Goal: Task Accomplishment & Management: Manage account settings

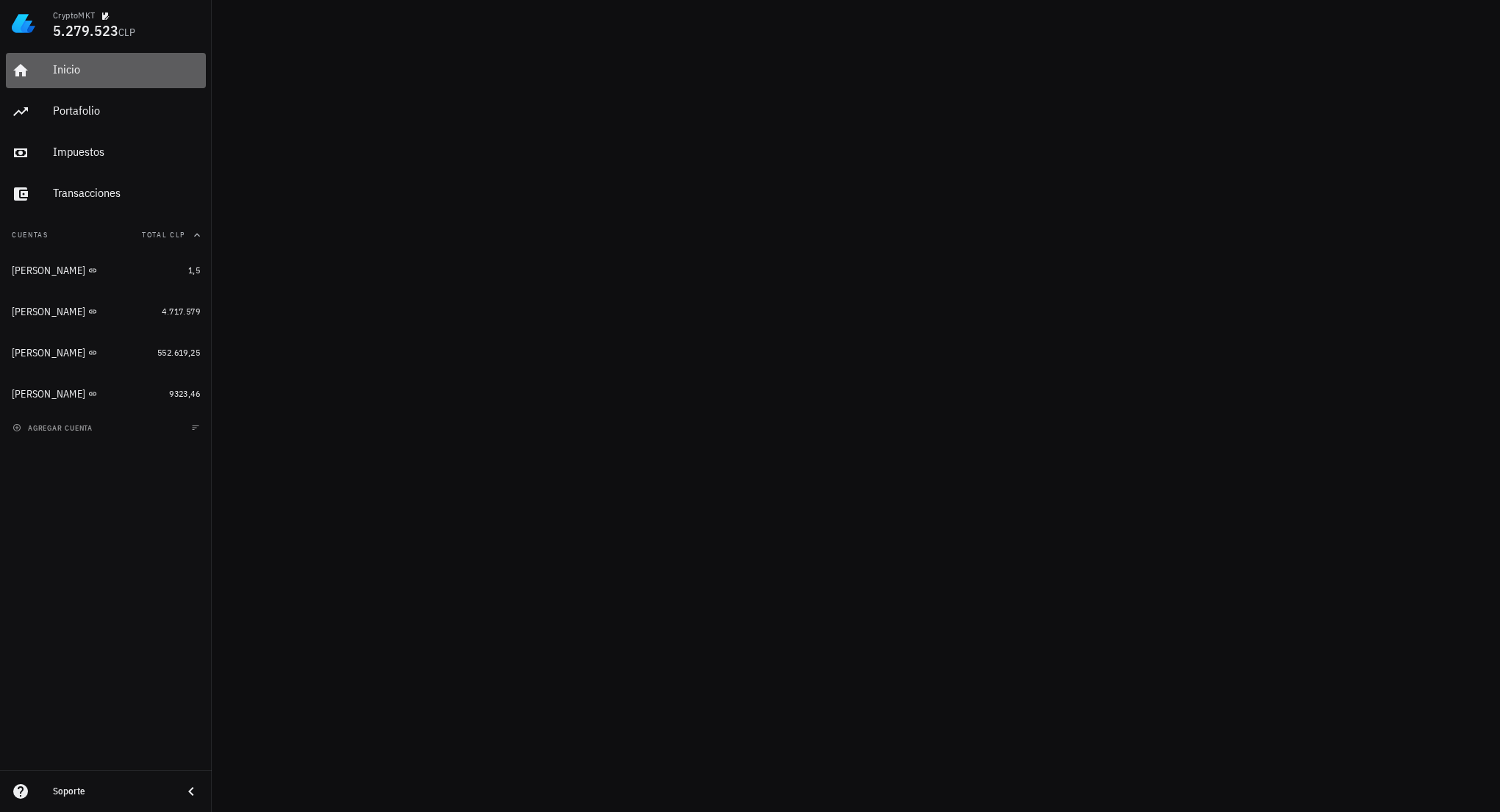
click at [111, 59] on div "Inicio" at bounding box center [126, 69] width 147 height 33
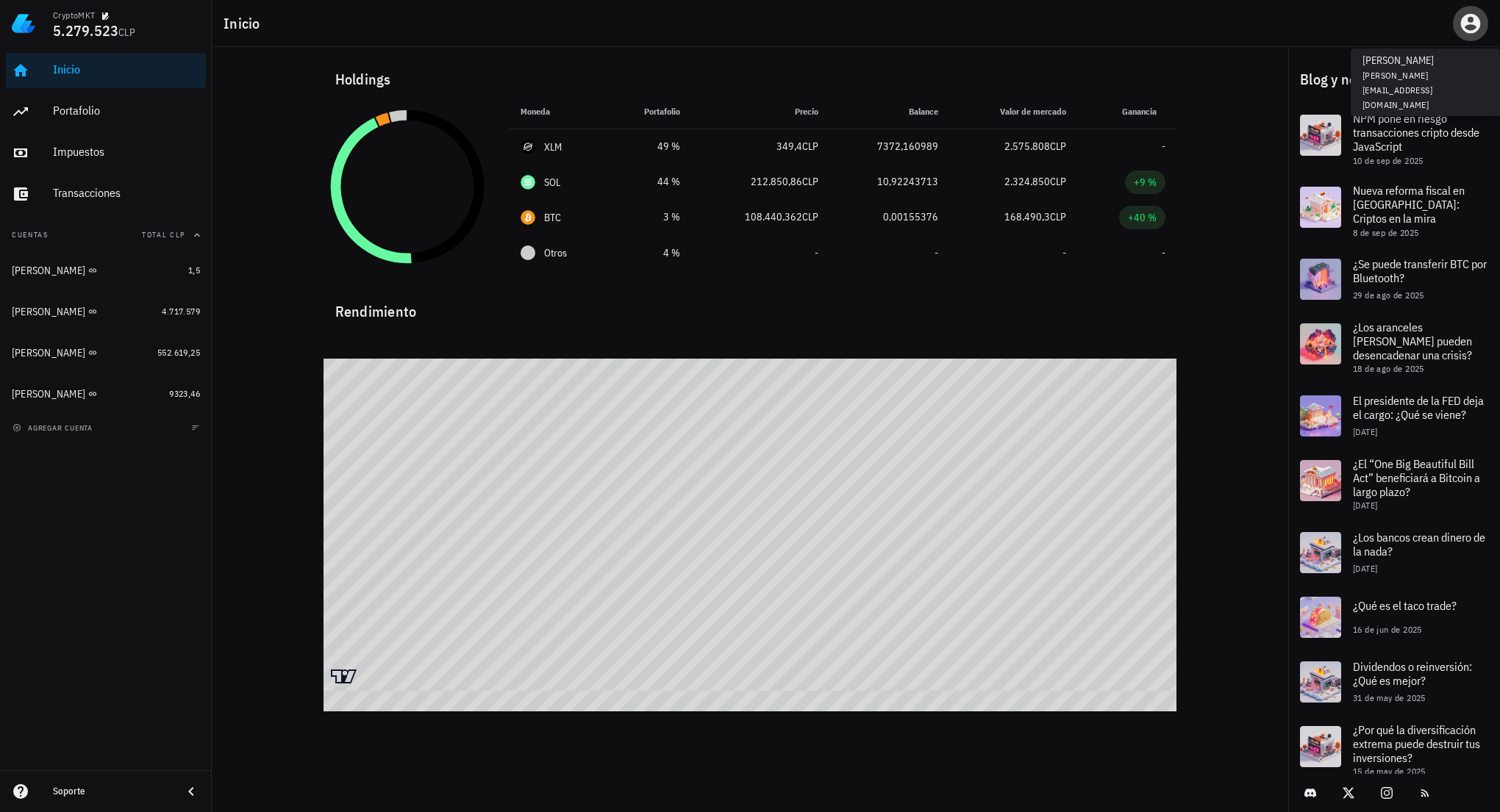
click at [1476, 23] on icon "button" at bounding box center [1471, 24] width 20 height 20
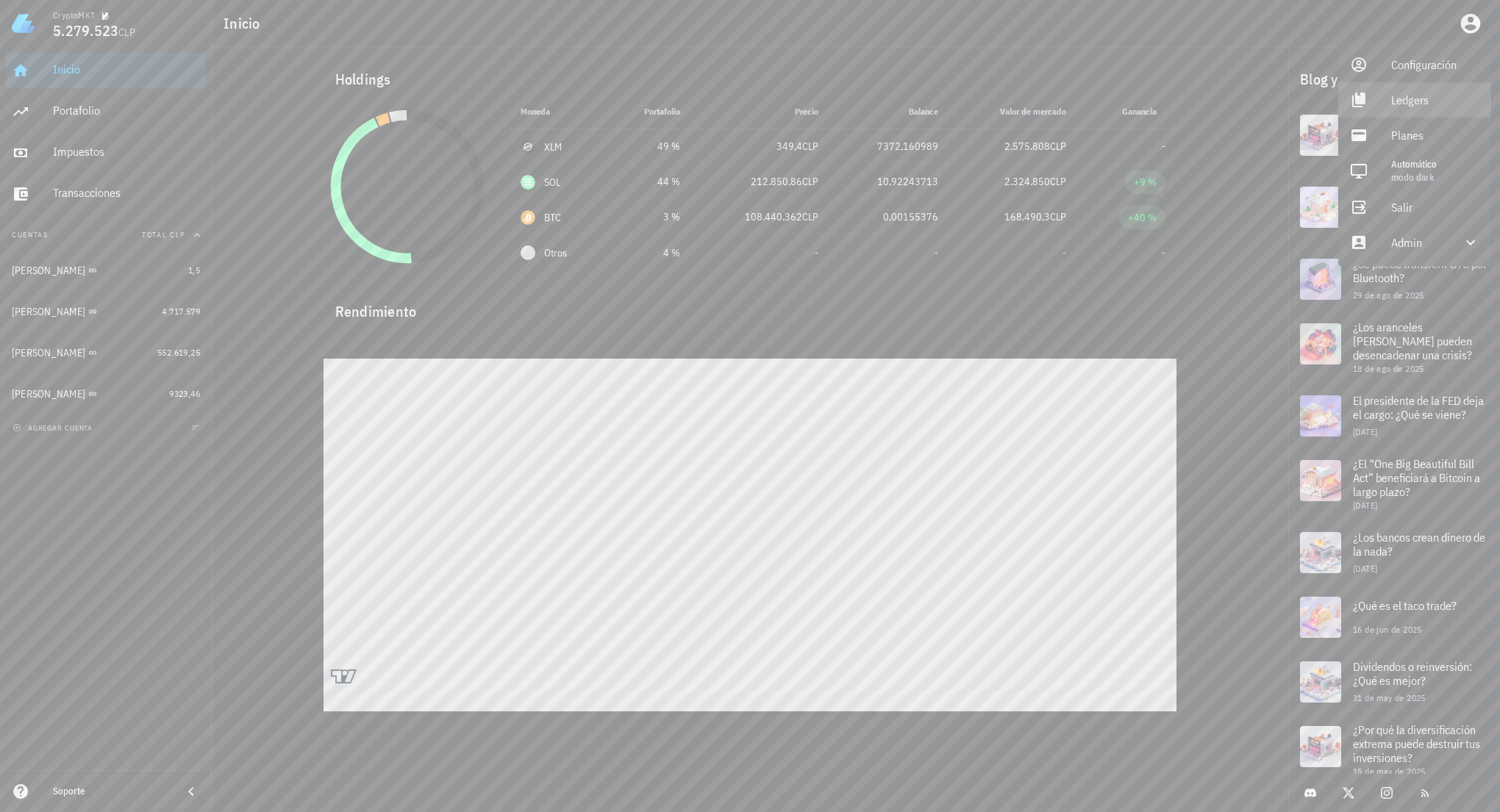
click at [1440, 112] on div "Ledgers" at bounding box center [1435, 100] width 88 height 30
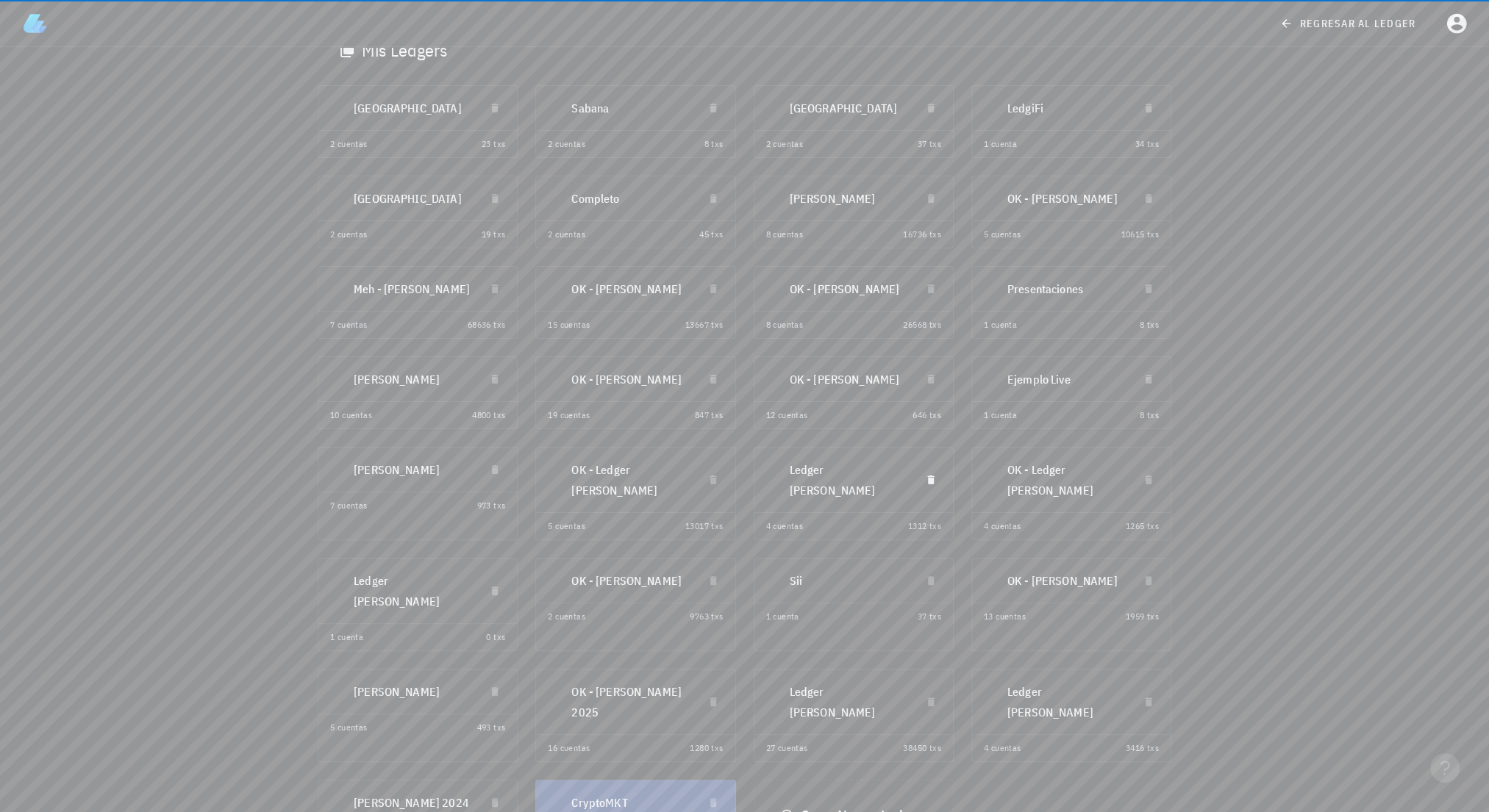
scroll to position [63, 0]
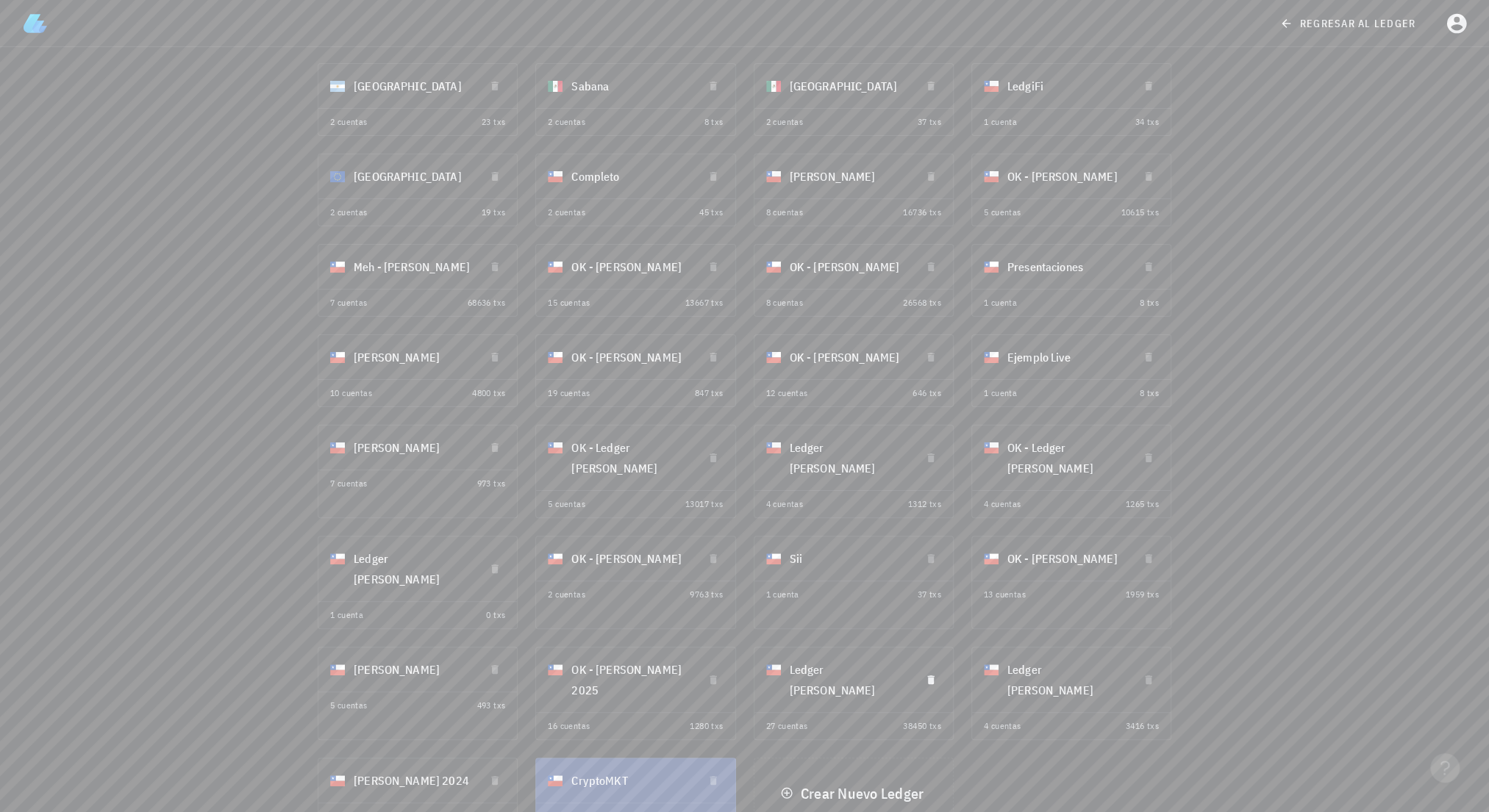
click at [869, 661] on div "Ledger [PERSON_NAME]" at bounding box center [849, 679] width 119 height 59
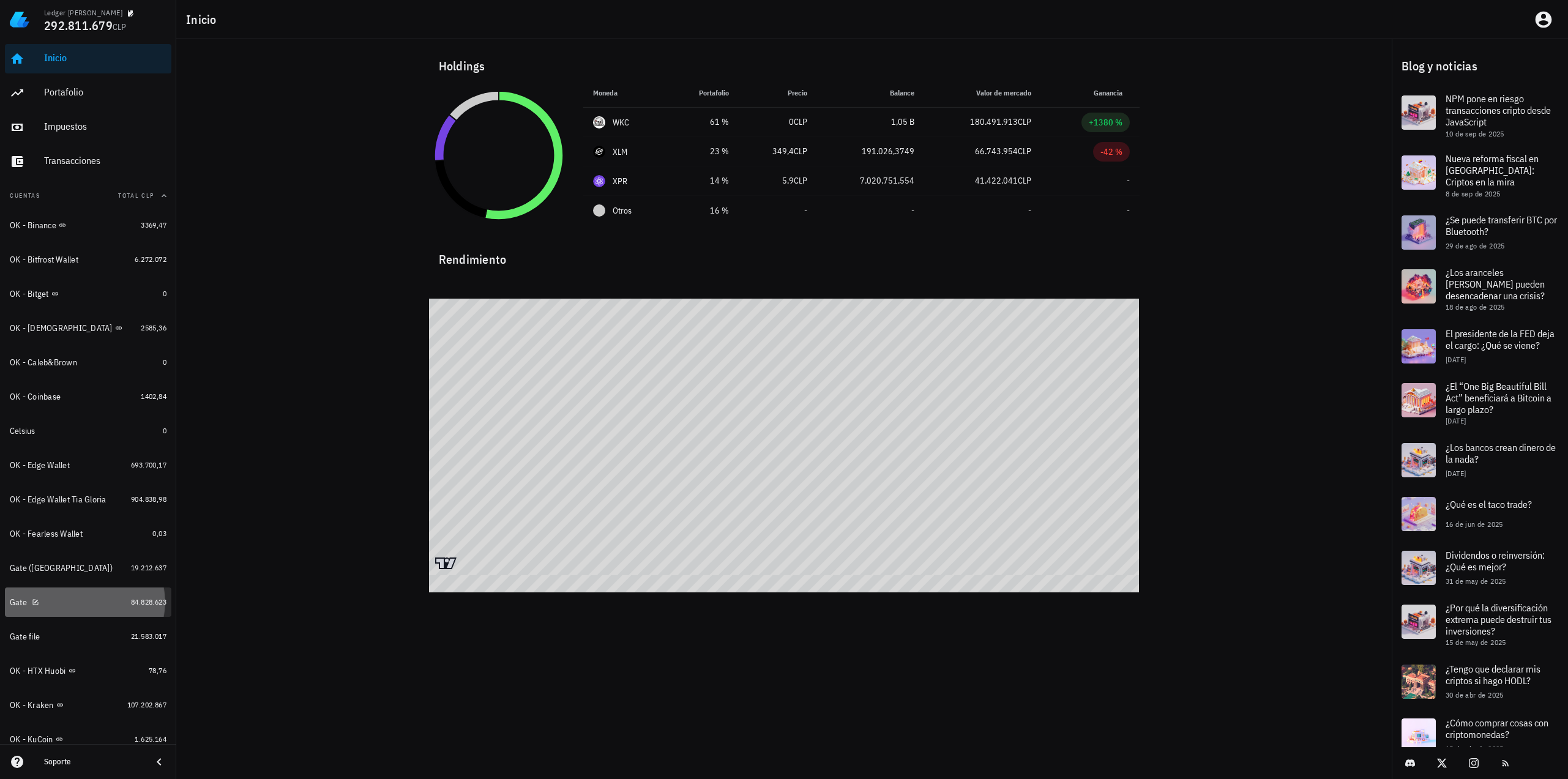
click at [74, 604] on div "Gate" at bounding box center [67, 603] width 116 height 11
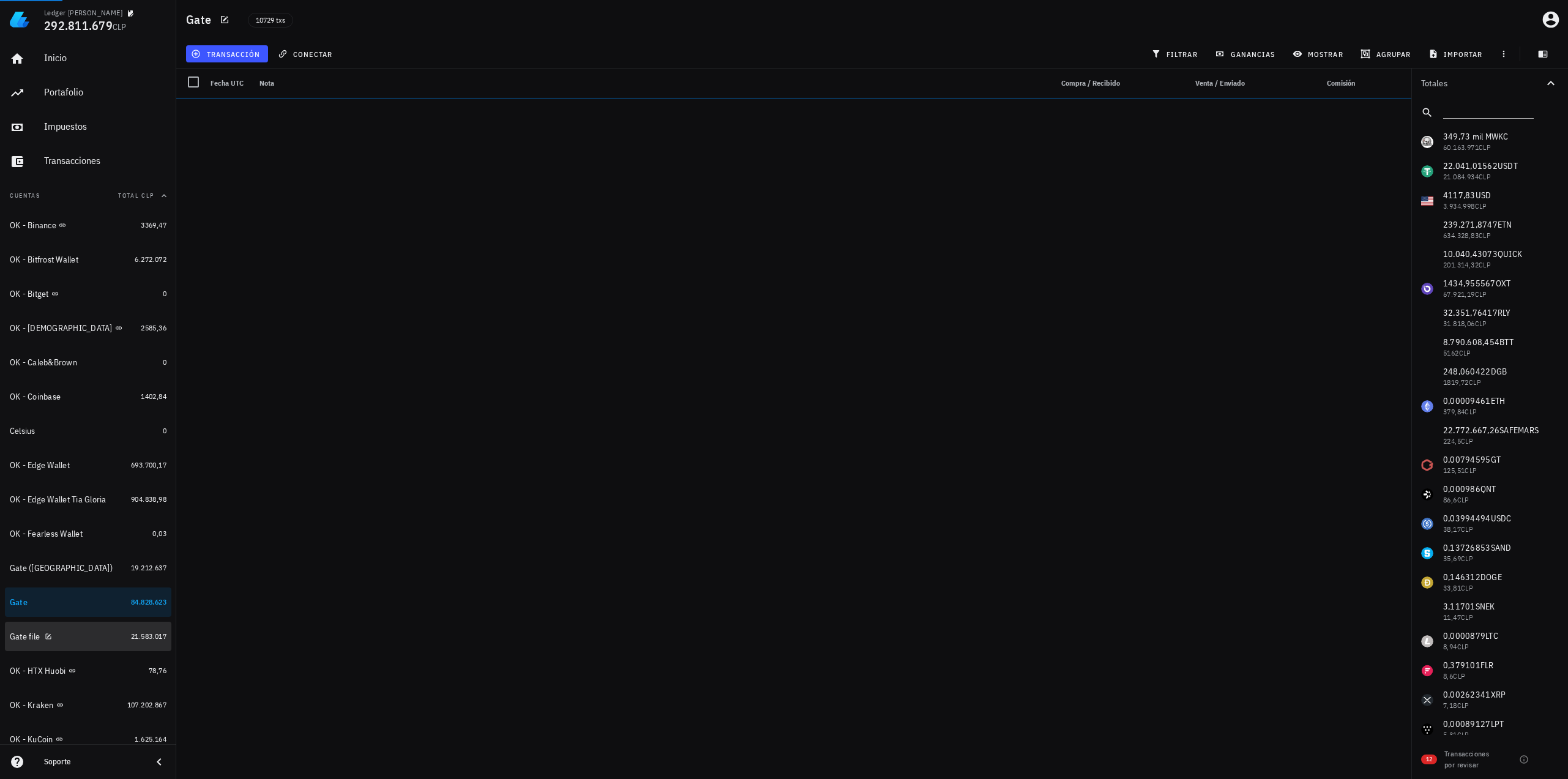
click at [81, 637] on div "Gate file" at bounding box center [67, 637] width 116 height 11
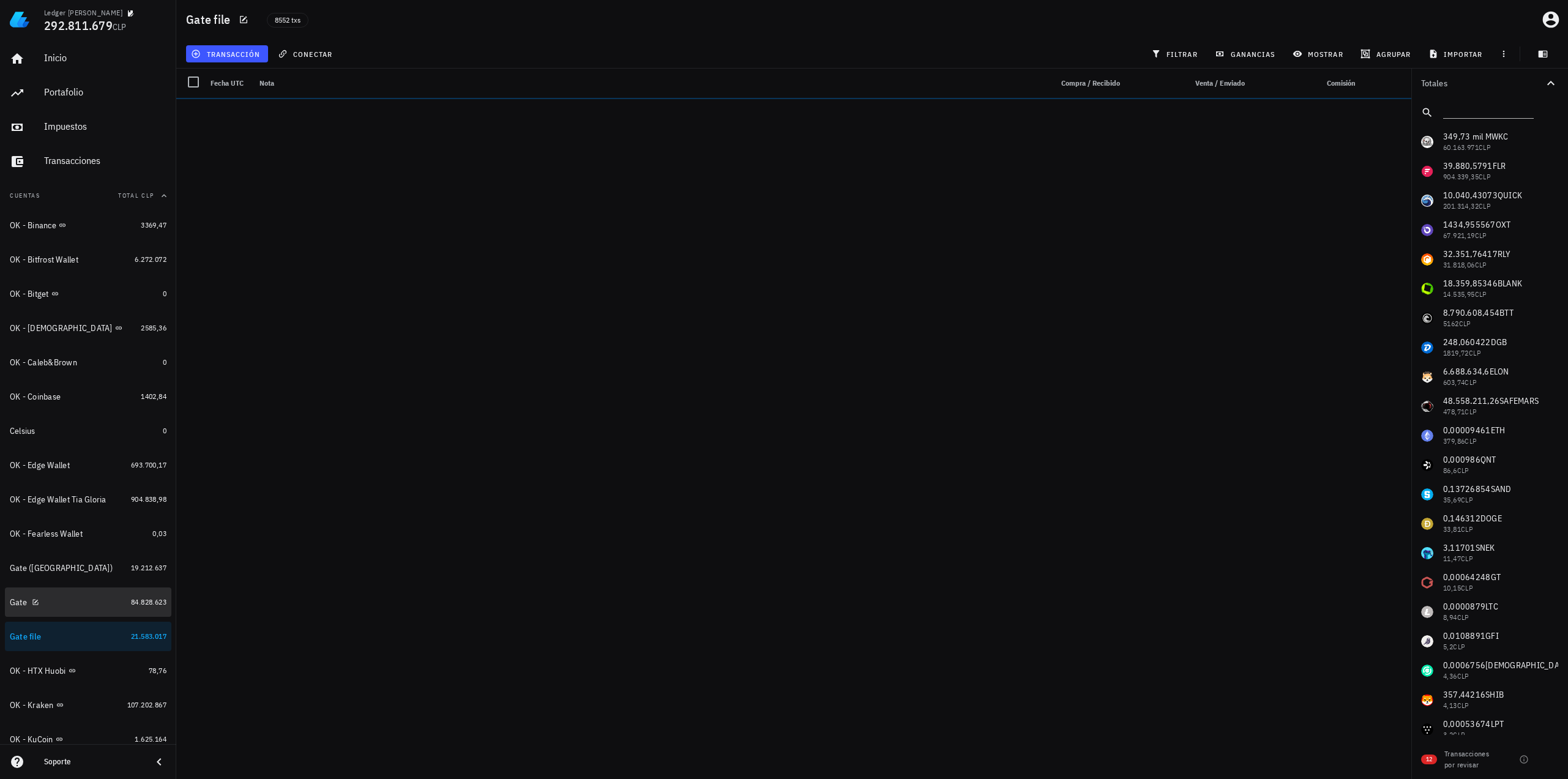
click at [97, 600] on div "Gate" at bounding box center [67, 603] width 116 height 11
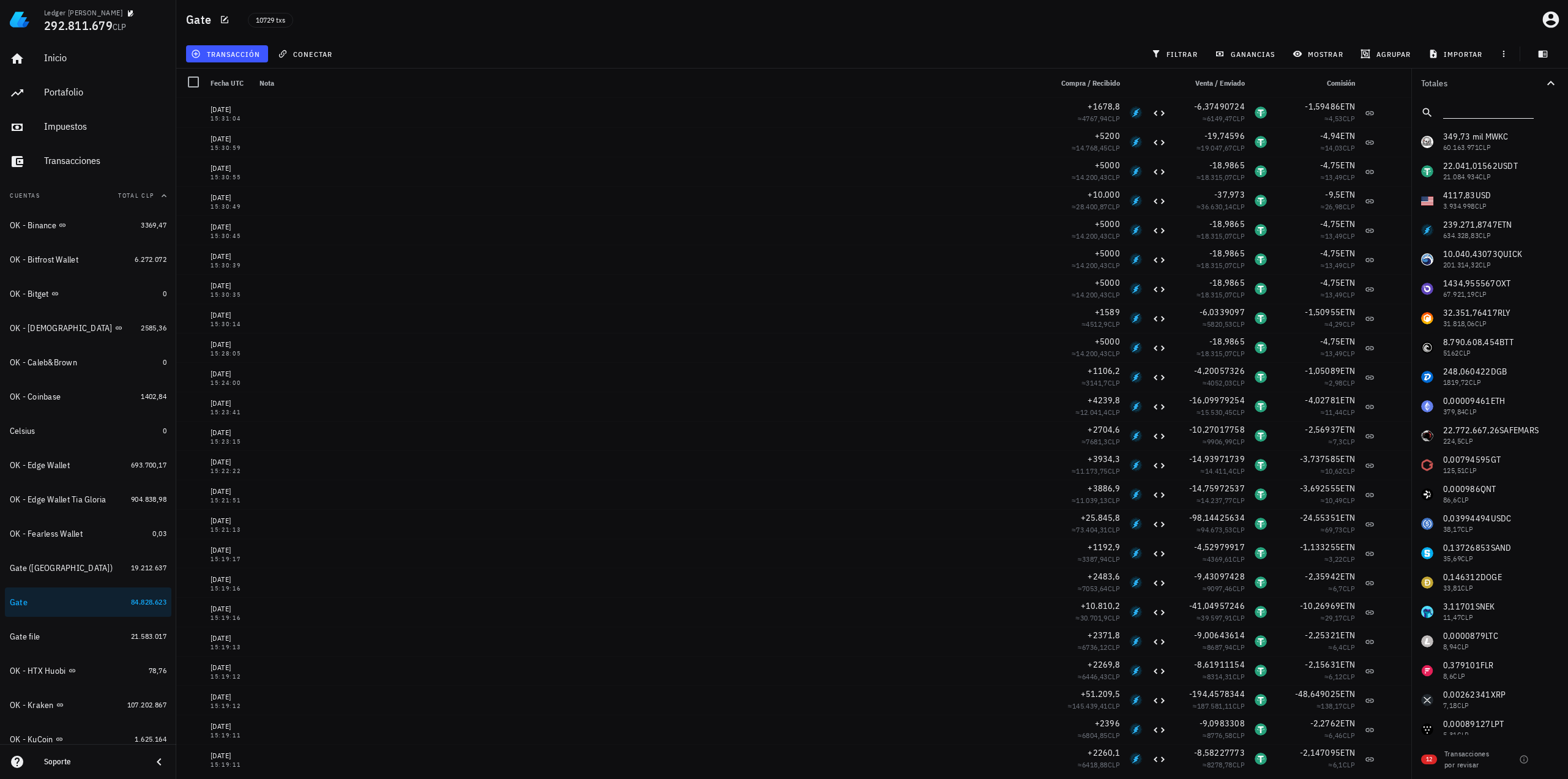
click at [1248, 113] on input "text" at bounding box center [1487, 110] width 88 height 16
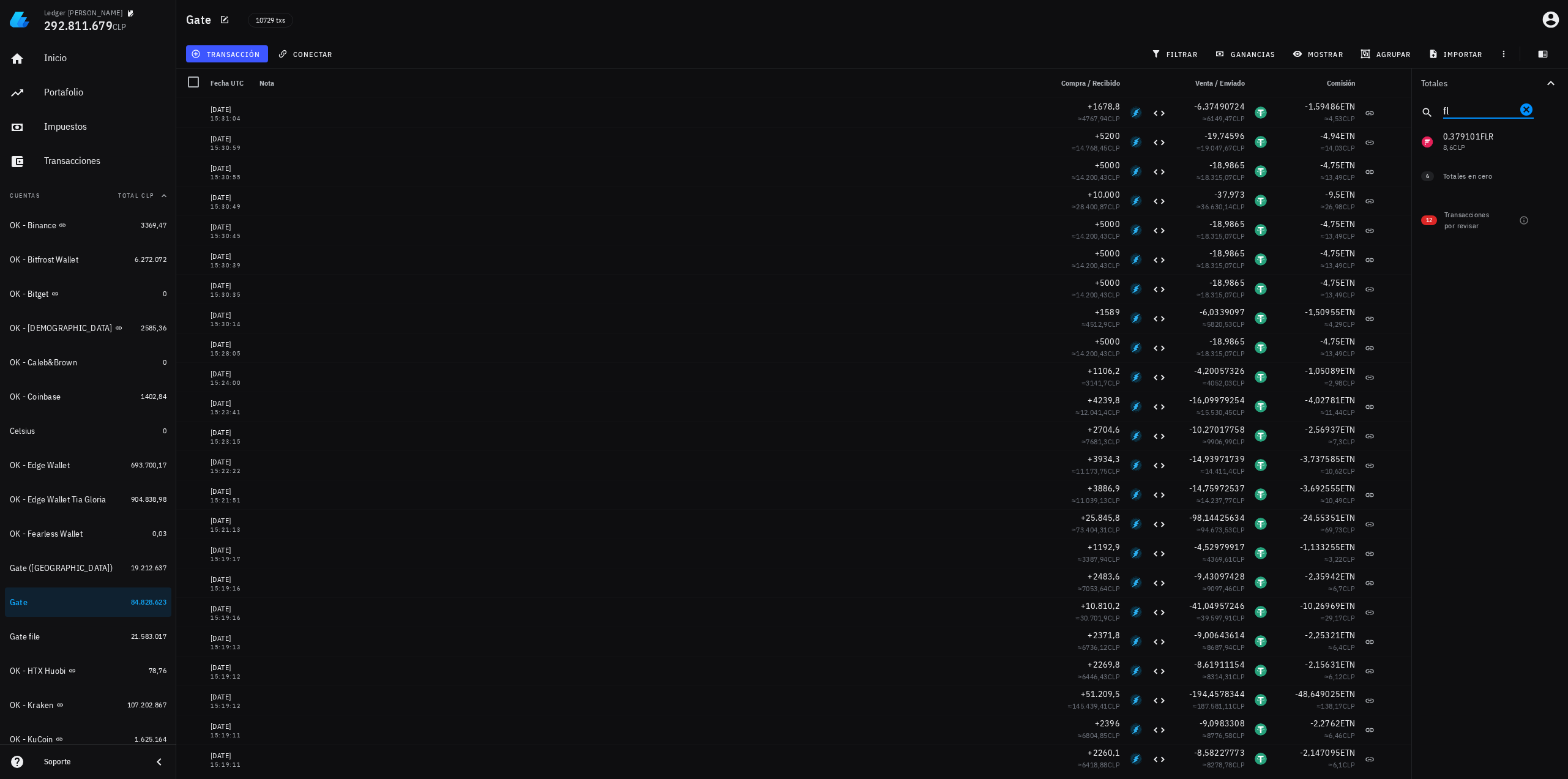
type input "f"
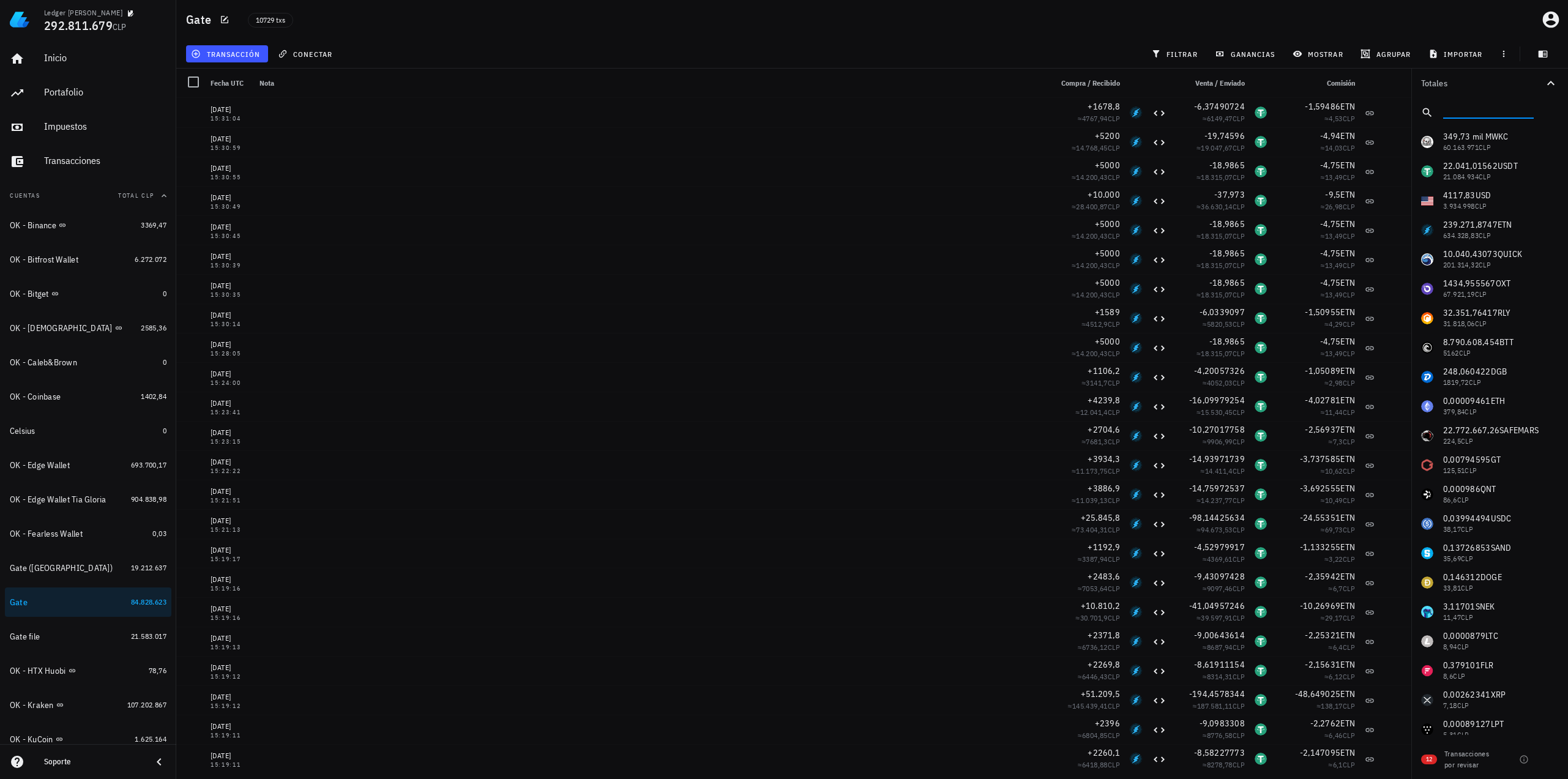
click at [1209, 63] on div "ganancias" at bounding box center [1246, 53] width 77 height 22
click at [1185, 51] on span "filtrar" at bounding box center [1175, 53] width 44 height 10
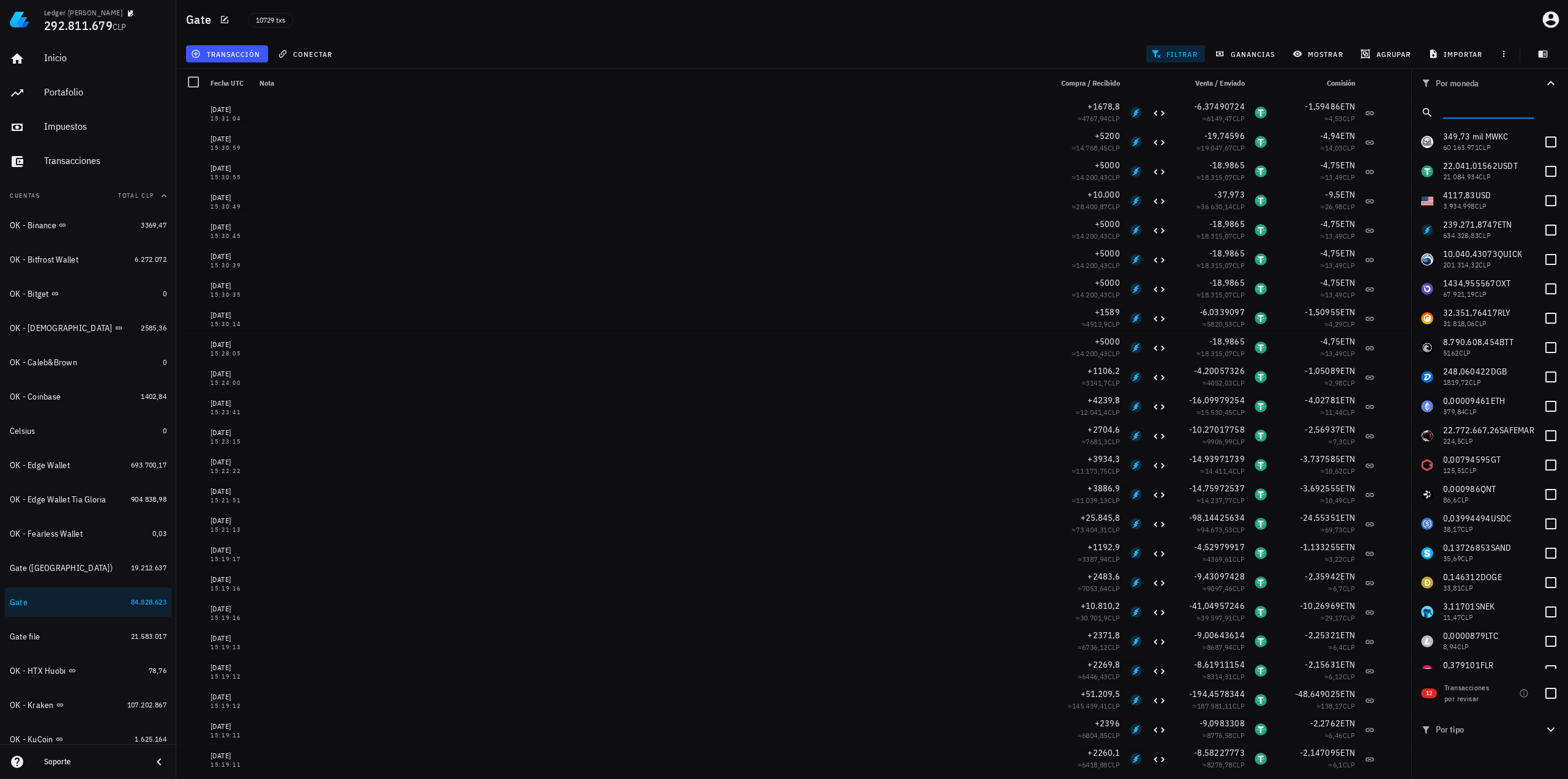
click at [1248, 108] on input "text" at bounding box center [1487, 110] width 88 height 16
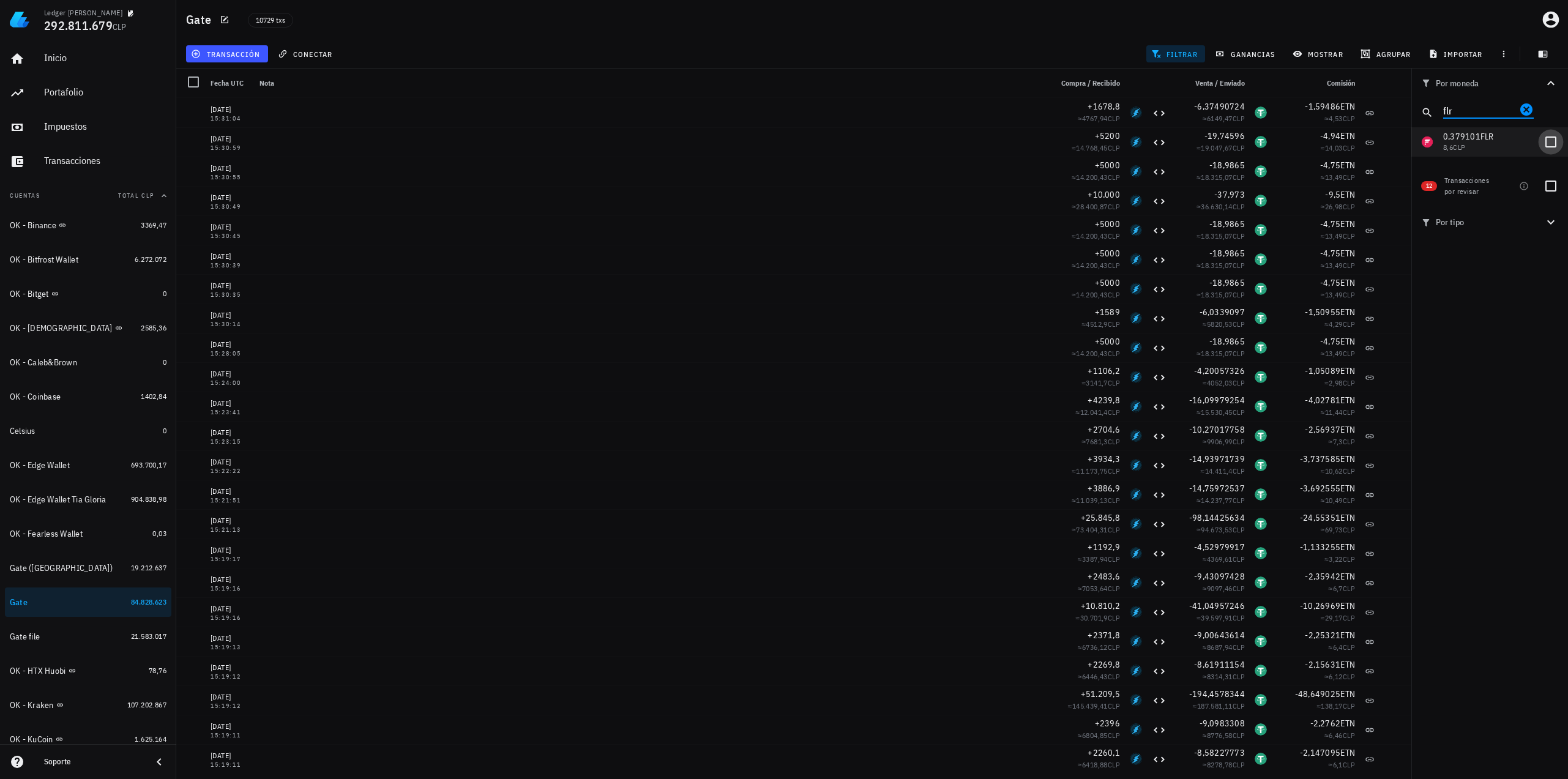
type input "flr"
click at [1248, 145] on div at bounding box center [1550, 142] width 21 height 21
checkbox input "true"
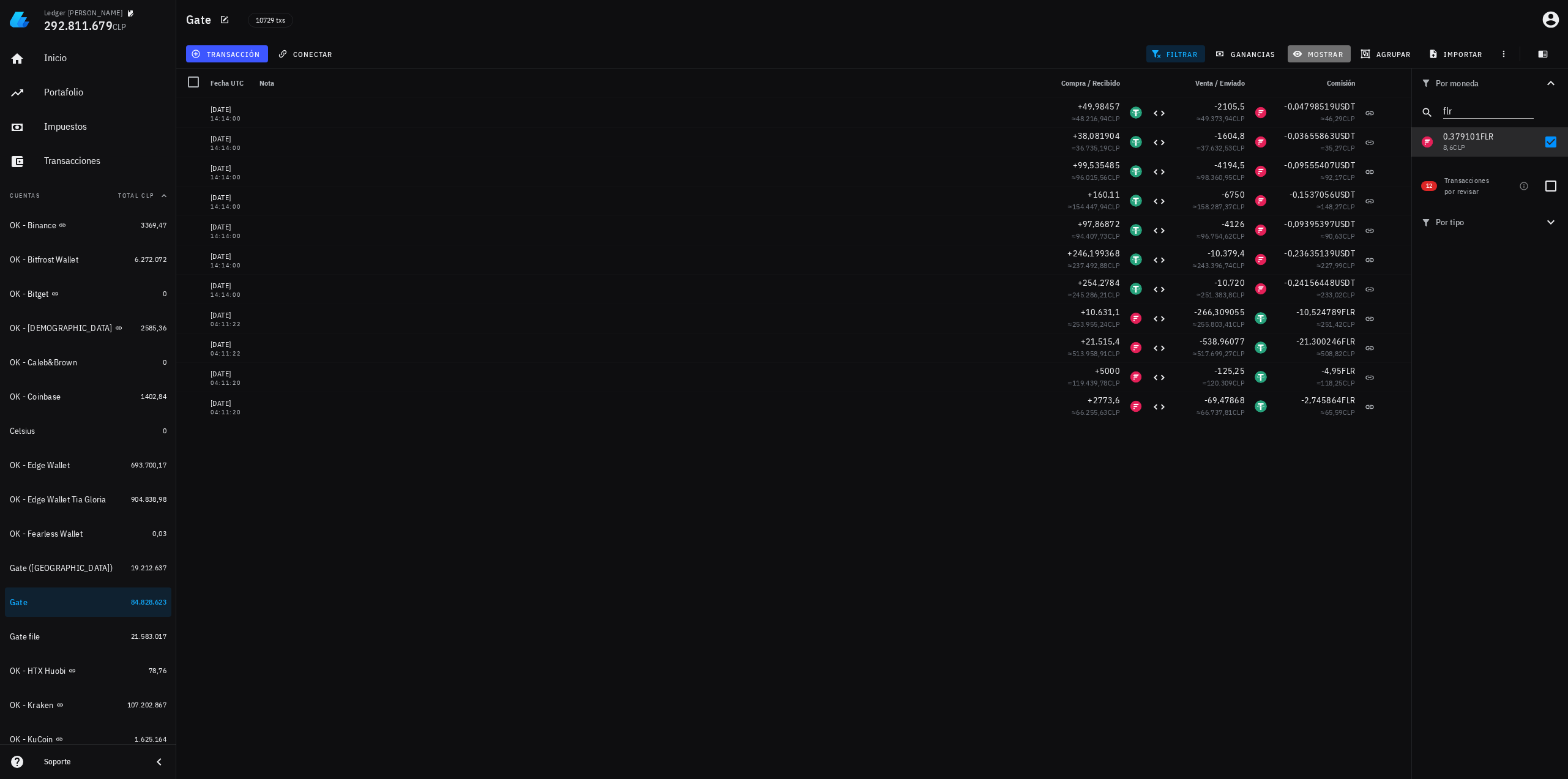
click at [1248, 56] on span "mostrar" at bounding box center [1319, 53] width 48 height 10
click at [1248, 184] on input "text" at bounding box center [1356, 190] width 103 height 20
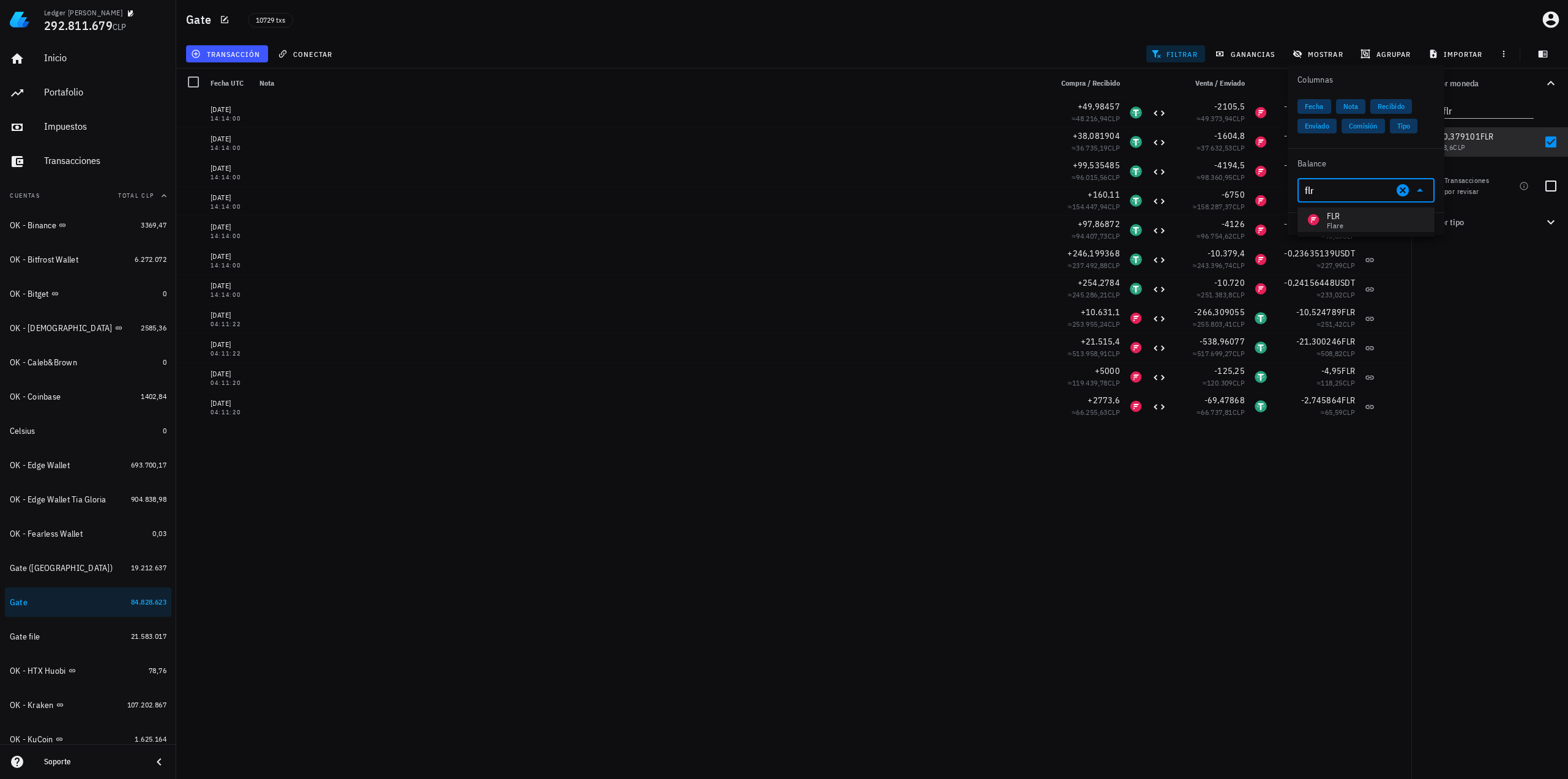
click at [1248, 225] on div "FLR Flare" at bounding box center [1325, 220] width 36 height 20
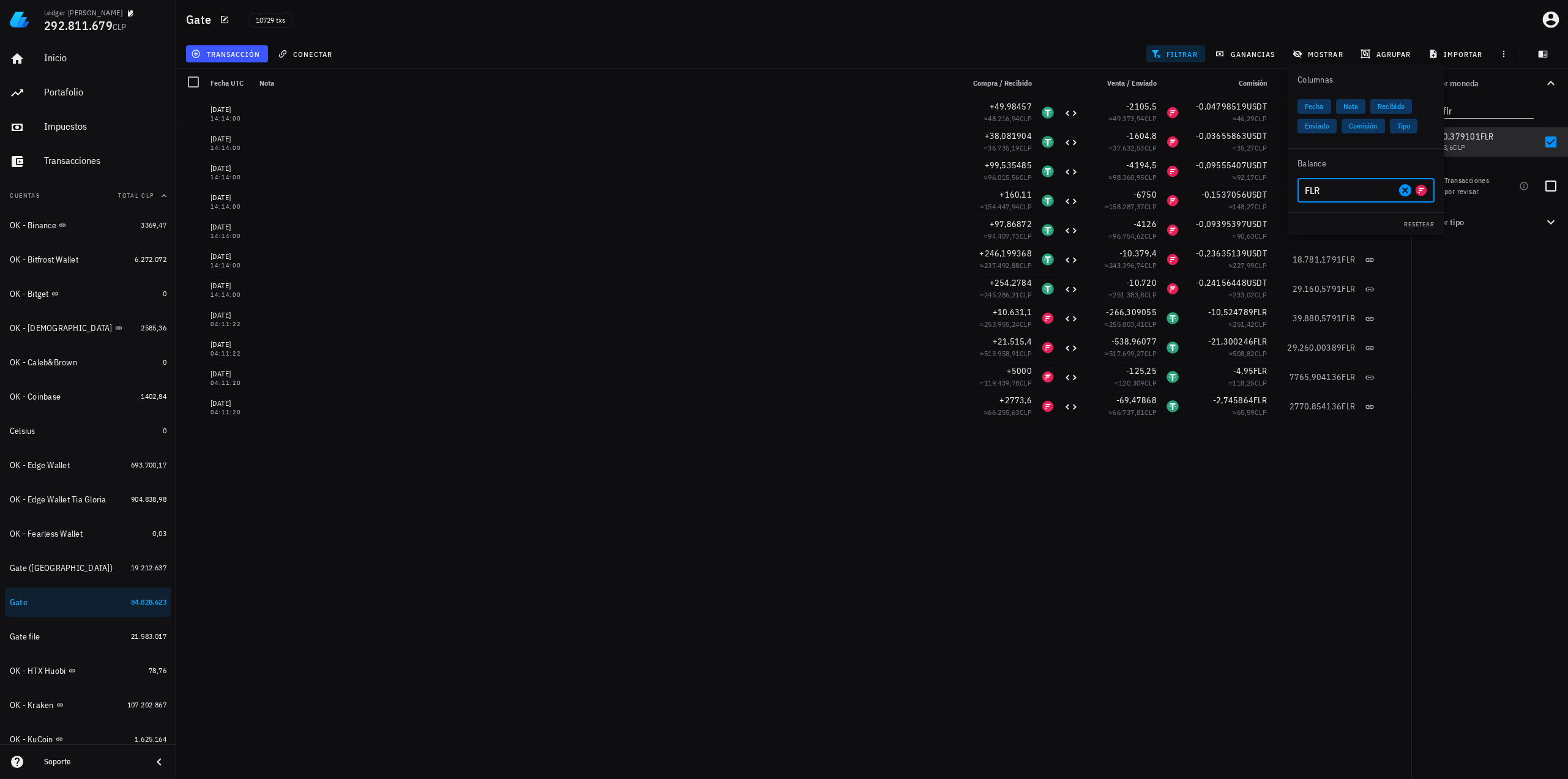
type input "FLR"
click at [1248, 385] on div "Por moneda flr 349,73 mil M WKC 60.163.971 CLP 22.041,01562 USDT 21.084.934 CLP…" at bounding box center [1489, 423] width 157 height 710
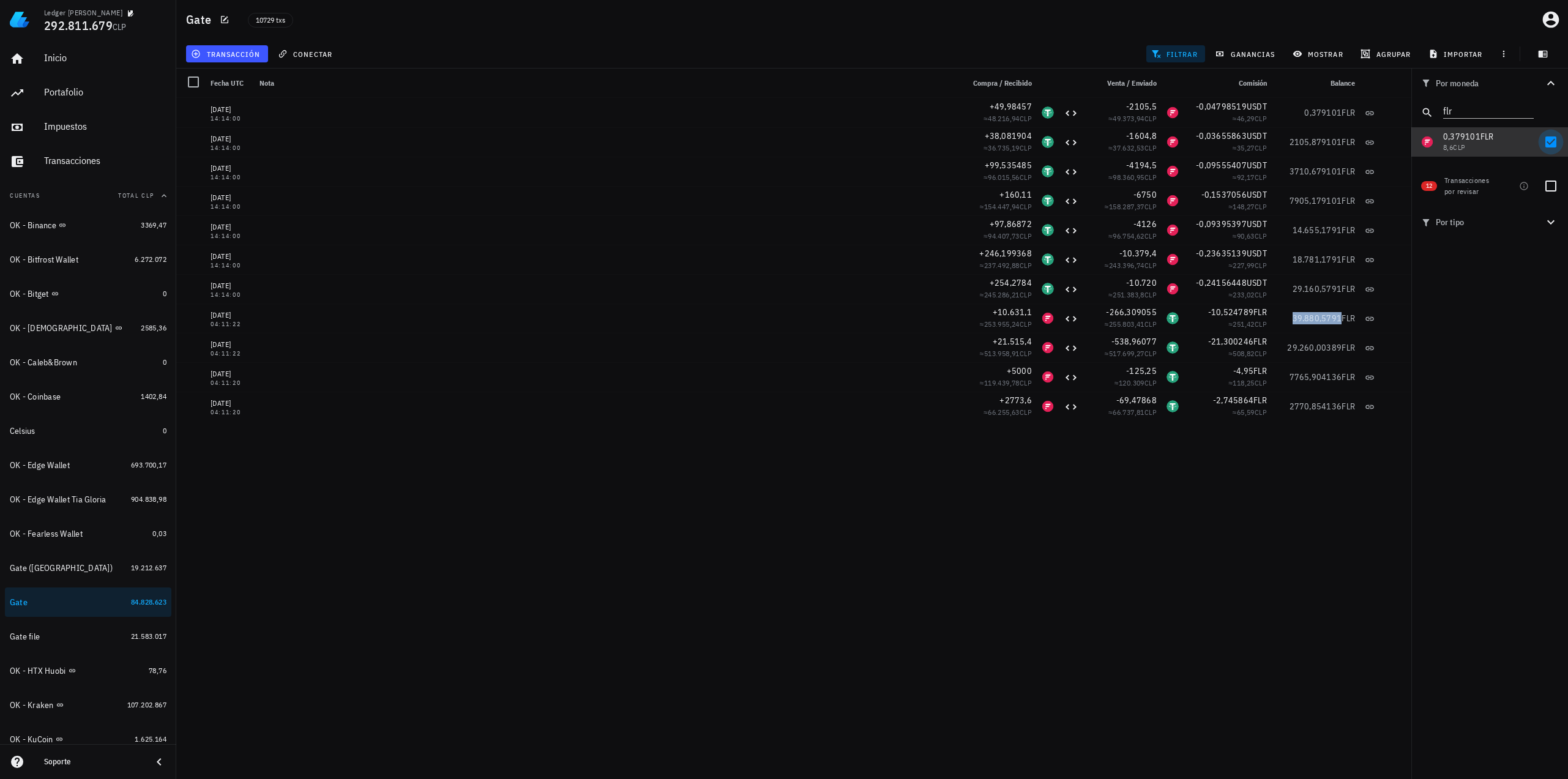
click at [1248, 143] on div at bounding box center [1550, 142] width 21 height 21
checkbox input "false"
click at [1248, 112] on icon "Clear" at bounding box center [1526, 109] width 12 height 12
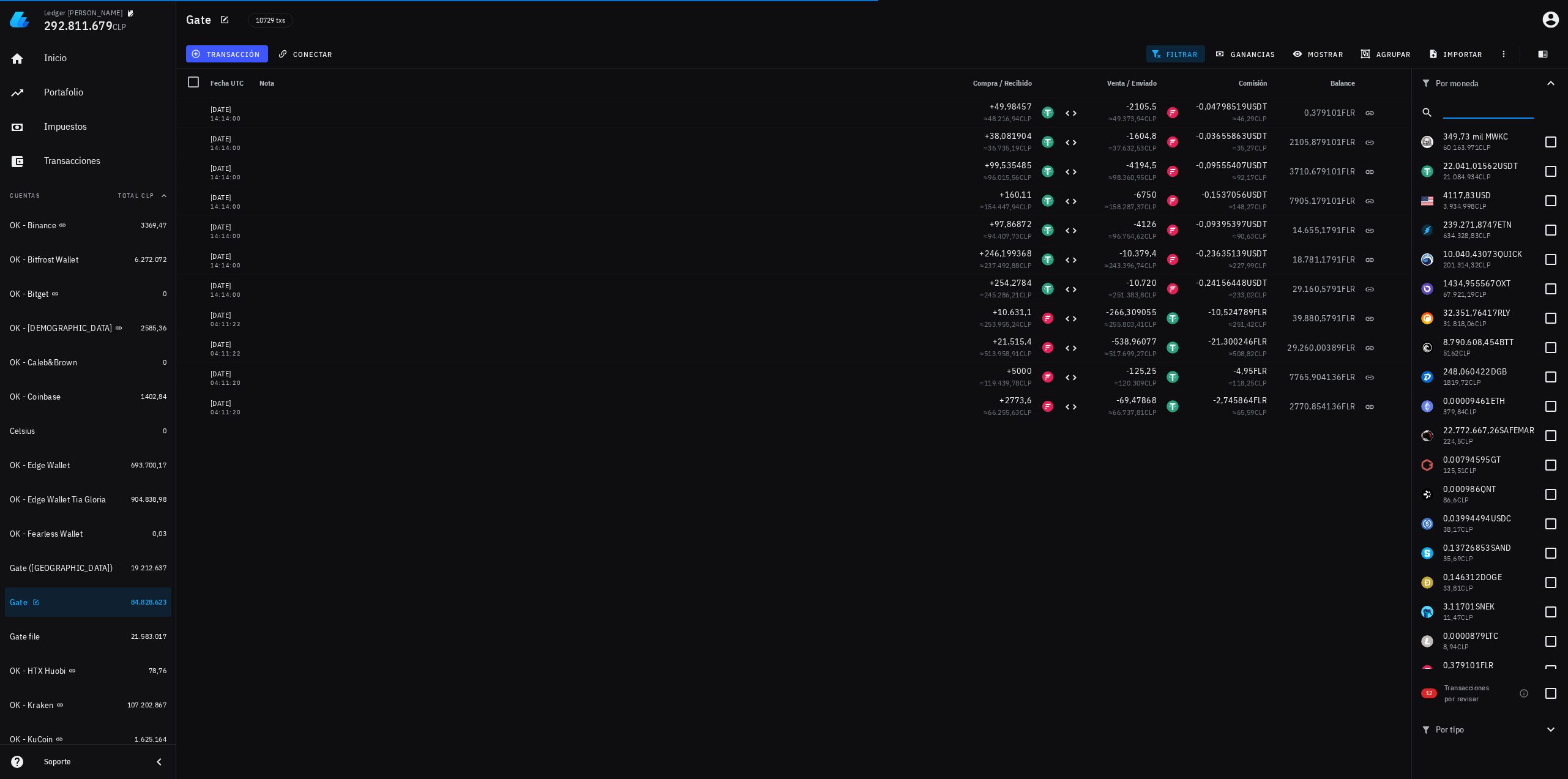
click at [41, 602] on div "Gate" at bounding box center [67, 603] width 116 height 11
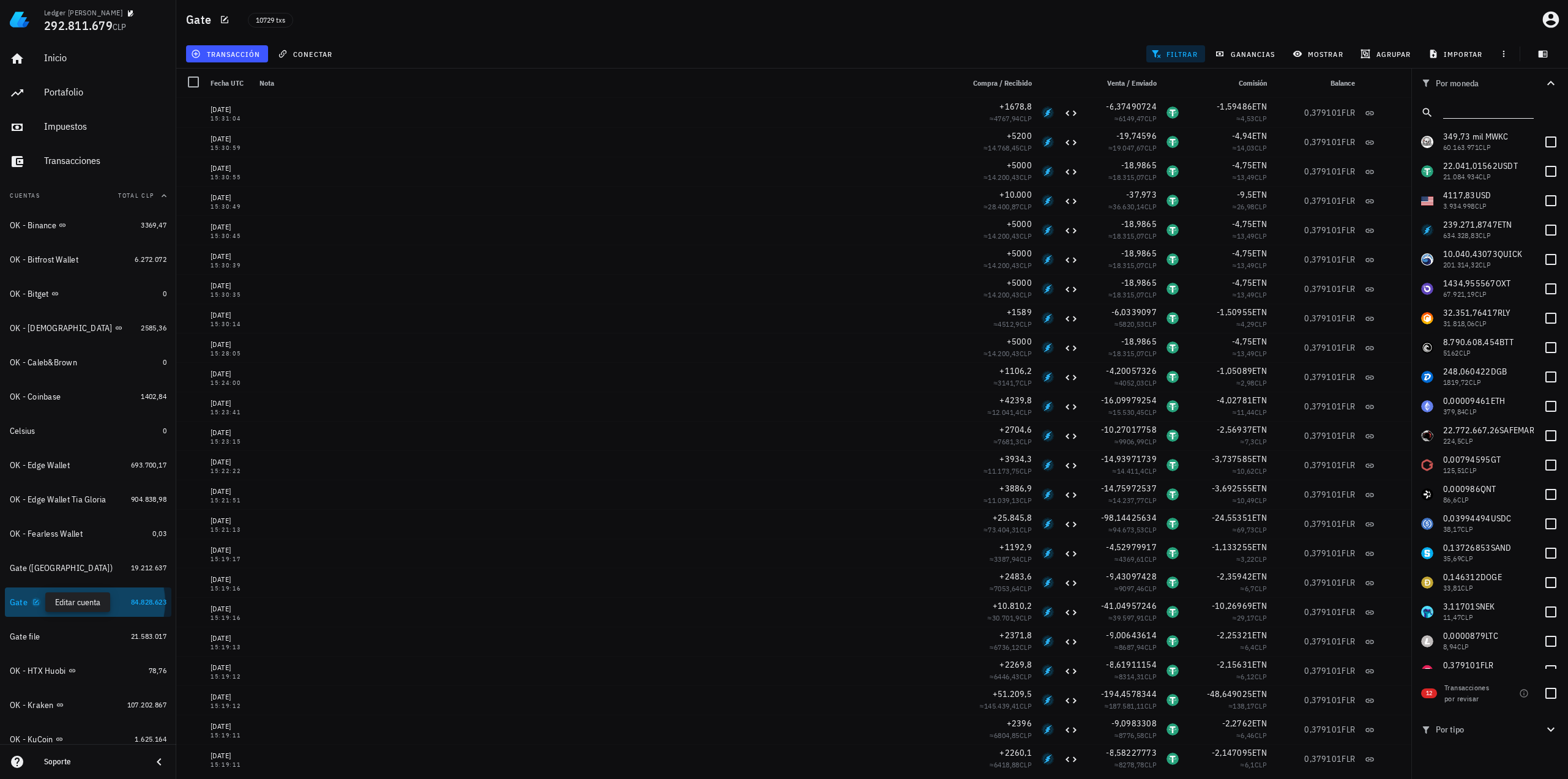
click at [38, 602] on icon "button" at bounding box center [36, 603] width 8 height 8
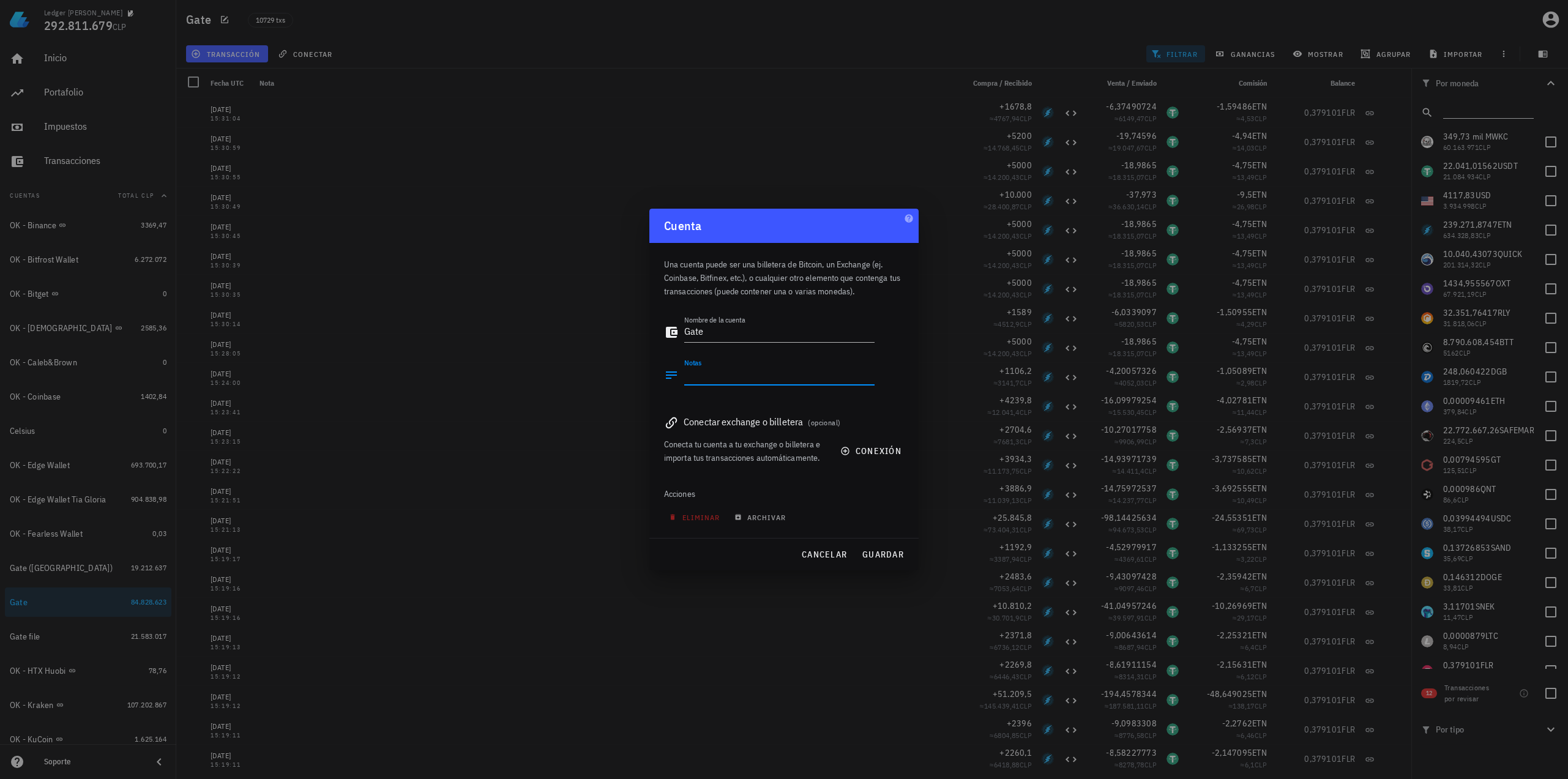
click at [716, 376] on textarea "Notas" at bounding box center [780, 375] width 190 height 20
type textarea "FLR con balance actualizado"
click at [891, 554] on span "guardar" at bounding box center [882, 554] width 43 height 11
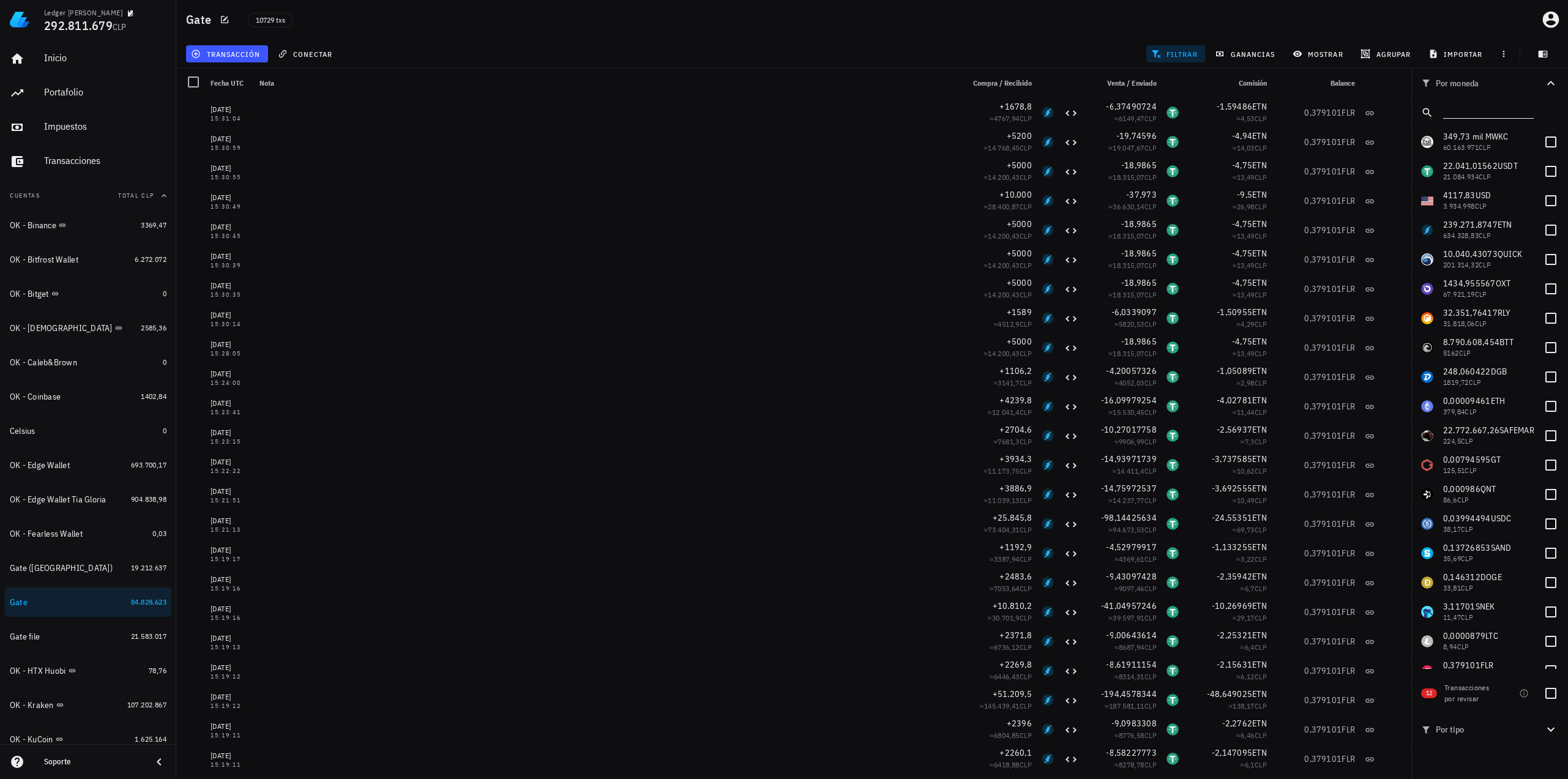
click at [1034, 44] on div "transacción conectar filtrar ganancias mostrar [GEOGRAPHIC_DATA] importar" at bounding box center [872, 54] width 1377 height 29
click at [1248, 119] on div at bounding box center [1488, 112] width 91 height 25
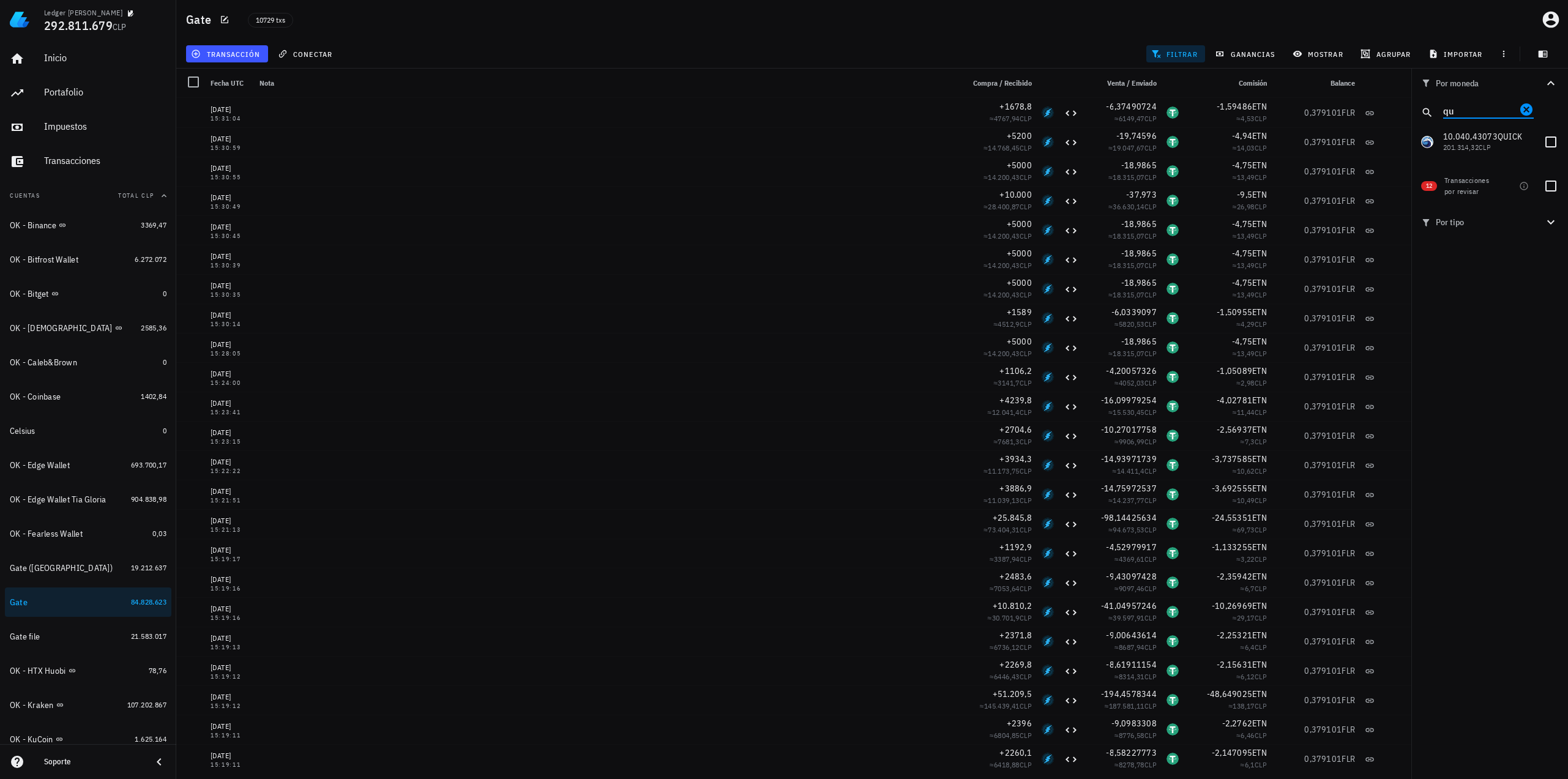
type input "qui"
click at [1248, 110] on icon "Clear" at bounding box center [1526, 109] width 15 height 15
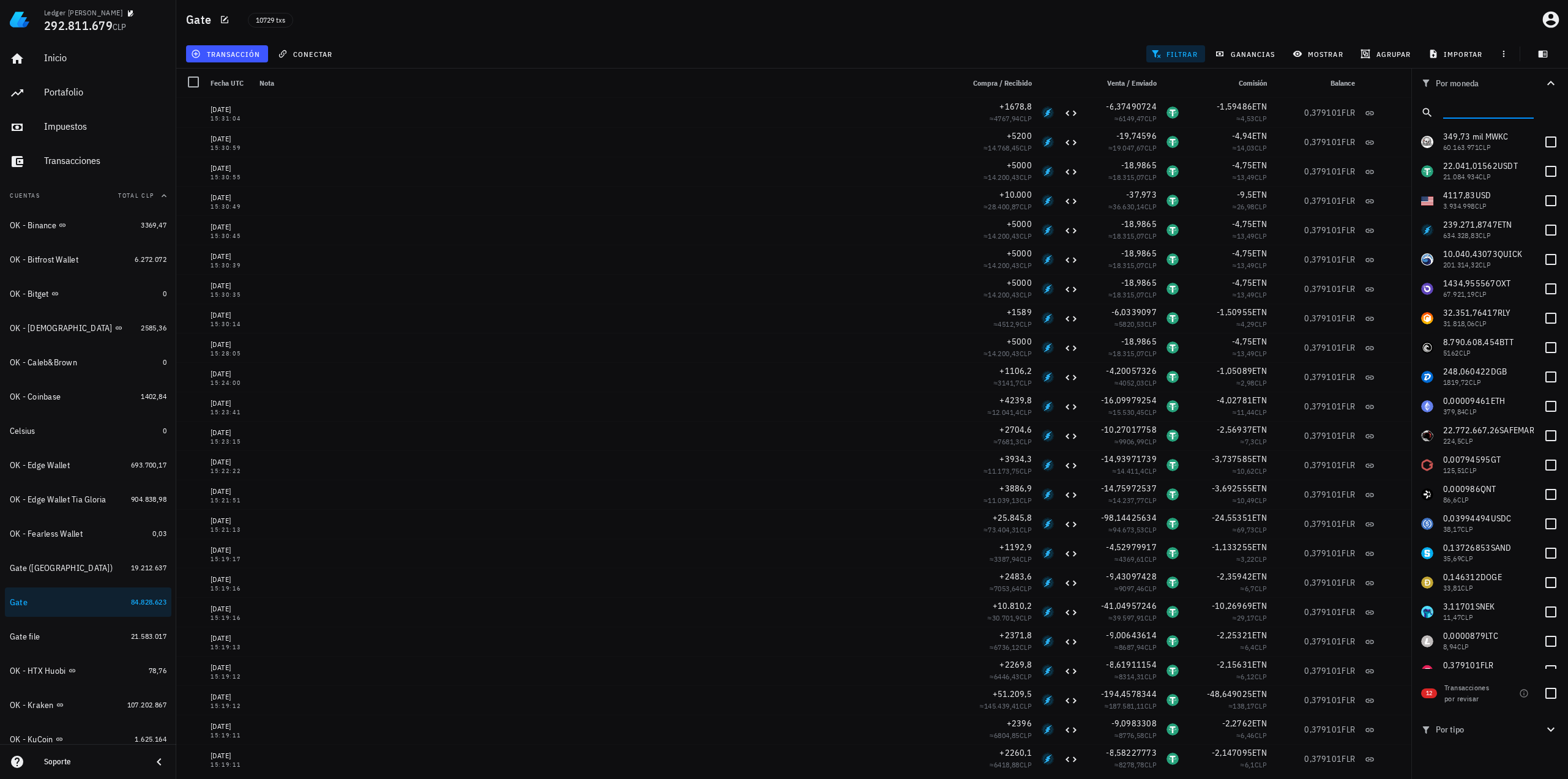
click at [1248, 114] on input "text" at bounding box center [1487, 110] width 88 height 16
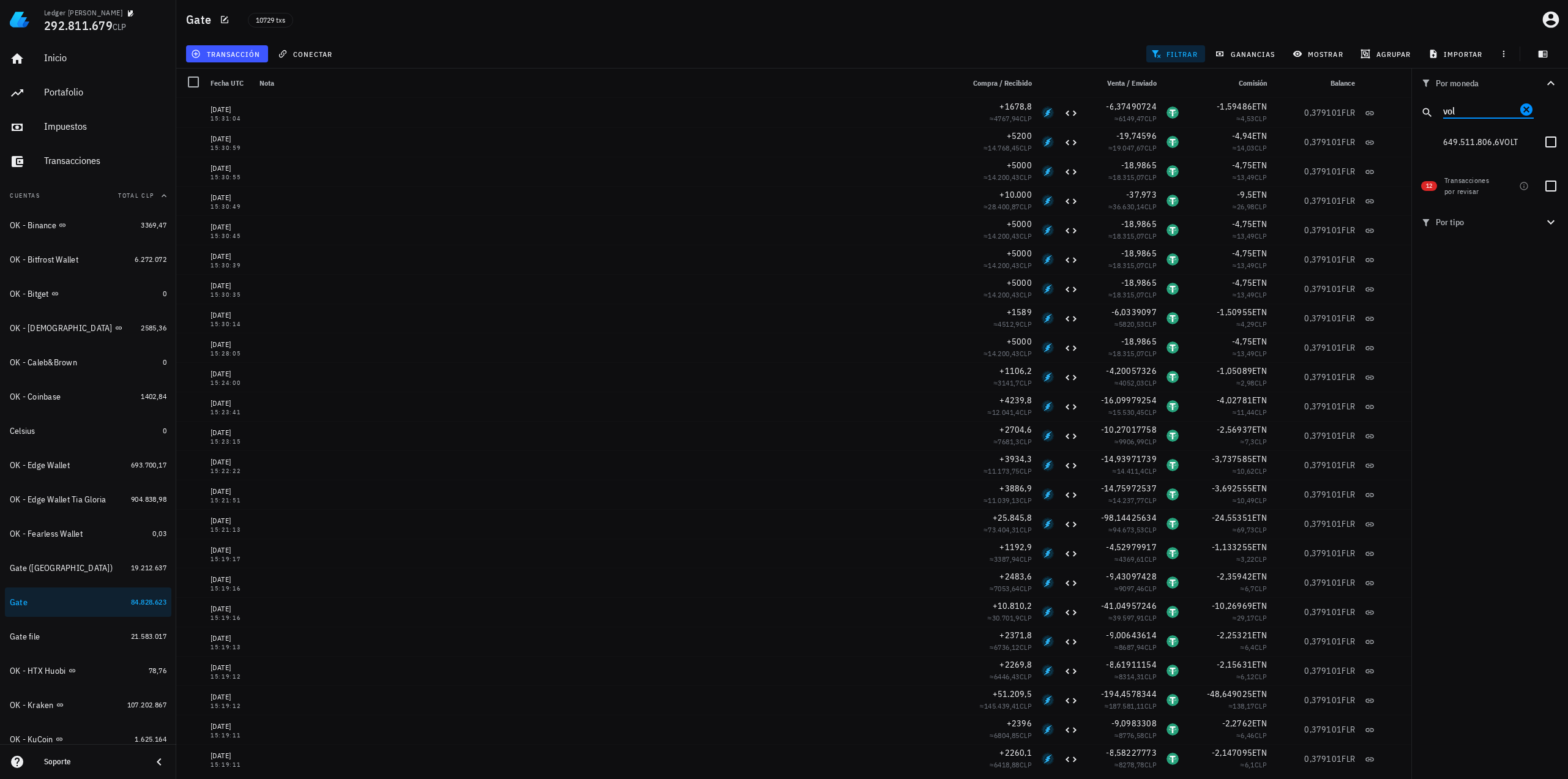
type input "volt"
drag, startPoint x: 1492, startPoint y: 116, endPoint x: 1417, endPoint y: 115, distance: 75.0
click at [1248, 115] on div "volt" at bounding box center [1489, 112] width 157 height 29
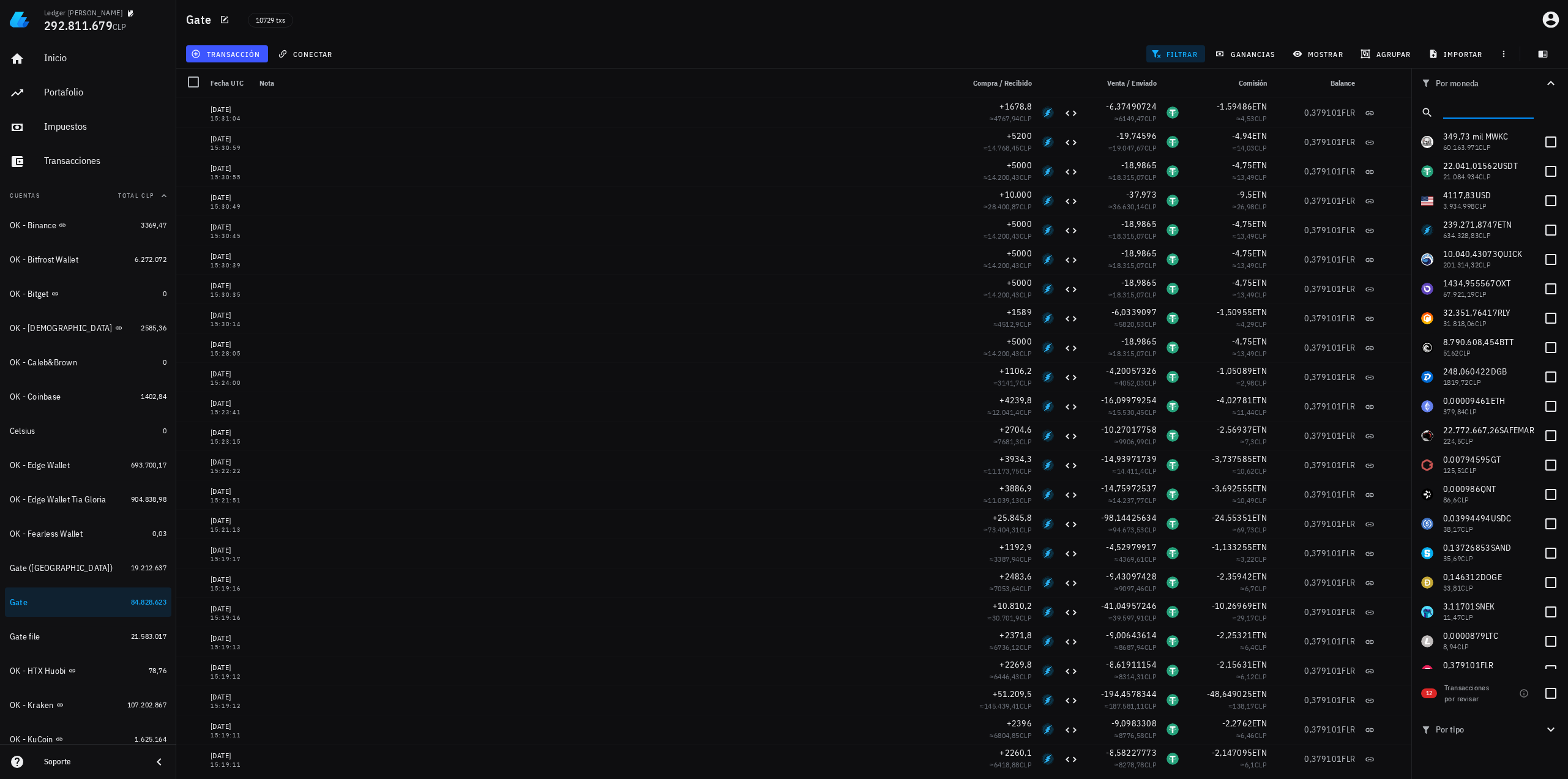
click at [1248, 107] on input "text" at bounding box center [1487, 110] width 88 height 16
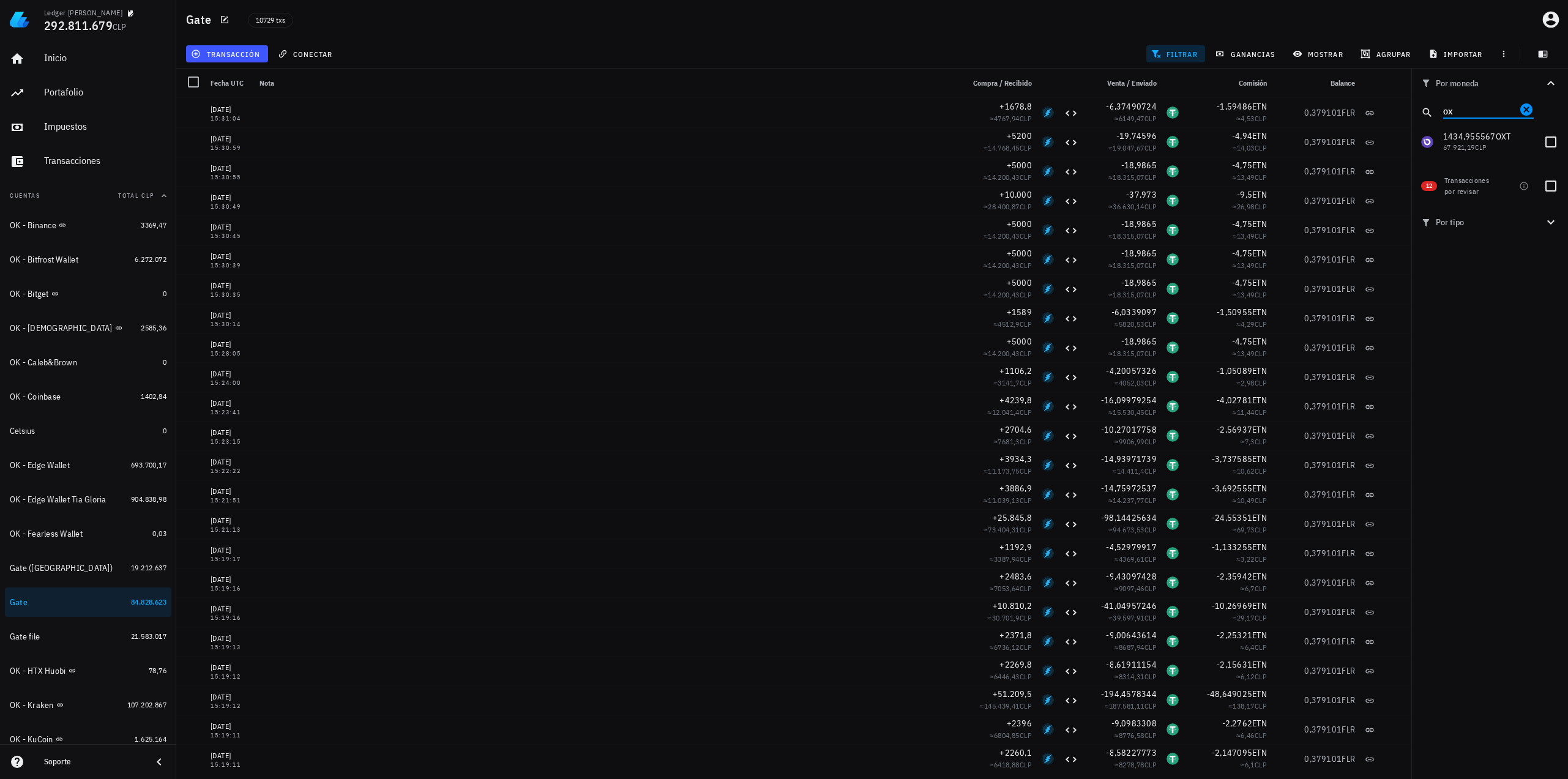
type input "o"
type input "r"
type input "usdt"
click at [1248, 145] on div at bounding box center [1550, 142] width 21 height 21
checkbox input "true"
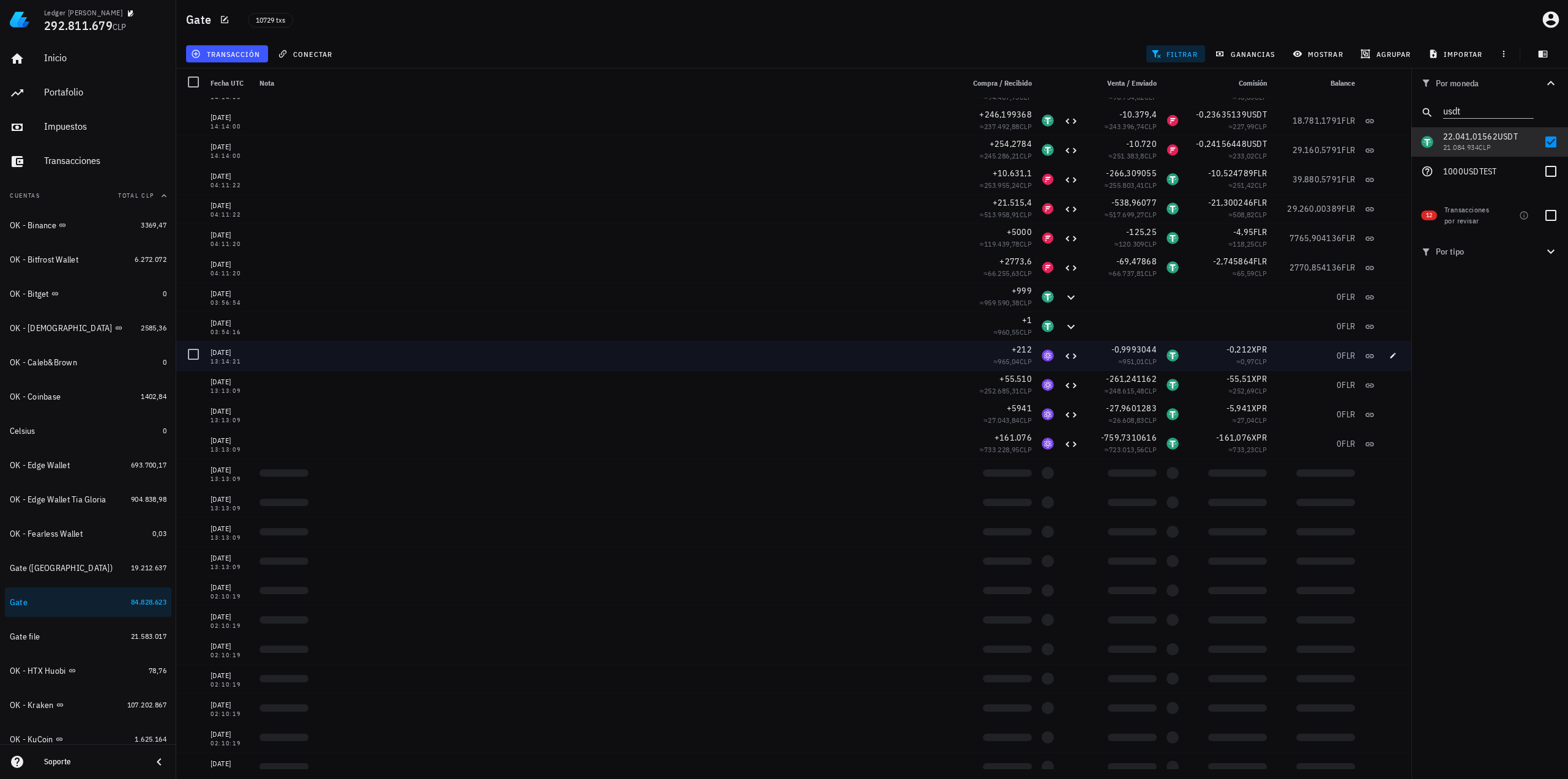
scroll to position [1408, 0]
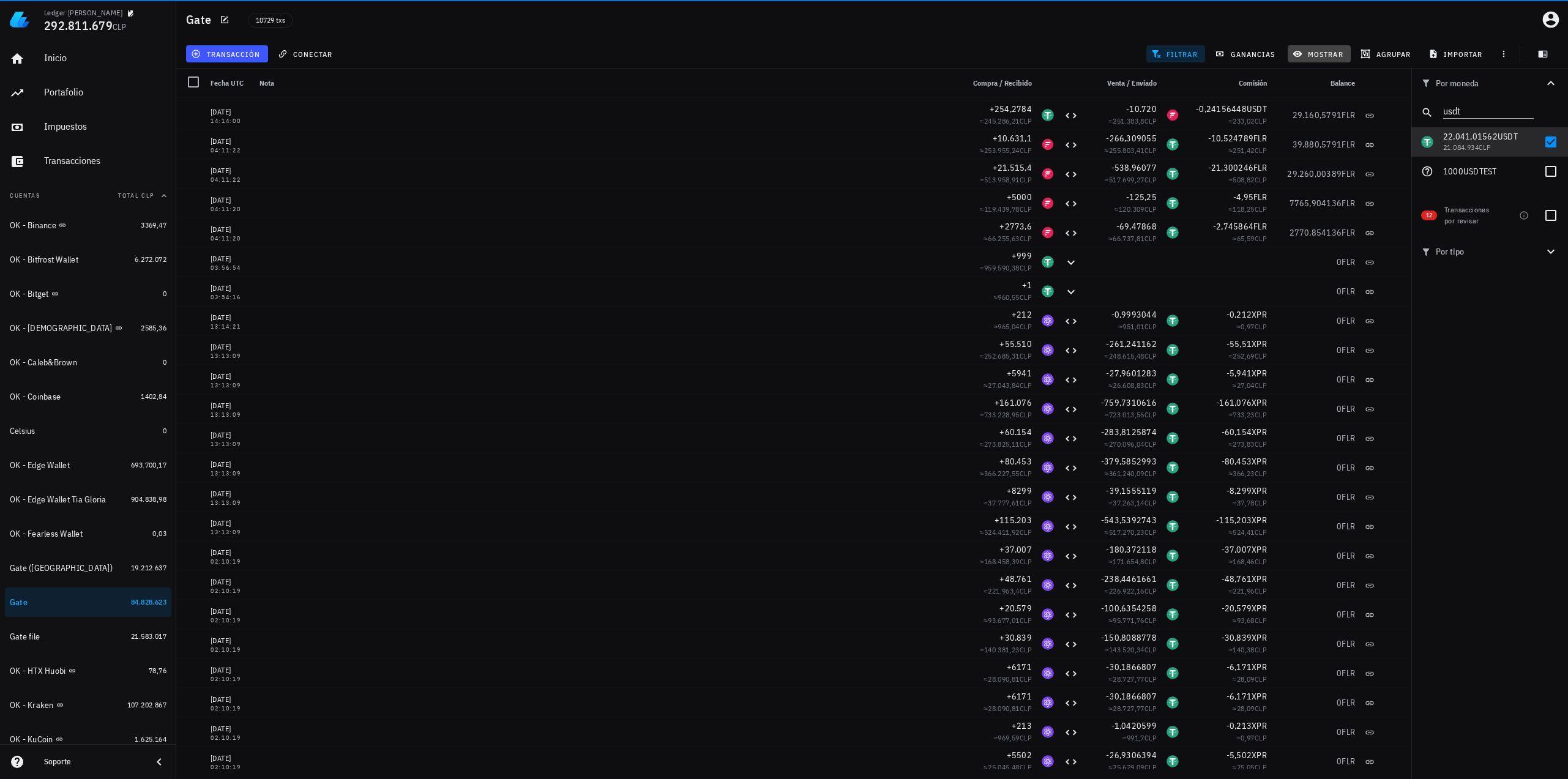
click at [1248, 55] on span "mostrar" at bounding box center [1319, 53] width 48 height 10
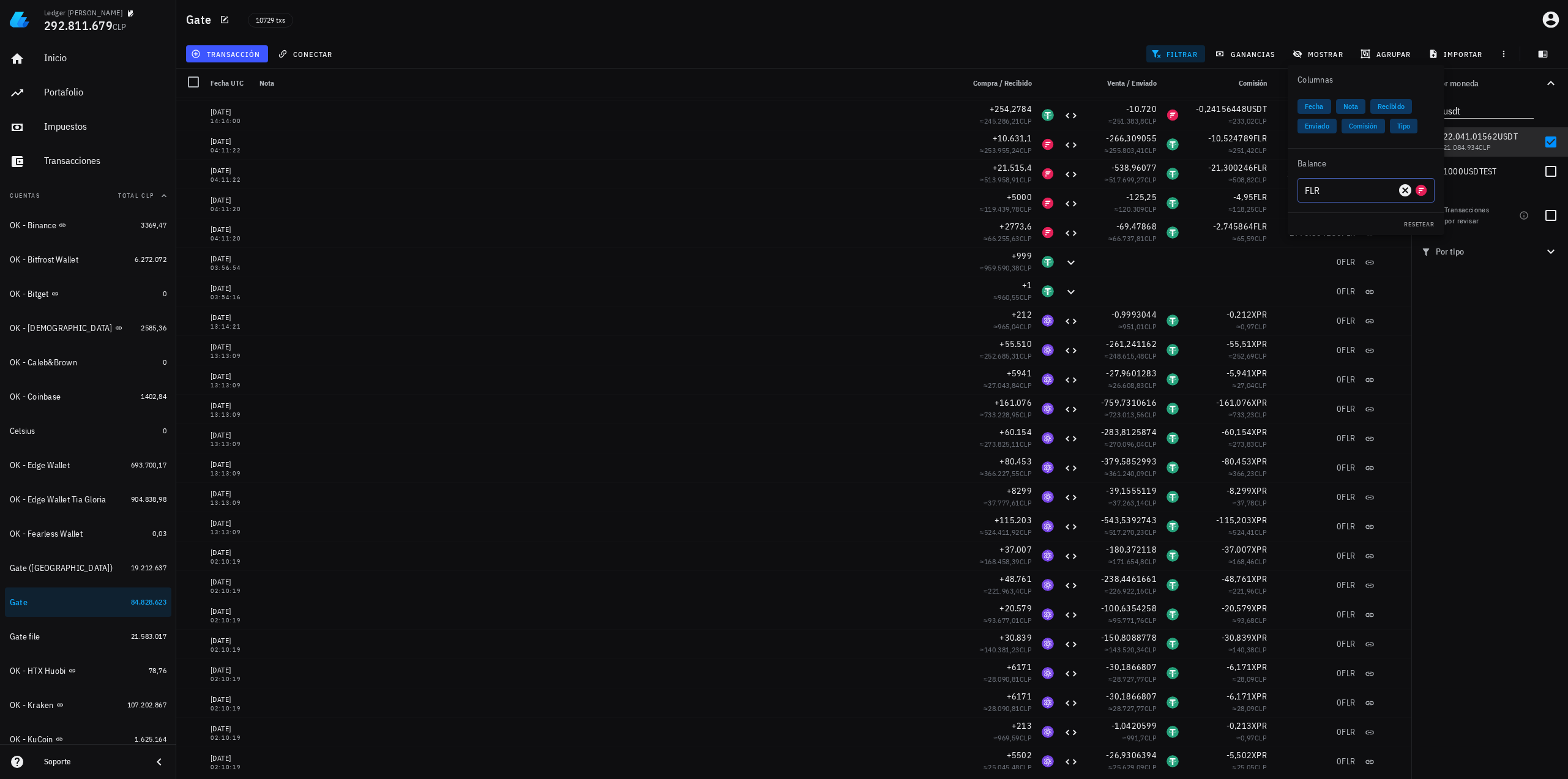
click at [1248, 193] on input "FLR" at bounding box center [1350, 190] width 91 height 20
click at [1248, 269] on div "USDT Tether" at bounding box center [1366, 269] width 137 height 25
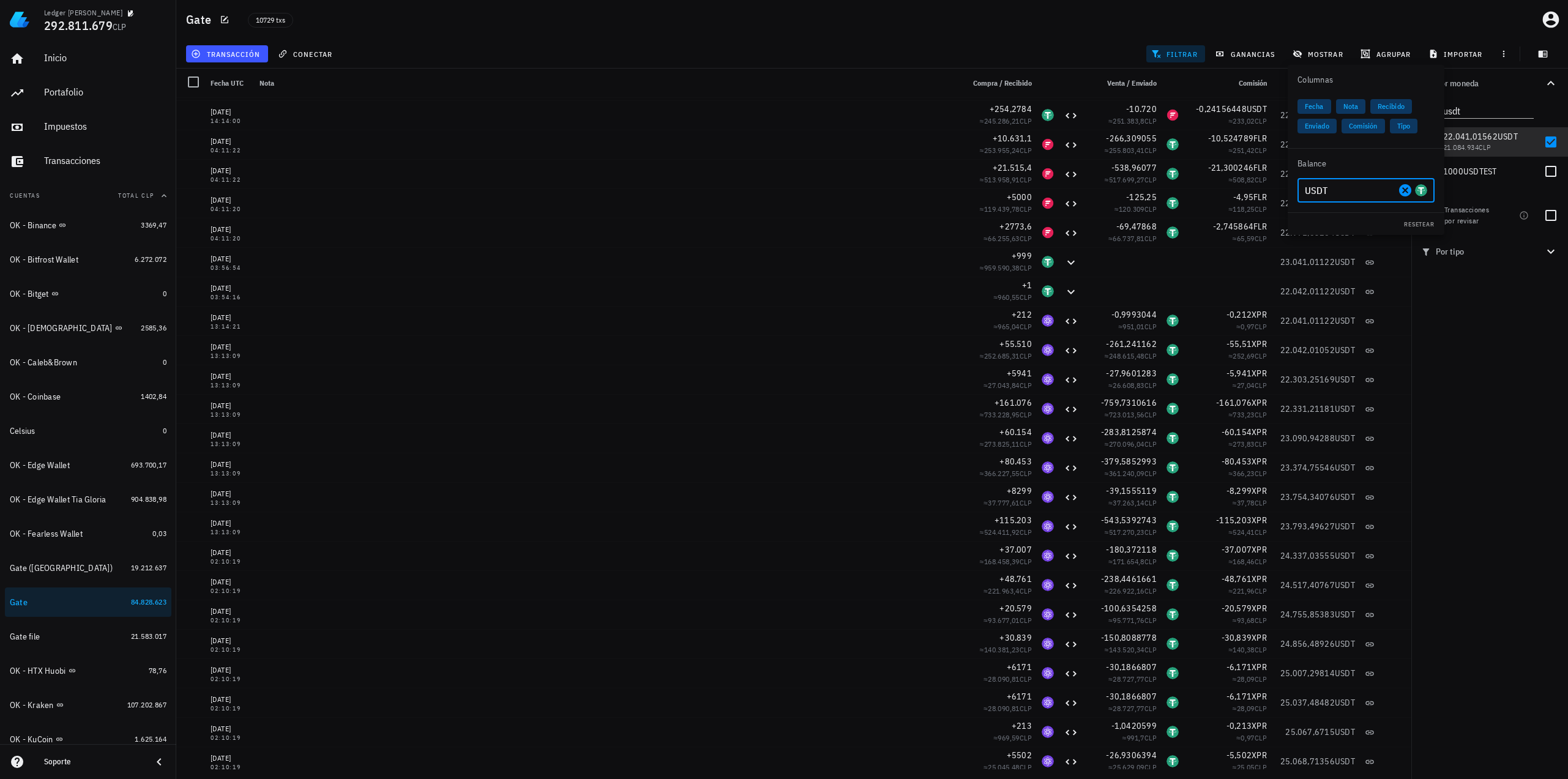
type input "USDT"
click at [1248, 415] on div "Por moneda usdt 349,73 mil M WKC 60.163.971 CLP 22.041,01562 USDT 21.084.934 CL…" at bounding box center [1489, 423] width 157 height 710
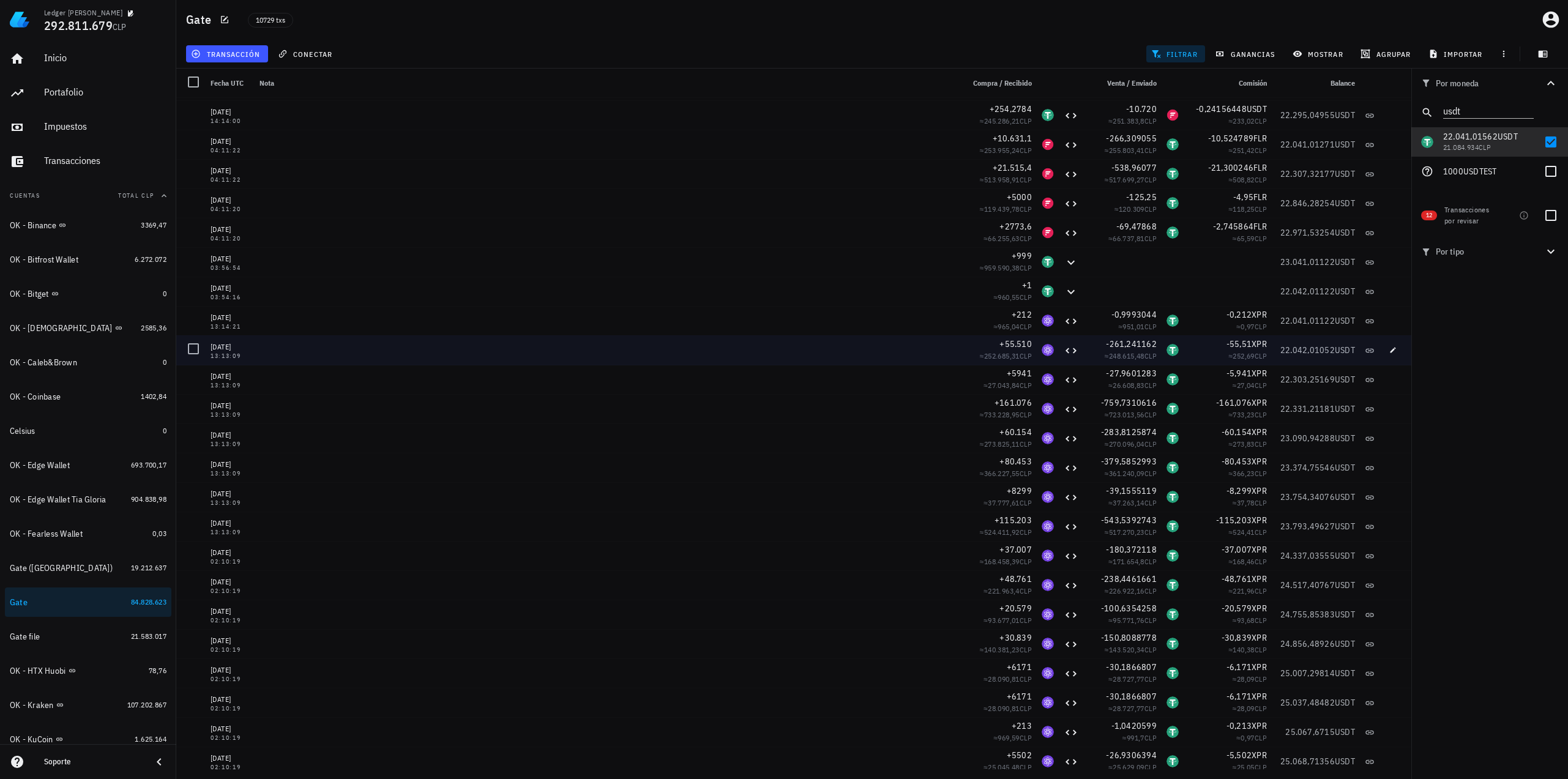
scroll to position [1347, 0]
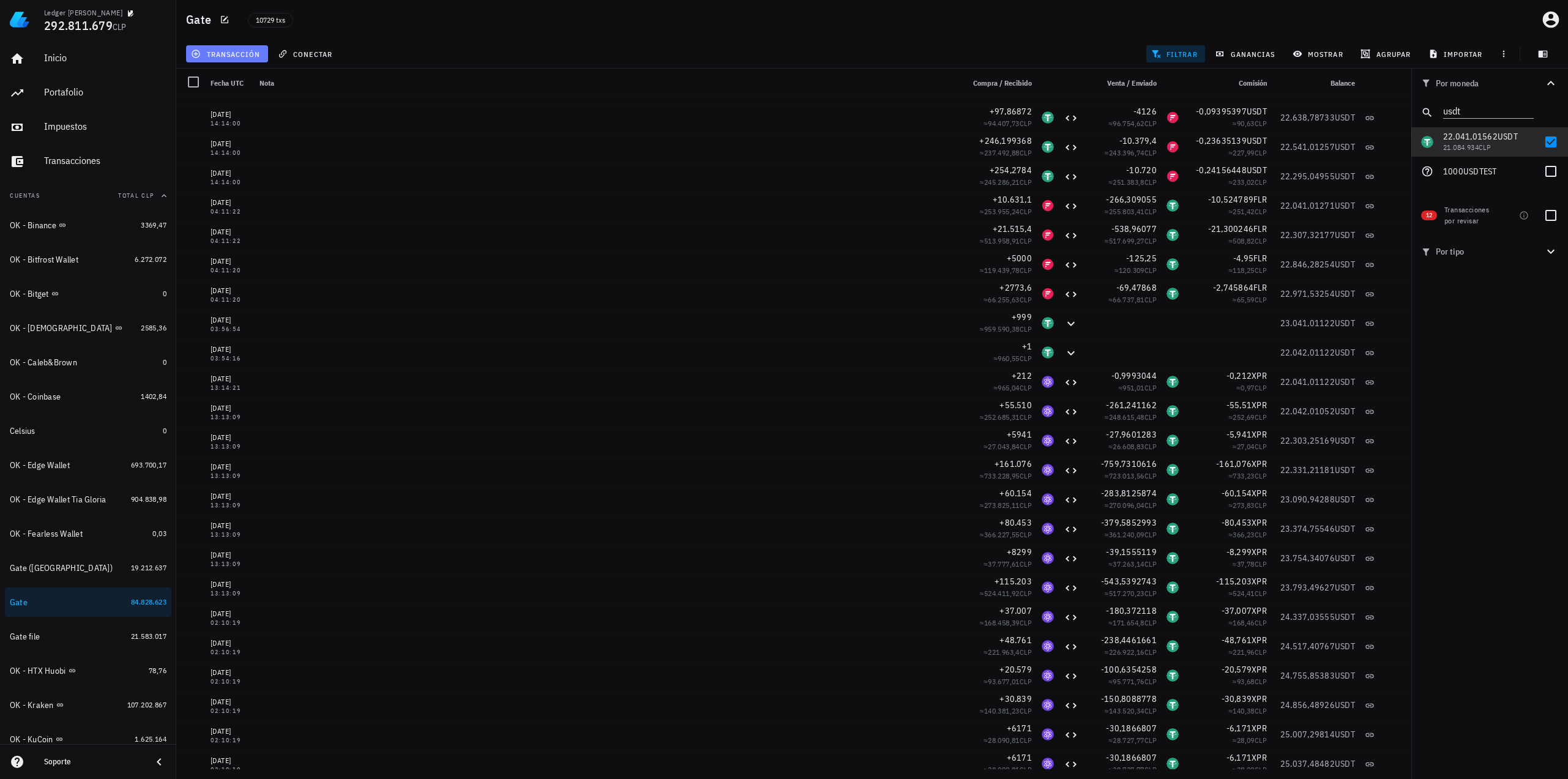
click at [232, 47] on button "transacción" at bounding box center [227, 53] width 82 height 17
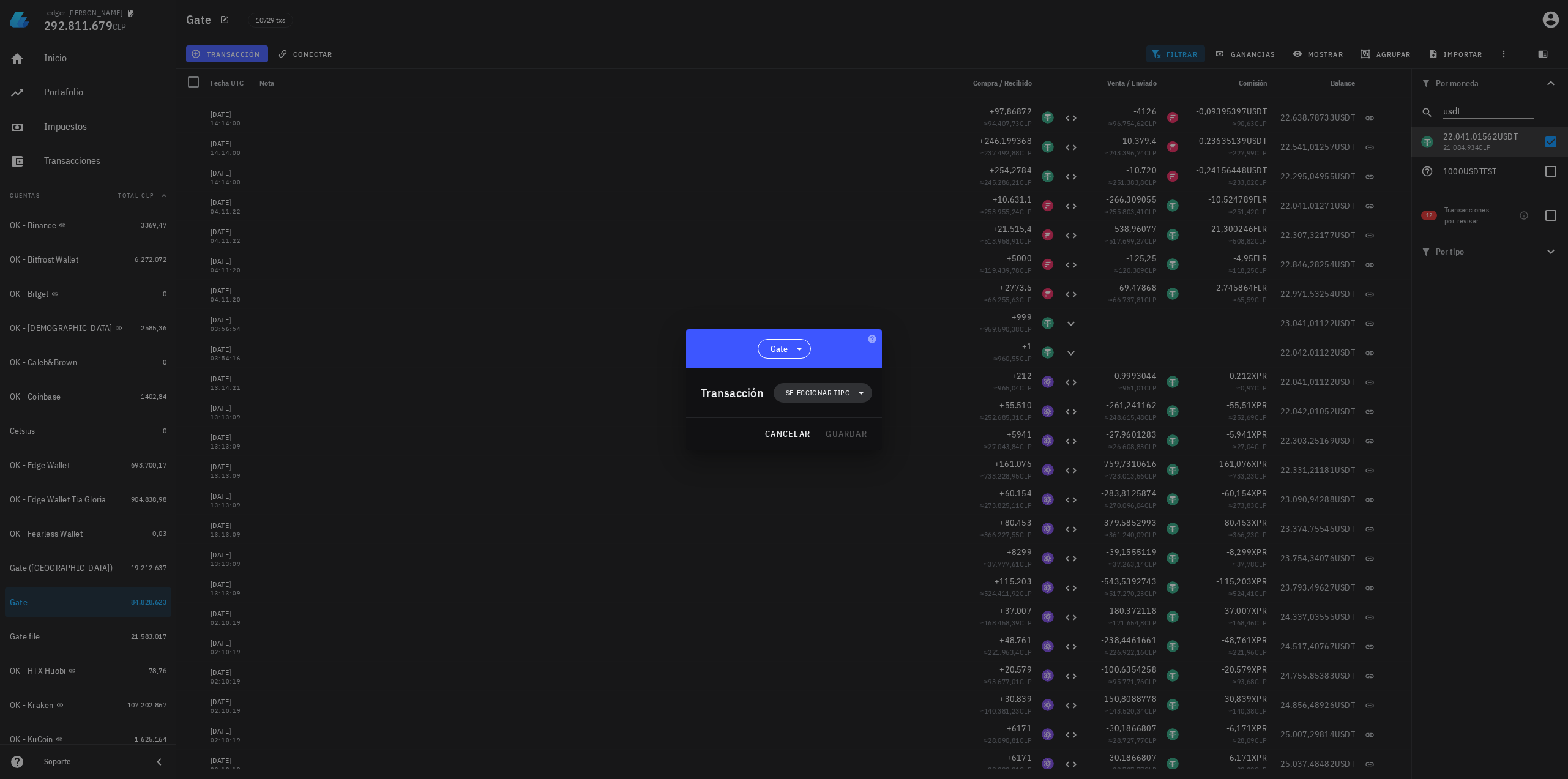
click at [825, 390] on span "Seleccionar tipo" at bounding box center [818, 392] width 64 height 12
click at [857, 481] on div "Egreso" at bounding box center [830, 471] width 114 height 25
click at [966, 649] on div "Otro egreso" at bounding box center [956, 647] width 73 height 10
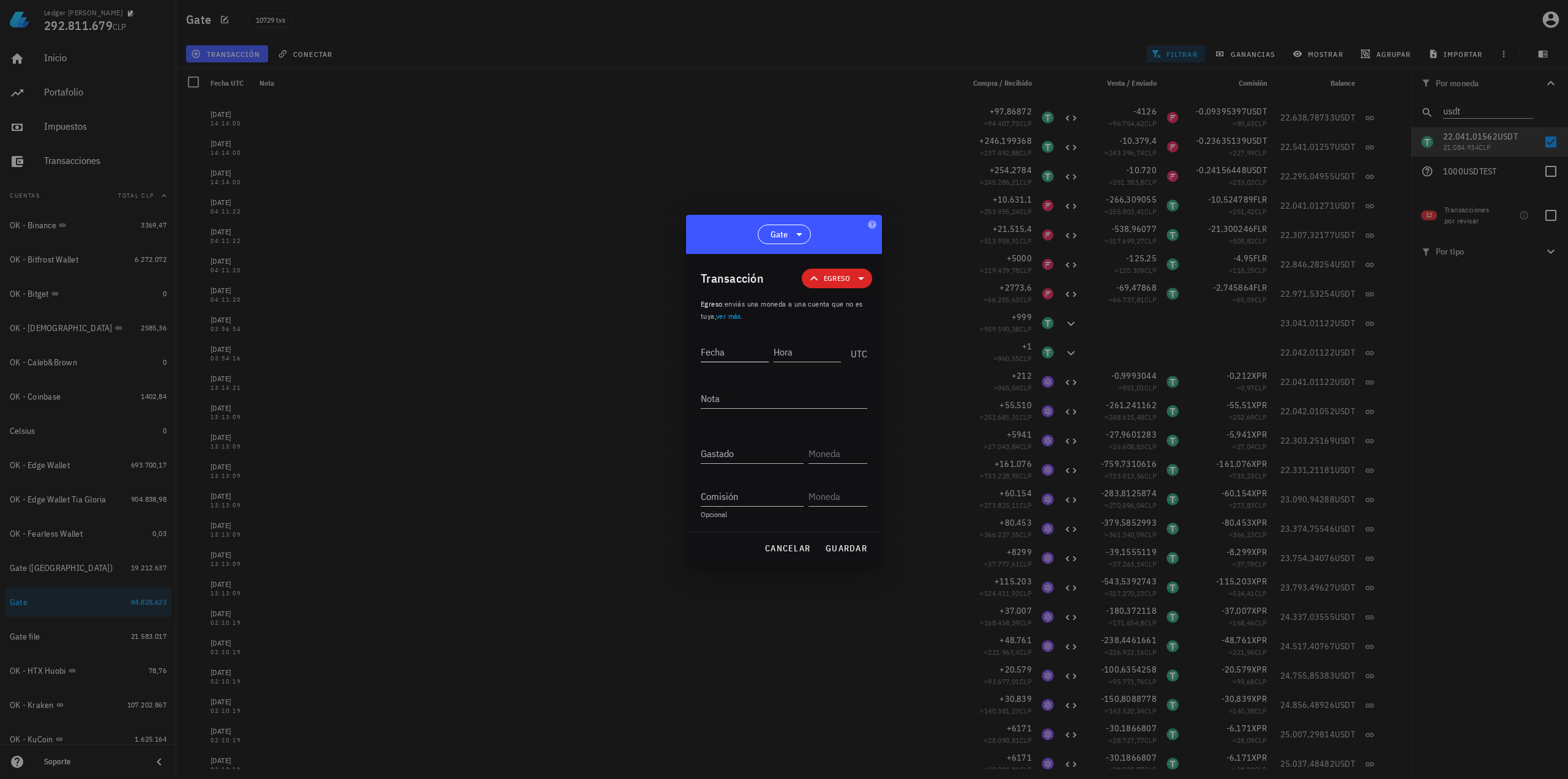
click at [754, 354] on input "Fecha" at bounding box center [734, 352] width 68 height 20
type input "[DATE]"
type input "23:57:10"
type textarea "Ajuste de balance"
paste input "22031,14962"
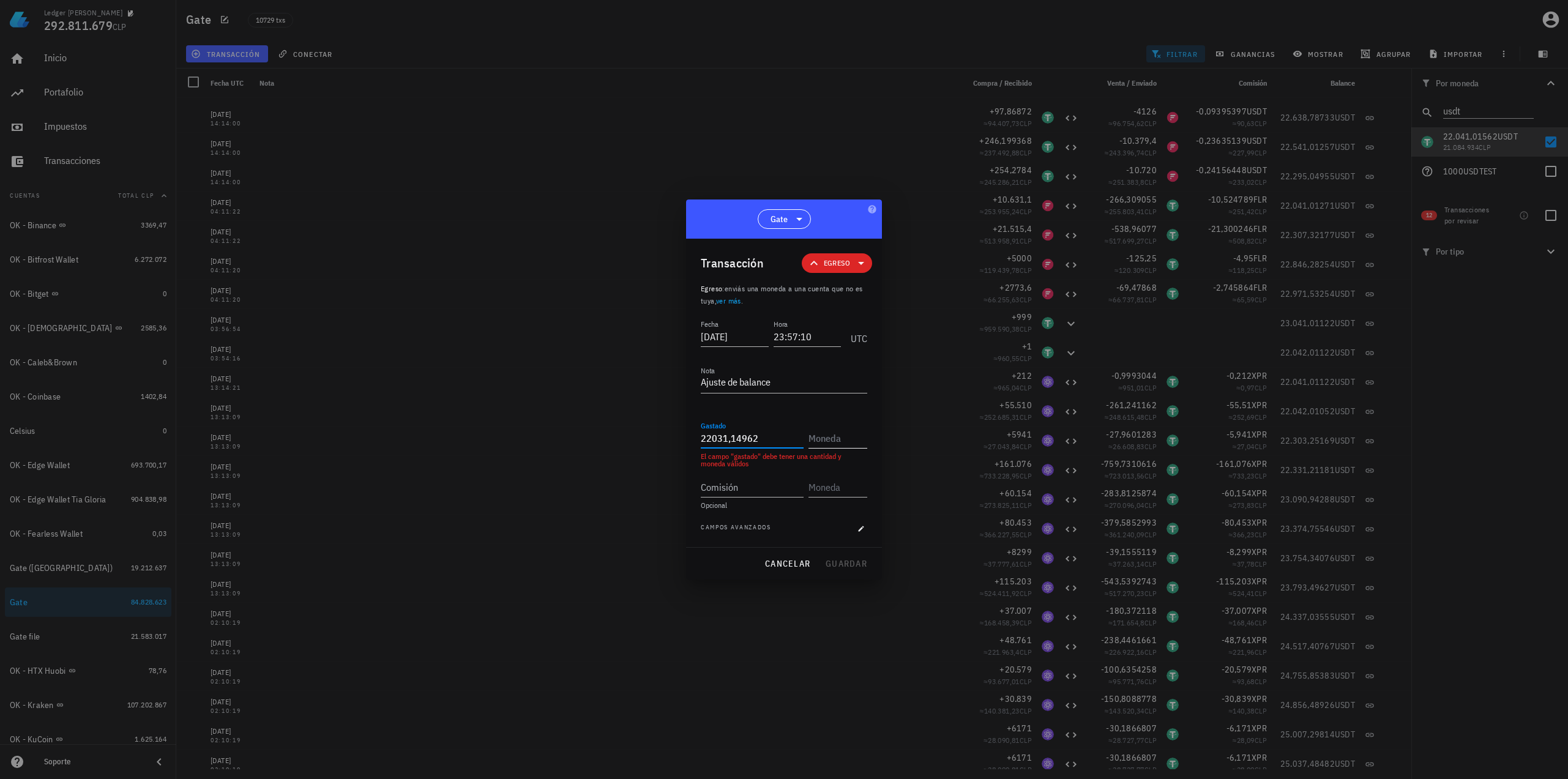
type input "22.031,14962"
click at [828, 437] on input "text" at bounding box center [836, 438] width 56 height 20
type input "USDT"
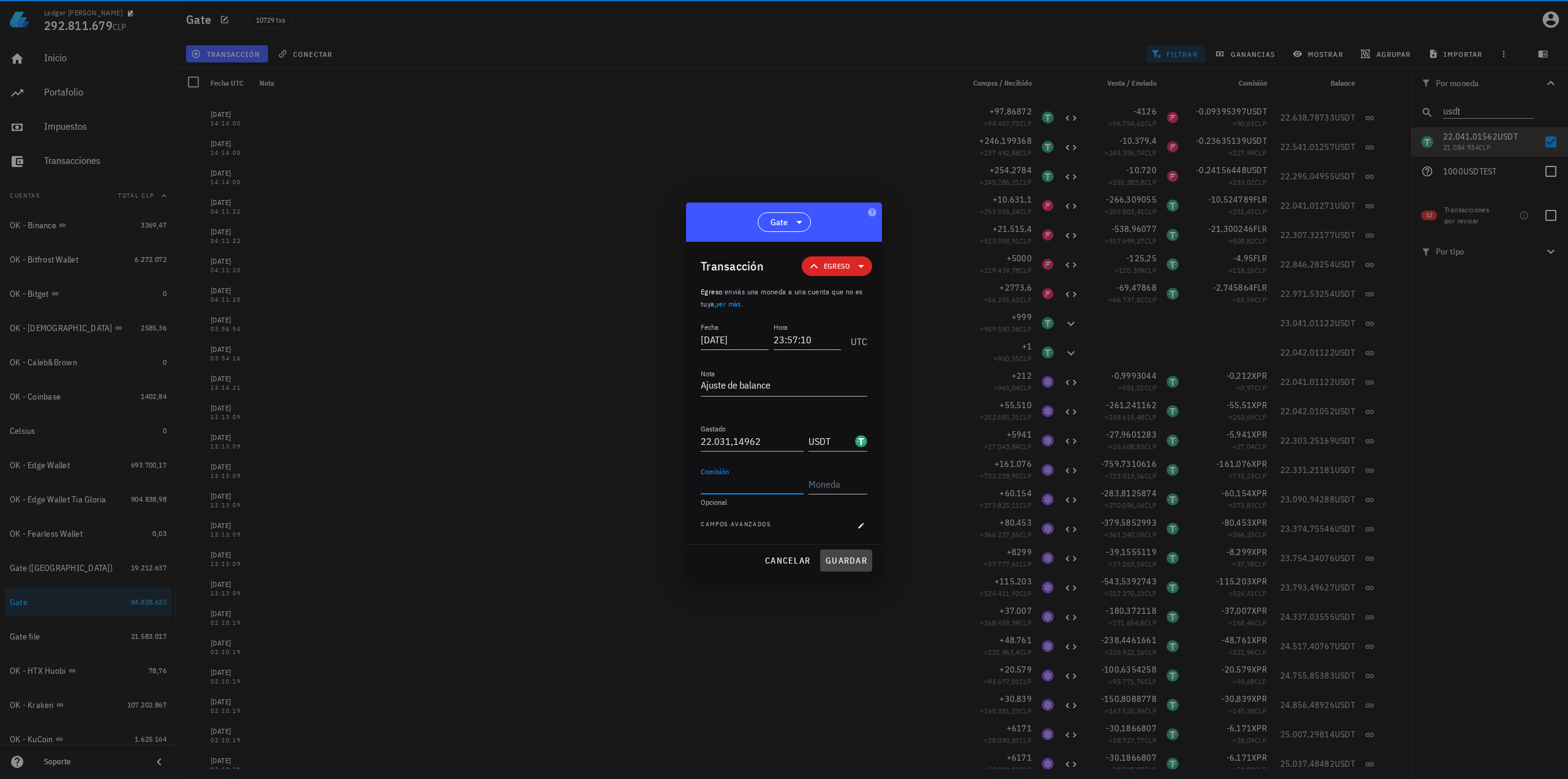
click at [851, 561] on span "guardar" at bounding box center [846, 560] width 43 height 11
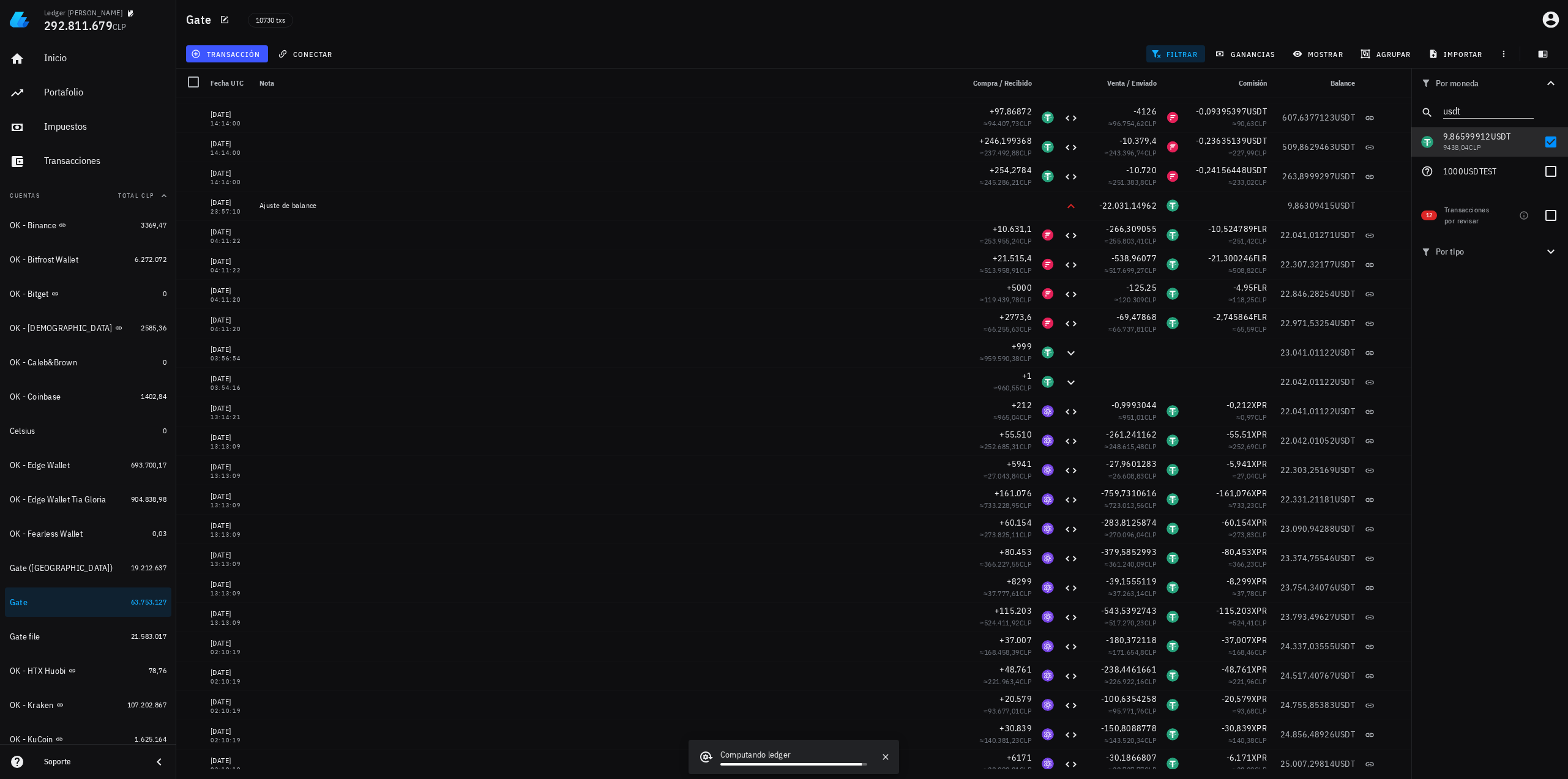
drag, startPoint x: 1518, startPoint y: 378, endPoint x: 1512, endPoint y: 382, distance: 7.2
click at [1248, 378] on div "Por moneda usdt 349,73 mil M WKC 60.163.971 CLP 4117,83 USD 3.934.998 CLP 239.2…" at bounding box center [1489, 423] width 157 height 710
click at [1248, 403] on div "Por moneda usdt 349,73 mil M WKC 60.163.971 CLP 4117,83 USD 3.934.998 CLP 239.2…" at bounding box center [1489, 423] width 157 height 710
click at [1248, 428] on div "Por moneda usdt 349,73 mil M WKC 60.163.971 CLP 4117,83 USD 3.934.998 CLP 239.2…" at bounding box center [1489, 423] width 157 height 710
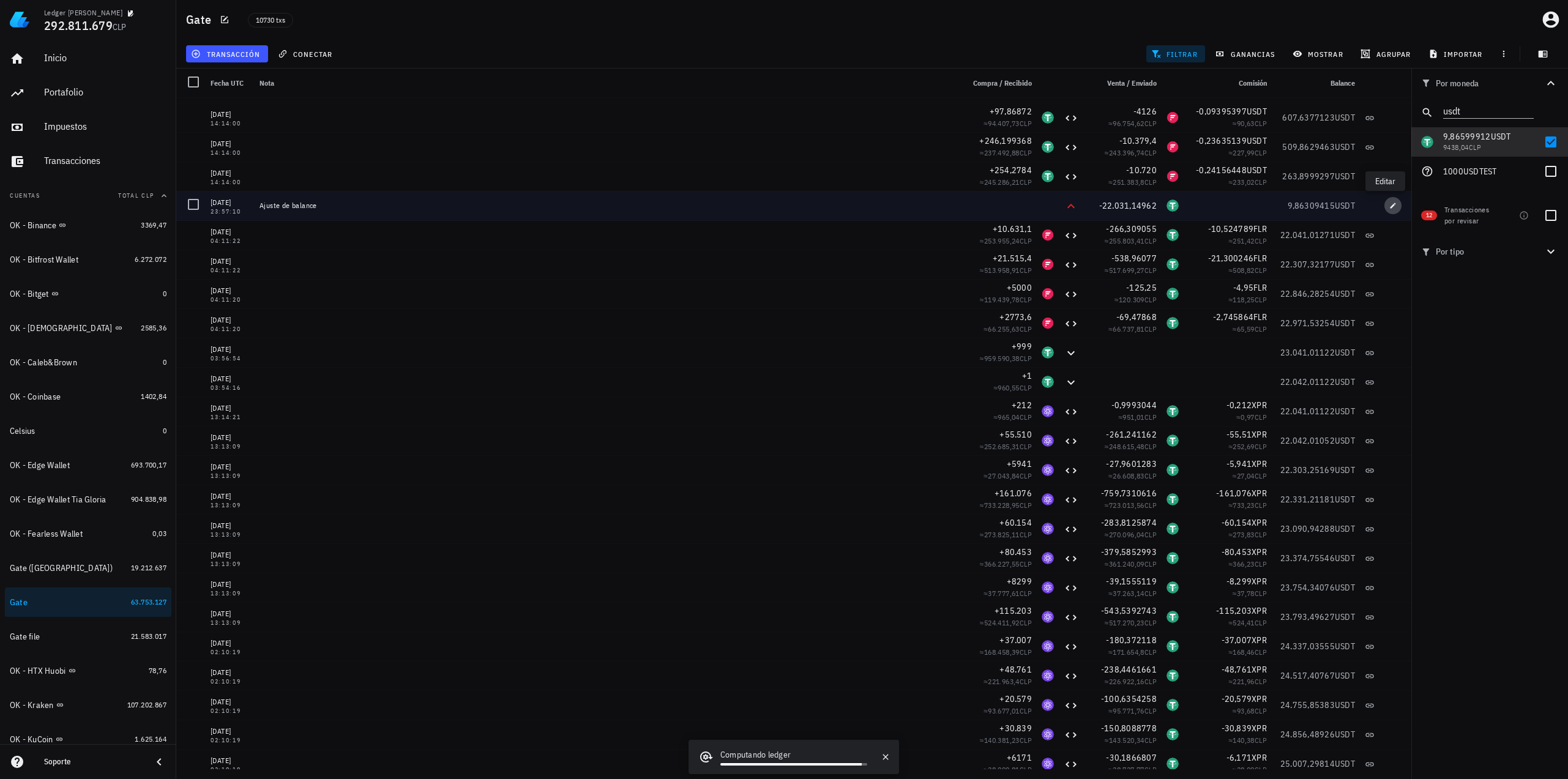
click at [1248, 205] on icon "button" at bounding box center [1393, 205] width 6 height 6
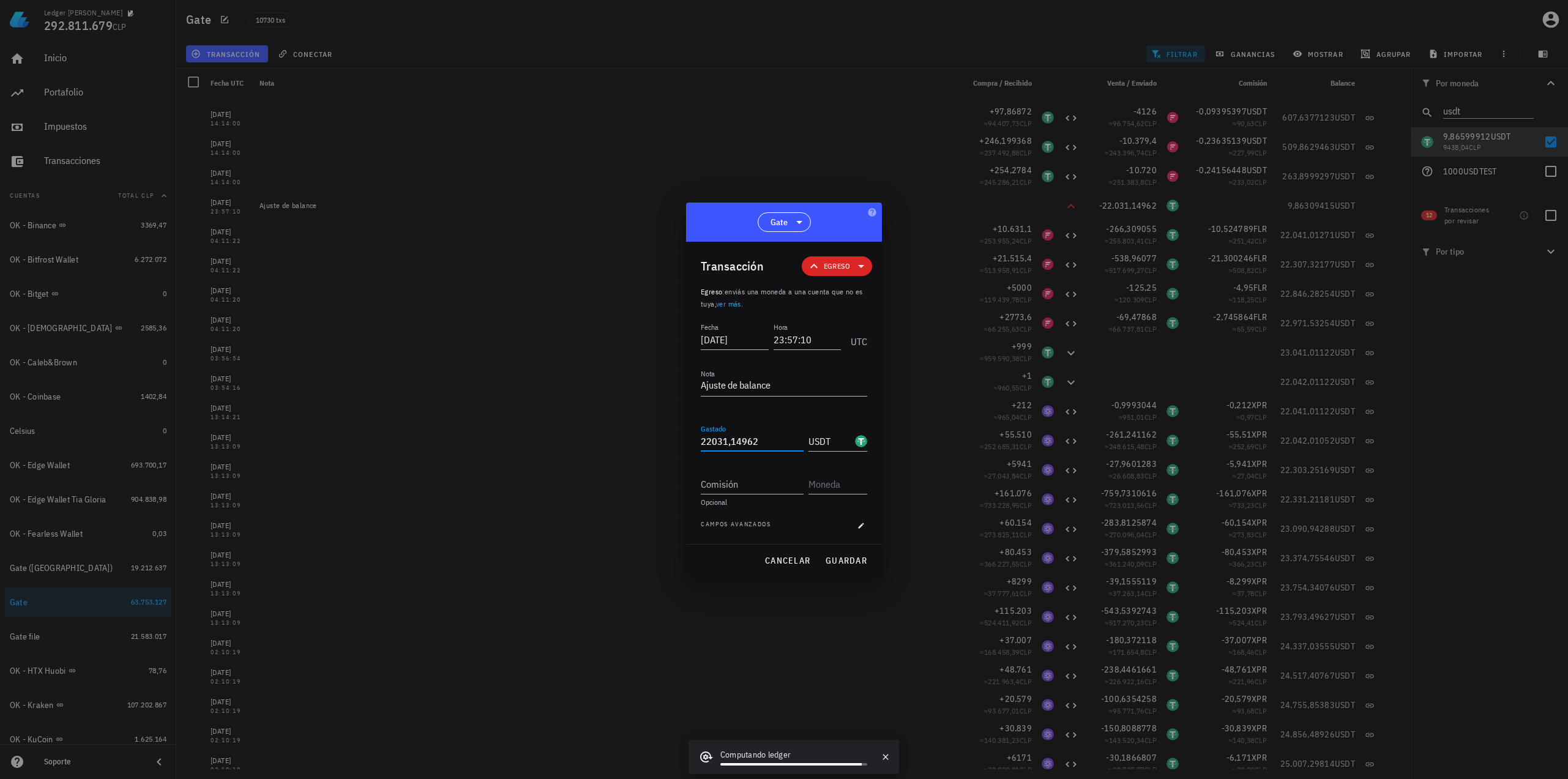
drag, startPoint x: 757, startPoint y: 437, endPoint x: 651, endPoint y: 438, distance: 106.0
click at [653, 438] on div "Ledger Francisco Arancibia 292.811.679 CLP Inicio Portafolio Impuestos Transacc…" at bounding box center [784, 389] width 1568 height 779
paste input "088"
click at [836, 553] on button "guardar" at bounding box center [846, 561] width 52 height 22
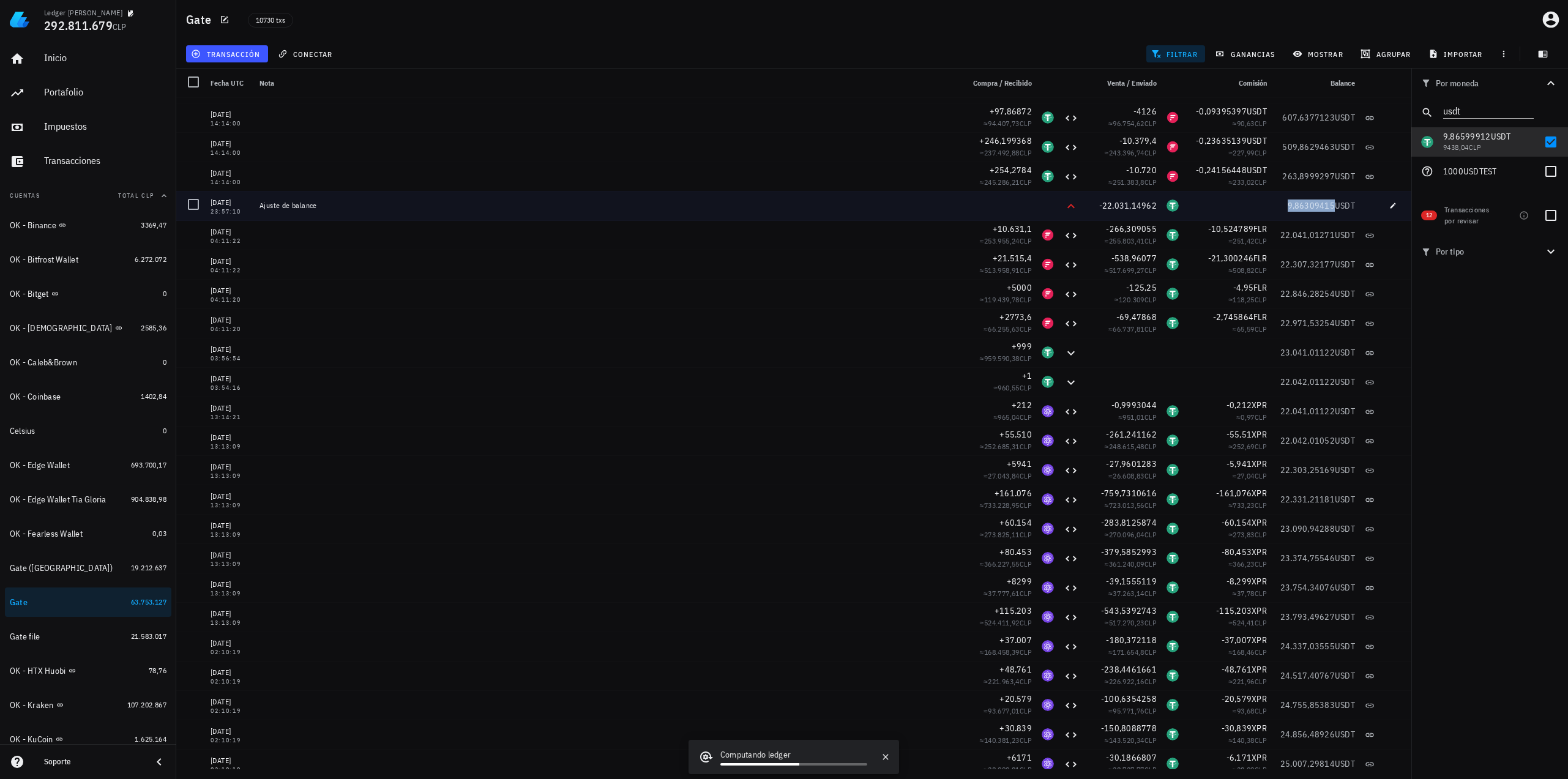
click at [1248, 208] on span "9,86309415" at bounding box center [1311, 205] width 48 height 11
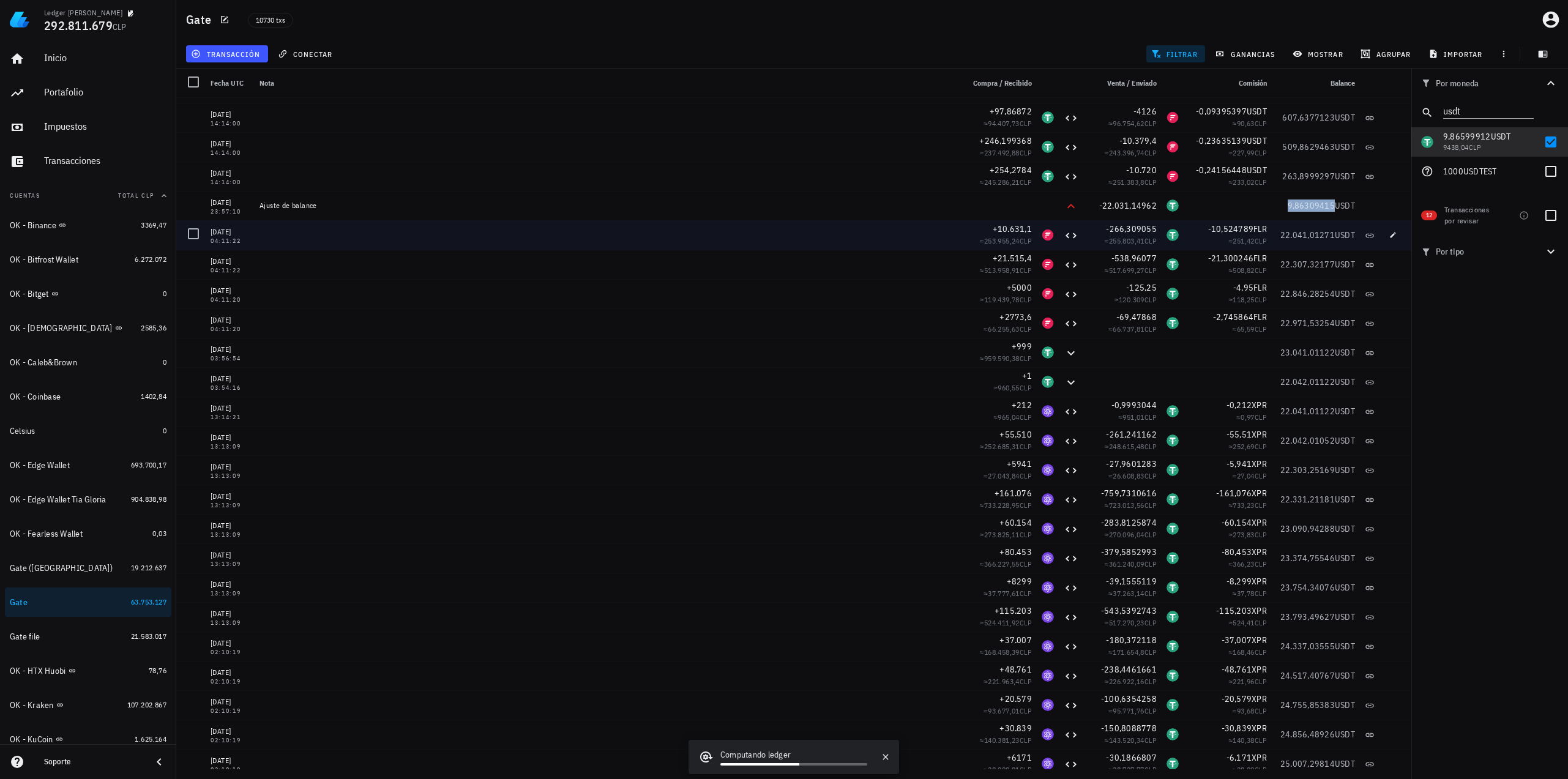
copy span "9,86309415"
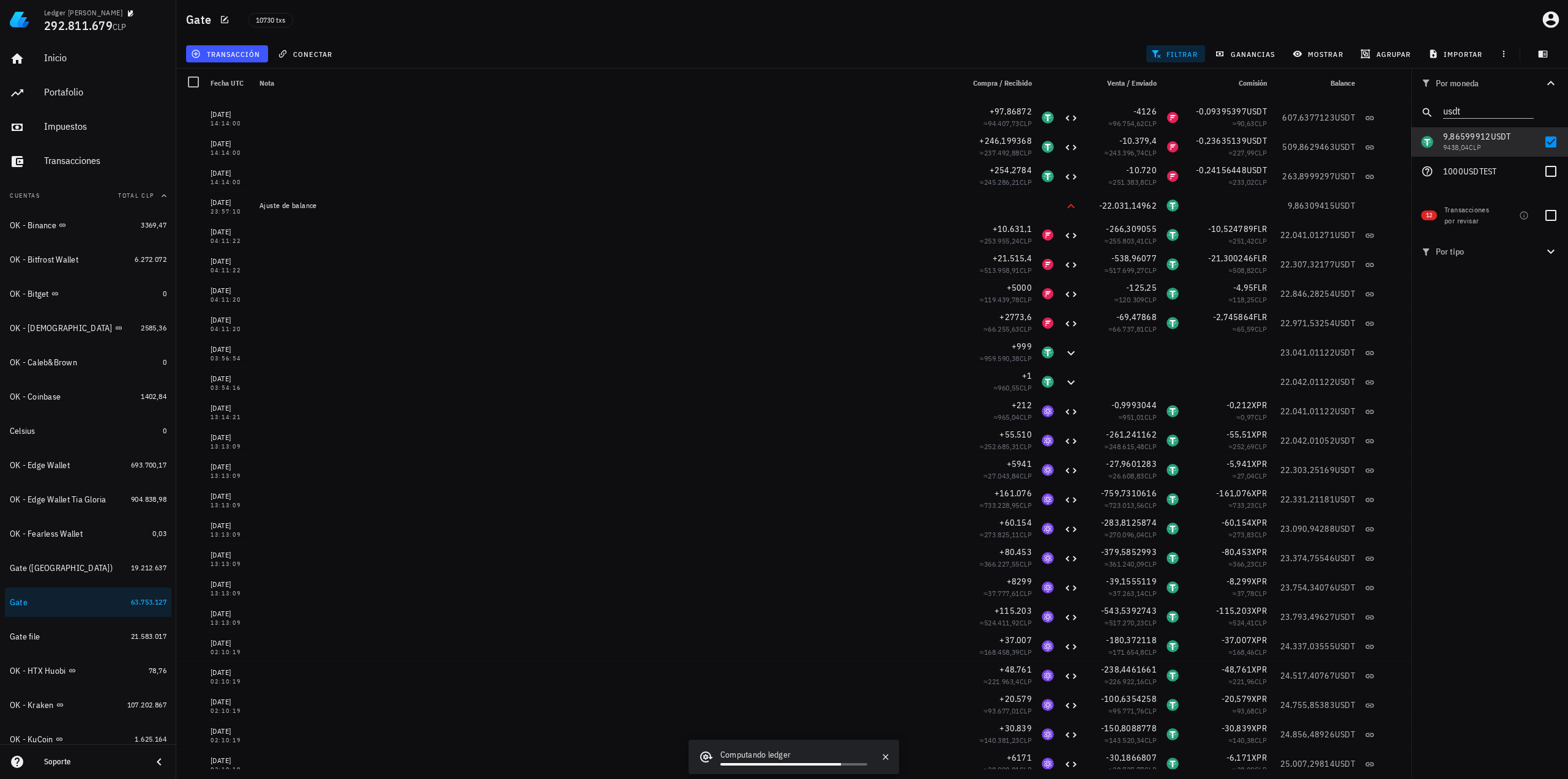
click at [1248, 396] on div "Por moneda usdt 349,73 mil M WKC 60.163.971 CLP 4117,83 USD 3.934.998 CLP 239.2…" at bounding box center [1489, 423] width 157 height 710
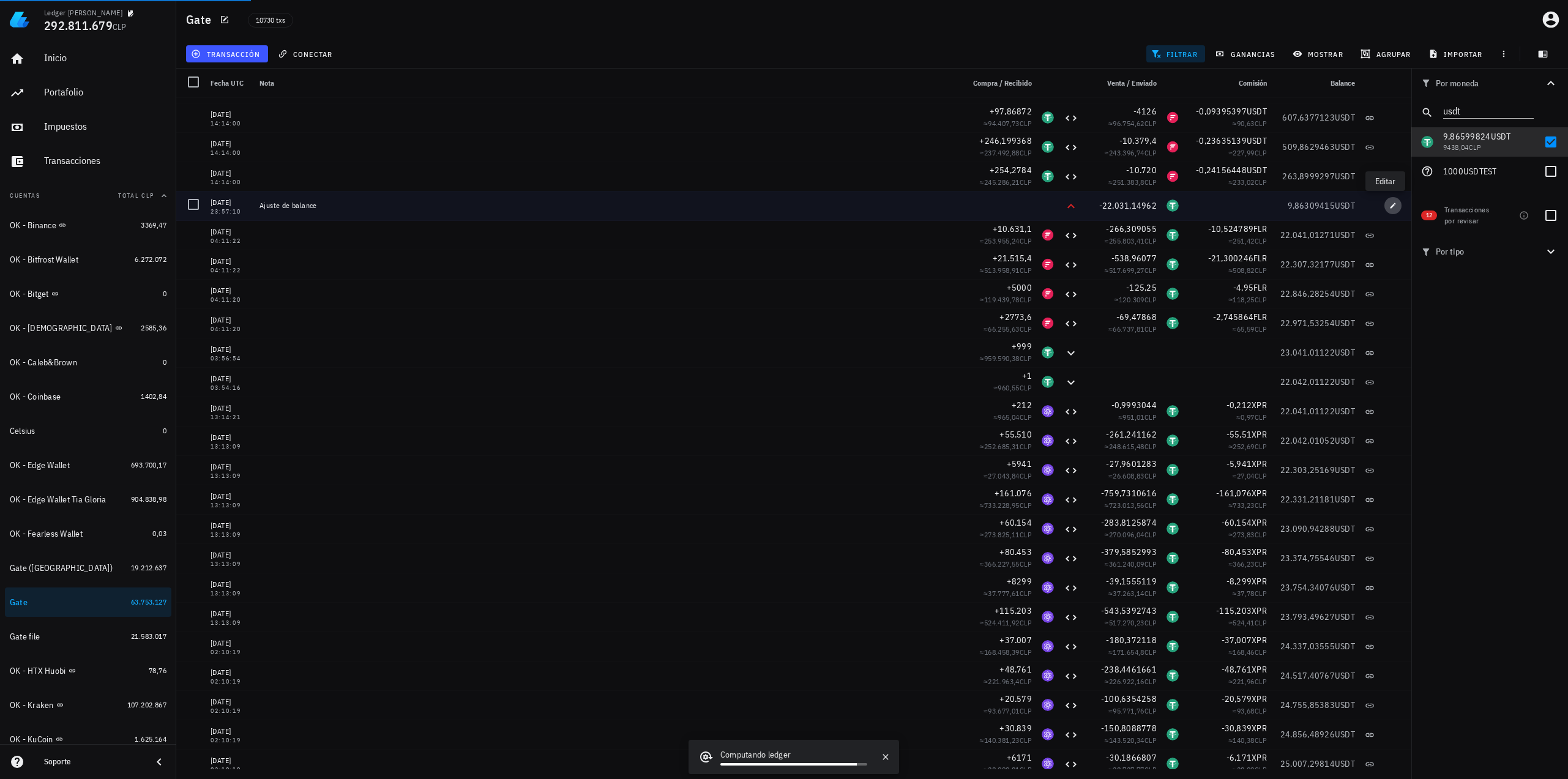
click at [1248, 207] on icon "button" at bounding box center [1393, 205] width 6 height 6
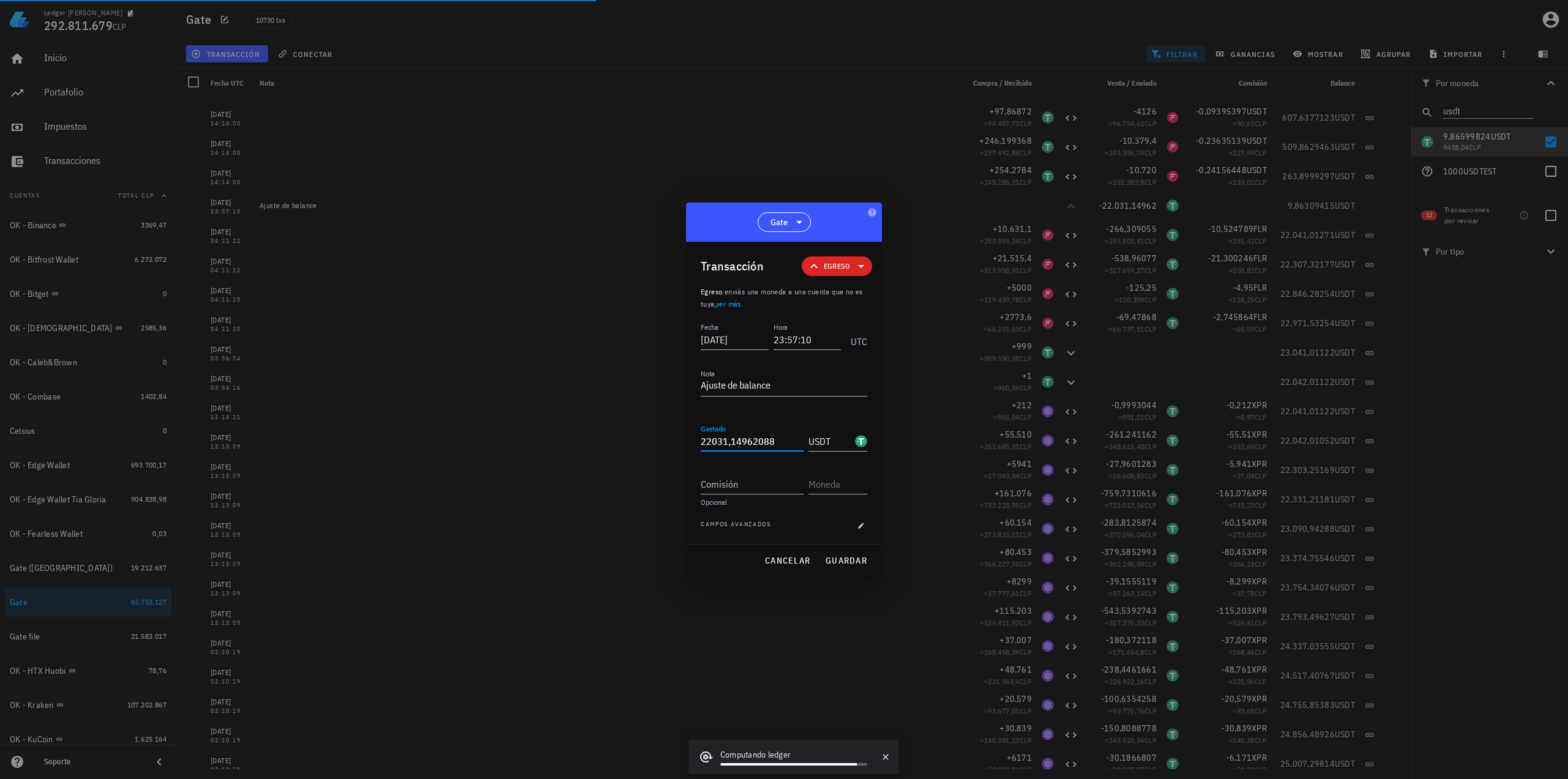
click at [773, 436] on input "22031,14962088" at bounding box center [752, 441] width 103 height 20
paste input "5252585"
click at [844, 561] on span "guardar" at bounding box center [846, 560] width 43 height 11
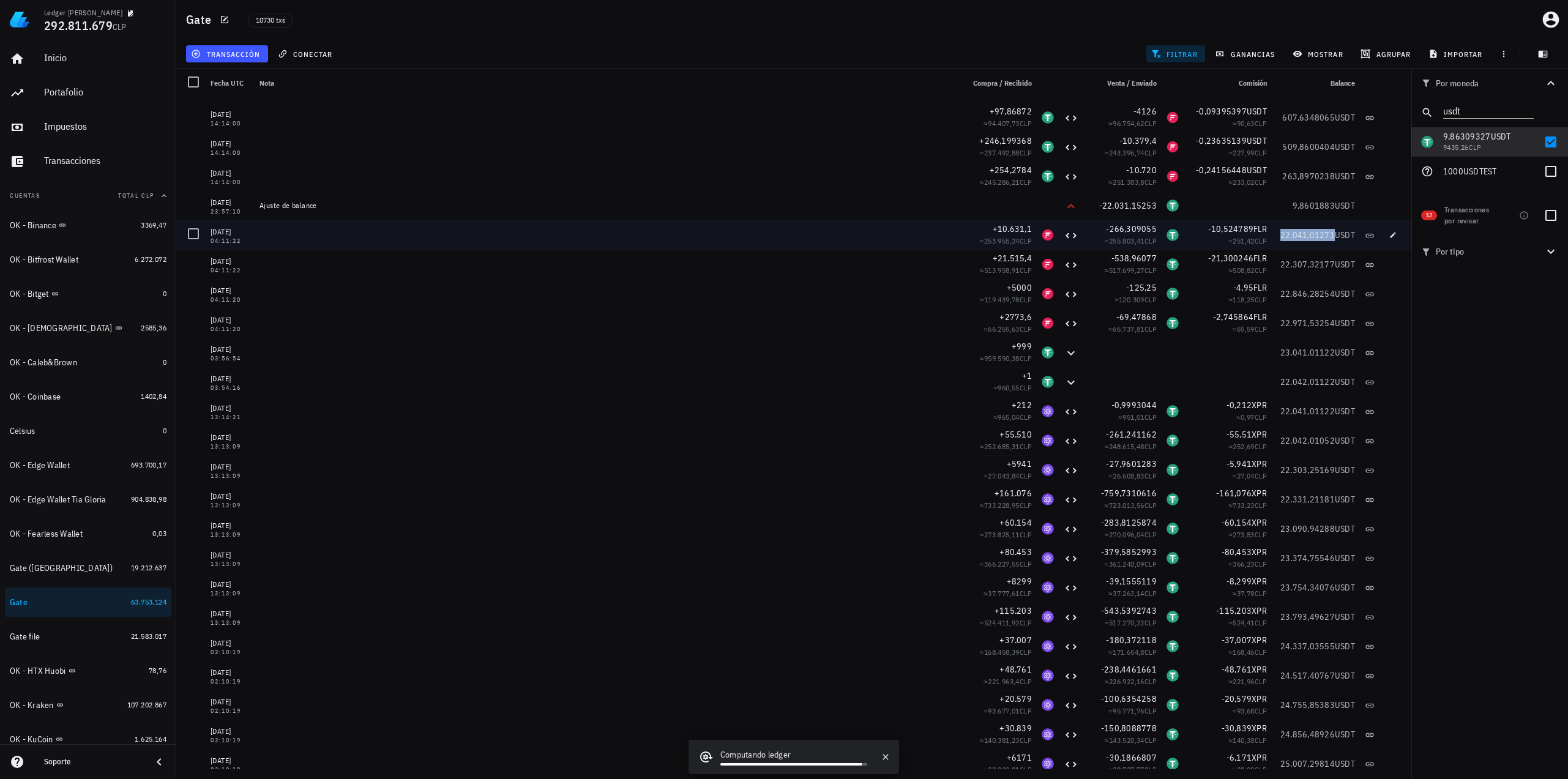
click at [1248, 235] on span "22.041,01271" at bounding box center [1308, 235] width 55 height 11
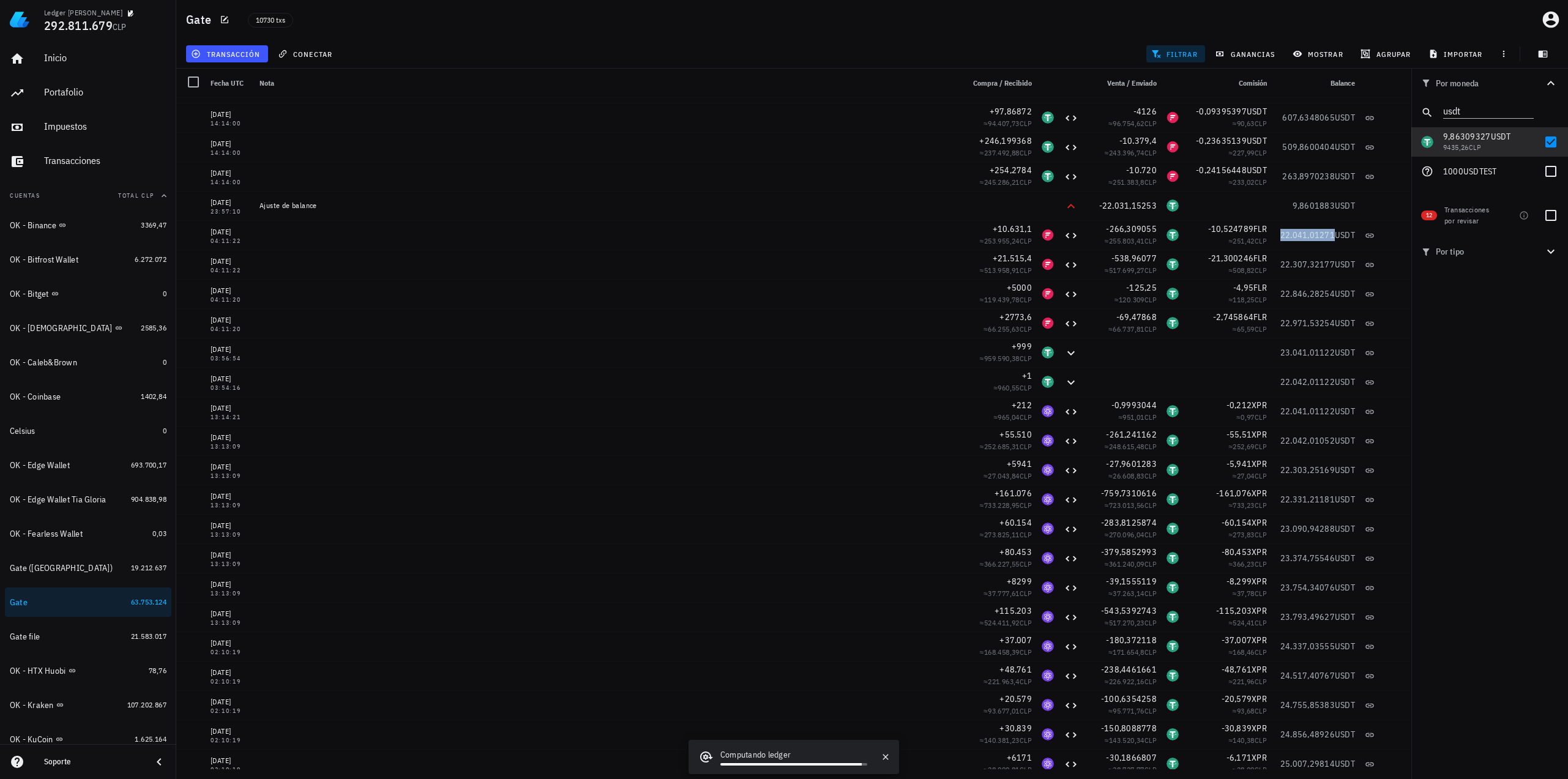
copy span "22.041,01271"
drag, startPoint x: 1522, startPoint y: 415, endPoint x: 1469, endPoint y: 390, distance: 58.6
click at [1248, 415] on div "Por moneda usdt 349,73 mil M WKC 60.163.971 CLP 4117,83 USD 3.934.998 CLP 239.2…" at bounding box center [1489, 423] width 157 height 710
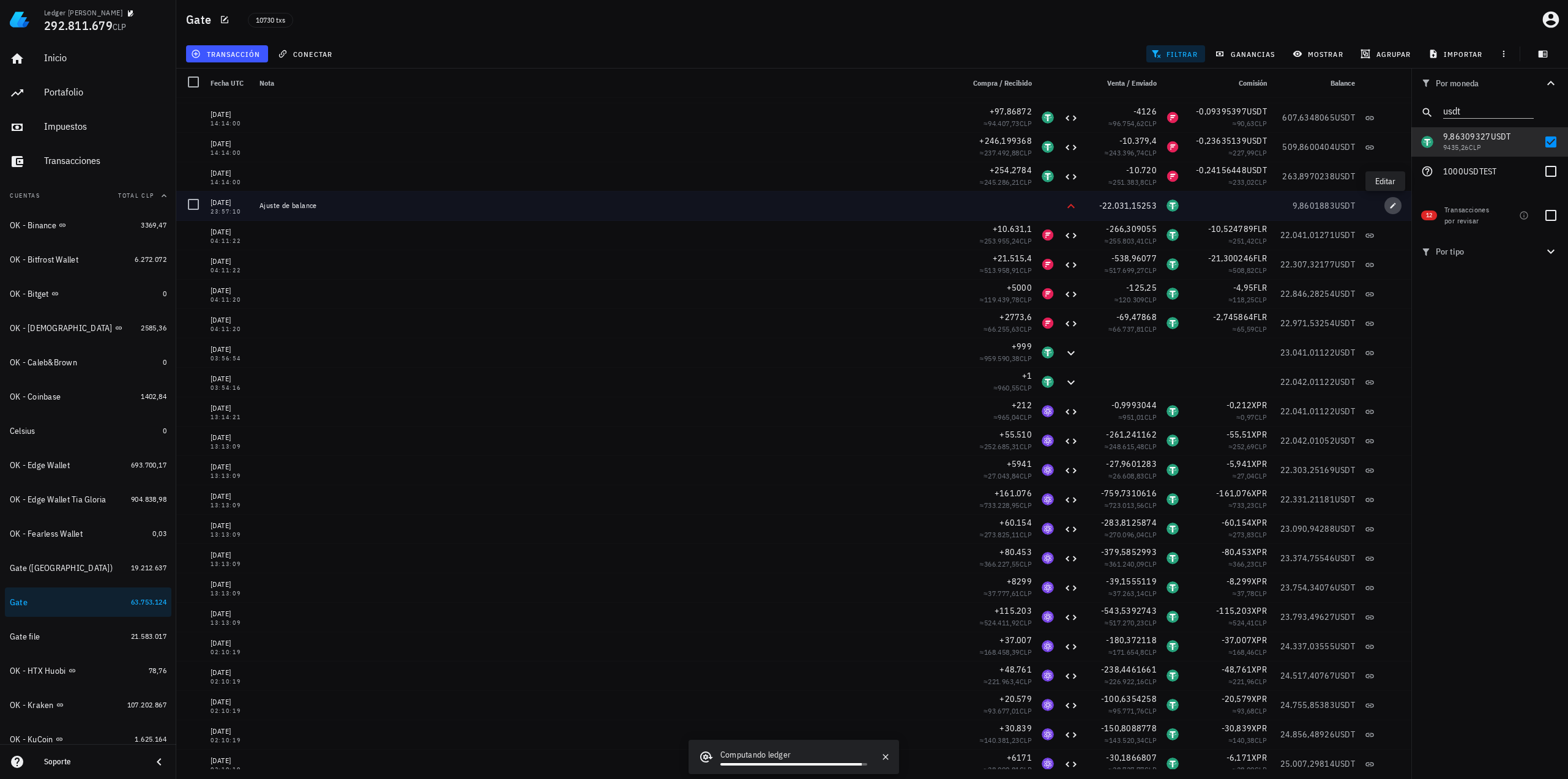
click at [1248, 204] on span "button" at bounding box center [1393, 206] width 17 height 8
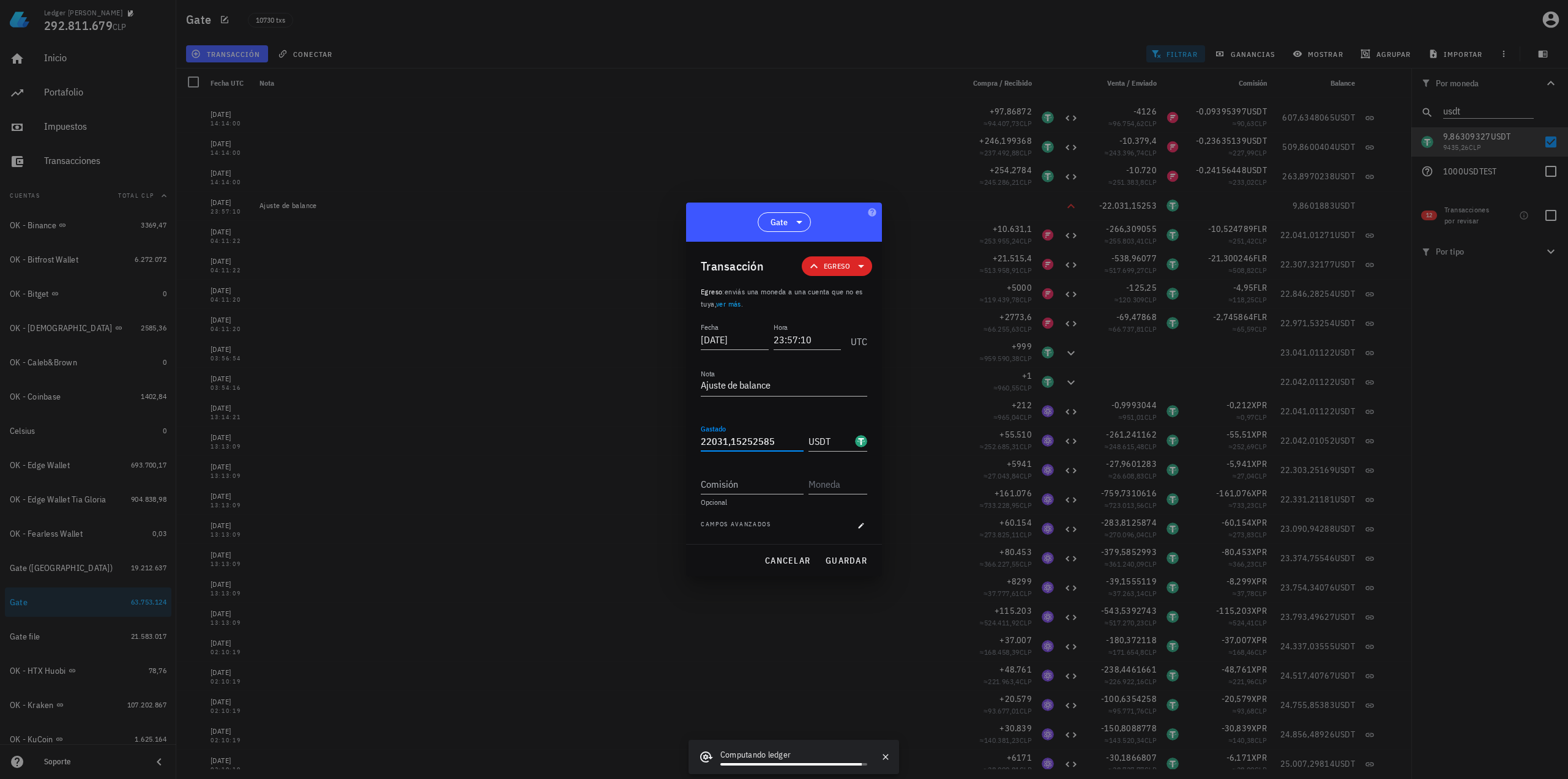
drag, startPoint x: 786, startPoint y: 439, endPoint x: 629, endPoint y: 433, distance: 157.1
click at [630, 433] on div "Ledger Francisco Arancibia 292.811.679 CLP Inicio Portafolio Impuestos Transacc…" at bounding box center [784, 389] width 1568 height 779
paste input "4671"
click at [859, 557] on span "guardar" at bounding box center [846, 560] width 43 height 11
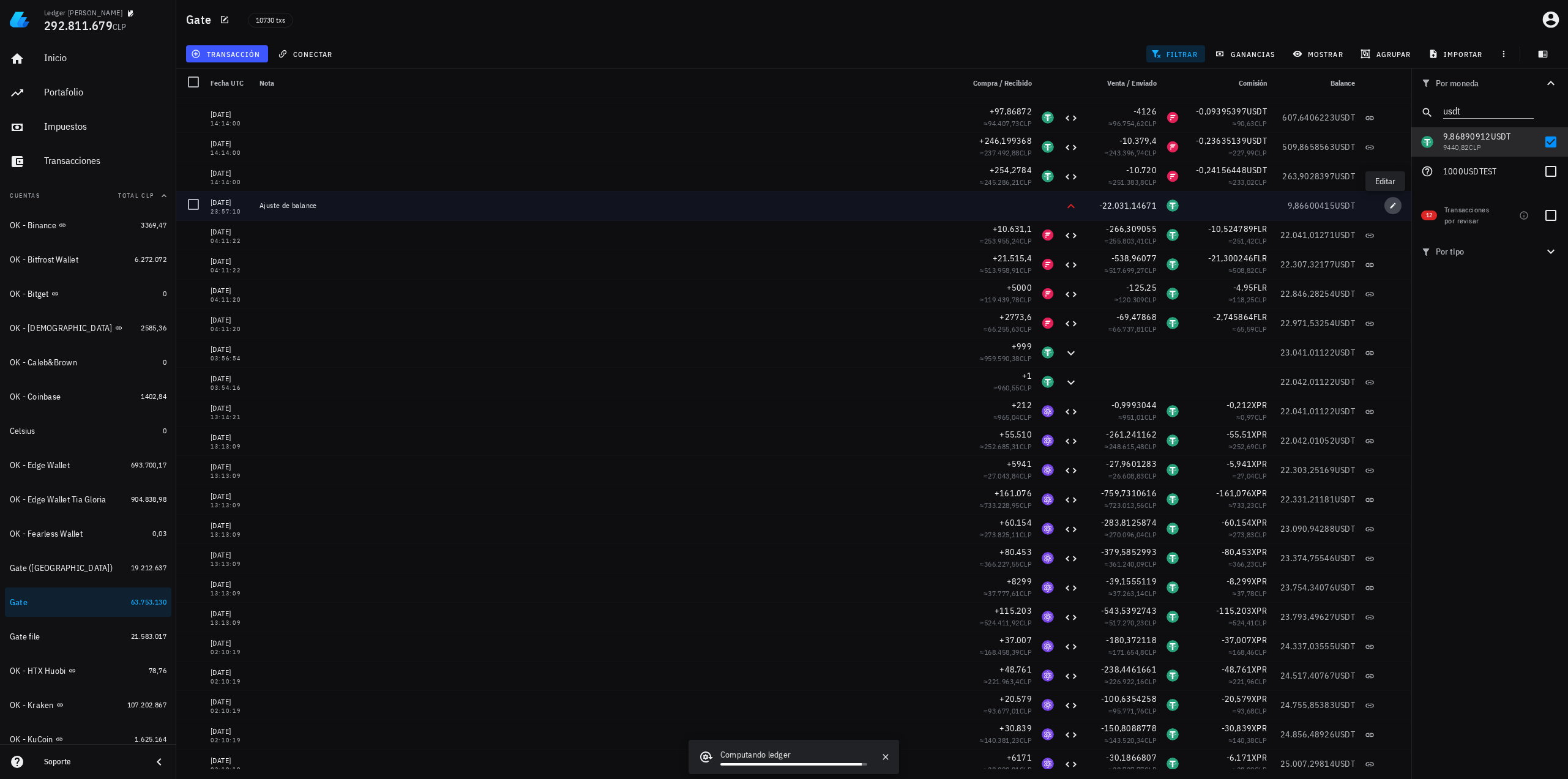
click at [1248, 206] on icon "button" at bounding box center [1393, 206] width 8 height 8
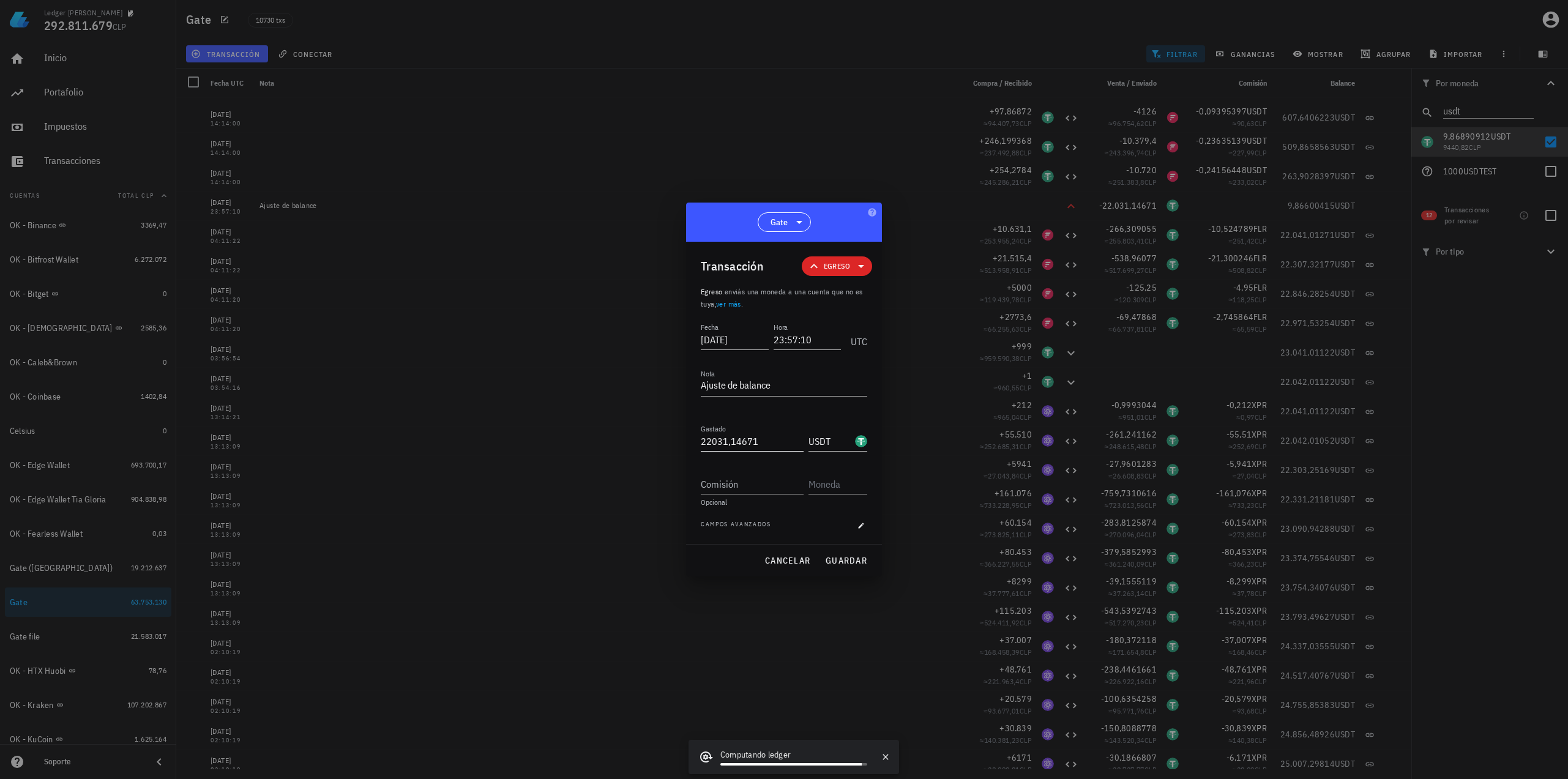
click at [772, 447] on input "22031,14671" at bounding box center [752, 441] width 103 height 20
click at [858, 559] on span "guardar" at bounding box center [846, 560] width 43 height 11
type input "22.031,14671"
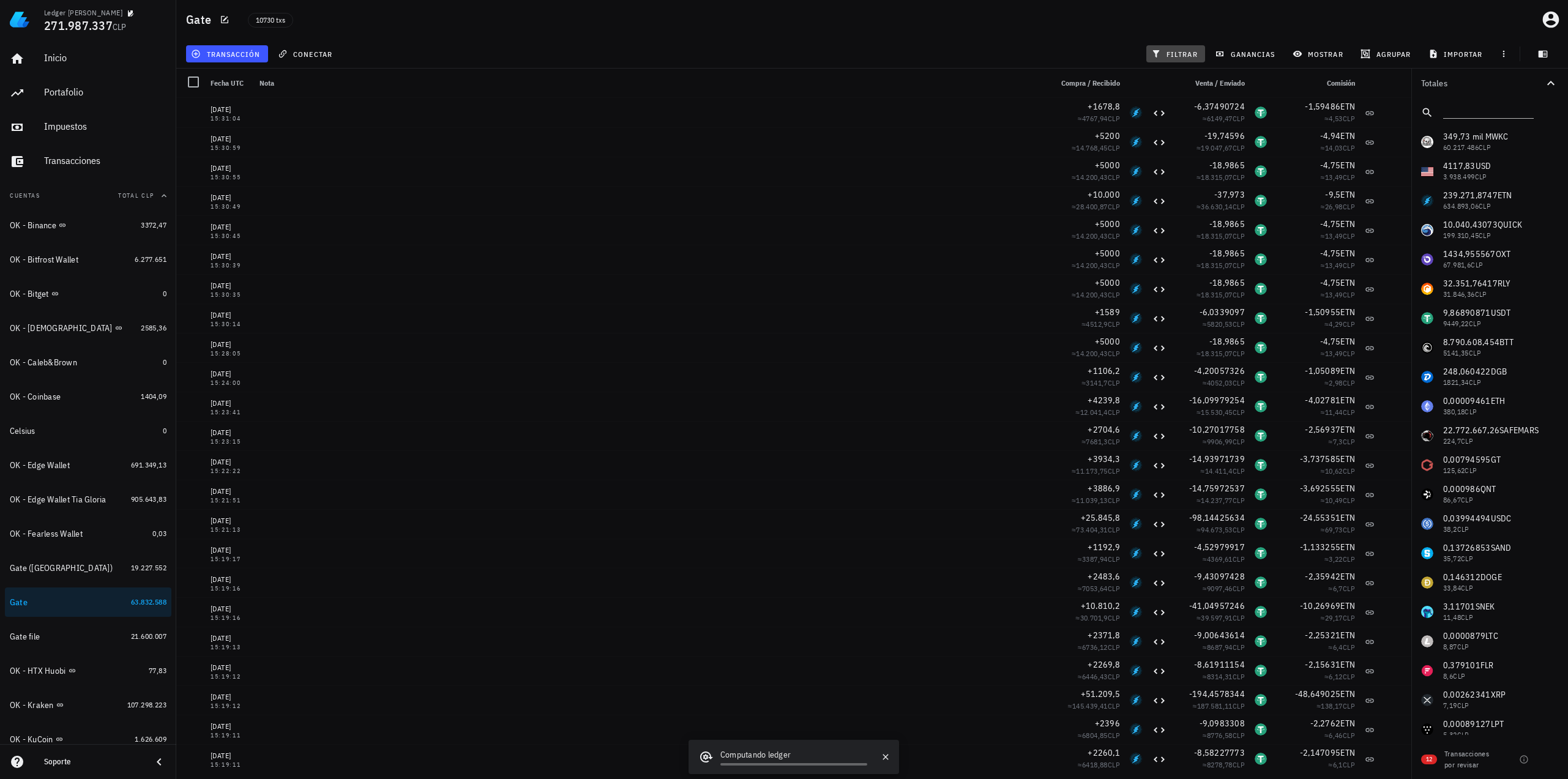
click at [1174, 48] on button "filtrar" at bounding box center [1176, 53] width 59 height 17
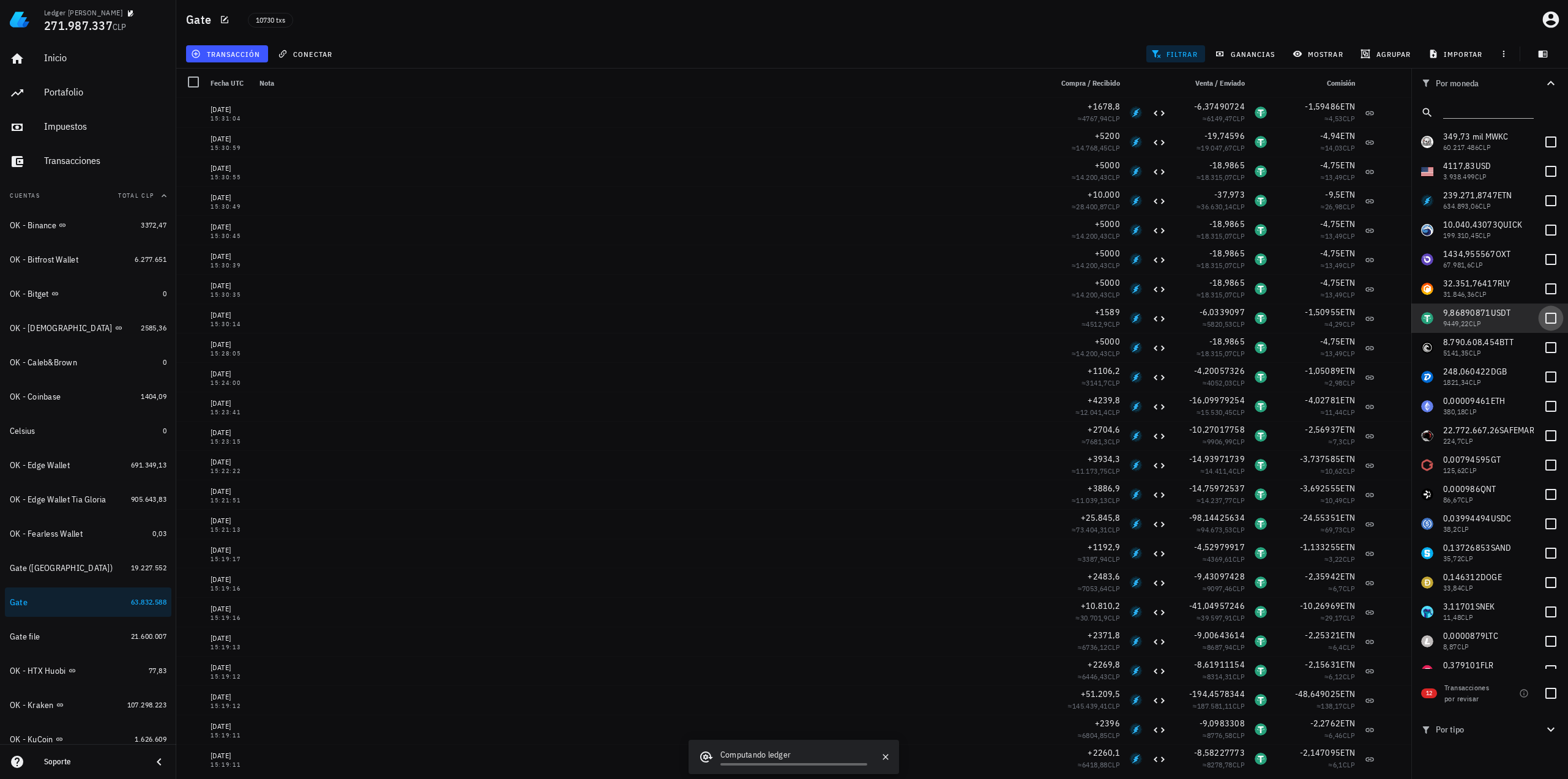
click at [1548, 315] on div at bounding box center [1550, 318] width 21 height 21
checkbox input "true"
click at [1332, 53] on span "mostrar" at bounding box center [1319, 53] width 48 height 10
click at [1385, 192] on input "text" at bounding box center [1356, 190] width 103 height 20
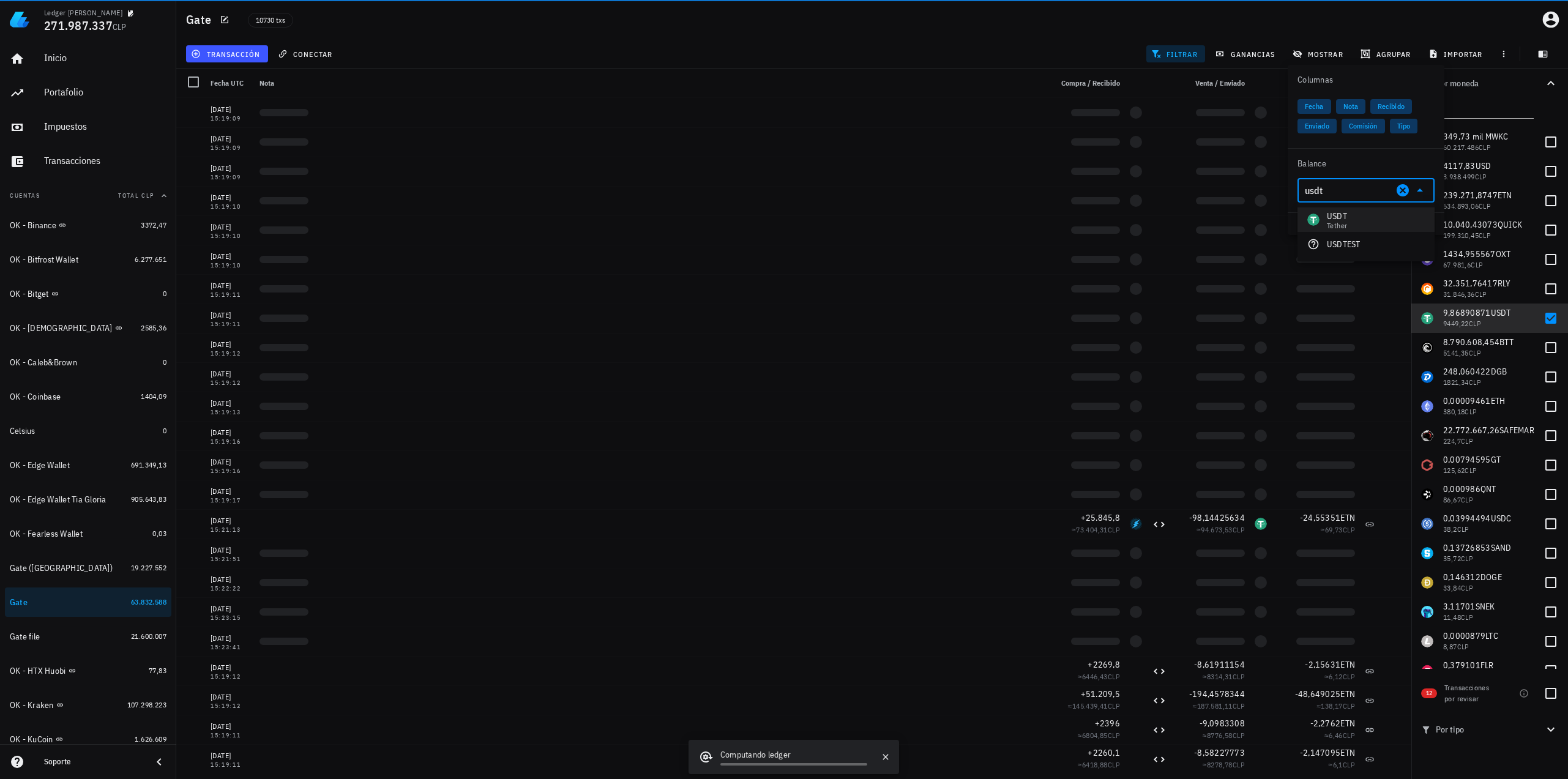
click at [1366, 218] on div "USDT Tether" at bounding box center [1366, 220] width 137 height 25
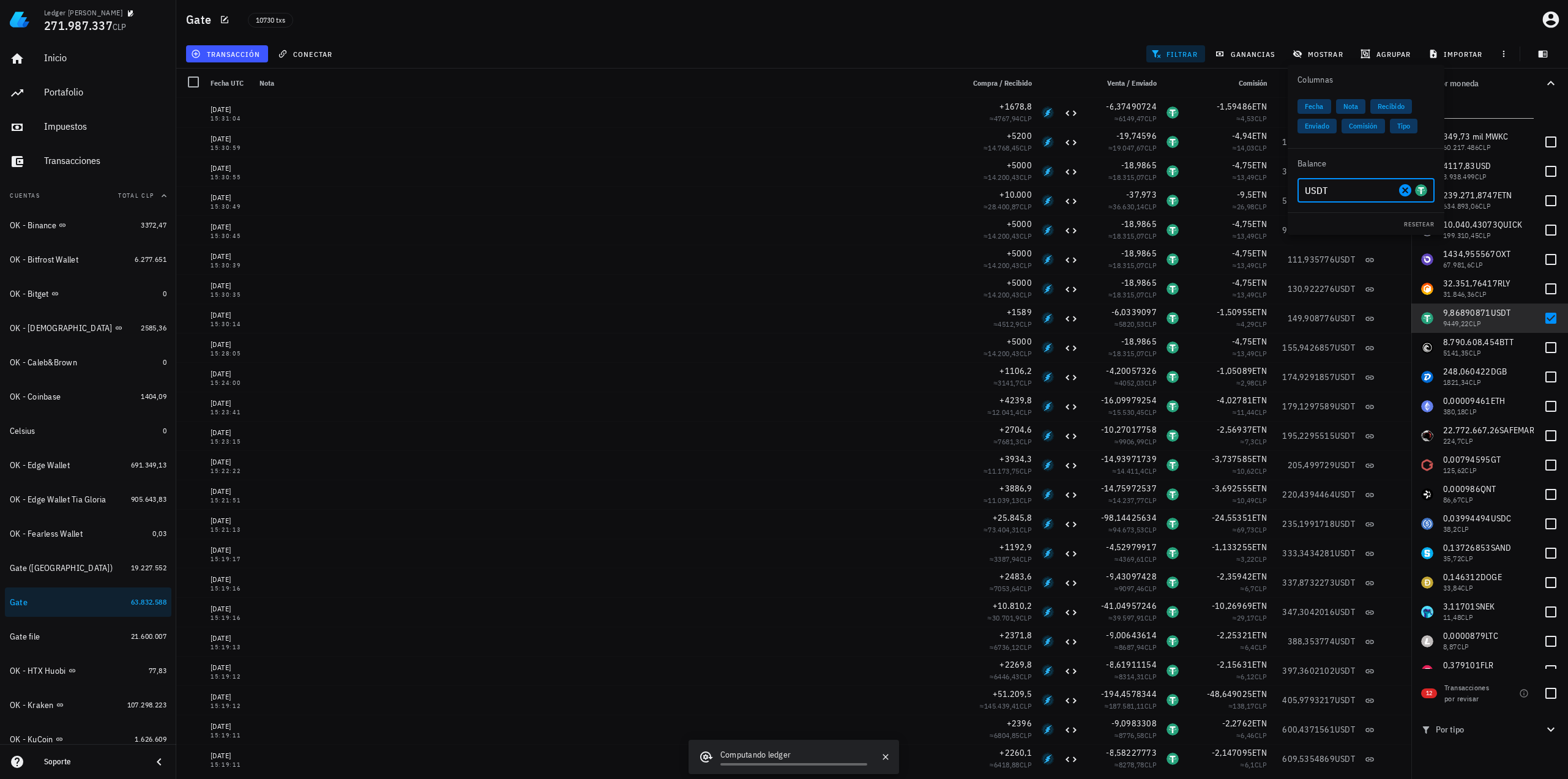
type input "USDT"
click at [1065, 43] on div "transacción conectar filtrar ganancias mostrar [GEOGRAPHIC_DATA] importar" at bounding box center [872, 54] width 1377 height 29
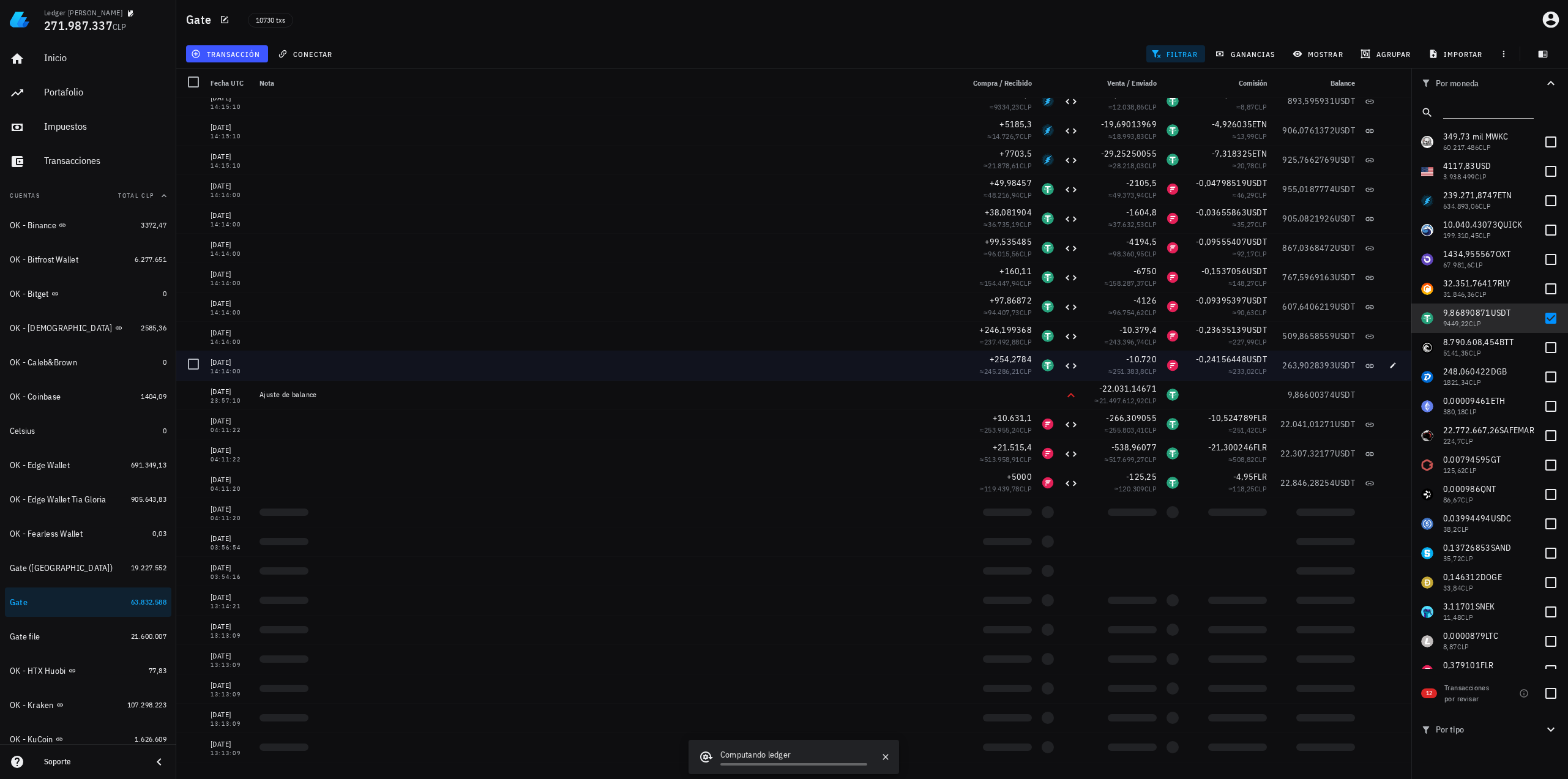
scroll to position [1163, 0]
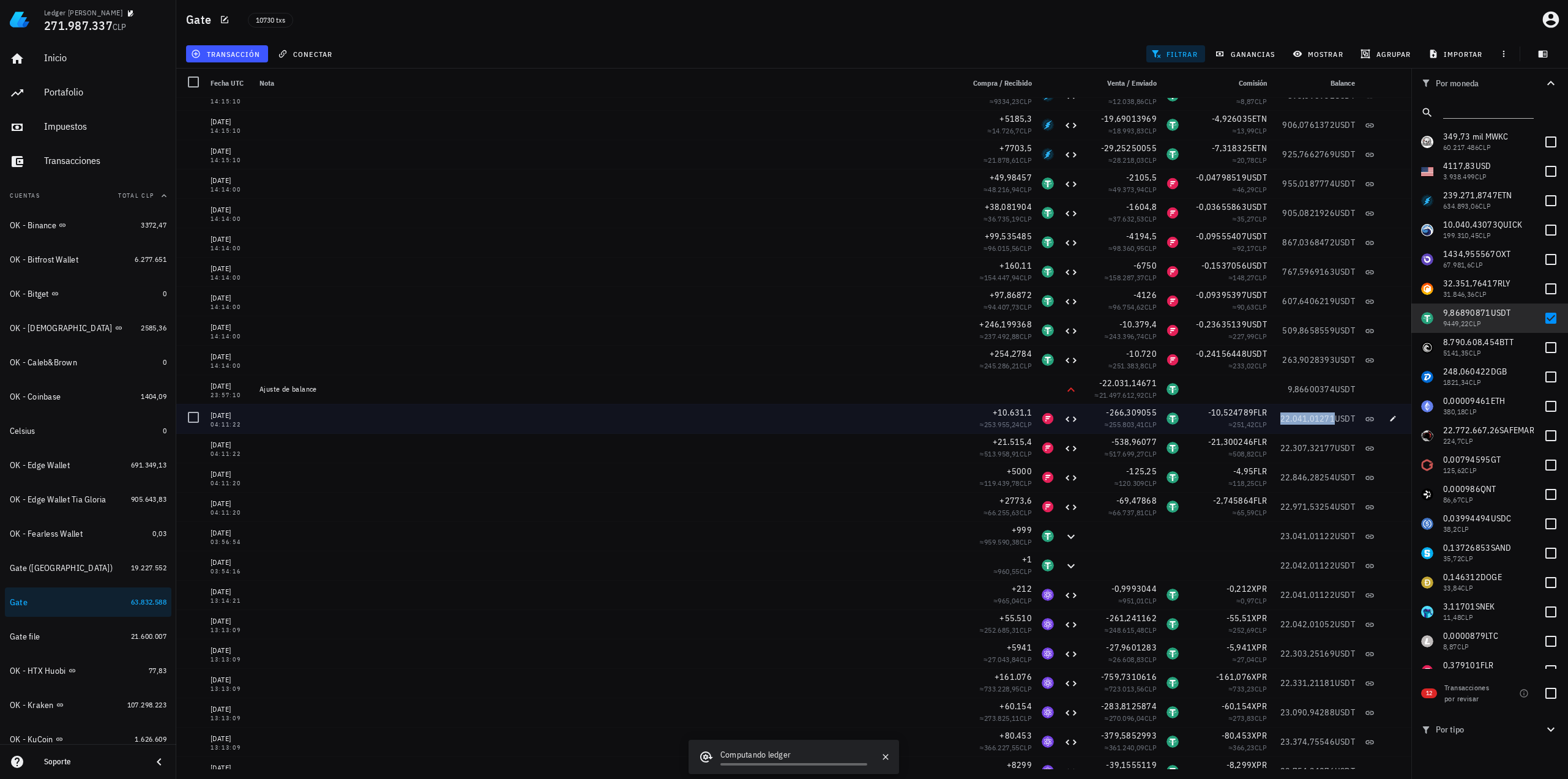
click at [1280, 423] on span "22.041,01271" at bounding box center [1308, 418] width 55 height 11
click at [1319, 417] on span "22.041,01271" at bounding box center [1308, 418] width 55 height 11
click at [1310, 418] on span "22.041,01271" at bounding box center [1308, 418] width 55 height 11
click at [1280, 418] on span "22.041,01271" at bounding box center [1308, 418] width 55 height 11
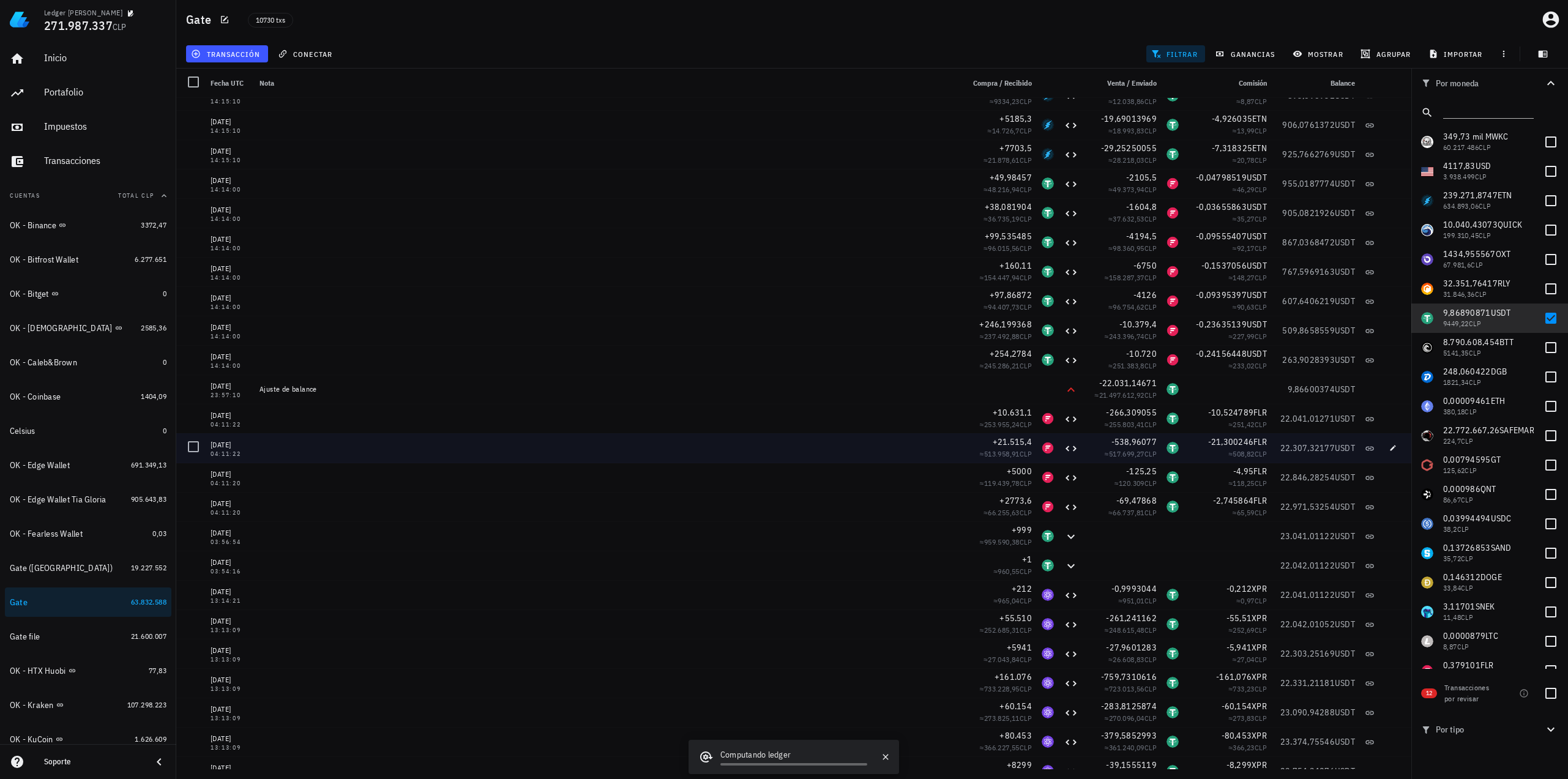
click at [1299, 439] on div "22.307,32177 USDT" at bounding box center [1315, 448] width 88 height 29
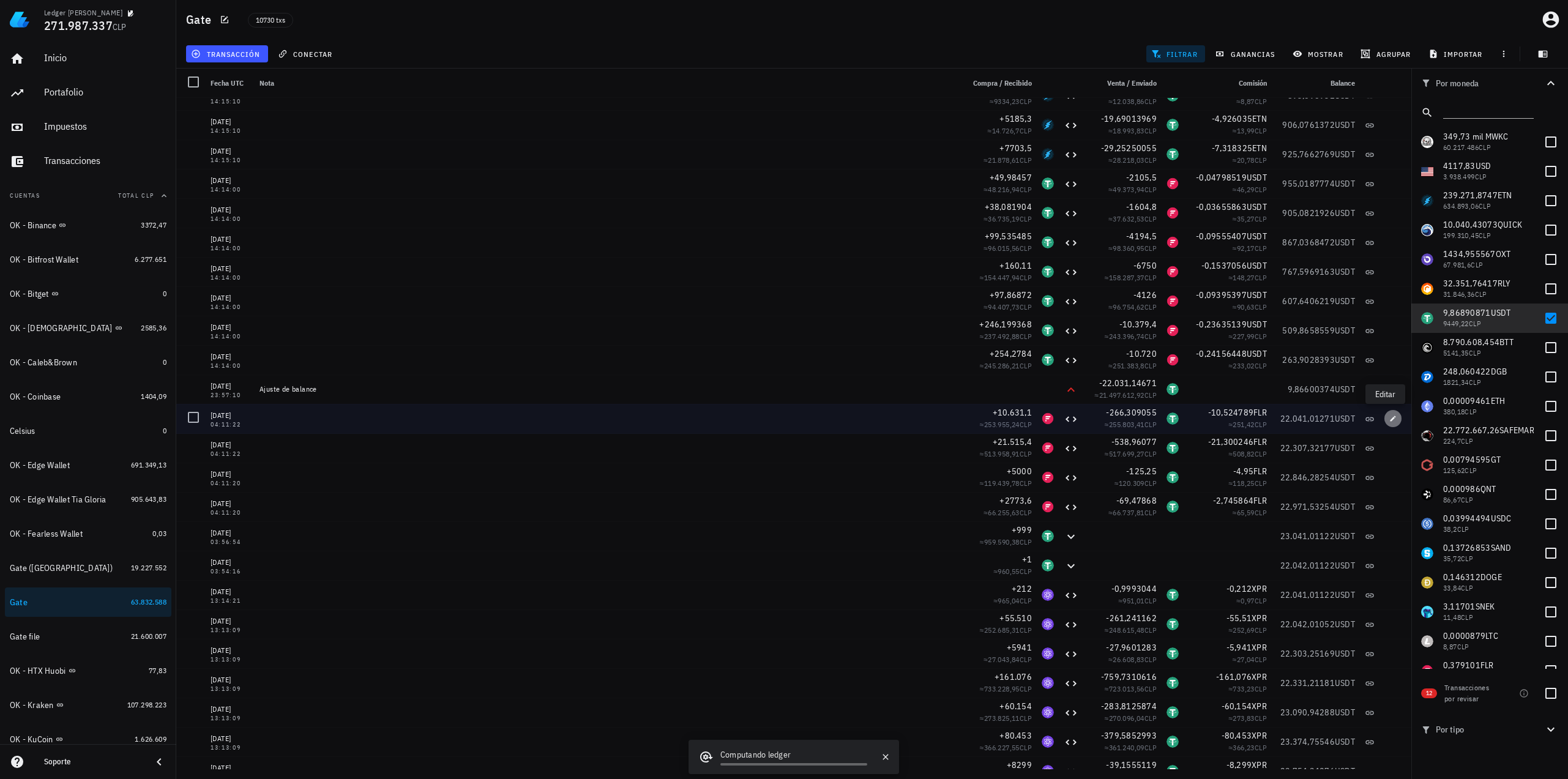
click at [1385, 418] on span "button" at bounding box center [1393, 419] width 17 height 8
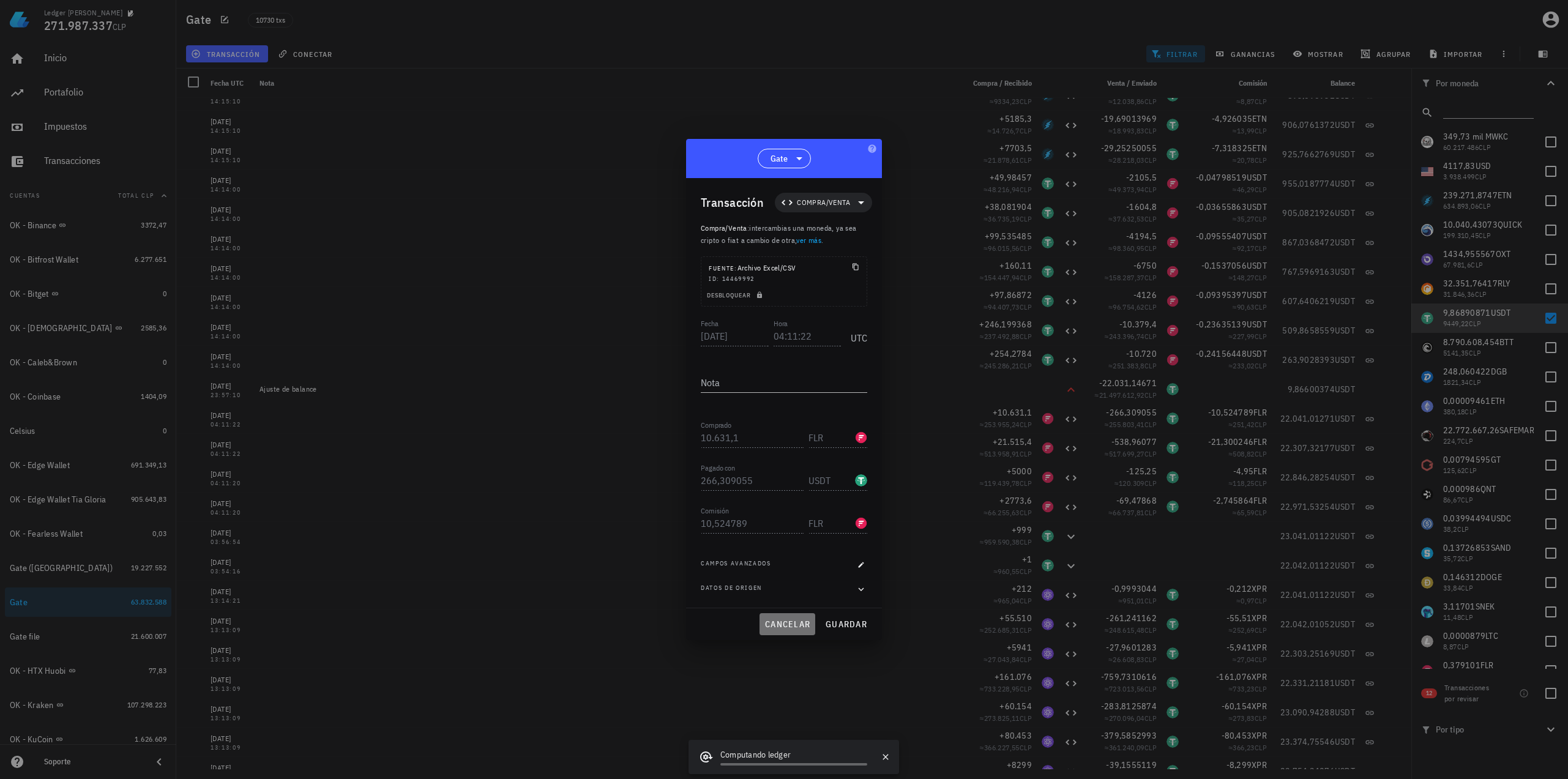
click at [780, 630] on button "cancelar" at bounding box center [787, 624] width 56 height 22
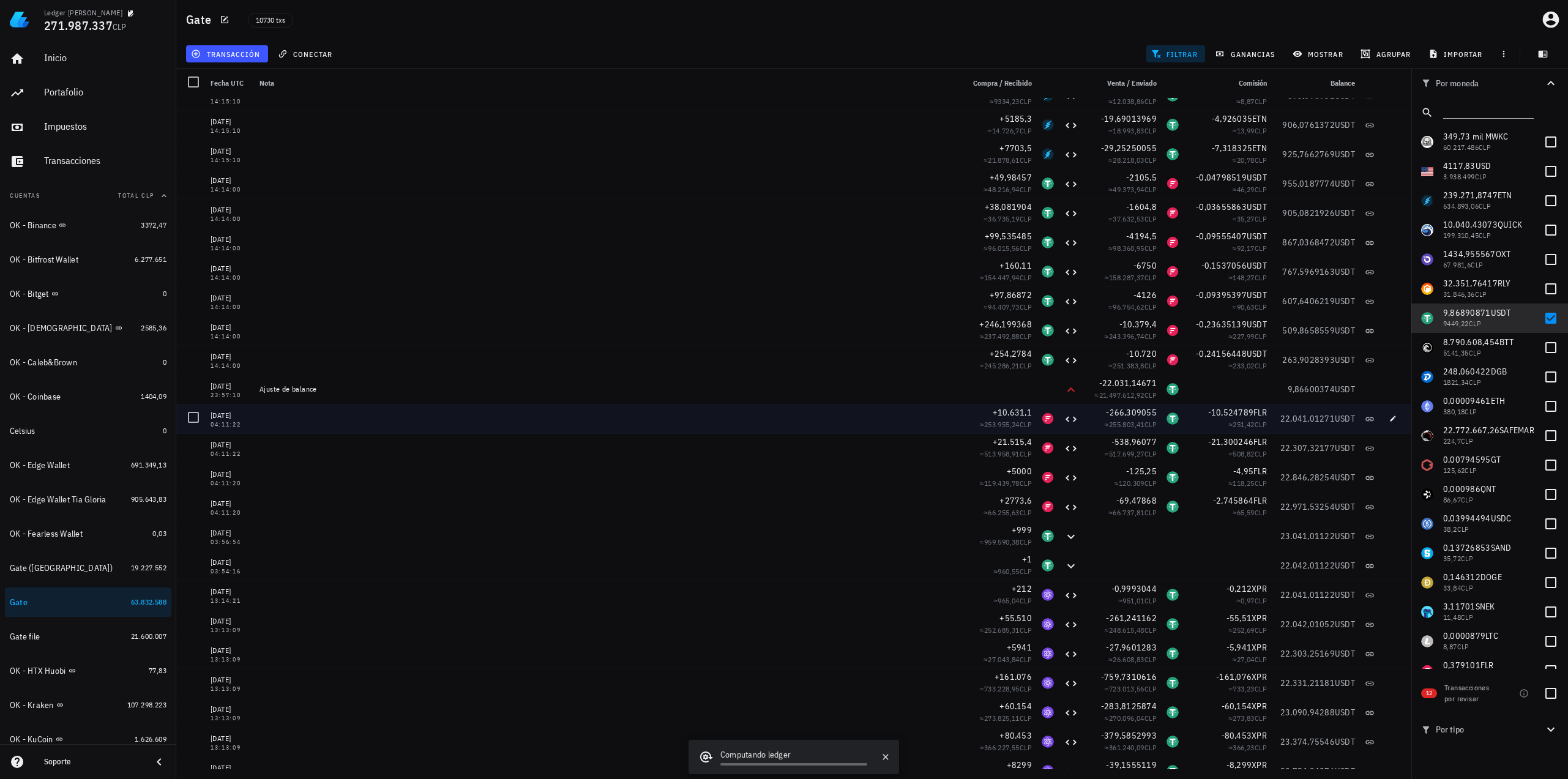
click at [1296, 422] on span "22.041,01271" at bounding box center [1308, 418] width 55 height 11
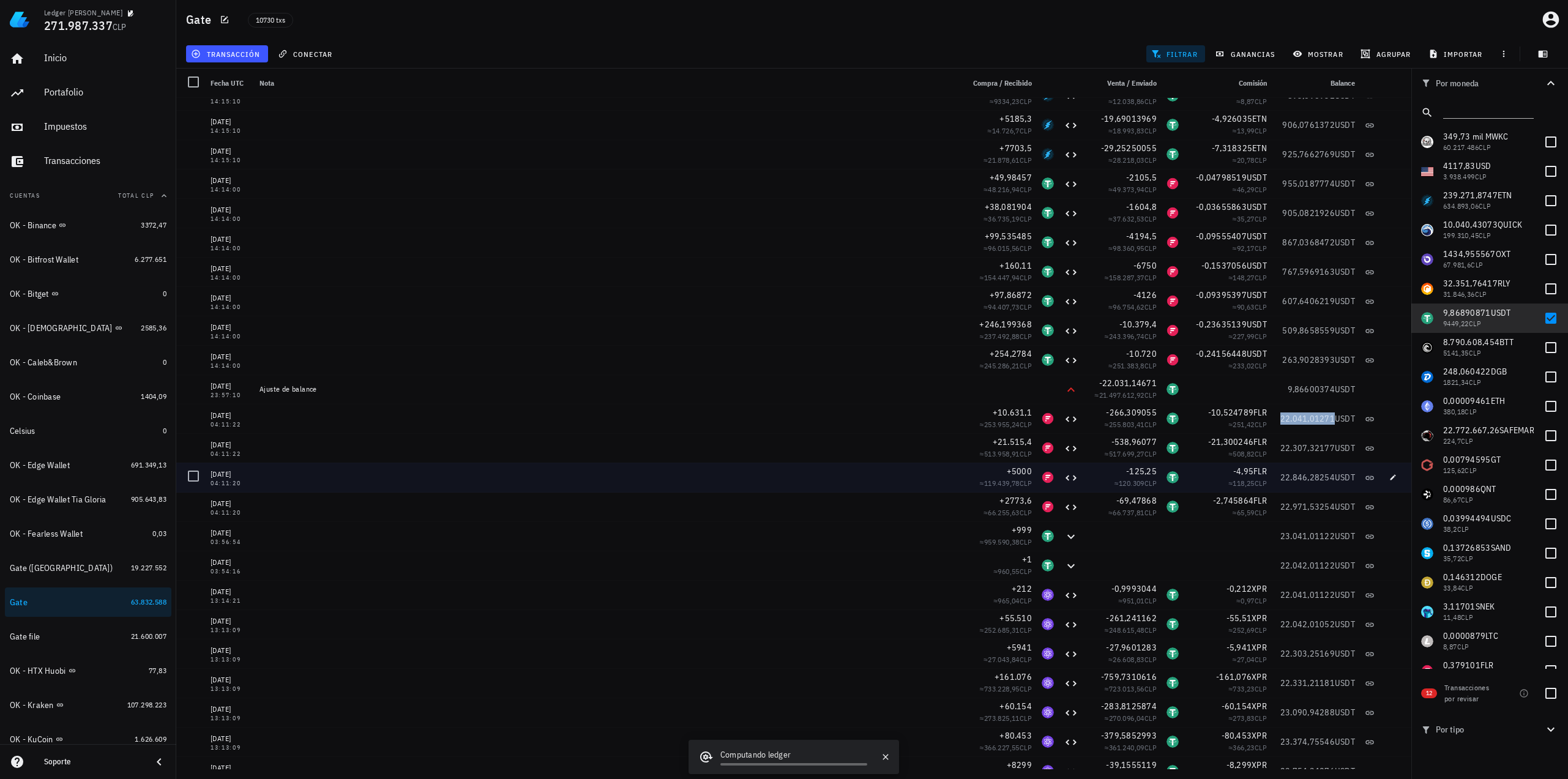
copy span "22.041,01271"
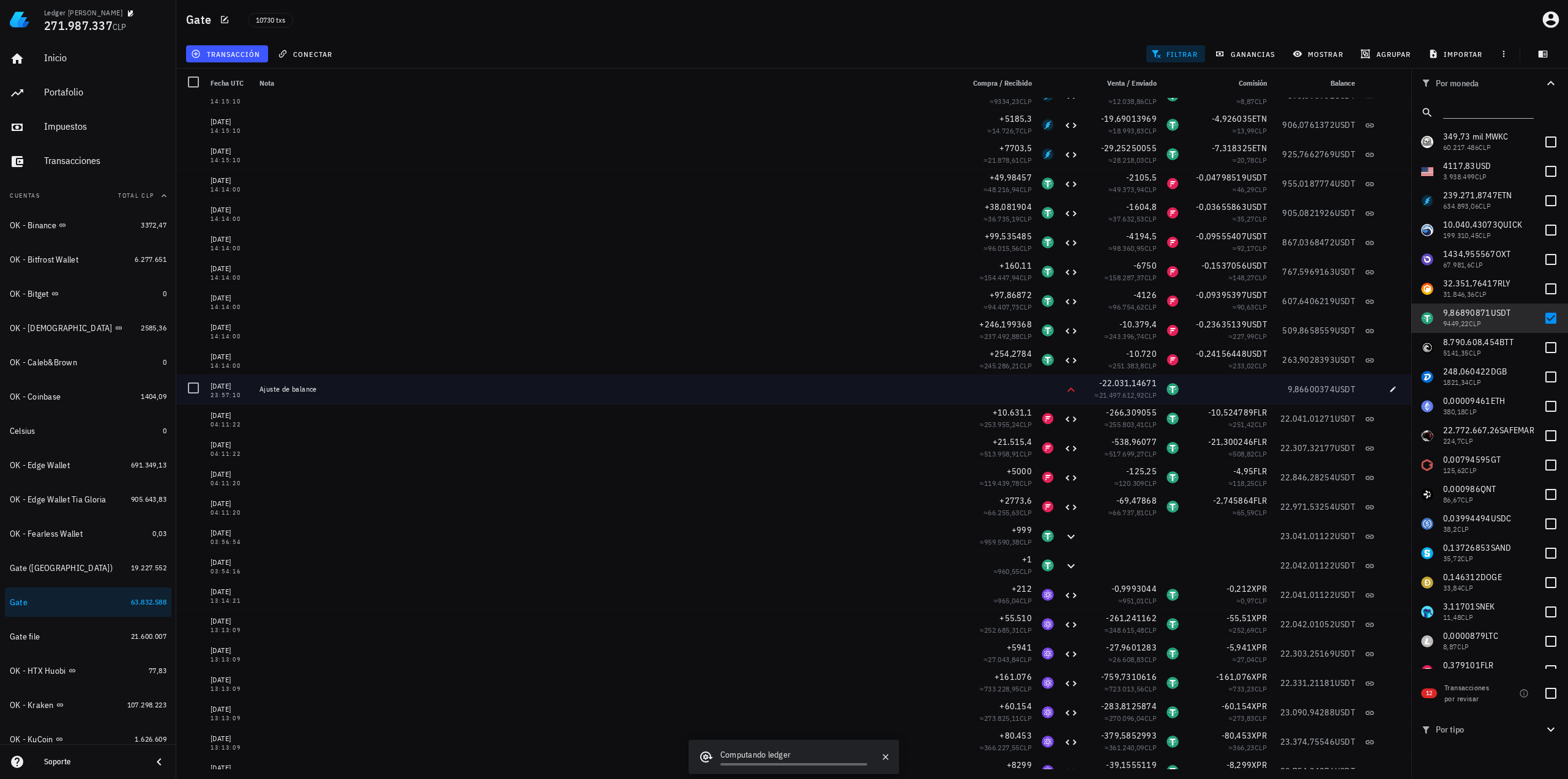
click at [1306, 397] on div "9,86600374 USDT" at bounding box center [1315, 389] width 88 height 29
click at [1389, 389] on icon "button" at bounding box center [1393, 389] width 8 height 8
type input "[DATE]"
type input "23:57:10"
type textarea "Ajuste de balance"
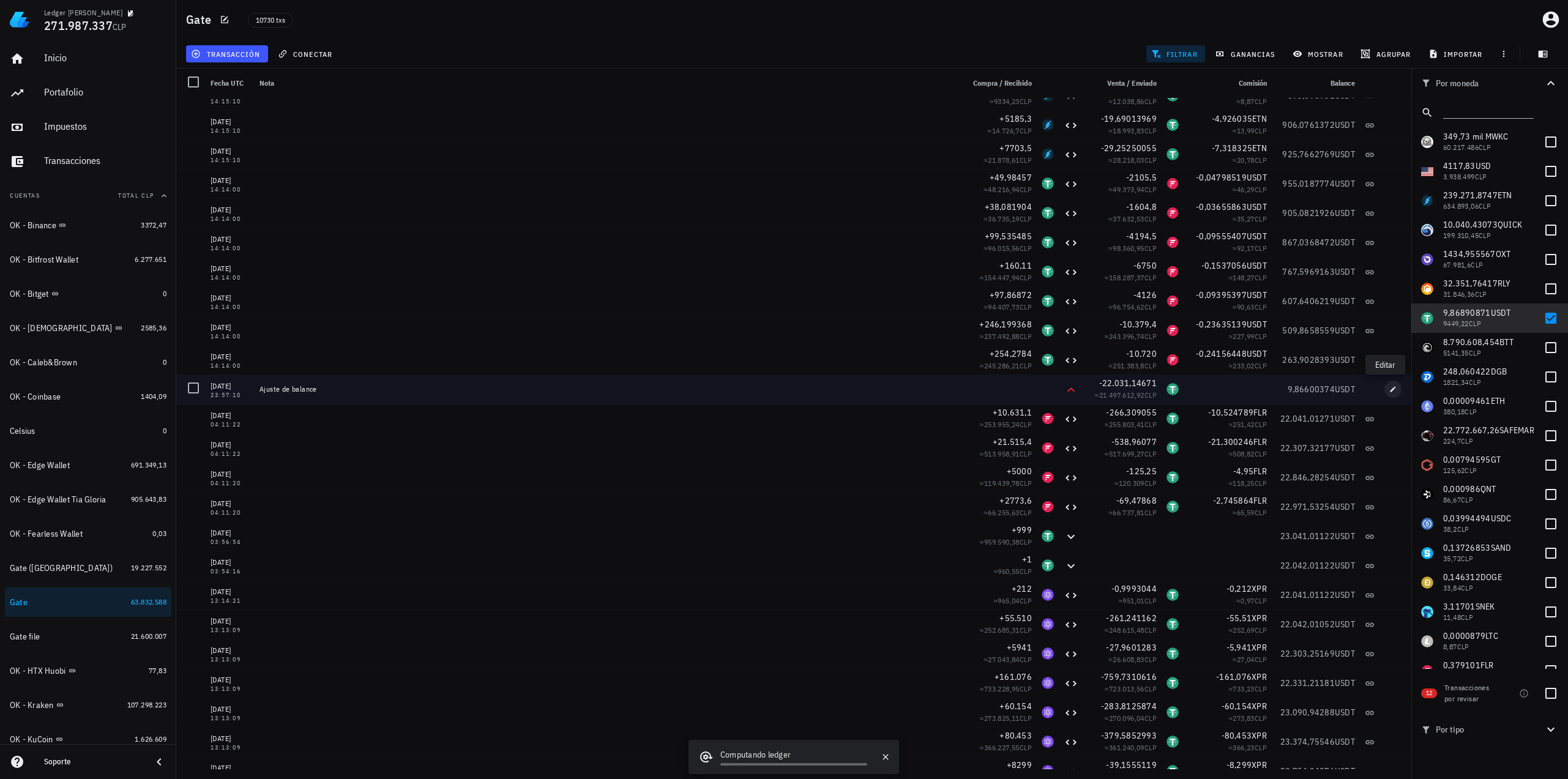
type input "22.031,14671041"
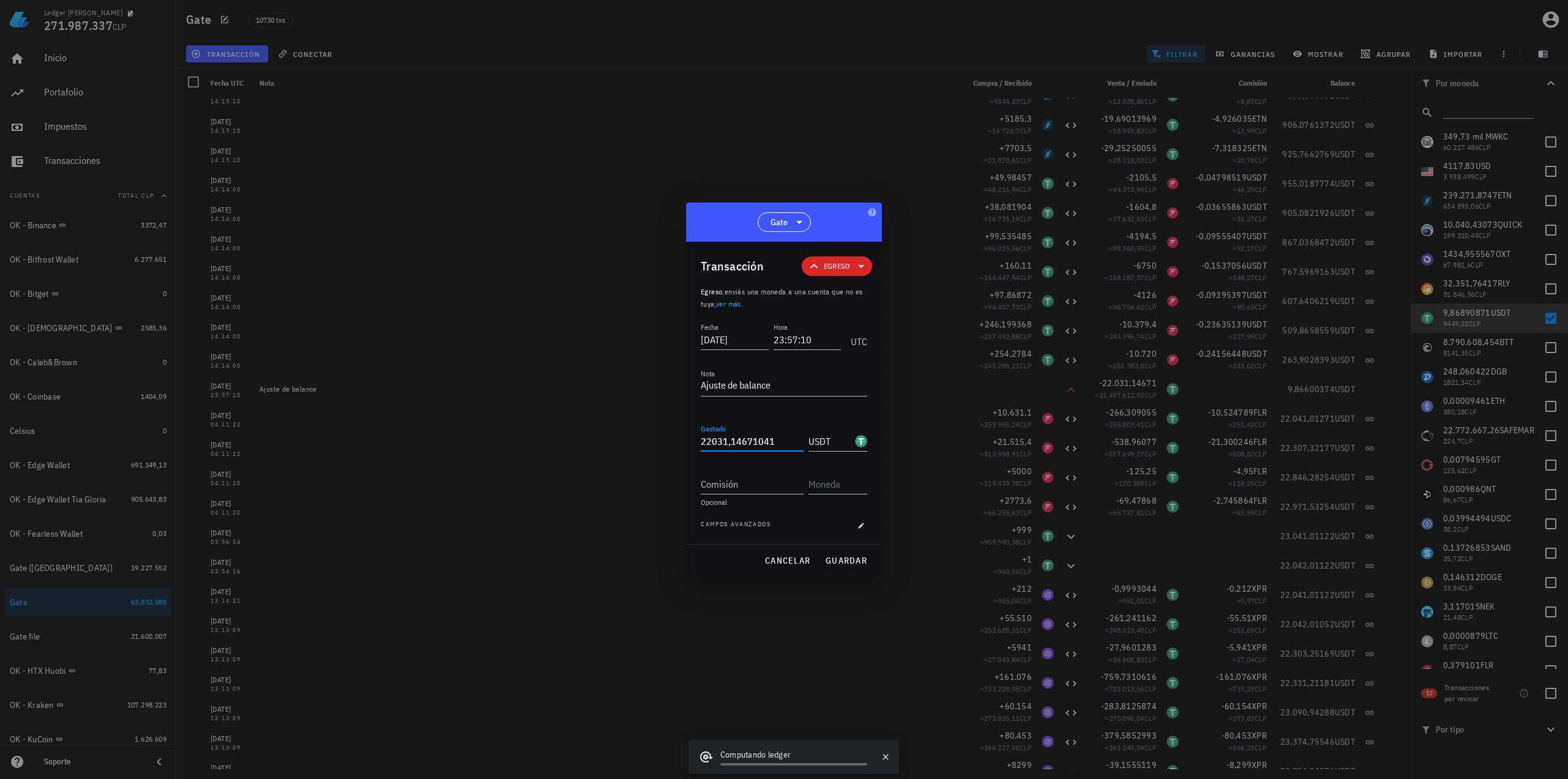
click at [788, 435] on input "22031,14671041" at bounding box center [752, 441] width 103 height 20
paste input "04"
click at [1320, 394] on div at bounding box center [784, 389] width 1568 height 779
click at [775, 443] on input "22031,14671004" at bounding box center [752, 441] width 103 height 20
paste input "37"
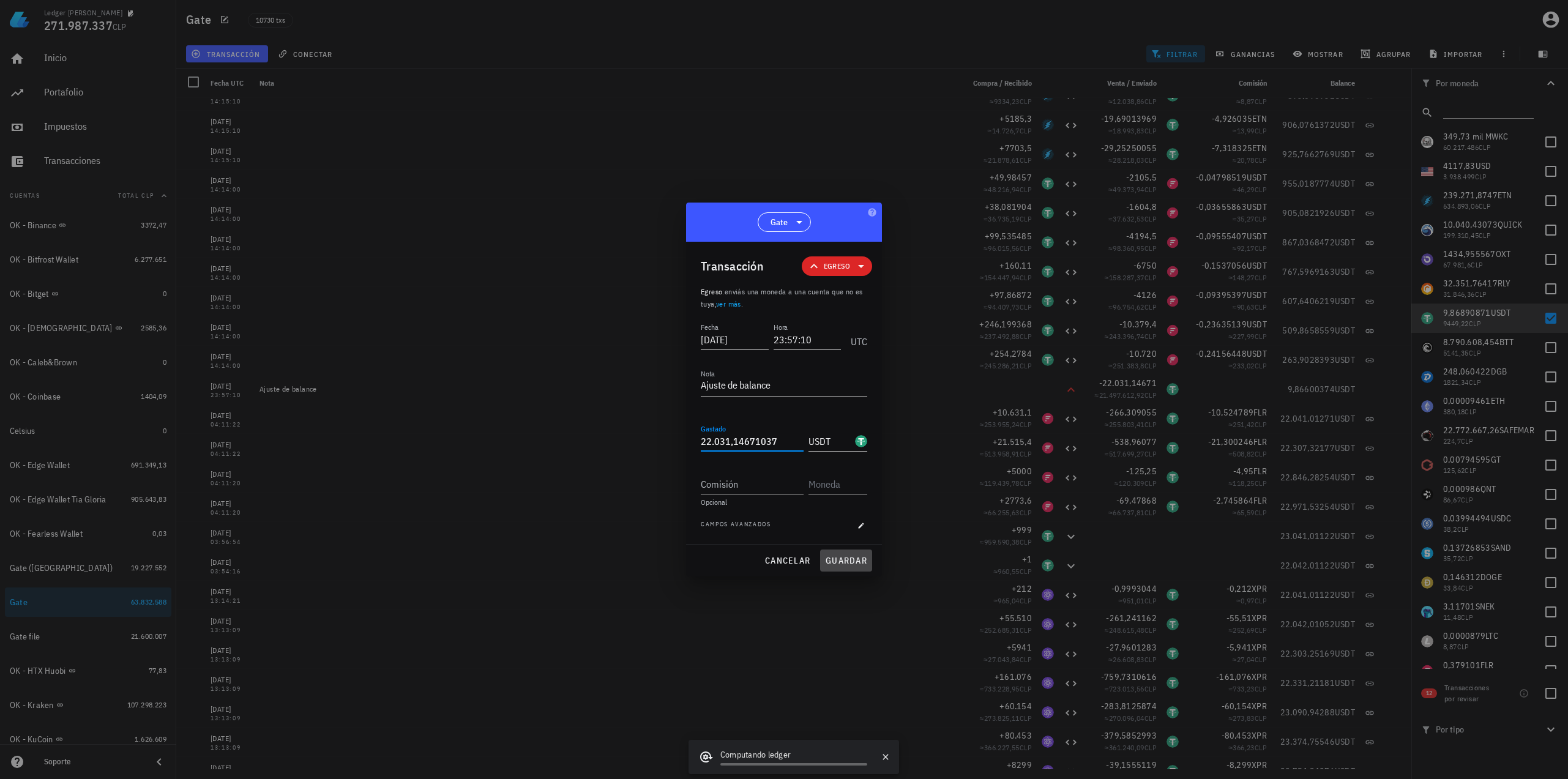
click at [866, 559] on span "guardar" at bounding box center [846, 560] width 43 height 11
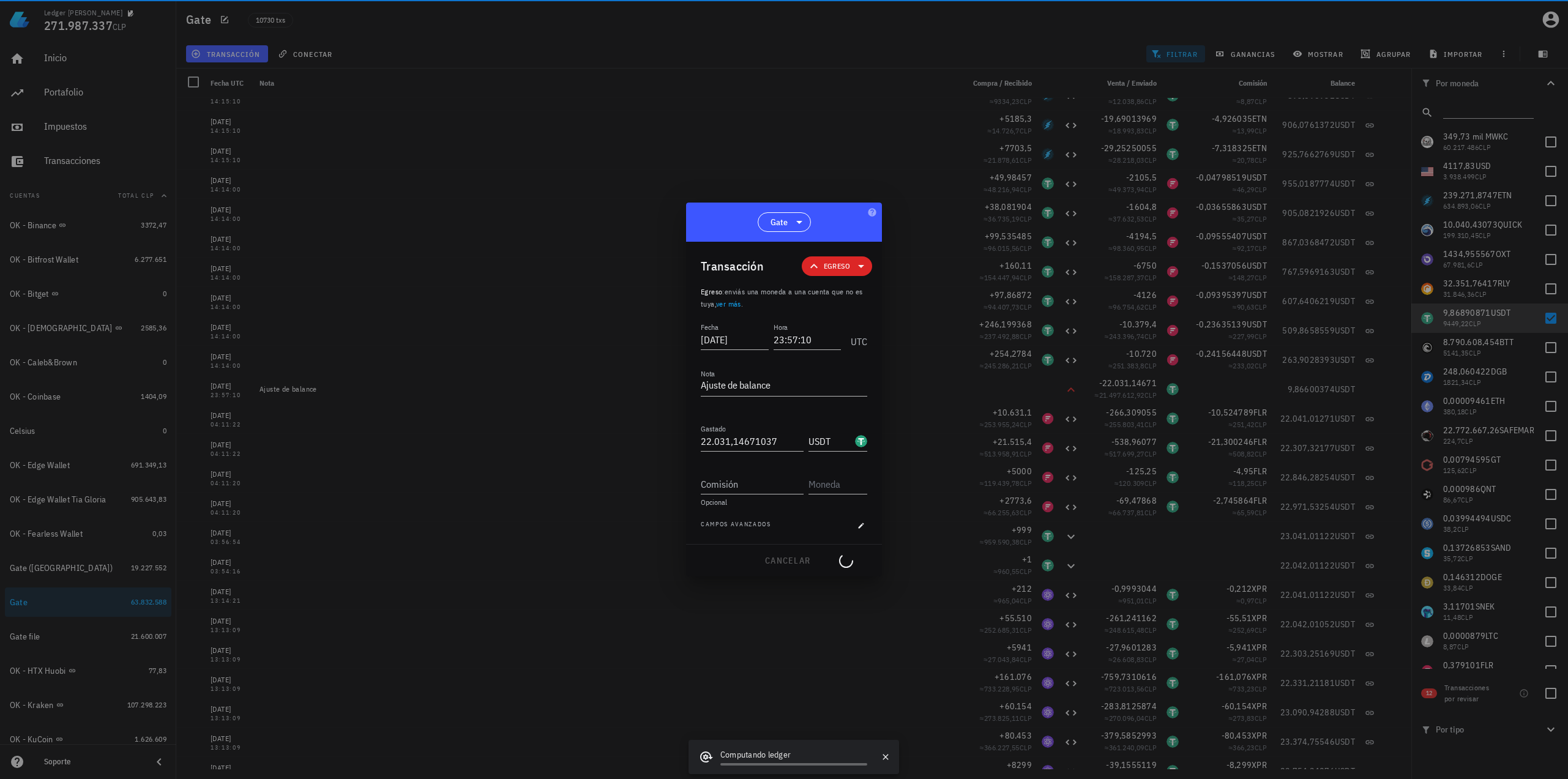
type input "22.031,14671041"
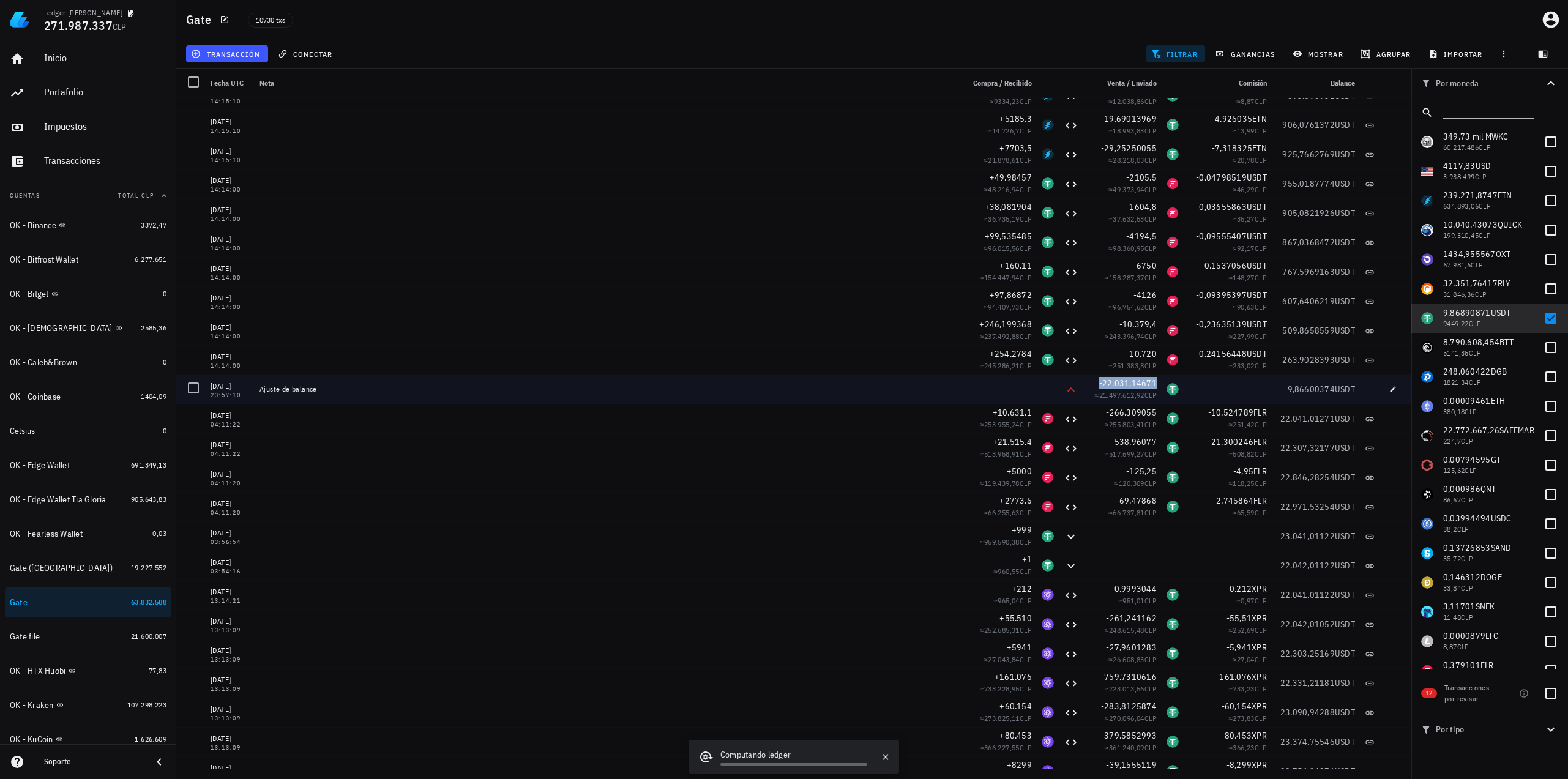
click at [1144, 380] on span "-22.031,14671" at bounding box center [1127, 383] width 58 height 11
click at [1143, 380] on span "-22.031,14671" at bounding box center [1127, 383] width 58 height 11
click at [195, 383] on div at bounding box center [193, 388] width 21 height 21
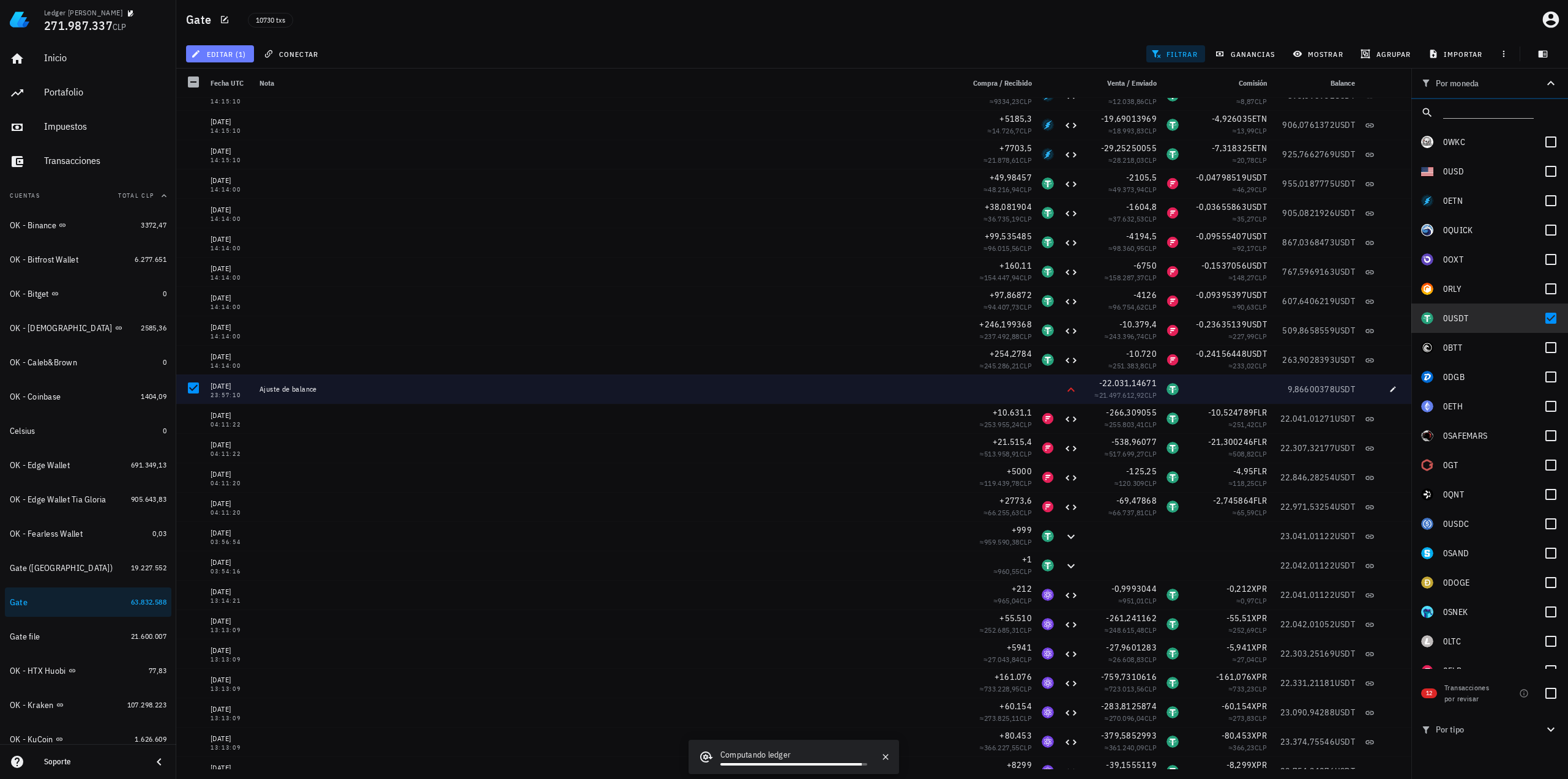
click at [240, 50] on span "editar (1)" at bounding box center [220, 53] width 53 height 10
click at [257, 130] on div "Eliminar" at bounding box center [258, 131] width 86 height 10
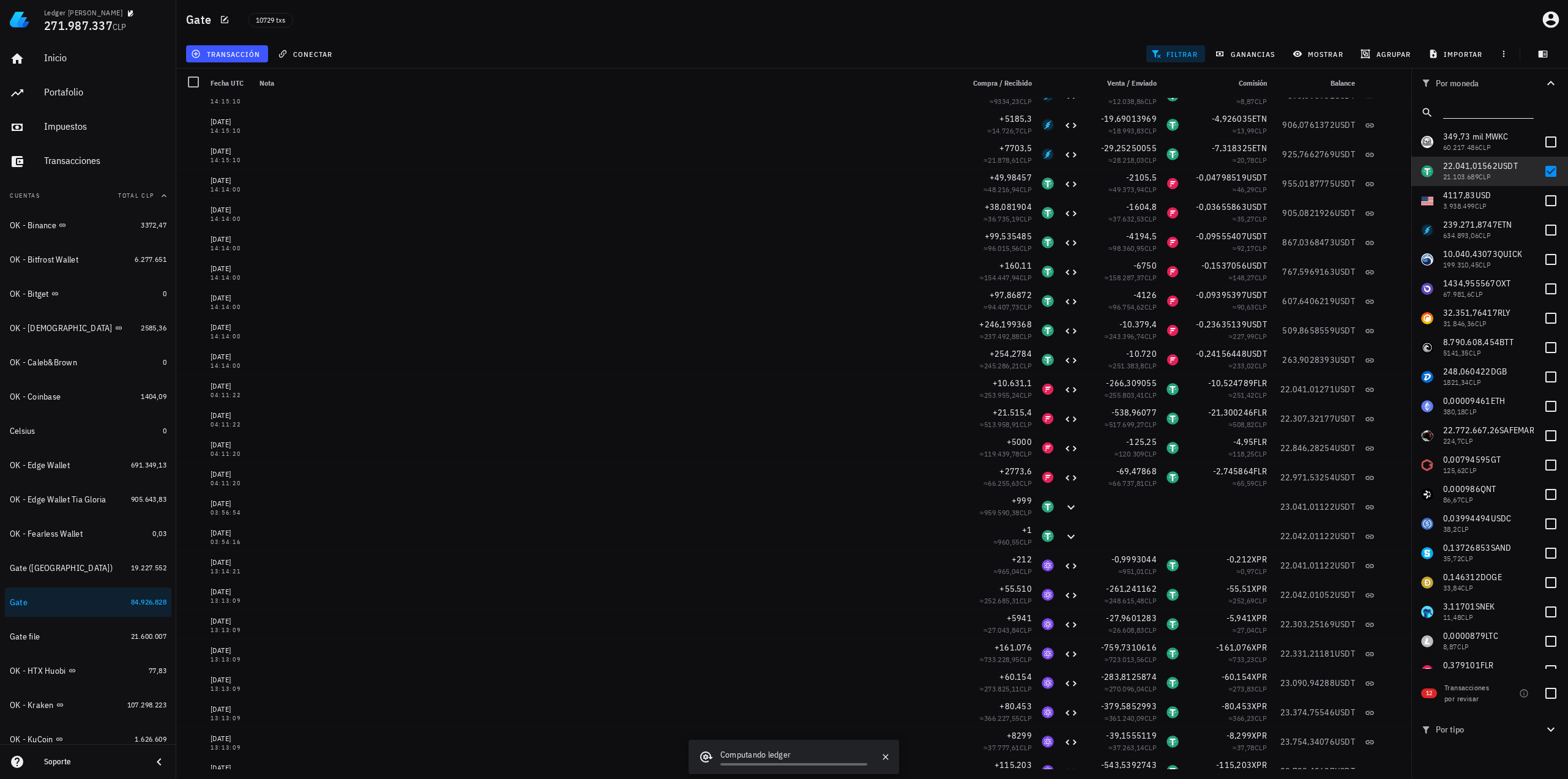
click at [1492, 107] on input "text" at bounding box center [1487, 110] width 88 height 16
click at [1545, 171] on div at bounding box center [1550, 171] width 21 height 21
checkbox input "false"
click at [1496, 110] on input "text" at bounding box center [1487, 110] width 88 height 16
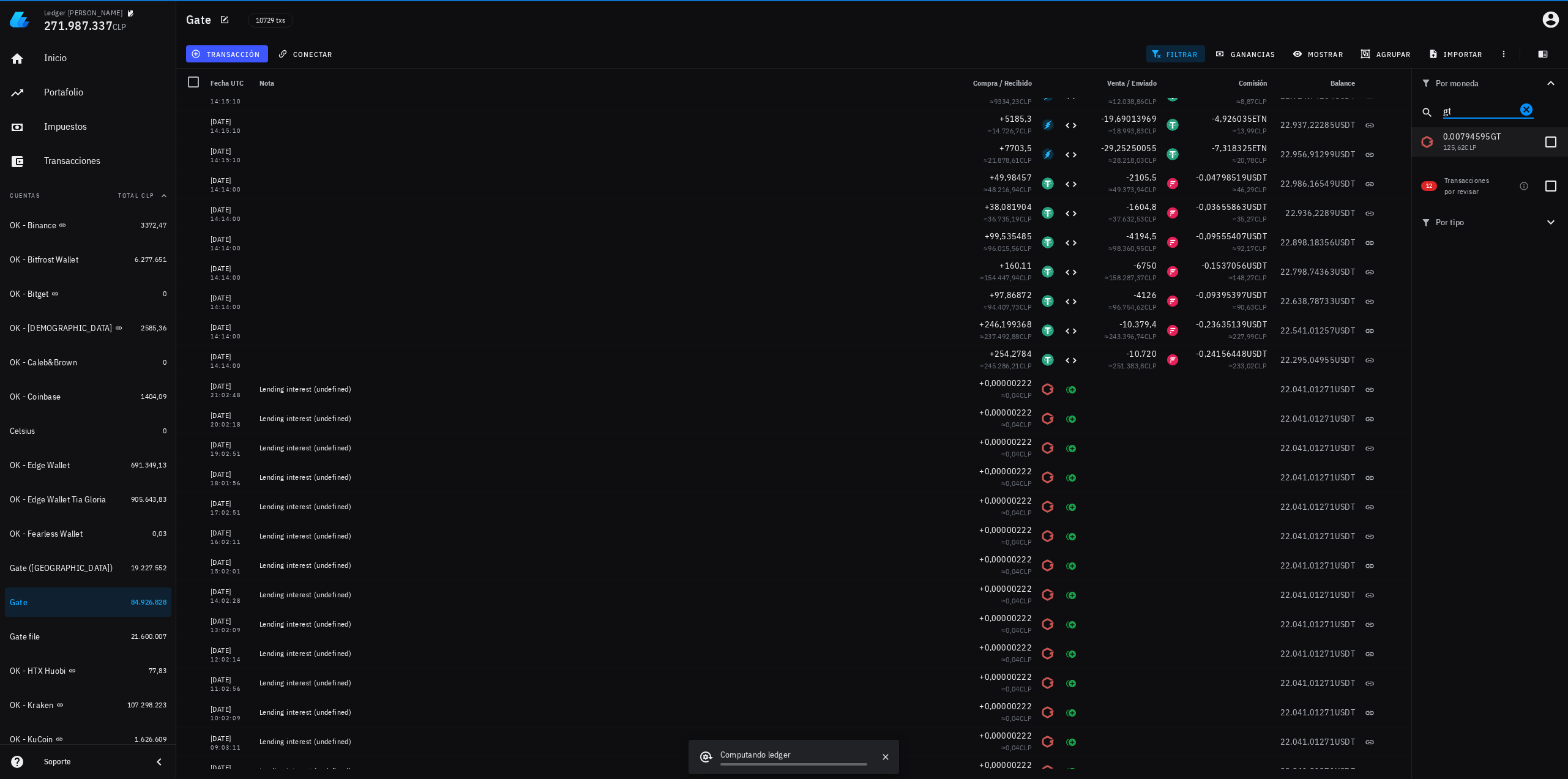
type input "gt"
click at [1470, 136] on span "0,00794595" at bounding box center [1466, 136] width 48 height 11
checkbox input "true"
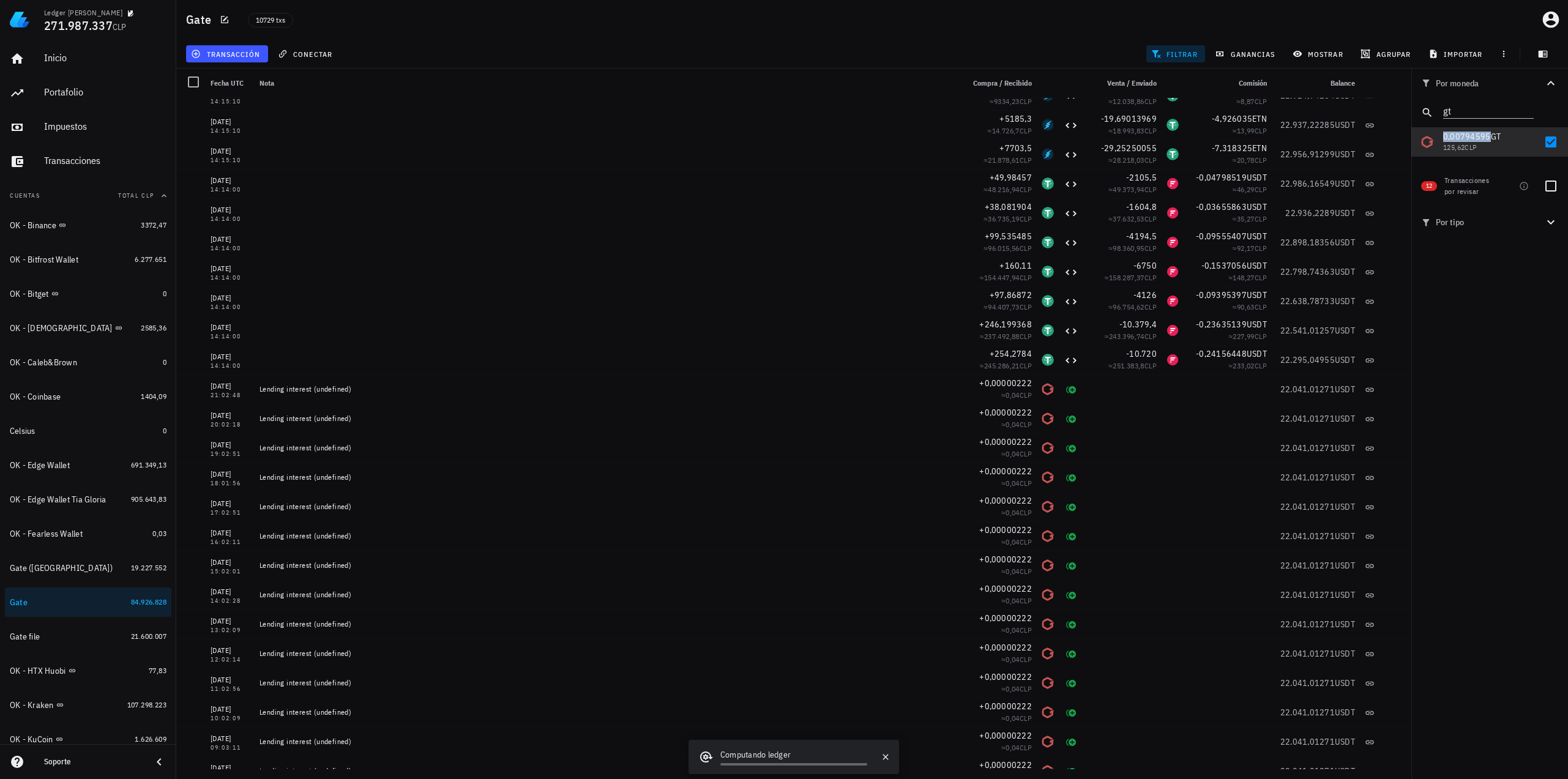
copy span "0,00794595"
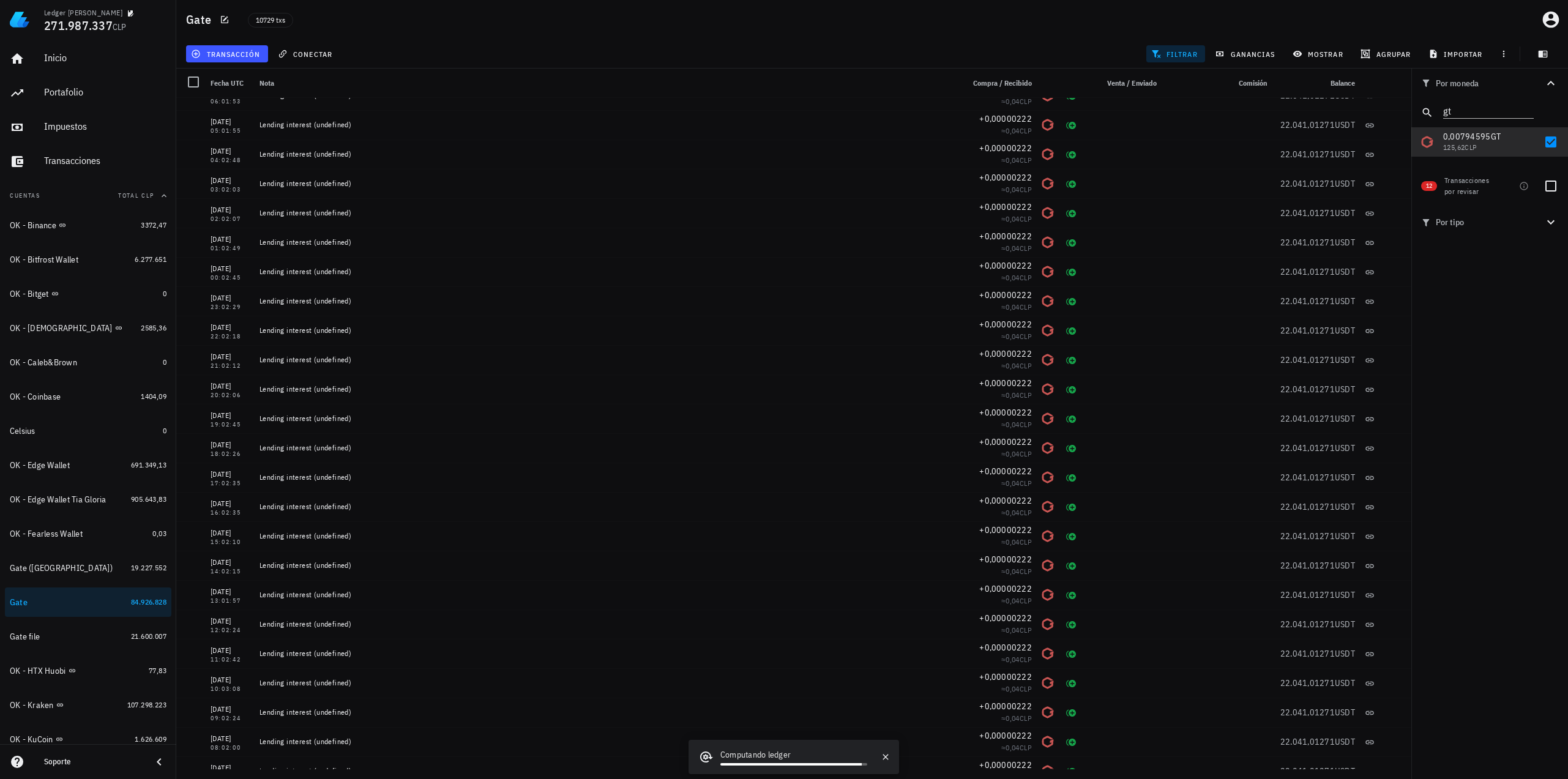
click at [1475, 390] on div "Por moneda gt 349,73 mil M WKC 60.217.486 CLP 22.041,01562 USDT 21.103.689 CLP …" at bounding box center [1489, 423] width 157 height 710
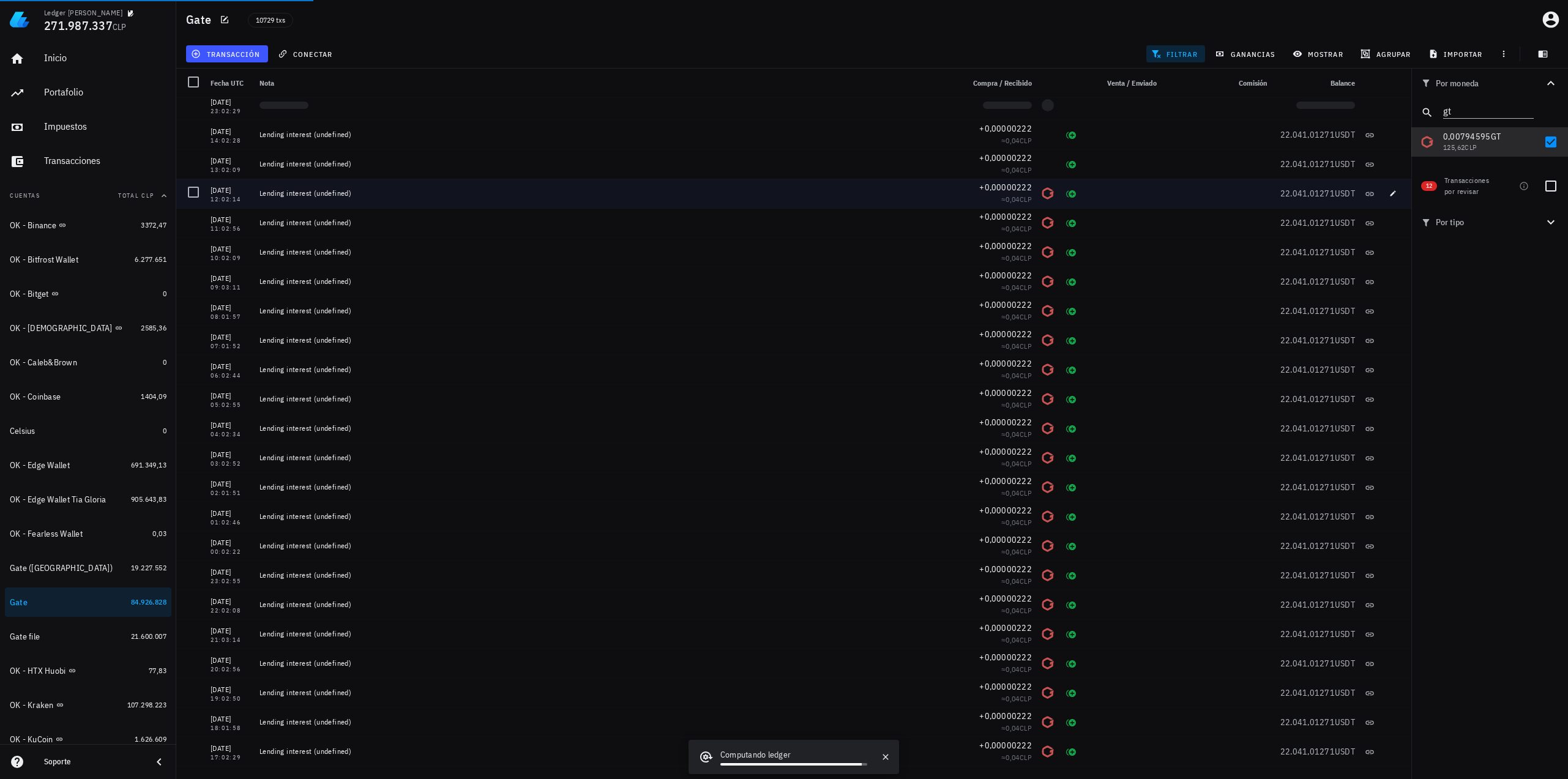
scroll to position [123, 0]
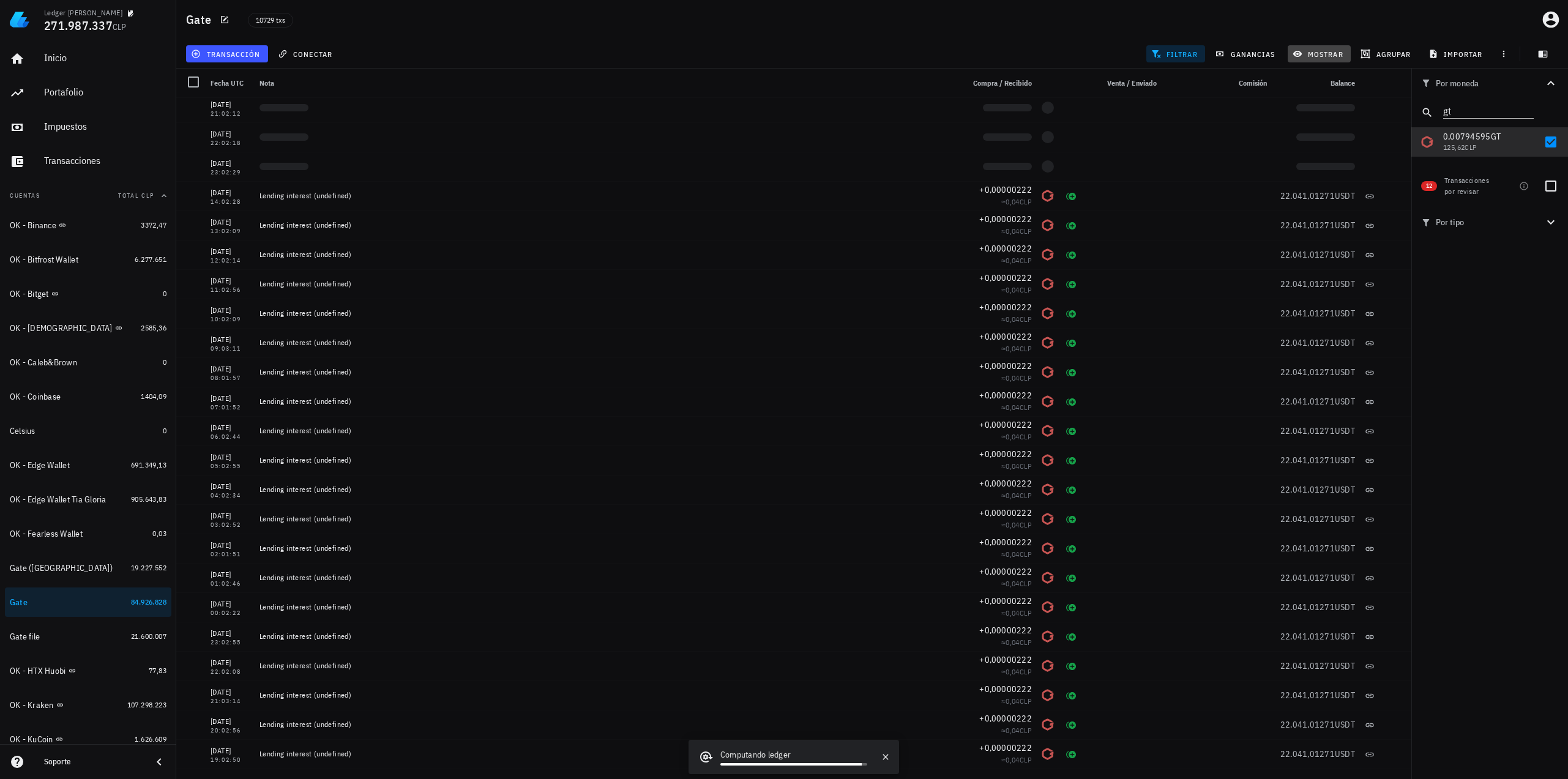
click at [1333, 53] on span "mostrar" at bounding box center [1319, 53] width 48 height 10
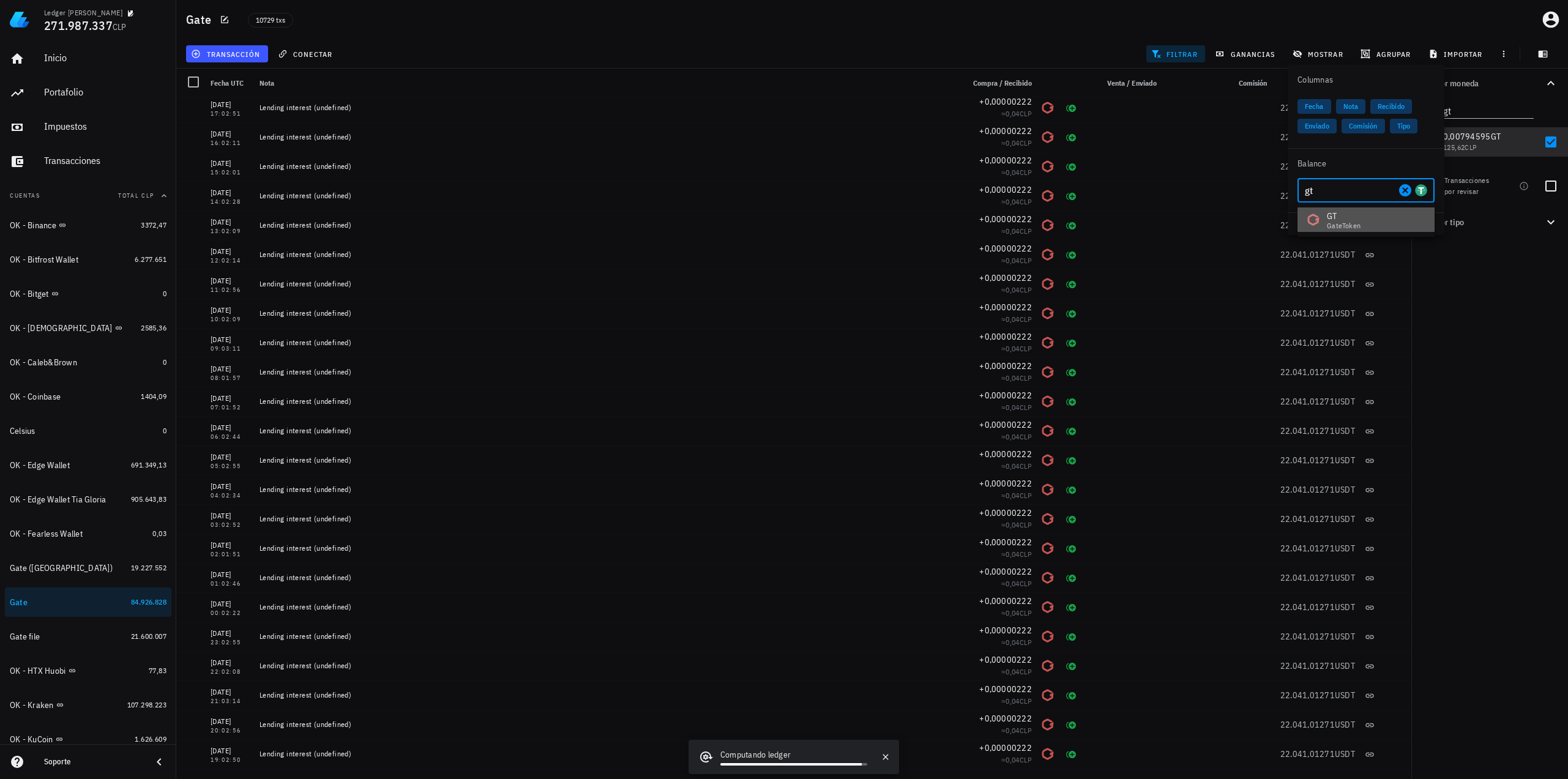
click at [1332, 213] on div "GT" at bounding box center [1344, 216] width 34 height 12
type input "GT"
click at [1524, 348] on div "Por moneda gt 349,73 mil M WKC 60.217.486 CLP 22.041,01562 USDT 21.103.689 CLP …" at bounding box center [1489, 423] width 157 height 710
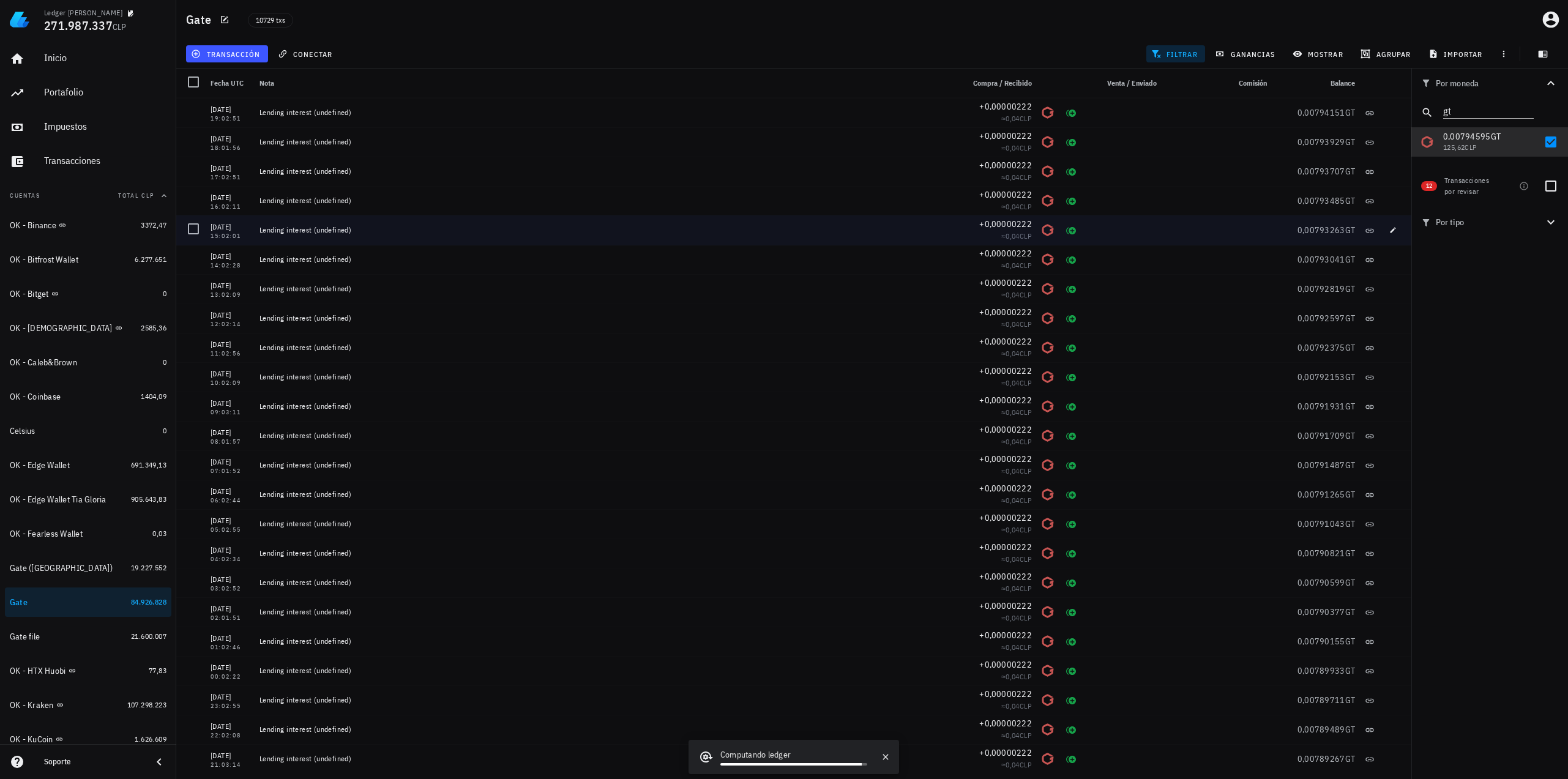
scroll to position [0, 0]
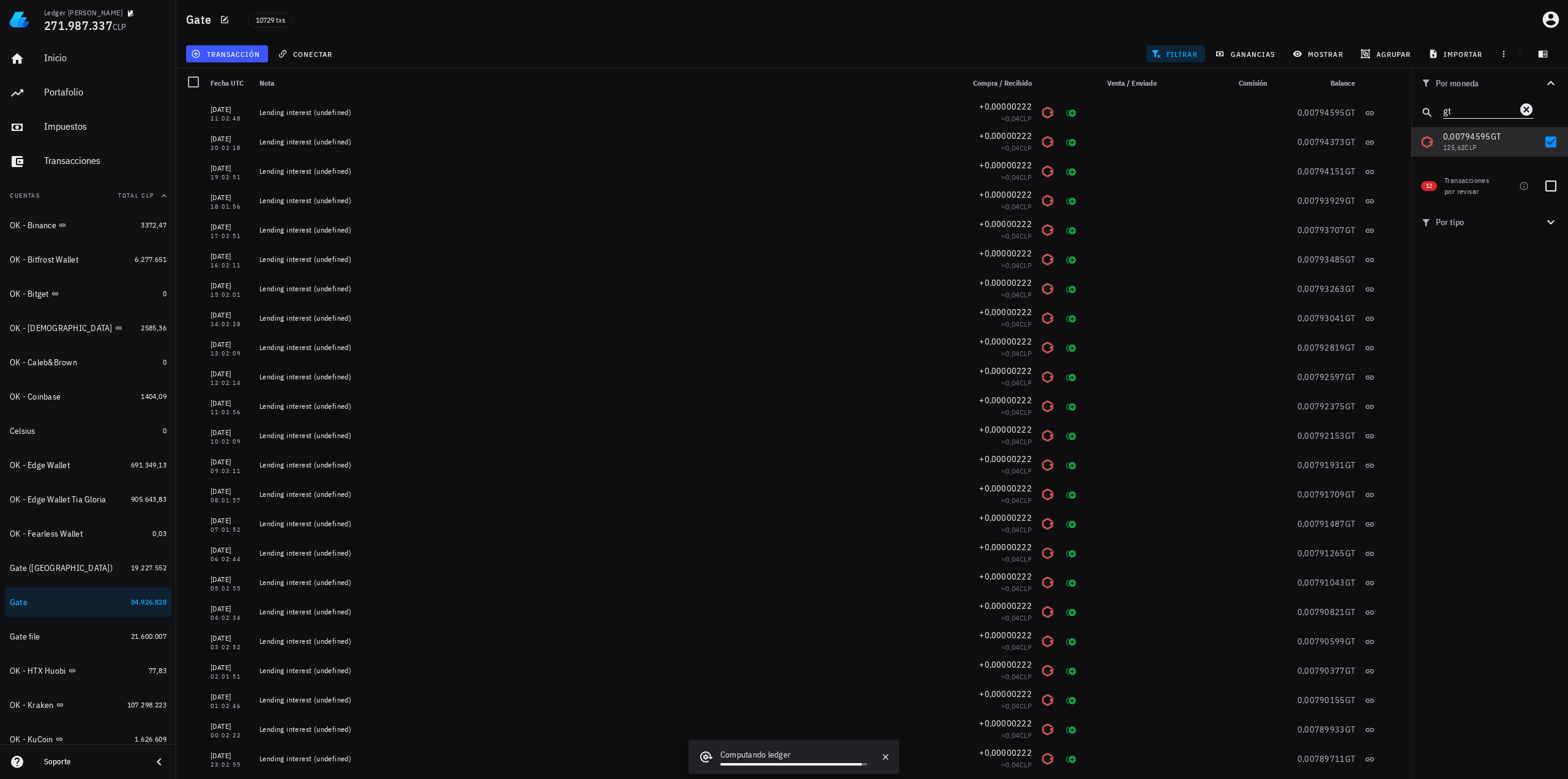
click at [1514, 103] on input "gt" at bounding box center [1480, 110] width 74 height 16
click at [1552, 142] on div at bounding box center [1550, 142] width 21 height 21
checkbox input "false"
click at [1531, 112] on icon "Clear" at bounding box center [1526, 109] width 15 height 15
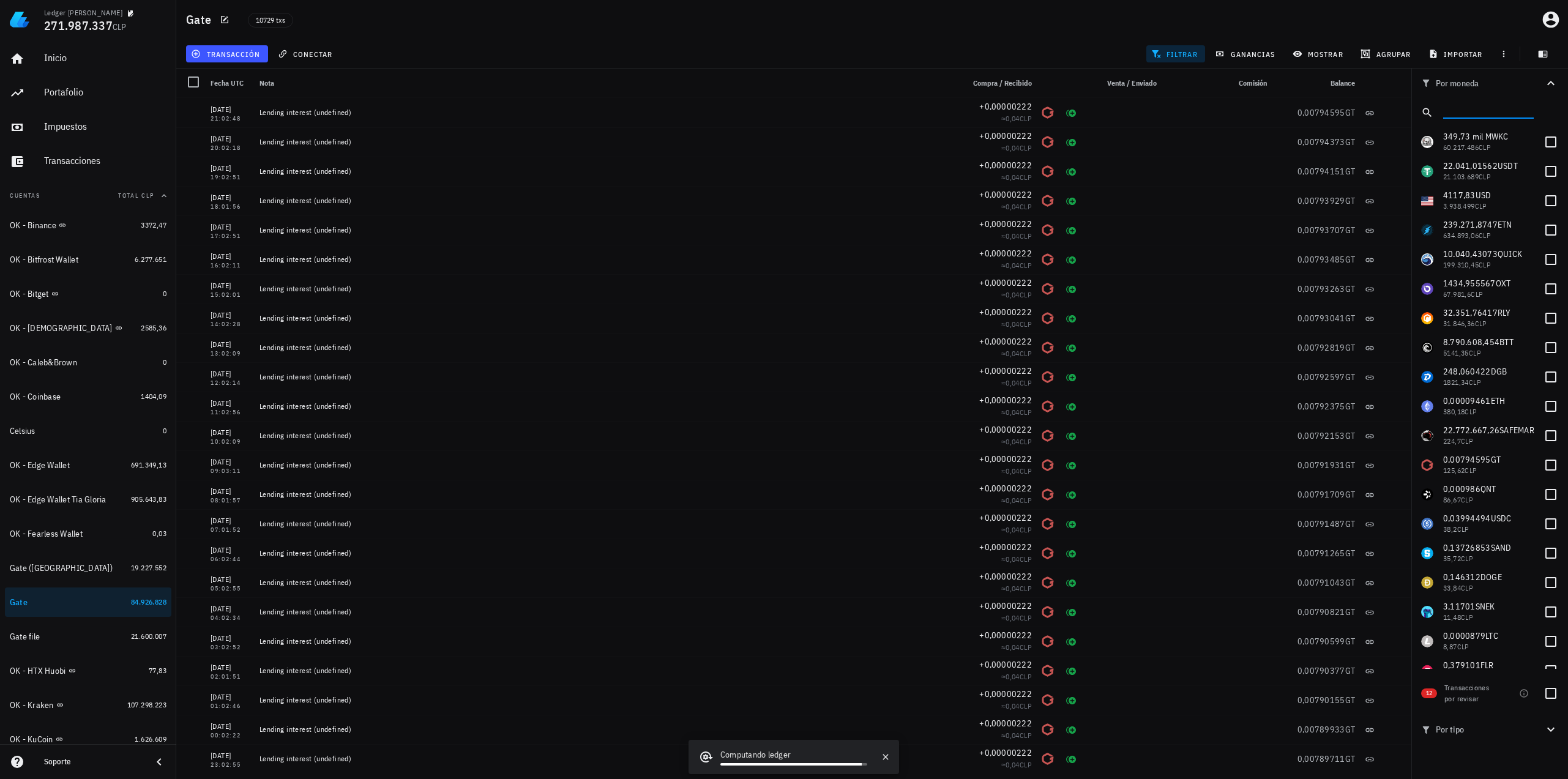
click at [1514, 109] on input "text" at bounding box center [1487, 110] width 88 height 16
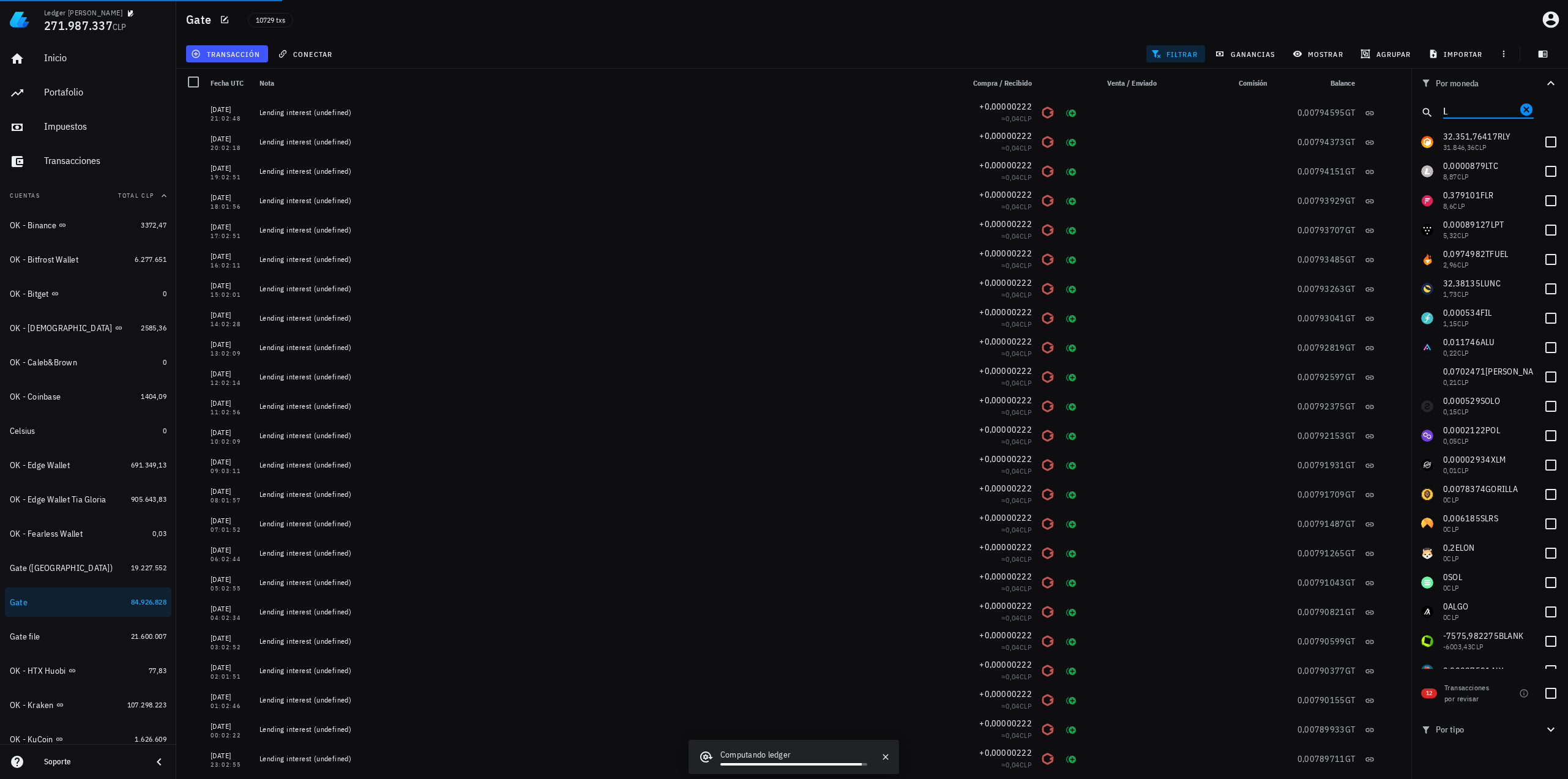
type input "LN"
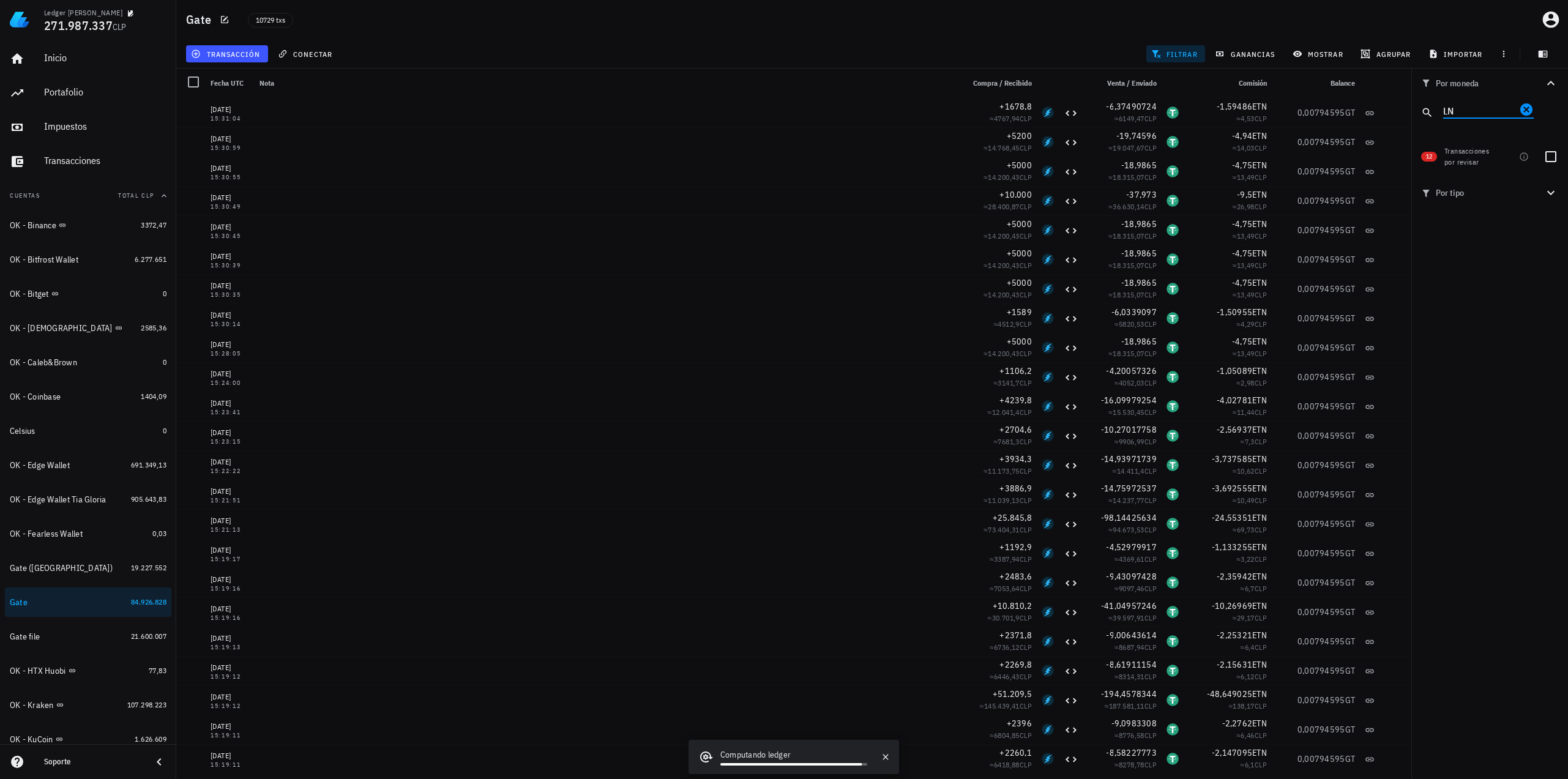
click at [1525, 106] on icon "Clear" at bounding box center [1526, 109] width 12 height 12
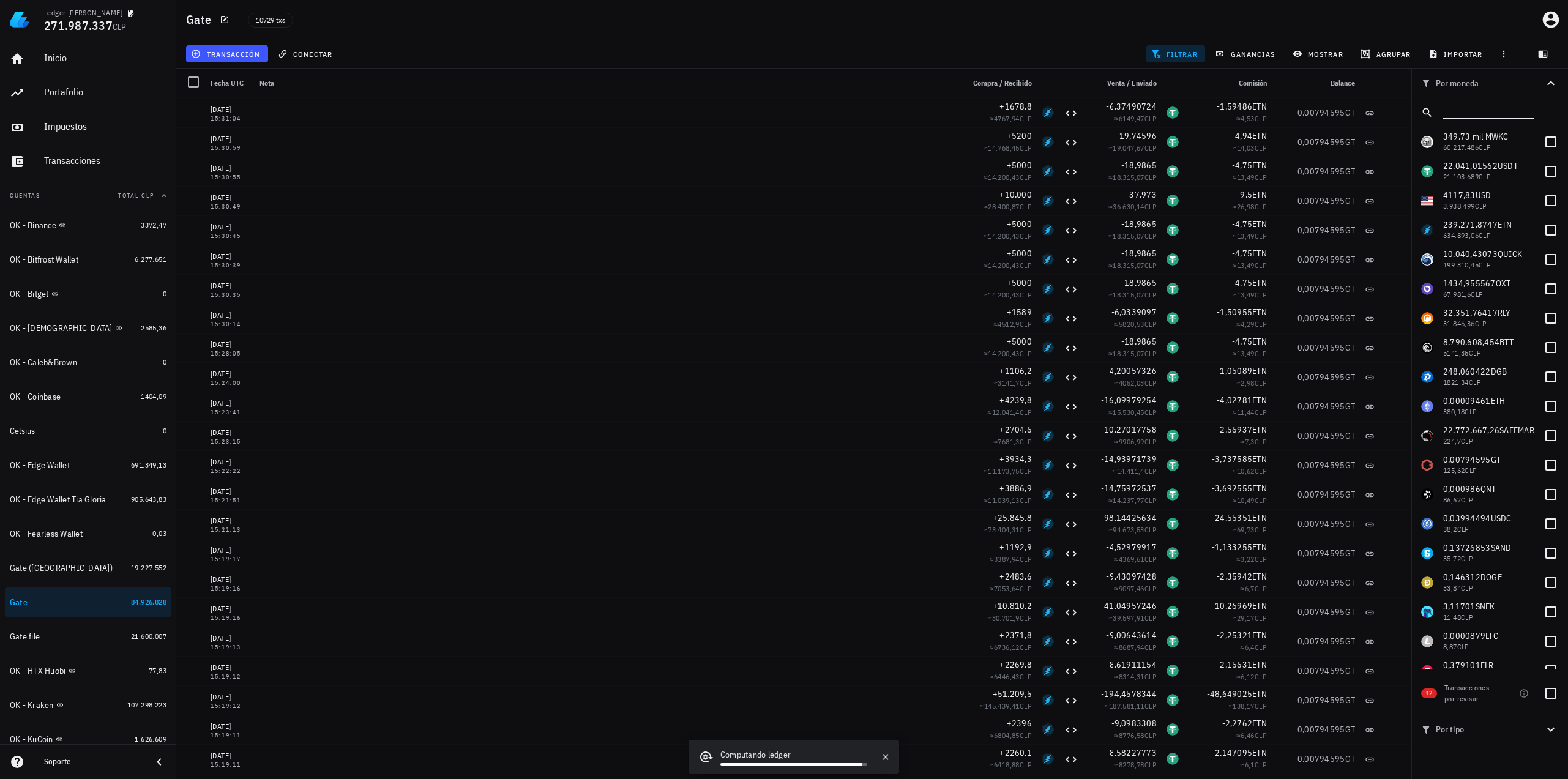
click at [1097, 25] on div "Gate 10729 txs" at bounding box center [872, 20] width 1392 height 39
click at [233, 57] on span "transacción" at bounding box center [227, 53] width 67 height 10
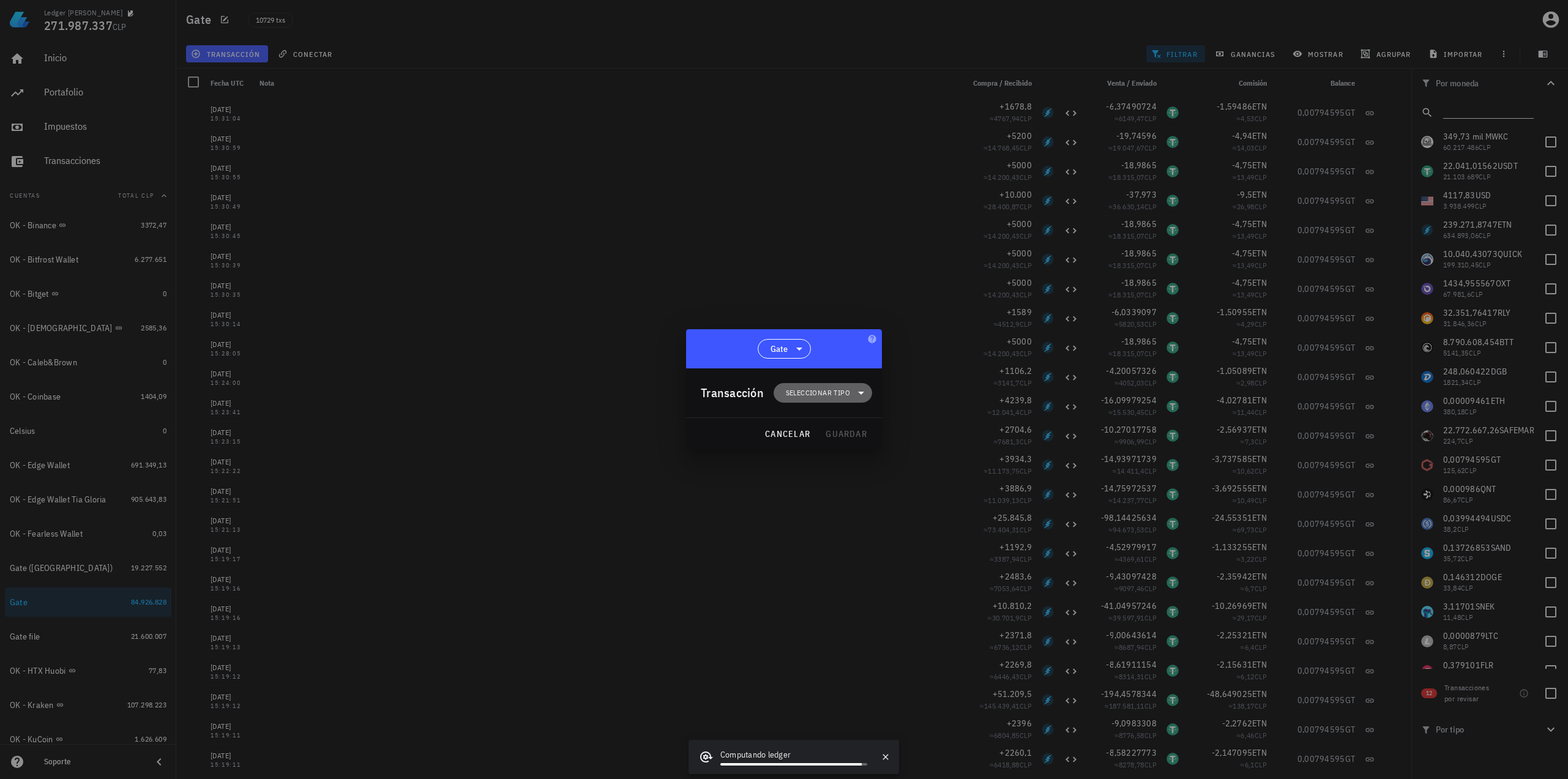
click at [809, 390] on span "Seleccionar tipo" at bounding box center [818, 392] width 64 height 12
click at [816, 449] on div "Ingreso" at bounding box center [829, 446] width 48 height 10
click at [948, 452] on div "Interés" at bounding box center [956, 451] width 73 height 10
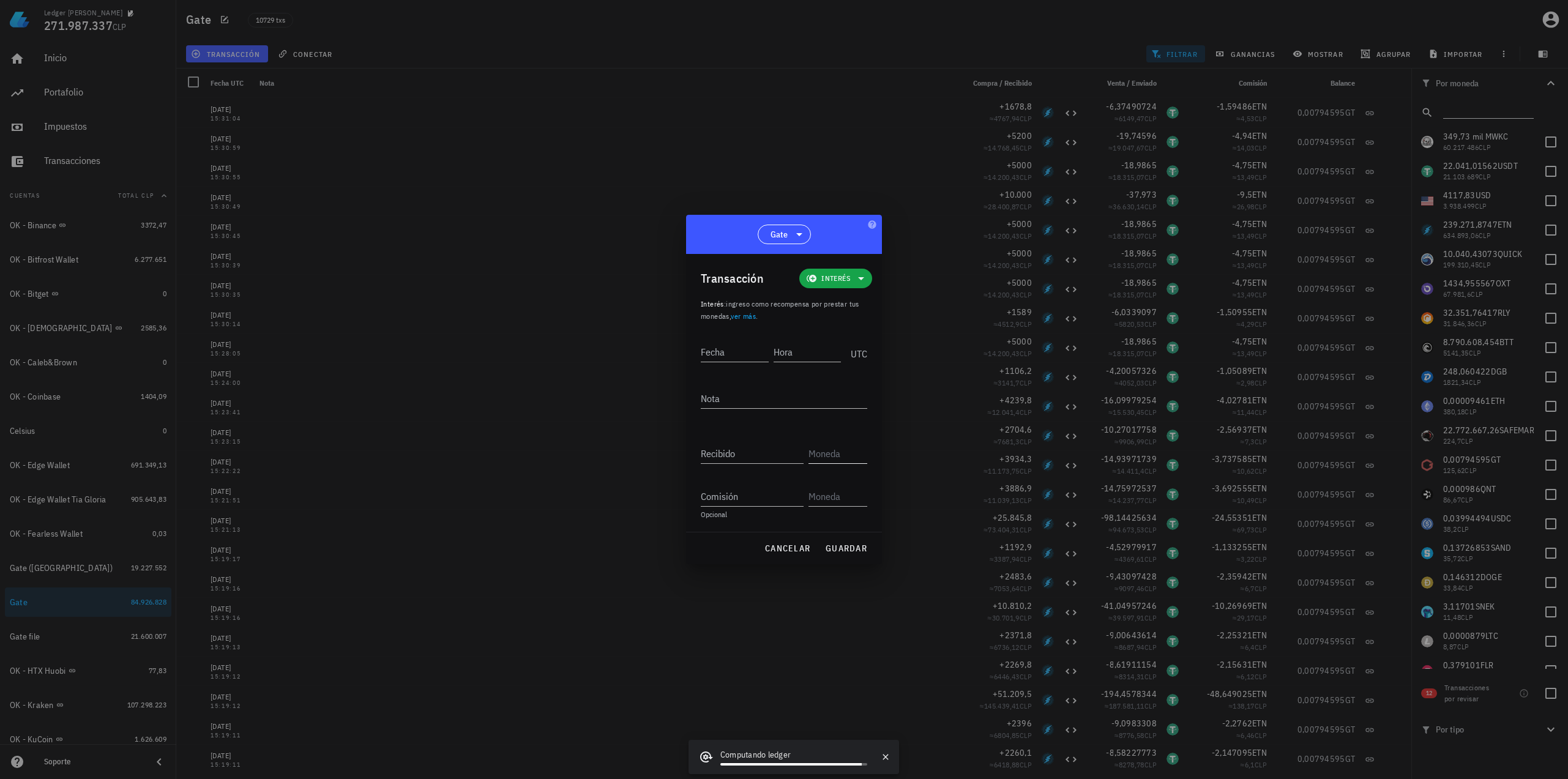
click at [817, 454] on input "text" at bounding box center [836, 453] width 56 height 20
type input "LN"
click at [732, 525] on div "Fecha Hora UTC Nota Recibido LN Enviado Comisión Opcional" at bounding box center [784, 432] width 166 height 199
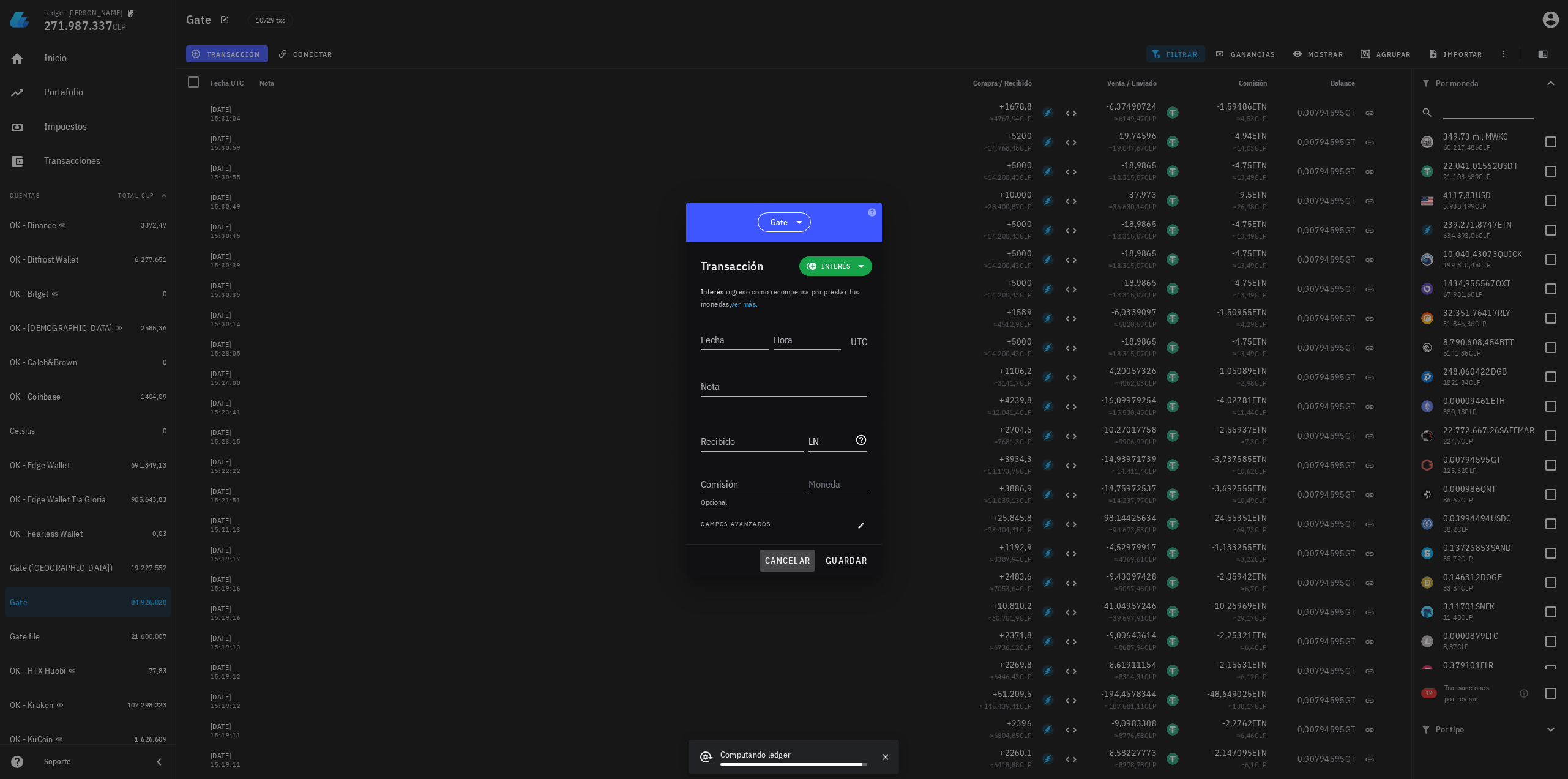
click at [795, 557] on span "cancelar" at bounding box center [787, 560] width 46 height 11
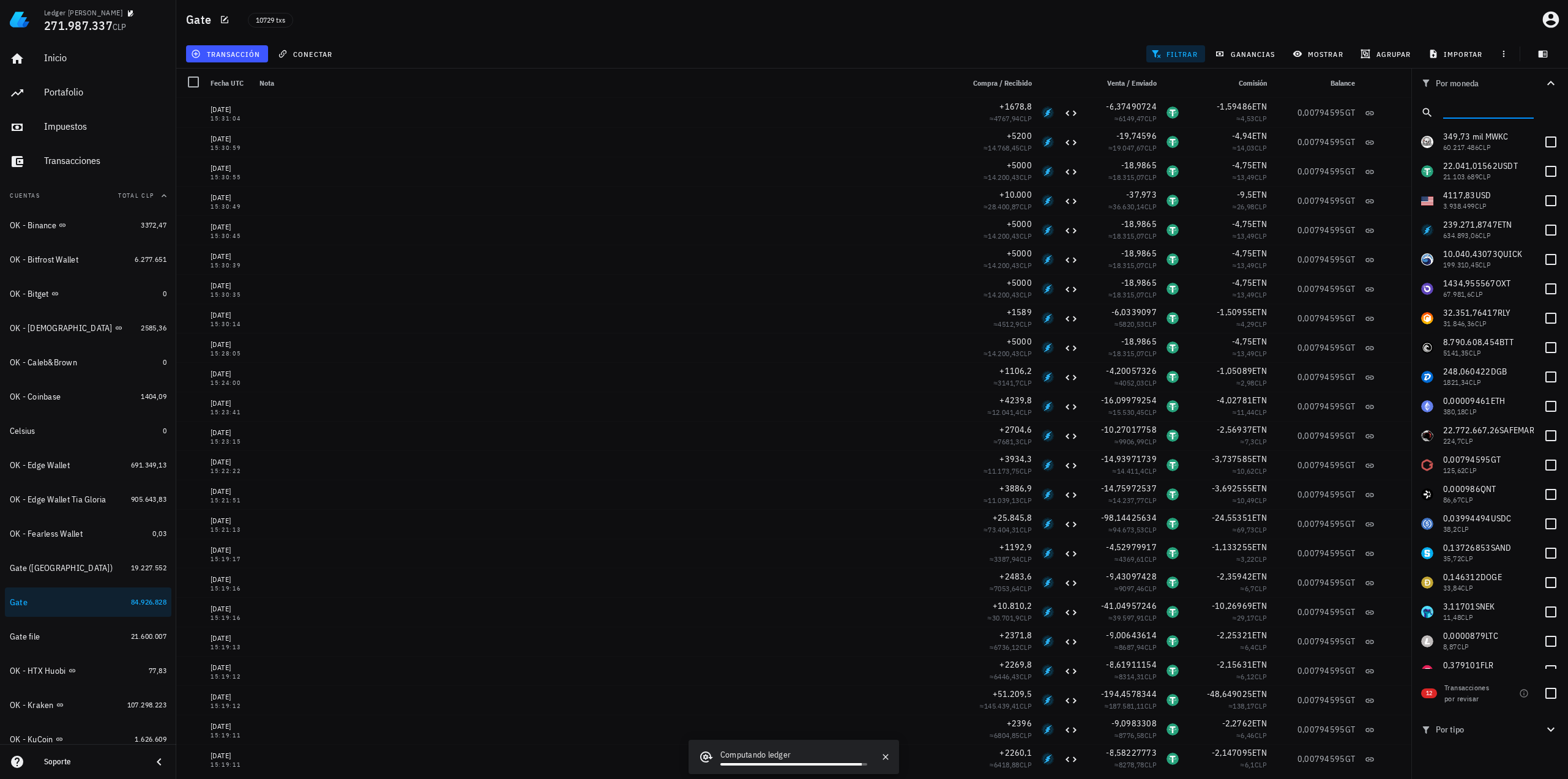
click at [1498, 110] on input "text" at bounding box center [1487, 110] width 88 height 16
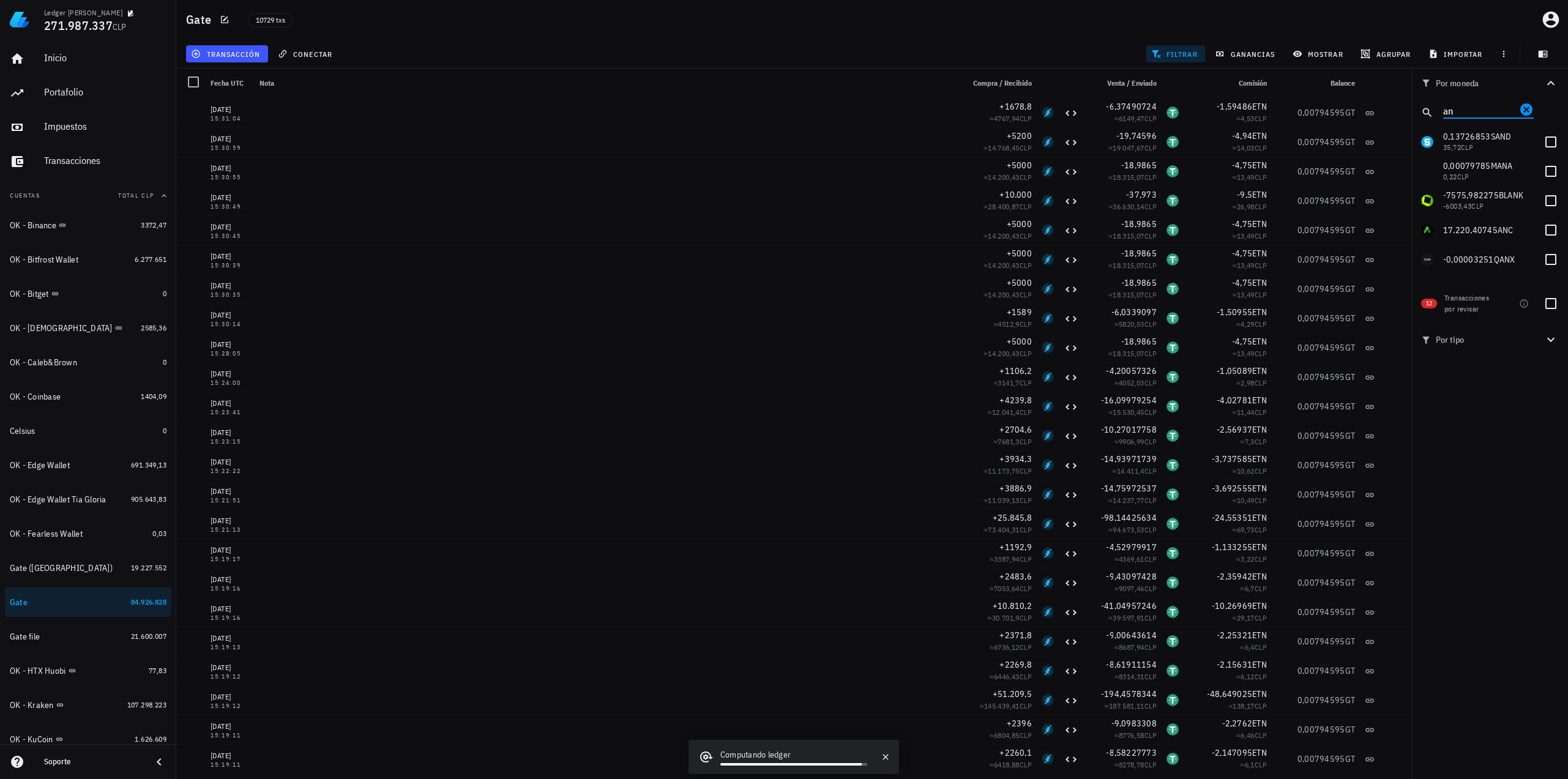
type input "anc"
click at [1524, 112] on icon "Clear" at bounding box center [1526, 109] width 12 height 12
type input "s"
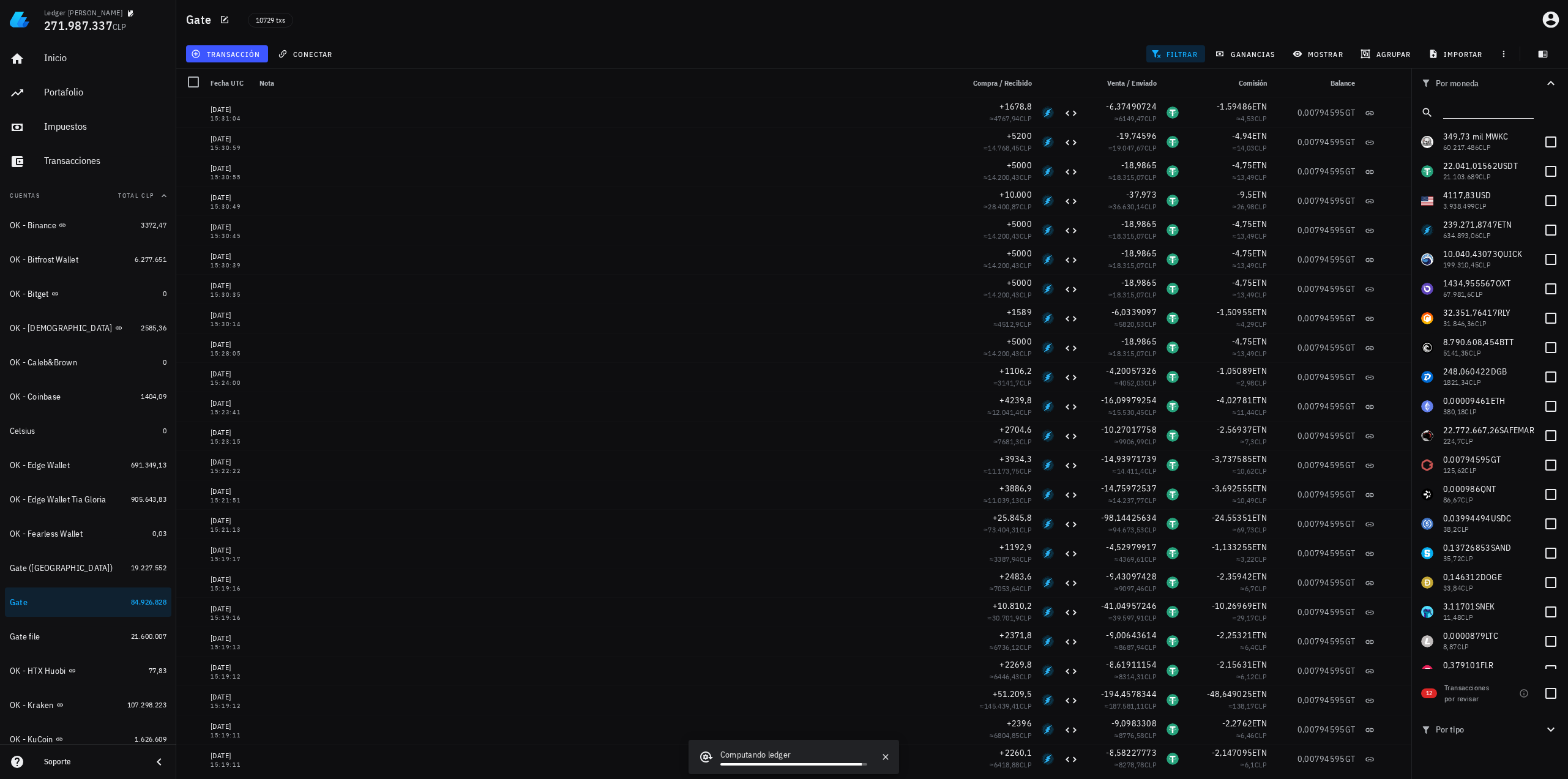
click at [1463, 113] on input "text" at bounding box center [1487, 110] width 88 height 16
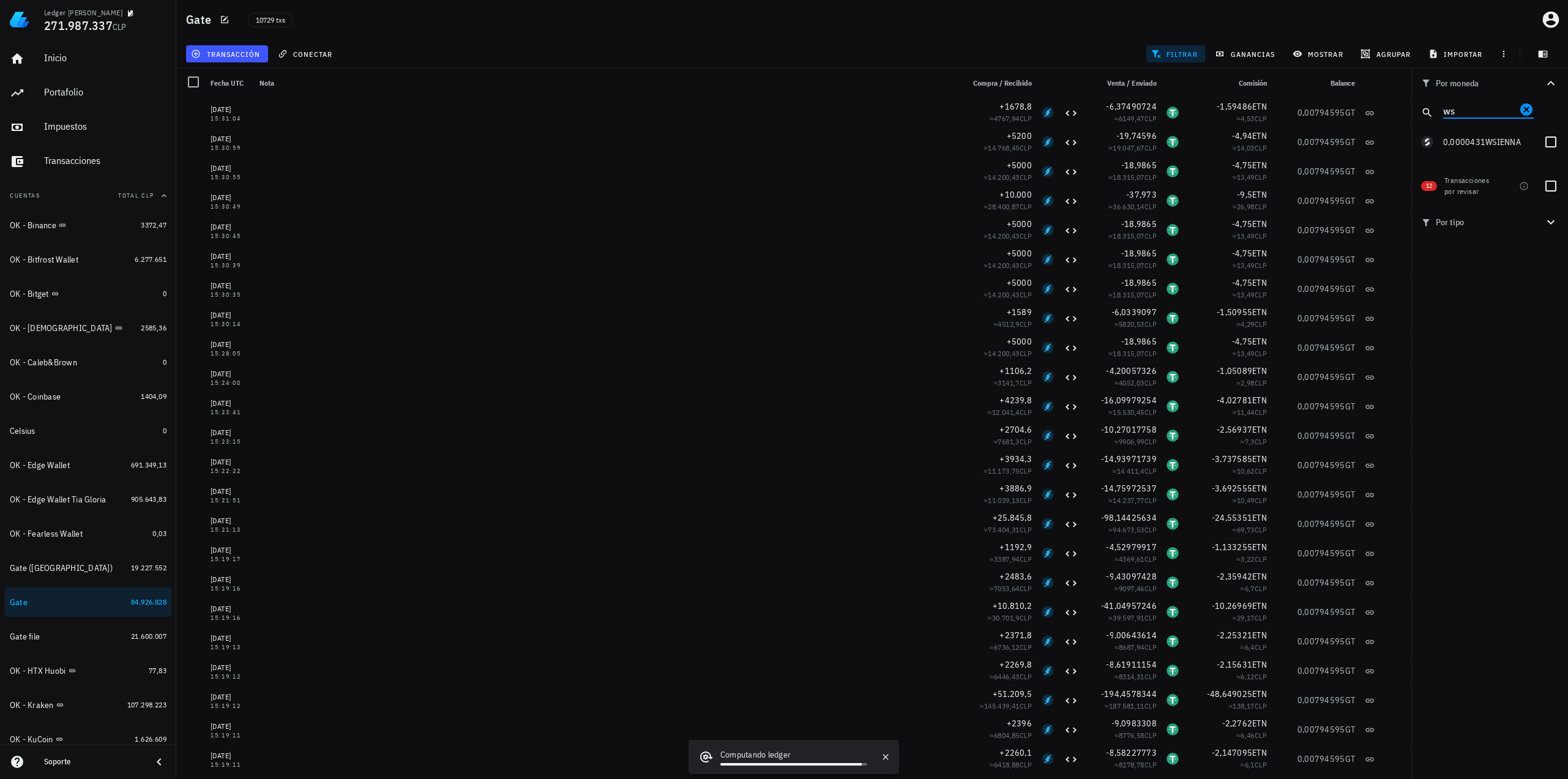
type input "w"
type input "sa"
click at [1469, 135] on span "22.772.667,26" at bounding box center [1471, 136] width 56 height 11
checkbox input "true"
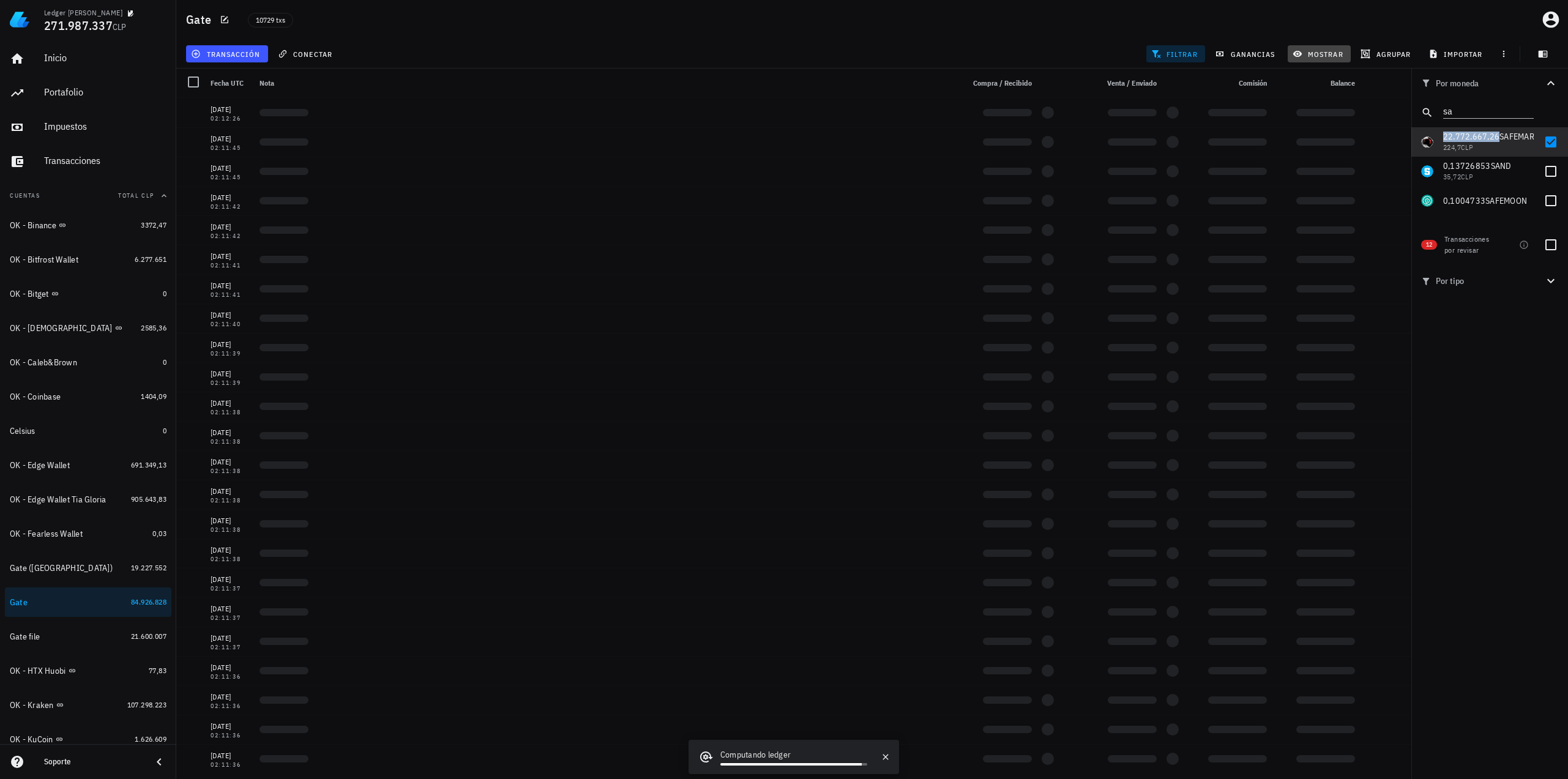
click at [1322, 51] on span "mostrar" at bounding box center [1319, 53] width 48 height 10
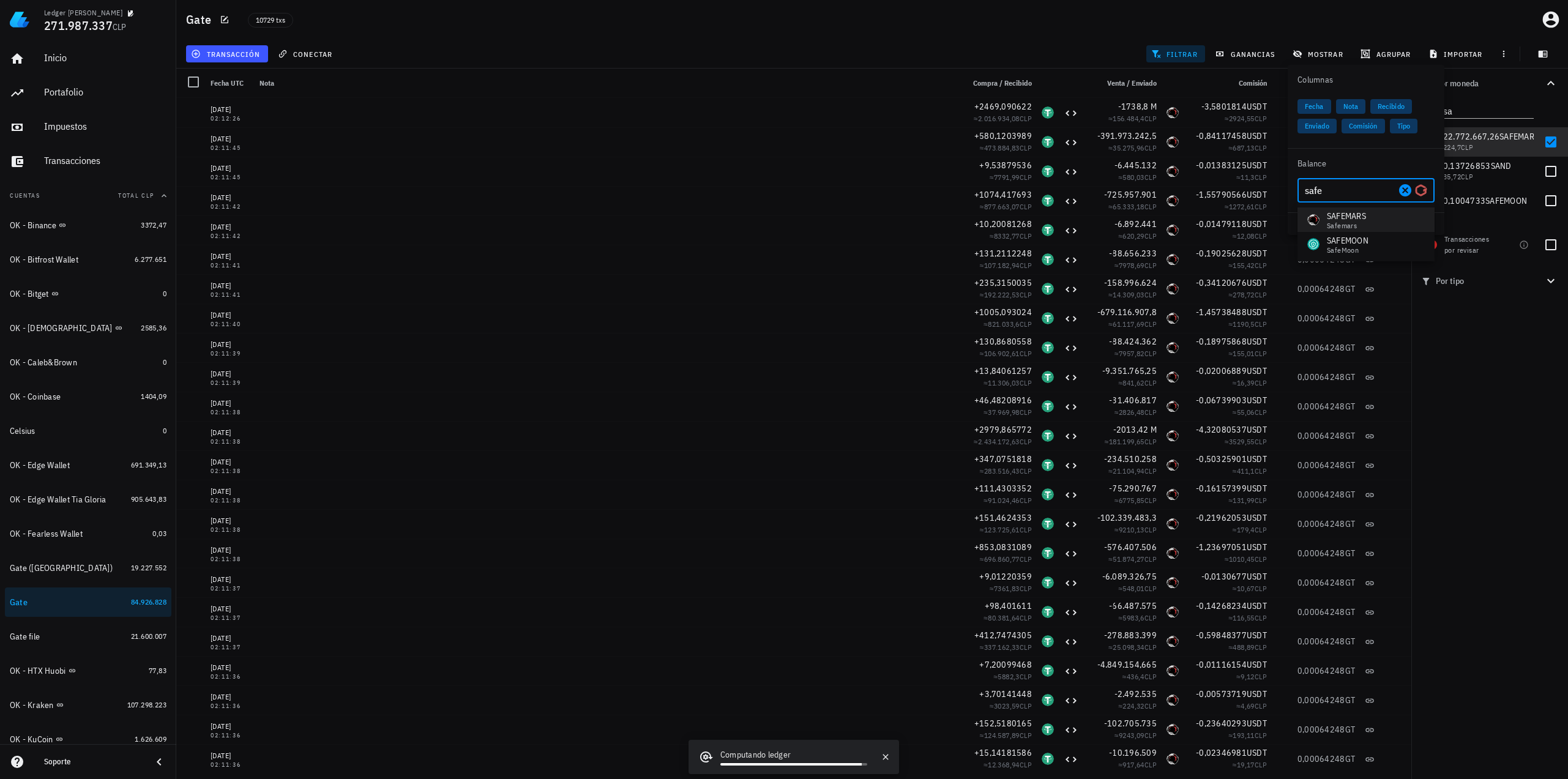
click at [1356, 216] on div "SAFEMARS" at bounding box center [1346, 216] width 39 height 12
type input "SAFEMARS"
click at [1524, 376] on div "Por moneda sa 349,73 mil M WKC 60.217.486 CLP 22.041,01562 USDT 21.103.689 CLP …" at bounding box center [1489, 423] width 157 height 710
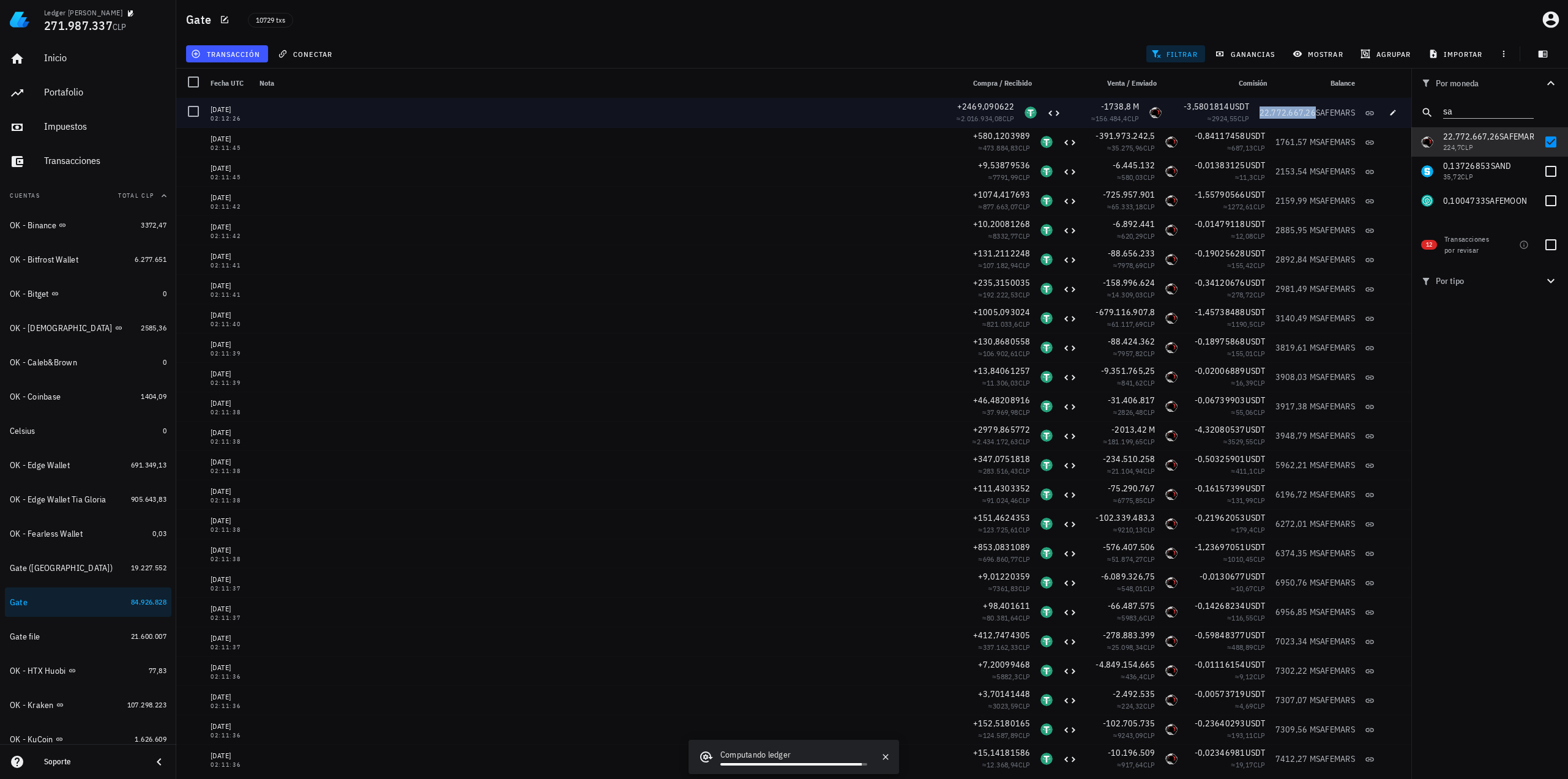
click at [1282, 110] on span "22.772.667,26" at bounding box center [1287, 112] width 56 height 11
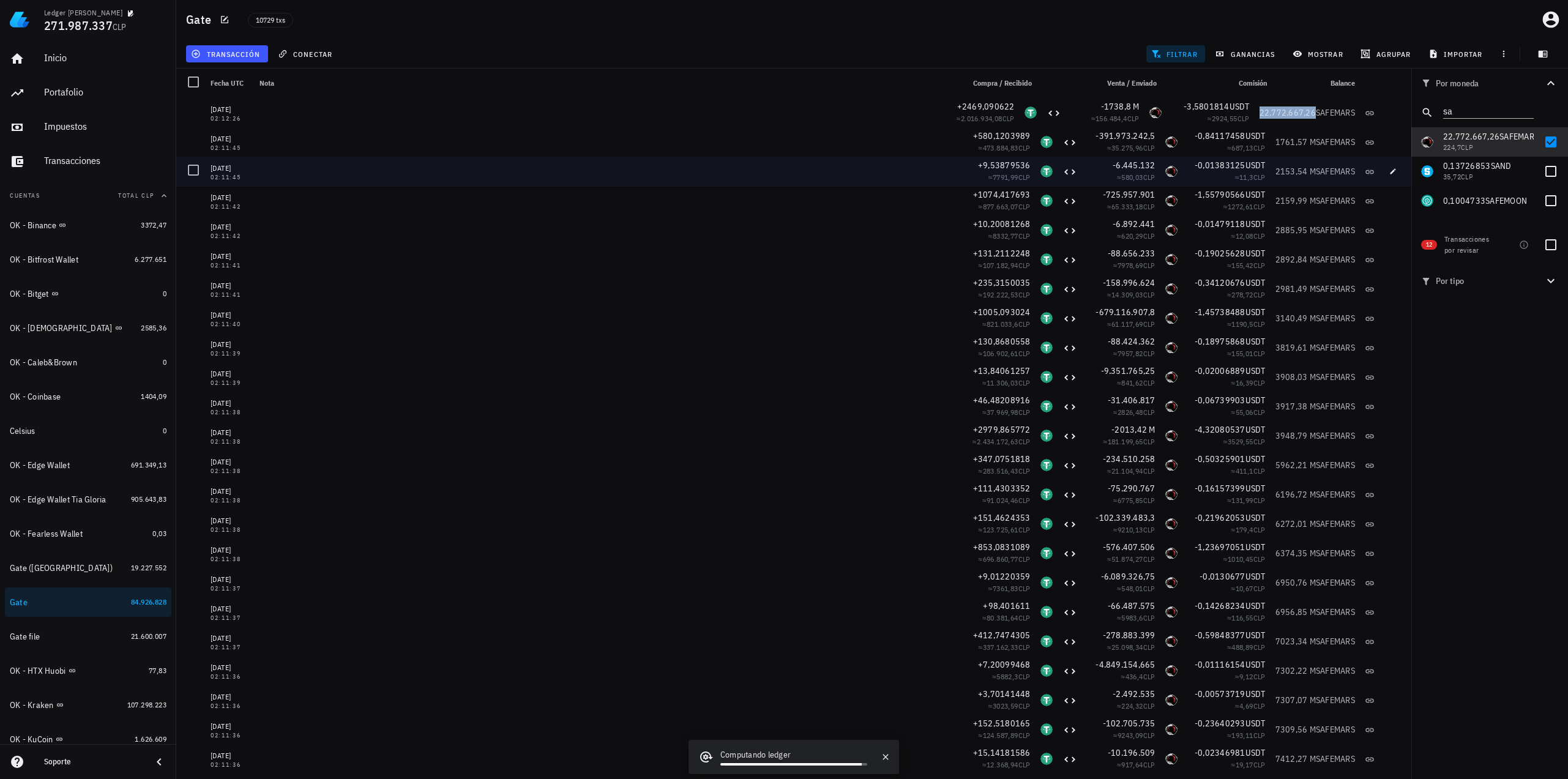
copy span "22.772.667,26"
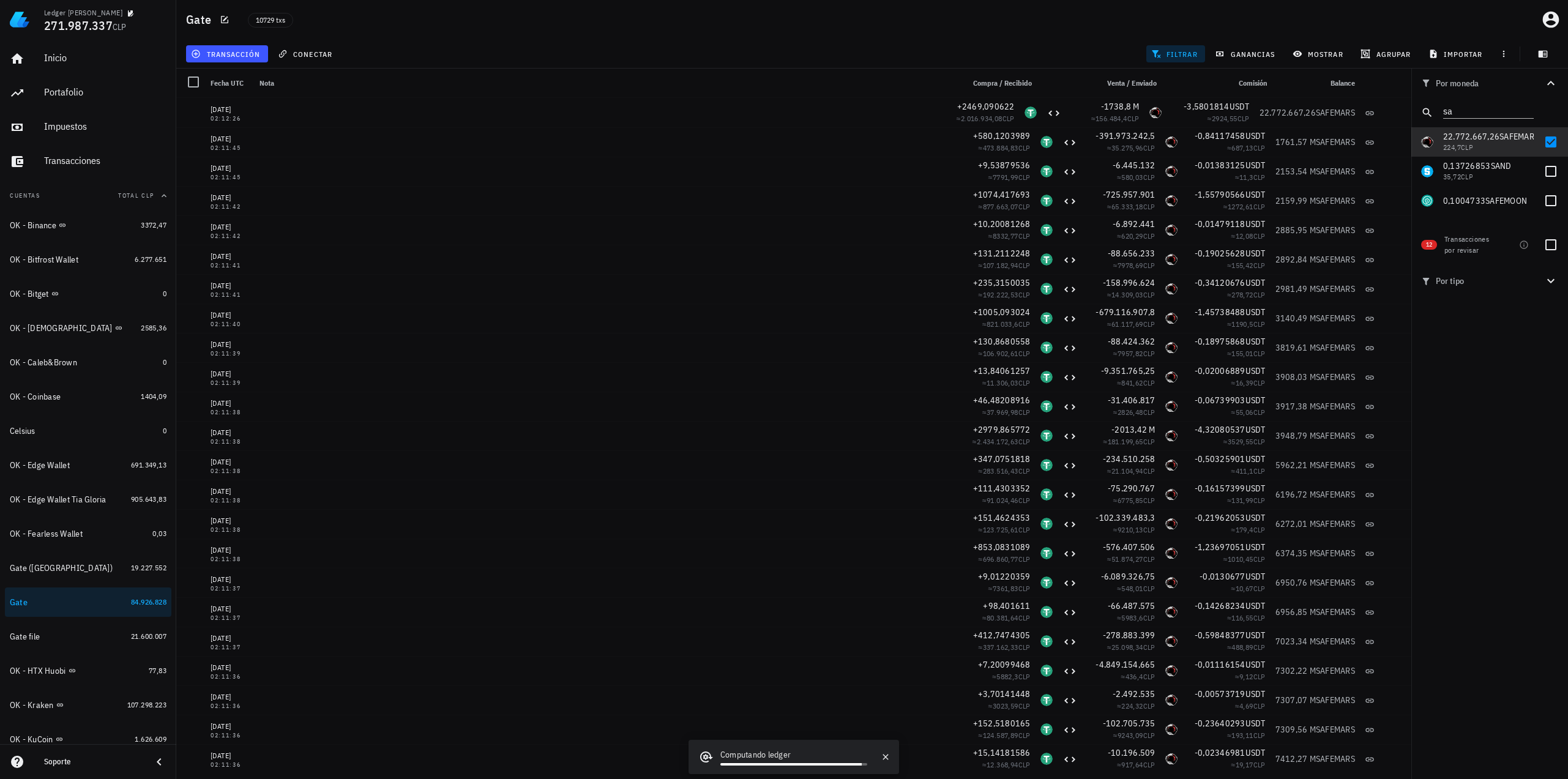
drag, startPoint x: 1478, startPoint y: 106, endPoint x: 1423, endPoint y: 103, distance: 55.1
click at [1426, 105] on div "sa" at bounding box center [1489, 112] width 157 height 29
type input "b"
type input "ltc"
click at [1464, 136] on span "0,0000879" at bounding box center [1464, 136] width 43 height 11
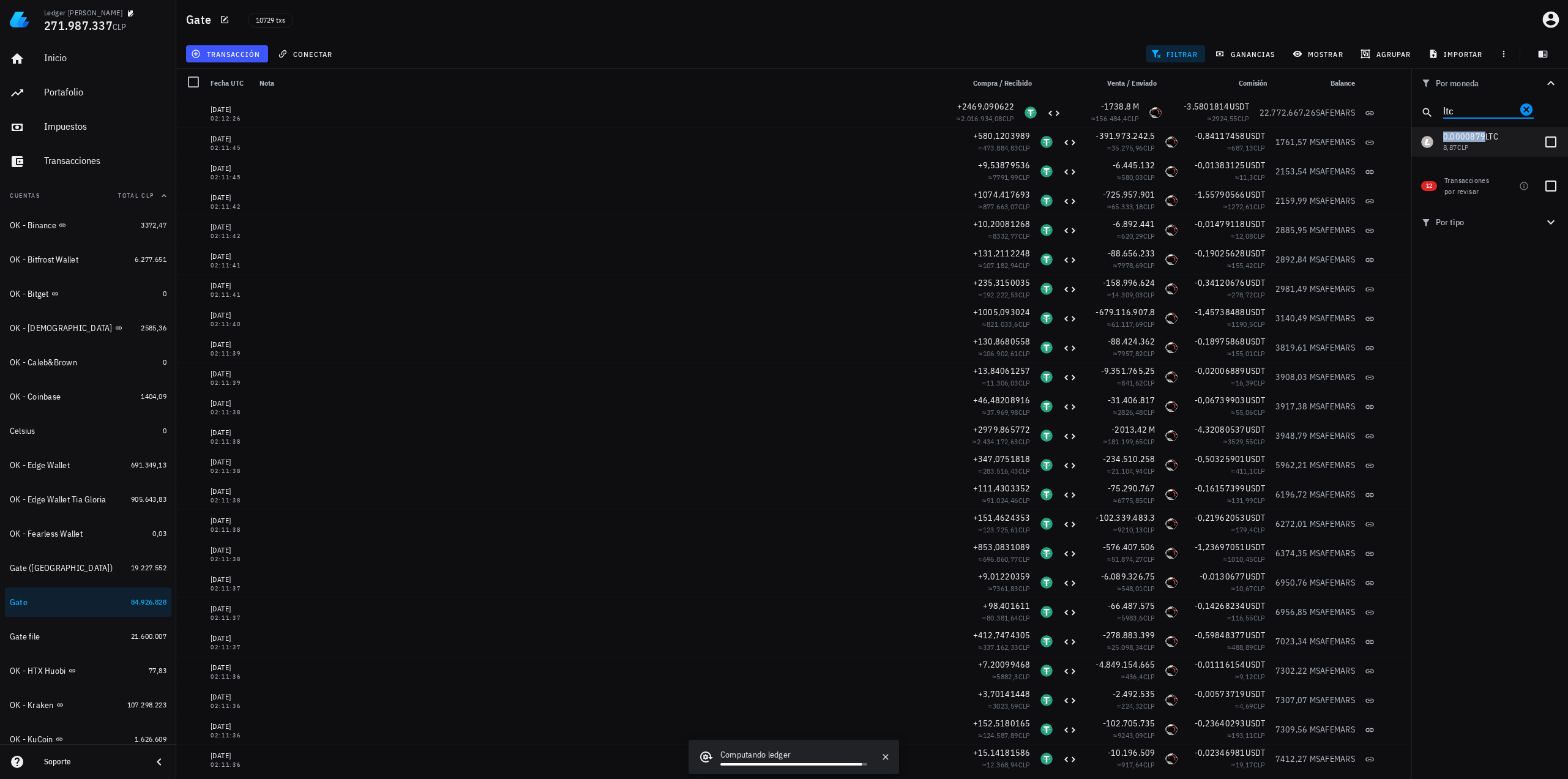
checkbox input "true"
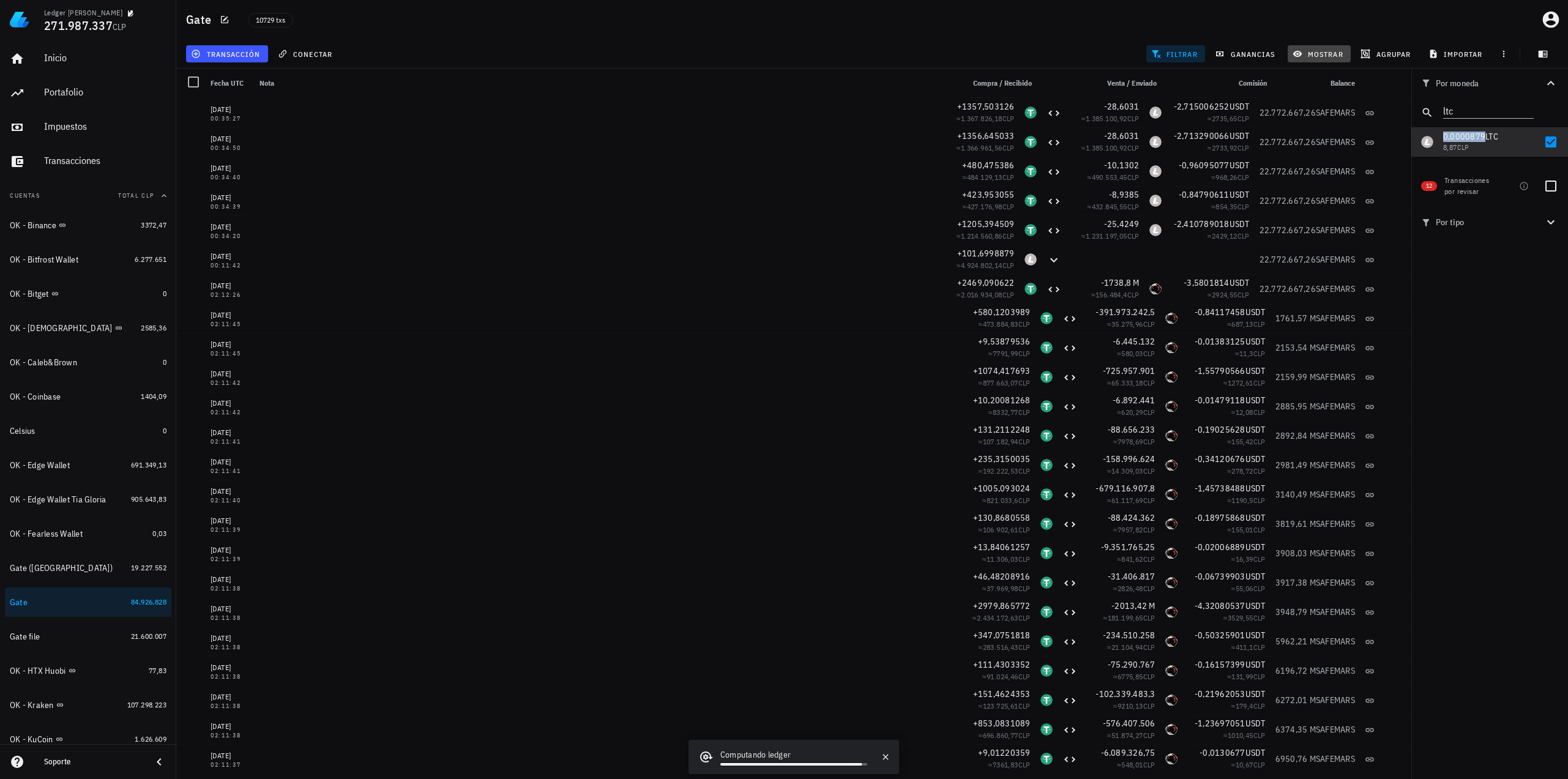
click at [1317, 55] on span "mostrar" at bounding box center [1319, 53] width 48 height 10
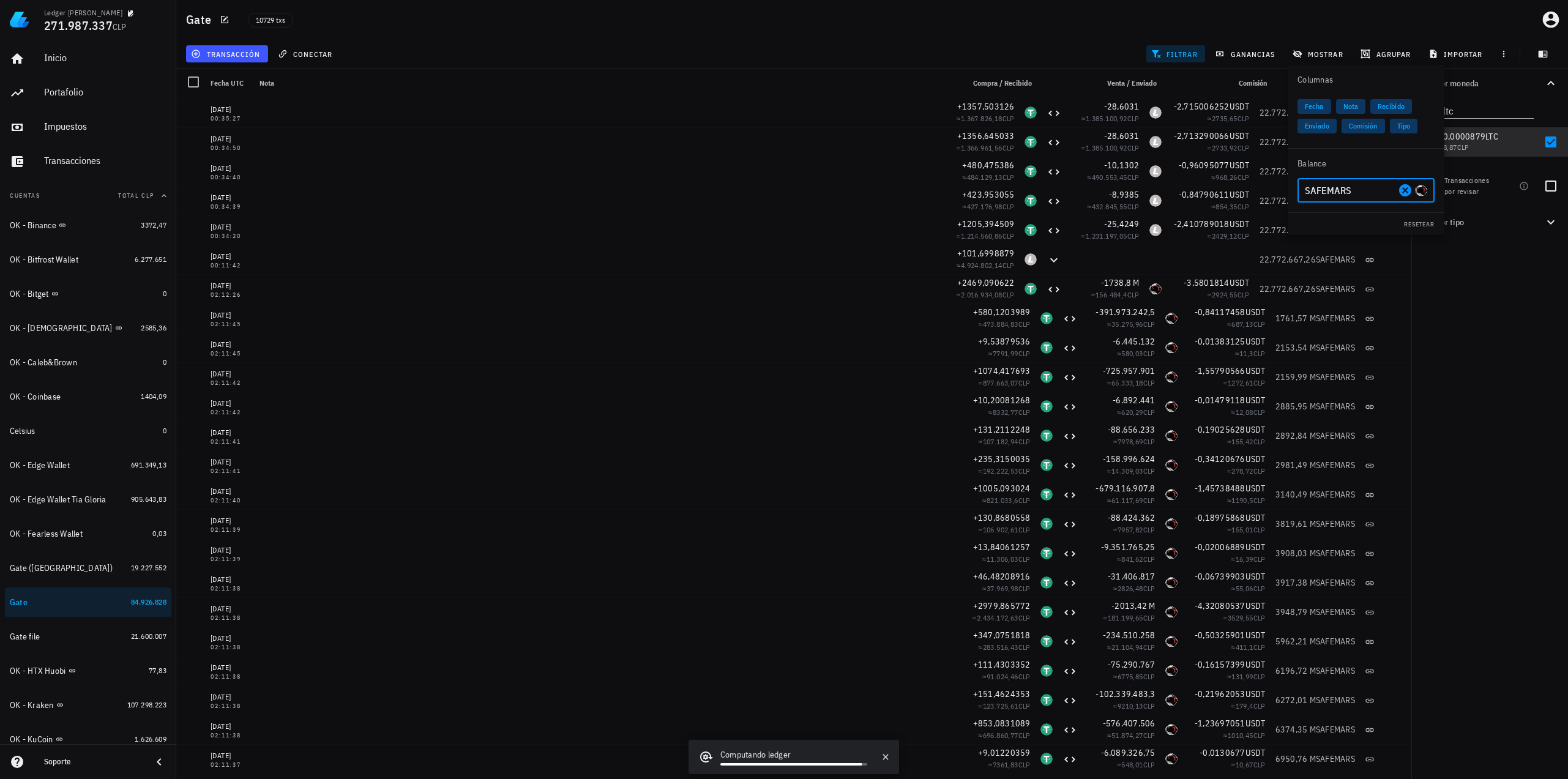
click at [1349, 188] on input "SAFEMARS" at bounding box center [1350, 190] width 91 height 20
click at [1337, 213] on div "LTC" at bounding box center [1339, 216] width 25 height 12
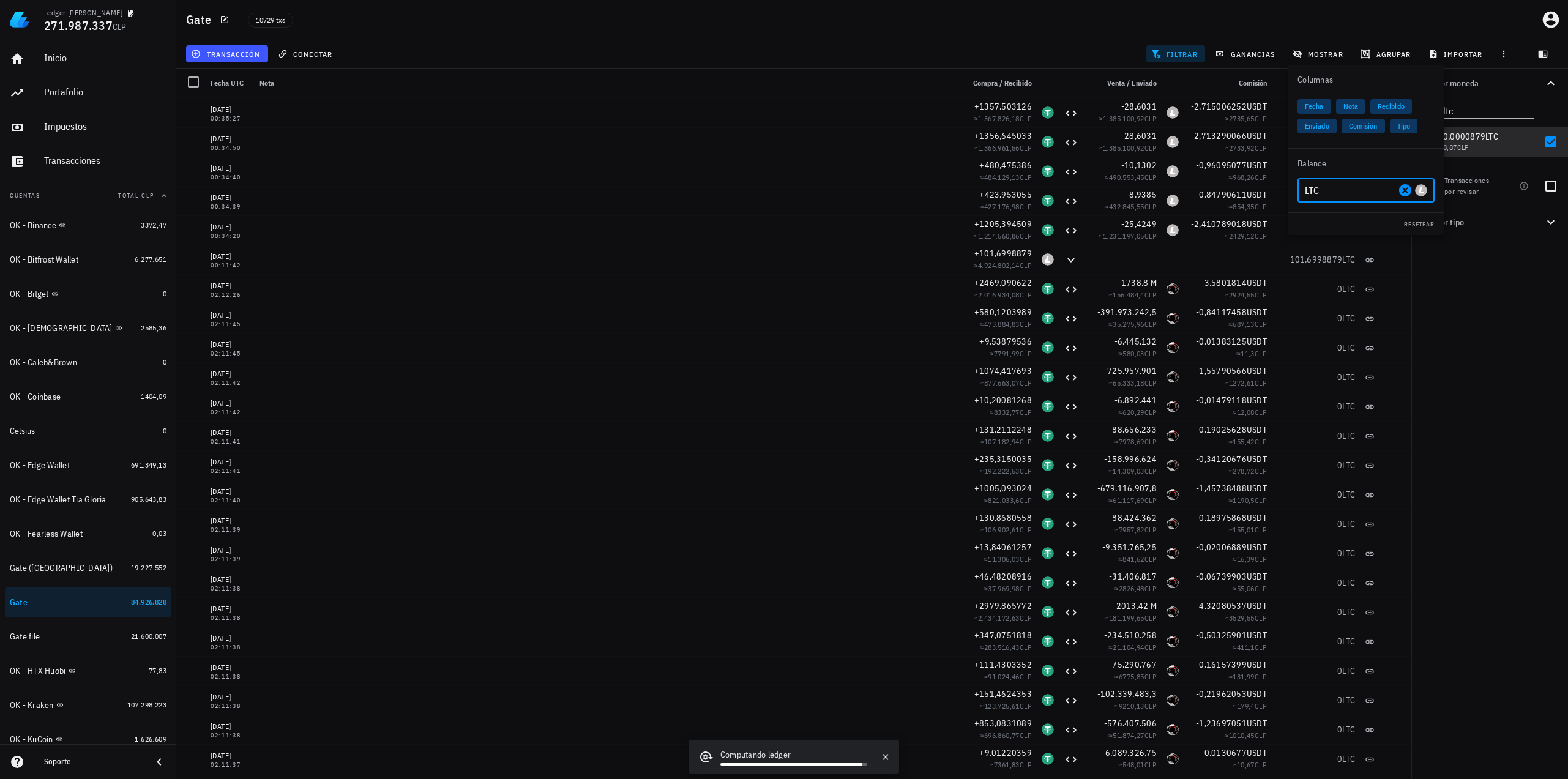
type input "LTC"
click at [1514, 331] on div "Por moneda ltc 349,73 mil M WKC 60.217.486 CLP 22.041,01562 USDT 21.103.689 CLP…" at bounding box center [1489, 423] width 157 height 710
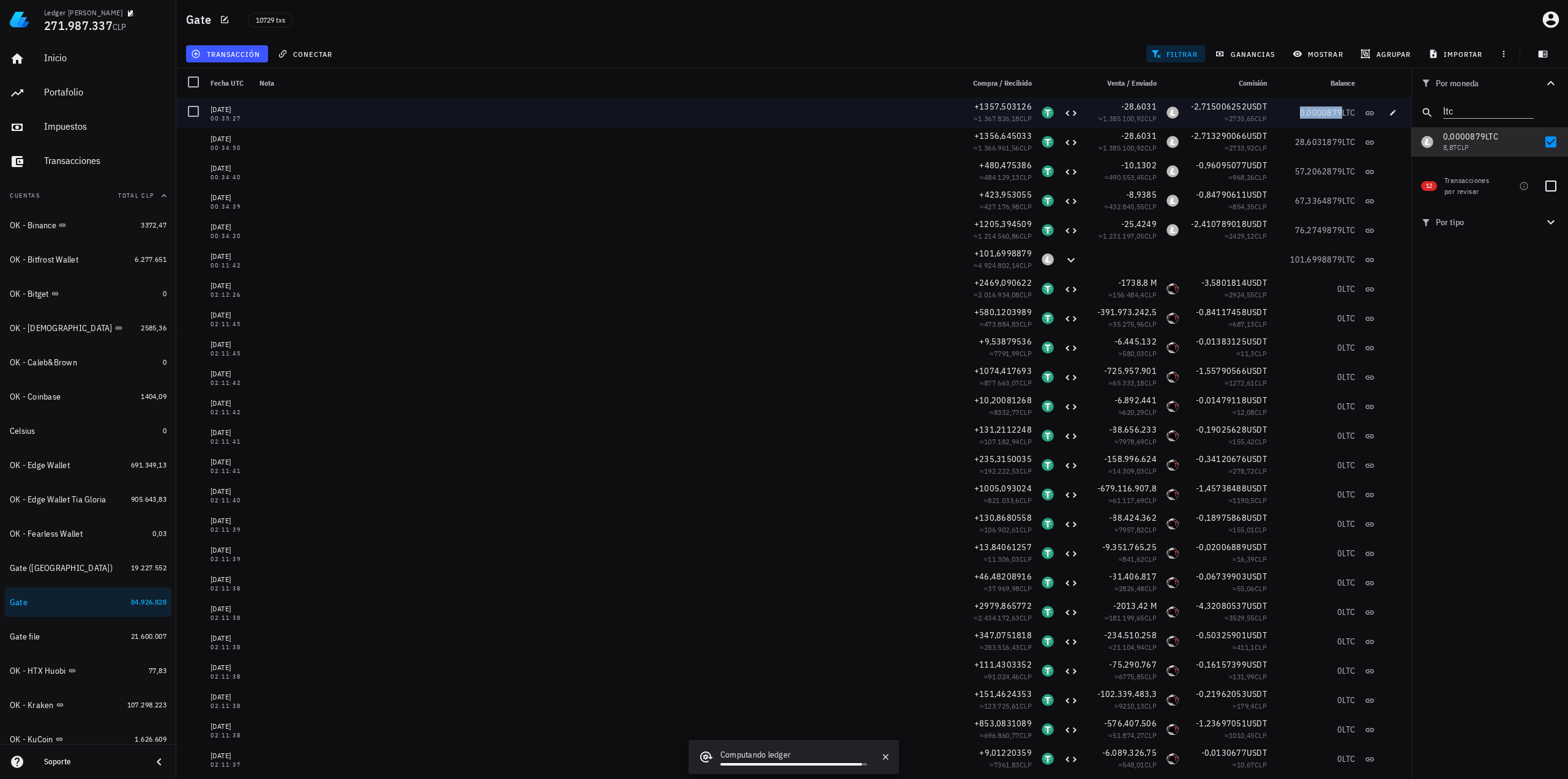
click at [1318, 110] on span "0,0000879" at bounding box center [1321, 112] width 43 height 11
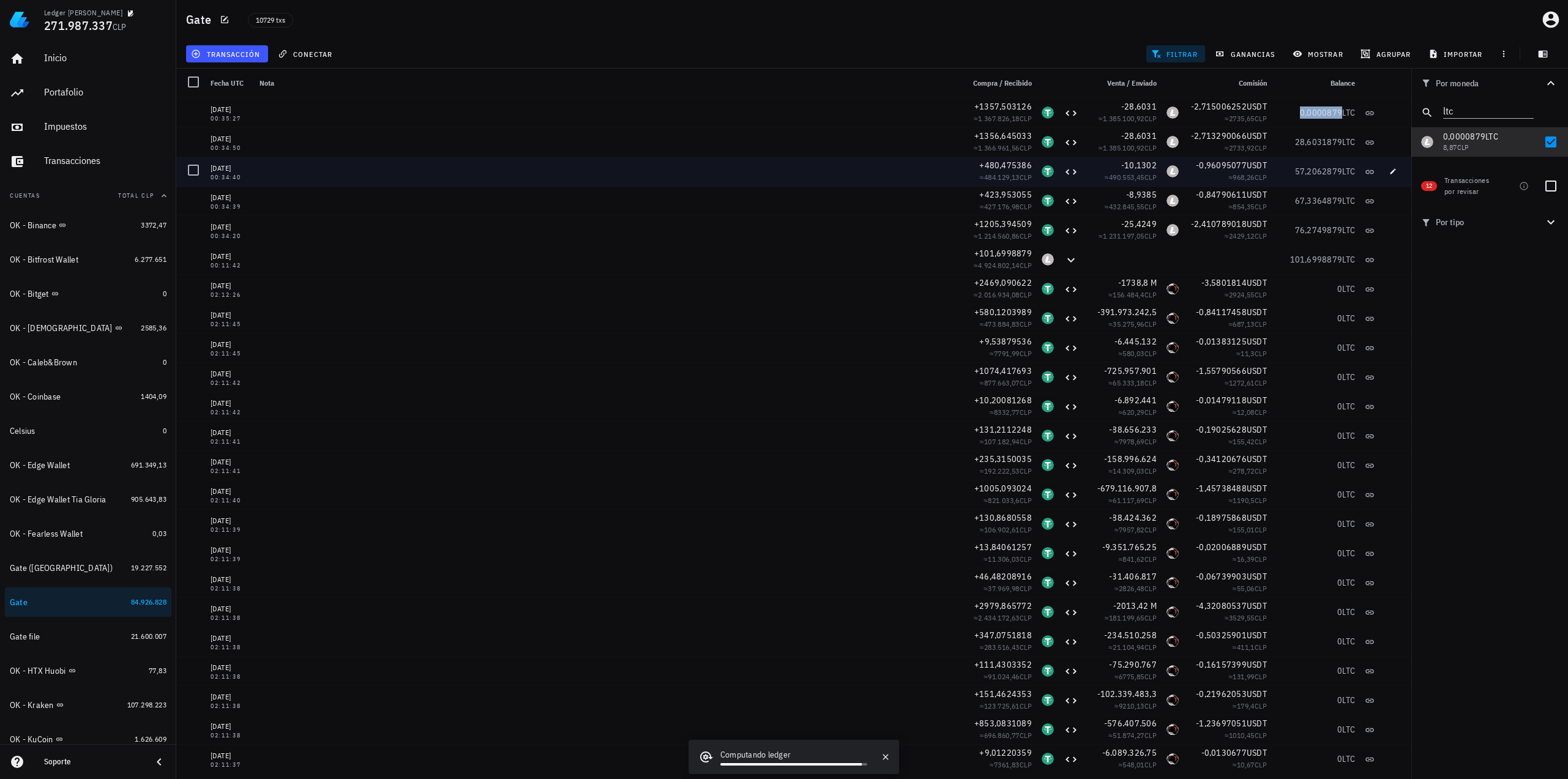
copy span "0,0000879"
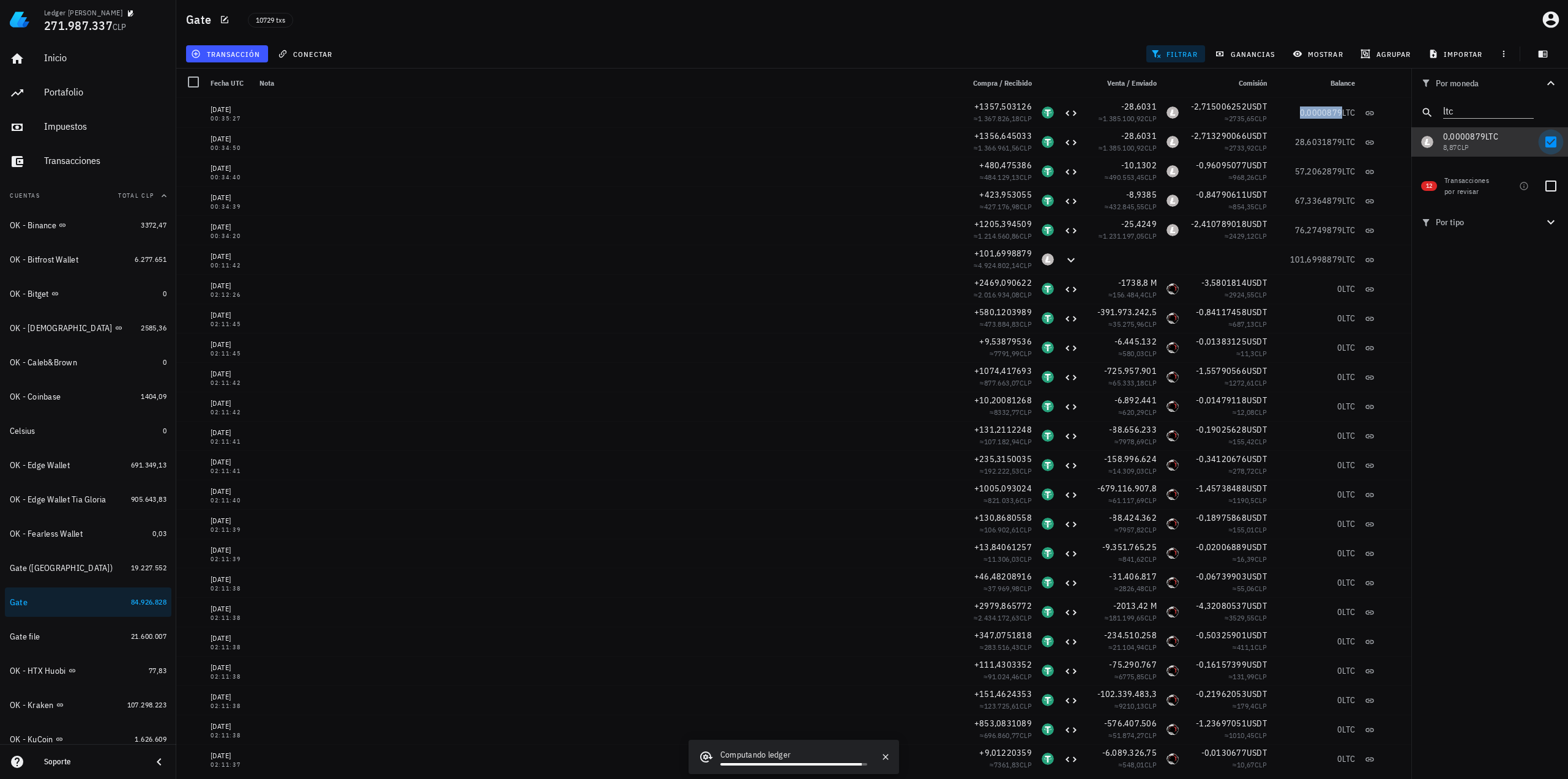
click at [1548, 145] on div at bounding box center [1550, 142] width 21 height 21
checkbox input "false"
click at [1527, 110] on icon "Clear" at bounding box center [1526, 109] width 15 height 15
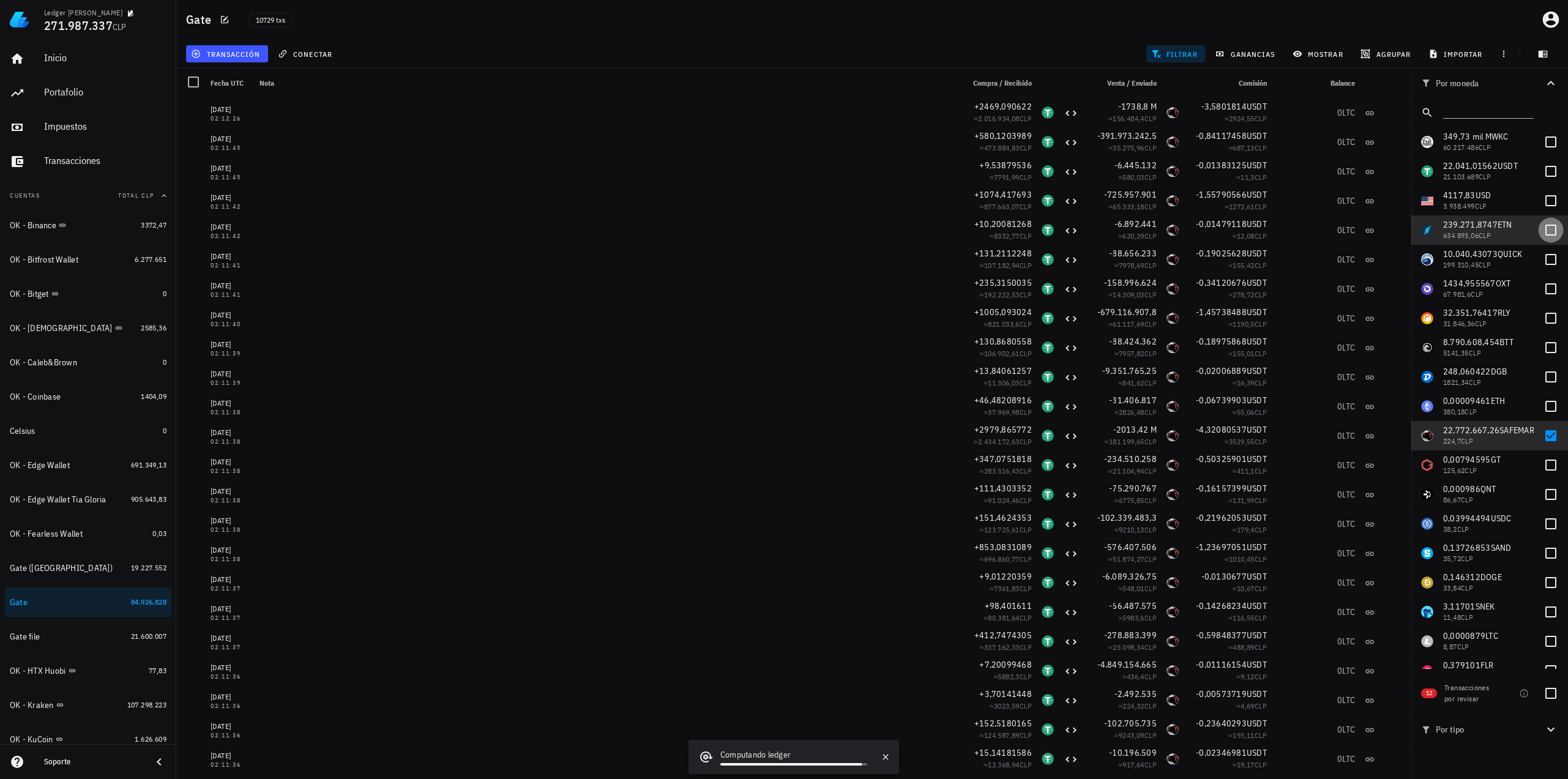
click at [1540, 233] on div at bounding box center [1550, 230] width 21 height 21
checkbox input "true"
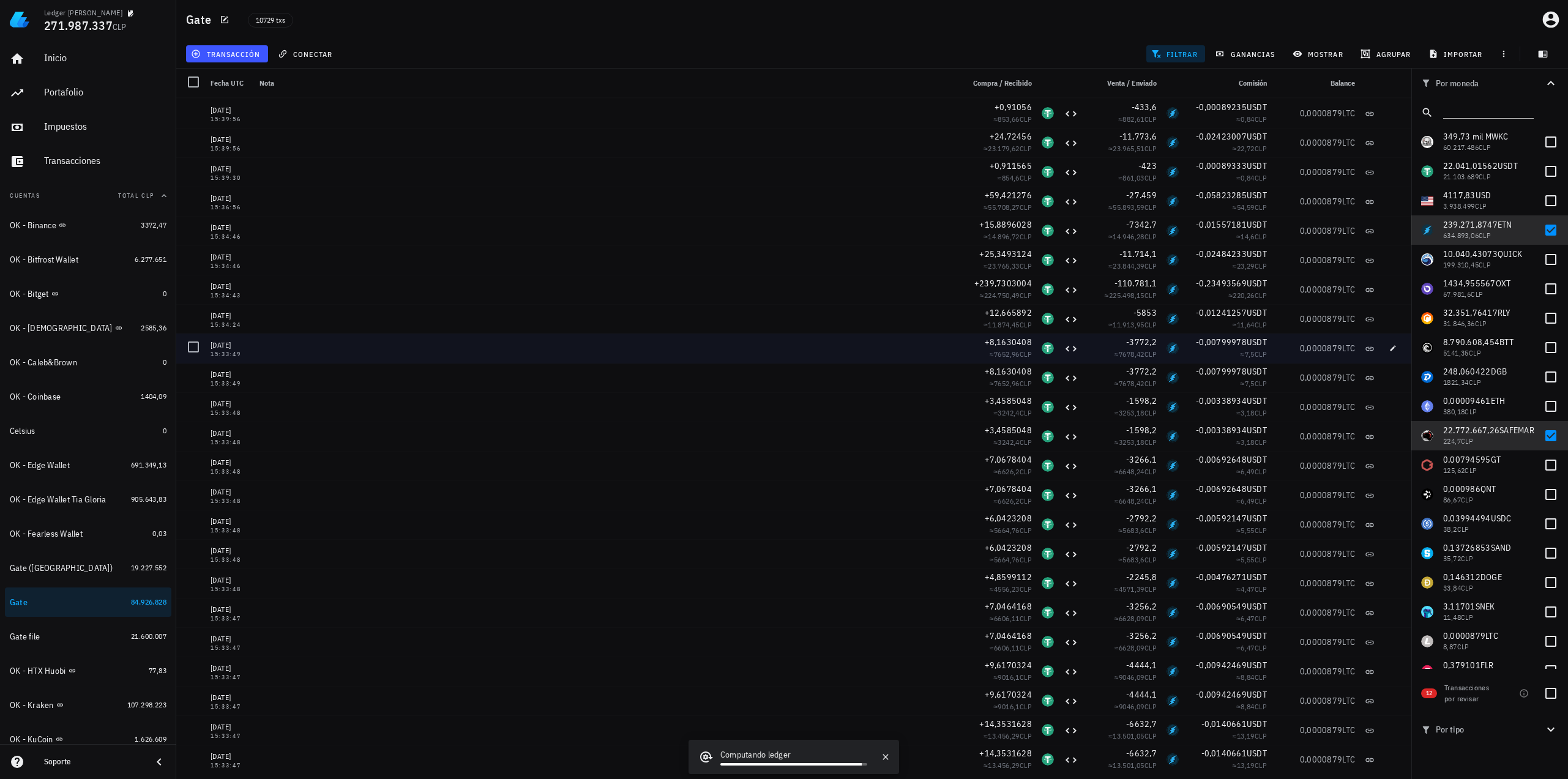
scroll to position [1469, 0]
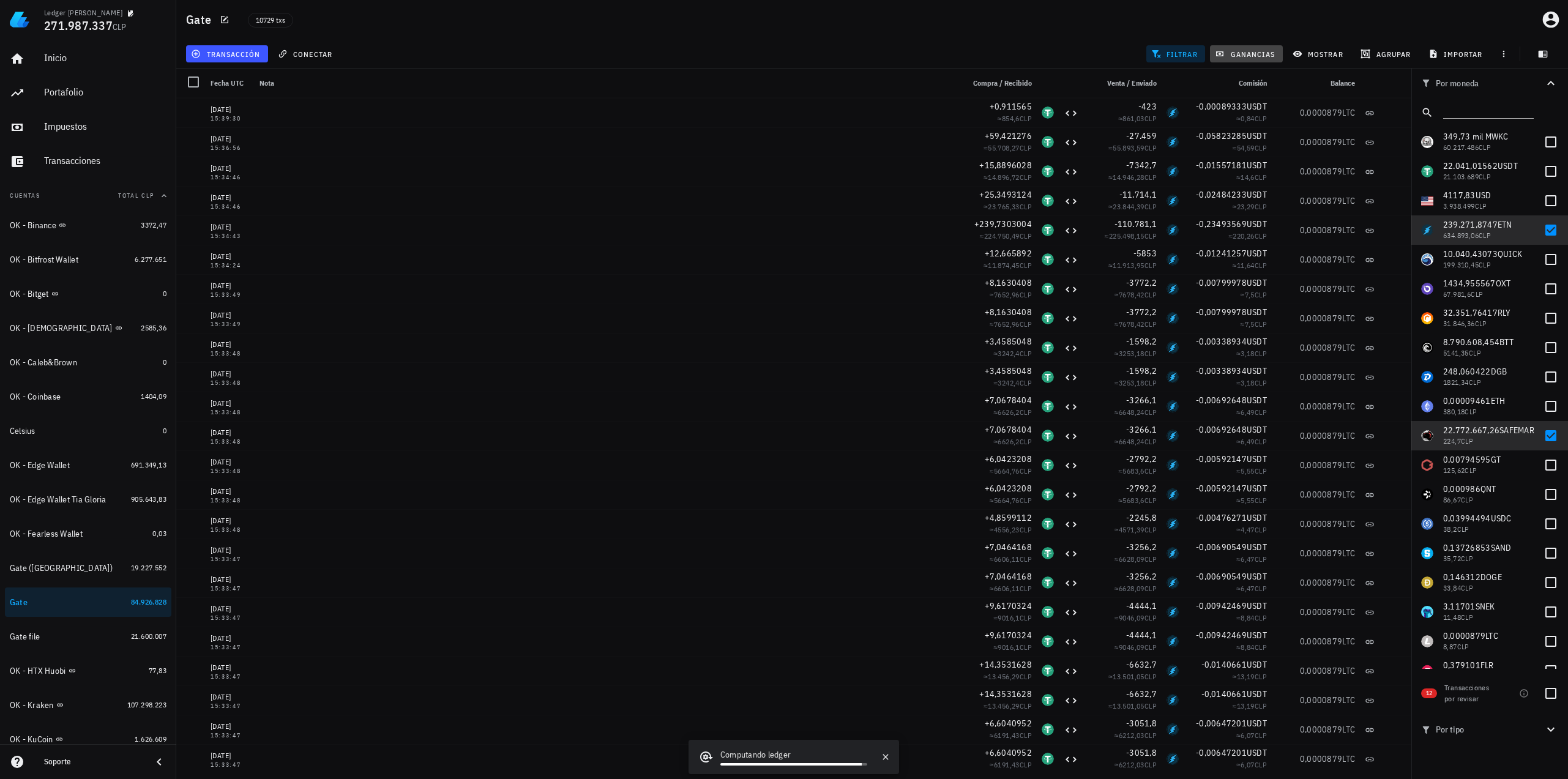
click at [1256, 55] on span "ganancias" at bounding box center [1246, 53] width 58 height 10
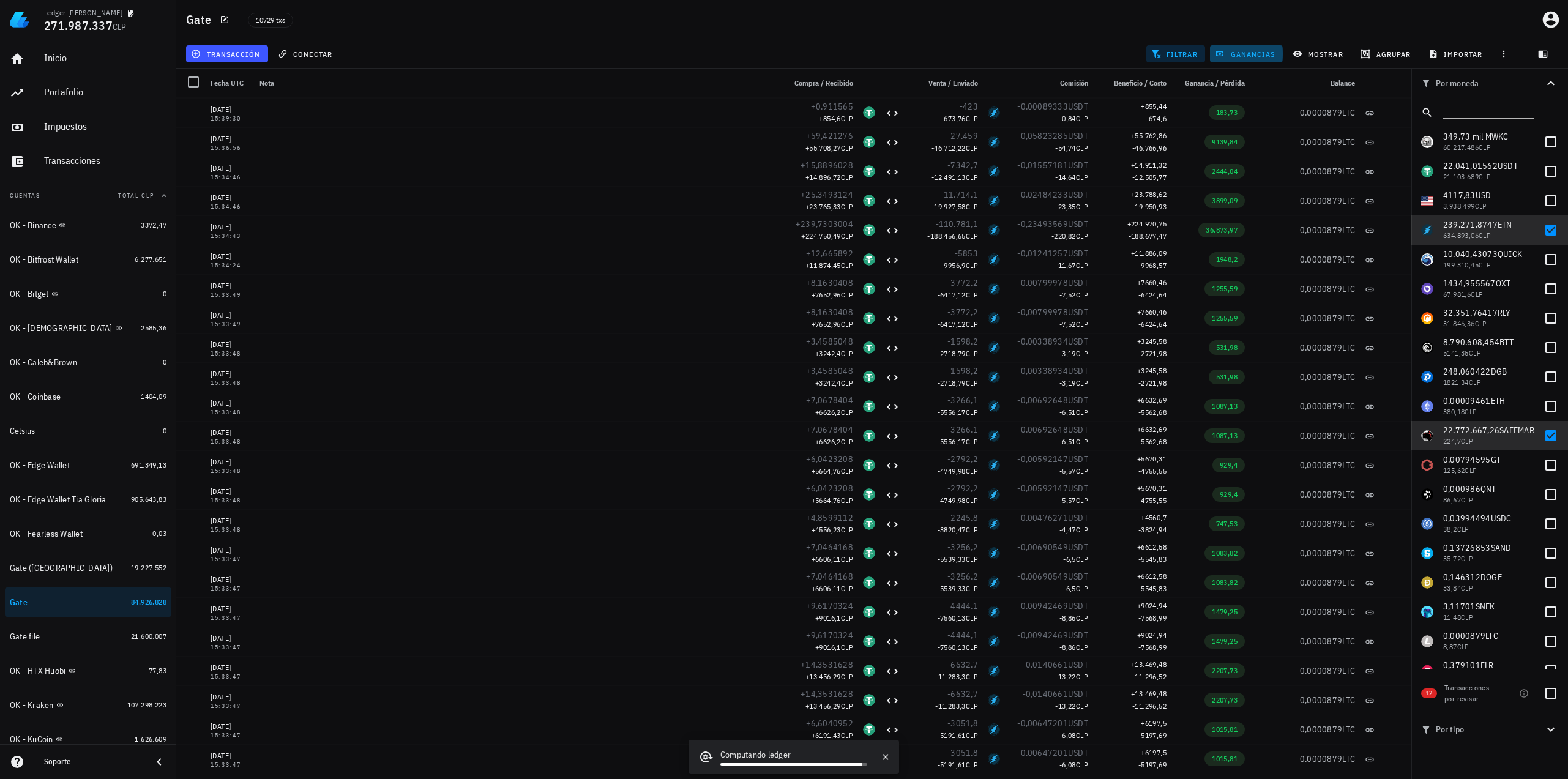
click at [1256, 55] on span "ganancias" at bounding box center [1246, 53] width 58 height 10
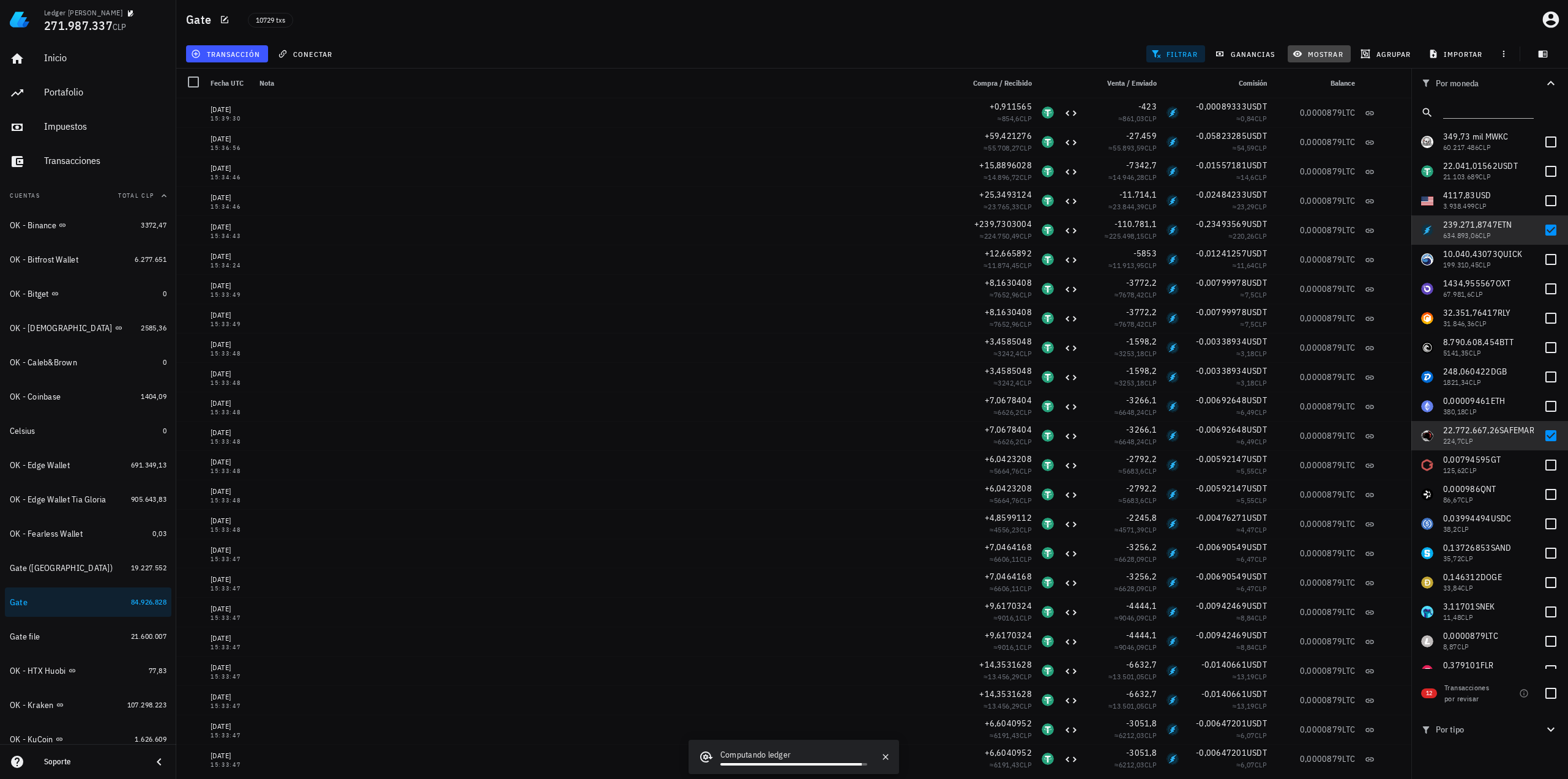
click at [1315, 48] on button "mostrar" at bounding box center [1319, 53] width 63 height 17
click at [1327, 203] on div "​ LTC" at bounding box center [1365, 196] width 157 height 34
click at [1331, 192] on input "LTC" at bounding box center [1350, 190] width 91 height 20
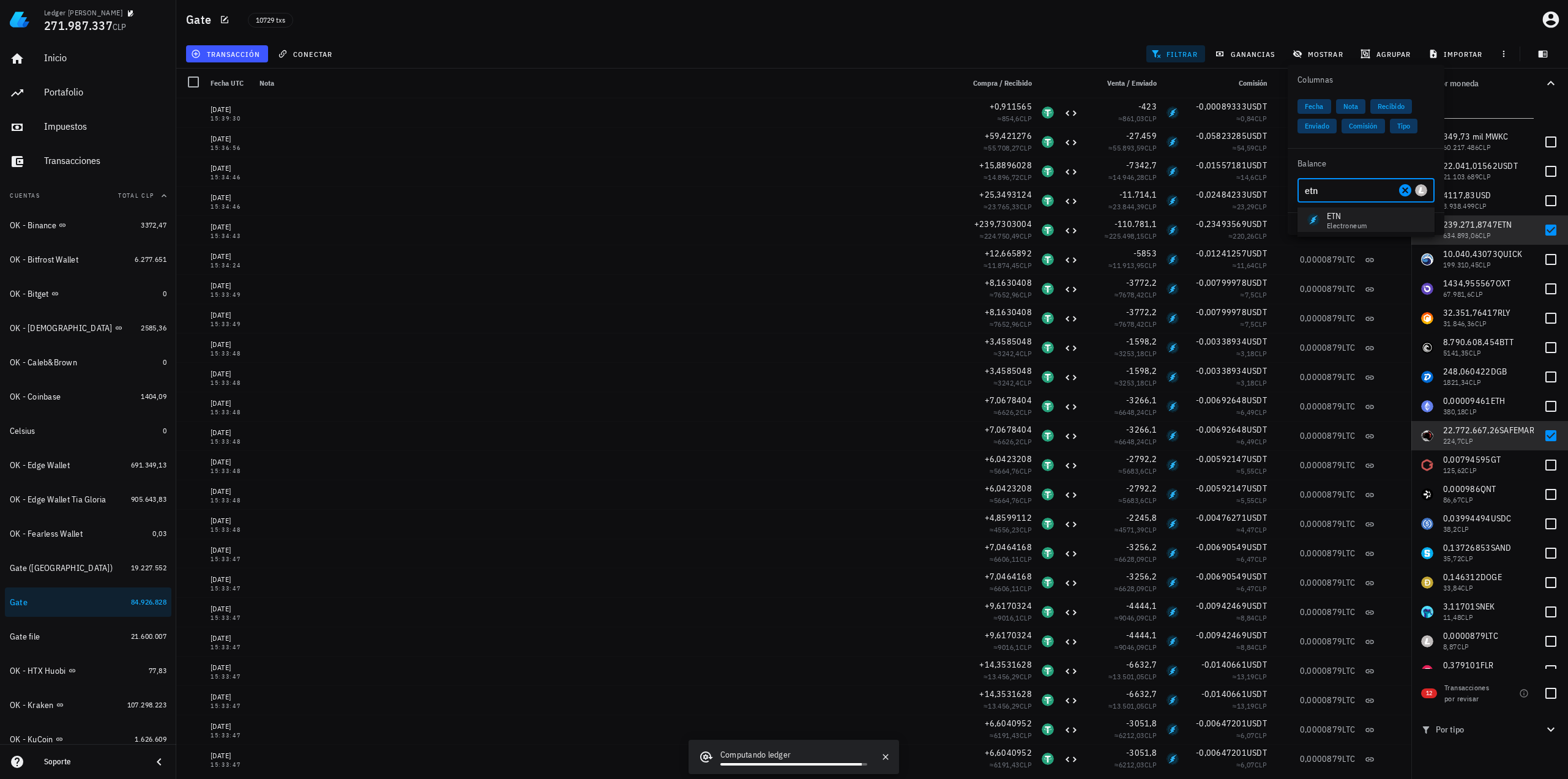
click at [1327, 215] on div "ETN" at bounding box center [1346, 216] width 40 height 12
type input "ETN"
click at [1071, 44] on div "transacción conectar filtrar ganancias mostrar agrupar importar" at bounding box center [872, 54] width 1377 height 29
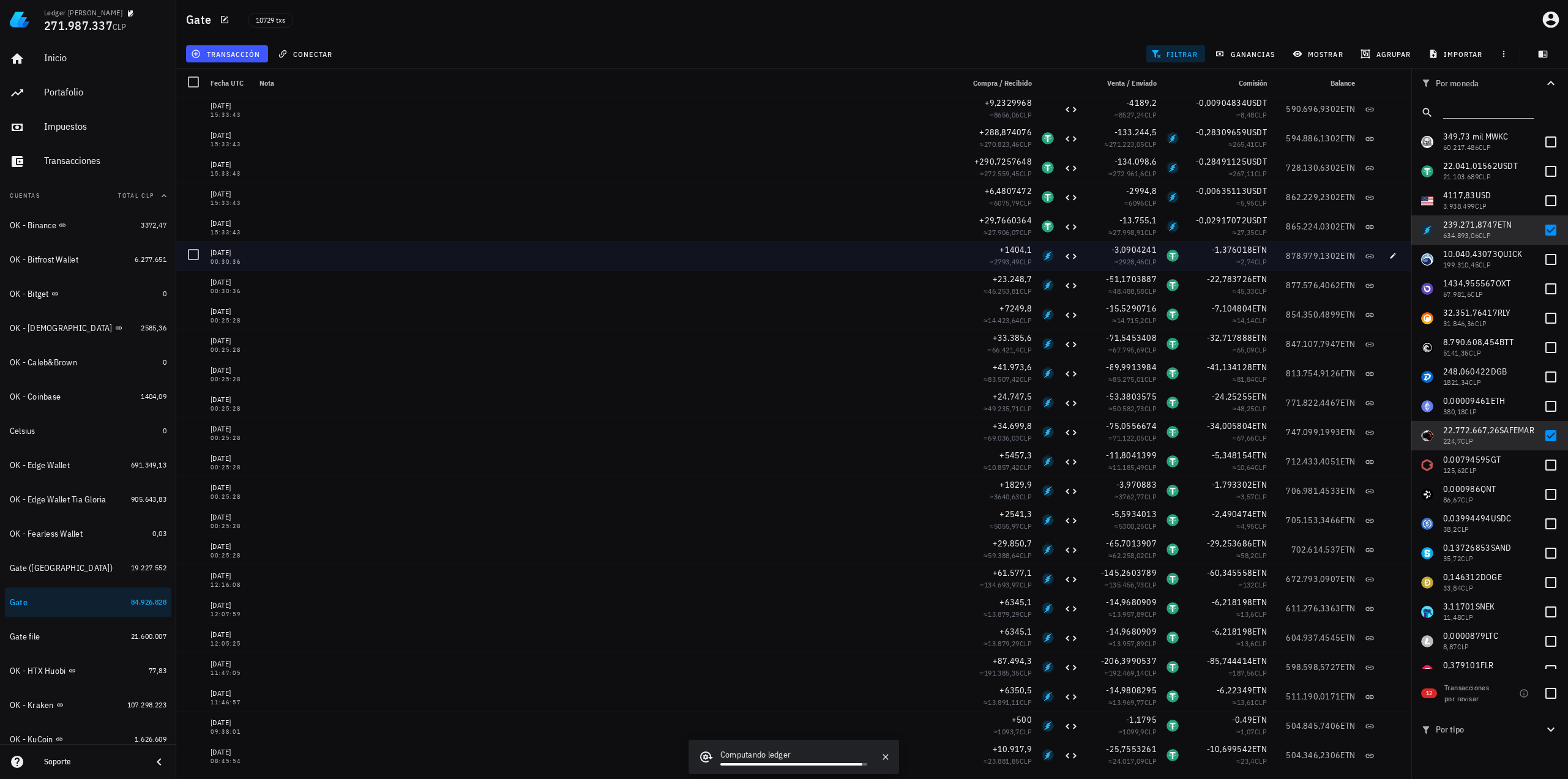
scroll to position [2877, 0]
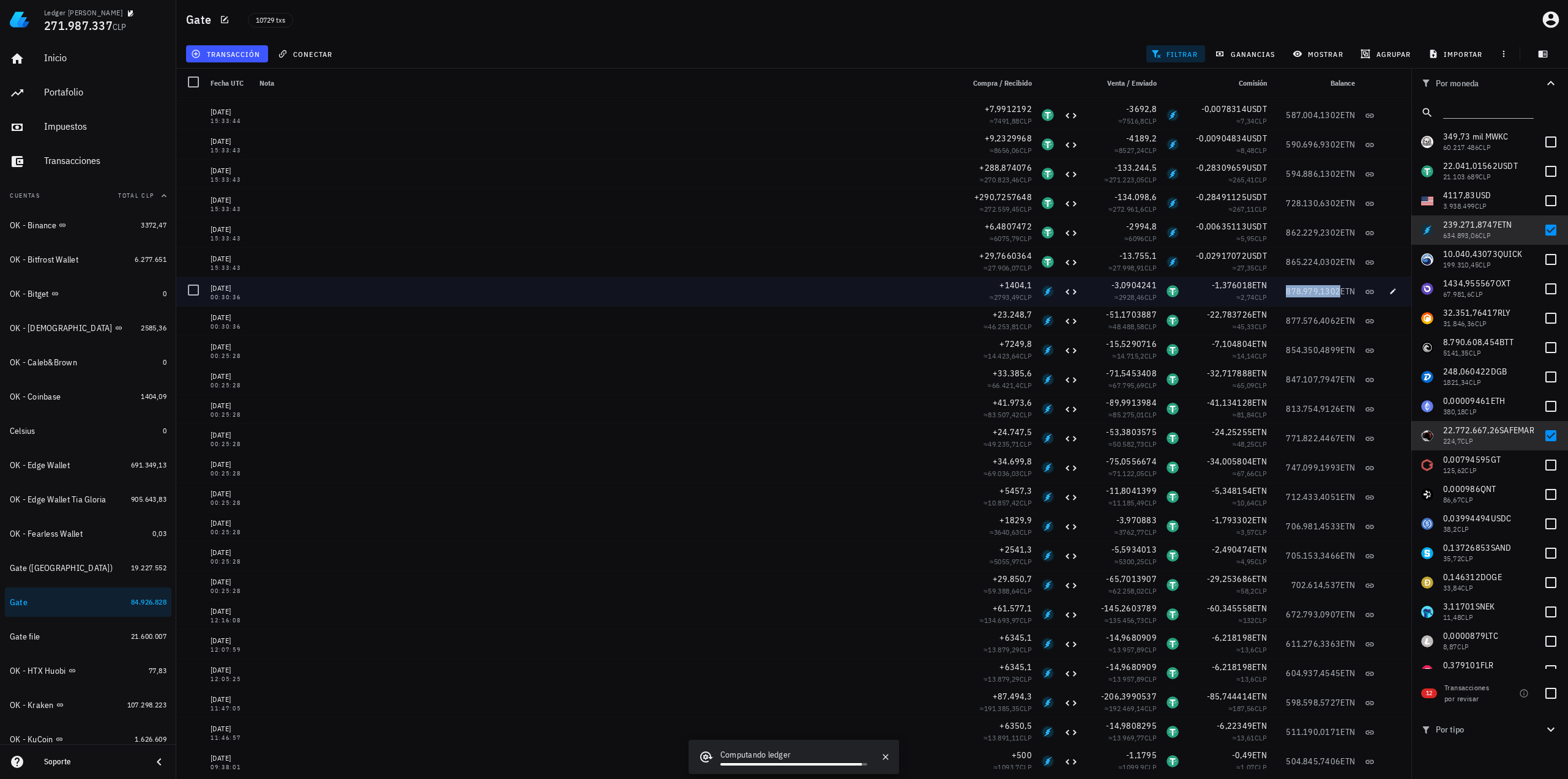
click at [1291, 295] on span "878.979,1302" at bounding box center [1313, 291] width 55 height 11
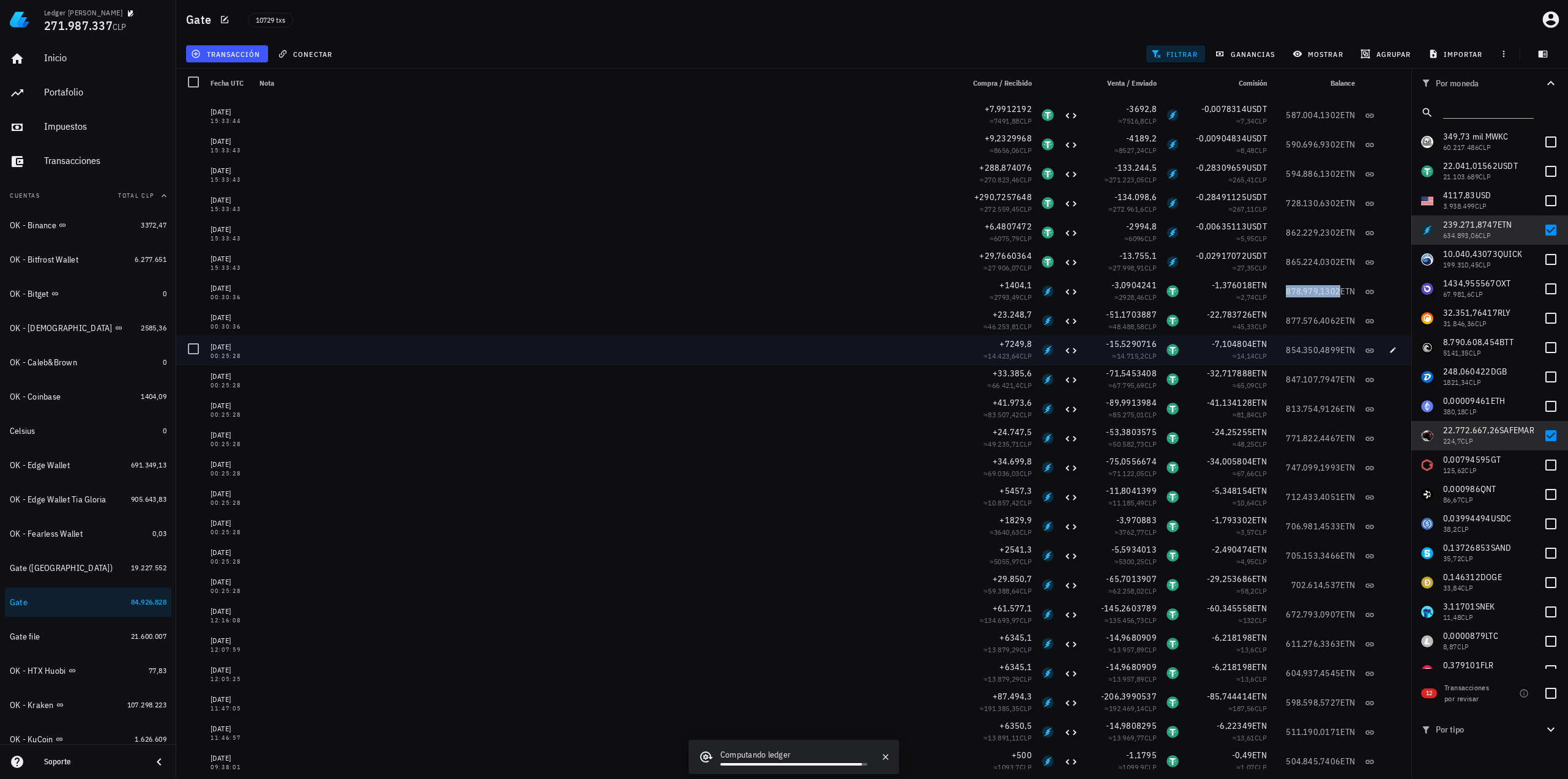
copy span "878.979,1302"
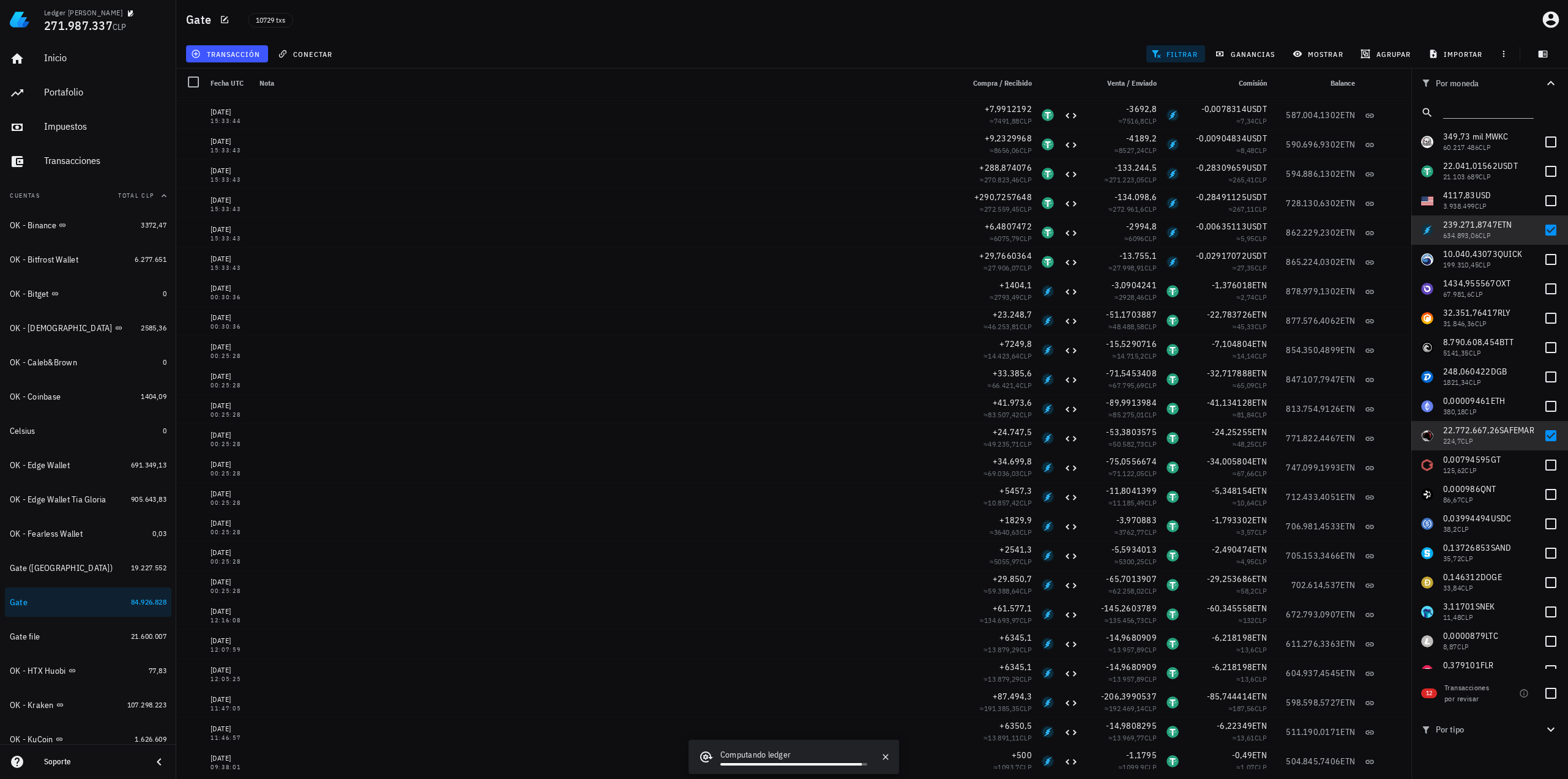
click at [442, 25] on div "10729 txs" at bounding box center [581, 20] width 682 height 30
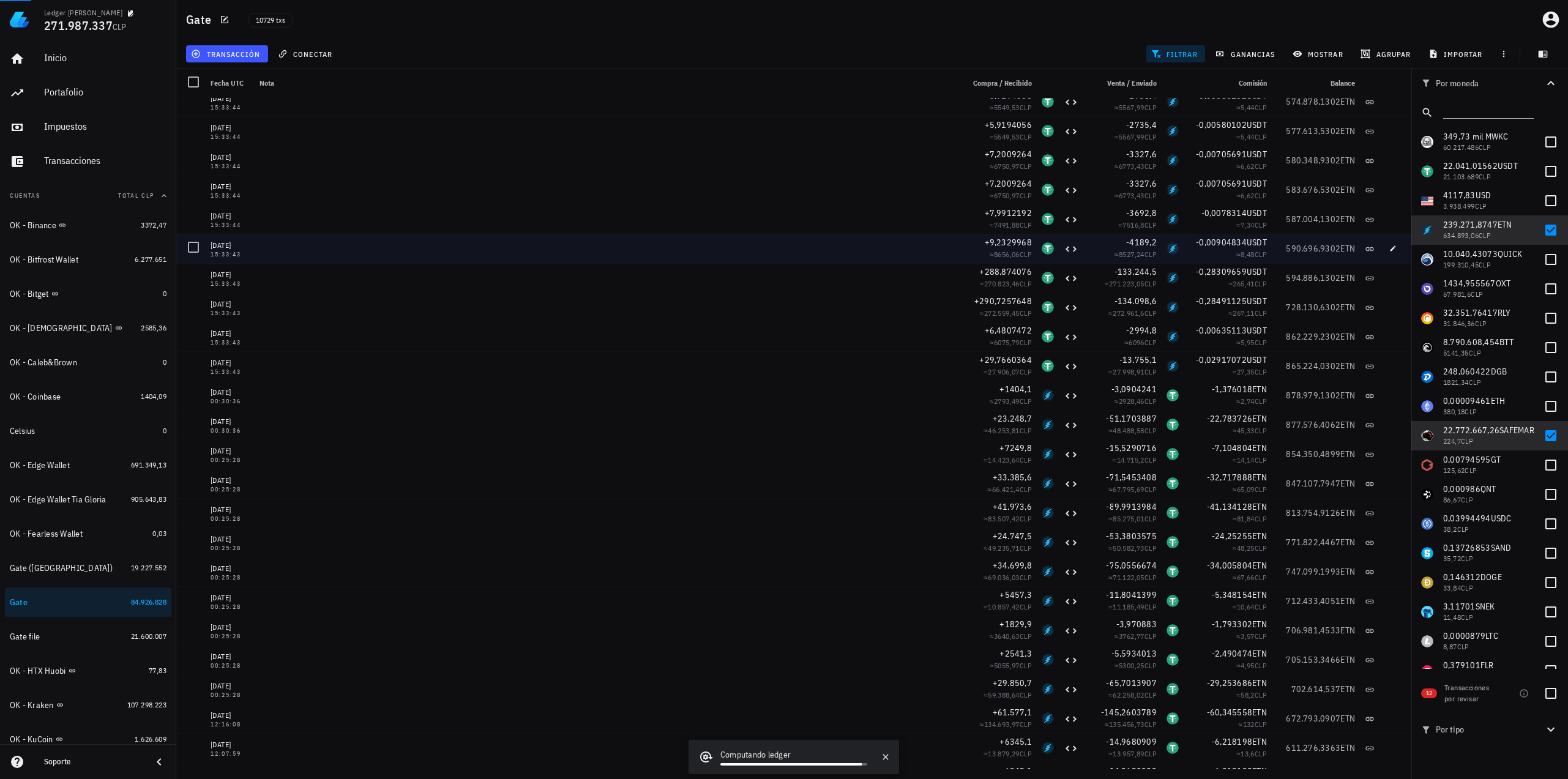
scroll to position [2754, 0]
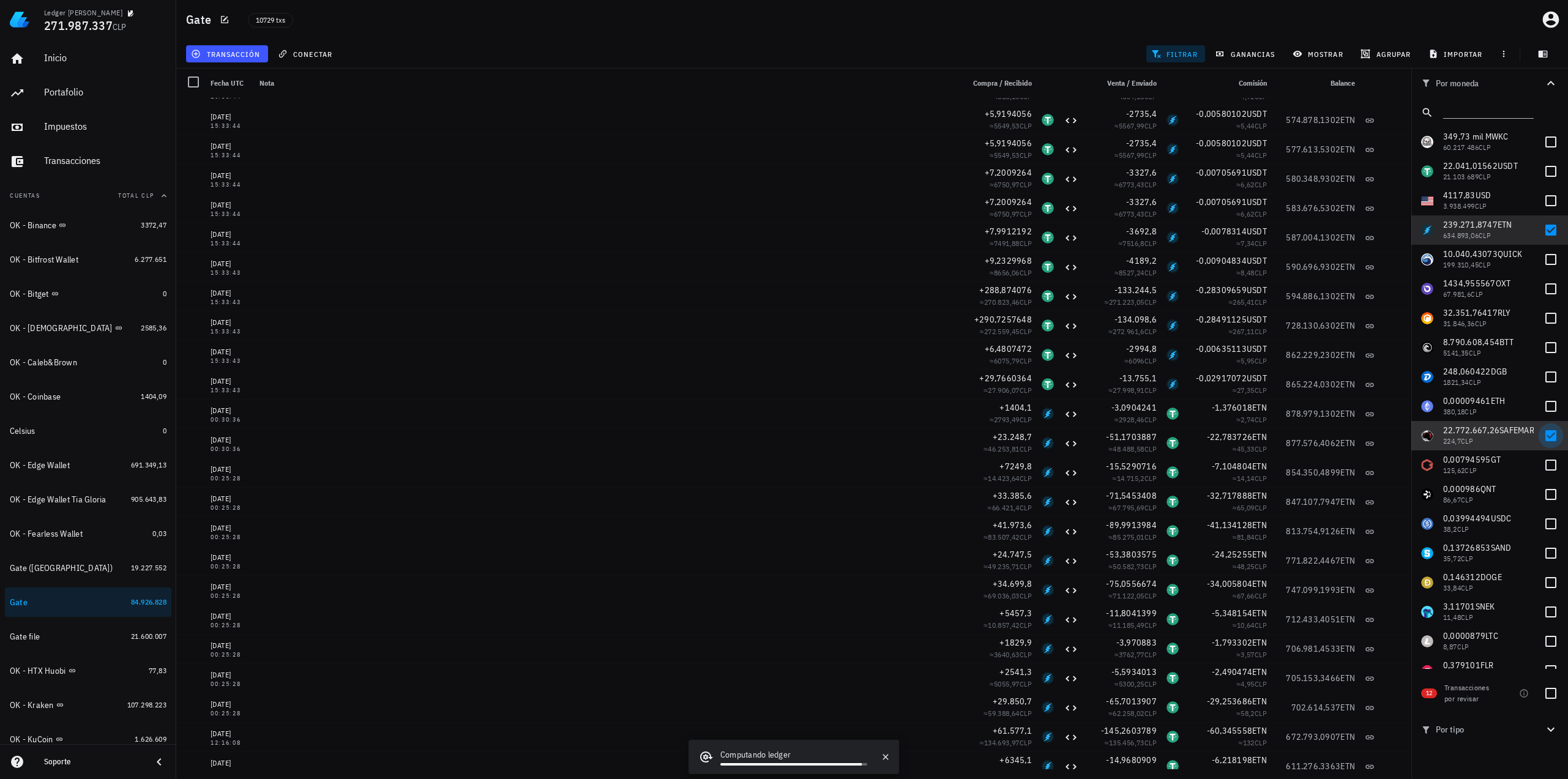
drag, startPoint x: 1546, startPoint y: 436, endPoint x: 1546, endPoint y: 429, distance: 7.0
click at [1546, 436] on div at bounding box center [1550, 436] width 21 height 21
checkbox input "false"
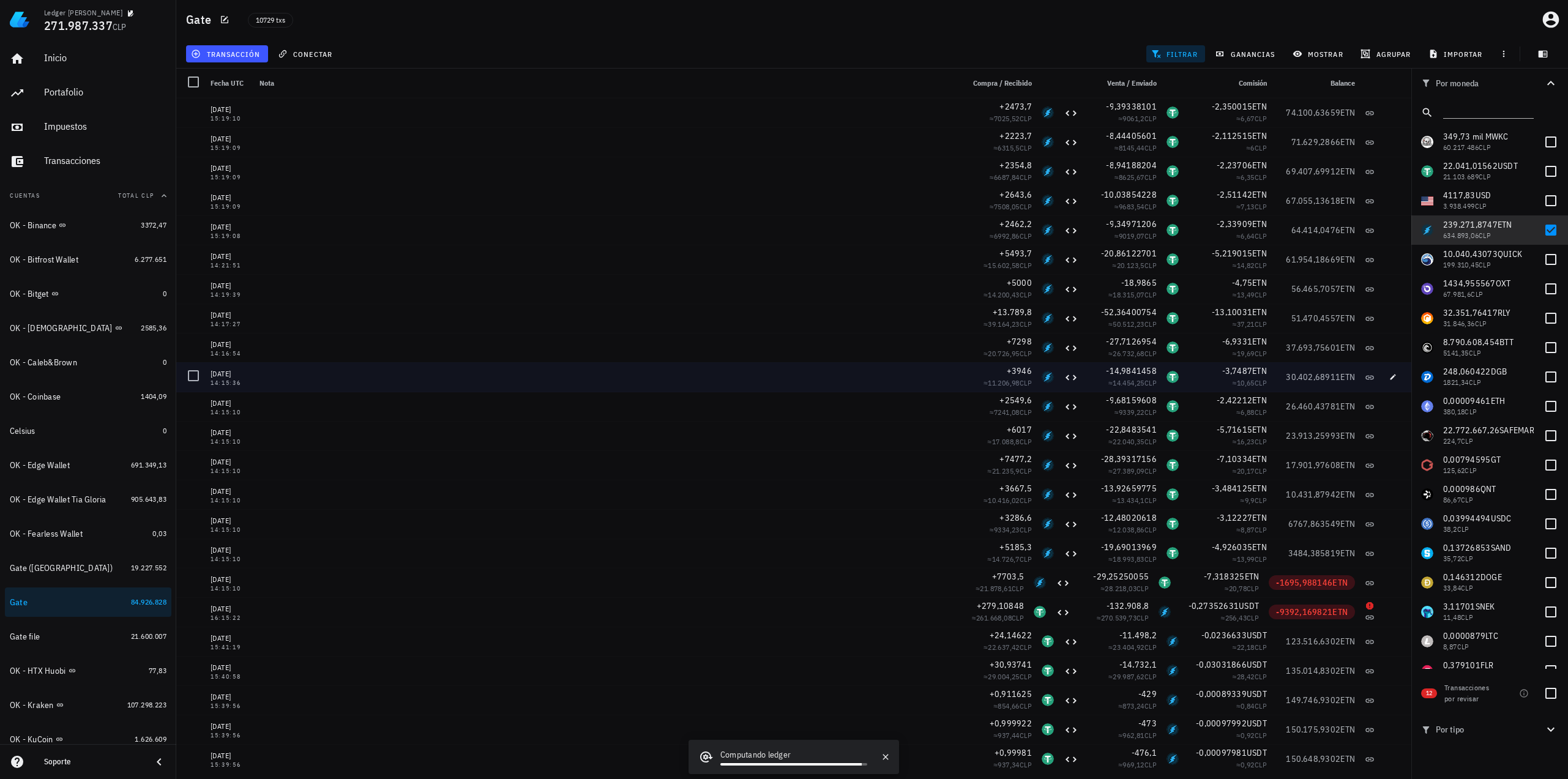
scroll to position [857, 0]
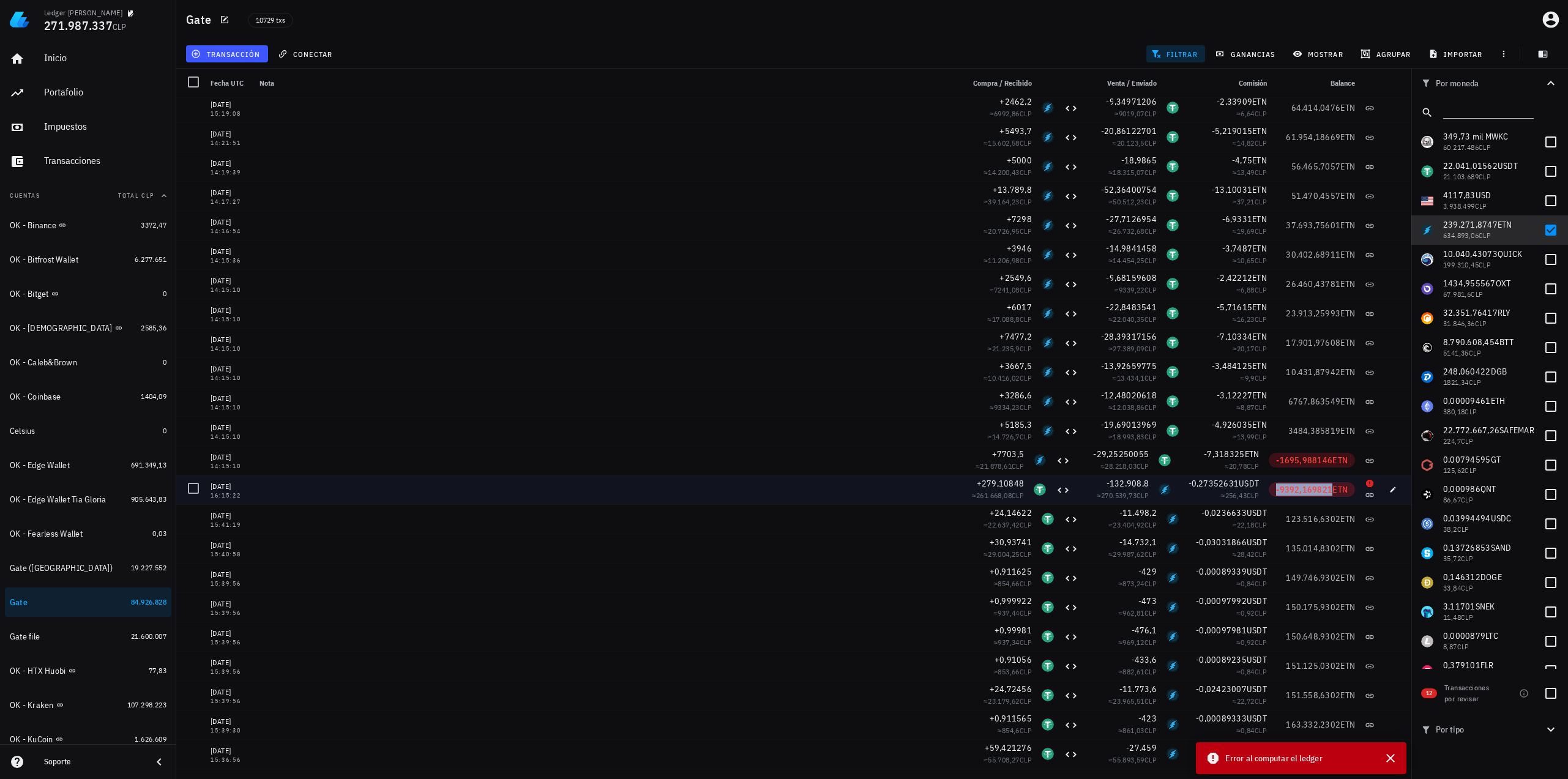
click at [1306, 492] on span "-9392,169821" at bounding box center [1304, 489] width 56 height 11
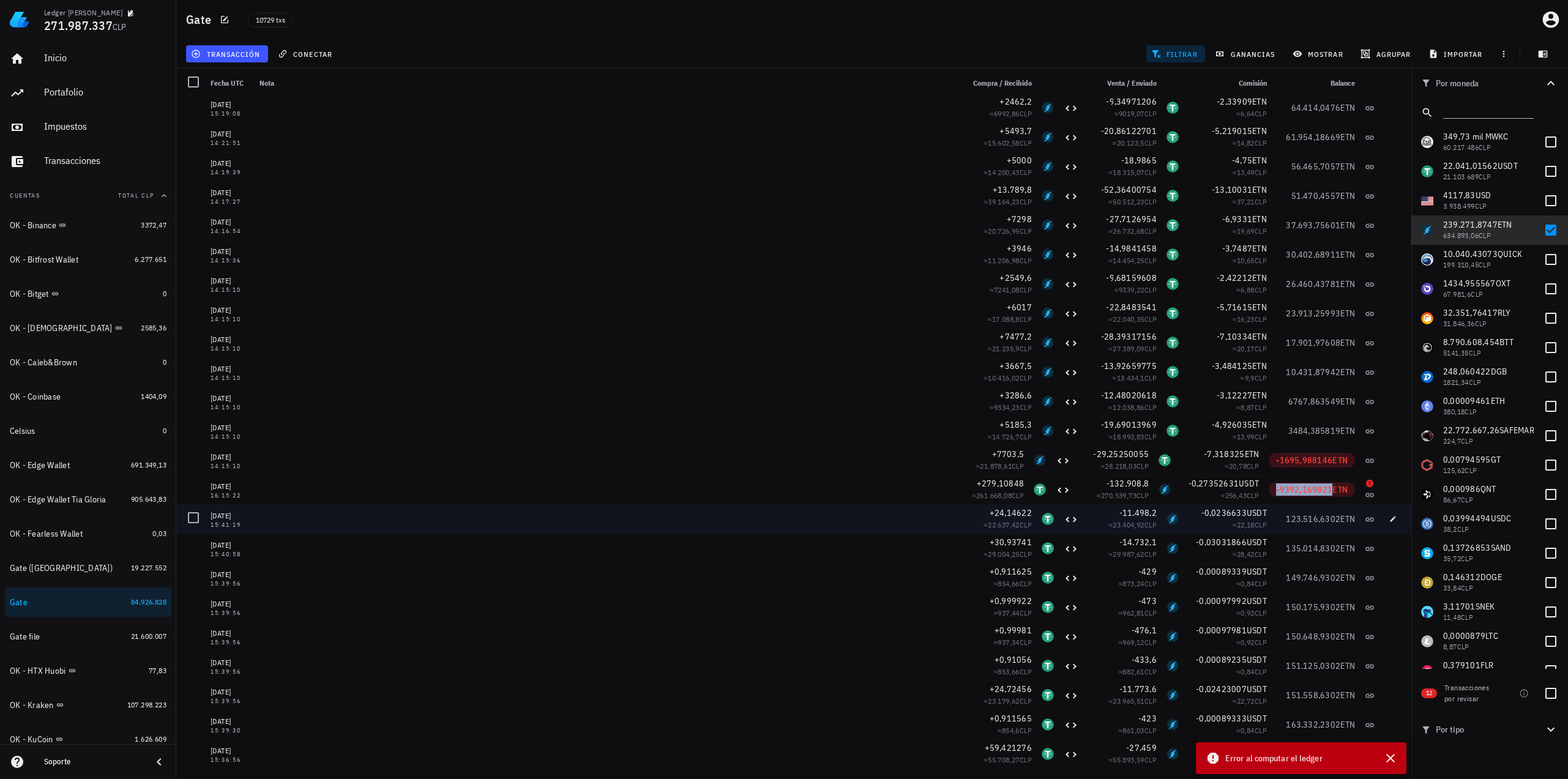
copy span "-9392,169821"
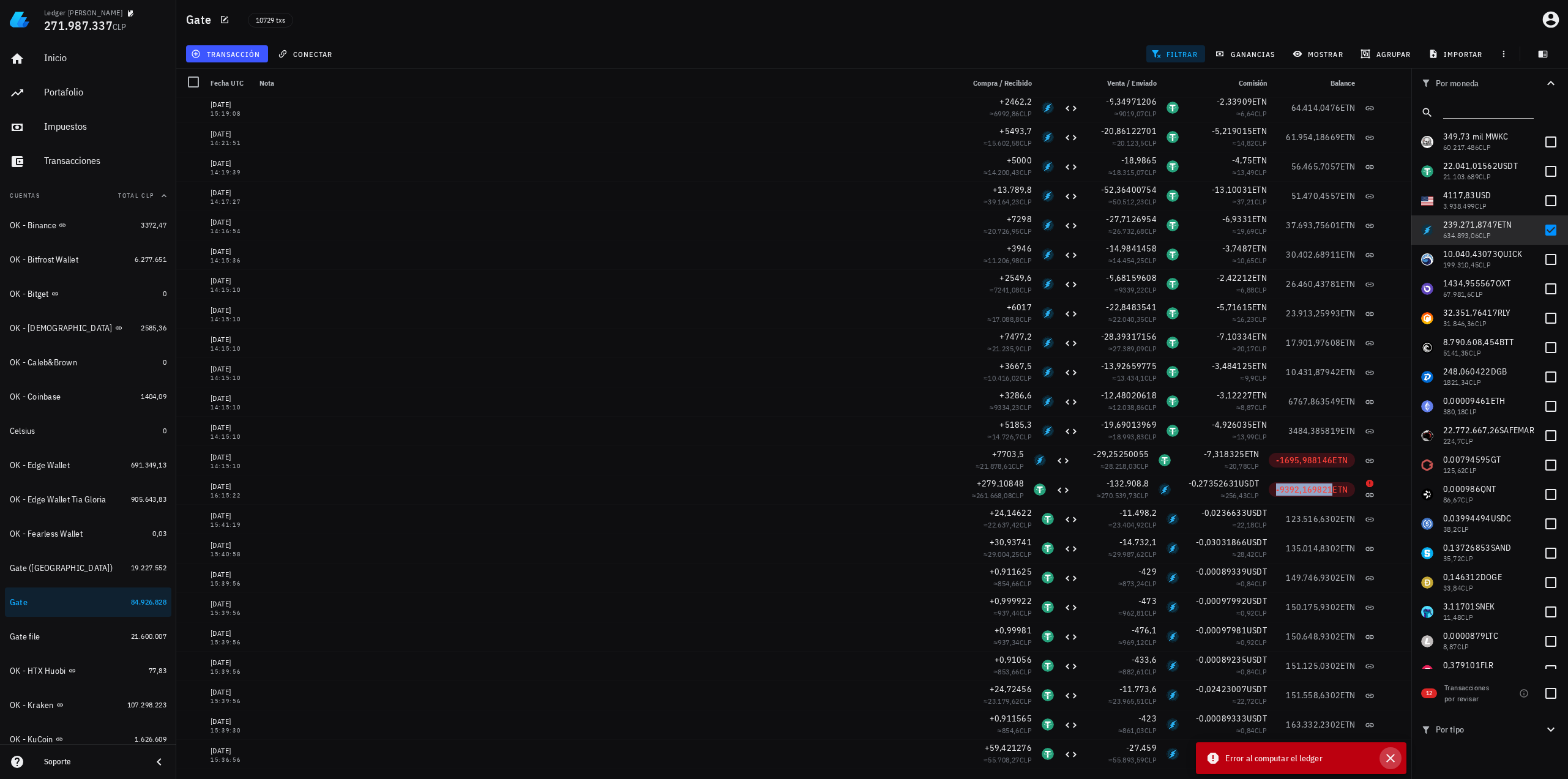
click at [1388, 758] on icon "button" at bounding box center [1390, 758] width 15 height 15
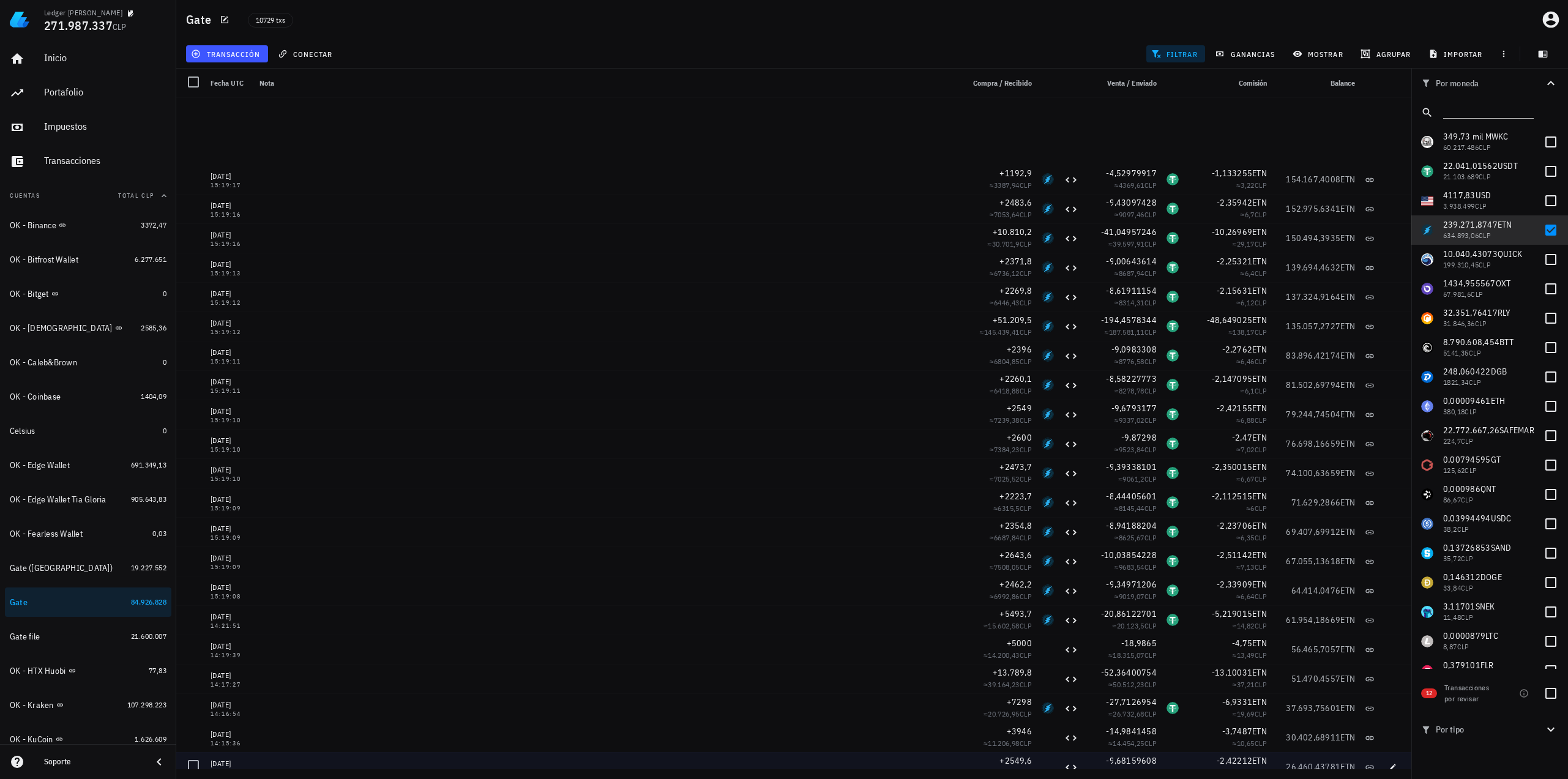
scroll to position [612, 0]
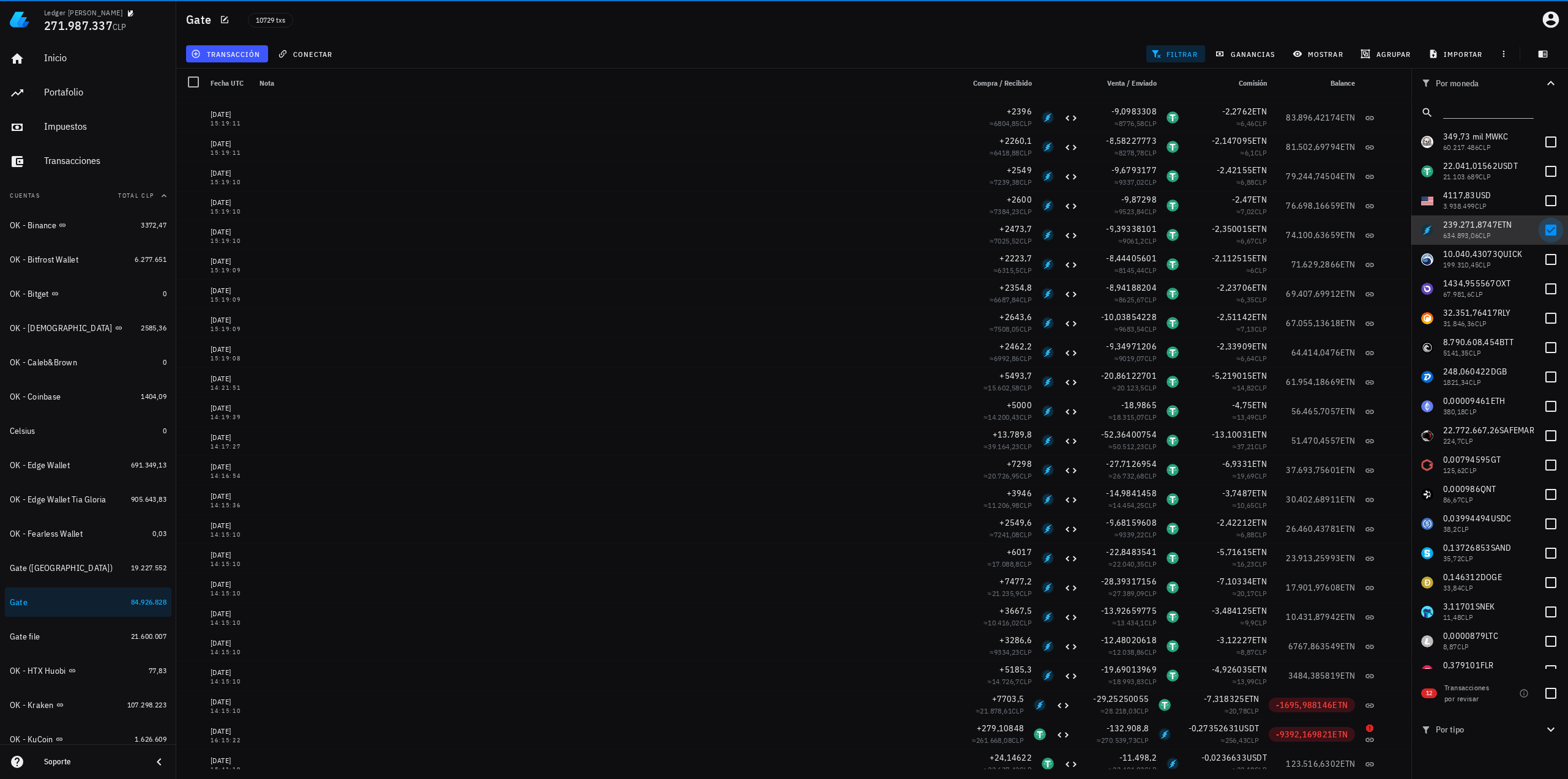
click at [1540, 227] on div at bounding box center [1550, 230] width 21 height 21
checkbox input "false"
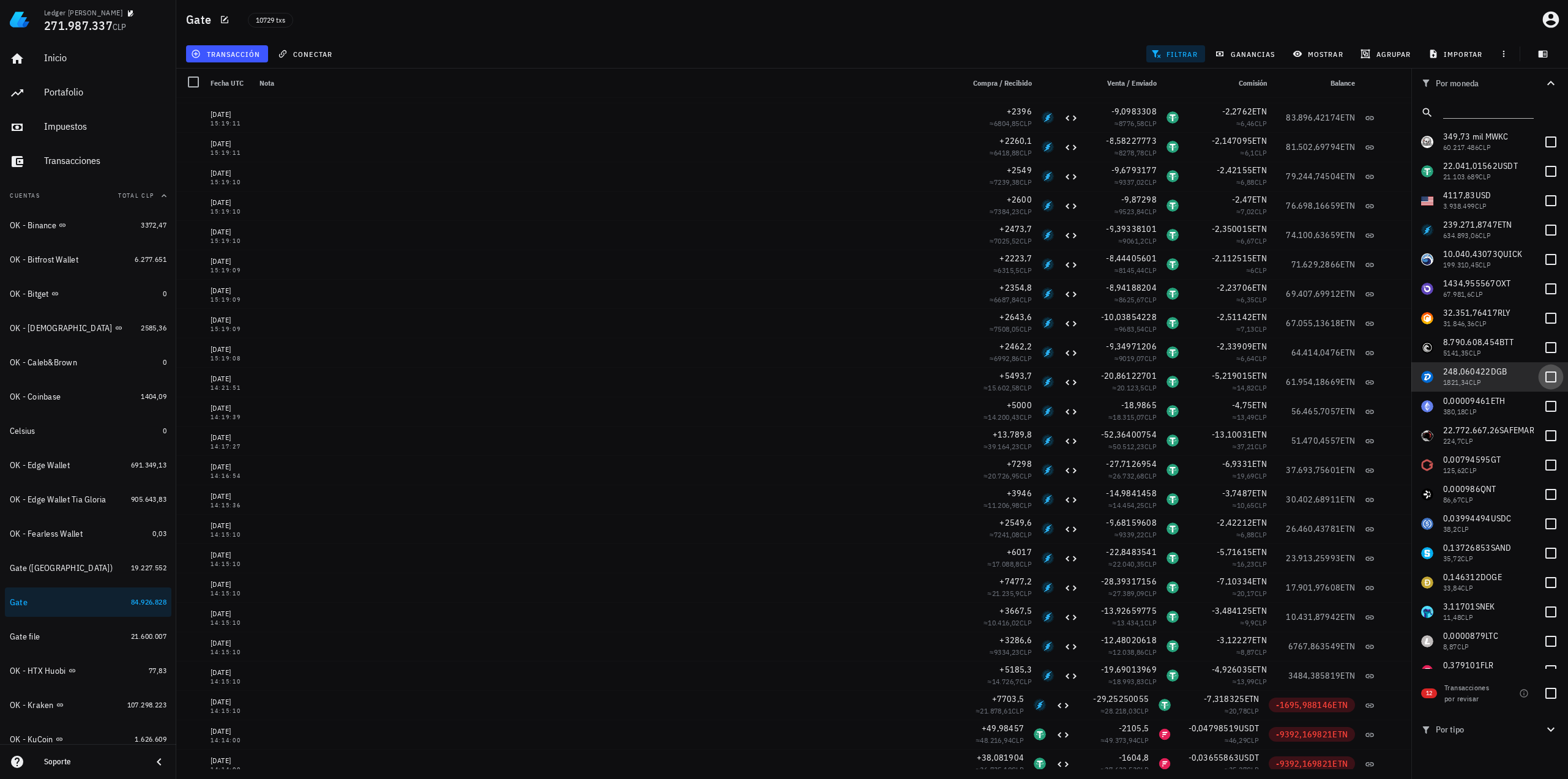
click at [1542, 376] on div at bounding box center [1550, 376] width 21 height 21
checkbox input "true"
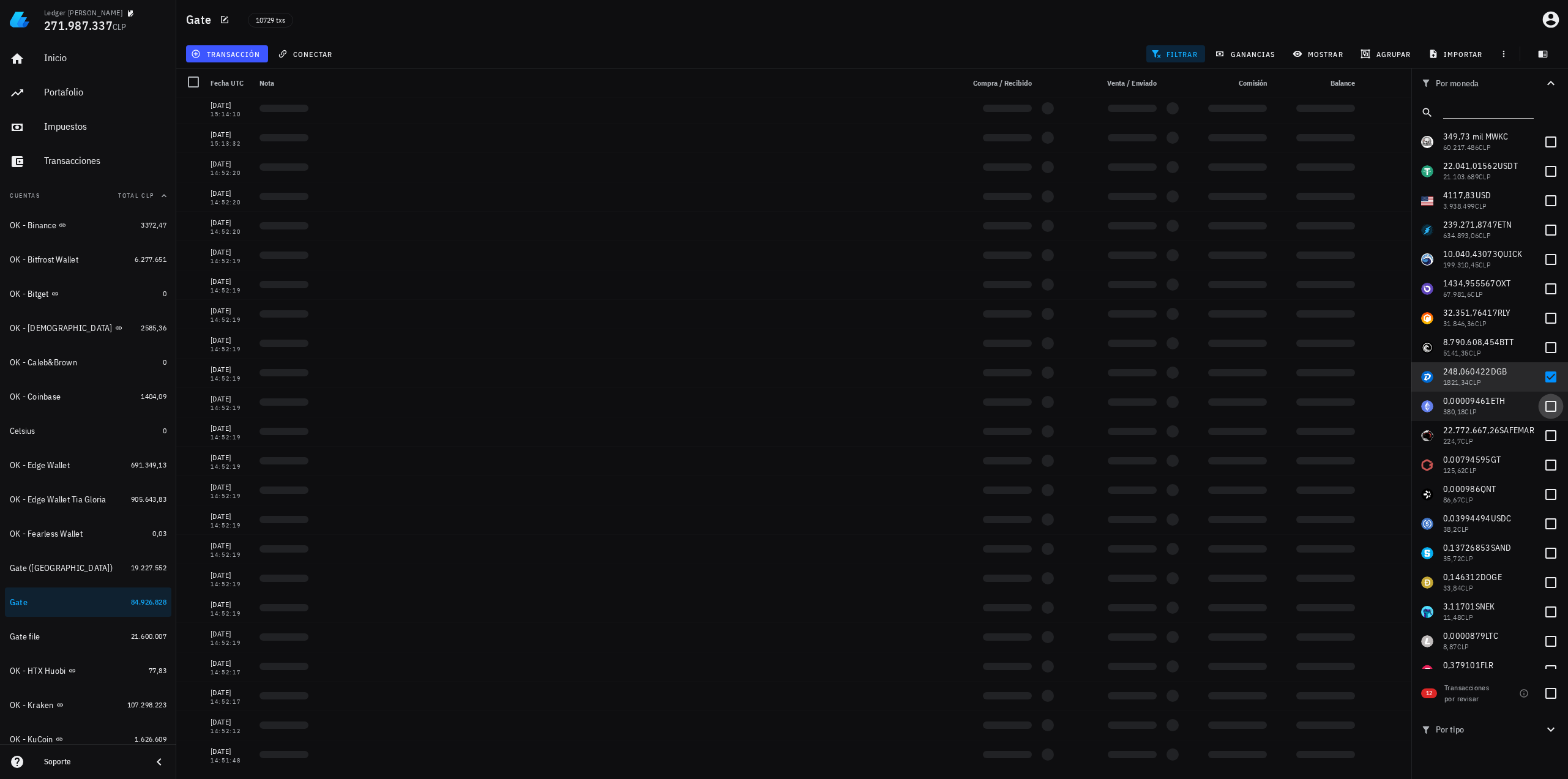
scroll to position [4, 0]
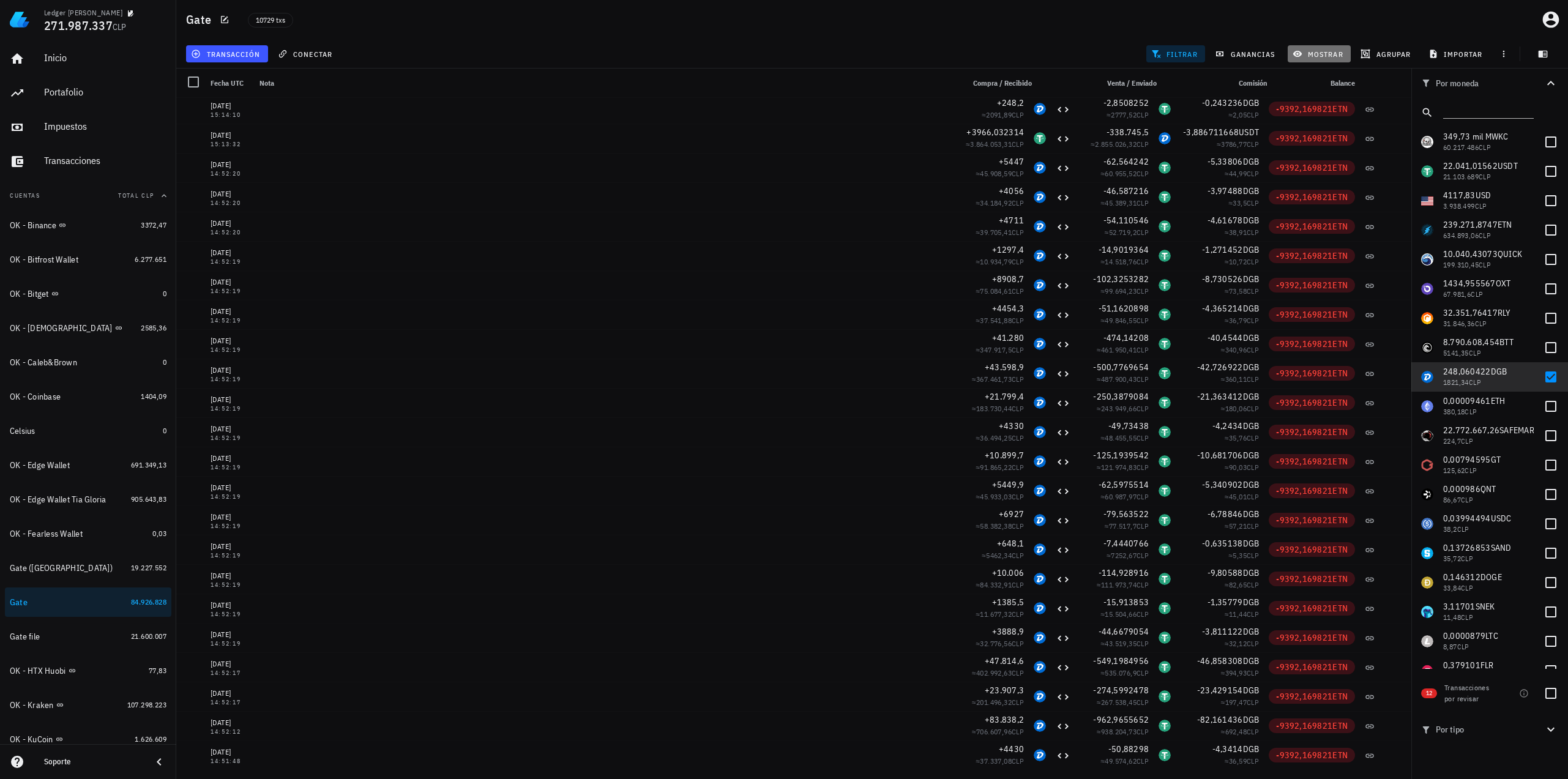
click at [1301, 50] on icon "button" at bounding box center [1297, 53] width 10 height 10
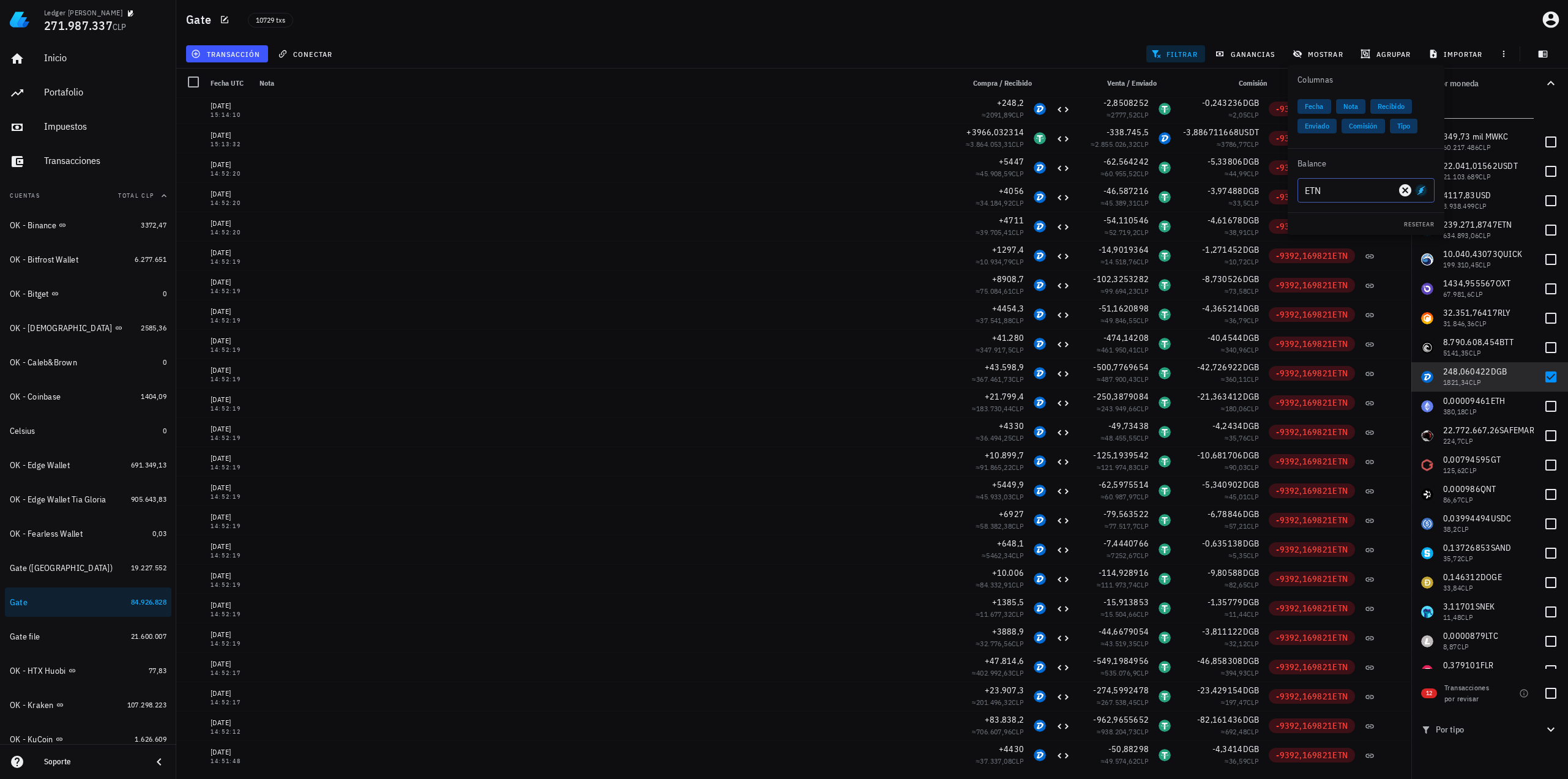
click at [1338, 194] on input "ETN" at bounding box center [1350, 190] width 91 height 20
type input "e"
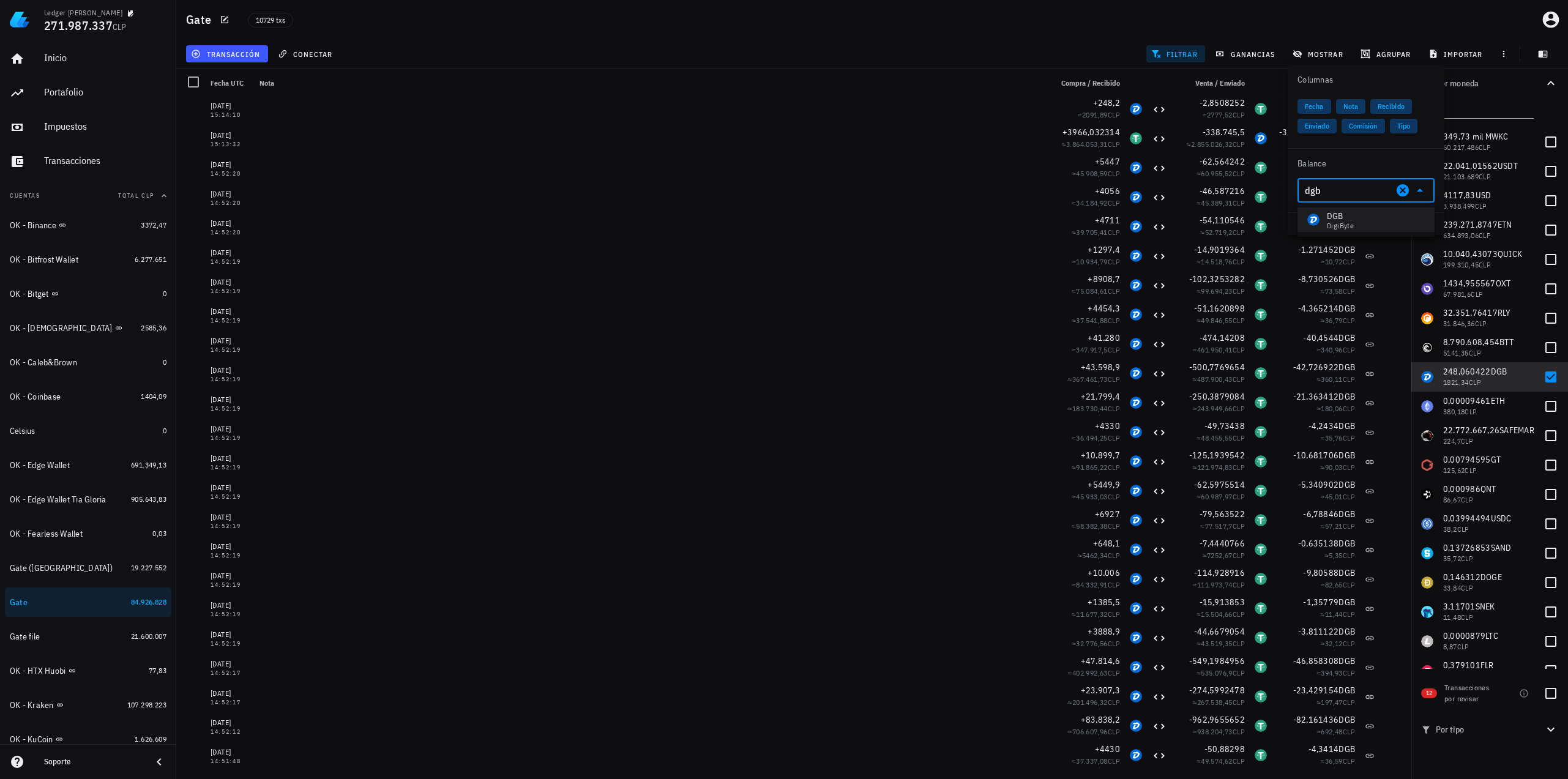
click at [1361, 220] on div "DGB DigiByte" at bounding box center [1366, 220] width 137 height 25
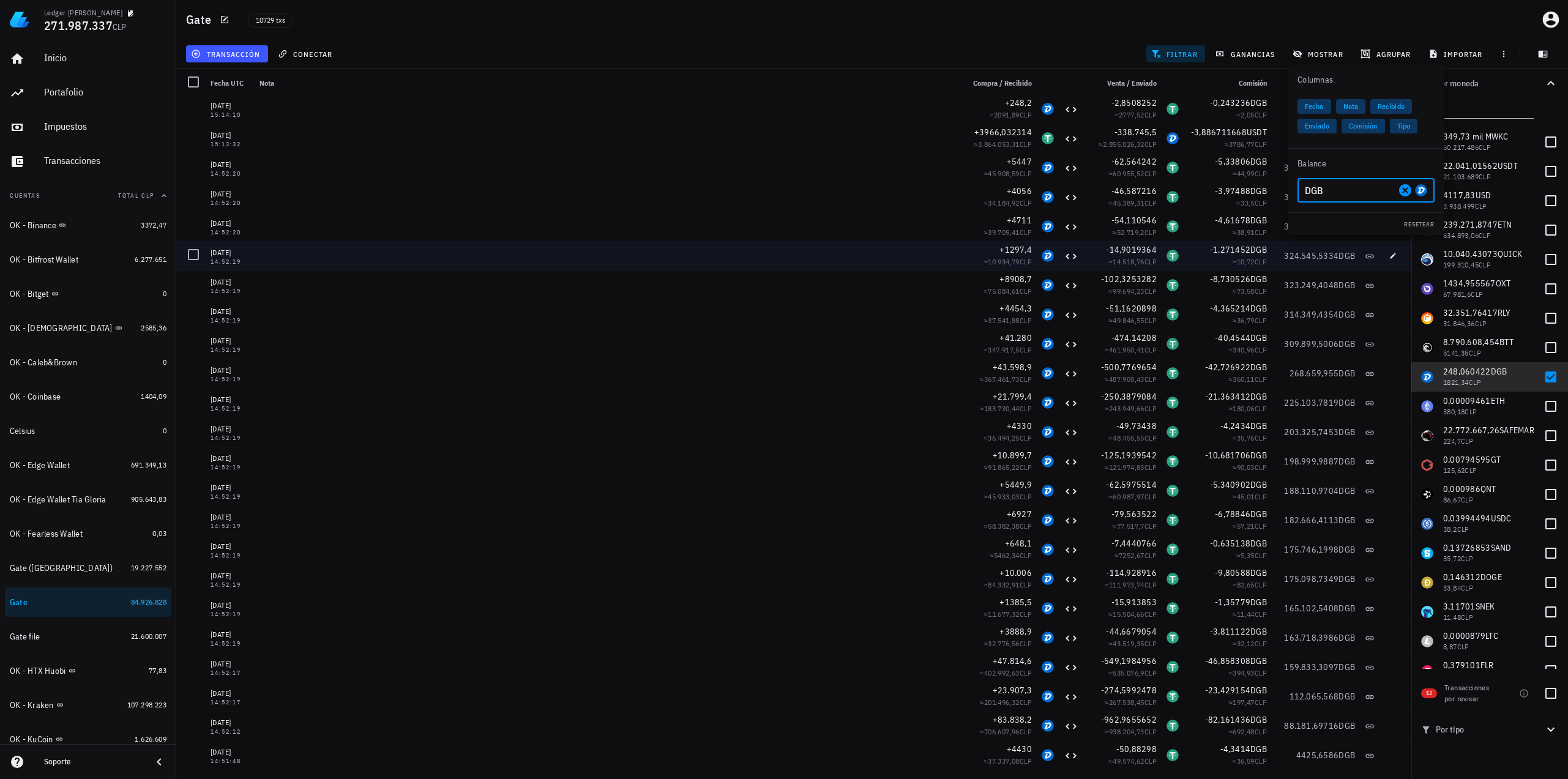
type input "DGB"
click at [1308, 271] on div "323.249,4048 DGB" at bounding box center [1315, 285] width 88 height 29
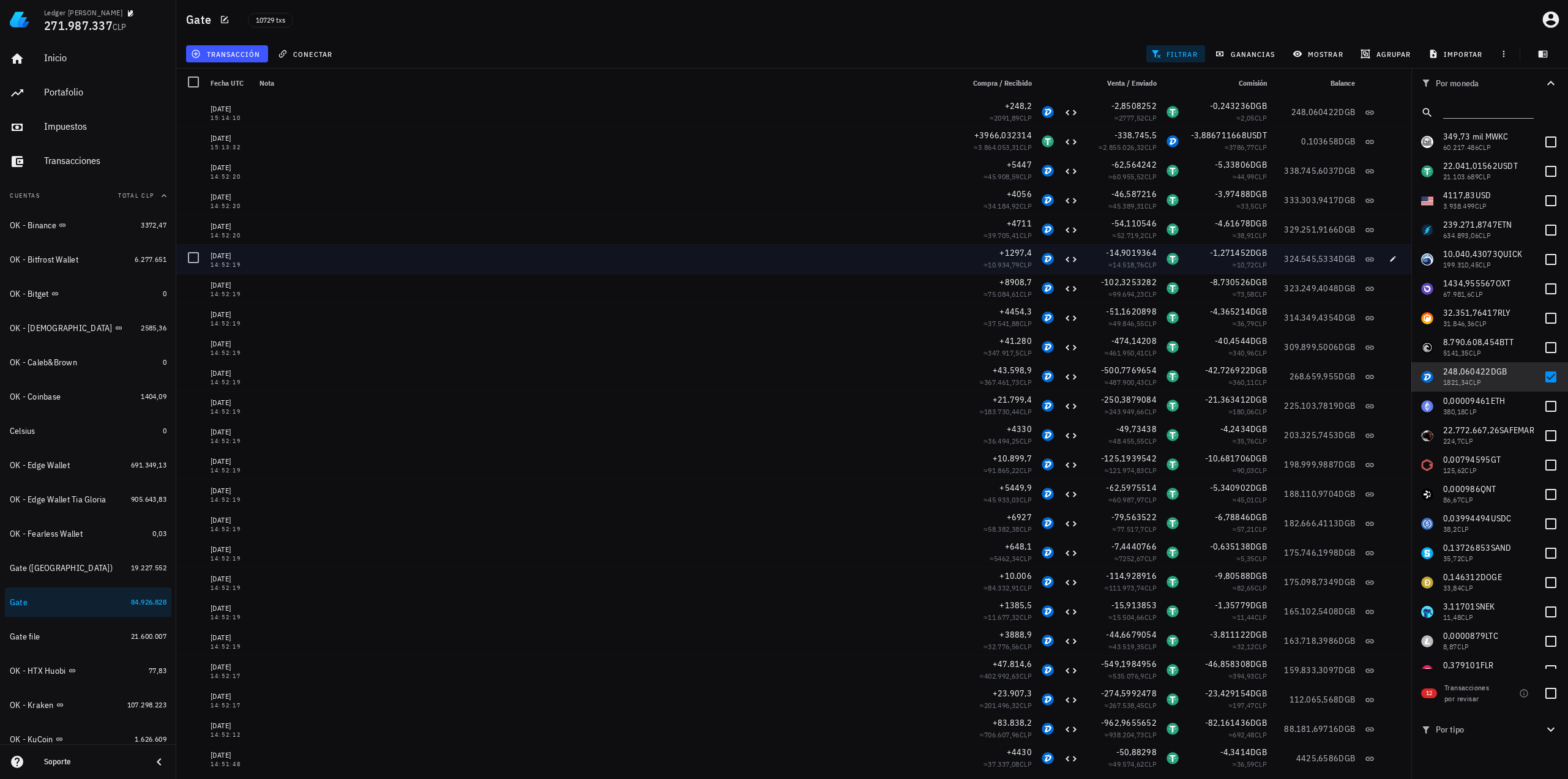
scroll to position [0, 0]
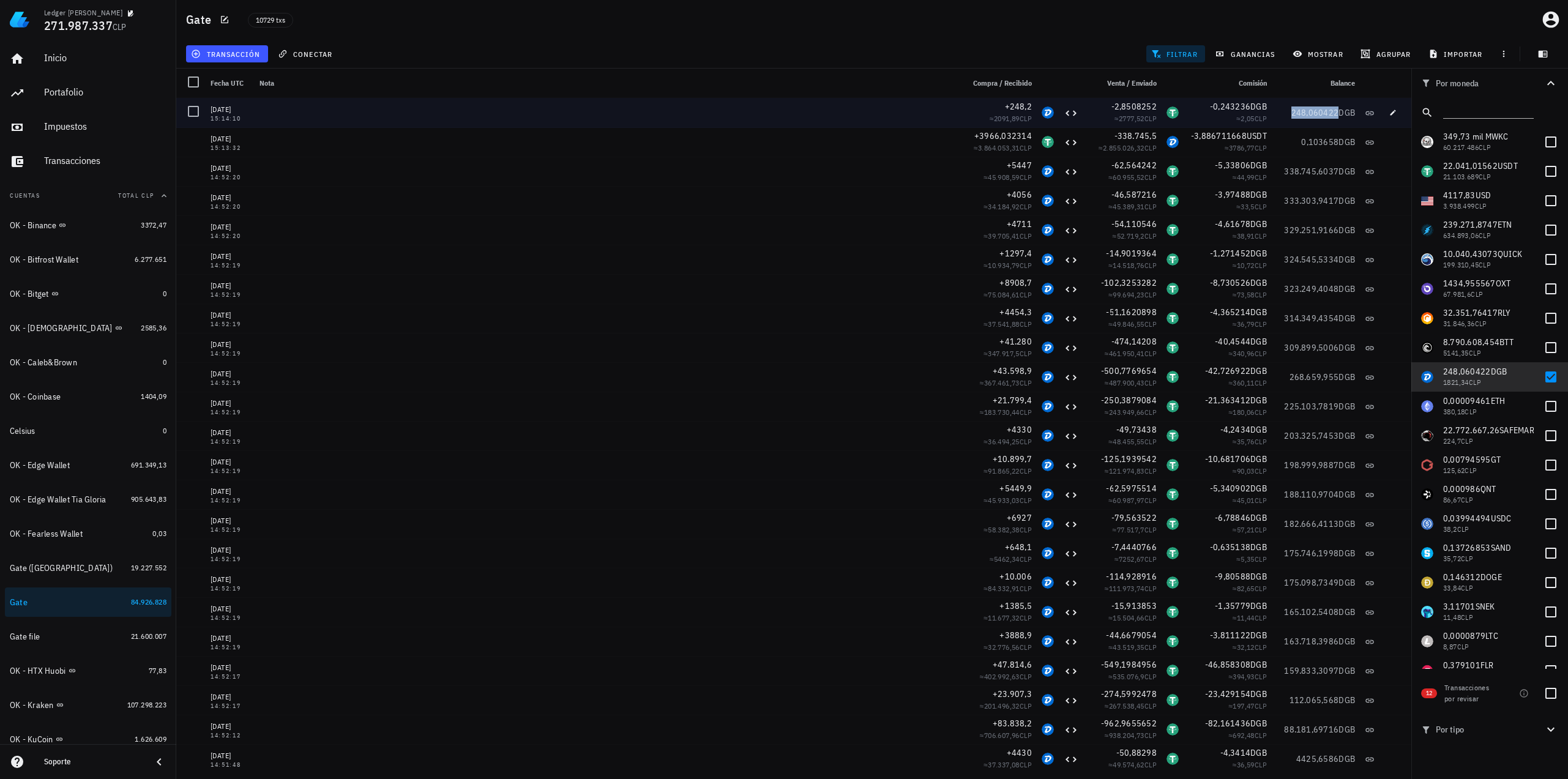
click at [1306, 107] on span "248,060422" at bounding box center [1315, 112] width 48 height 11
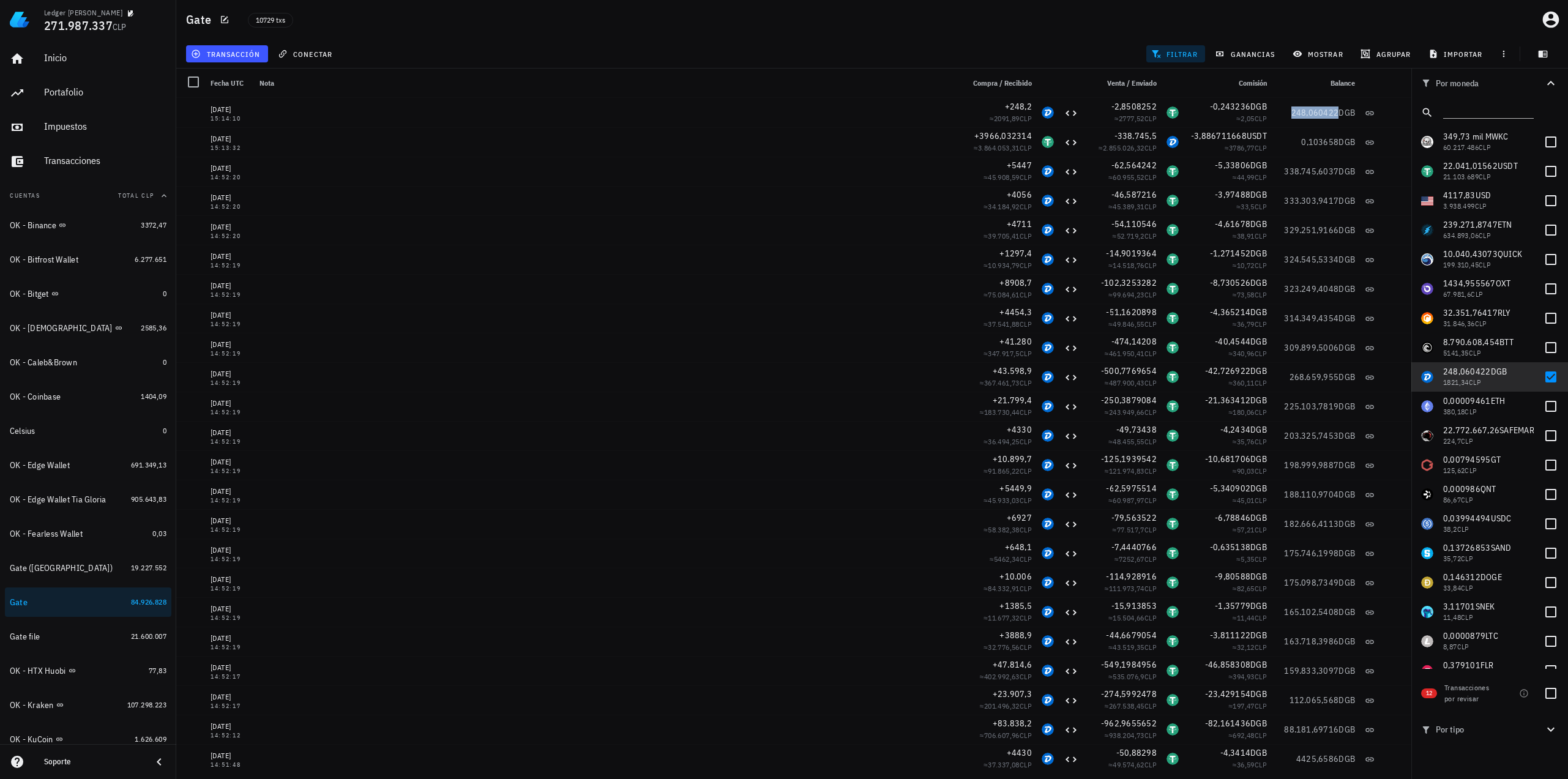
copy span "248,060422"
click at [1541, 374] on div at bounding box center [1550, 376] width 21 height 21
checkbox input "false"
click at [1471, 399] on span "0,00009461" at bounding box center [1466, 401] width 48 height 11
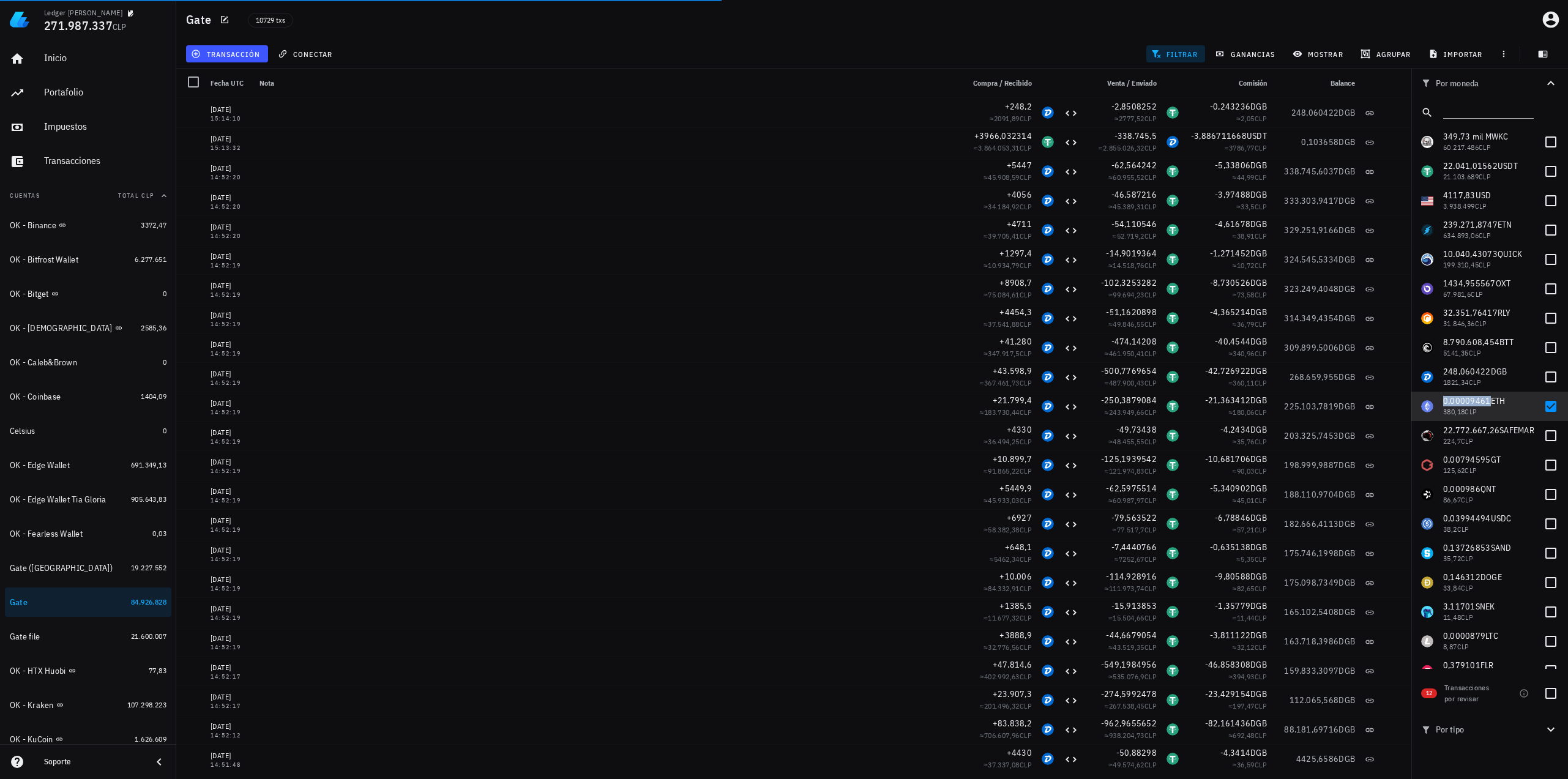
copy span "0,00009461"
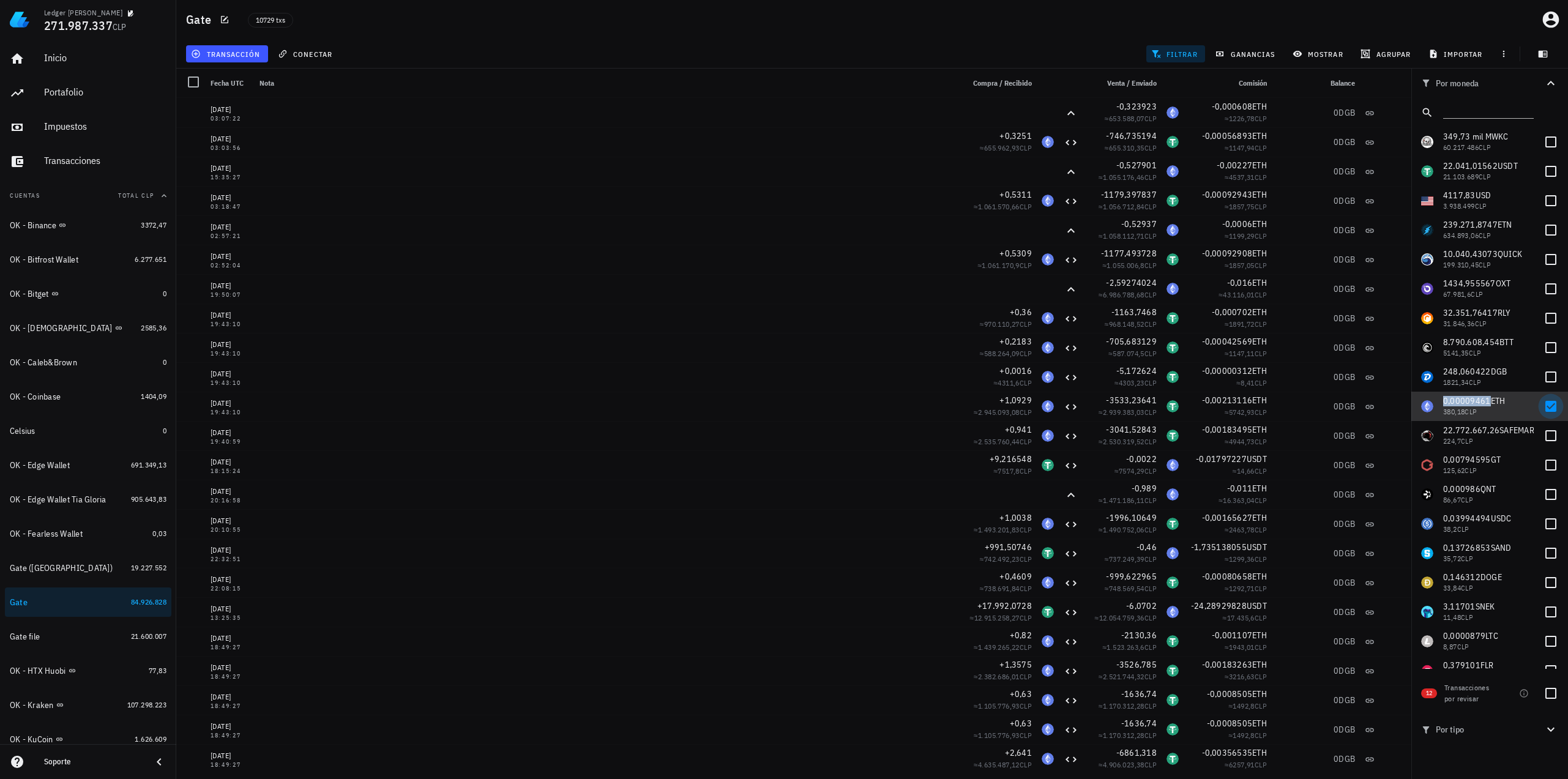
click at [1544, 407] on div at bounding box center [1550, 406] width 21 height 21
checkbox input "false"
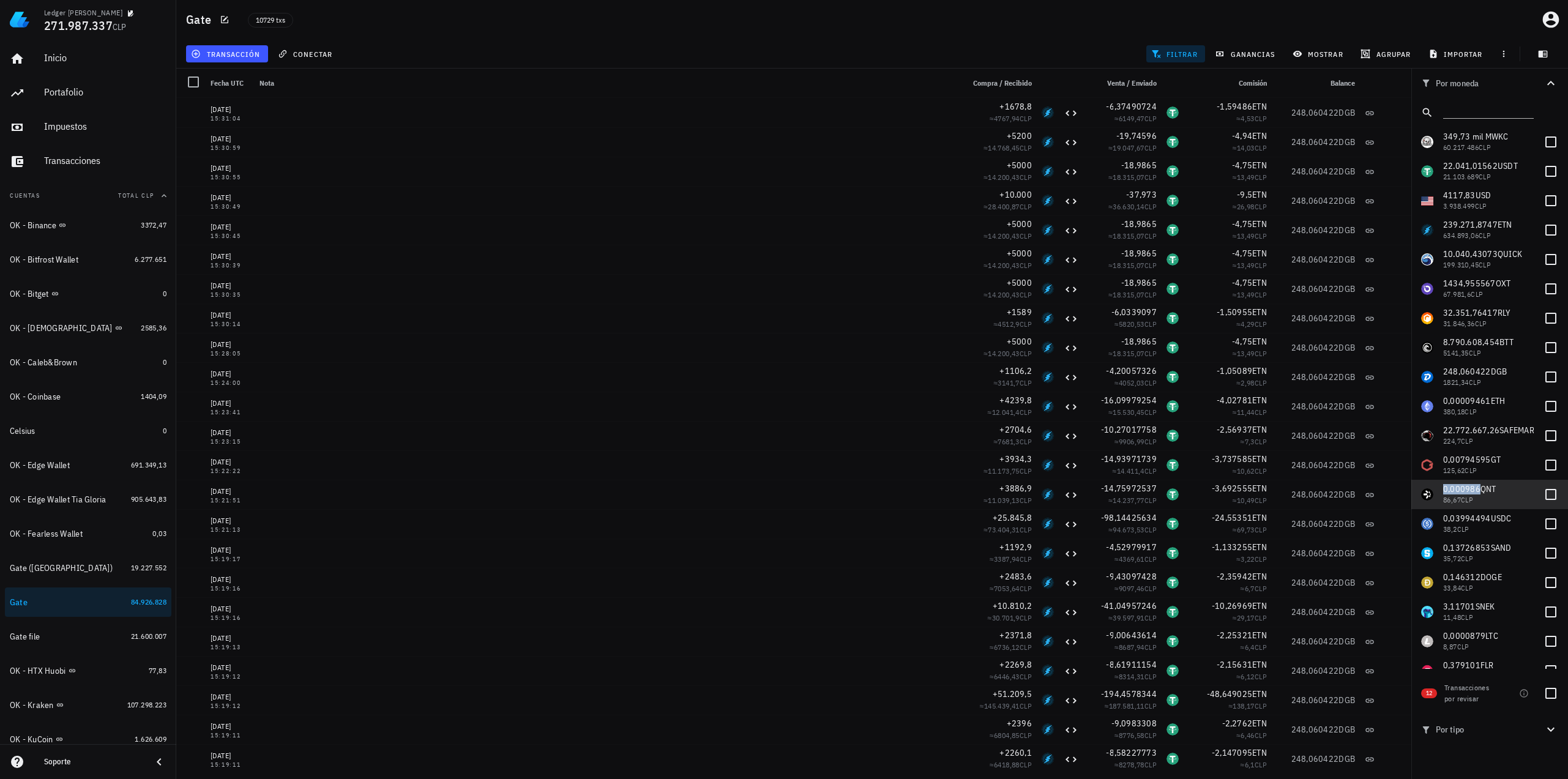
click at [1468, 489] on span "0,000986" at bounding box center [1461, 489] width 37 height 11
copy span "0,000986"
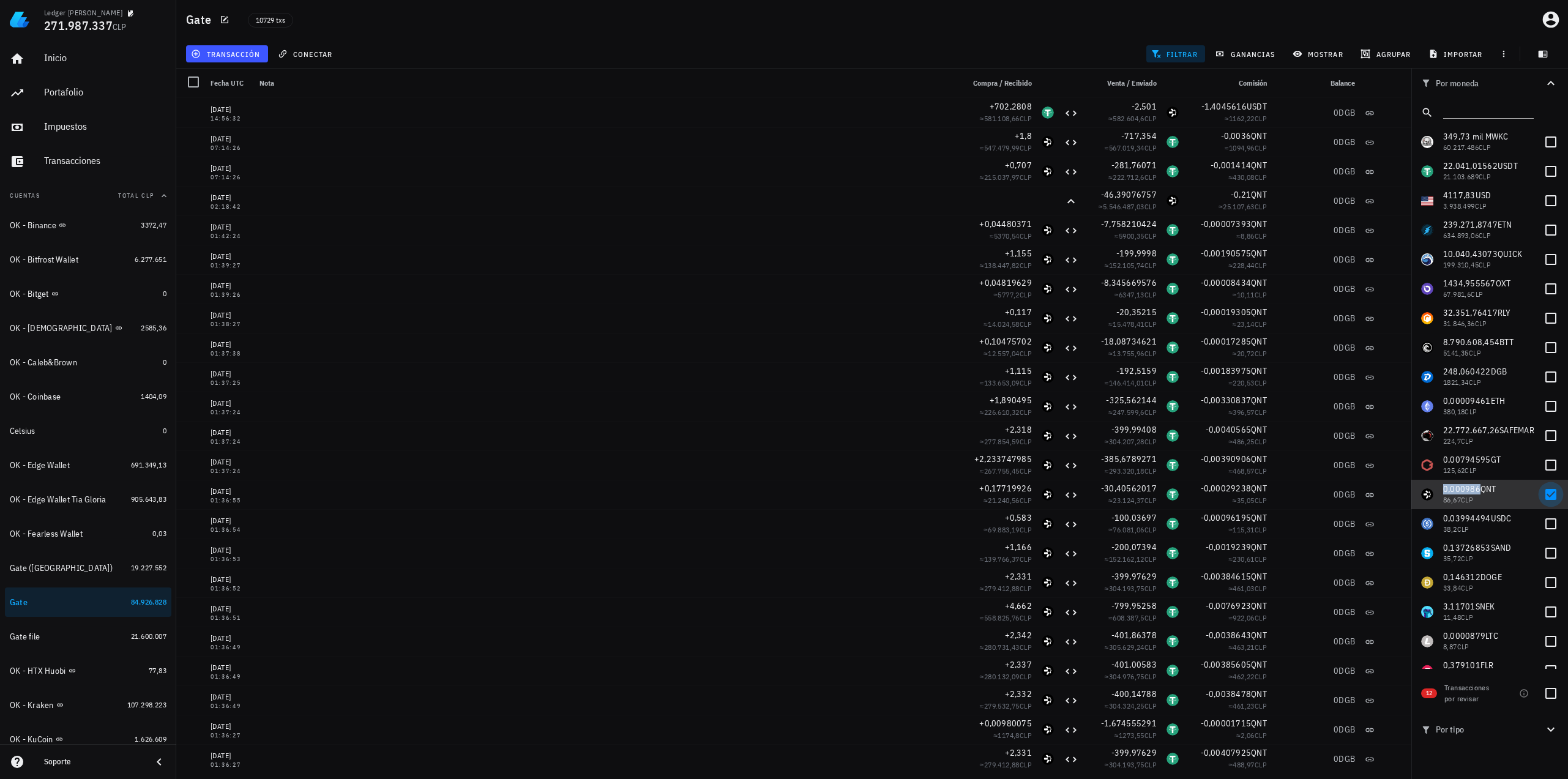
click at [1543, 496] on div at bounding box center [1550, 495] width 21 height 21
checkbox input "false"
click at [1480, 518] on span "0,03994494" at bounding box center [1466, 518] width 48 height 11
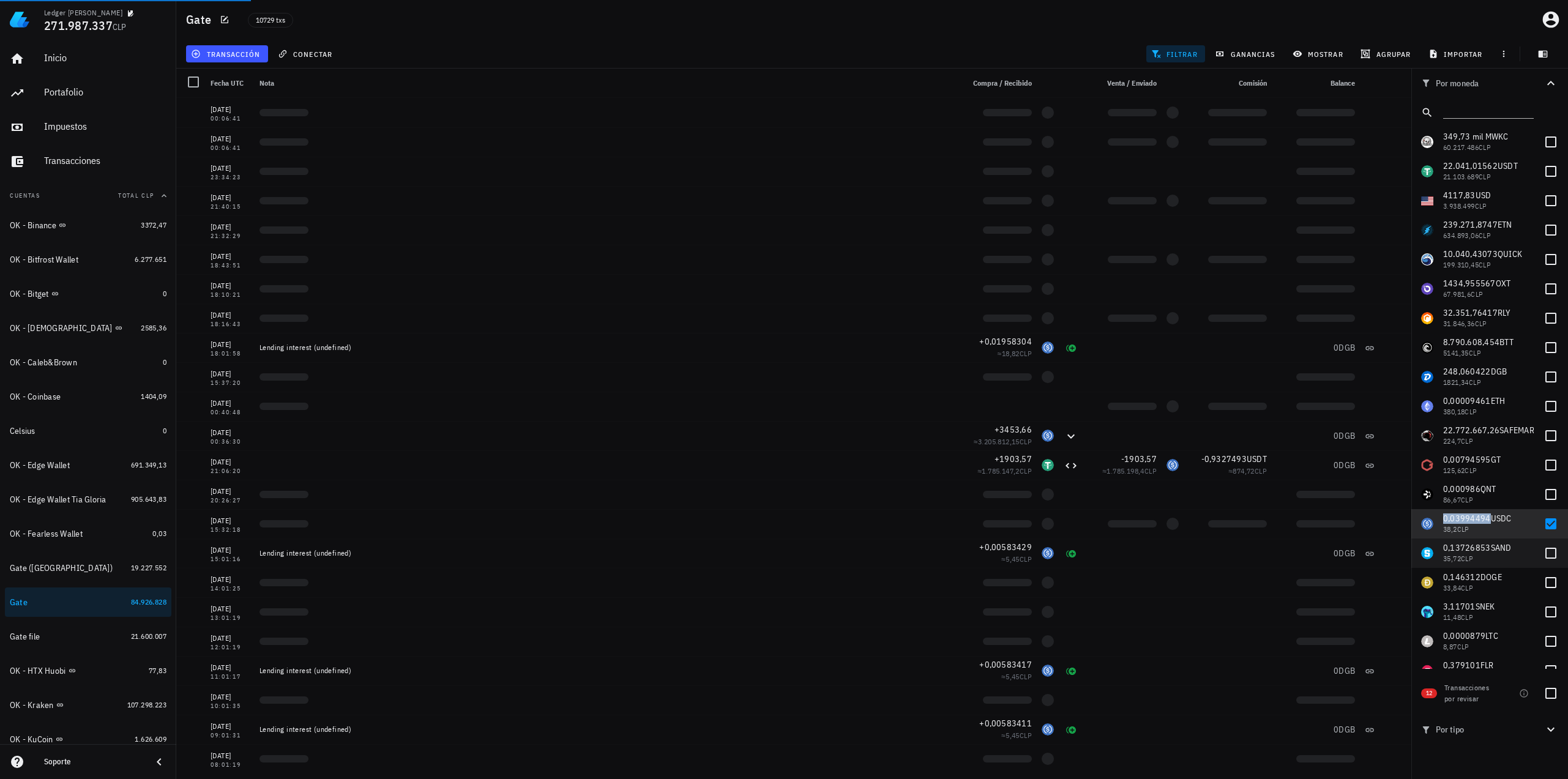
copy span "0,03994494"
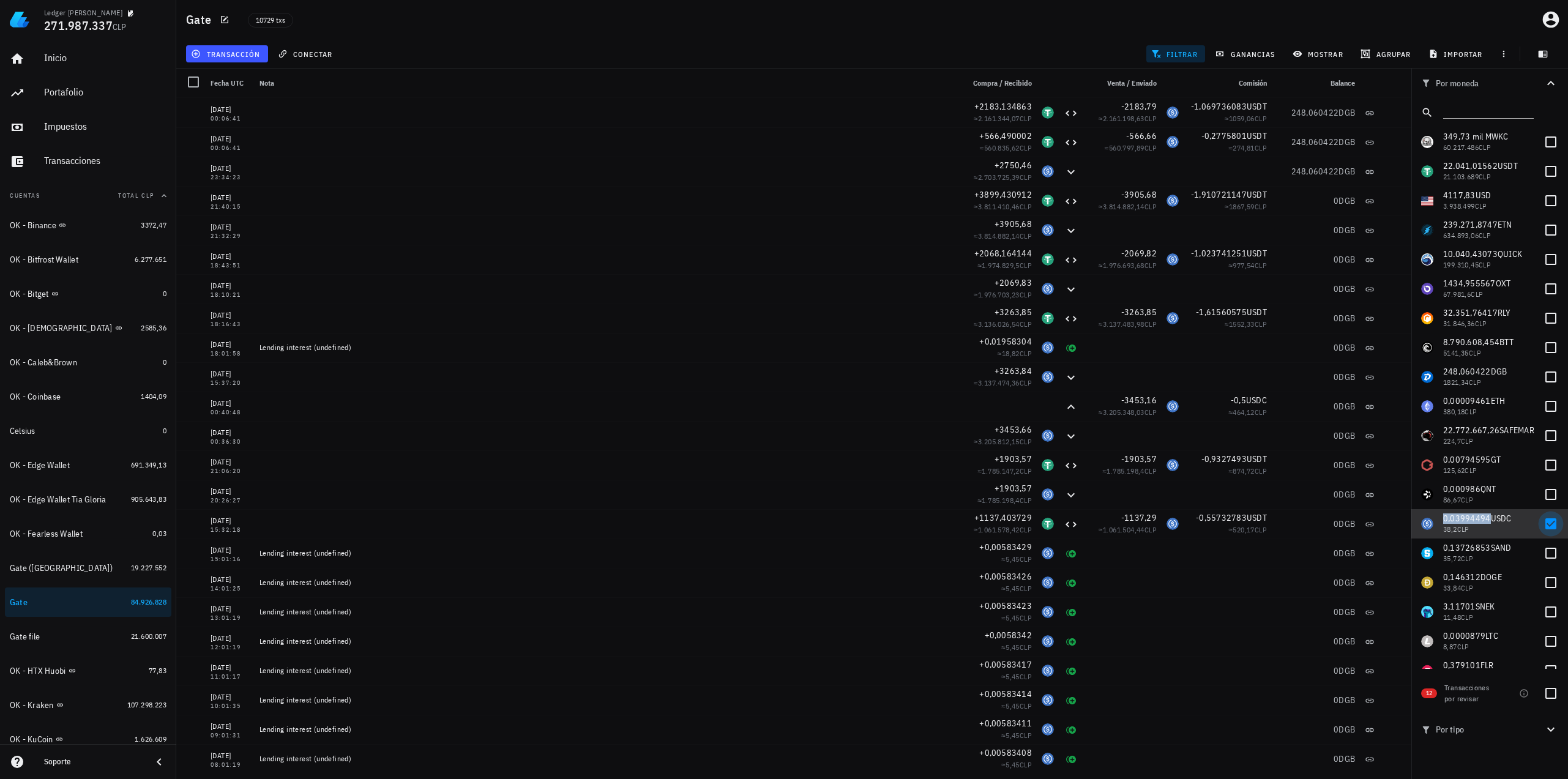
click at [1543, 520] on div at bounding box center [1550, 524] width 21 height 21
checkbox input "false"
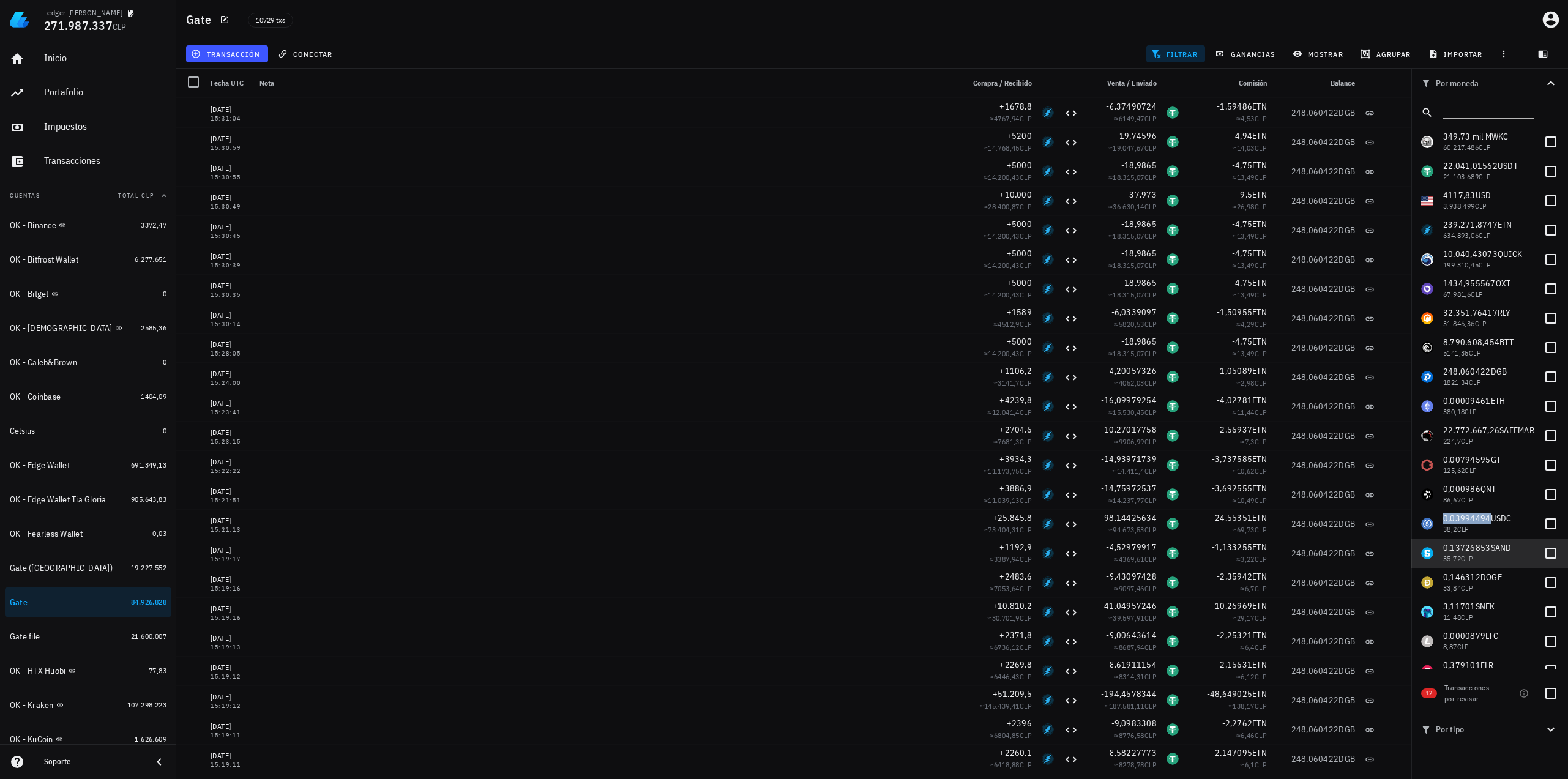
click at [1480, 550] on span "0,13726853" at bounding box center [1466, 547] width 48 height 11
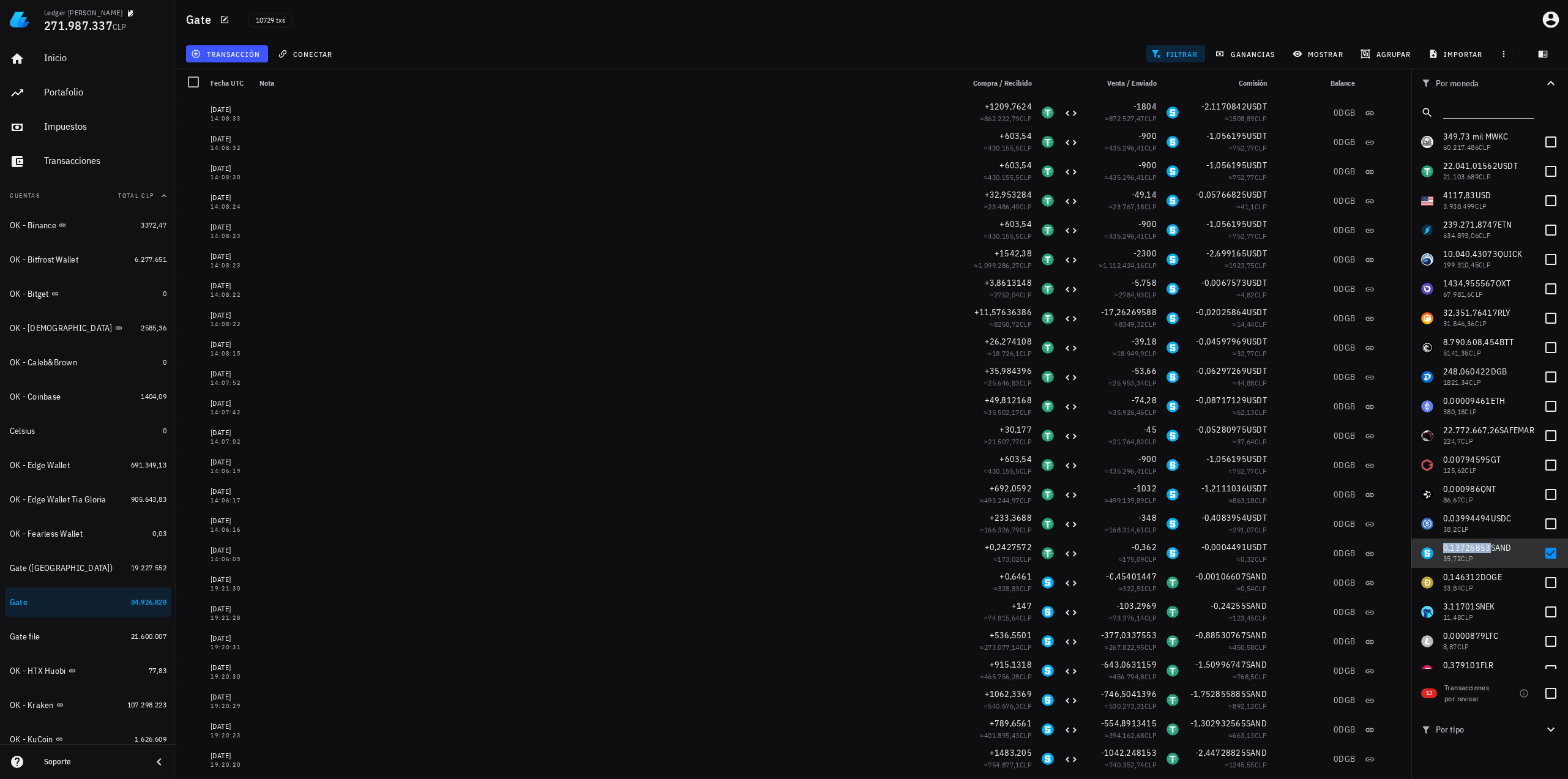
drag, startPoint x: 1545, startPoint y: 552, endPoint x: 1539, endPoint y: 566, distance: 15.2
click at [1545, 552] on div at bounding box center [1550, 553] width 21 height 21
checkbox input "false"
click at [1464, 575] on span "0,146312" at bounding box center [1461, 576] width 37 height 11
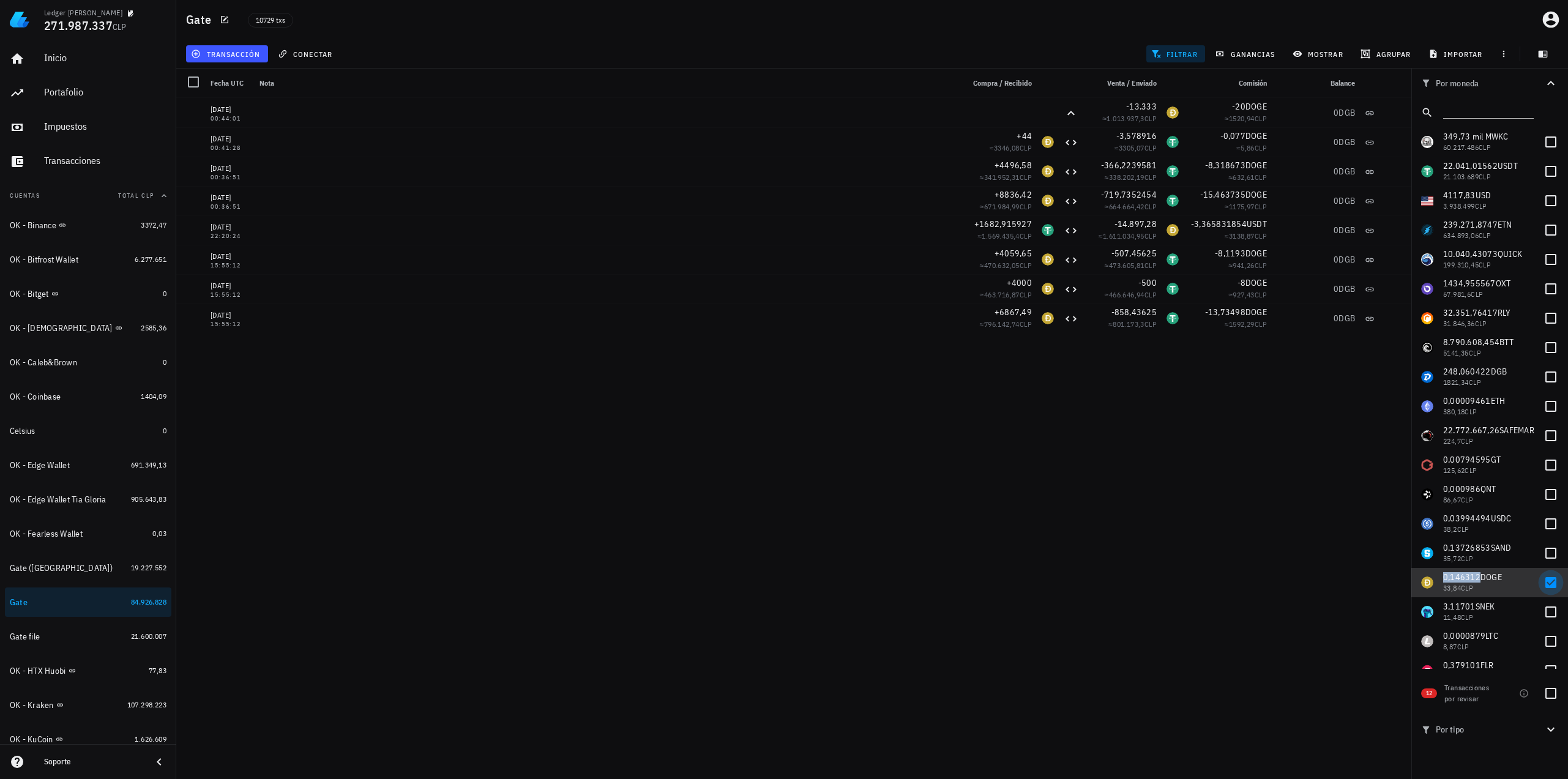
click at [1540, 584] on div at bounding box center [1550, 582] width 21 height 21
checkbox input "false"
click at [1540, 605] on div at bounding box center [1550, 612] width 21 height 21
click at [1467, 608] on span "3,11701" at bounding box center [1459, 606] width 32 height 11
checkbox input "false"
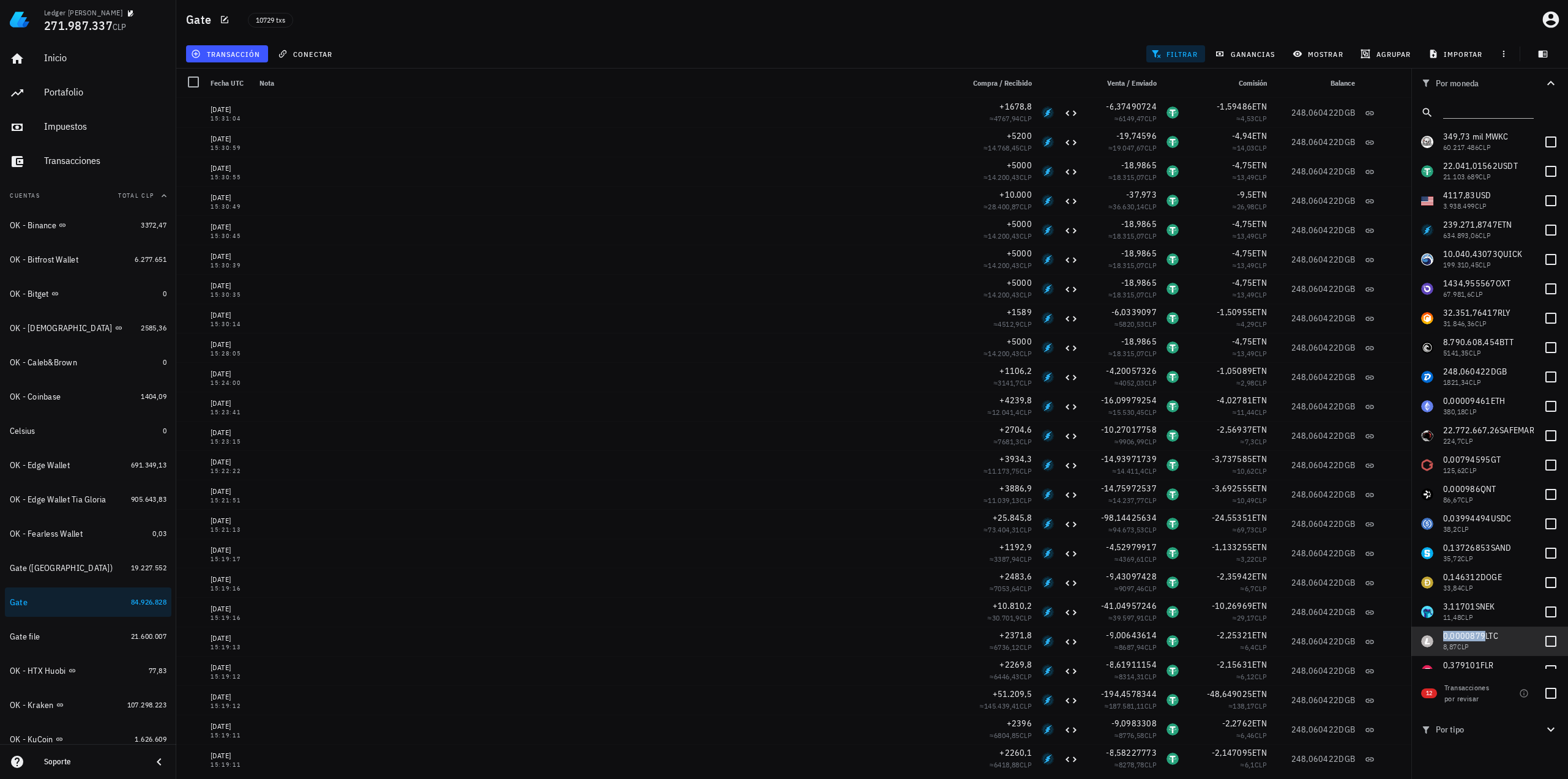
click at [1476, 634] on span "0,0000879" at bounding box center [1464, 636] width 43 height 11
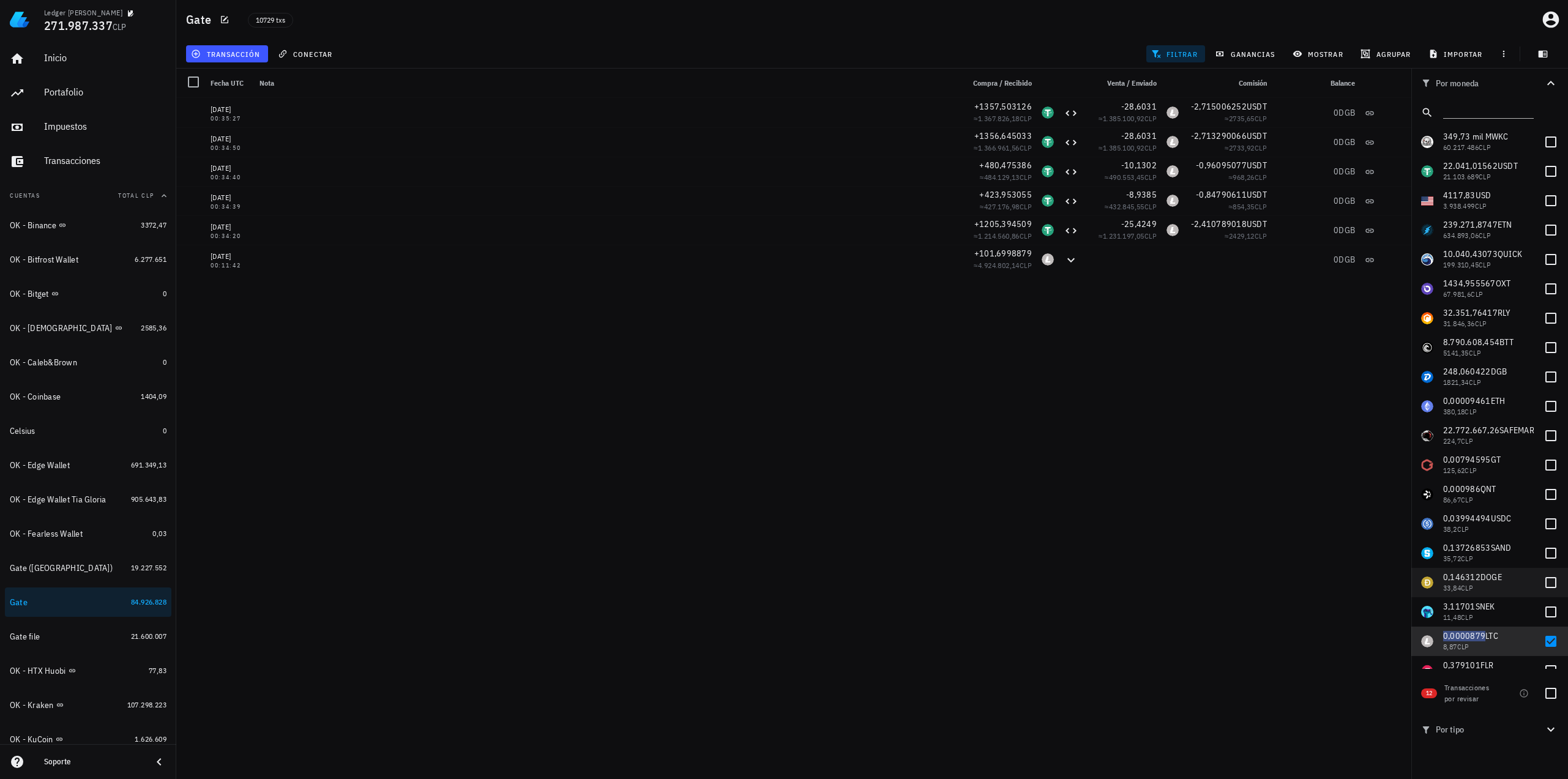
scroll to position [123, 0]
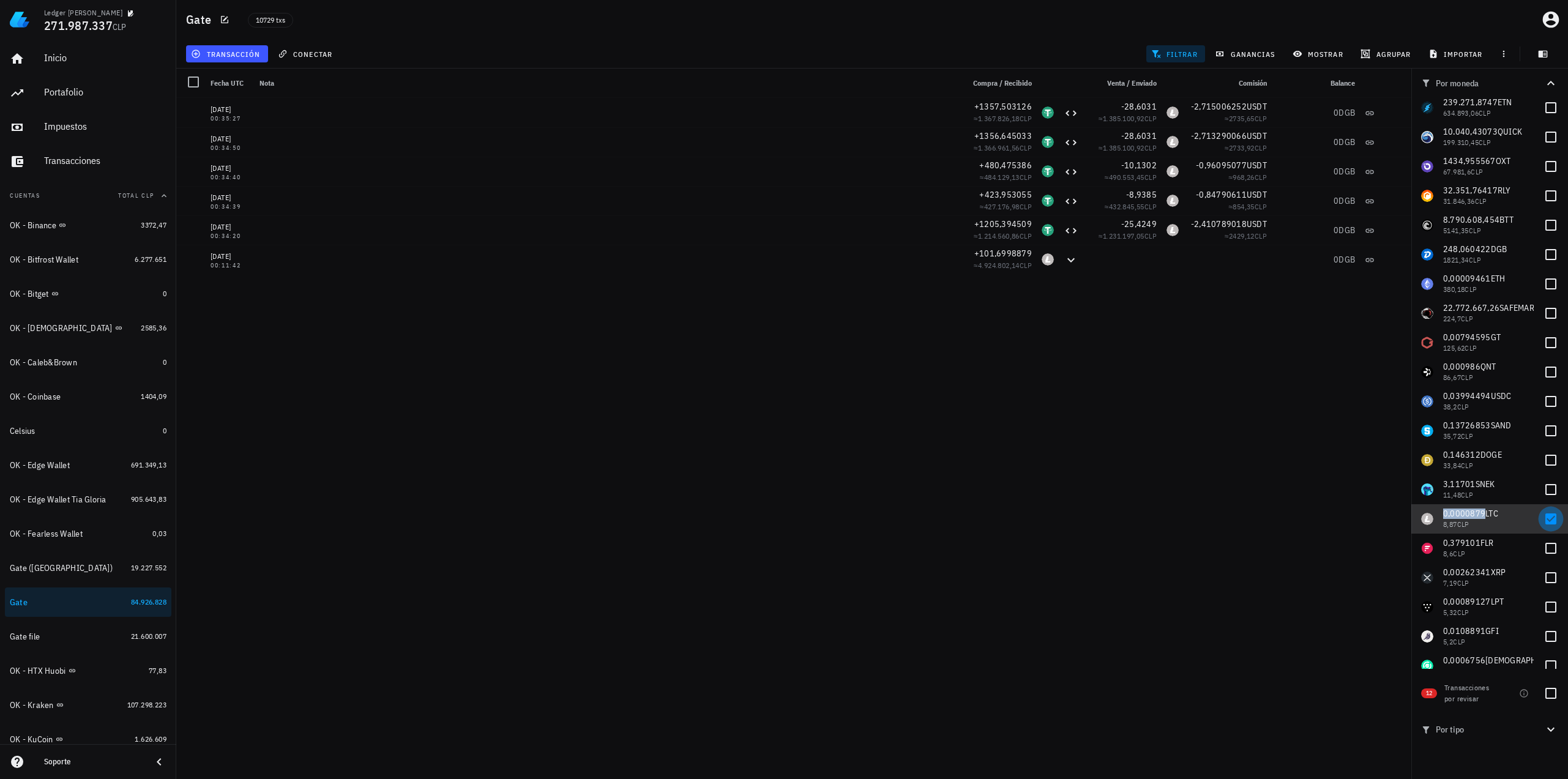
drag, startPoint x: 1543, startPoint y: 515, endPoint x: 1543, endPoint y: 527, distance: 12.0
click at [1543, 515] on div at bounding box center [1550, 519] width 21 height 21
checkbox input "false"
click at [1547, 552] on div at bounding box center [1550, 548] width 21 height 21
checkbox input "true"
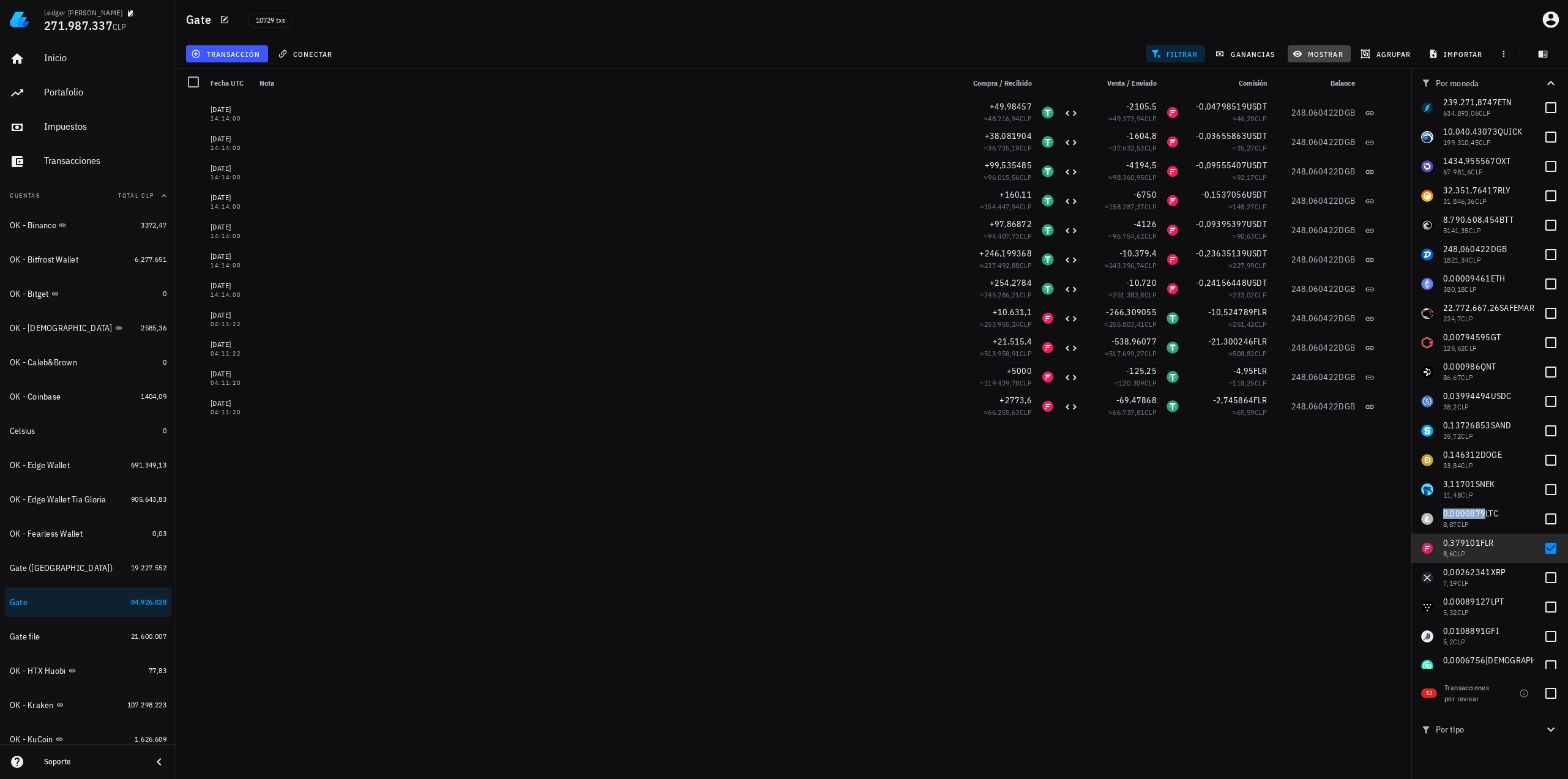
click at [1305, 57] on span "mostrar" at bounding box center [1319, 53] width 48 height 10
click at [1320, 189] on input "DGB" at bounding box center [1350, 190] width 91 height 20
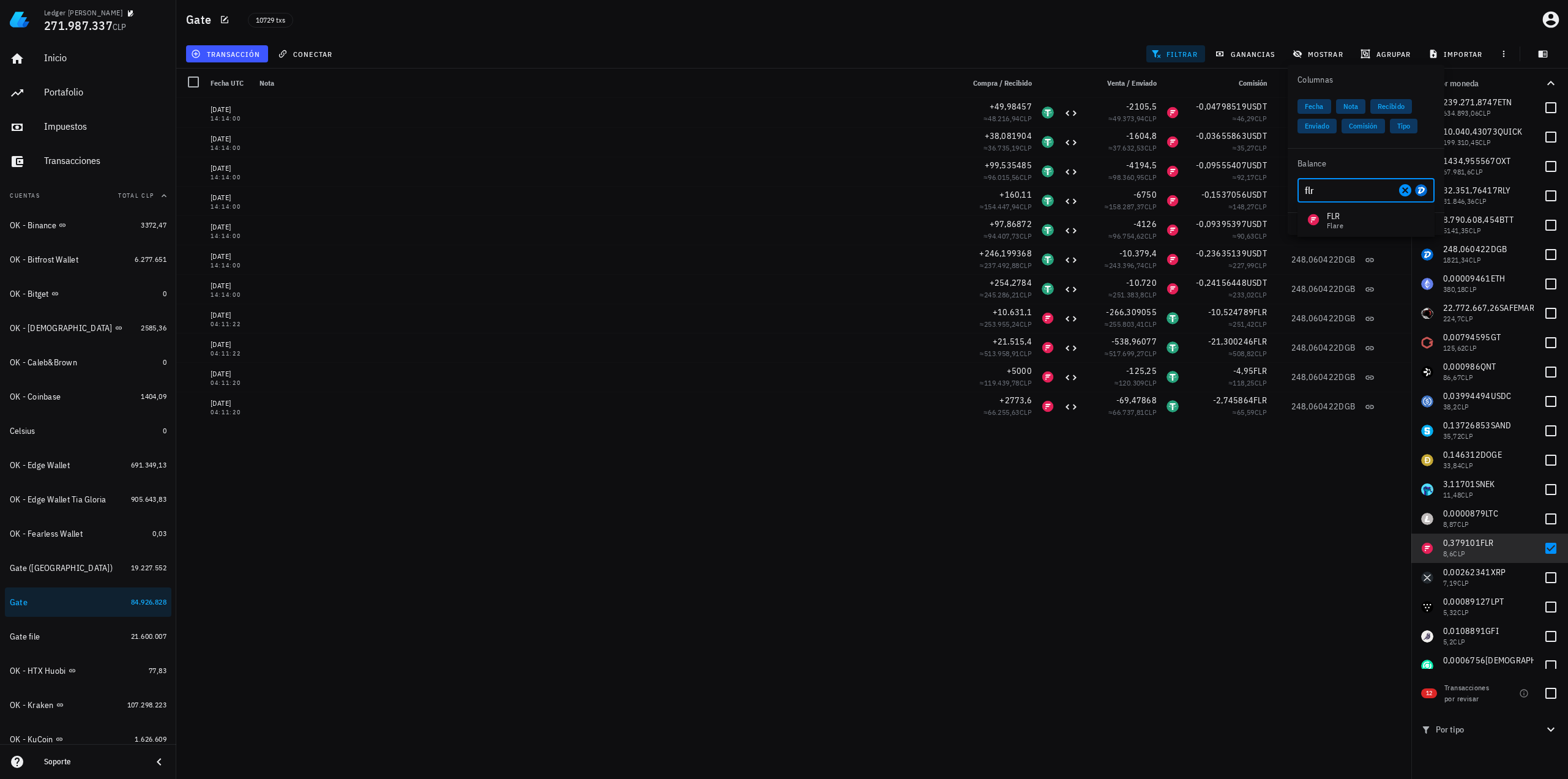
click at [1369, 223] on div "FLR Flare" at bounding box center [1366, 220] width 137 height 25
type input "FLR"
click at [1343, 476] on div "19/08/2025 15:19:16 +2483,6 ≈ 7053,64 CLP -9,43097428 ≈ 9097,46 CLP -2,35942 ET…" at bounding box center [794, 434] width 1235 height 672
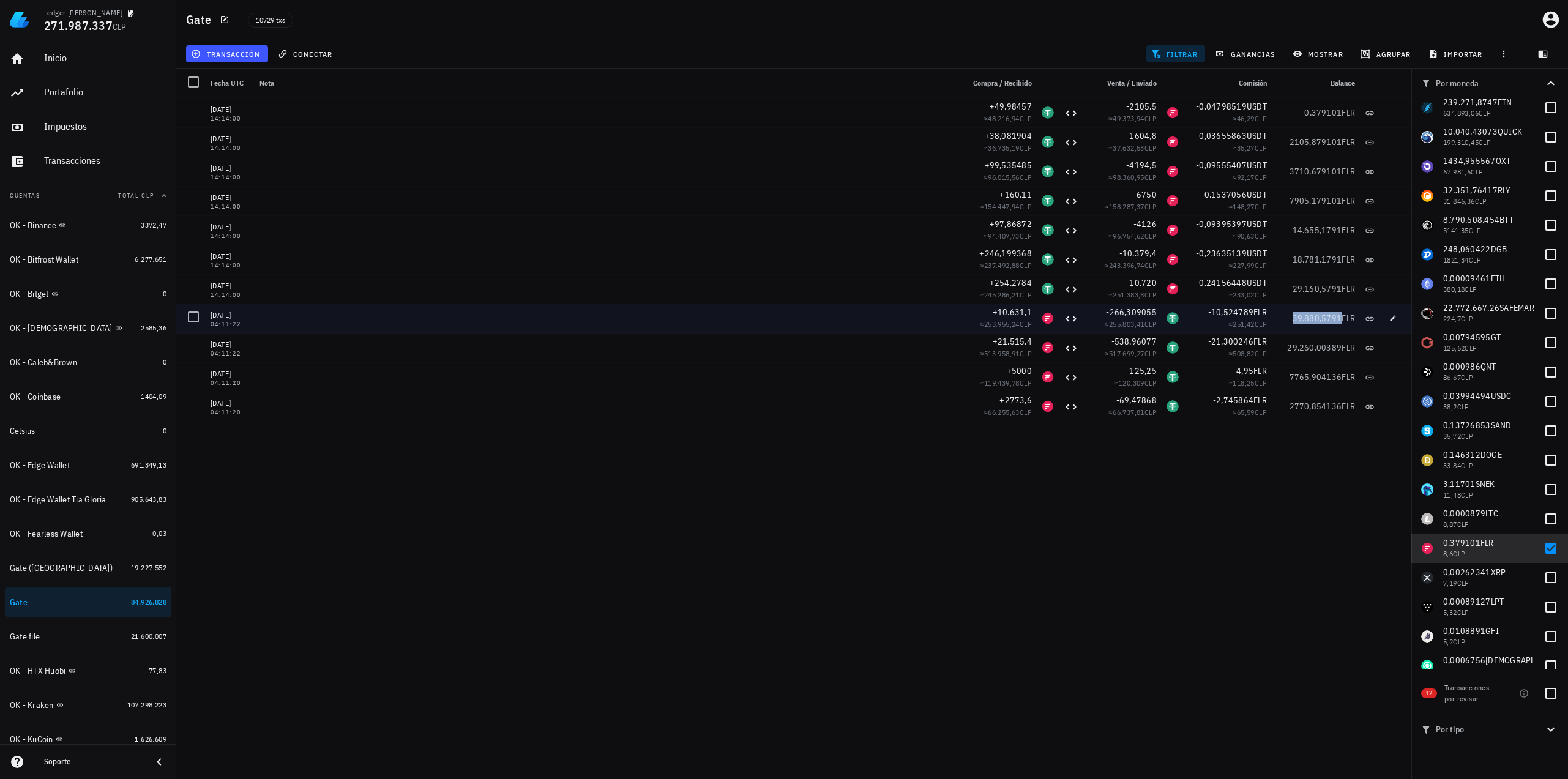
click at [1321, 315] on span "39.880,5791" at bounding box center [1317, 318] width 50 height 11
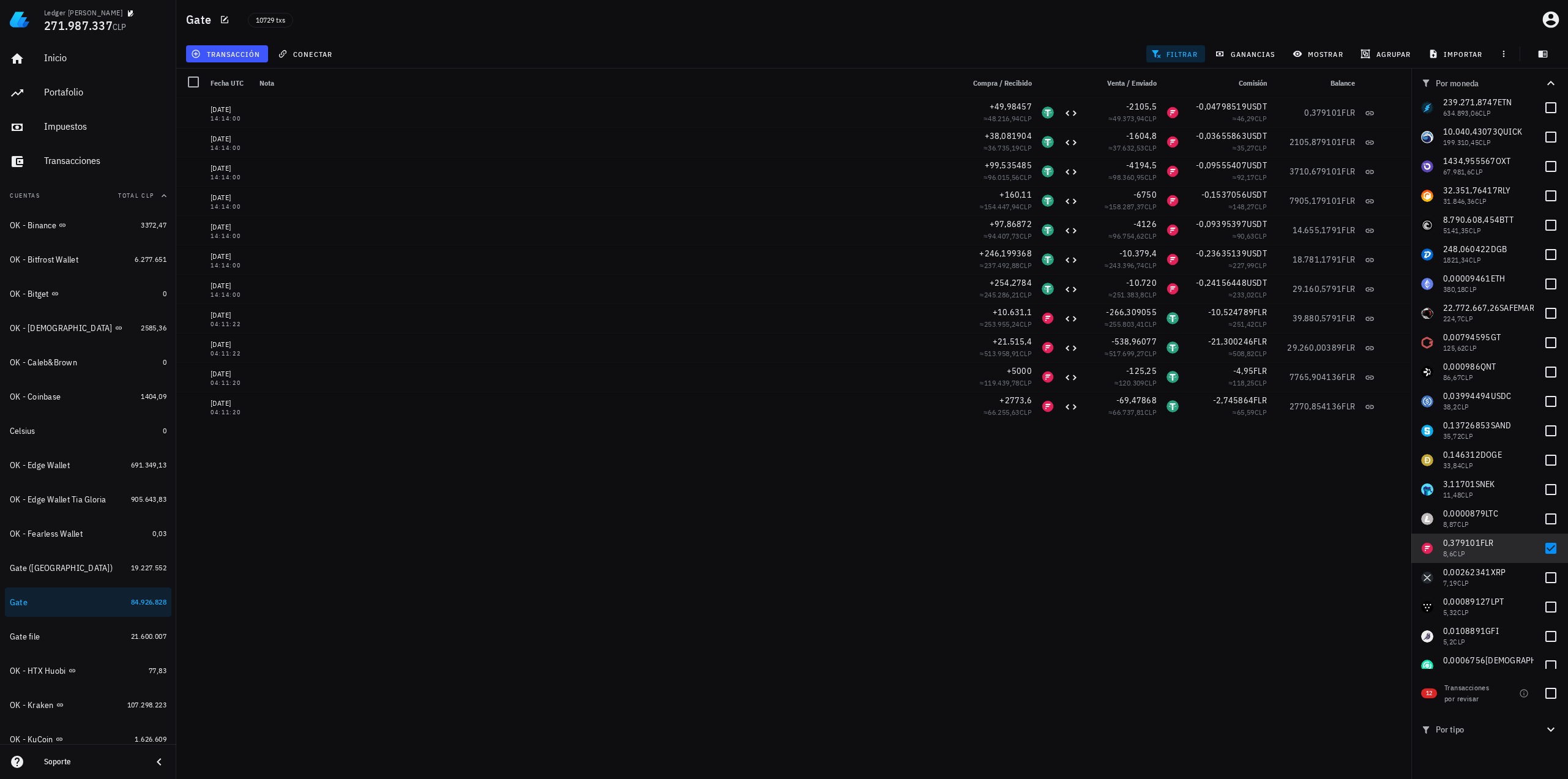
click at [1329, 452] on div "19/08/2025 15:19:16 +2483,6 ≈ 7053,64 CLP -9,43097428 ≈ 9097,46 CLP -2,35942 ET…" at bounding box center [794, 434] width 1235 height 672
click at [1540, 575] on div at bounding box center [1550, 578] width 21 height 21
checkbox input "true"
click at [1543, 545] on div at bounding box center [1550, 548] width 21 height 21
checkbox input "false"
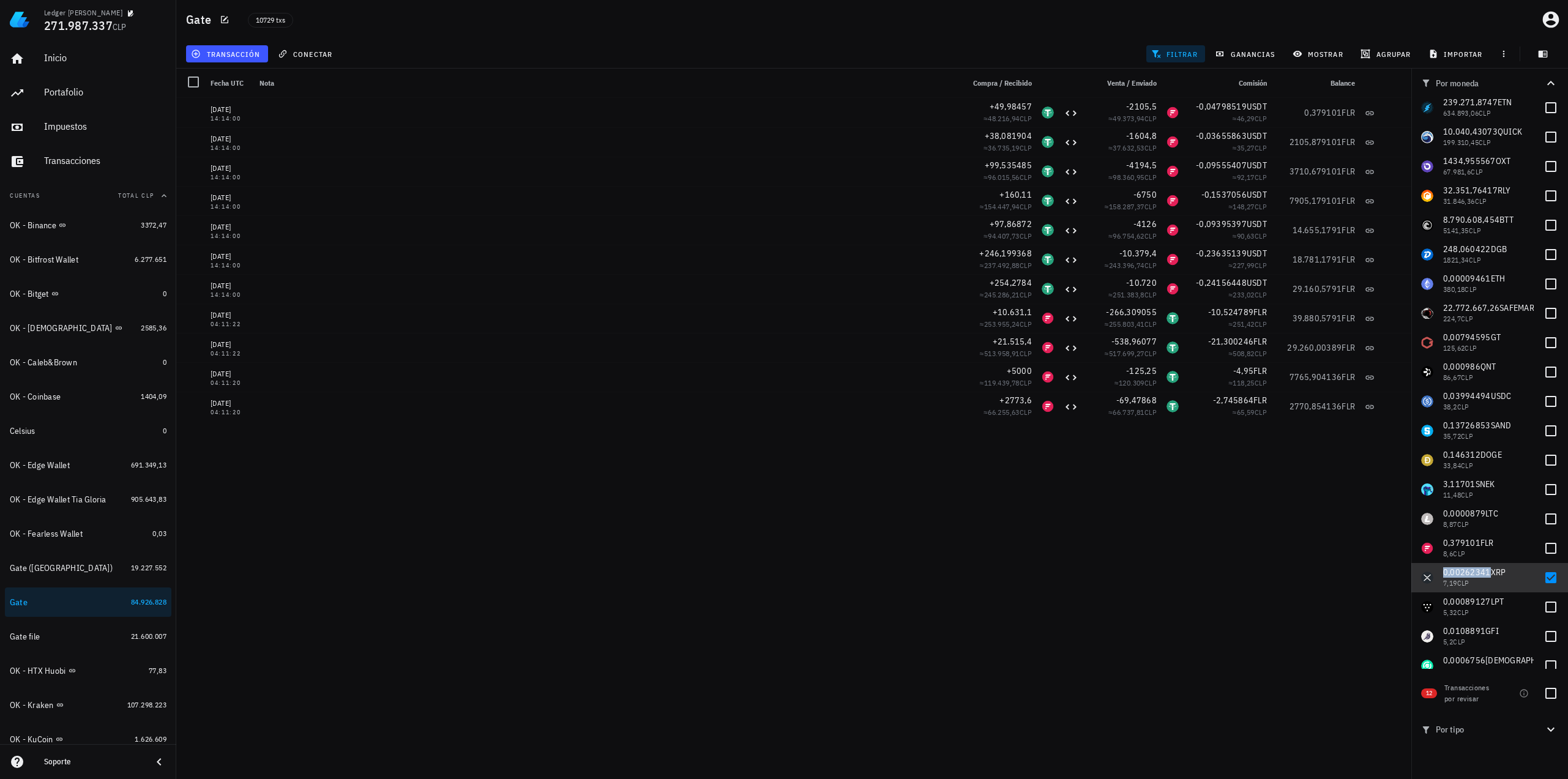
click at [1463, 571] on span "0,00262341" at bounding box center [1466, 572] width 48 height 11
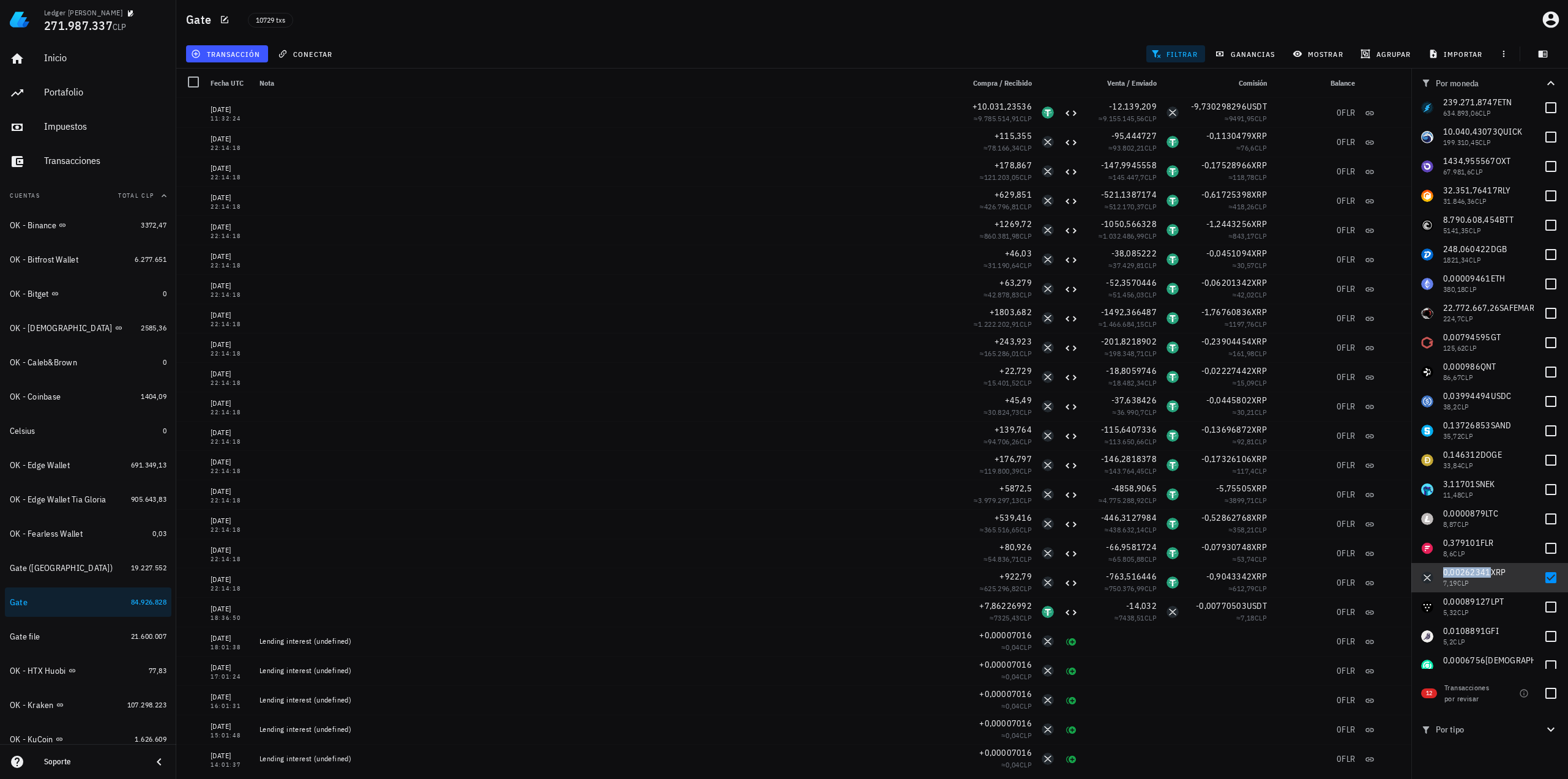
click at [1482, 570] on span "0,00262341" at bounding box center [1466, 572] width 48 height 11
checkbox input "false"
click at [1473, 600] on span "0,00089127" at bounding box center [1466, 601] width 48 height 11
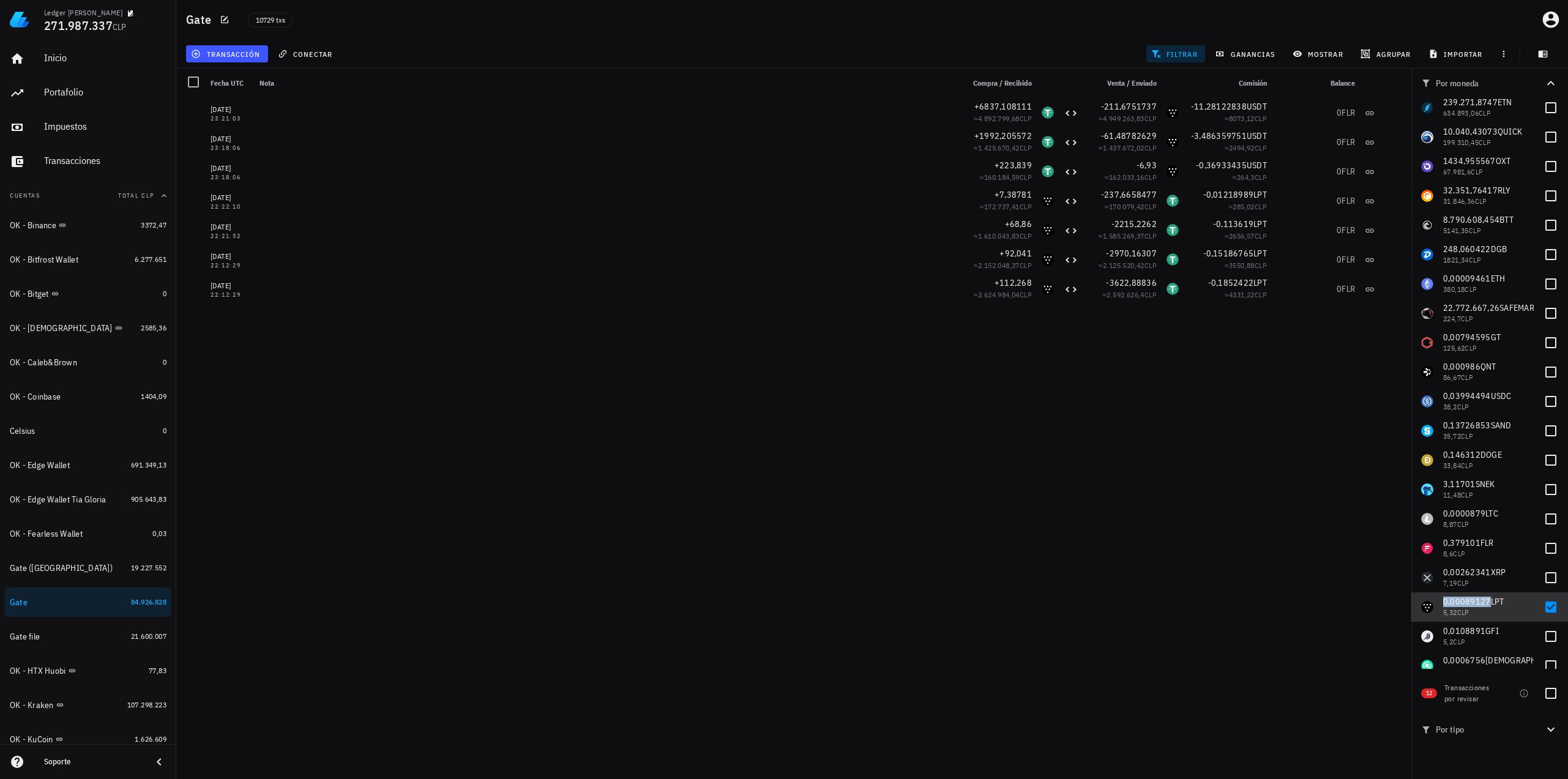
click at [1494, 613] on div "5,32 CLP" at bounding box center [1488, 612] width 91 height 8
checkbox input "false"
click at [1481, 632] on span "0,0108891" at bounding box center [1464, 630] width 43 height 11
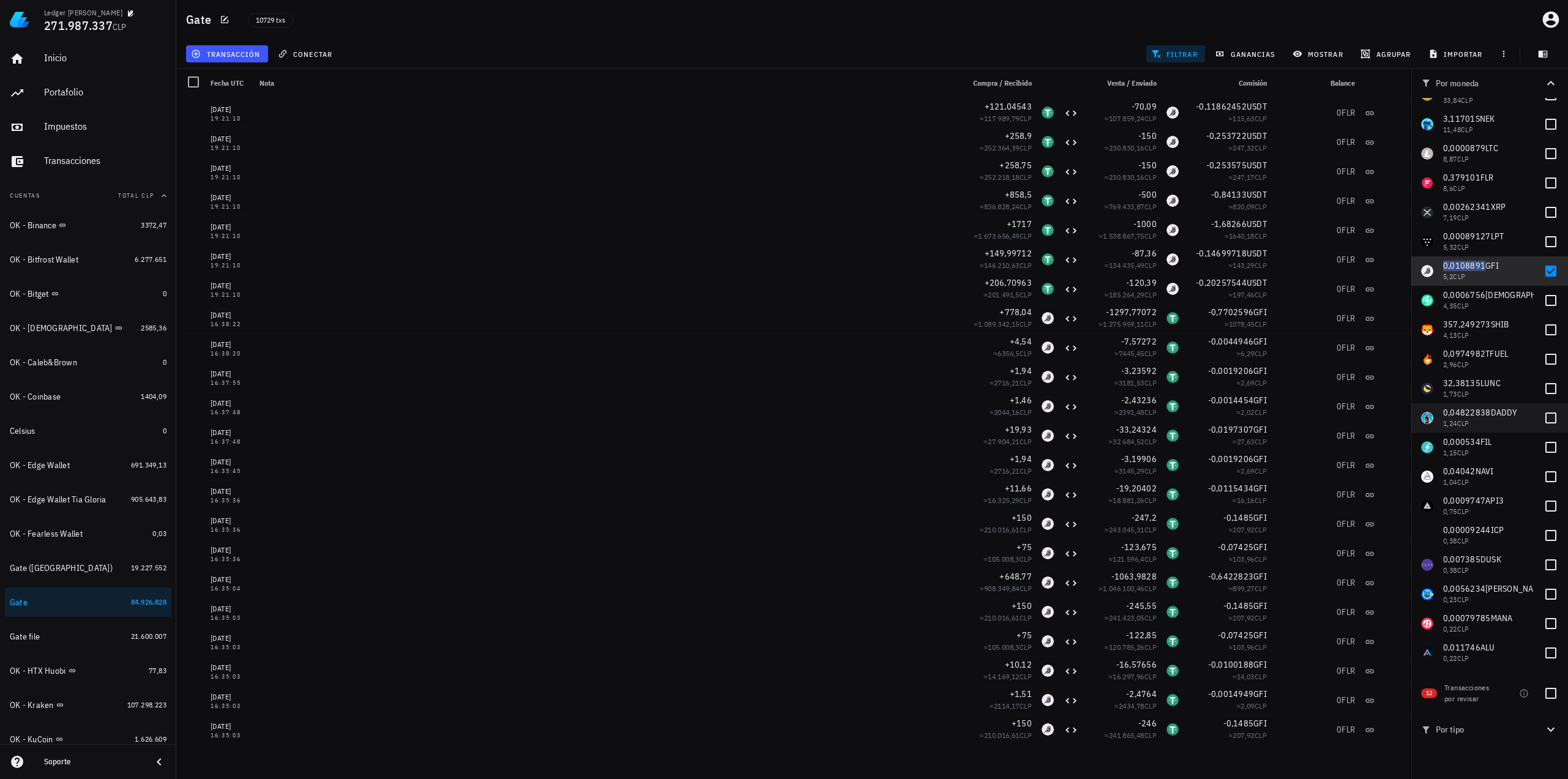
scroll to position [489, 0]
click at [1465, 265] on span "0,0108891" at bounding box center [1464, 263] width 43 height 11
checkbox input "false"
click at [1468, 290] on span "0,0006756" at bounding box center [1464, 293] width 43 height 11
checkbox input "true"
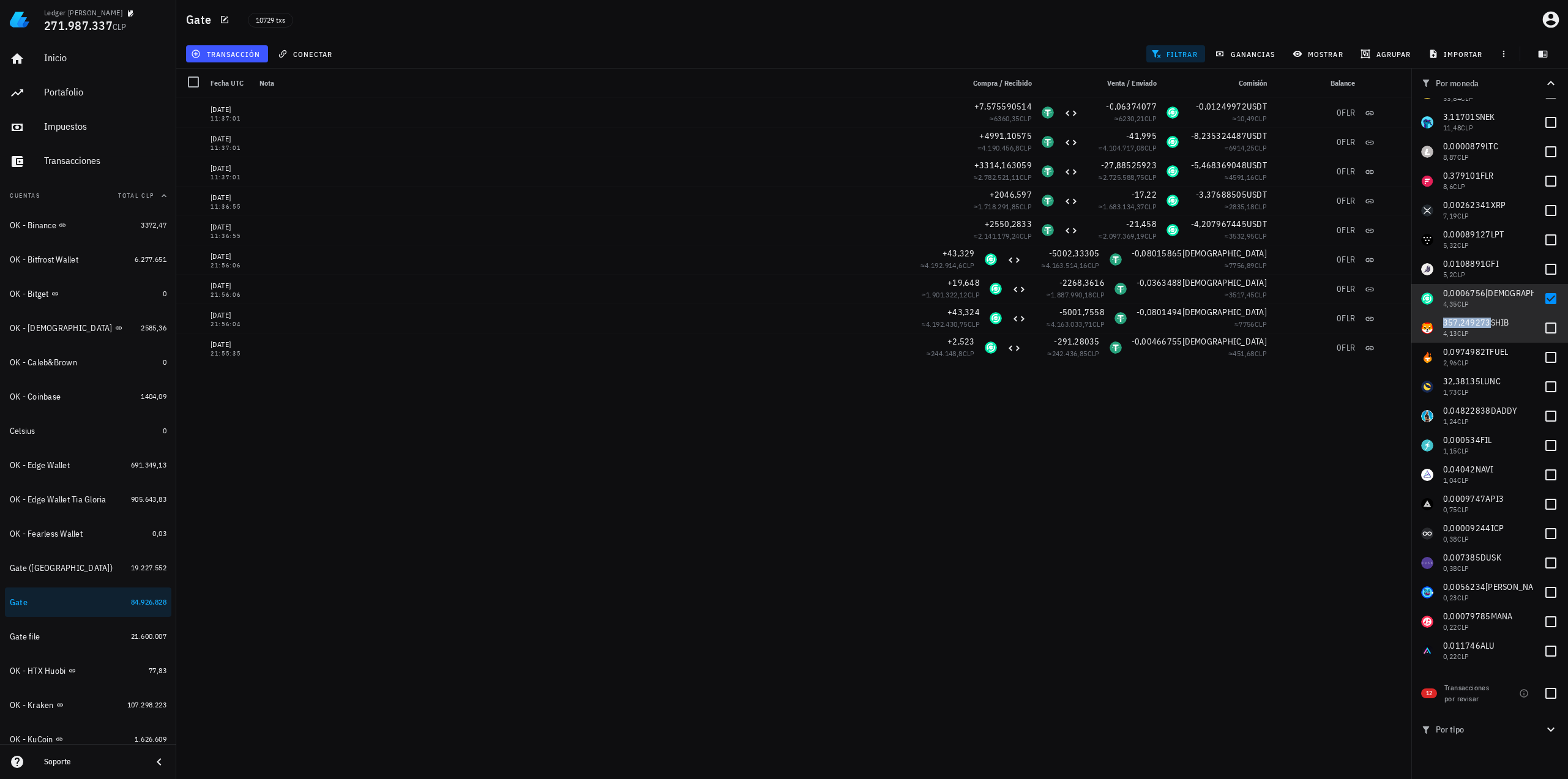
click at [1472, 324] on span "357,249273" at bounding box center [1466, 322] width 48 height 11
checkbox input "true"
click at [1472, 296] on span "0,0006756" at bounding box center [1464, 293] width 43 height 11
checkbox input "false"
click at [1475, 317] on span "357,249273" at bounding box center [1466, 322] width 48 height 11
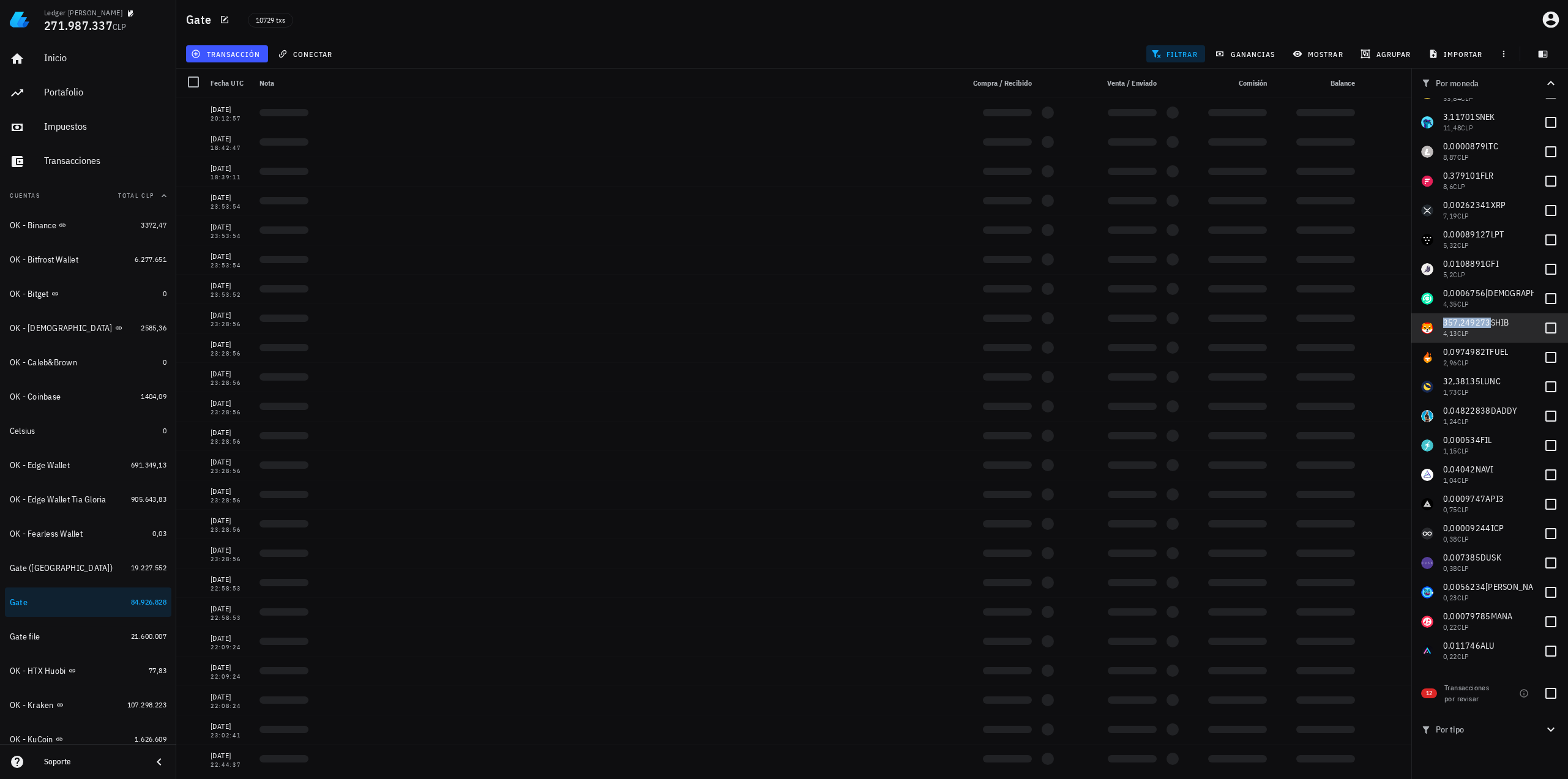
click at [1475, 319] on span "357,249273" at bounding box center [1466, 322] width 48 height 11
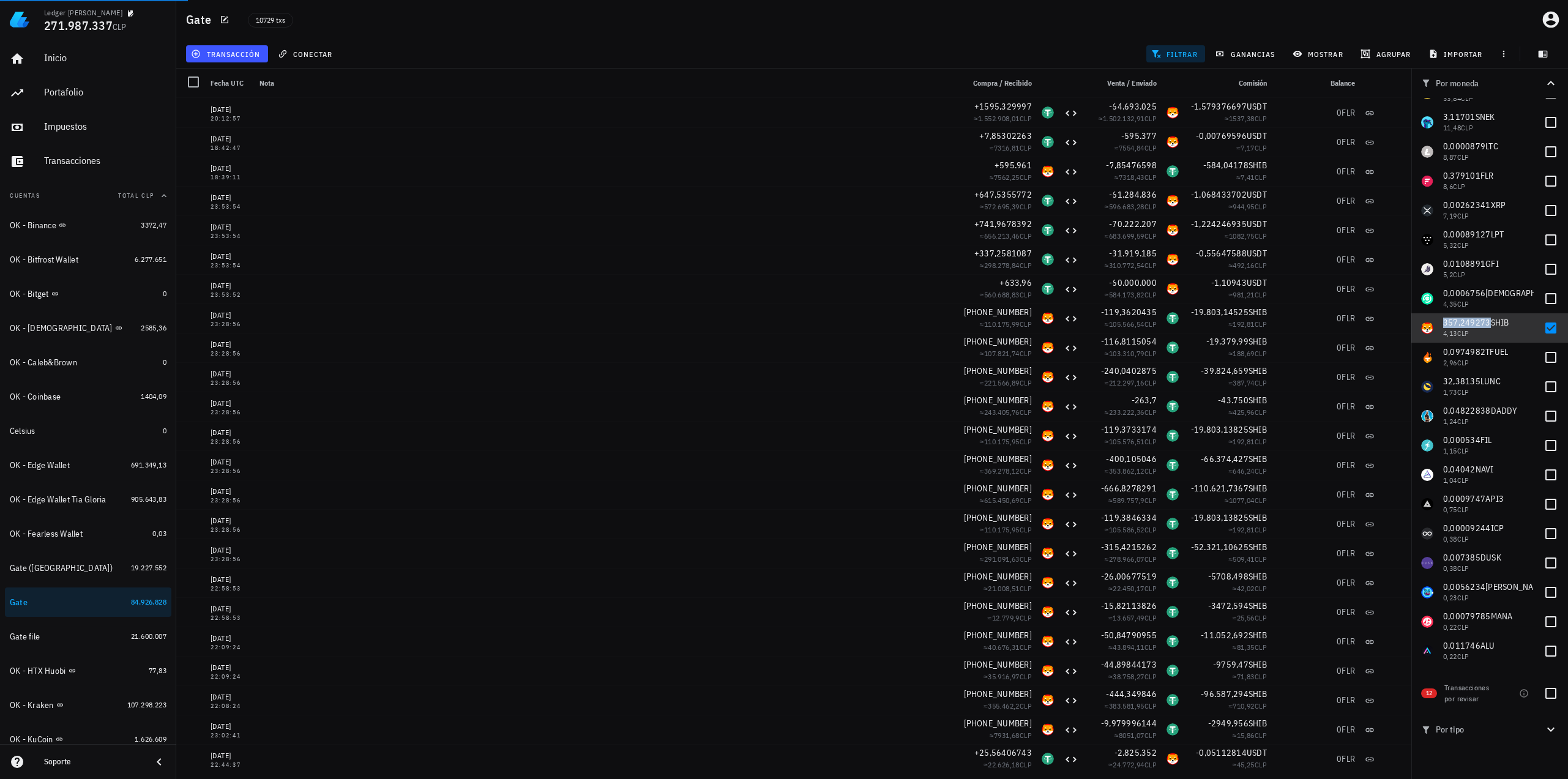
click at [1478, 319] on span "357,249273" at bounding box center [1466, 322] width 48 height 11
click at [1486, 325] on span "357,249273" at bounding box center [1466, 322] width 48 height 11
click at [1542, 328] on div at bounding box center [1550, 328] width 21 height 21
checkbox input "false"
click at [1545, 355] on div at bounding box center [1550, 357] width 21 height 21
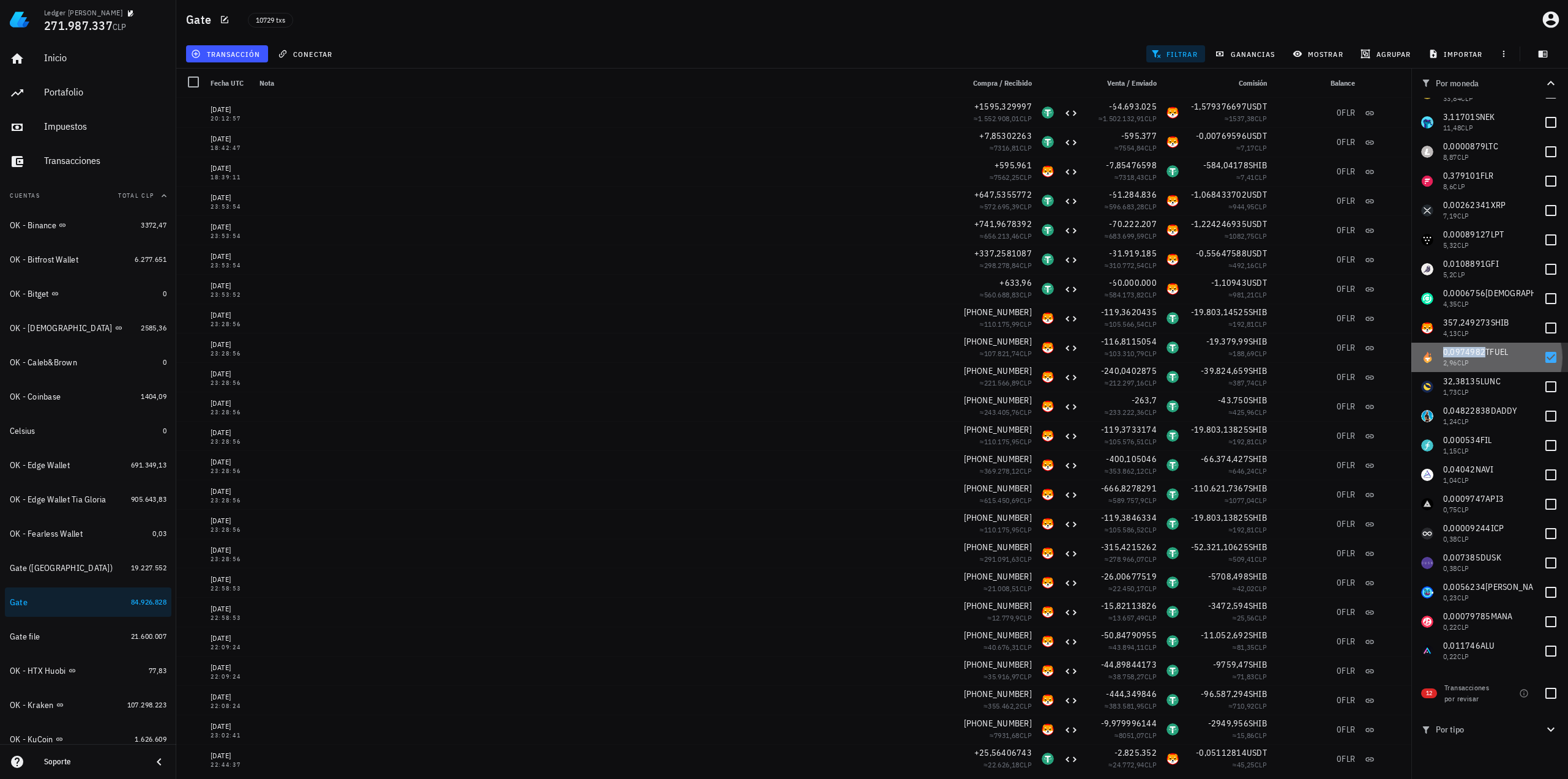
click at [1481, 352] on span "0,0974982" at bounding box center [1464, 352] width 43 height 11
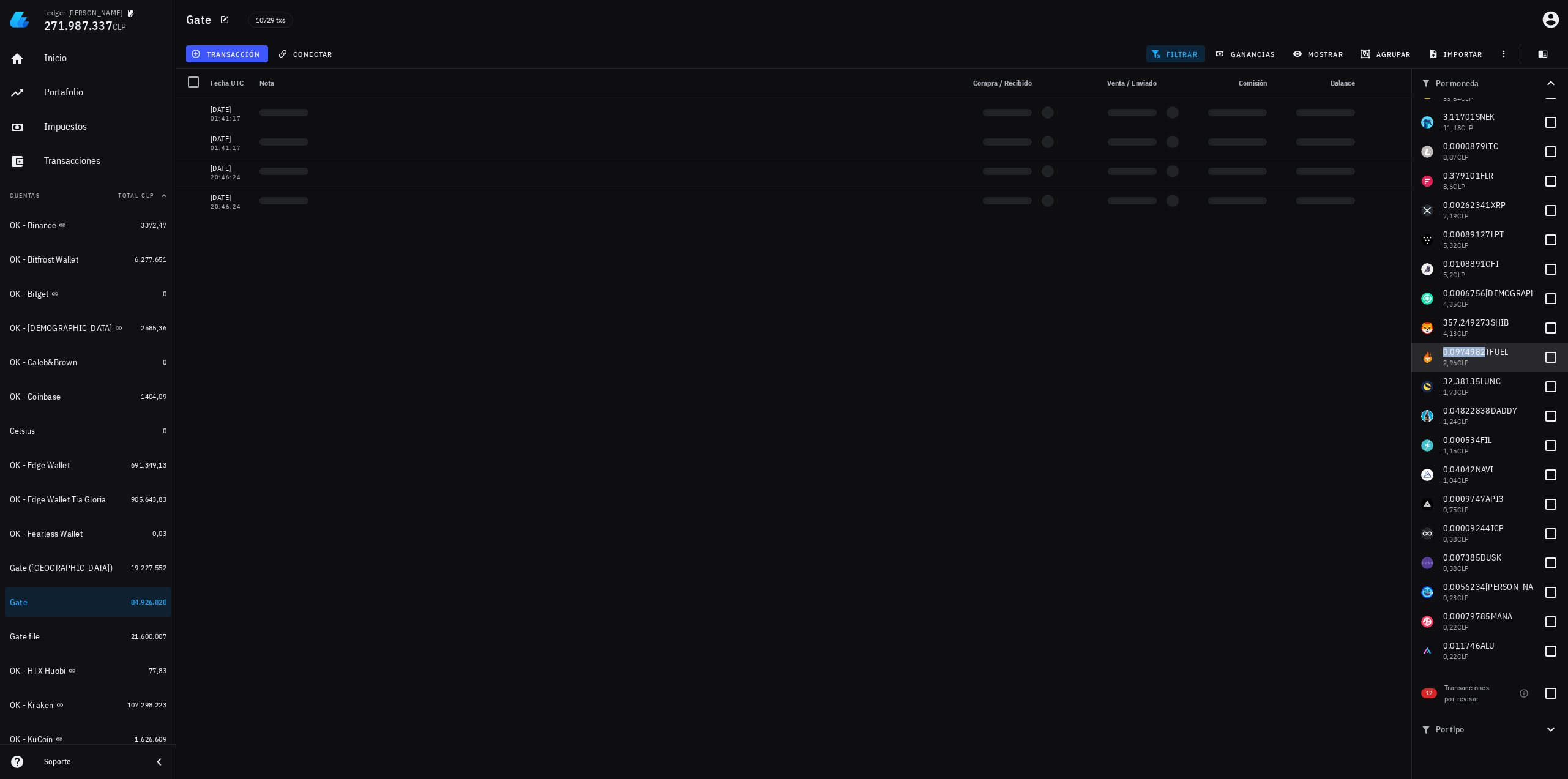
click at [1478, 352] on span "0,0974982" at bounding box center [1464, 352] width 43 height 11
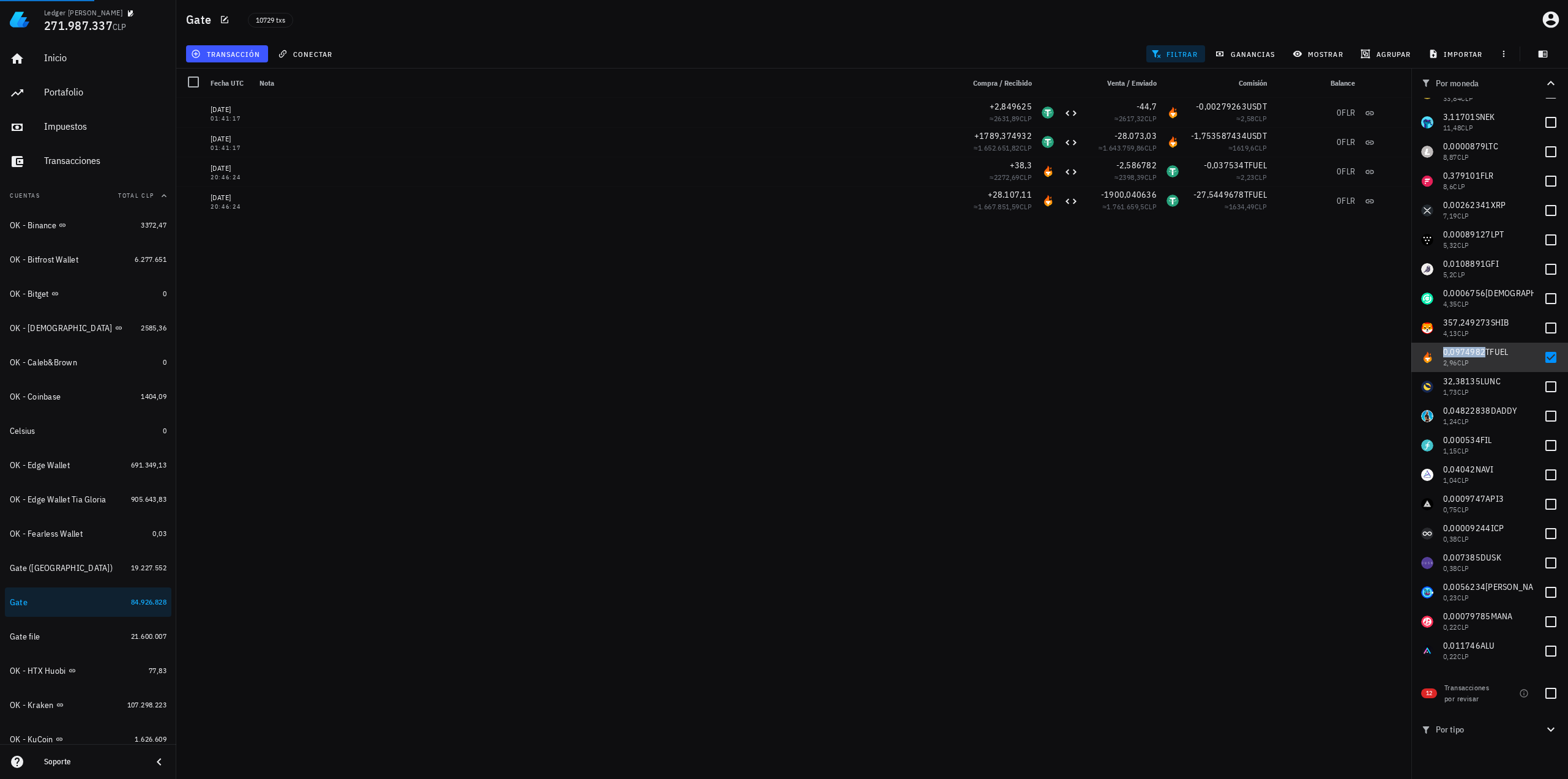
click at [1472, 350] on span "0,0974982" at bounding box center [1464, 352] width 43 height 11
click at [1487, 349] on span "TFUEL" at bounding box center [1497, 352] width 23 height 11
click at [1460, 355] on span "0,0974982" at bounding box center [1464, 352] width 43 height 11
checkbox input "false"
click at [1545, 383] on div at bounding box center [1550, 387] width 21 height 21
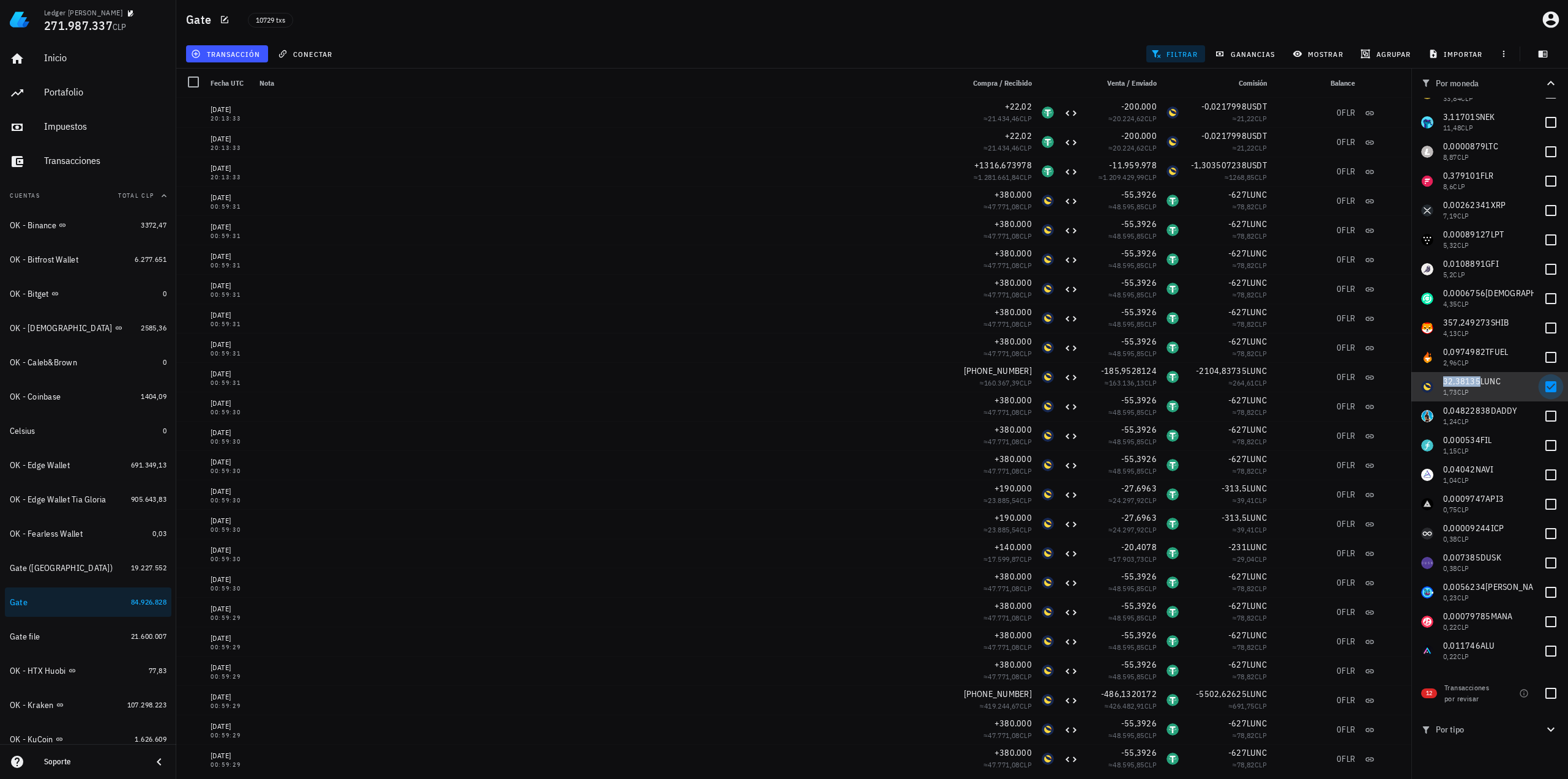
click at [1542, 385] on div at bounding box center [1550, 387] width 21 height 21
checkbox input "false"
click at [1545, 415] on div at bounding box center [1550, 416] width 21 height 21
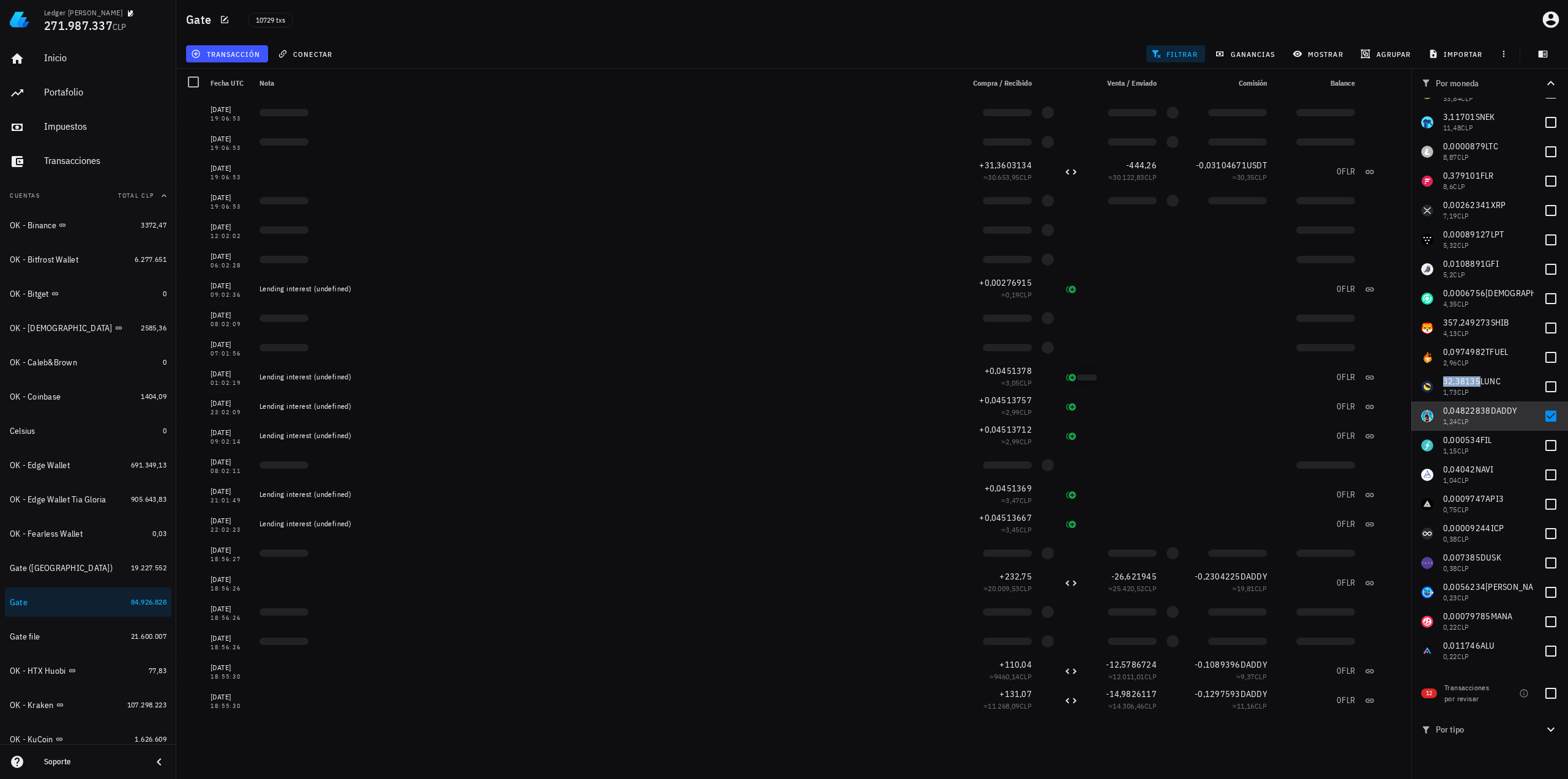
click at [1472, 412] on span "0,04822838" at bounding box center [1466, 410] width 48 height 11
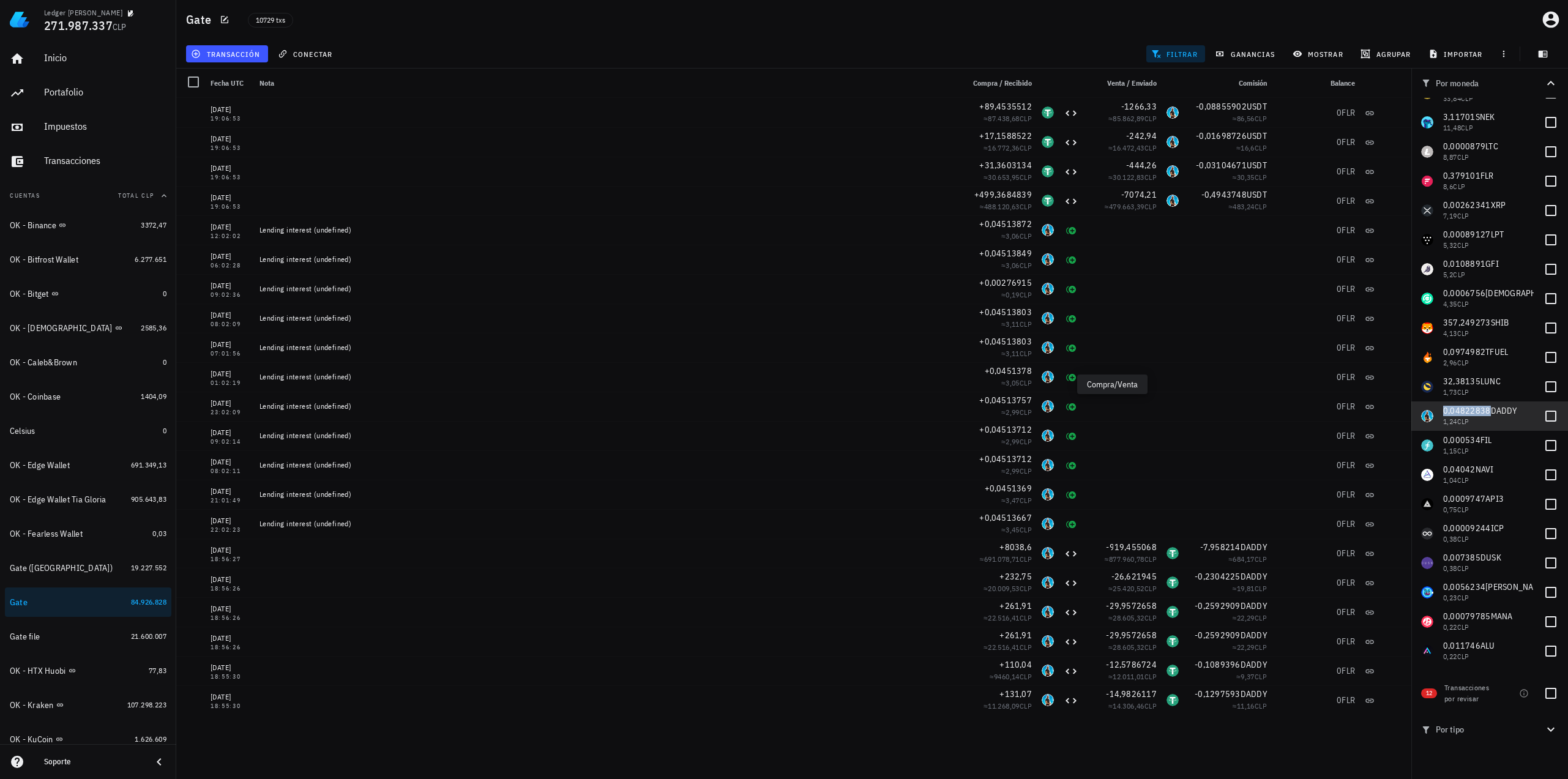
click at [1456, 408] on span "0,04822838" at bounding box center [1466, 410] width 48 height 11
click at [1475, 416] on span "0,04822838" at bounding box center [1466, 410] width 48 height 11
checkbox input "false"
click at [1470, 444] on span "0,000534" at bounding box center [1461, 439] width 37 height 11
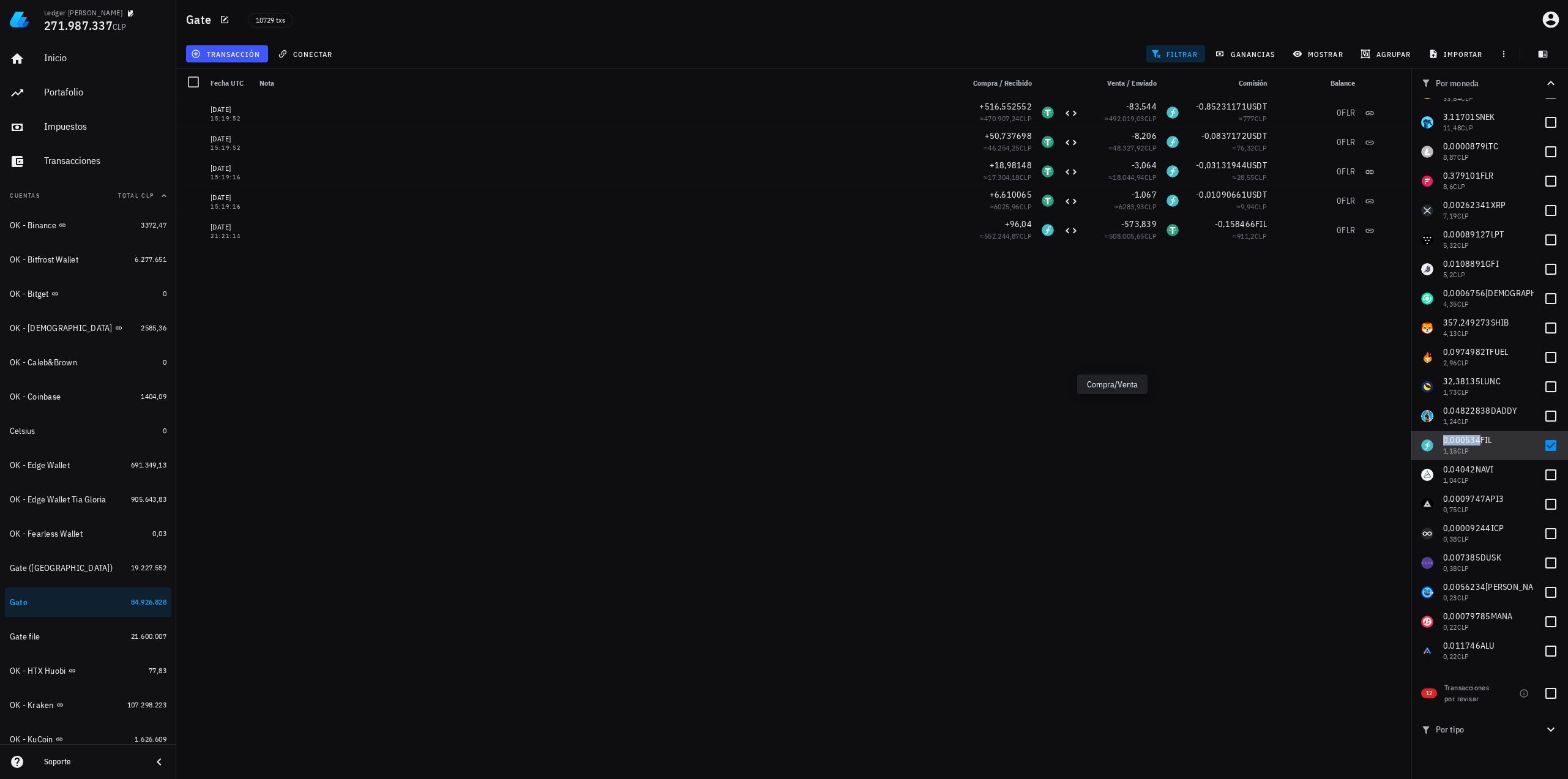
click at [1466, 447] on span "CLP" at bounding box center [1463, 451] width 12 height 9
checkbox input "false"
click at [1463, 468] on span "0,04042" at bounding box center [1459, 469] width 32 height 11
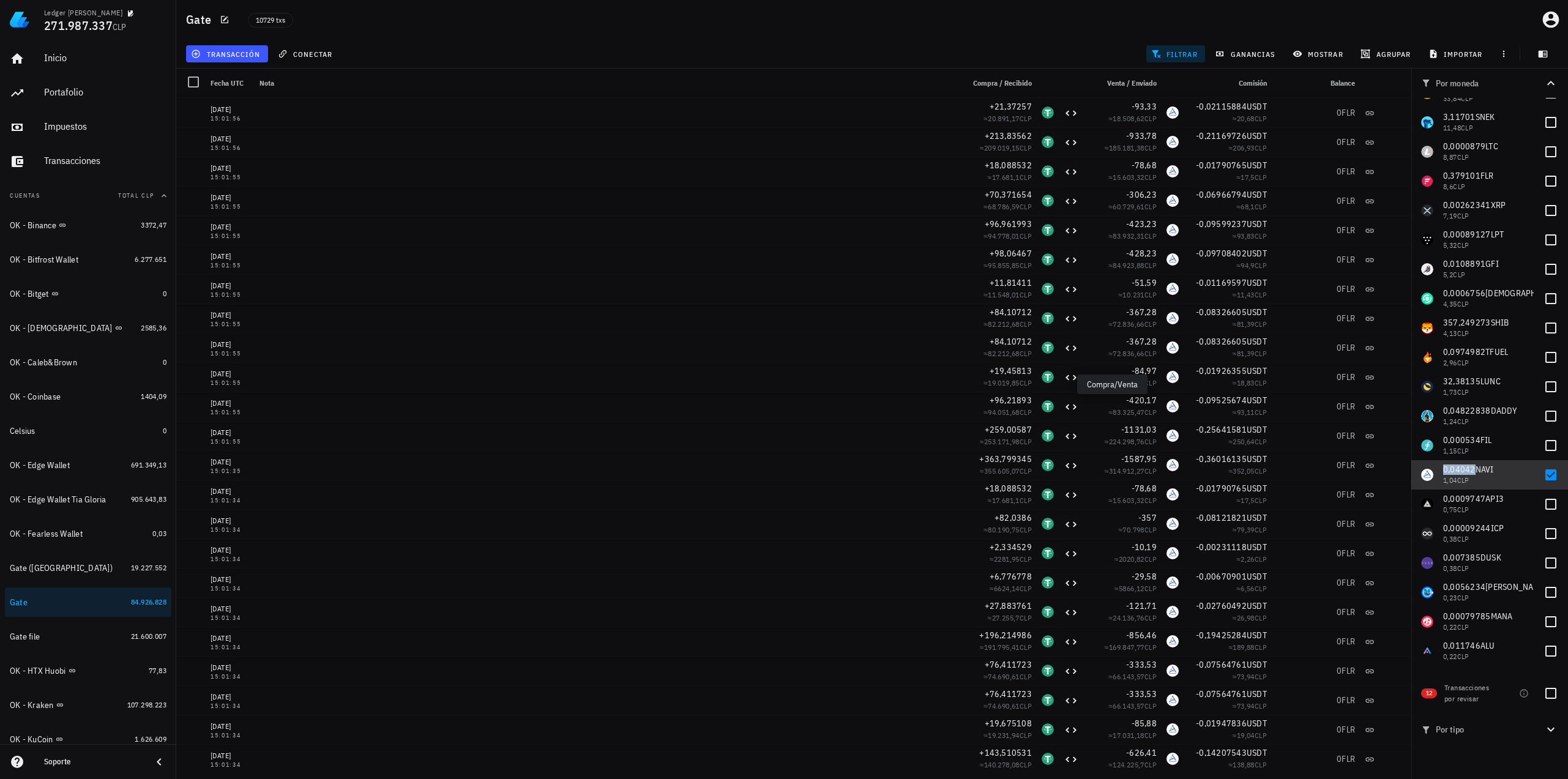
click at [1469, 478] on span "CLP" at bounding box center [1463, 480] width 12 height 9
checkbox input "false"
click at [1466, 502] on span "0,0009747" at bounding box center [1464, 498] width 43 height 11
checkbox input "true"
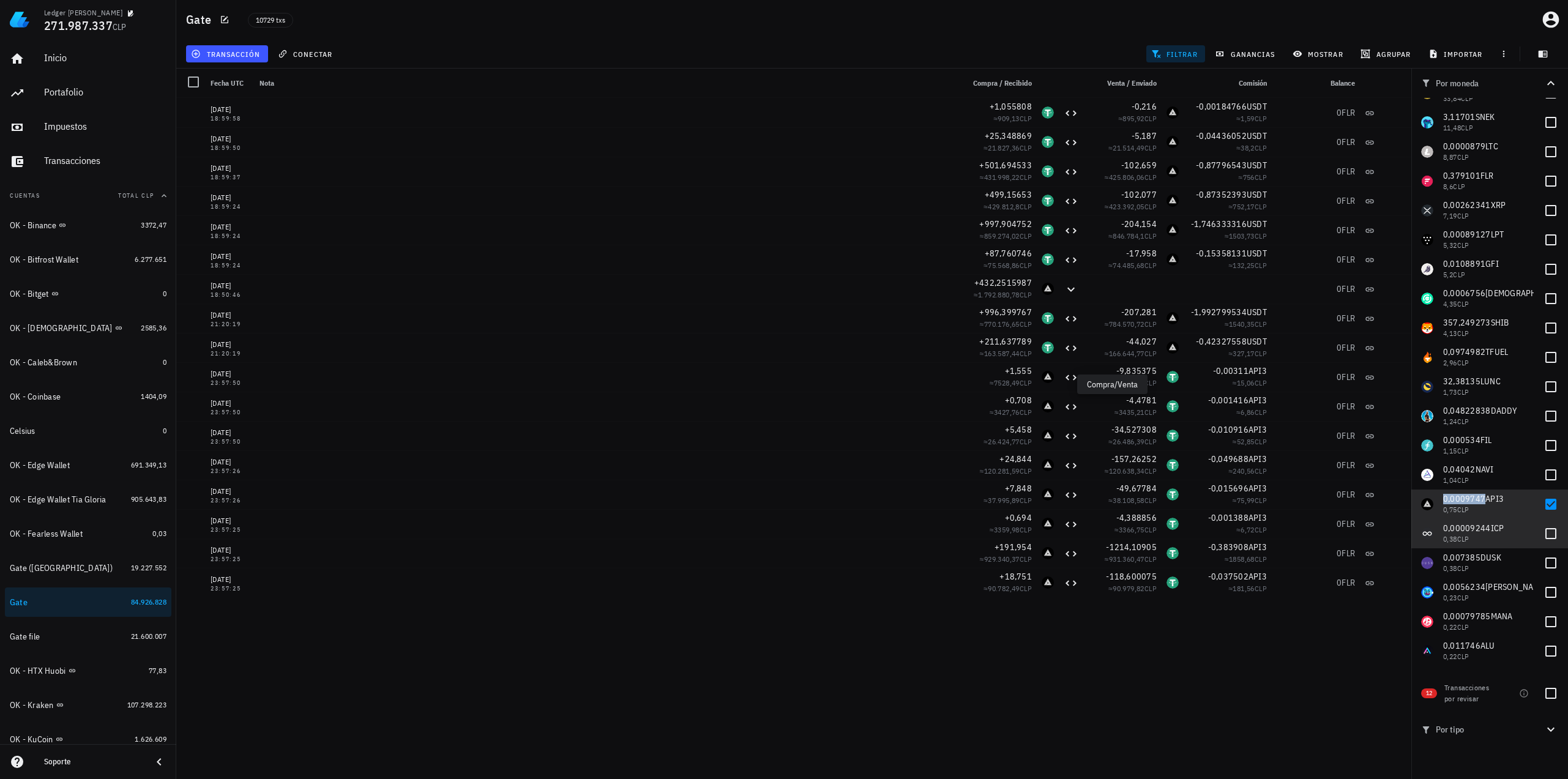
click at [1464, 525] on span "0,00009244" at bounding box center [1466, 528] width 48 height 11
checkbox input "true"
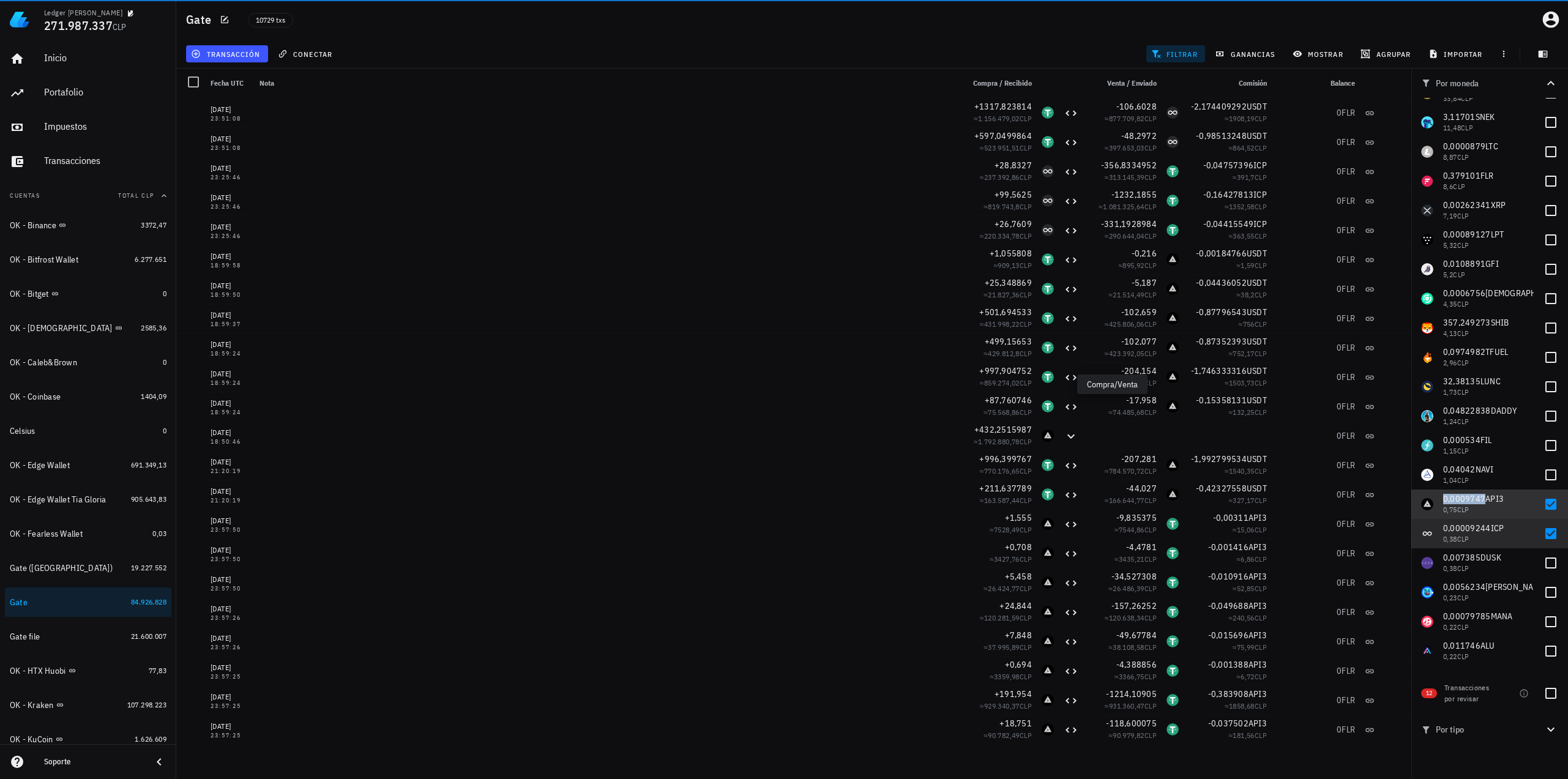
click at [1473, 502] on span "0,0009747" at bounding box center [1464, 498] width 43 height 11
checkbox input "false"
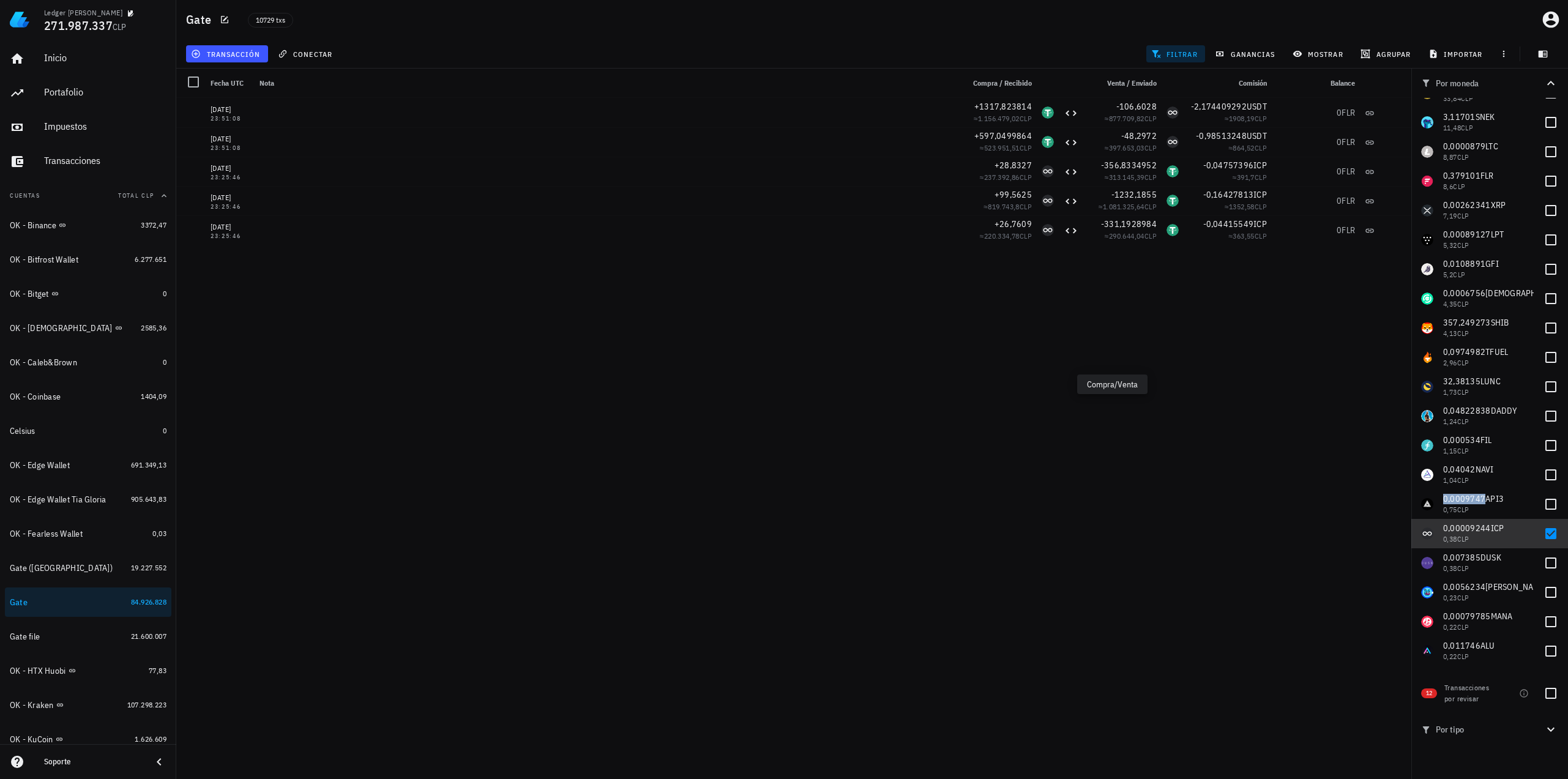
click at [1471, 533] on span "0,00009244" at bounding box center [1466, 528] width 48 height 11
checkbox input "false"
click at [1463, 557] on span "0,007385" at bounding box center [1461, 557] width 37 height 11
checkbox input "true"
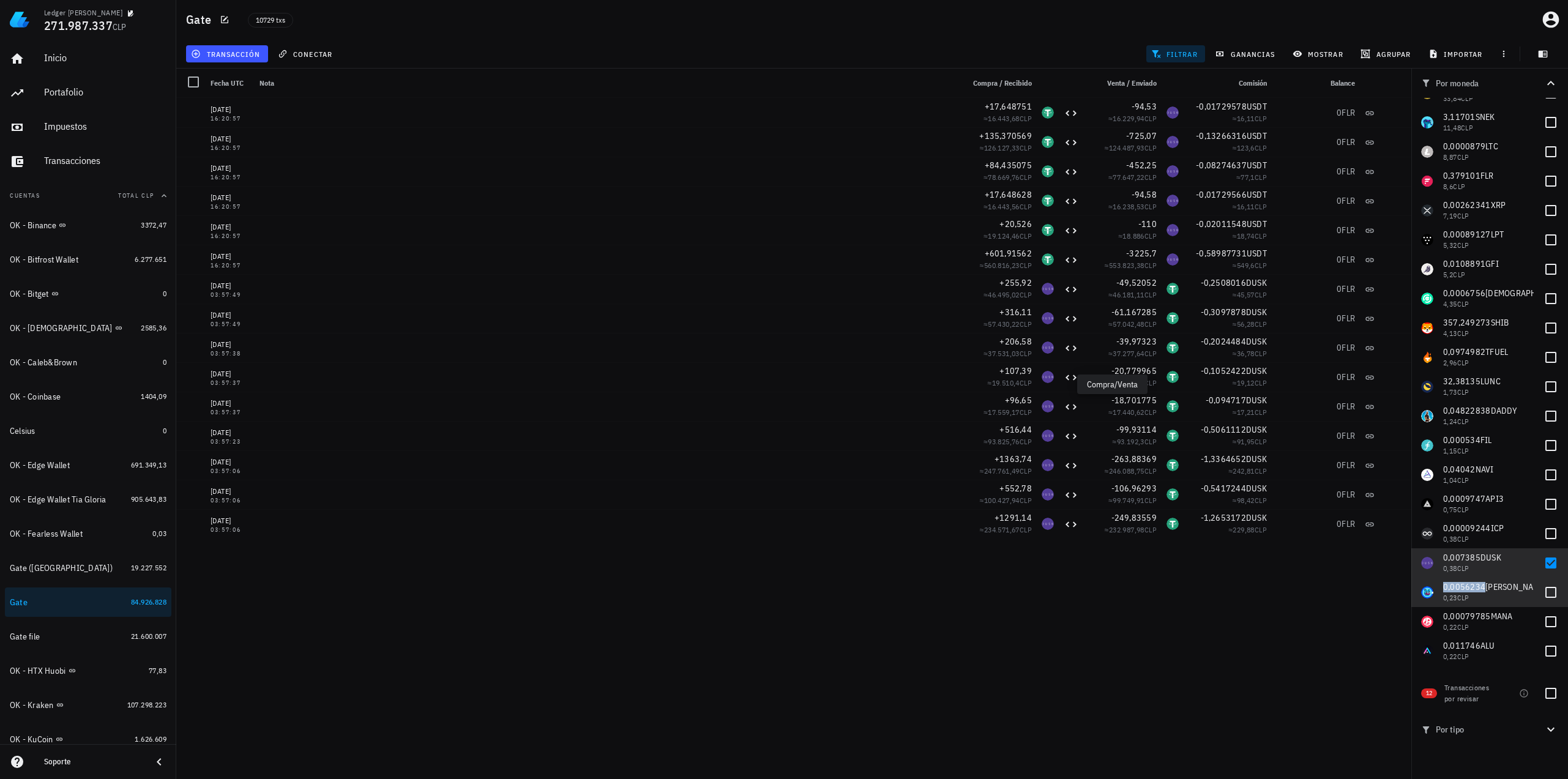
click at [1455, 583] on span "0,0056234" at bounding box center [1464, 587] width 43 height 11
checkbox input "true"
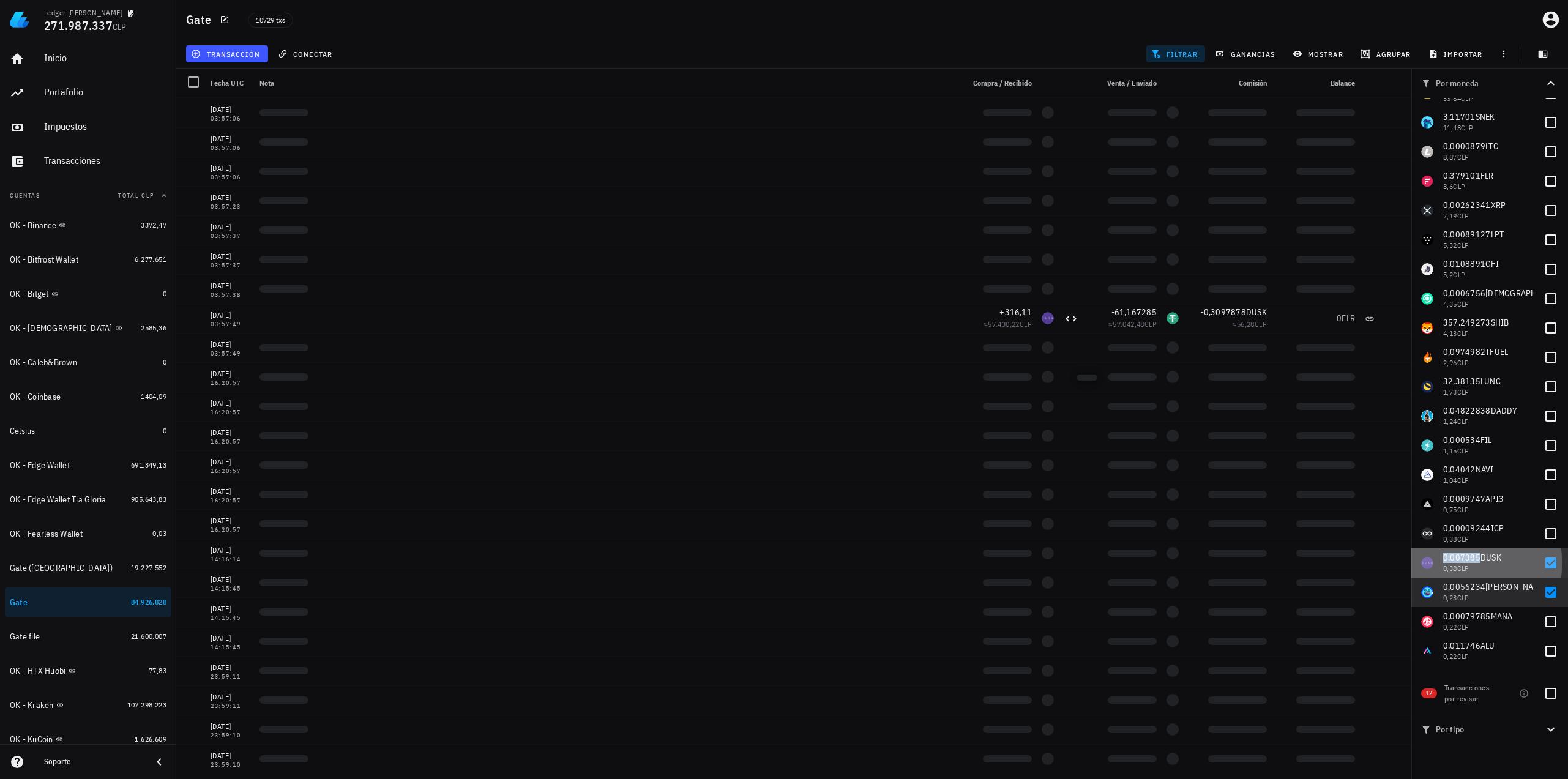
click at [1470, 554] on span "0,007385" at bounding box center [1461, 557] width 37 height 11
checkbox input "false"
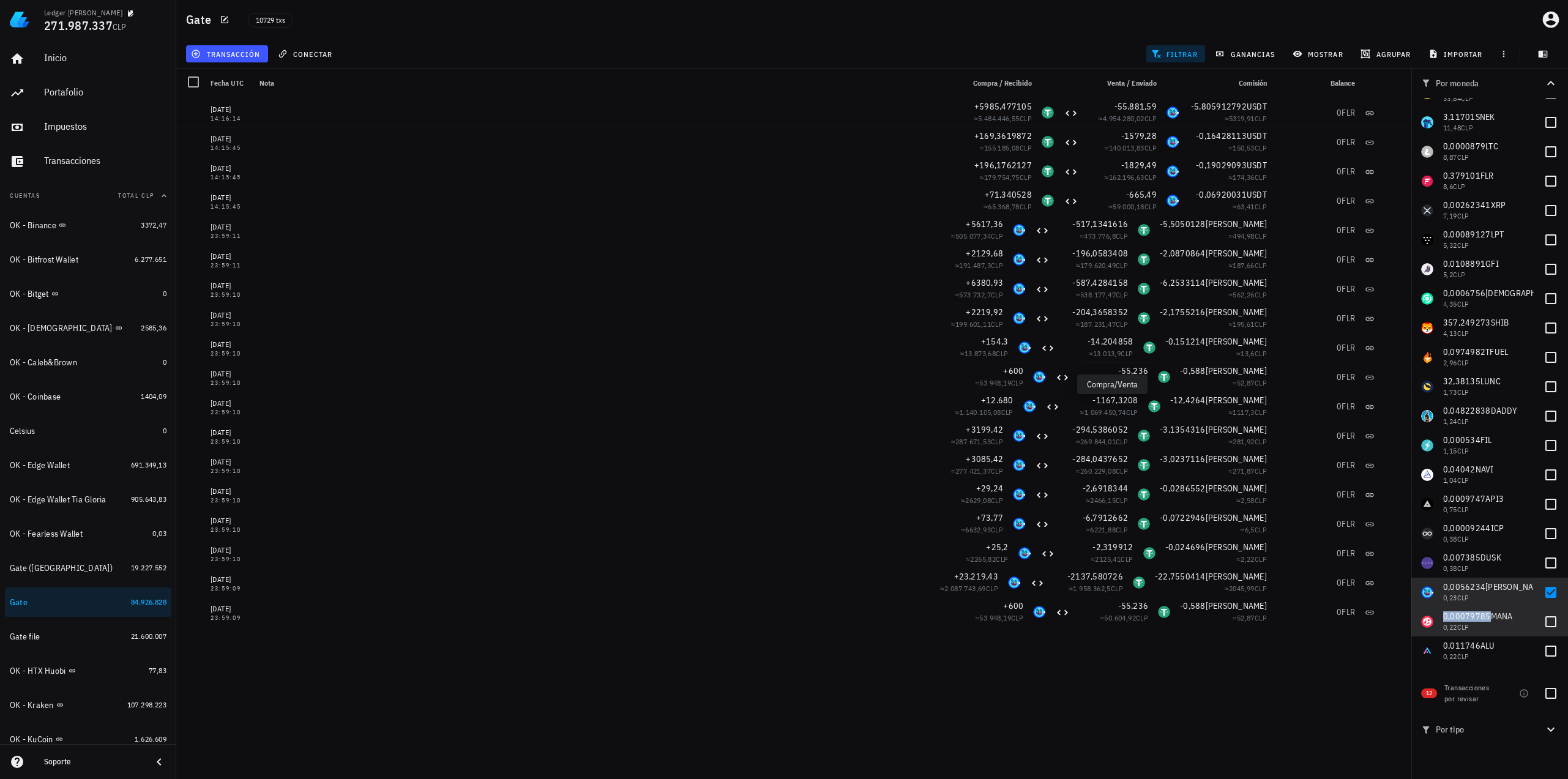
click at [1463, 613] on span "0,00079785" at bounding box center [1466, 616] width 48 height 11
checkbox input "true"
click at [1472, 586] on span "0,0056234" at bounding box center [1464, 587] width 43 height 11
checkbox input "false"
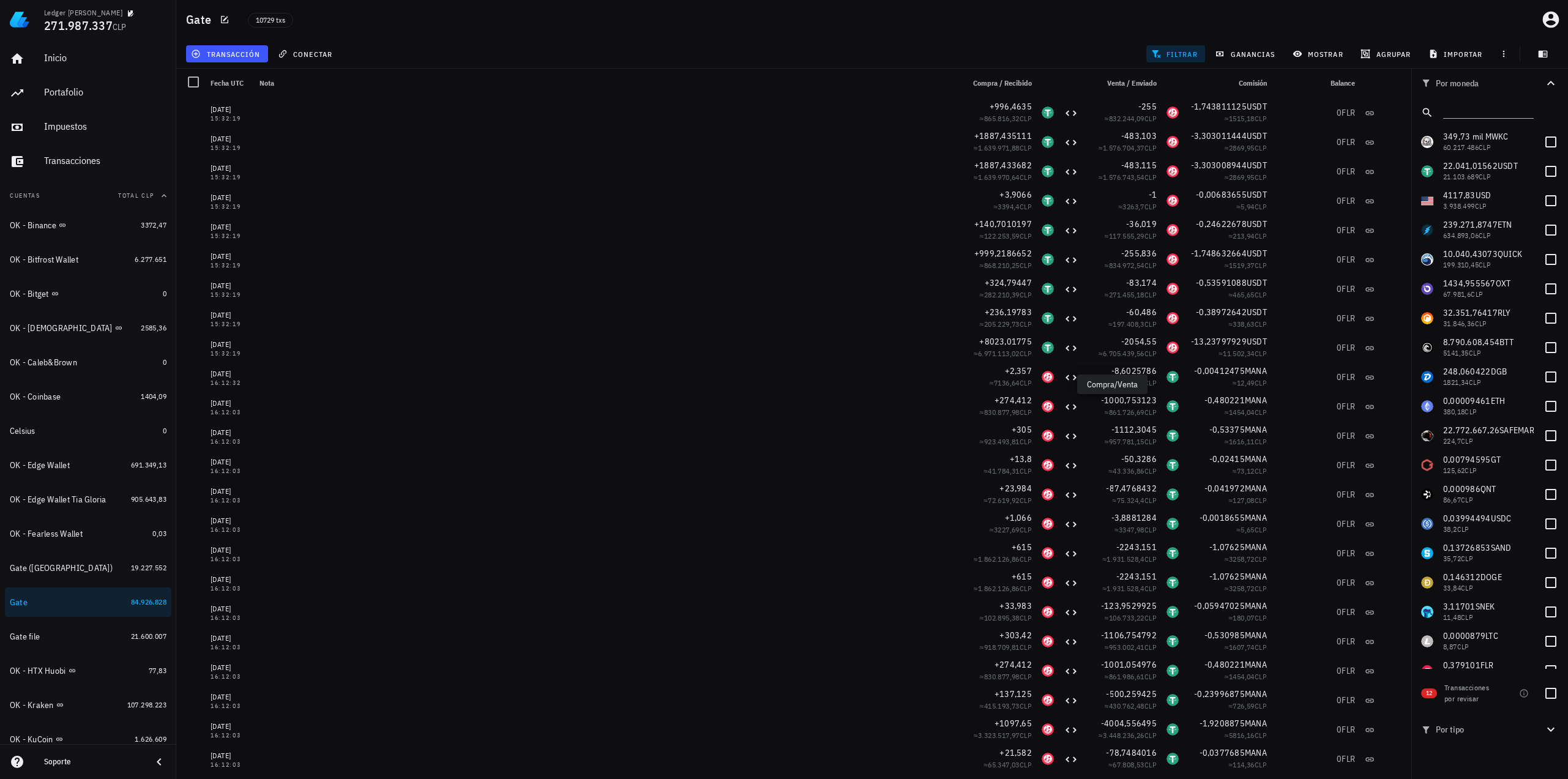
scroll to position [489, 0]
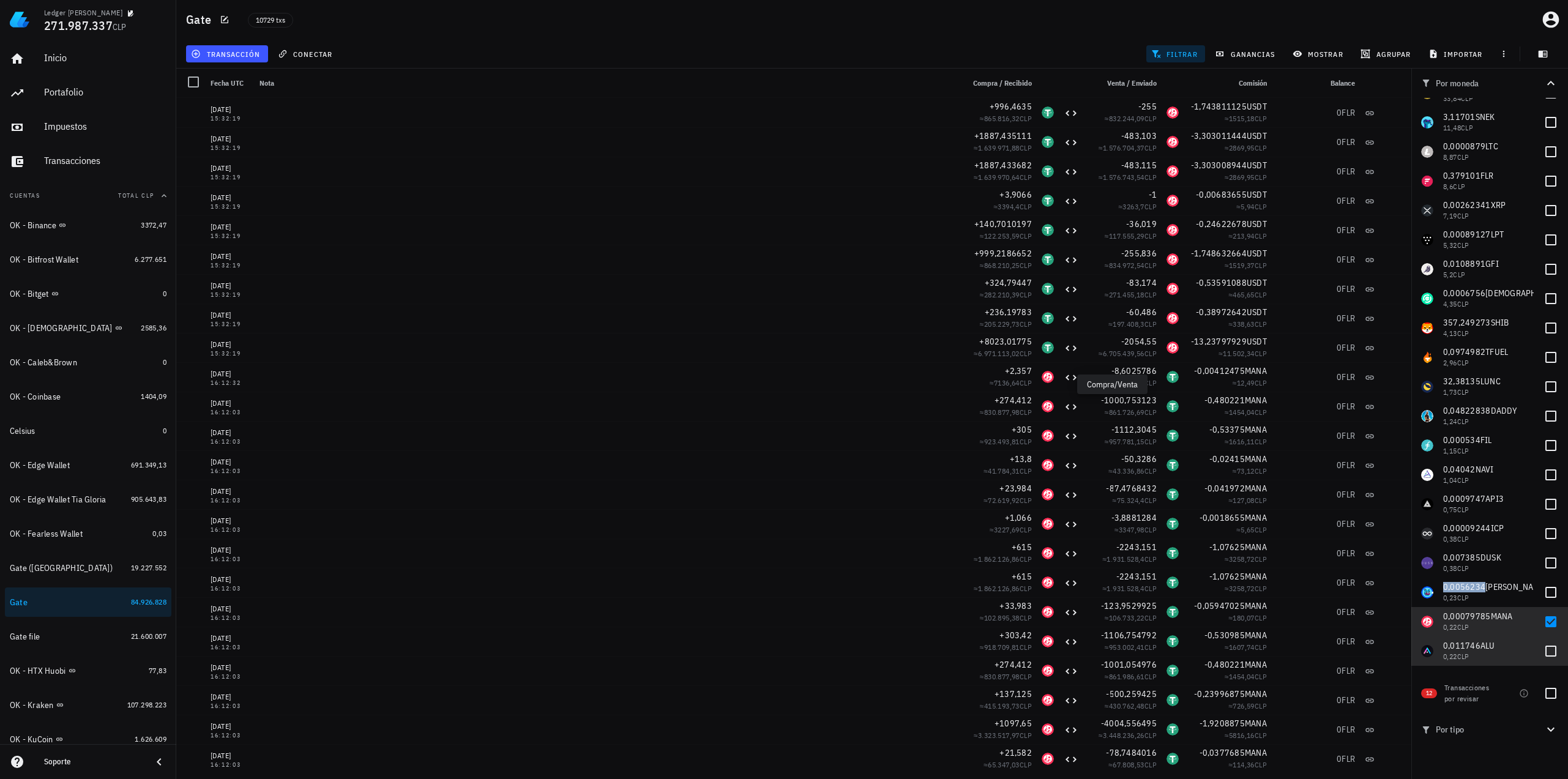
click at [1486, 635] on div "0,011746 ALU 0,22 CLP" at bounding box center [1488, 651] width 91 height 35
checkbox input "true"
click at [1484, 620] on span "0,00079785" at bounding box center [1466, 616] width 48 height 11
checkbox input "false"
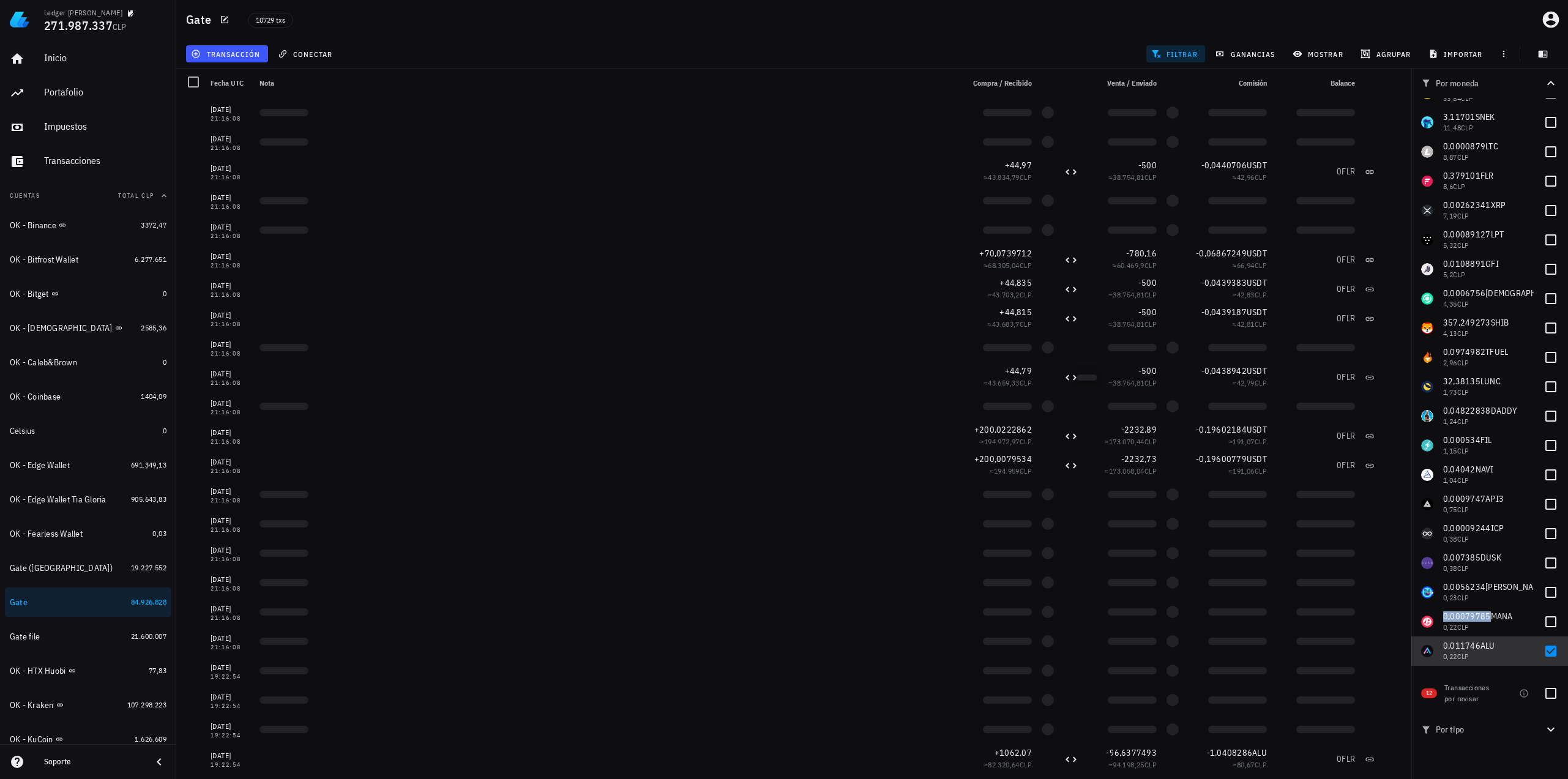
click at [1484, 641] on span "ALU" at bounding box center [1487, 645] width 15 height 11
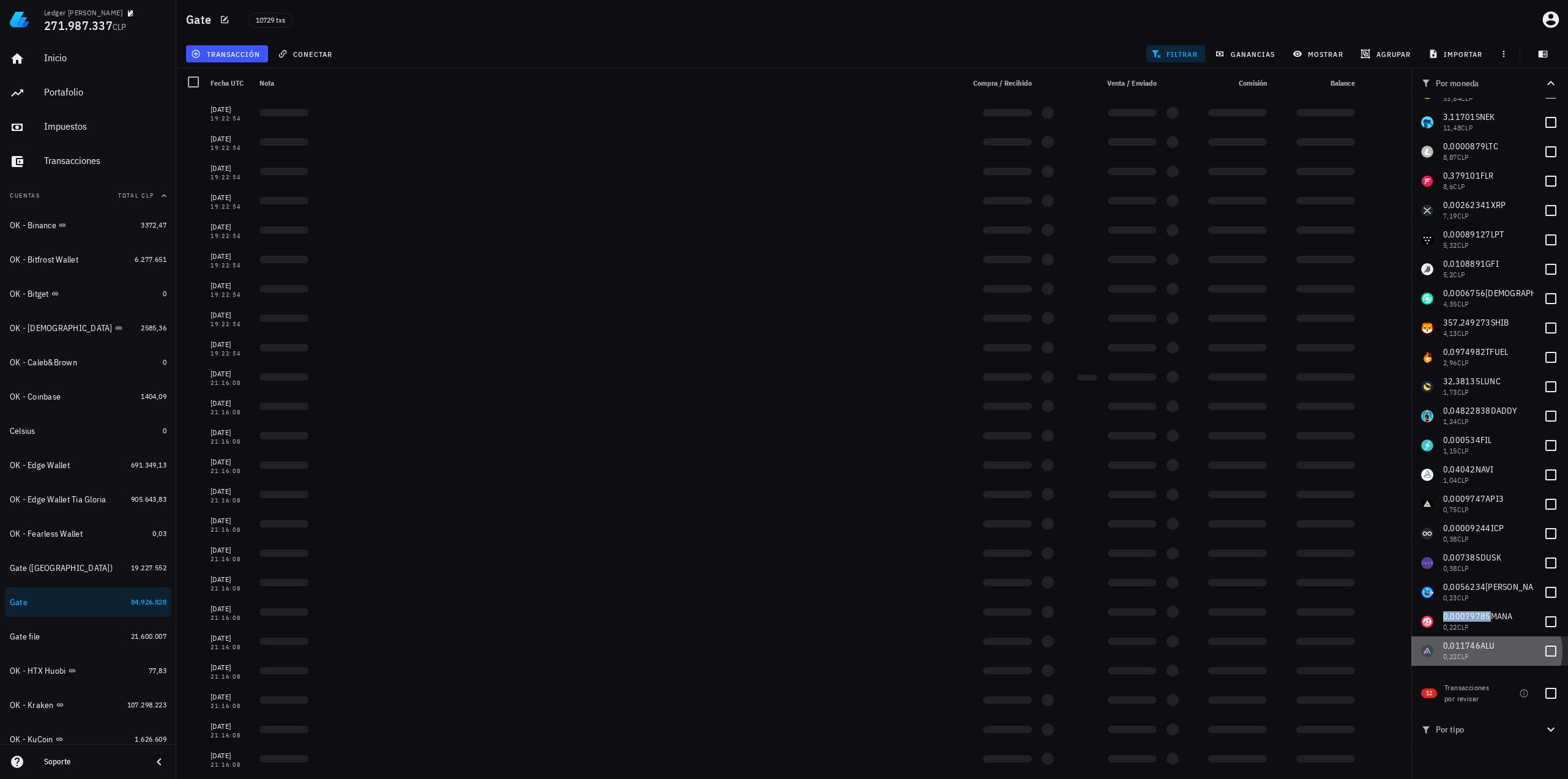
click at [1458, 648] on span "0,011746" at bounding box center [1461, 645] width 37 height 11
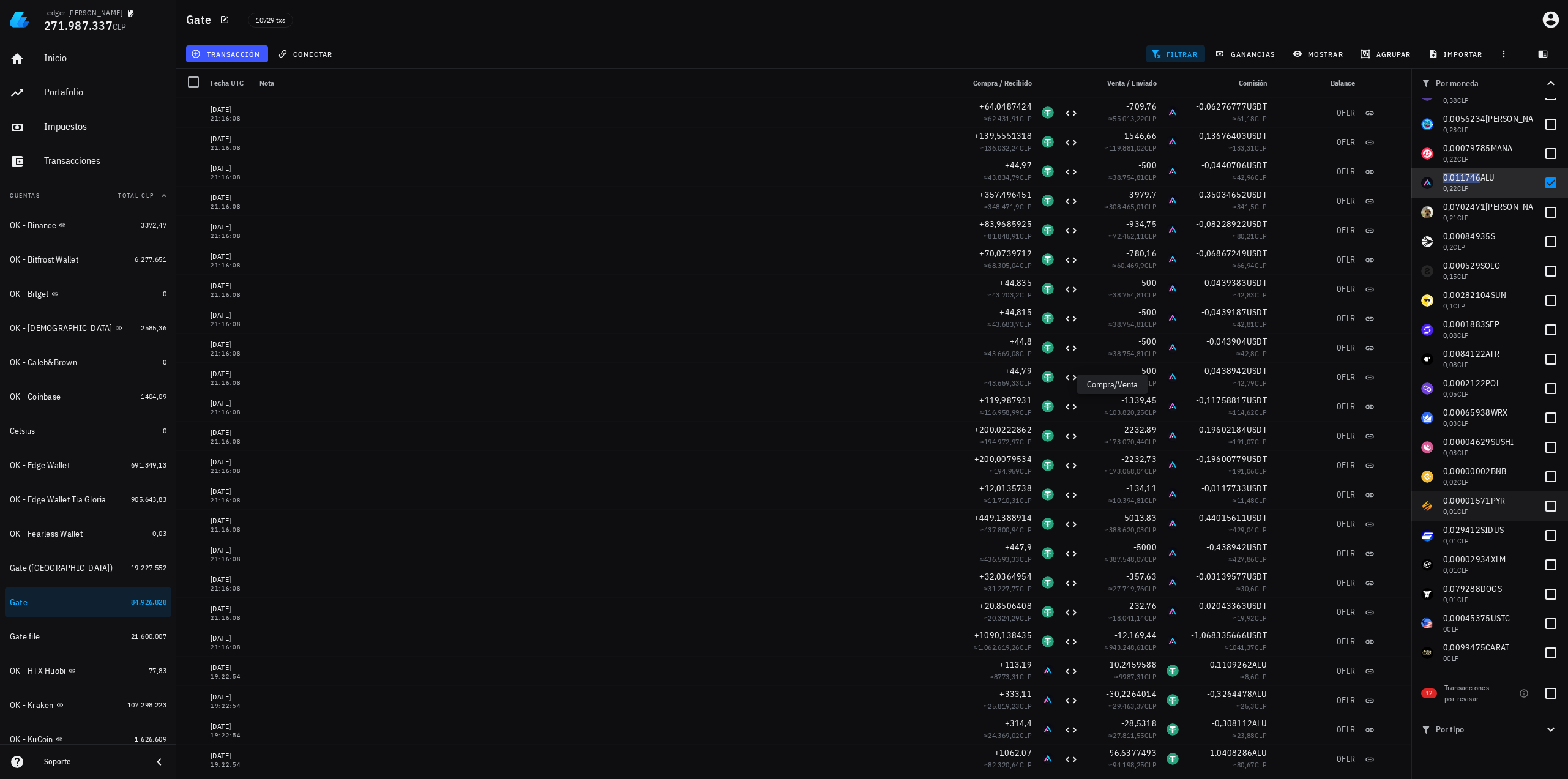
scroll to position [853, 0]
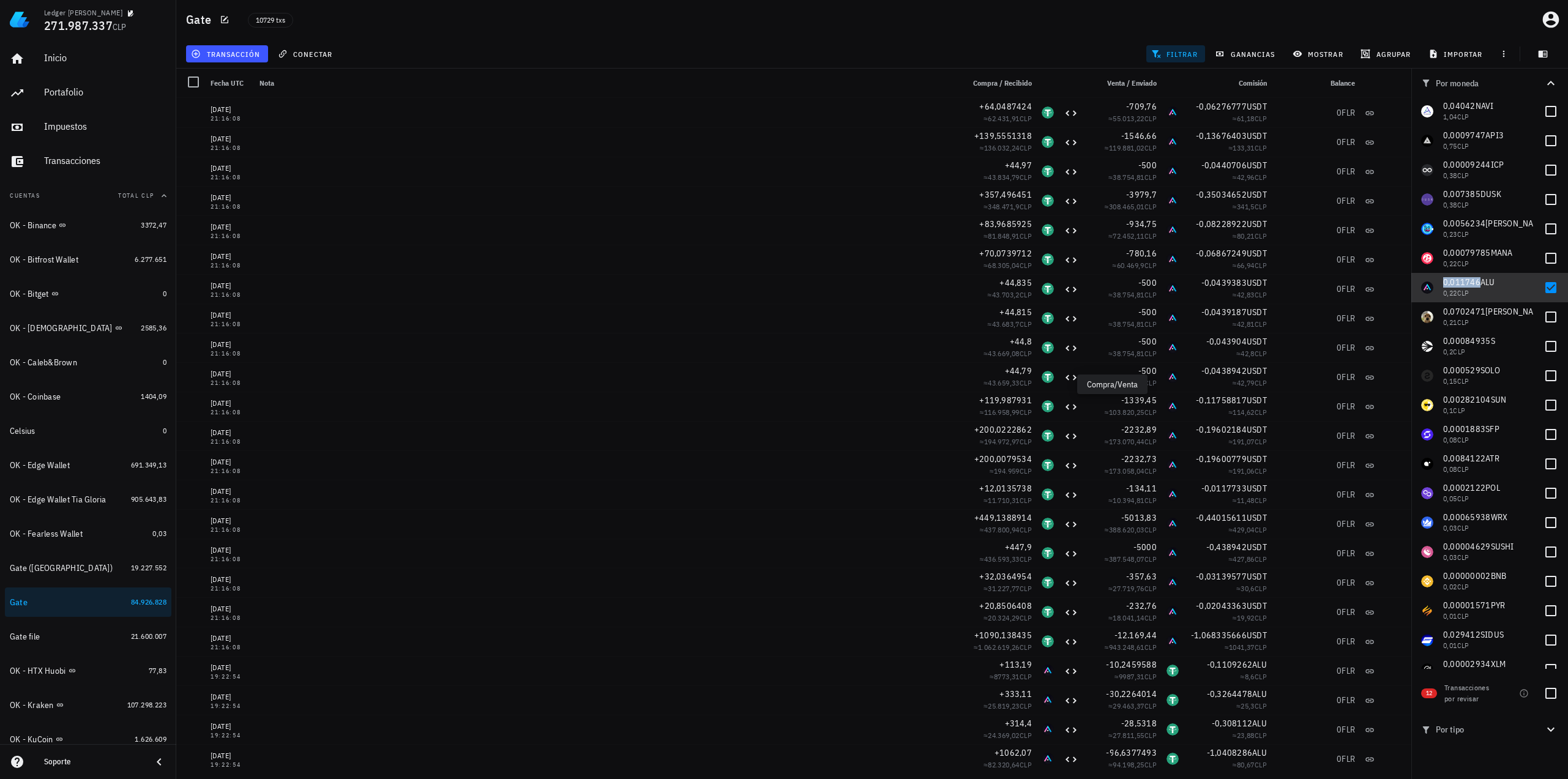
click at [1472, 279] on span "0,011746" at bounding box center [1461, 282] width 37 height 11
checkbox input "false"
click at [1469, 307] on span "0,0702471" at bounding box center [1464, 311] width 43 height 11
checkbox input "true"
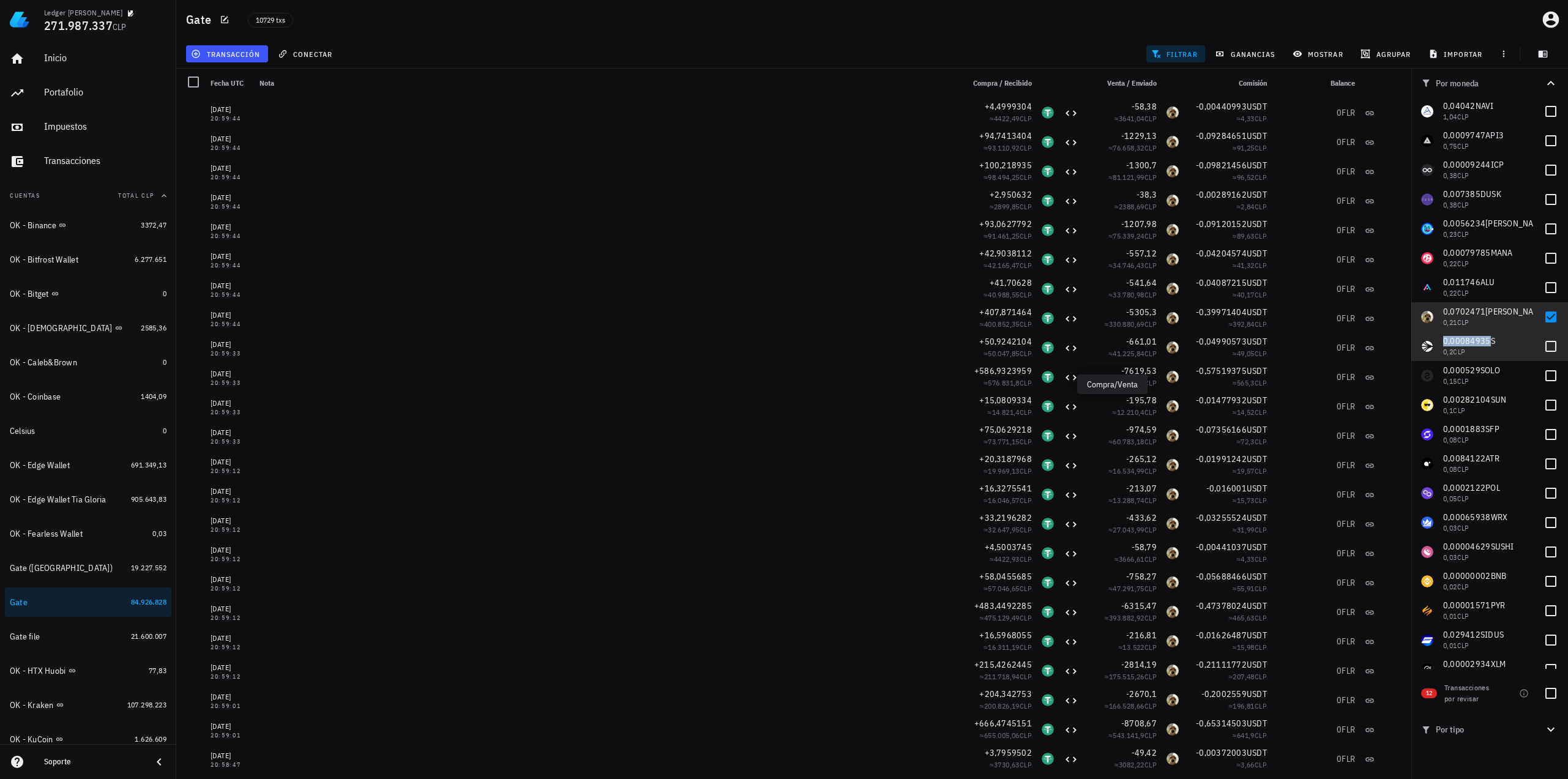
click at [1483, 344] on span "0,00084935" at bounding box center [1466, 340] width 48 height 11
checkbox input "true"
click at [1474, 309] on span "0,0702471" at bounding box center [1464, 311] width 43 height 11
checkbox input "false"
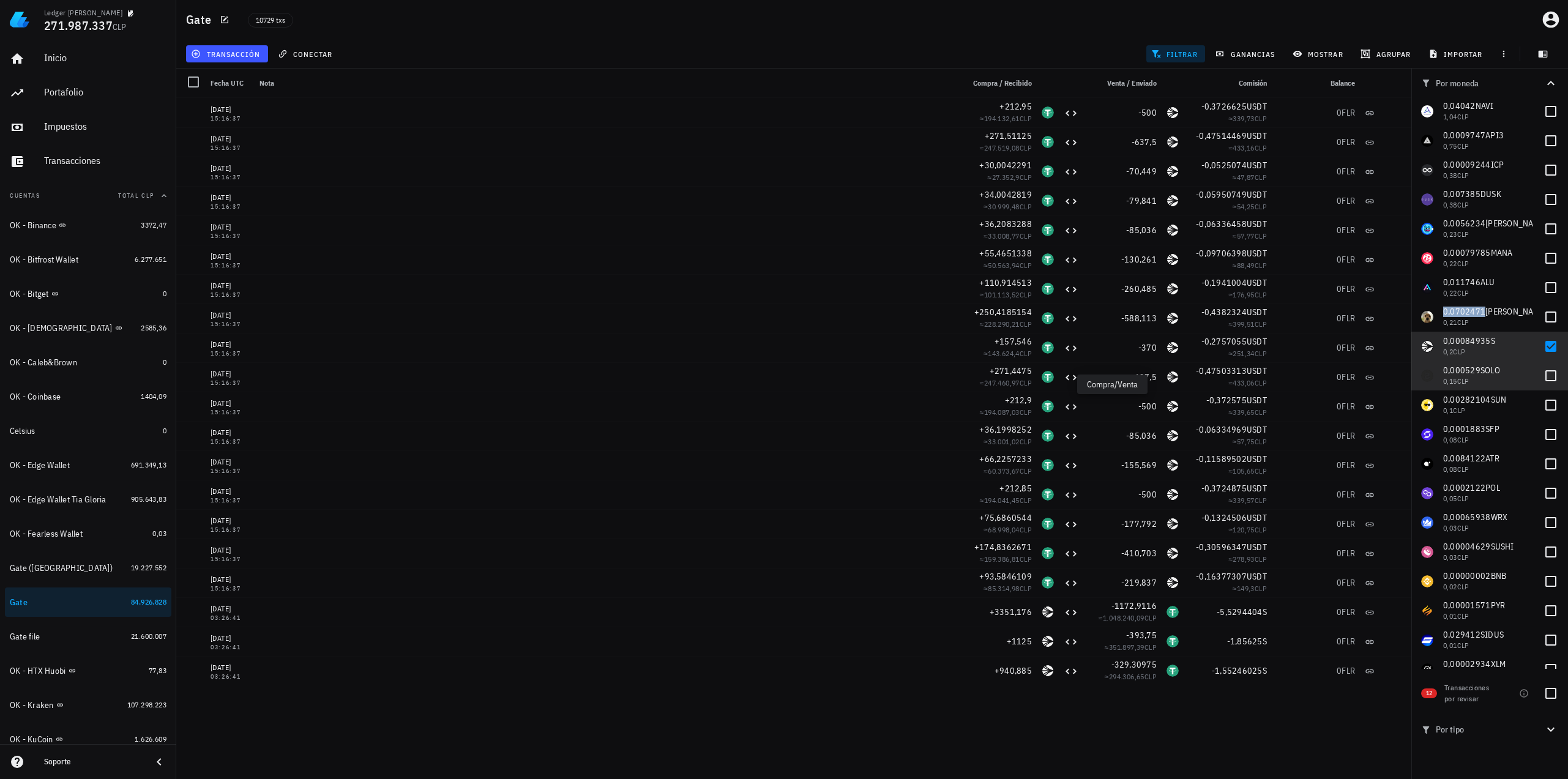
click at [1459, 374] on span "0,000529" at bounding box center [1461, 370] width 37 height 11
checkbox input "true"
click at [1465, 342] on span "0,00084935" at bounding box center [1466, 340] width 48 height 11
checkbox input "false"
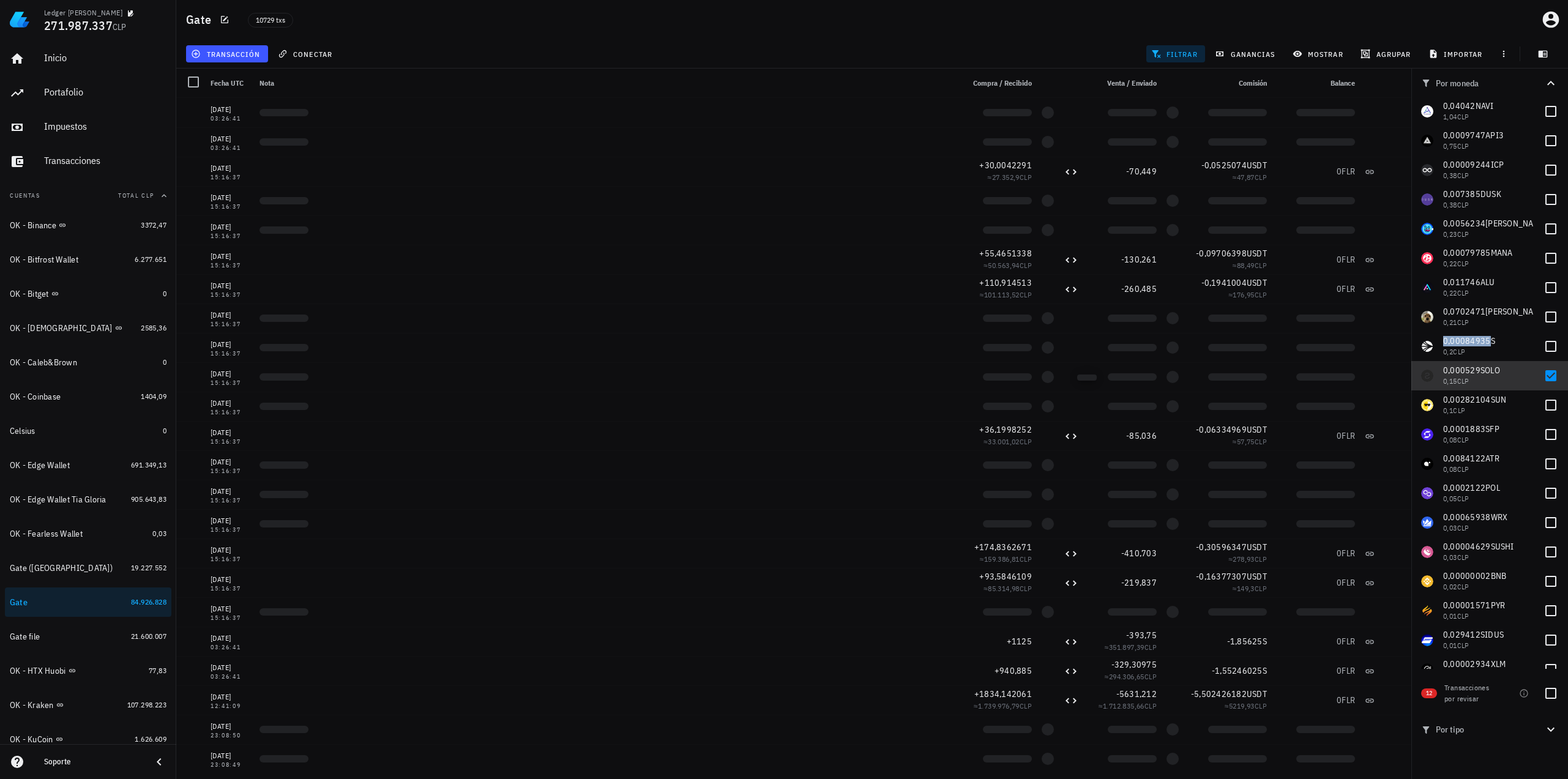
click at [1469, 373] on span "0,000529" at bounding box center [1461, 370] width 37 height 11
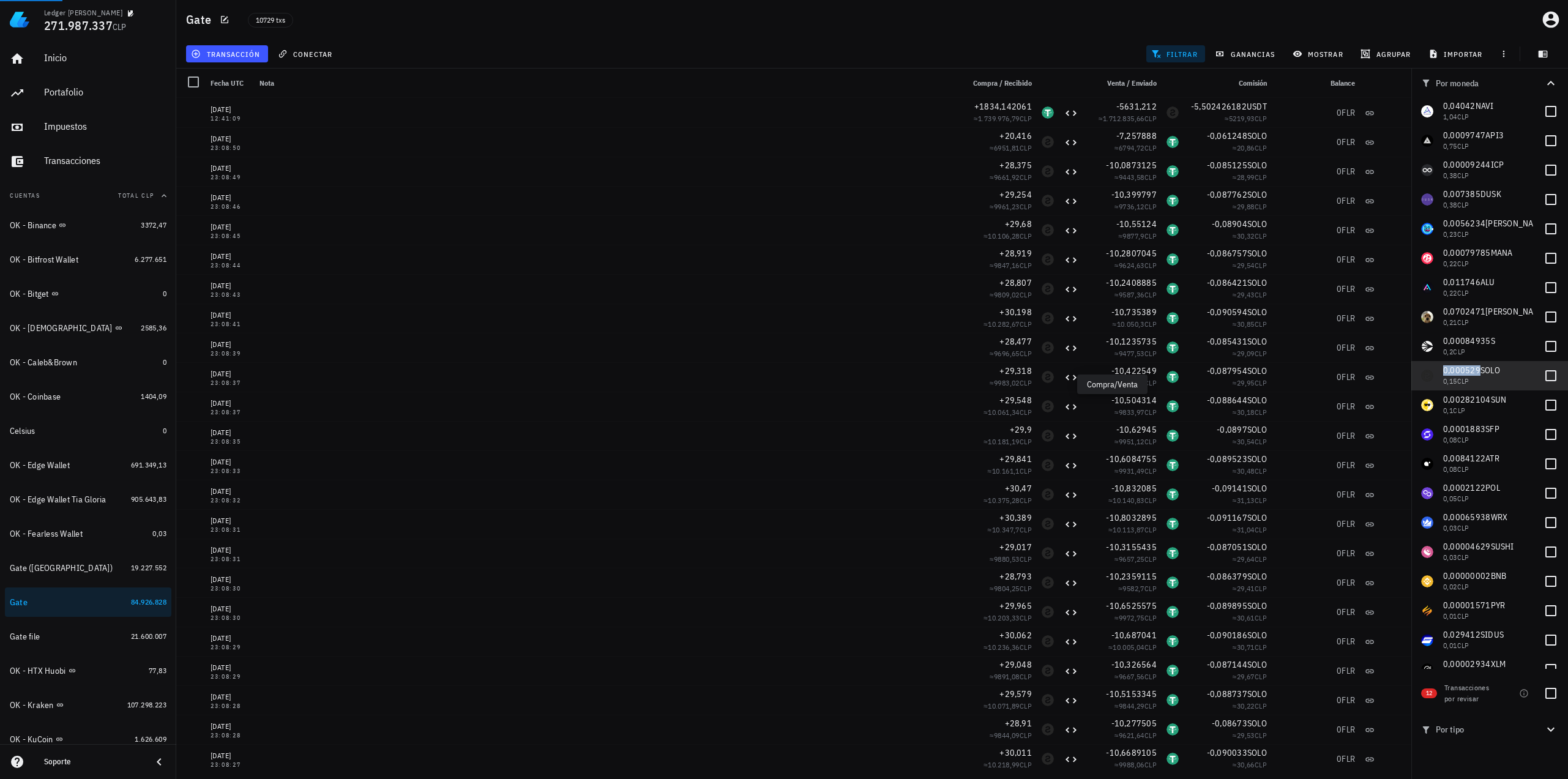
click at [1480, 368] on span "SOLO" at bounding box center [1490, 370] width 20 height 11
click at [1471, 374] on span "0,000529" at bounding box center [1461, 370] width 37 height 11
checkbox input "false"
click at [1468, 400] on span "0,00282104" at bounding box center [1466, 399] width 48 height 11
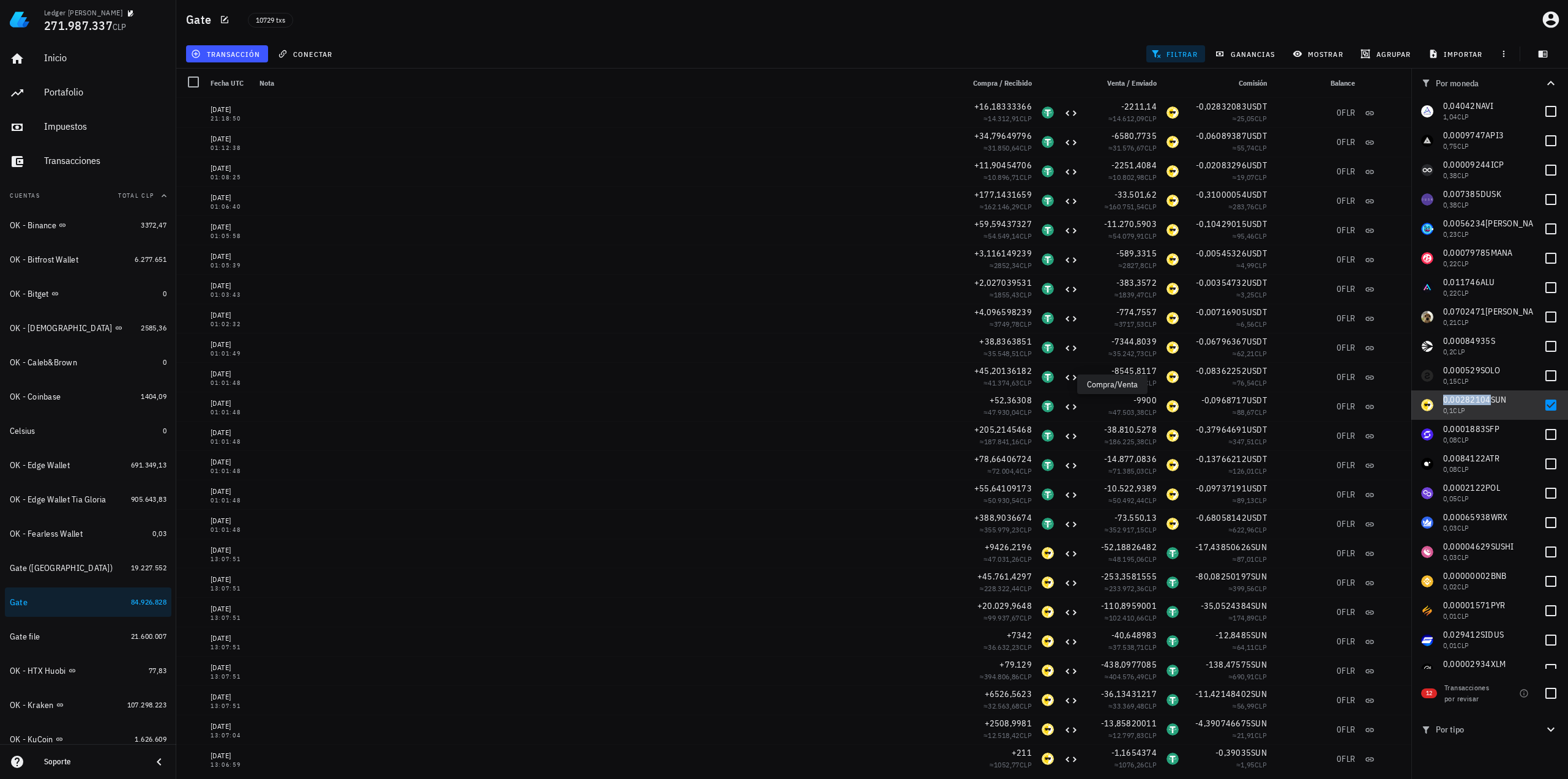
click at [1476, 401] on span "0,00282104" at bounding box center [1466, 399] width 48 height 11
checkbox input "false"
click at [1470, 432] on span "0,0001883" at bounding box center [1464, 429] width 43 height 11
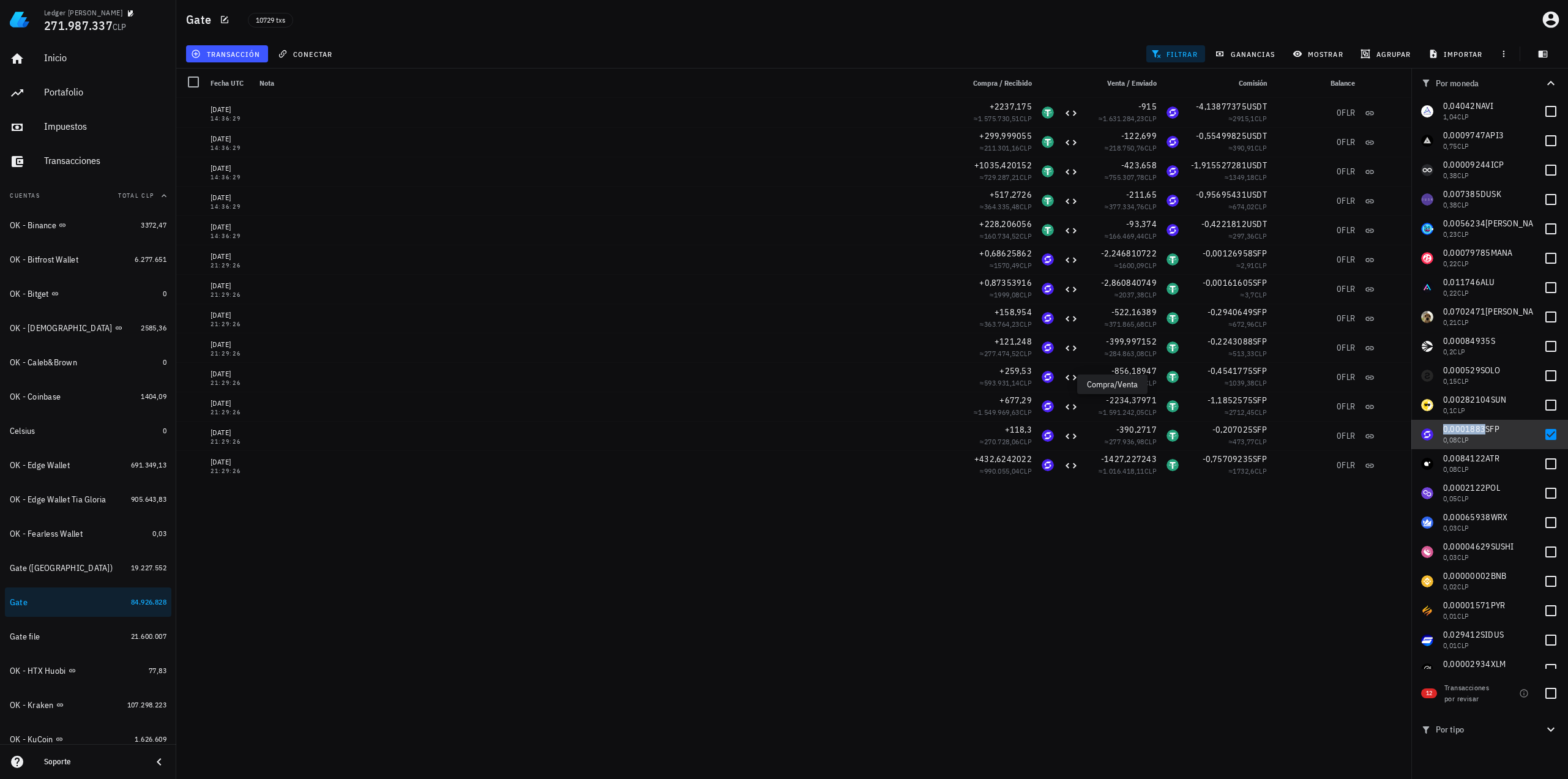
click at [1463, 430] on span "0,0001883" at bounding box center [1464, 429] width 43 height 11
checkbox input "false"
click at [1464, 458] on span "0,0084122" at bounding box center [1464, 458] width 43 height 11
checkbox input "true"
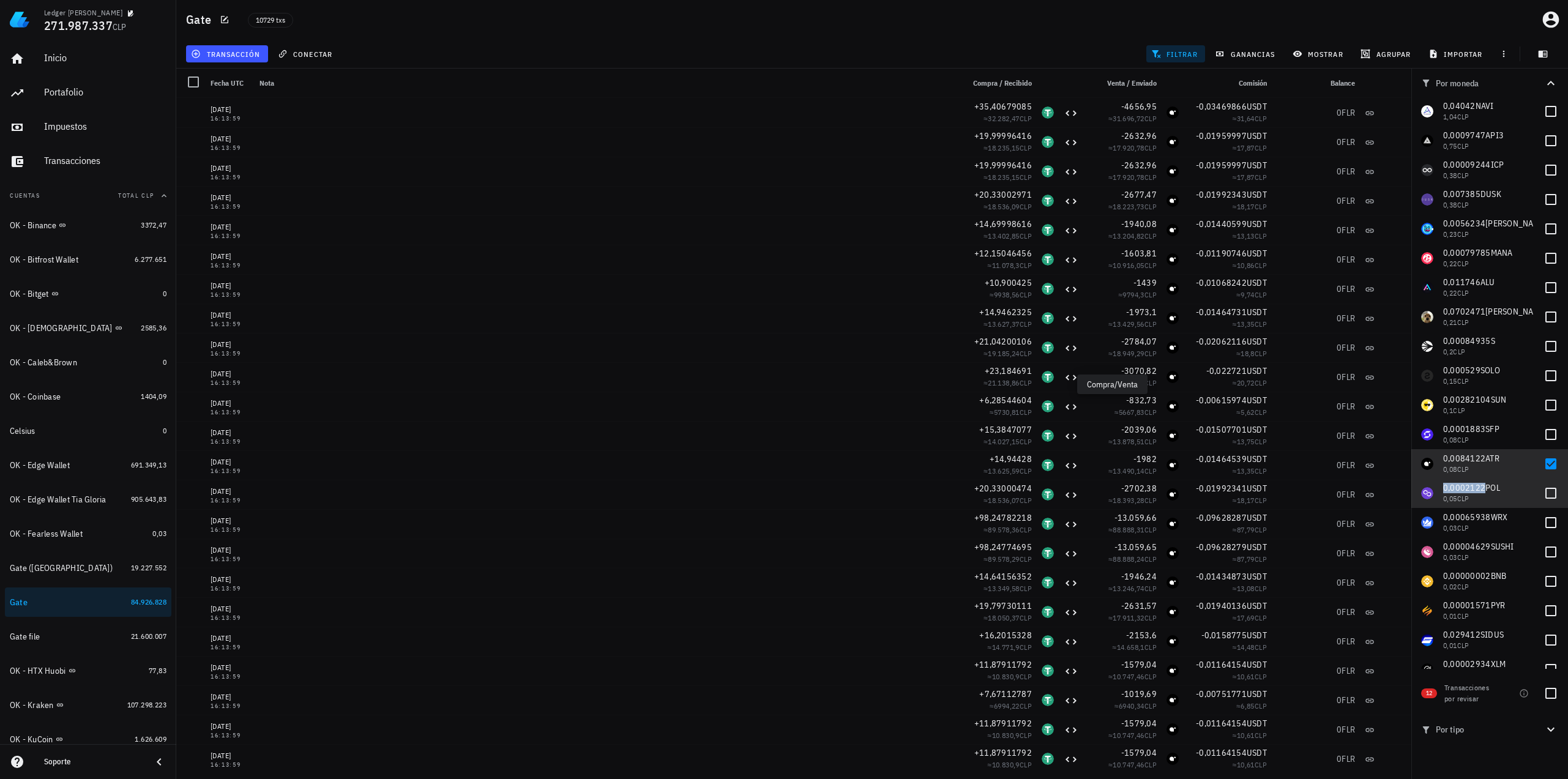
click at [1465, 484] on span "0,0002122" at bounding box center [1464, 488] width 43 height 11
checkbox input "true"
click at [1467, 458] on span "0,0084122" at bounding box center [1464, 458] width 43 height 11
checkbox input "false"
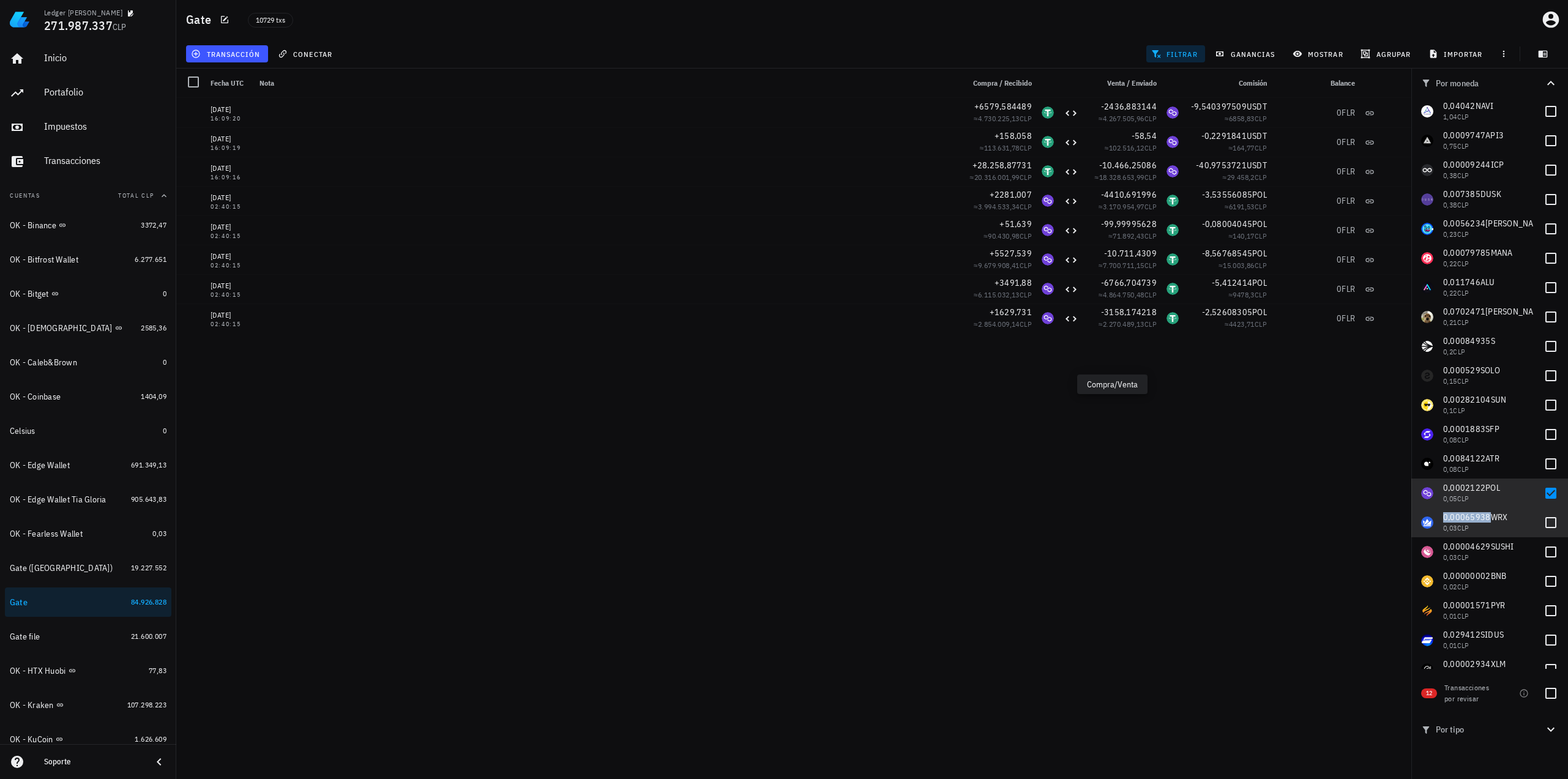
click at [1478, 519] on span "0,00065938" at bounding box center [1466, 517] width 48 height 11
checkbox input "true"
click at [1484, 476] on div "0,0002122 POL 0,05 CLP" at bounding box center [1488, 493] width 91 height 35
checkbox input "false"
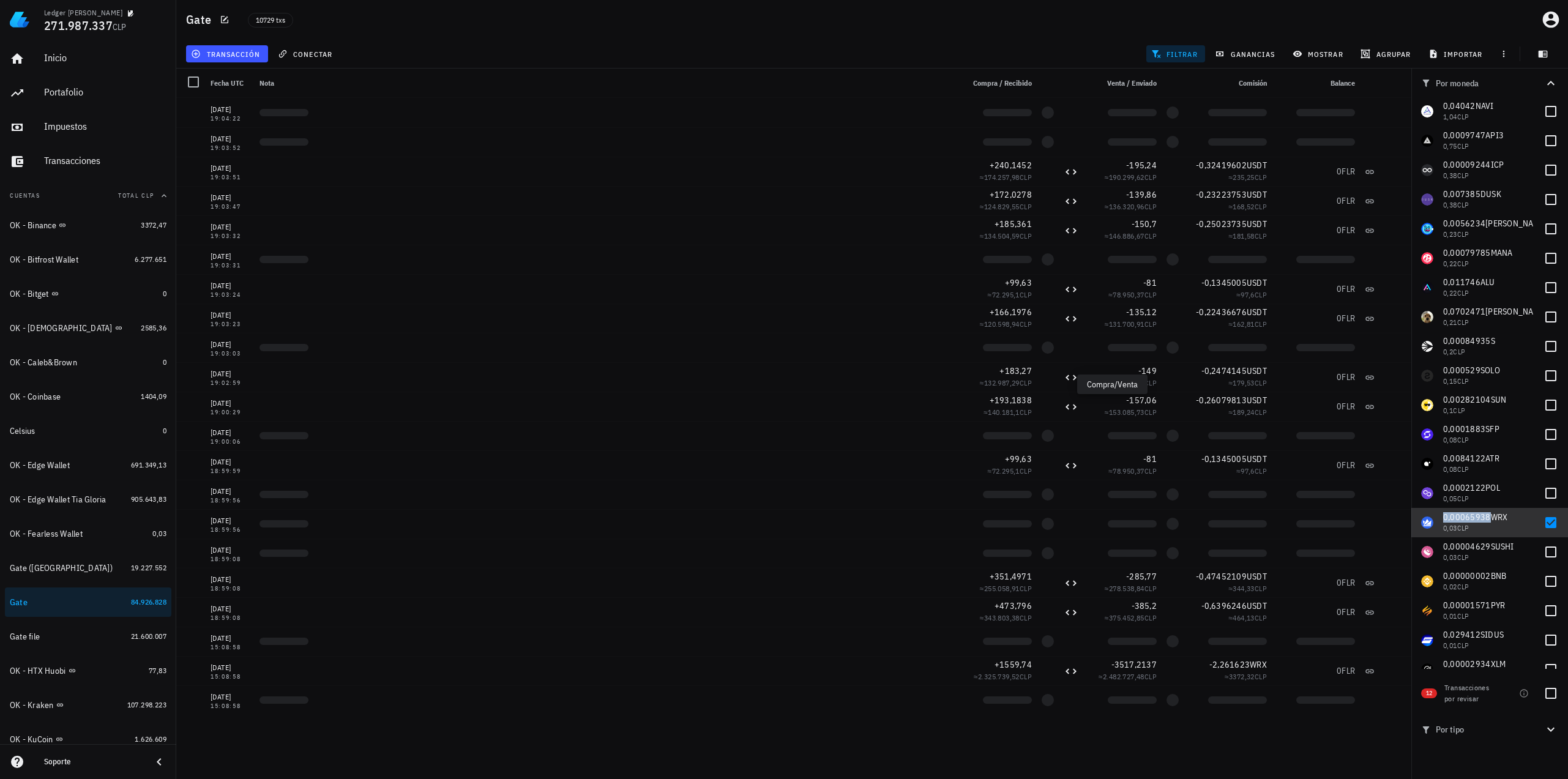
click at [1477, 515] on span "0,00065938" at bounding box center [1466, 517] width 48 height 11
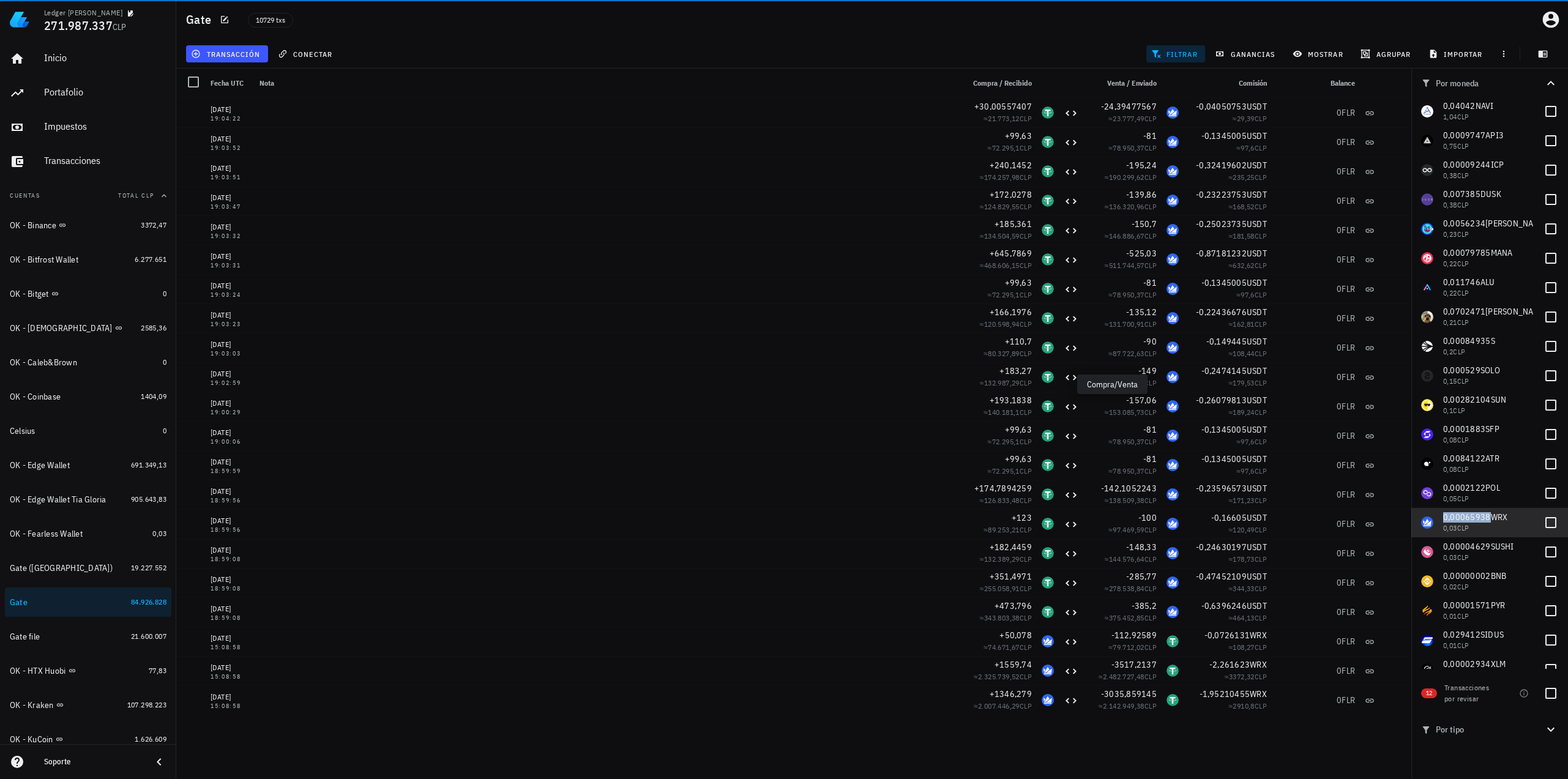
click at [1477, 515] on span "0,00065938" at bounding box center [1466, 517] width 48 height 11
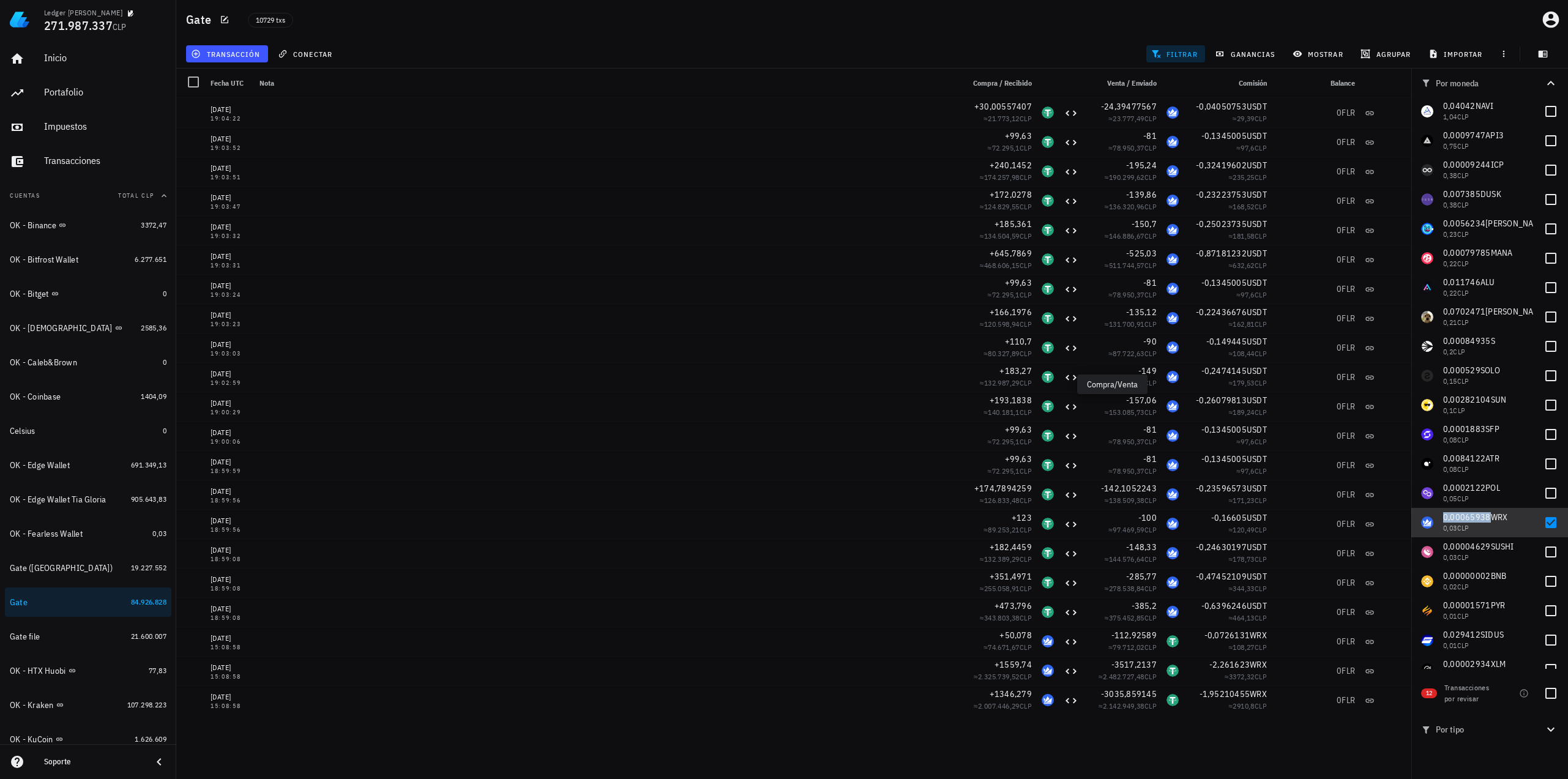
click at [1490, 526] on div "0,03 CLP" at bounding box center [1488, 528] width 91 height 8
checkbox input "false"
click at [1518, 547] on div "0,00004629 SUSHI" at bounding box center [1488, 547] width 91 height 10
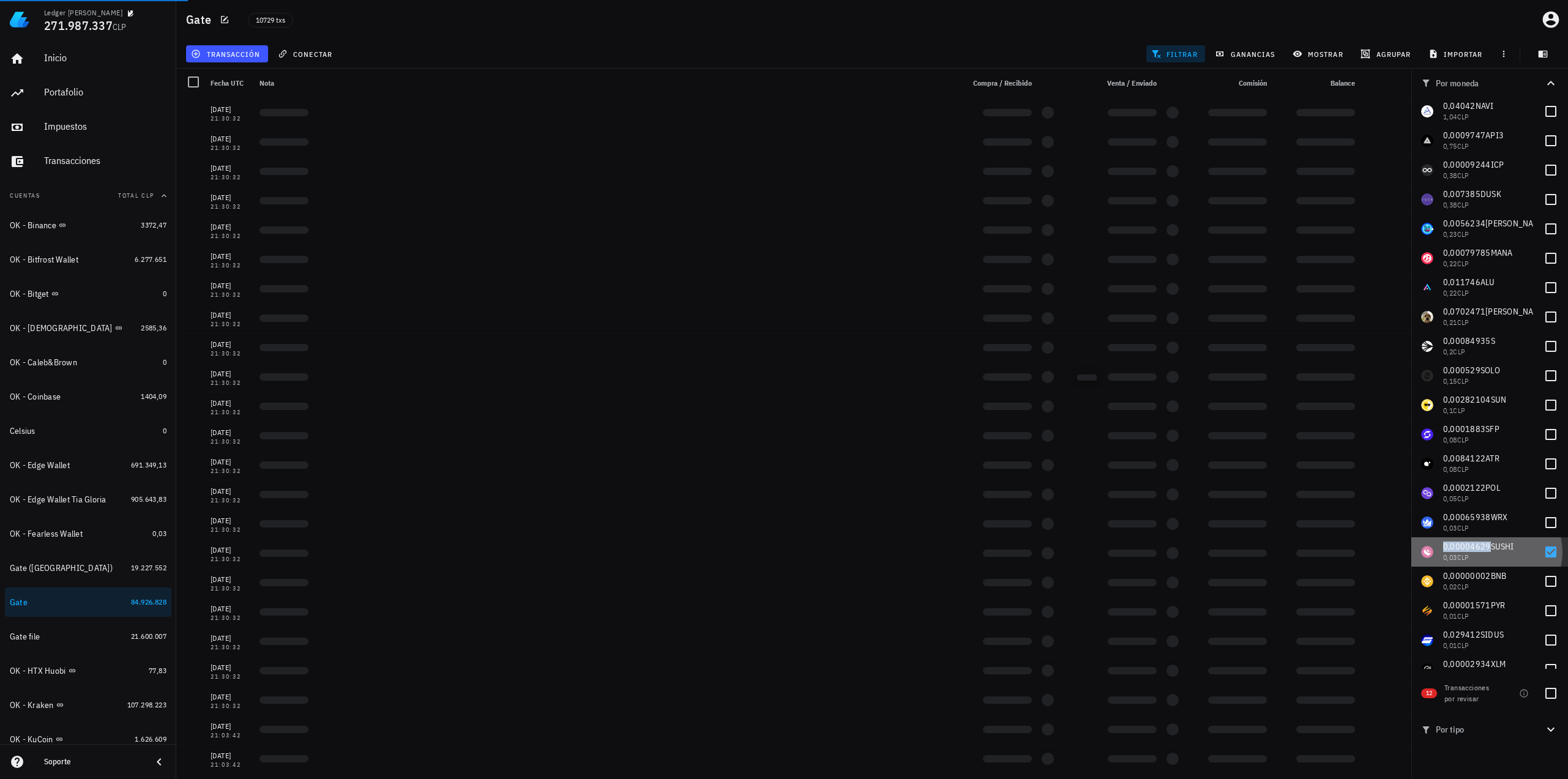
click at [1472, 547] on span "0,00004629" at bounding box center [1466, 546] width 48 height 11
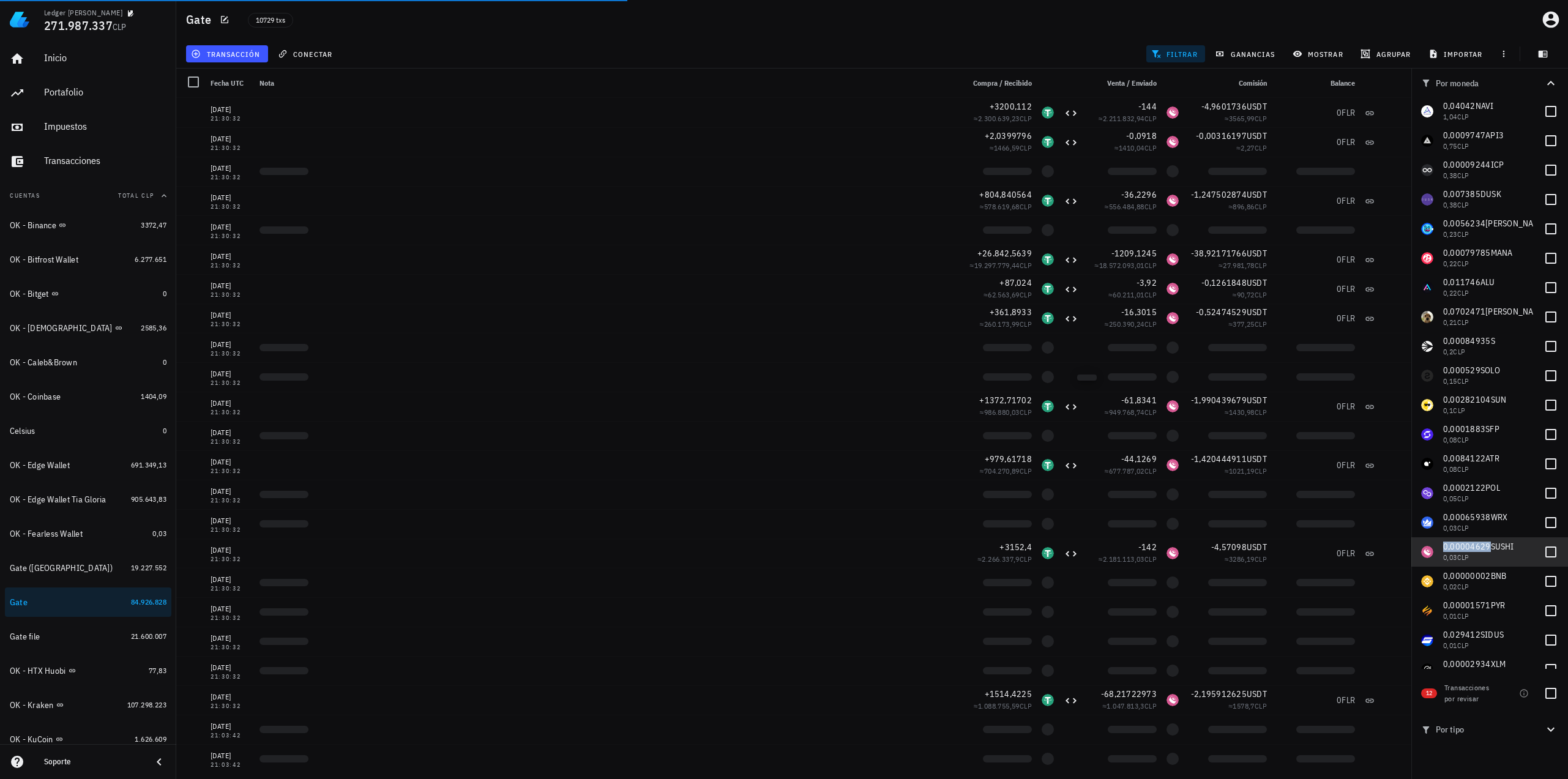
click at [1472, 547] on span "0,00004629" at bounding box center [1466, 546] width 48 height 11
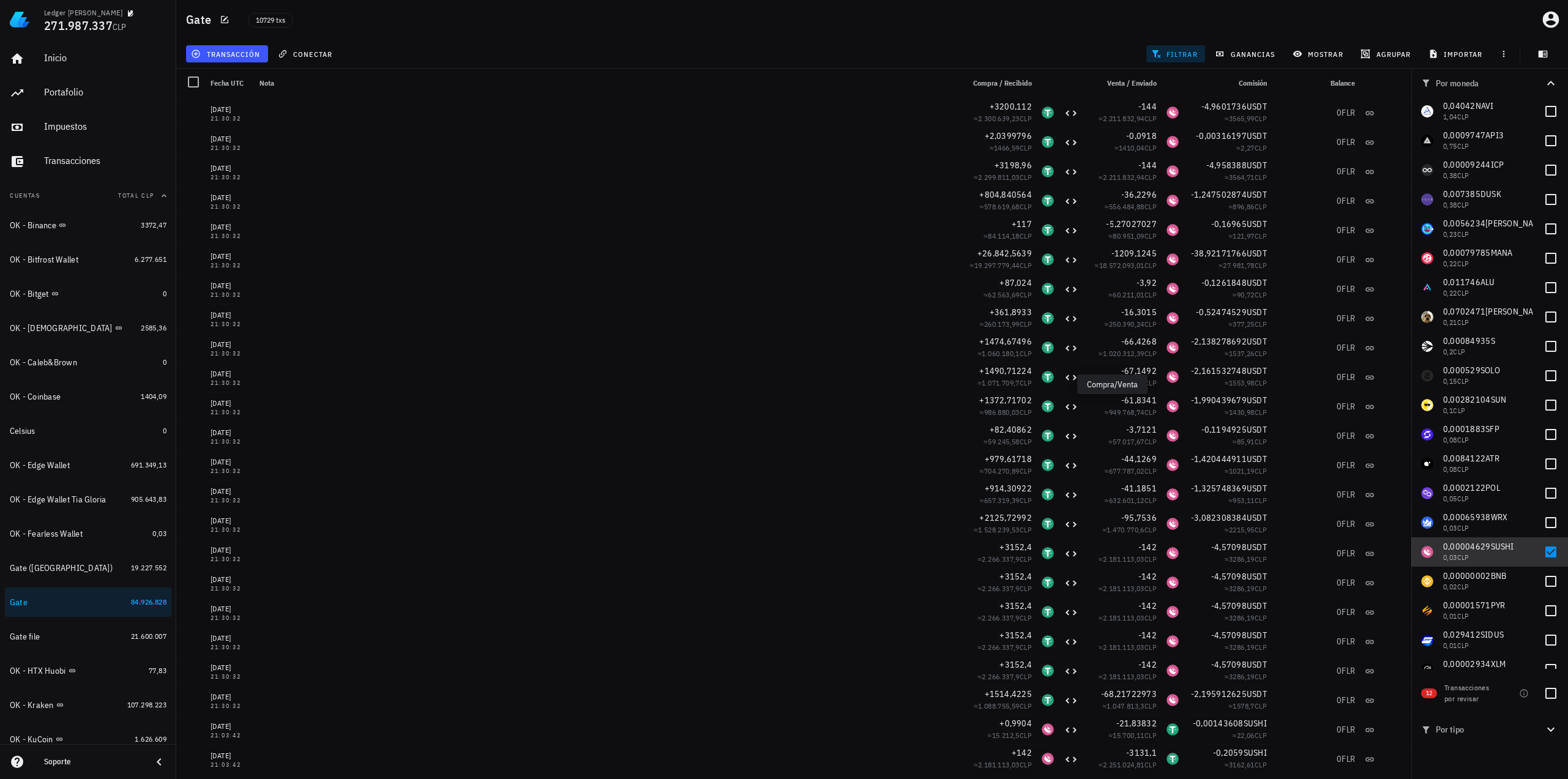
click at [1477, 549] on span "0,00004629" at bounding box center [1466, 546] width 48 height 11
checkbox input "false"
click at [1472, 573] on span "0,00000002" at bounding box center [1466, 575] width 48 height 11
checkbox input "true"
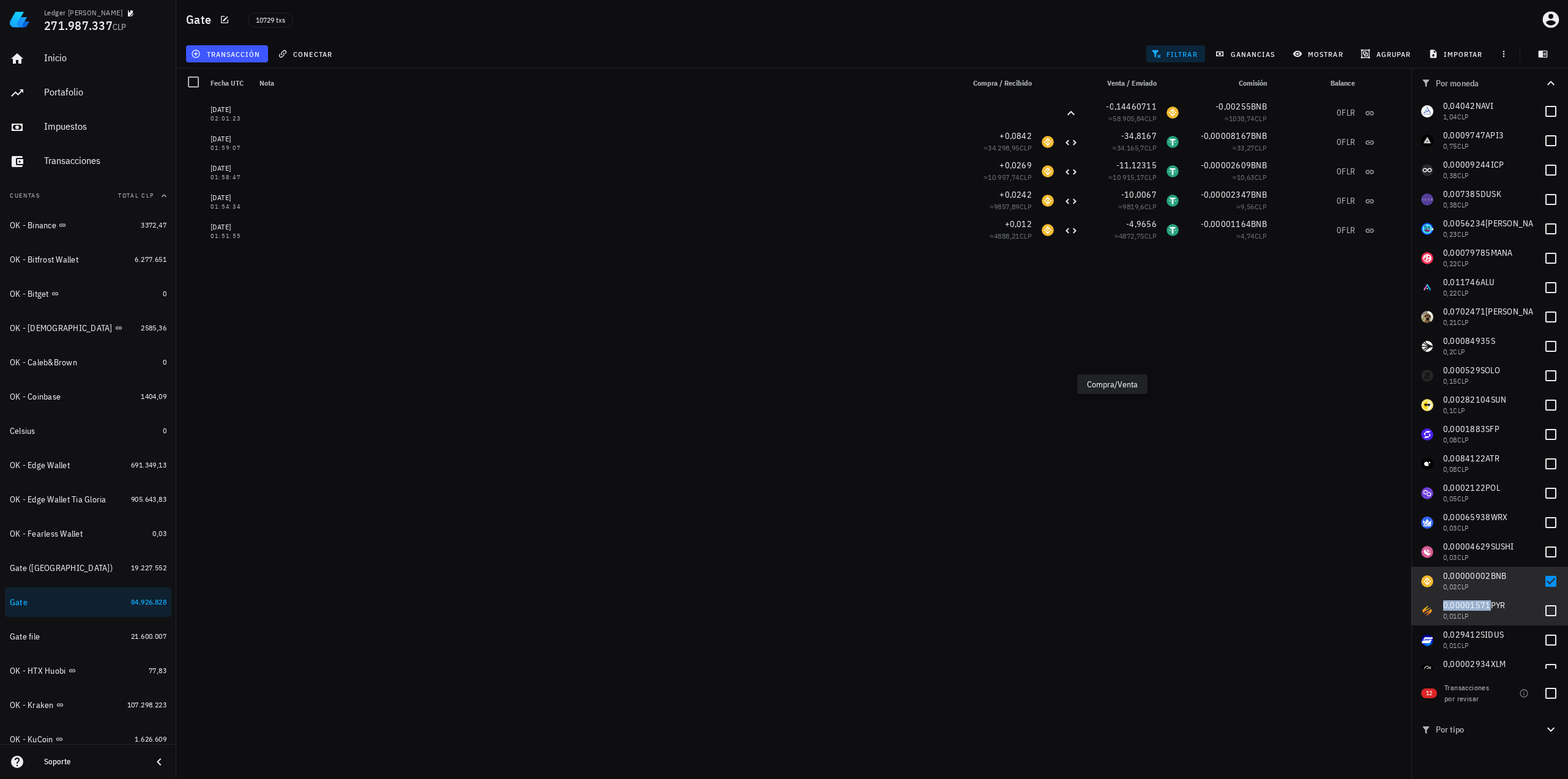
click at [1472, 607] on span "0,00001571" at bounding box center [1466, 605] width 48 height 11
checkbox input "true"
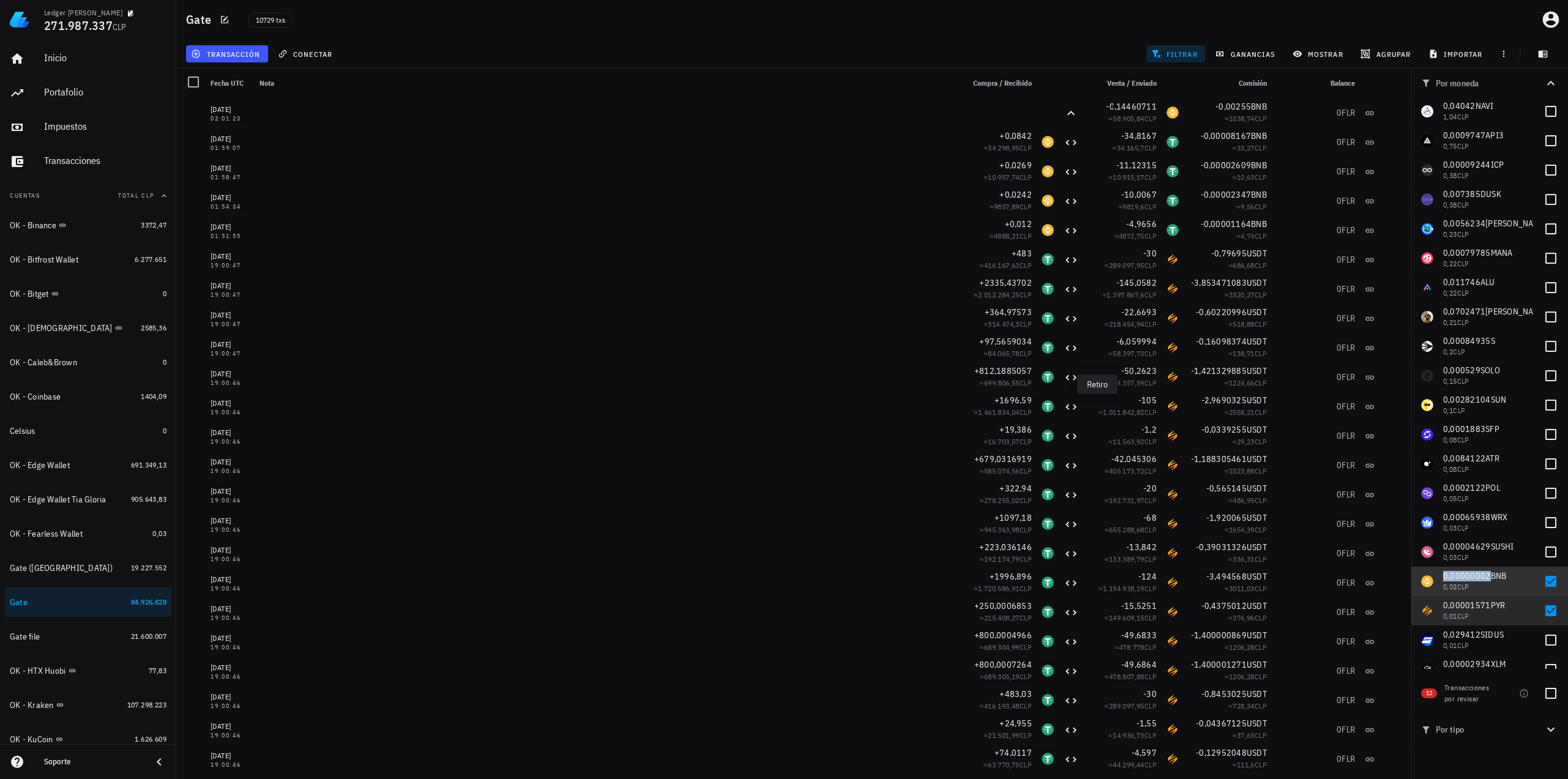
click at [1487, 577] on span "0,00000002" at bounding box center [1466, 575] width 48 height 11
checkbox input "false"
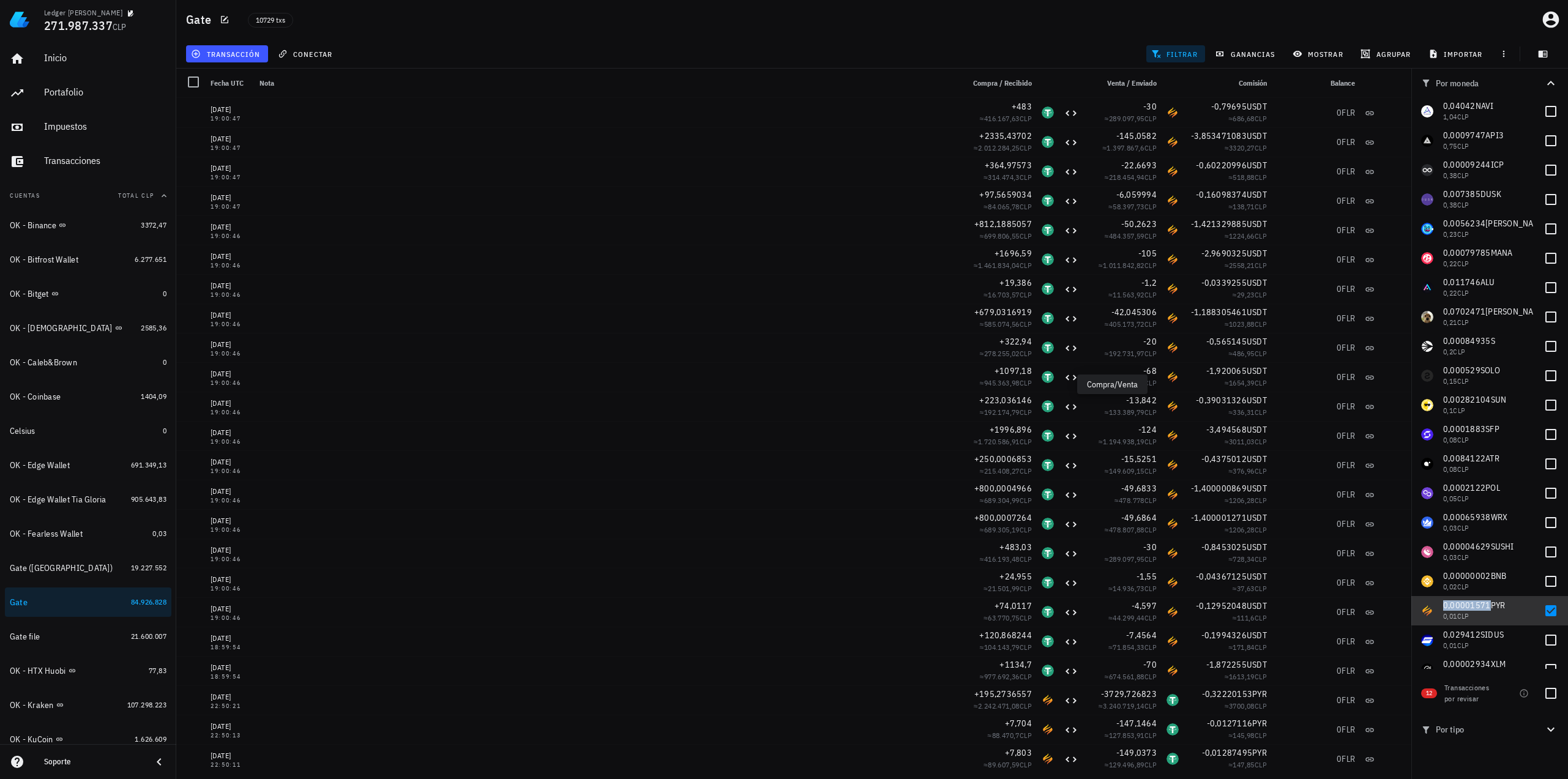
click at [1474, 606] on span "0,00001571" at bounding box center [1466, 605] width 48 height 11
checkbox input "false"
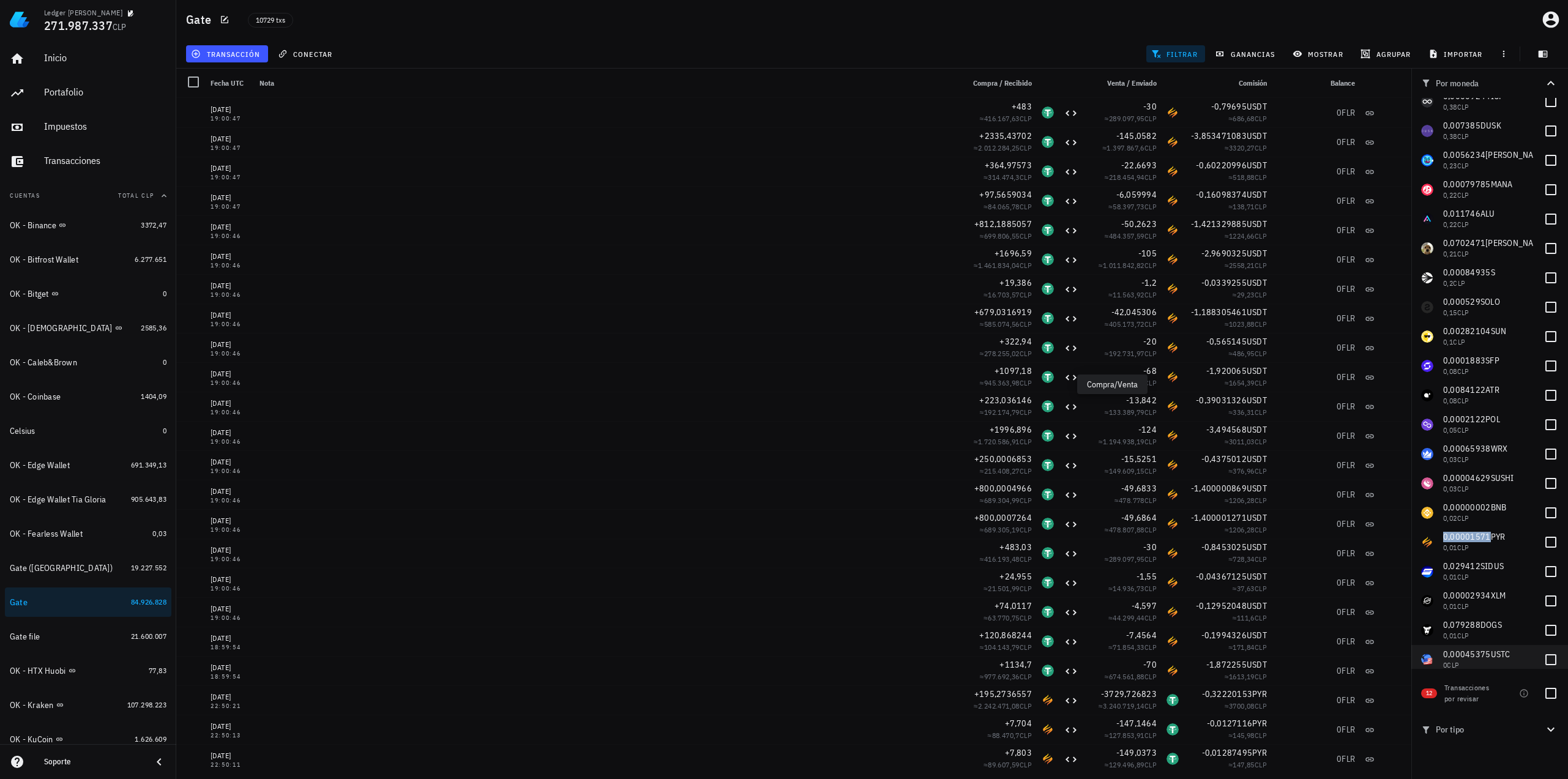
scroll to position [1037, 0]
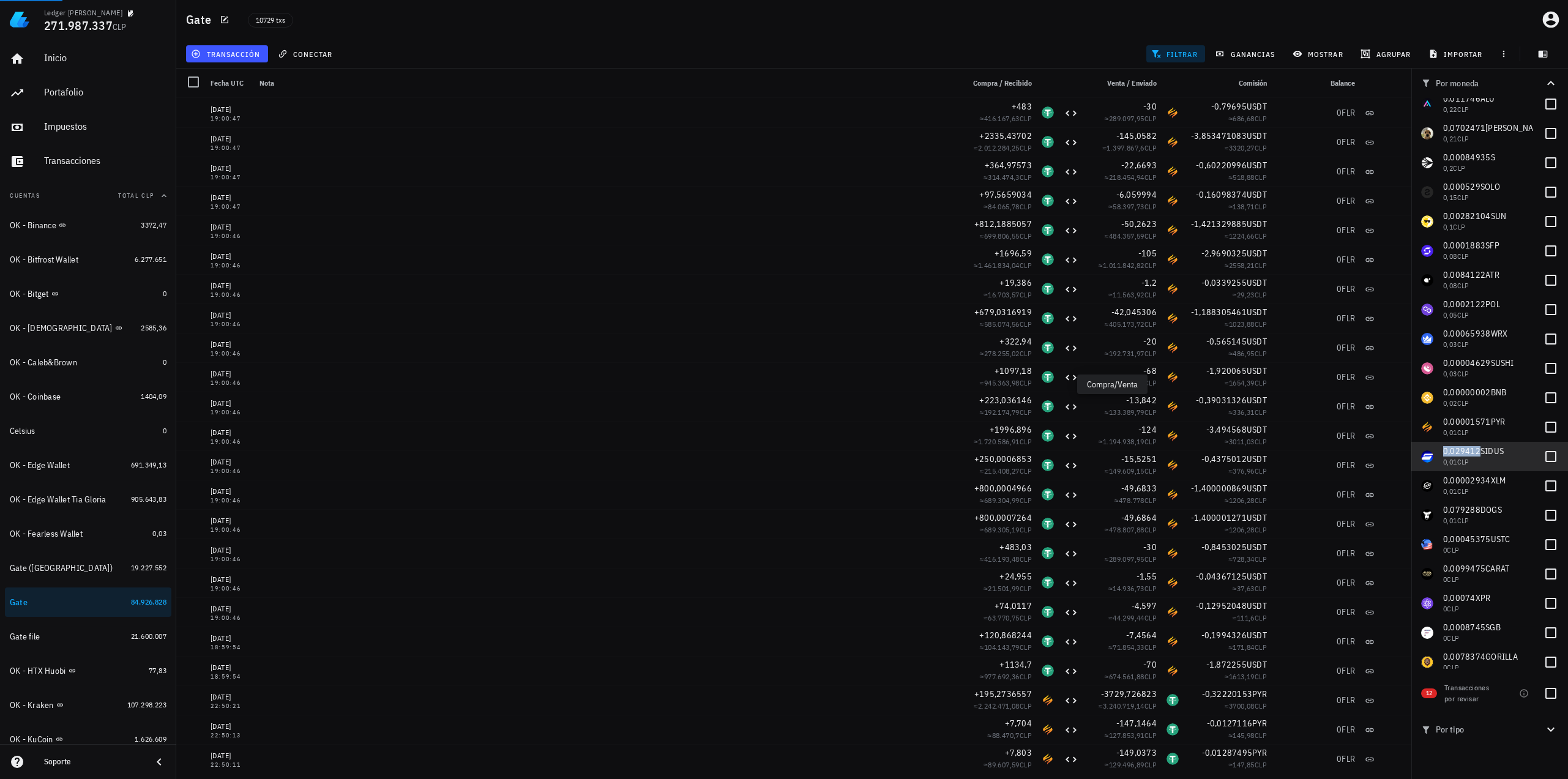
click at [1461, 451] on span "0,029412" at bounding box center [1461, 451] width 37 height 11
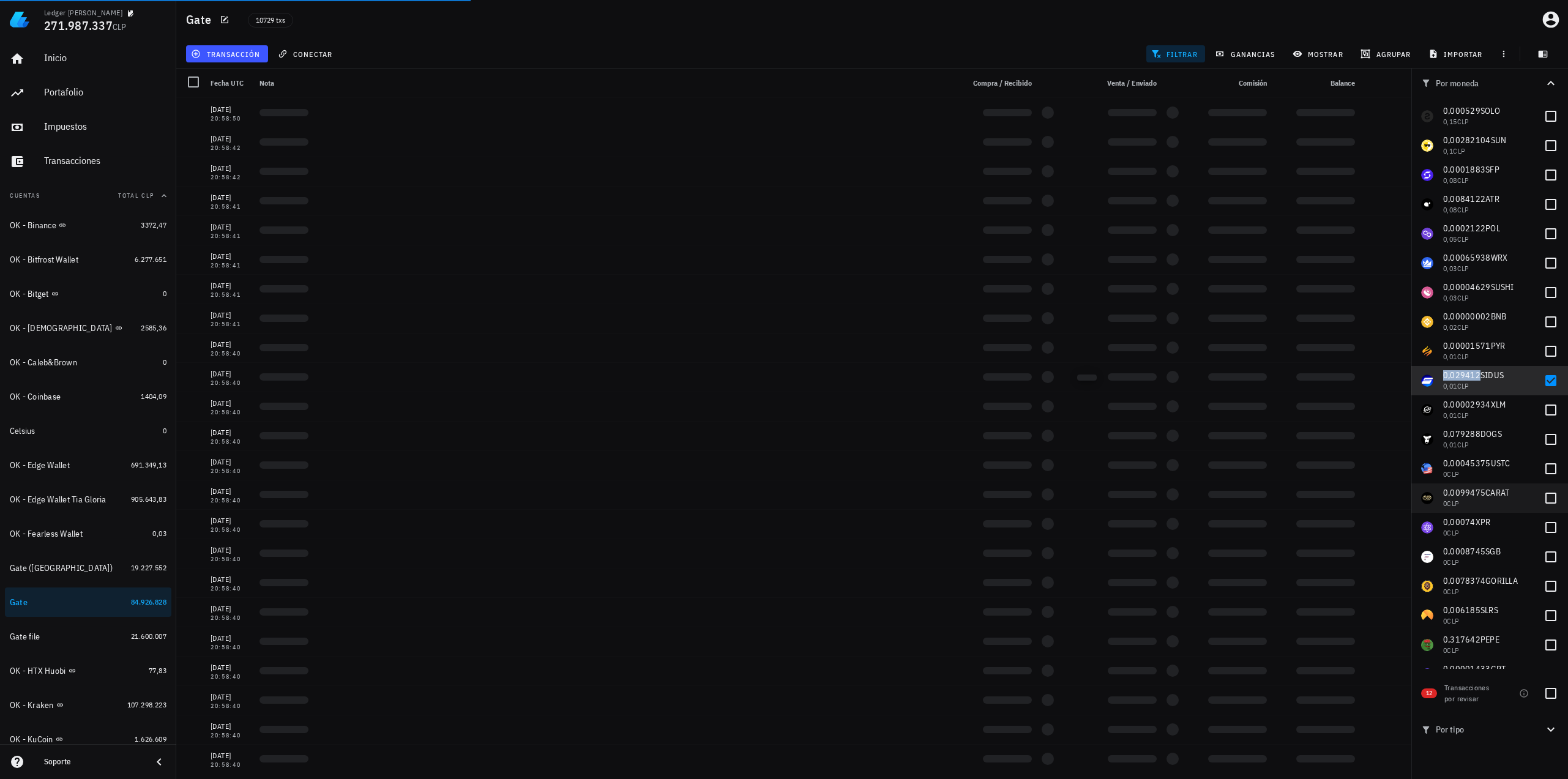
scroll to position [1343, 0]
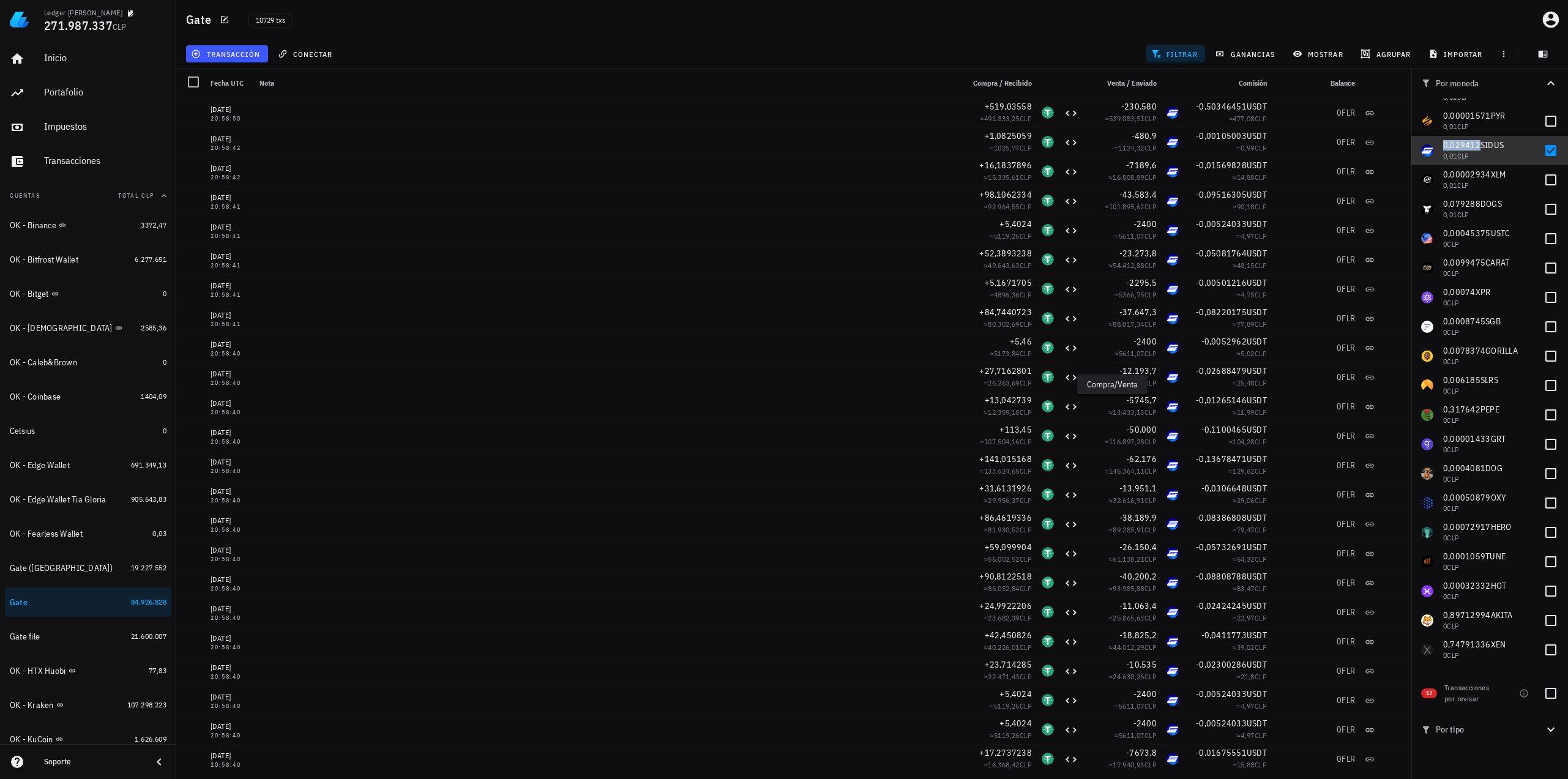
click at [1471, 147] on span "0,029412" at bounding box center [1461, 145] width 37 height 11
checkbox input "false"
click at [1482, 174] on span "0,00002934" at bounding box center [1466, 174] width 48 height 11
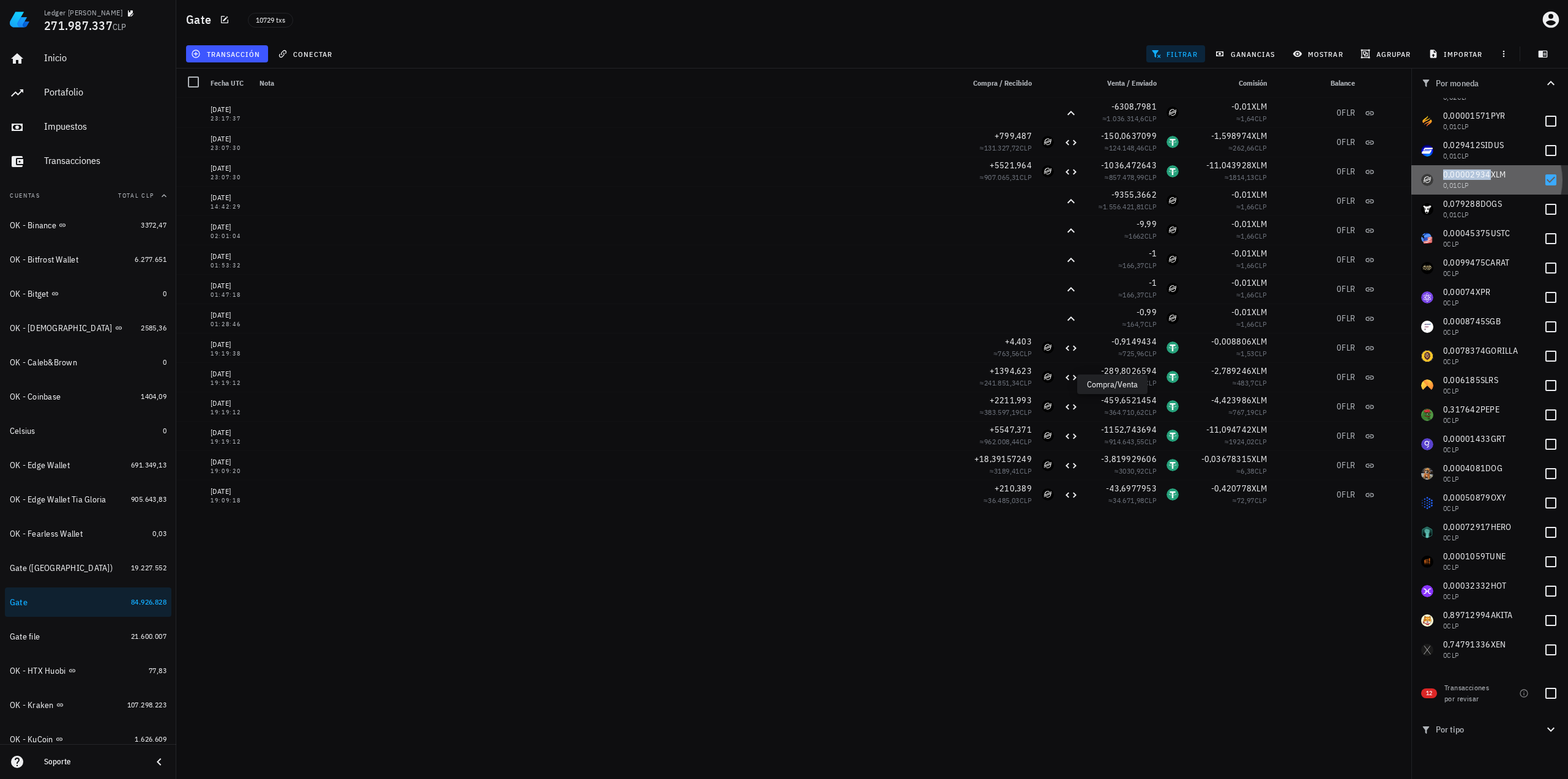
click at [1479, 176] on span "0,00002934" at bounding box center [1466, 174] width 48 height 11
checkbox input "false"
click at [1463, 206] on span "0,079288" at bounding box center [1461, 203] width 37 height 11
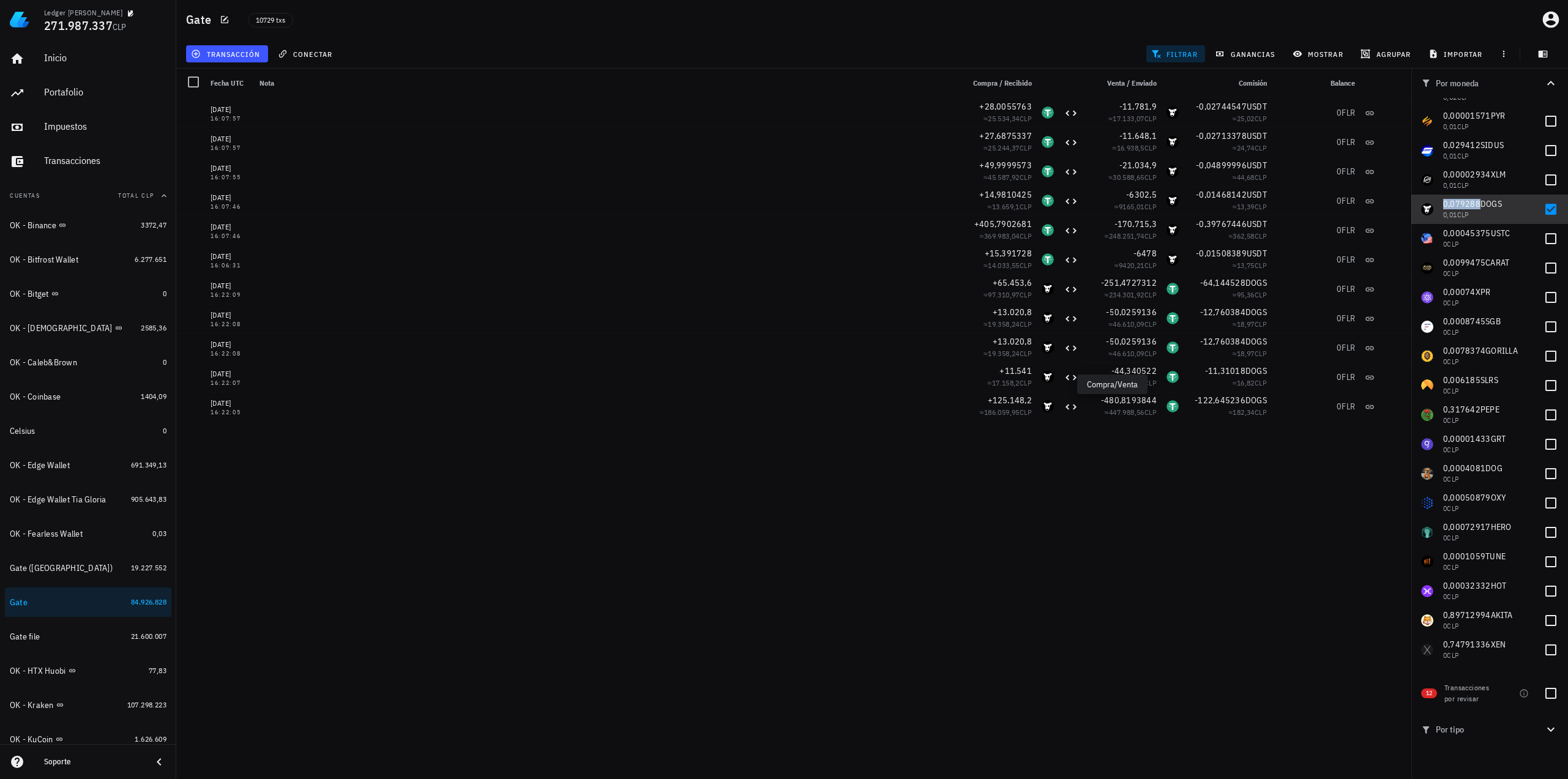
click at [1475, 208] on span "0,079288" at bounding box center [1461, 203] width 37 height 11
checkbox input "false"
click at [1472, 230] on span "0,00045375" at bounding box center [1466, 233] width 48 height 11
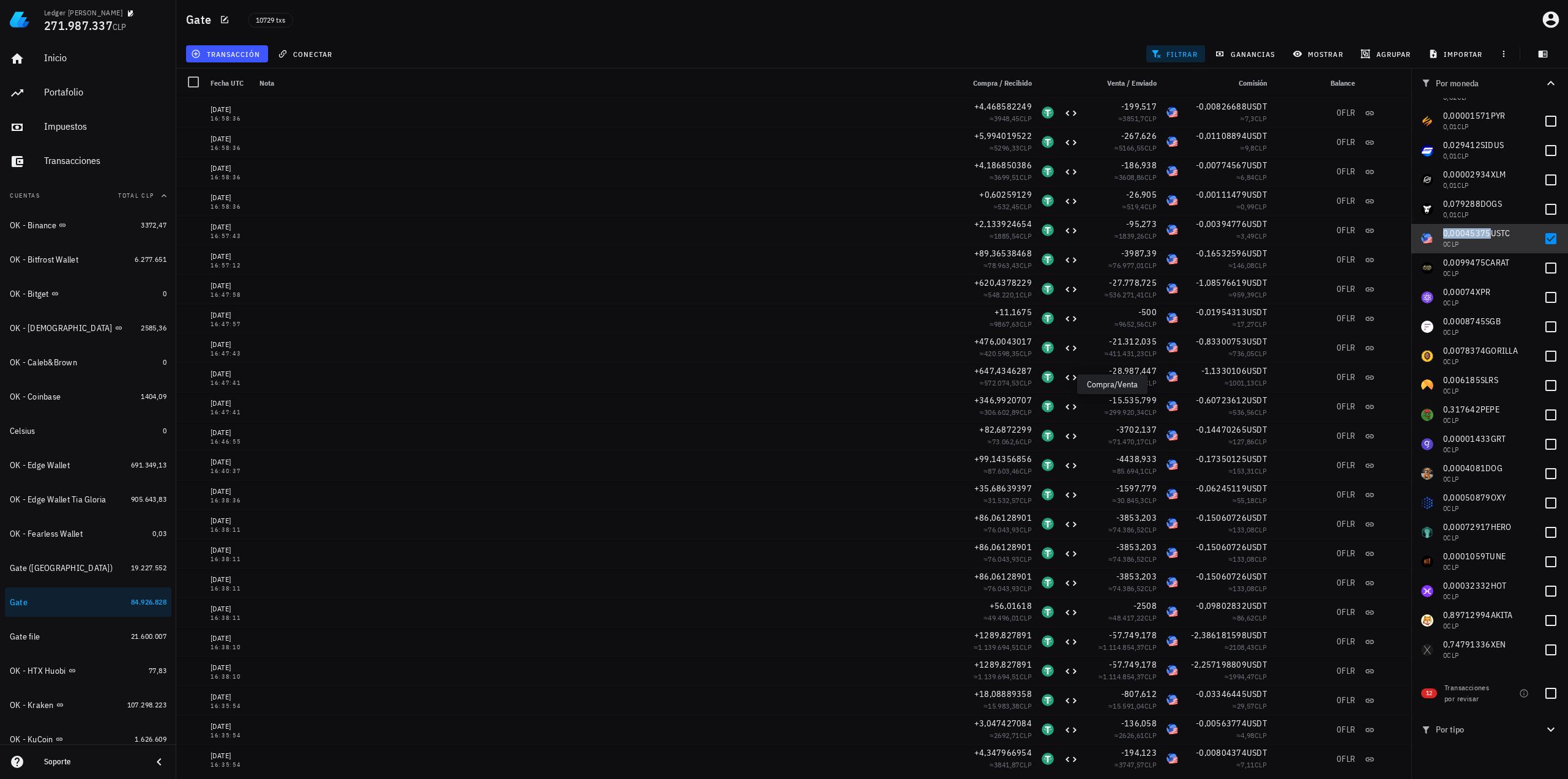
click at [1472, 236] on span "0,00045375" at bounding box center [1466, 233] width 48 height 11
checkbox input "false"
click at [1470, 262] on span "0,0099475" at bounding box center [1464, 262] width 43 height 11
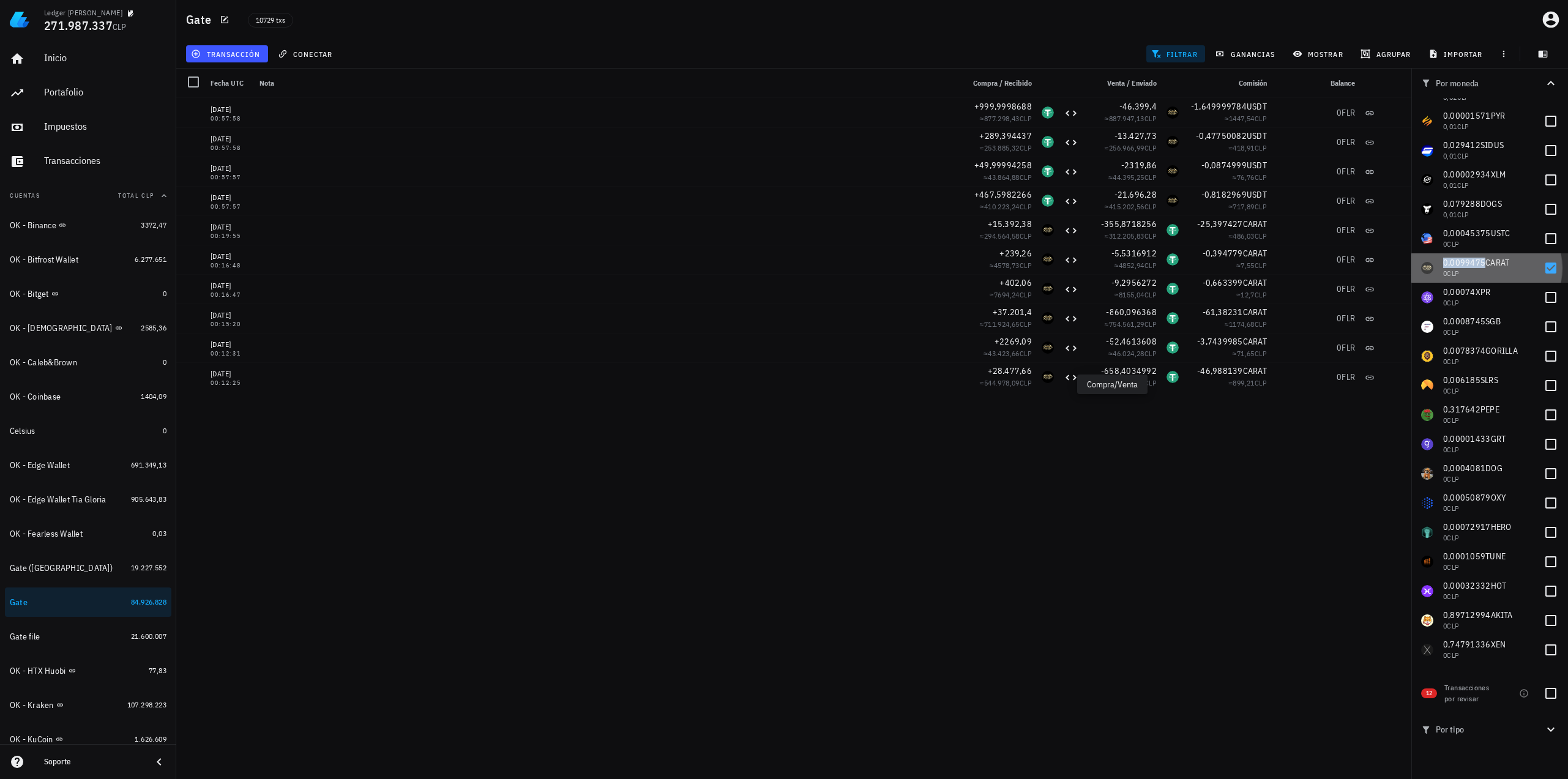
click at [1464, 263] on span "0,0099475" at bounding box center [1464, 262] width 43 height 11
checkbox input "false"
click at [1465, 291] on span "0,00074" at bounding box center [1459, 291] width 32 height 11
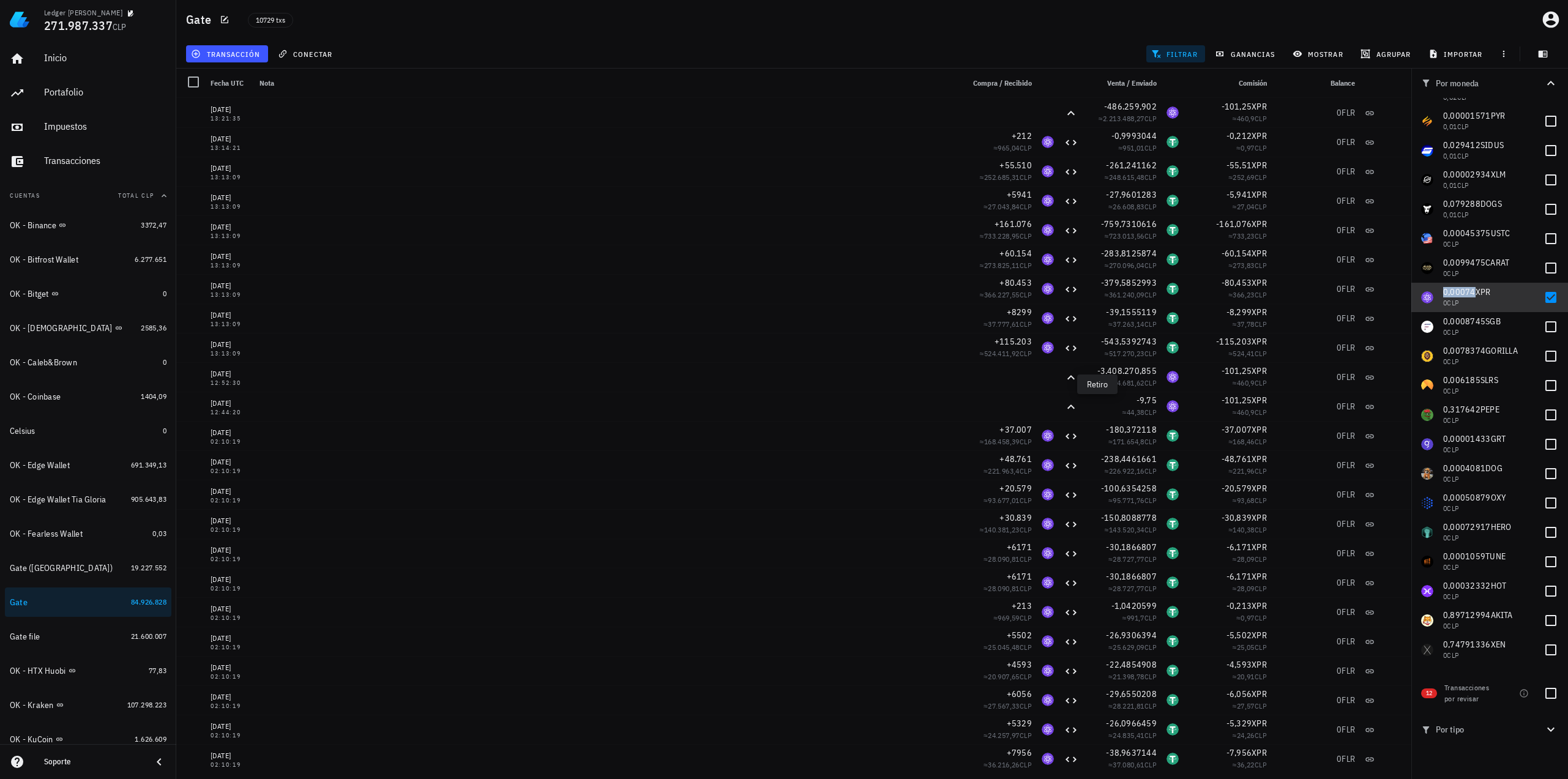
click at [1459, 291] on span "0,00074" at bounding box center [1459, 291] width 32 height 11
checkbox input "false"
click at [1461, 323] on span "0,0008745" at bounding box center [1464, 321] width 43 height 11
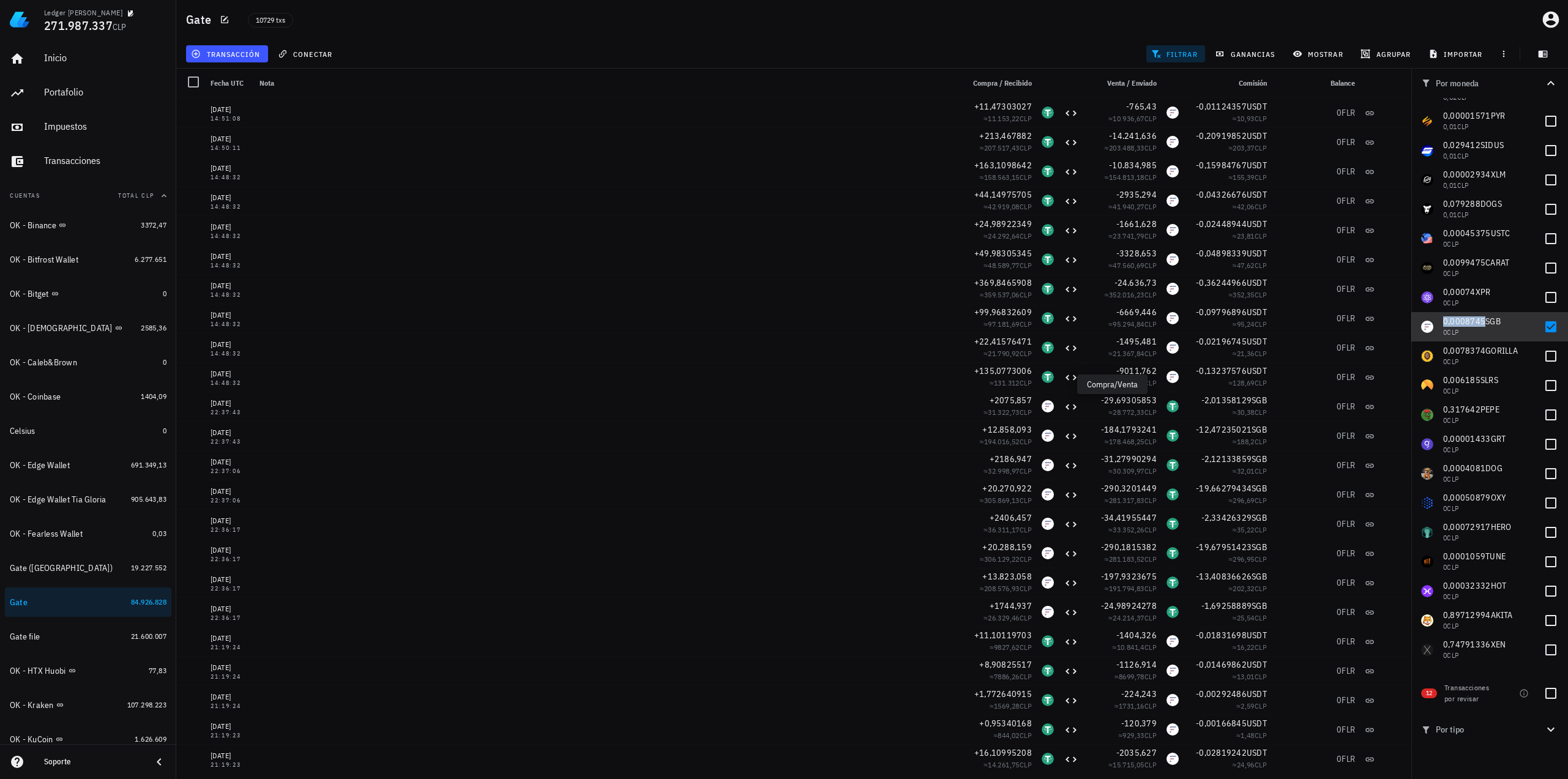
click at [1465, 321] on span "0,0008745" at bounding box center [1464, 321] width 43 height 11
checkbox input "false"
click at [1463, 350] on span "0,0078374" at bounding box center [1464, 350] width 43 height 11
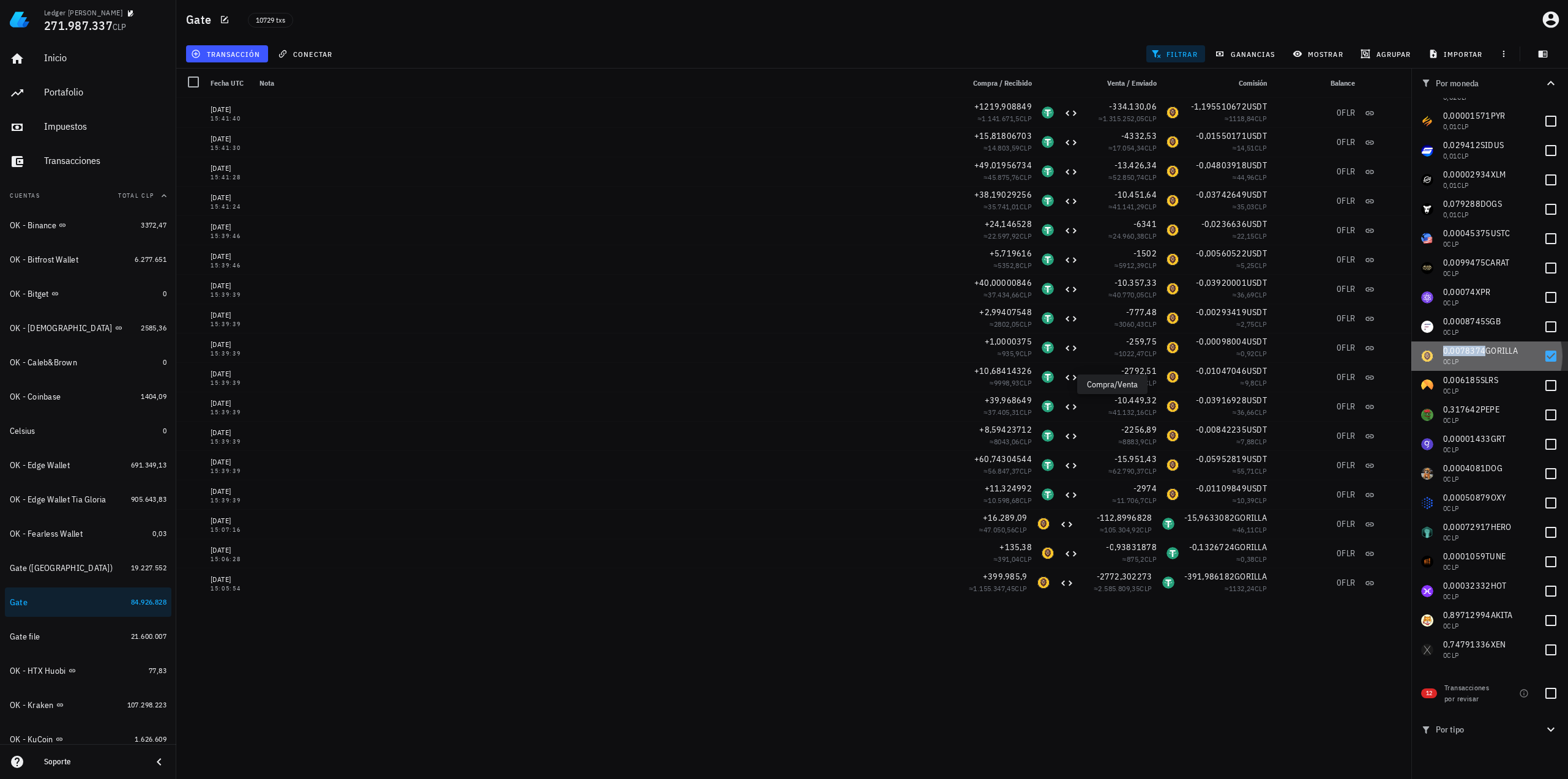
click at [1472, 353] on span "0,0078374" at bounding box center [1464, 350] width 43 height 11
checkbox input "false"
click at [1465, 379] on span "0,006185" at bounding box center [1461, 380] width 37 height 11
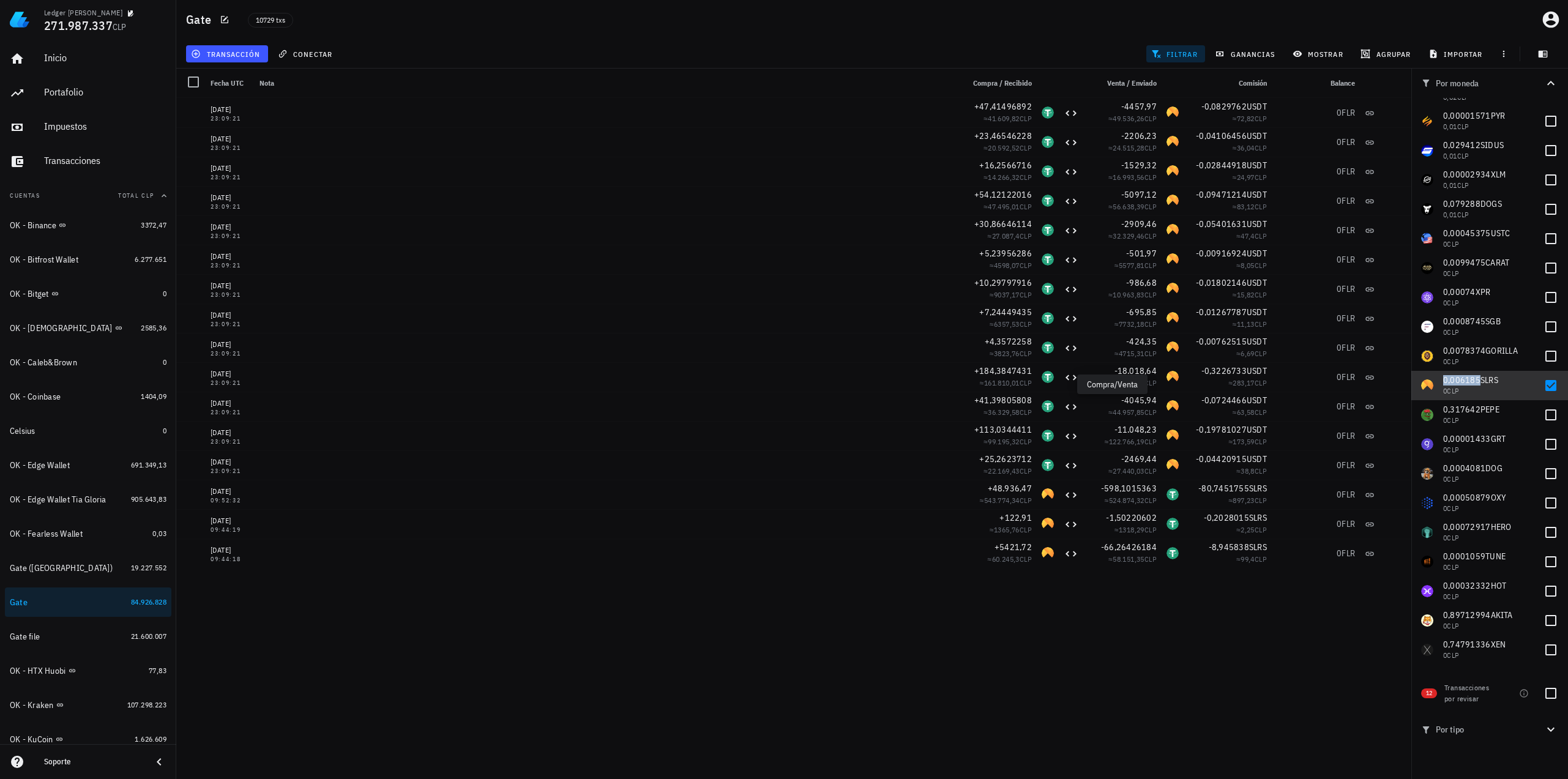
drag, startPoint x: 1472, startPoint y: 379, endPoint x: 1473, endPoint y: 390, distance: 11.0
click at [1472, 379] on span "0,006185" at bounding box center [1461, 380] width 37 height 11
checkbox input "false"
click at [1471, 412] on span "0,317642" at bounding box center [1461, 409] width 37 height 11
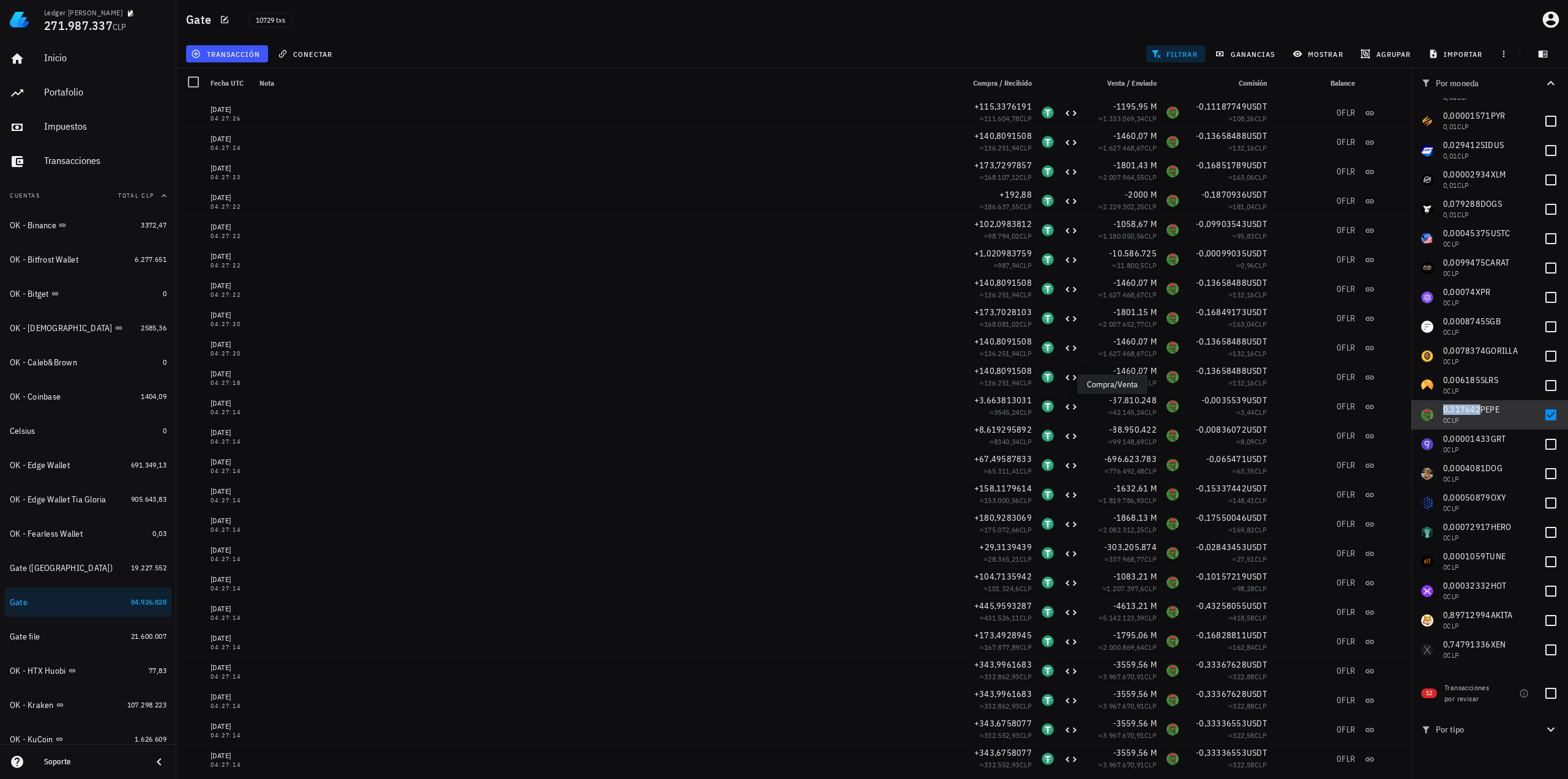
click at [1465, 410] on span "0,317642" at bounding box center [1461, 409] width 37 height 11
checkbox input "false"
click at [1463, 442] on span "0,00001433" at bounding box center [1466, 439] width 48 height 11
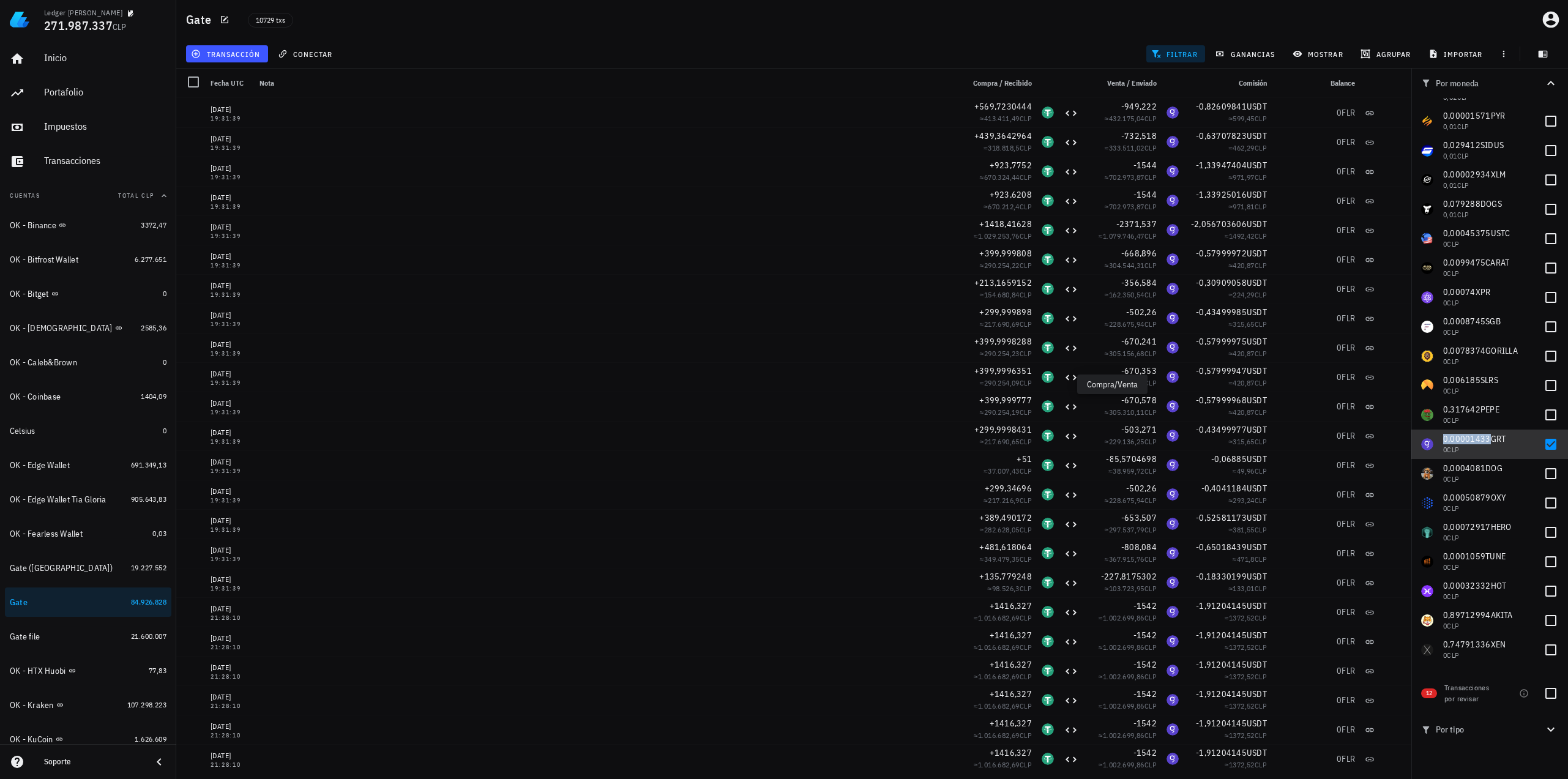
click at [1465, 440] on span "0,00001433" at bounding box center [1466, 439] width 48 height 11
checkbox input "false"
click at [1462, 470] on span "0,0004081" at bounding box center [1464, 468] width 43 height 11
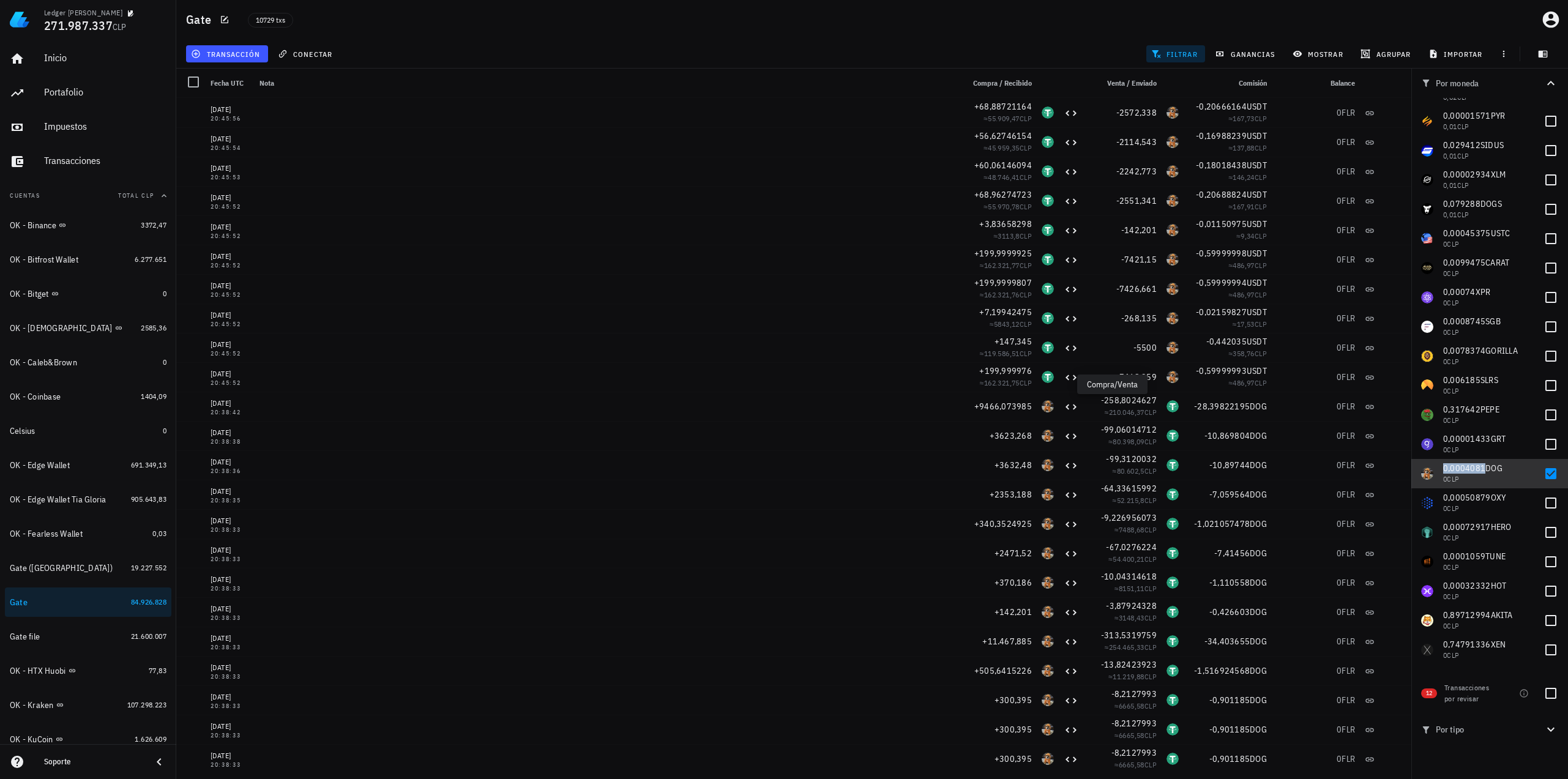
click at [1482, 467] on span "0,0004081" at bounding box center [1464, 468] width 43 height 11
checkbox input "false"
click at [1473, 500] on span "0,00050879" at bounding box center [1466, 497] width 48 height 11
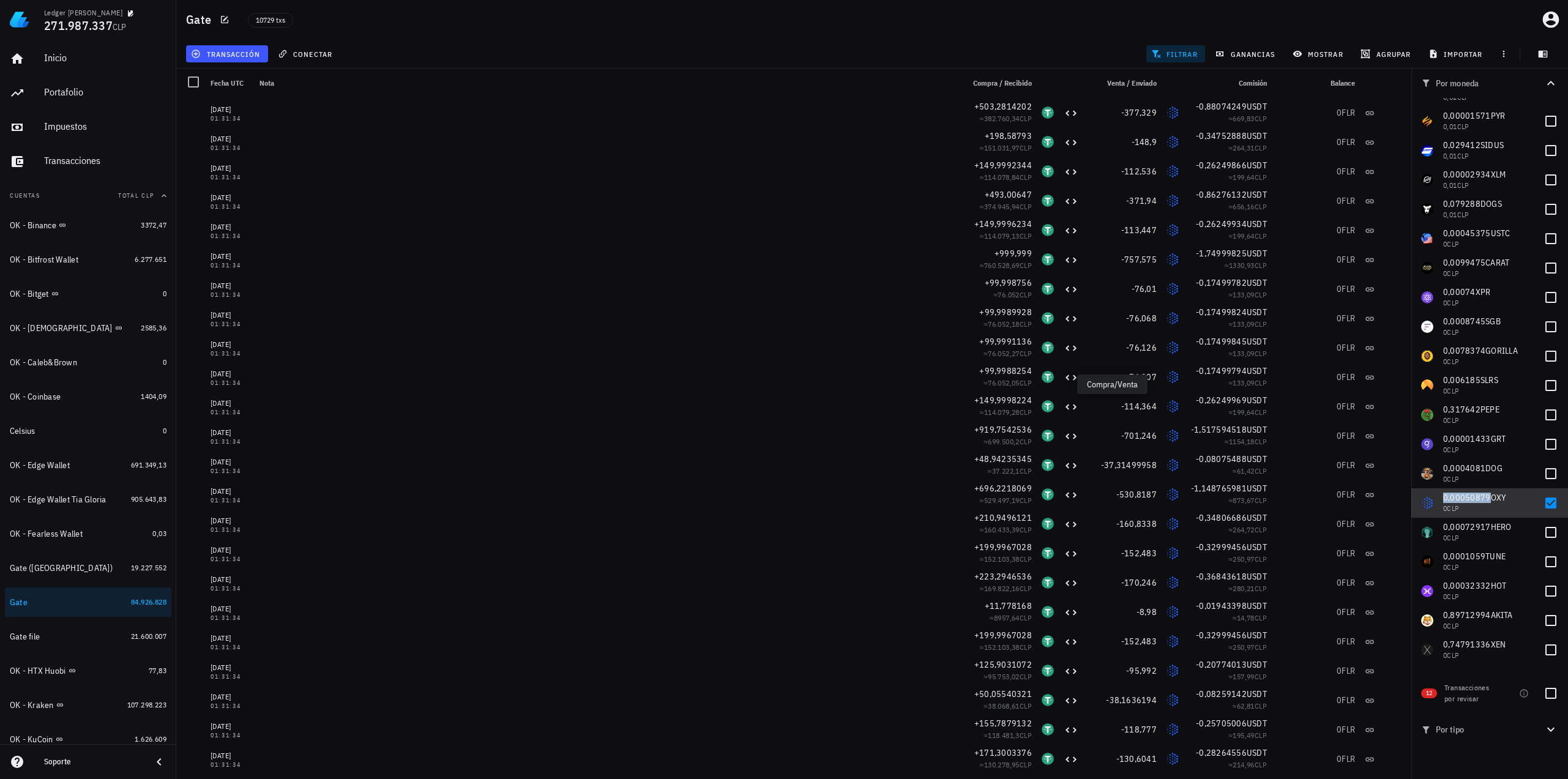
click at [1472, 496] on span "0,00050879" at bounding box center [1466, 497] width 48 height 11
checkbox input "false"
click at [1463, 529] on span "0,00072917" at bounding box center [1466, 526] width 48 height 11
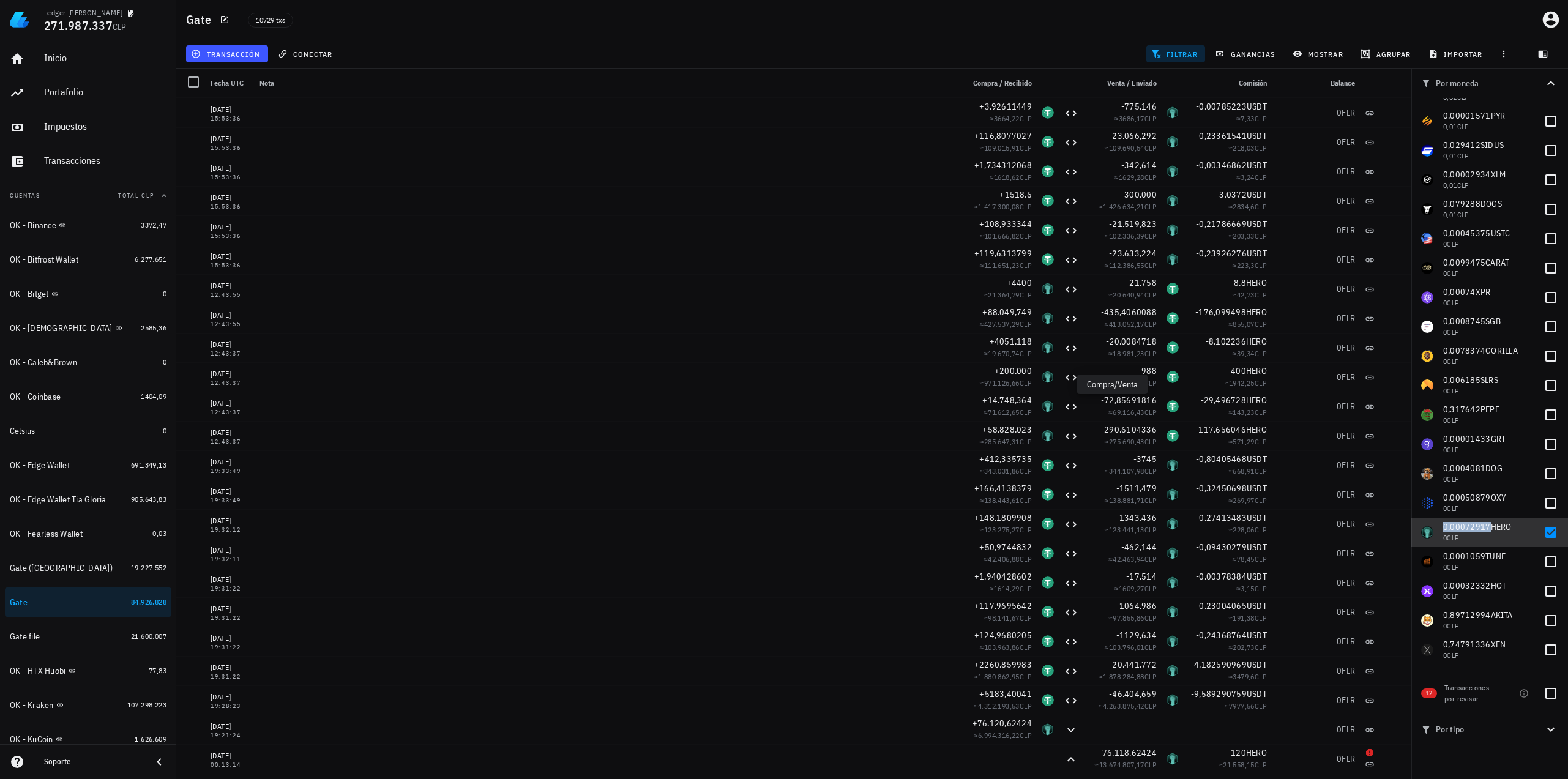
click at [1466, 526] on span "0,00072917" at bounding box center [1466, 526] width 48 height 11
checkbox input "false"
click at [1463, 561] on span "0,0001059" at bounding box center [1464, 556] width 43 height 11
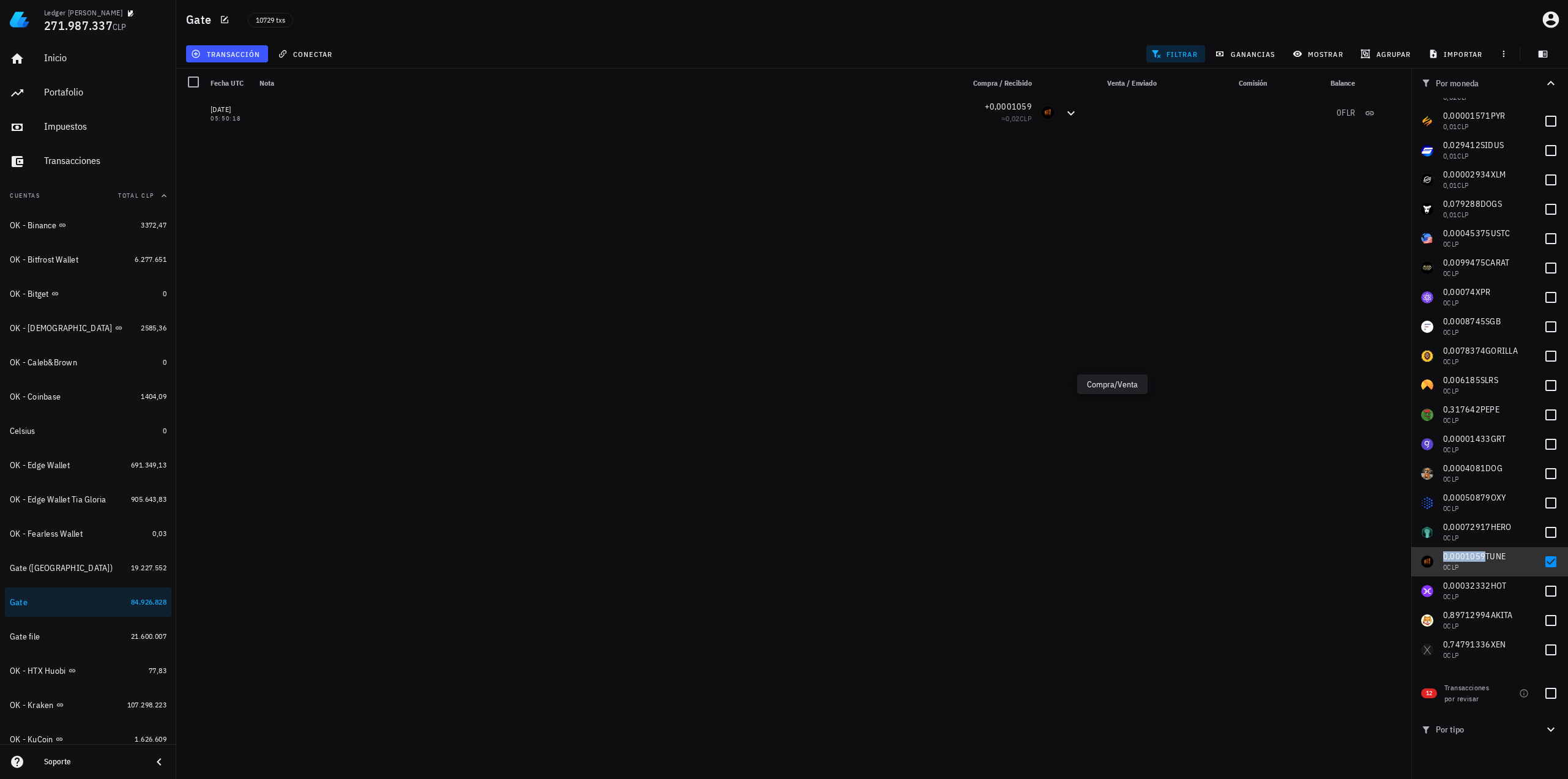
click at [1474, 561] on span "0,0001059" at bounding box center [1464, 556] width 43 height 11
checkbox input "false"
click at [1467, 585] on span "0,00032332" at bounding box center [1466, 585] width 48 height 11
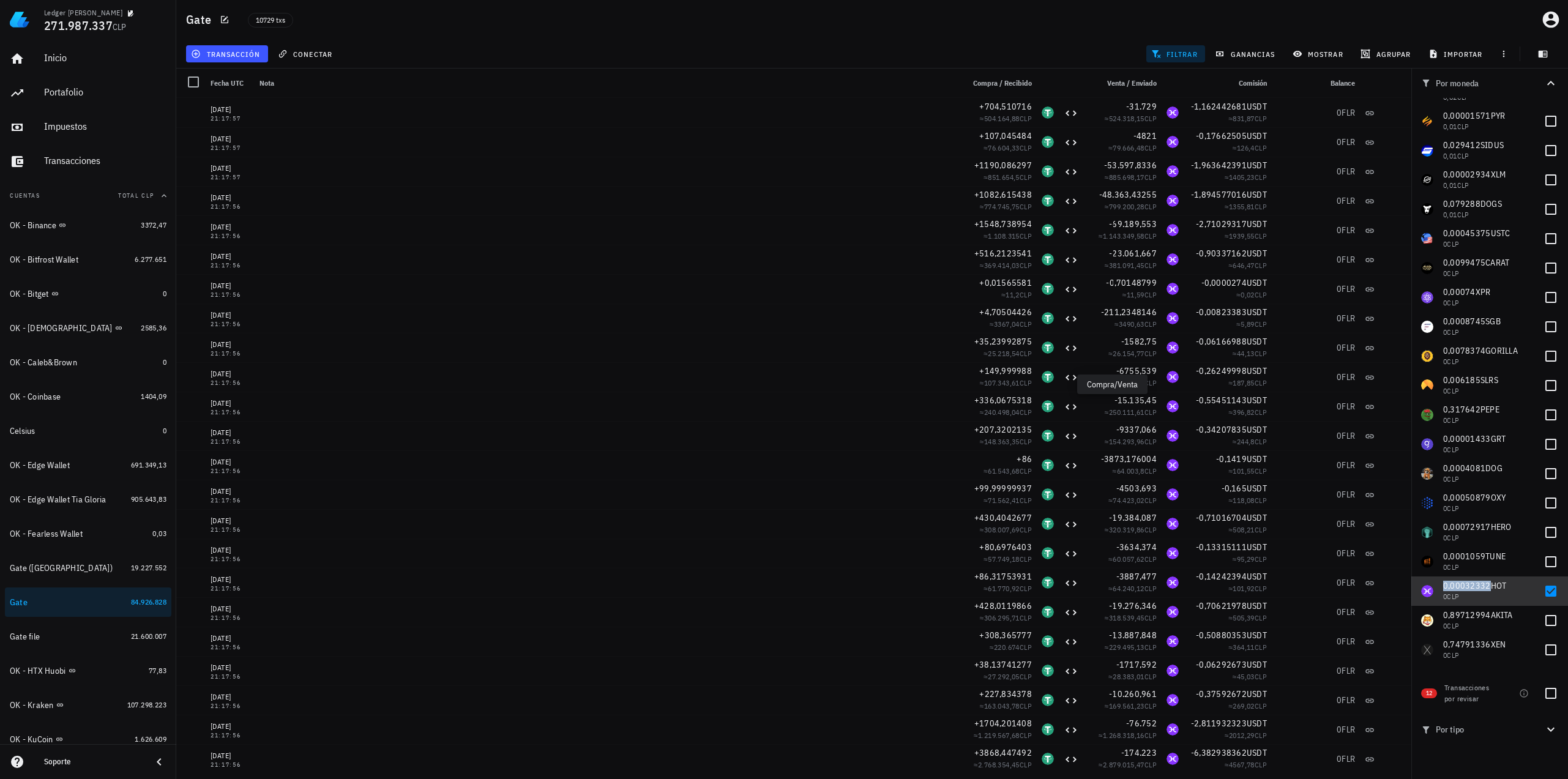
click at [1467, 587] on span "0,00032332" at bounding box center [1466, 585] width 48 height 11
checkbox input "false"
click at [1472, 616] on span "0,89712994" at bounding box center [1466, 615] width 48 height 11
checkbox input "true"
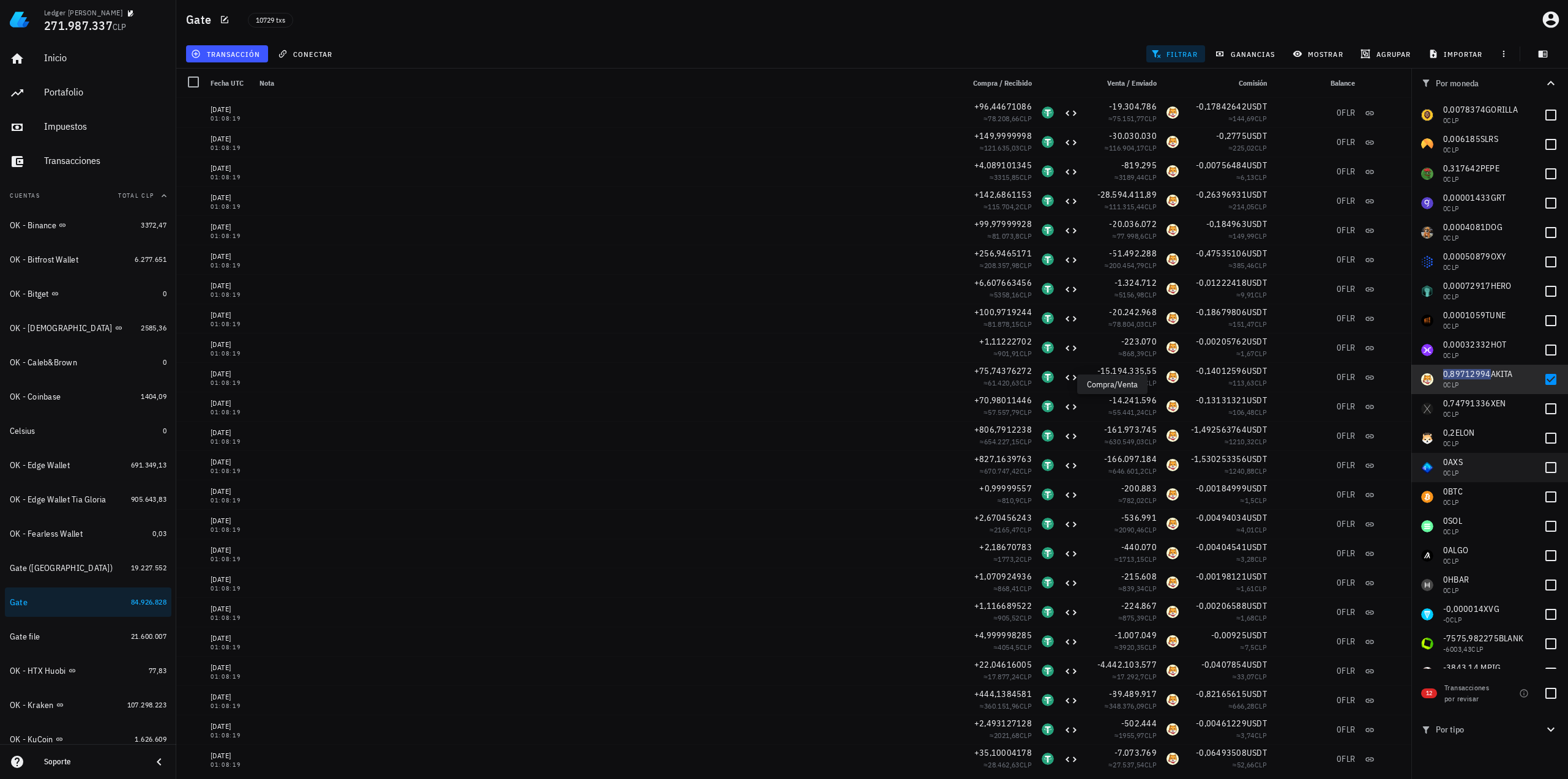
scroll to position [1588, 0]
click at [1454, 396] on span "0,74791336" at bounding box center [1466, 399] width 48 height 11
checkbox input "true"
click at [1468, 369] on span "0,89712994" at bounding box center [1466, 370] width 48 height 11
checkbox input "false"
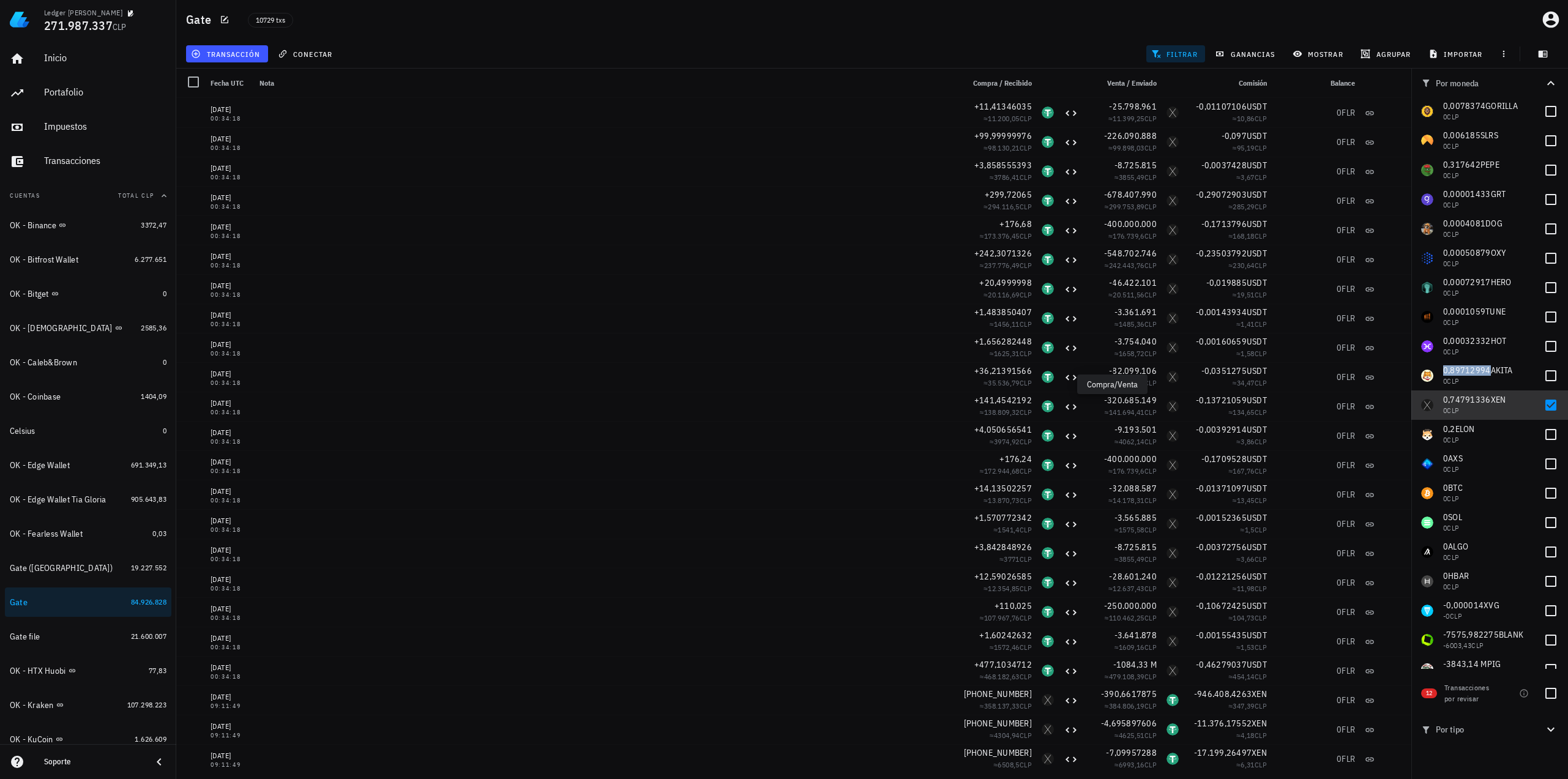
click at [1470, 399] on span "0,74791336" at bounding box center [1466, 399] width 48 height 11
checkbox input "false"
click at [1463, 428] on span "ELON" at bounding box center [1465, 429] width 20 height 11
click at [1452, 430] on span "0,2" at bounding box center [1449, 429] width 12 height 11
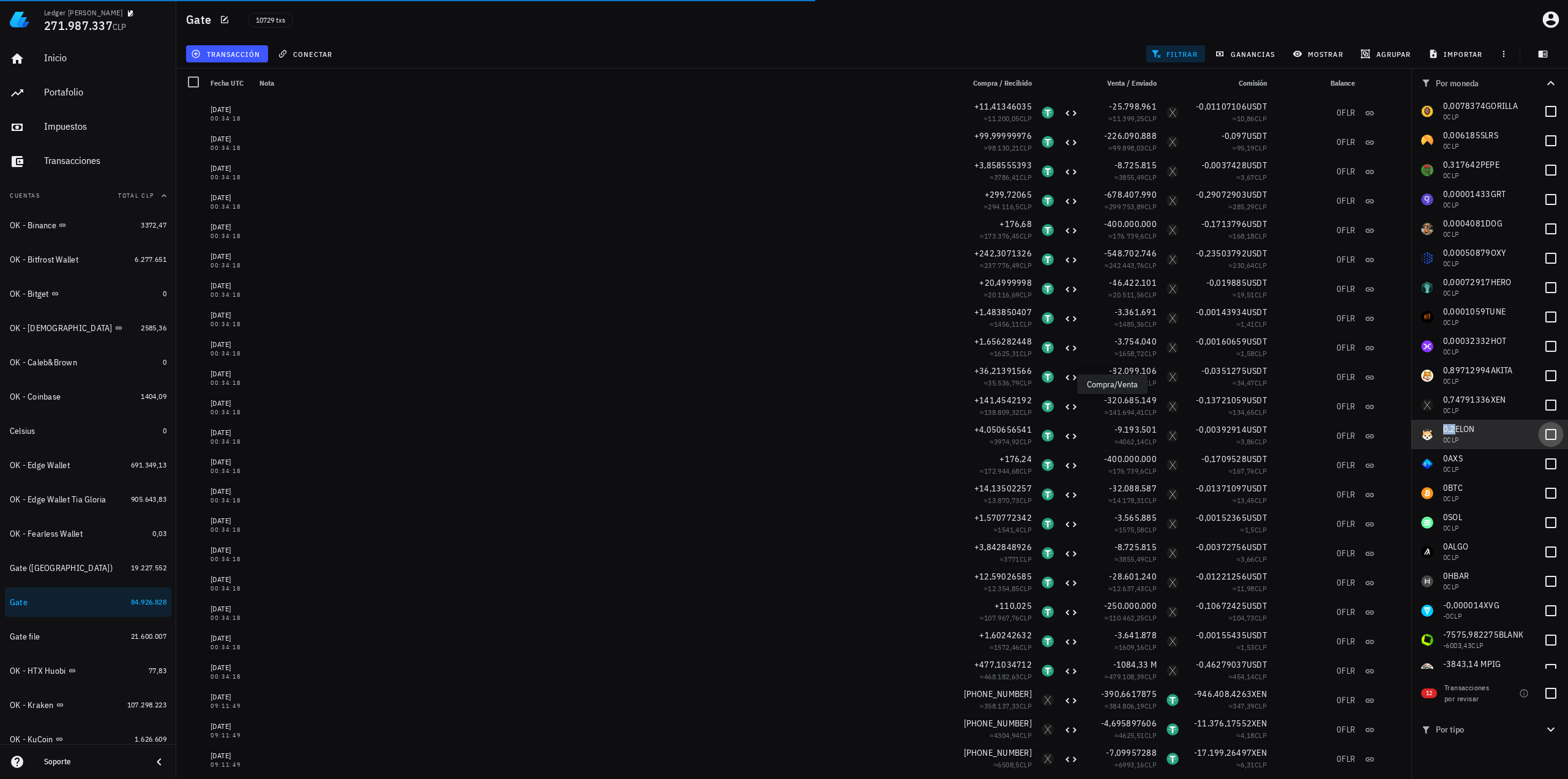
click at [1553, 435] on div at bounding box center [1550, 434] width 21 height 21
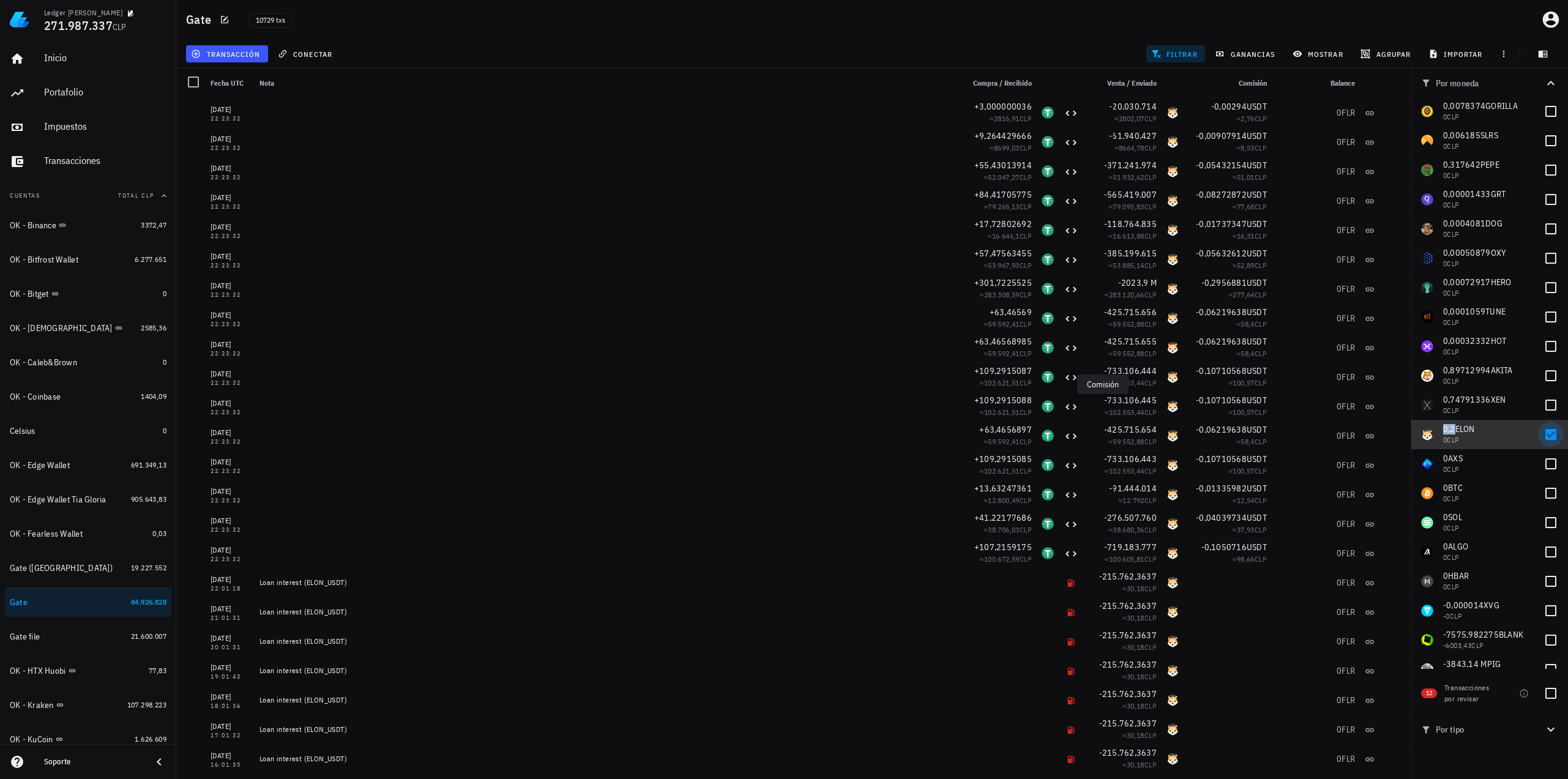
drag, startPoint x: 1546, startPoint y: 434, endPoint x: 1542, endPoint y: 440, distance: 7.2
click at [1546, 434] on div at bounding box center [1550, 434] width 21 height 21
checkbox input "false"
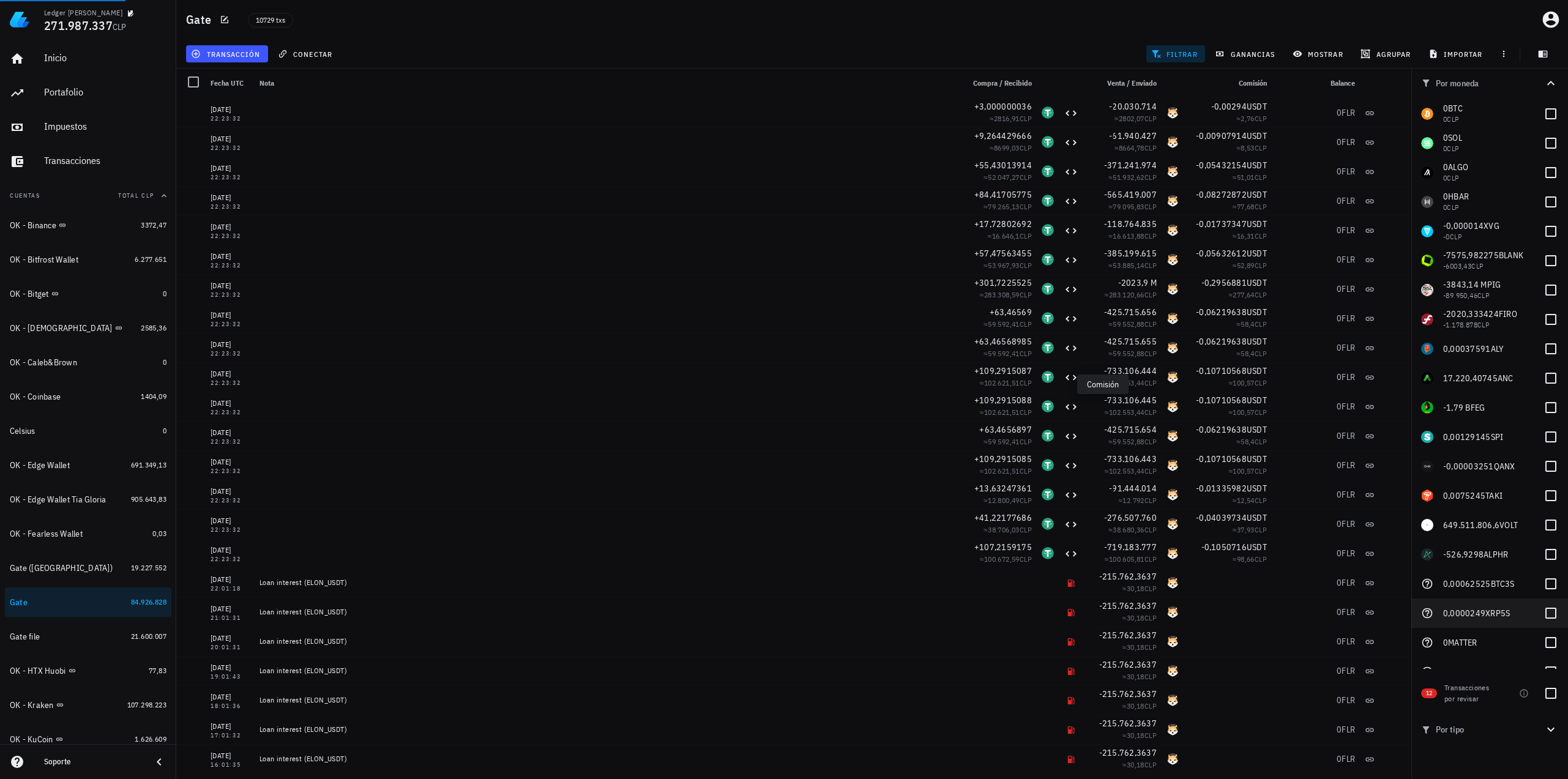
scroll to position [2077, 0]
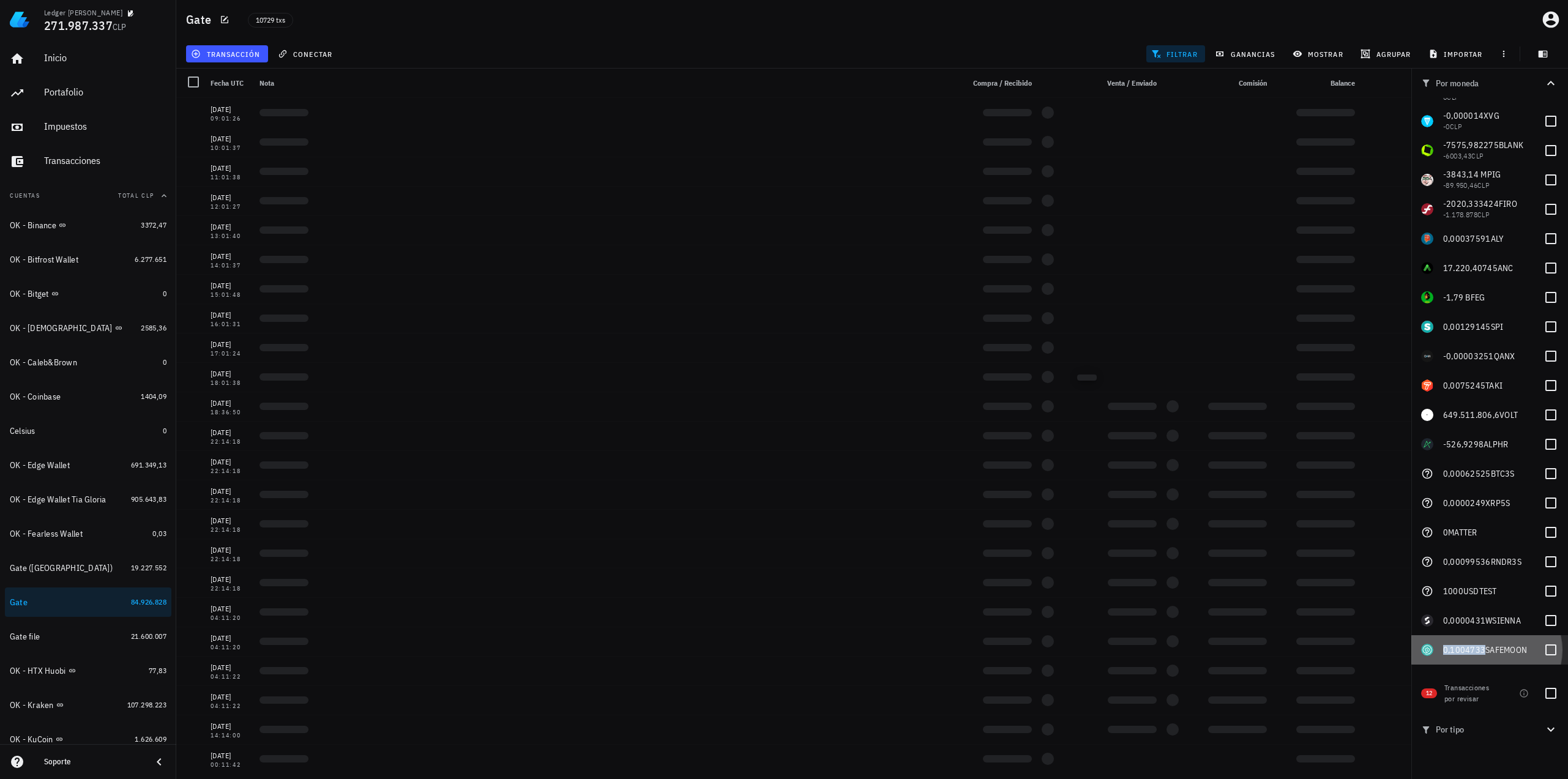
click at [1458, 652] on span "0,1004733" at bounding box center [1464, 649] width 43 height 11
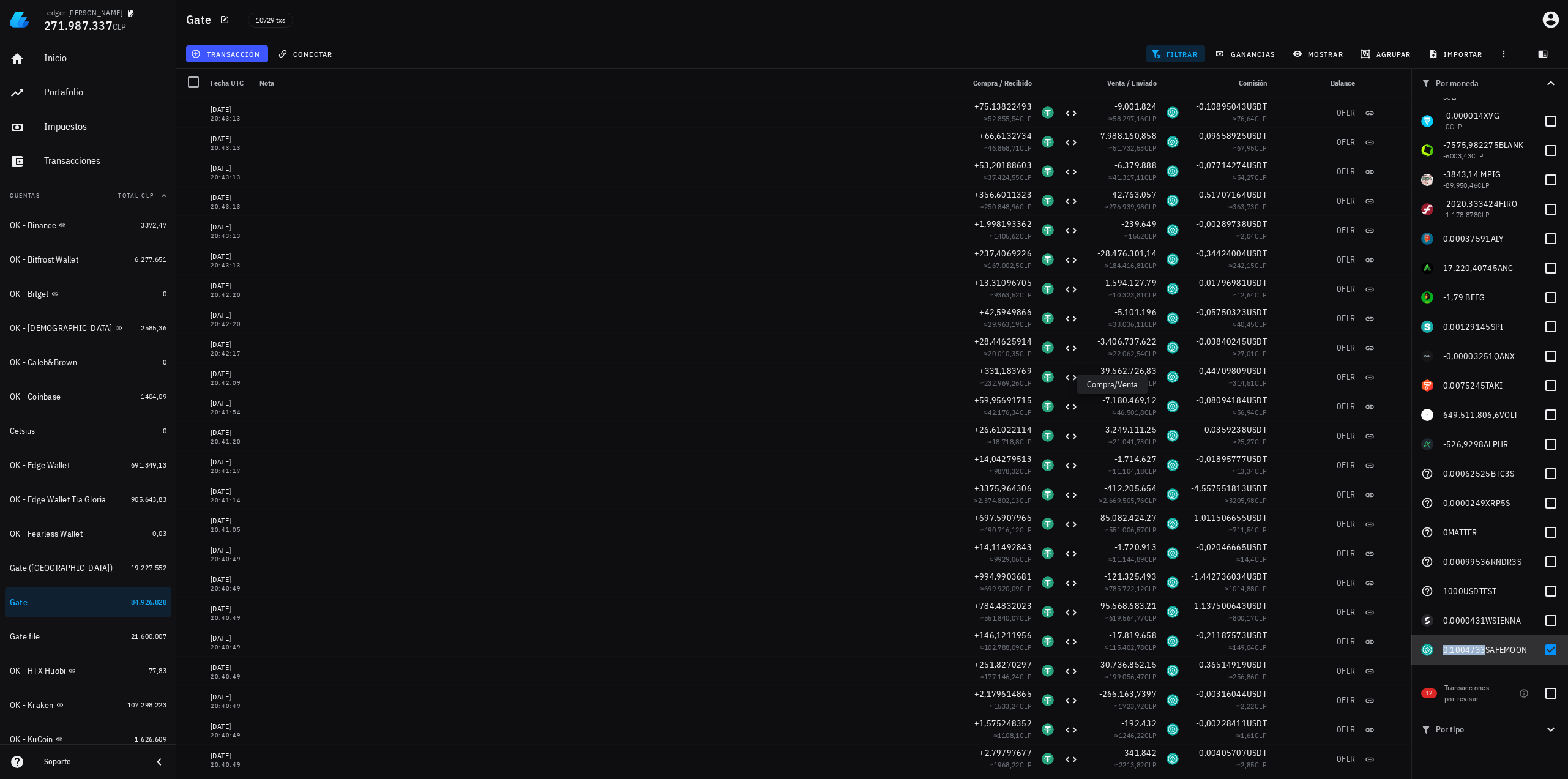
click at [1496, 651] on span "SAFEMOON" at bounding box center [1506, 649] width 42 height 11
checkbox input "false"
click at [1462, 443] on span "-526,9298" at bounding box center [1463, 444] width 41 height 11
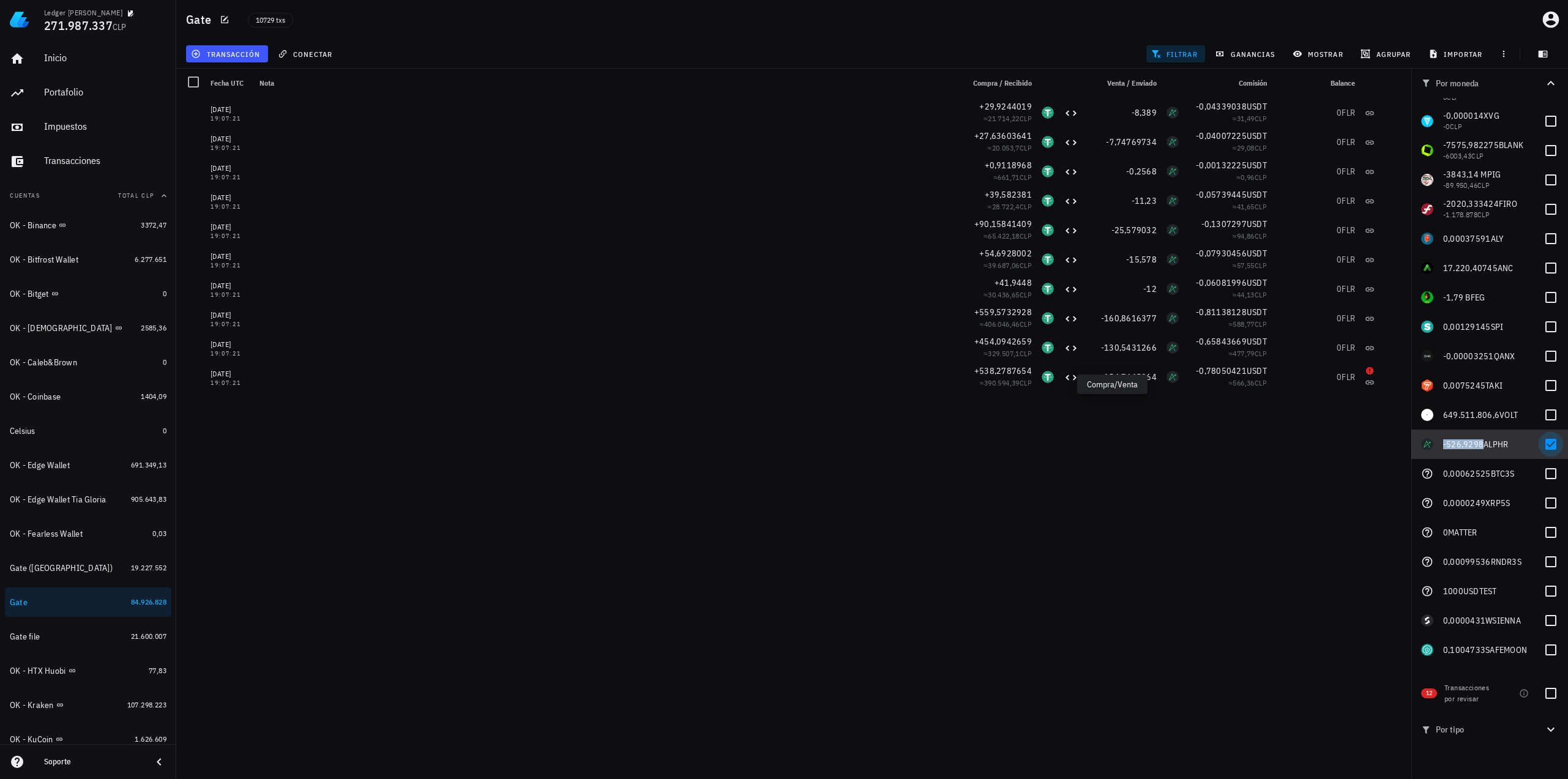
click at [1547, 446] on div at bounding box center [1550, 444] width 21 height 21
checkbox input "false"
click at [1469, 473] on span "0,00062525" at bounding box center [1466, 473] width 48 height 11
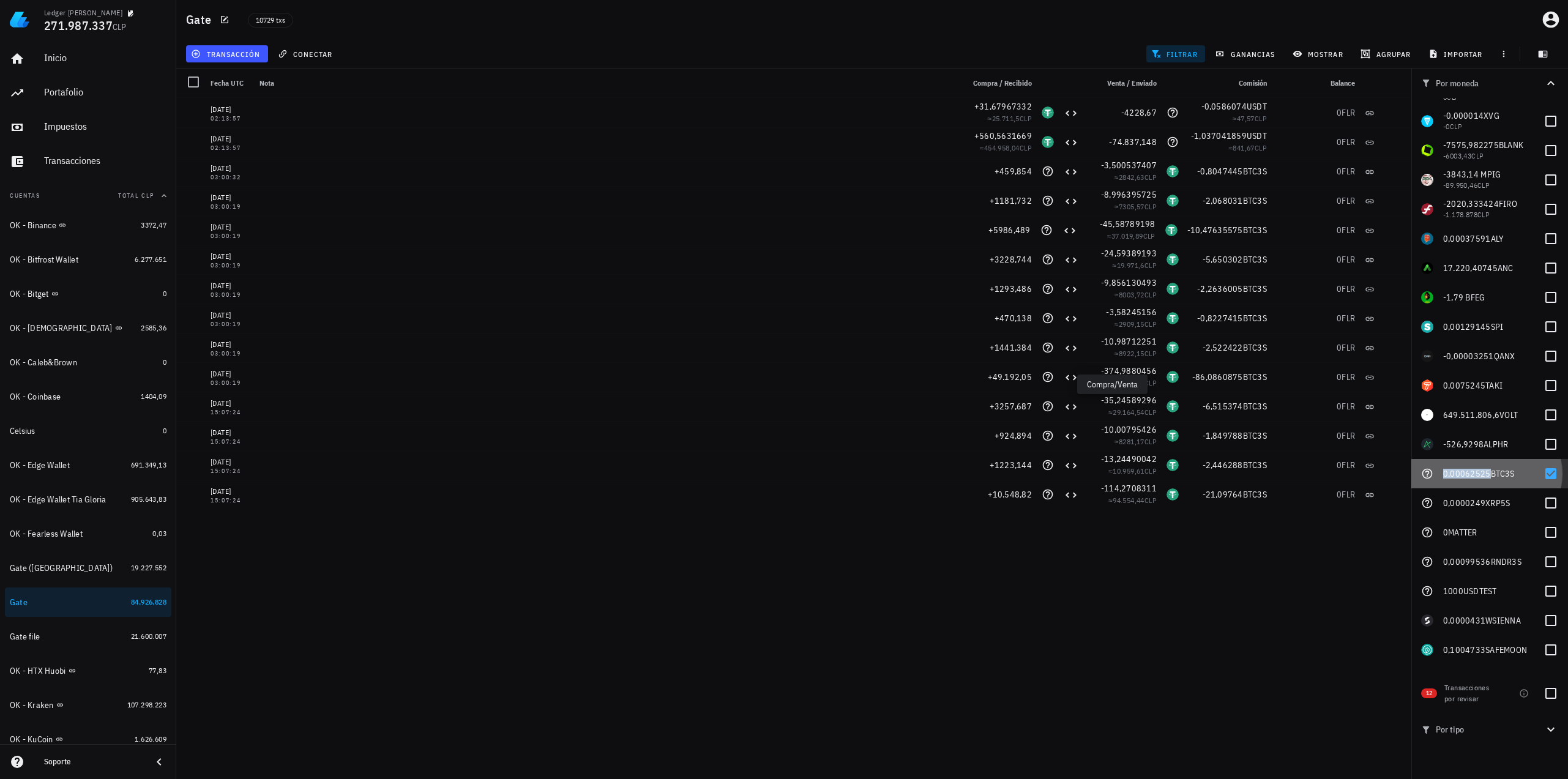
click at [1515, 470] on div "0,00062525 BTC3S" at bounding box center [1488, 474] width 91 height 10
checkbox input "false"
click at [1496, 498] on span "XRP5S" at bounding box center [1498, 503] width 25 height 11
click at [1475, 504] on span "0,0000249" at bounding box center [1464, 503] width 43 height 11
click at [1465, 502] on span "0,0000249" at bounding box center [1464, 503] width 43 height 11
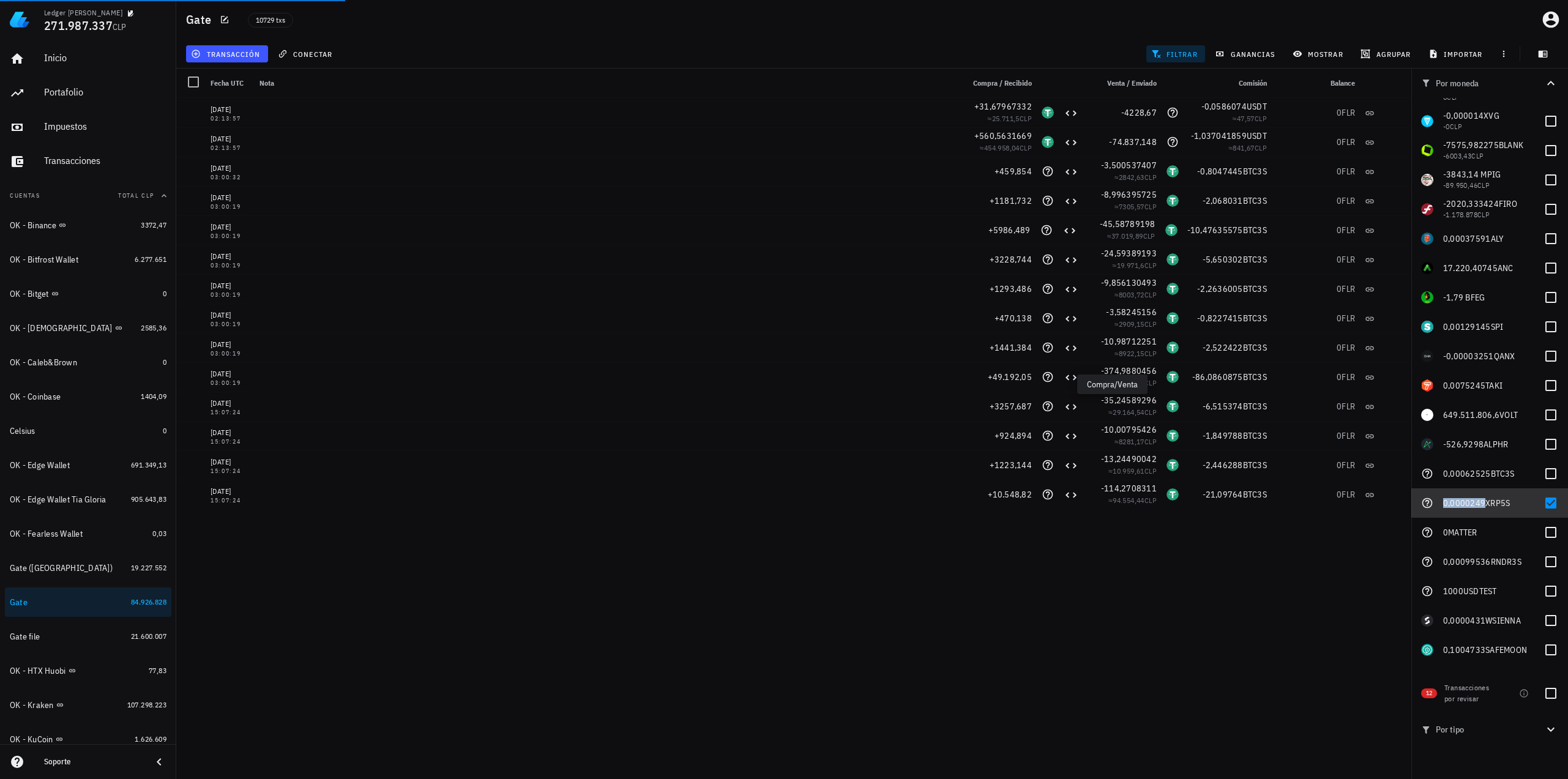
click at [1465, 502] on span "0,0000249" at bounding box center [1464, 503] width 43 height 11
checkbox input "true"
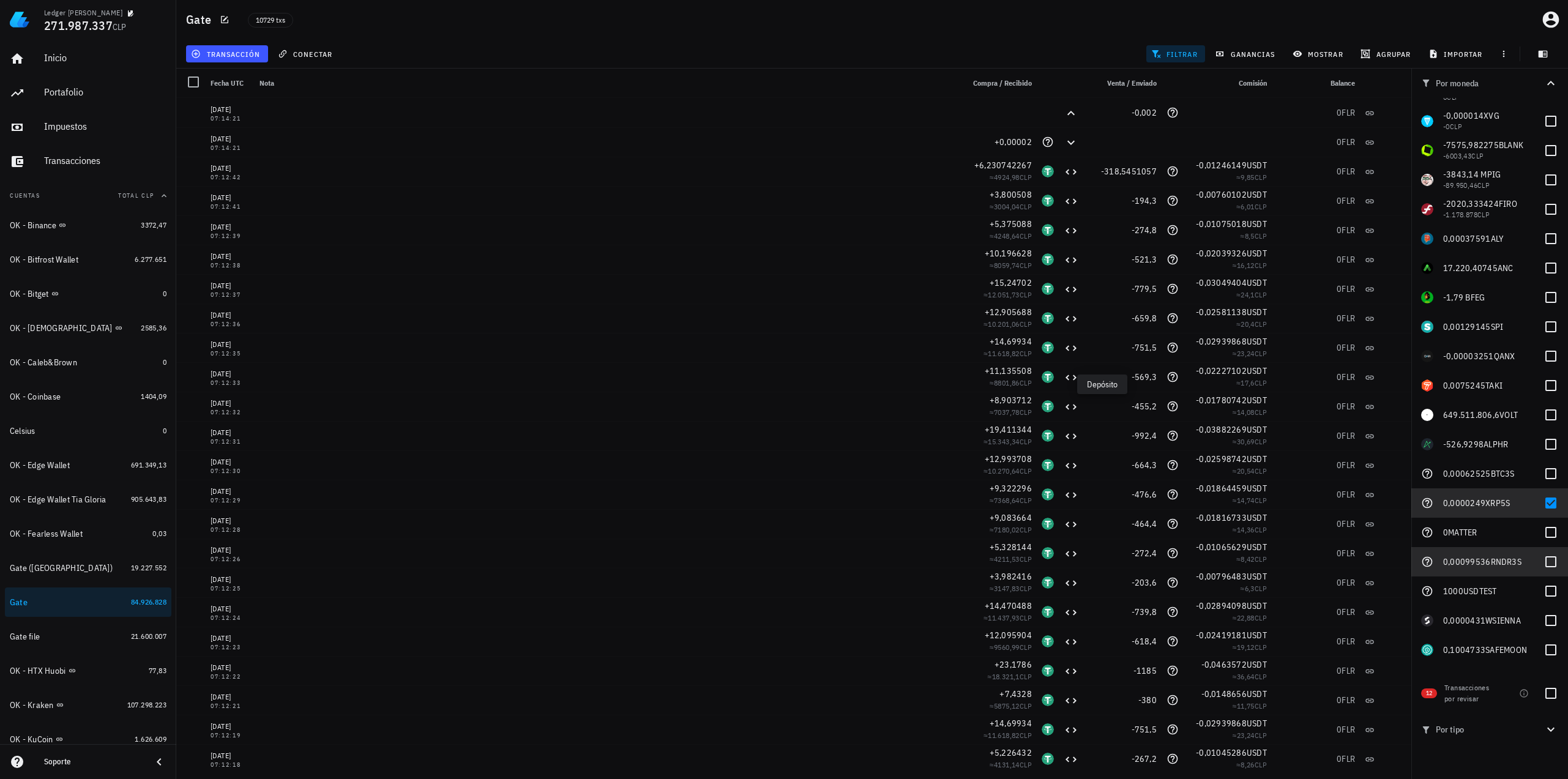
click at [1463, 560] on span "0,00099536" at bounding box center [1466, 561] width 48 height 11
checkbox input "true"
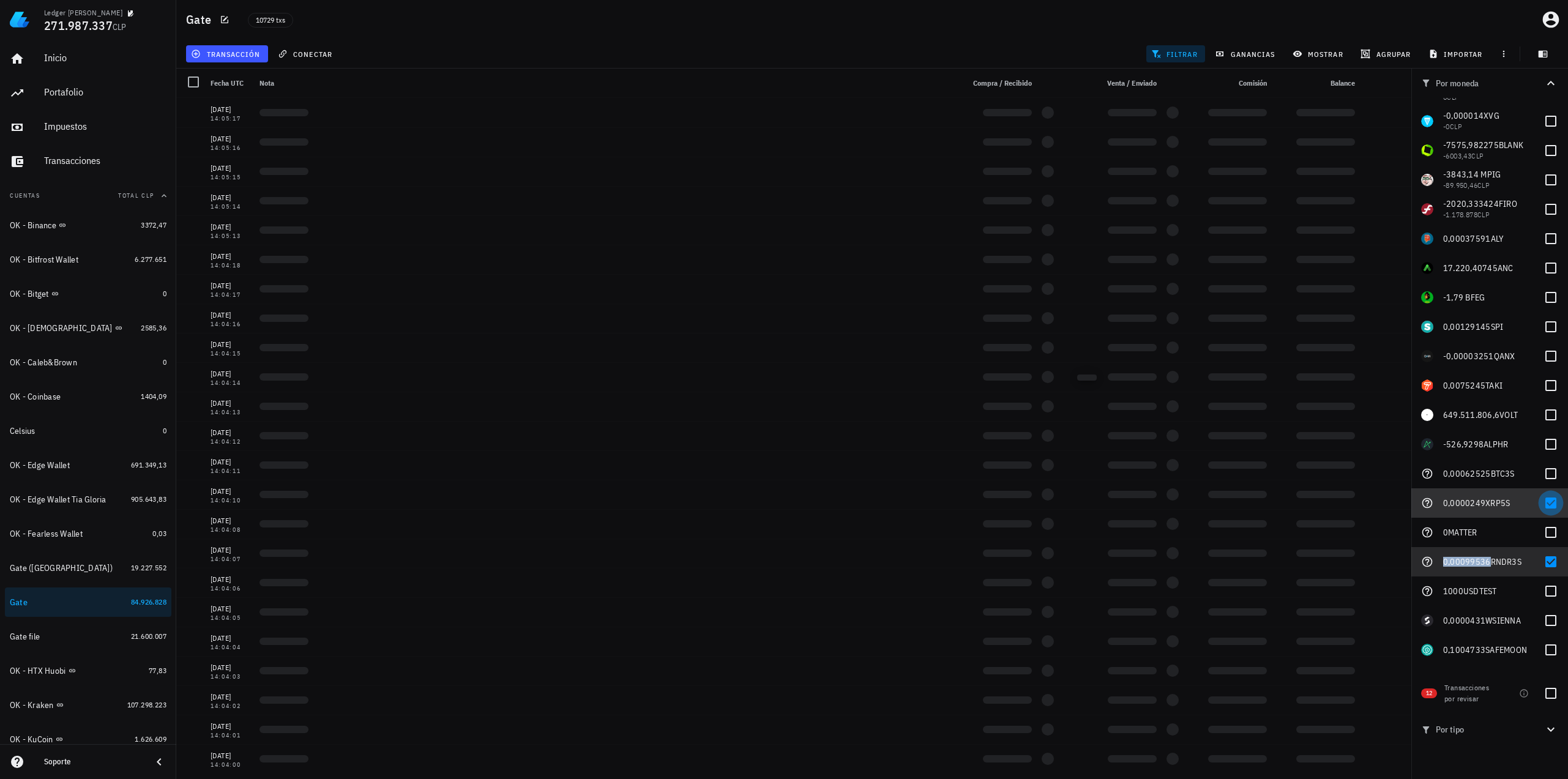
click at [1550, 498] on div at bounding box center [1550, 503] width 21 height 21
checkbox input "false"
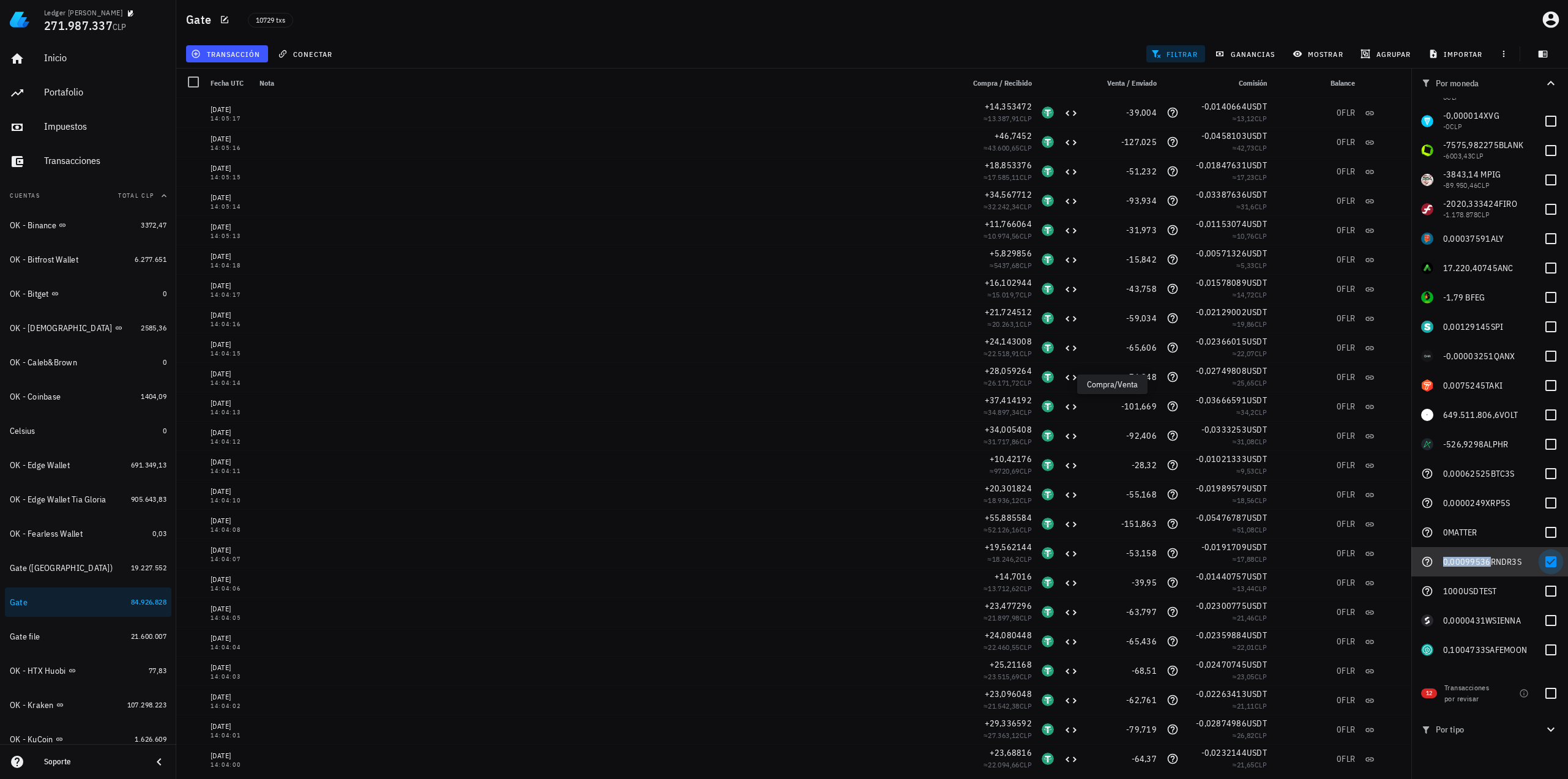
click at [1548, 563] on div at bounding box center [1550, 562] width 21 height 21
checkbox input "false"
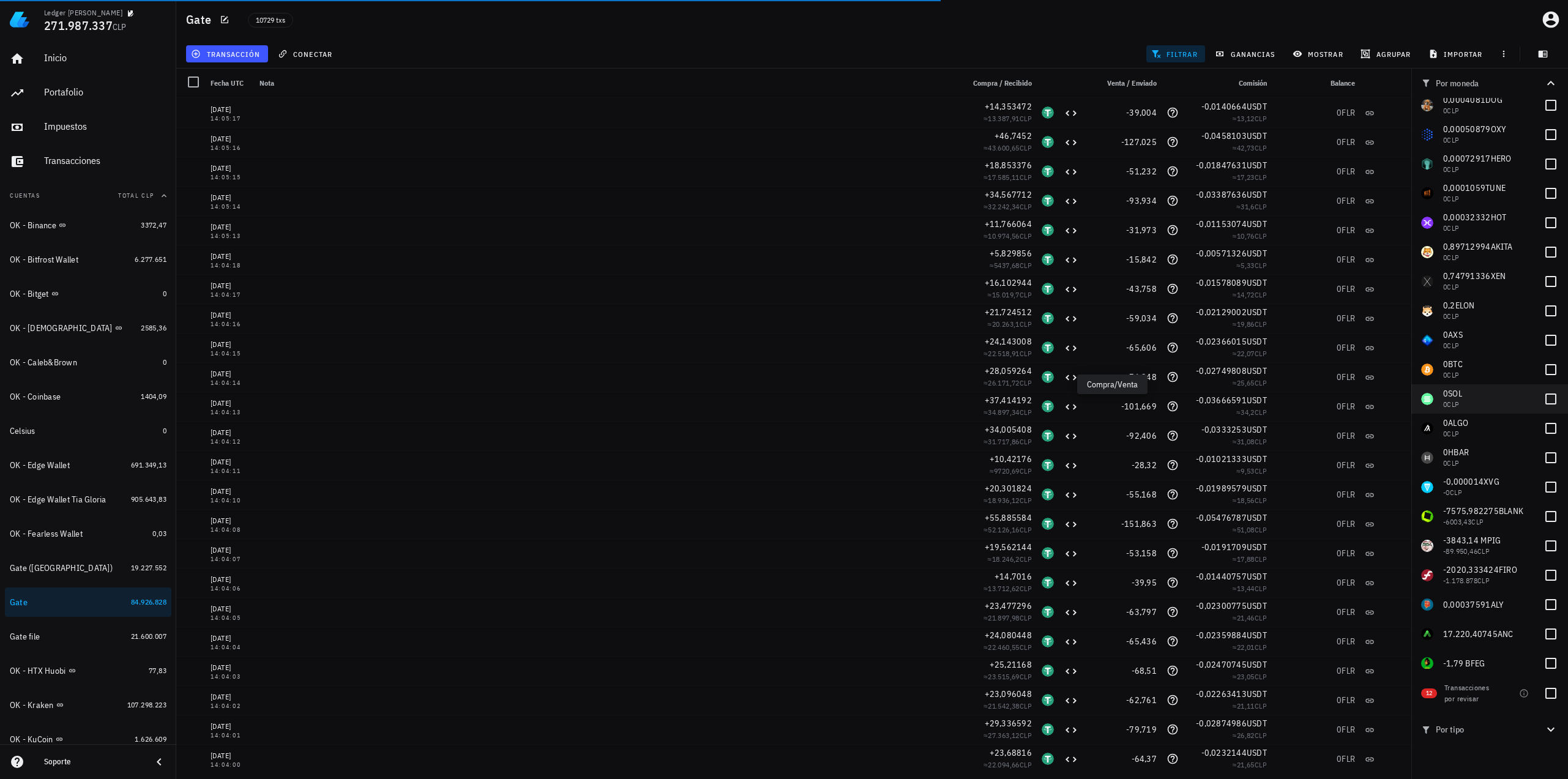
scroll to position [1771, 0]
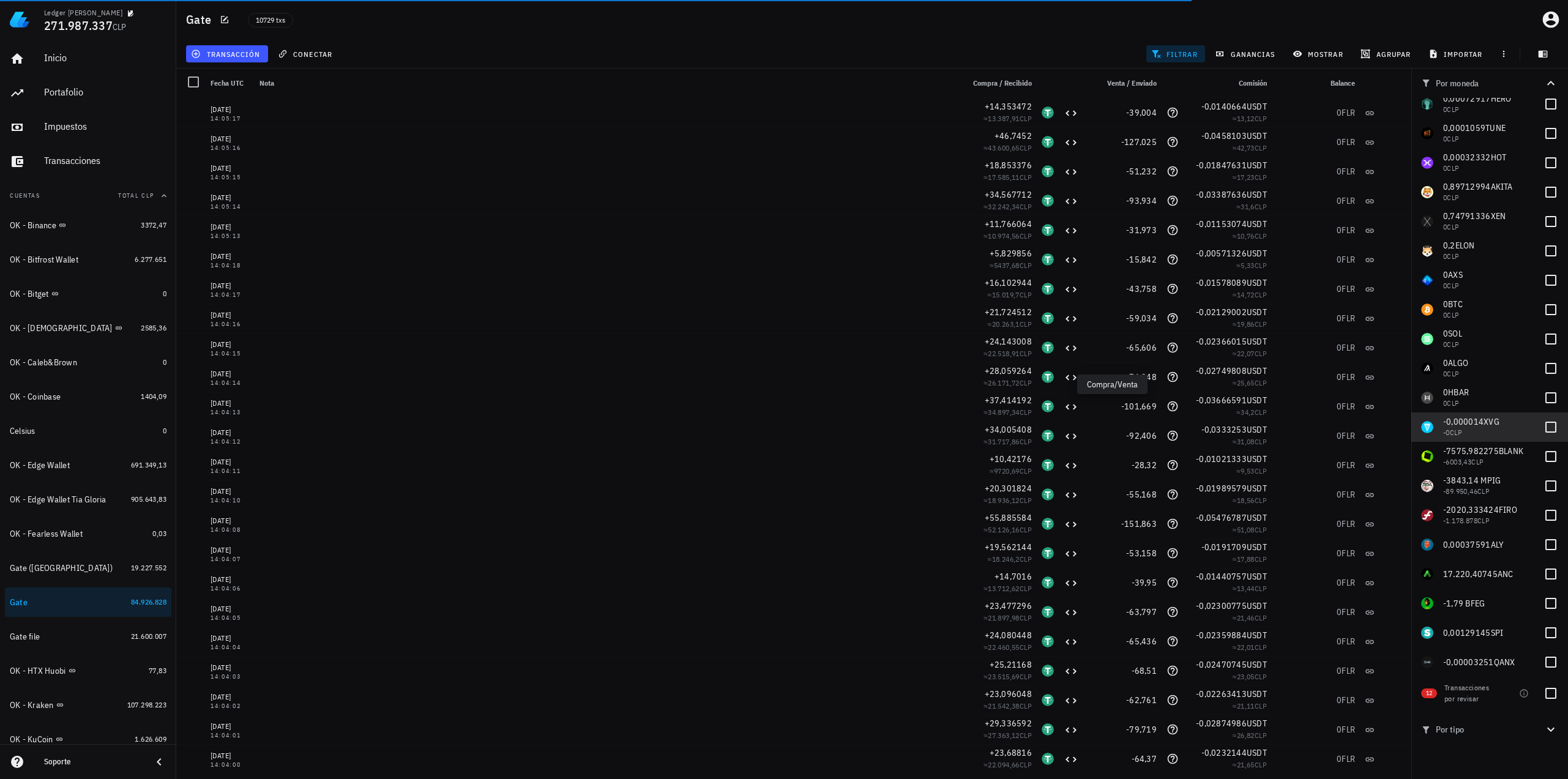
click at [1473, 418] on span "-0,000014" at bounding box center [1463, 422] width 41 height 11
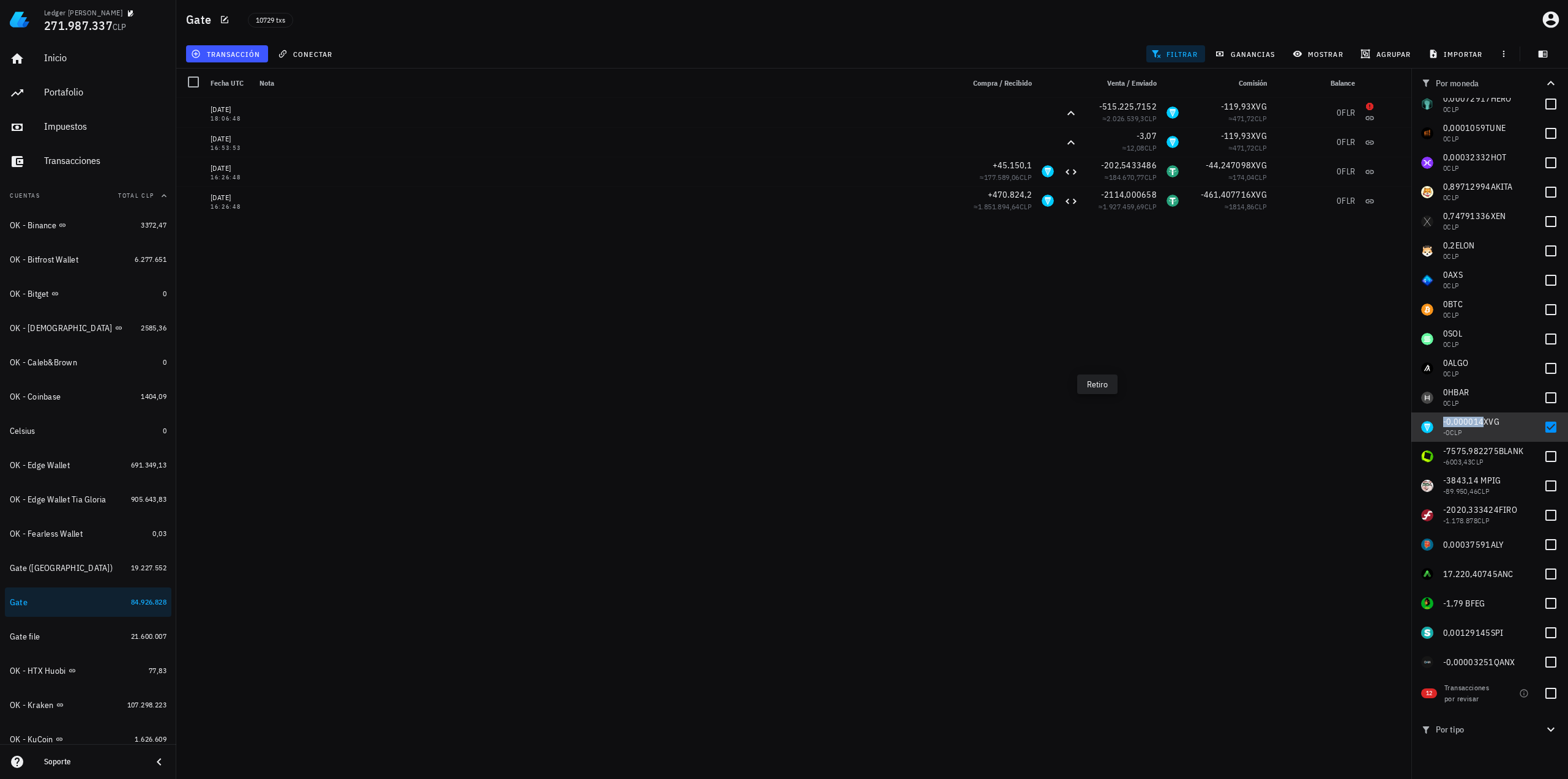
click at [1504, 422] on div "-0,000014 XVG" at bounding box center [1488, 422] width 91 height 10
checkbox input "false"
click at [1484, 451] on span "-7575,982275" at bounding box center [1471, 451] width 56 height 11
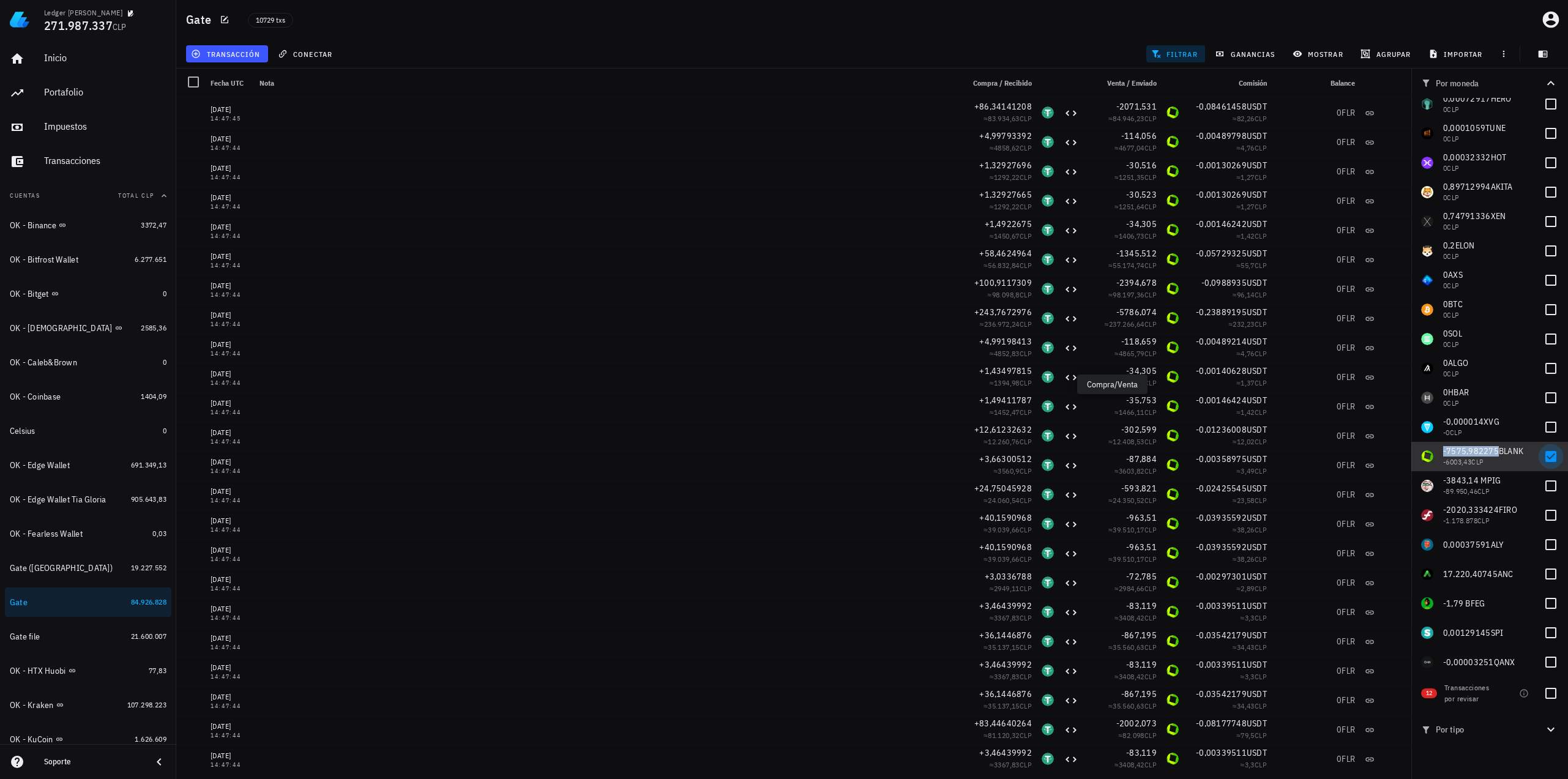
click at [1541, 457] on div at bounding box center [1550, 456] width 21 height 21
checkbox input "false"
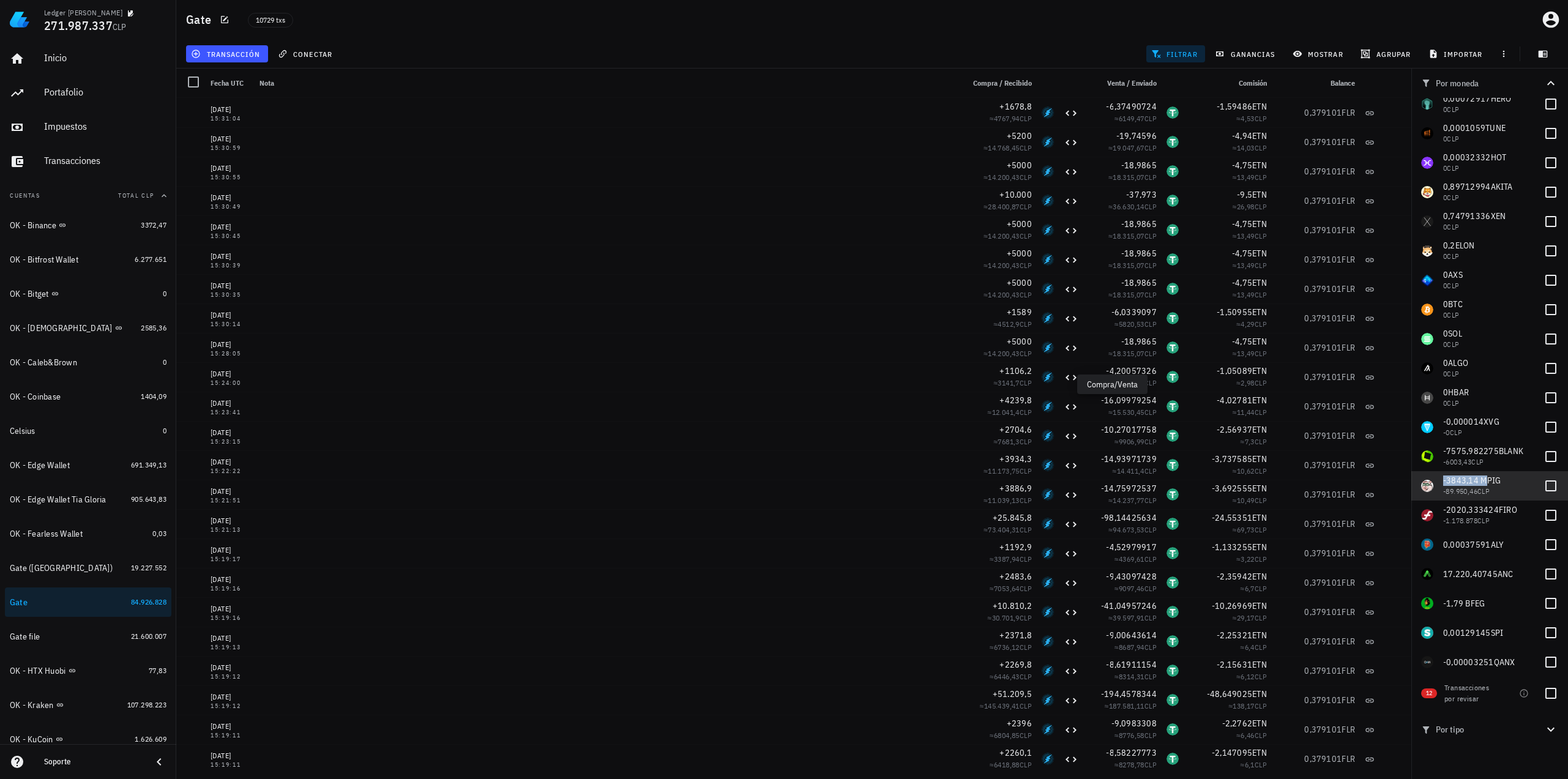
click at [1468, 481] on span "-3843,14 M" at bounding box center [1465, 480] width 44 height 11
checkbox input "true"
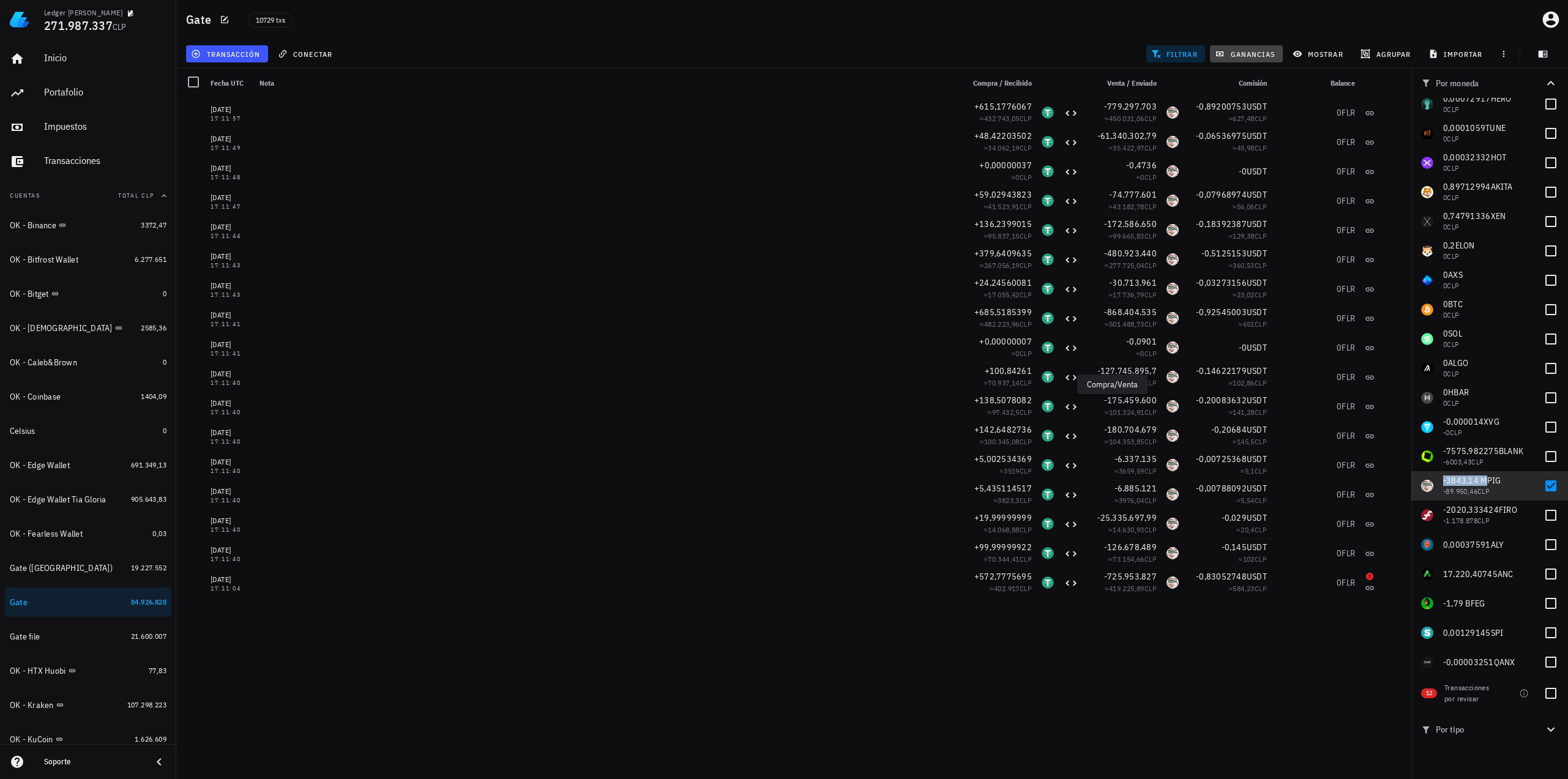
click at [1256, 55] on span "ganancias" at bounding box center [1246, 53] width 58 height 10
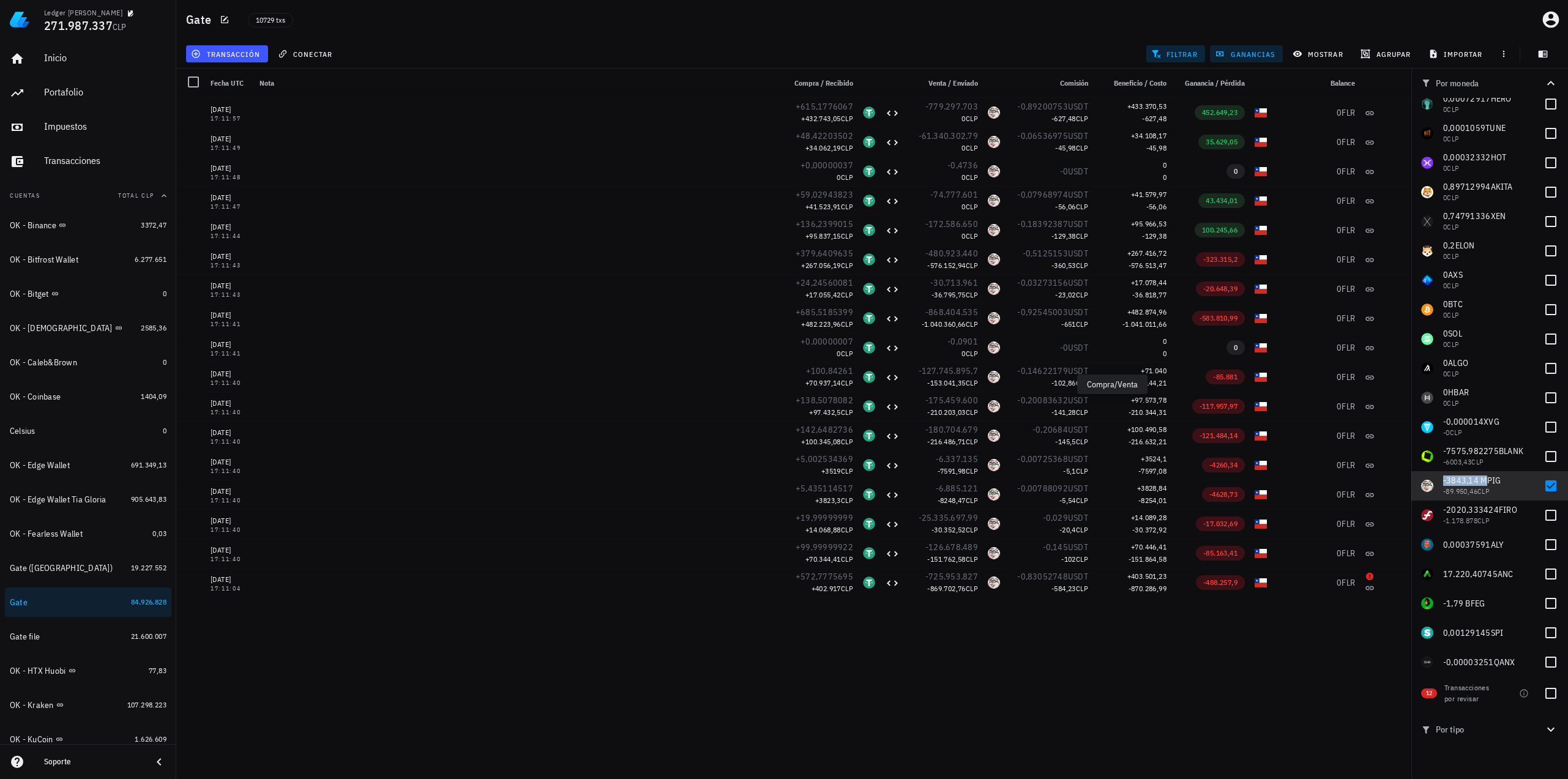
click at [1256, 55] on span "ganancias" at bounding box center [1246, 53] width 58 height 10
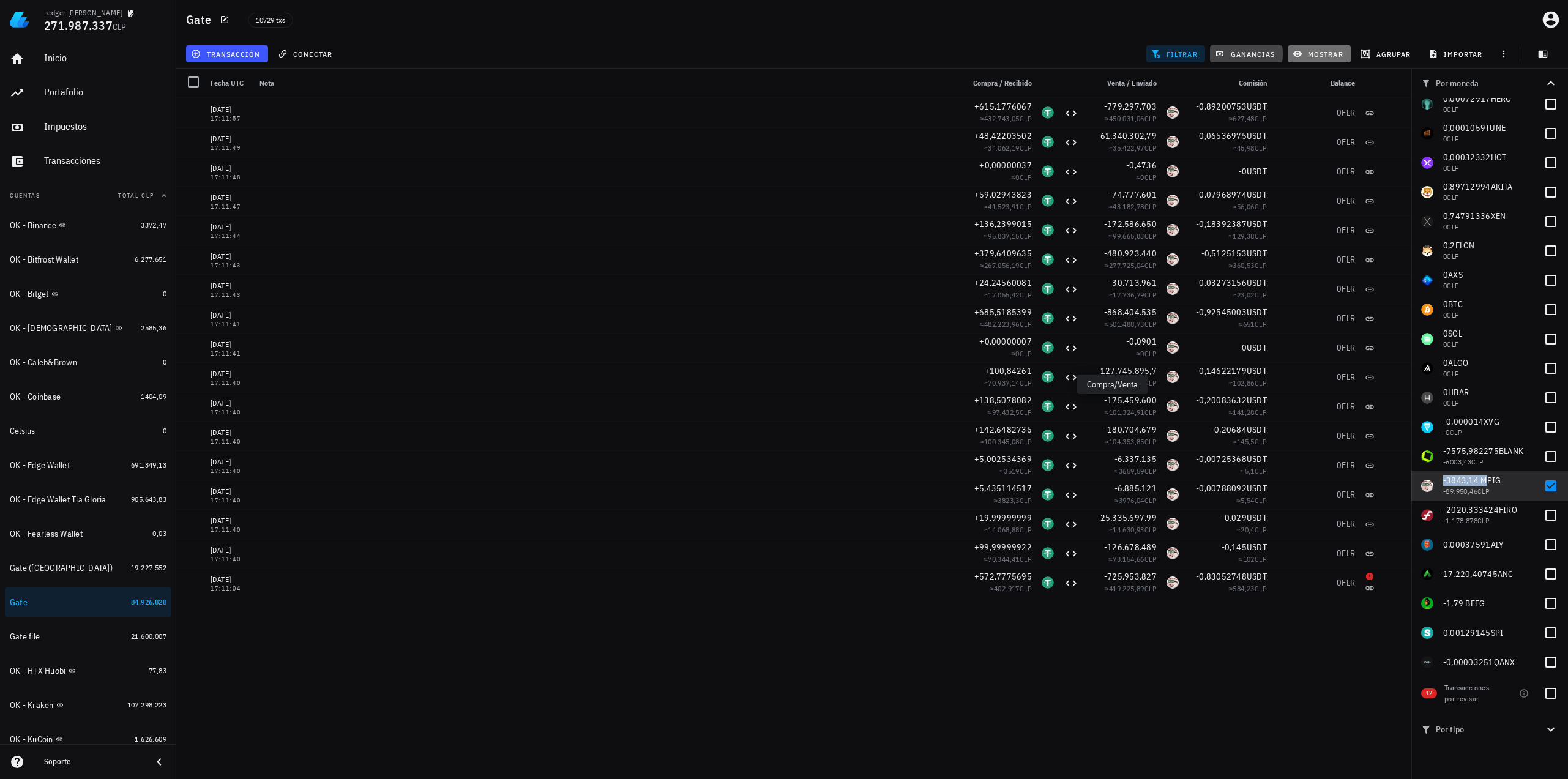
click at [1311, 53] on span "mostrar" at bounding box center [1319, 53] width 48 height 10
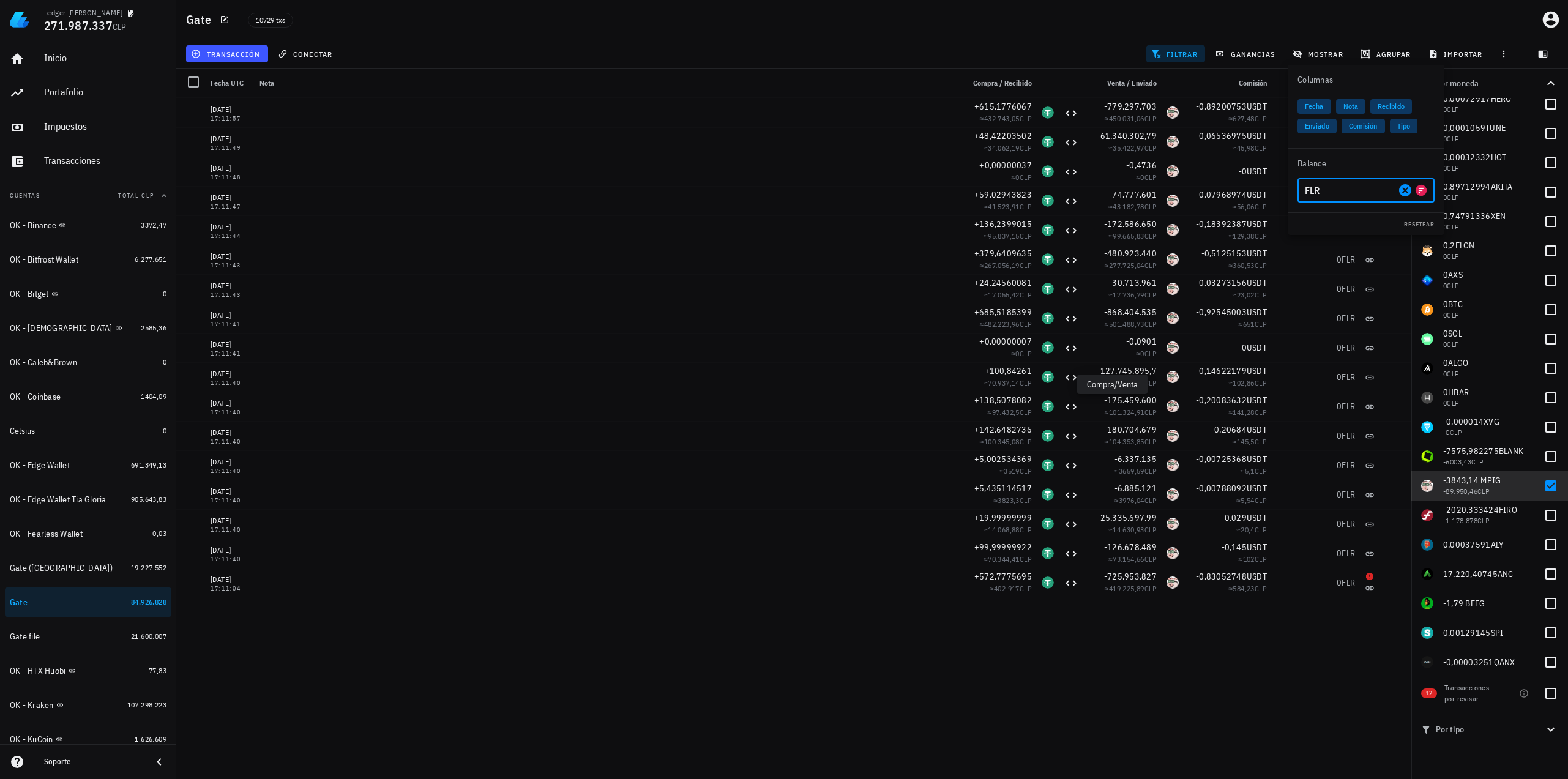
click at [1339, 190] on input "FLR" at bounding box center [1350, 190] width 91 height 20
type input "PIG"
click at [1390, 216] on div "PIG Pig Finance" at bounding box center [1366, 220] width 137 height 25
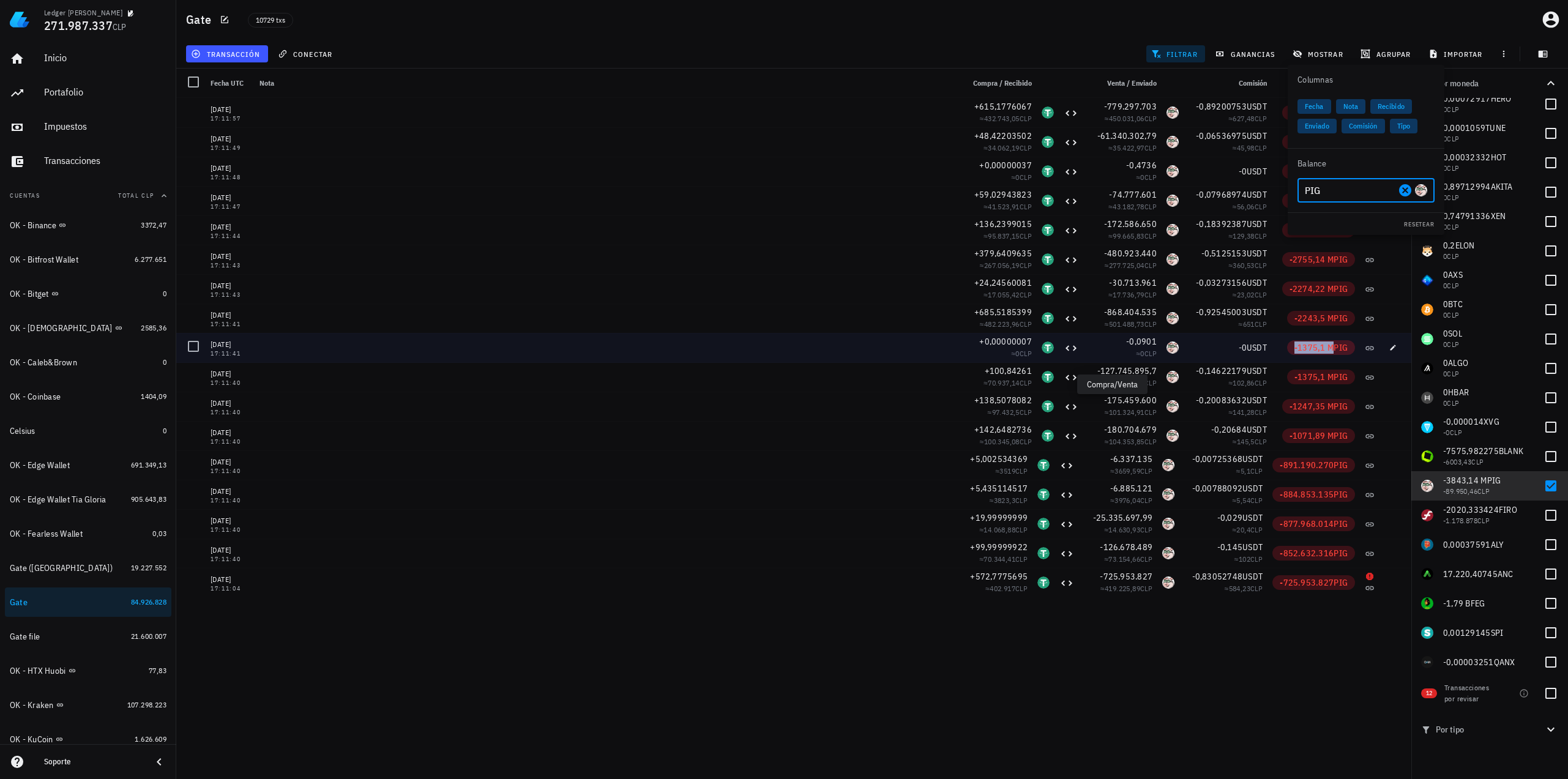
click at [1300, 342] on span "-1375,1 M" at bounding box center [1314, 347] width 39 height 11
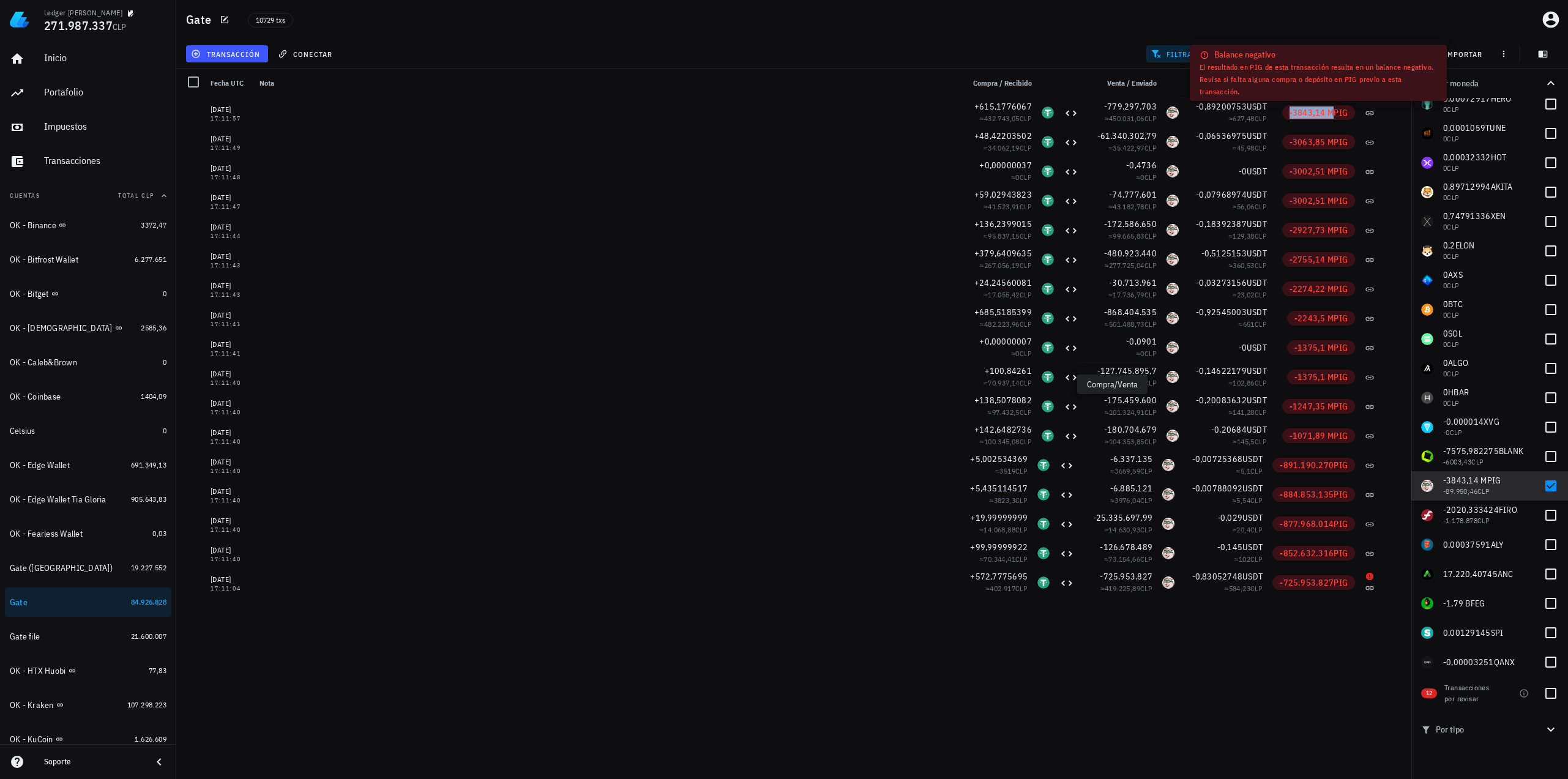
copy span "-3843,14 M"
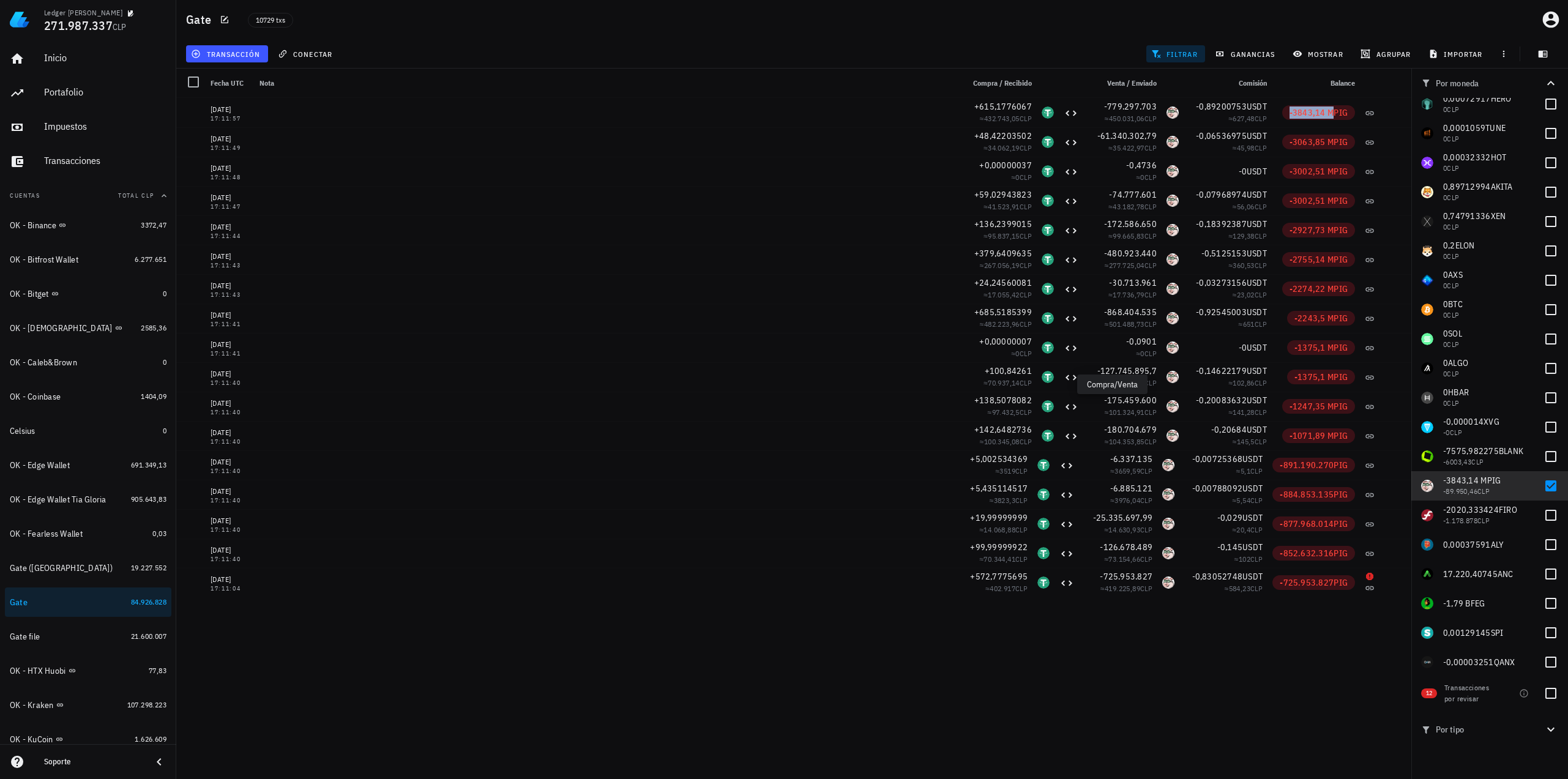
click at [1105, 646] on div "15/05/2021 17:11:40 15/05/2021 17:11:40 15/05/2021 17:11:40 15/05/2021 20:43:13…" at bounding box center [794, 434] width 1235 height 672
click at [1540, 485] on div at bounding box center [1550, 486] width 21 height 21
checkbox input "false"
click at [1475, 507] on span "-2020,333424" at bounding box center [1471, 509] width 56 height 11
copy span "-2020,333424"
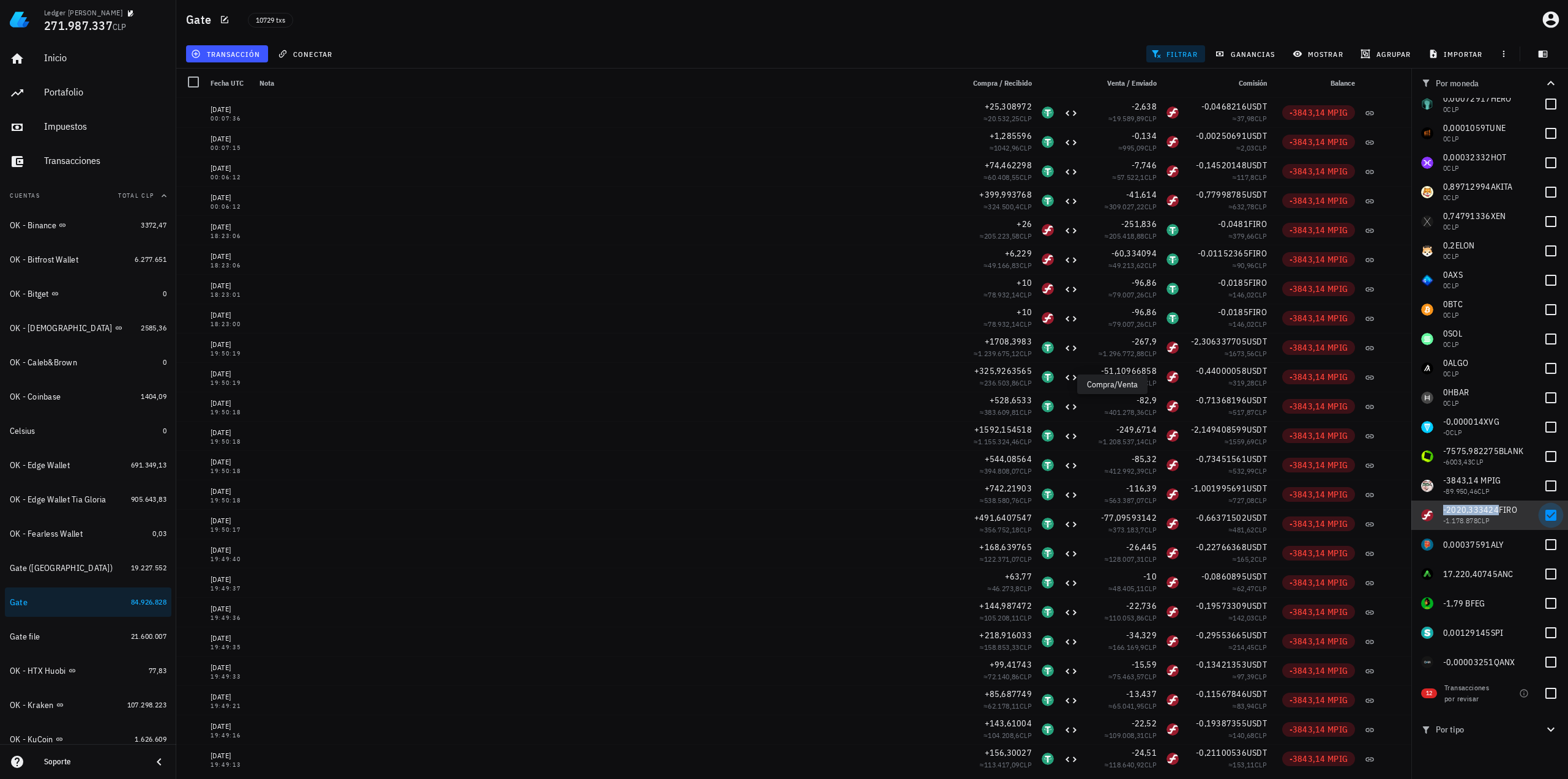
click at [1541, 515] on div at bounding box center [1550, 515] width 21 height 21
checkbox input "false"
click at [1472, 545] on span "0,00037591" at bounding box center [1466, 544] width 48 height 11
copy span "0,00037591"
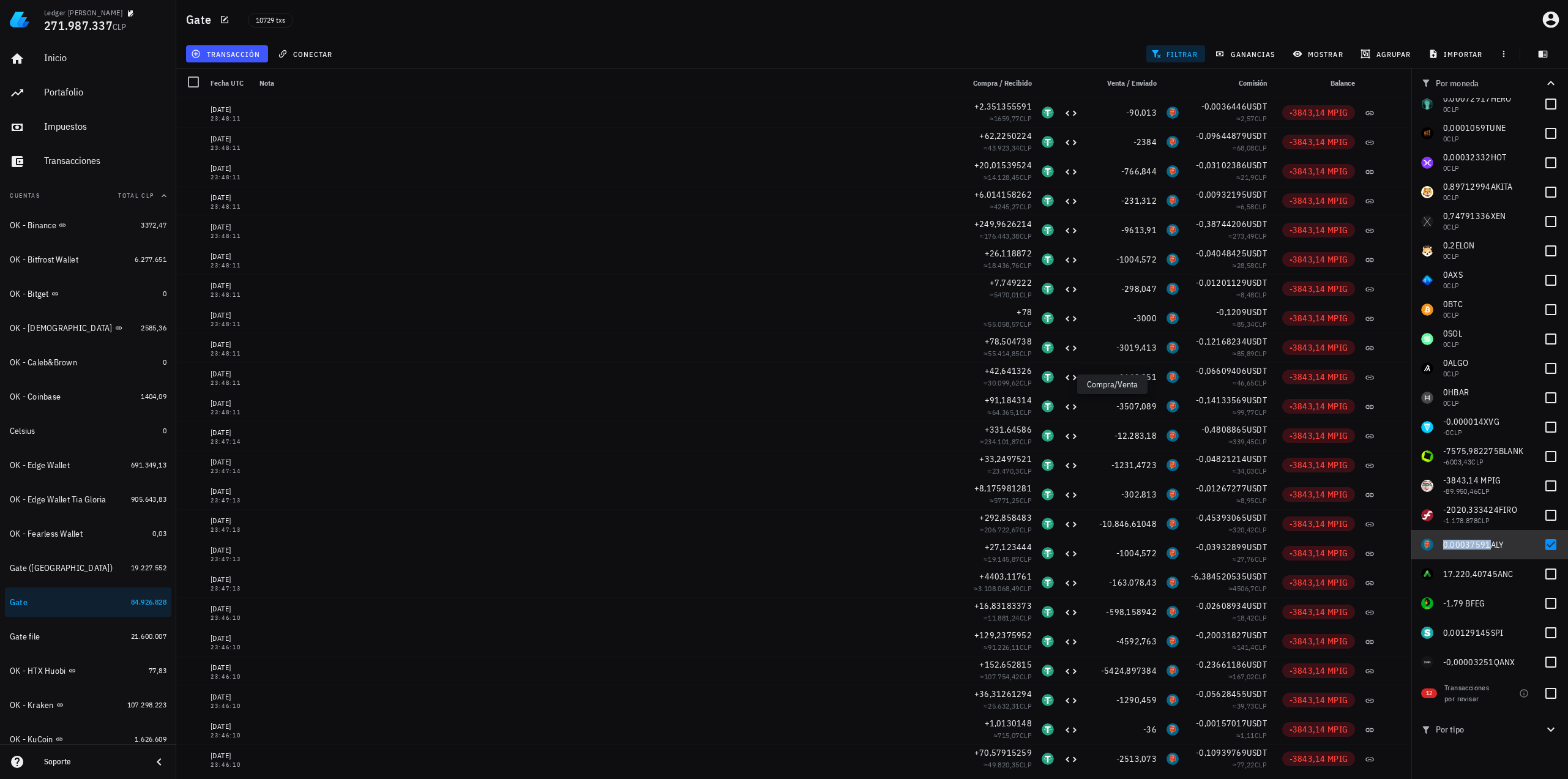
drag, startPoint x: 1548, startPoint y: 543, endPoint x: 1530, endPoint y: 550, distance: 19.3
click at [1548, 543] on div at bounding box center [1550, 545] width 21 height 21
checkbox input "false"
click at [1470, 573] on span "17.220,40745" at bounding box center [1470, 574] width 55 height 11
copy span "17.220,40745"
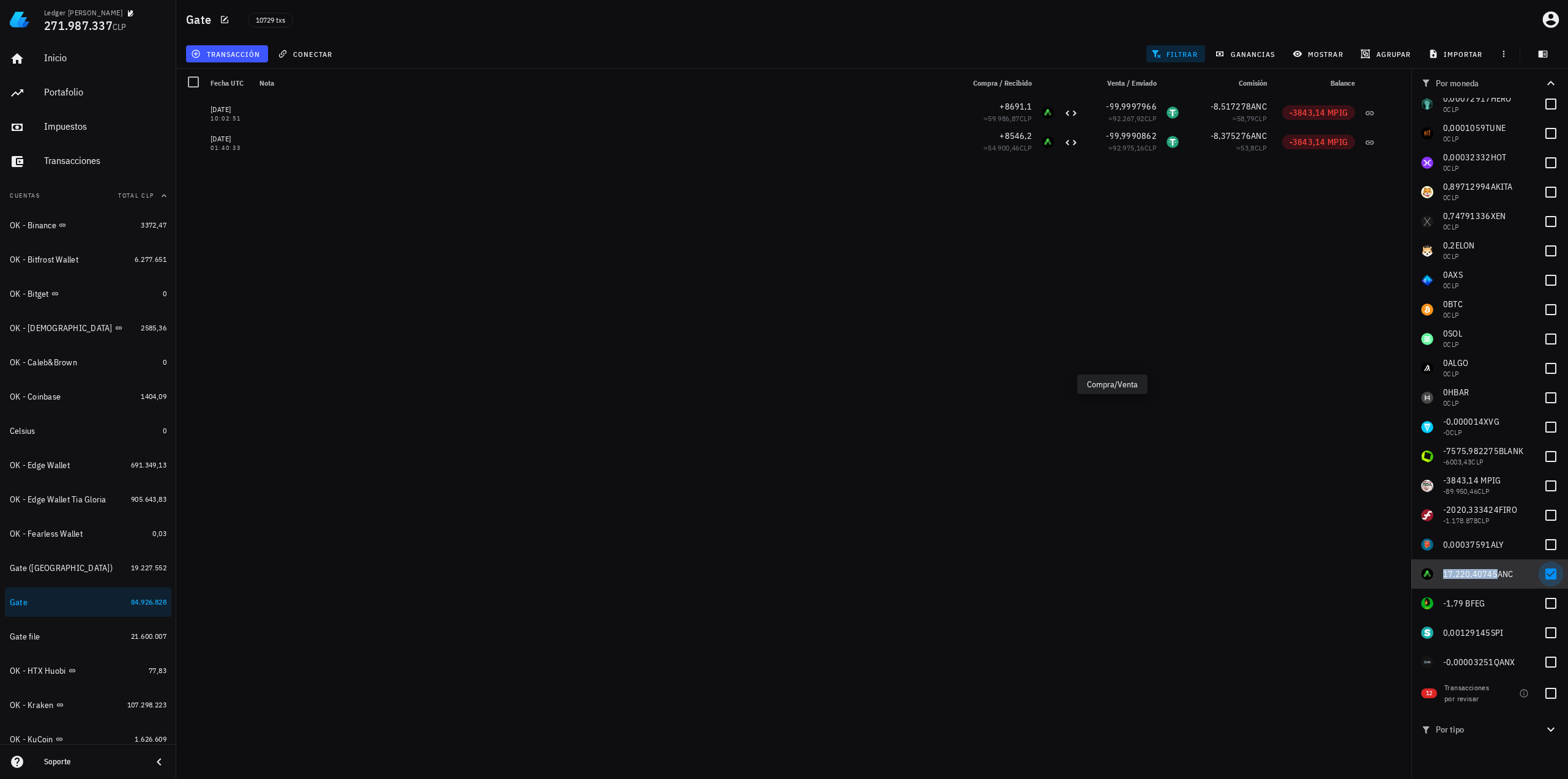
click at [1540, 573] on div at bounding box center [1550, 574] width 21 height 21
checkbox input "false"
click at [1540, 603] on div at bounding box center [1550, 603] width 21 height 21
click at [1452, 604] on span "-1,79 B" at bounding box center [1456, 603] width 27 height 11
click at [1461, 600] on span "-1,79 B" at bounding box center [1456, 603] width 27 height 11
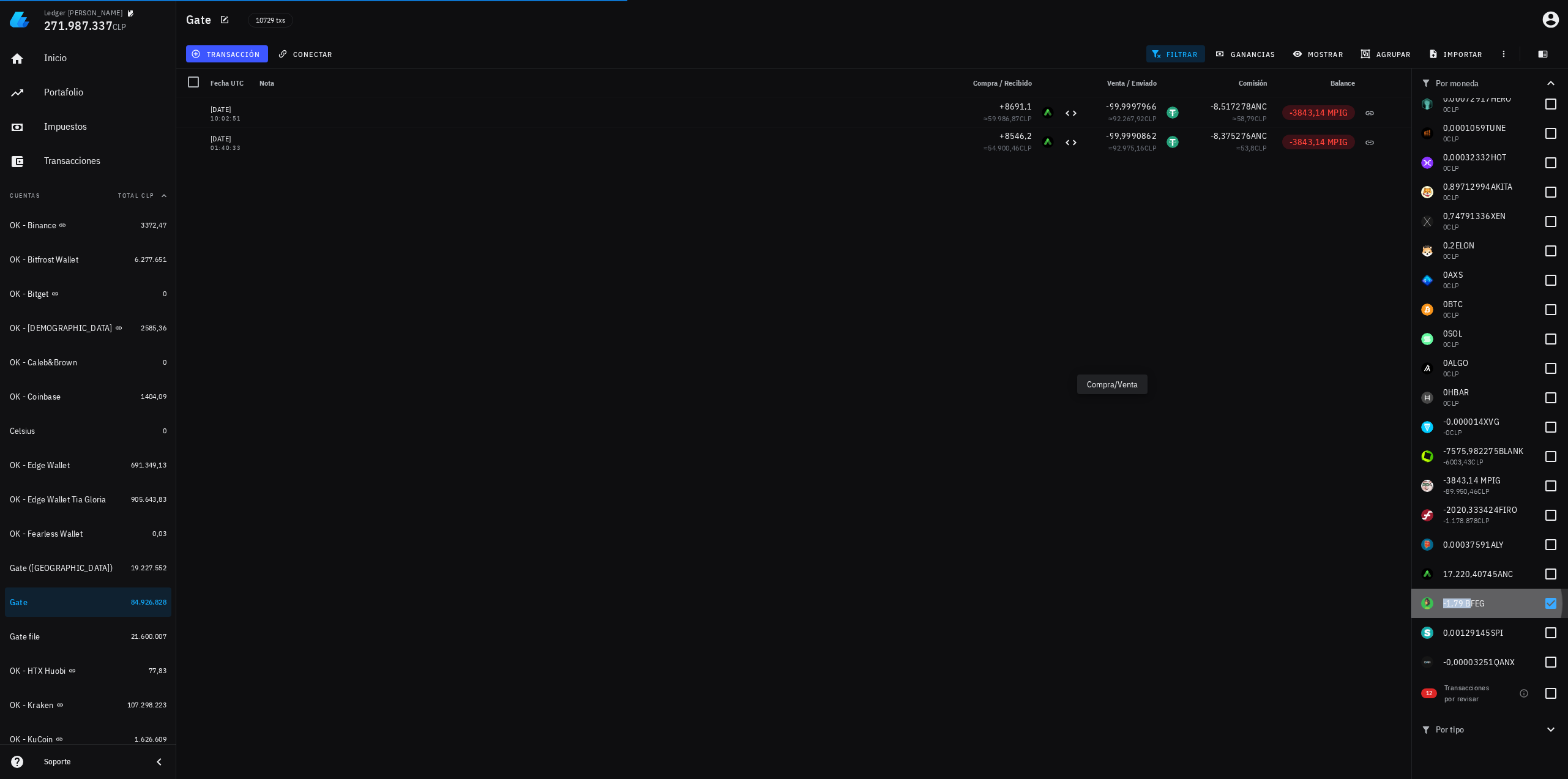
click at [1459, 603] on span "-1,79 B" at bounding box center [1456, 603] width 27 height 11
click at [1540, 603] on div at bounding box center [1550, 603] width 21 height 21
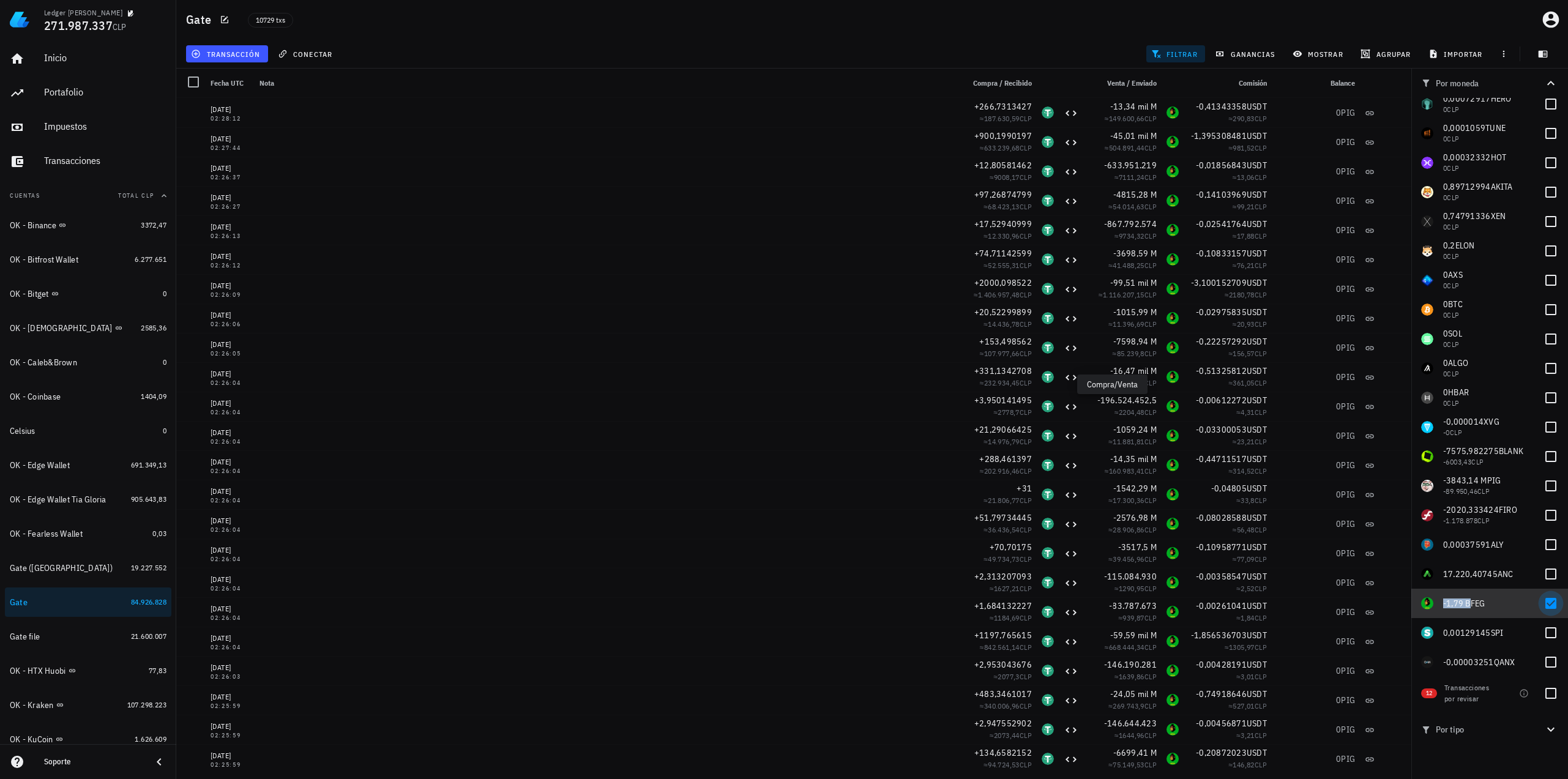
click at [1546, 604] on div at bounding box center [1550, 603] width 21 height 21
checkbox input "false"
click at [1472, 634] on span "0,00129145" at bounding box center [1466, 632] width 48 height 11
checkbox input "true"
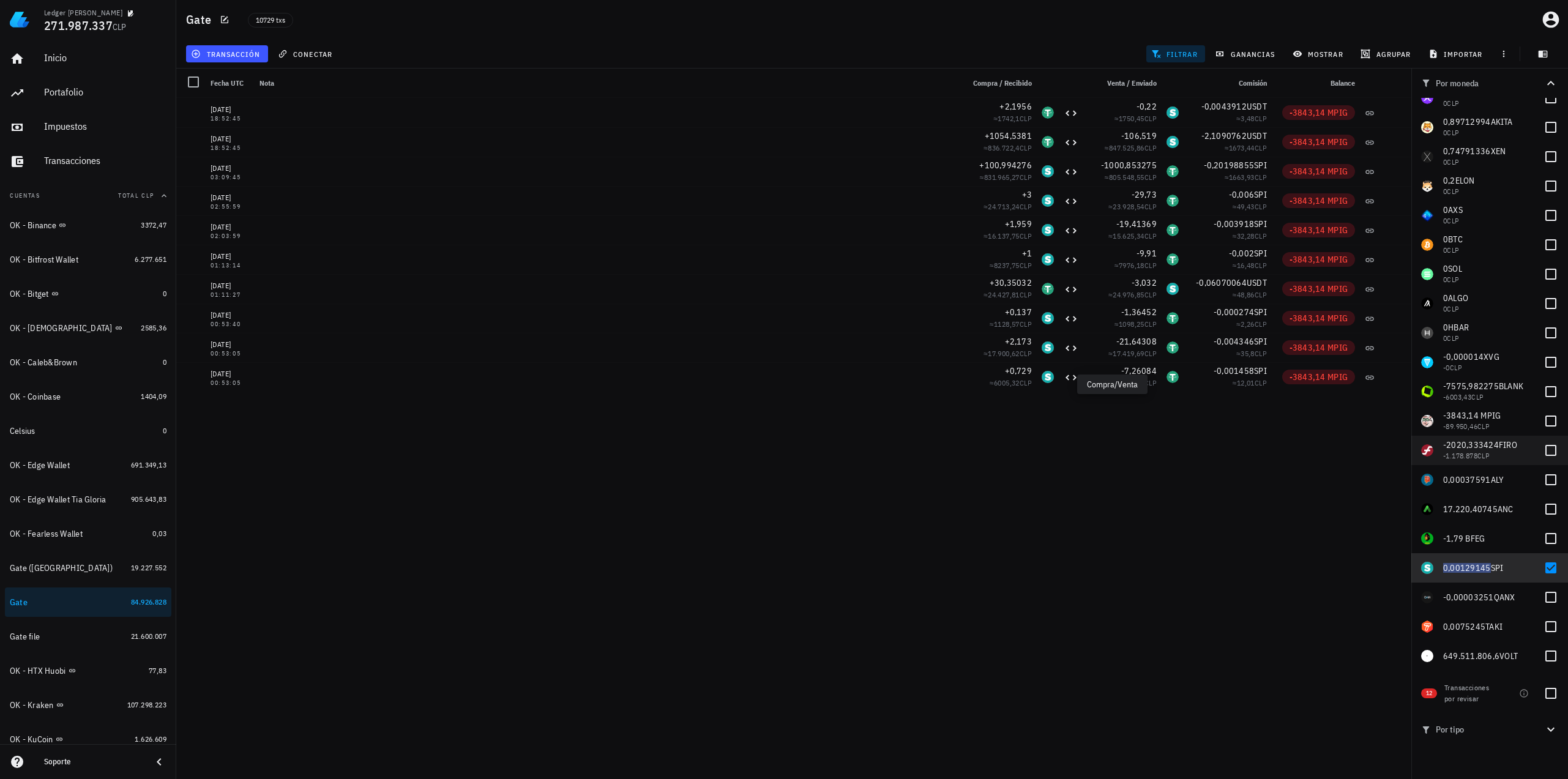
scroll to position [2016, 0]
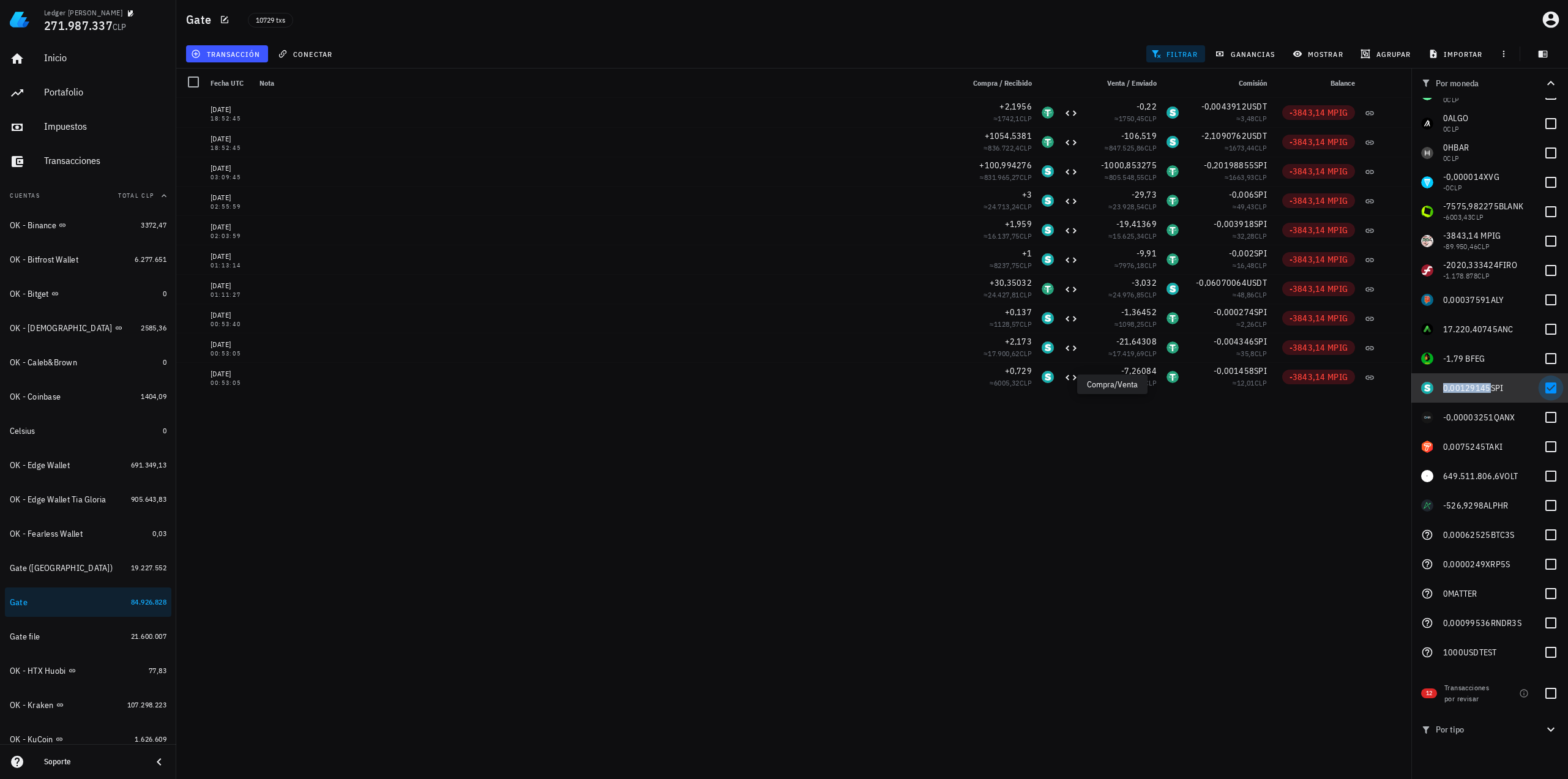
click at [1546, 389] on div at bounding box center [1550, 388] width 21 height 21
checkbox input "false"
click at [1541, 419] on div at bounding box center [1550, 417] width 21 height 21
click at [1477, 415] on span "-0,00003251" at bounding box center [1468, 417] width 51 height 11
click at [1469, 415] on span "-0,00003251" at bounding box center [1468, 417] width 51 height 11
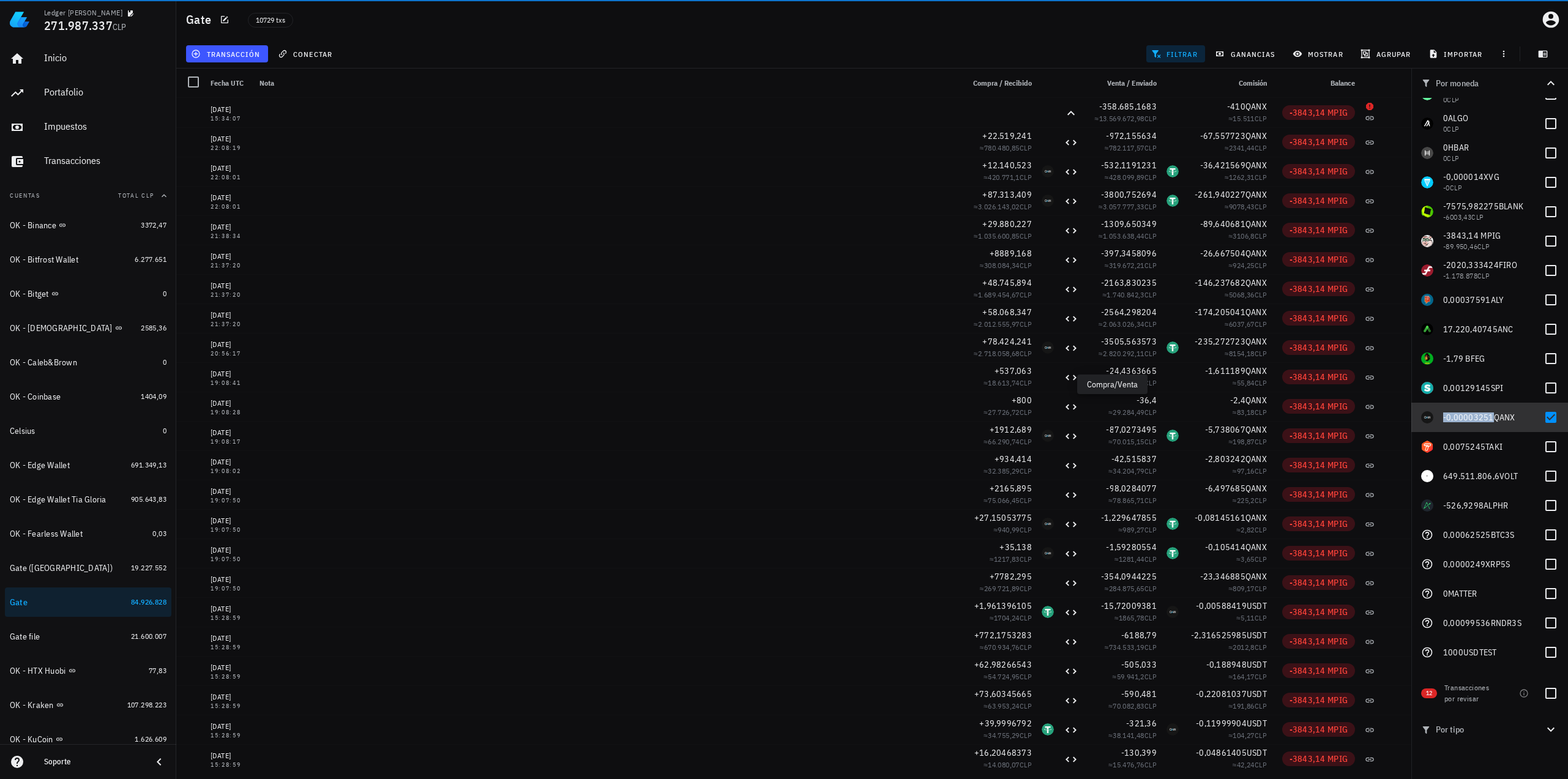
click at [1472, 416] on span "-0,00003251" at bounding box center [1468, 417] width 51 height 11
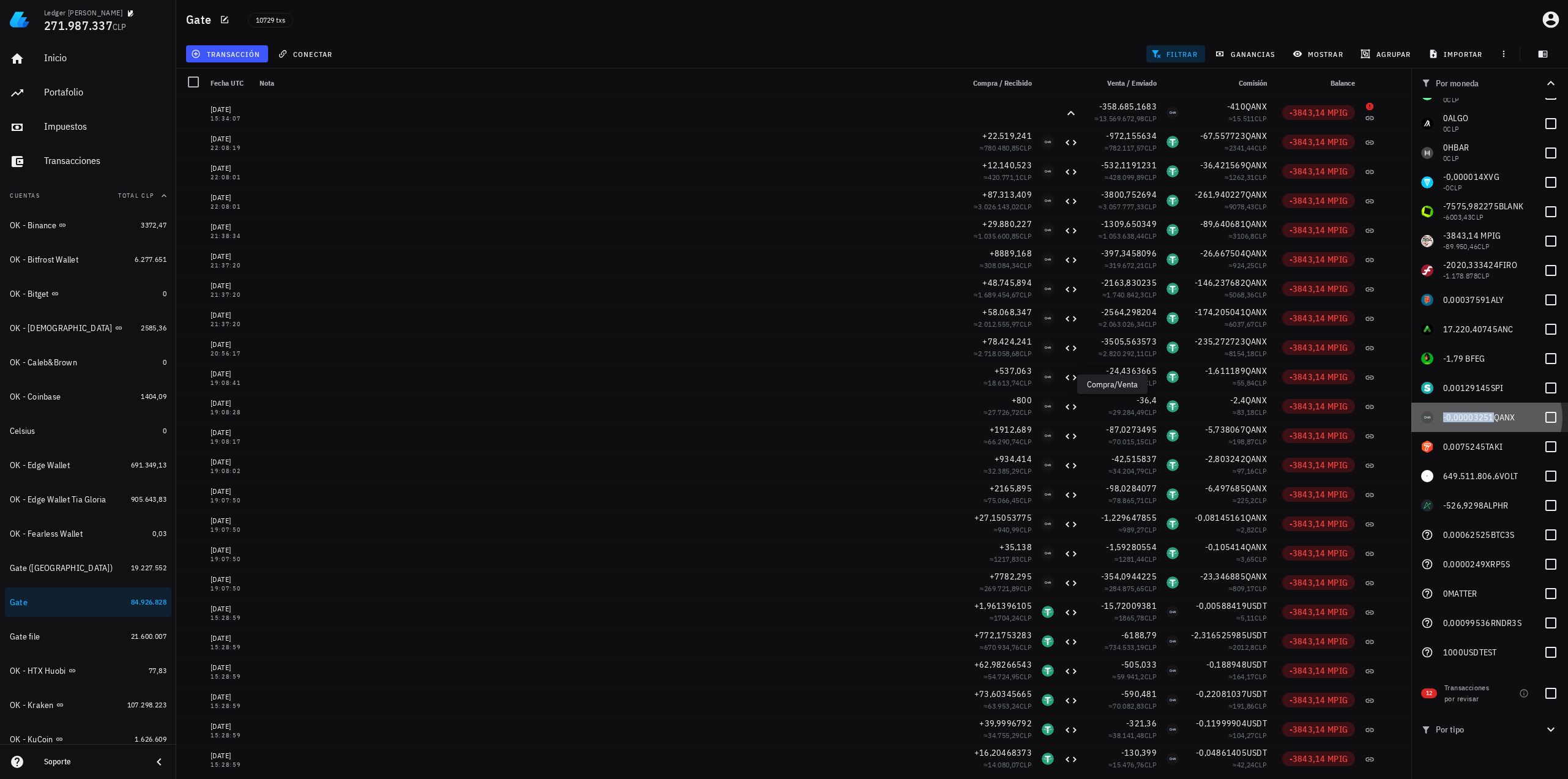
click at [1478, 416] on span "-0,00003251" at bounding box center [1468, 417] width 51 height 11
click at [1540, 413] on div at bounding box center [1550, 417] width 21 height 21
checkbox input "false"
click at [1475, 449] on span "0,0075245" at bounding box center [1464, 446] width 43 height 11
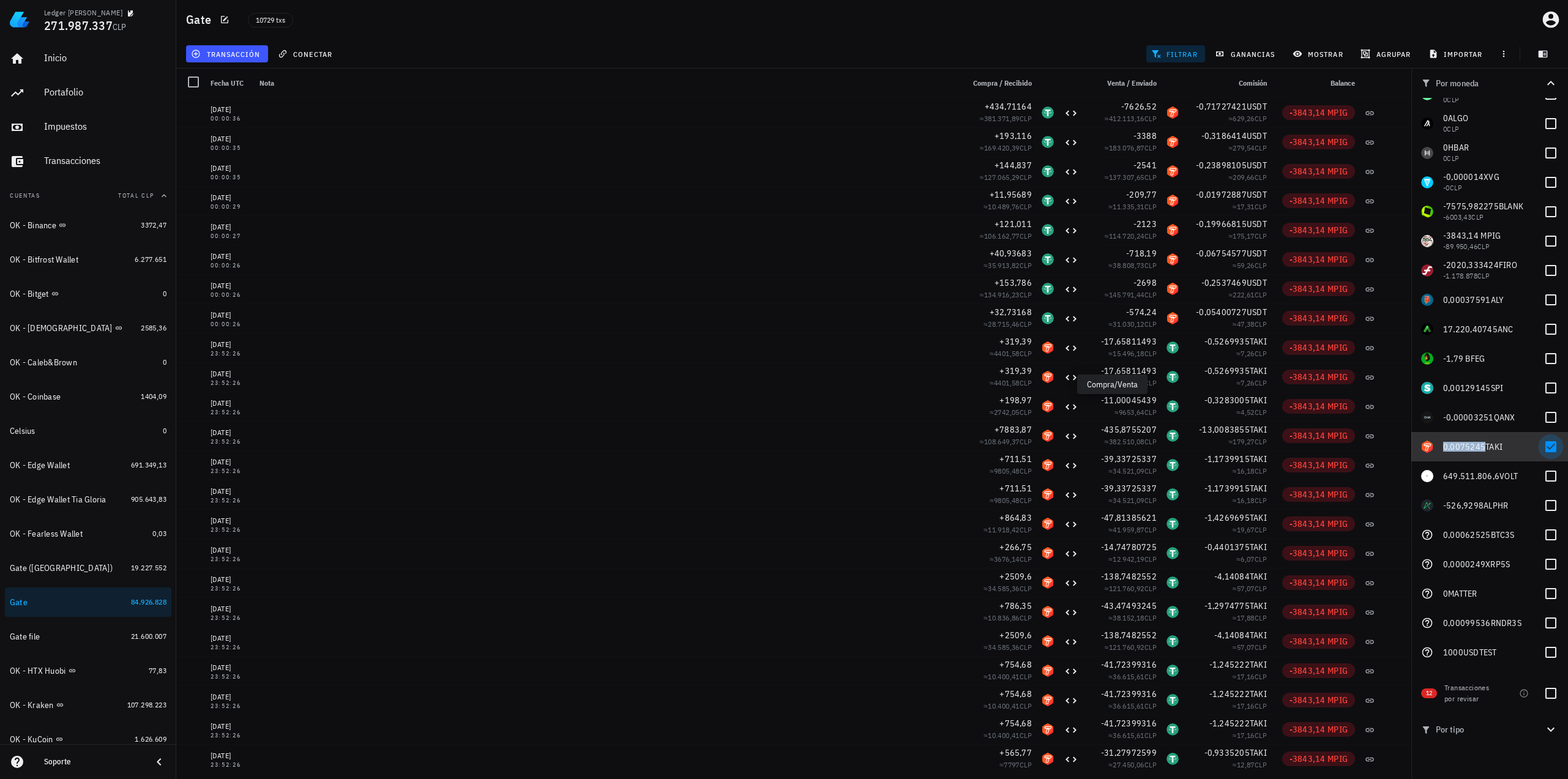
click at [1545, 450] on div at bounding box center [1550, 446] width 21 height 21
checkbox input "false"
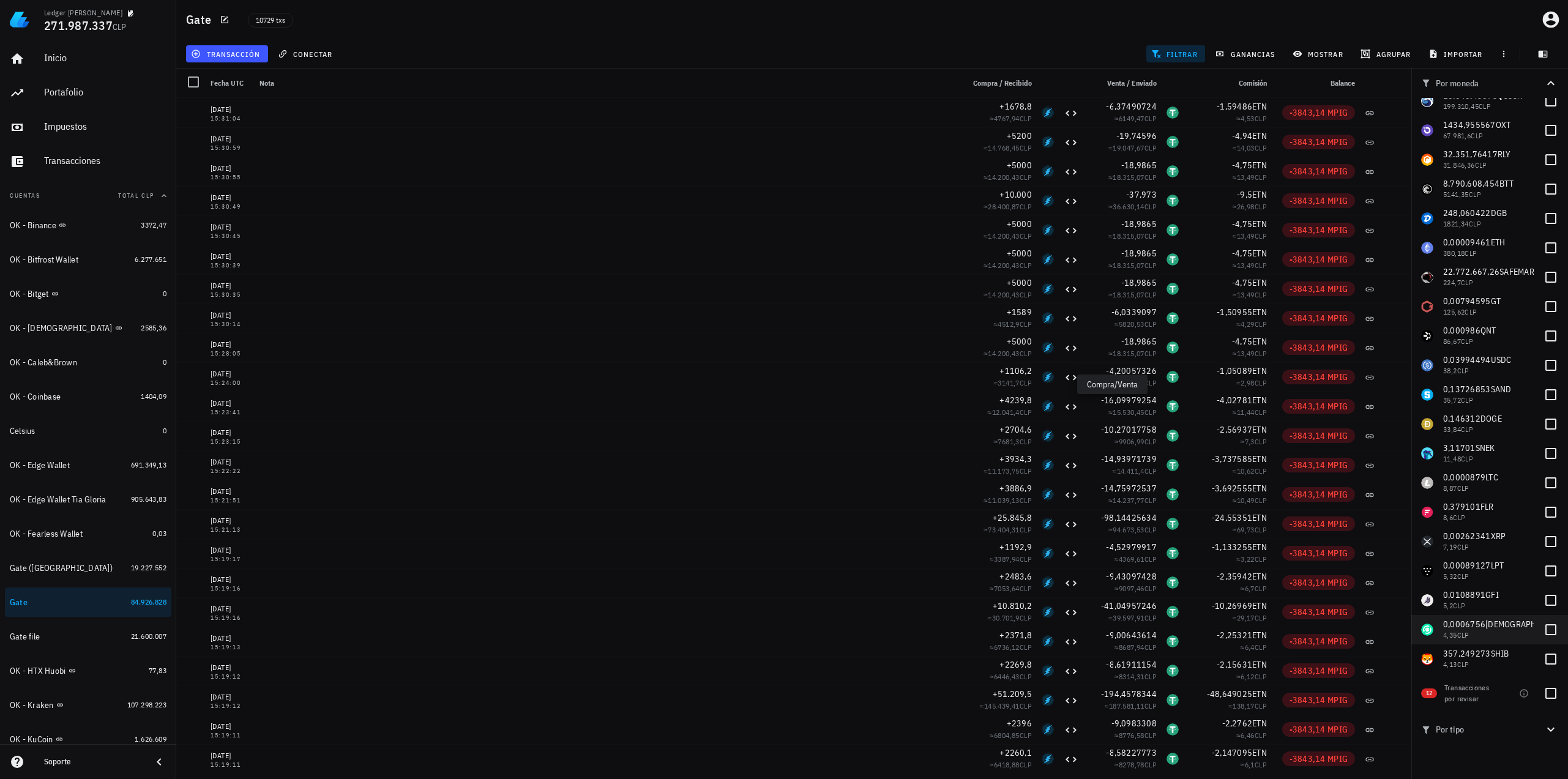
scroll to position [0, 0]
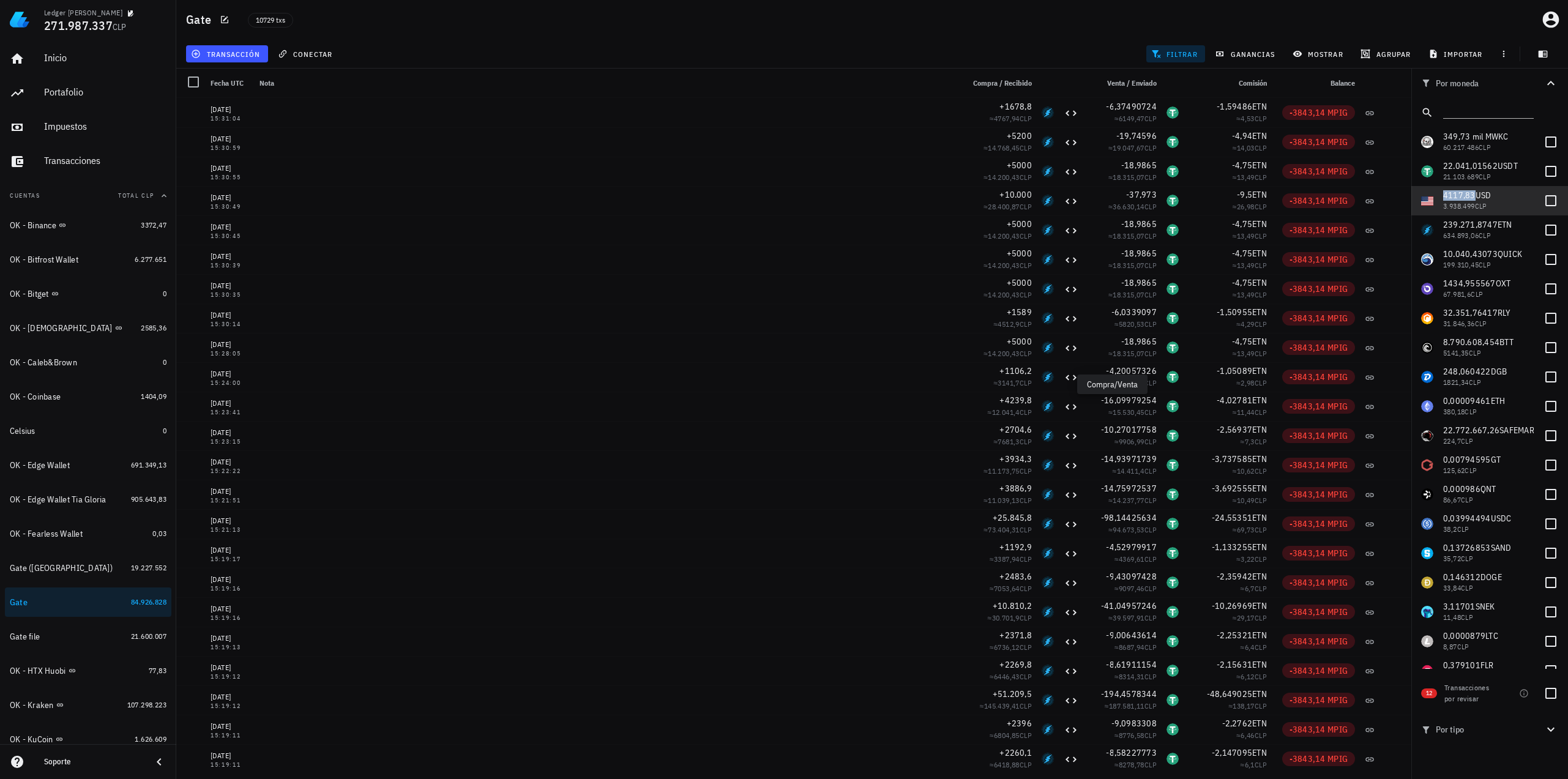
click at [1463, 200] on span "4117,83" at bounding box center [1459, 195] width 32 height 11
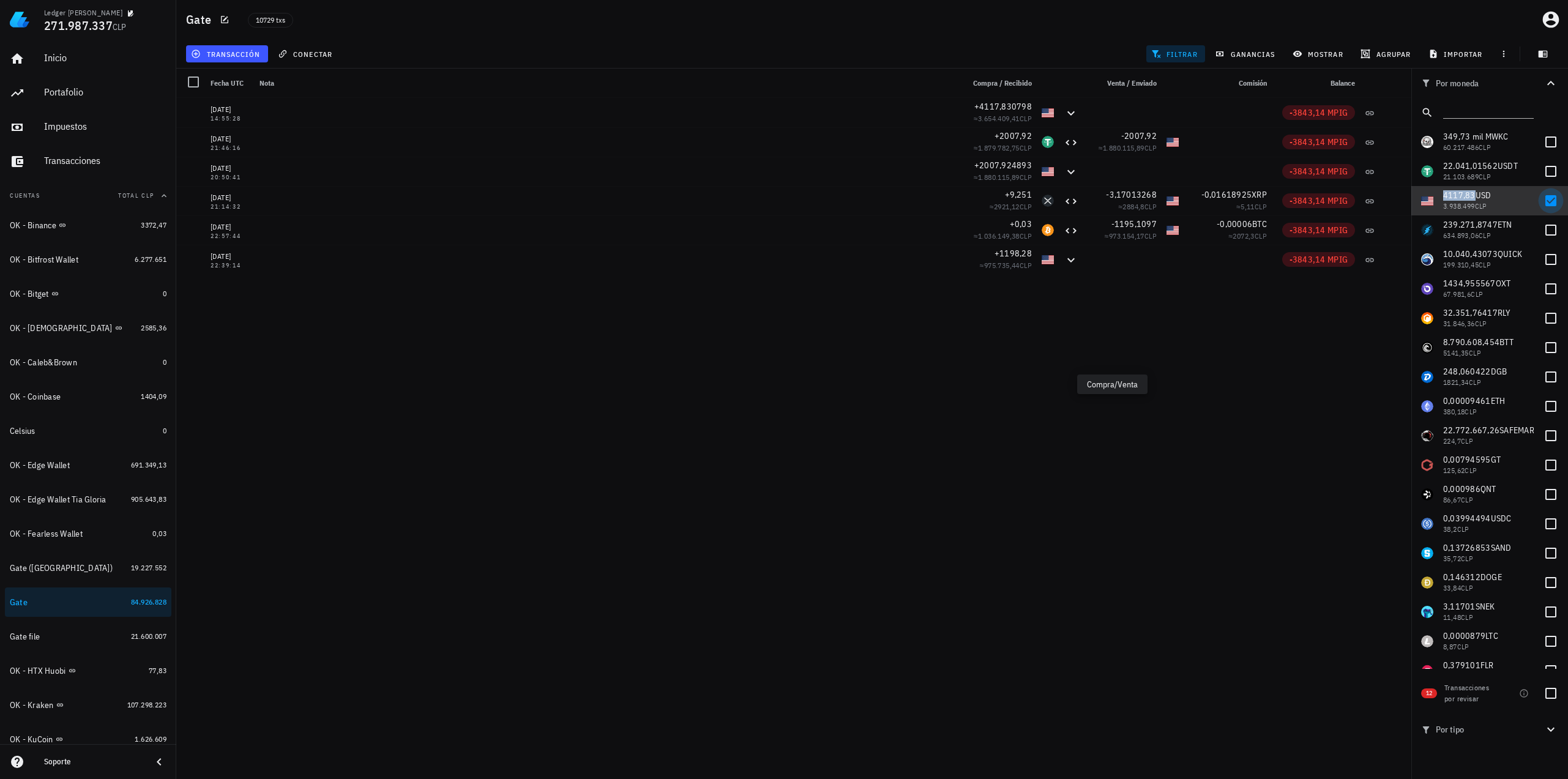
click at [1543, 199] on div at bounding box center [1550, 201] width 21 height 21
checkbox input "false"
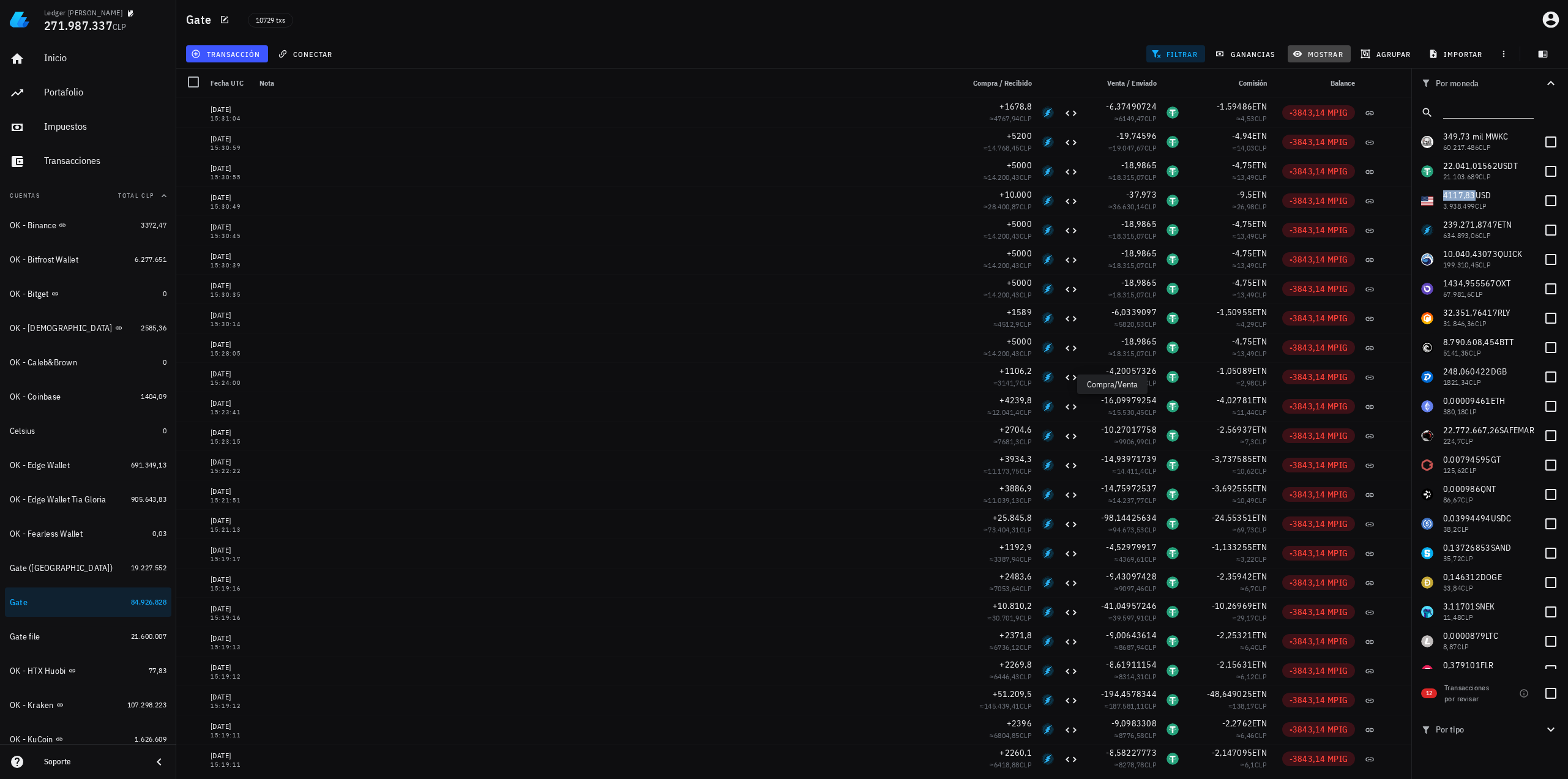
click at [1345, 55] on button "mostrar" at bounding box center [1319, 53] width 63 height 17
click at [1407, 193] on icon "Clear" at bounding box center [1405, 190] width 15 height 15
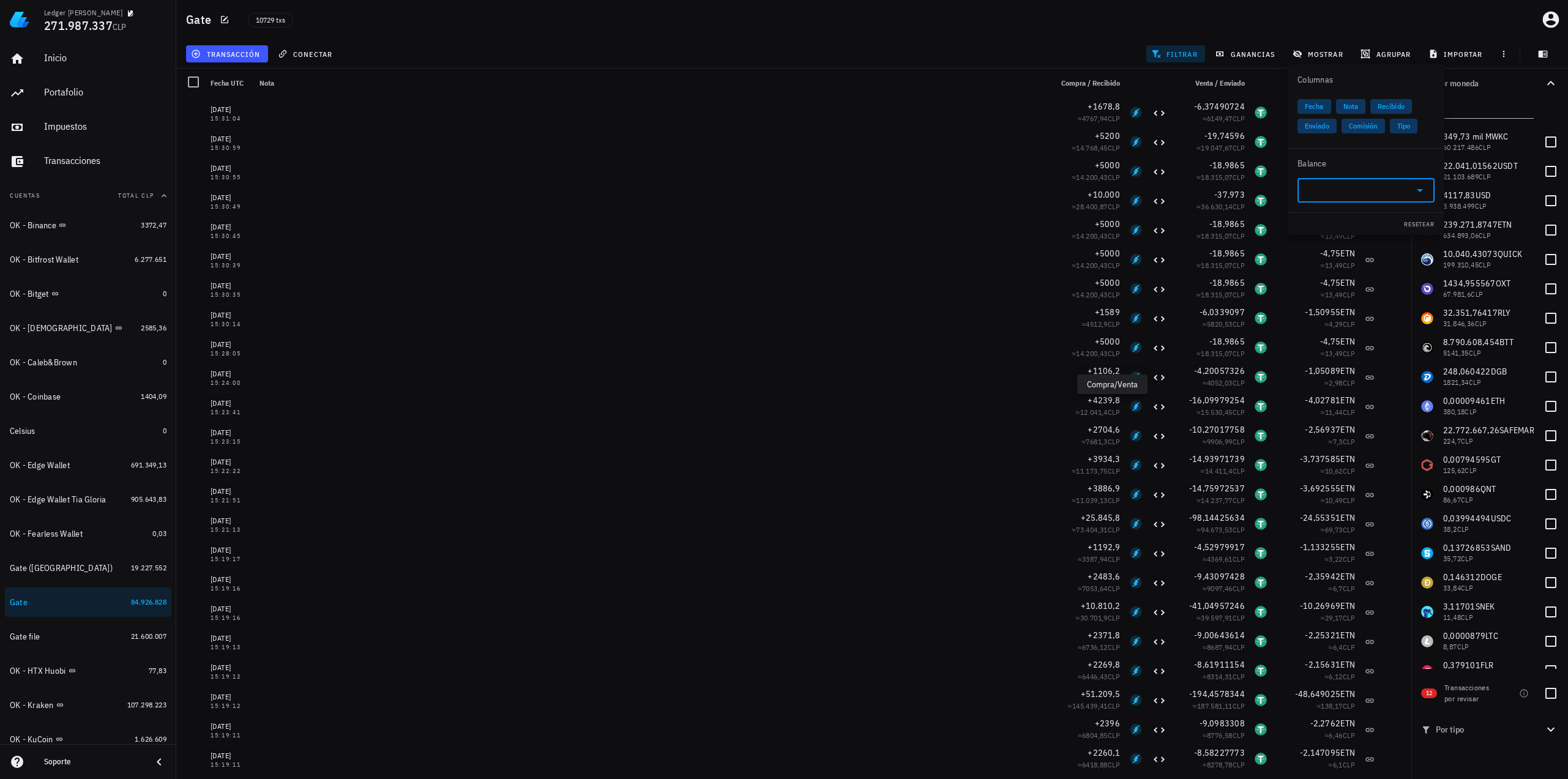
click at [1030, 43] on div "transacción conectar filtrar ganancias mostrar [GEOGRAPHIC_DATA] importar" at bounding box center [872, 54] width 1377 height 29
click at [1020, 46] on div "transacción conectar filtrar ganancias mostrar [GEOGRAPHIC_DATA] importar" at bounding box center [872, 54] width 1377 height 29
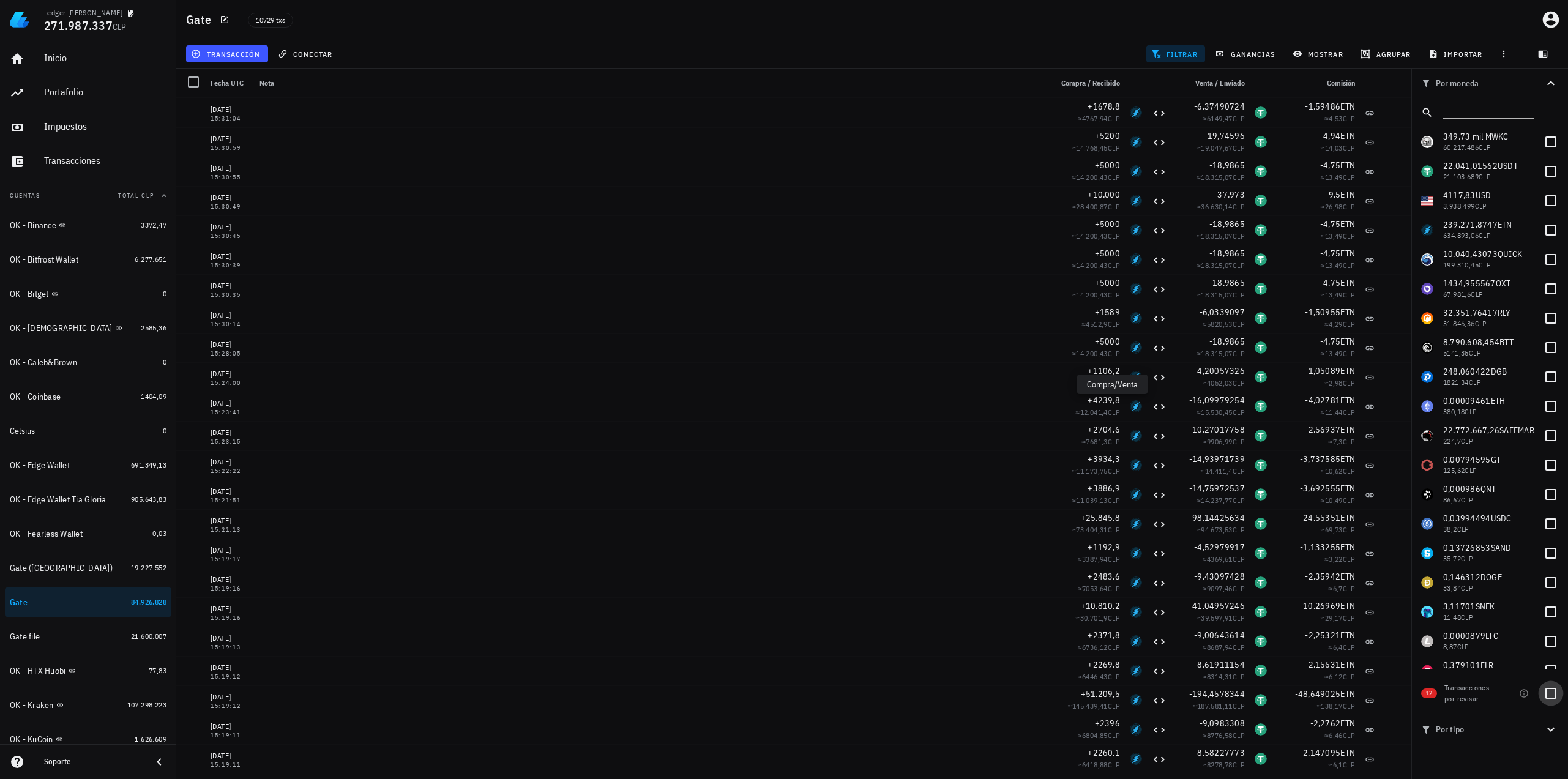
click at [1549, 698] on div at bounding box center [1550, 693] width 21 height 21
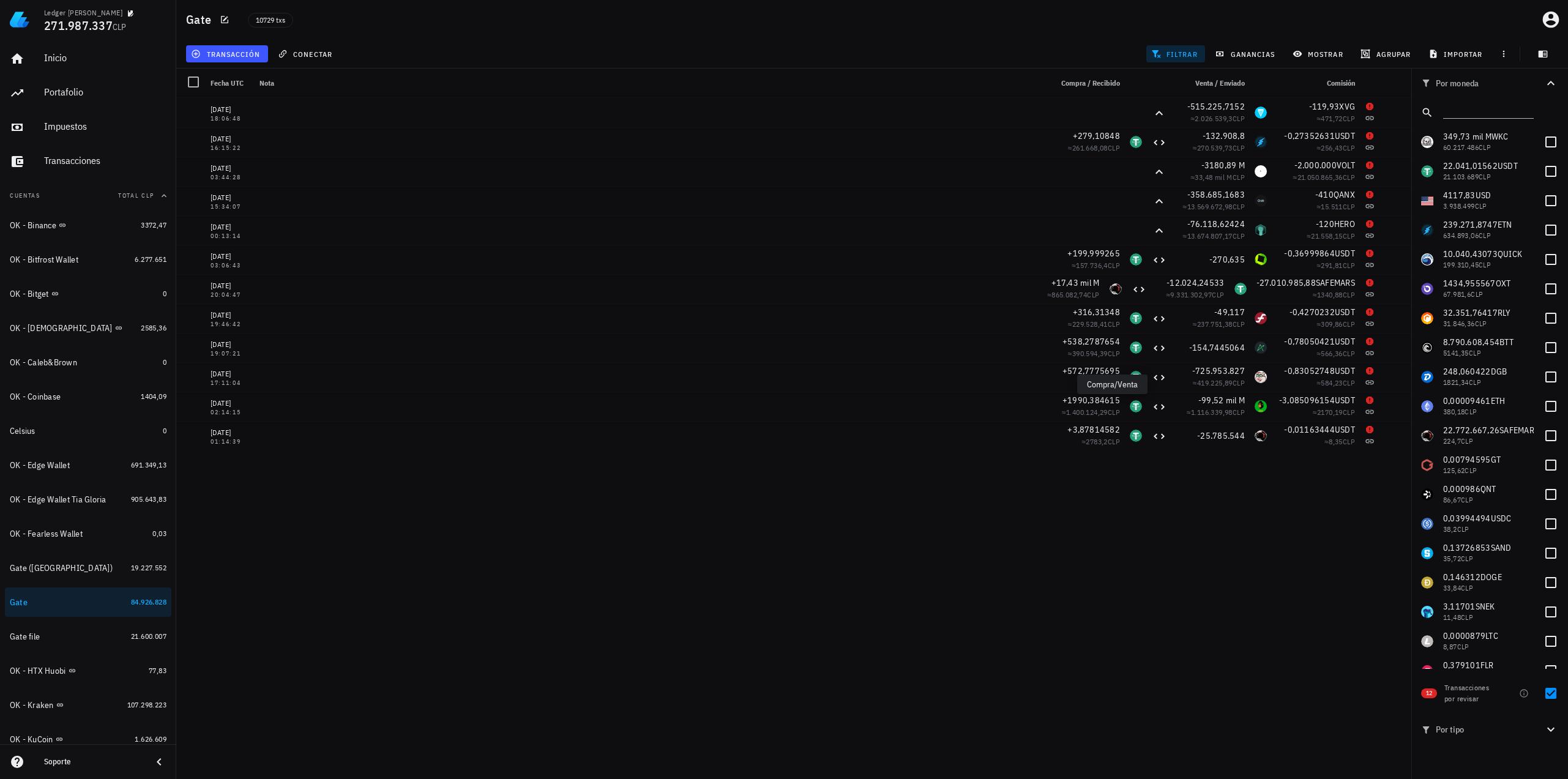
click at [1094, 32] on div "Gate 10729 txs" at bounding box center [872, 20] width 1392 height 39
click at [1546, 695] on div at bounding box center [1550, 693] width 21 height 21
checkbox input "false"
click at [1479, 110] on input "text" at bounding box center [1487, 110] width 88 height 16
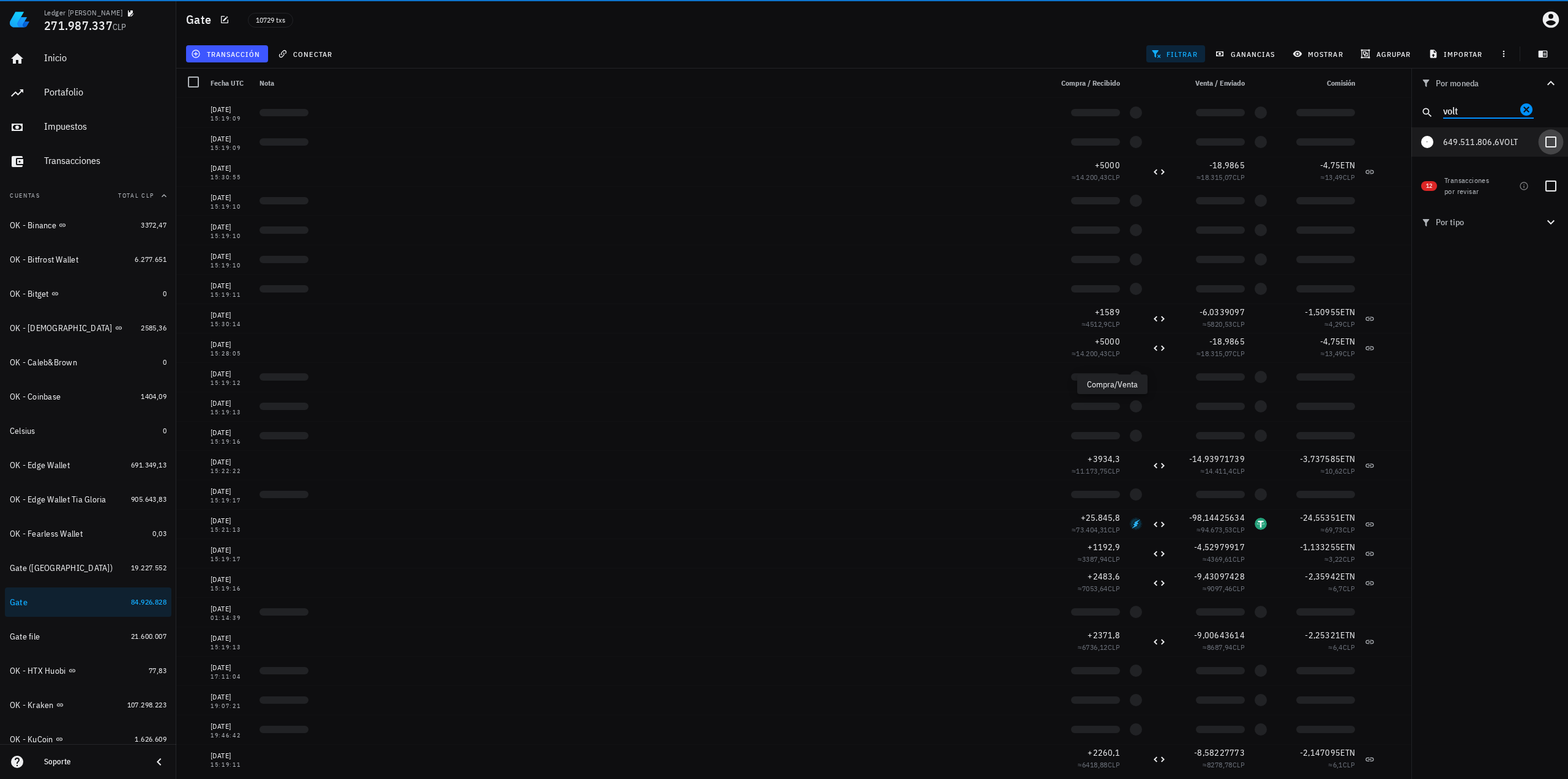
type input "volt"
click at [1555, 141] on div at bounding box center [1550, 142] width 21 height 21
checkbox input "true"
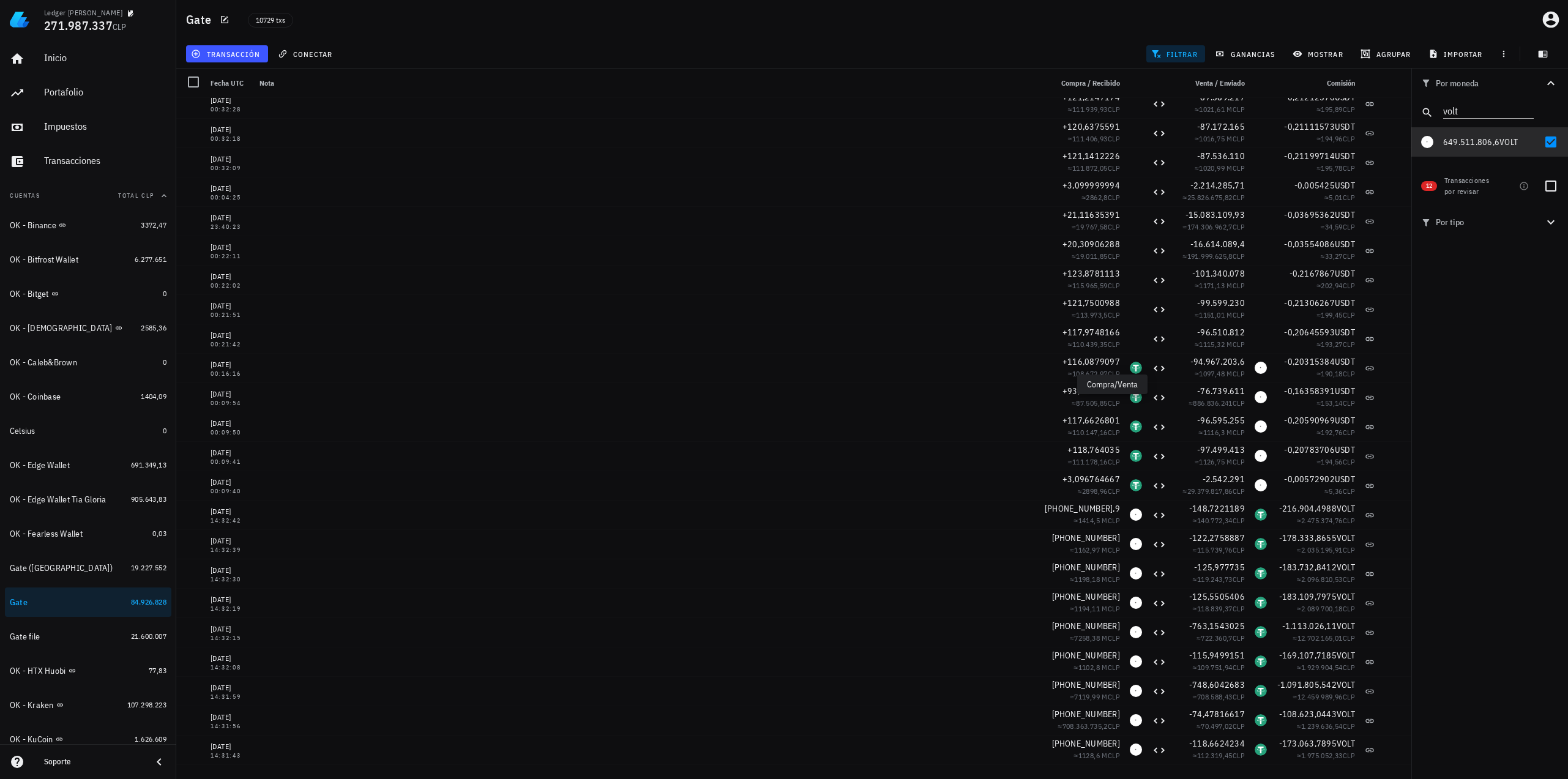
scroll to position [8853, 0]
click at [1551, 191] on div at bounding box center [1550, 186] width 21 height 21
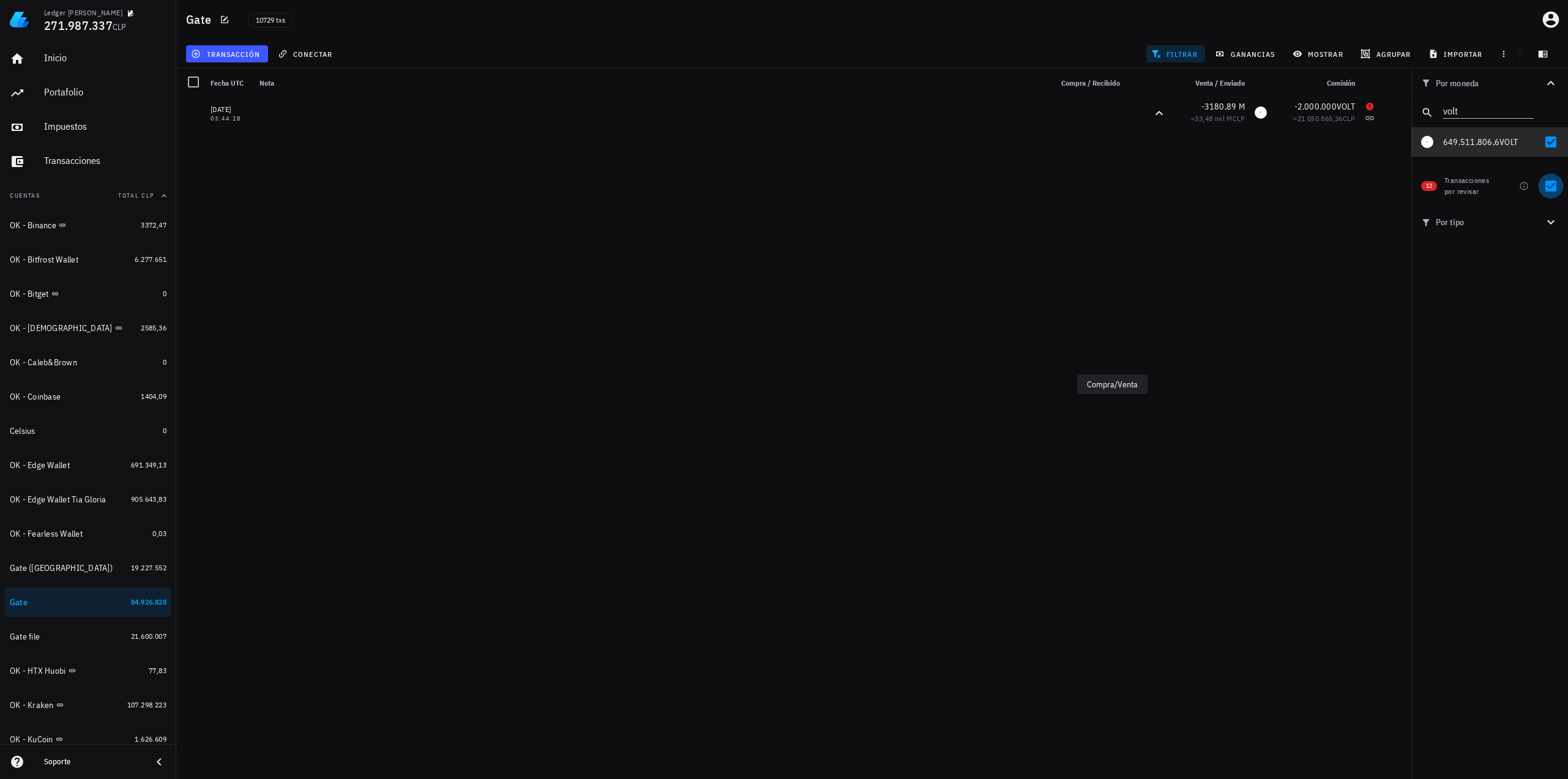
click at [1550, 185] on div at bounding box center [1550, 186] width 21 height 21
checkbox input "false"
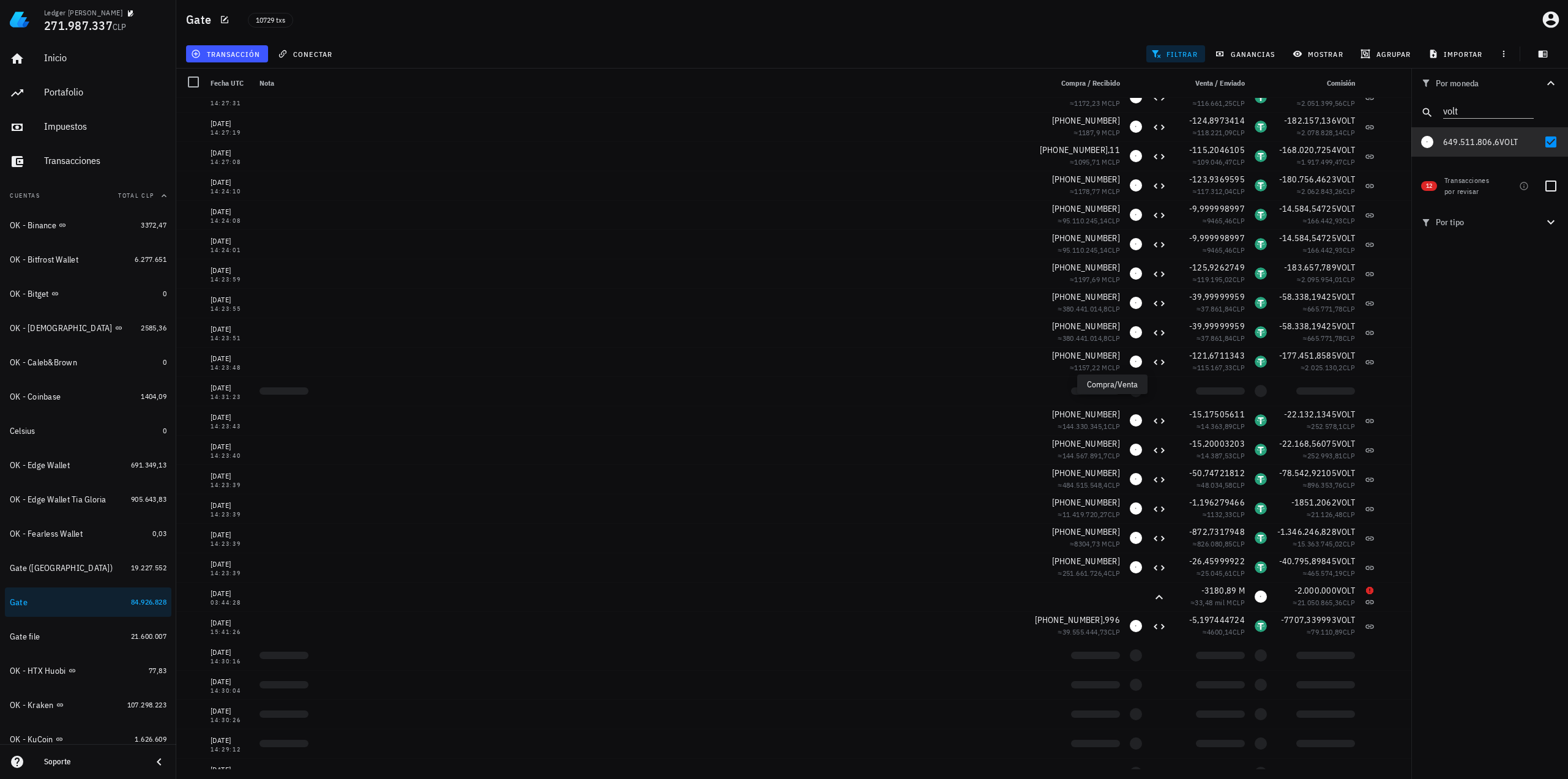
scroll to position [10392, 0]
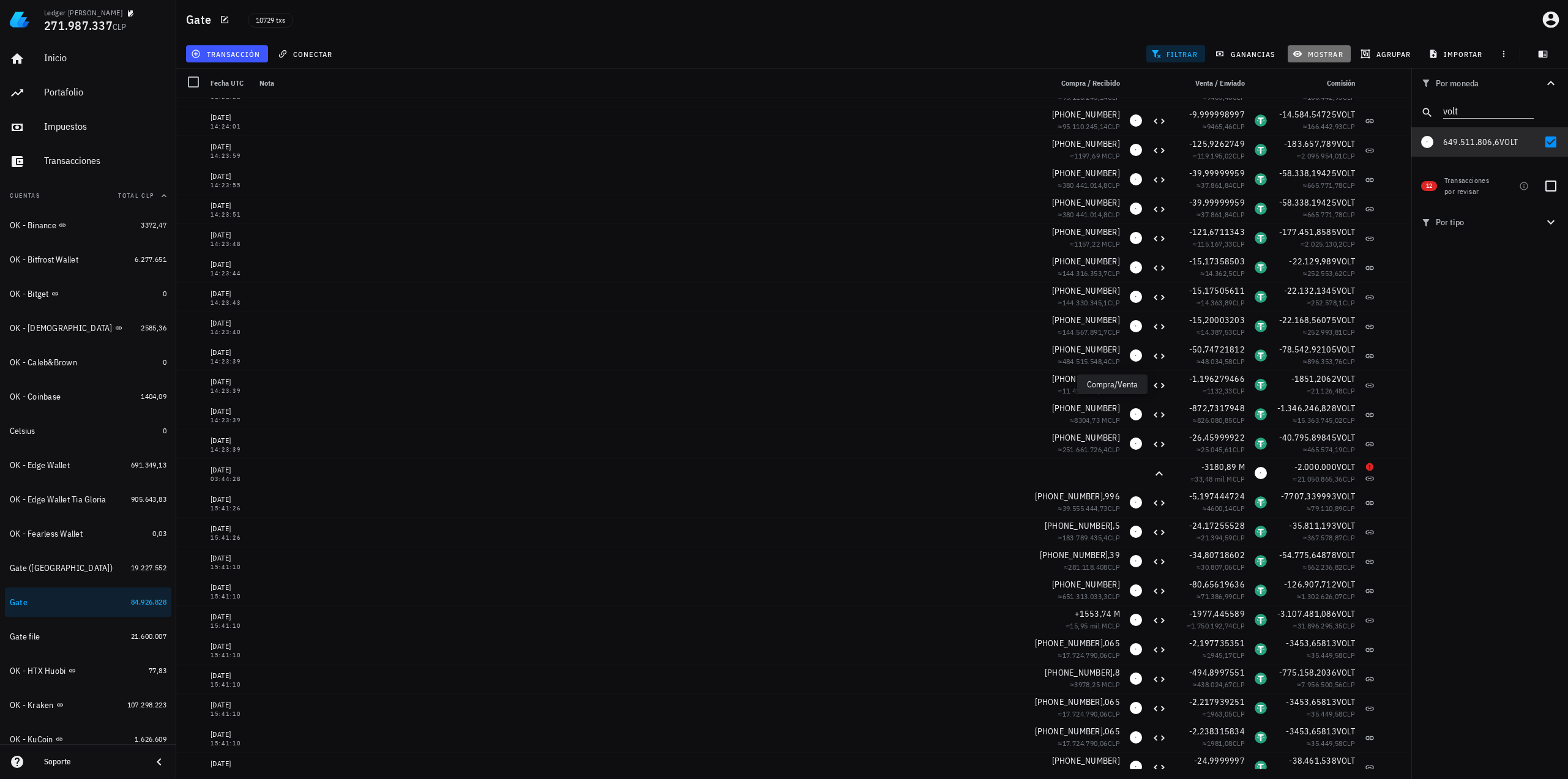
click at [1299, 51] on icon "button" at bounding box center [1298, 54] width 9 height 6
click at [1330, 196] on input "text" at bounding box center [1356, 190] width 103 height 20
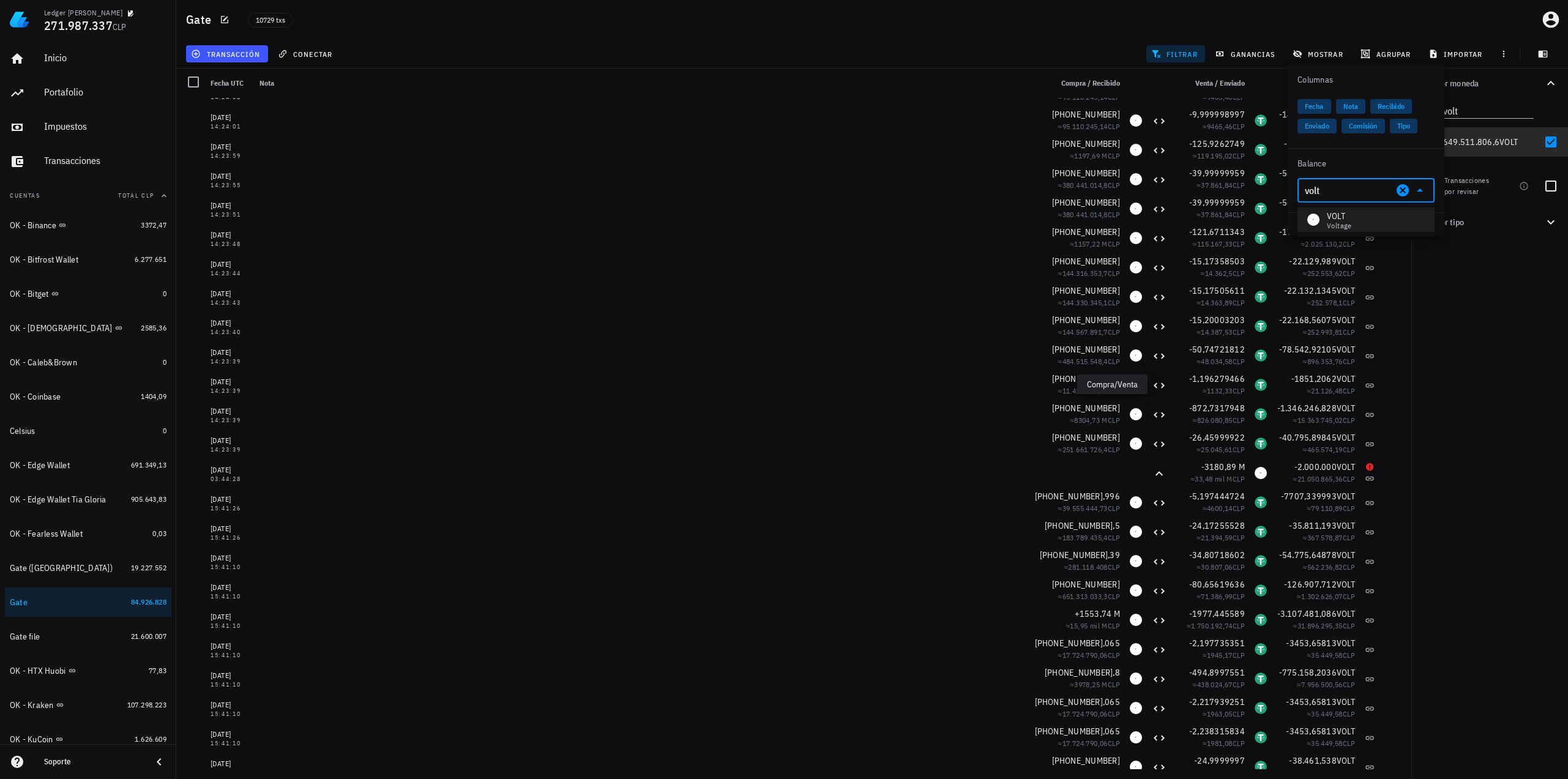
click at [1335, 223] on div "Voltage" at bounding box center [1339, 226] width 25 height 8
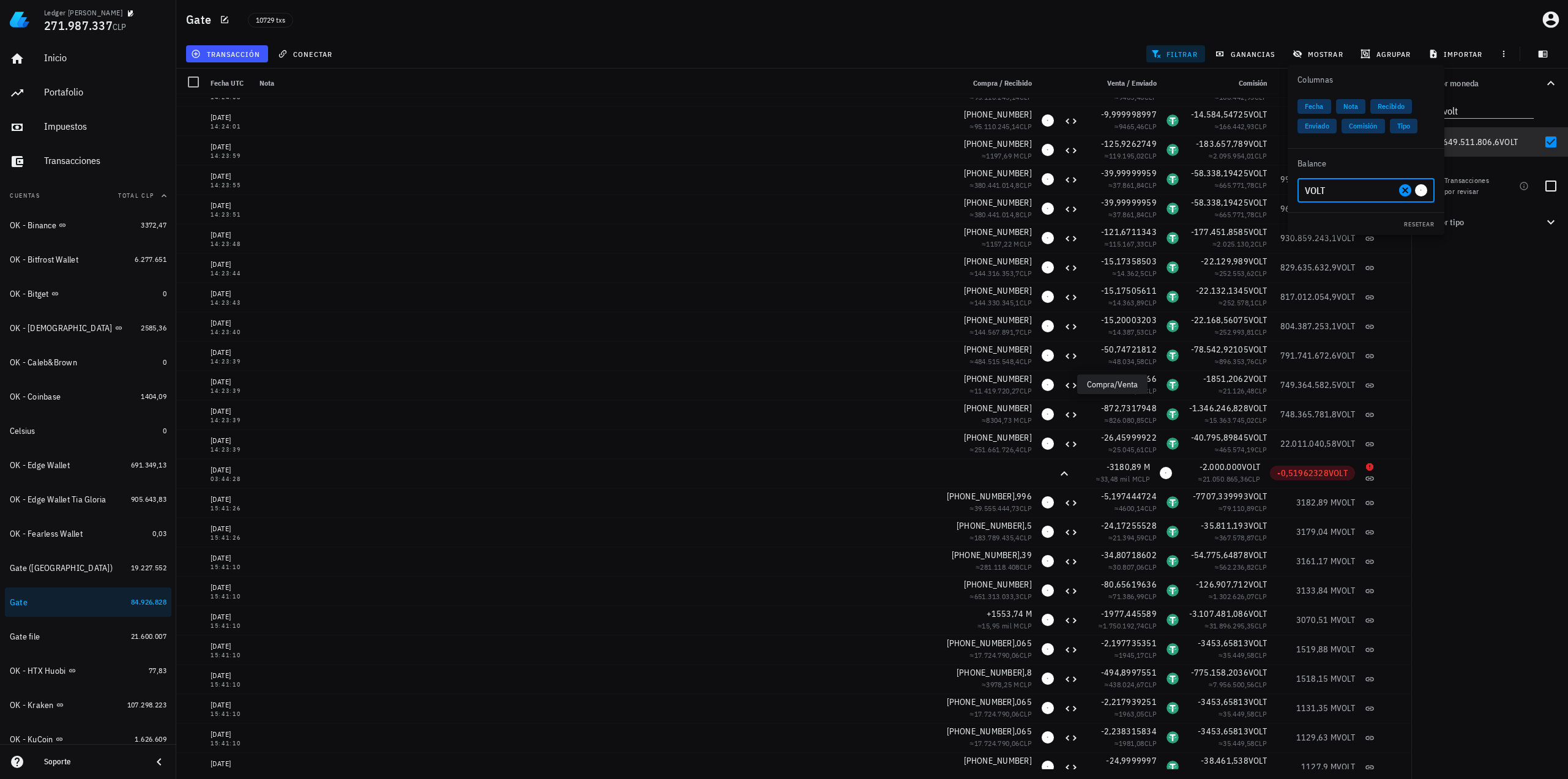
type input "VOLT"
click at [1463, 445] on div "Por moneda volt 349,73 mil M WKC 60.217.486 CLP 22.041,01562 USDT 21.103.689 CL…" at bounding box center [1489, 423] width 157 height 710
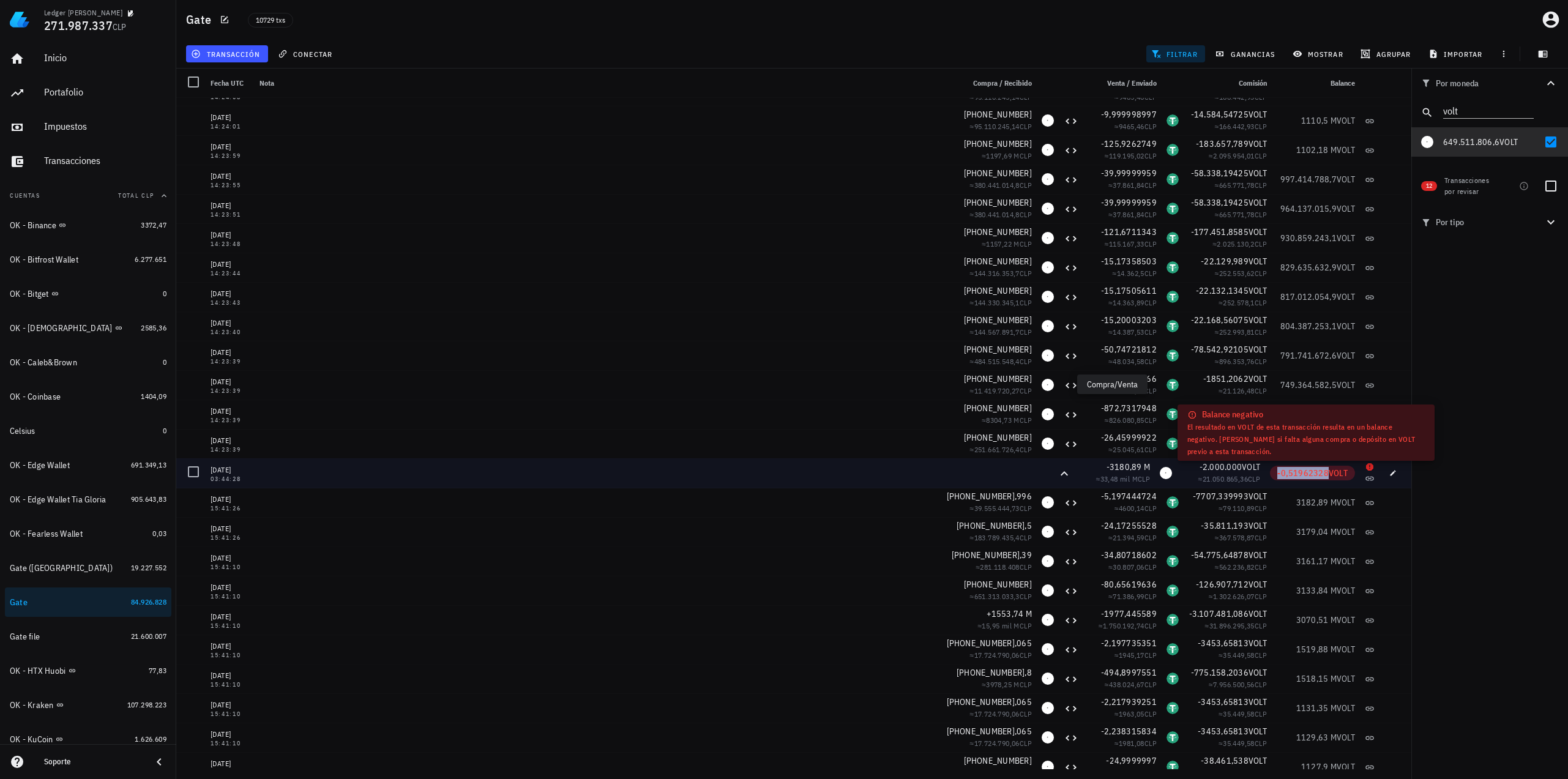
click at [1296, 474] on span "-0,51962328" at bounding box center [1303, 473] width 51 height 11
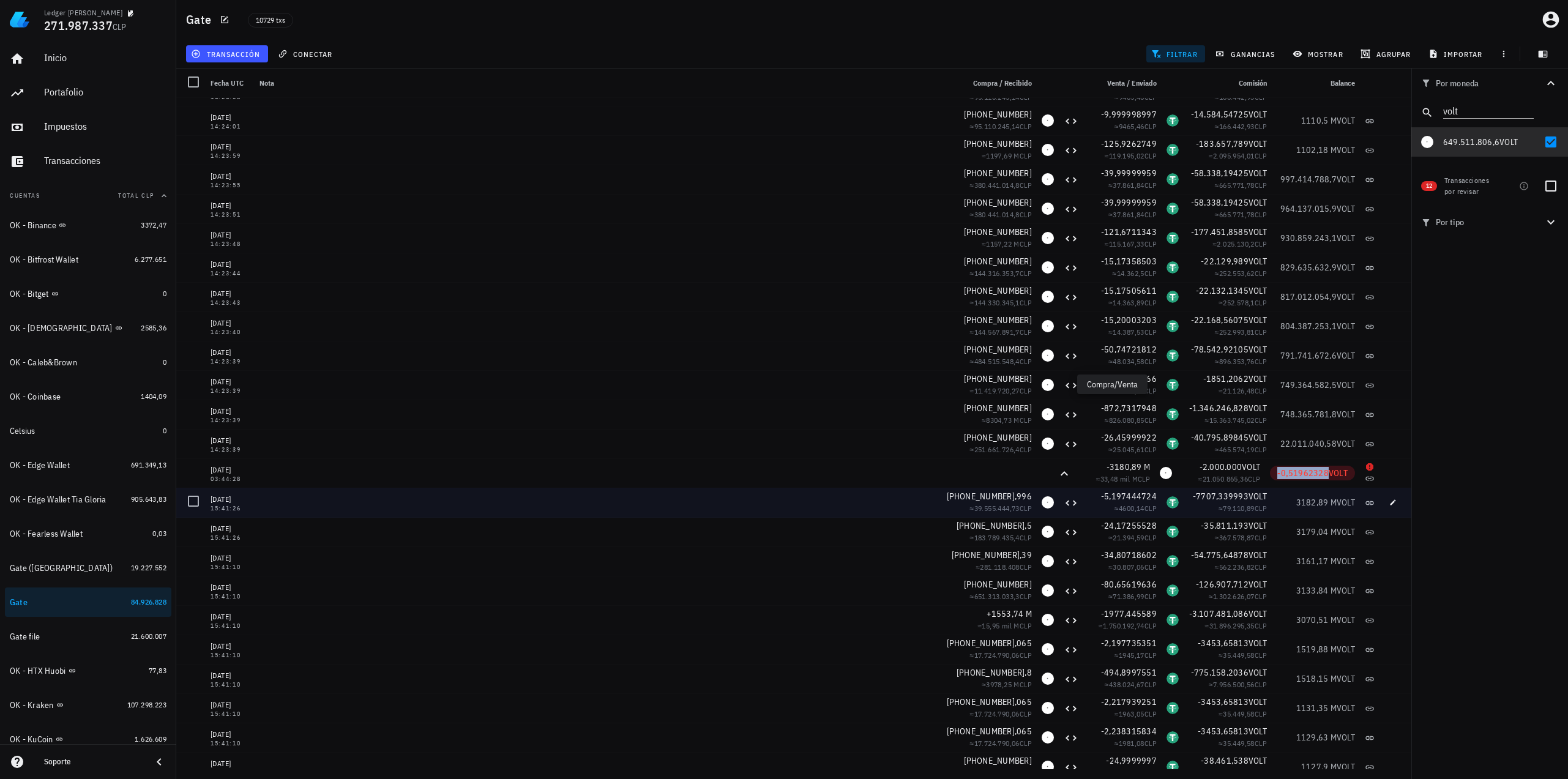
copy span "-0,51962328"
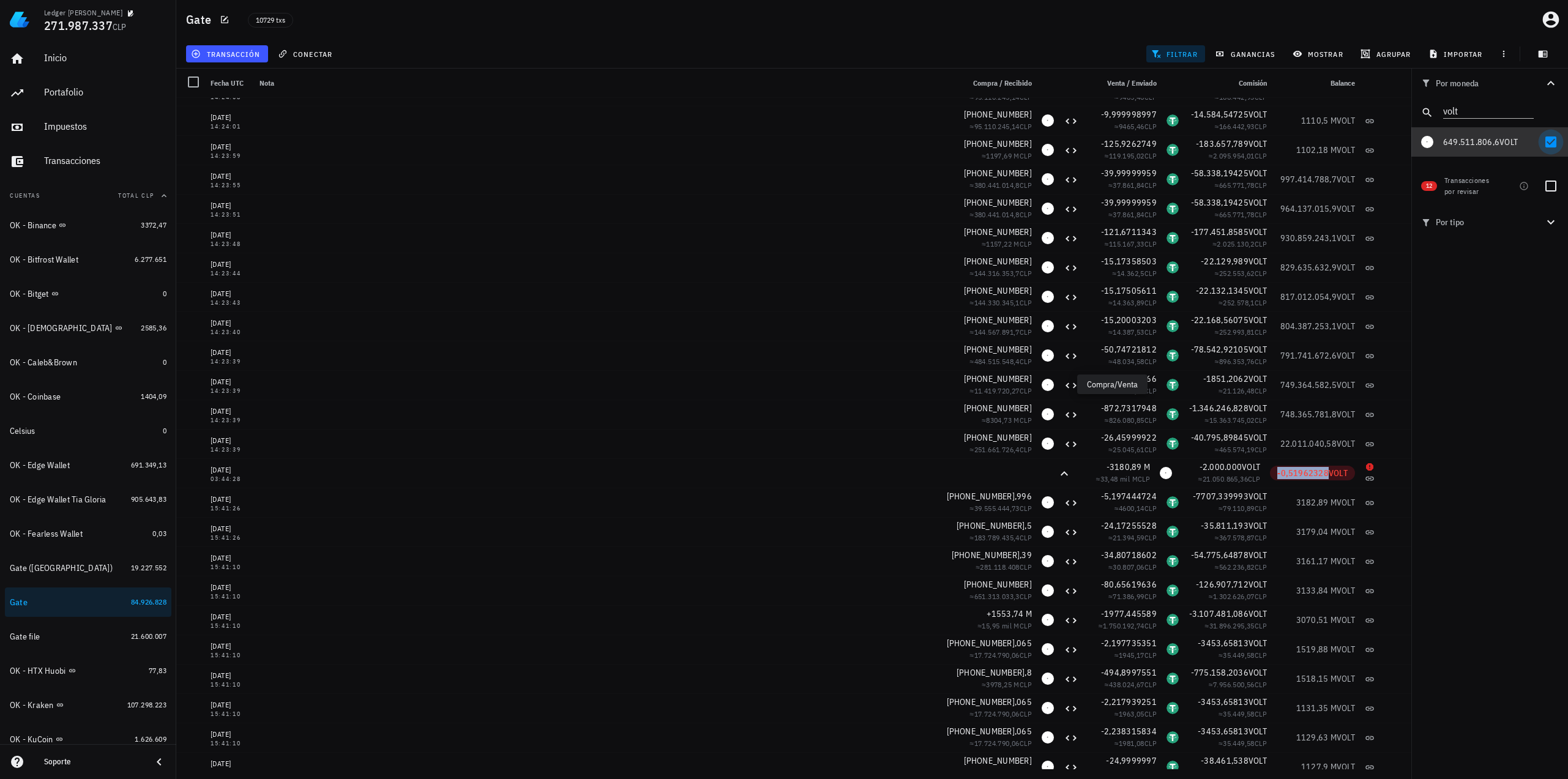
click at [1550, 143] on div at bounding box center [1550, 142] width 21 height 21
checkbox input "false"
click at [1527, 110] on icon "Clear" at bounding box center [1526, 109] width 15 height 15
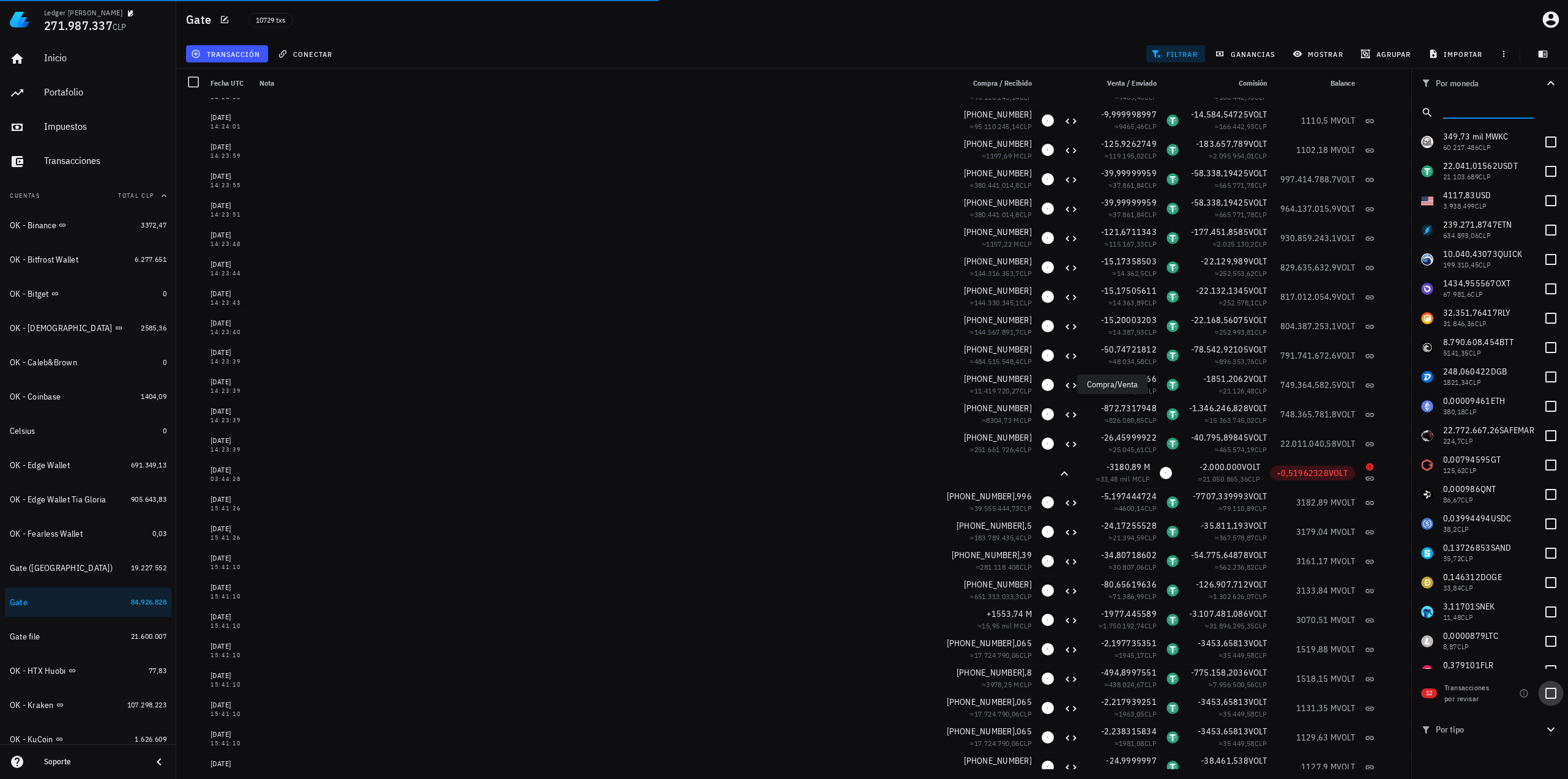
click at [1553, 696] on div at bounding box center [1550, 693] width 21 height 21
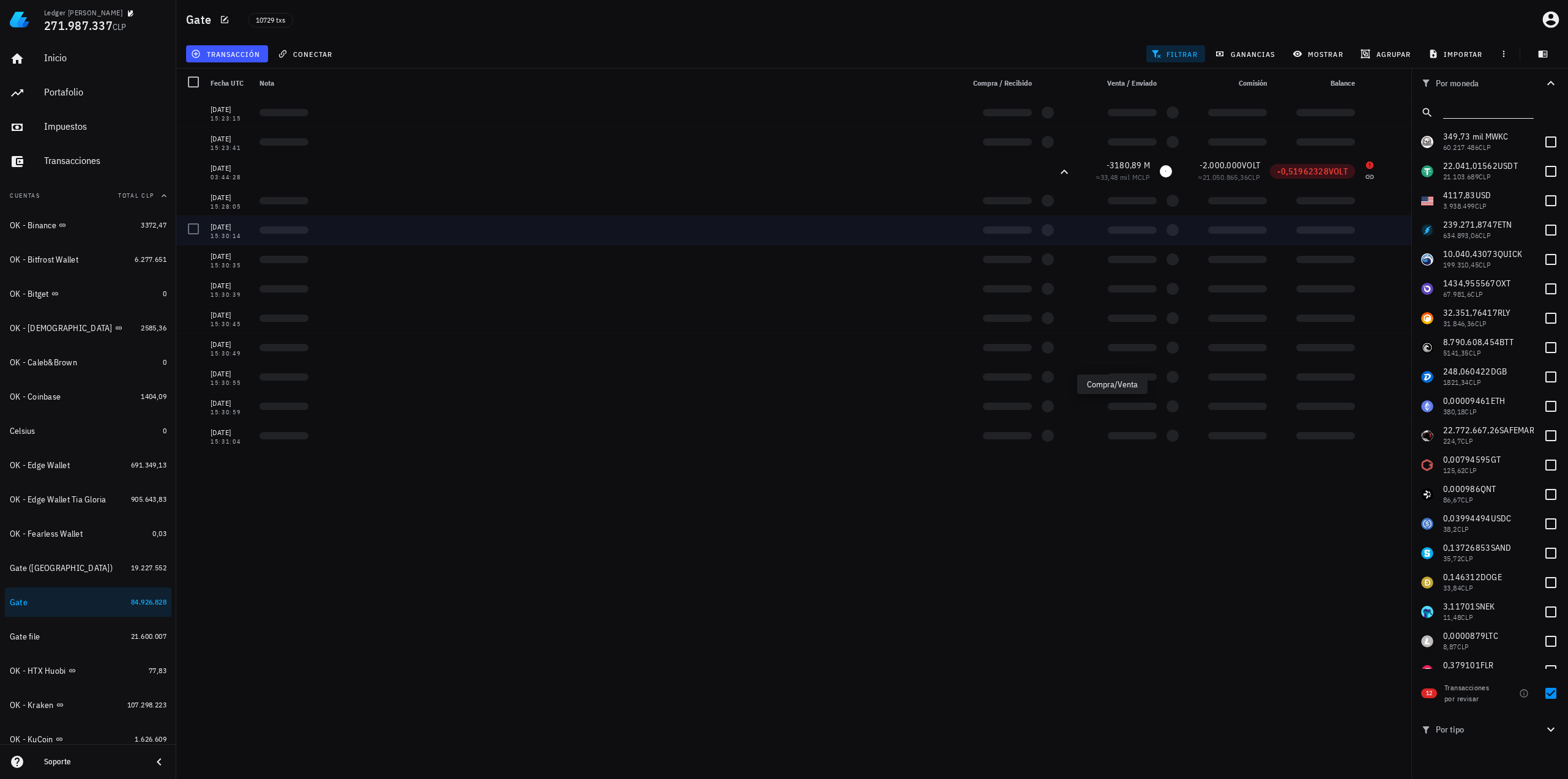
scroll to position [0, 0]
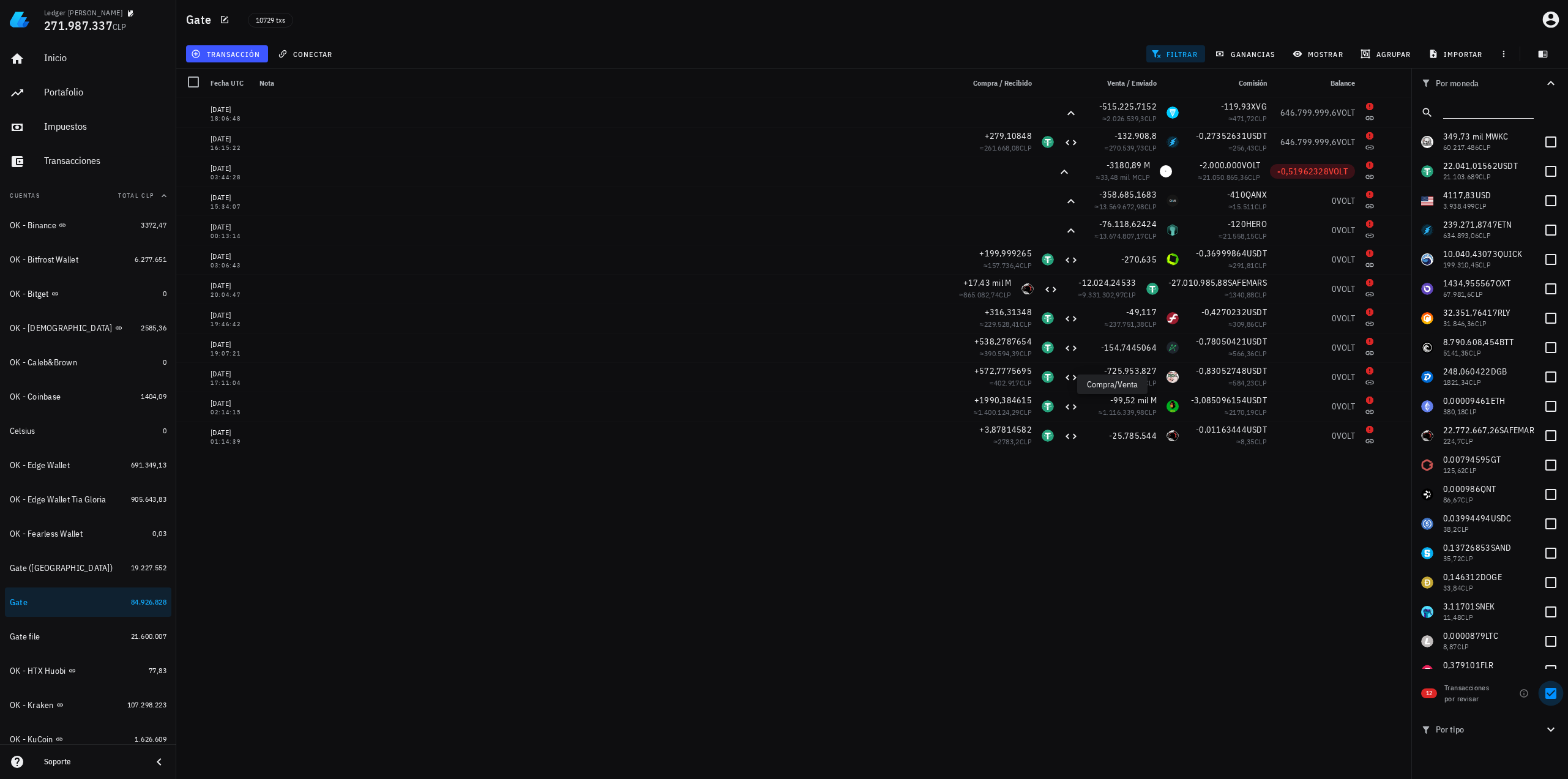
click at [1553, 696] on div at bounding box center [1550, 693] width 21 height 21
checkbox input "false"
click at [1498, 111] on input "text" at bounding box center [1487, 110] width 88 height 16
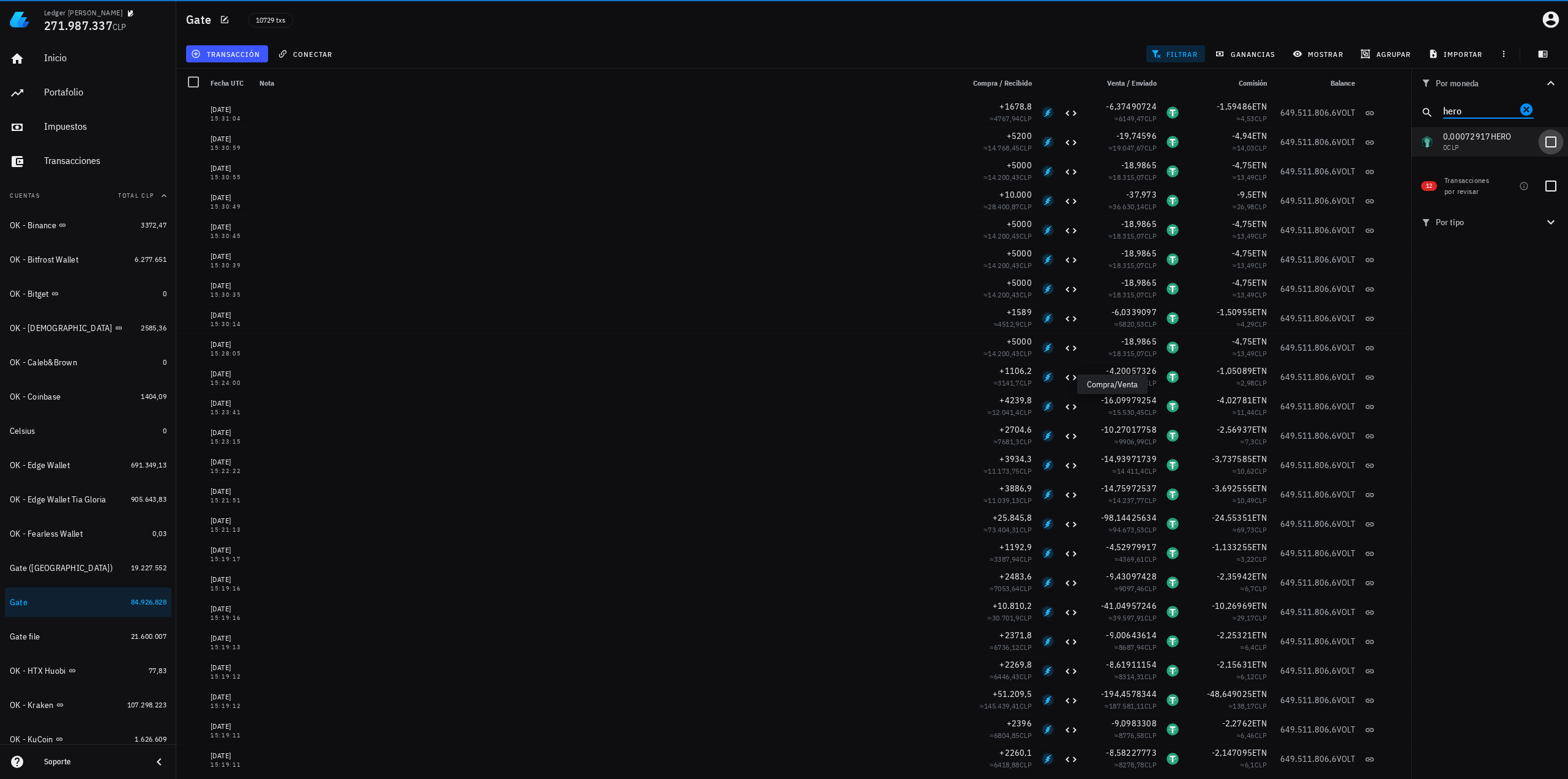
type input "hero"
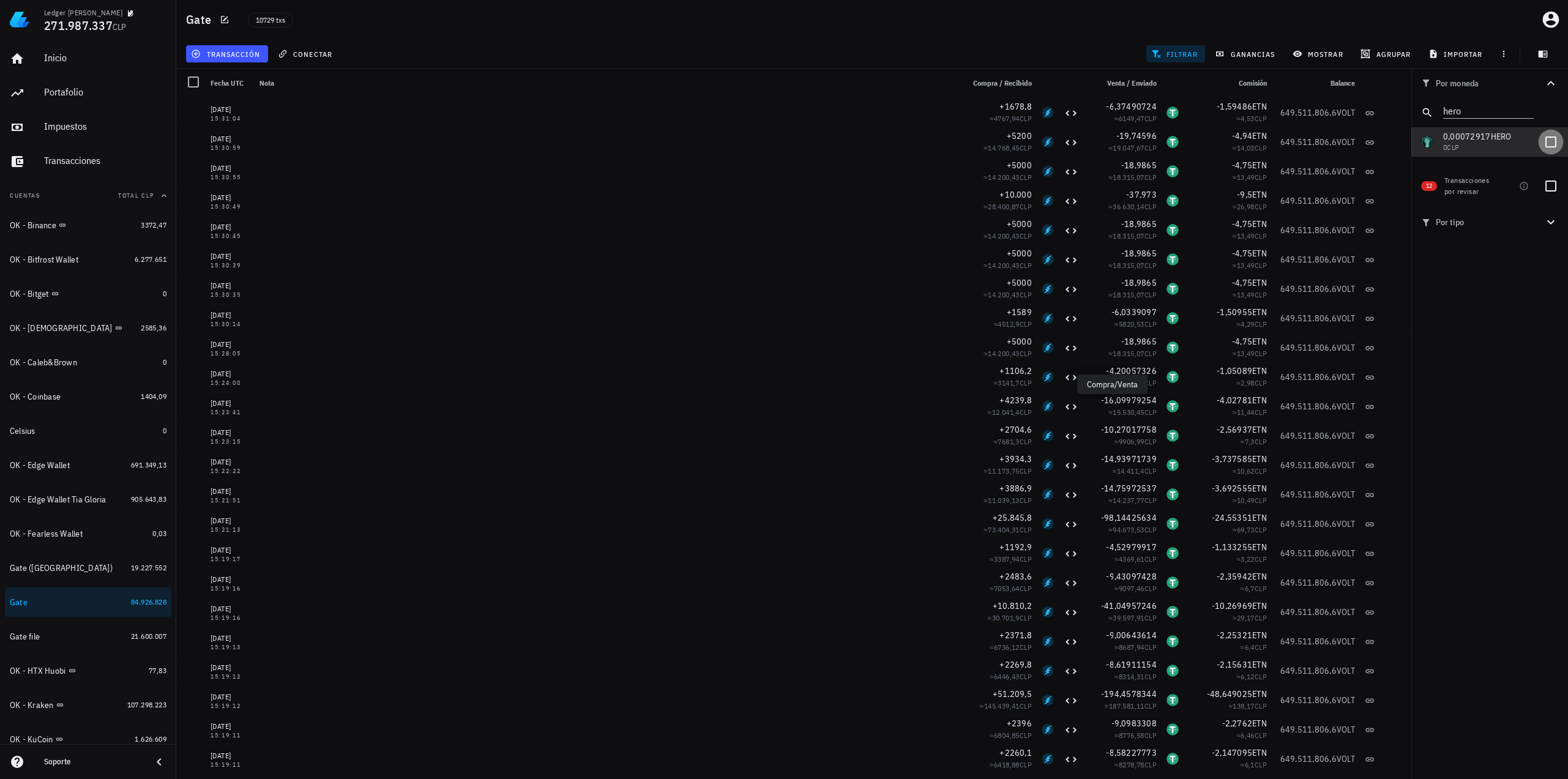
click at [1550, 146] on div at bounding box center [1550, 142] width 21 height 21
checkbox input "true"
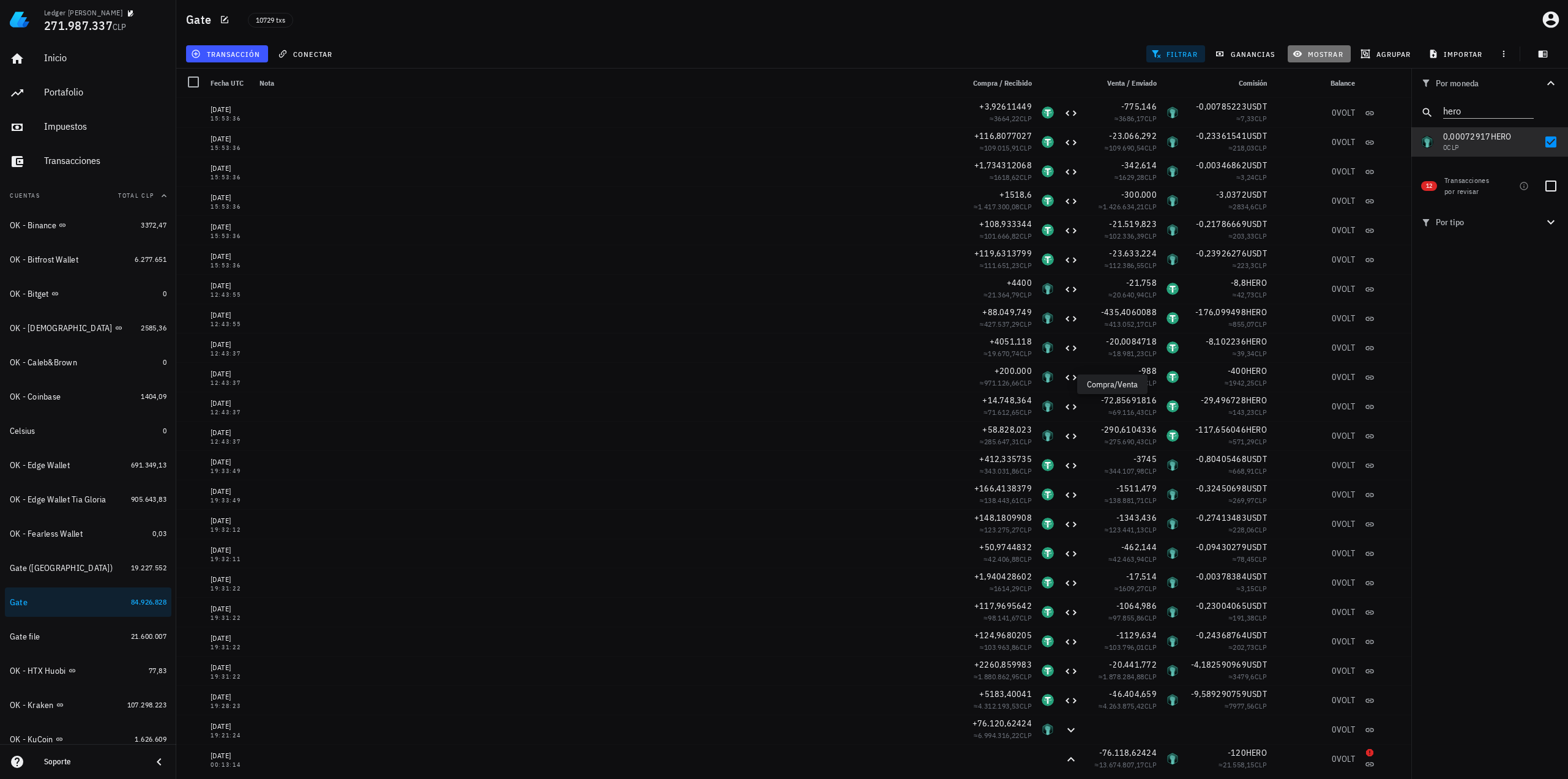
click at [1312, 49] on span "mostrar" at bounding box center [1319, 53] width 48 height 10
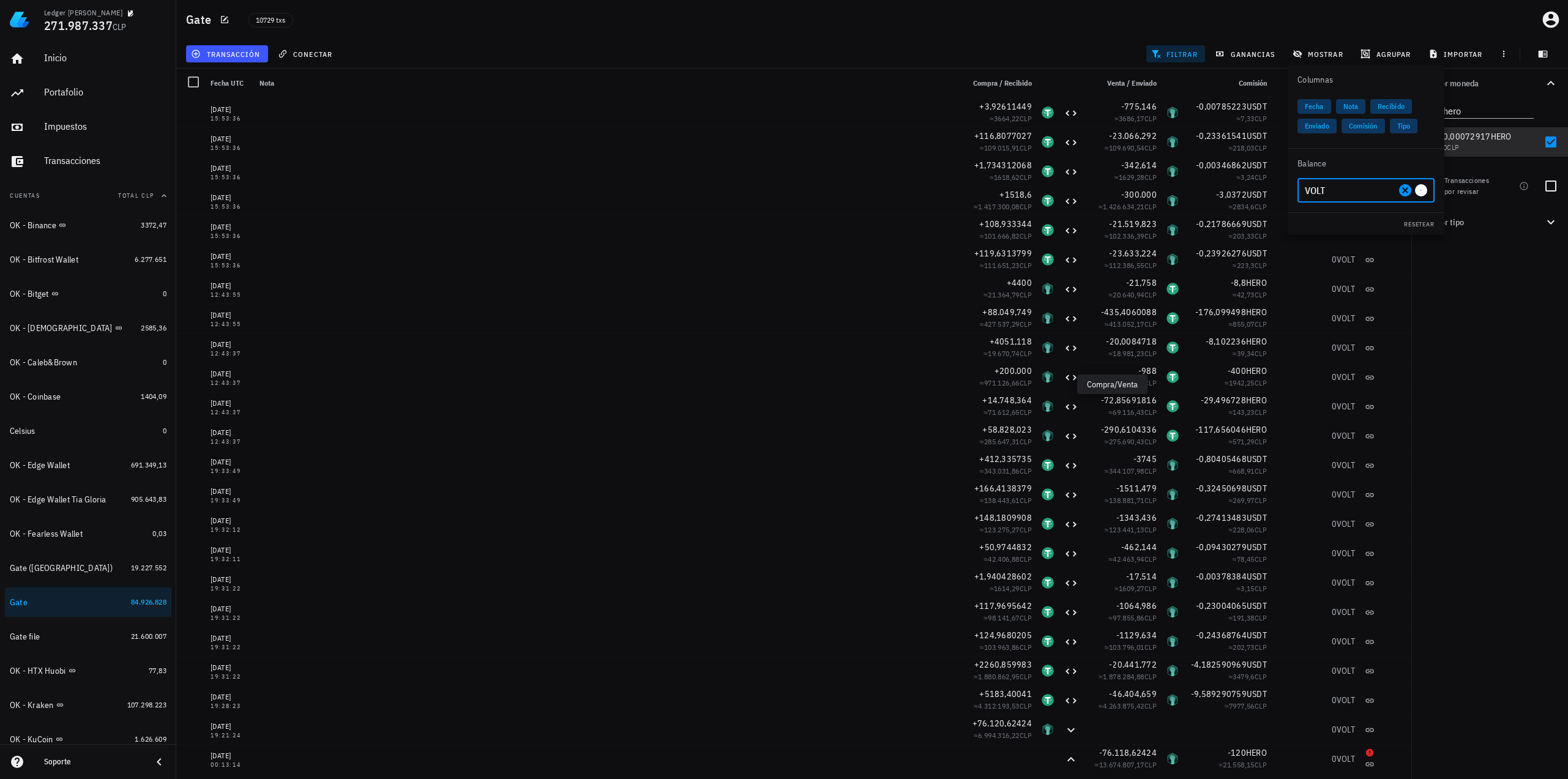
click at [1346, 197] on input "VOLT" at bounding box center [1350, 190] width 91 height 20
click at [1352, 218] on div "HERO" at bounding box center [1342, 216] width 30 height 12
type input "HERO"
click at [1478, 449] on div "Por moneda hero 349,73 mil M WKC 60.217.486 CLP 22.041,01562 USDT 21.103.689 CL…" at bounding box center [1489, 423] width 157 height 710
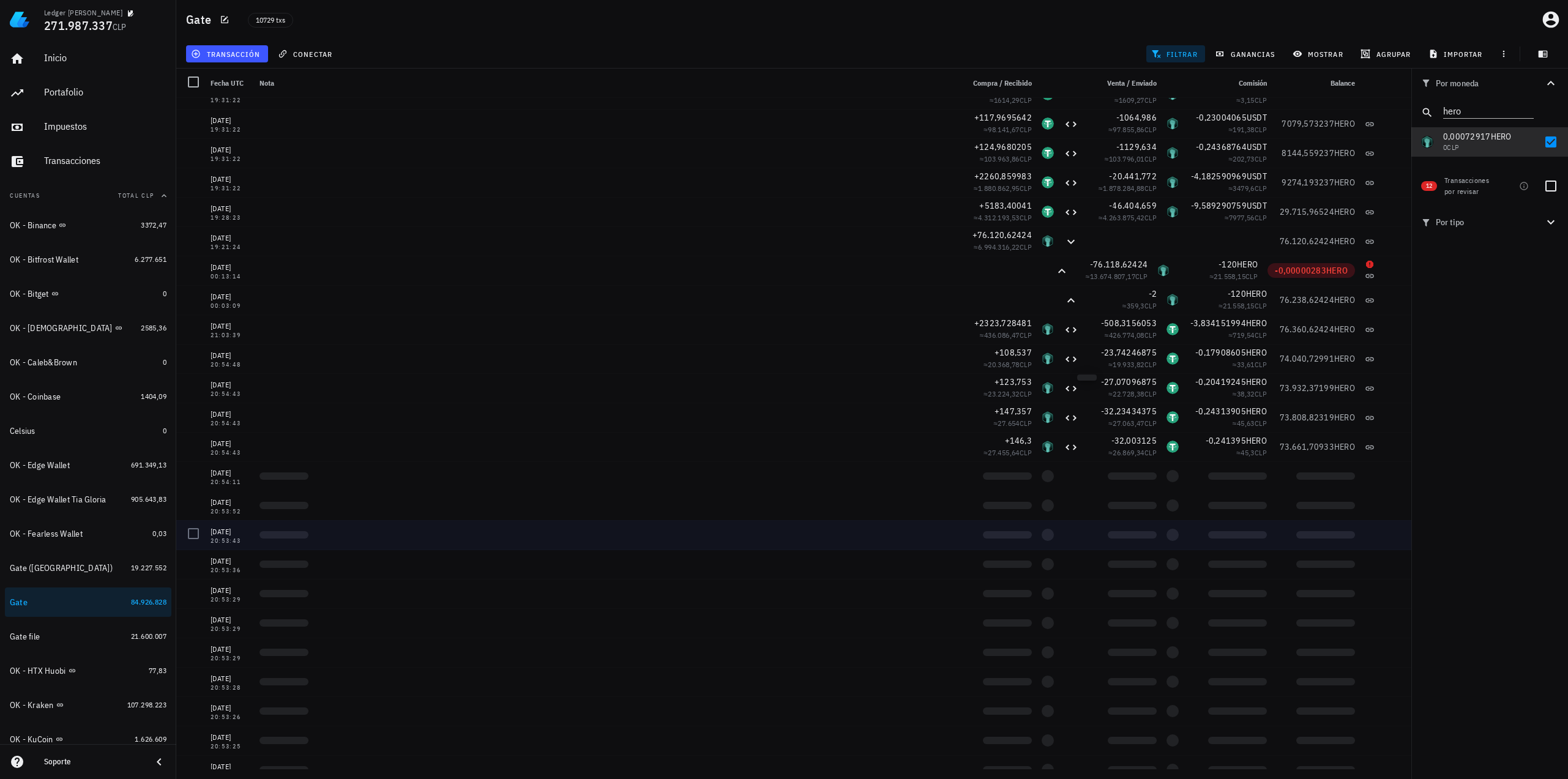
scroll to position [551, 0]
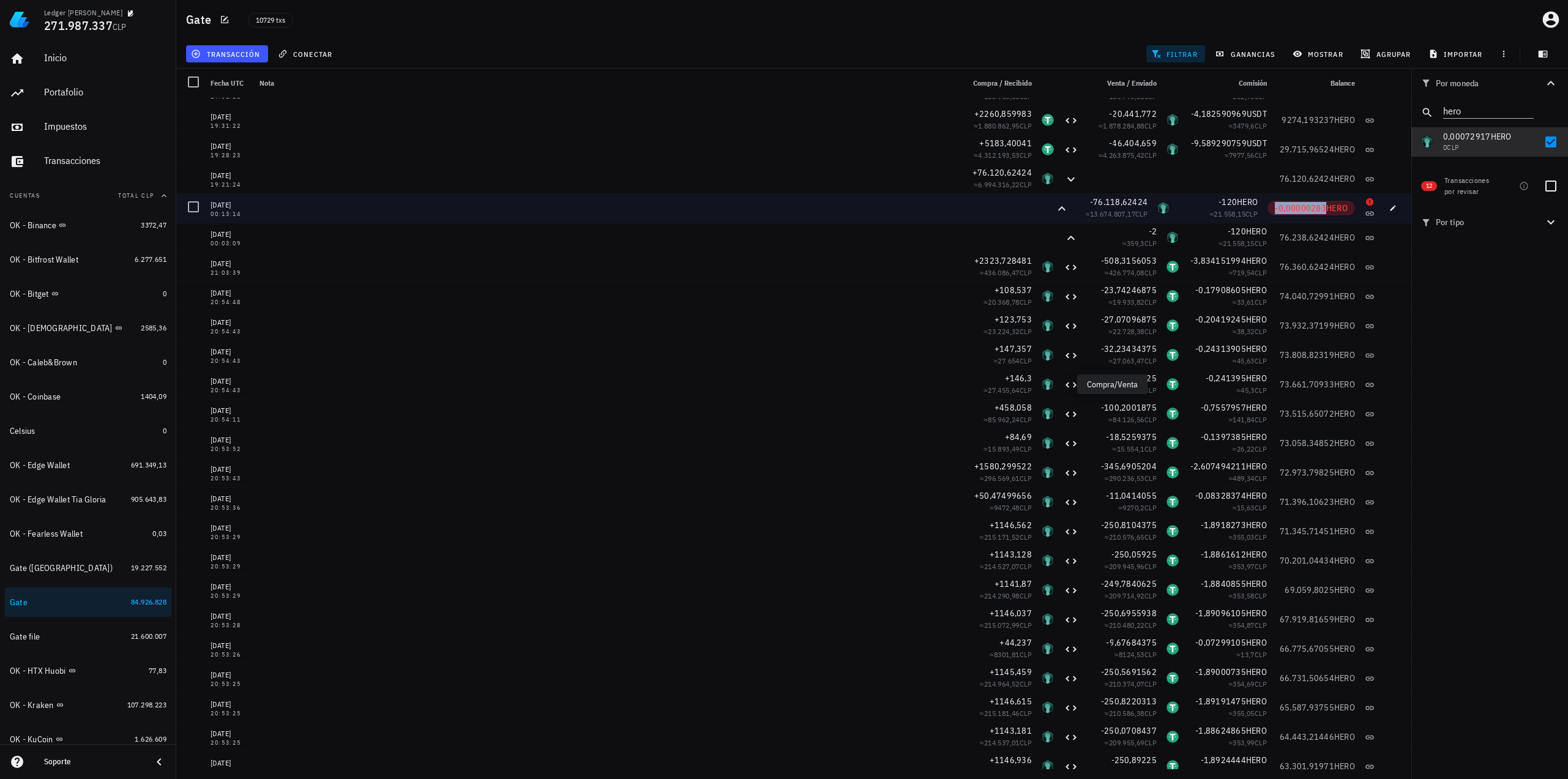
click at [1298, 210] on span "-0,00000283" at bounding box center [1300, 208] width 51 height 11
copy span "-0,00000283"
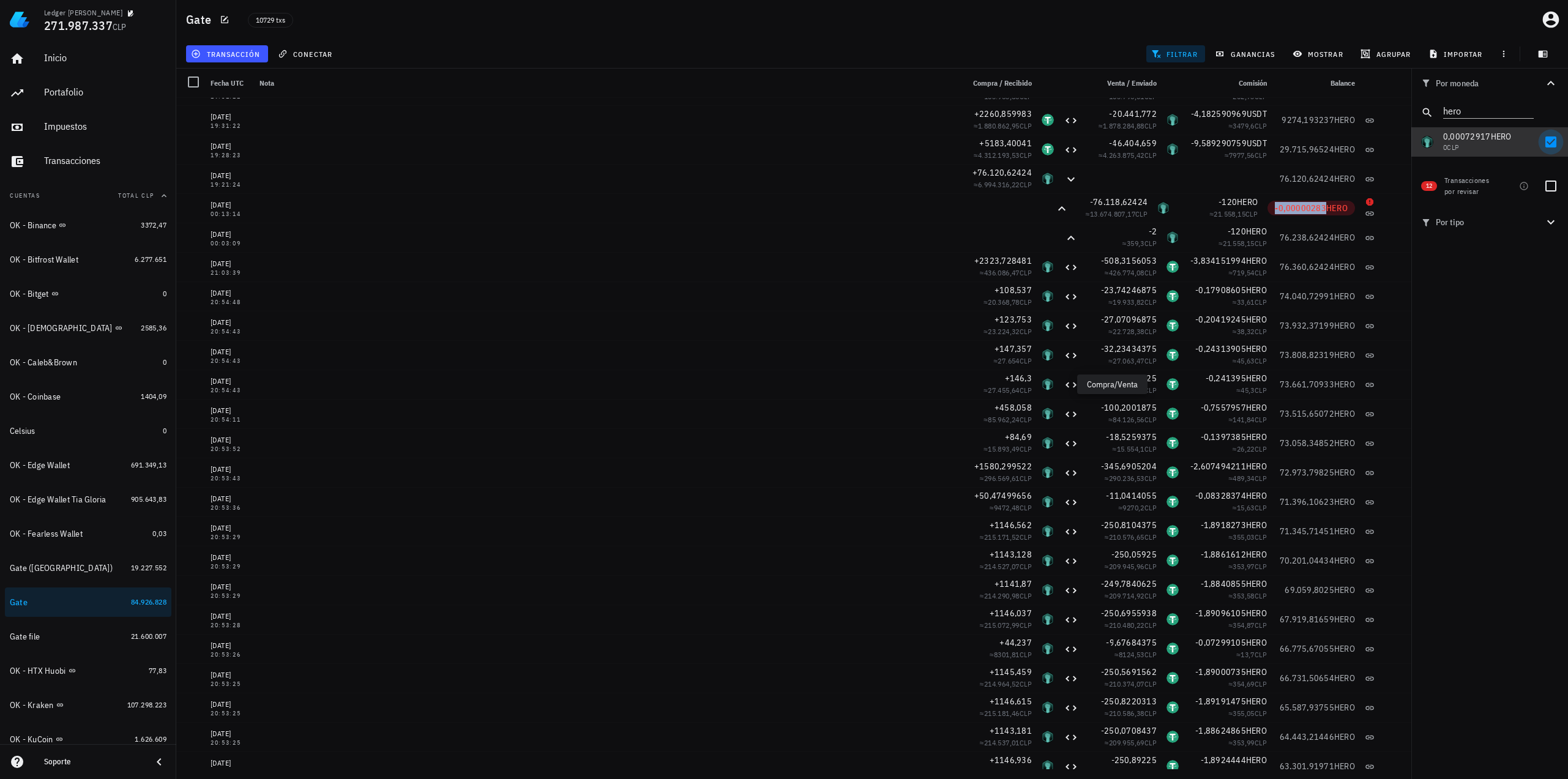
click at [1551, 143] on div at bounding box center [1550, 142] width 21 height 21
checkbox input "false"
click at [1529, 110] on icon "Clear" at bounding box center [1526, 109] width 12 height 12
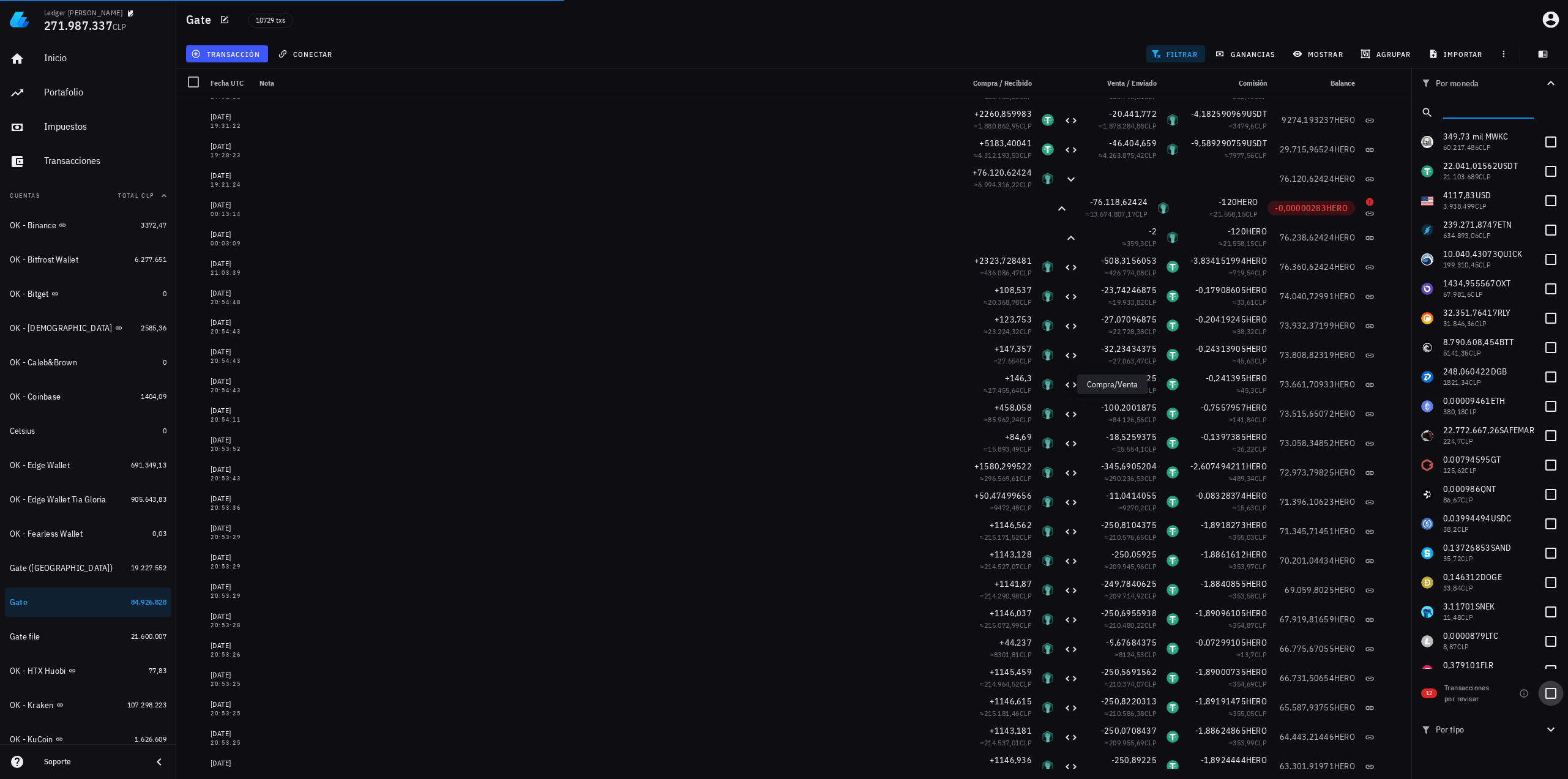
click at [1555, 696] on div at bounding box center [1550, 693] width 21 height 21
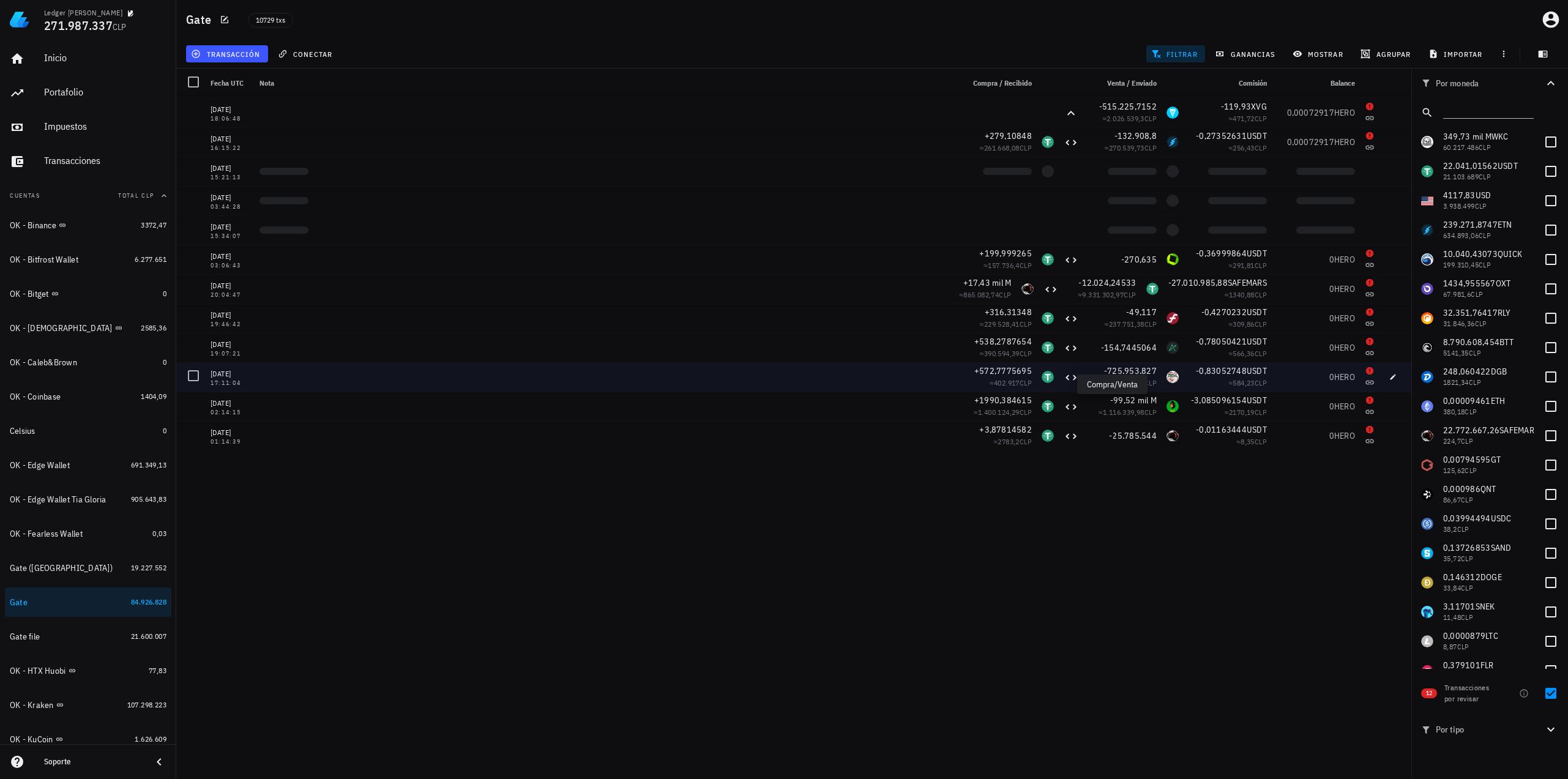
scroll to position [0, 0]
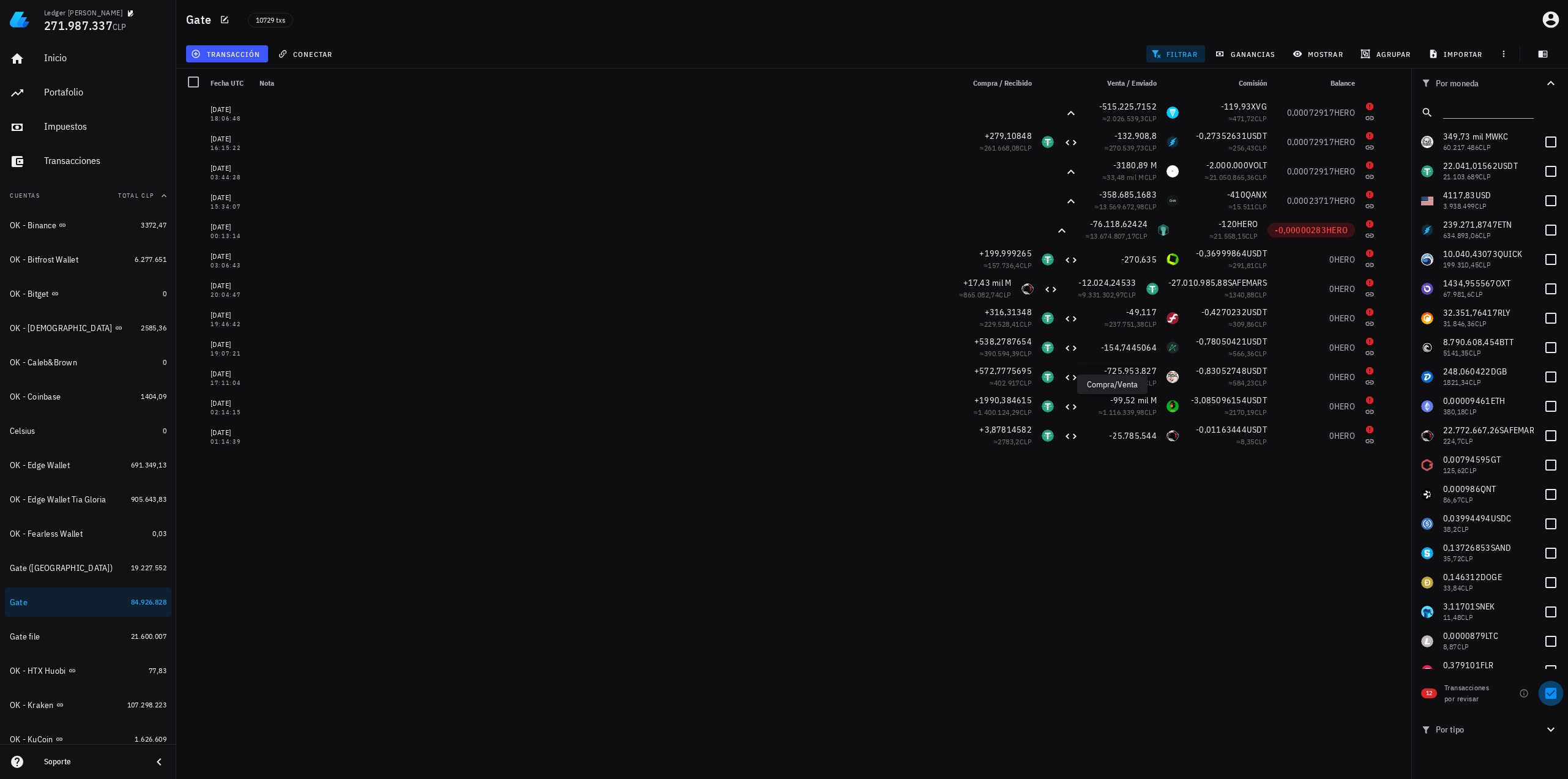
click at [1555, 693] on div at bounding box center [1550, 693] width 21 height 21
checkbox input "false"
click at [1467, 104] on input "text" at bounding box center [1487, 110] width 88 height 16
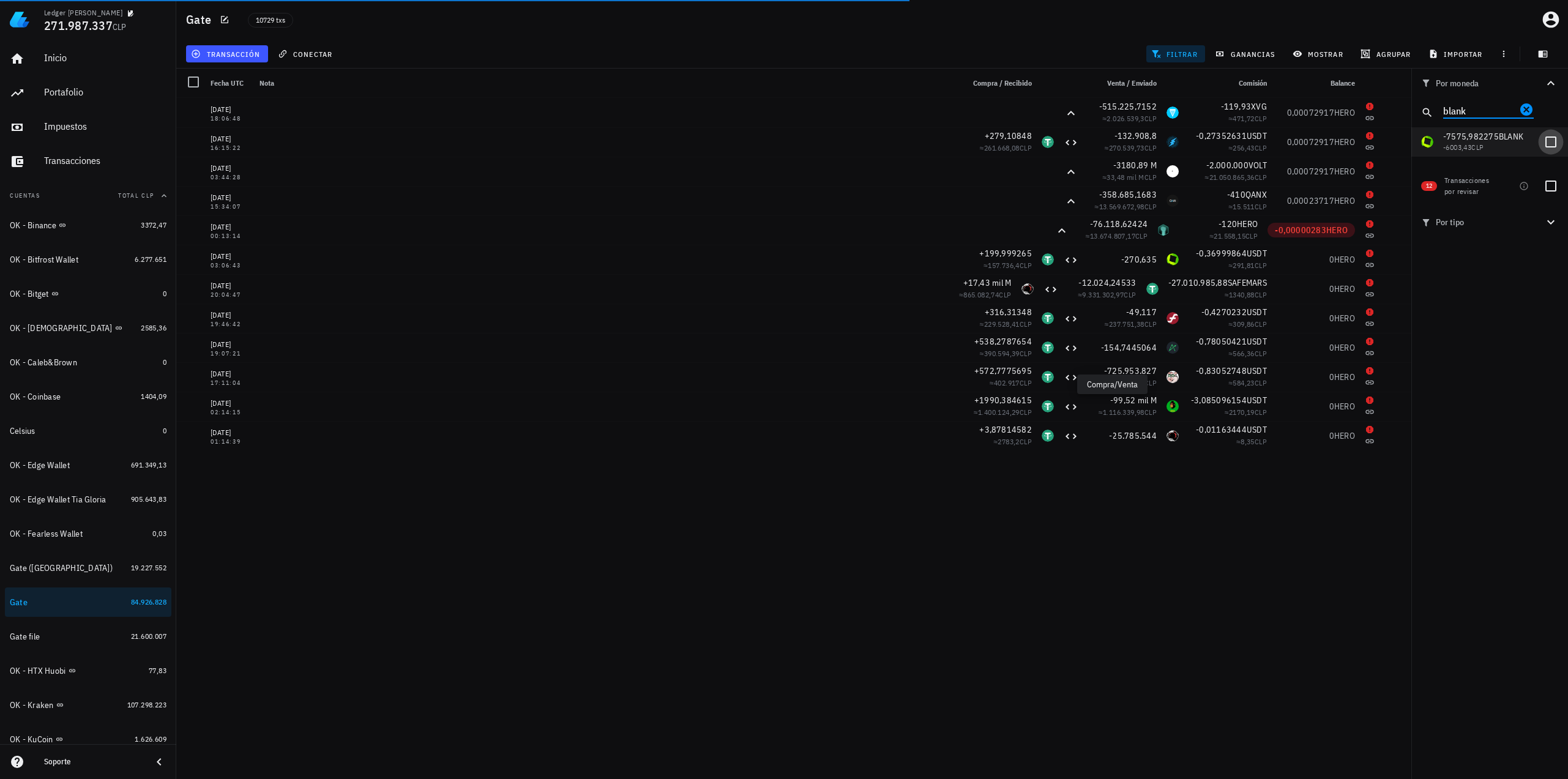
type input "blank"
click at [1549, 145] on div at bounding box center [1550, 142] width 21 height 21
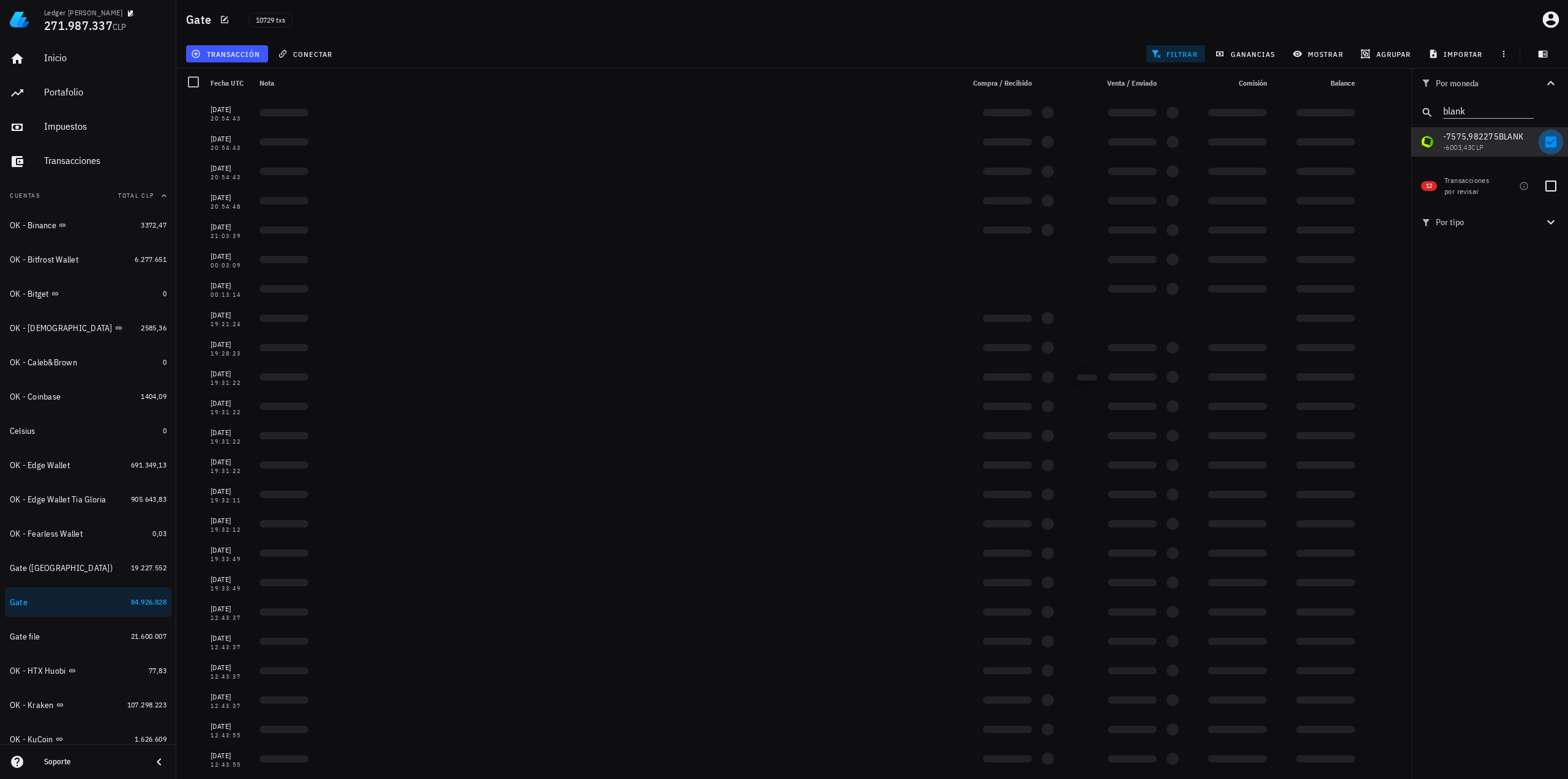
checkbox input "true"
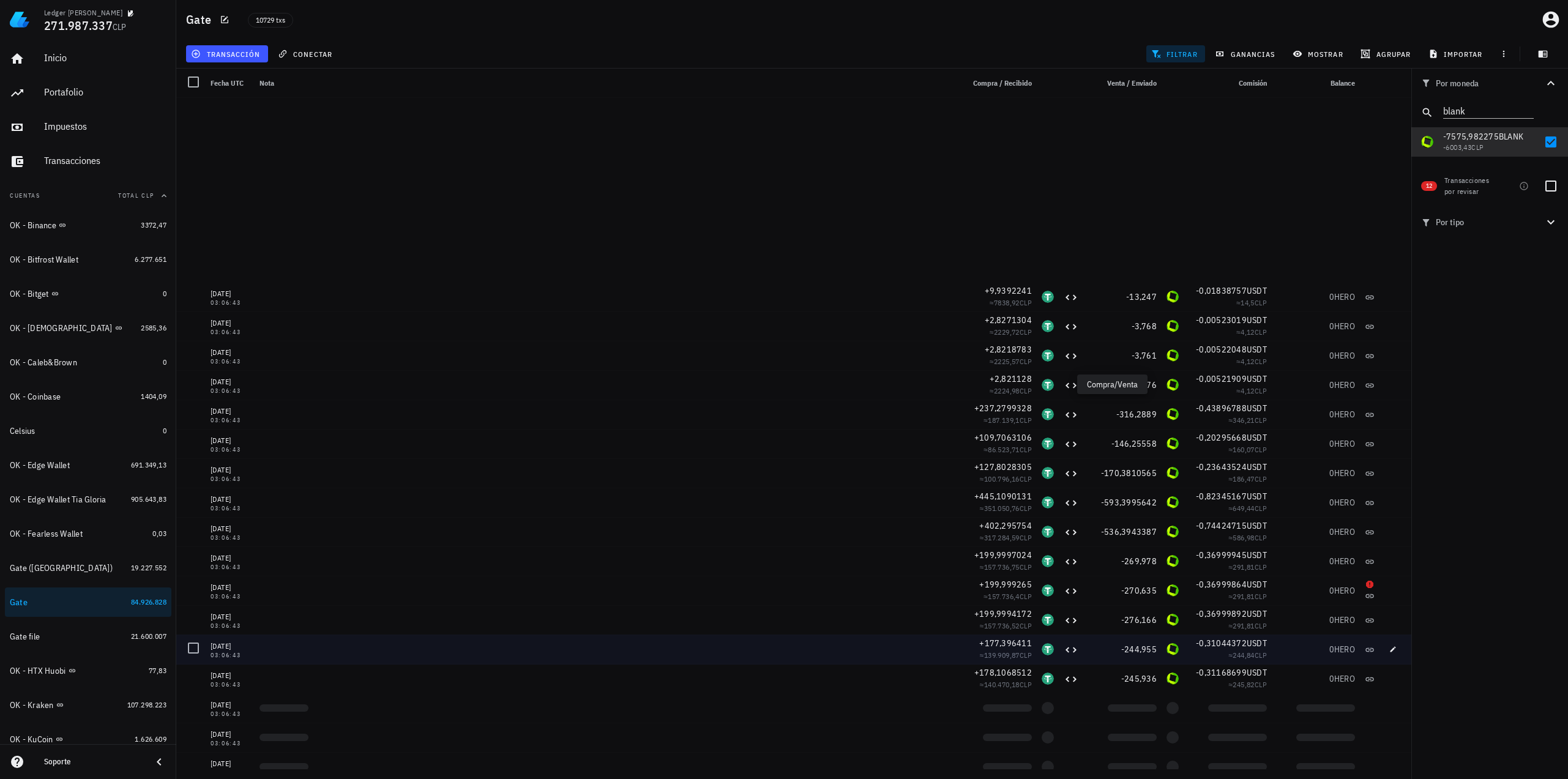
scroll to position [2448, 0]
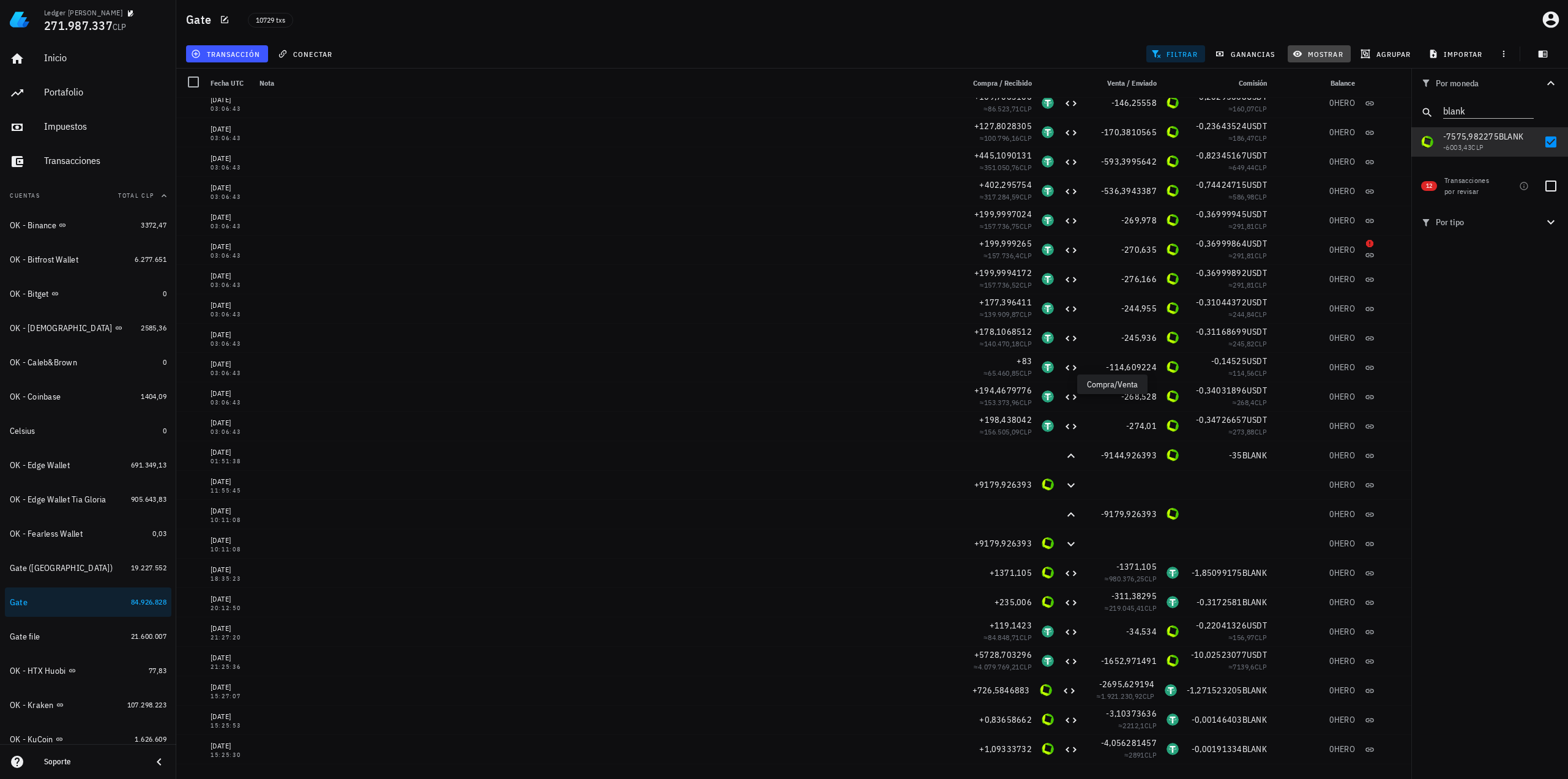
click at [1301, 51] on icon "button" at bounding box center [1297, 53] width 10 height 10
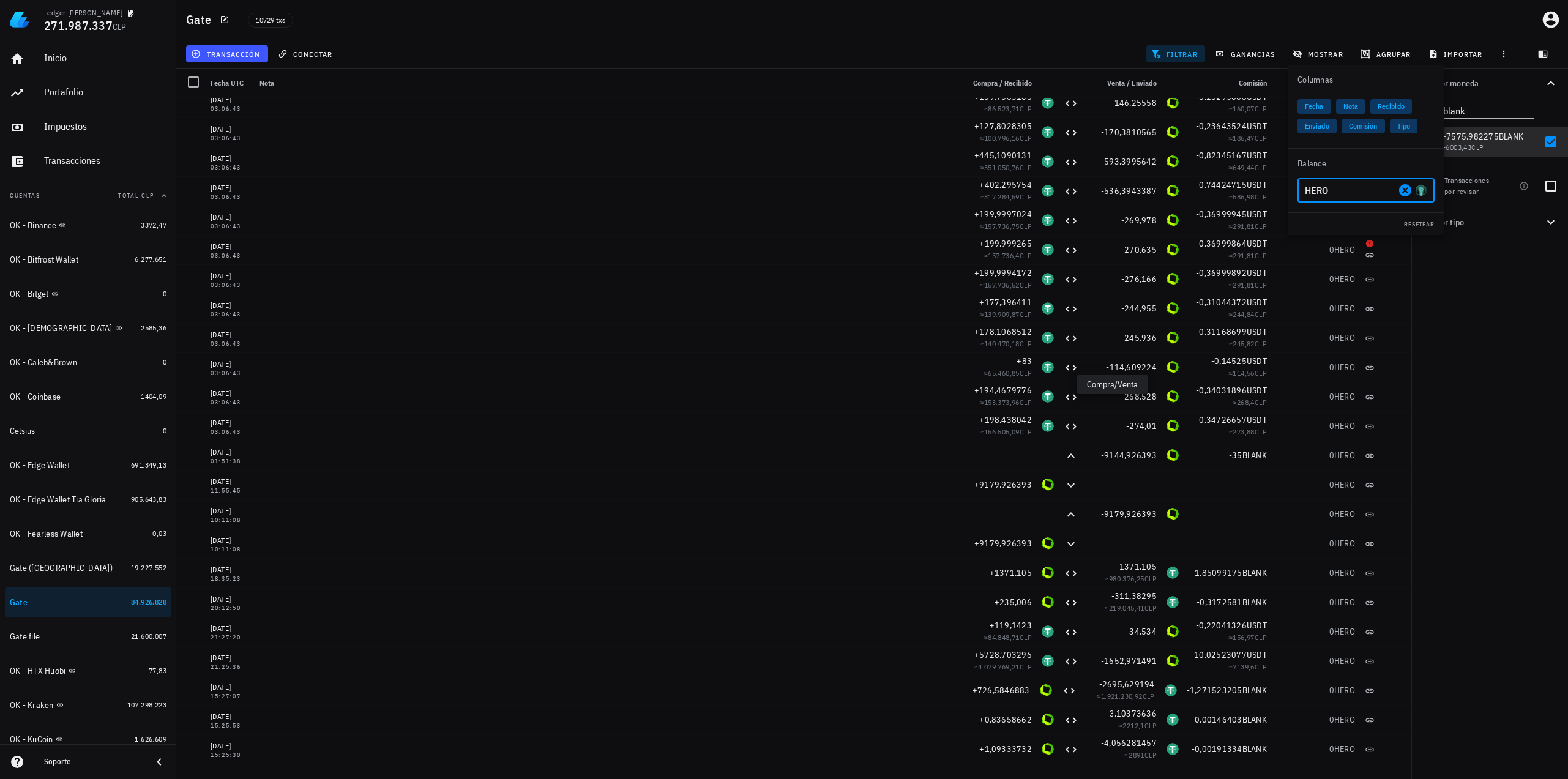
click at [1341, 190] on input "HERO" at bounding box center [1350, 190] width 91 height 20
click at [1373, 216] on div "BLANK BlockWallet" at bounding box center [1366, 220] width 137 height 25
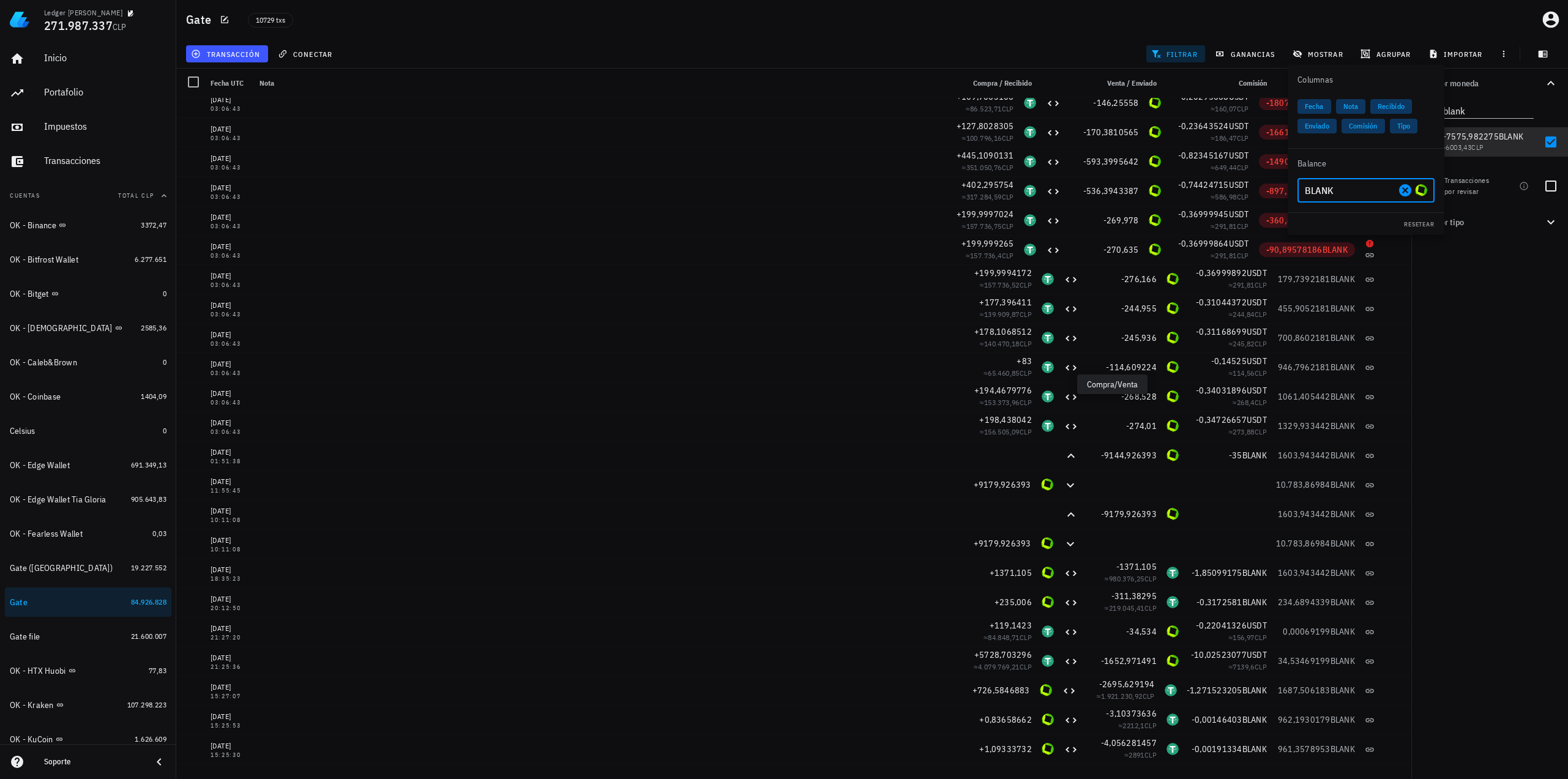
type input "BLANK"
click at [1522, 336] on div "Por moneda blank 349,73 mil M WKC 60.217.486 CLP 22.041,01562 USDT 21.103.689 C…" at bounding box center [1489, 423] width 157 height 710
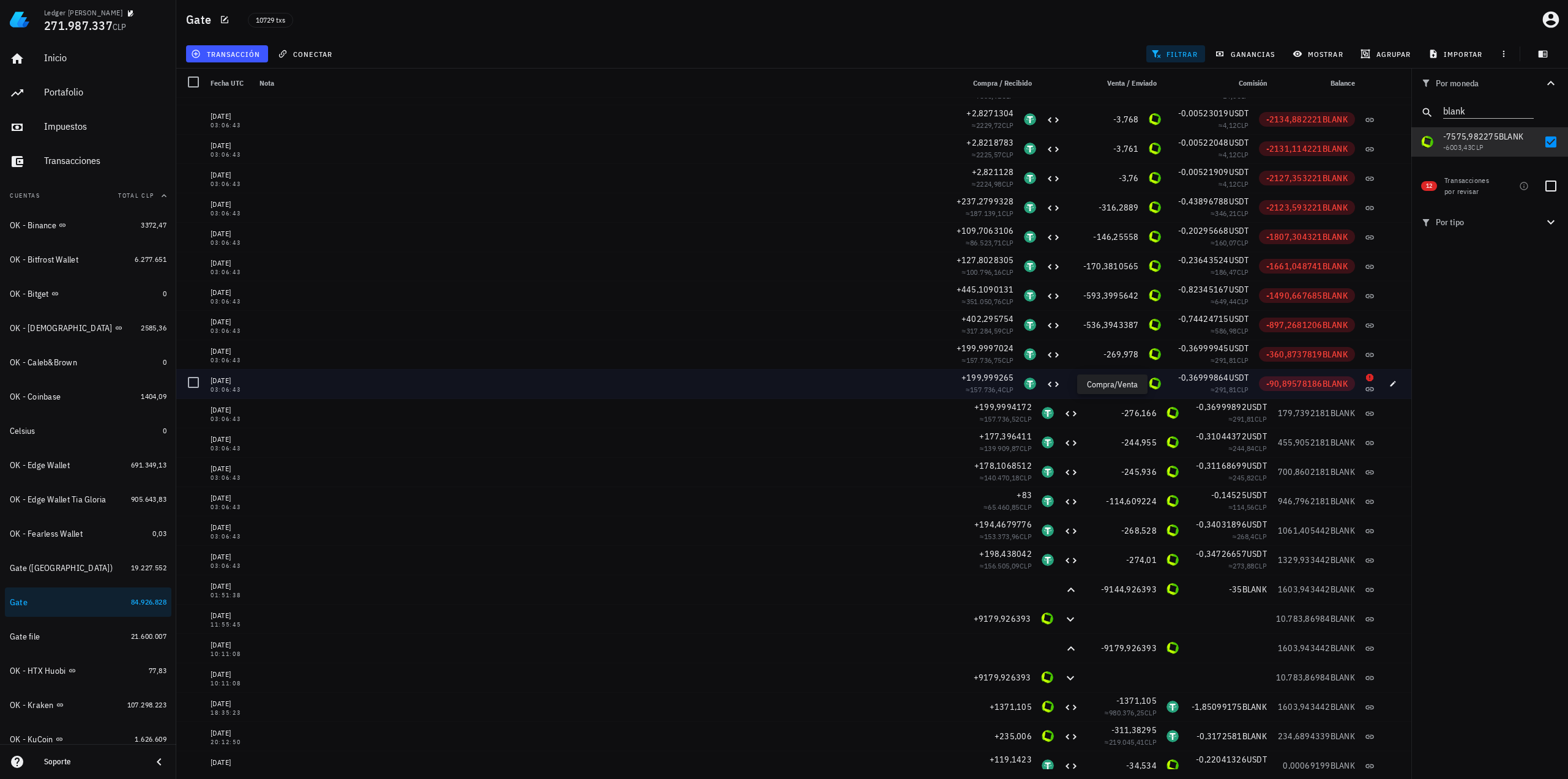
scroll to position [2326, 0]
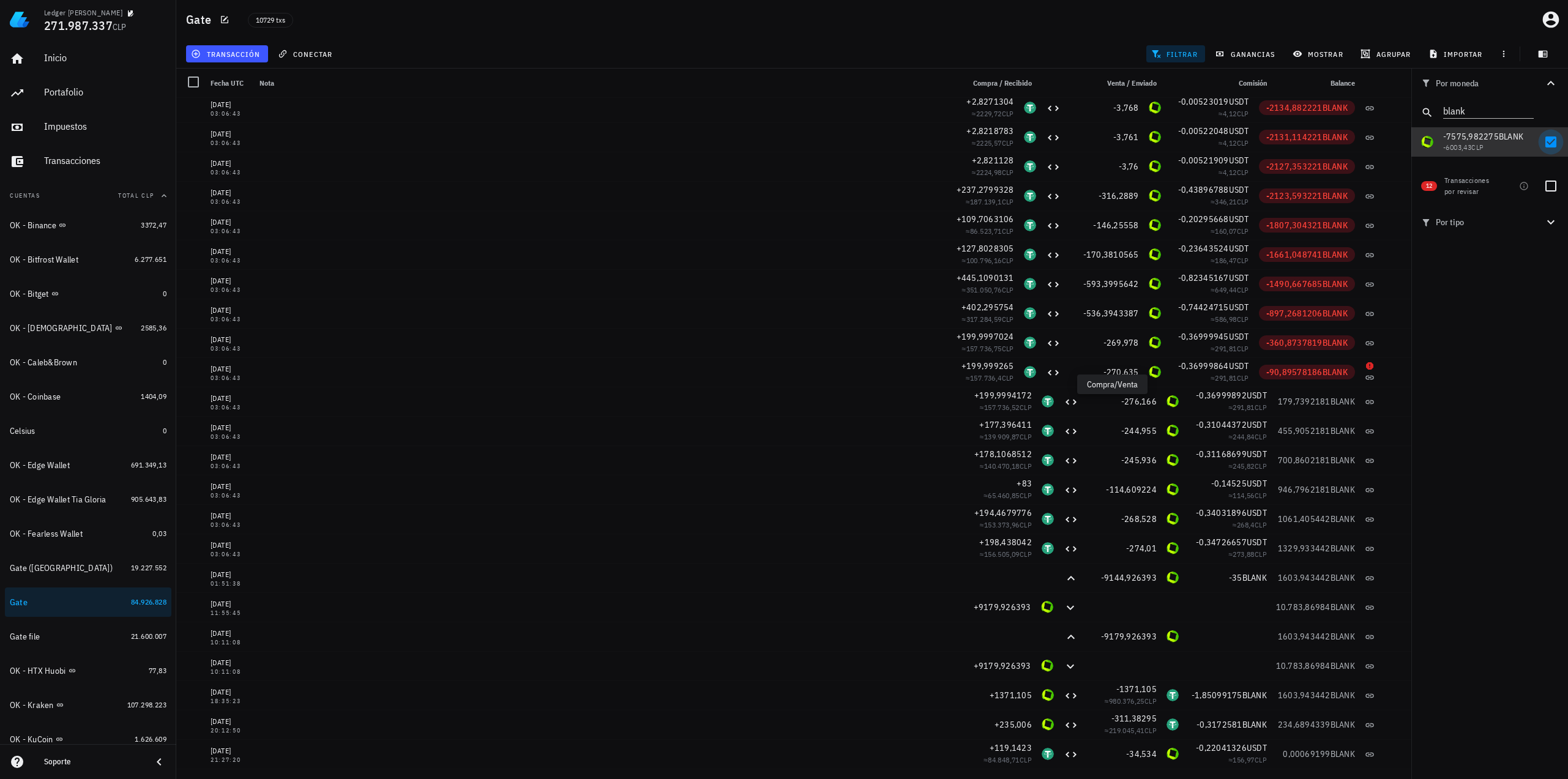
click at [1551, 146] on div at bounding box center [1550, 142] width 21 height 21
checkbox input "false"
click at [1527, 110] on icon "Clear" at bounding box center [1526, 109] width 15 height 15
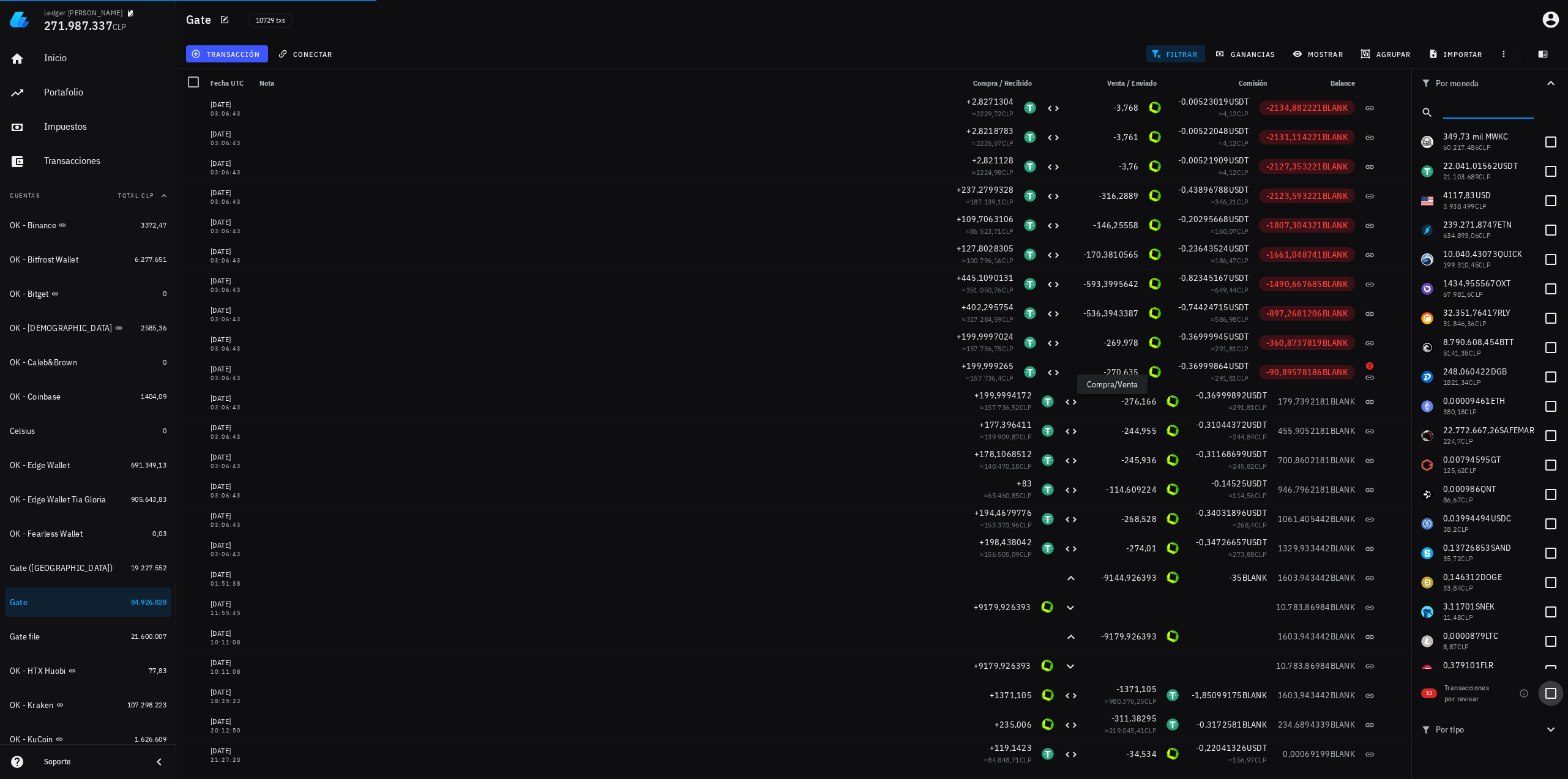
click at [1552, 698] on div at bounding box center [1550, 693] width 21 height 21
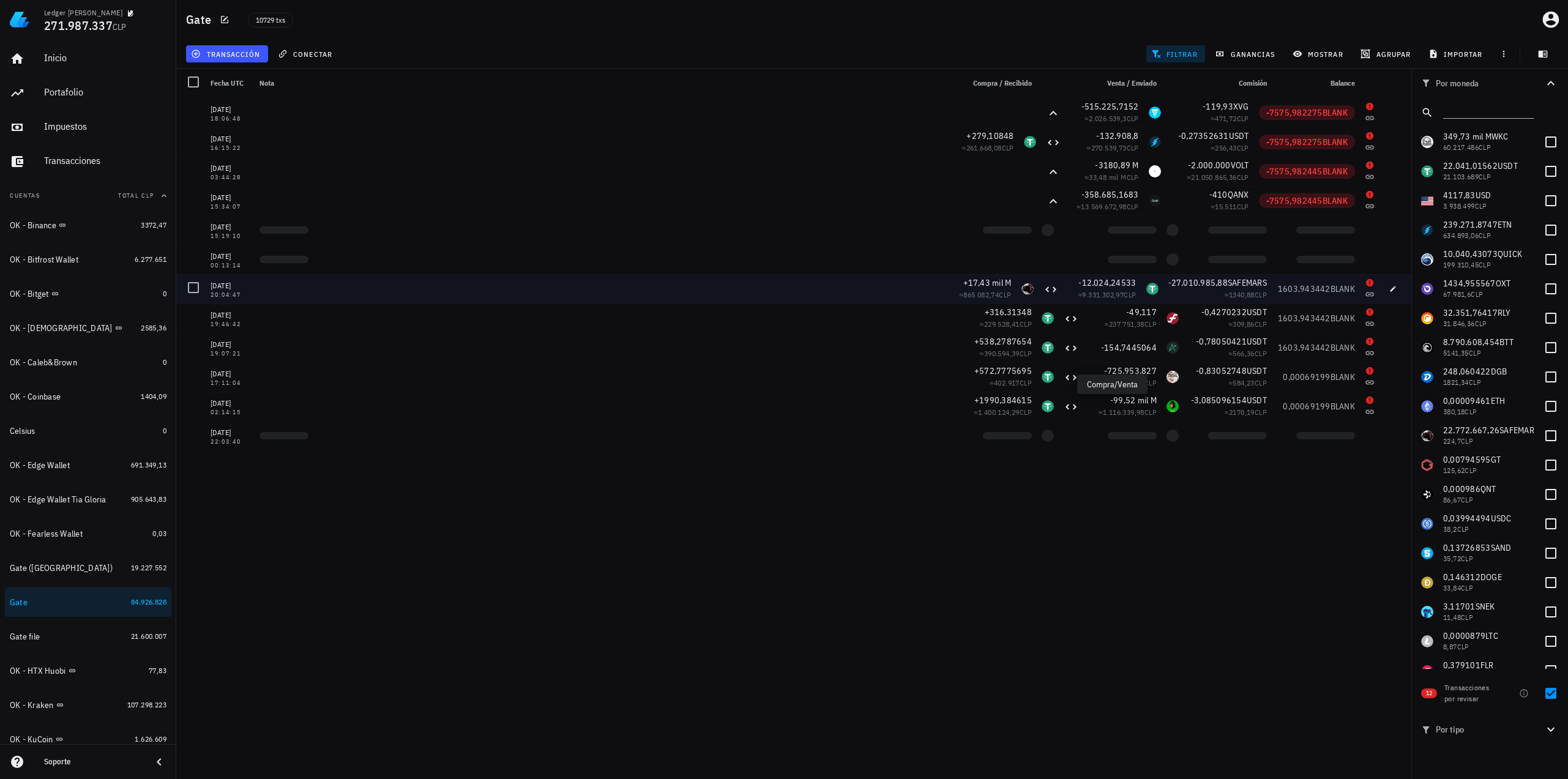
scroll to position [0, 0]
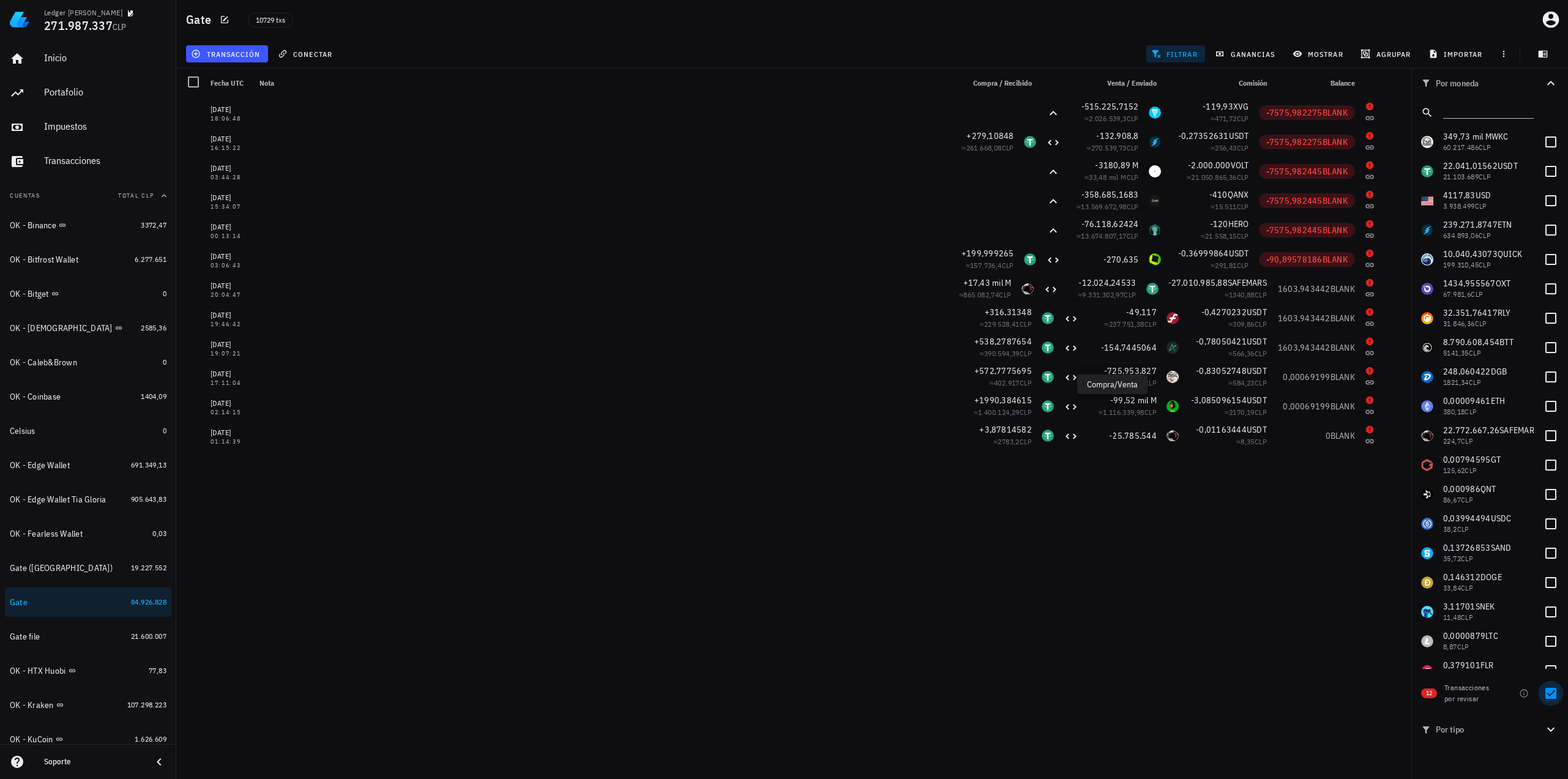
drag, startPoint x: 1551, startPoint y: 695, endPoint x: 1529, endPoint y: 531, distance: 165.5
click at [1551, 695] on div at bounding box center [1550, 693] width 21 height 21
checkbox input "false"
click at [1463, 113] on input "text" at bounding box center [1487, 110] width 88 height 16
click at [1541, 171] on div at bounding box center [1550, 171] width 21 height 21
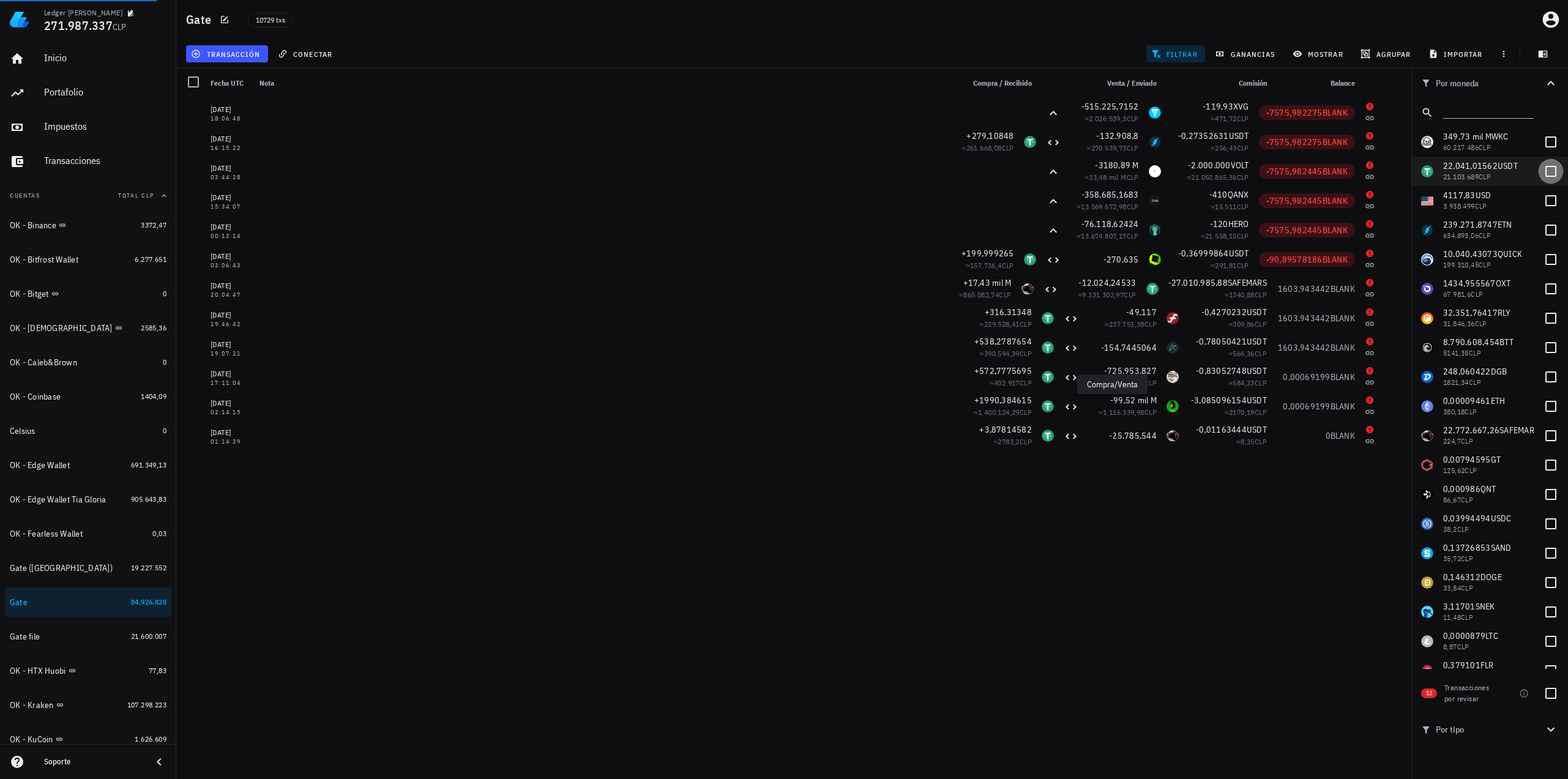
checkbox input "true"
click at [1322, 53] on span "mostrar" at bounding box center [1319, 53] width 48 height 10
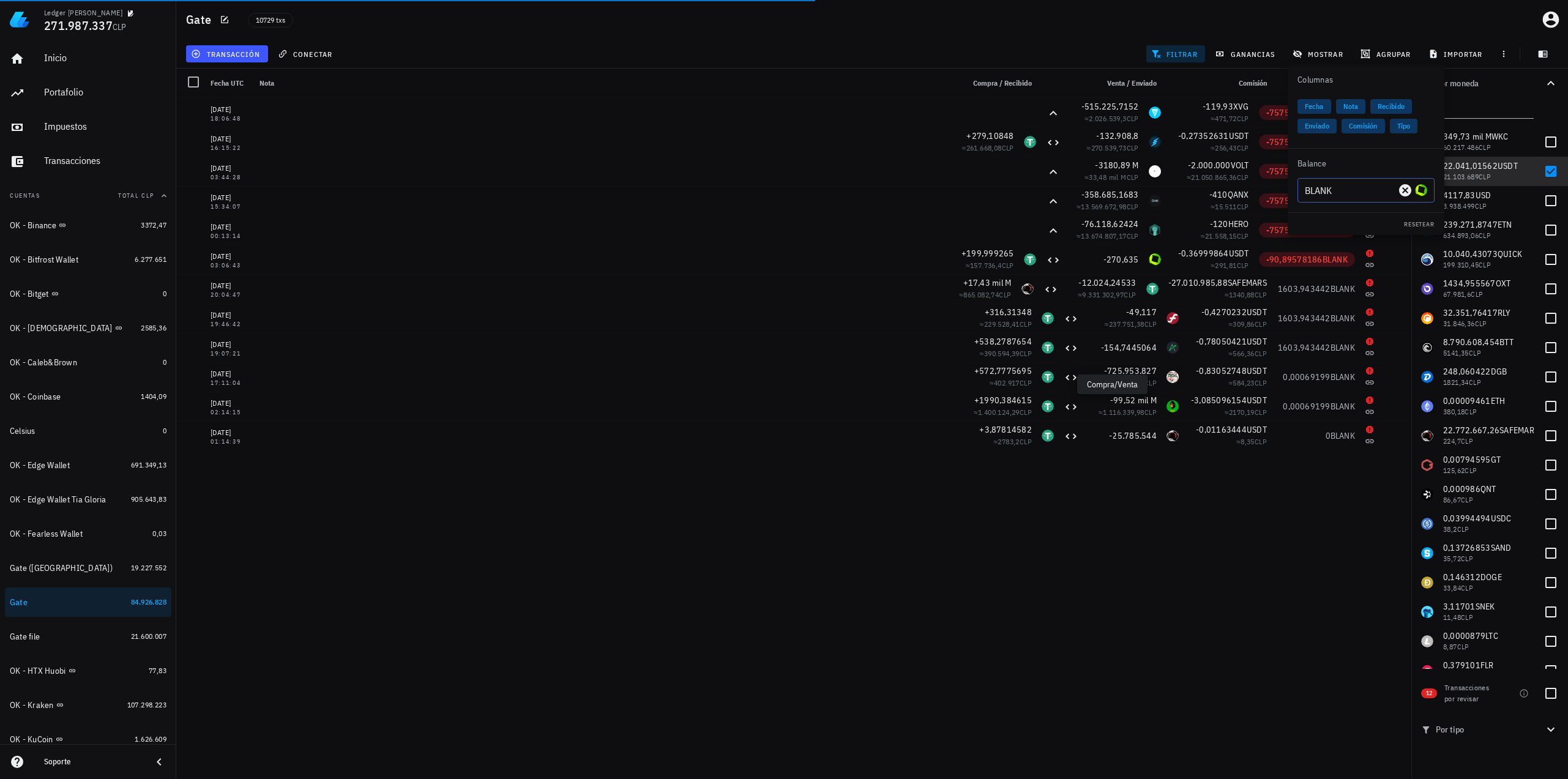
click at [1338, 194] on input "BLANK" at bounding box center [1350, 190] width 91 height 20
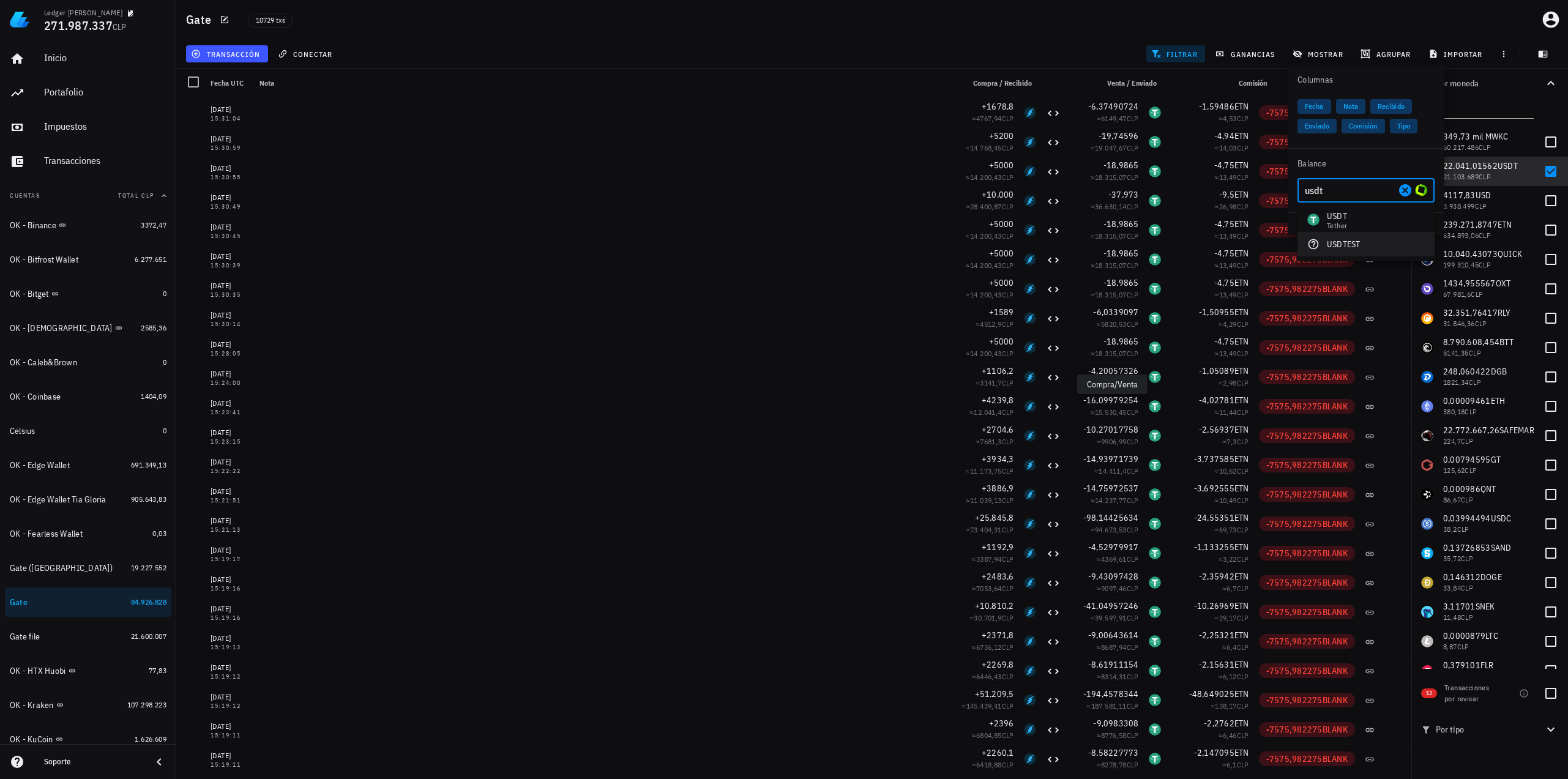
click at [1345, 232] on div "USDTEST" at bounding box center [1366, 244] width 137 height 25
type input "USDTEST"
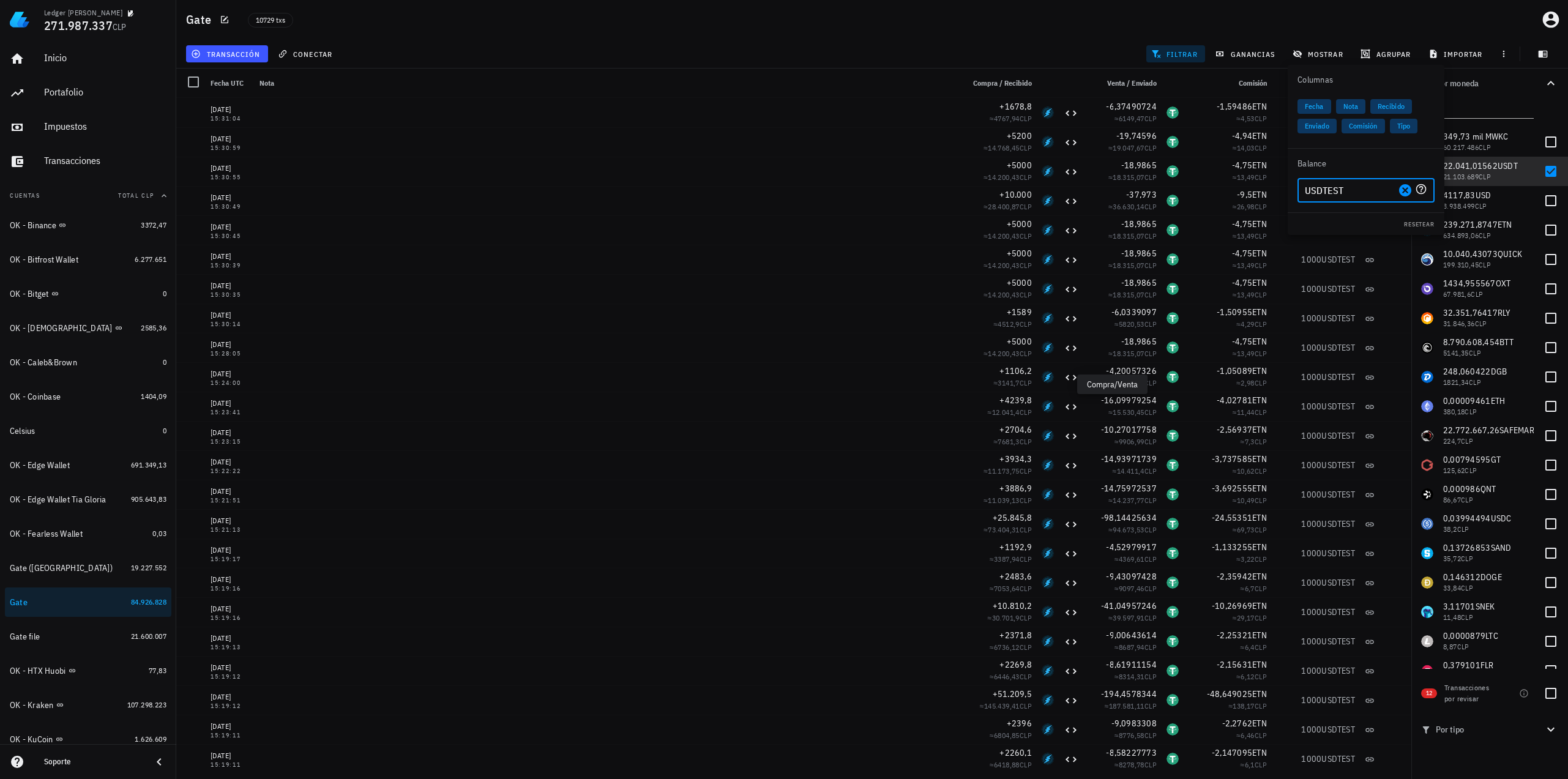
click at [1405, 189] on icon "Clear" at bounding box center [1405, 190] width 15 height 15
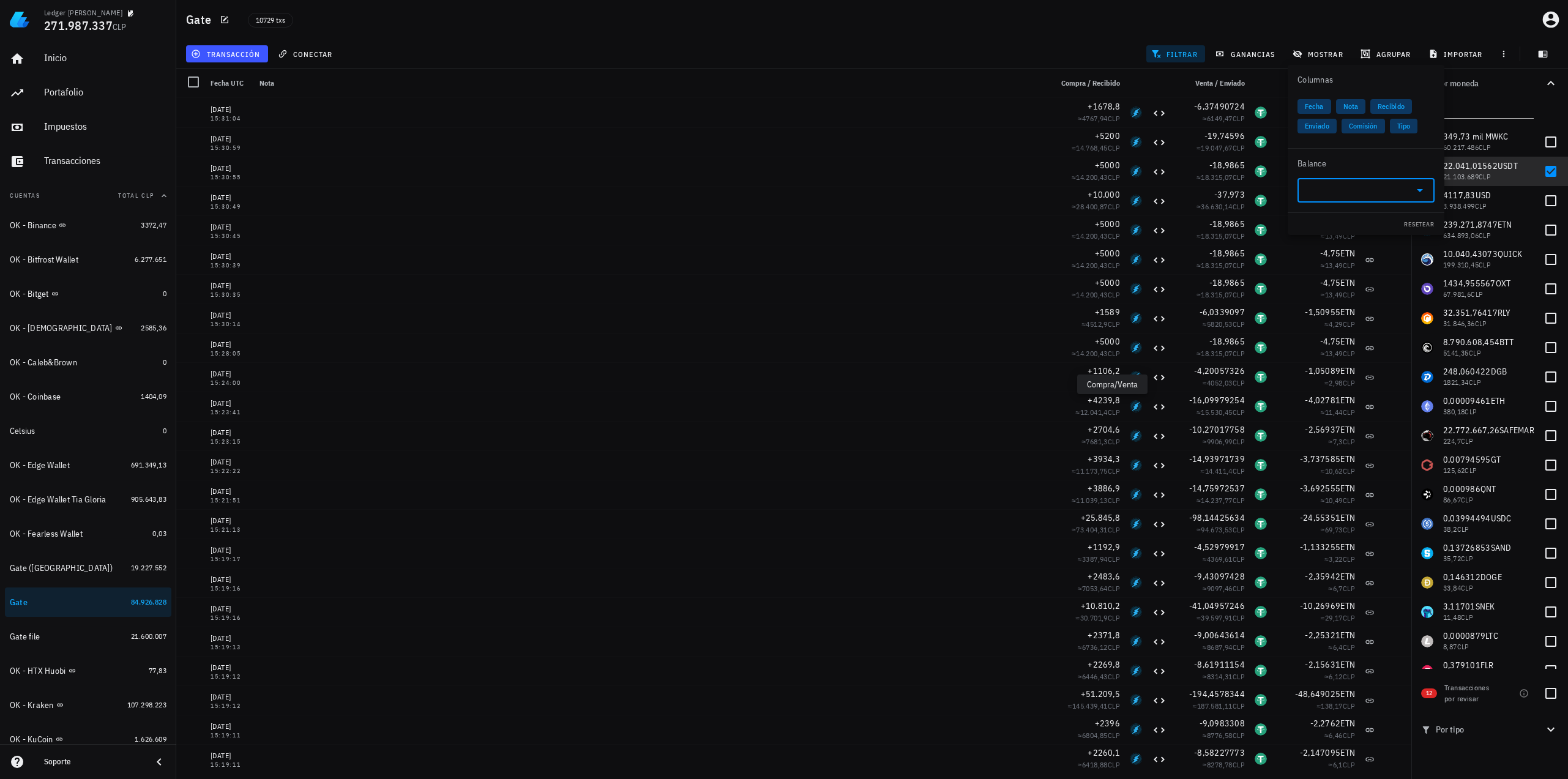
click at [1374, 191] on input "text" at bounding box center [1356, 190] width 103 height 20
click at [1348, 218] on div "USDT Tether" at bounding box center [1366, 220] width 137 height 25
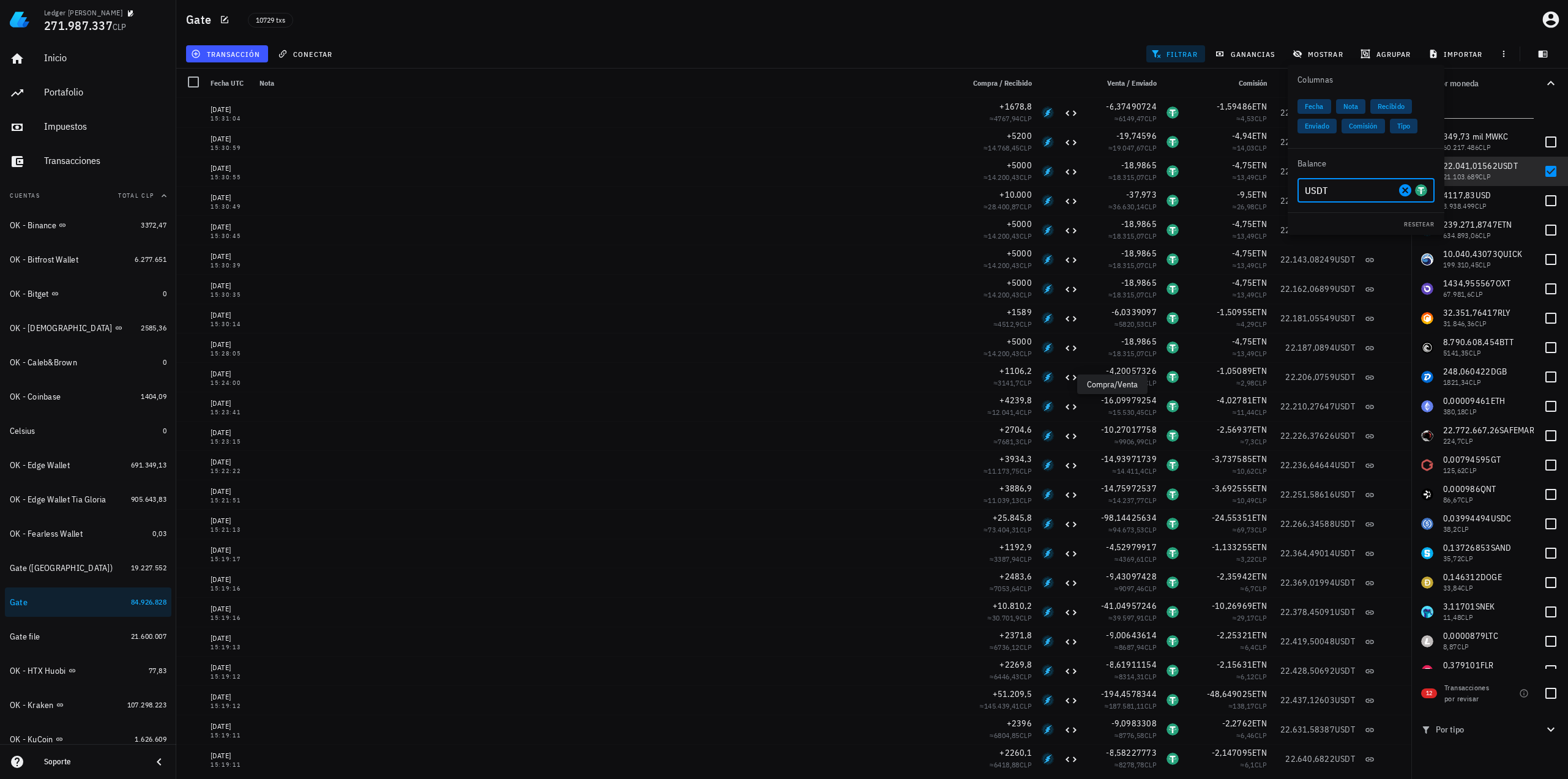
type input "USDT"
click at [1029, 36] on div "Gate 10729 txs" at bounding box center [872, 20] width 1392 height 39
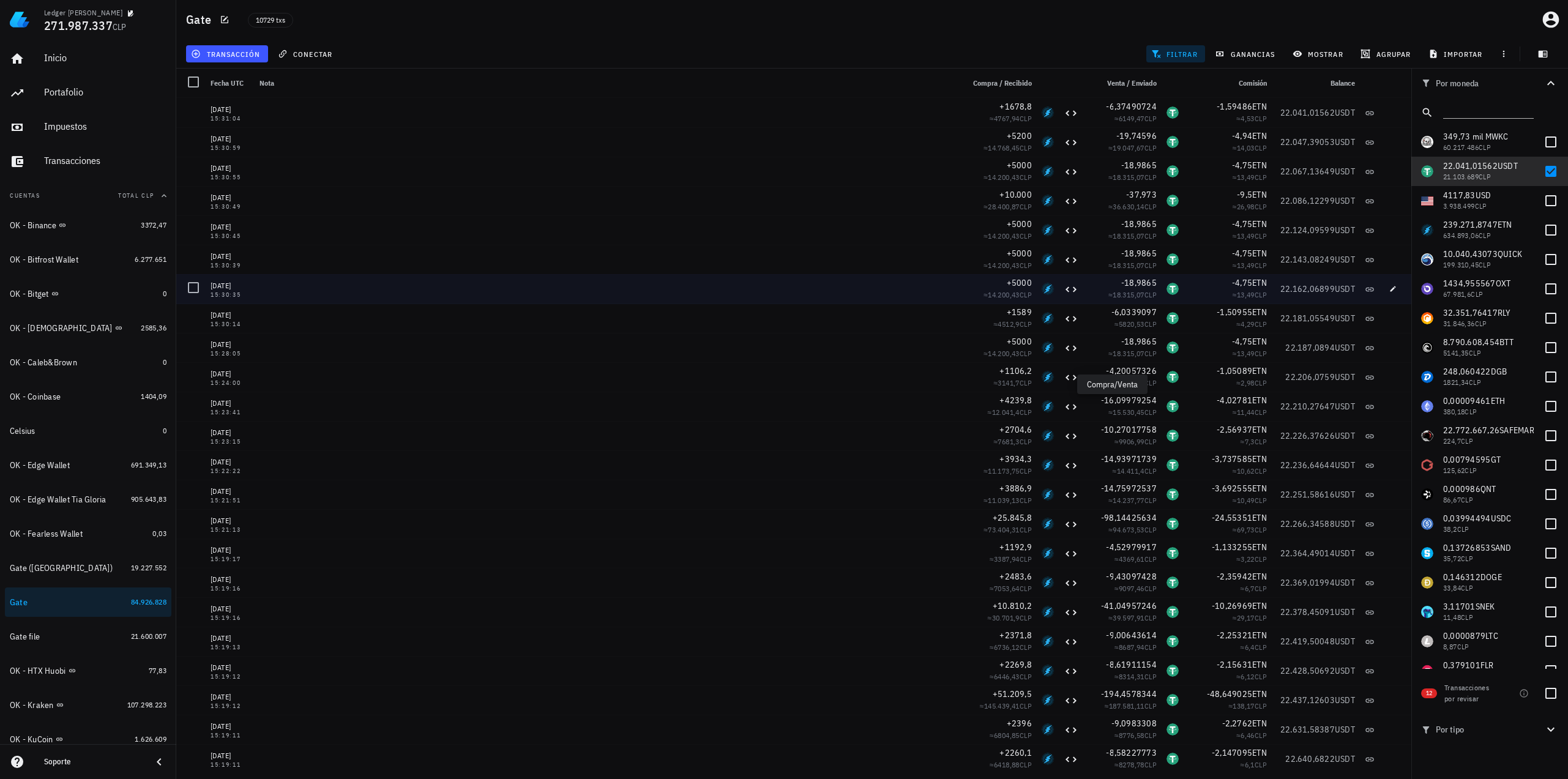
scroll to position [352, 0]
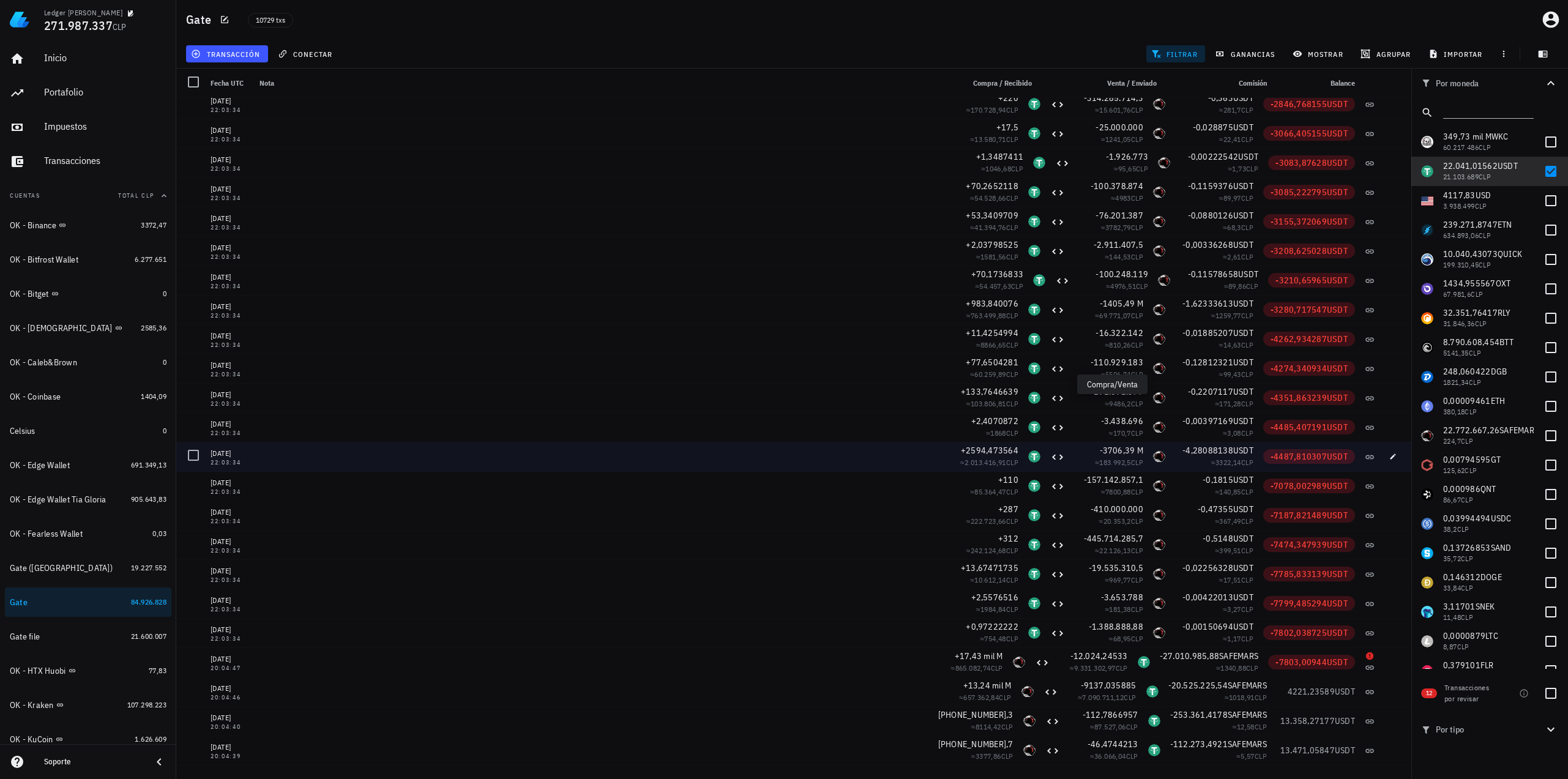
scroll to position [155305, 0]
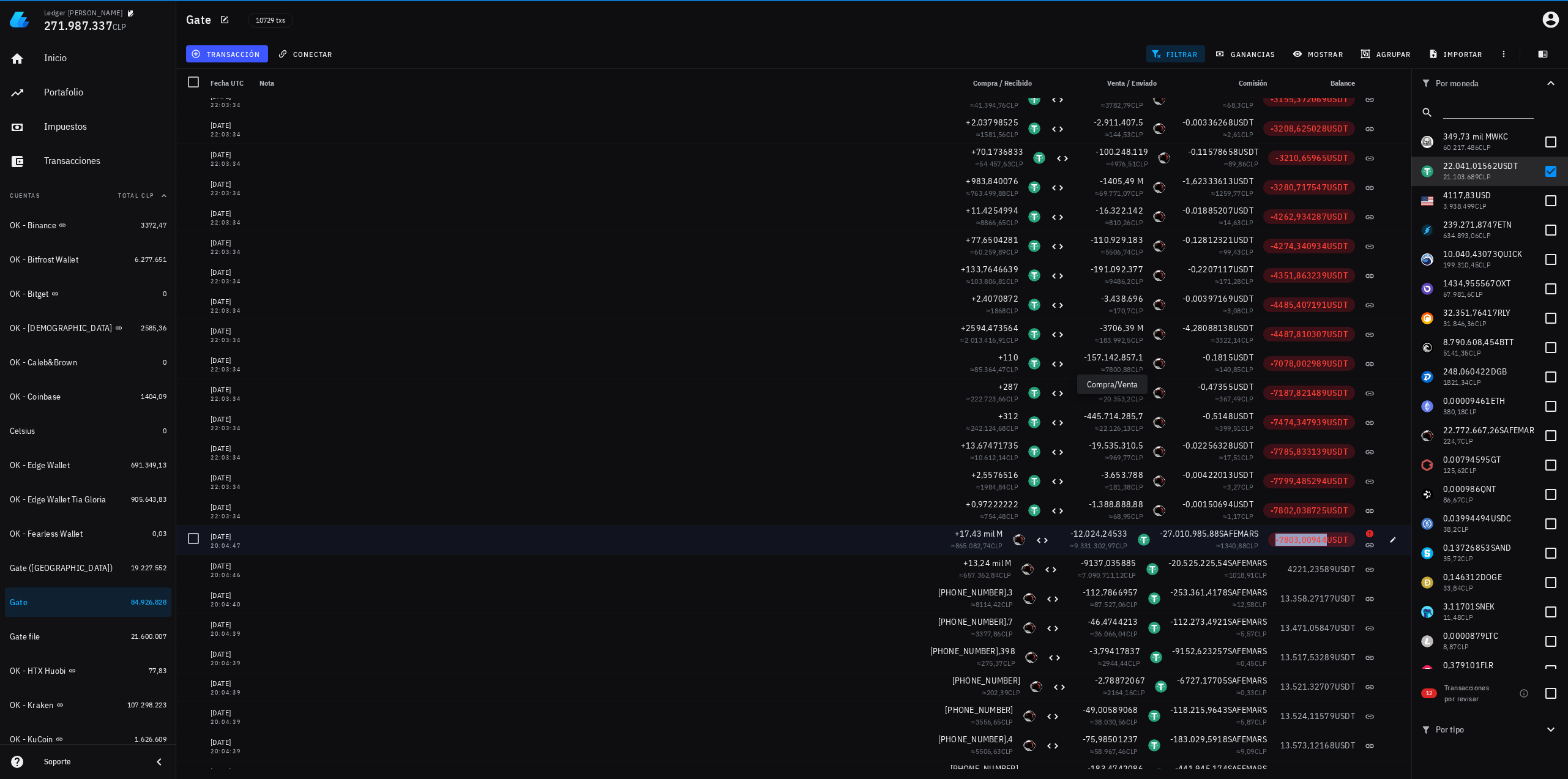
click at [1293, 540] on span "-7803,00944" at bounding box center [1301, 540] width 51 height 11
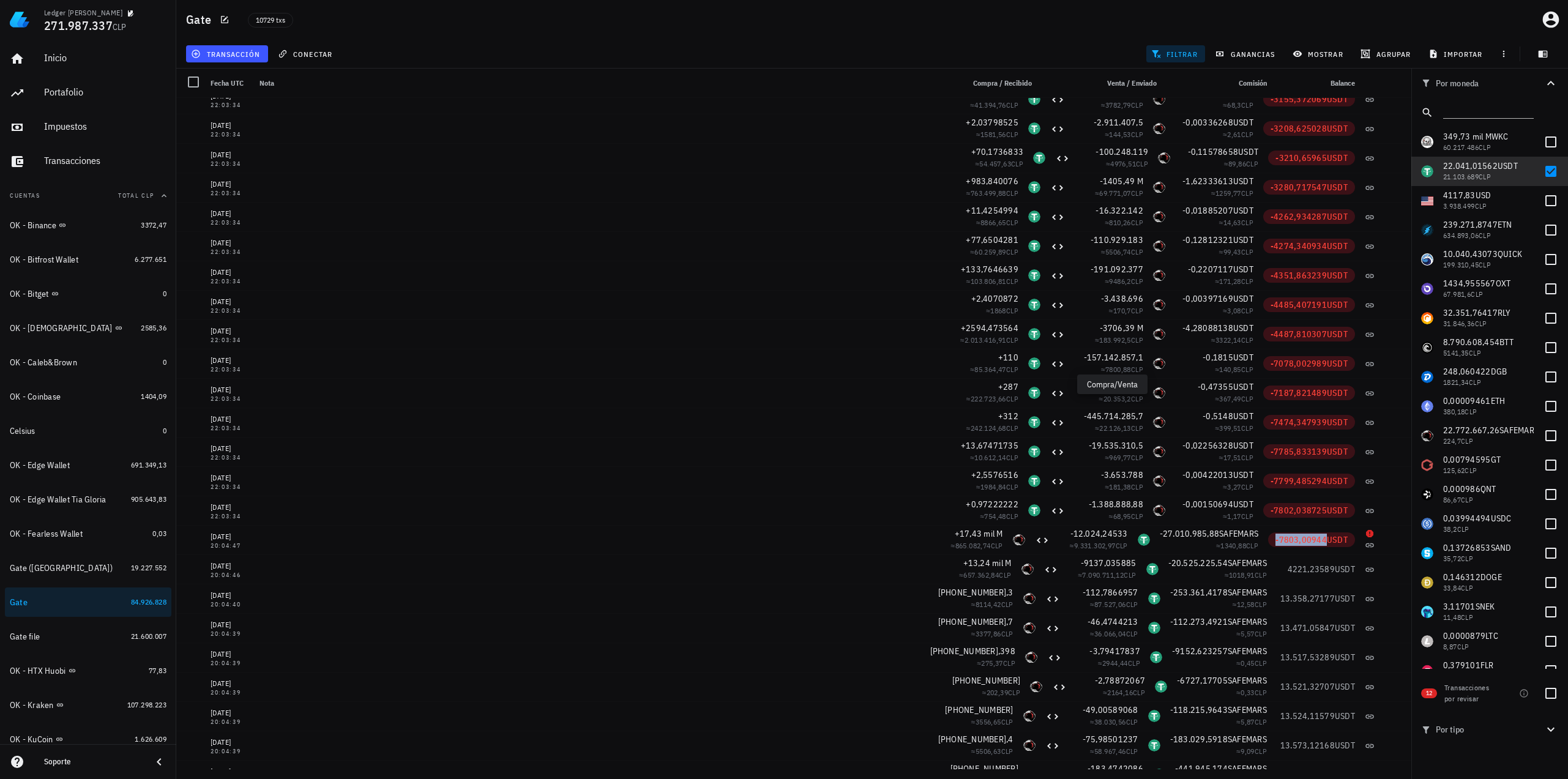
copy span "-7803,00944"
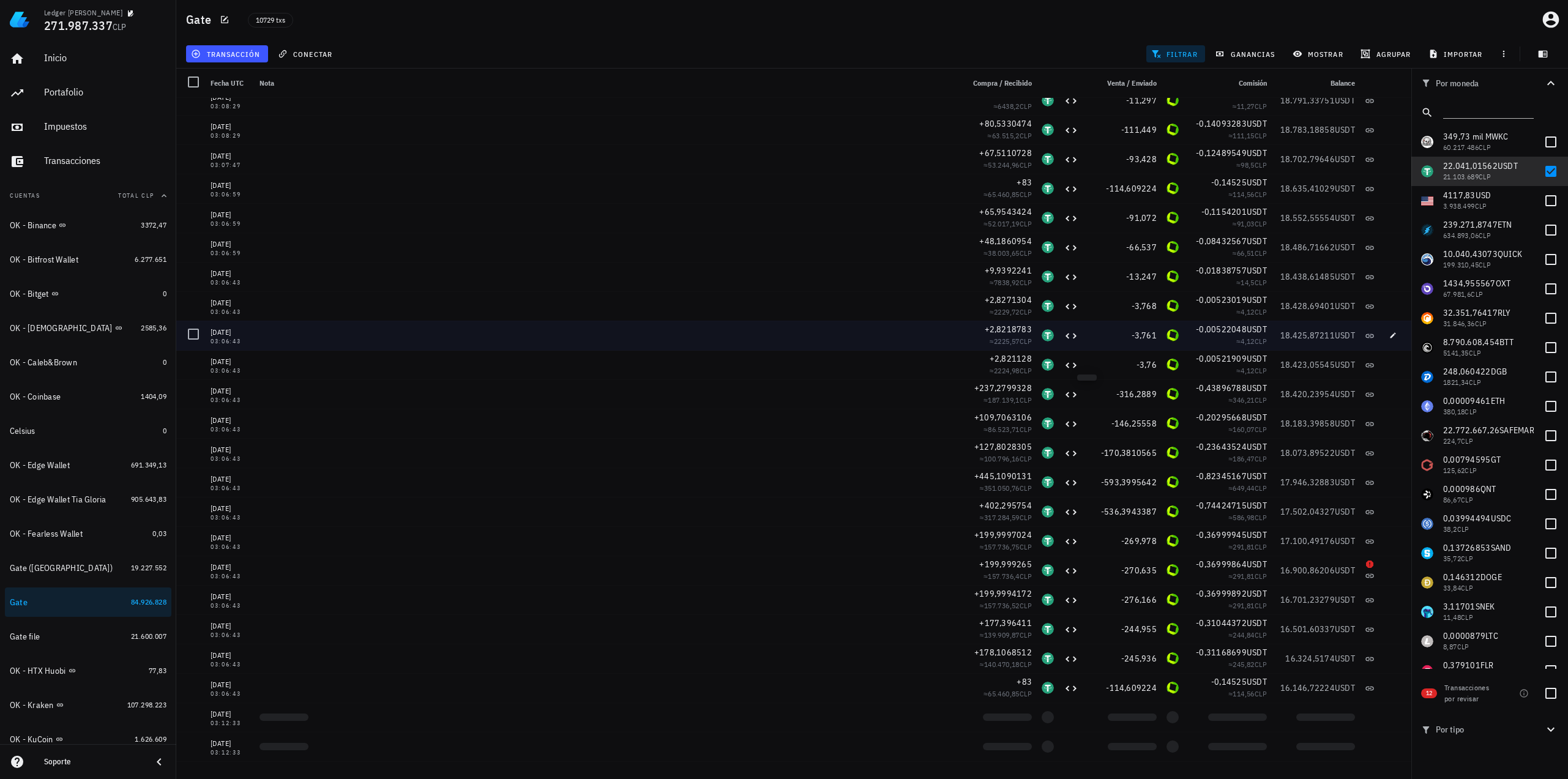
scroll to position [149980, 0]
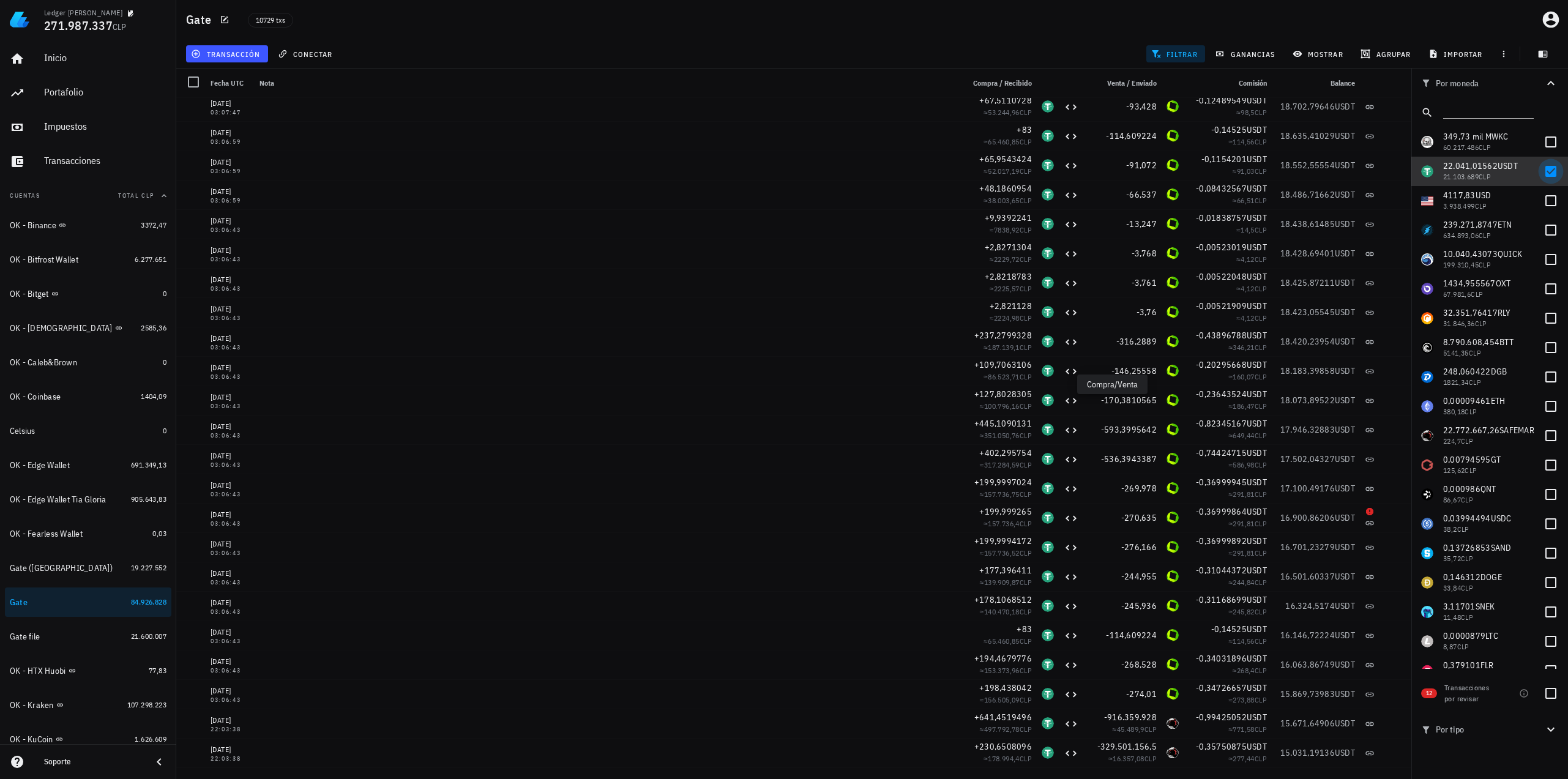
click at [1547, 173] on div at bounding box center [1550, 171] width 21 height 21
checkbox input "false"
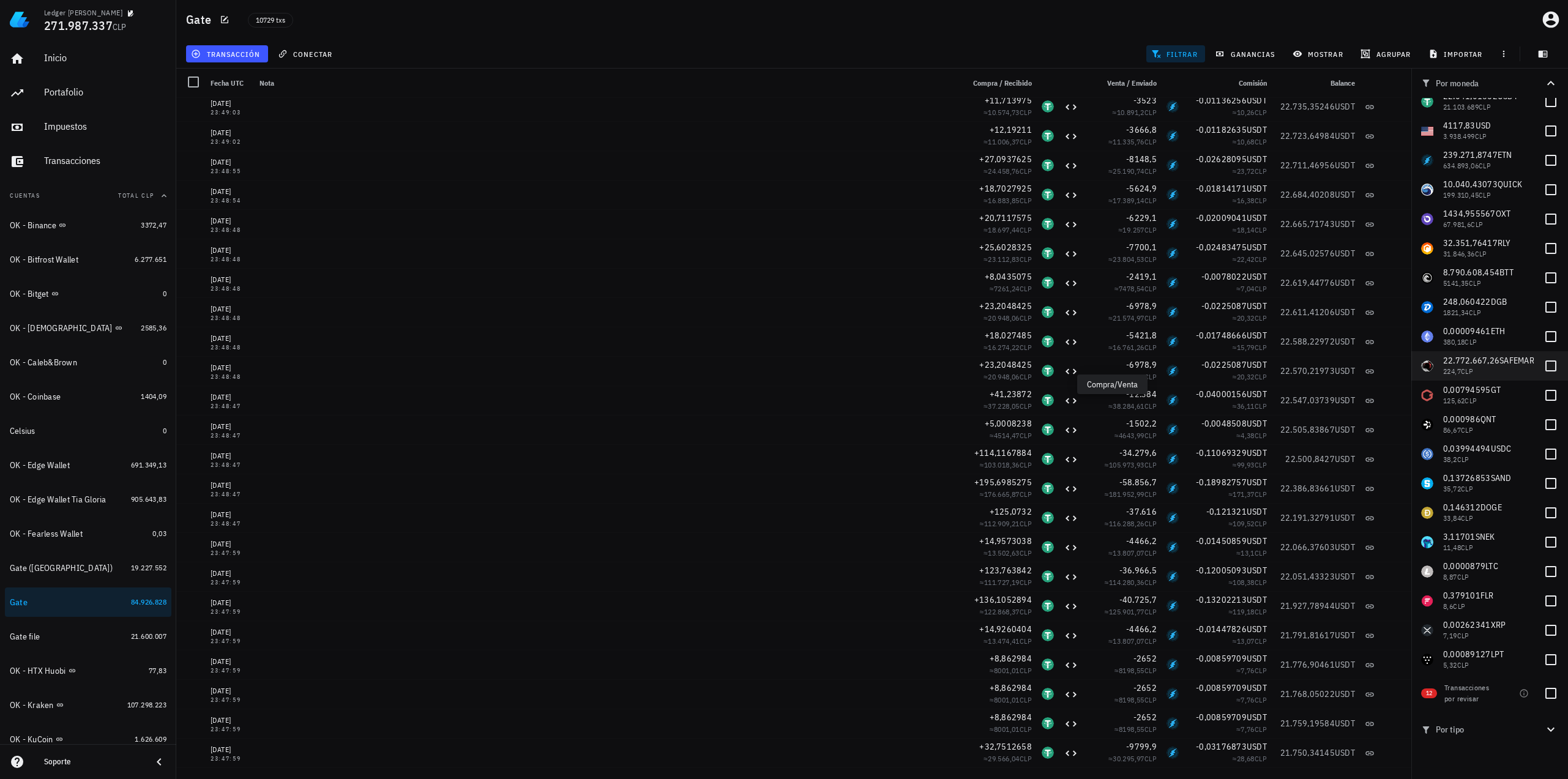
scroll to position [123, 0]
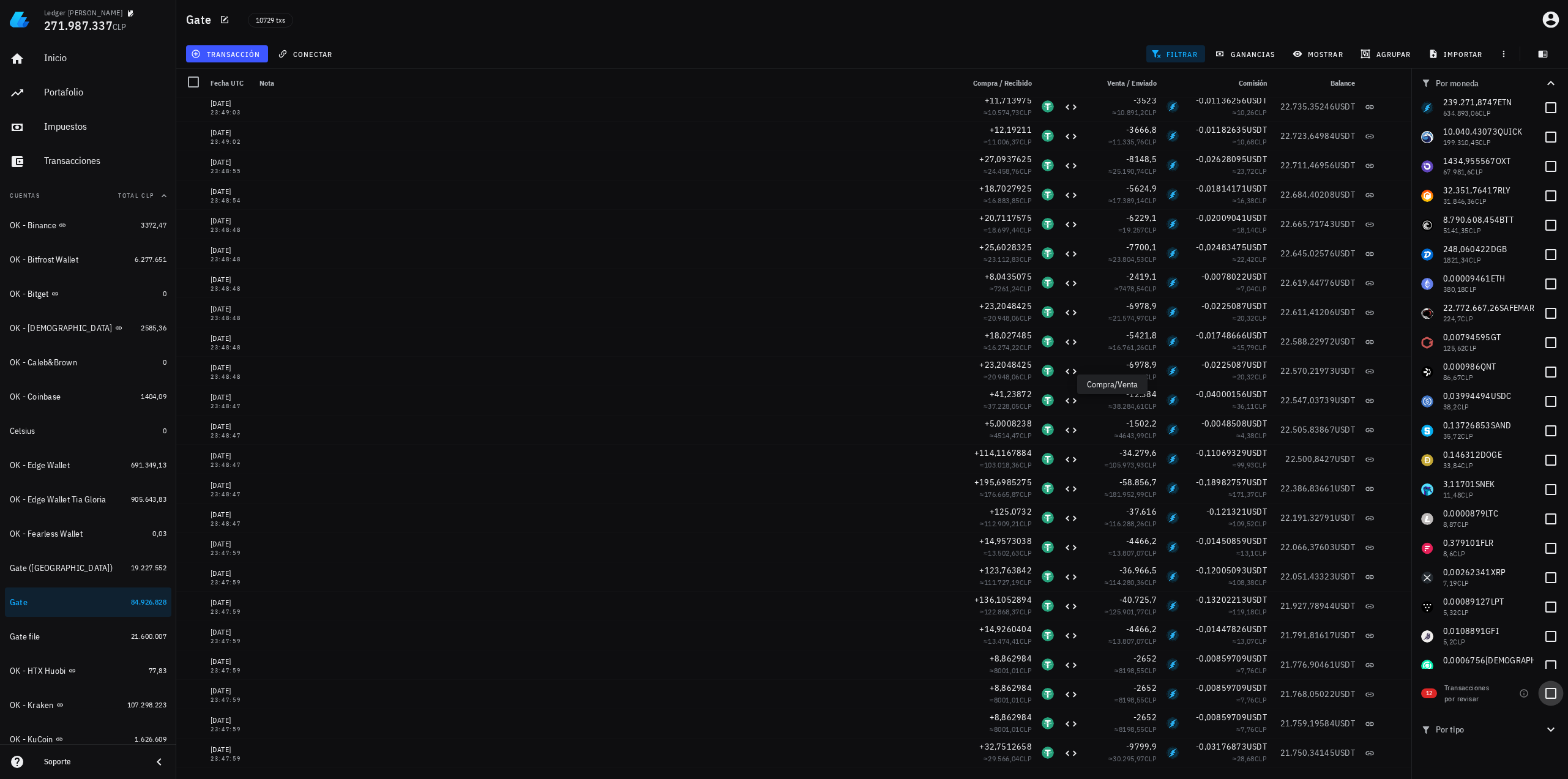
click at [1546, 695] on div at bounding box center [1550, 693] width 21 height 21
checkbox input "true"
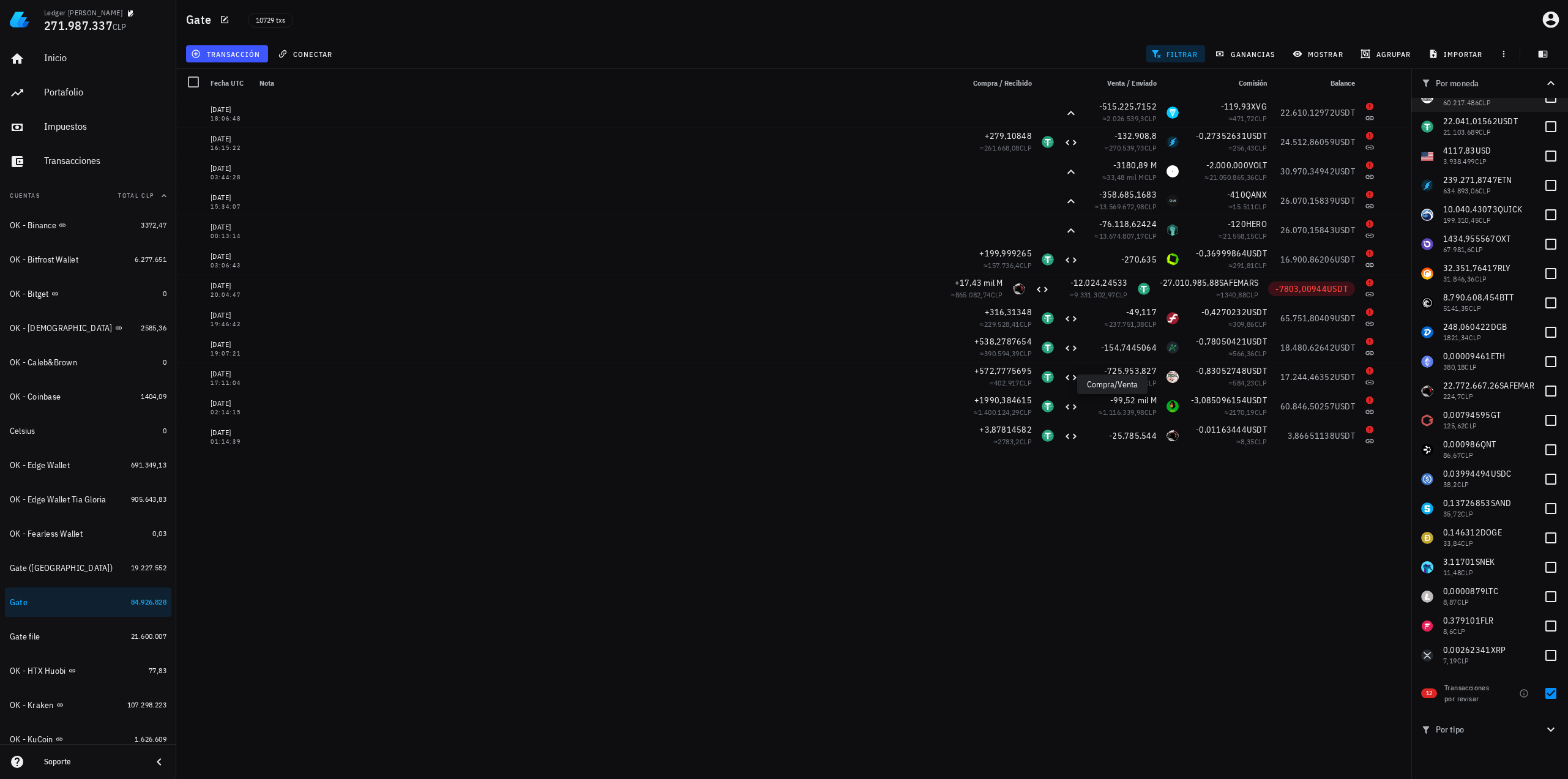
scroll to position [0, 0]
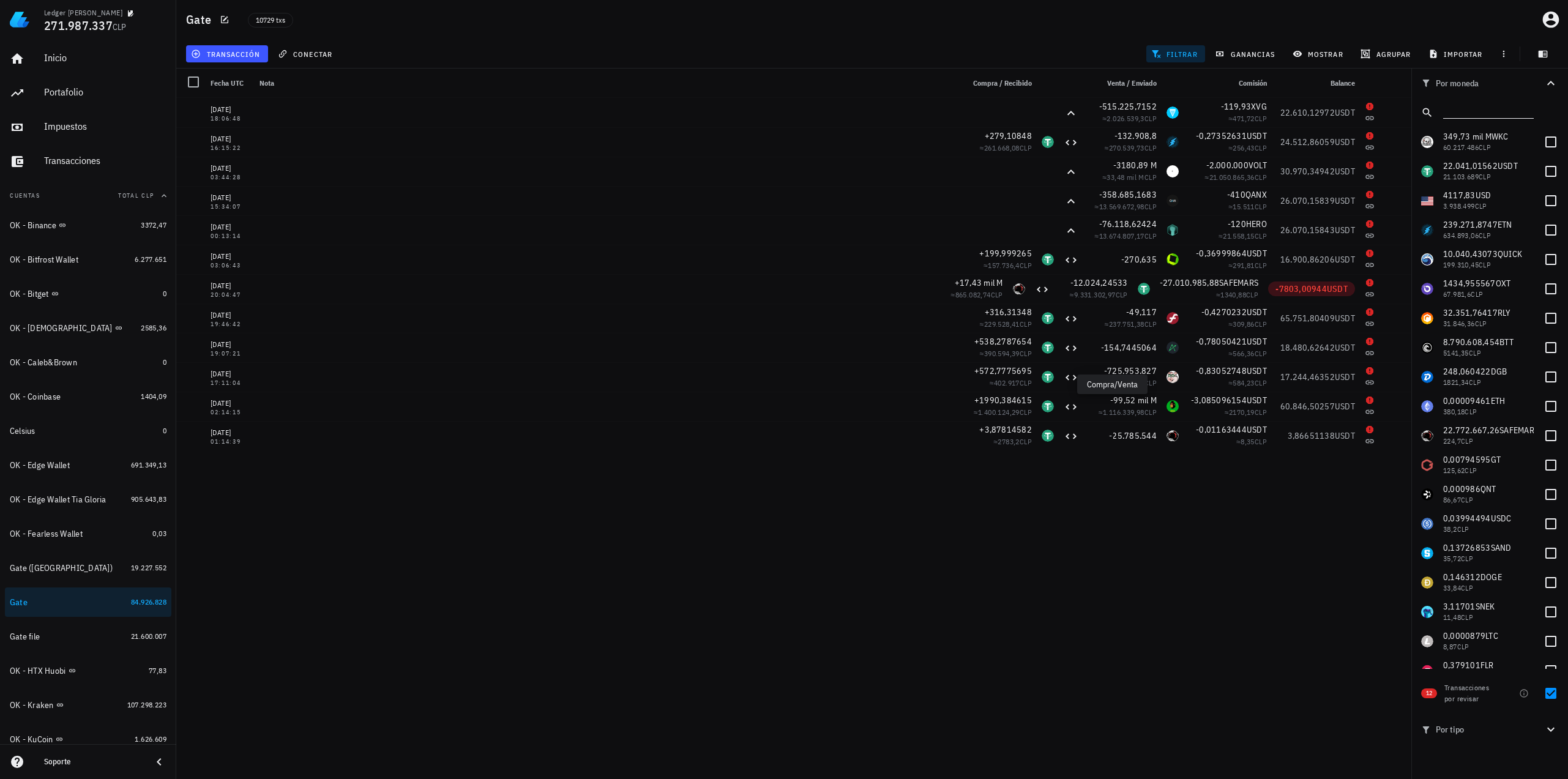
click at [1486, 114] on input "text" at bounding box center [1487, 110] width 88 height 16
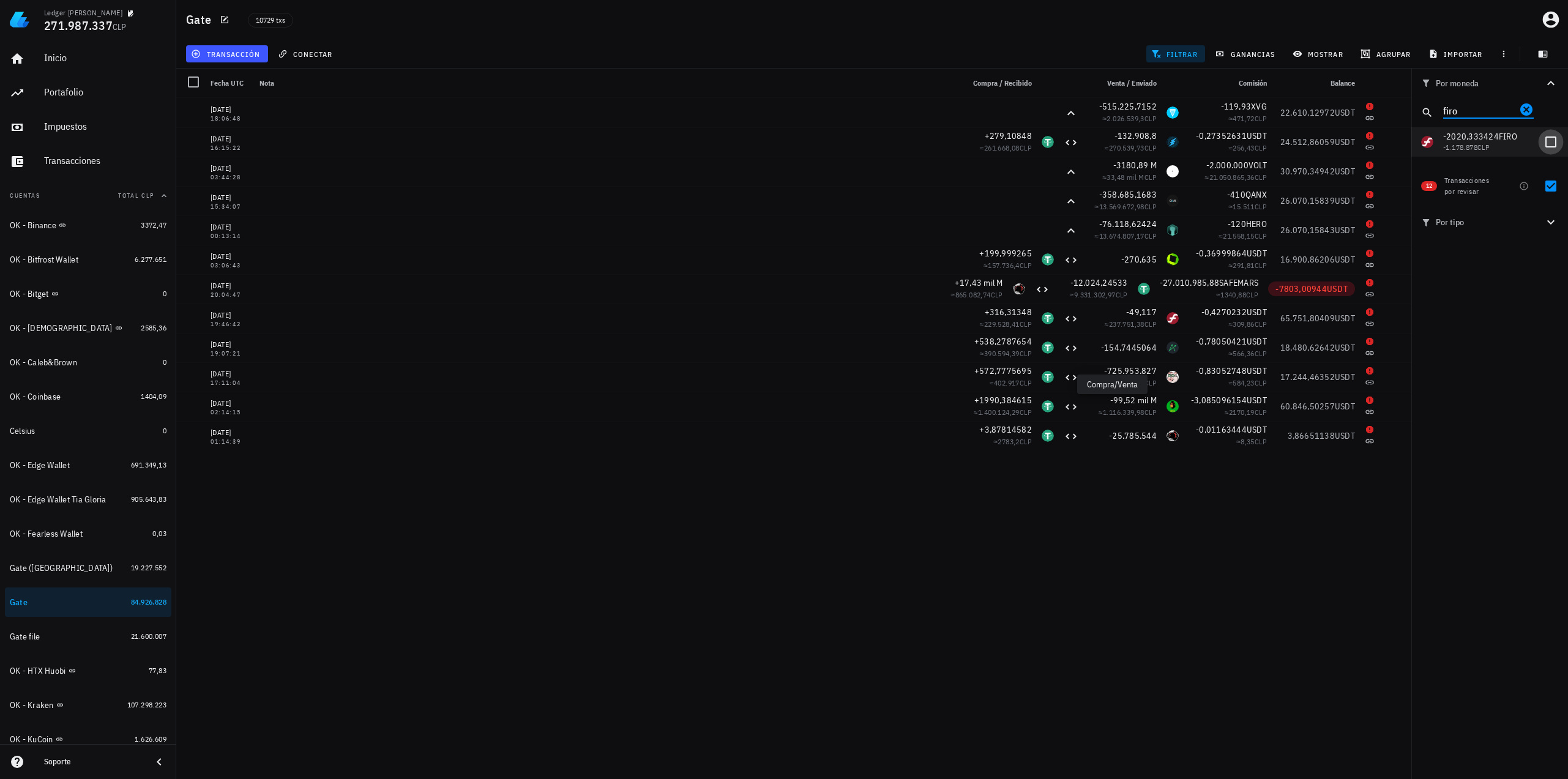
type input "firo"
click at [1545, 143] on div at bounding box center [1550, 142] width 21 height 21
checkbox input "true"
click at [1550, 184] on div at bounding box center [1550, 186] width 21 height 21
checkbox input "false"
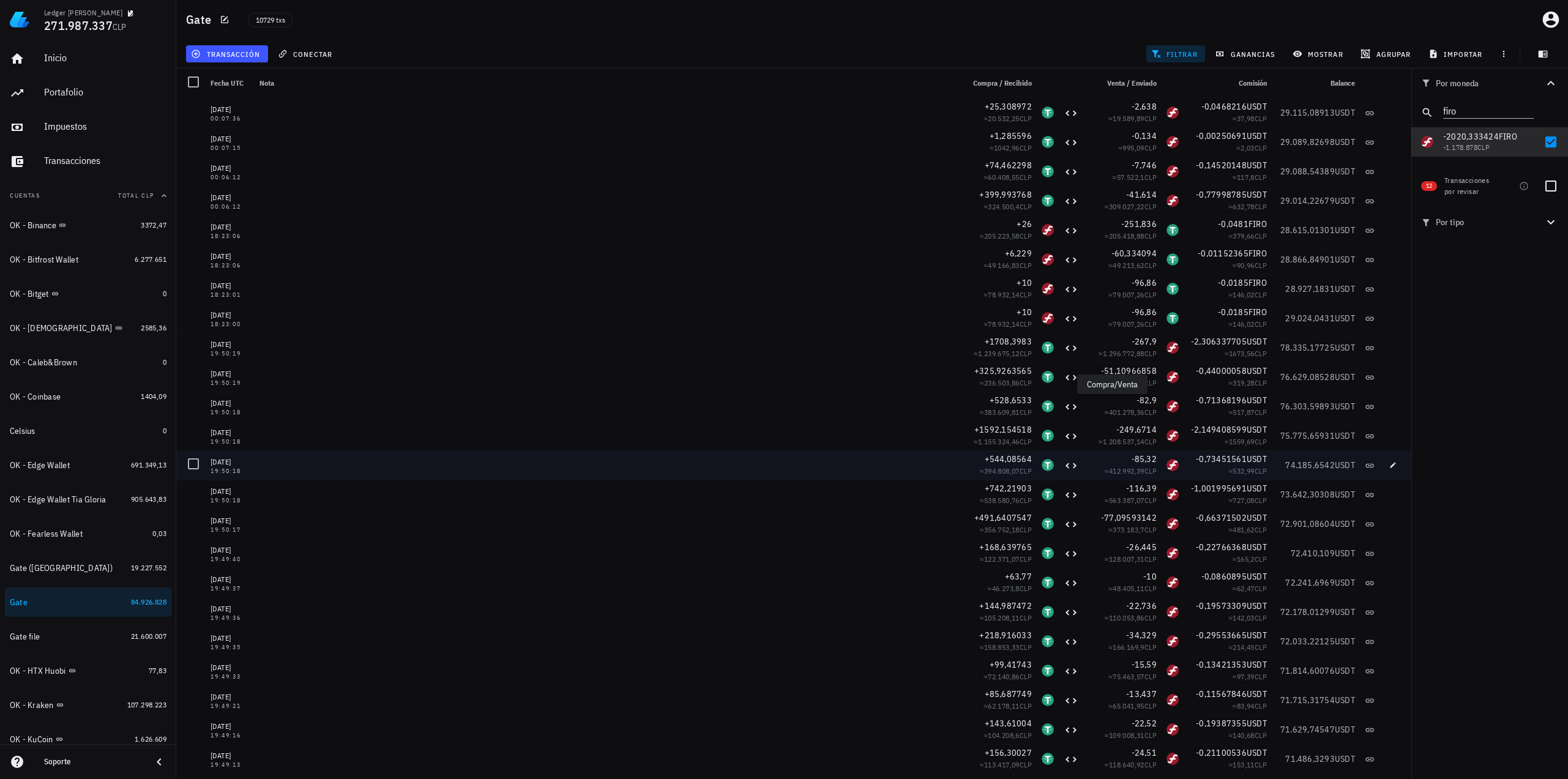
scroll to position [533, 0]
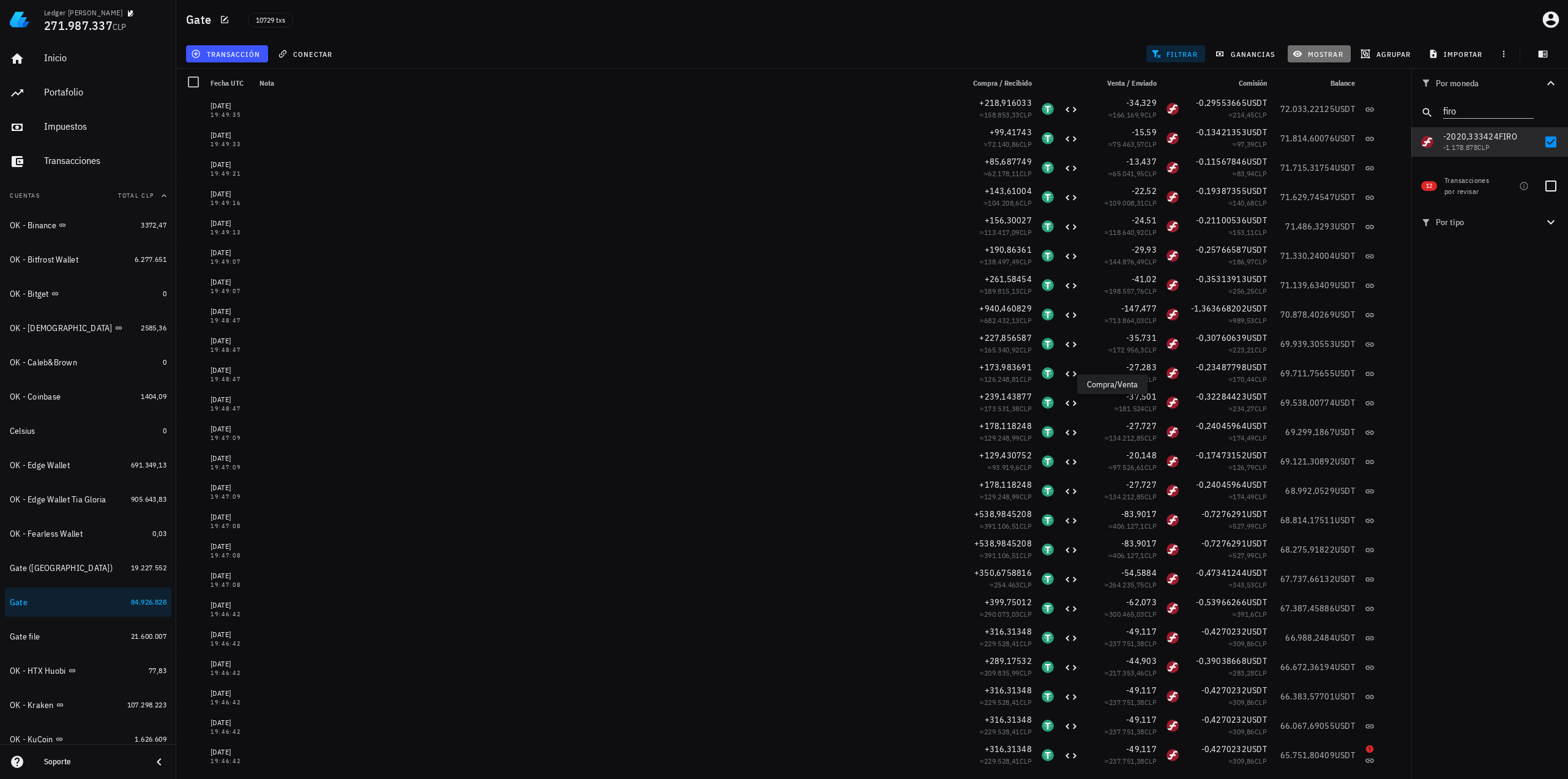
click at [1308, 51] on span "mostrar" at bounding box center [1319, 53] width 48 height 10
click at [1315, 191] on input "USDT" at bounding box center [1350, 190] width 91 height 20
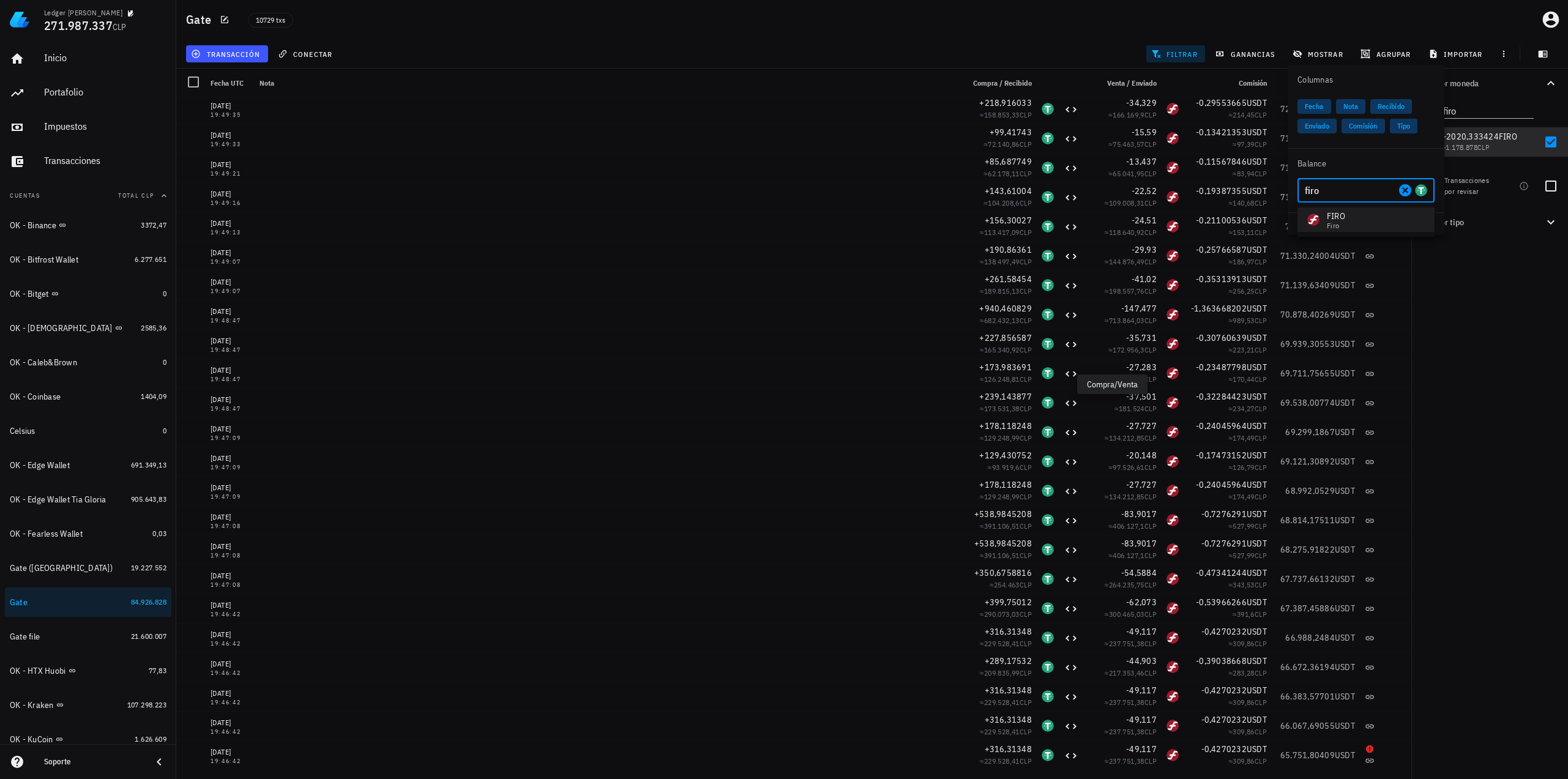
click at [1336, 218] on div "FIRO" at bounding box center [1336, 216] width 18 height 12
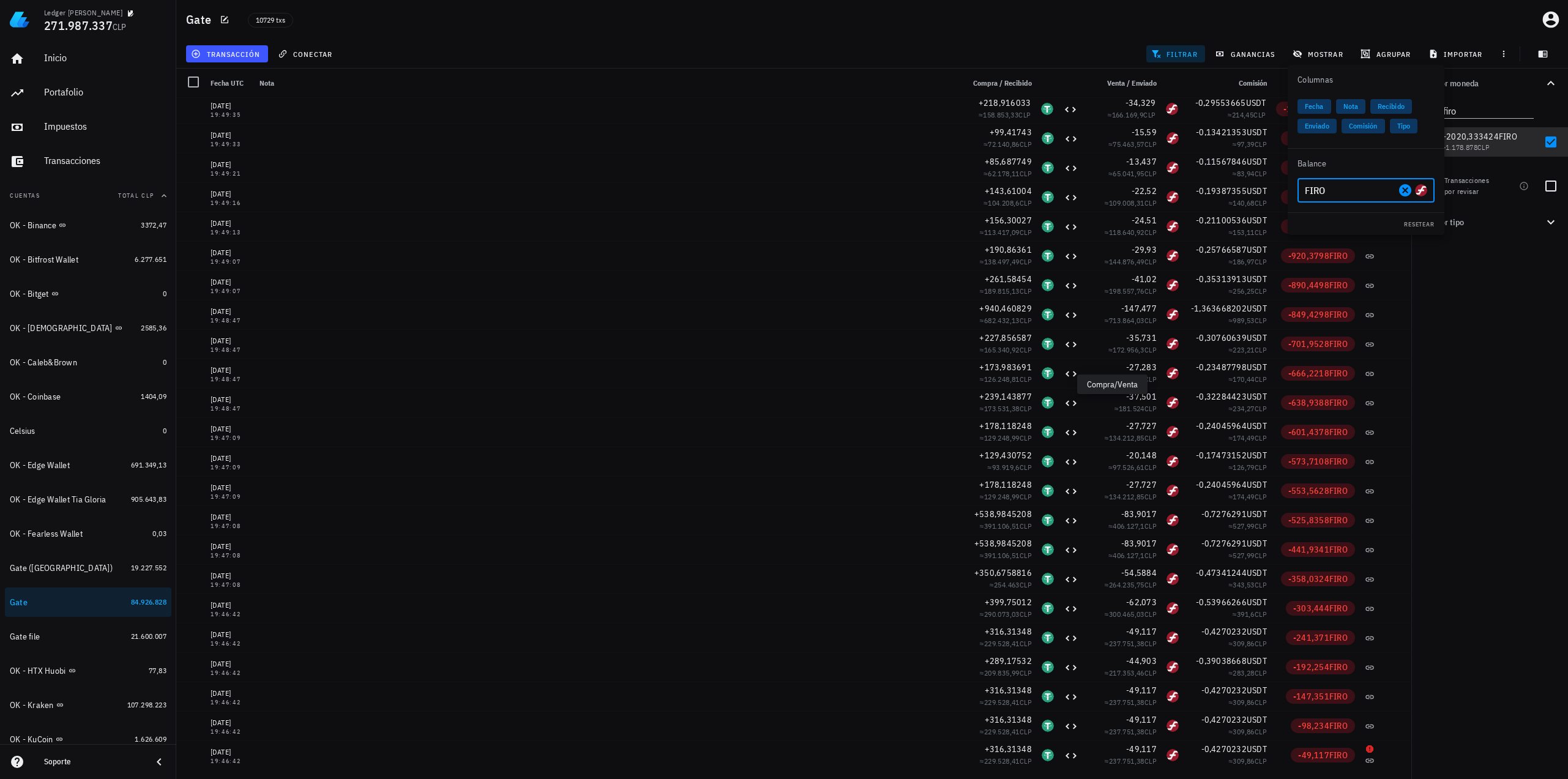
type input "FIRO"
click at [1499, 320] on div "Por moneda firo 349,73 mil M WKC 60.217.486 CLP 22.041,01562 USDT 21.103.689 CL…" at bounding box center [1489, 423] width 157 height 710
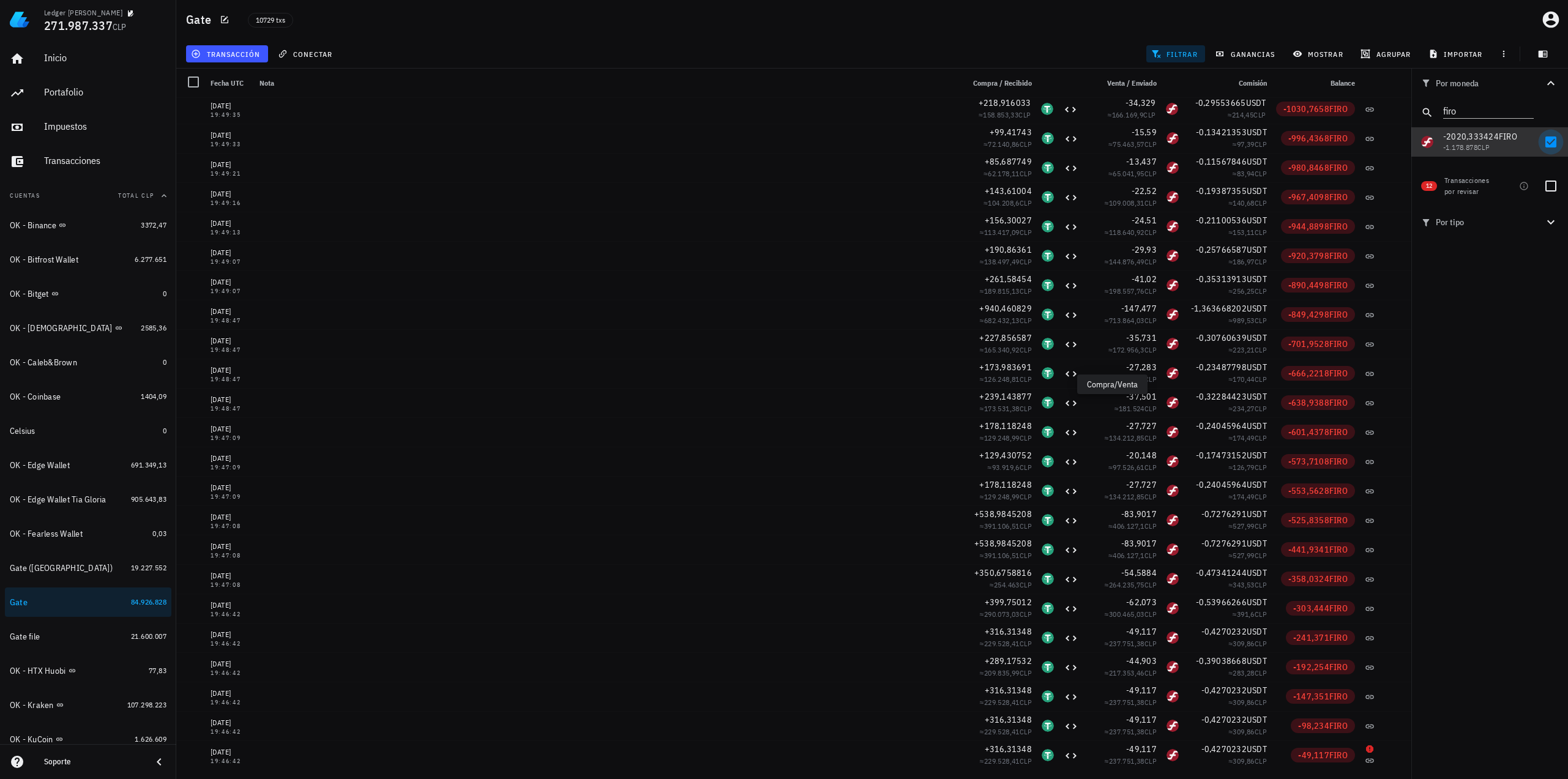
click at [1550, 144] on div at bounding box center [1550, 142] width 21 height 21
checkbox input "false"
click at [1553, 187] on div at bounding box center [1550, 186] width 21 height 21
checkbox input "true"
click at [1529, 112] on icon "Clear" at bounding box center [1526, 109] width 12 height 12
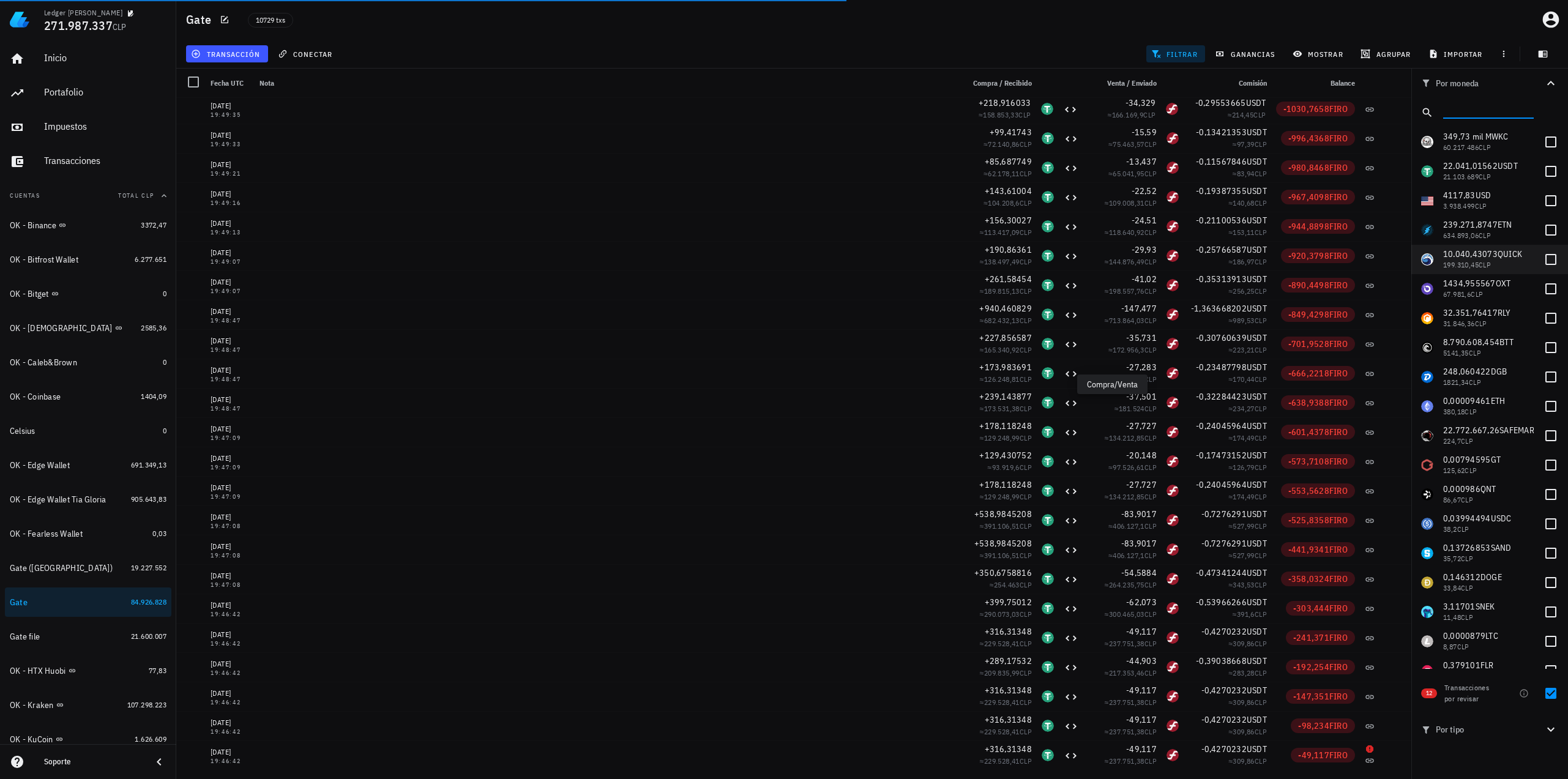
scroll to position [0, 0]
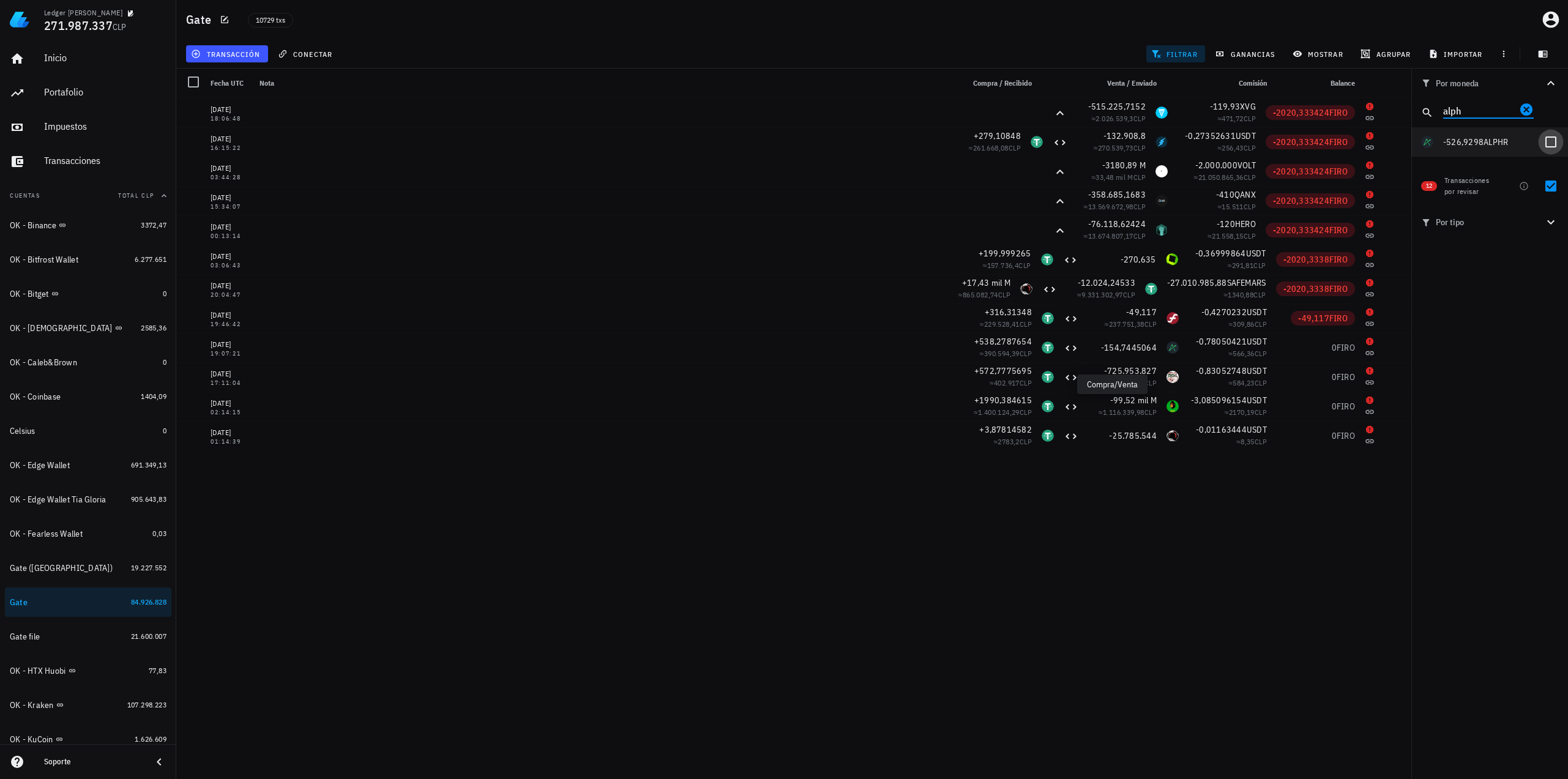
type input "alph"
click at [1551, 142] on div at bounding box center [1550, 142] width 21 height 21
checkbox input "true"
click at [1555, 184] on div at bounding box center [1550, 186] width 21 height 21
checkbox input "false"
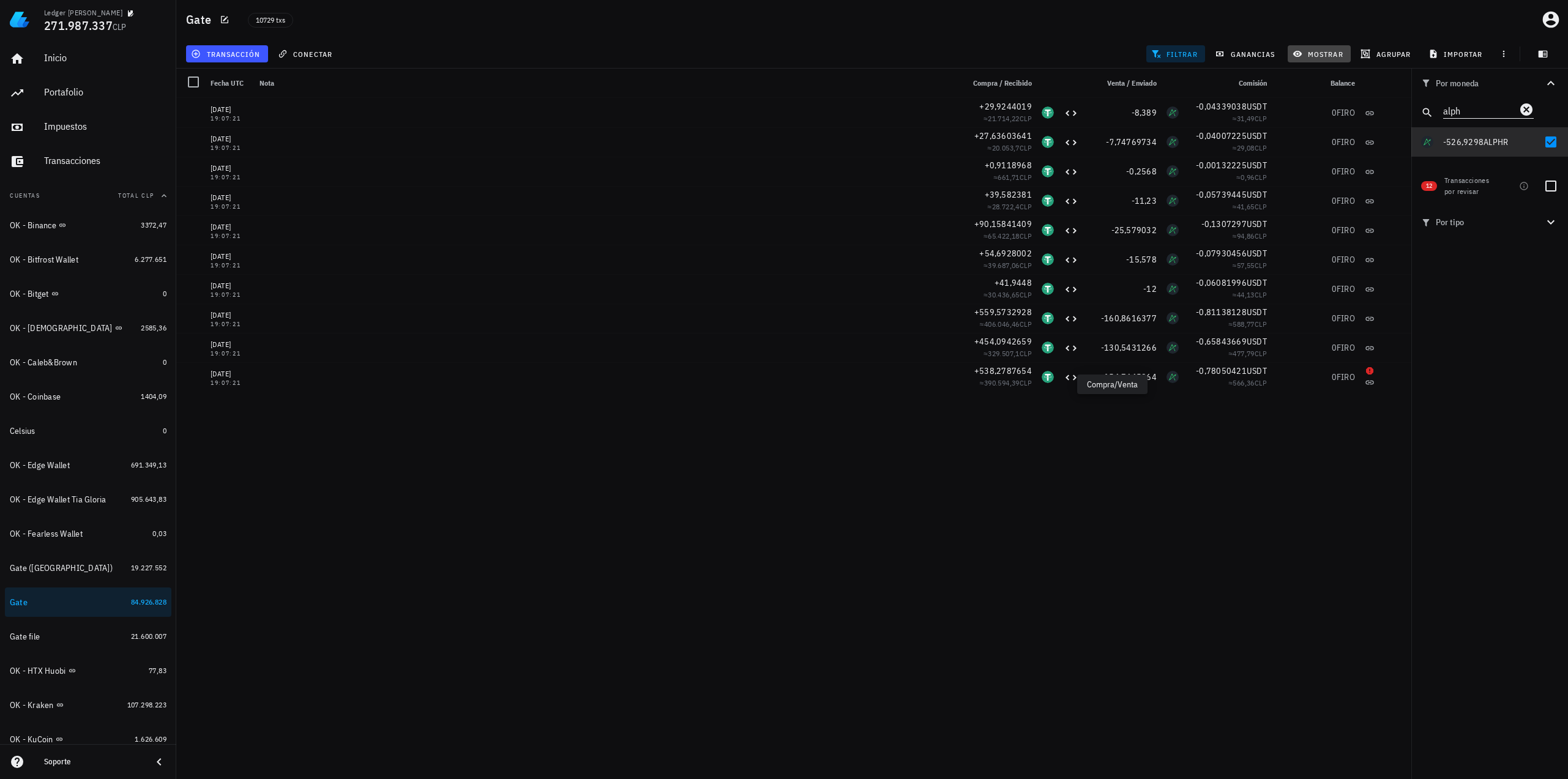
click at [1315, 50] on span "mostrar" at bounding box center [1319, 53] width 48 height 10
click at [1322, 190] on input "FIRO" at bounding box center [1350, 190] width 91 height 20
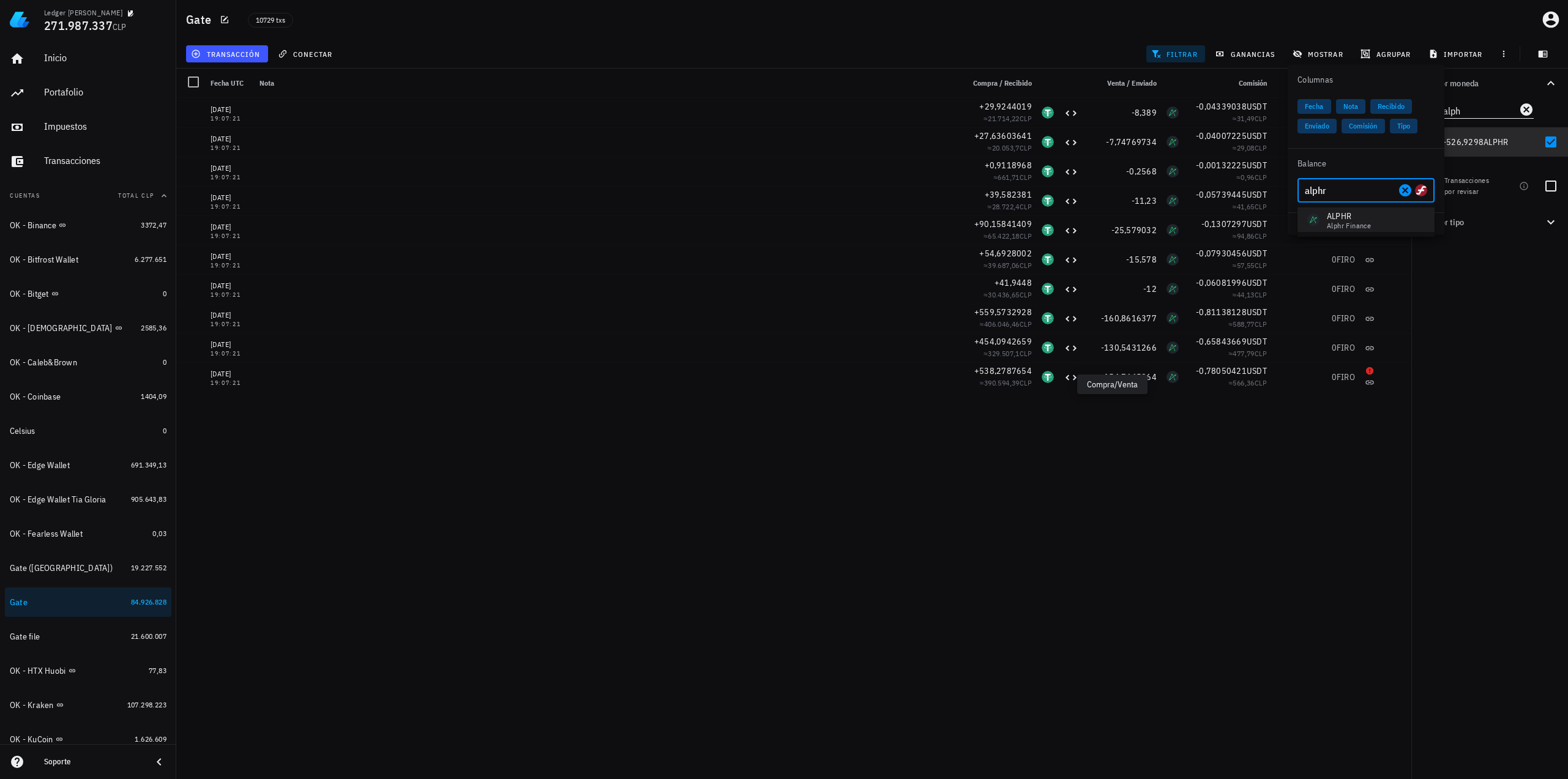
click at [1328, 217] on div "ALPHR" at bounding box center [1348, 216] width 44 height 12
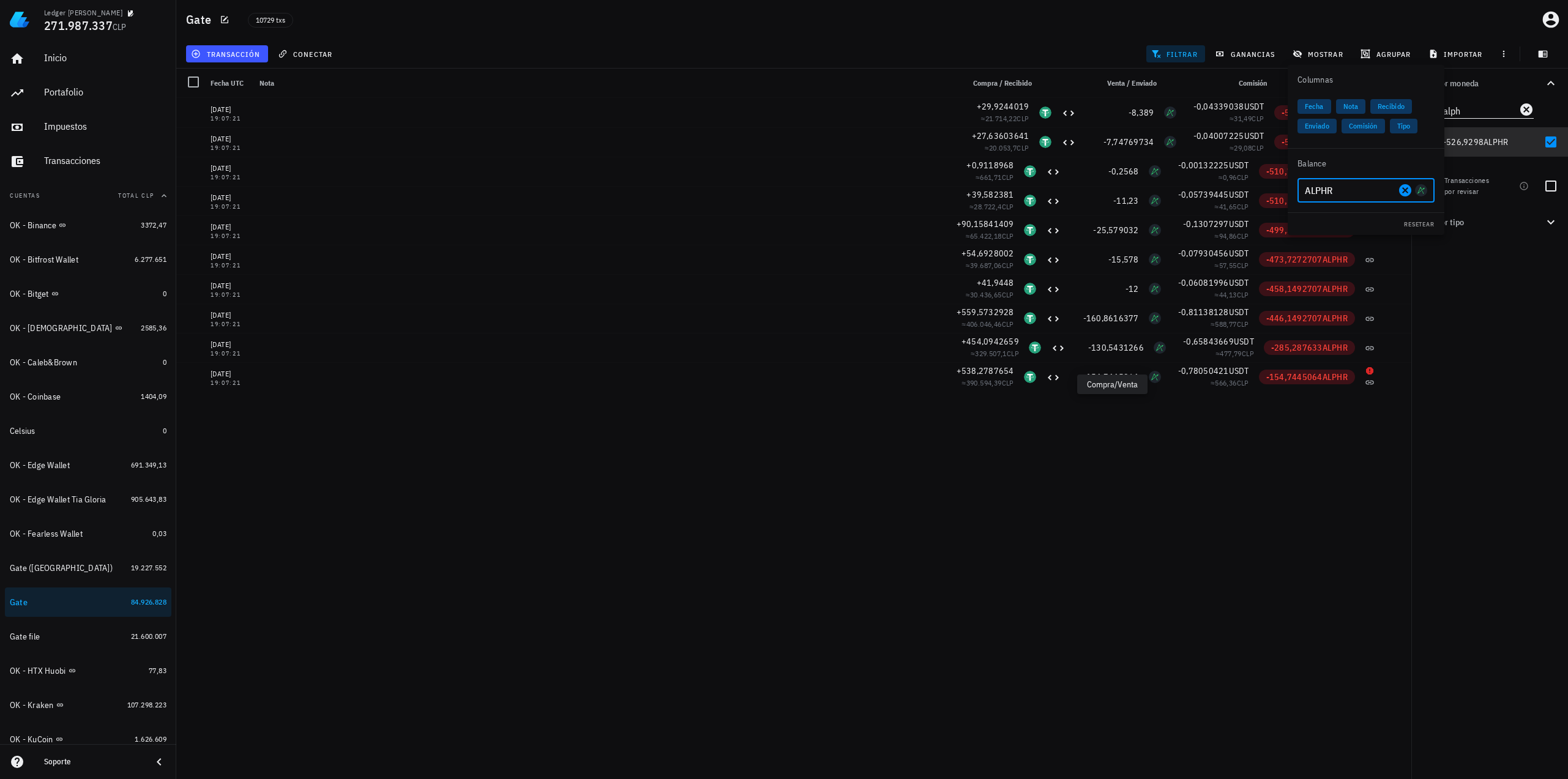
type input "ALPHR"
click at [1472, 375] on div "Por moneda alph 349,73 mil M WKC 60.217.486 CLP 22.041,01562 USDT 21.103.689 CL…" at bounding box center [1489, 423] width 157 height 710
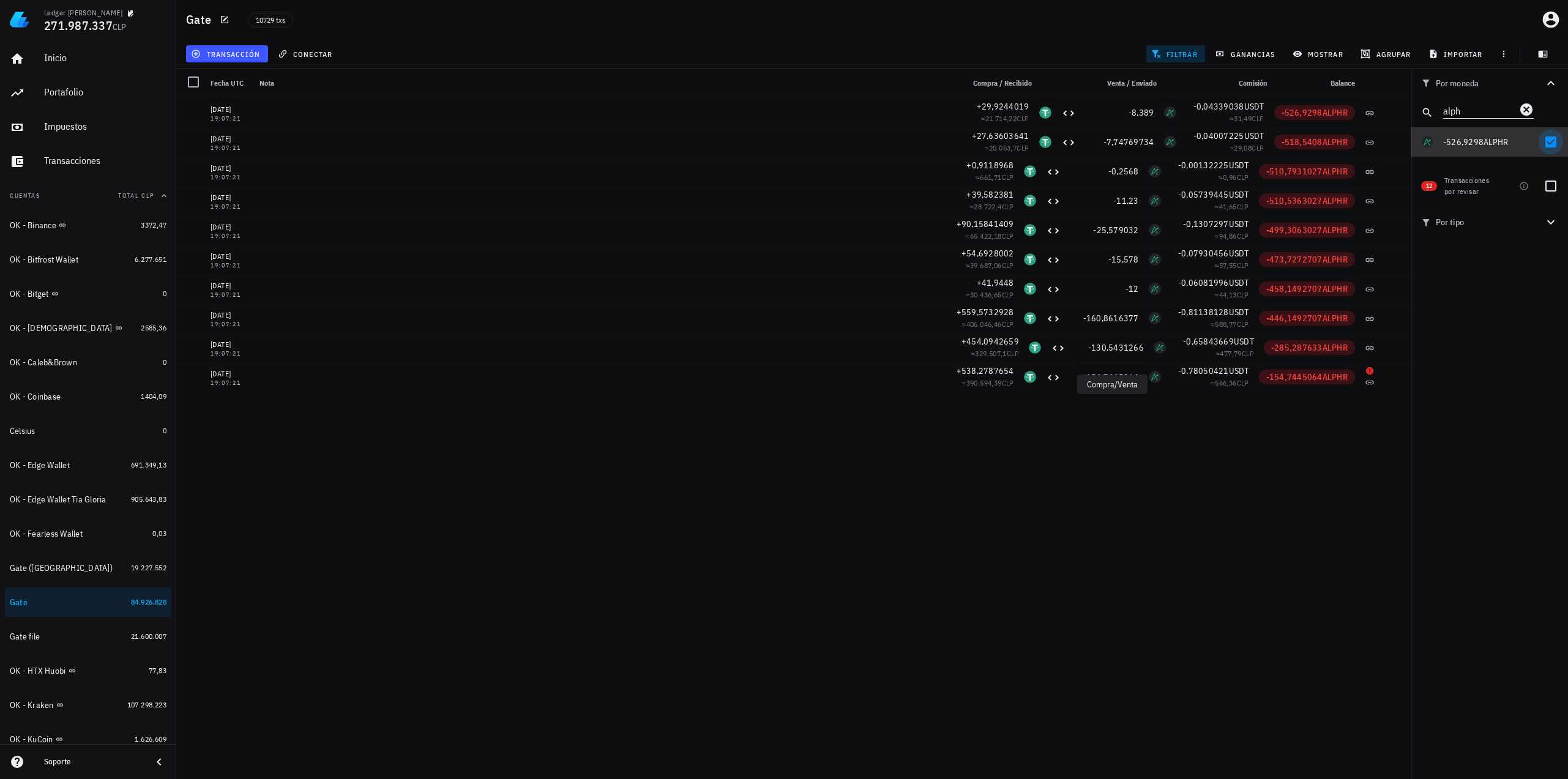
click at [1548, 138] on div at bounding box center [1550, 142] width 21 height 21
checkbox input "false"
click at [1524, 109] on icon "Clear" at bounding box center [1526, 109] width 15 height 15
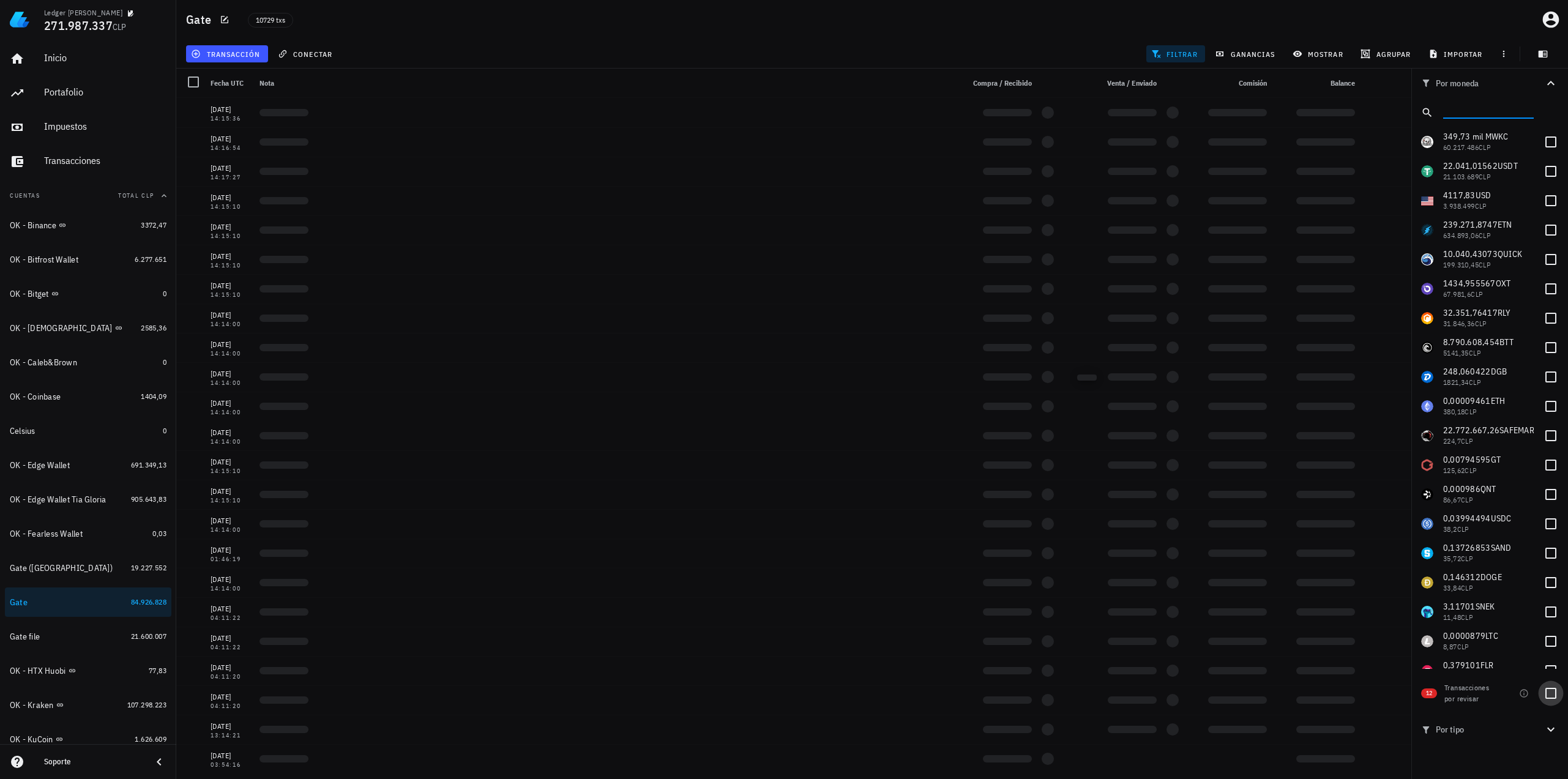
click at [1550, 696] on div at bounding box center [1550, 693] width 21 height 21
checkbox input "true"
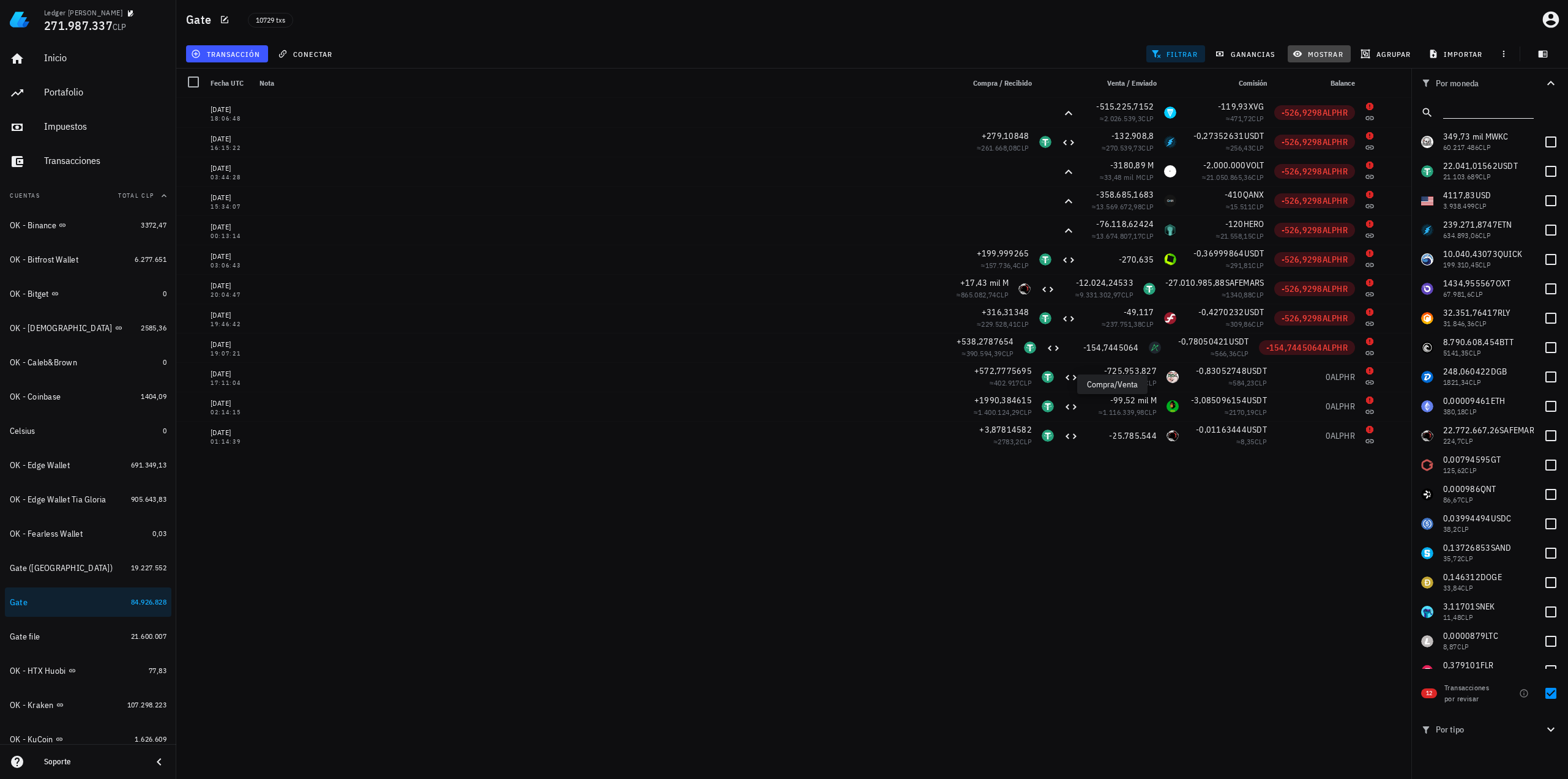
click at [1318, 46] on button "mostrar" at bounding box center [1319, 53] width 63 height 17
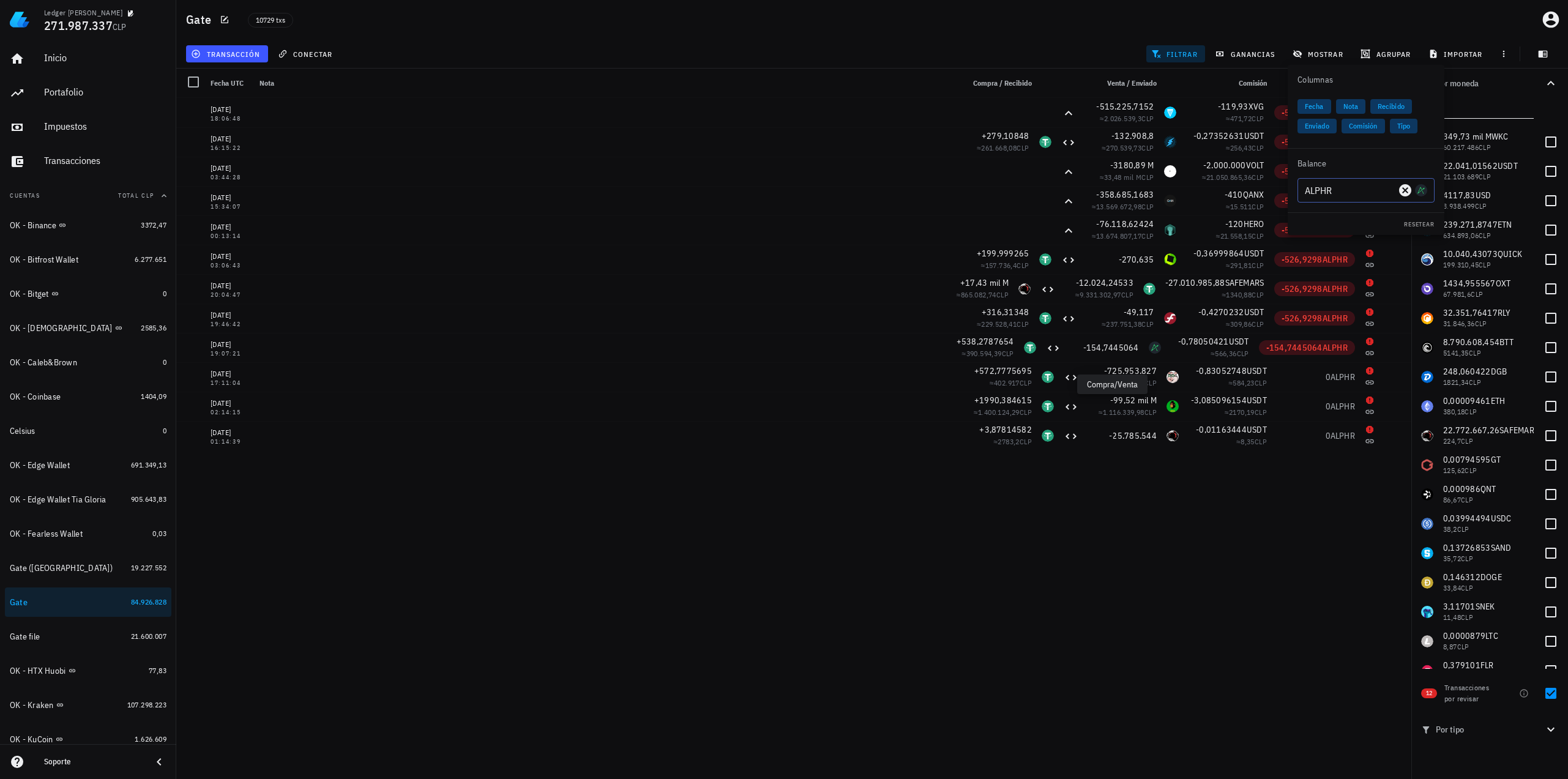
click at [1325, 192] on input "ALPHR" at bounding box center [1350, 190] width 91 height 20
click at [1346, 218] on div "PIG" at bounding box center [1345, 216] width 37 height 12
type input "PIG"
click at [1480, 109] on input "text" at bounding box center [1487, 110] width 88 height 16
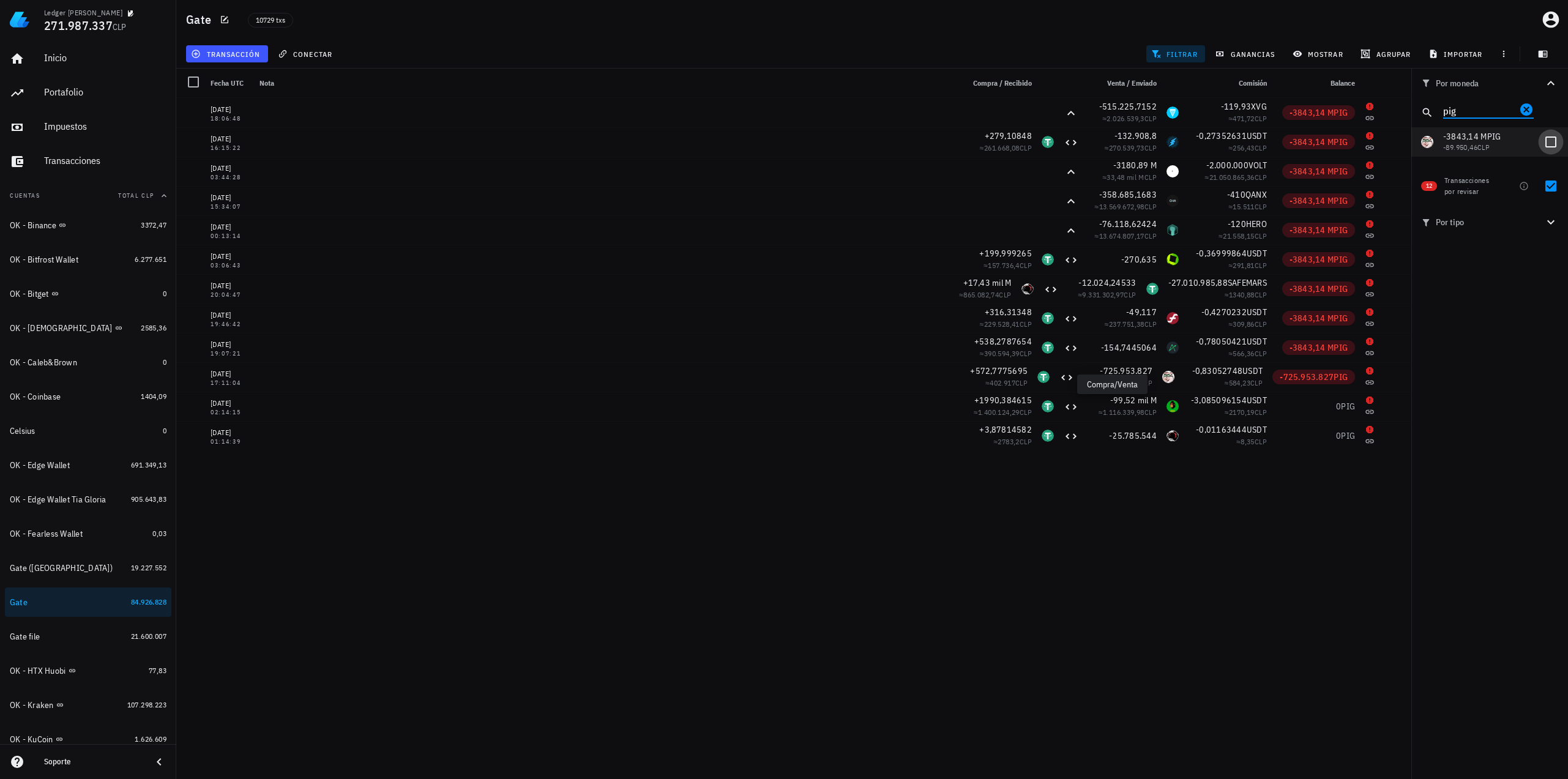
type input "pig"
click at [1548, 142] on div at bounding box center [1550, 142] width 21 height 21
checkbox input "true"
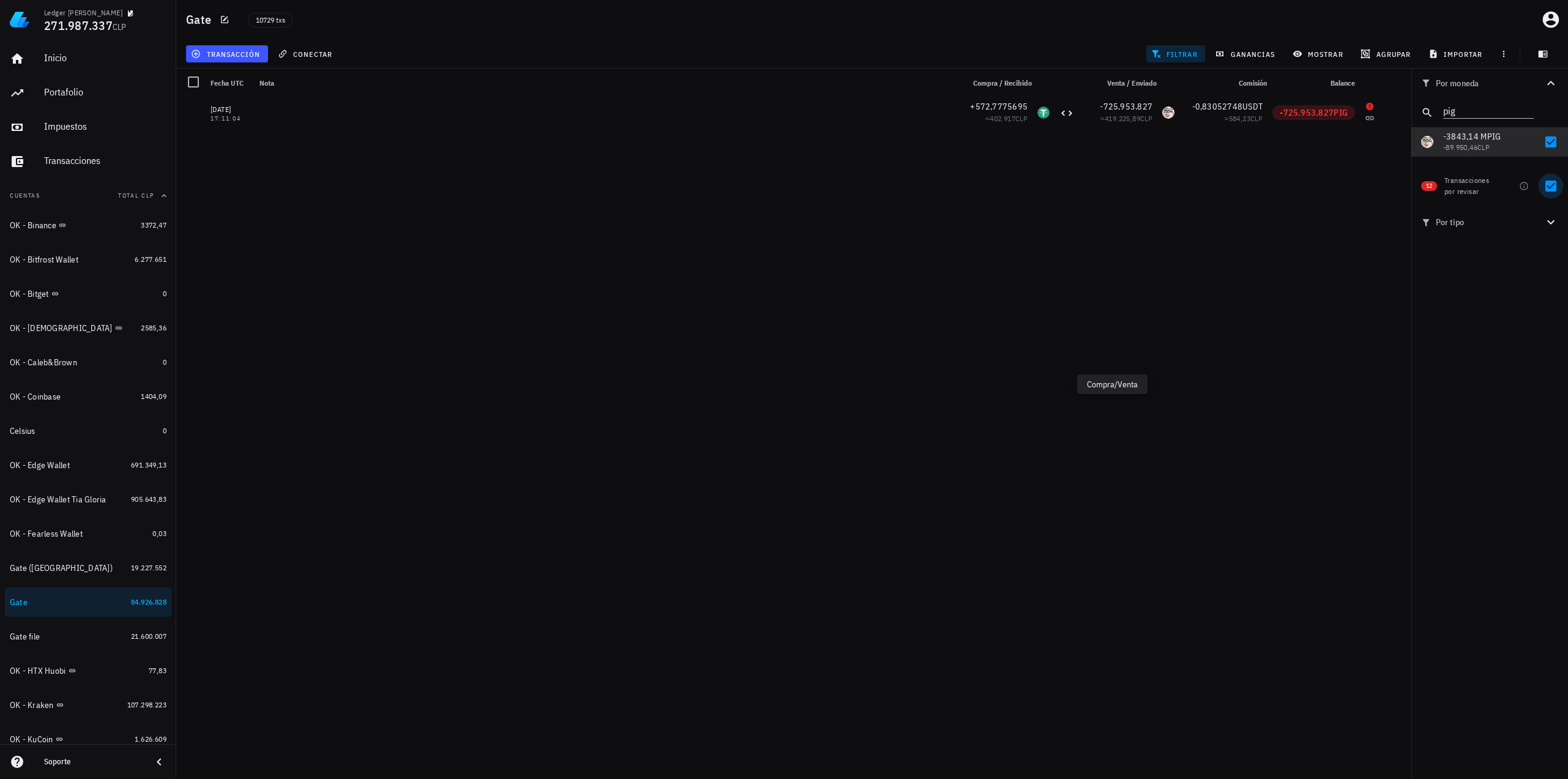
click at [1552, 186] on div at bounding box center [1550, 186] width 21 height 21
checkbox input "false"
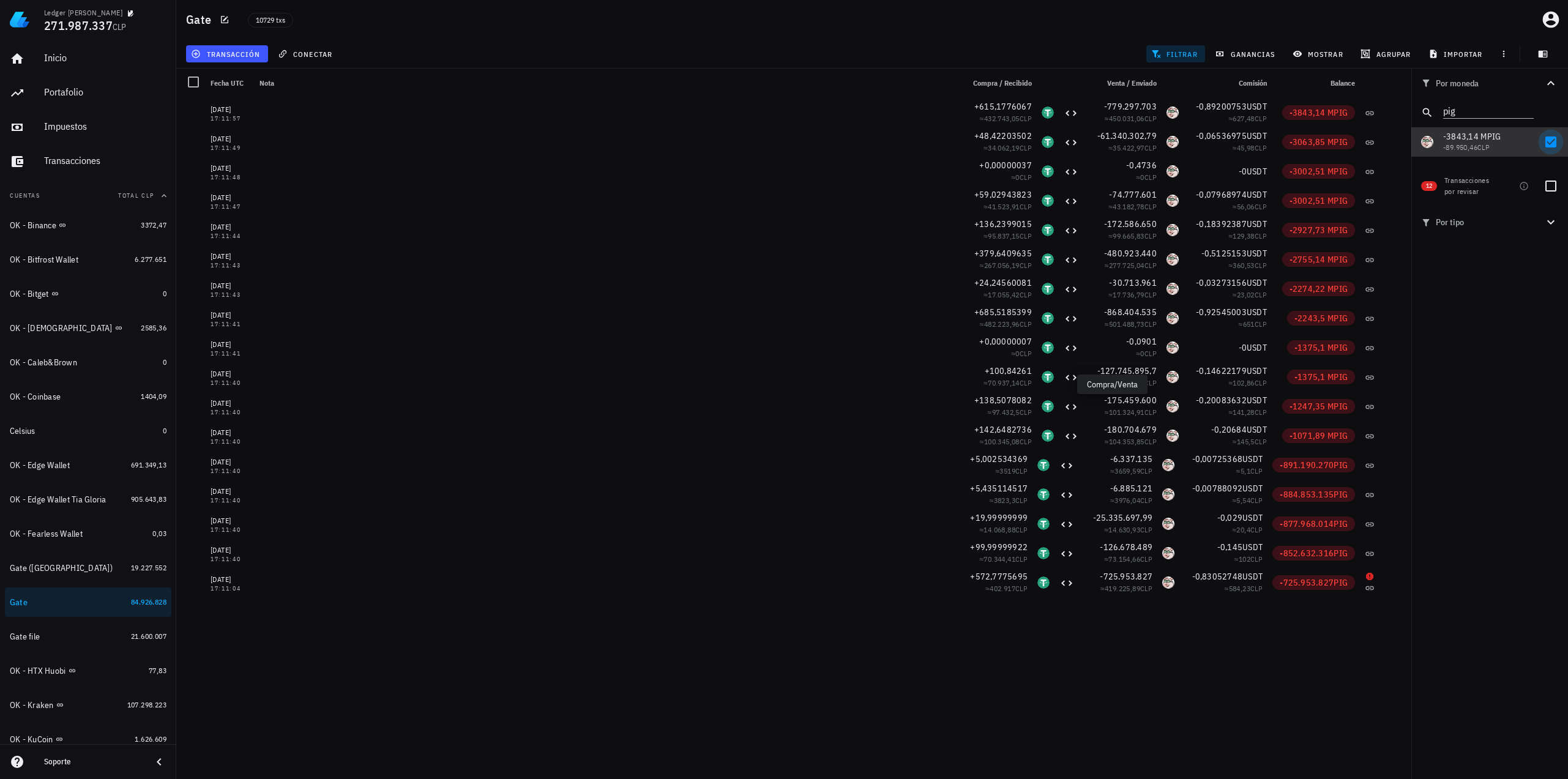
click at [1548, 146] on div at bounding box center [1550, 142] width 21 height 21
checkbox input "false"
click at [1550, 188] on div at bounding box center [1550, 186] width 21 height 21
checkbox input "true"
click at [1526, 110] on icon "Clear" at bounding box center [1526, 109] width 12 height 12
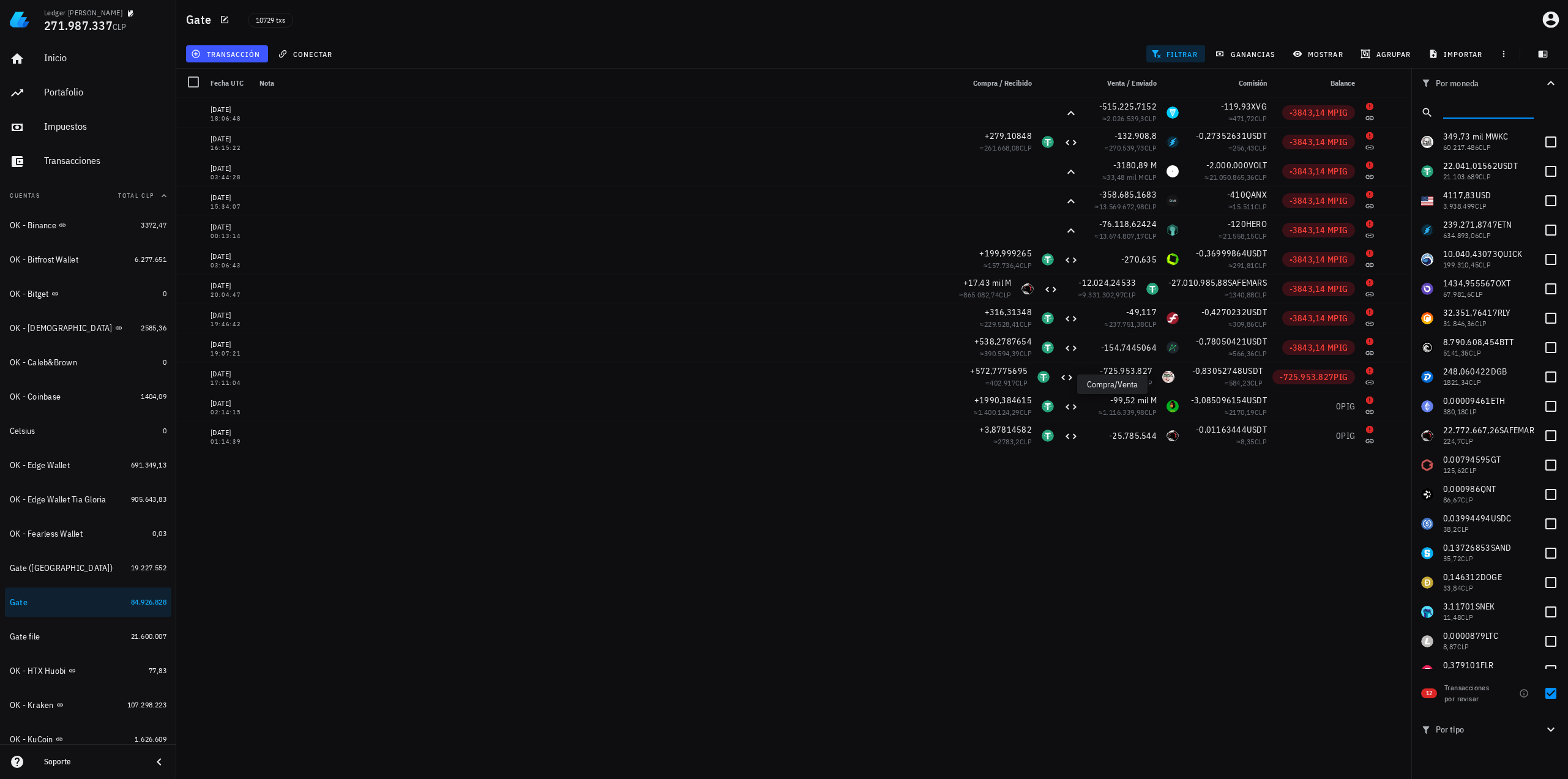
click at [1475, 112] on input "text" at bounding box center [1487, 110] width 88 height 16
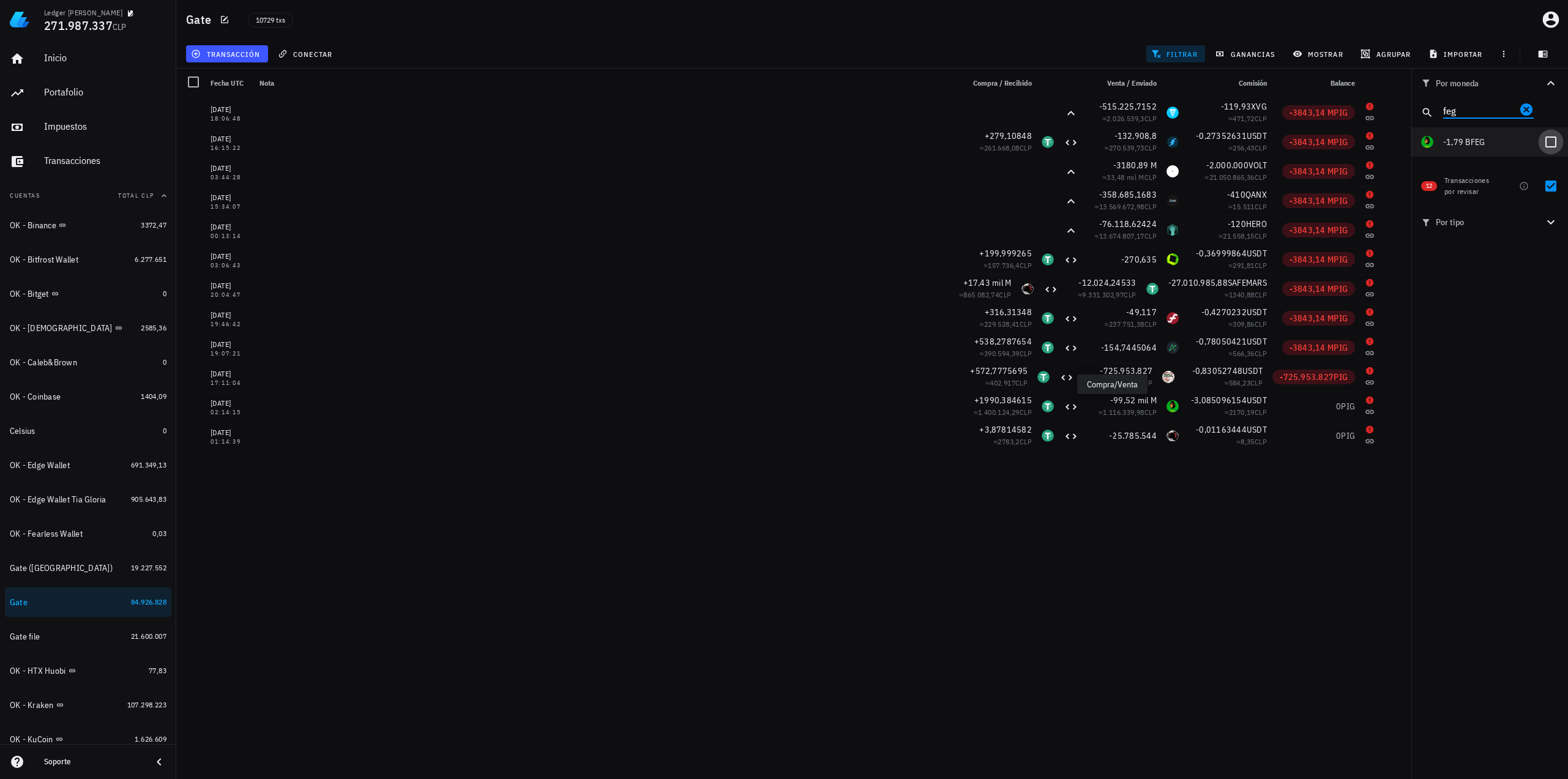
type input "feg"
click at [1546, 140] on div at bounding box center [1550, 142] width 21 height 21
checkbox input "true"
click at [1554, 189] on div at bounding box center [1550, 186] width 21 height 21
checkbox input "false"
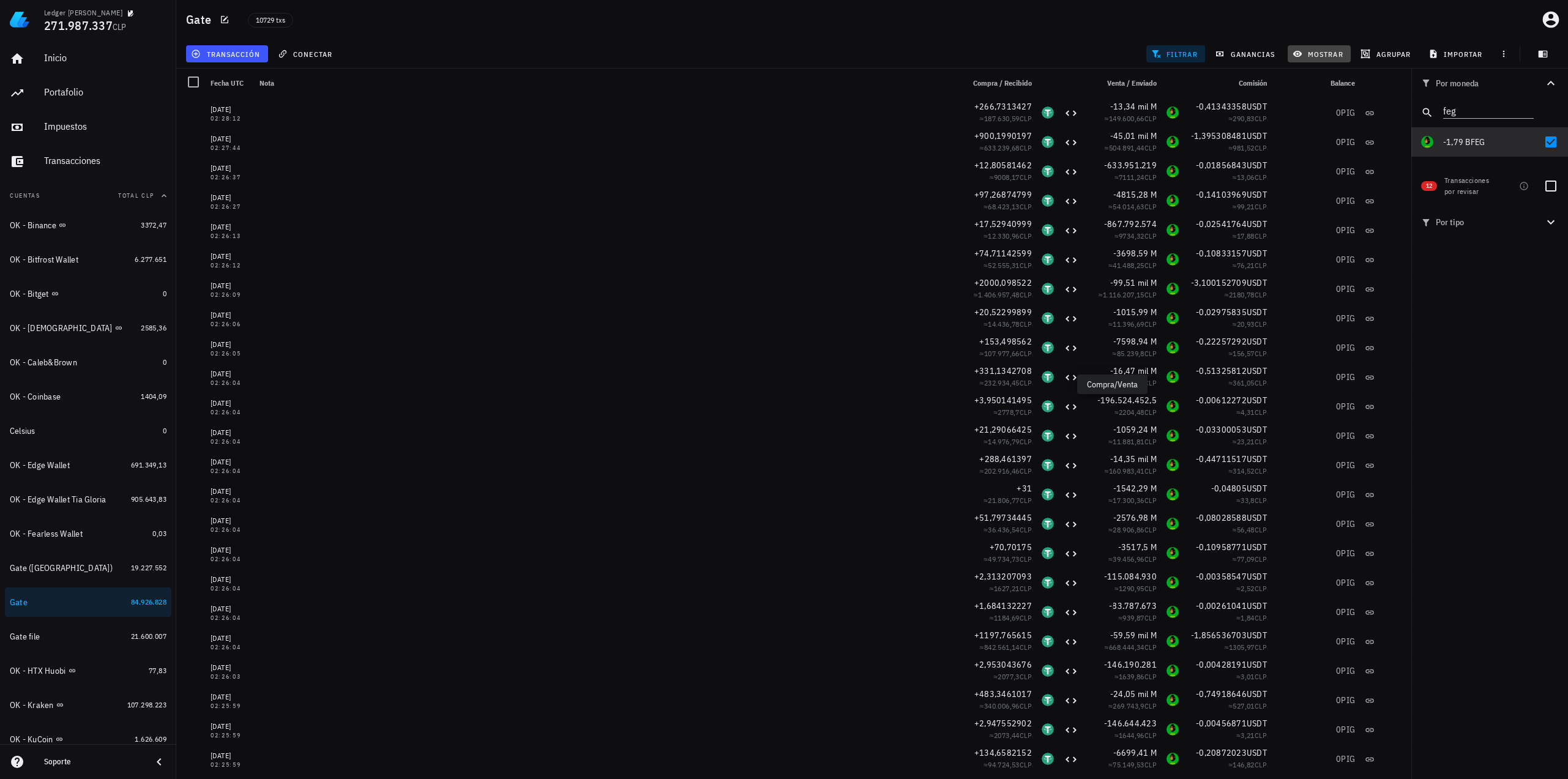
click at [1310, 52] on span "mostrar" at bounding box center [1319, 53] width 48 height 10
click at [1312, 180] on input "PIG" at bounding box center [1350, 190] width 91 height 20
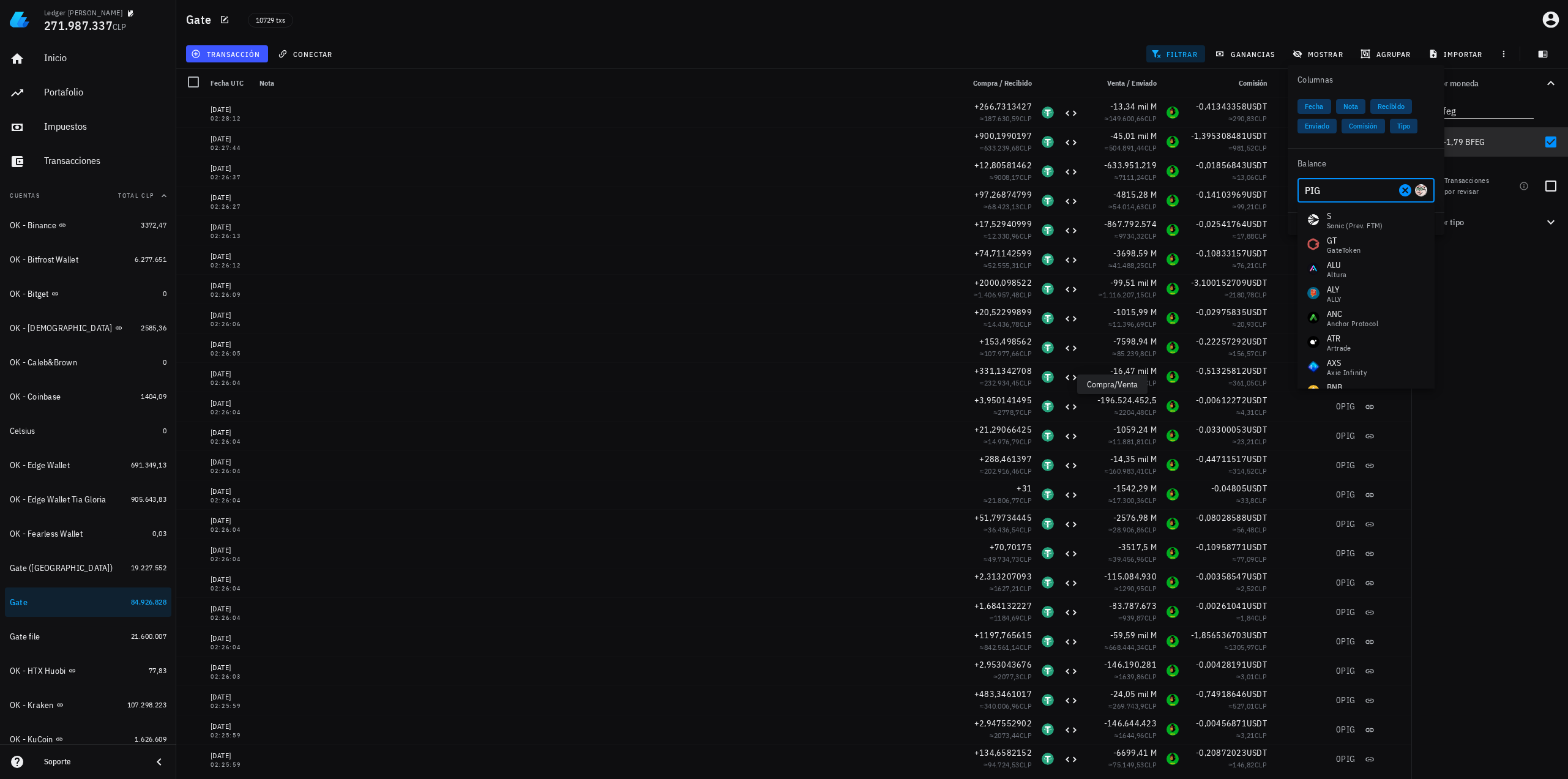
click at [1338, 189] on input "PIG" at bounding box center [1350, 190] width 91 height 20
click at [1316, 190] on input "PIG" at bounding box center [1350, 190] width 91 height 20
drag, startPoint x: 1328, startPoint y: 192, endPoint x: 1220, endPoint y: 178, distance: 108.9
click at [1254, 183] on div "Ledger [PERSON_NAME] 271.987.337 CLP Inicio [GEOGRAPHIC_DATA] Impuestos [GEOGRA…" at bounding box center [784, 389] width 1568 height 779
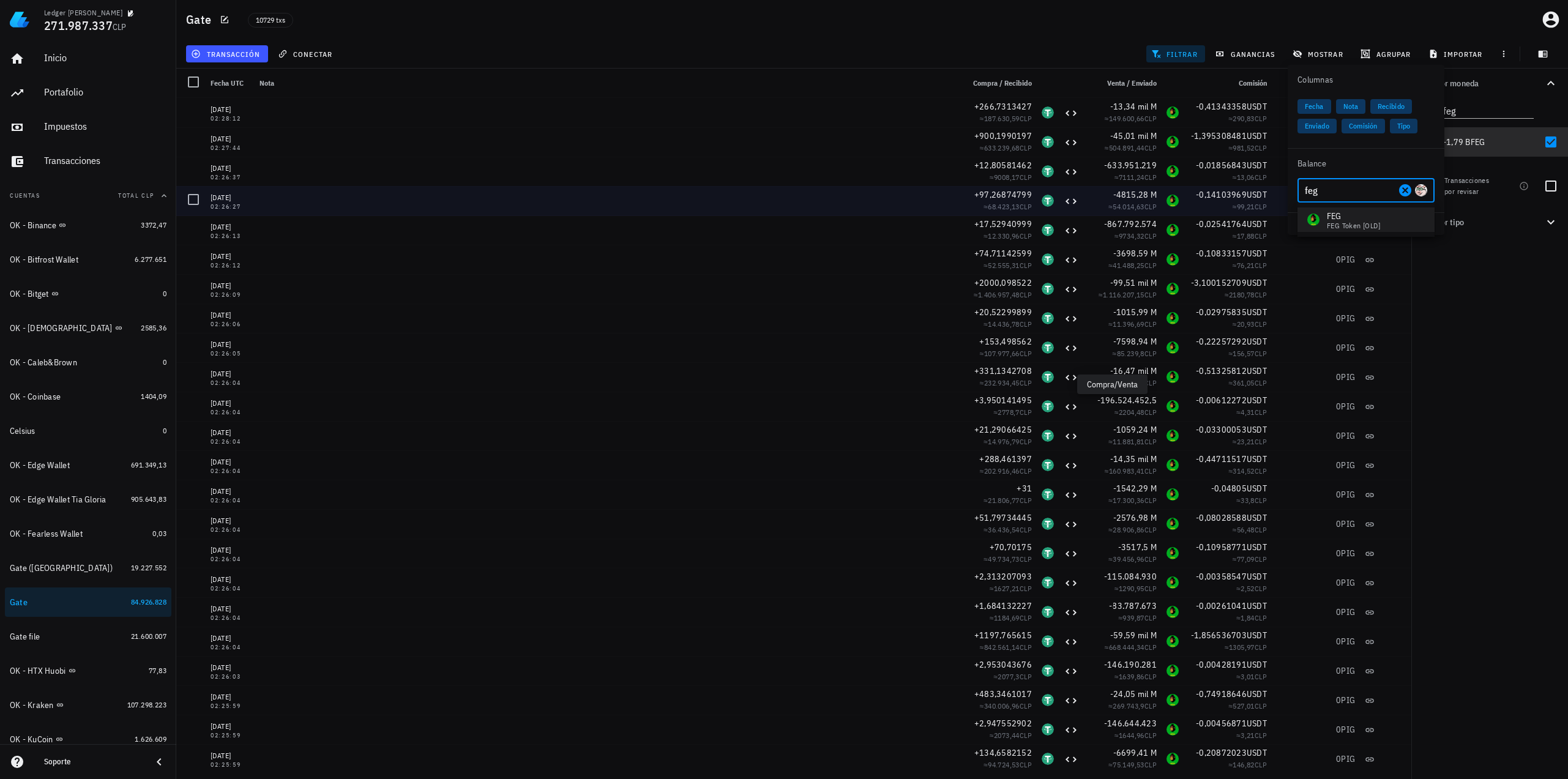
click at [1319, 213] on div "FEG FEG Token [OLD]" at bounding box center [1343, 220] width 73 height 20
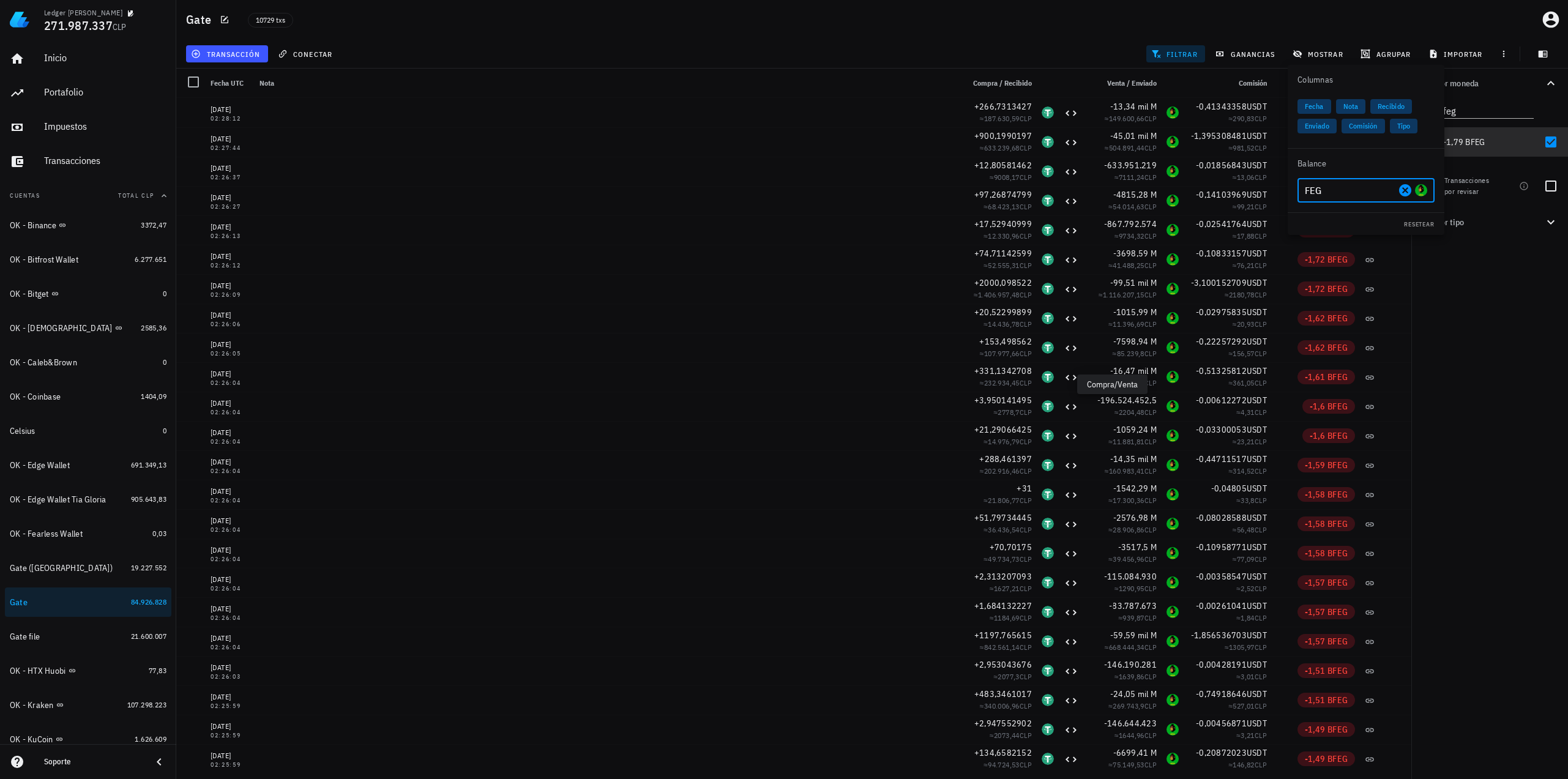
type input "FEG"
click at [1508, 319] on div "Por moneda feg 349,73 mil M WKC 60.217.486 CLP 22.041,01562 USDT 21.103.689 CLP…" at bounding box center [1489, 423] width 157 height 710
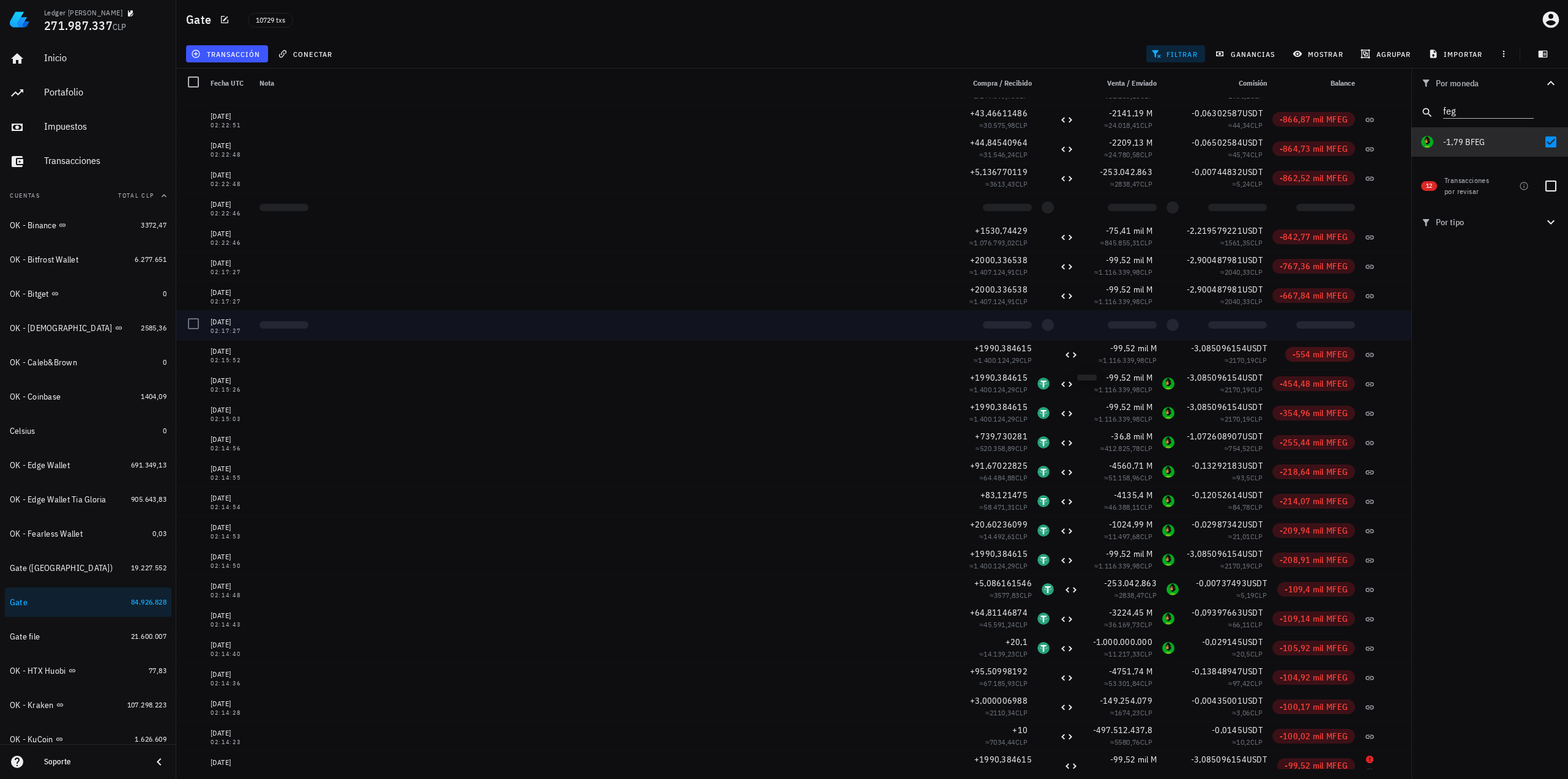
scroll to position [2324, 0]
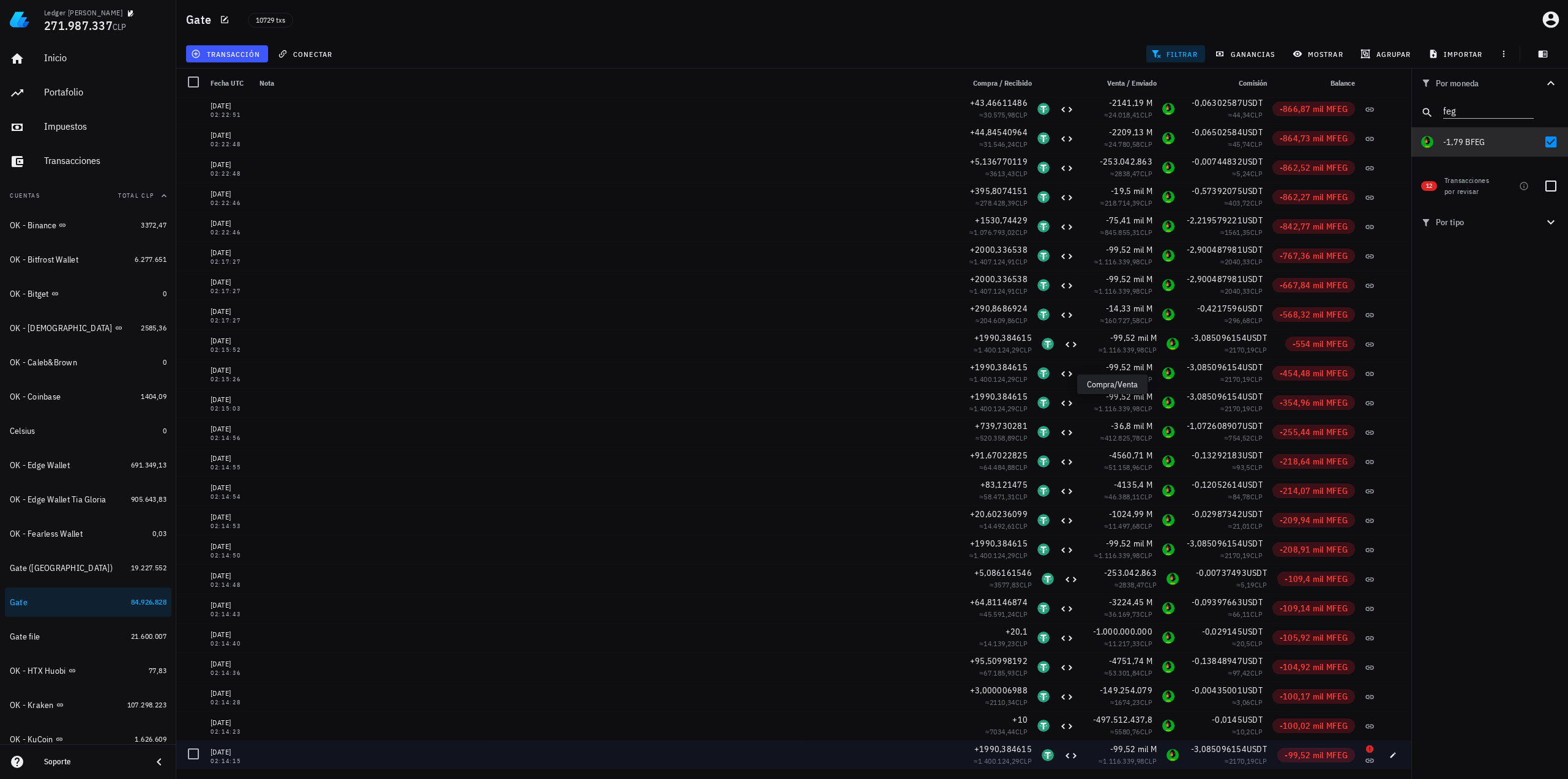
click at [1122, 750] on span "-99,52 mil M" at bounding box center [1133, 749] width 46 height 11
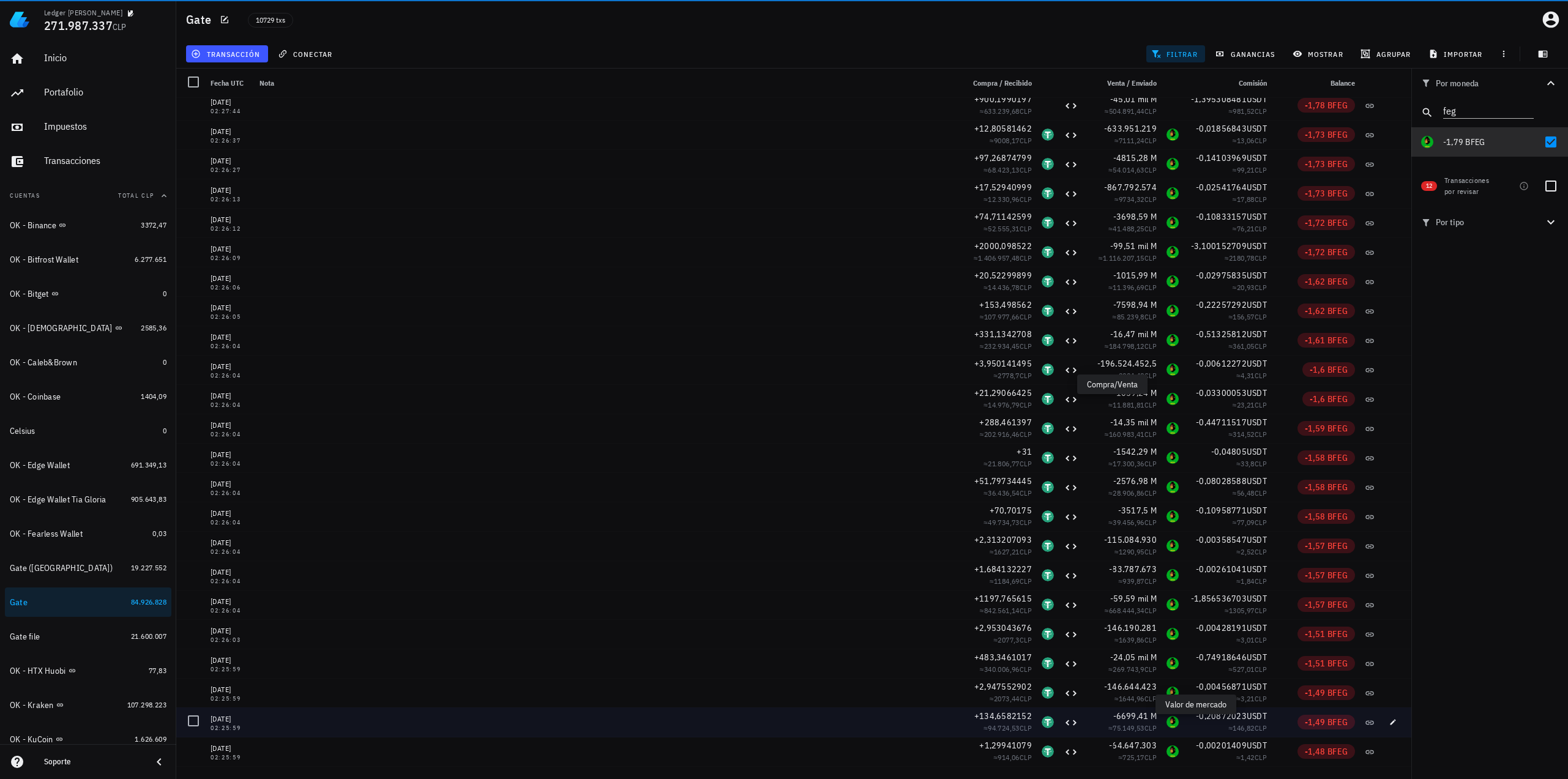
scroll to position [0, 0]
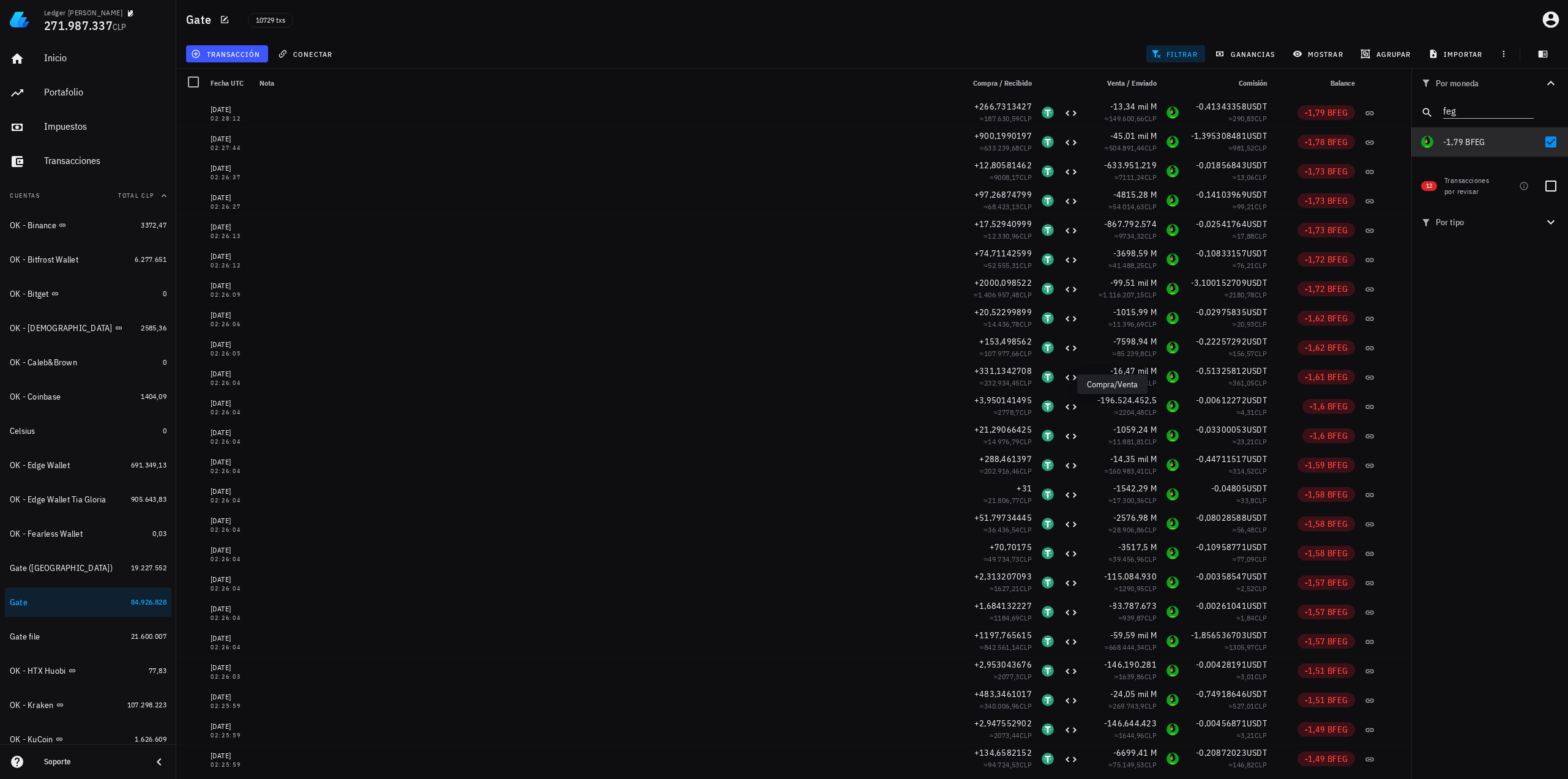
click at [1563, 326] on div "Por moneda feg 349,73 mil M WKC 60.217.486 CLP 22.041,01562 USDT 21.103.689 CLP…" at bounding box center [1489, 423] width 157 height 710
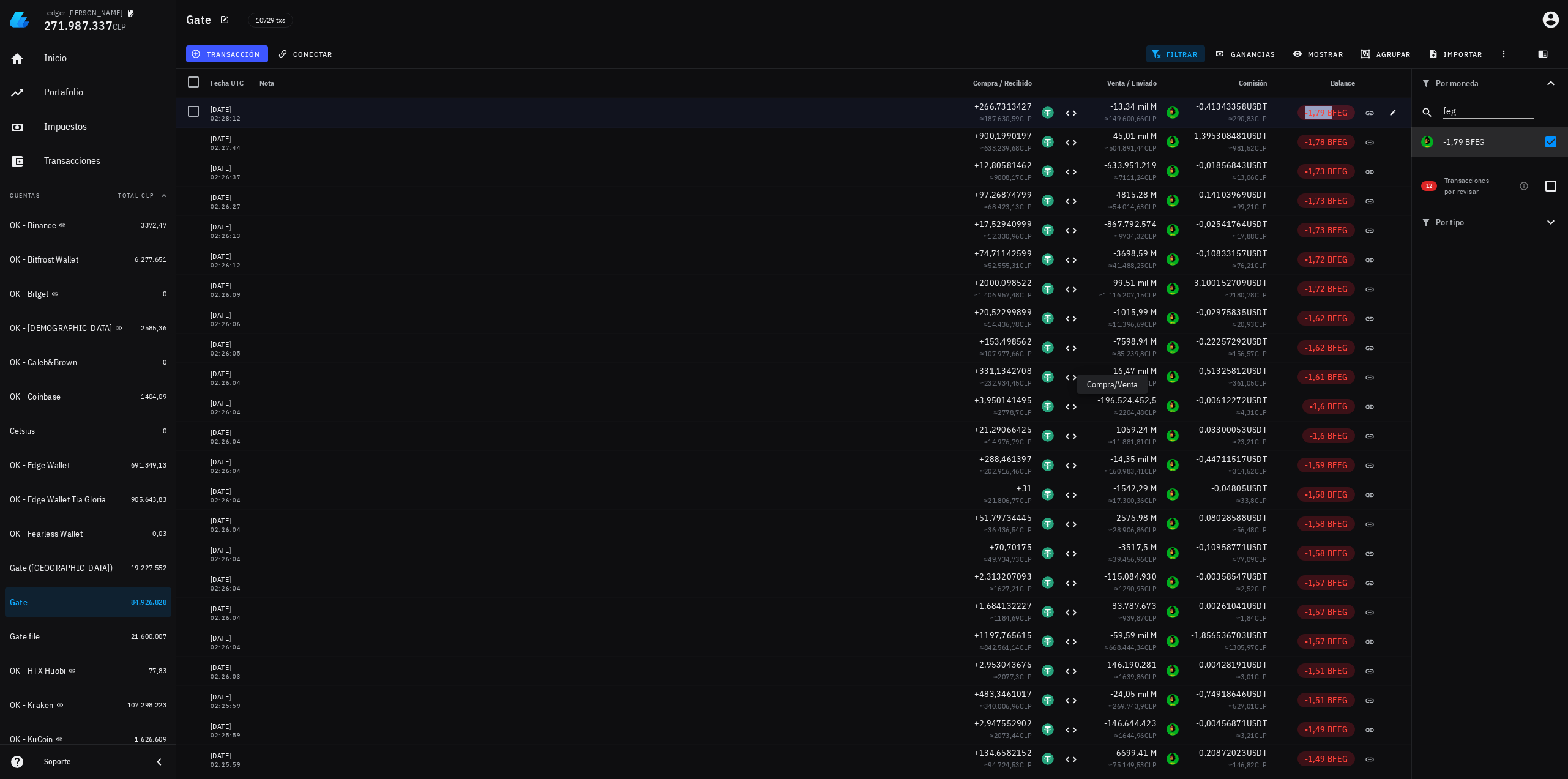
click at [1308, 110] on span "-1,79 B" at bounding box center [1319, 112] width 28 height 11
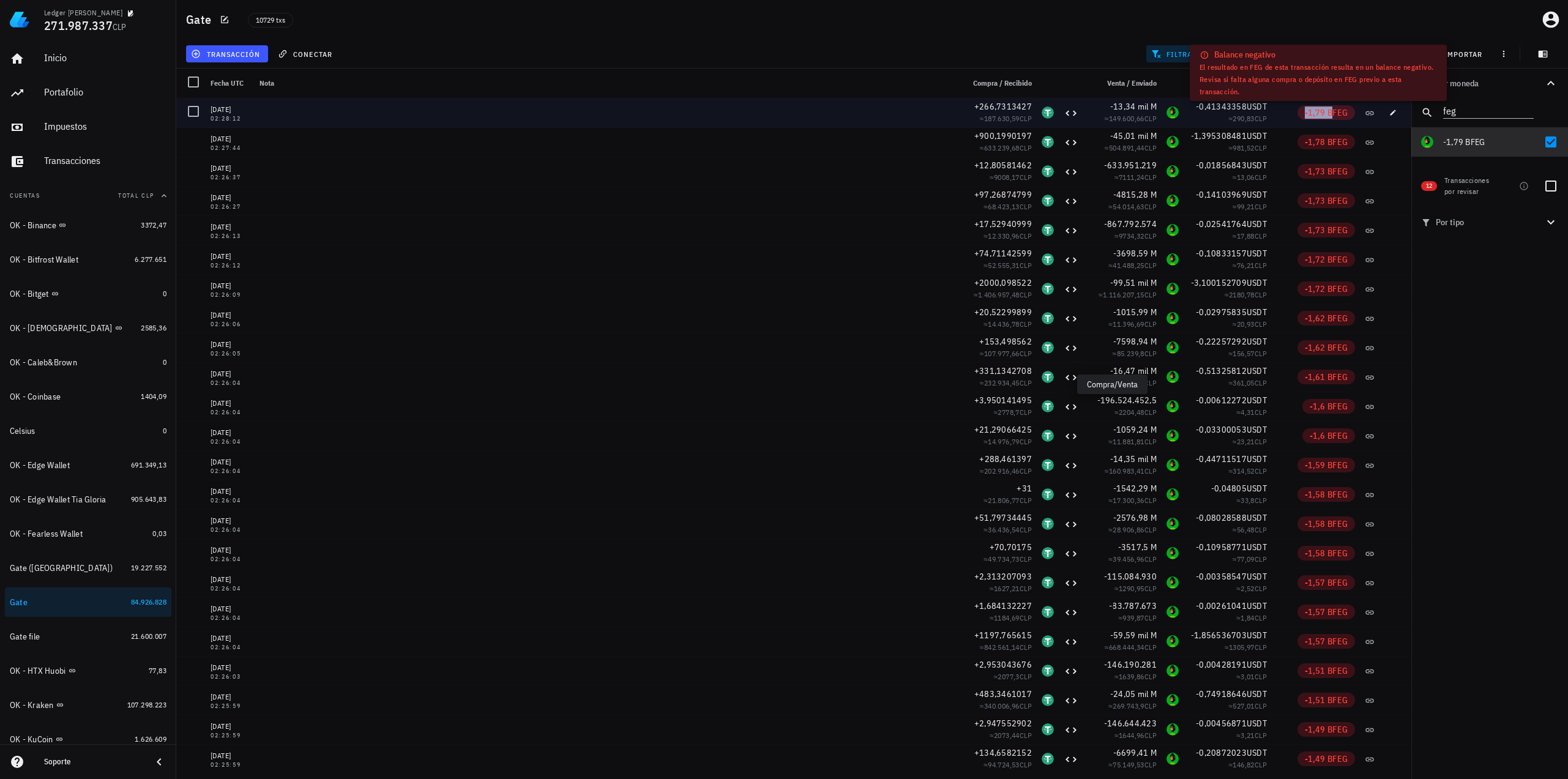
click at [1308, 110] on span "-1,79 B" at bounding box center [1319, 112] width 28 height 11
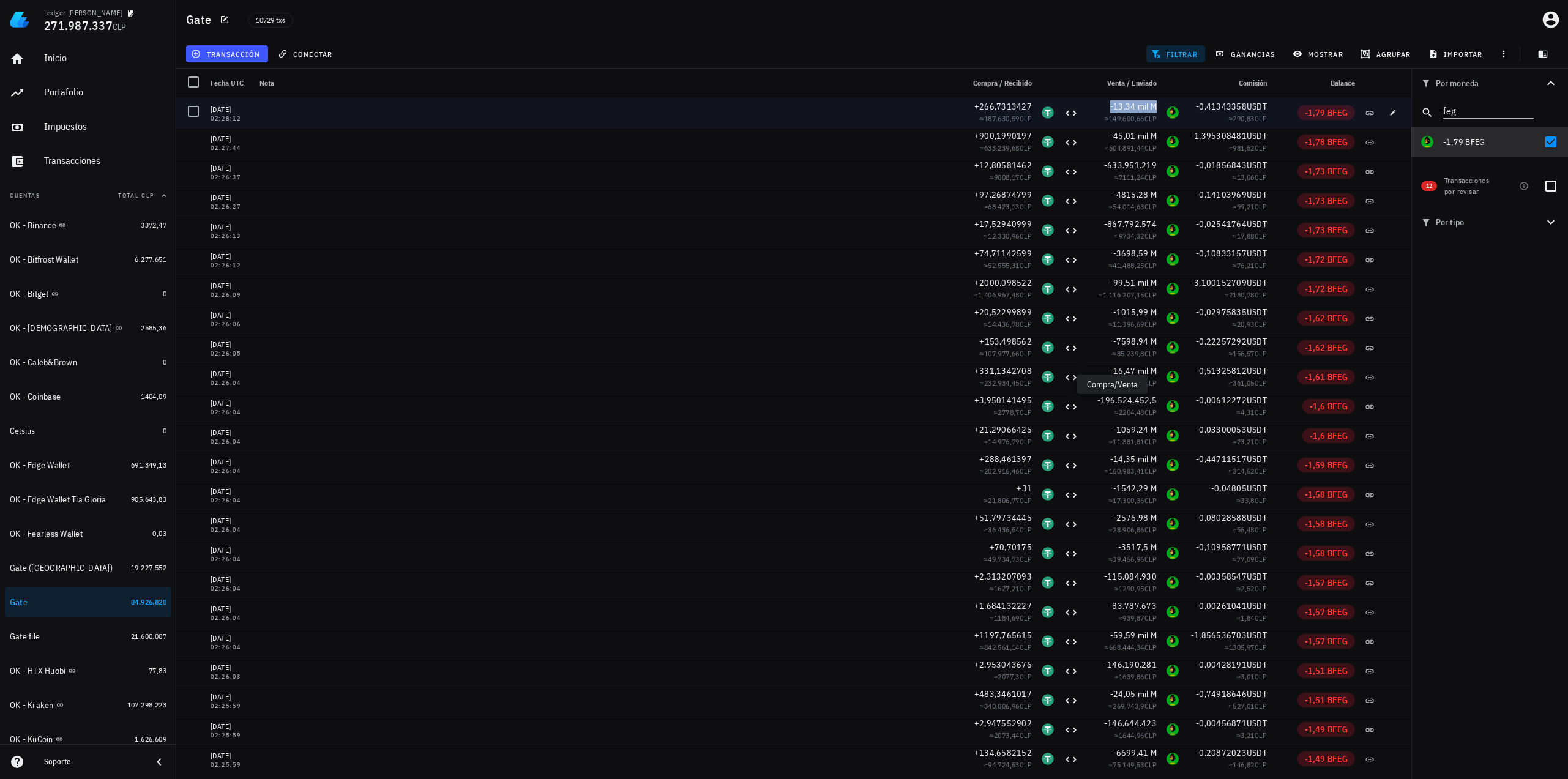
click at [1120, 103] on span "-13,34 mil M" at bounding box center [1133, 106] width 46 height 11
click at [1124, 104] on span "-13,34 mil M" at bounding box center [1133, 106] width 46 height 11
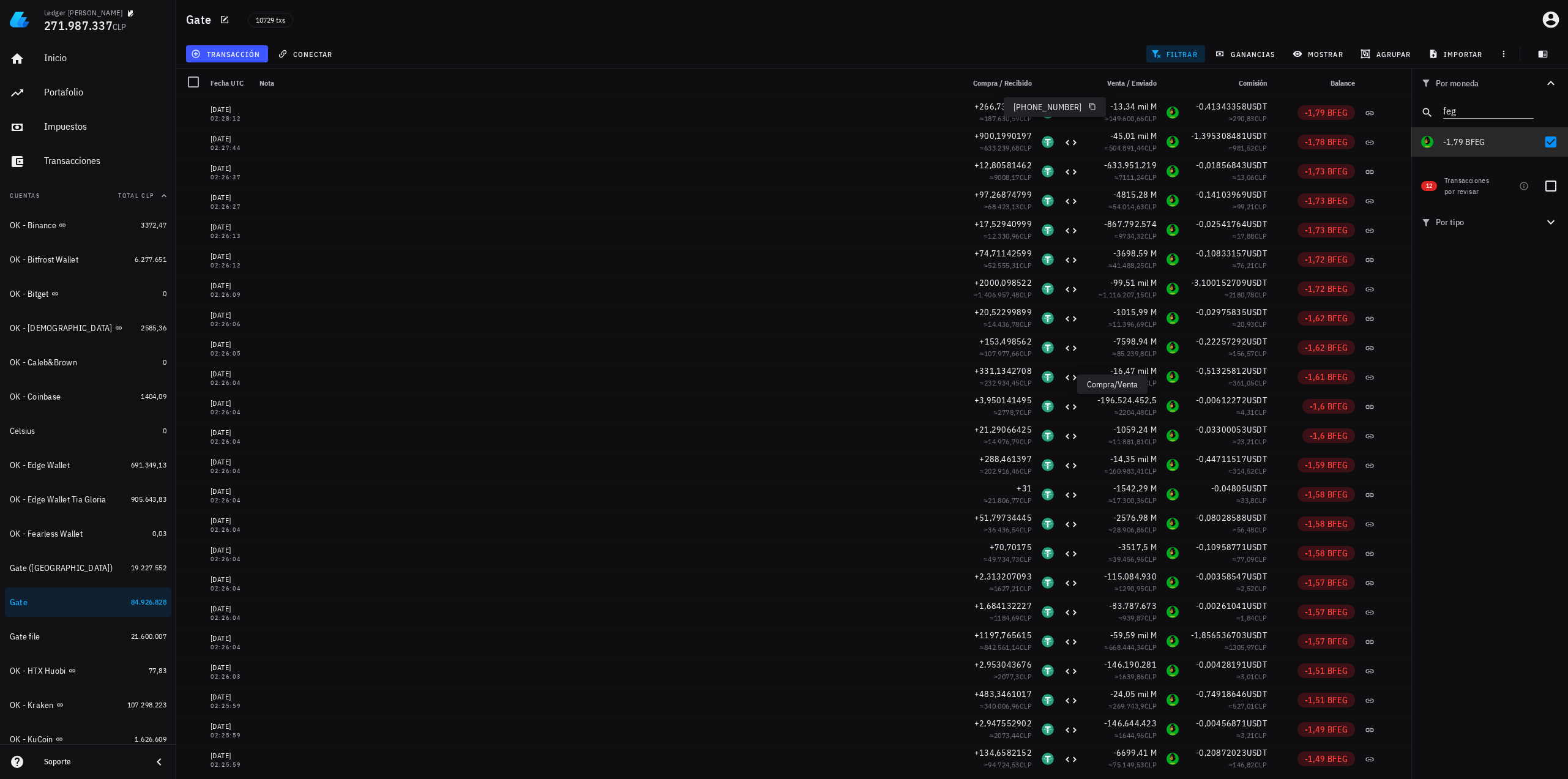
click at [1560, 296] on div "Por moneda feg 349,73 mil M WKC 60.217.486 CLP 22.041,01562 USDT 21.103.689 CLP…" at bounding box center [1489, 423] width 157 height 710
click at [1549, 142] on div at bounding box center [1550, 142] width 21 height 21
checkbox input "false"
click at [1527, 109] on icon "Clear" at bounding box center [1526, 109] width 15 height 15
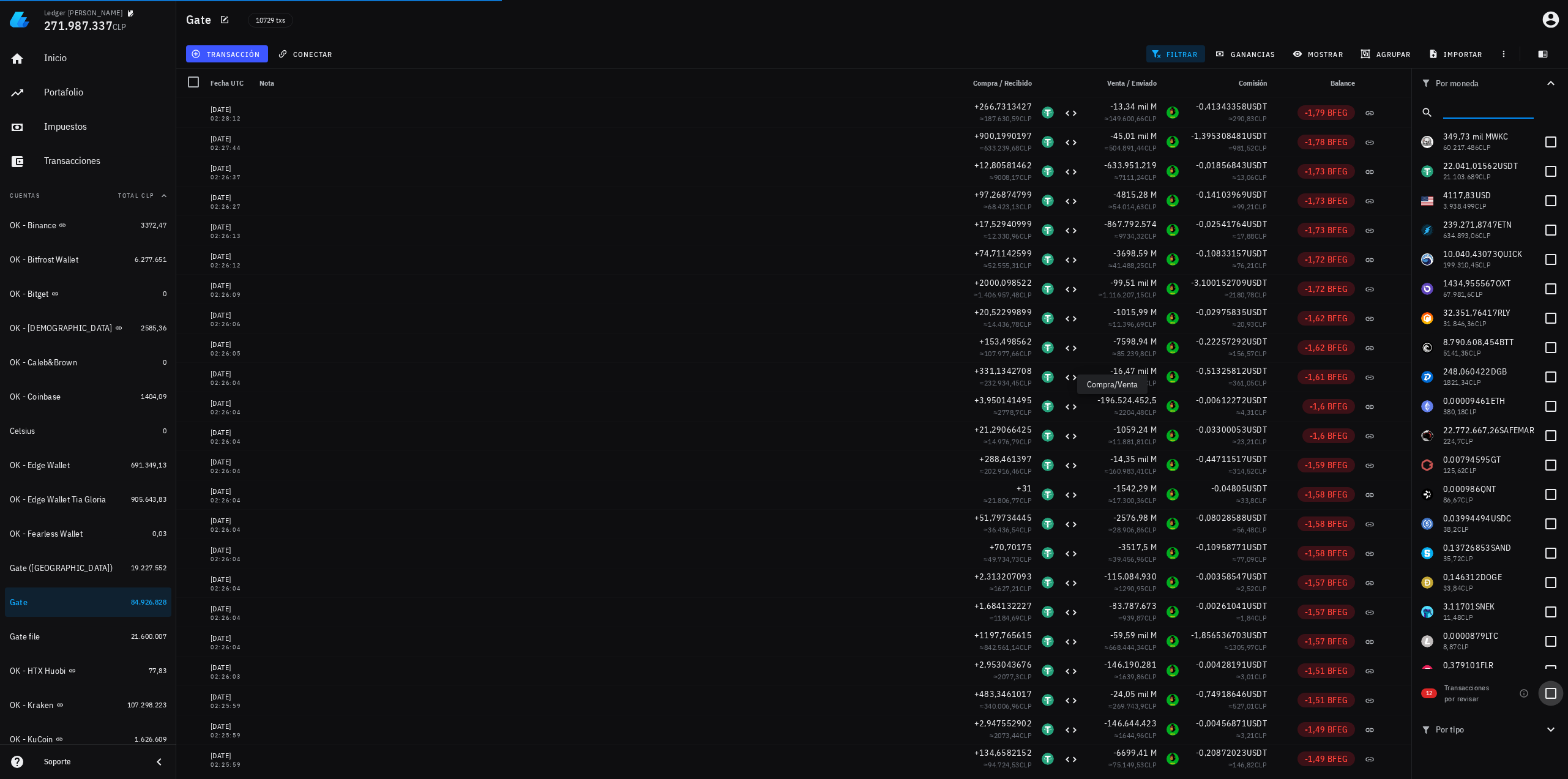
click at [1548, 697] on div at bounding box center [1550, 693] width 21 height 21
checkbox input "true"
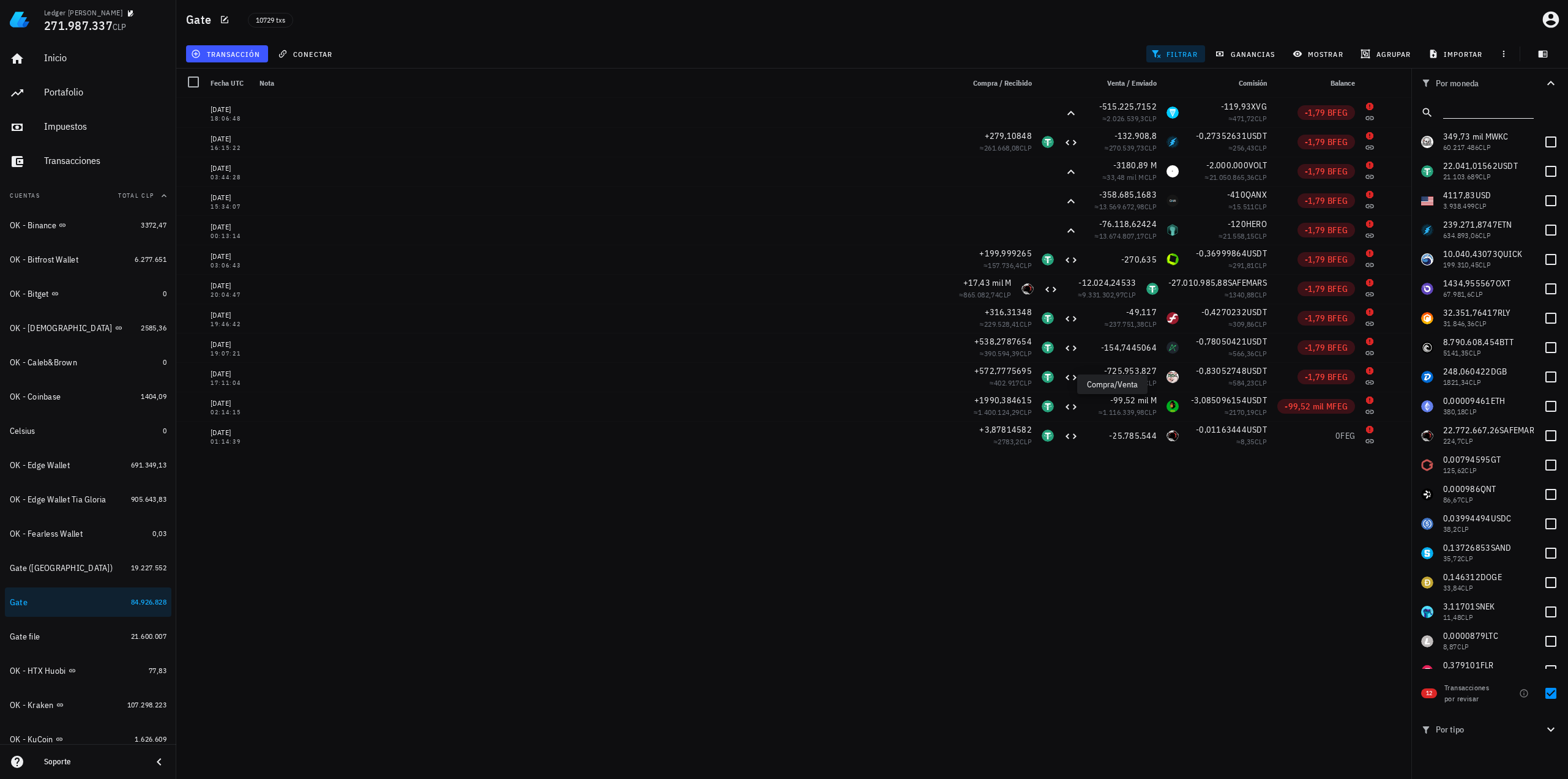
click at [1493, 116] on input "text" at bounding box center [1487, 110] width 88 height 16
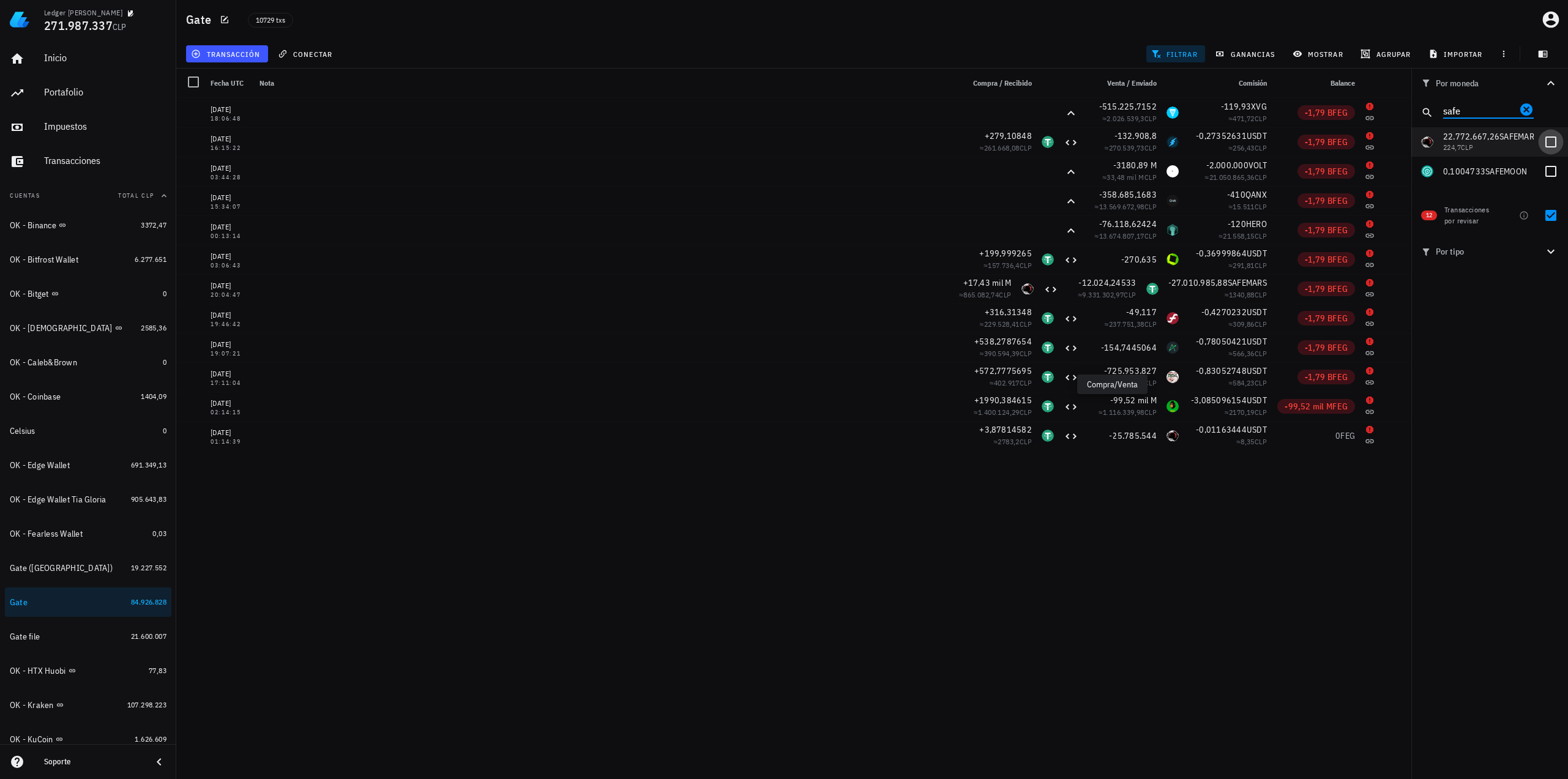
type input "safe"
click at [1549, 140] on div at bounding box center [1550, 142] width 21 height 21
checkbox input "true"
click at [1553, 215] on div at bounding box center [1550, 215] width 21 height 21
checkbox input "false"
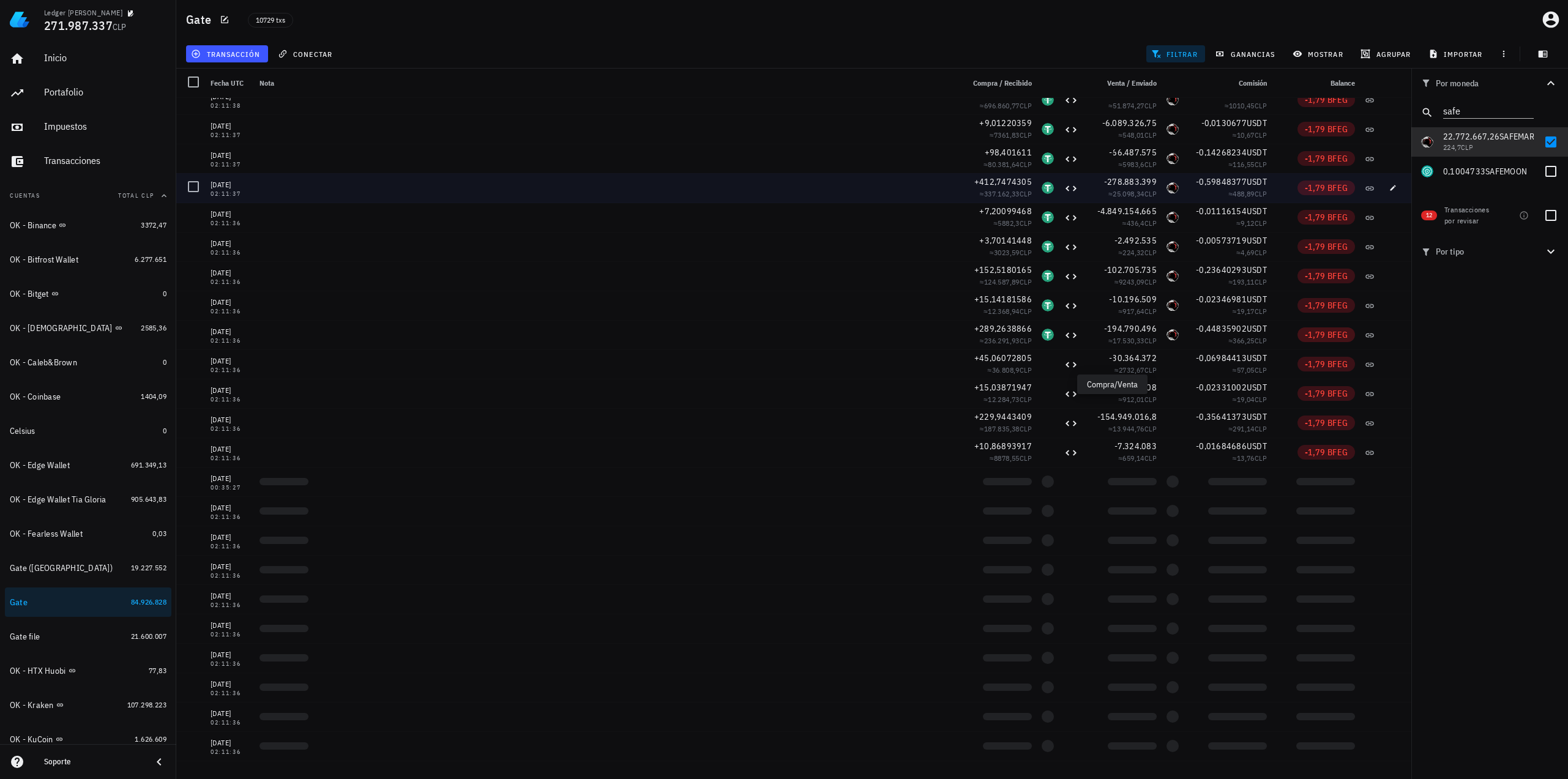
scroll to position [489, 0]
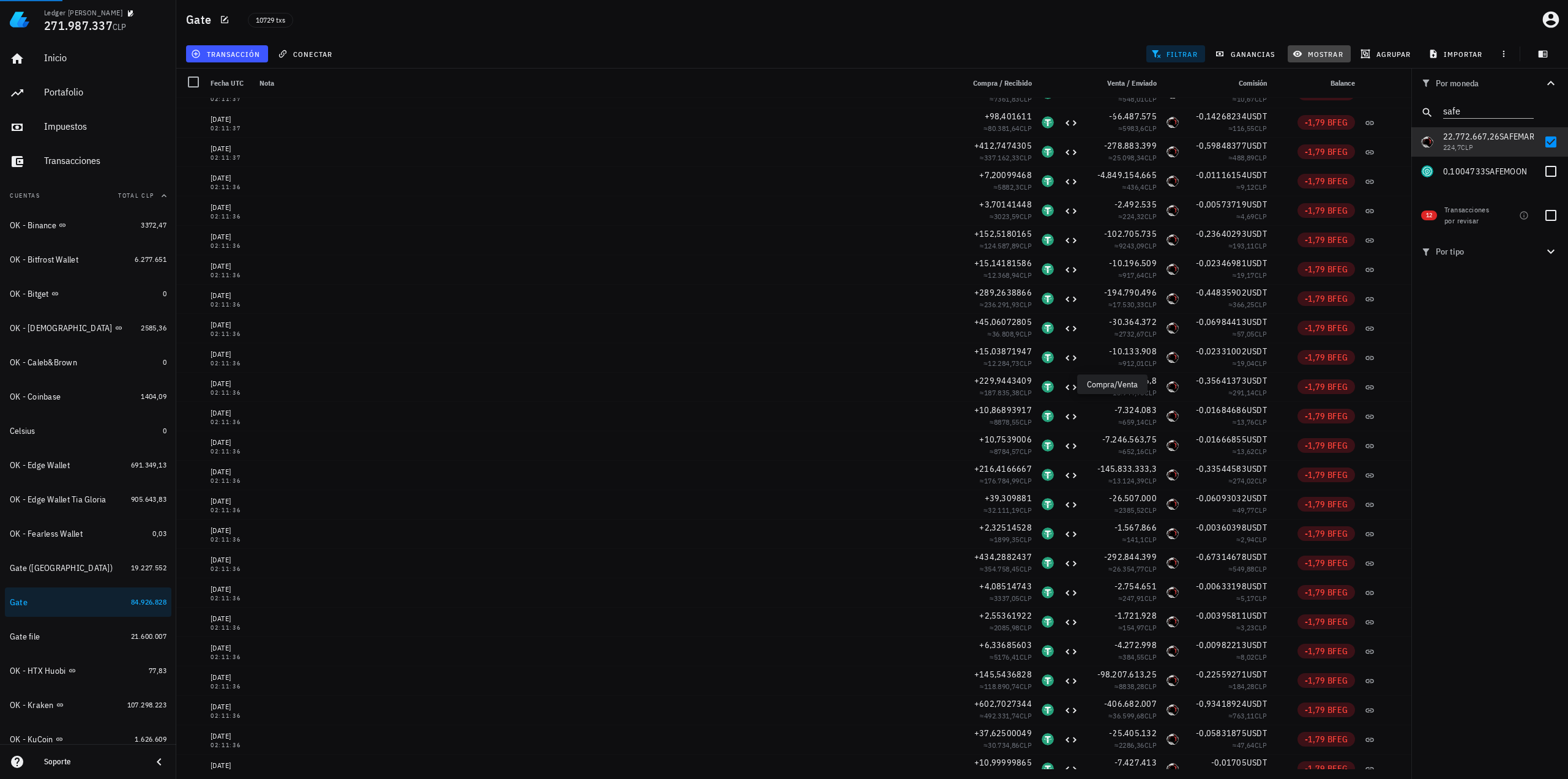
click at [1316, 49] on span "mostrar" at bounding box center [1319, 53] width 48 height 10
drag, startPoint x: 1316, startPoint y: 178, endPoint x: 1315, endPoint y: 185, distance: 7.1
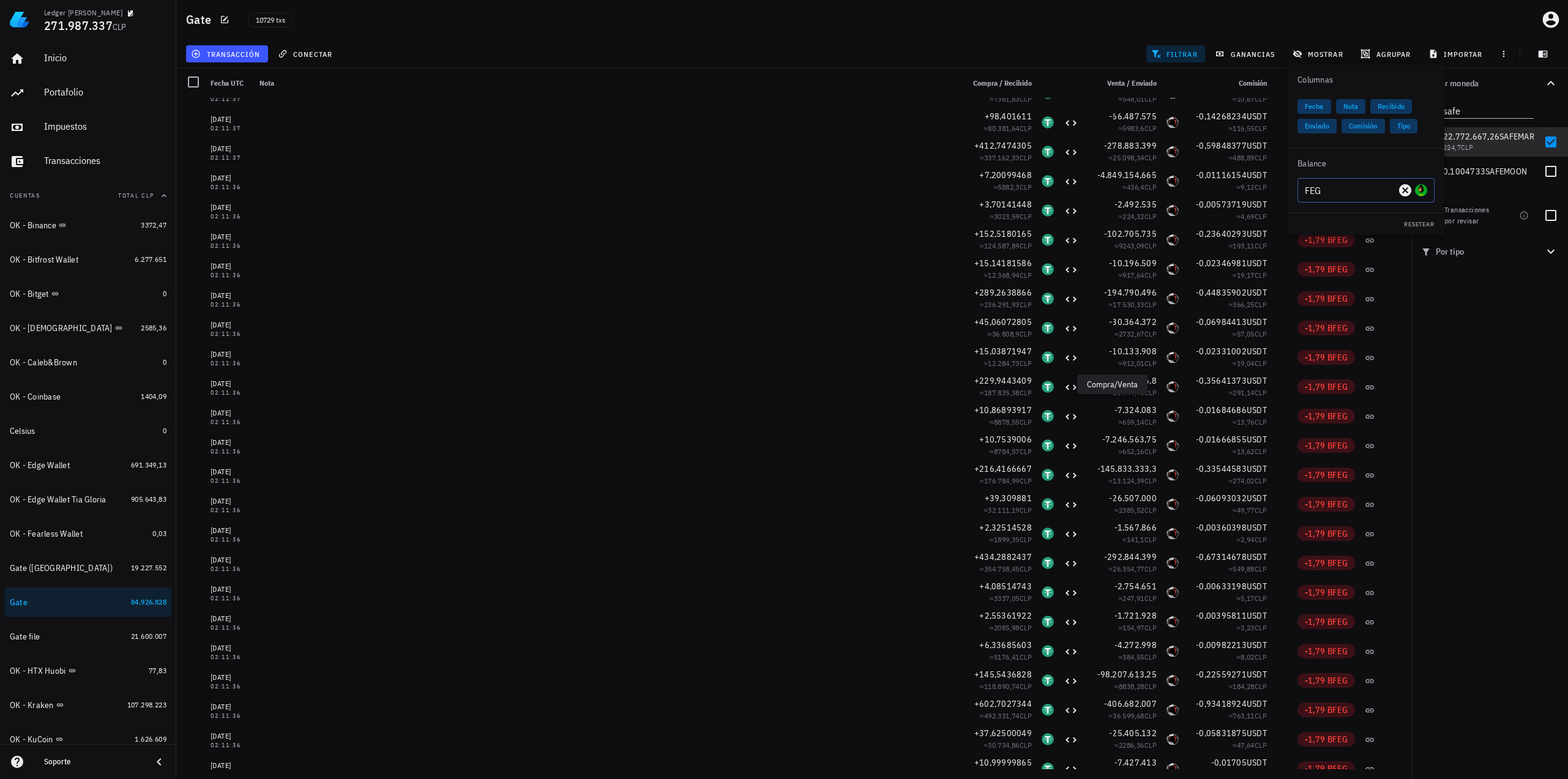
click at [1317, 182] on div "FEG" at bounding box center [1365, 190] width 123 height 25
click at [1355, 222] on div "Safemars" at bounding box center [1346, 226] width 39 height 8
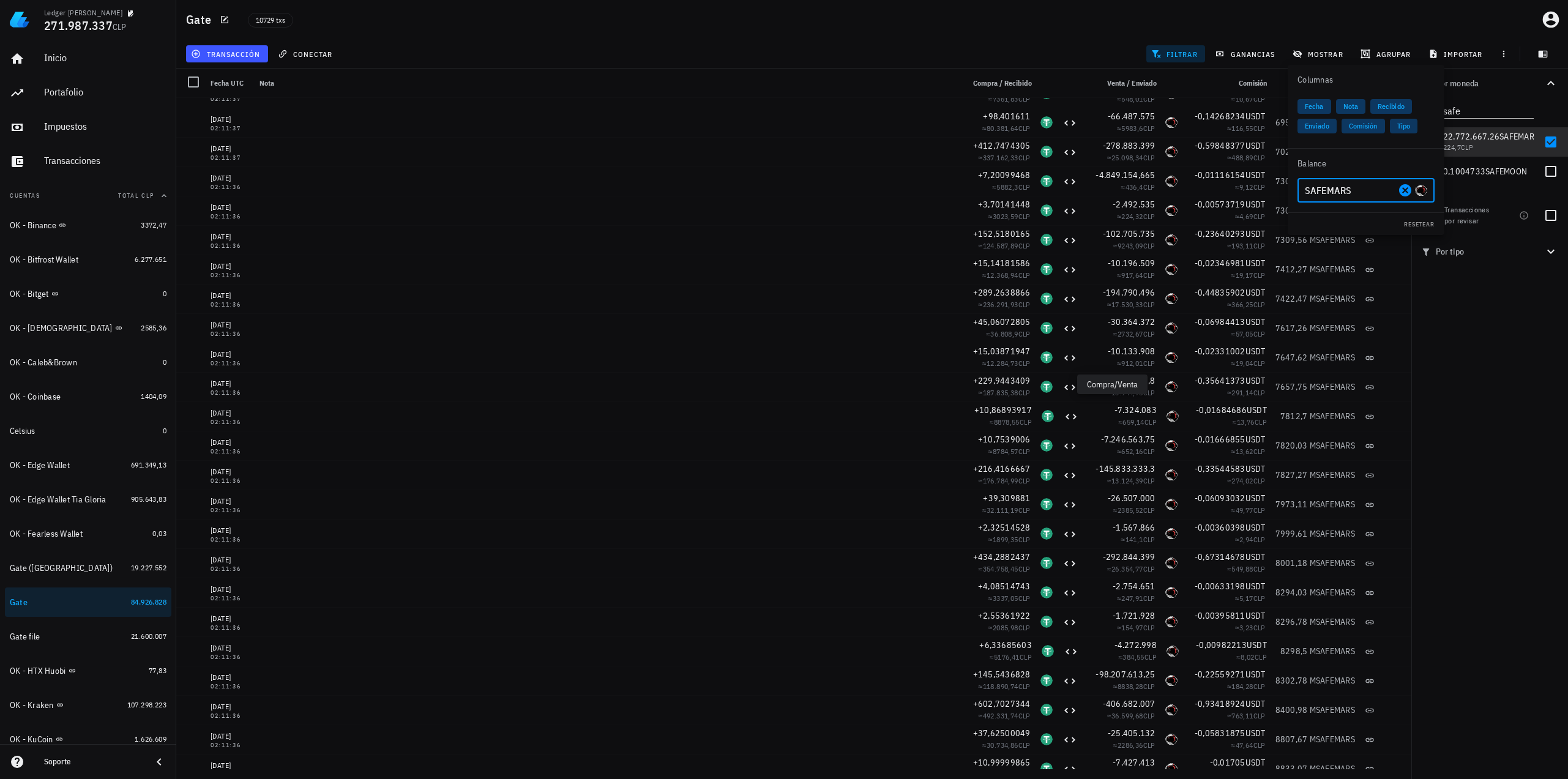
type input "SAFEMARS"
click at [1517, 430] on div "Por moneda safe 349,73 mil M WKC 60.217.486 CLP 22.041,01562 USDT 21.103.689 CL…" at bounding box center [1489, 423] width 157 height 710
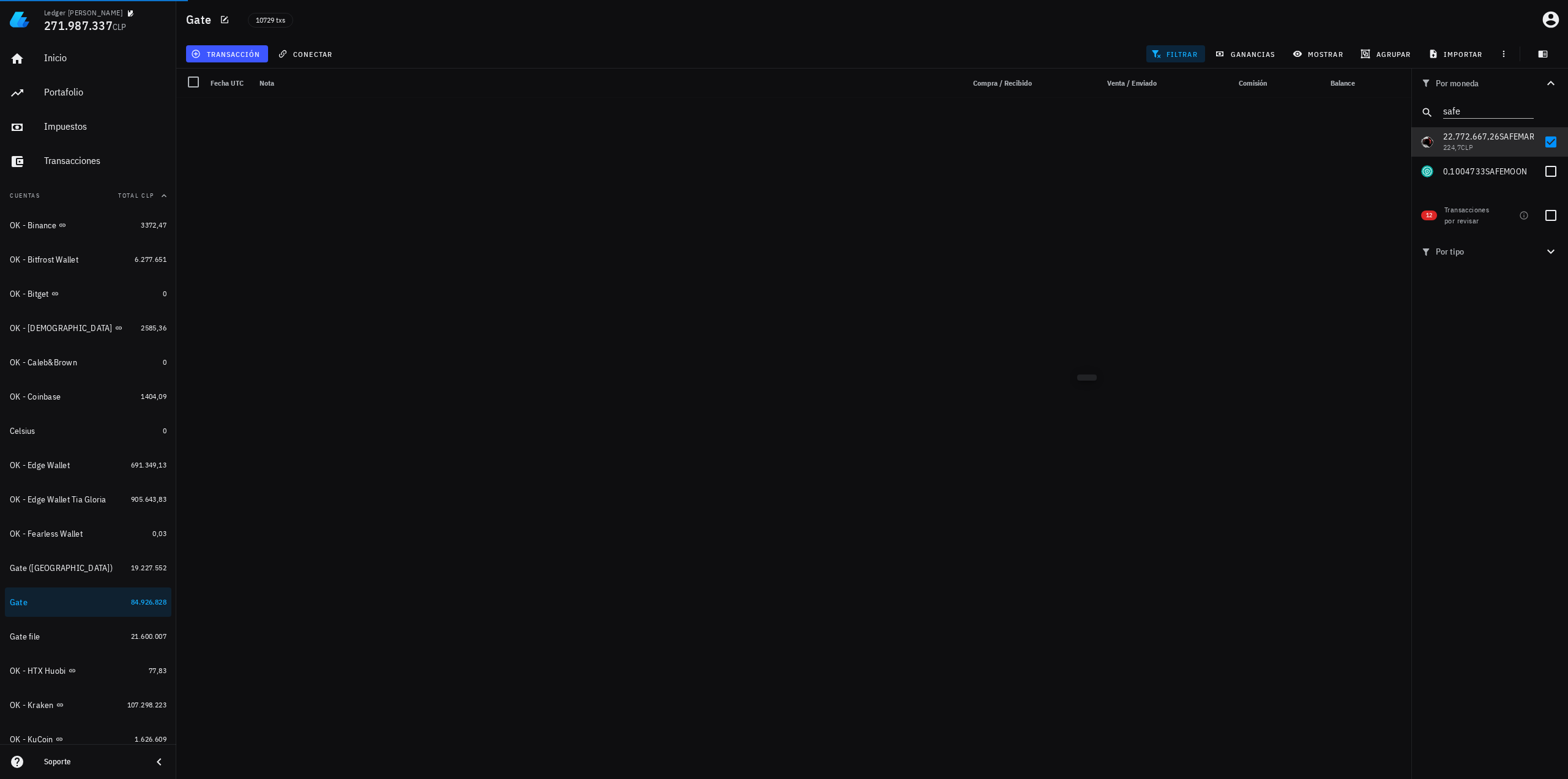
scroll to position [26385, 0]
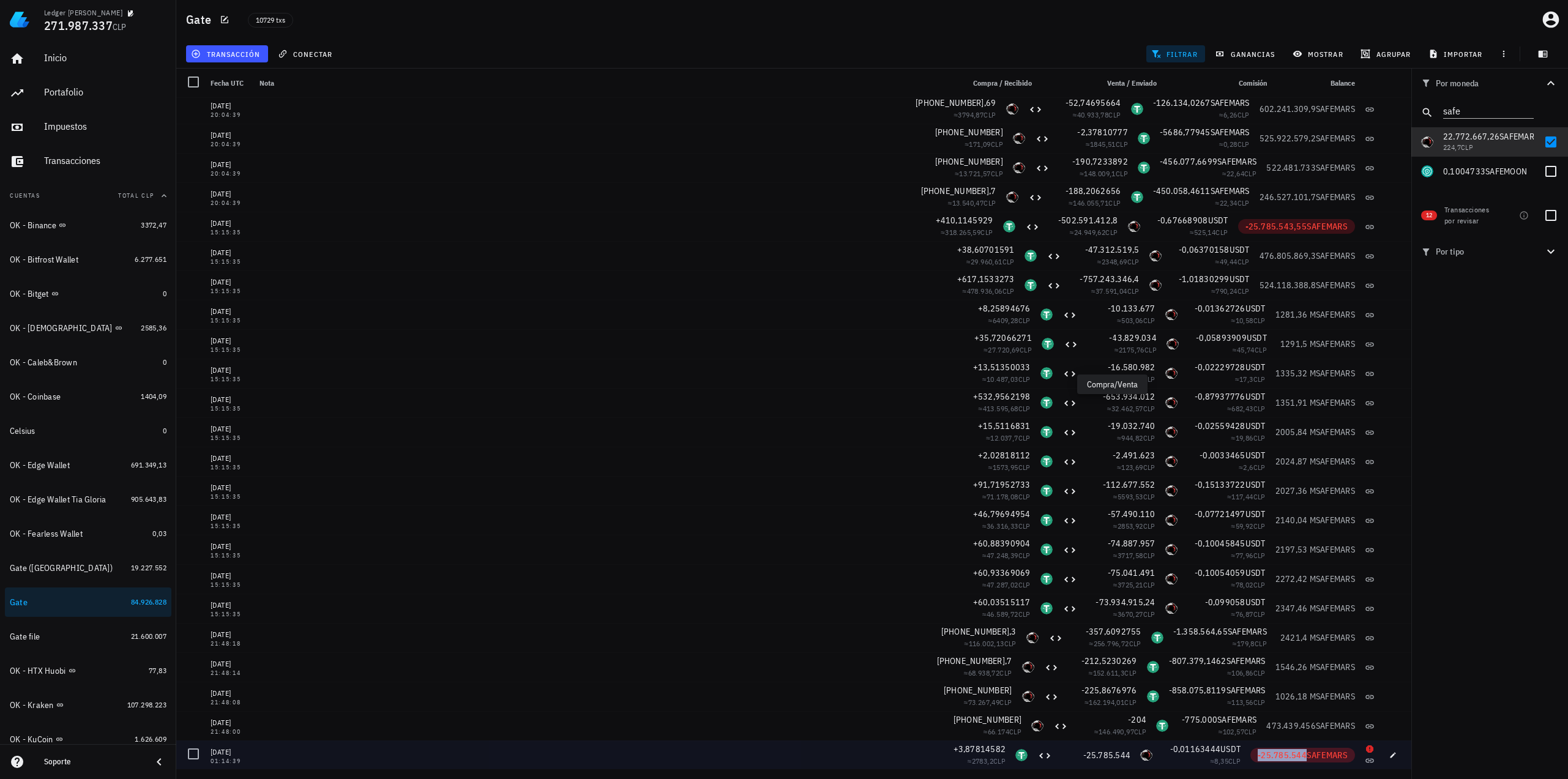
click at [1285, 756] on span "-25.785.544" at bounding box center [1282, 755] width 49 height 11
copy span "-25.785.544"
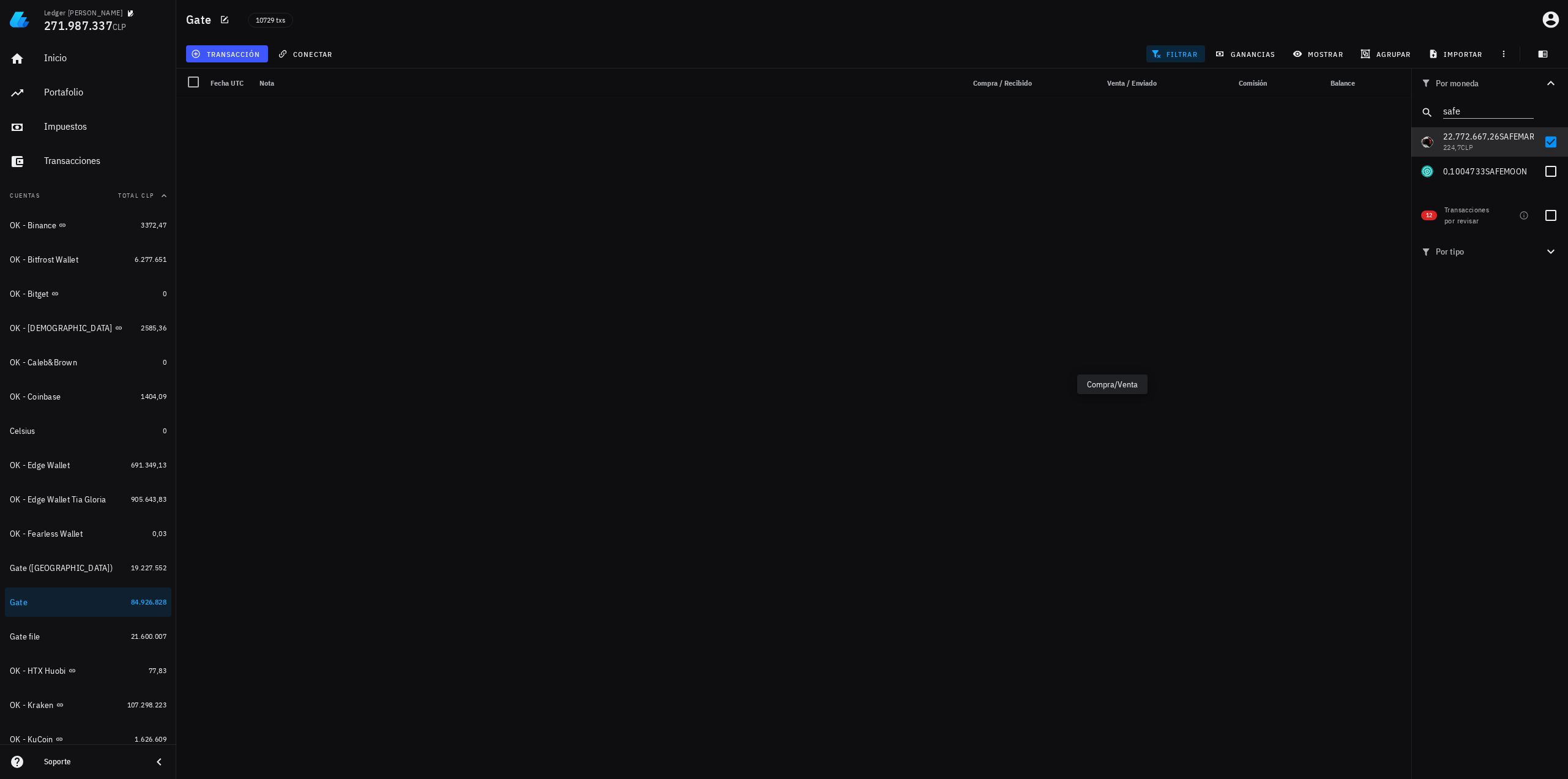
scroll to position [26385, 0]
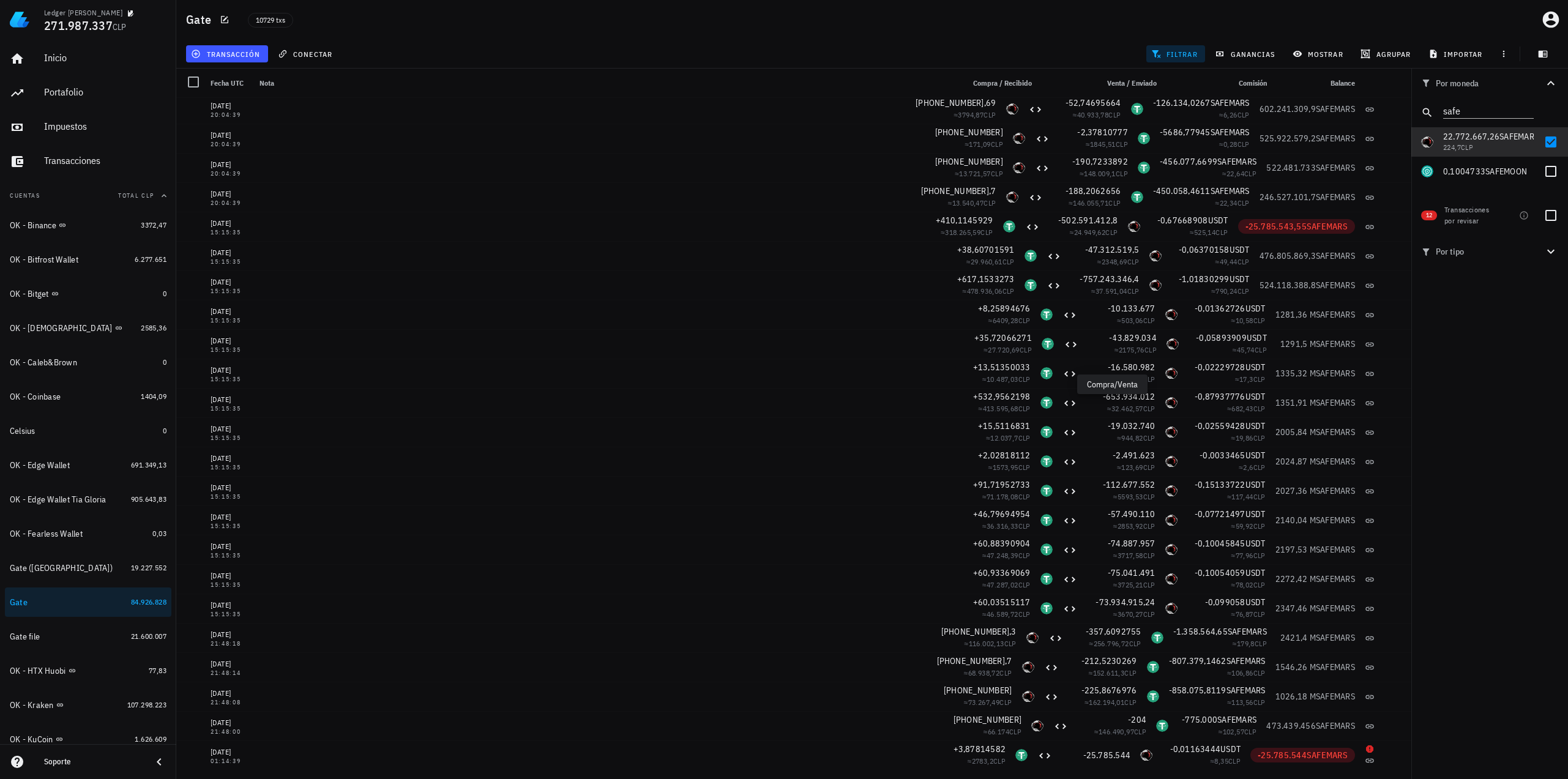
click at [1486, 360] on div "Por moneda safe 349,73 mil M WKC 60.217.486 CLP 22.041,01562 USDT 21.103.689 CL…" at bounding box center [1489, 423] width 157 height 710
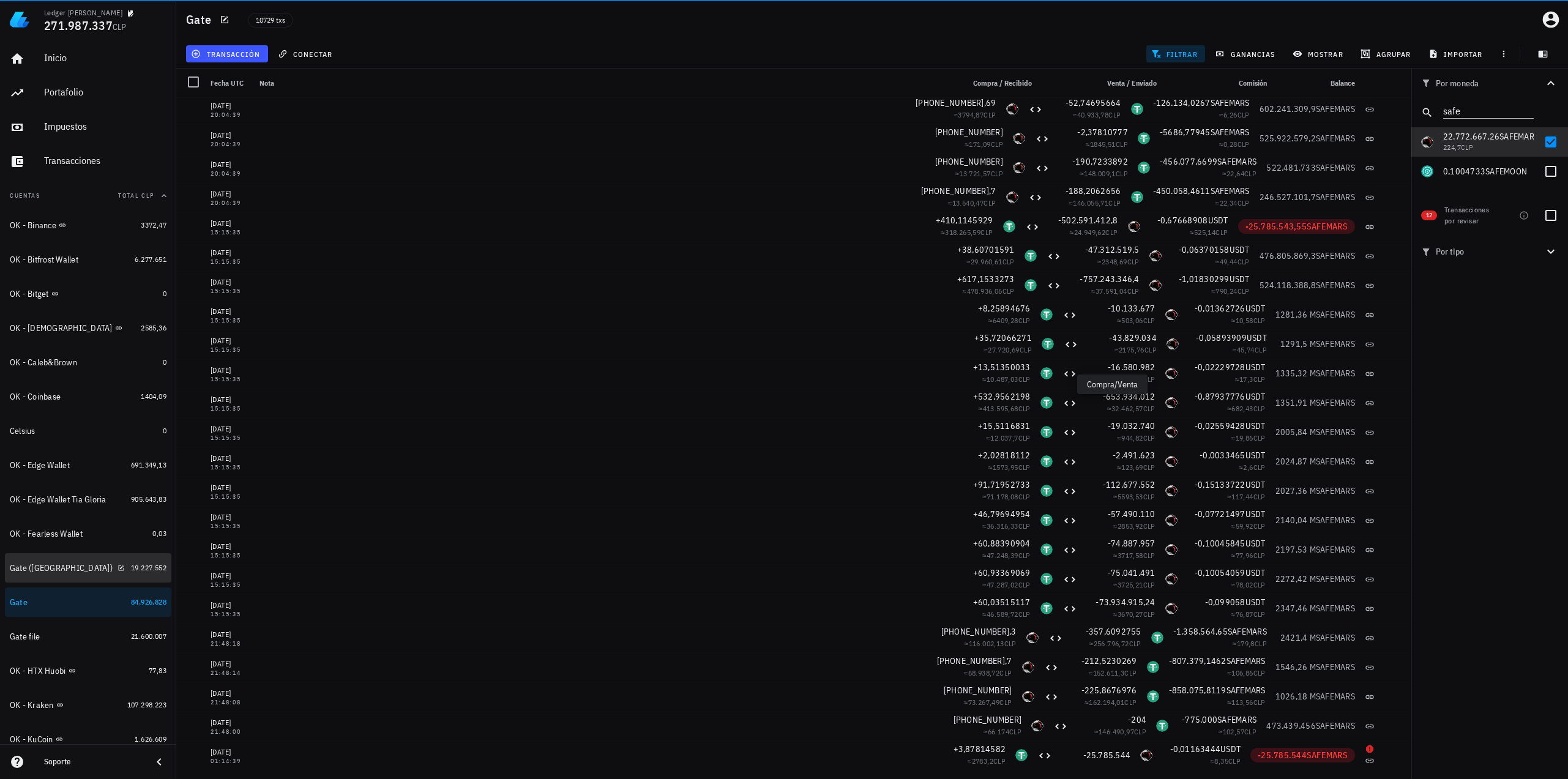
click at [88, 566] on div "Gate ([GEOGRAPHIC_DATA])" at bounding box center [67, 568] width 116 height 11
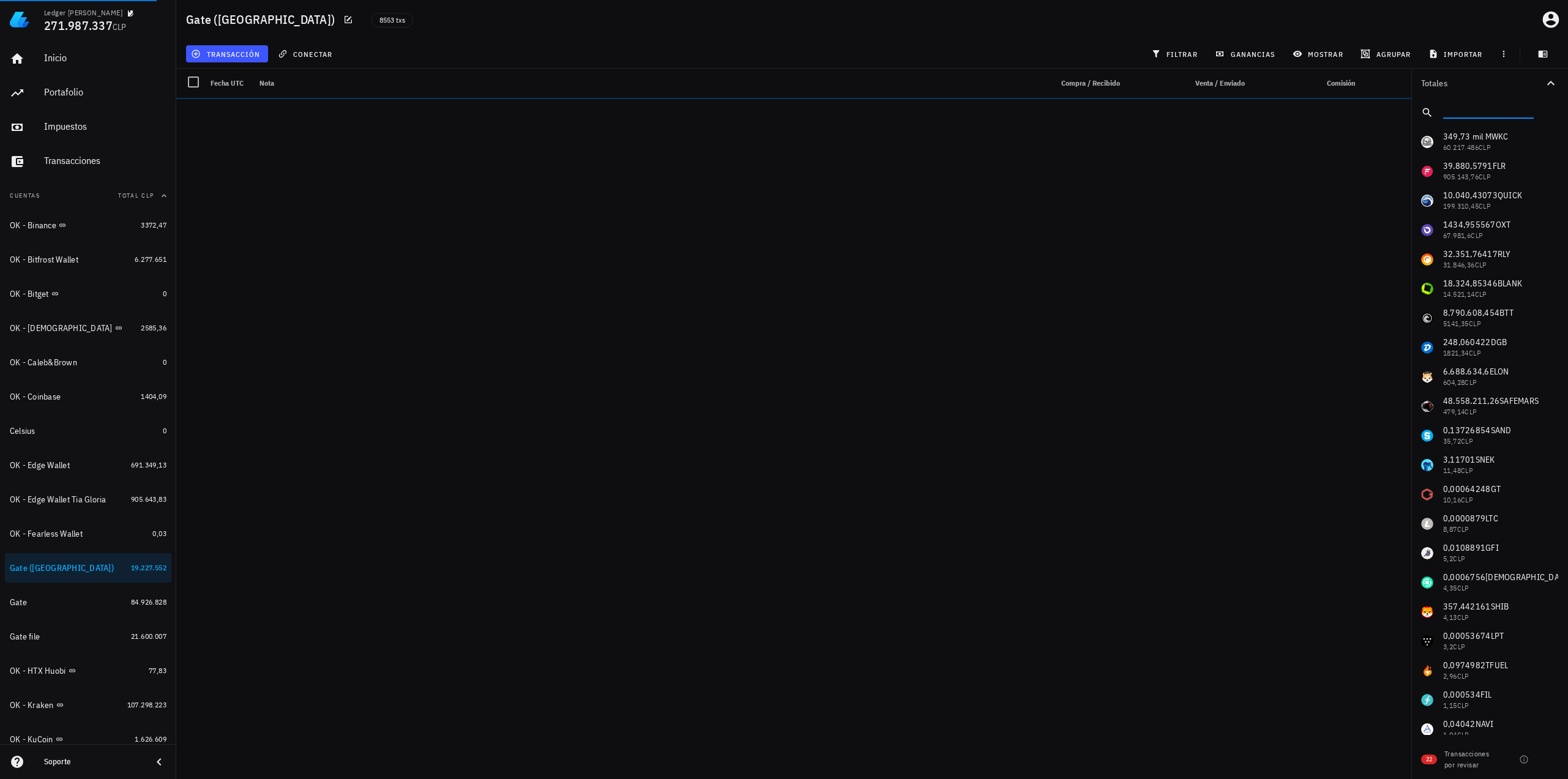
click at [1475, 112] on input "text" at bounding box center [1487, 110] width 88 height 16
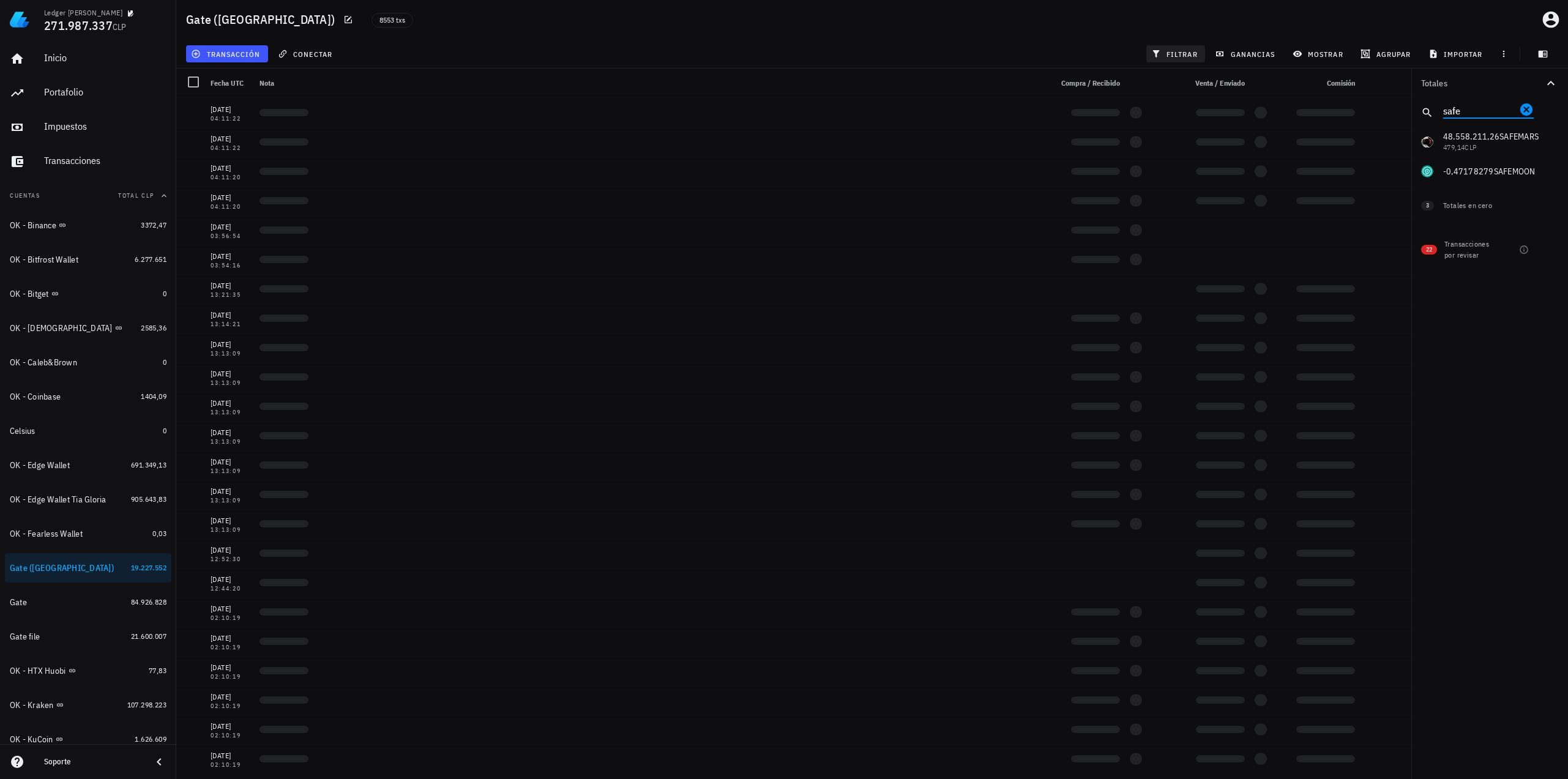
type input "safe"
click at [1176, 51] on span "filtrar" at bounding box center [1175, 53] width 44 height 10
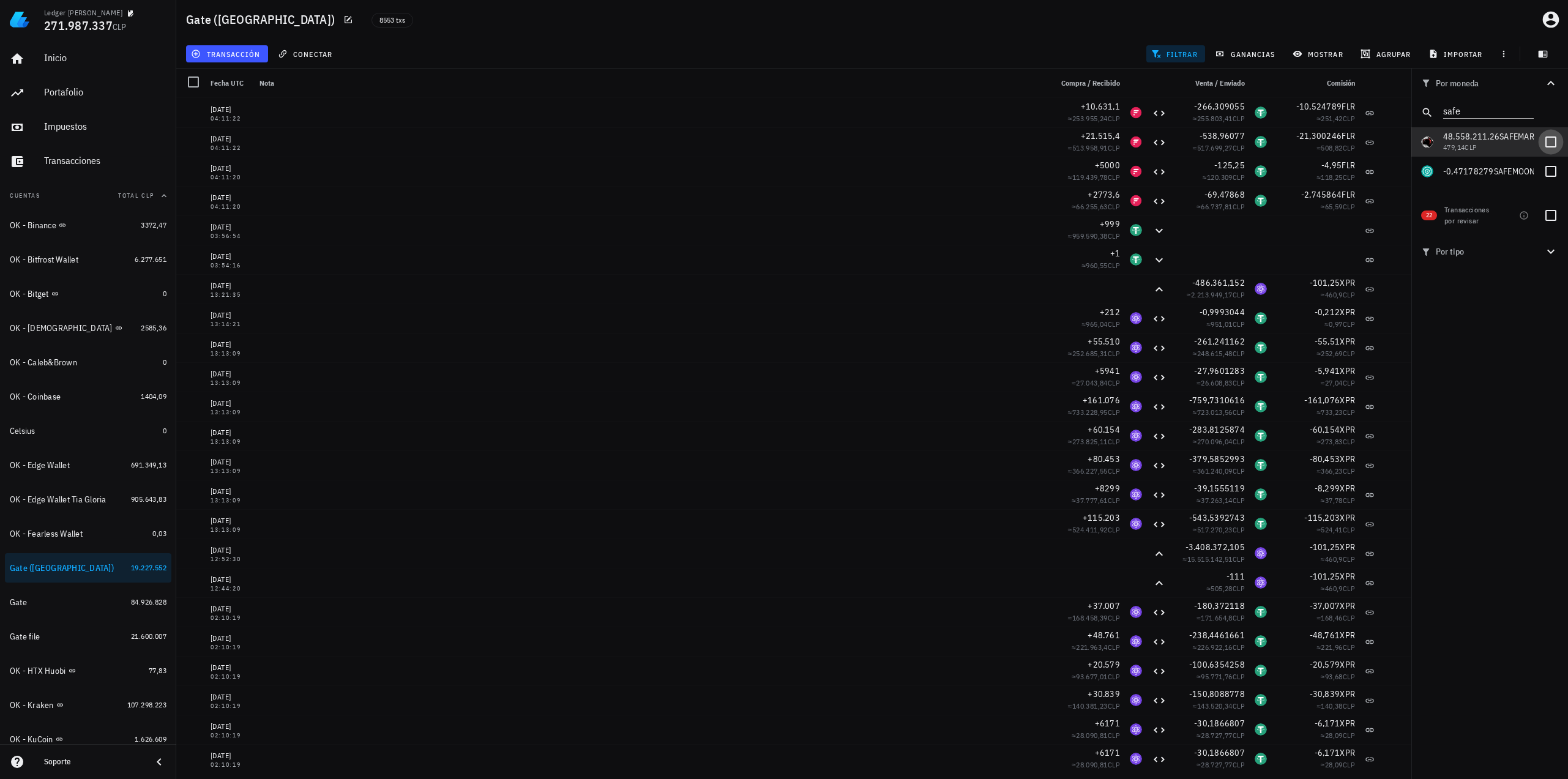
click at [1551, 143] on div at bounding box center [1550, 142] width 21 height 21
checkbox input "true"
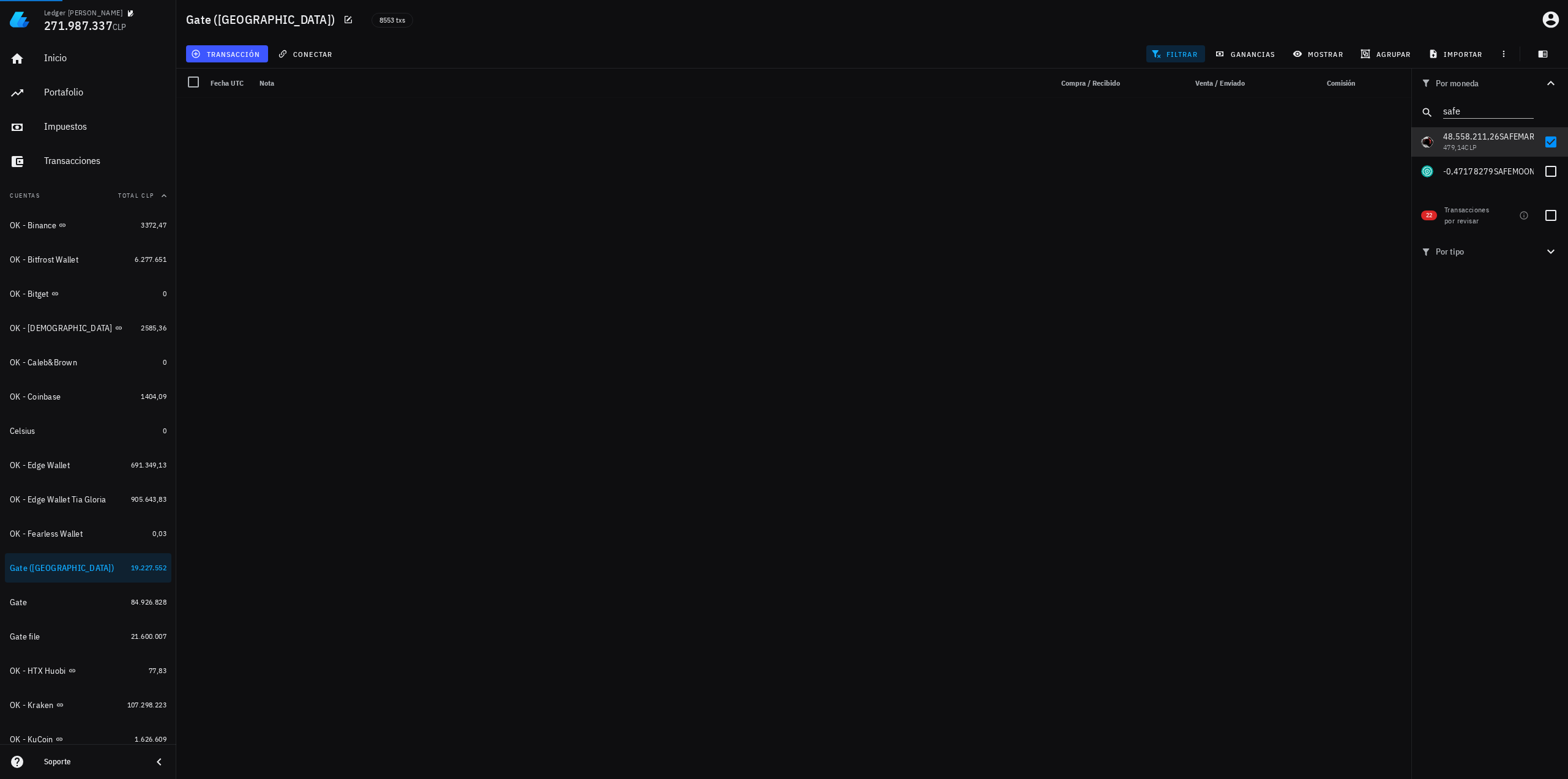
scroll to position [26356, 0]
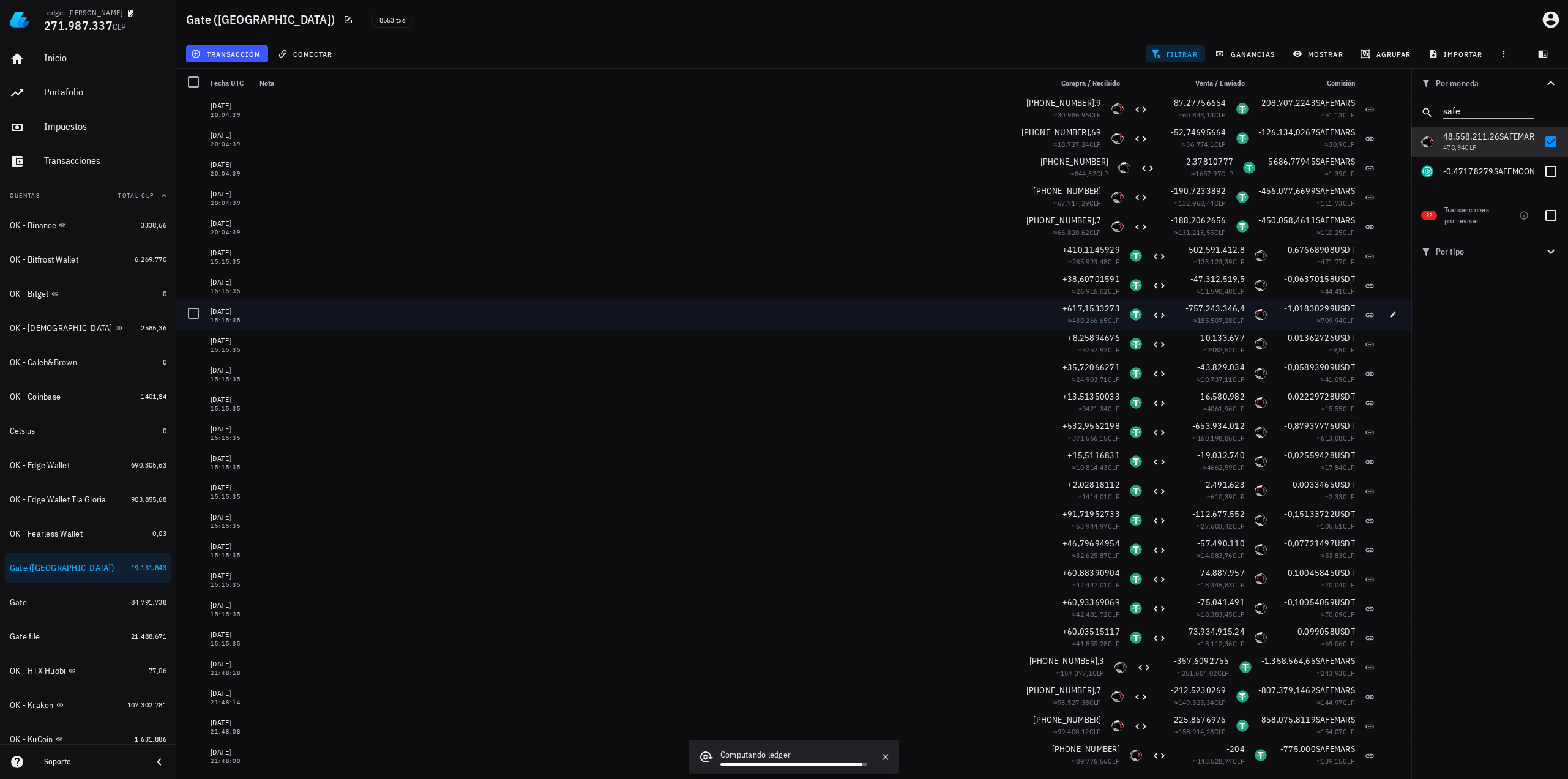
click at [333, 298] on div at bounding box center [650, 285] width 792 height 29
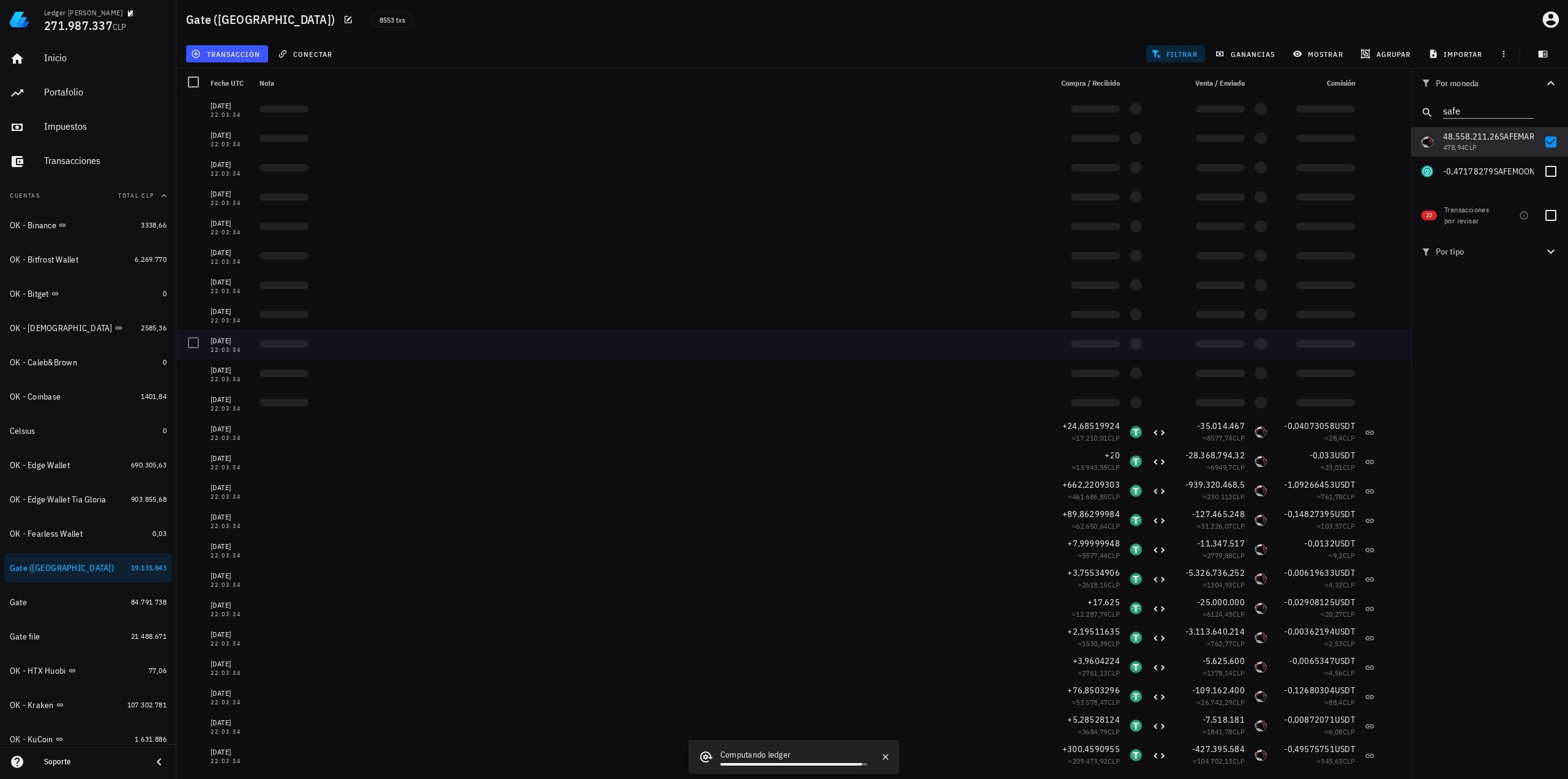
scroll to position [22377, 0]
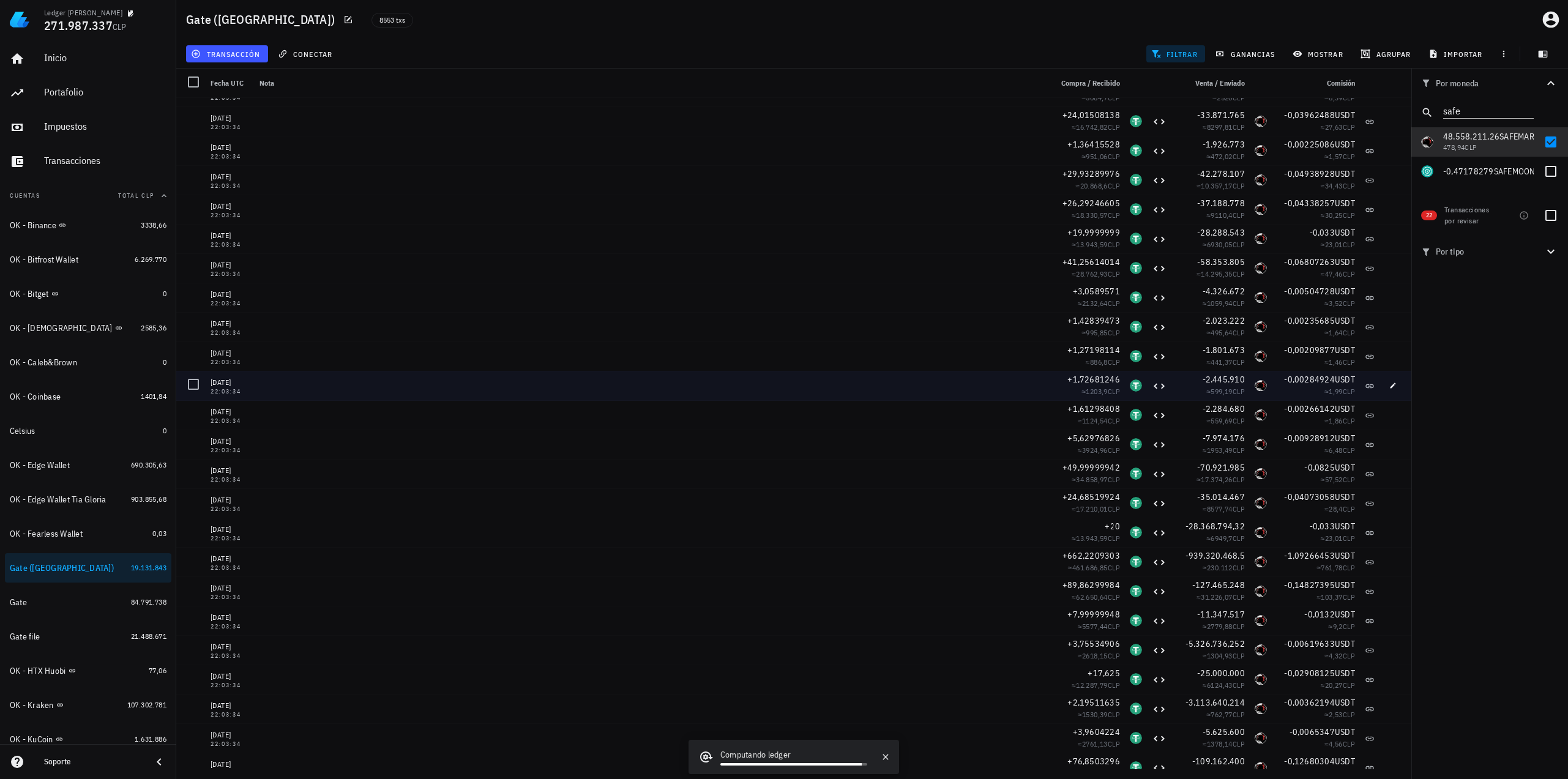
drag, startPoint x: 462, startPoint y: 392, endPoint x: 474, endPoint y: 400, distance: 14.4
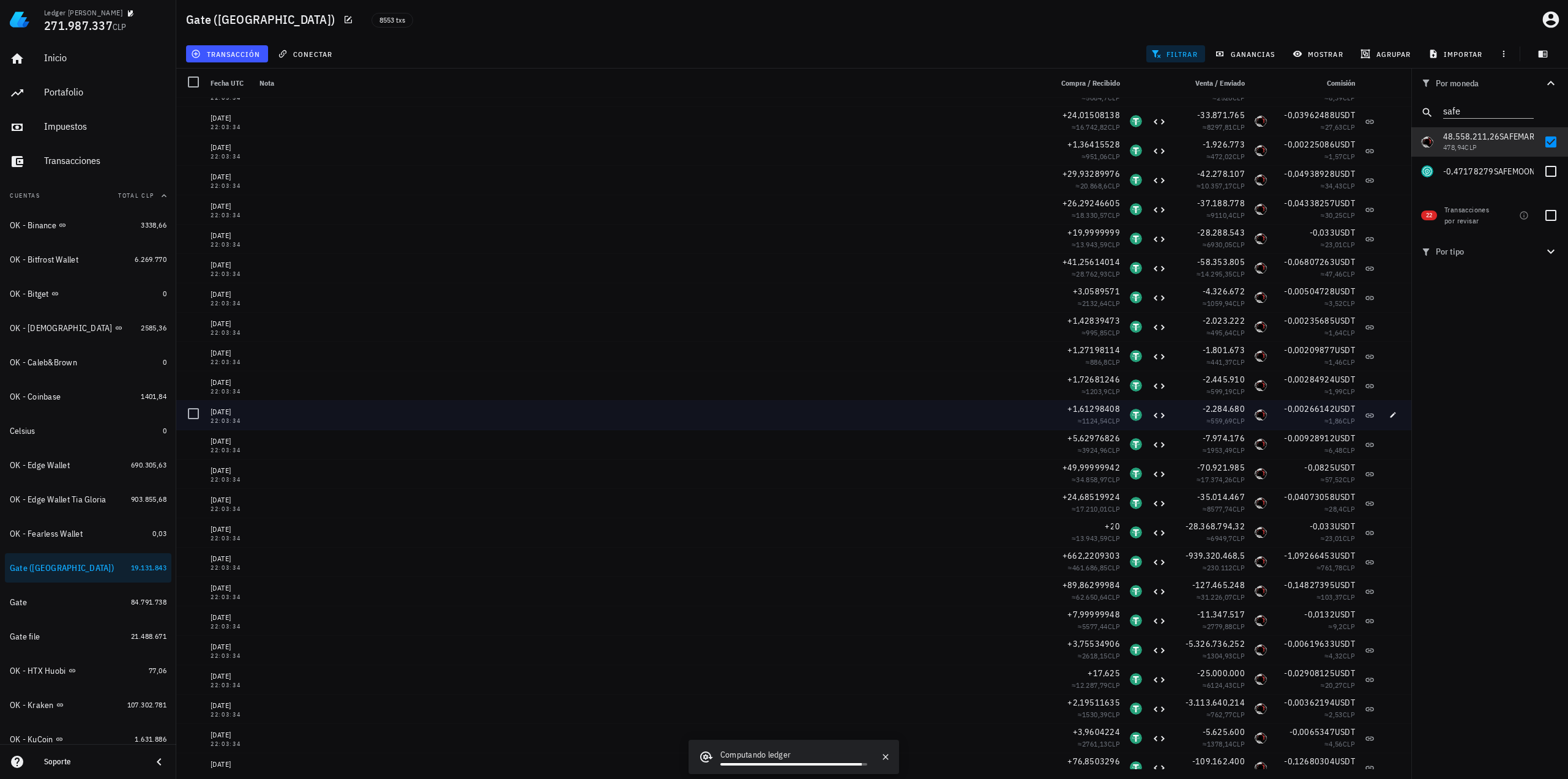
drag, startPoint x: 474, startPoint y: 400, endPoint x: 719, endPoint y: 370, distance: 246.8
click at [719, 371] on div at bounding box center [650, 385] width 792 height 29
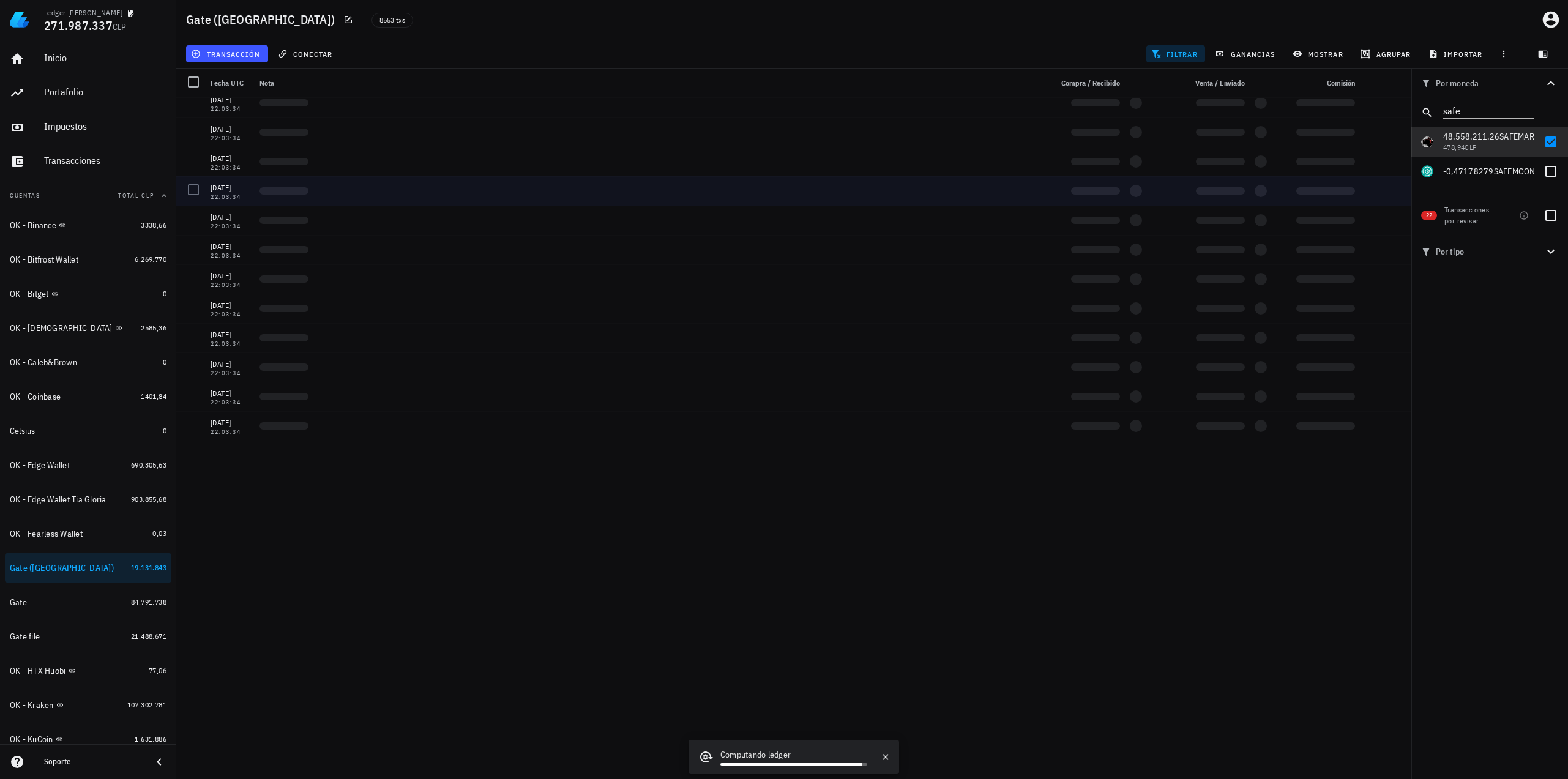
scroll to position [26356, 0]
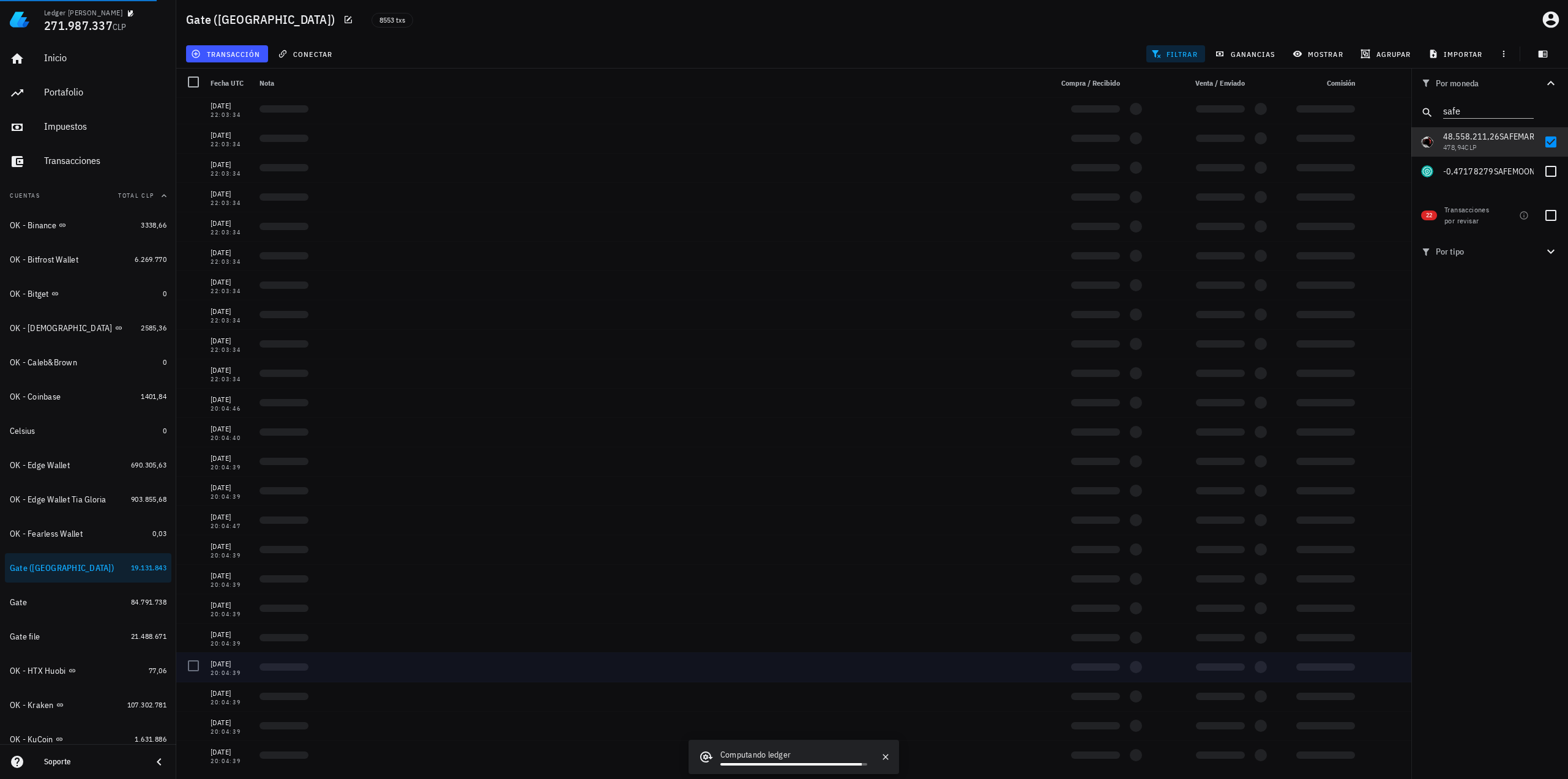
drag, startPoint x: 959, startPoint y: 404, endPoint x: 954, endPoint y: 661, distance: 257.0
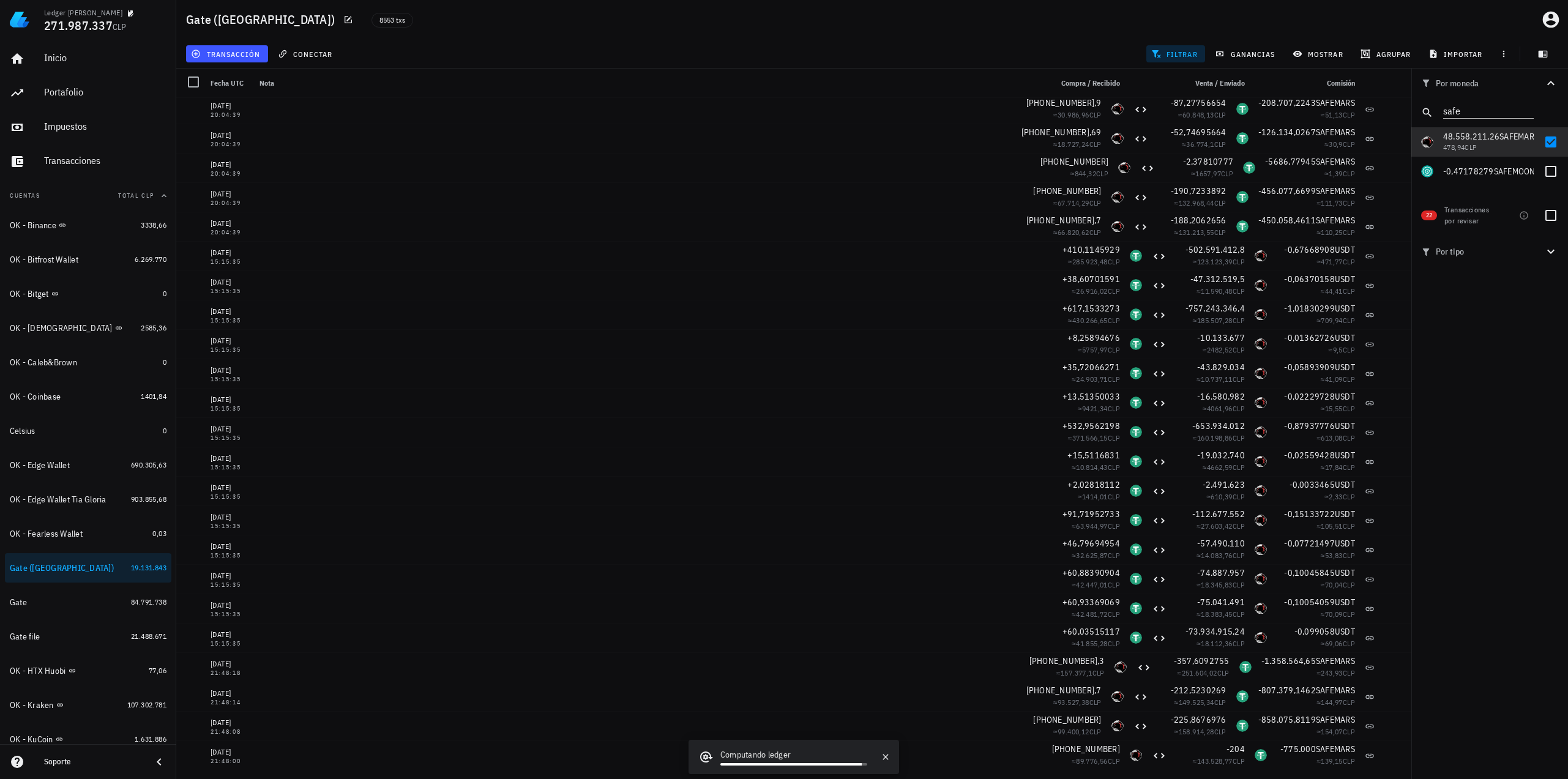
click at [1527, 522] on div "Por moneda safe 349,73 mil M WKC 60.102.580 CLP 39.880,5791 FLR 895.121,33 CLP …" at bounding box center [1489, 423] width 157 height 710
click at [90, 636] on div "Gate file" at bounding box center [67, 637] width 116 height 11
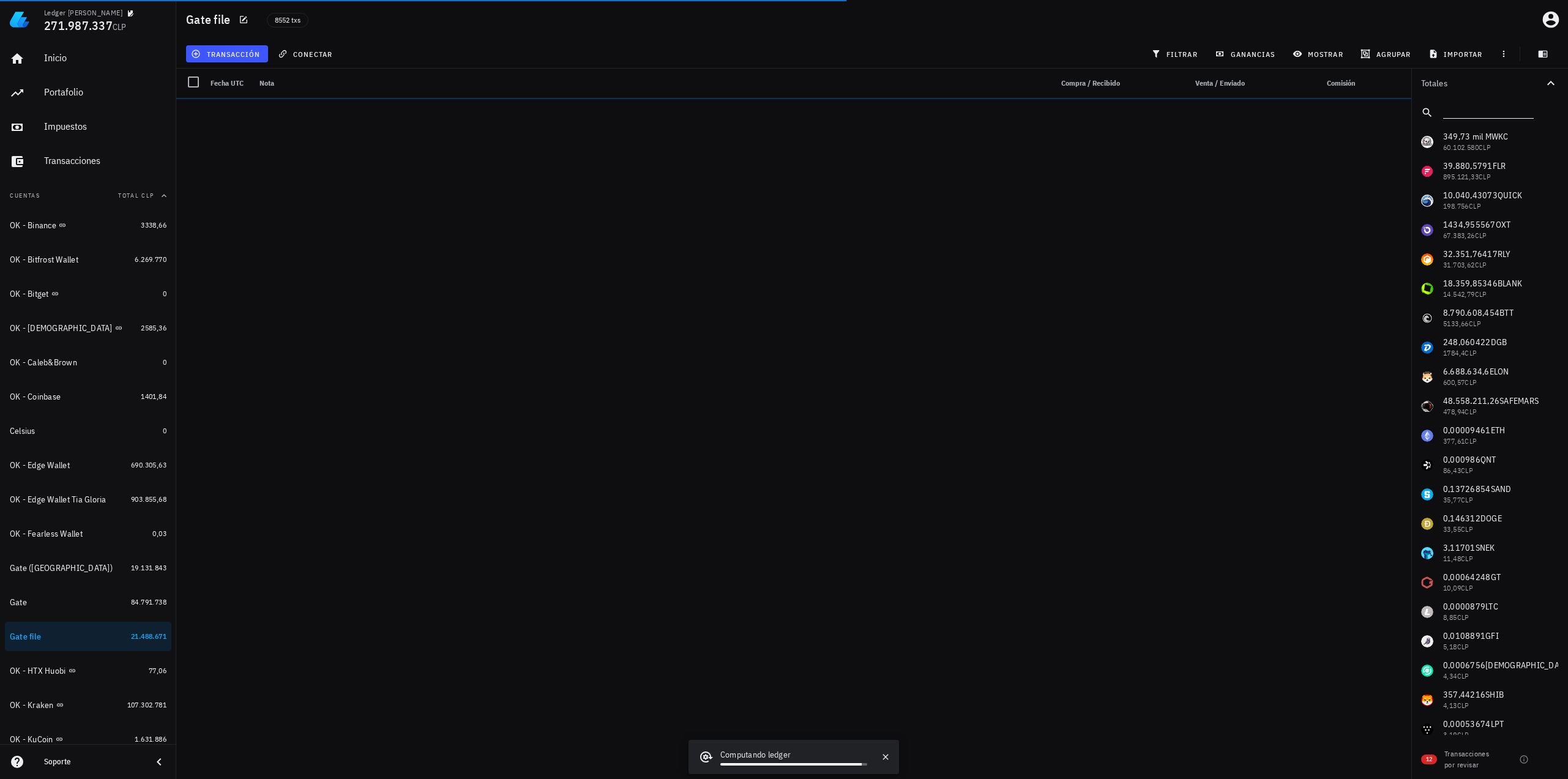
click at [1498, 116] on input "text" at bounding box center [1487, 110] width 88 height 16
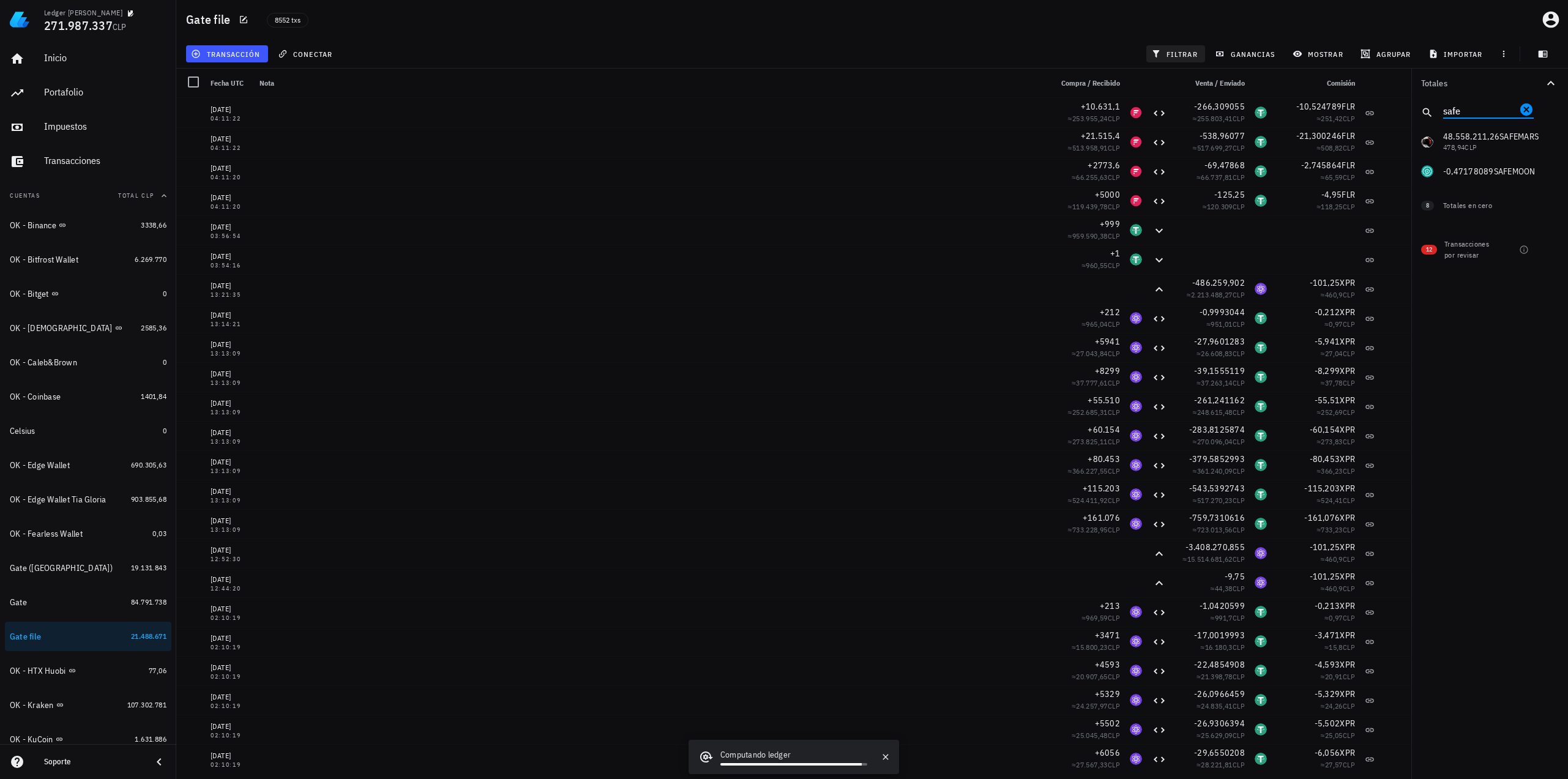
type input "safe"
click at [1148, 48] on button "filtrar" at bounding box center [1176, 53] width 59 height 17
click at [1549, 142] on div at bounding box center [1550, 142] width 21 height 21
checkbox input "true"
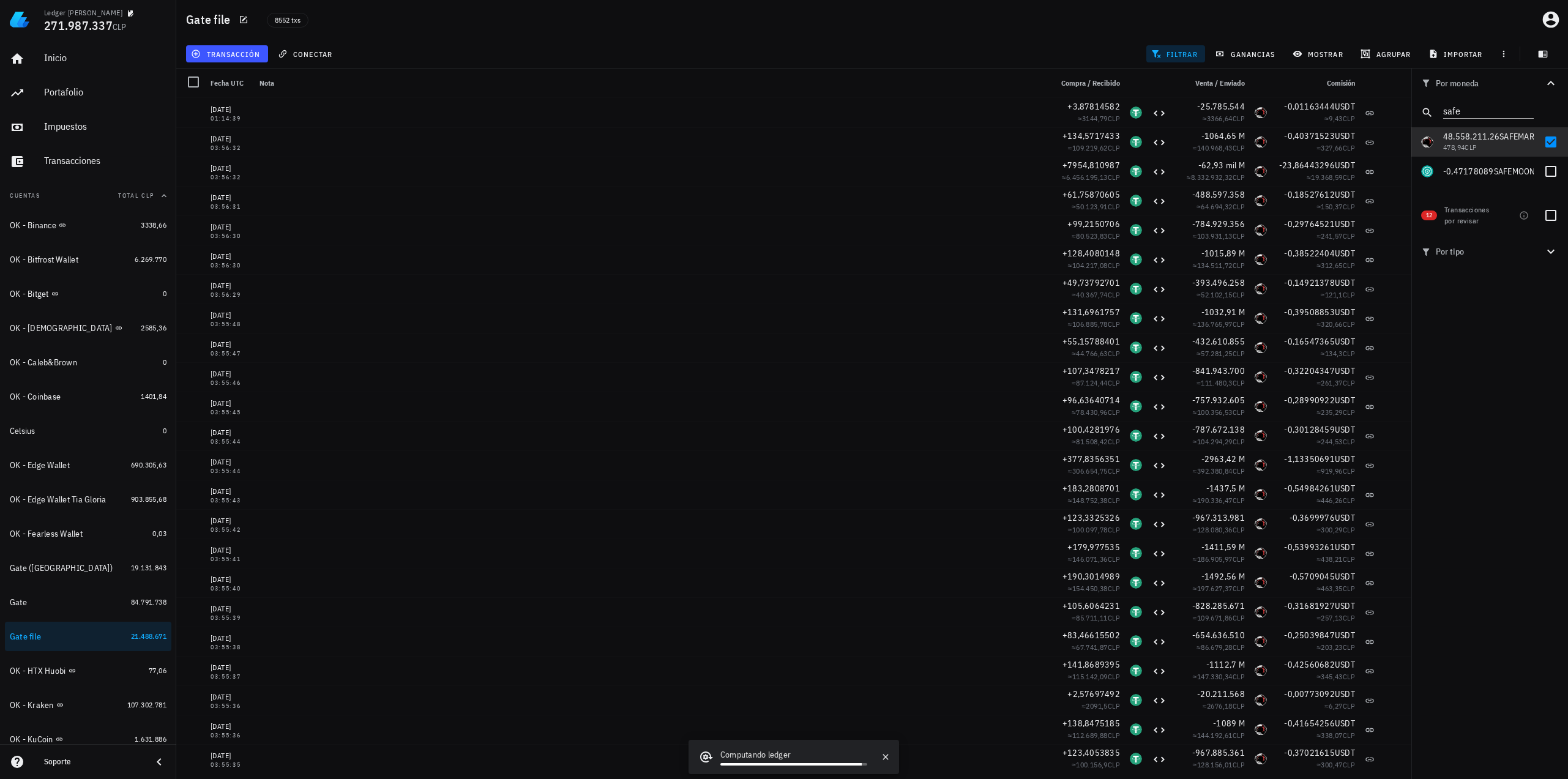
click at [1462, 328] on div "Por moneda safe 349,73 mil M WKC 60.102.580 CLP 39.880,5791 FLR 895.121,33 CLP …" at bounding box center [1489, 423] width 157 height 710
click at [59, 604] on div "Gate" at bounding box center [67, 603] width 116 height 11
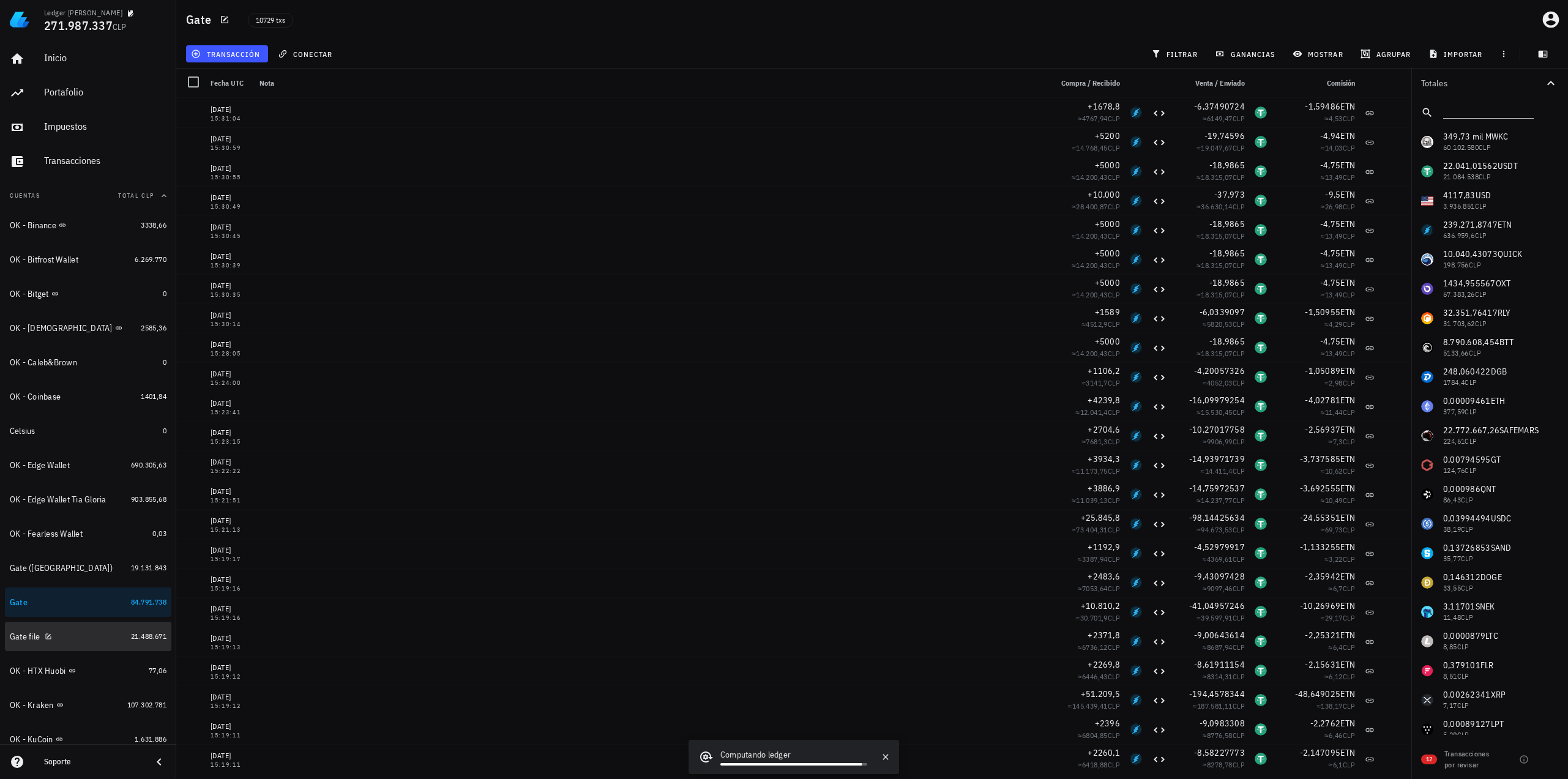
click at [92, 640] on div "Gate file" at bounding box center [67, 637] width 116 height 11
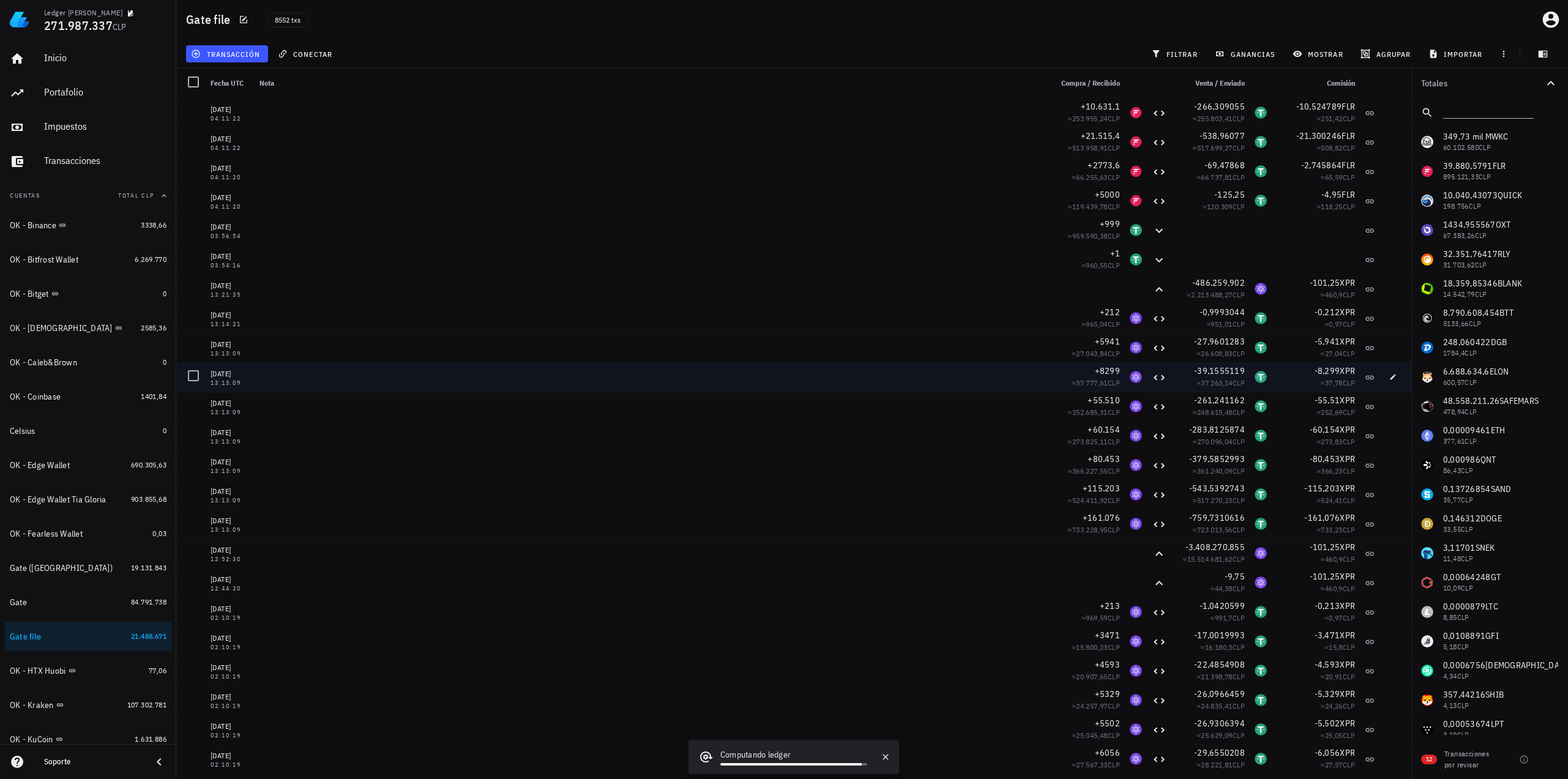
click at [1339, 373] on span "XPR" at bounding box center [1347, 371] width 15 height 11
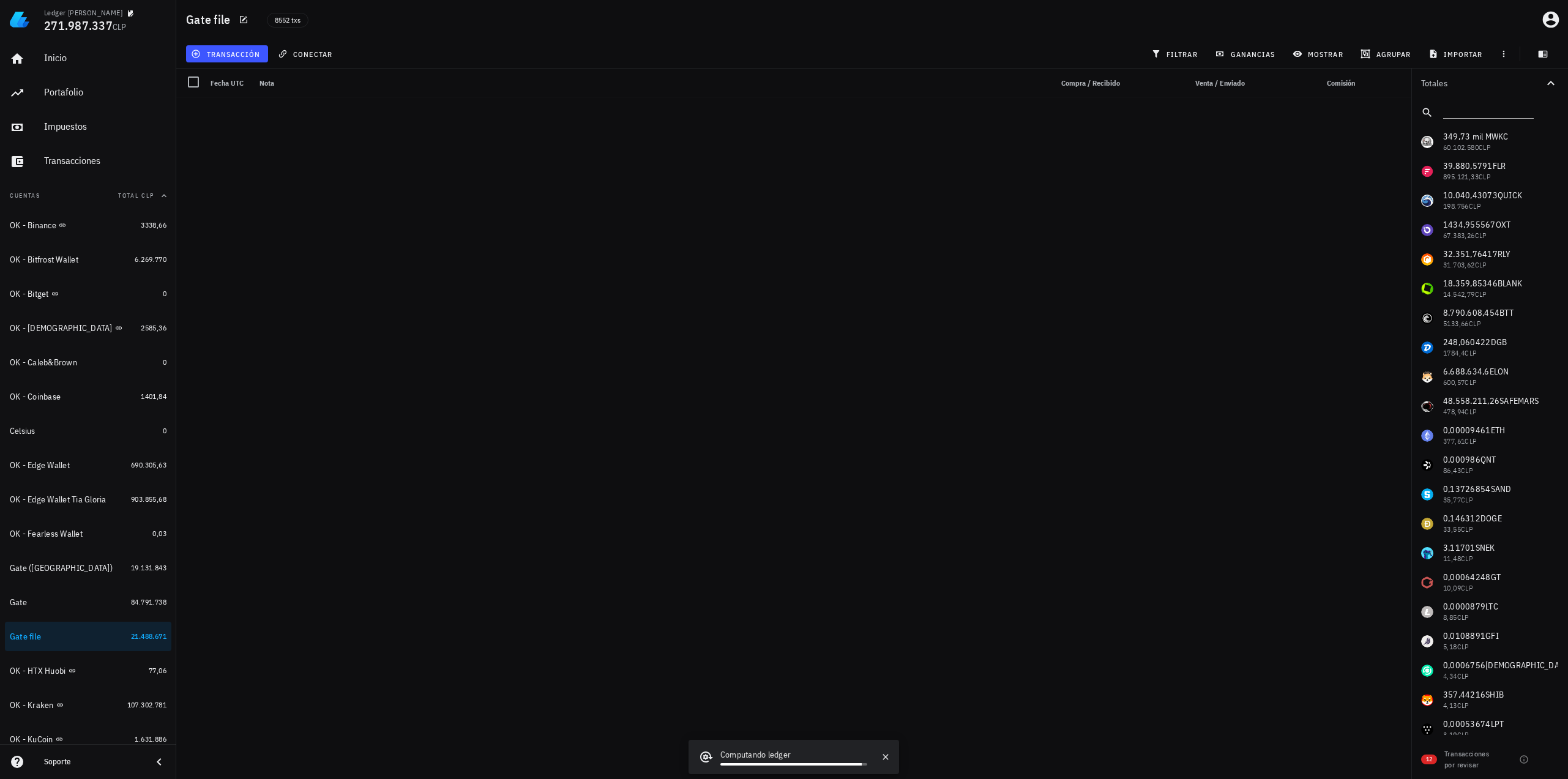
scroll to position [5311, 0]
click at [1502, 110] on input "text" at bounding box center [1487, 110] width 88 height 16
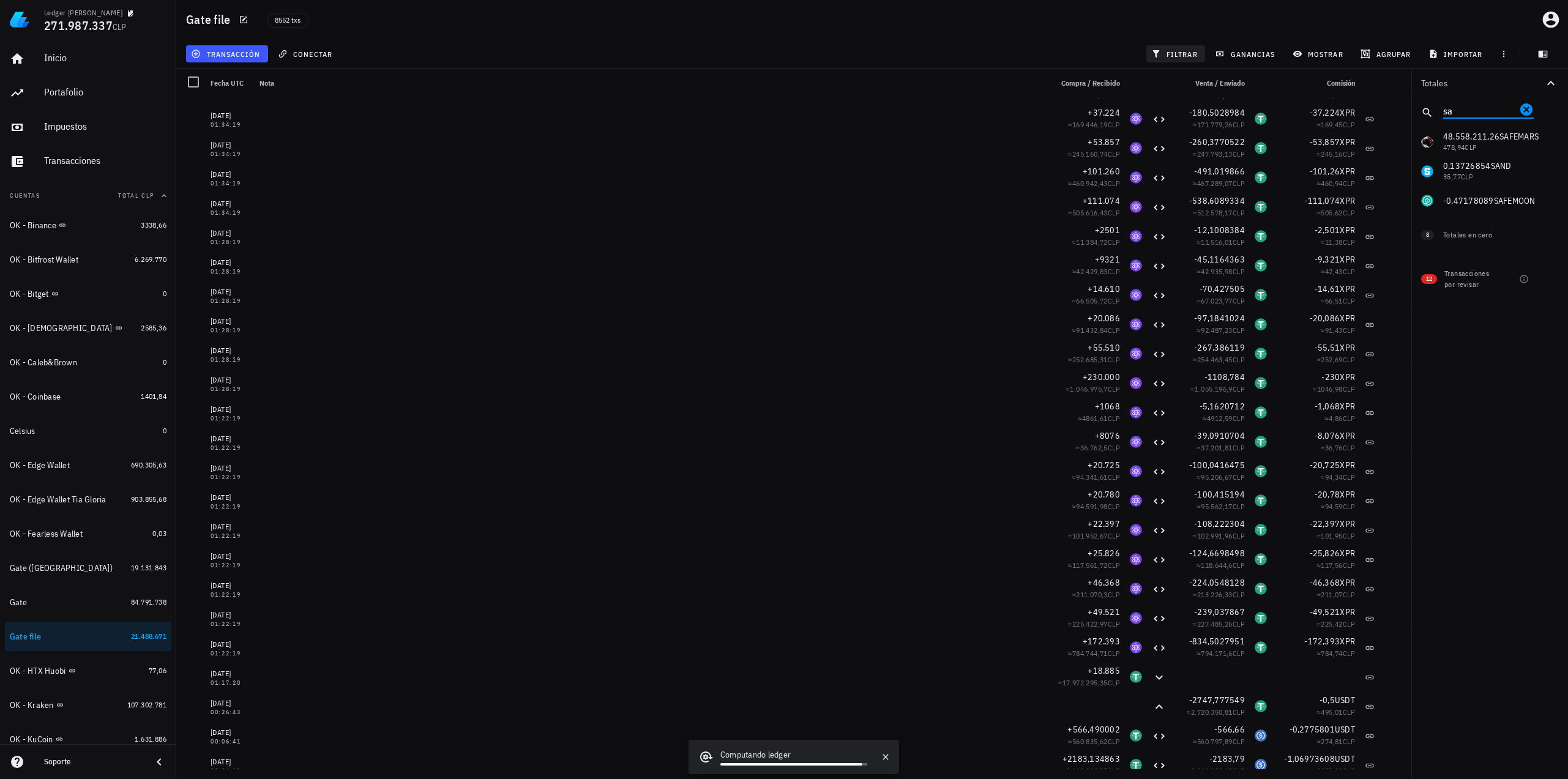
type input "sa"
click at [1179, 51] on span "filtrar" at bounding box center [1175, 53] width 44 height 10
click at [1550, 145] on div at bounding box center [1550, 142] width 21 height 21
checkbox input "true"
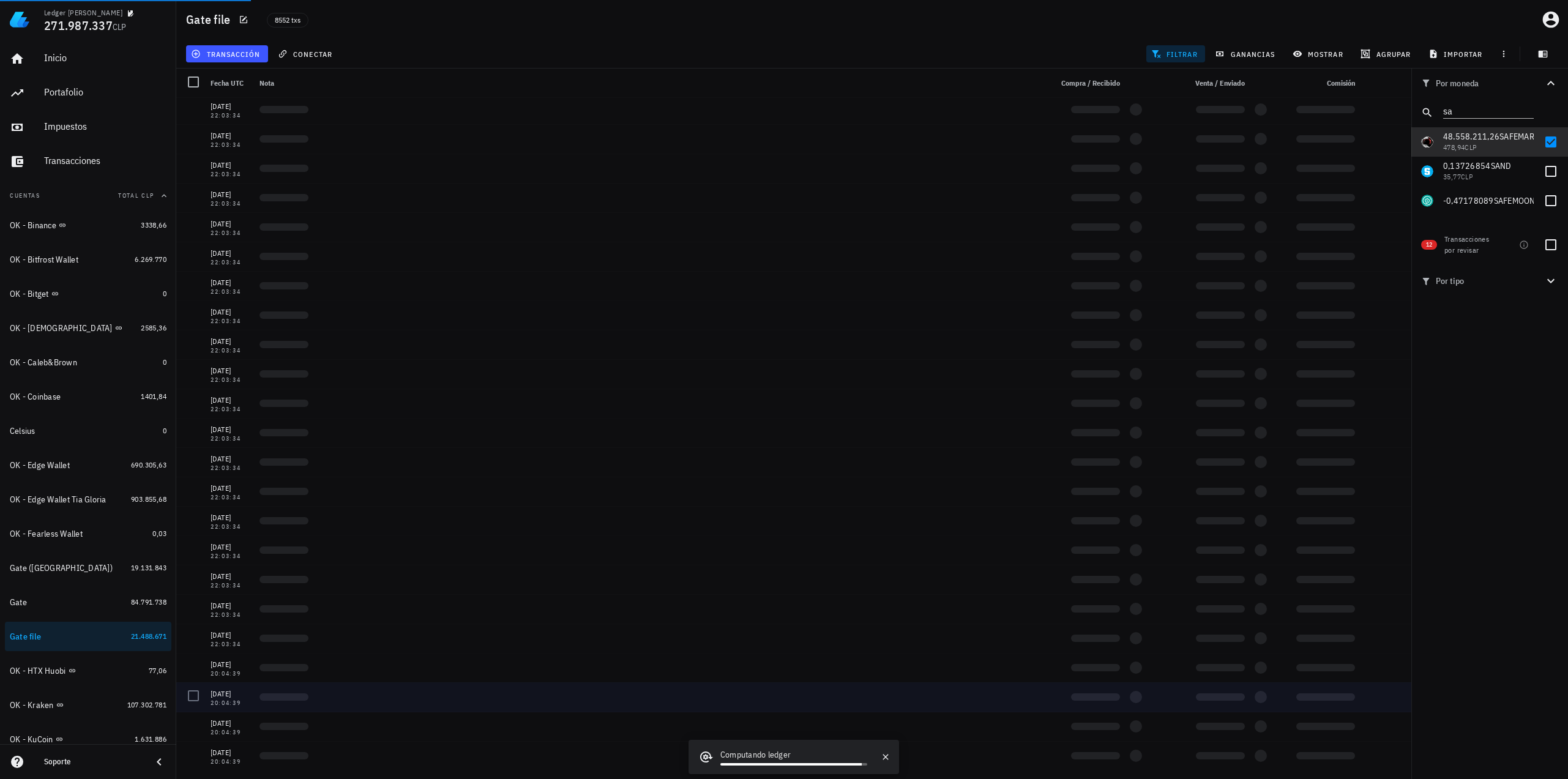
scroll to position [26356, 0]
drag, startPoint x: 1127, startPoint y: 434, endPoint x: 1125, endPoint y: 692, distance: 258.0
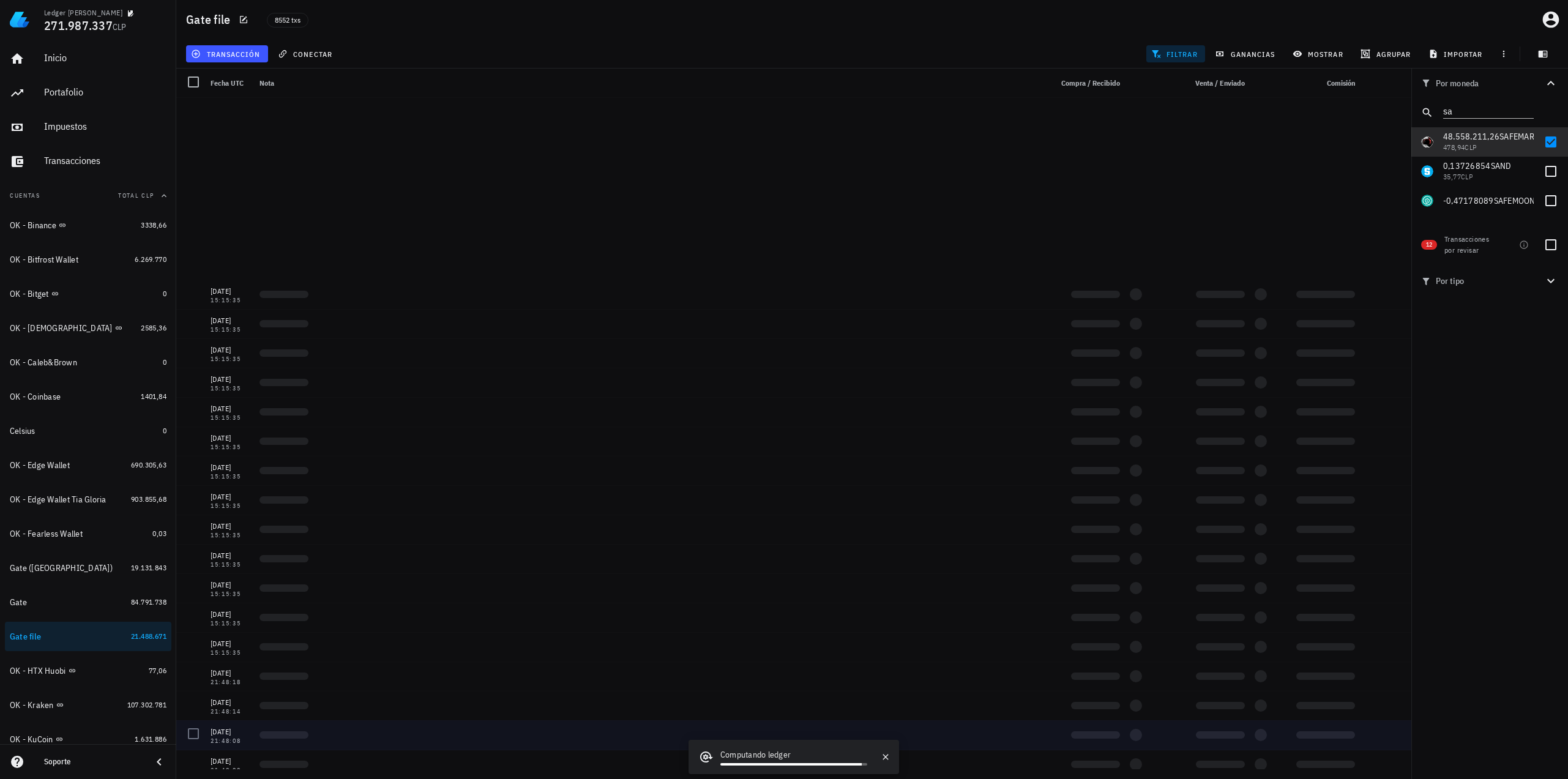
drag, startPoint x: 686, startPoint y: 517, endPoint x: 652, endPoint y: 366, distance: 154.8
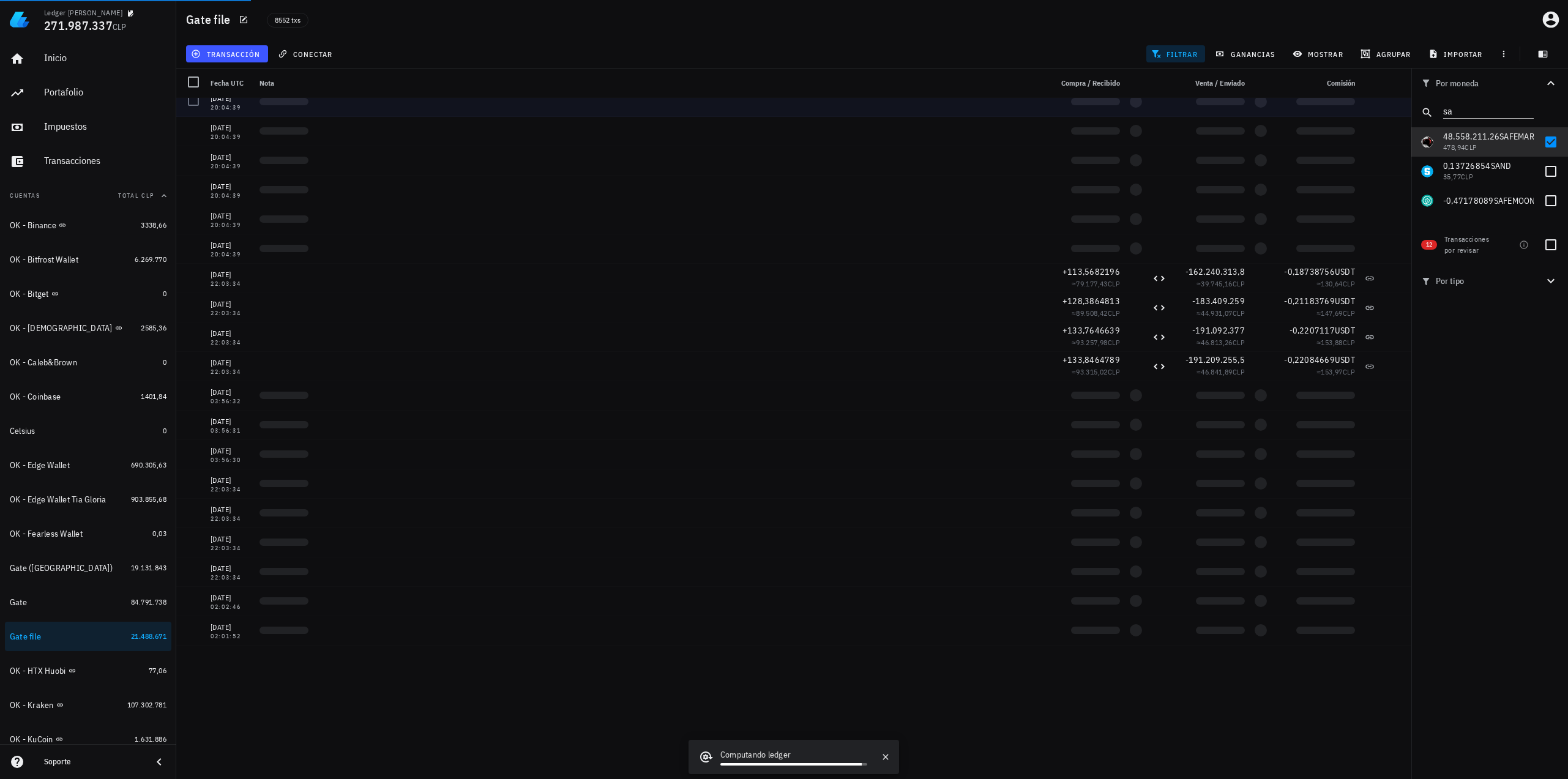
drag, startPoint x: 676, startPoint y: 394, endPoint x: 668, endPoint y: 336, distance: 58.5
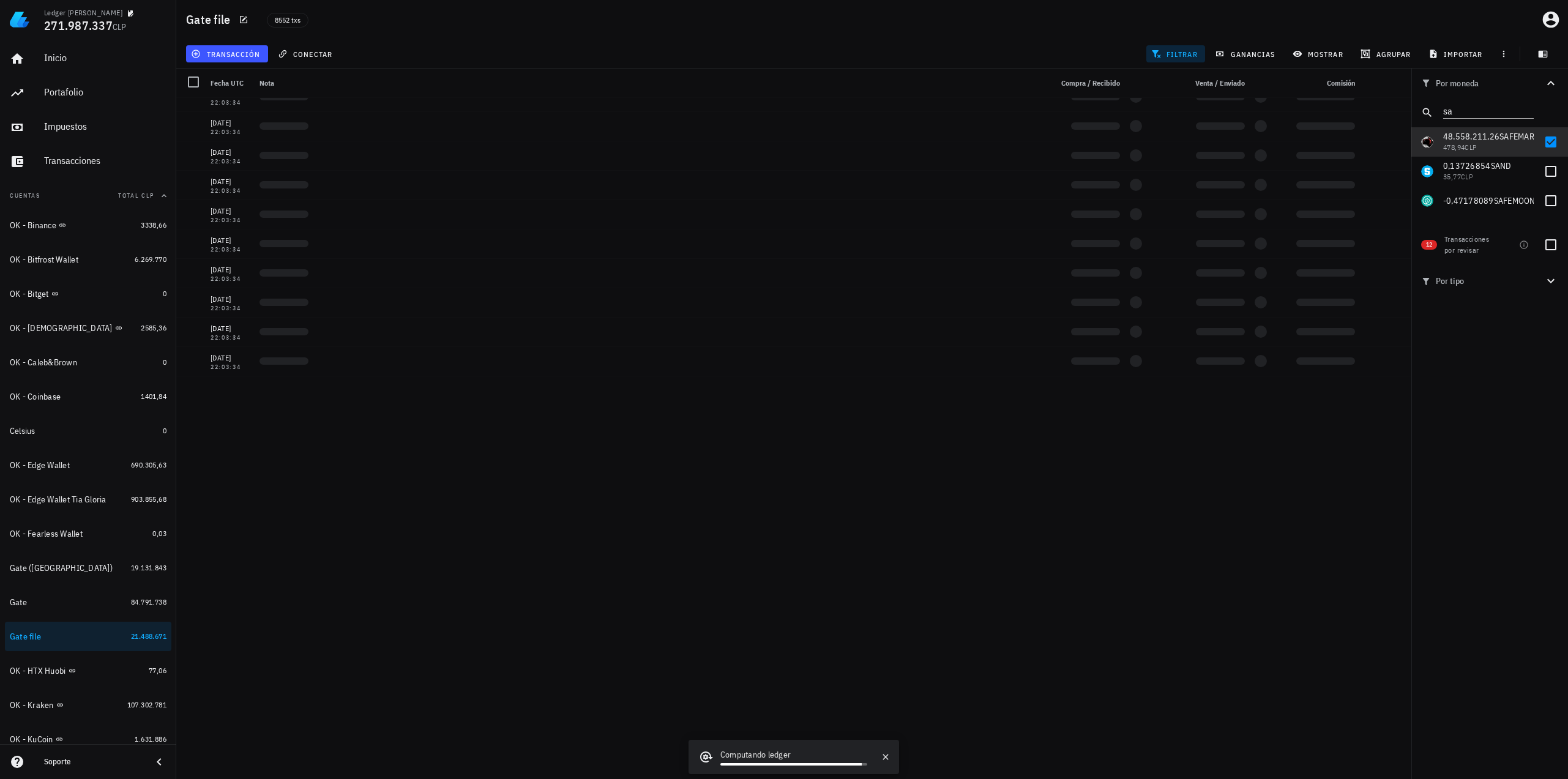
scroll to position [21658, 0]
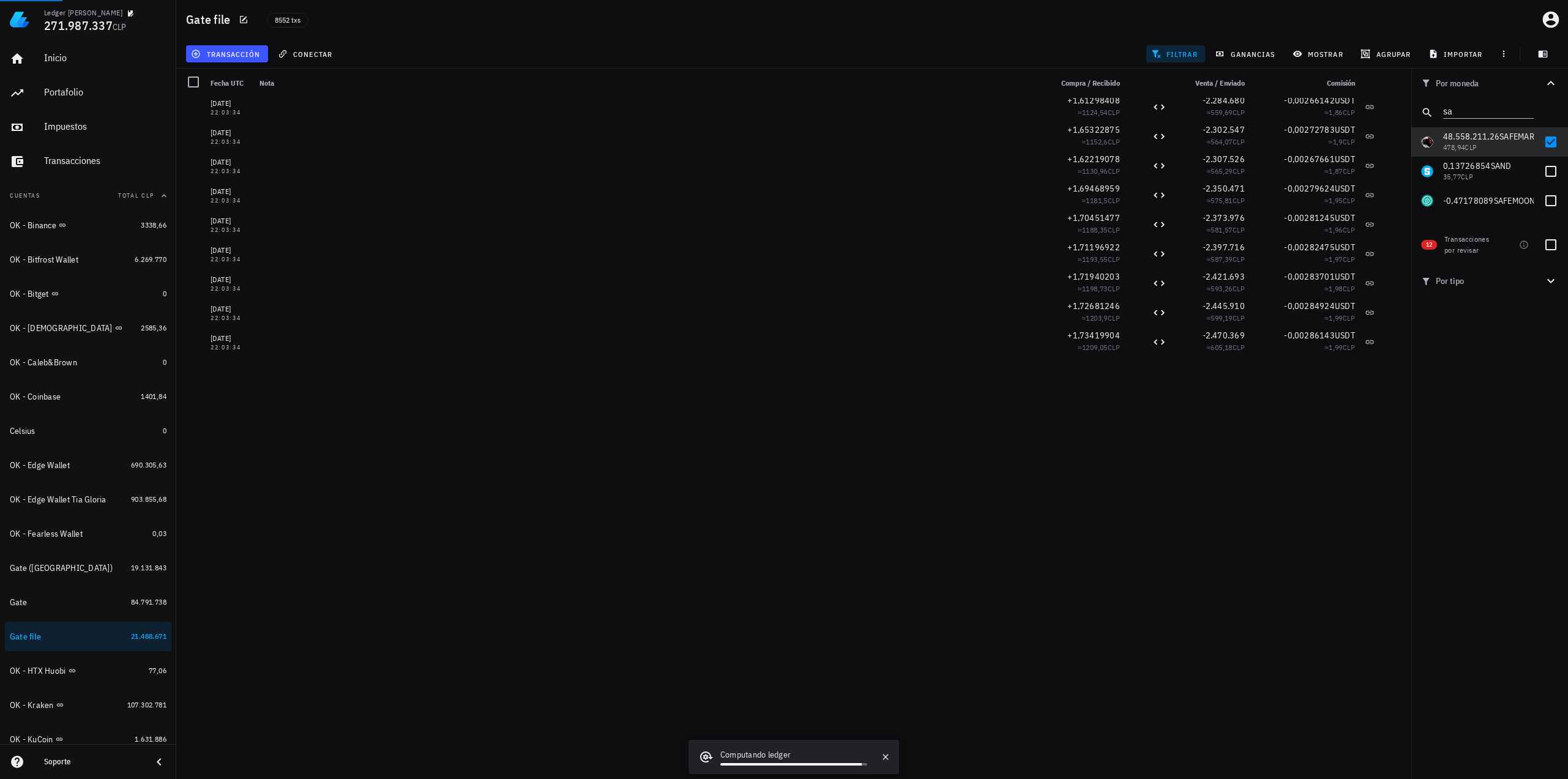
drag, startPoint x: 694, startPoint y: 443, endPoint x: 665, endPoint y: 255, distance: 190.2
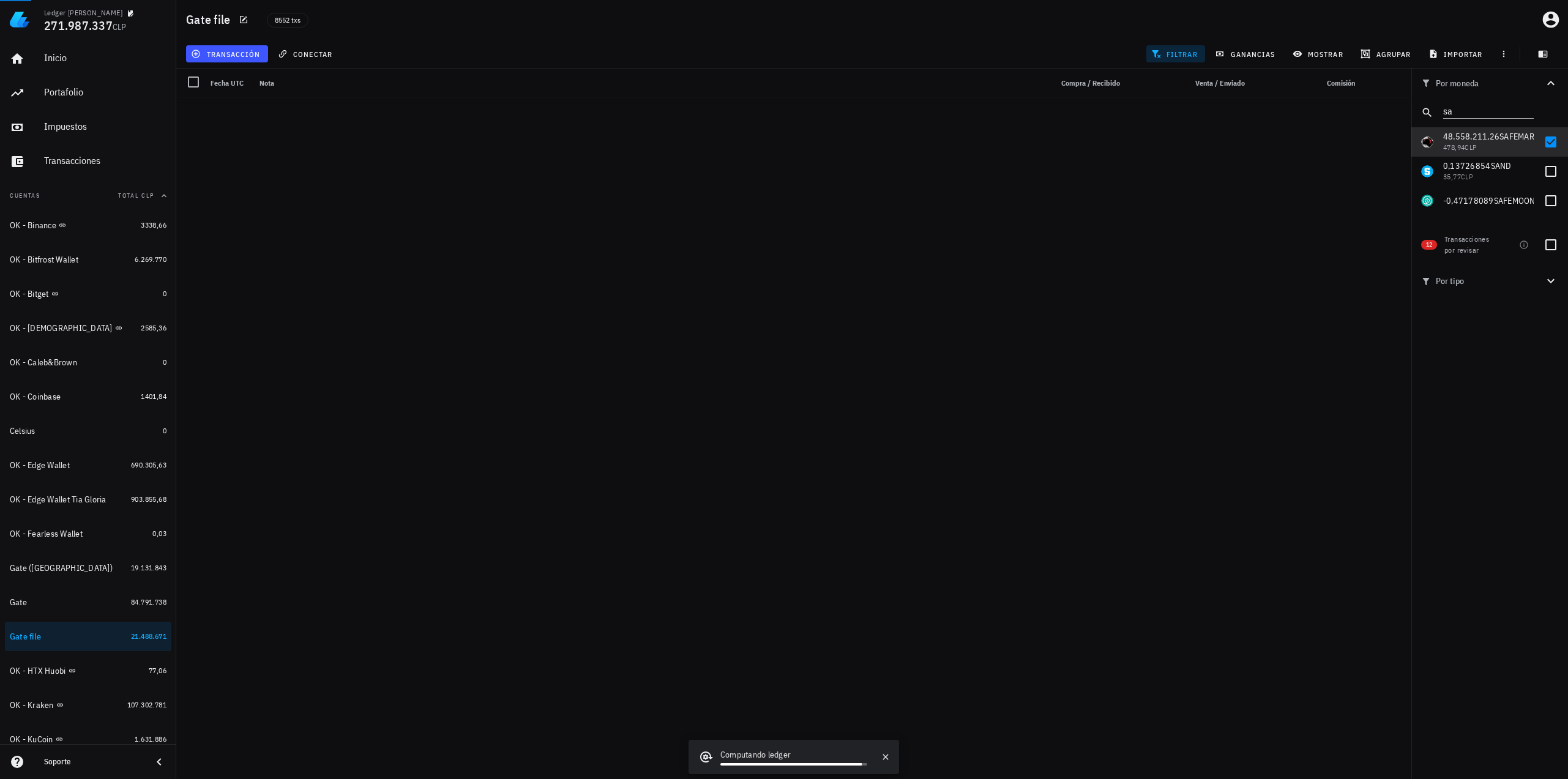
scroll to position [6970, 0]
drag, startPoint x: 699, startPoint y: 467, endPoint x: 655, endPoint y: 70, distance: 399.4
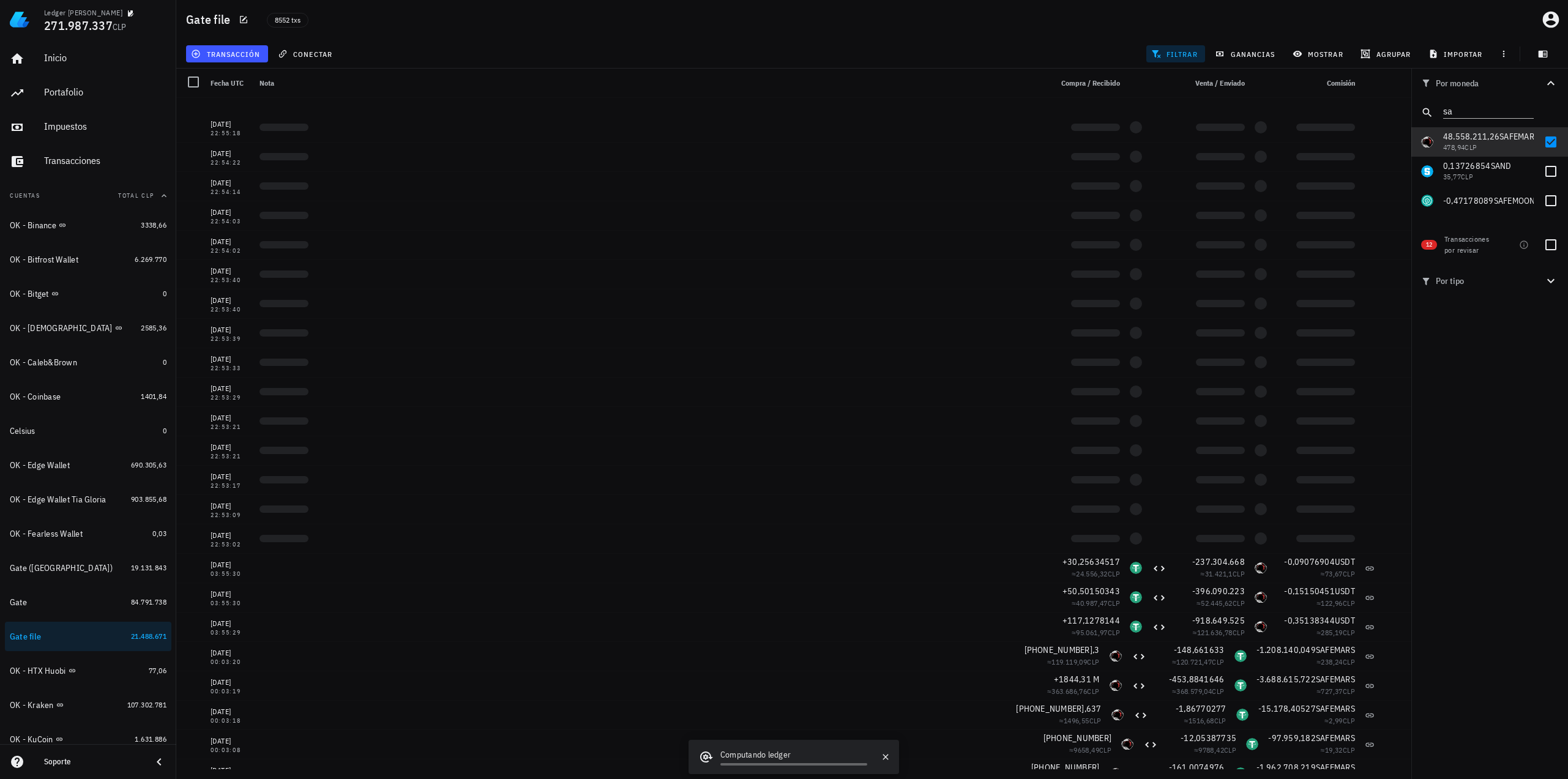
scroll to position [26356, 0]
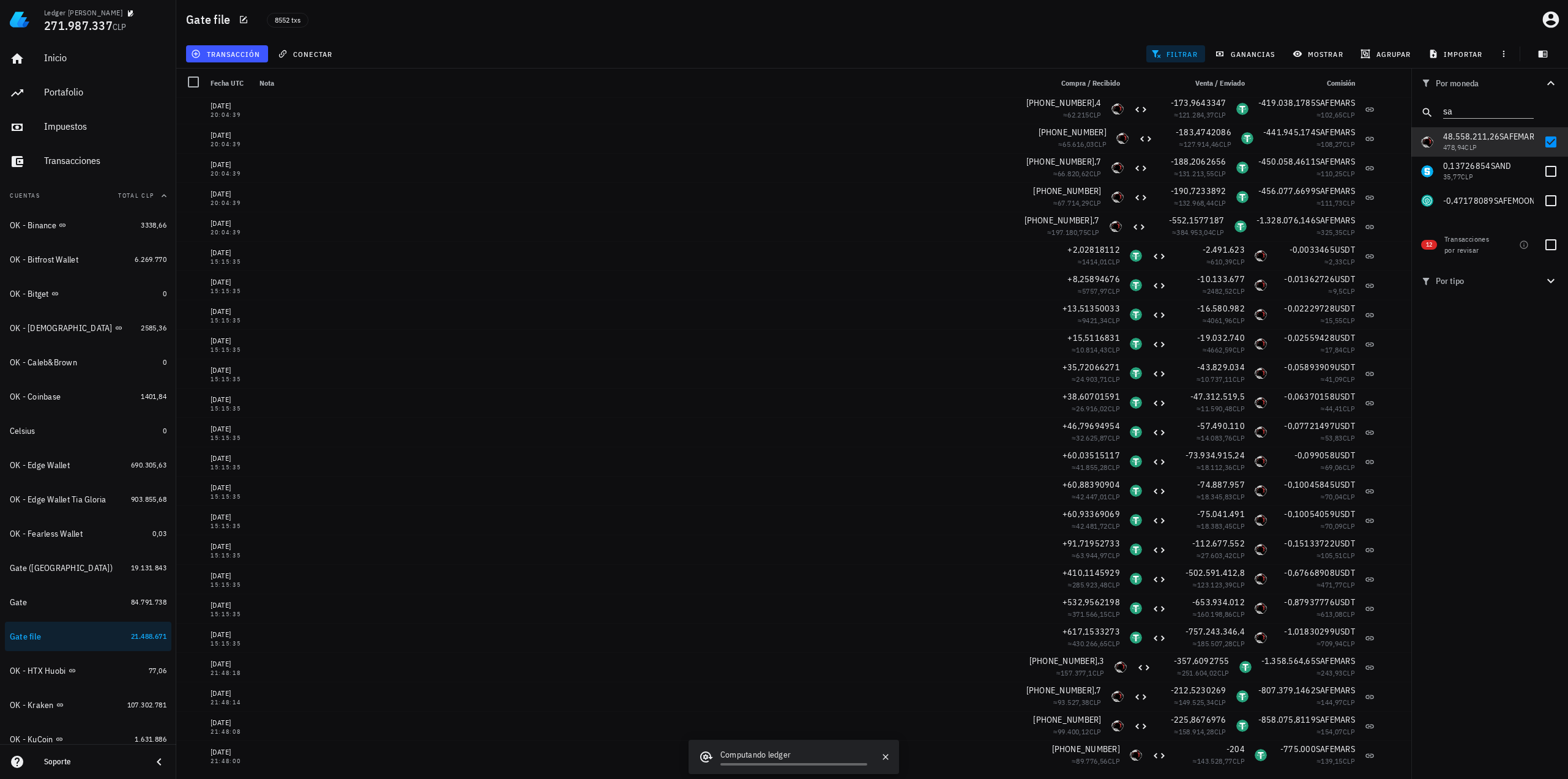
click at [1529, 109] on icon "Clear" at bounding box center [1526, 109] width 12 height 12
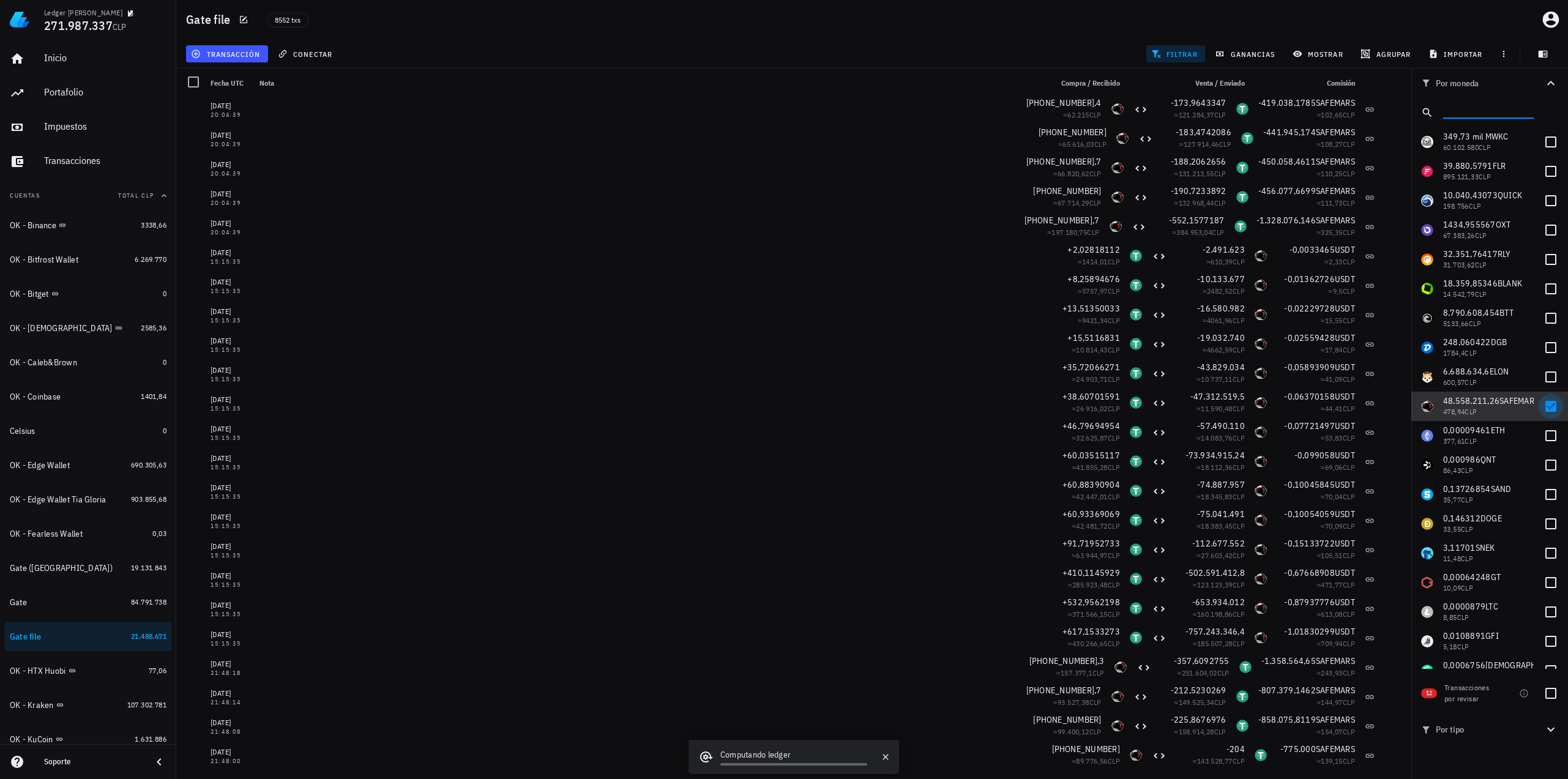
click at [1545, 411] on div at bounding box center [1550, 406] width 21 height 21
checkbox input "false"
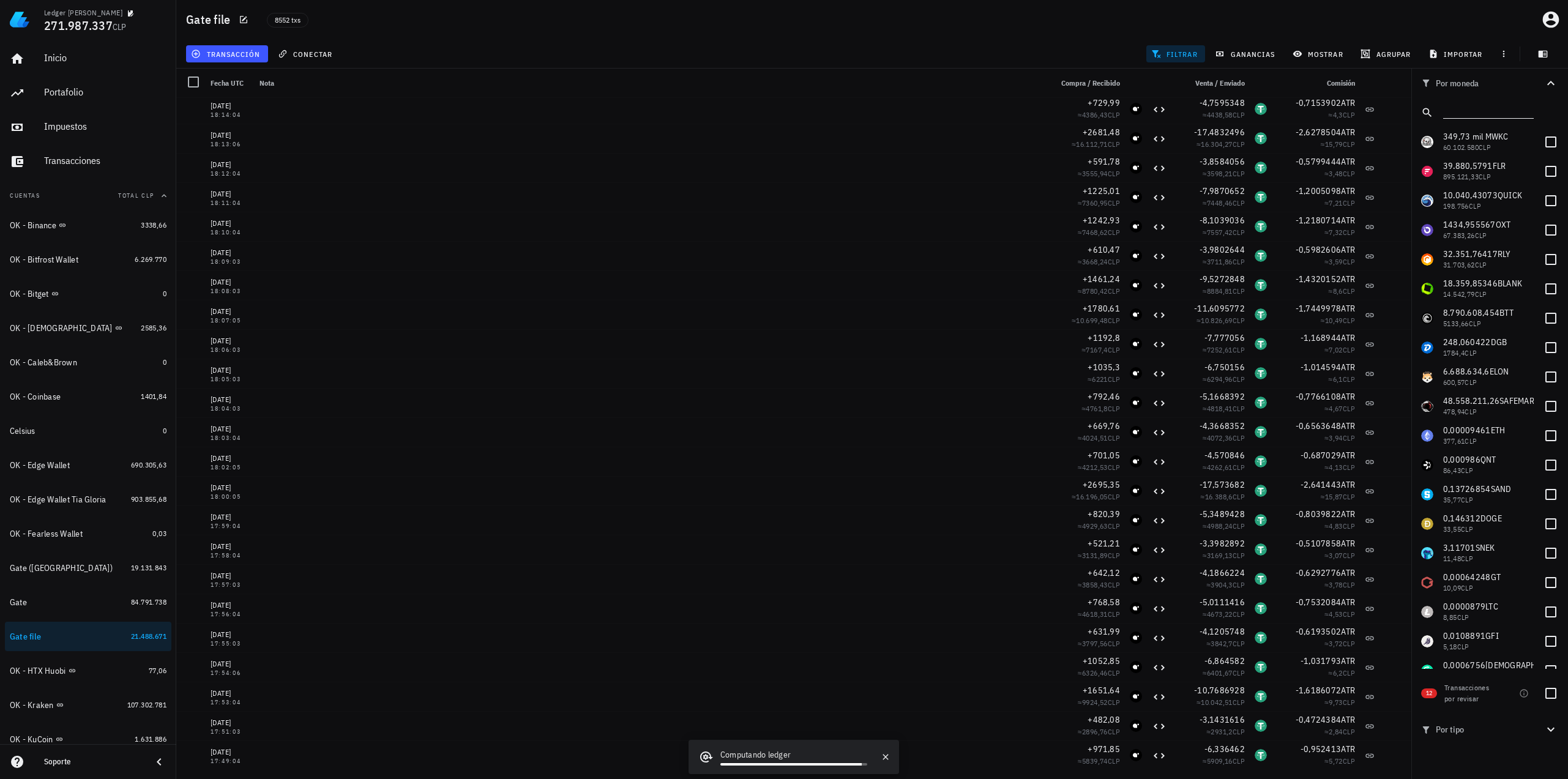
click at [1478, 110] on input "text" at bounding box center [1487, 110] width 88 height 16
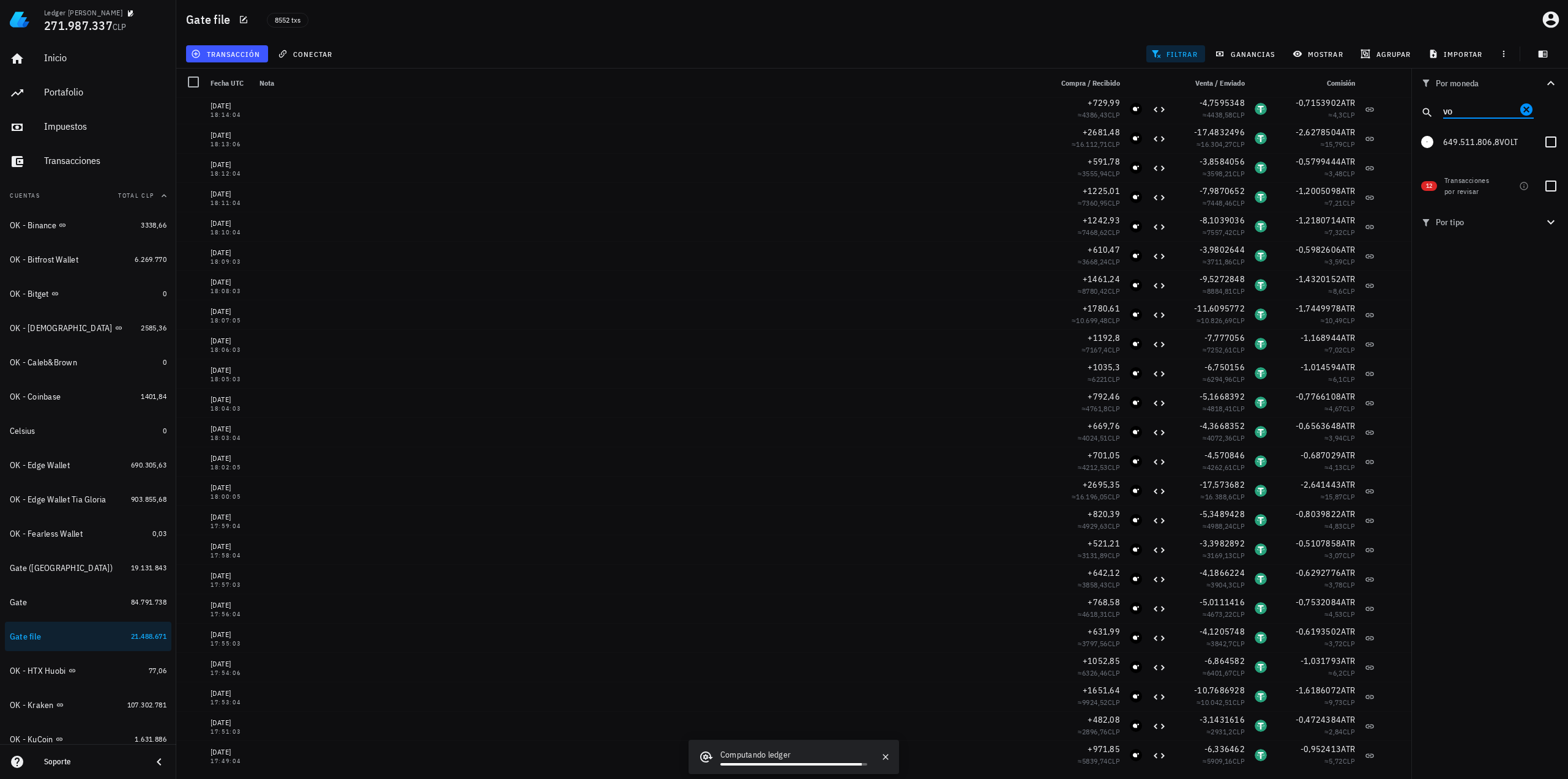
type input "v"
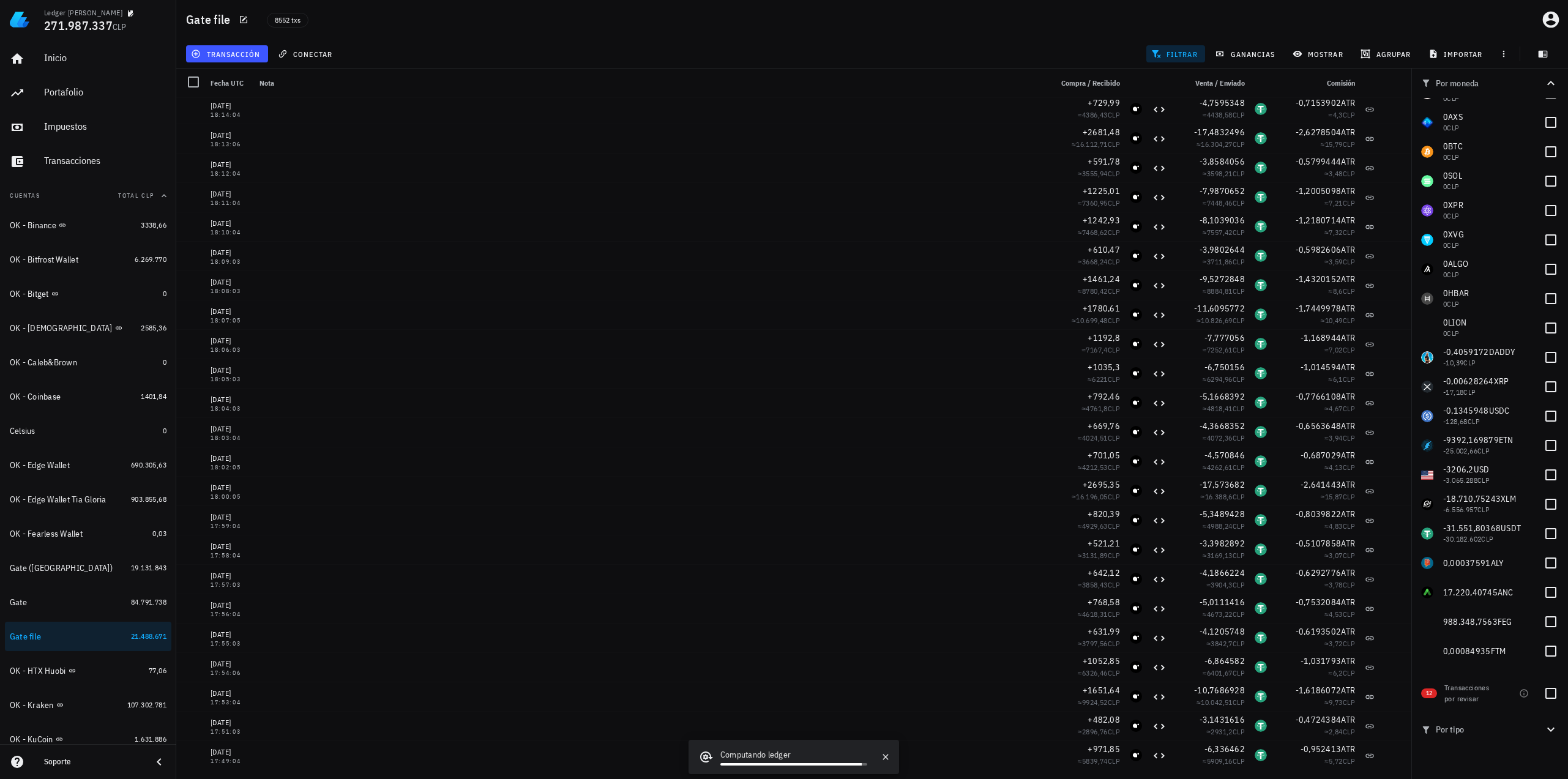
scroll to position [1775, 0]
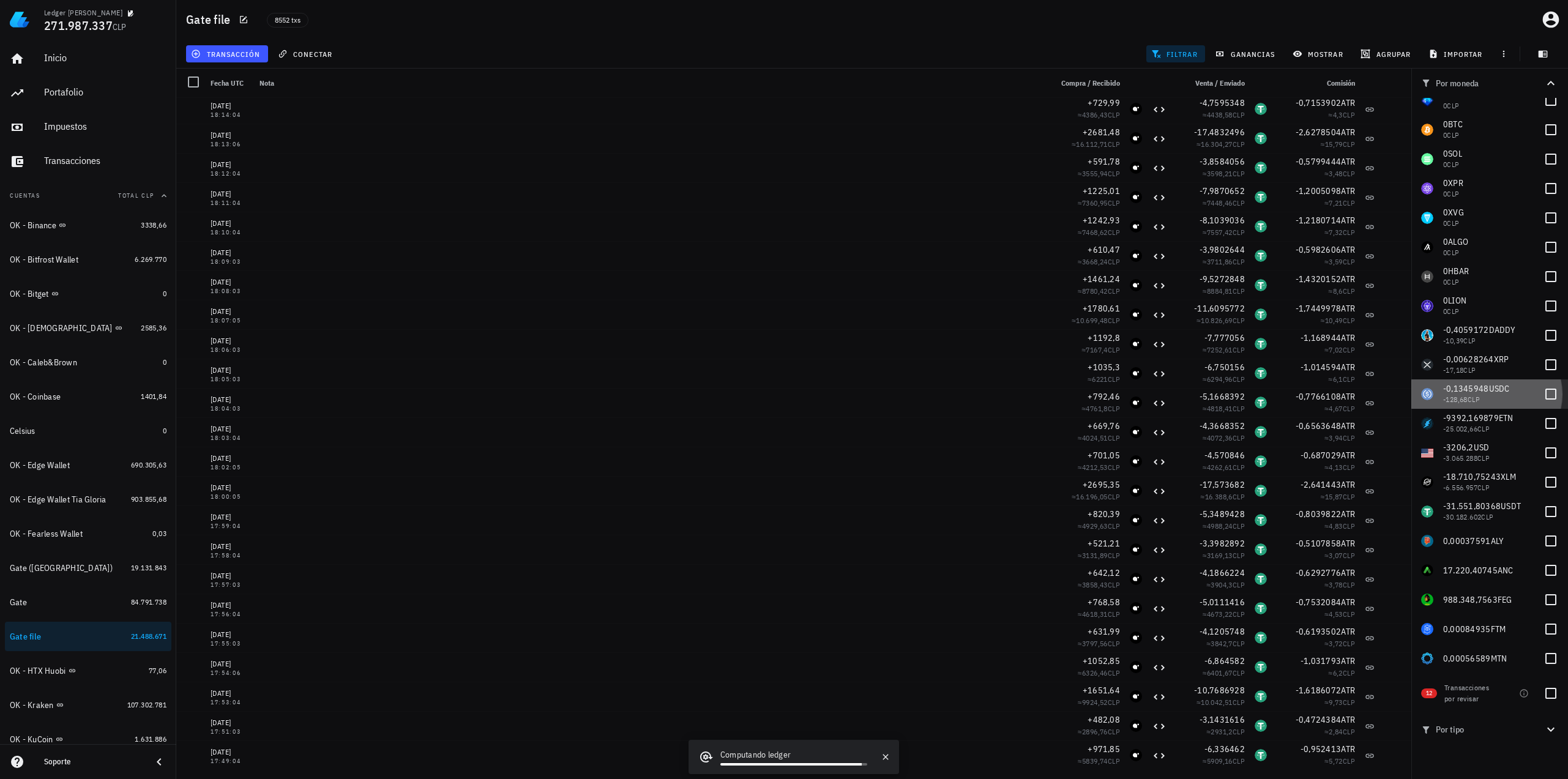
click at [1501, 396] on div "-128,68 CLP" at bounding box center [1488, 399] width 91 height 8
checkbox input "false"
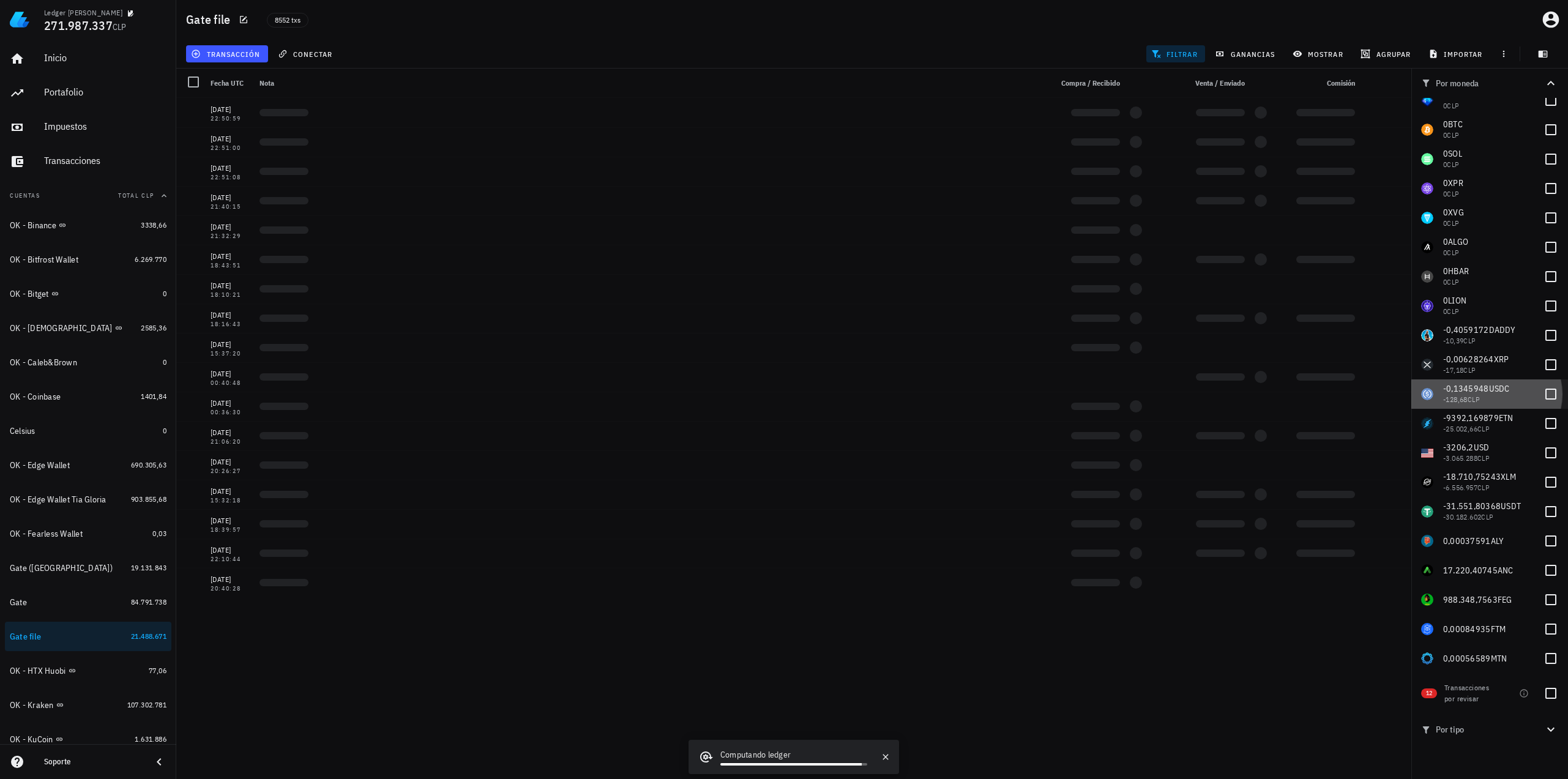
scroll to position [0, 0]
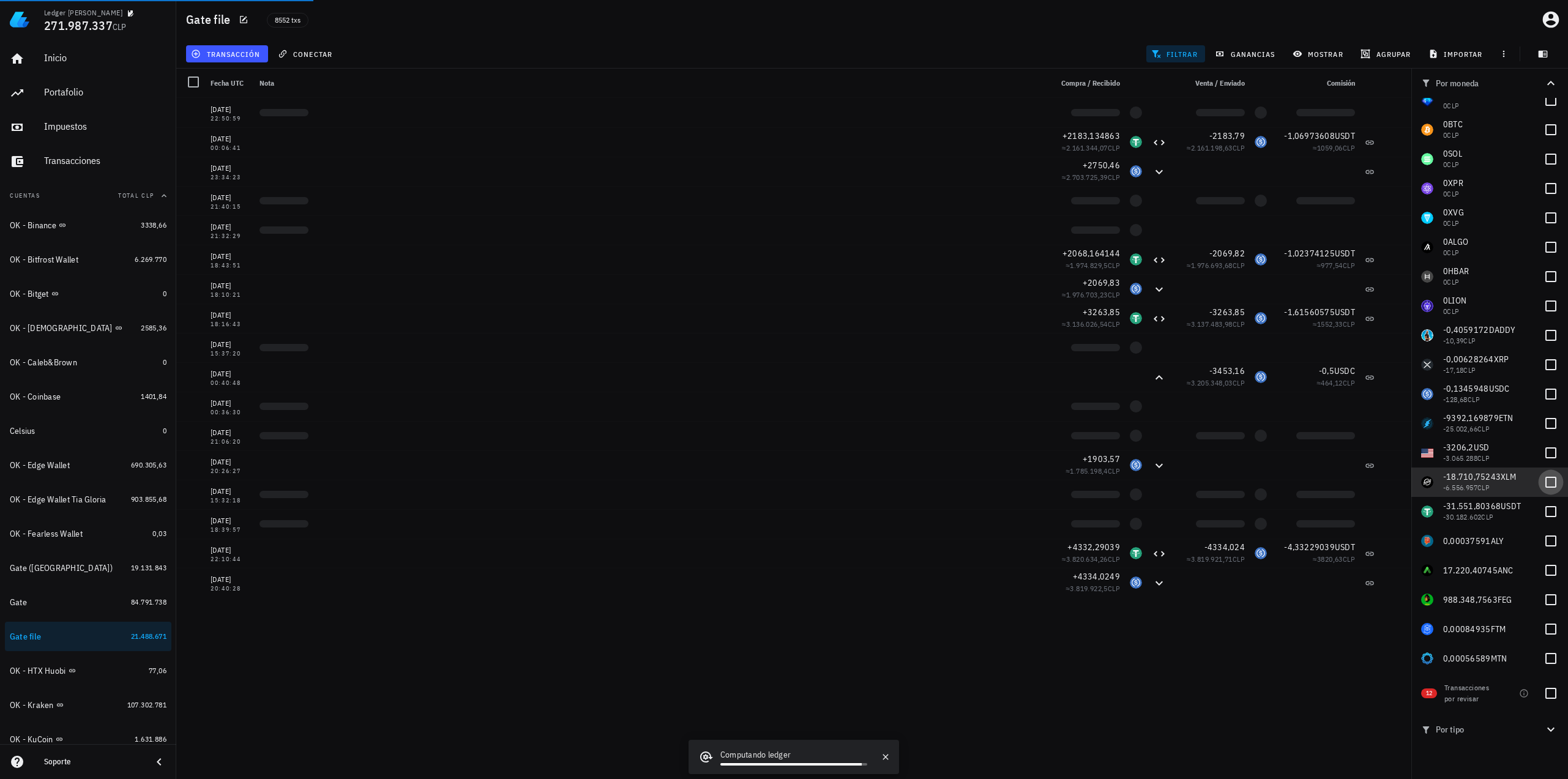
click at [1542, 480] on div at bounding box center [1550, 482] width 21 height 21
checkbox input "true"
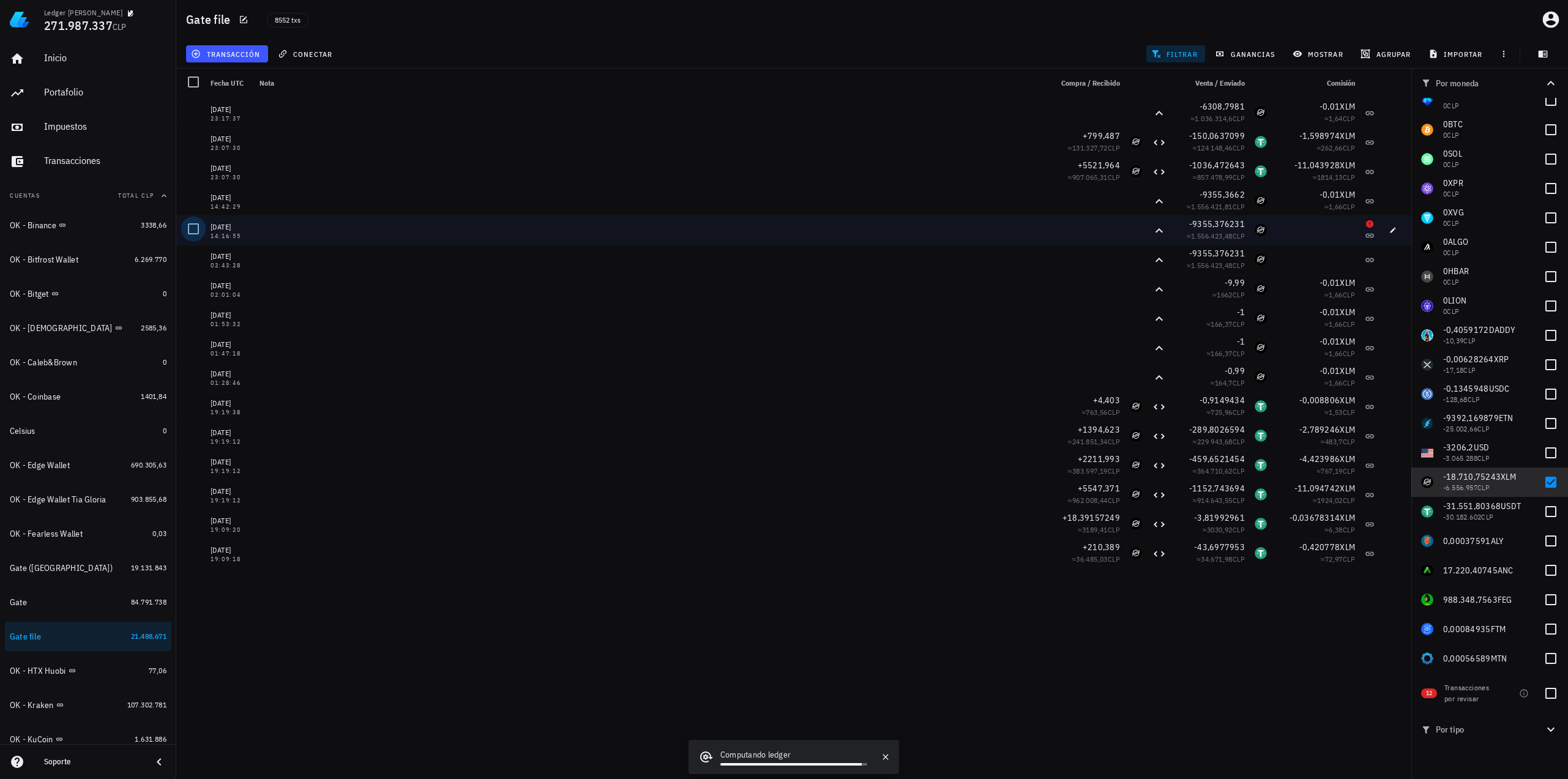
click at [190, 229] on div at bounding box center [193, 229] width 21 height 21
click at [243, 56] on span "editar (1)" at bounding box center [220, 53] width 53 height 10
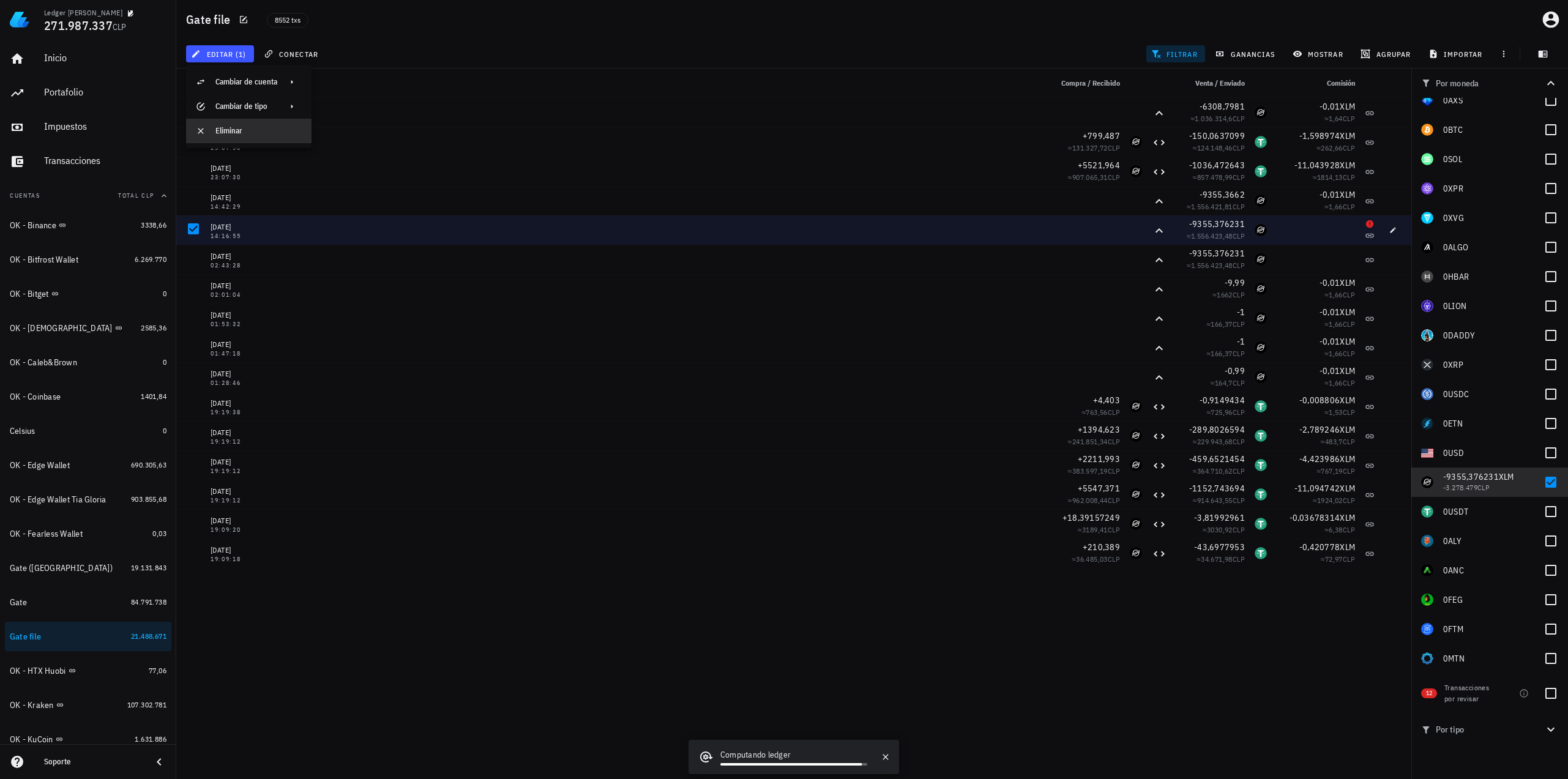
click at [261, 128] on div "Eliminar" at bounding box center [258, 131] width 86 height 10
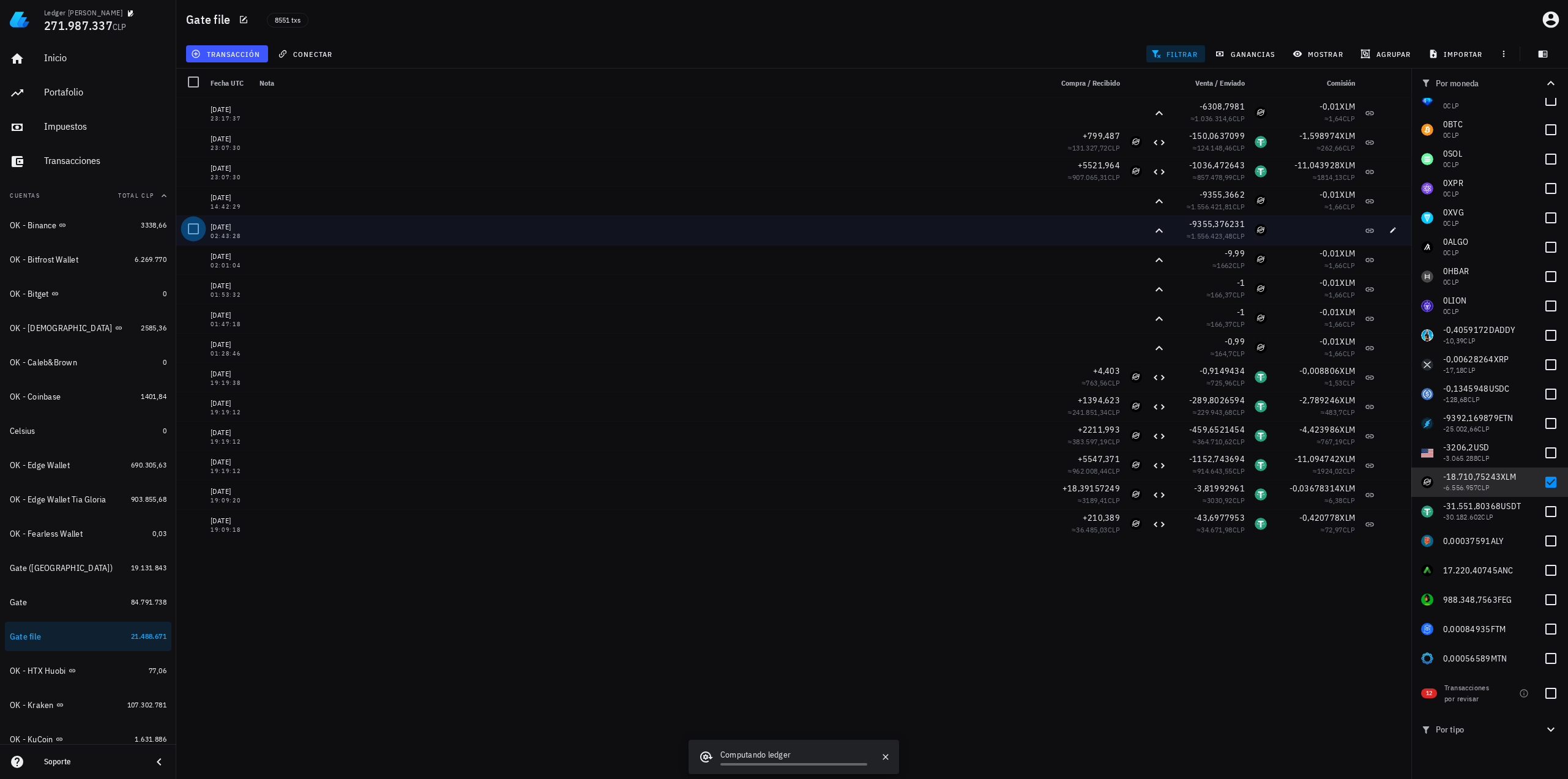
click at [196, 230] on div at bounding box center [193, 229] width 21 height 21
click at [236, 49] on span "editar (1)" at bounding box center [220, 53] width 53 height 10
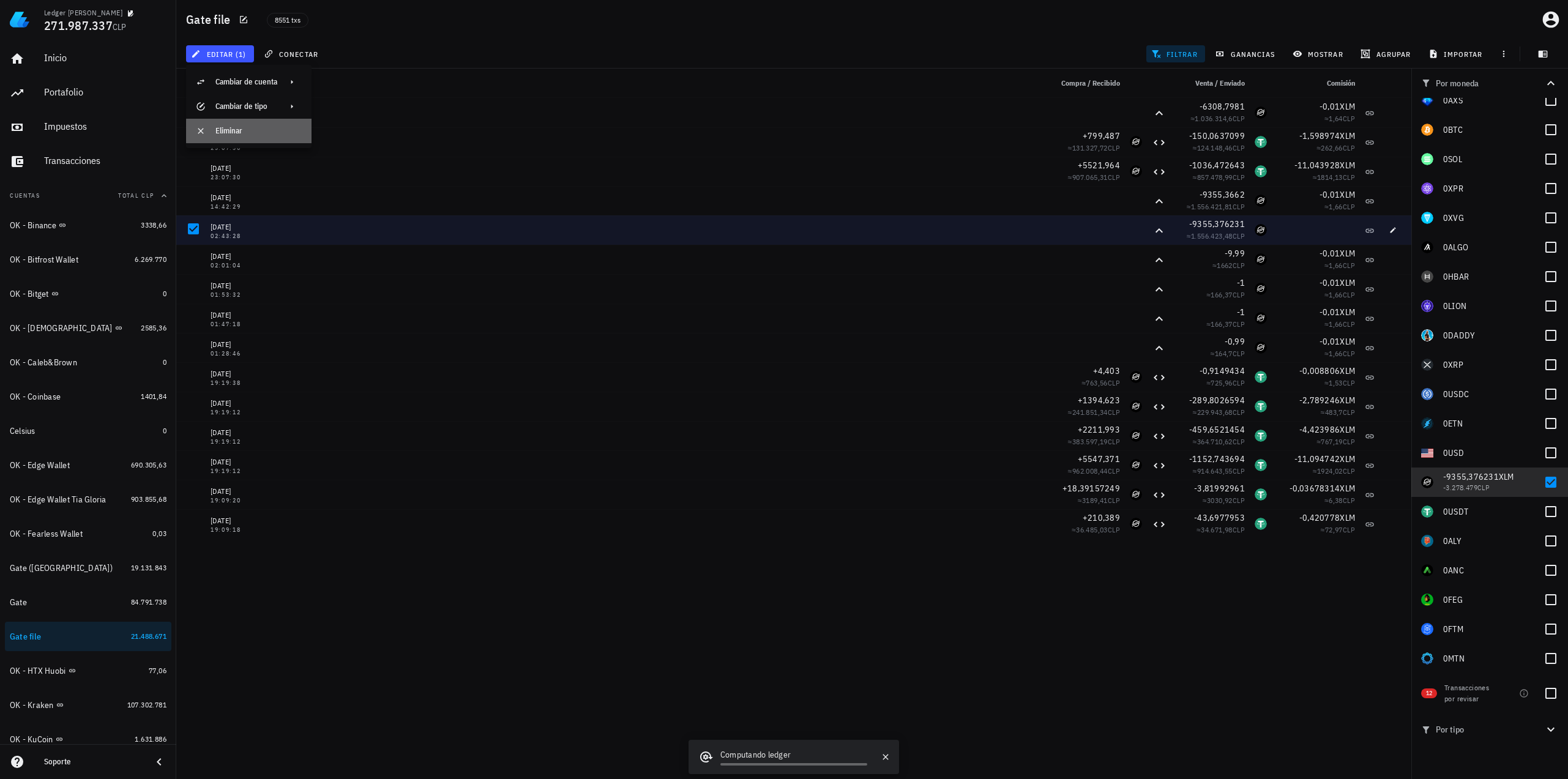
click at [243, 124] on div "Eliminar" at bounding box center [258, 131] width 86 height 20
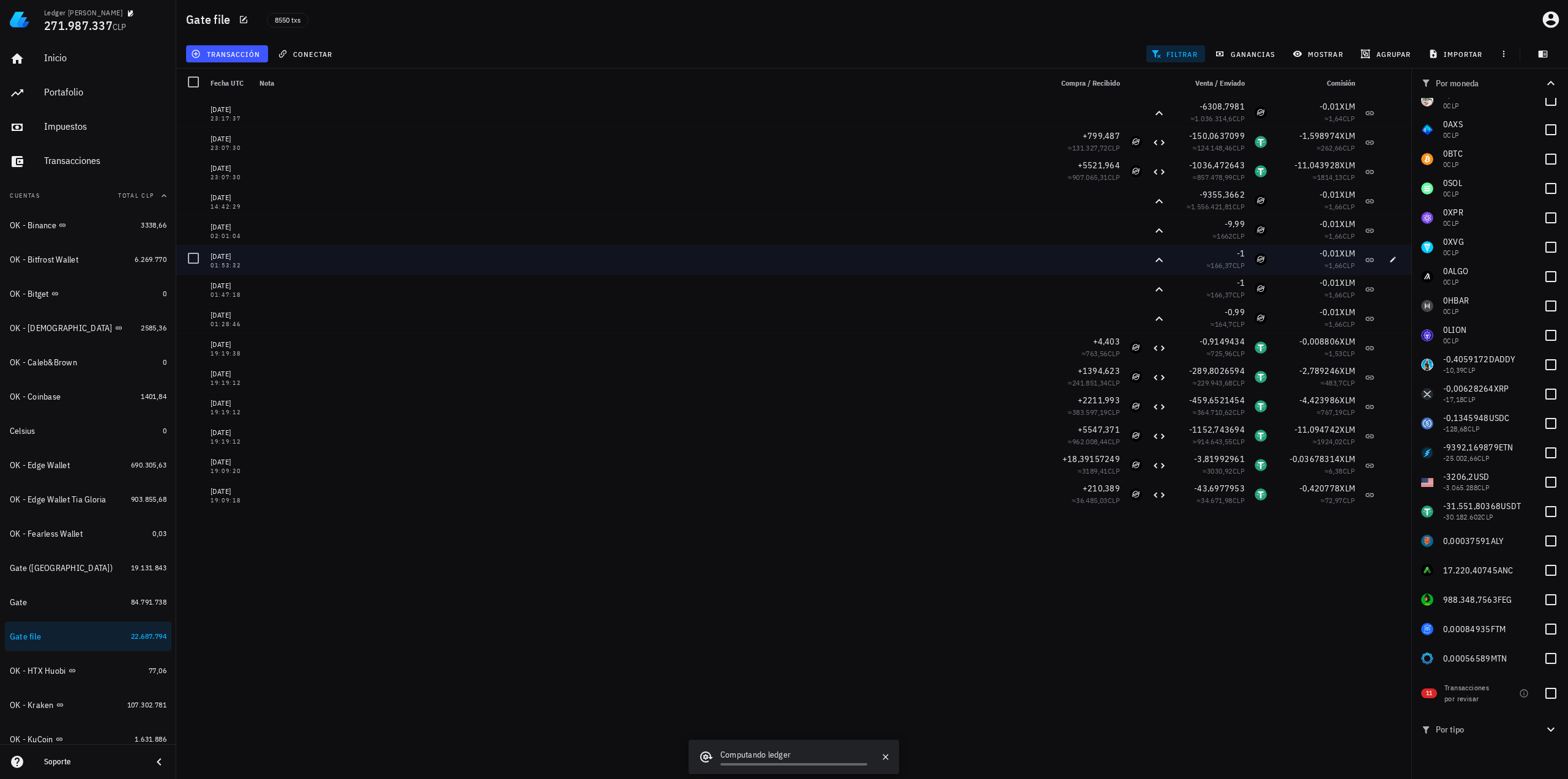
scroll to position [1804, 0]
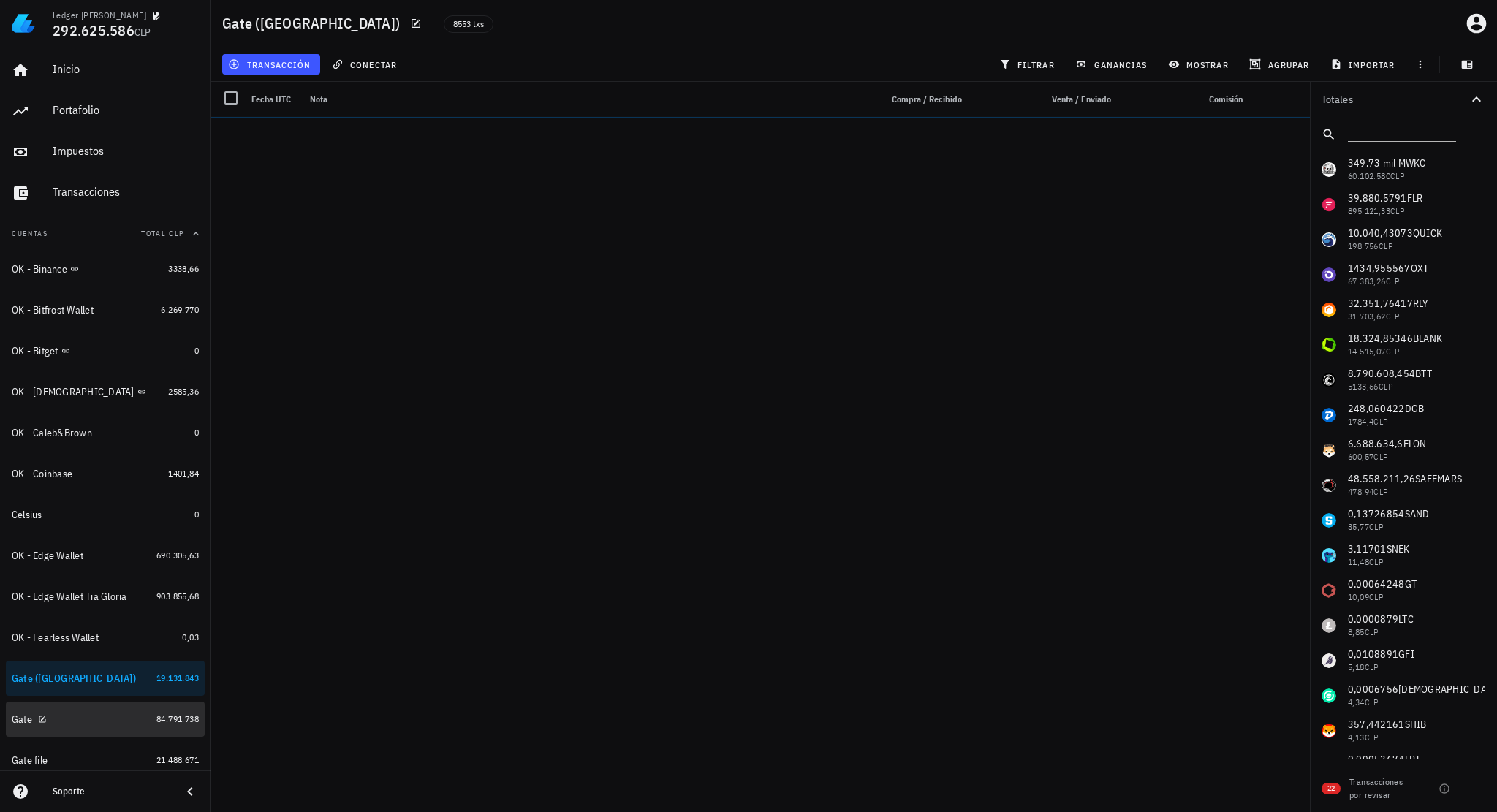
click at [75, 714] on div "Gate" at bounding box center [80, 720] width 139 height 14
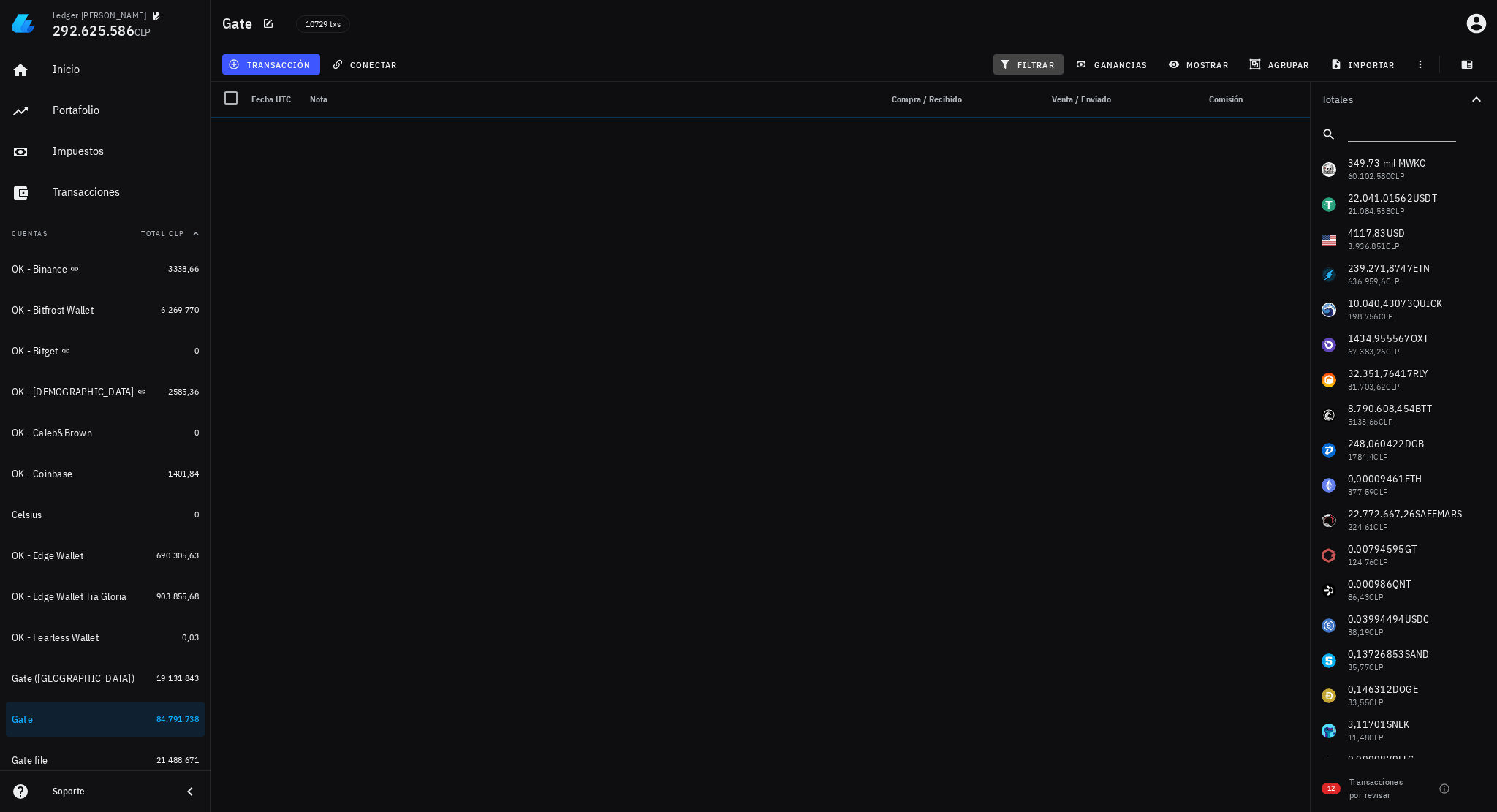
click at [1031, 64] on span "filtrar" at bounding box center [1028, 64] width 52 height 11
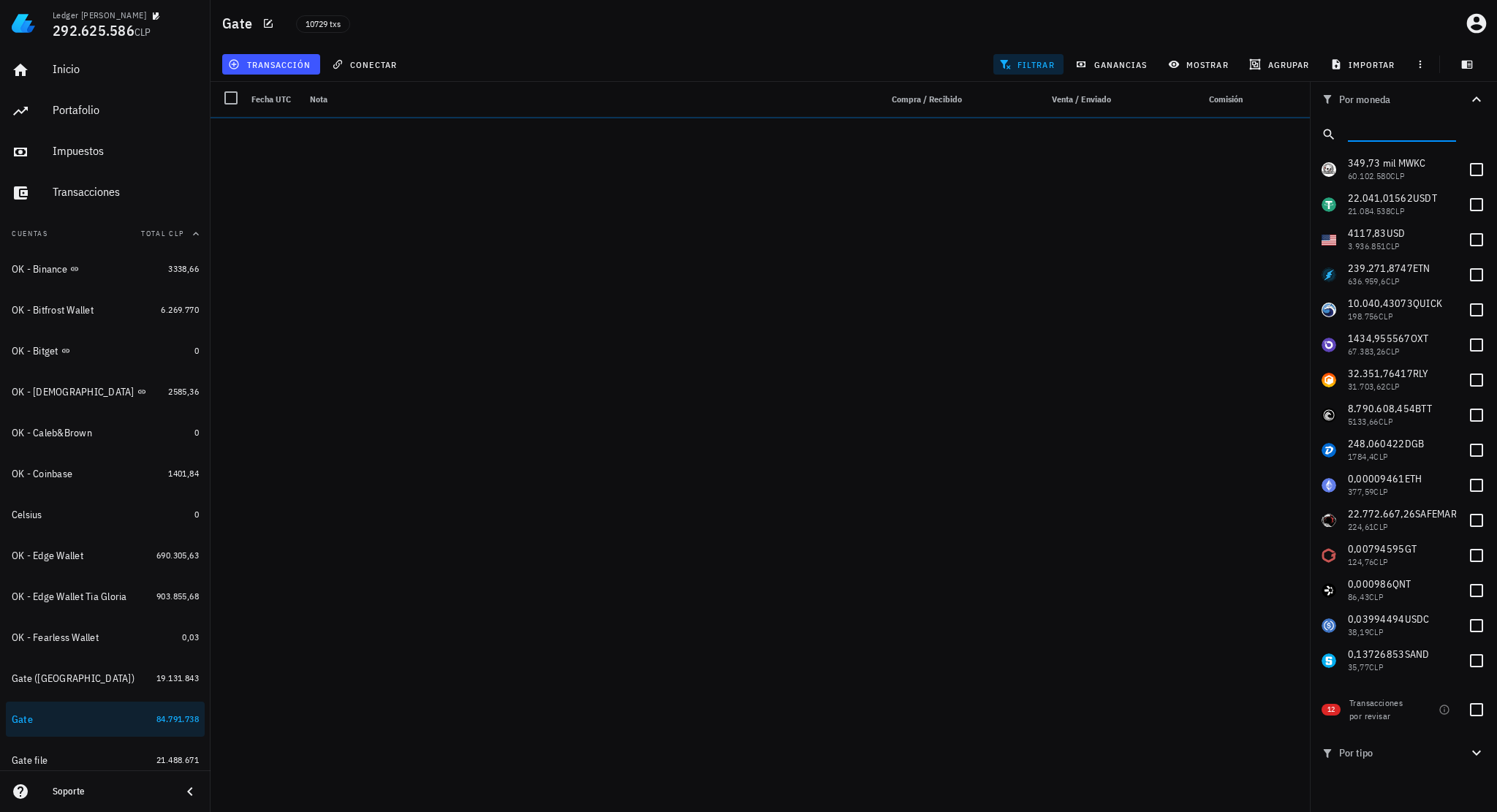
click at [1382, 135] on input "text" at bounding box center [1401, 131] width 105 height 19
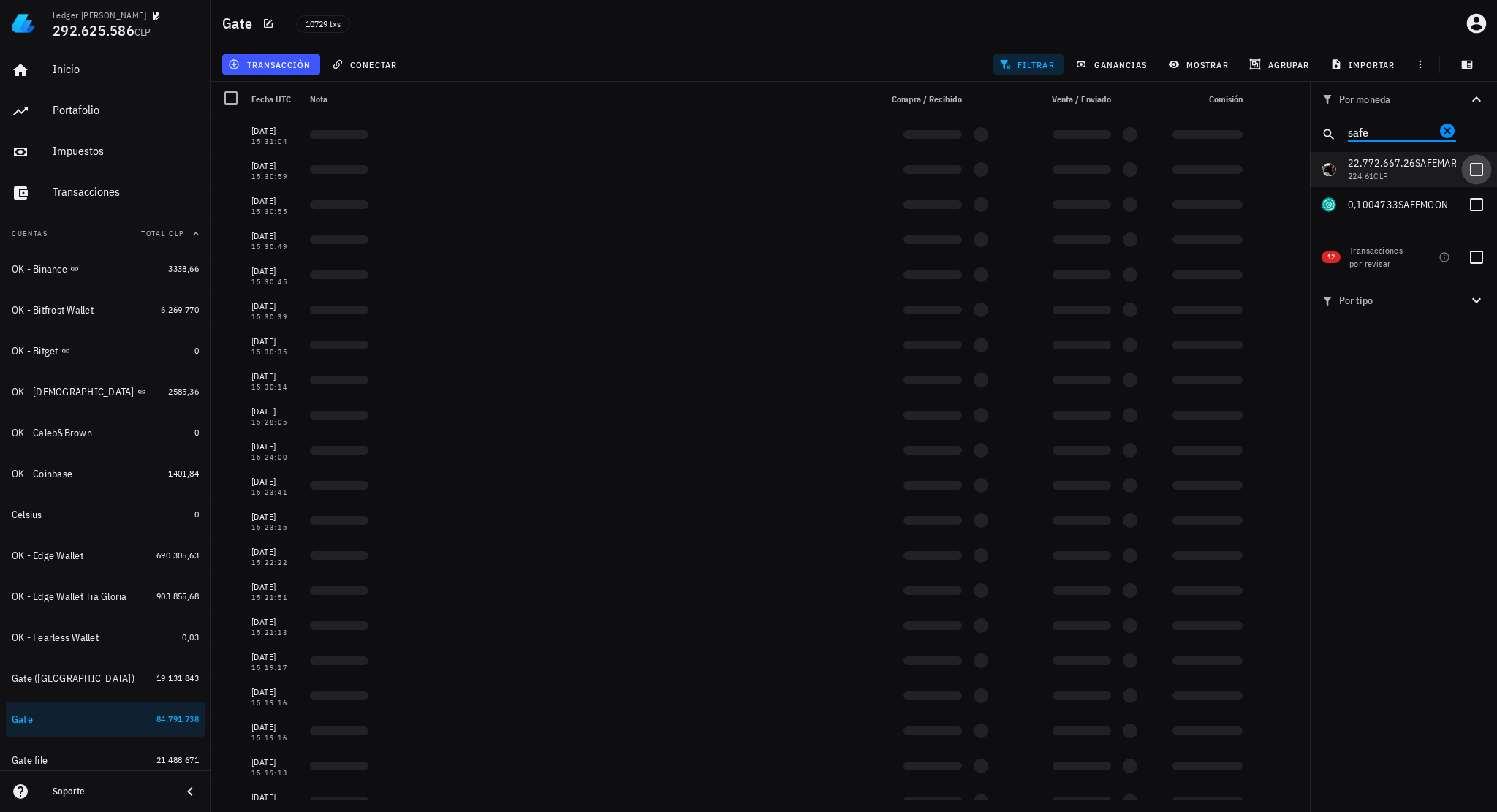
type input "safe"
click at [1473, 174] on div at bounding box center [1477, 169] width 25 height 25
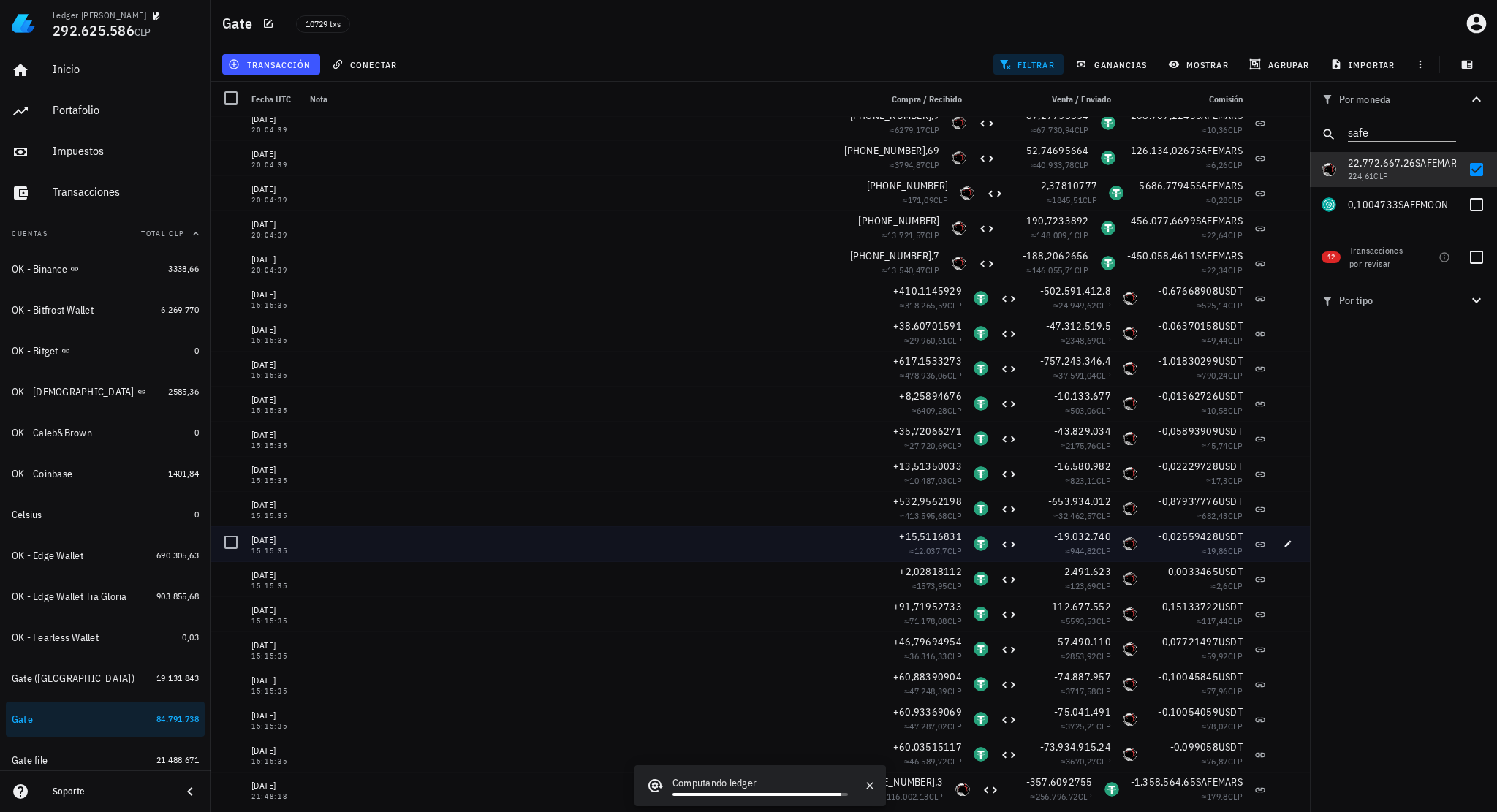
scroll to position [31627, 0]
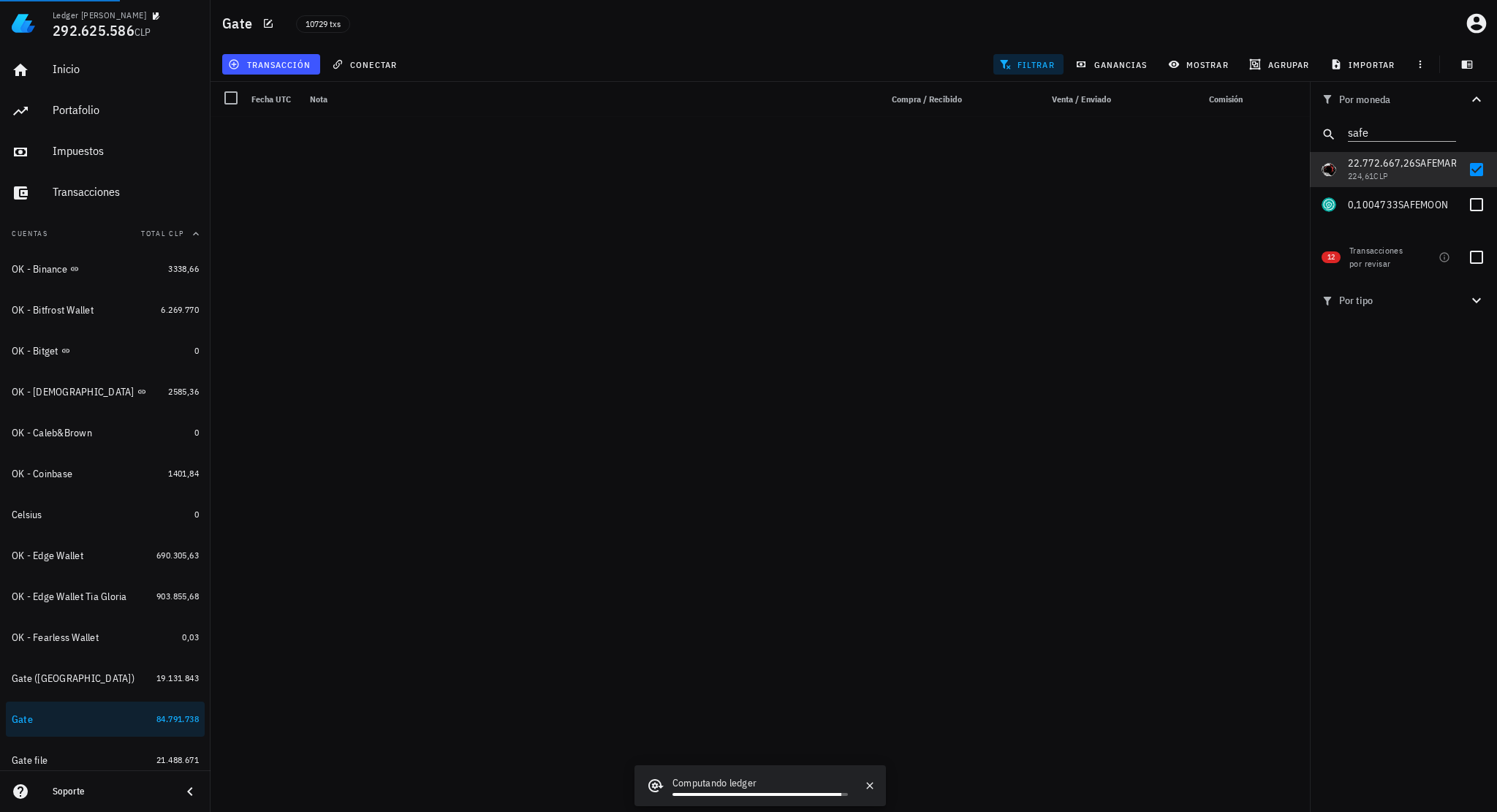
drag, startPoint x: 668, startPoint y: 356, endPoint x: 661, endPoint y: 122, distance: 234.1
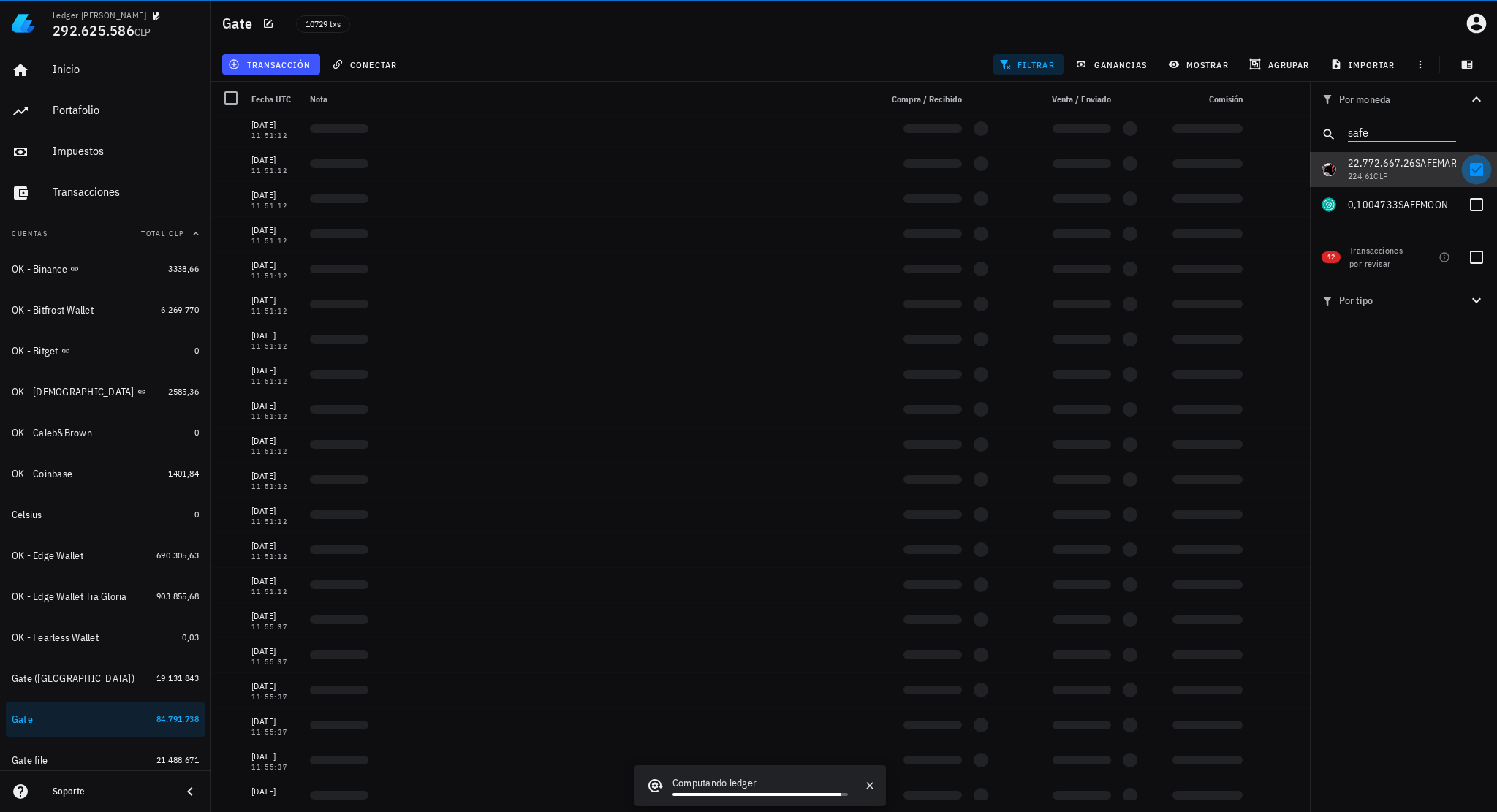
click at [1475, 164] on div at bounding box center [1477, 169] width 25 height 25
checkbox input "false"
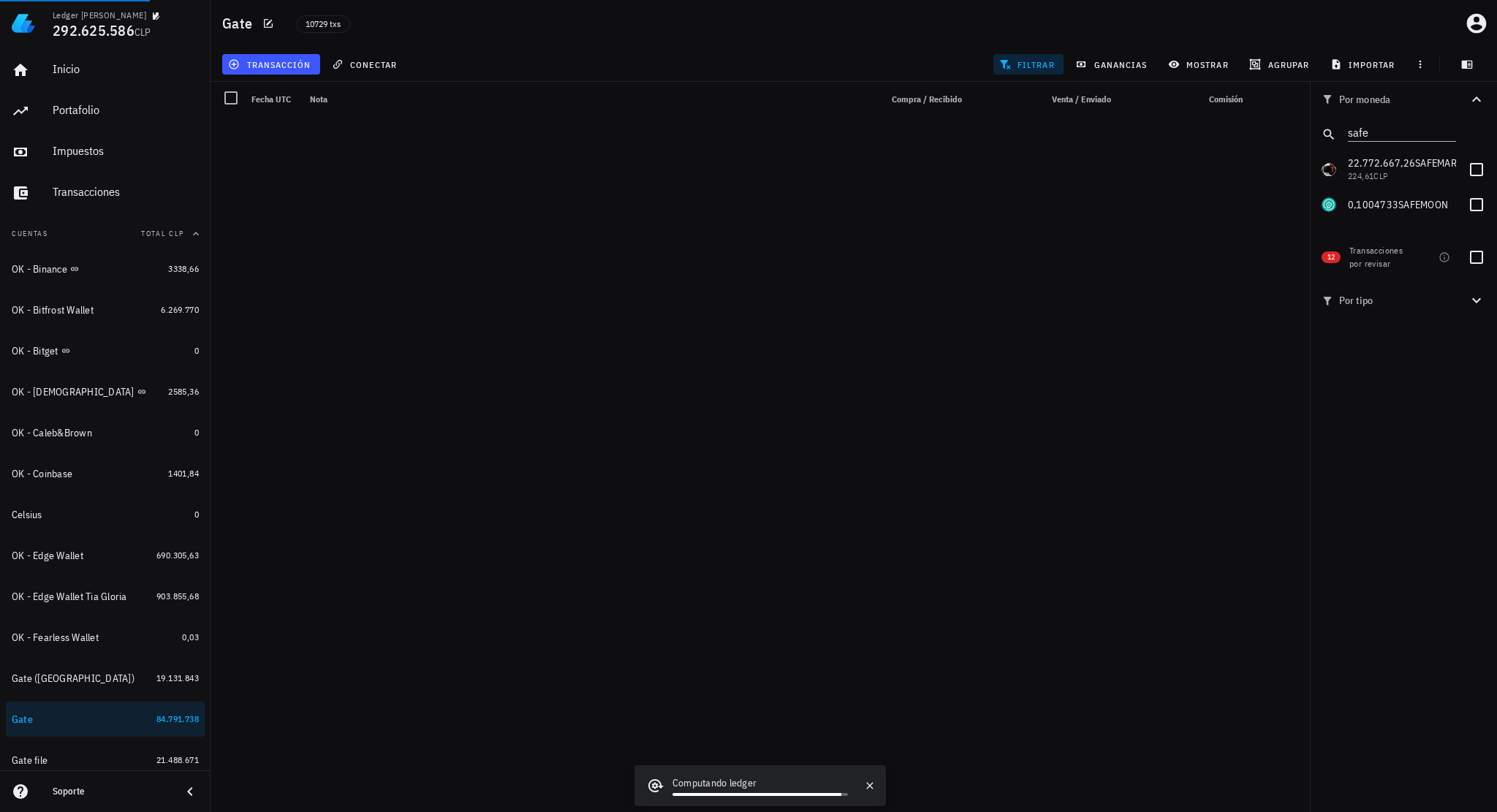
scroll to position [0, 0]
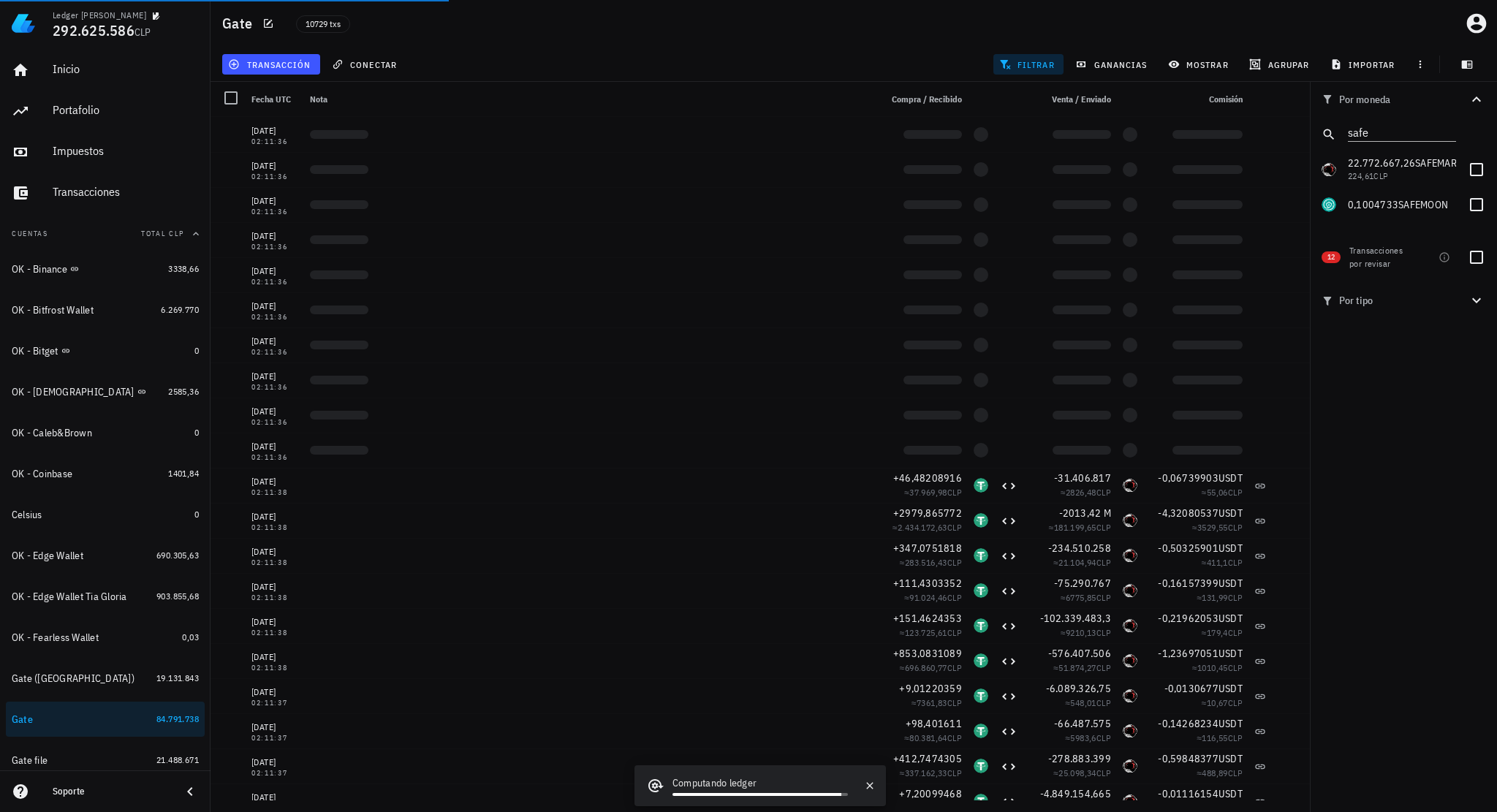
drag, startPoint x: 940, startPoint y: 122, endPoint x: 933, endPoint y: 74, distance: 48.5
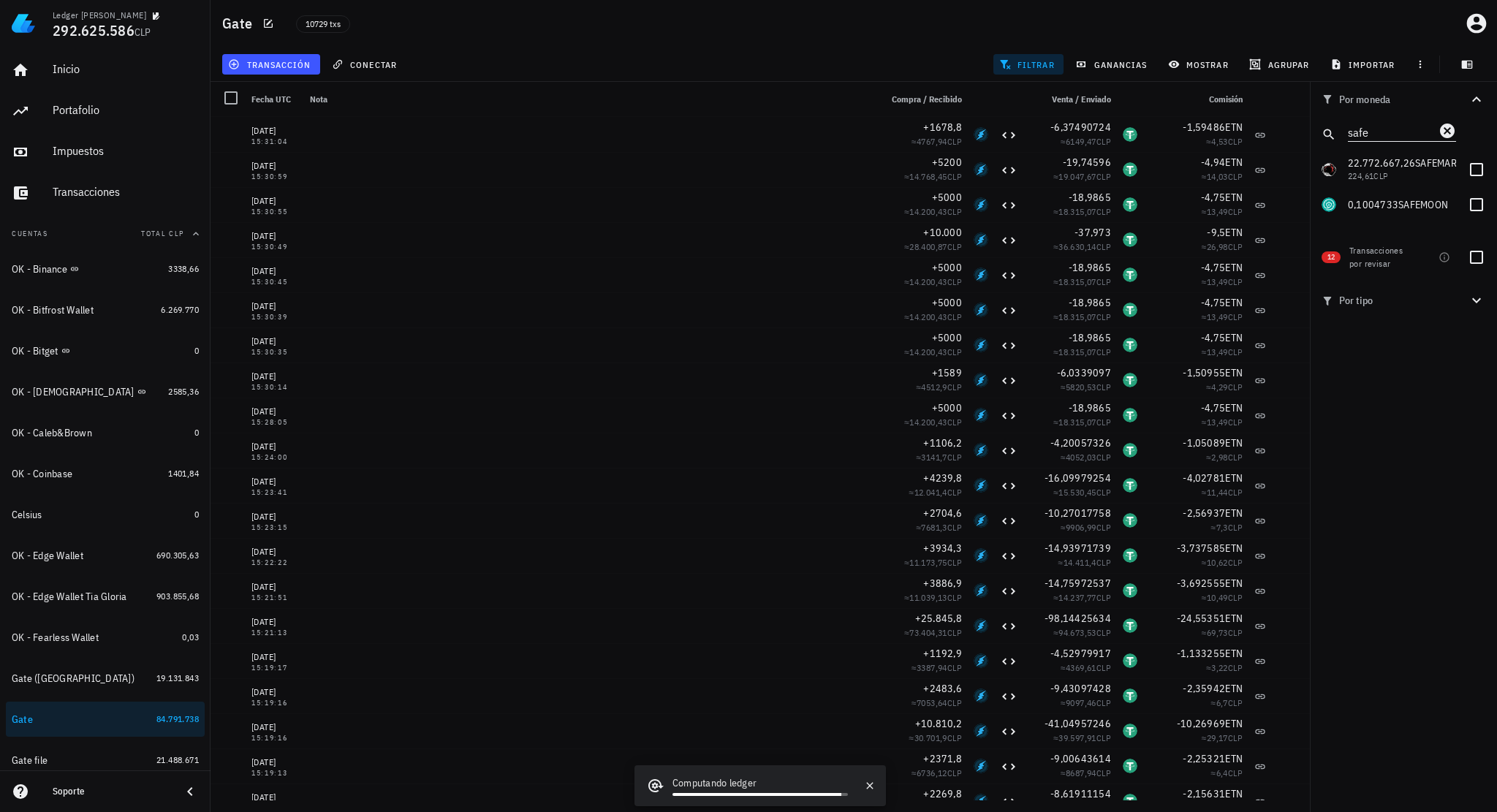
click at [1450, 126] on icon "Clear" at bounding box center [1447, 130] width 14 height 14
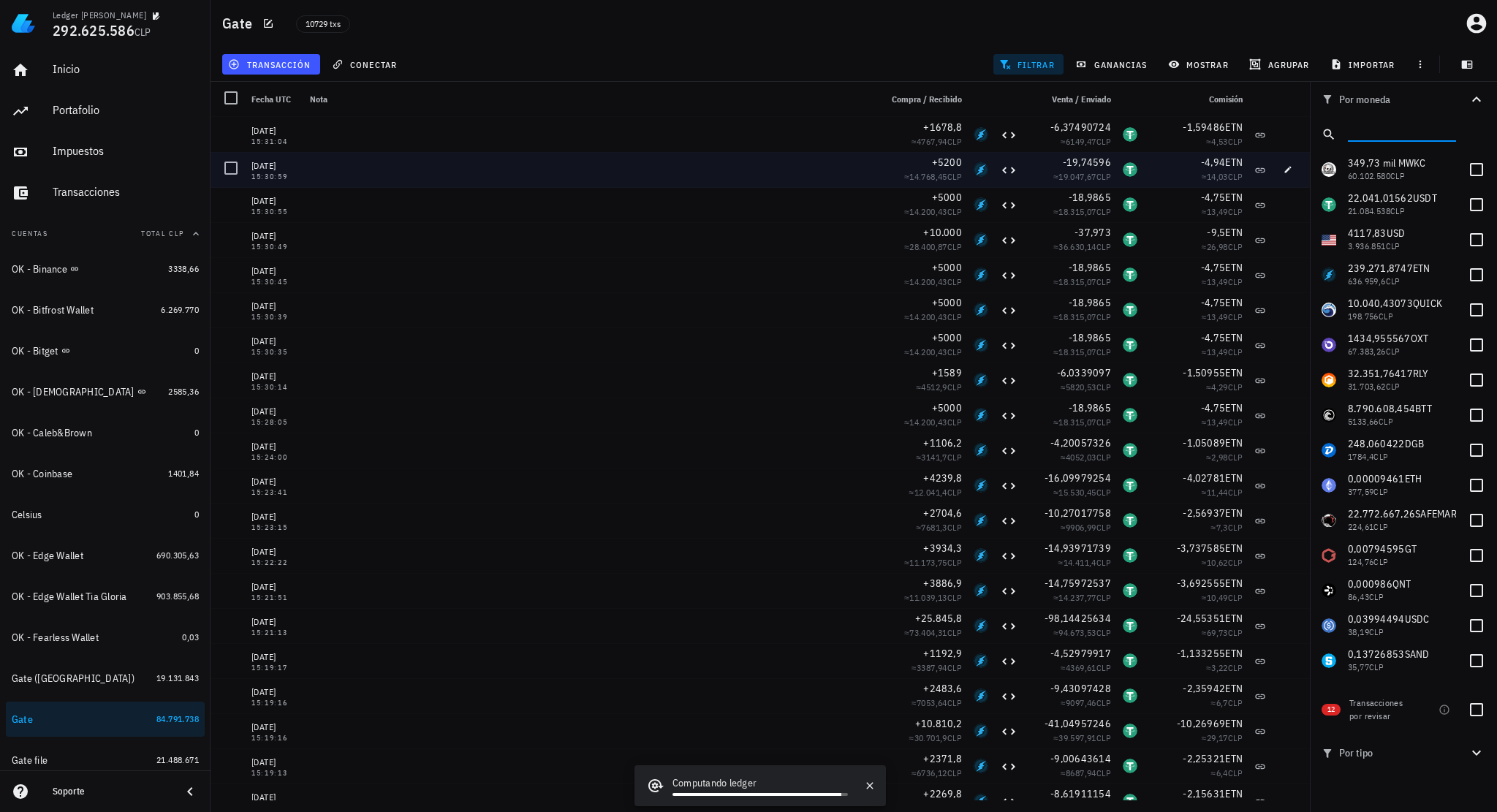
click at [775, 174] on div at bounding box center [589, 170] width 570 height 35
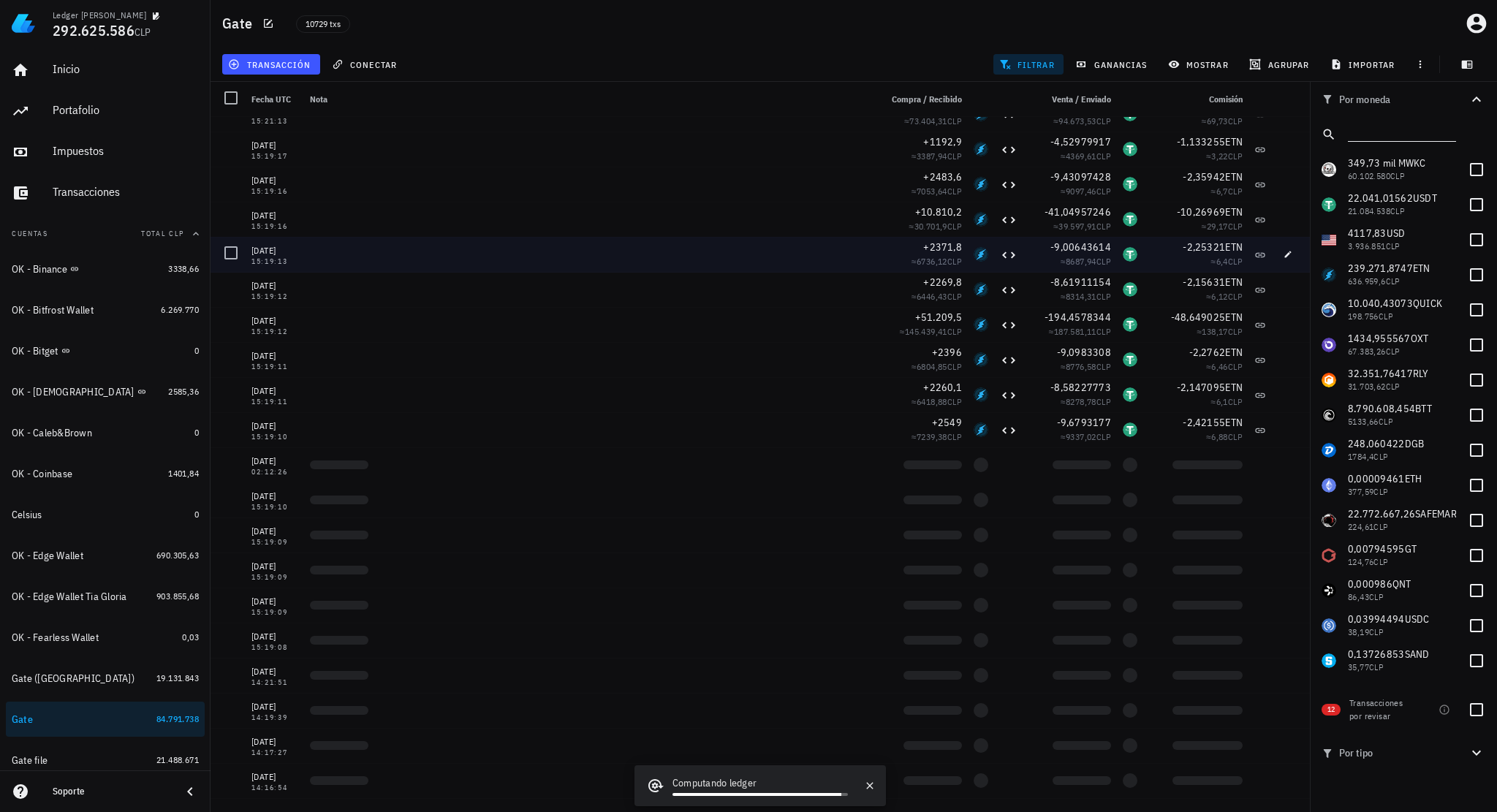
scroll to position [585, 0]
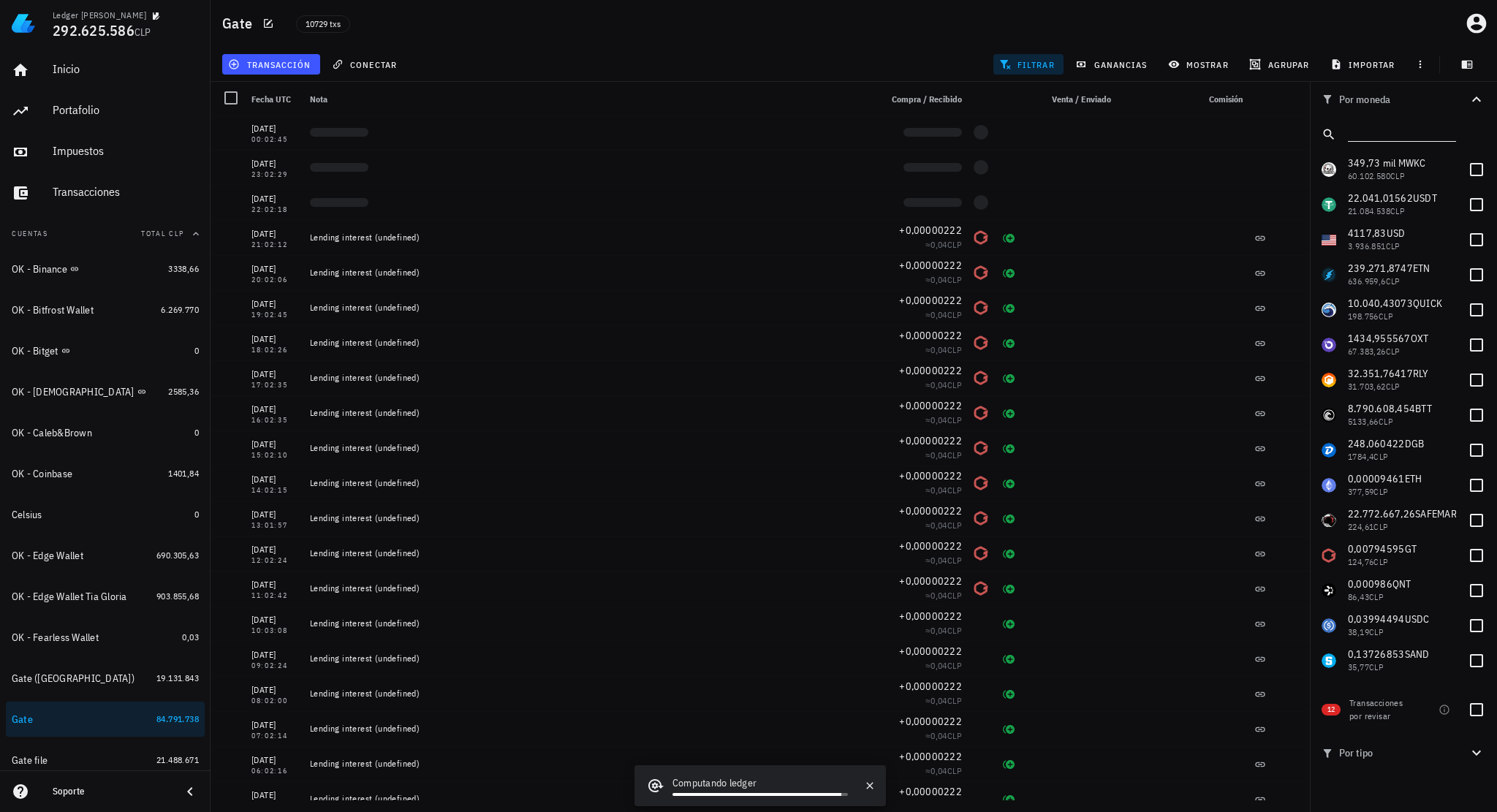
drag, startPoint x: 780, startPoint y: 265, endPoint x: 767, endPoint y: 469, distance: 204.4
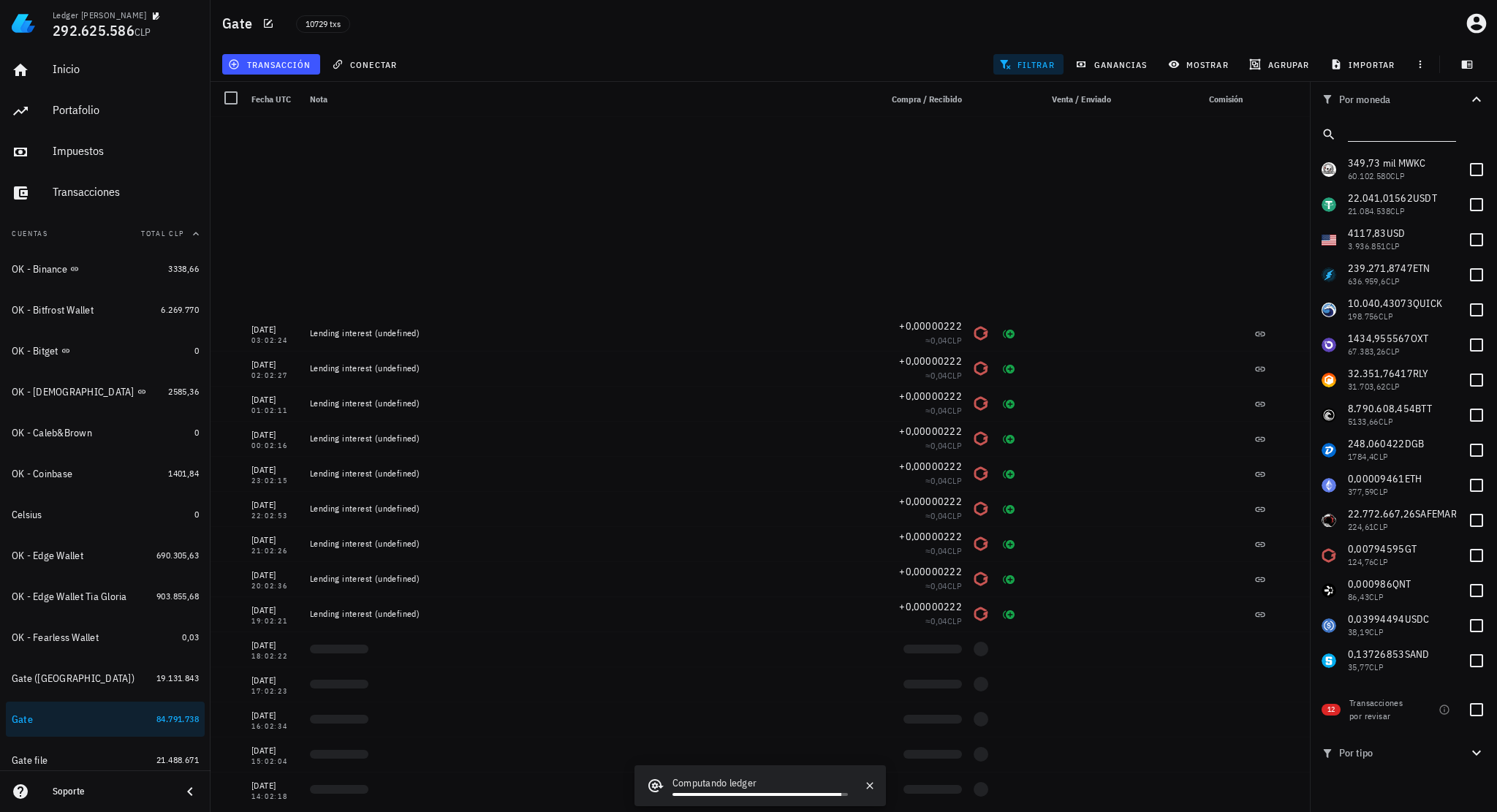
scroll to position [5484, 0]
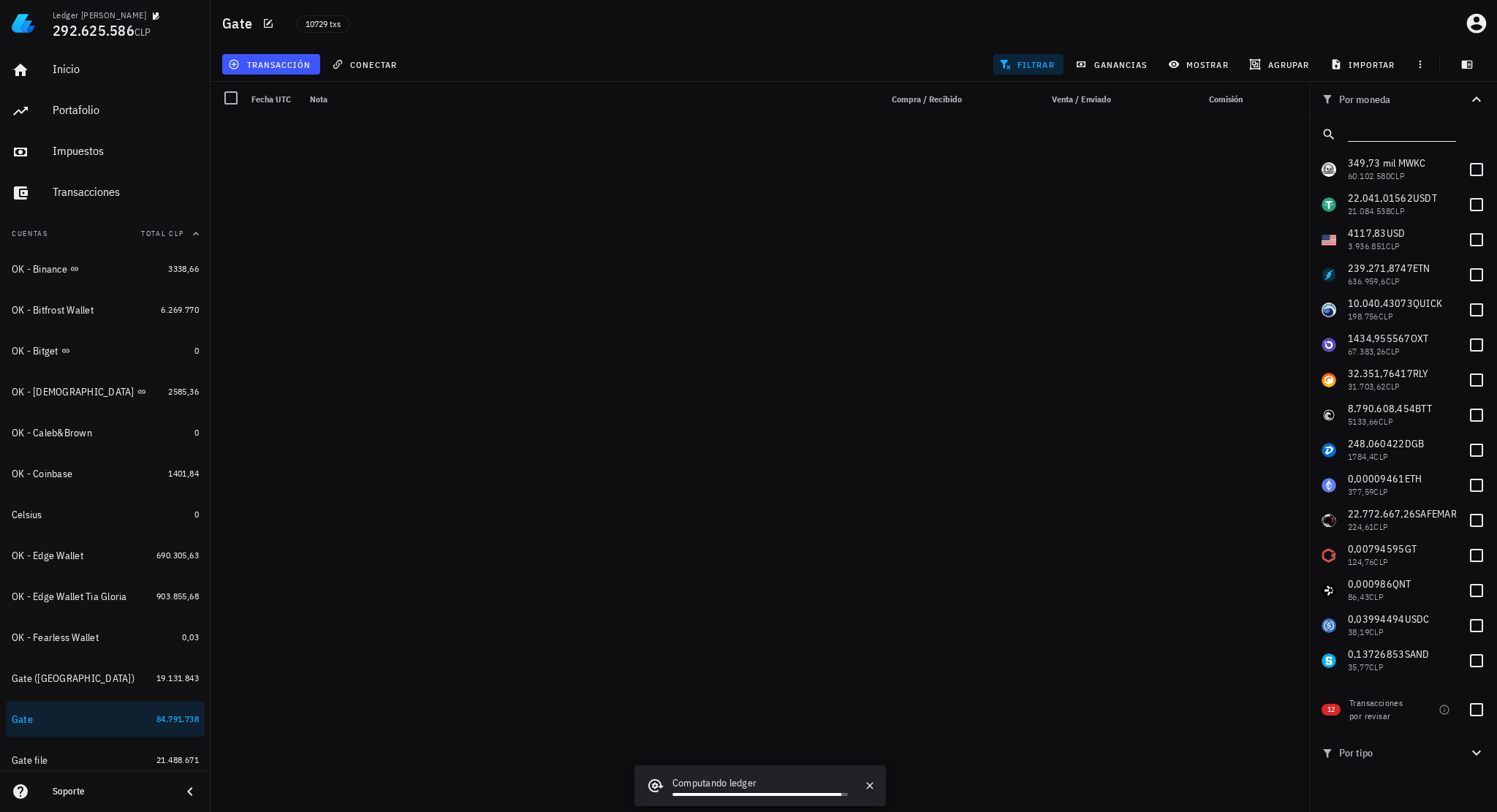
drag, startPoint x: 799, startPoint y: 278, endPoint x: 784, endPoint y: 511, distance: 233.5
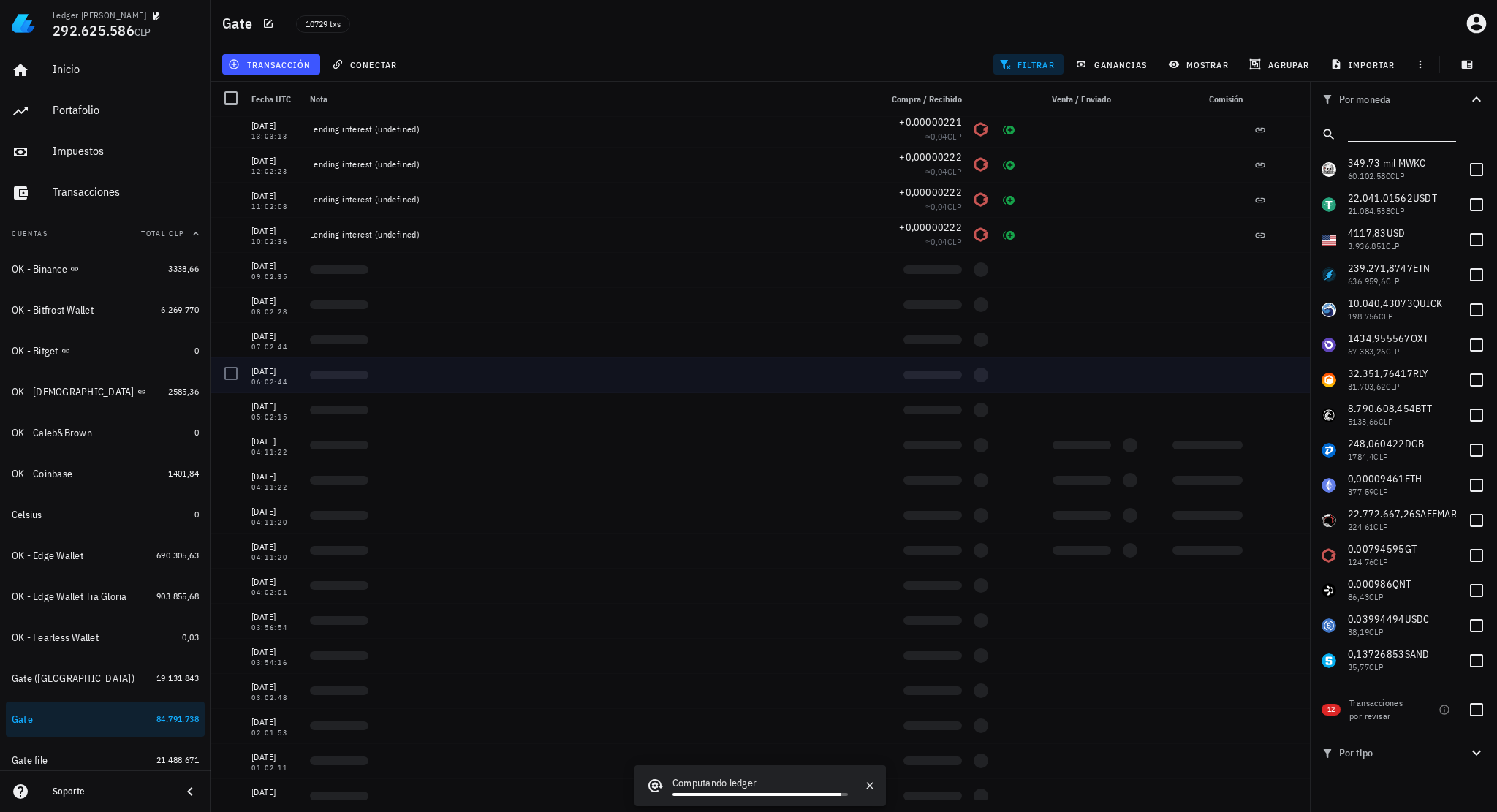
drag, startPoint x: 766, startPoint y: 363, endPoint x: 758, endPoint y: 513, distance: 150.2
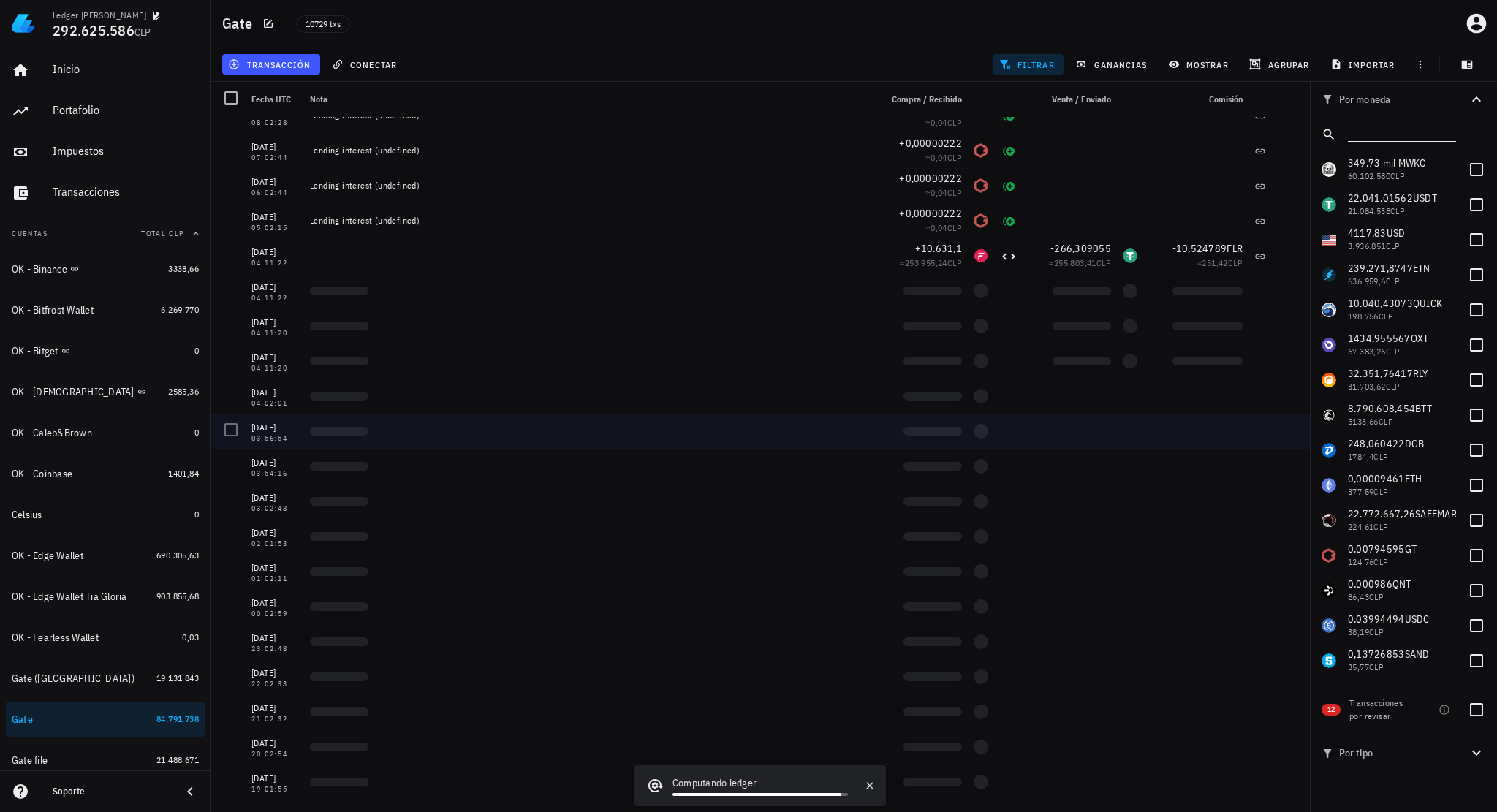
scroll to position [6363, 0]
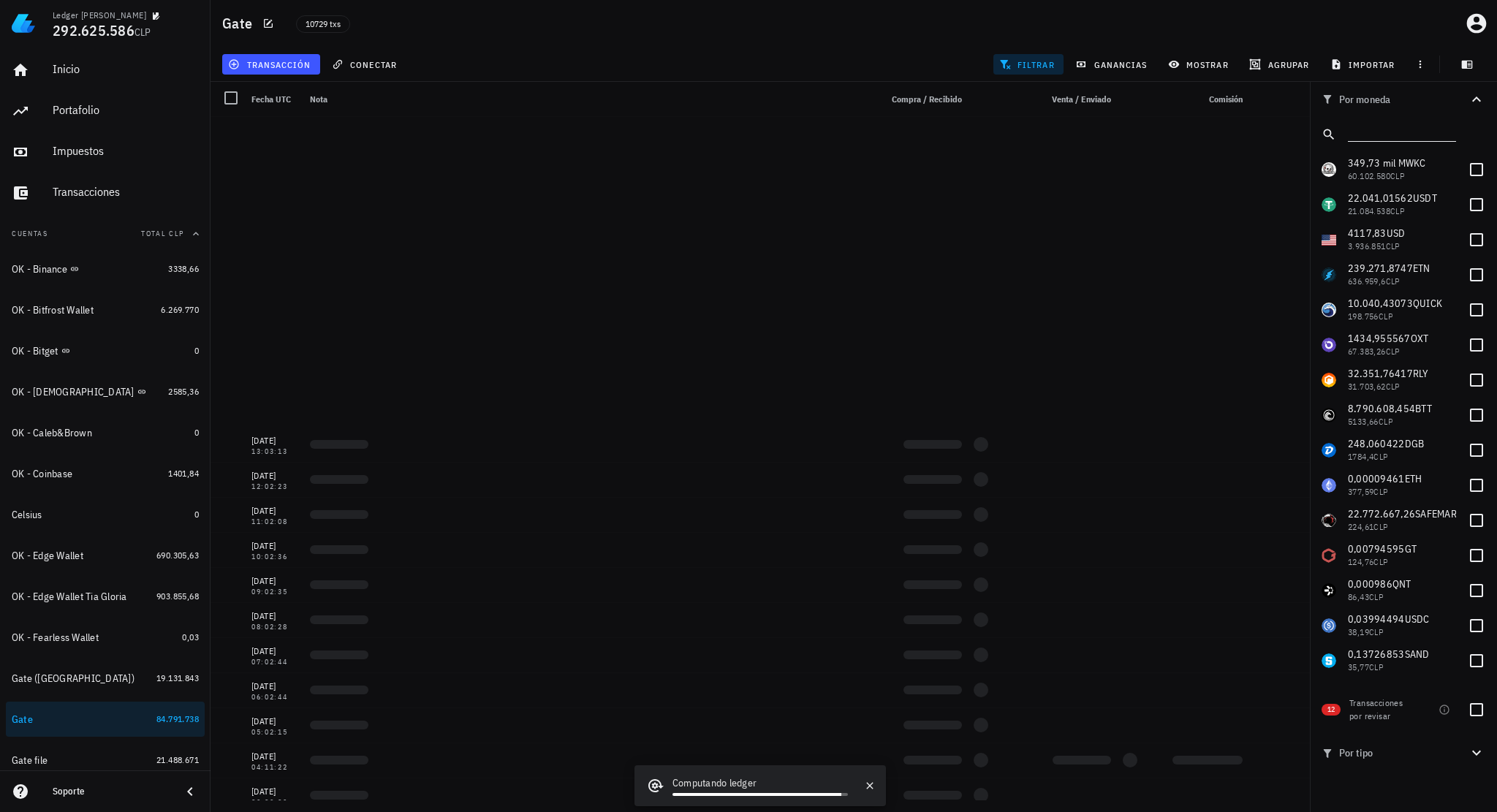
drag, startPoint x: 703, startPoint y: 541, endPoint x: 701, endPoint y: 588, distance: 47.0
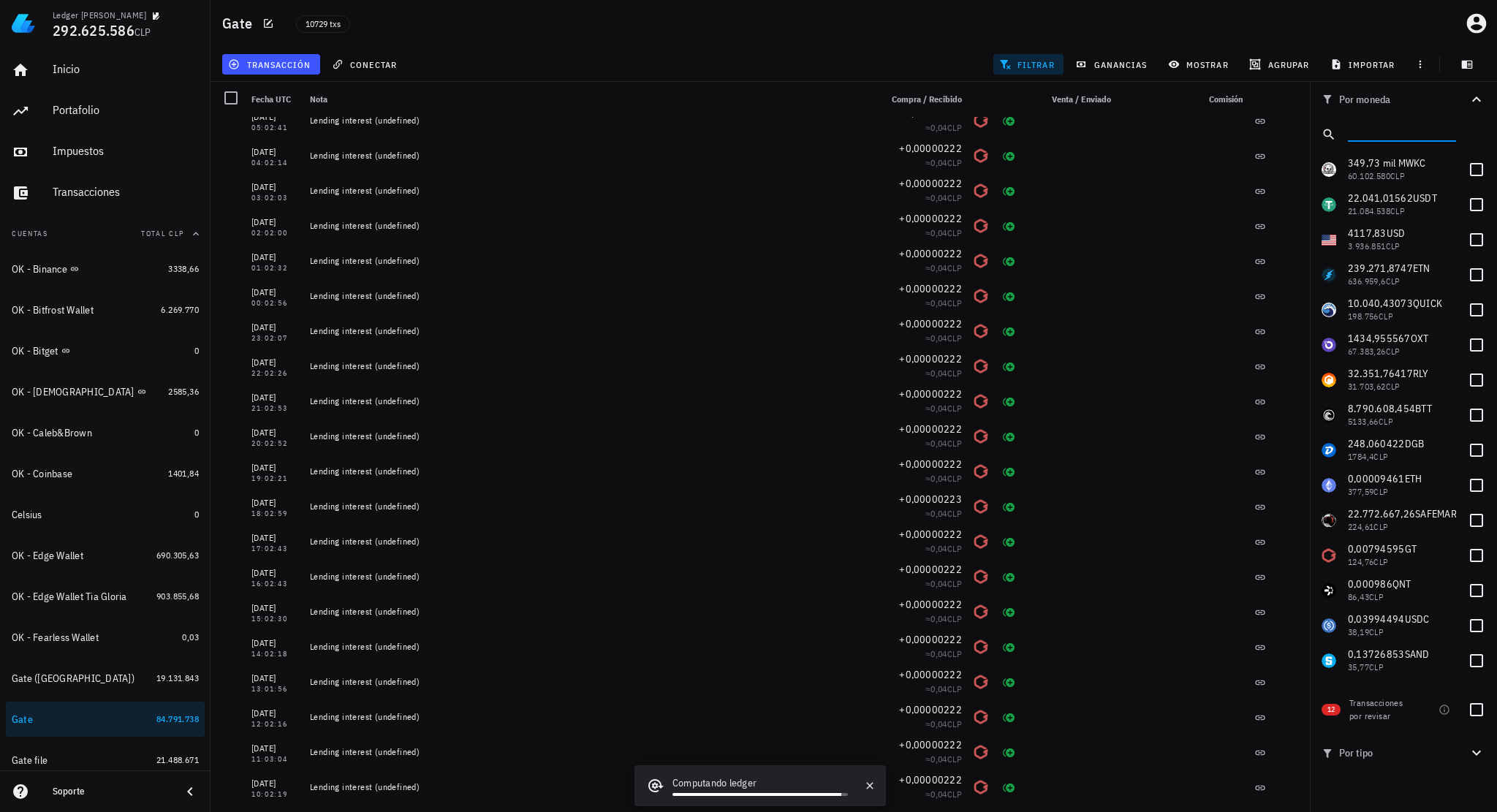
click at [1372, 138] on input "text" at bounding box center [1401, 131] width 105 height 19
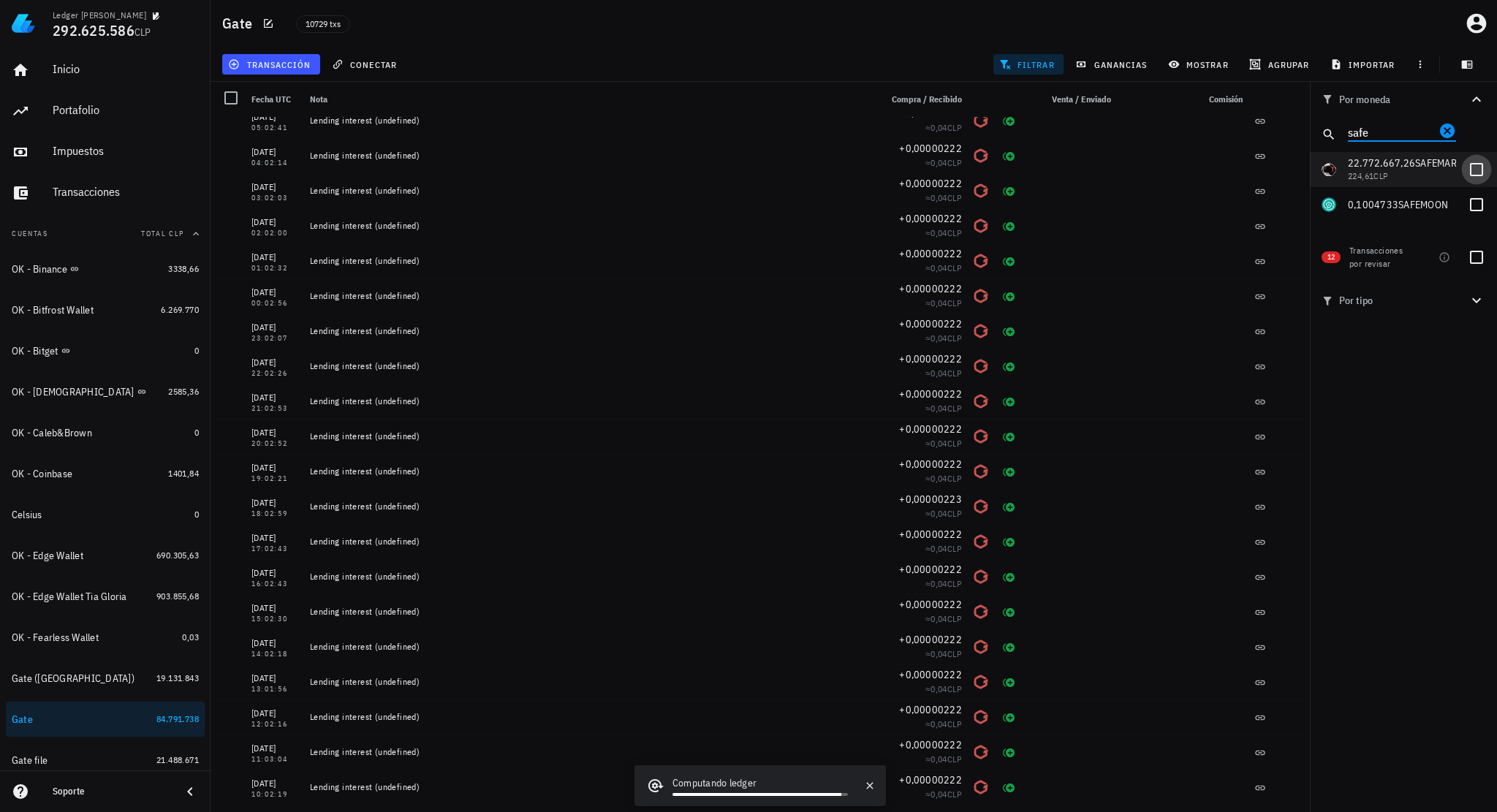
type input "safe"
click at [1473, 174] on div at bounding box center [1477, 169] width 25 height 25
checkbox input "true"
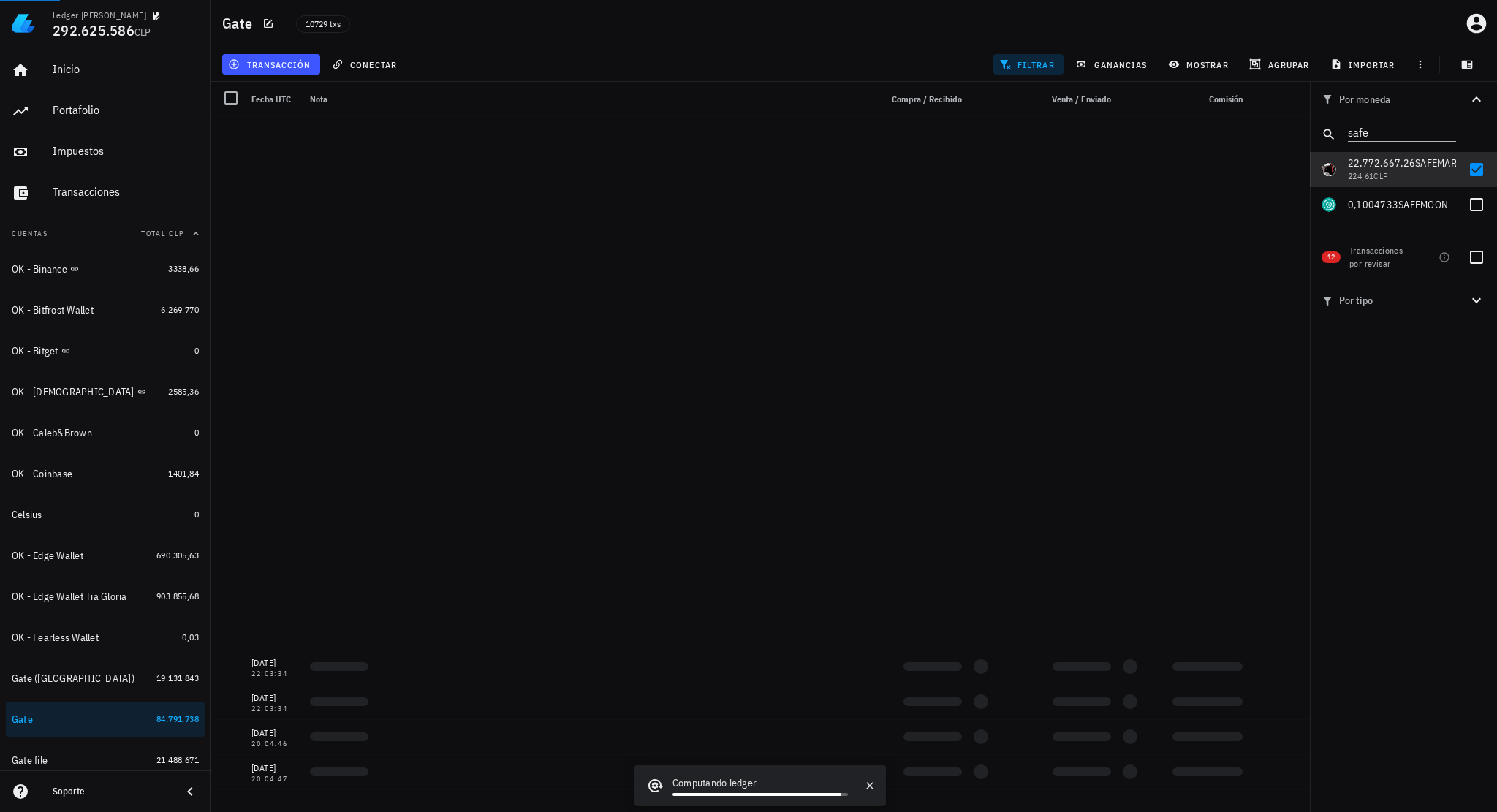
scroll to position [31627, 0]
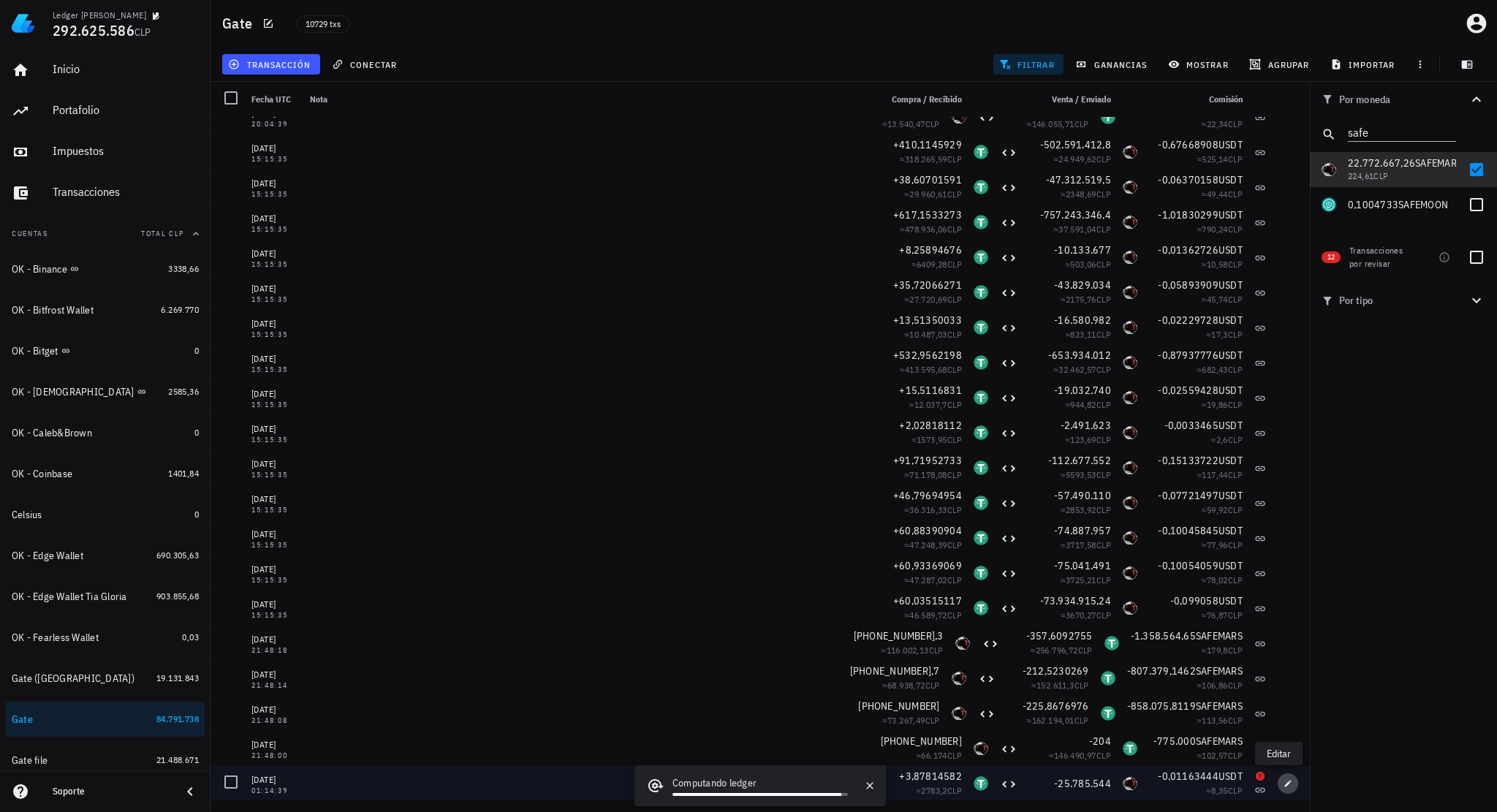
click at [1284, 780] on icon "button" at bounding box center [1288, 784] width 9 height 9
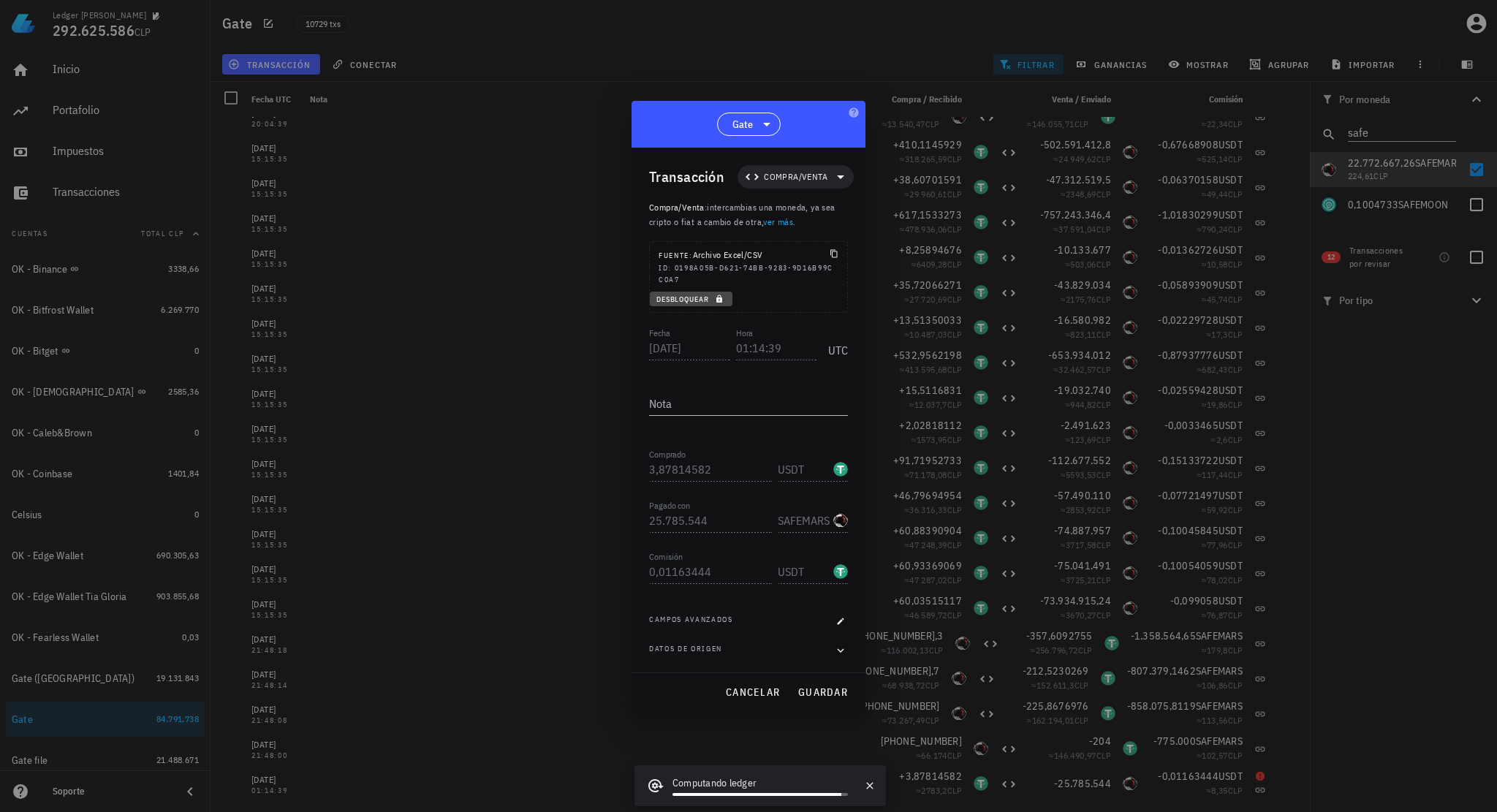
click at [722, 301] on icon "button" at bounding box center [720, 299] width 6 height 8
click at [682, 351] on input "2021-01-11" at bounding box center [691, 347] width 83 height 24
click at [834, 696] on span "guardar" at bounding box center [823, 691] width 51 height 13
type input "2021-01-11"
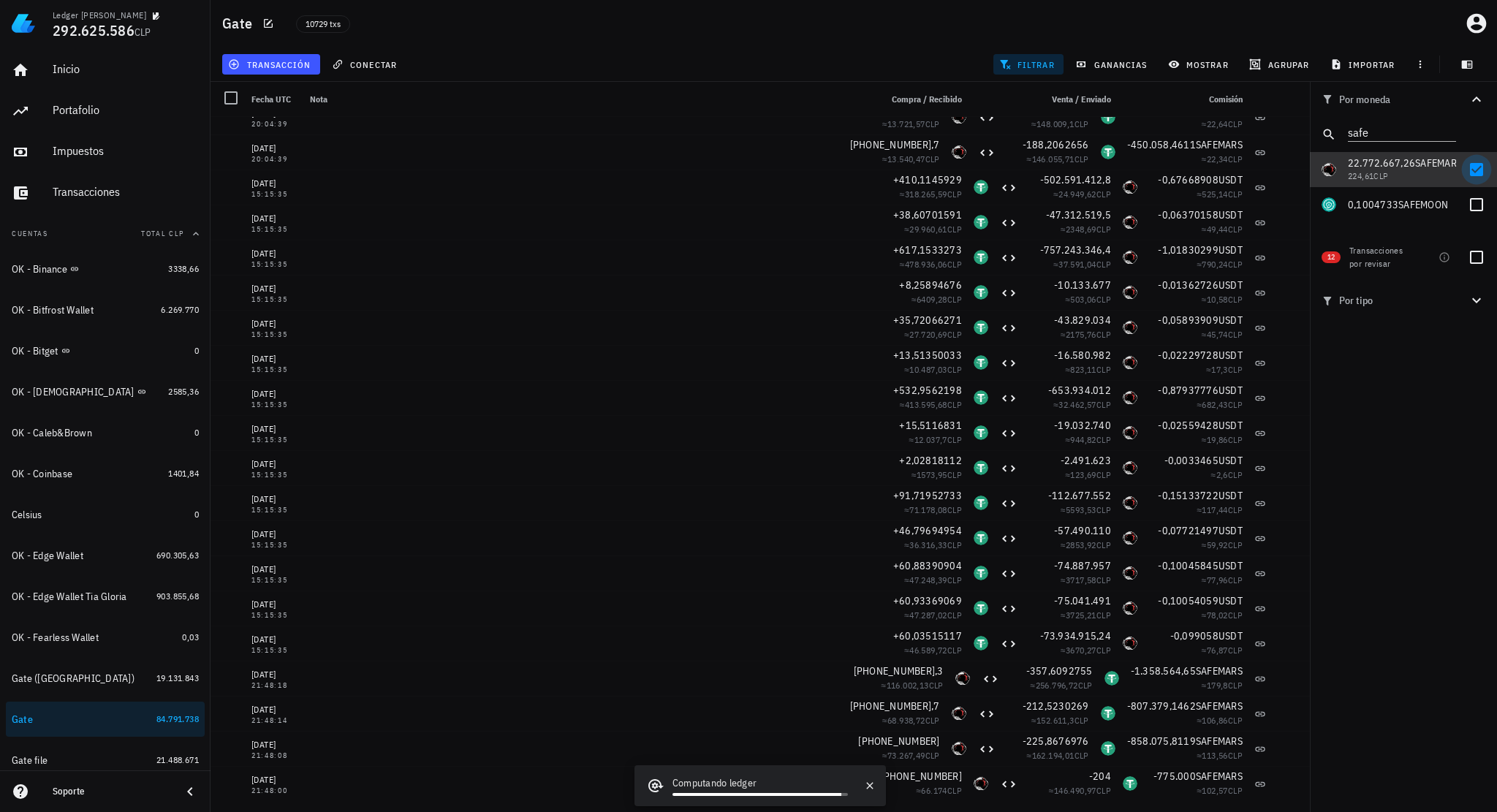
click at [1470, 165] on div at bounding box center [1477, 169] width 25 height 25
checkbox input "false"
click at [1453, 136] on icon "Clear" at bounding box center [1447, 130] width 17 height 17
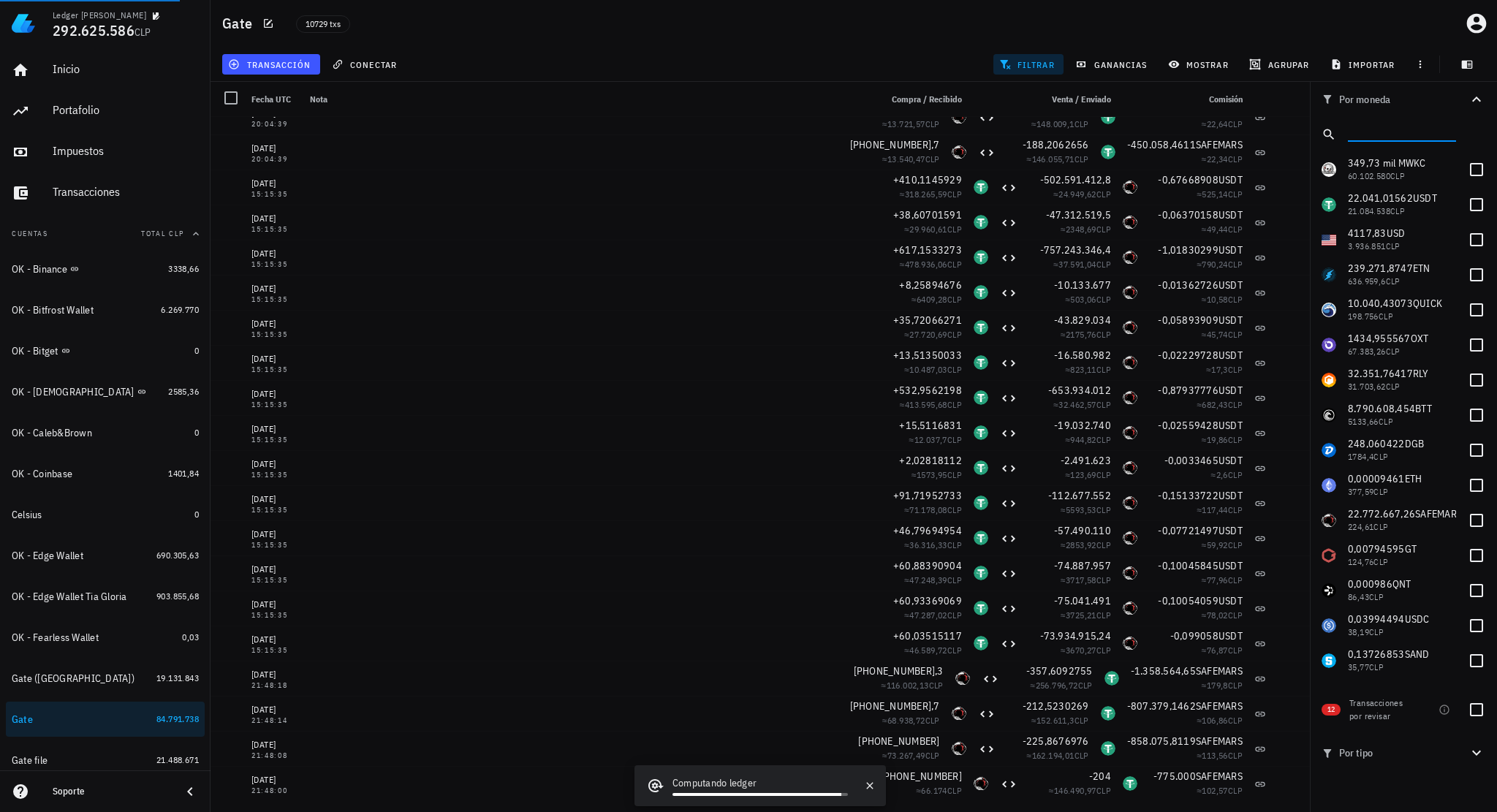
click at [1431, 136] on input "text" at bounding box center [1401, 131] width 105 height 19
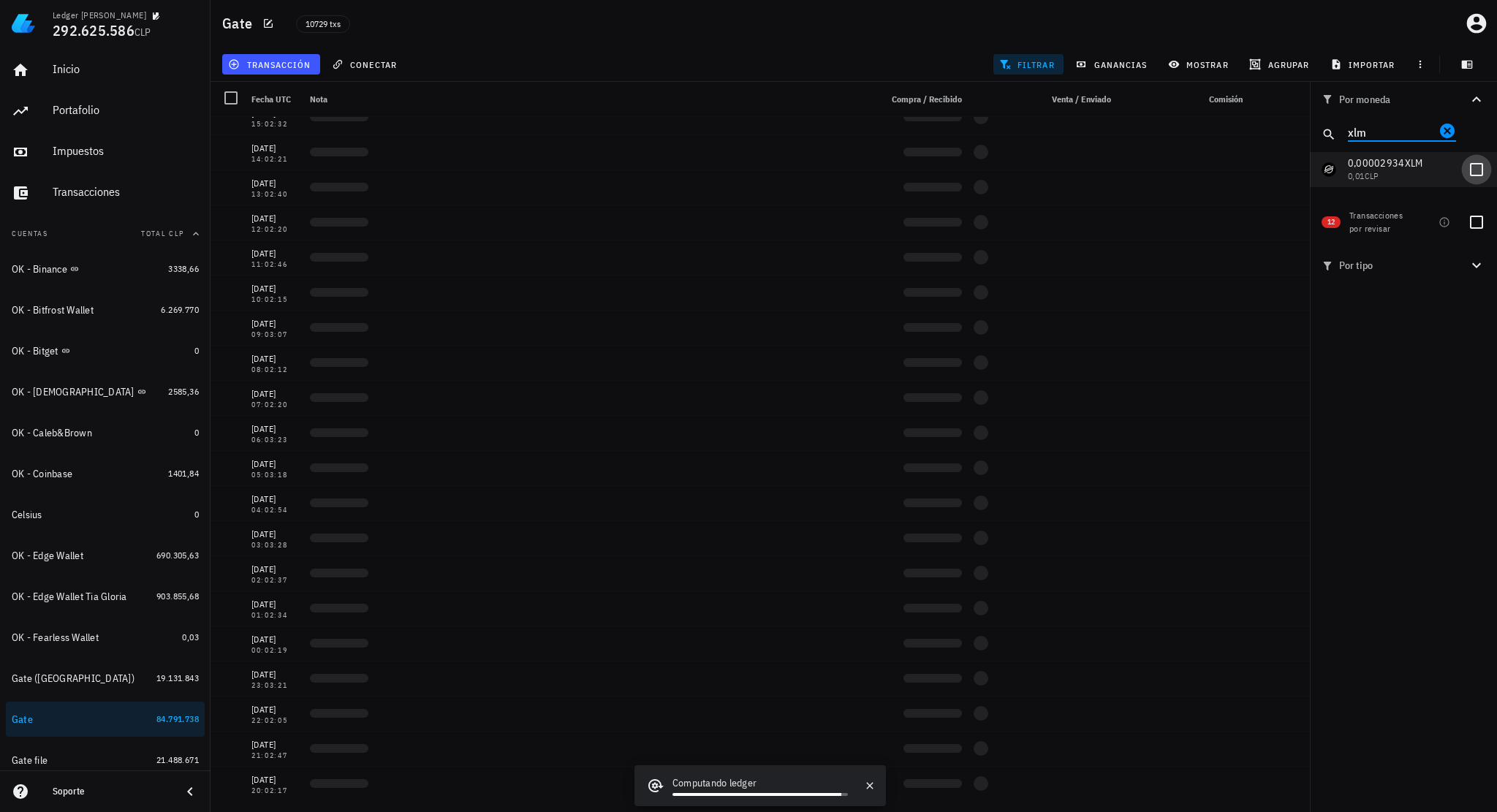
type input "xlm"
click at [1483, 170] on div at bounding box center [1477, 169] width 25 height 25
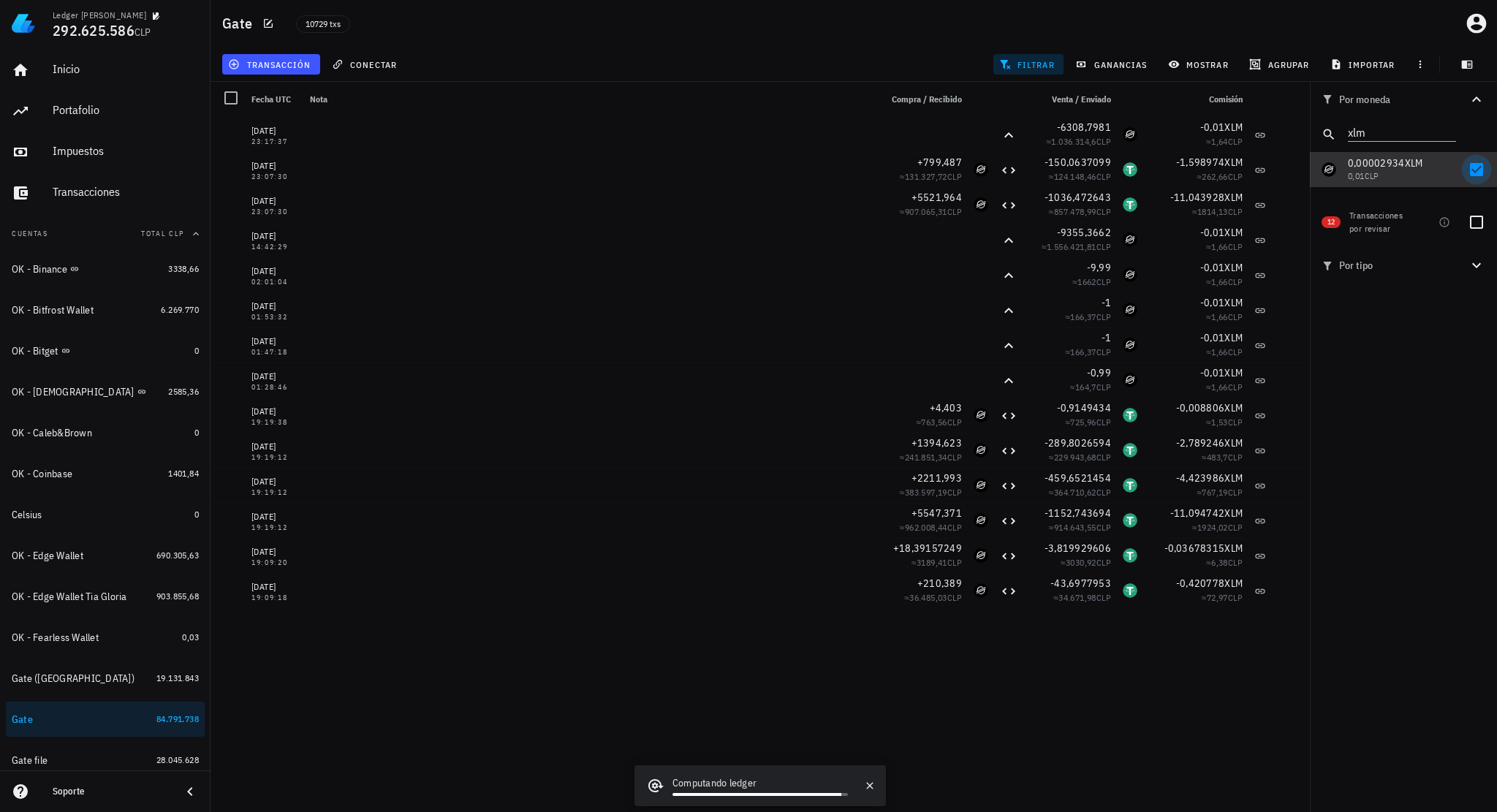
click at [1477, 168] on div at bounding box center [1477, 169] width 25 height 25
checkbox input "false"
click at [1450, 135] on icon "Clear" at bounding box center [1447, 130] width 14 height 14
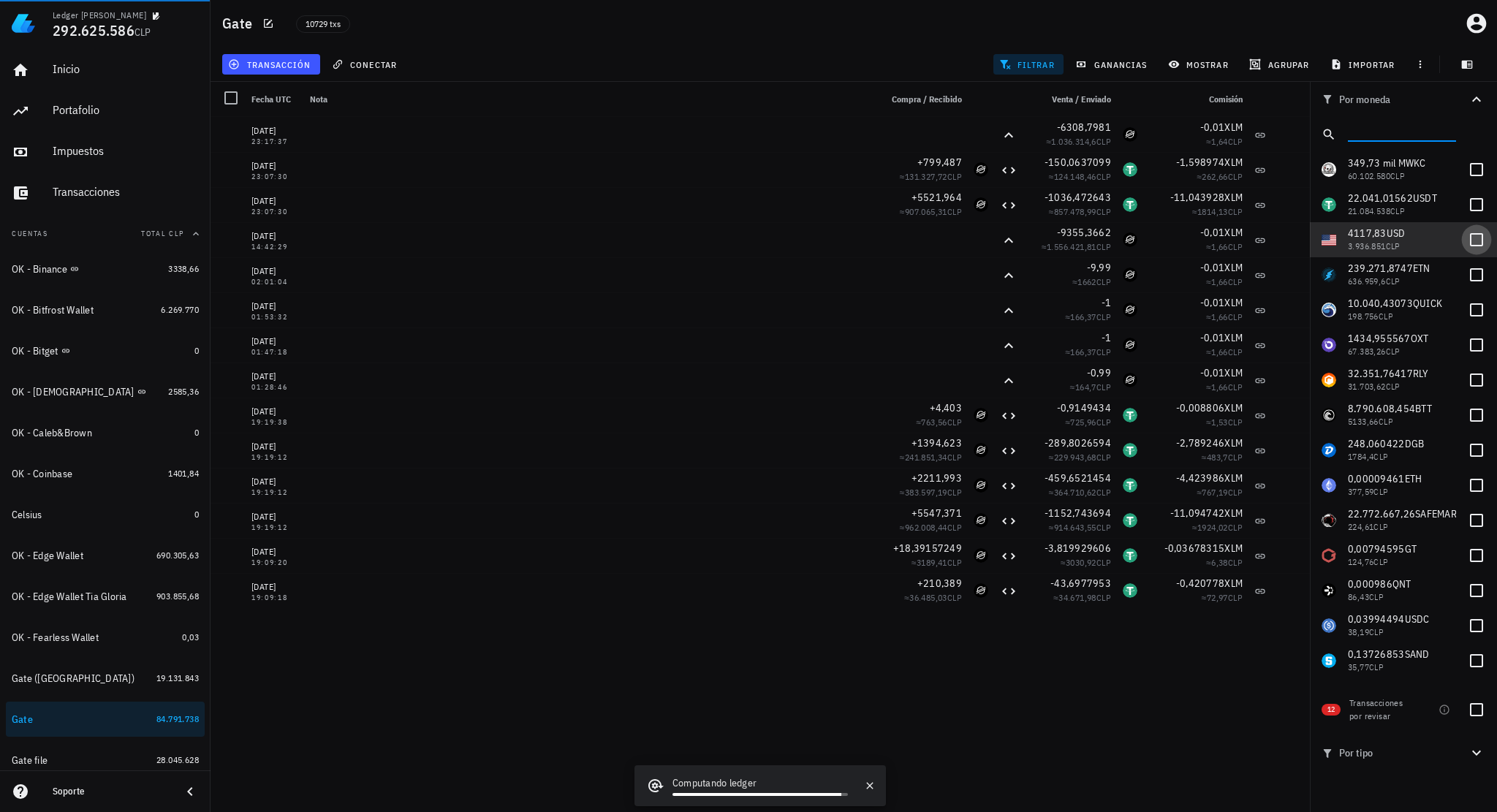
click at [1477, 241] on div at bounding box center [1477, 240] width 25 height 25
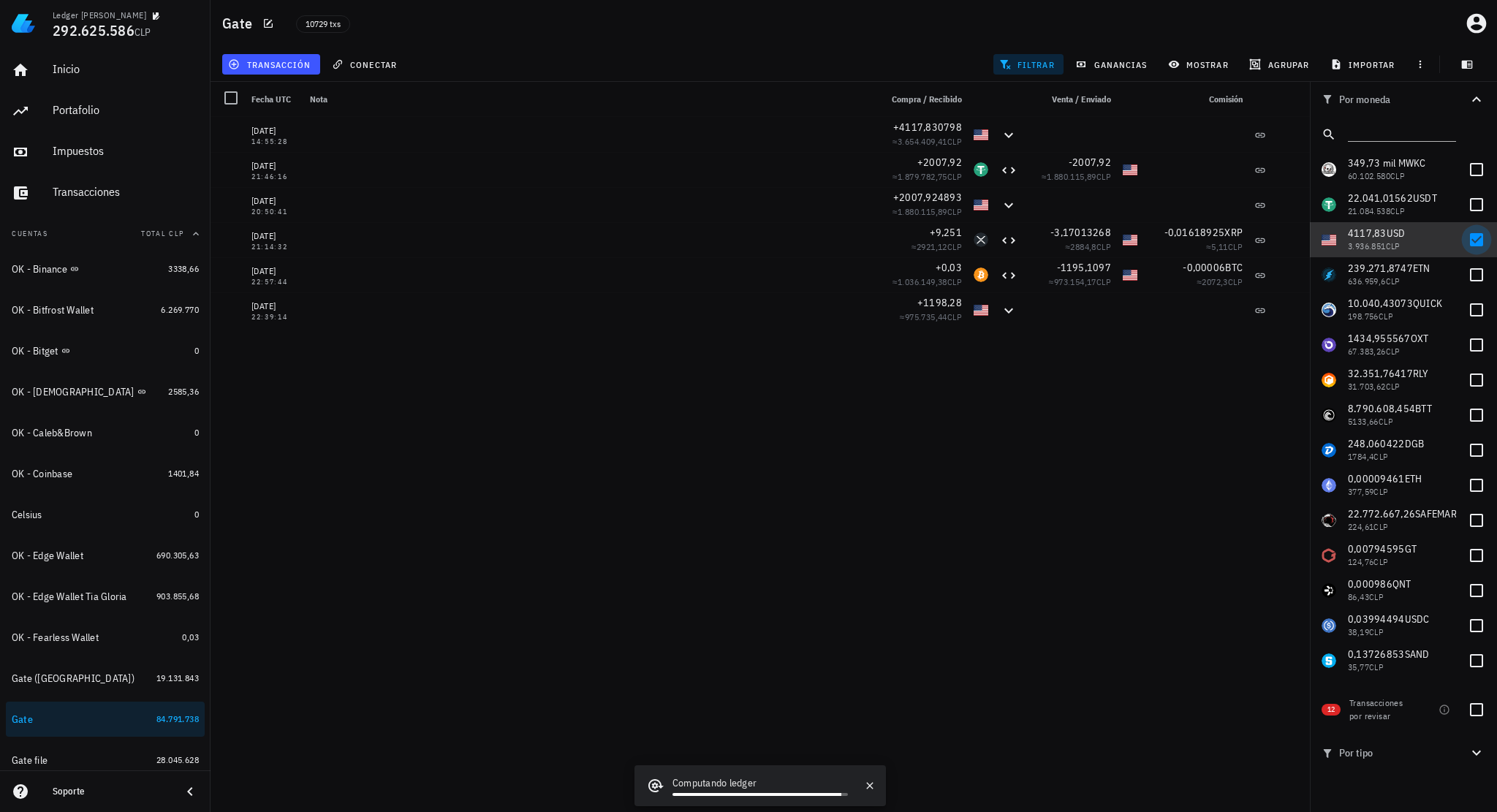
click at [1468, 240] on div at bounding box center [1477, 240] width 25 height 25
checkbox input "false"
click at [1471, 214] on div at bounding box center [1477, 205] width 25 height 25
checkbox input "true"
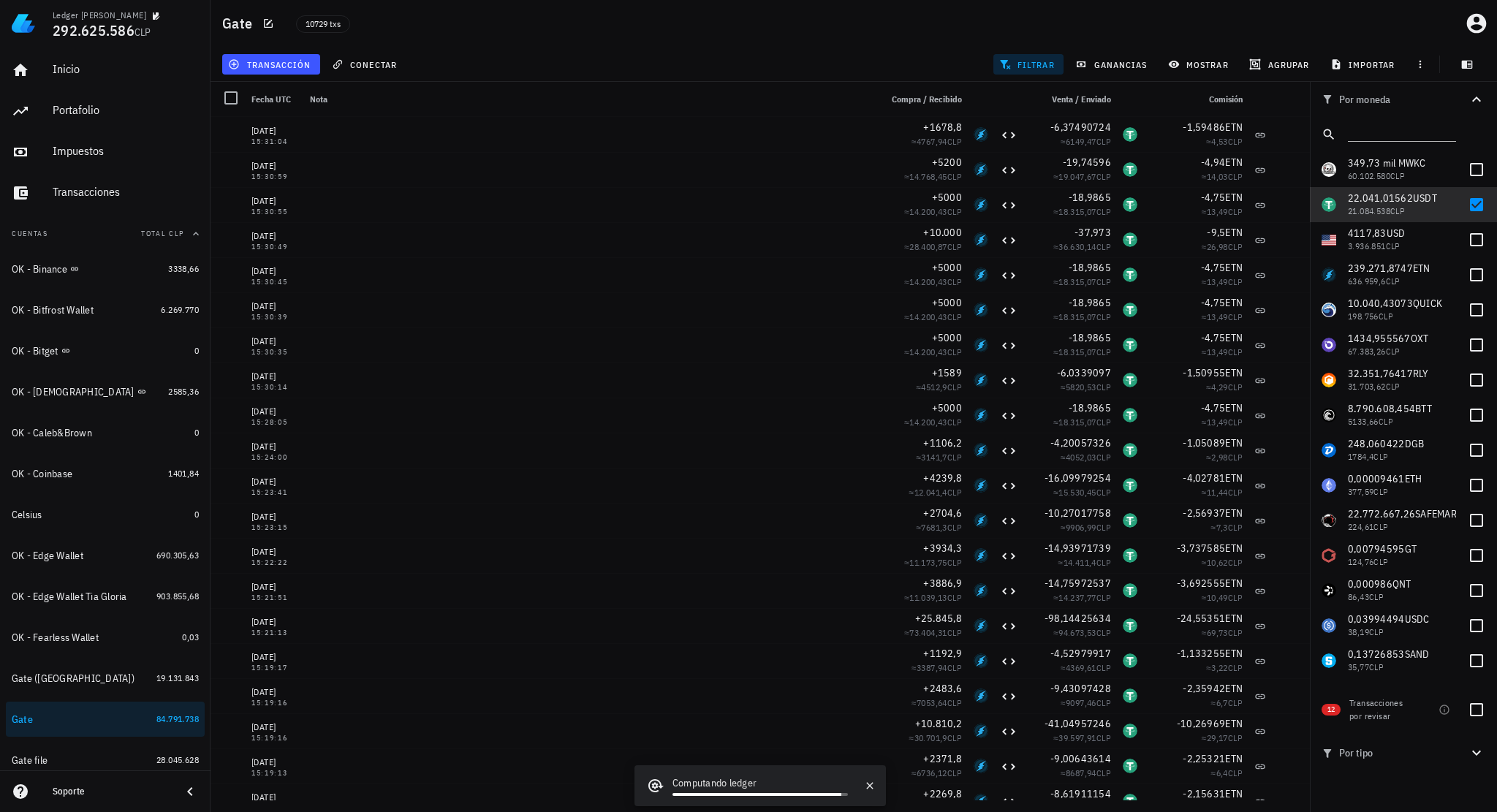
click at [231, 102] on div at bounding box center [231, 98] width 25 height 25
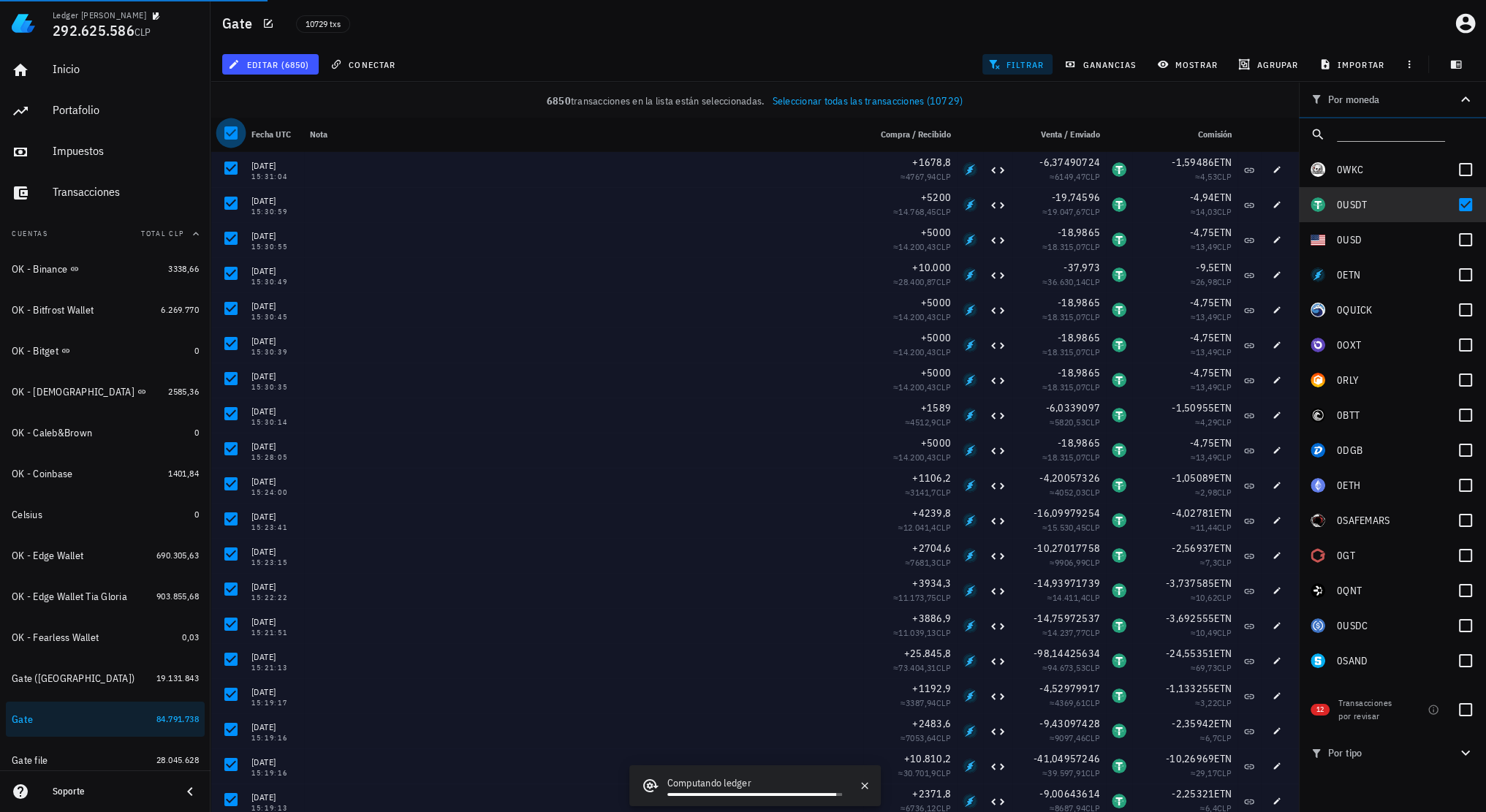
click at [234, 125] on div at bounding box center [230, 133] width 25 height 25
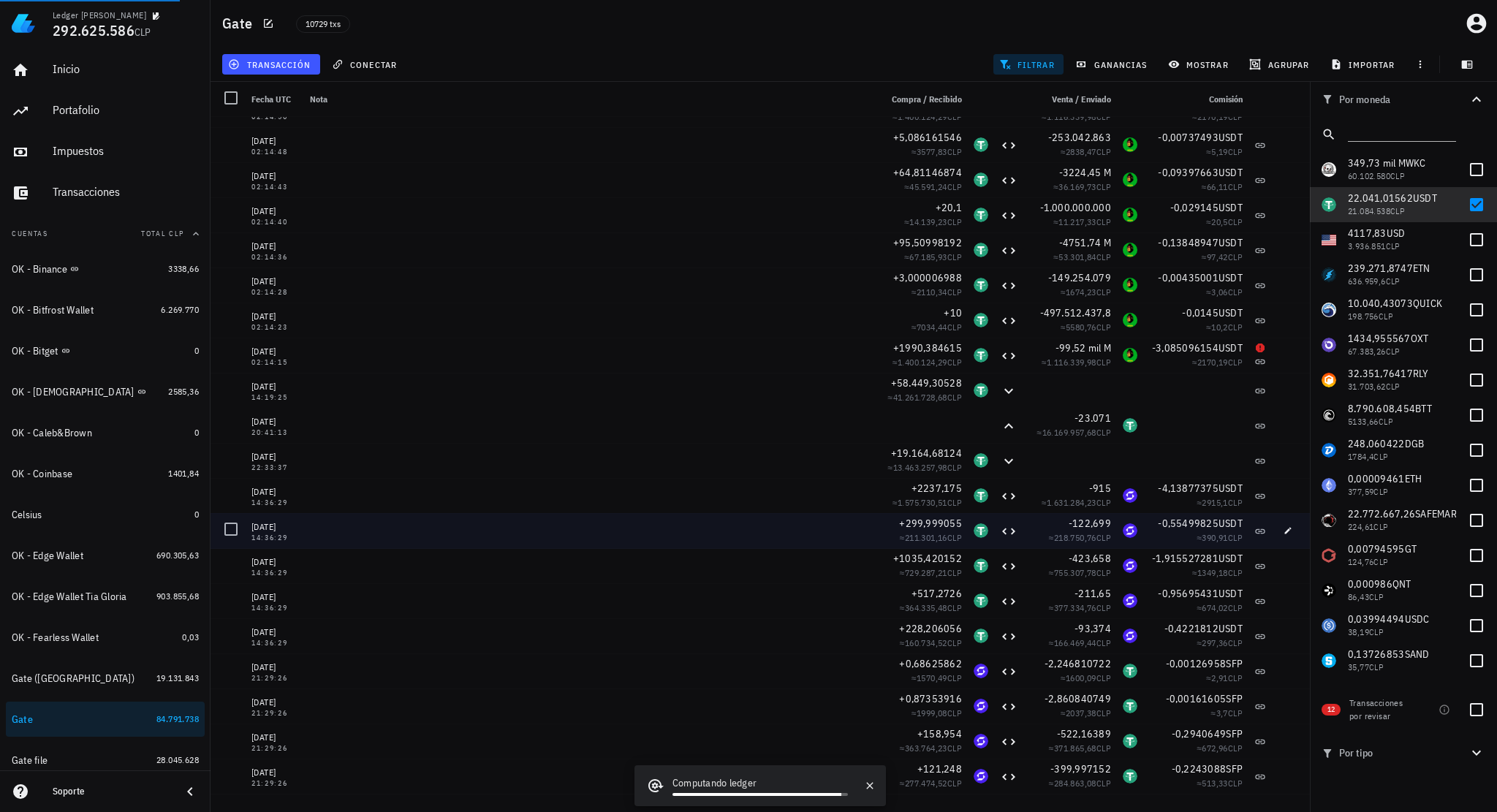
scroll to position [233639, 0]
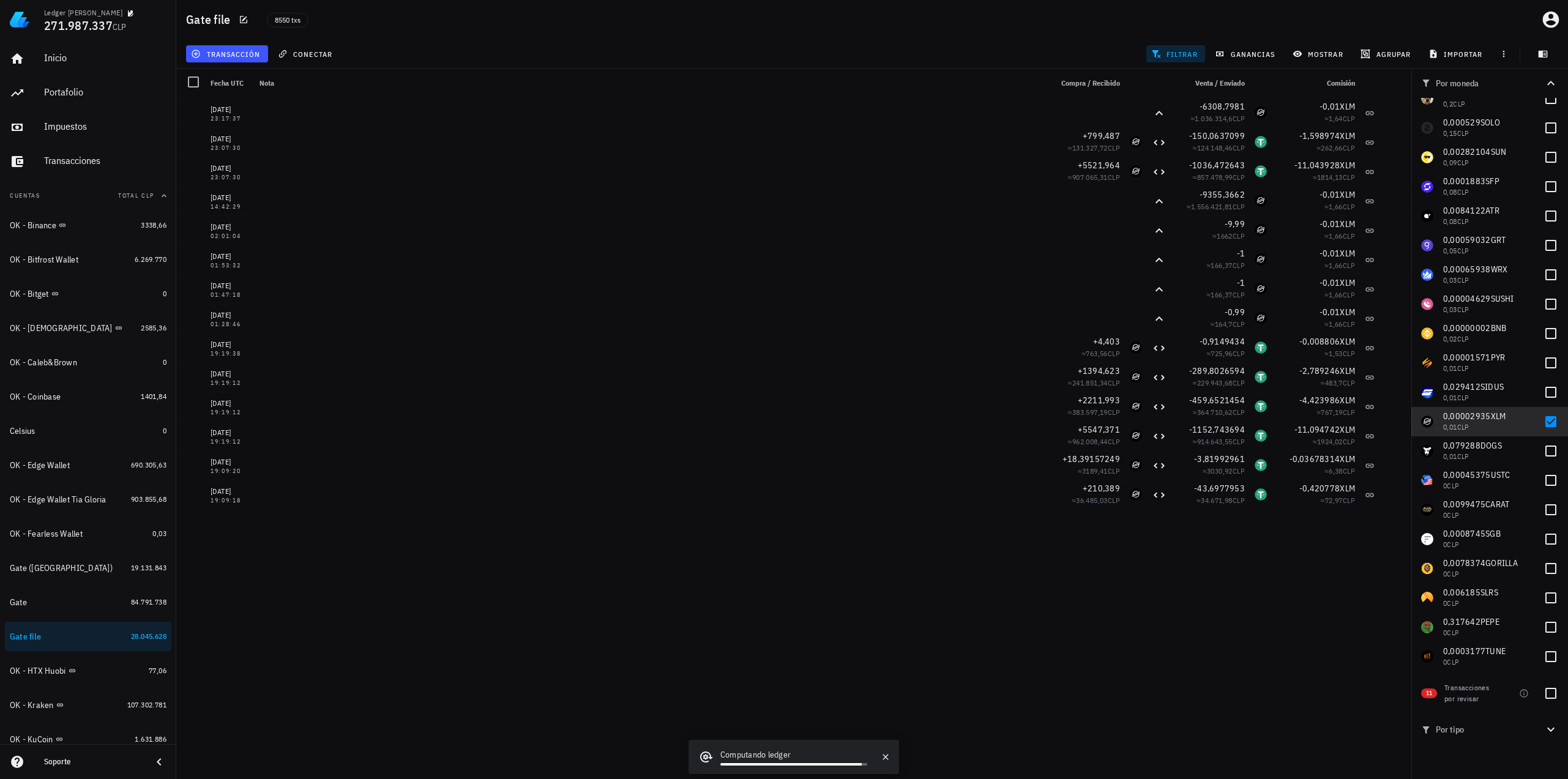
scroll to position [976, 0]
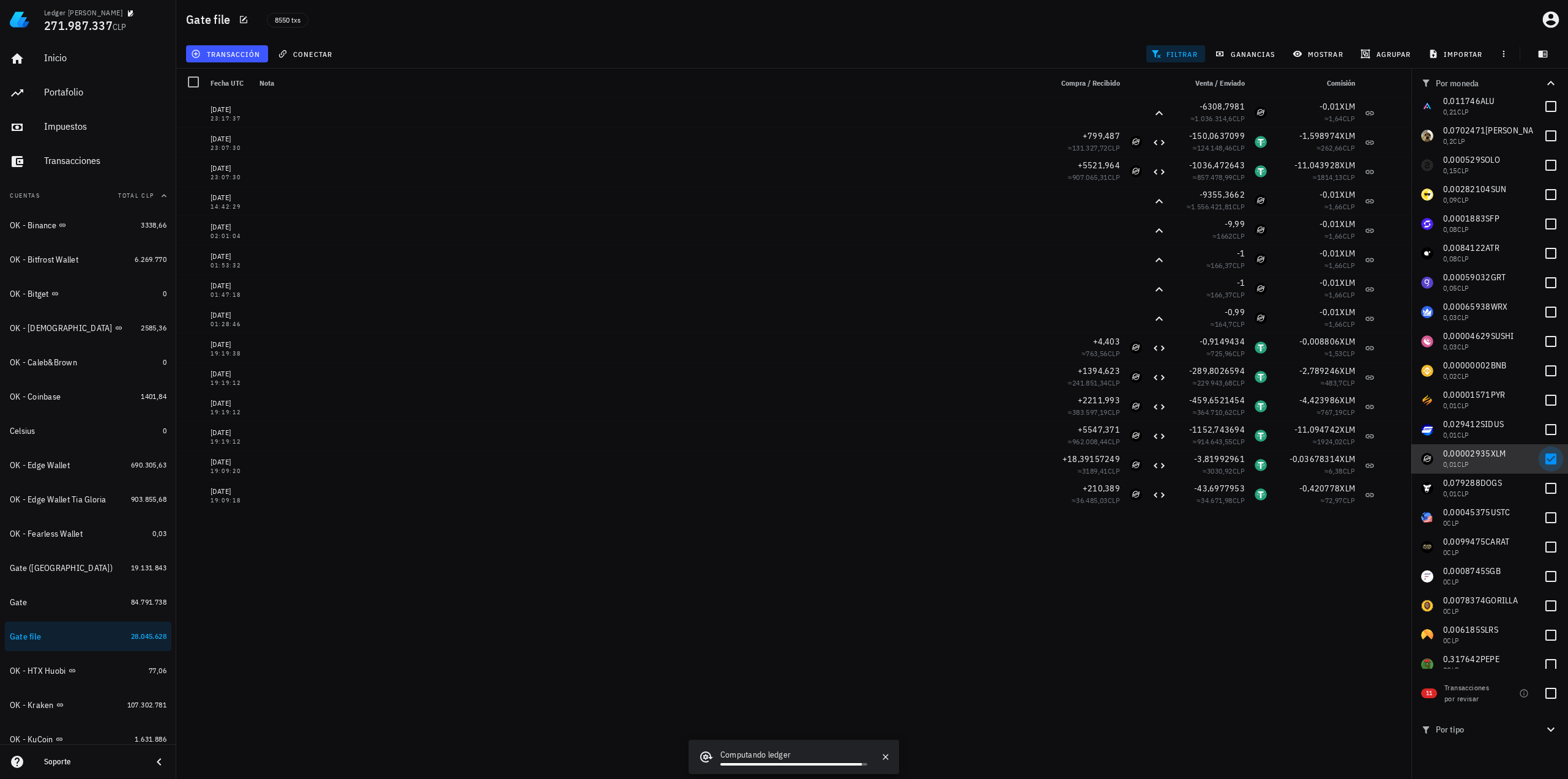
click at [1544, 459] on div at bounding box center [1550, 459] width 21 height 21
checkbox input "false"
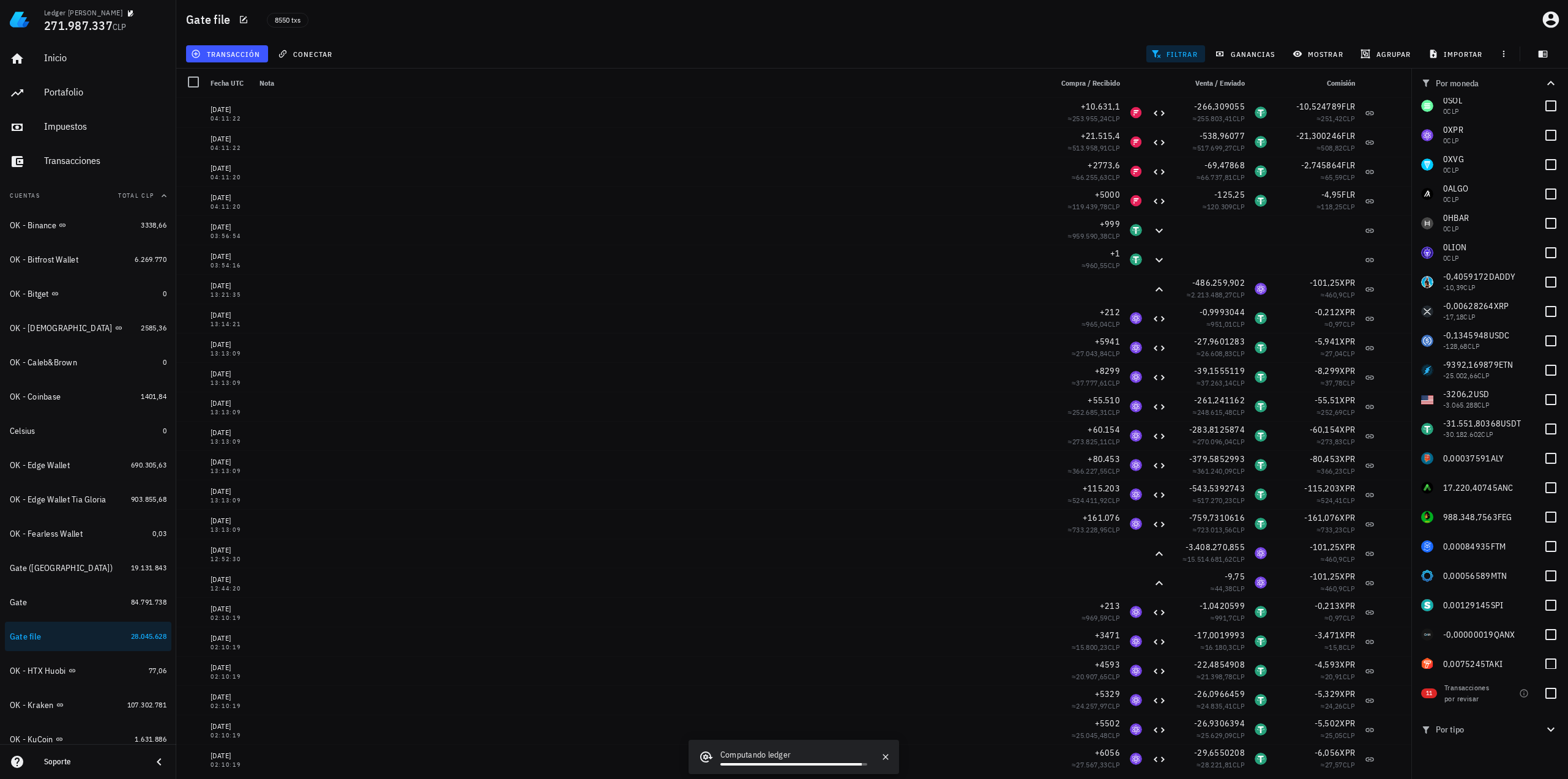
scroll to position [1832, 0]
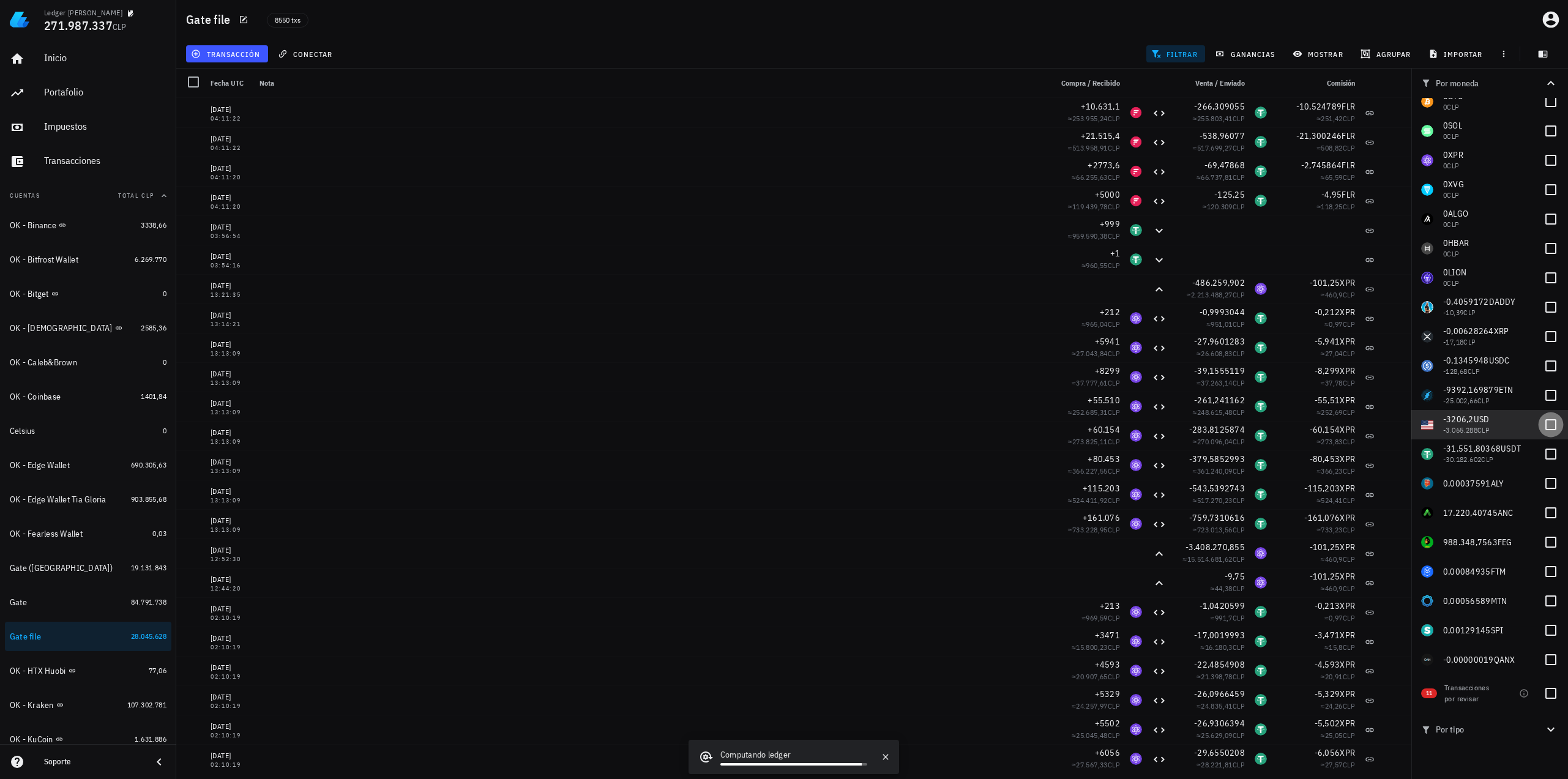
click at [1543, 423] on div at bounding box center [1550, 425] width 21 height 21
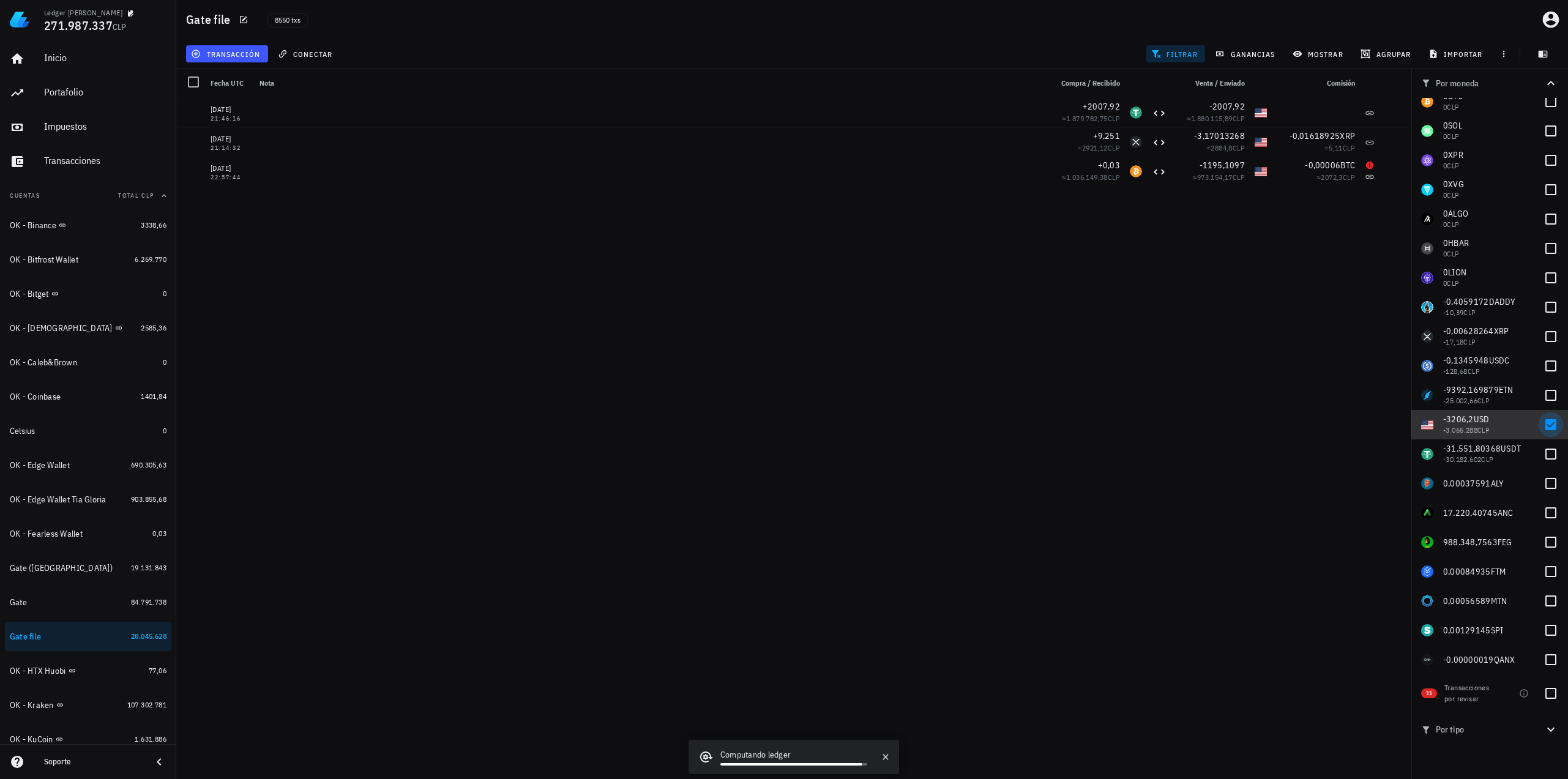
click at [1541, 430] on div at bounding box center [1550, 425] width 21 height 21
checkbox input "false"
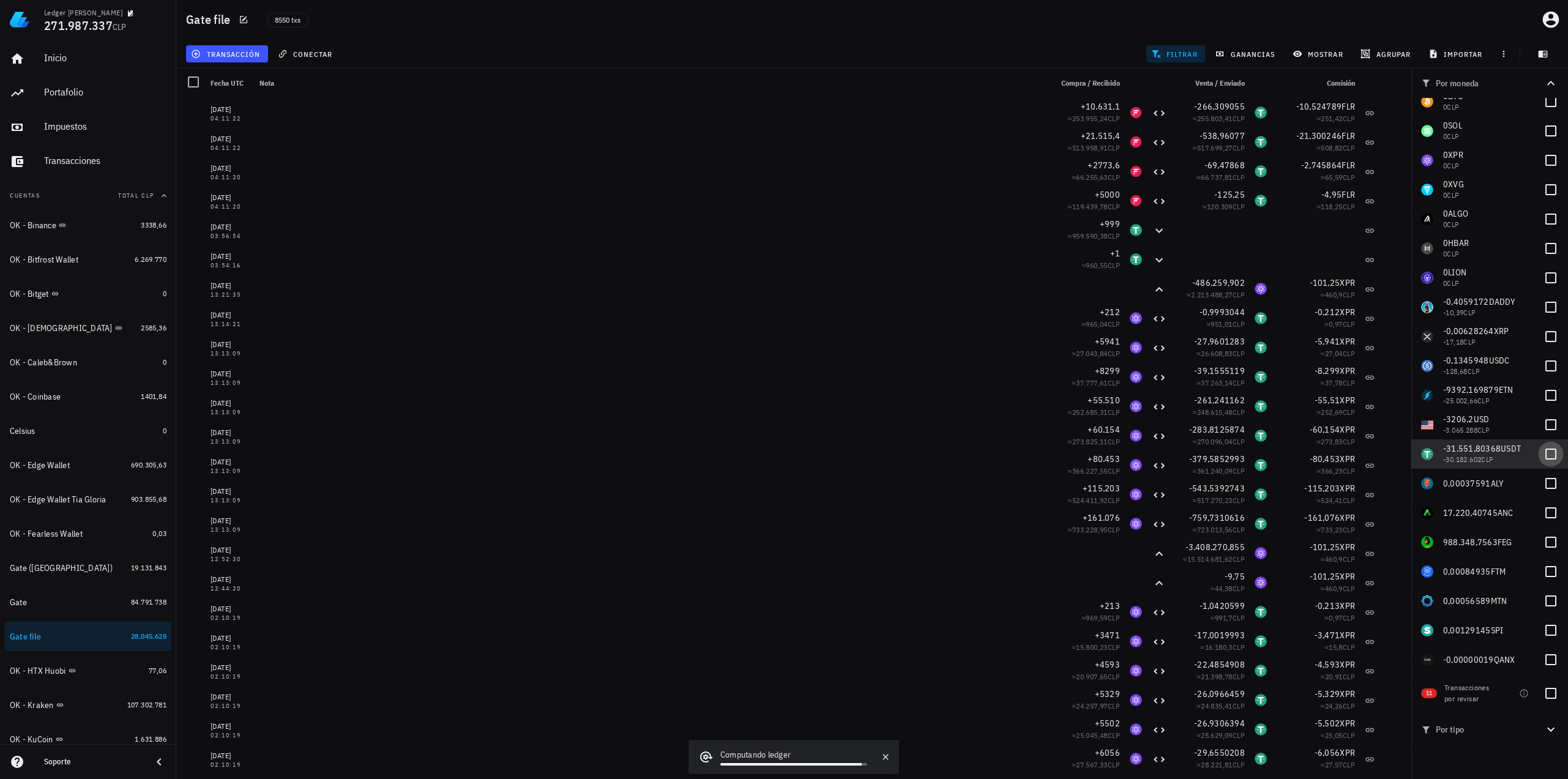
click at [1540, 457] on div at bounding box center [1550, 454] width 21 height 21
checkbox input "true"
click at [192, 80] on div at bounding box center [193, 82] width 21 height 21
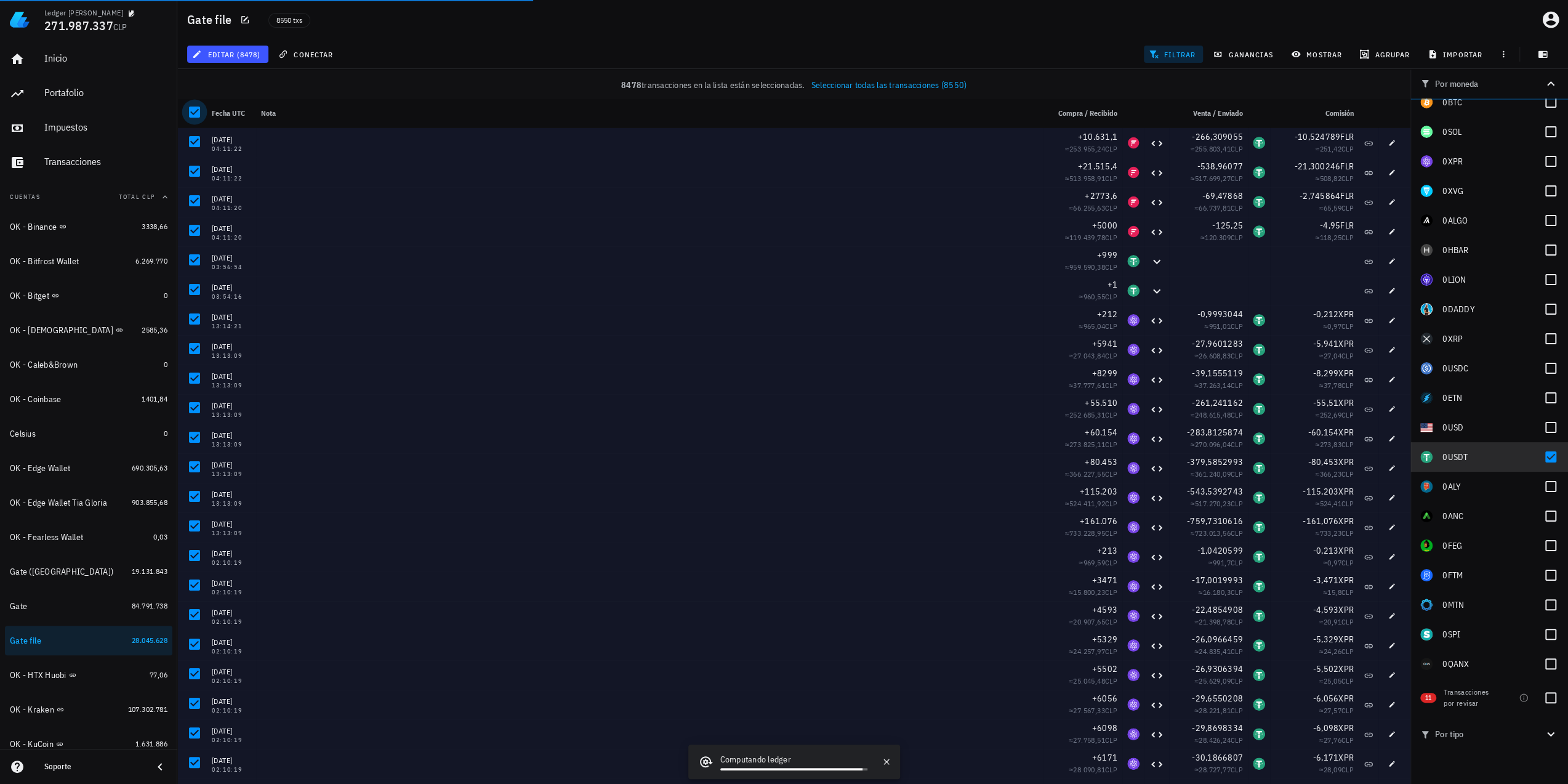
click at [197, 112] on div at bounding box center [194, 112] width 21 height 21
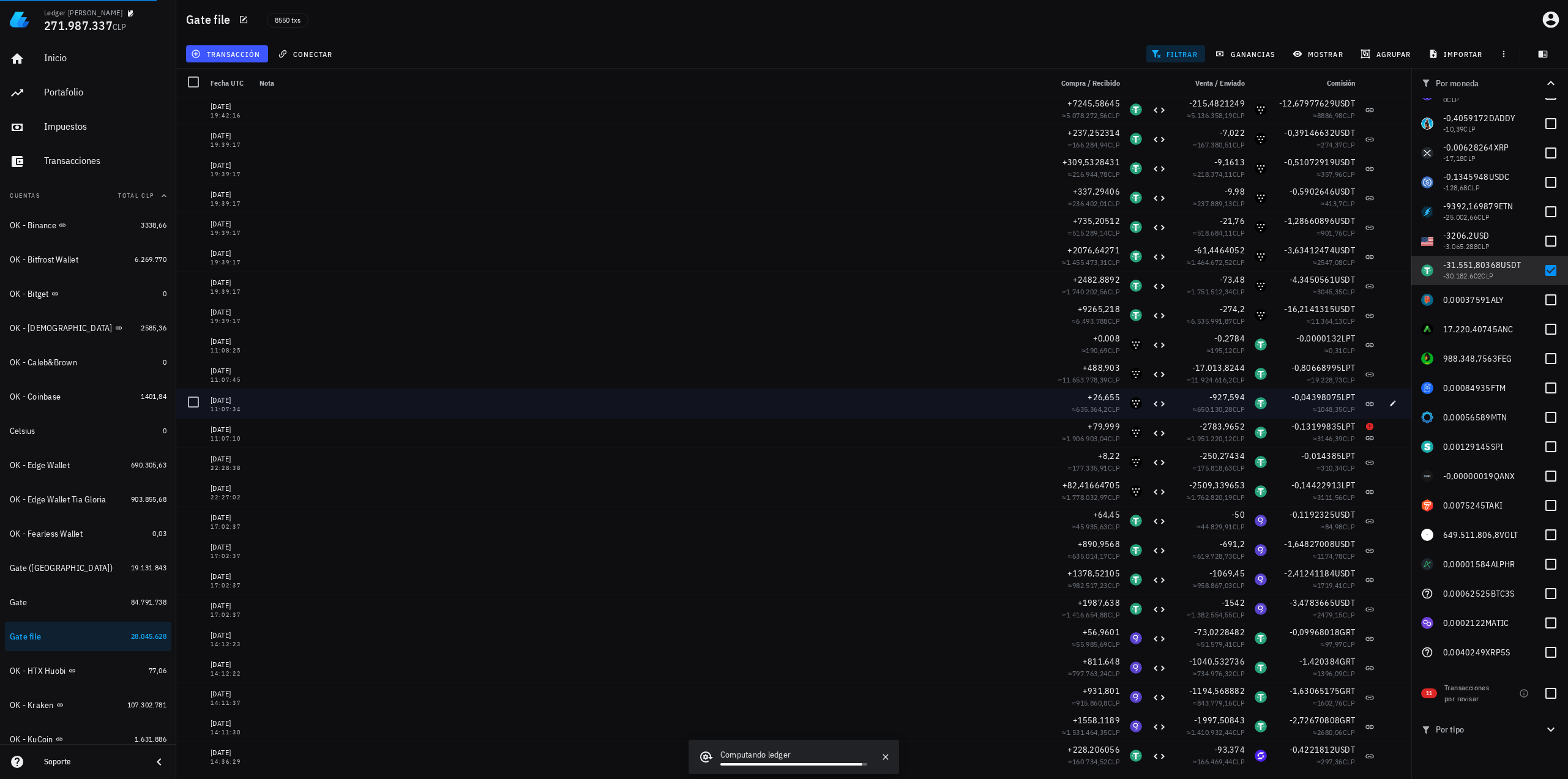
scroll to position [243130, 0]
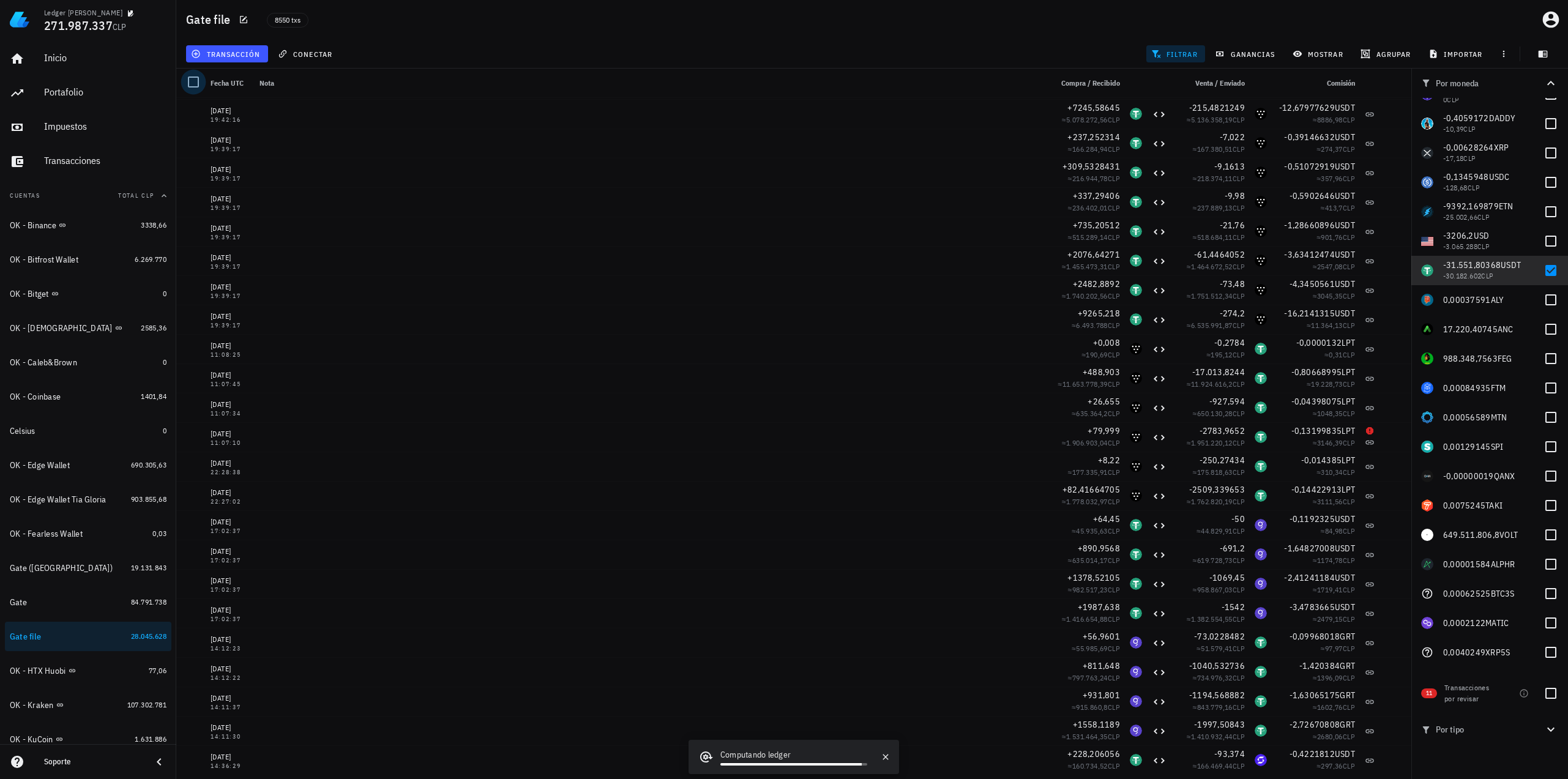
click at [196, 86] on div at bounding box center [193, 82] width 21 height 21
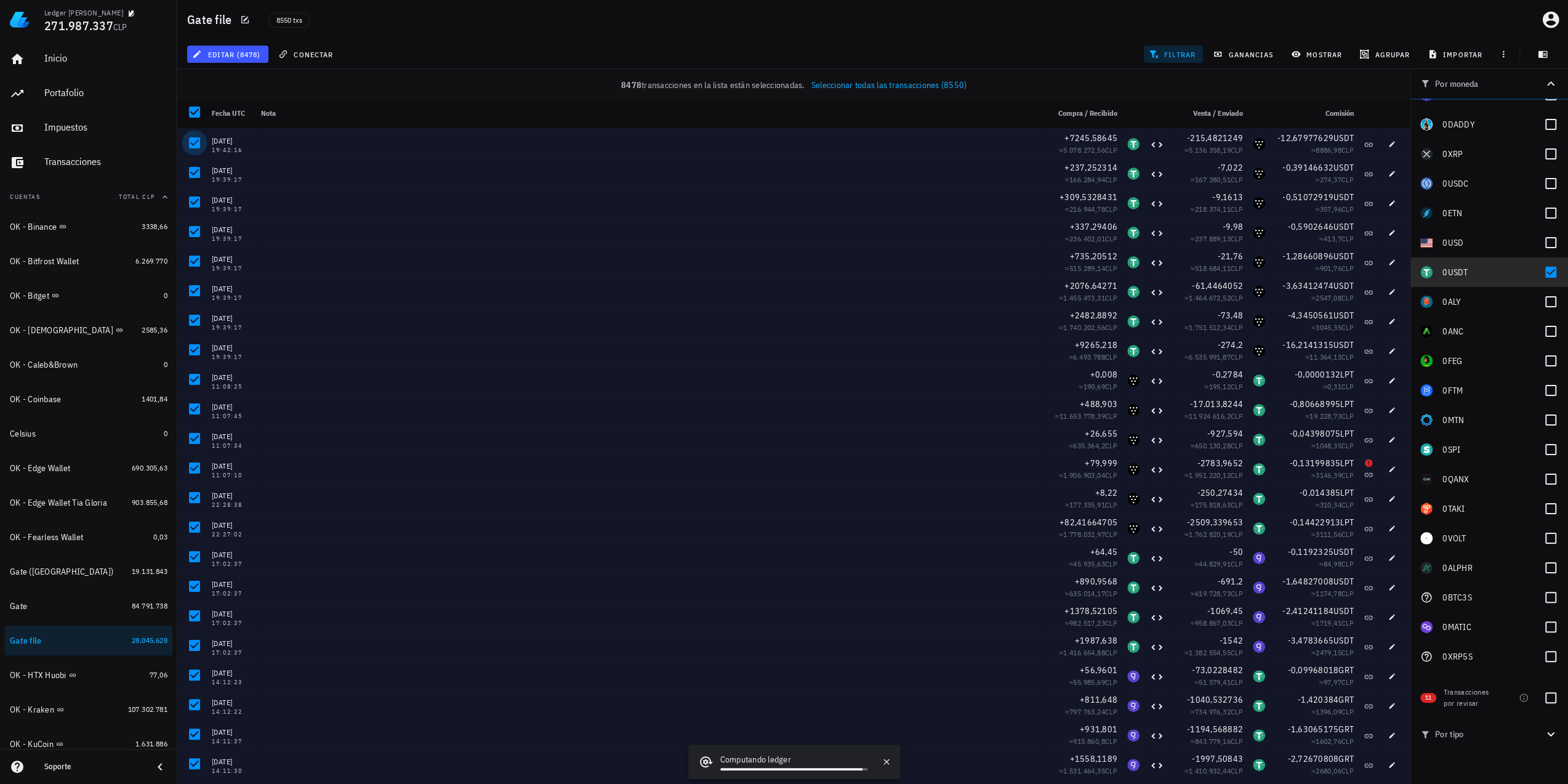
click at [192, 116] on div at bounding box center [194, 112] width 21 height 21
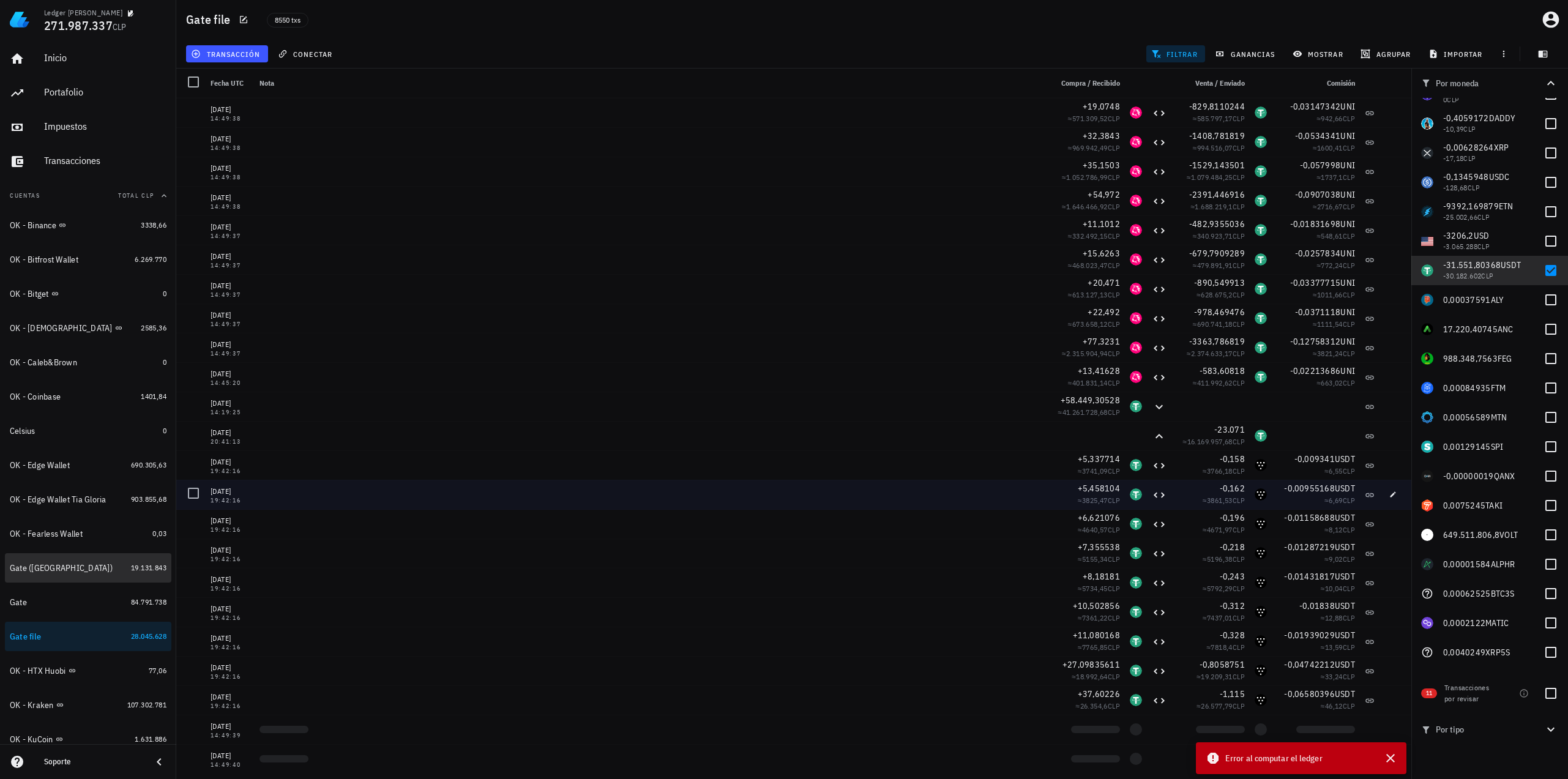
scroll to position [242456, 0]
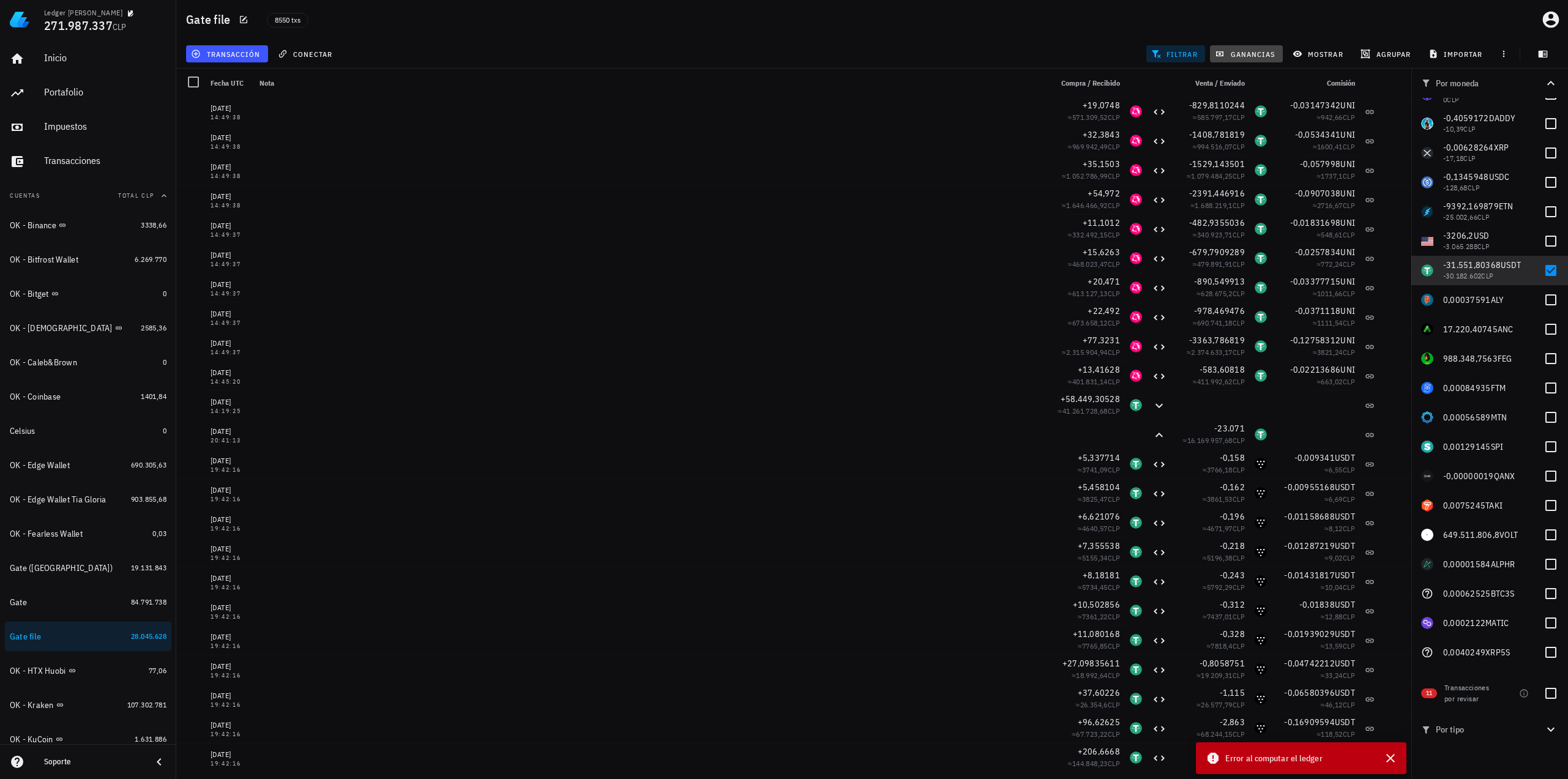
click at [1247, 50] on span "ganancias" at bounding box center [1246, 53] width 58 height 10
click at [1244, 54] on span "ganancias" at bounding box center [1246, 53] width 58 height 10
click at [1303, 54] on span "mostrar" at bounding box center [1319, 53] width 48 height 10
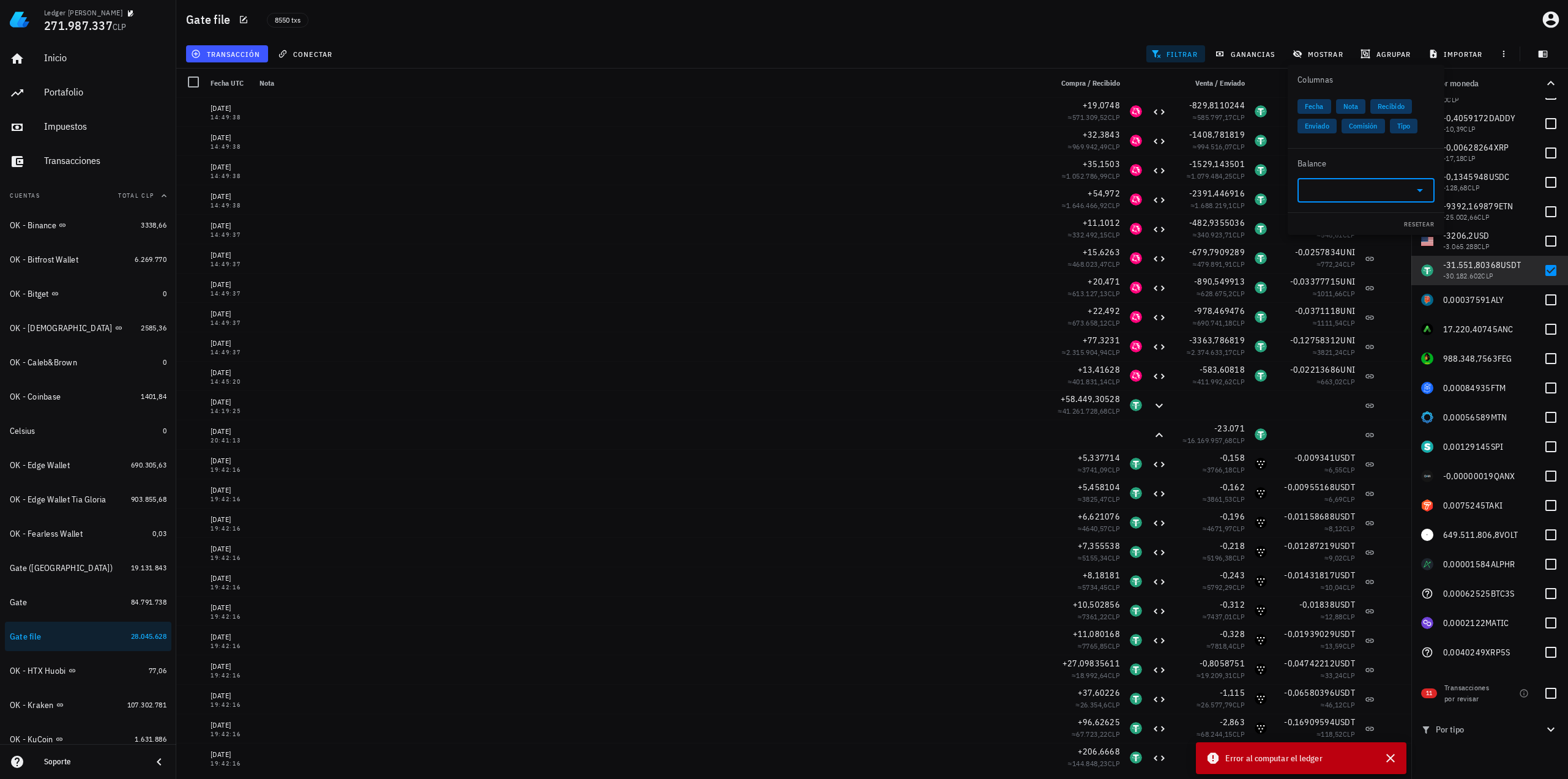
click at [1333, 198] on input "text" at bounding box center [1356, 190] width 103 height 20
click at [1353, 218] on div "USDT Tether" at bounding box center [1366, 220] width 137 height 25
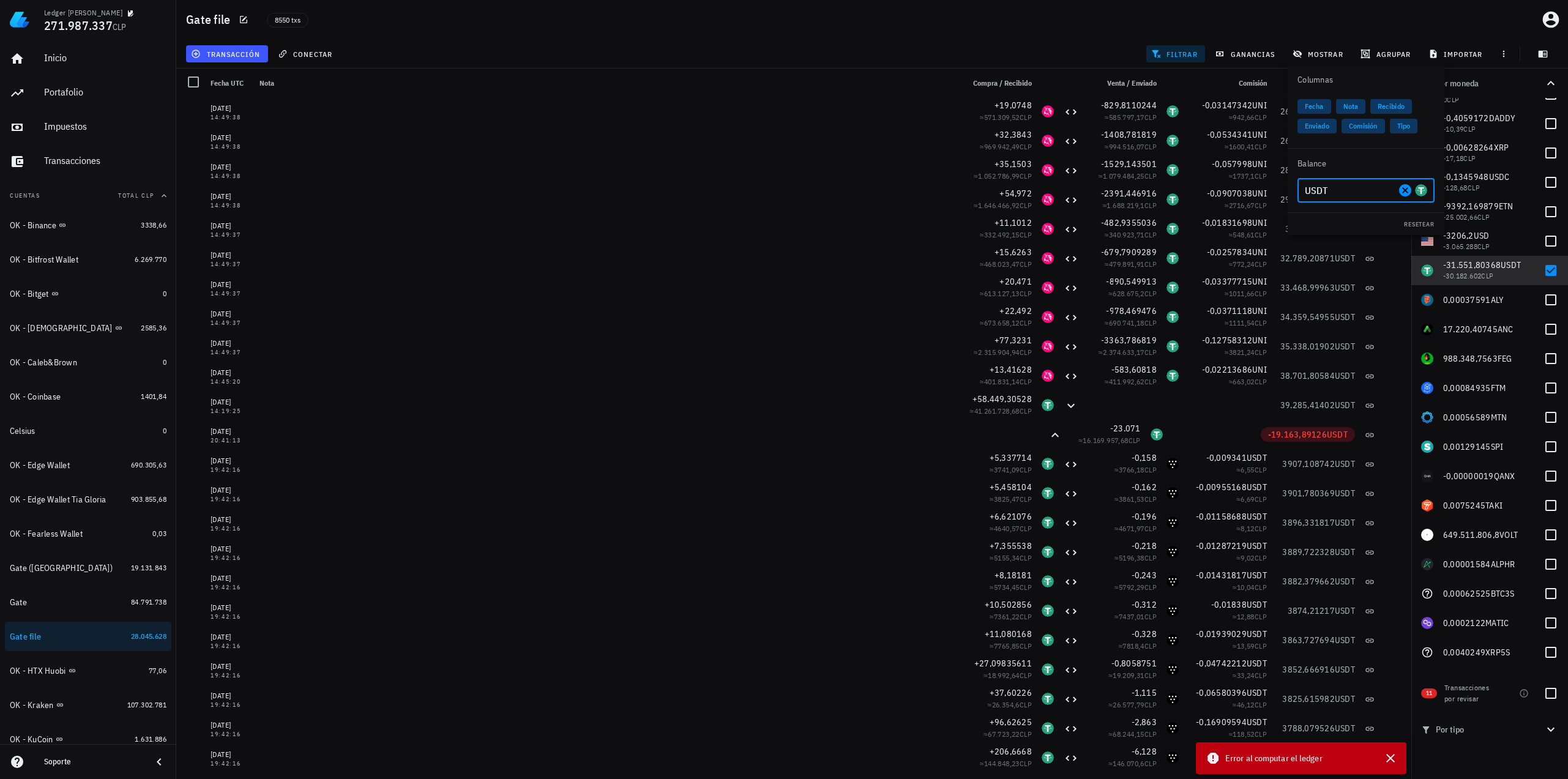
type input "USDT"
click at [1035, 31] on div "Gate file 8550 txs" at bounding box center [872, 20] width 1392 height 39
click at [1546, 272] on div at bounding box center [1550, 270] width 21 height 21
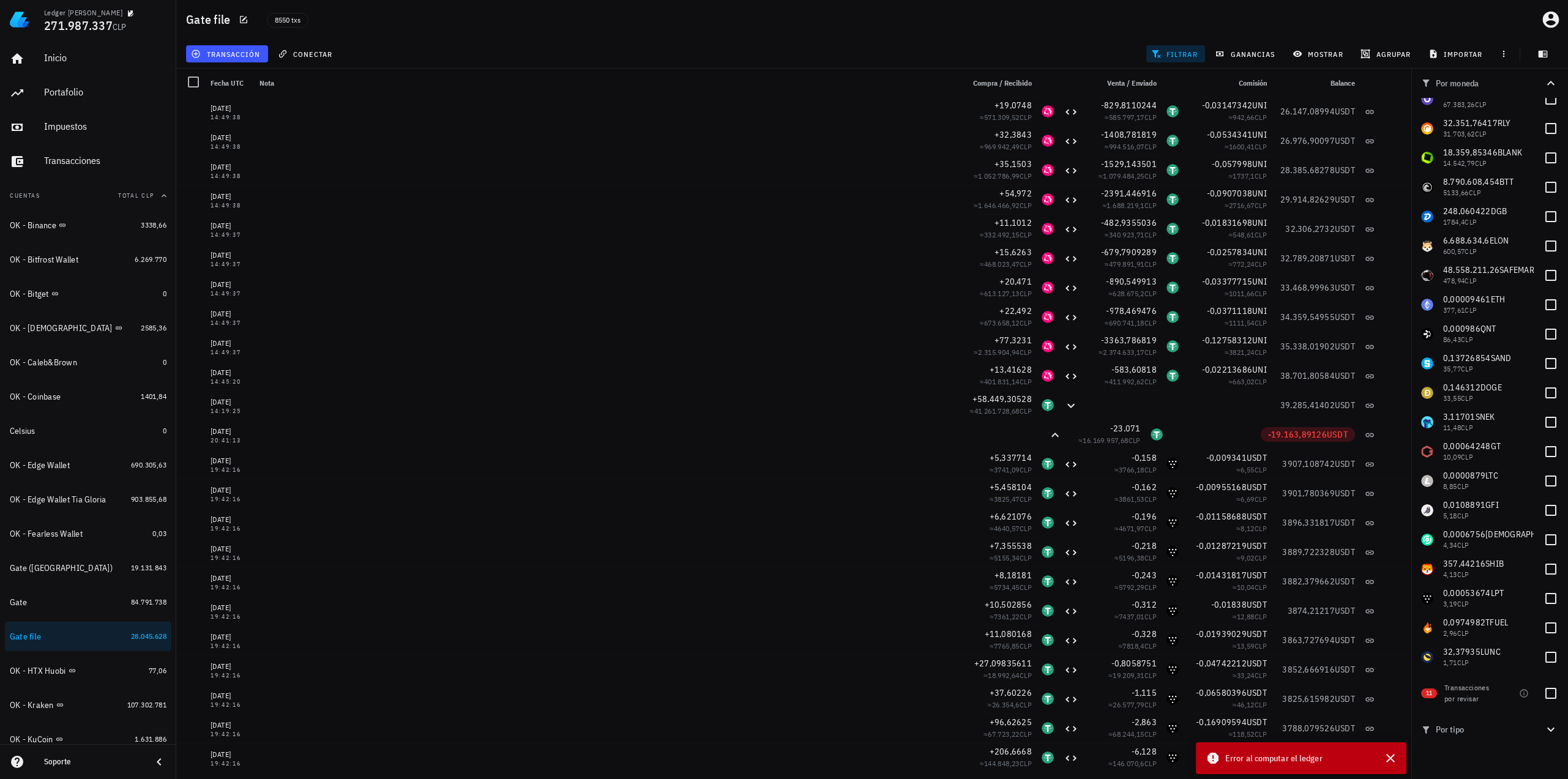
scroll to position [0, 0]
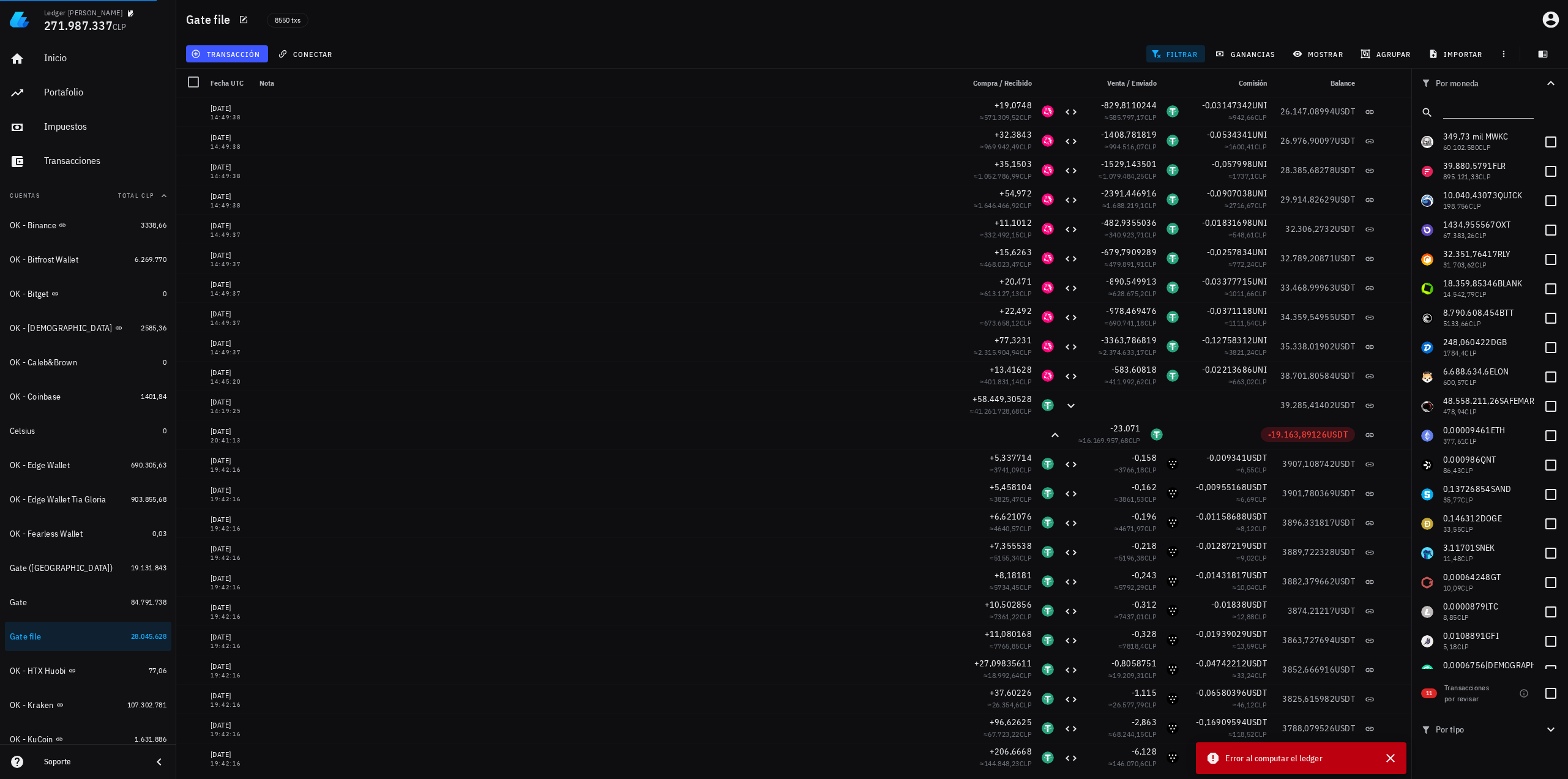
drag, startPoint x: 1435, startPoint y: 217, endPoint x: 1435, endPoint y: 147, distance: 70.0
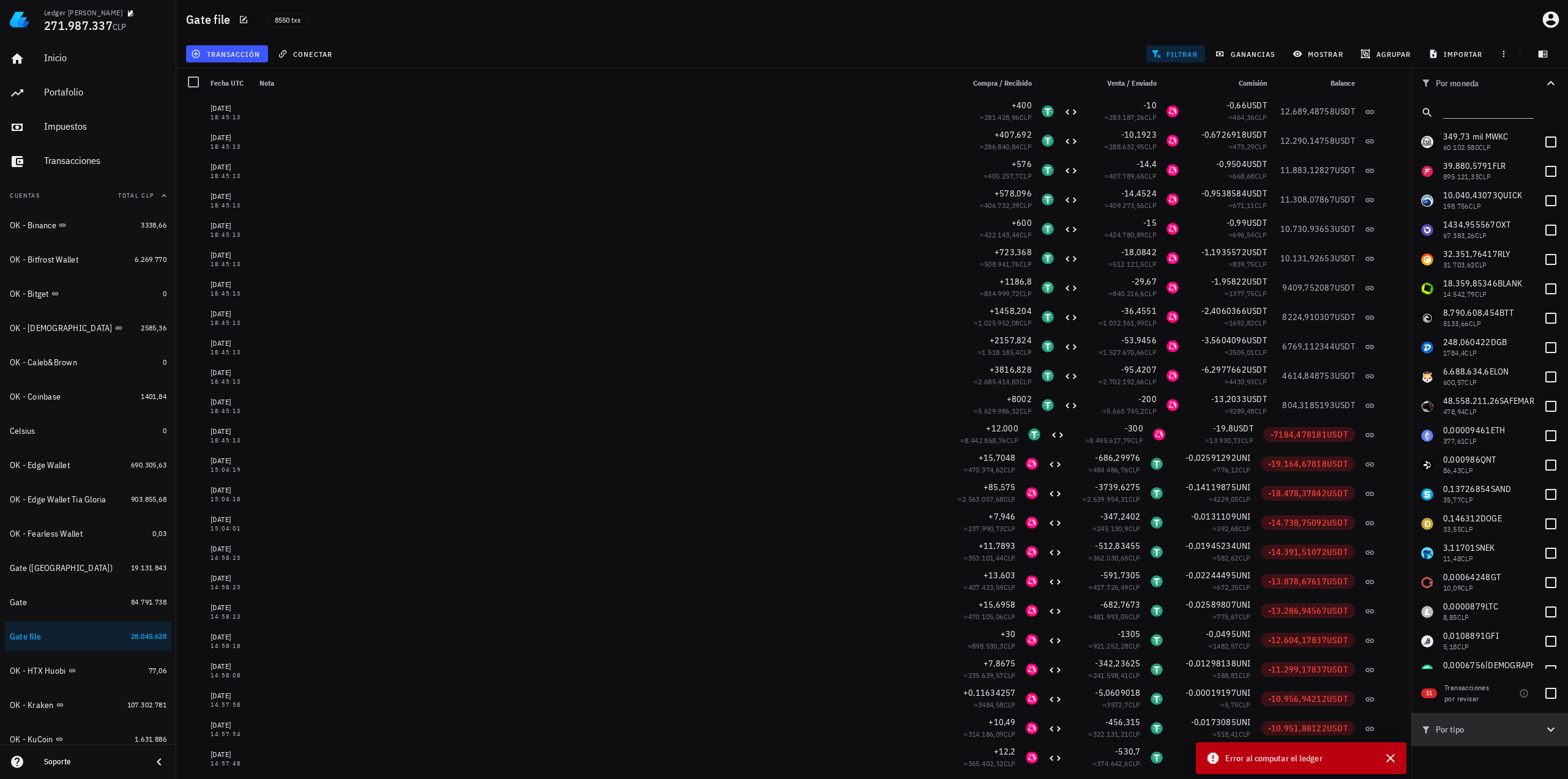
click at [1548, 735] on icon "button" at bounding box center [1550, 729] width 15 height 15
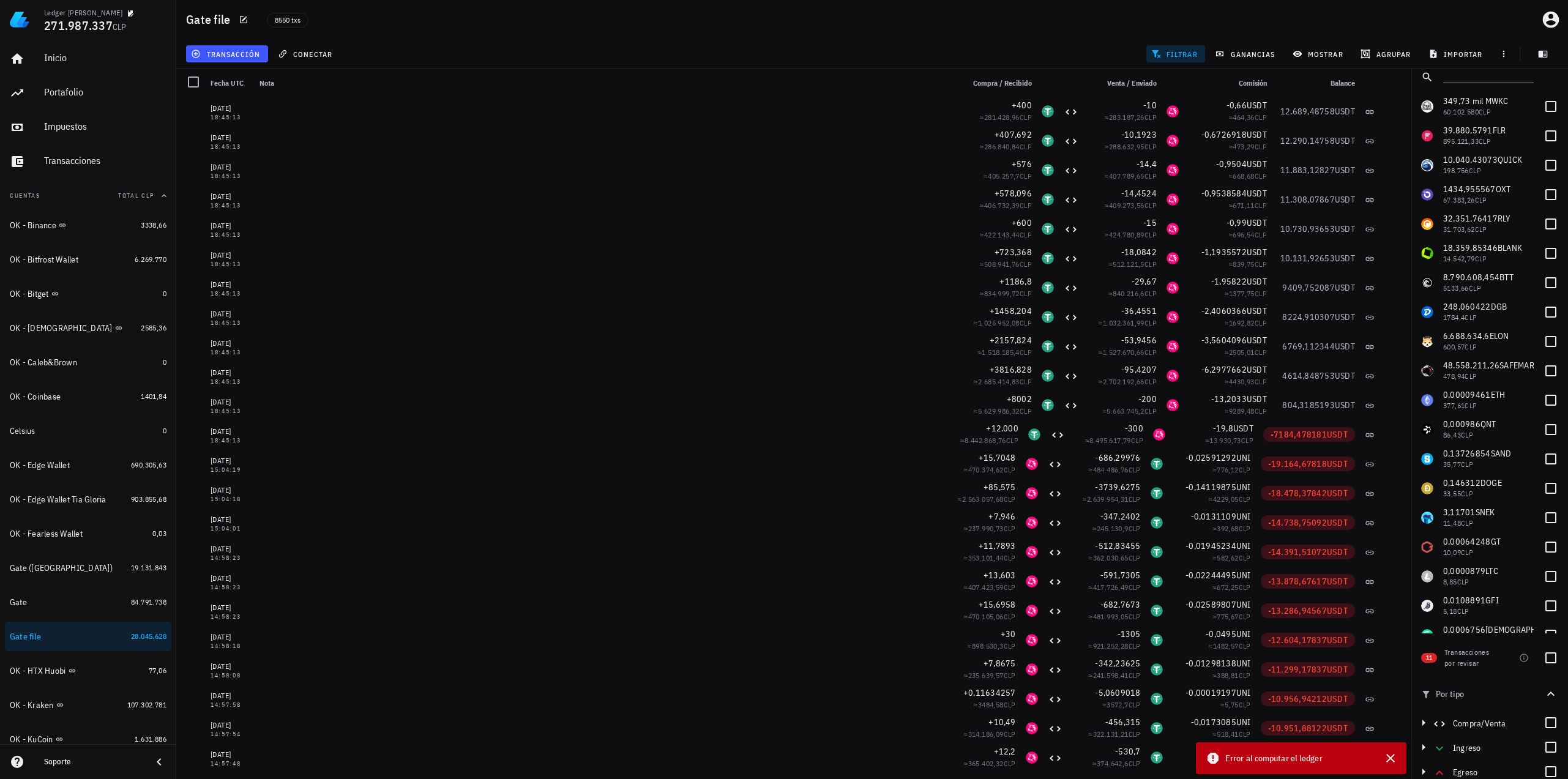
scroll to position [65, 0]
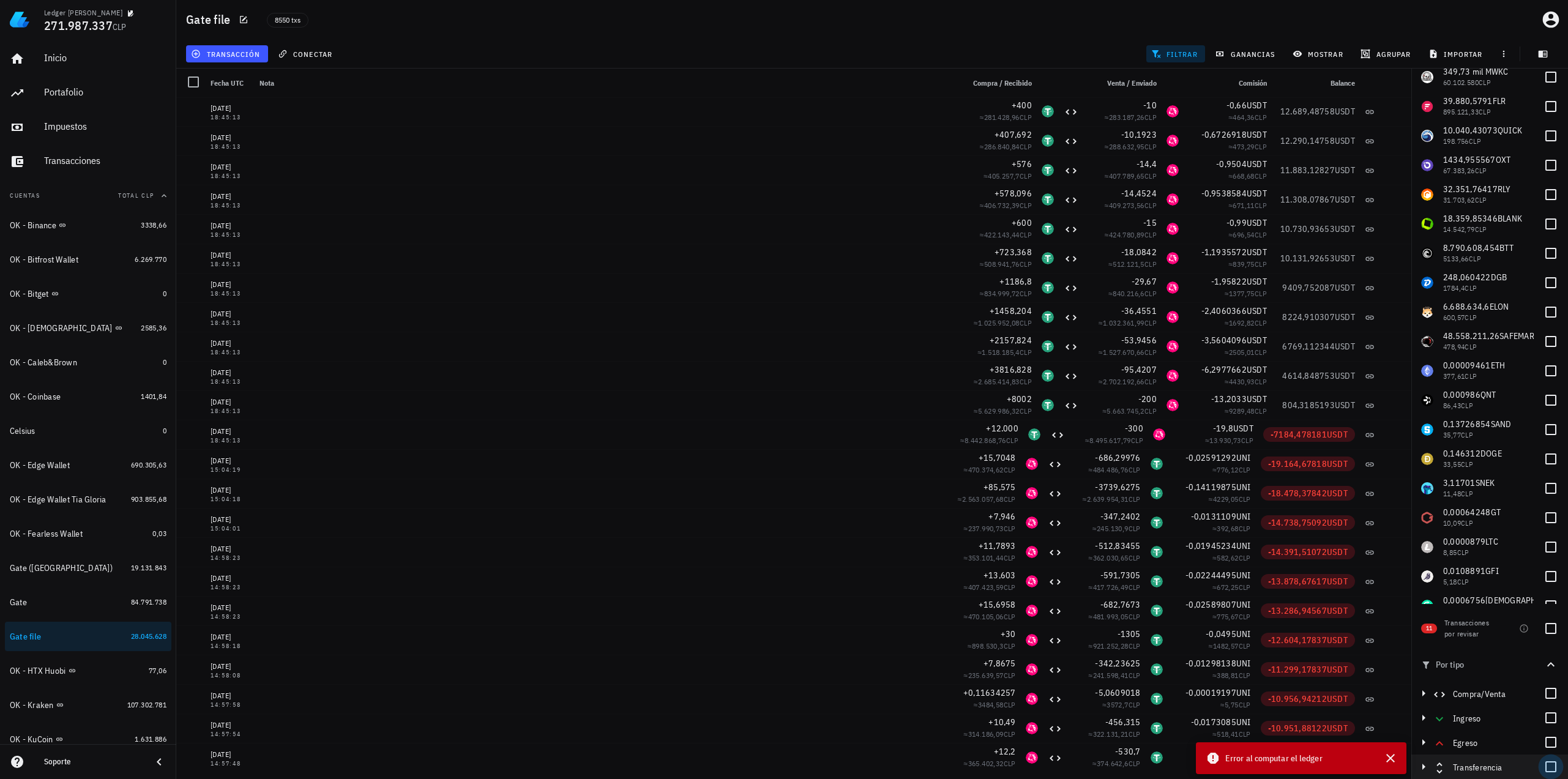
click at [1546, 771] on div at bounding box center [1550, 767] width 21 height 21
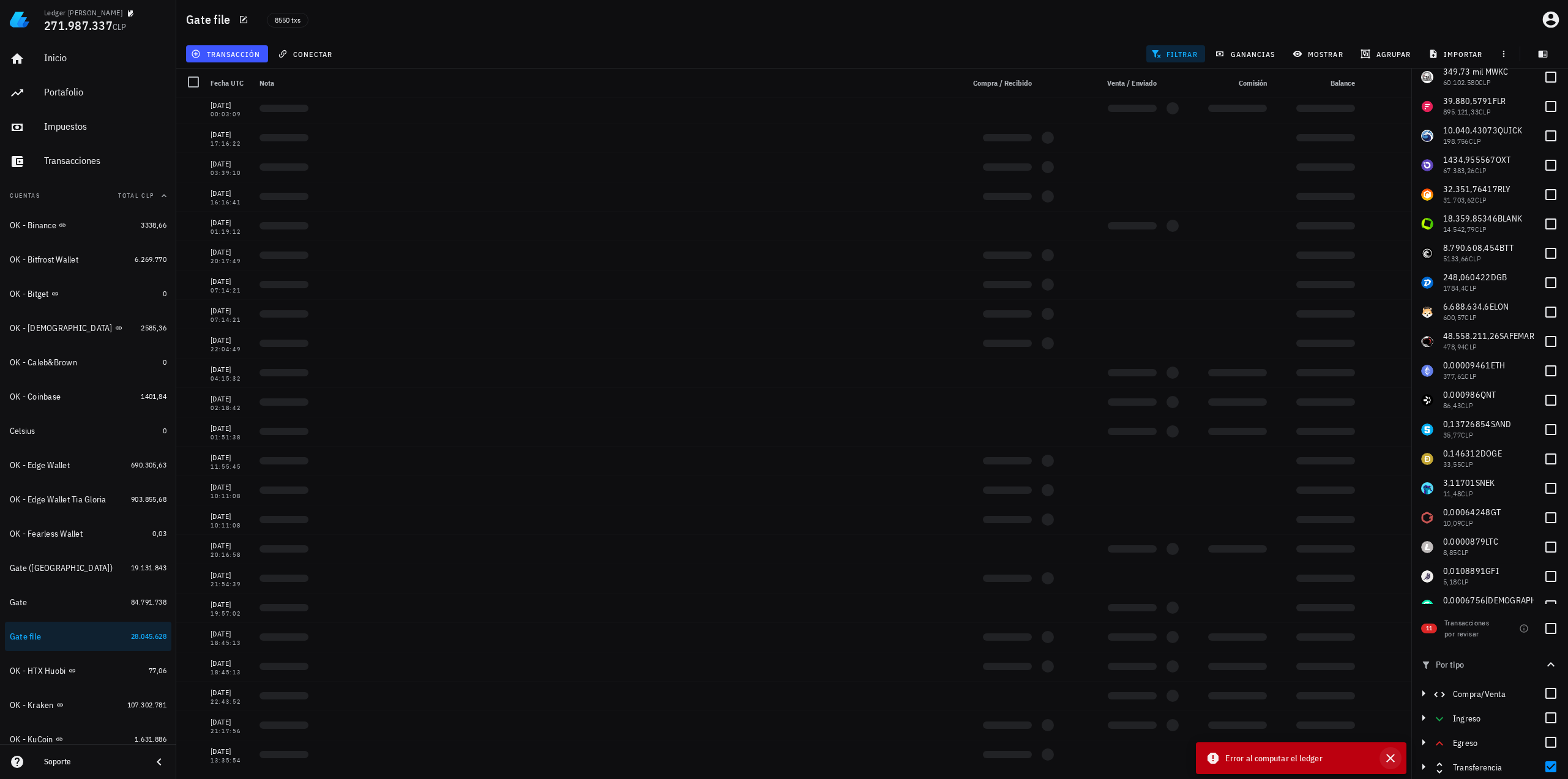
scroll to position [2883, 0]
click at [1393, 762] on icon "button" at bounding box center [1390, 758] width 8 height 8
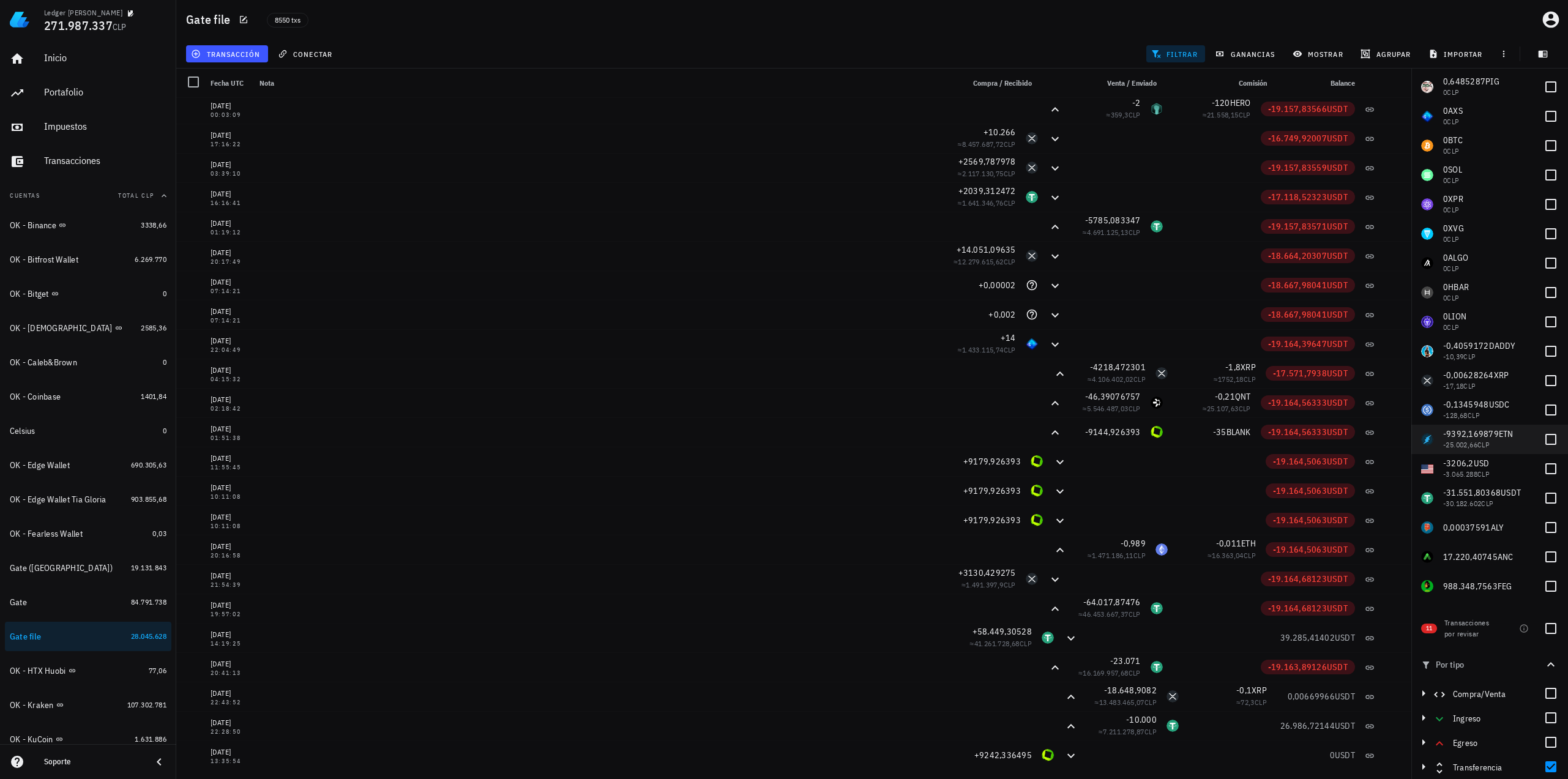
scroll to position [1897, 0]
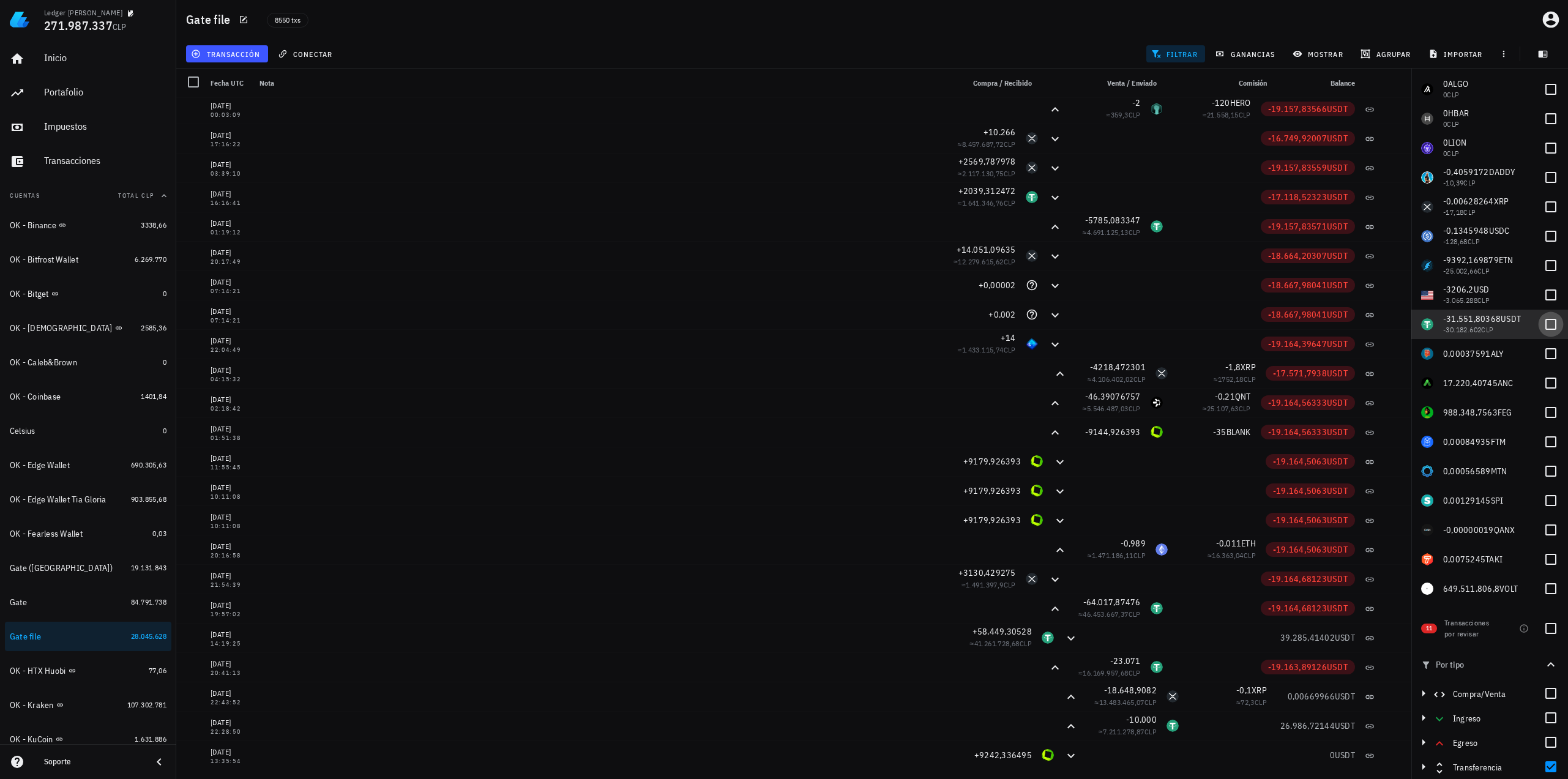
click at [1540, 330] on div at bounding box center [1550, 324] width 21 height 21
checkbox input "true"
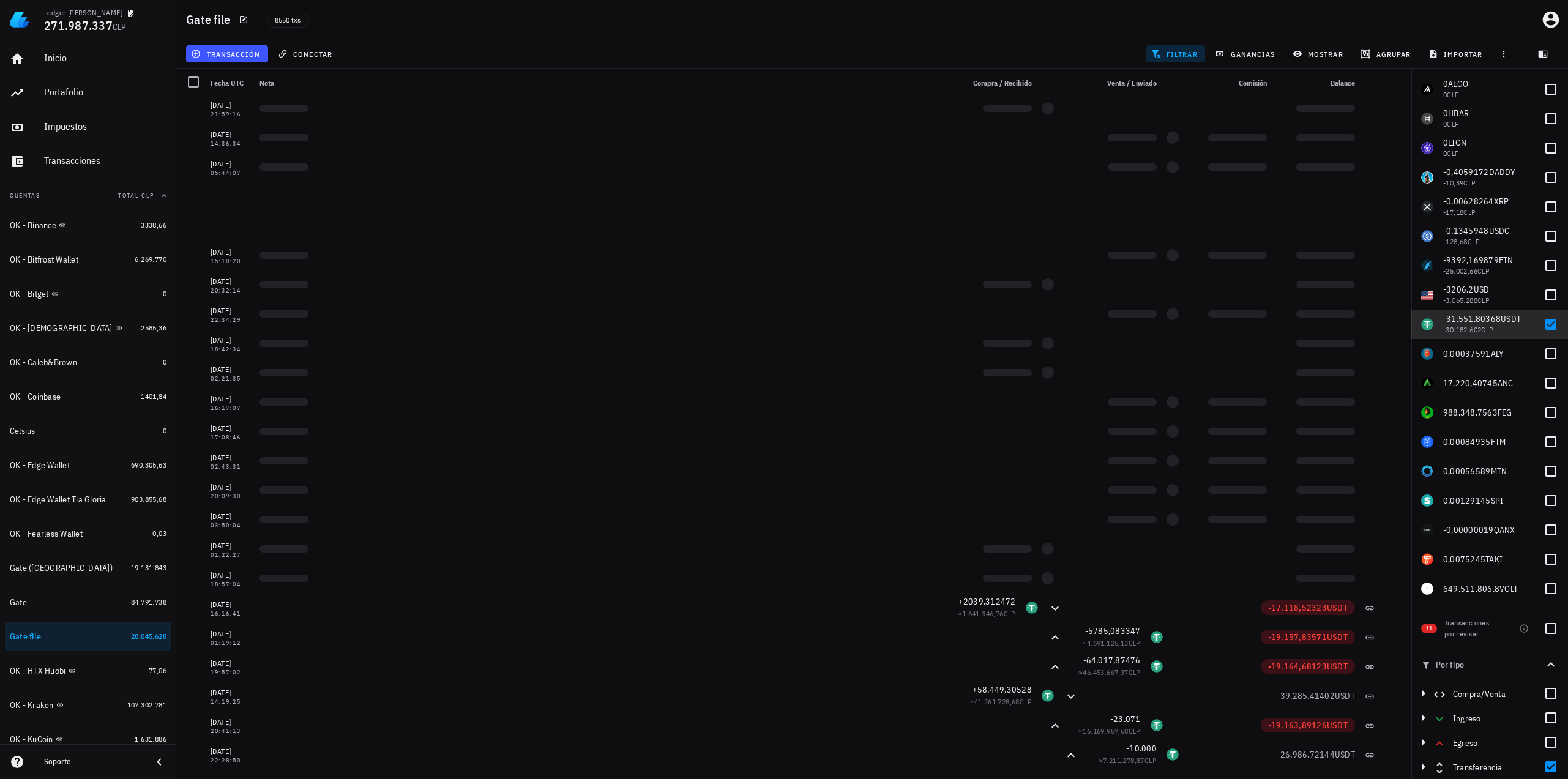
scroll to position [826, 0]
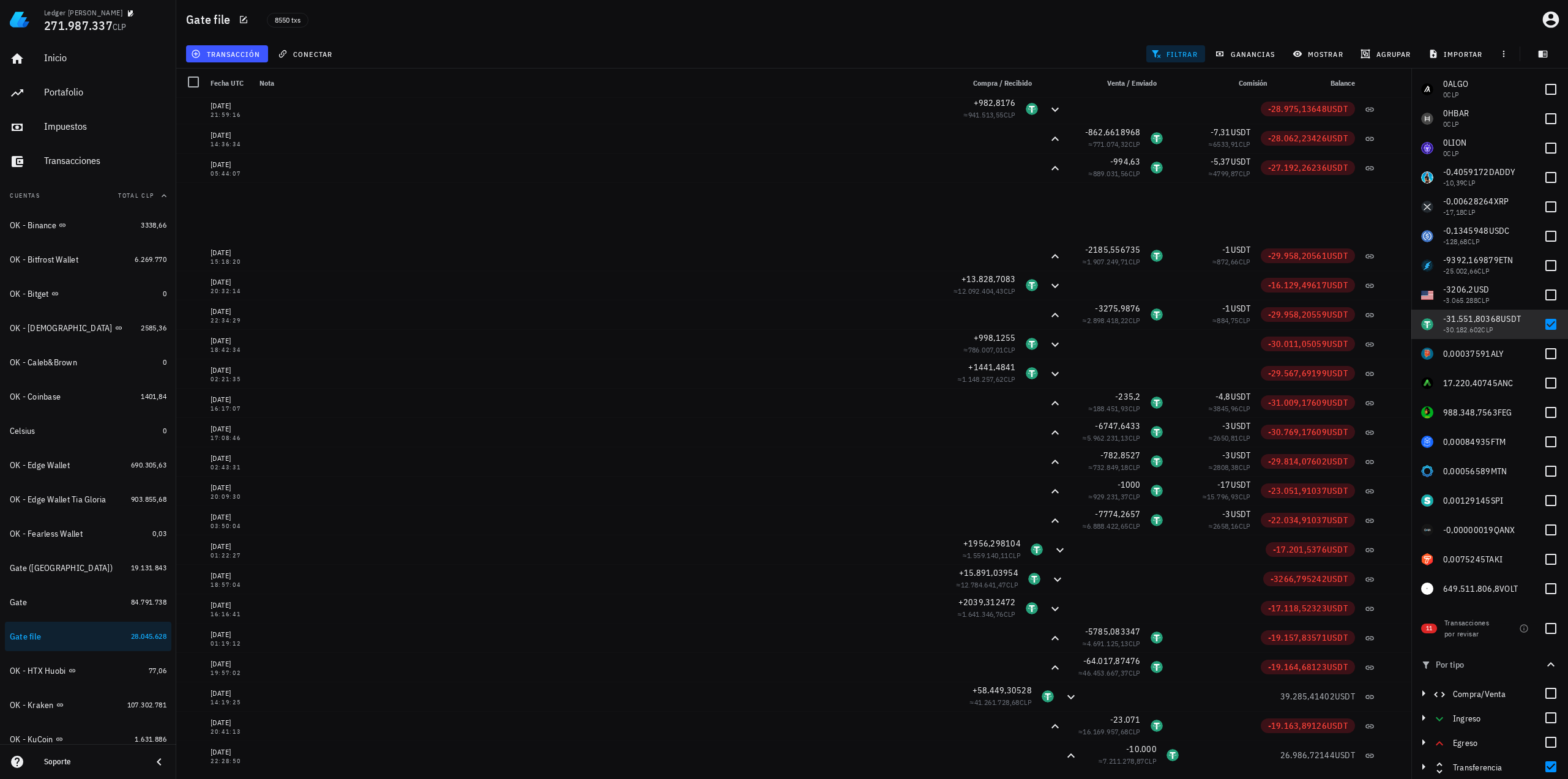
click at [1263, 205] on div "02/06/2024 23:11:26 +5524,9513 ≈ 5.061.730,45 CLP -24.947,39867 USDT 29/05/2024…" at bounding box center [794, 21] width 1235 height 1498
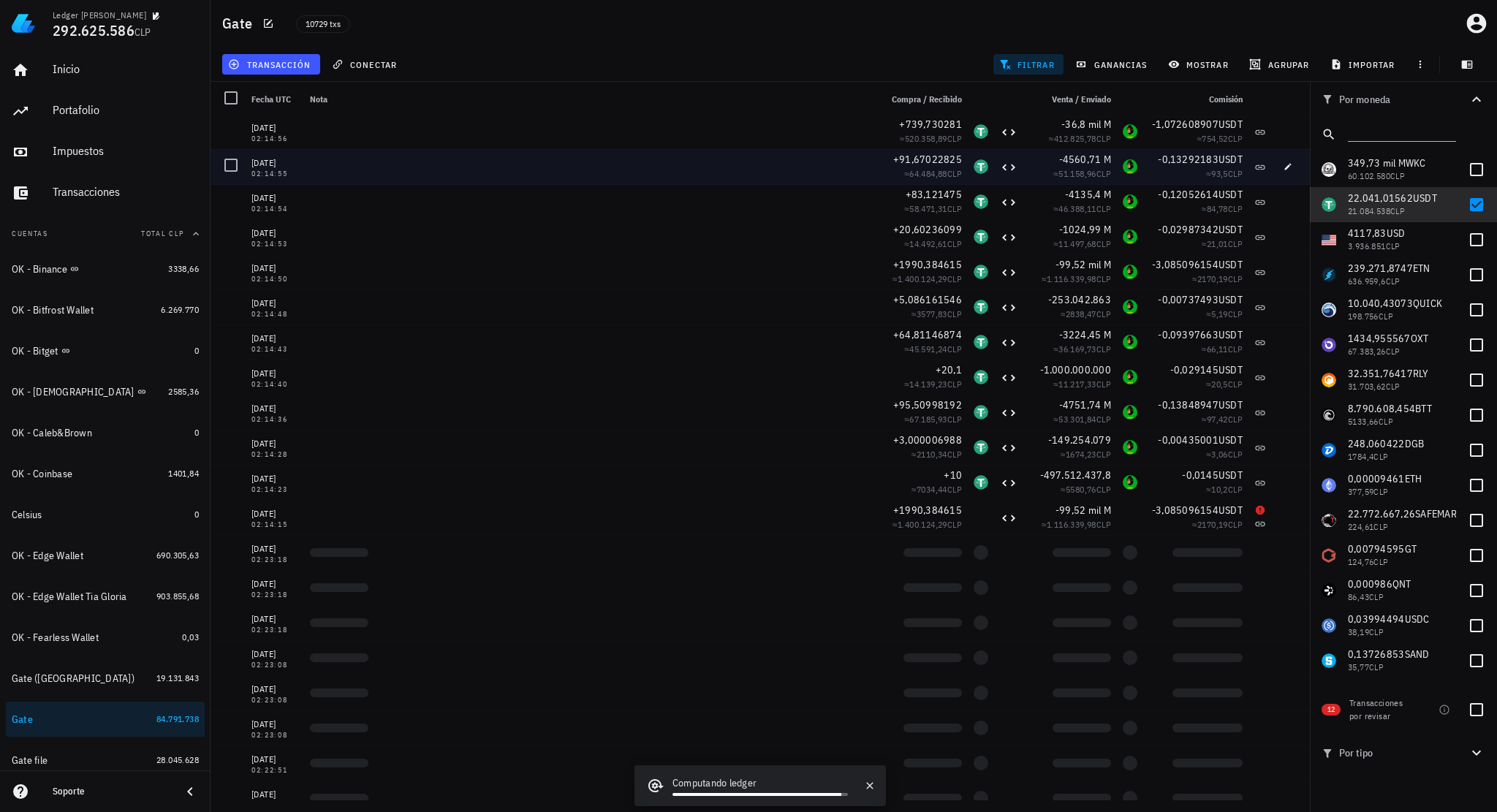
scroll to position [233494, 0]
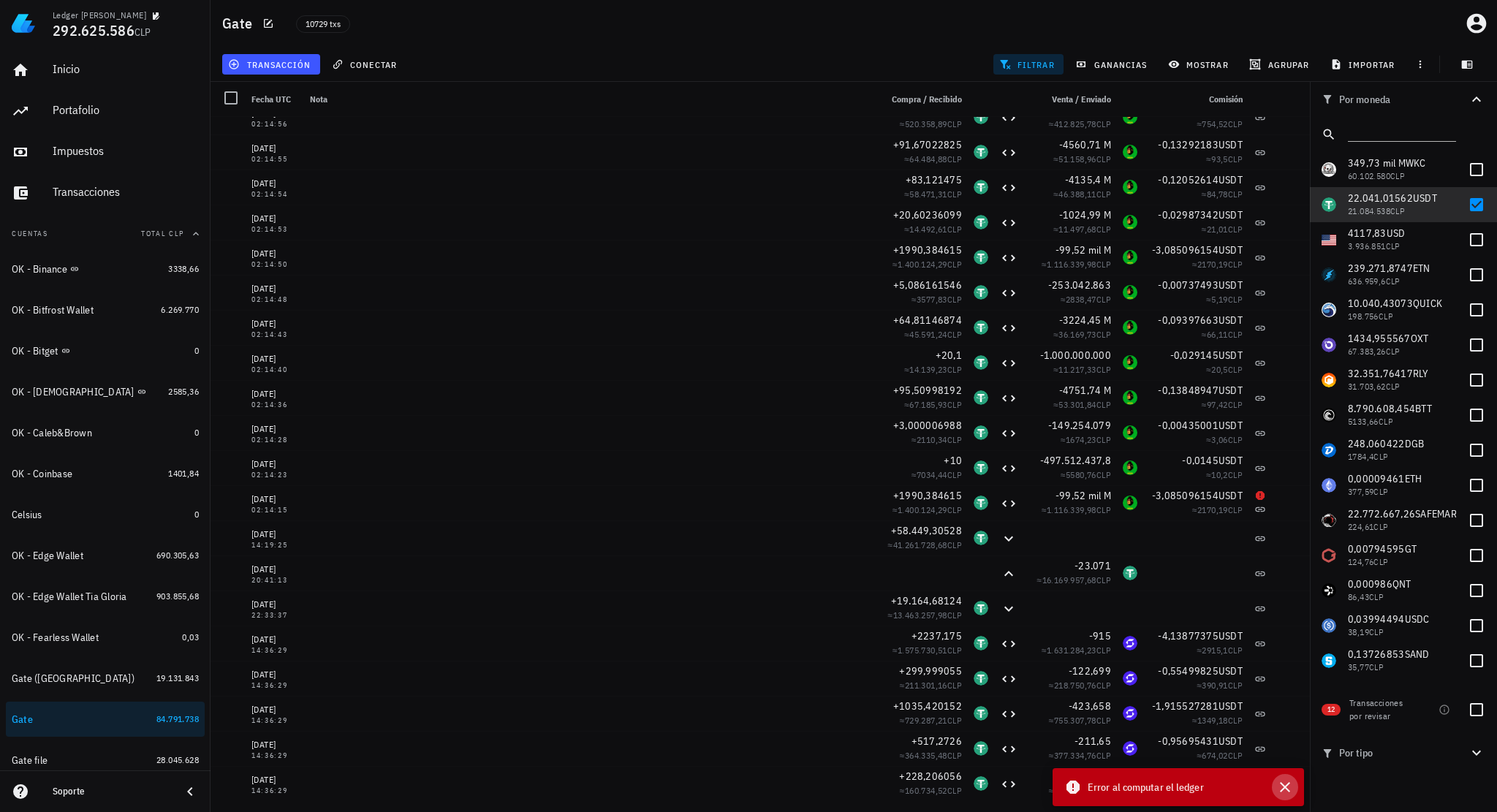
click at [1288, 785] on icon "button" at bounding box center [1285, 787] width 17 height 17
click at [1194, 65] on span "mostrar" at bounding box center [1200, 64] width 58 height 11
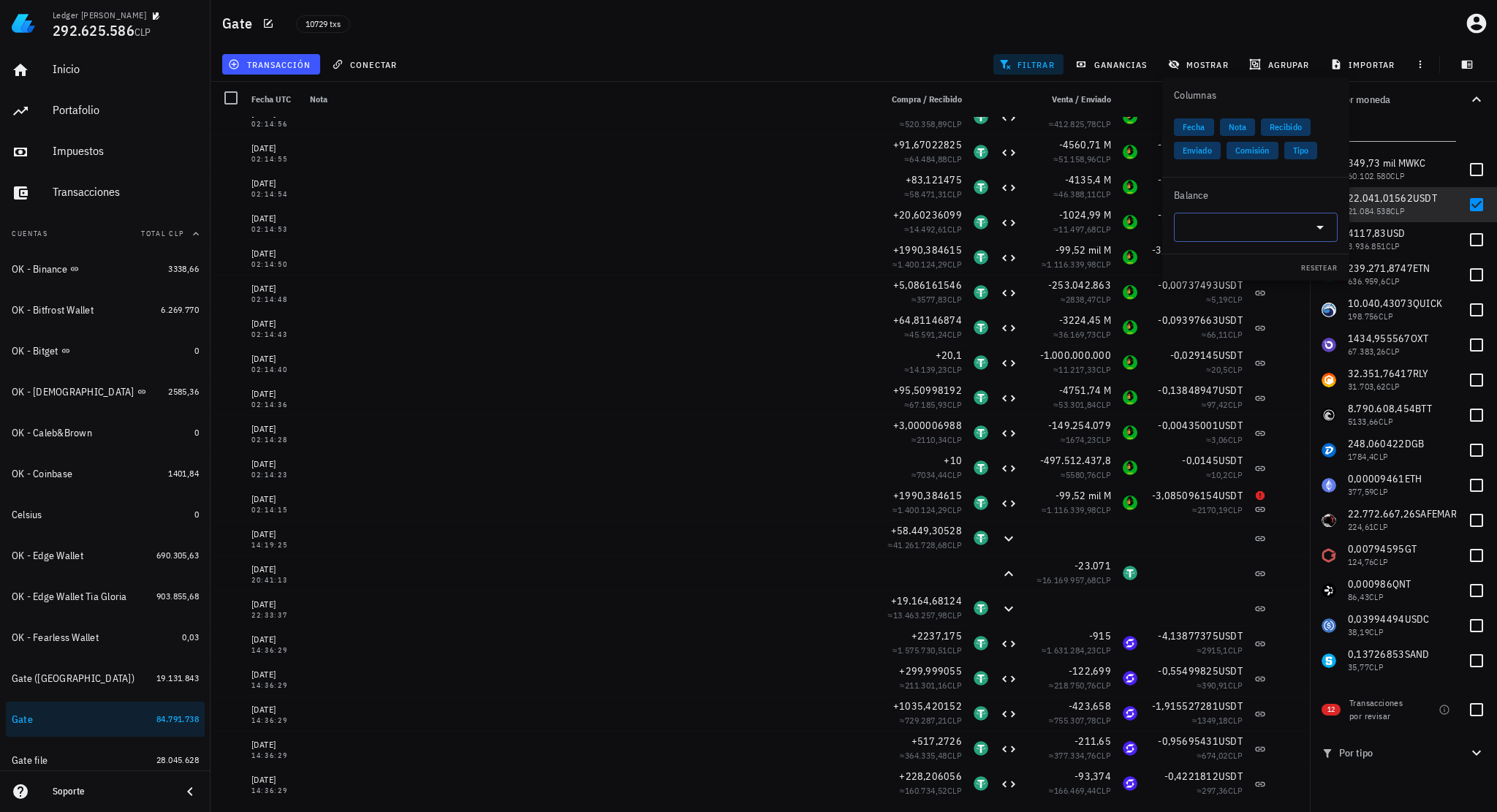
click at [1213, 221] on input "text" at bounding box center [1244, 227] width 123 height 24
click at [1263, 265] on div "USDT Tether" at bounding box center [1256, 262] width 164 height 30
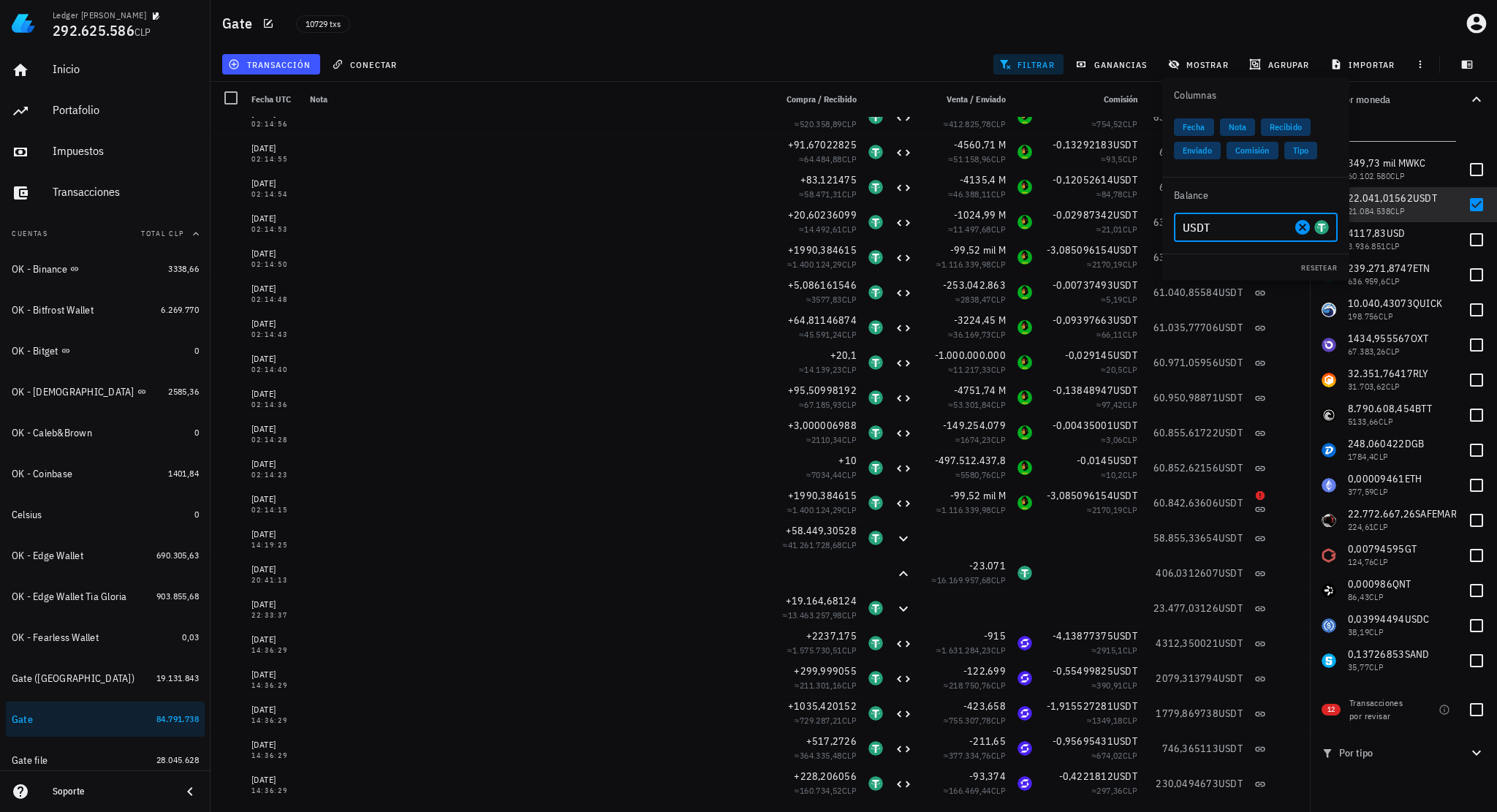
type input "USDT"
click at [905, 71] on div "transacción conectar filtrar ganancias mostrar [GEOGRAPHIC_DATA] importar" at bounding box center [854, 64] width 1269 height 35
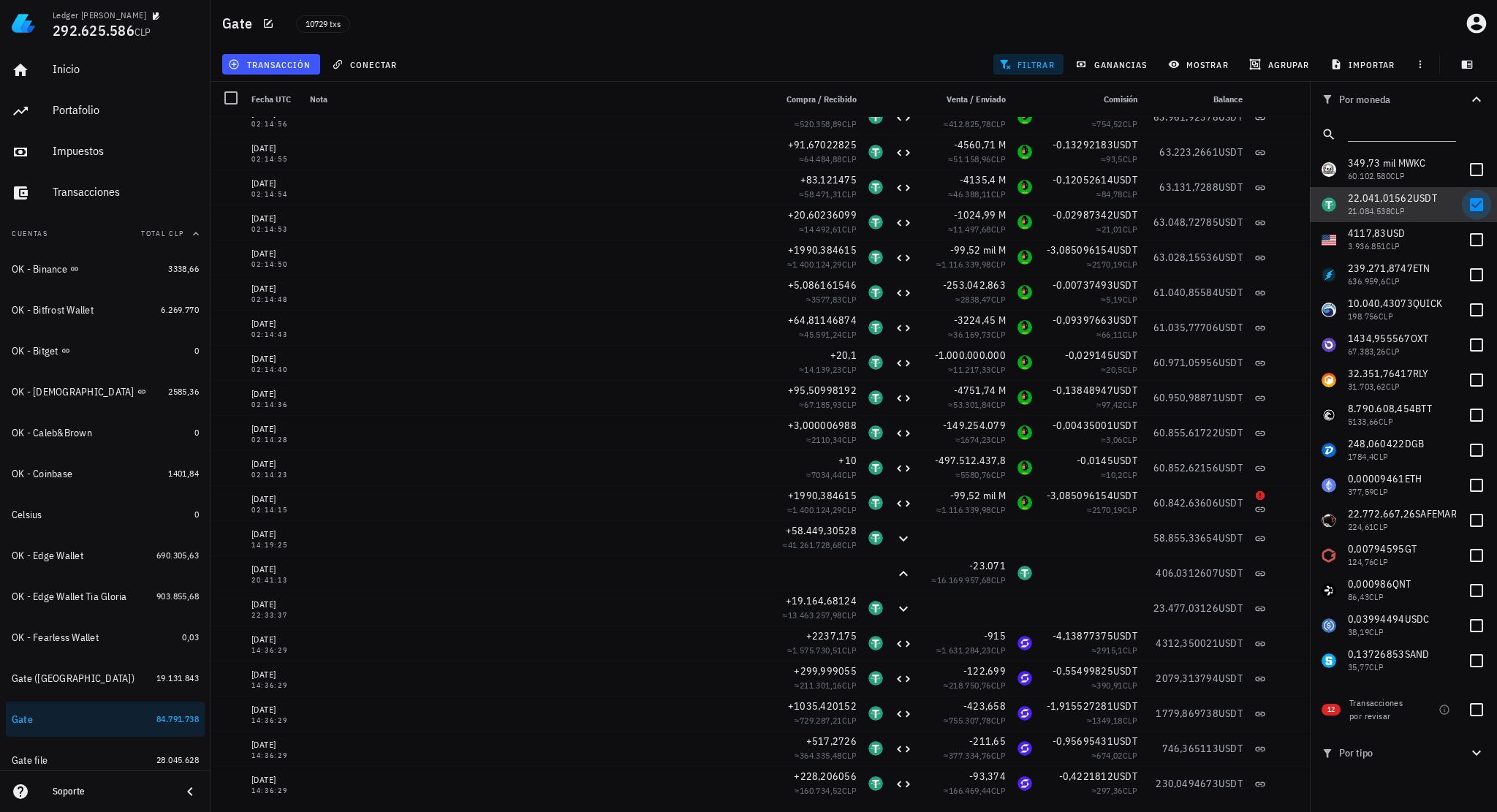
click at [1464, 208] on div at bounding box center [1477, 205] width 25 height 25
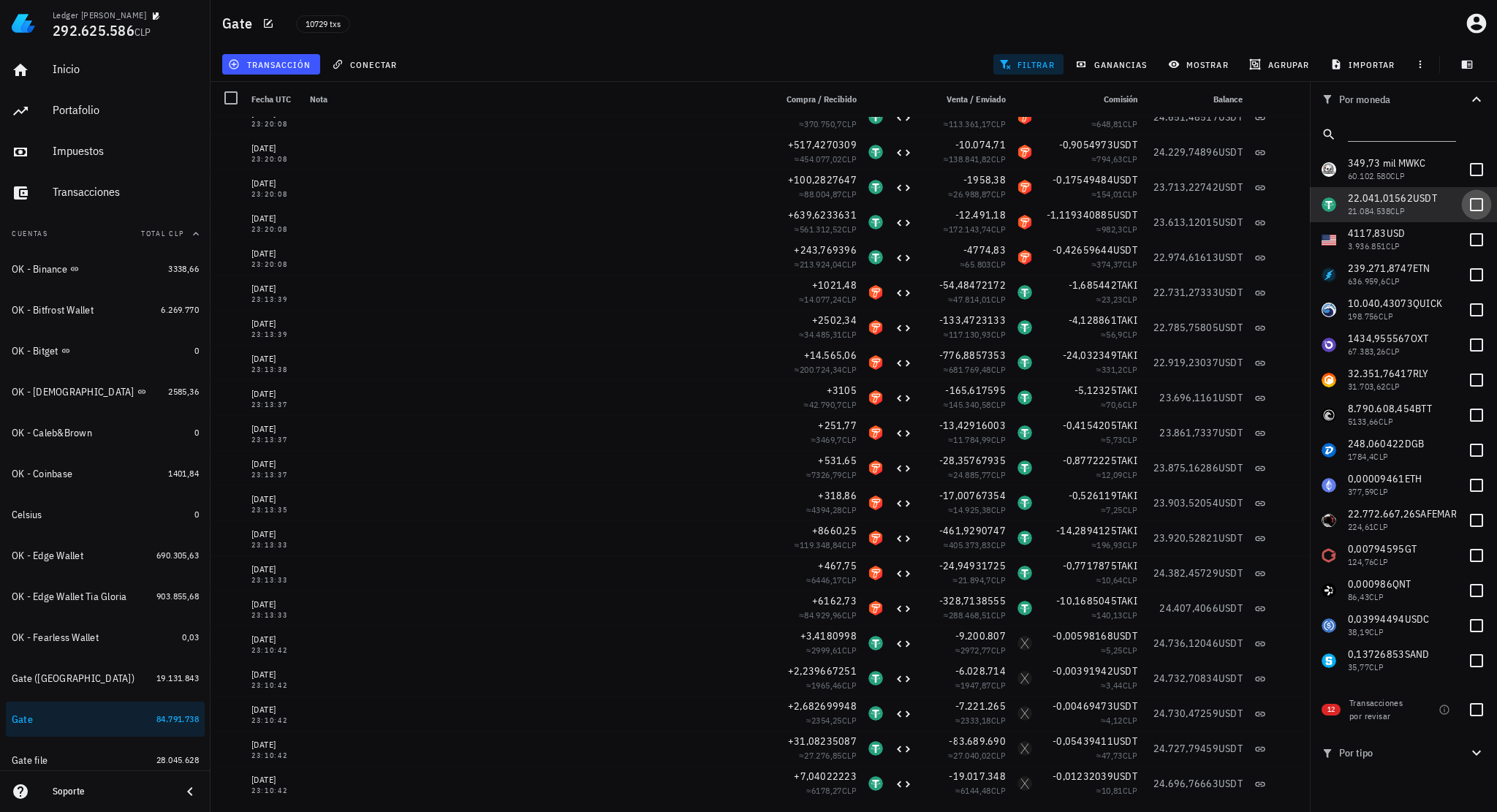
click at [1464, 201] on div at bounding box center [1477, 205] width 25 height 25
checkbox input "true"
click at [1471, 751] on icon "button" at bounding box center [1477, 752] width 17 height 17
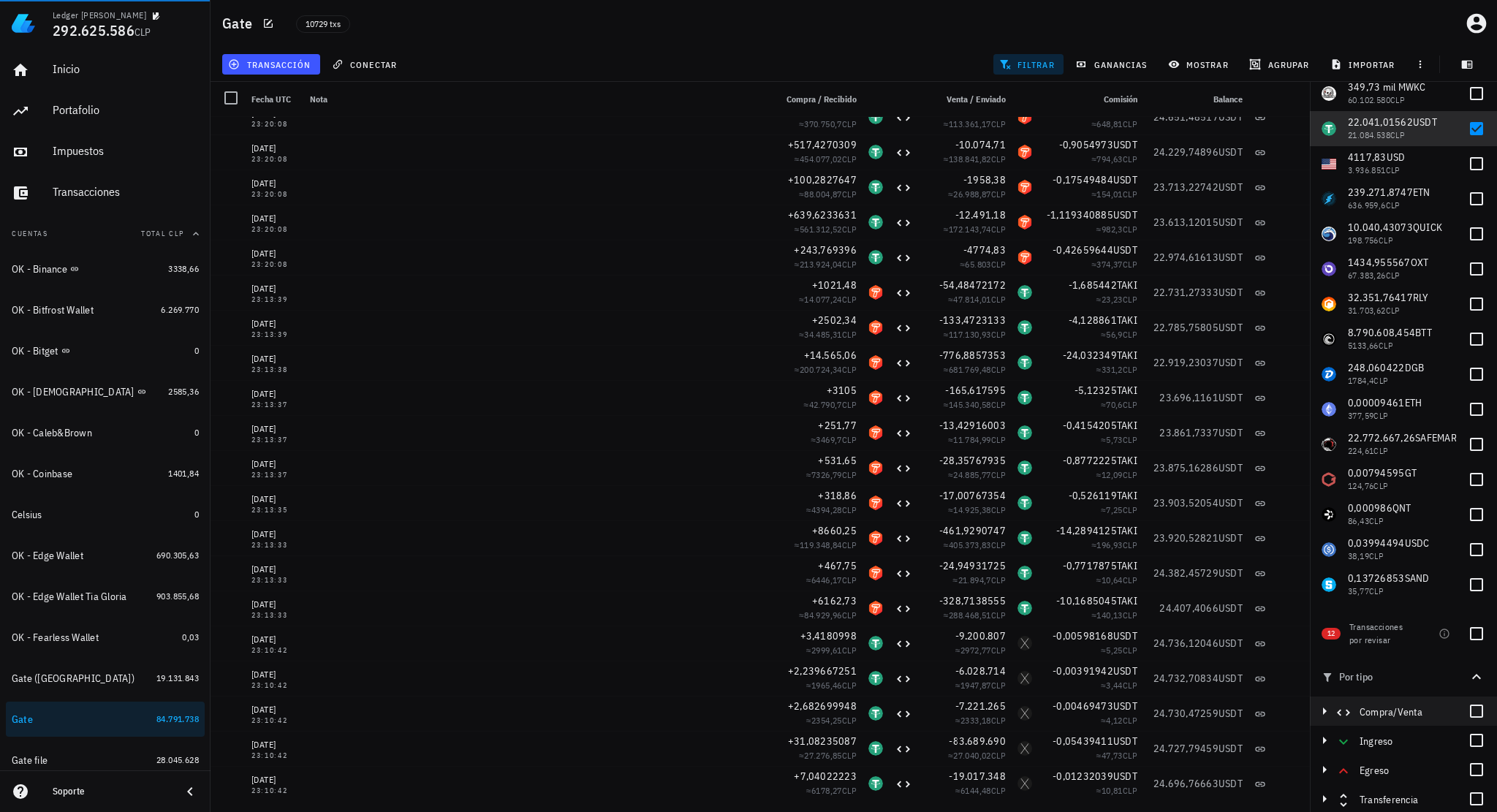
scroll to position [77, 0]
click at [1467, 796] on div at bounding box center [1477, 798] width 25 height 25
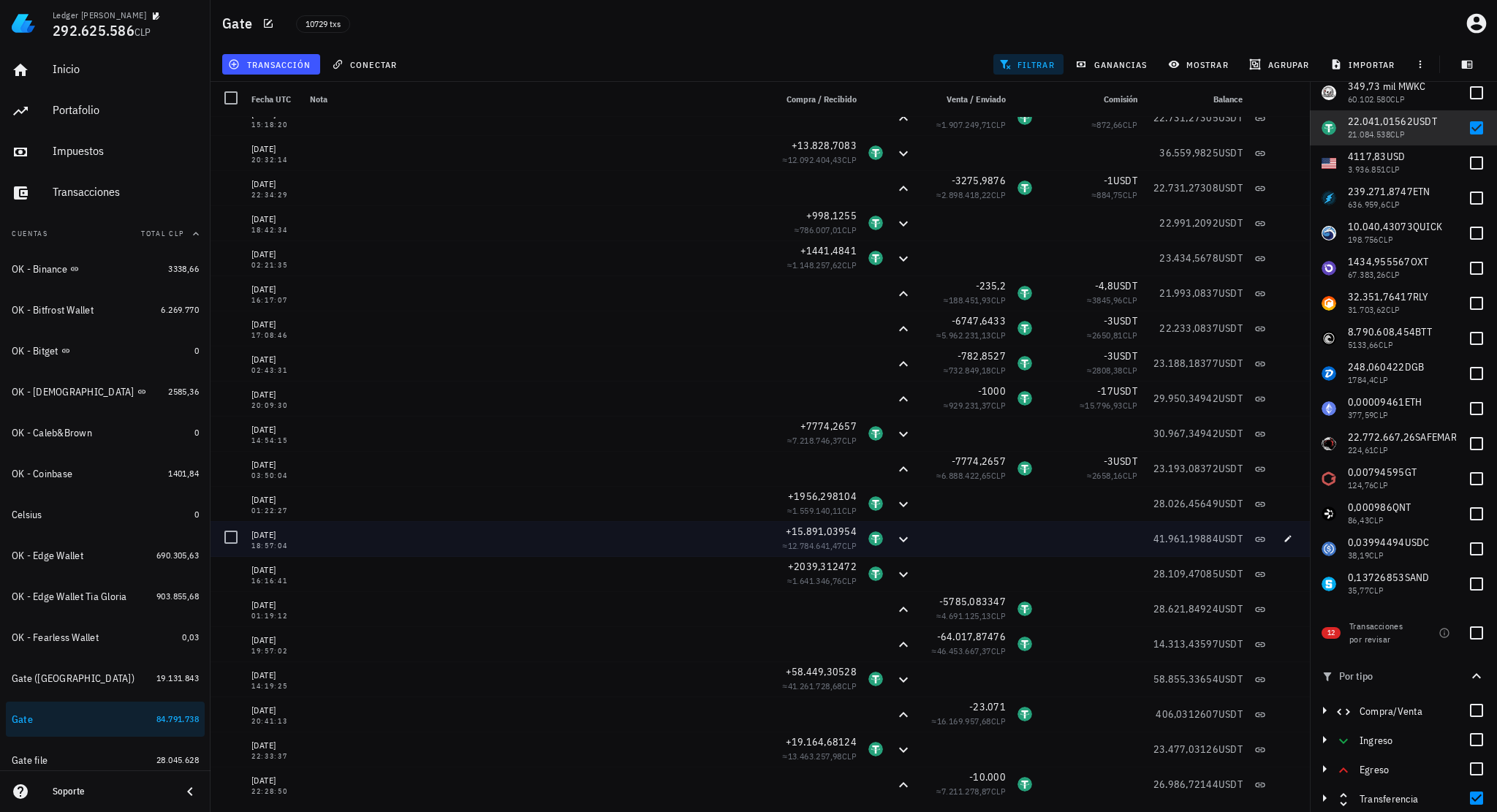
scroll to position [1175, 0]
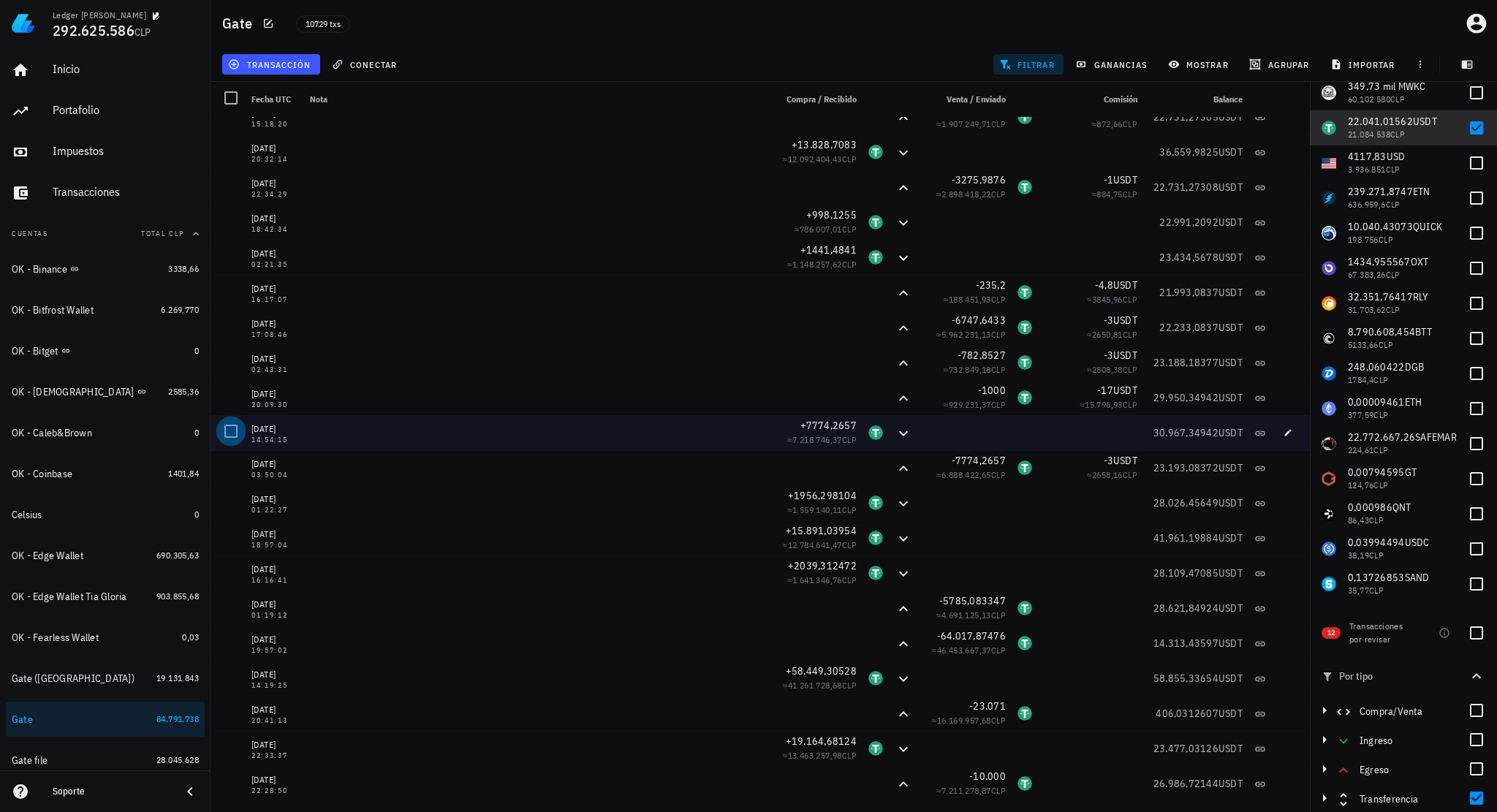
click at [232, 432] on div at bounding box center [231, 431] width 25 height 25
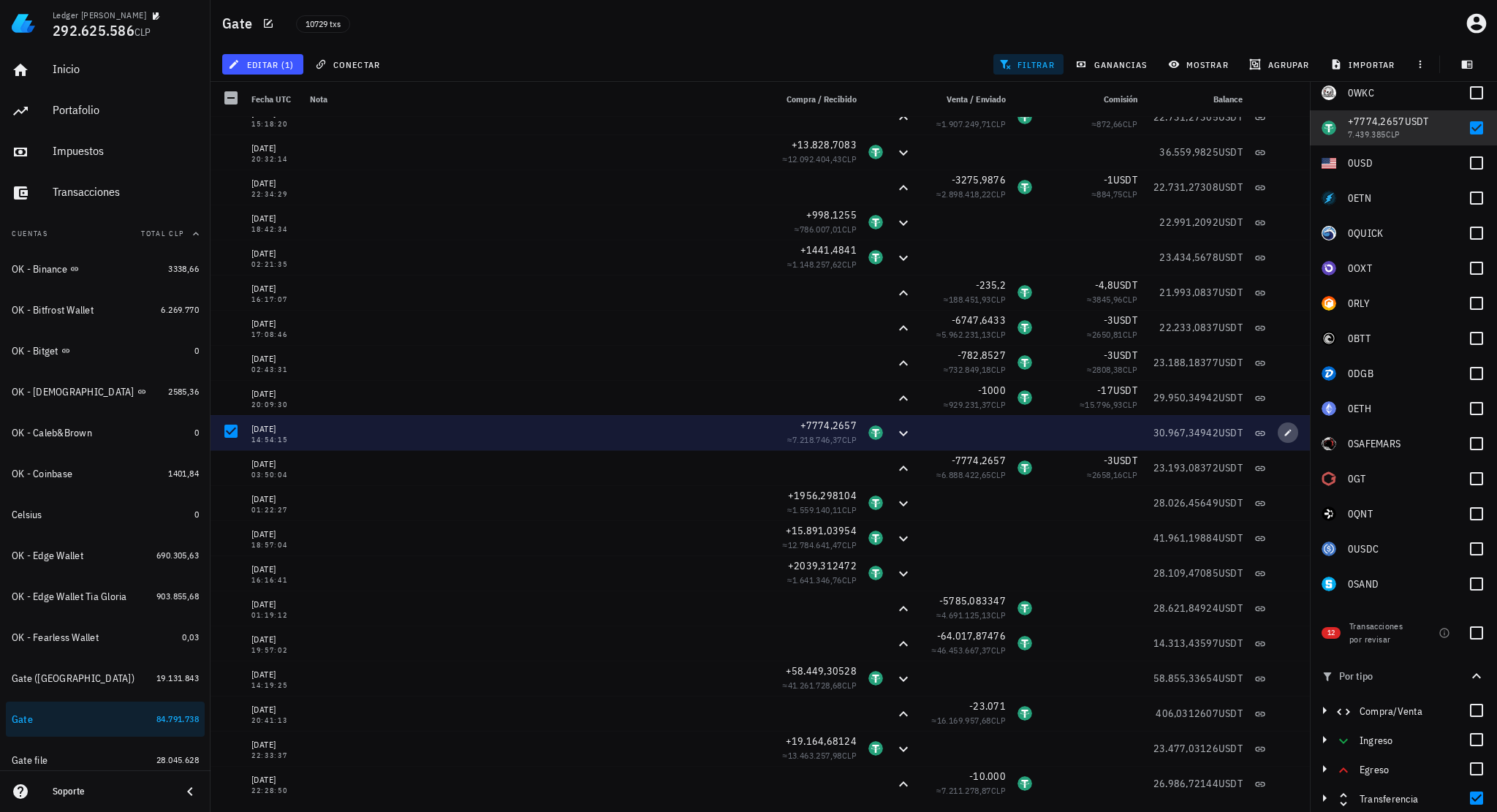
click at [1284, 429] on icon "button" at bounding box center [1288, 433] width 9 height 9
type input "[DATE]"
type input "14:54:15"
type input "7.774,2657"
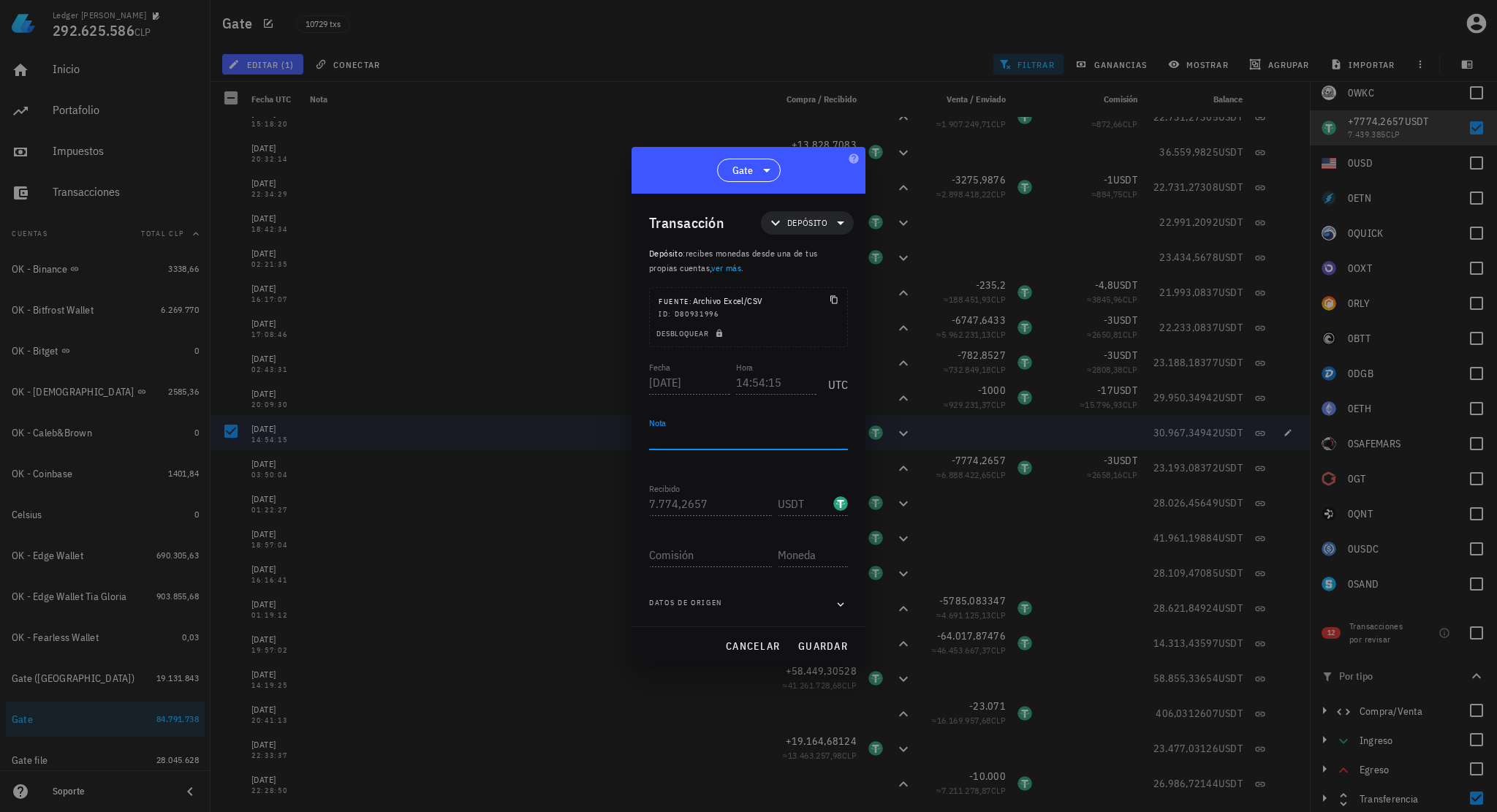
click at [720, 437] on textarea "Nota" at bounding box center [748, 437] width 199 height 24
drag, startPoint x: 674, startPoint y: 443, endPoint x: 617, endPoint y: 437, distance: 57.3
click at [617, 437] on div "Ledger [PERSON_NAME] 292.625.586 CLP Inicio [GEOGRAPHIC_DATA] Impuestos [GEOGRA…" at bounding box center [748, 406] width 1497 height 812
type textarea "ESTA TX PARECIERA SOBRAR"
click at [824, 641] on span "guardar" at bounding box center [823, 646] width 51 height 13
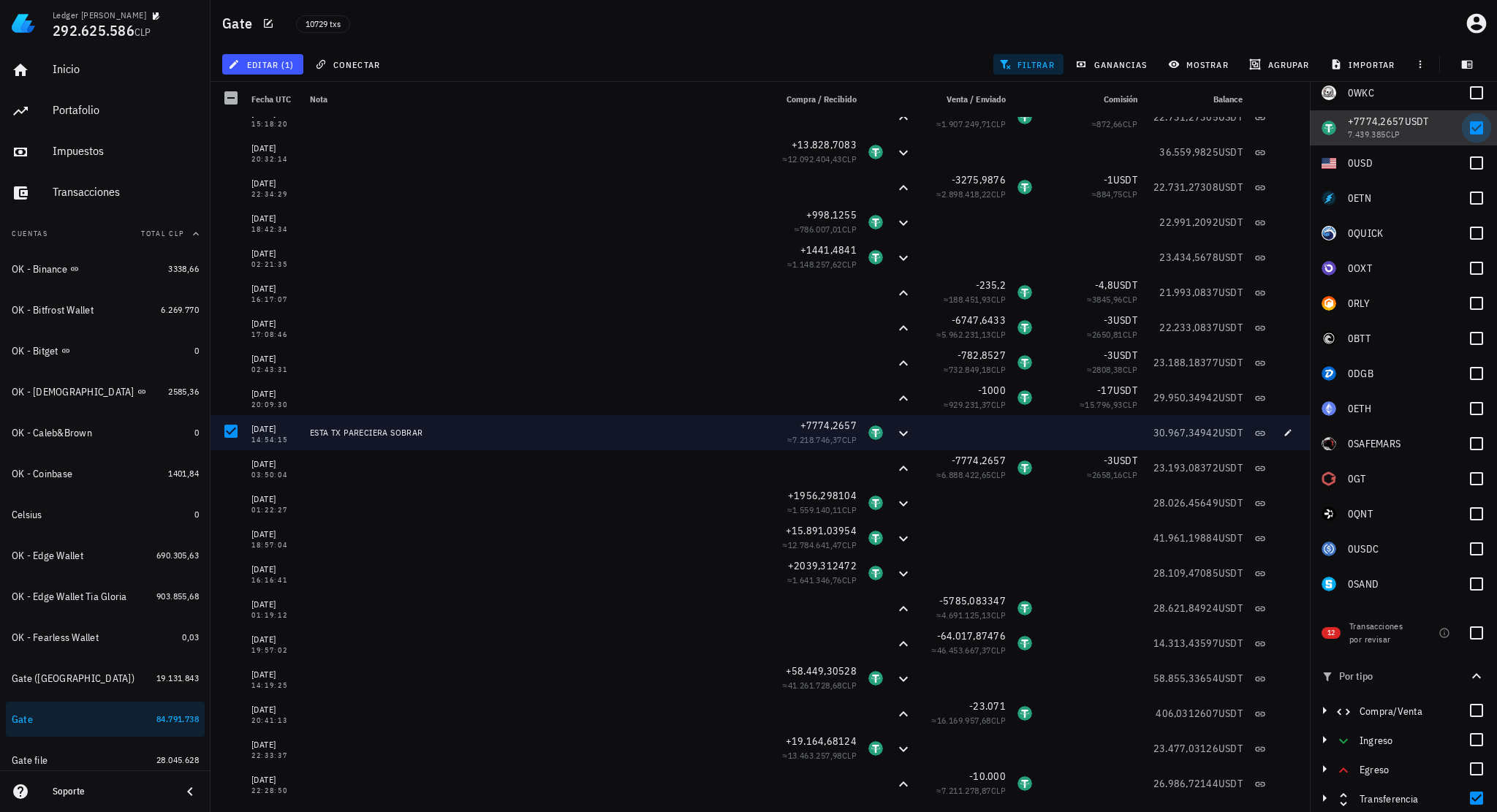
click at [1464, 131] on div at bounding box center [1477, 127] width 25 height 25
checkbox input "false"
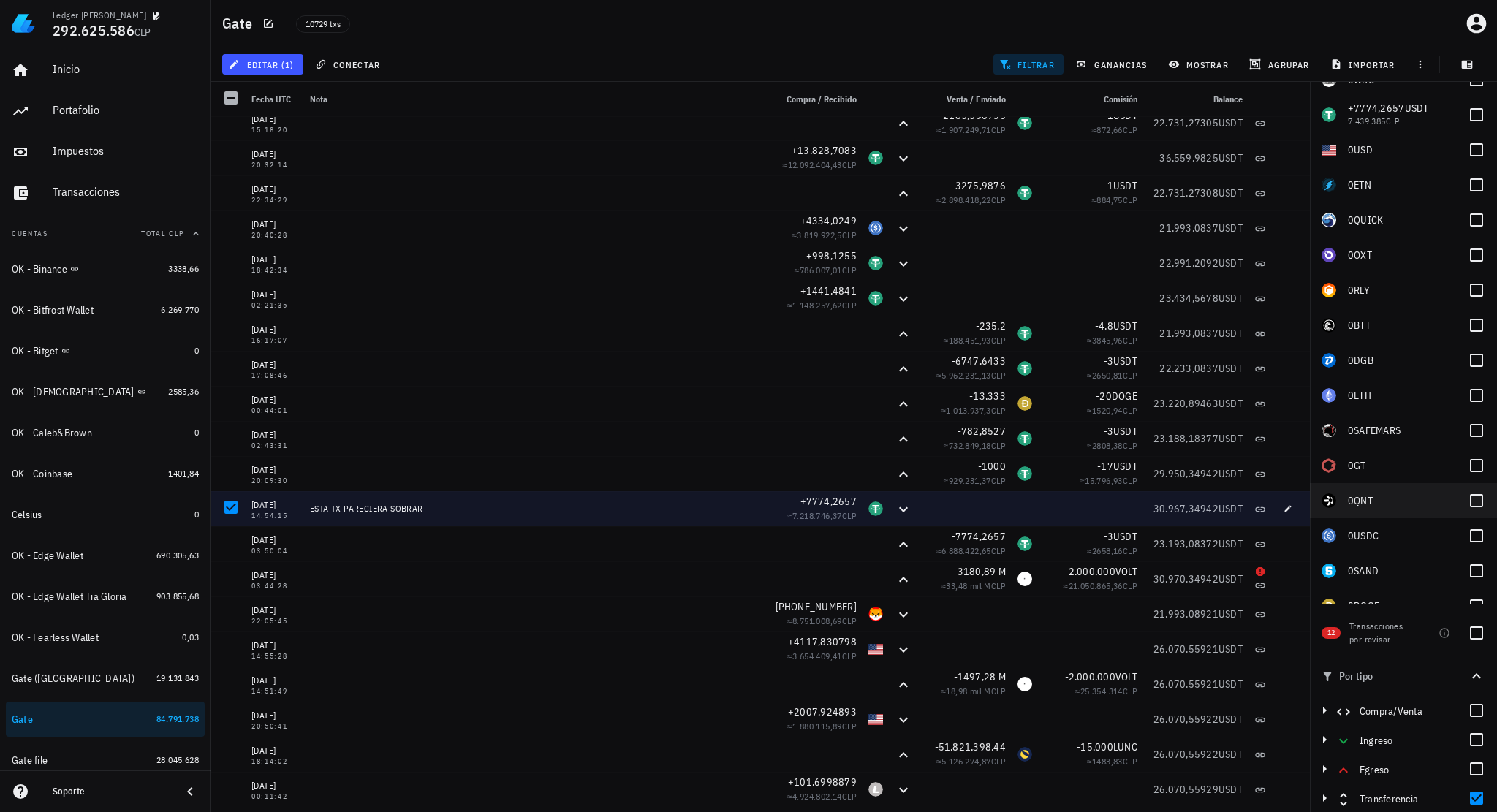
scroll to position [0, 0]
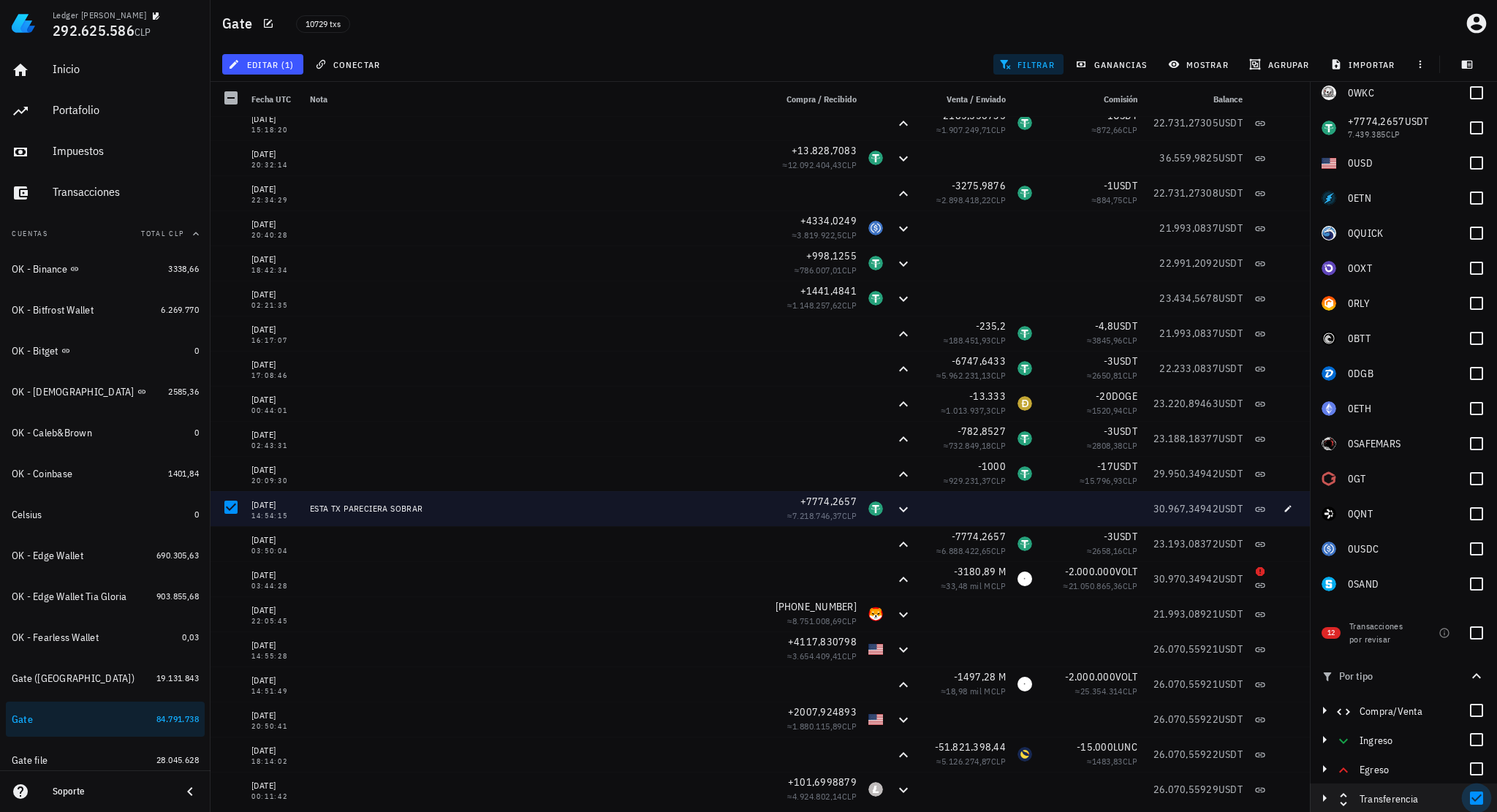
click at [1473, 795] on div at bounding box center [1477, 798] width 25 height 25
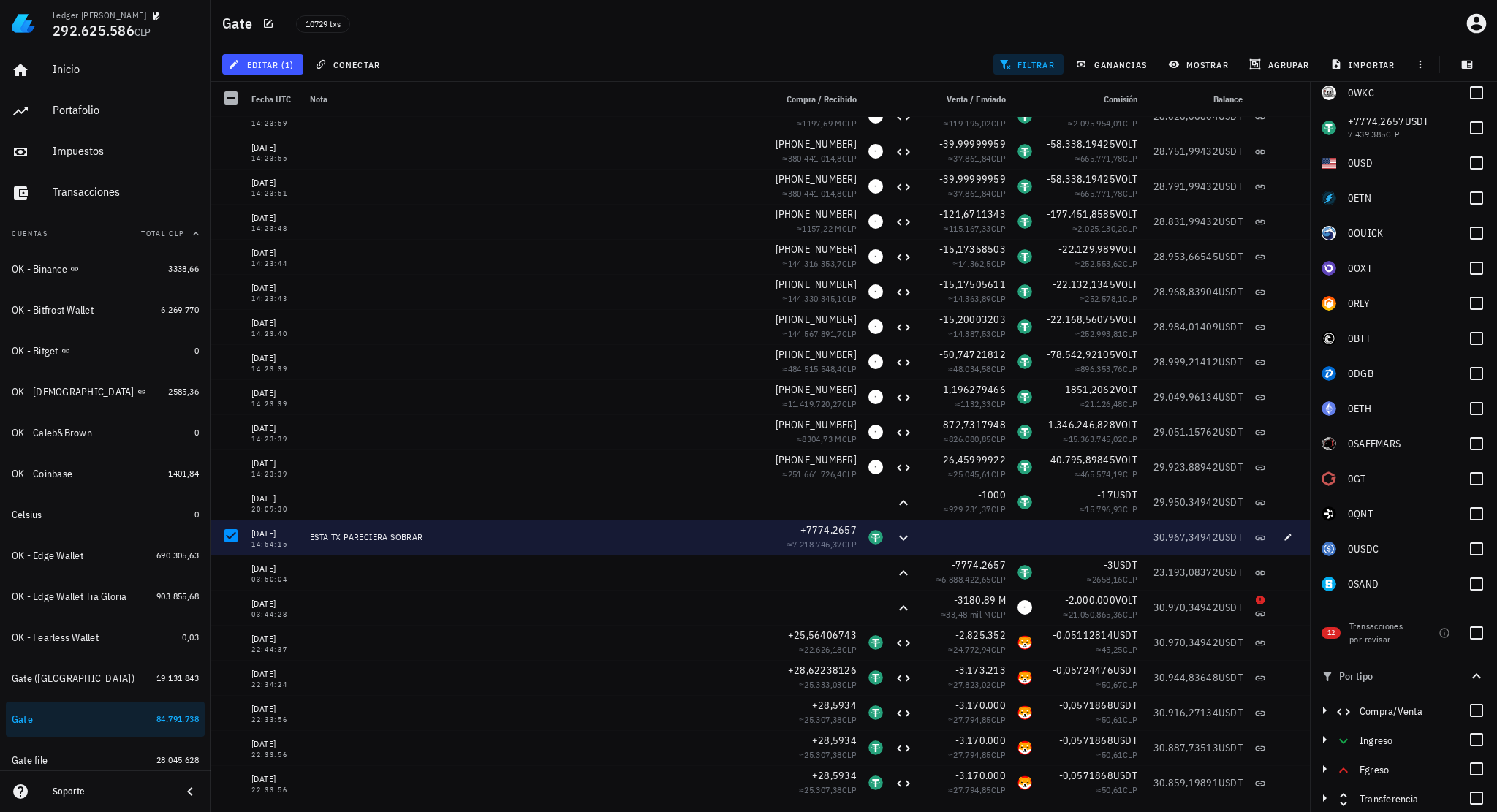
scroll to position [258785, 0]
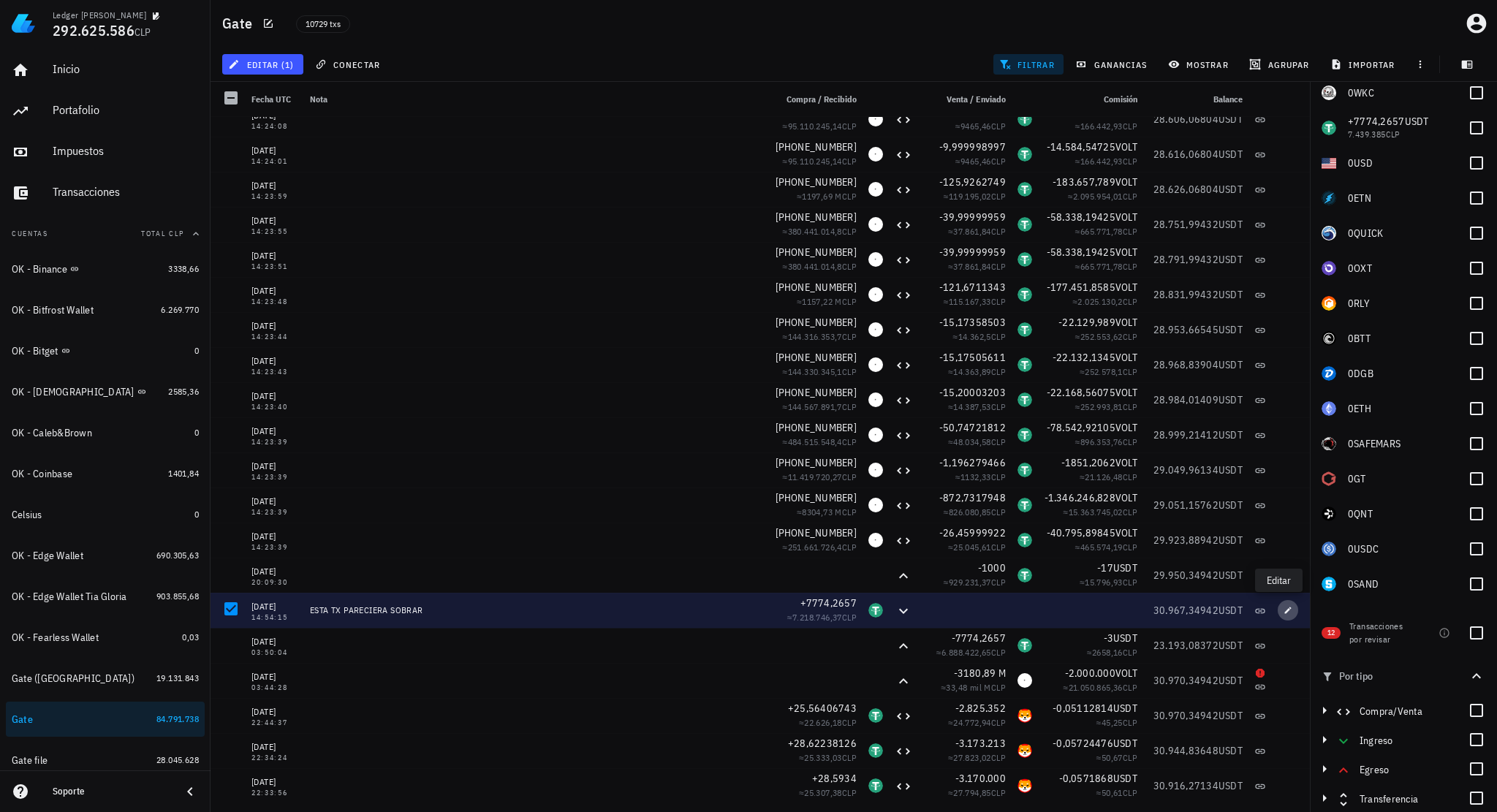
click at [1279, 616] on button "button" at bounding box center [1288, 610] width 20 height 20
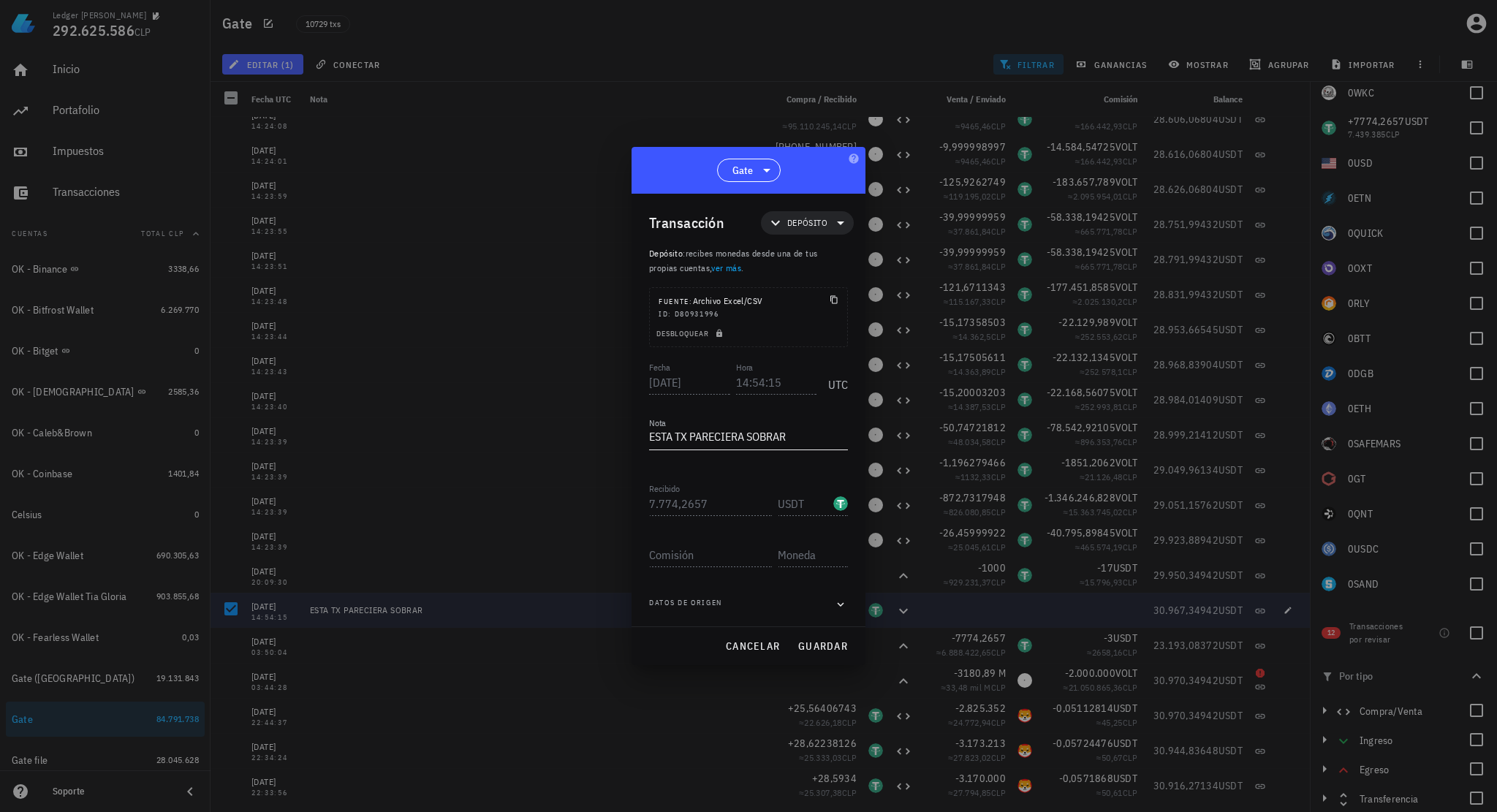
click at [824, 449] on textarea "ESTA TX PARECIERA SOBRAR" at bounding box center [748, 437] width 199 height 24
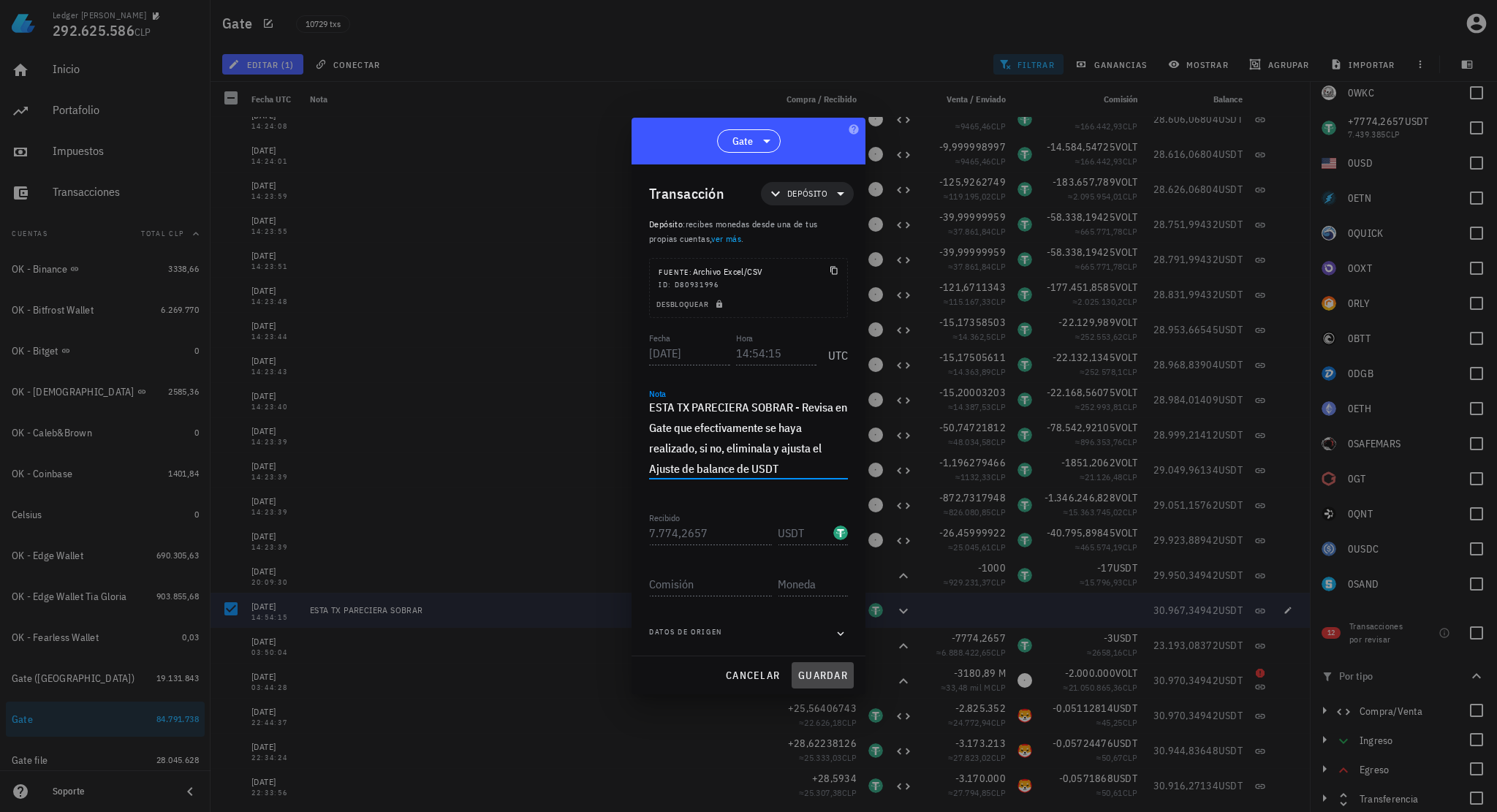
click at [824, 674] on span "guardar" at bounding box center [823, 675] width 51 height 13
type textarea "ESTA TX PARECIERA SOBRAR"
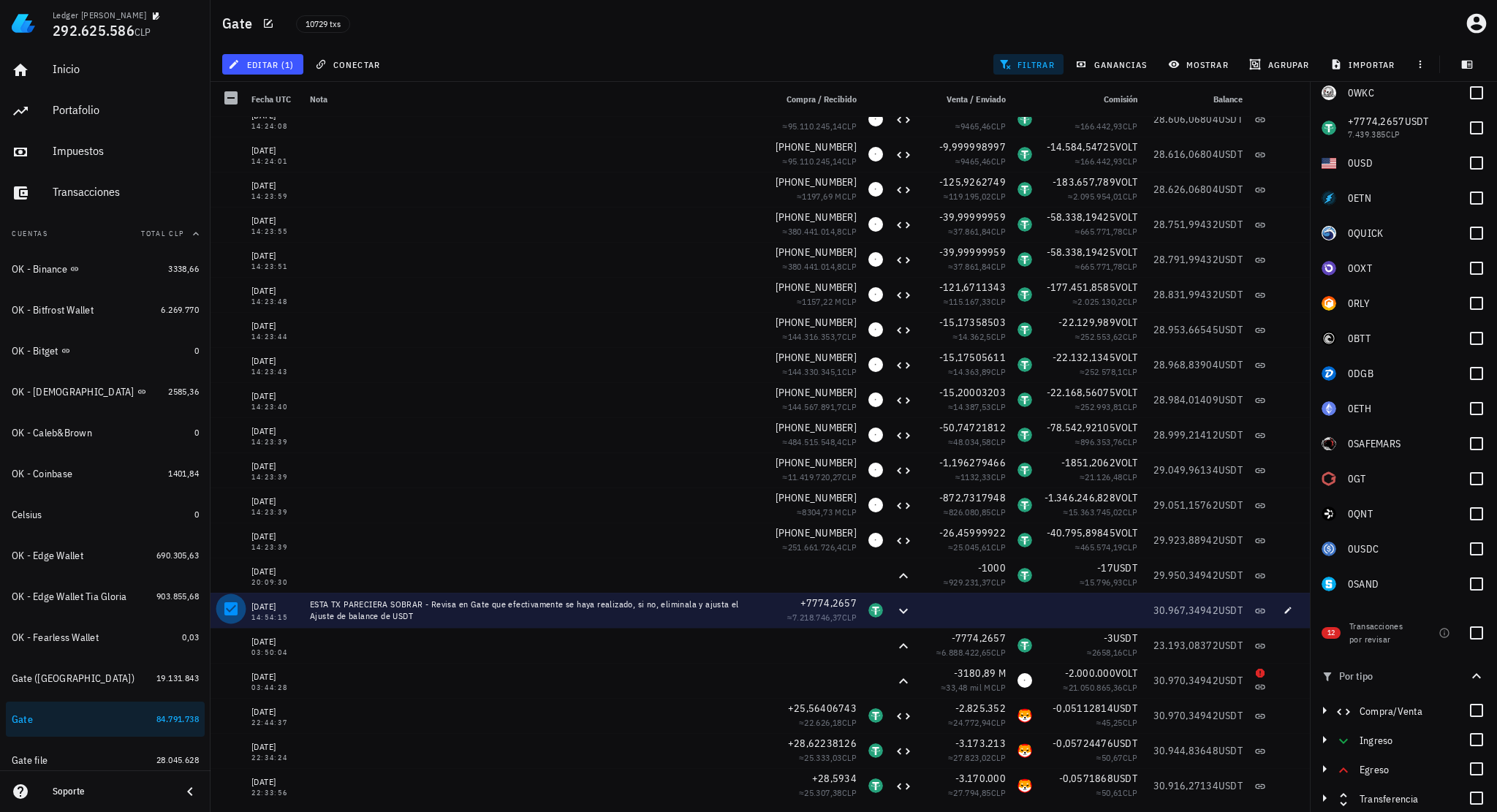
click at [232, 607] on div at bounding box center [231, 609] width 25 height 25
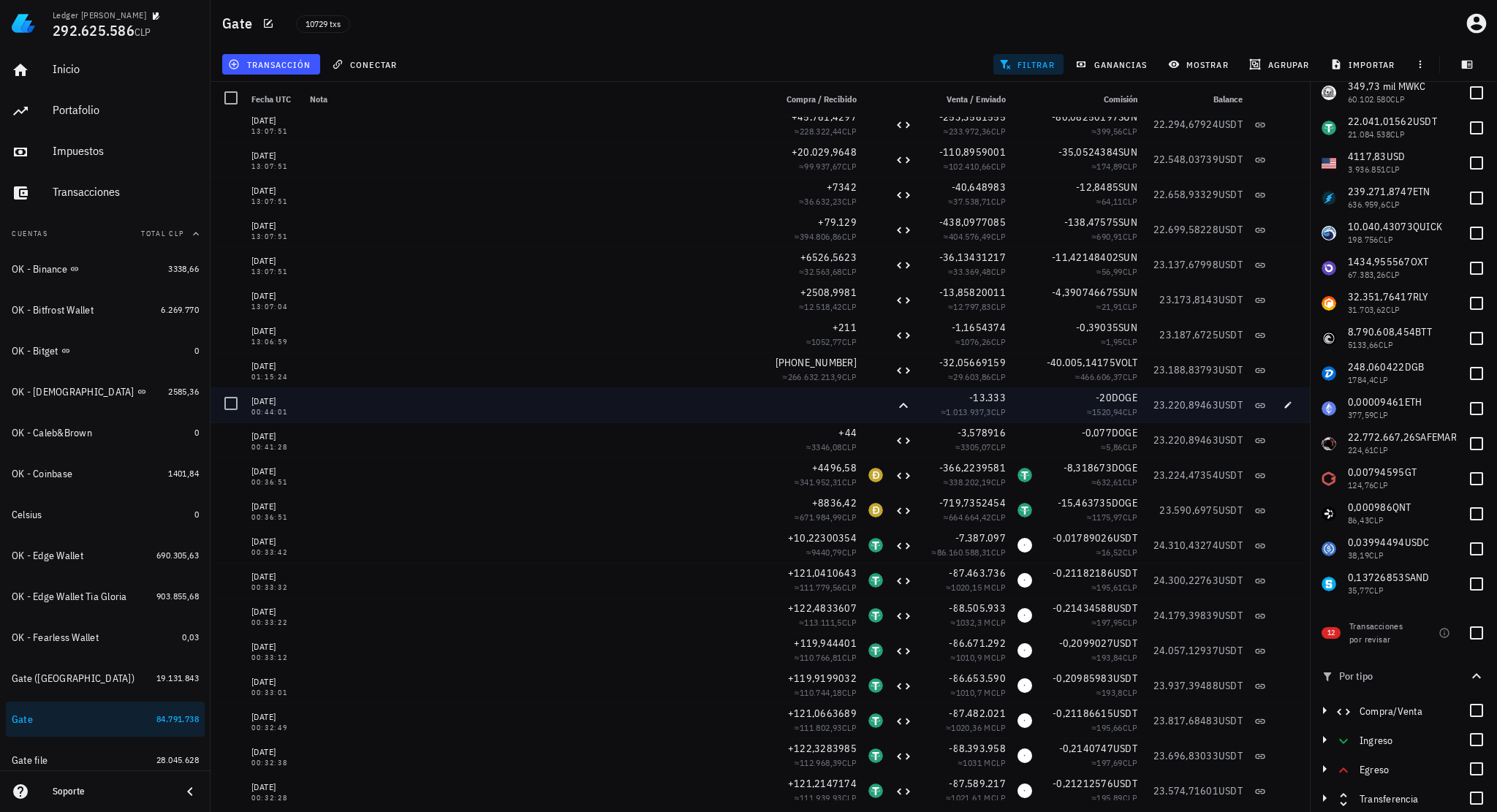
scroll to position [255789, 0]
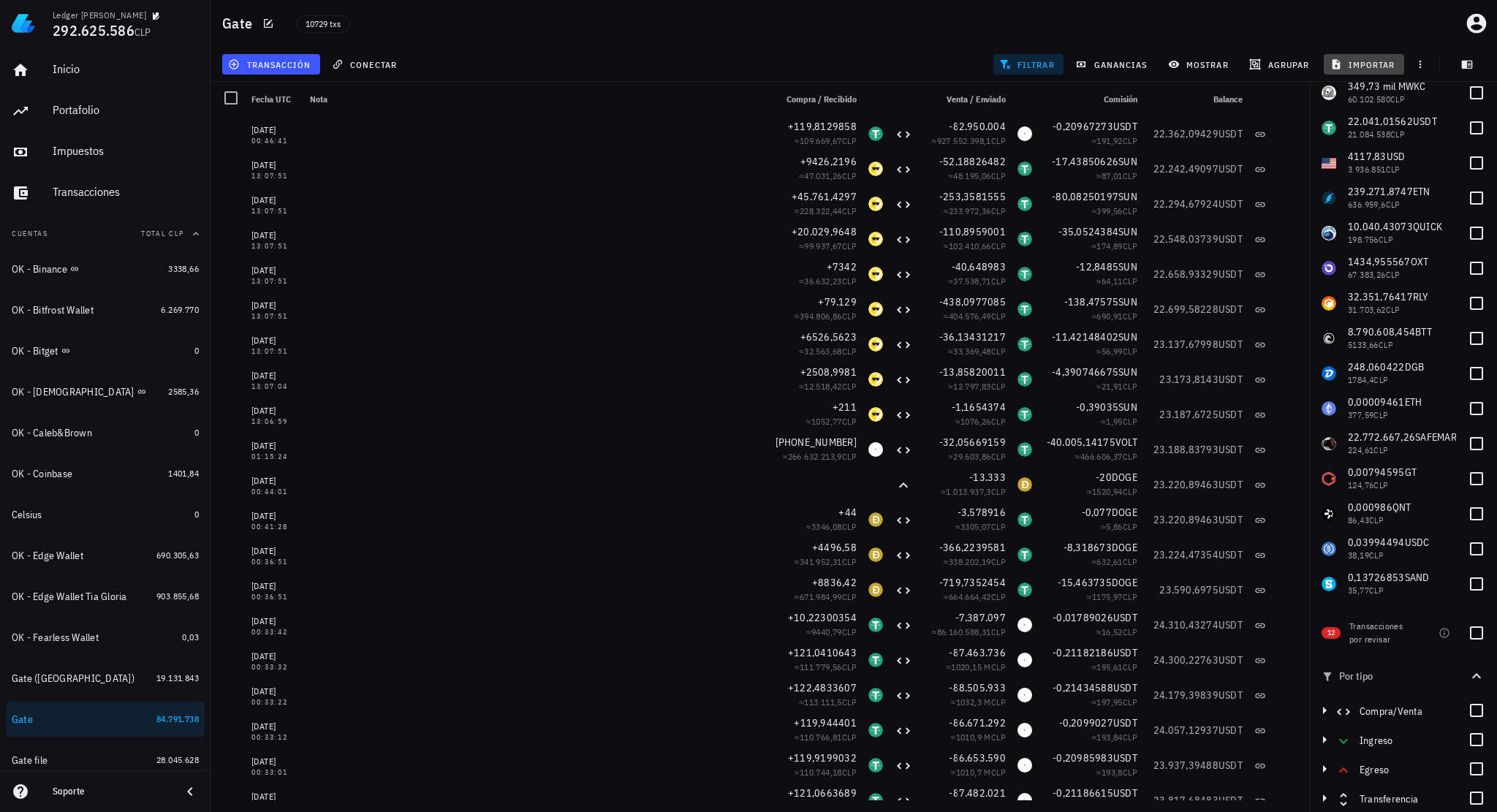
click at [1373, 62] on span "importar" at bounding box center [1364, 64] width 62 height 11
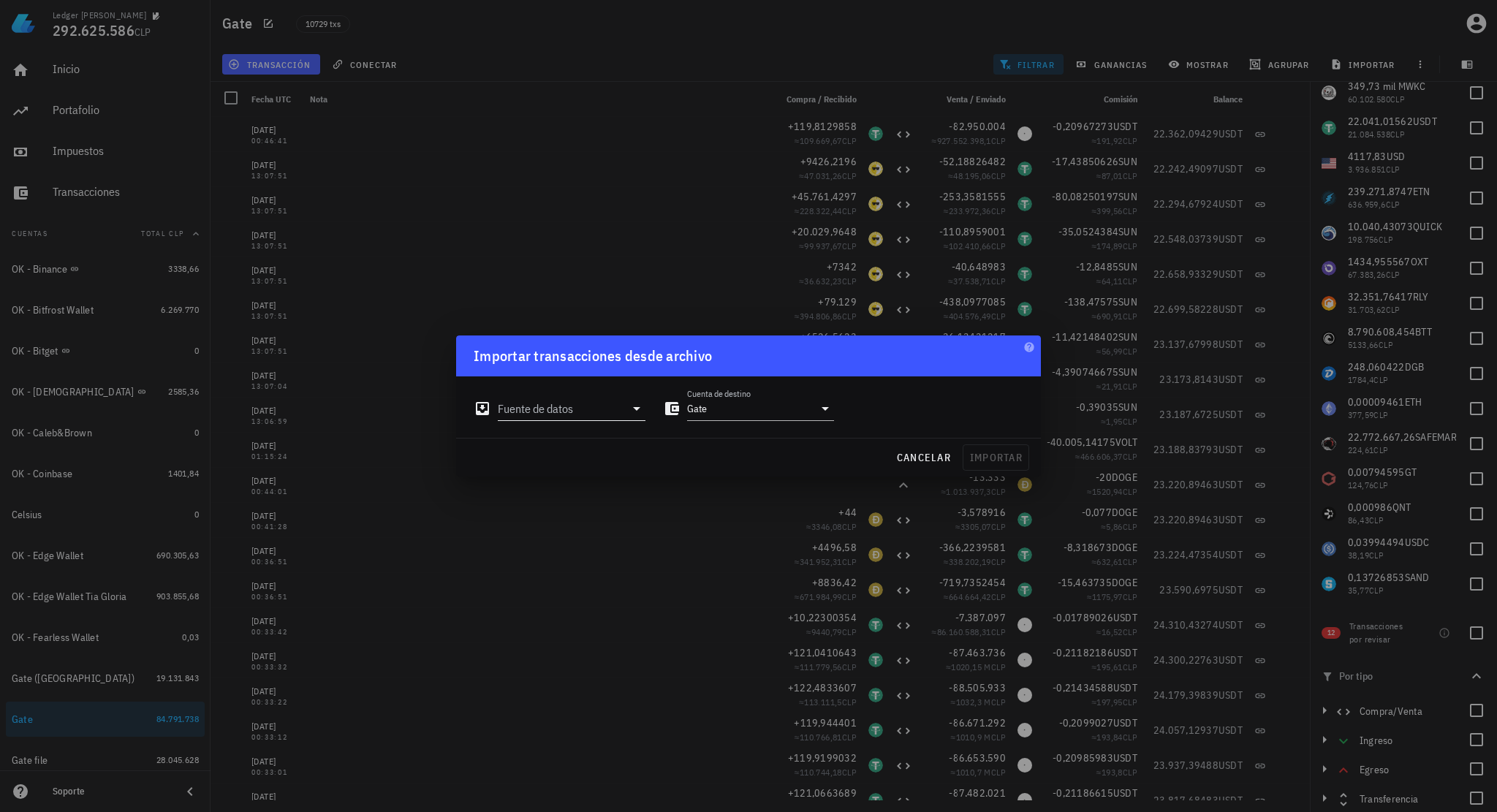
click at [603, 405] on input "Fuente de datos" at bounding box center [561, 408] width 127 height 24
click at [576, 573] on div "Archivo Excel/CSV" at bounding box center [636, 574] width 194 height 14
type input "Archivo Excel/CSV"
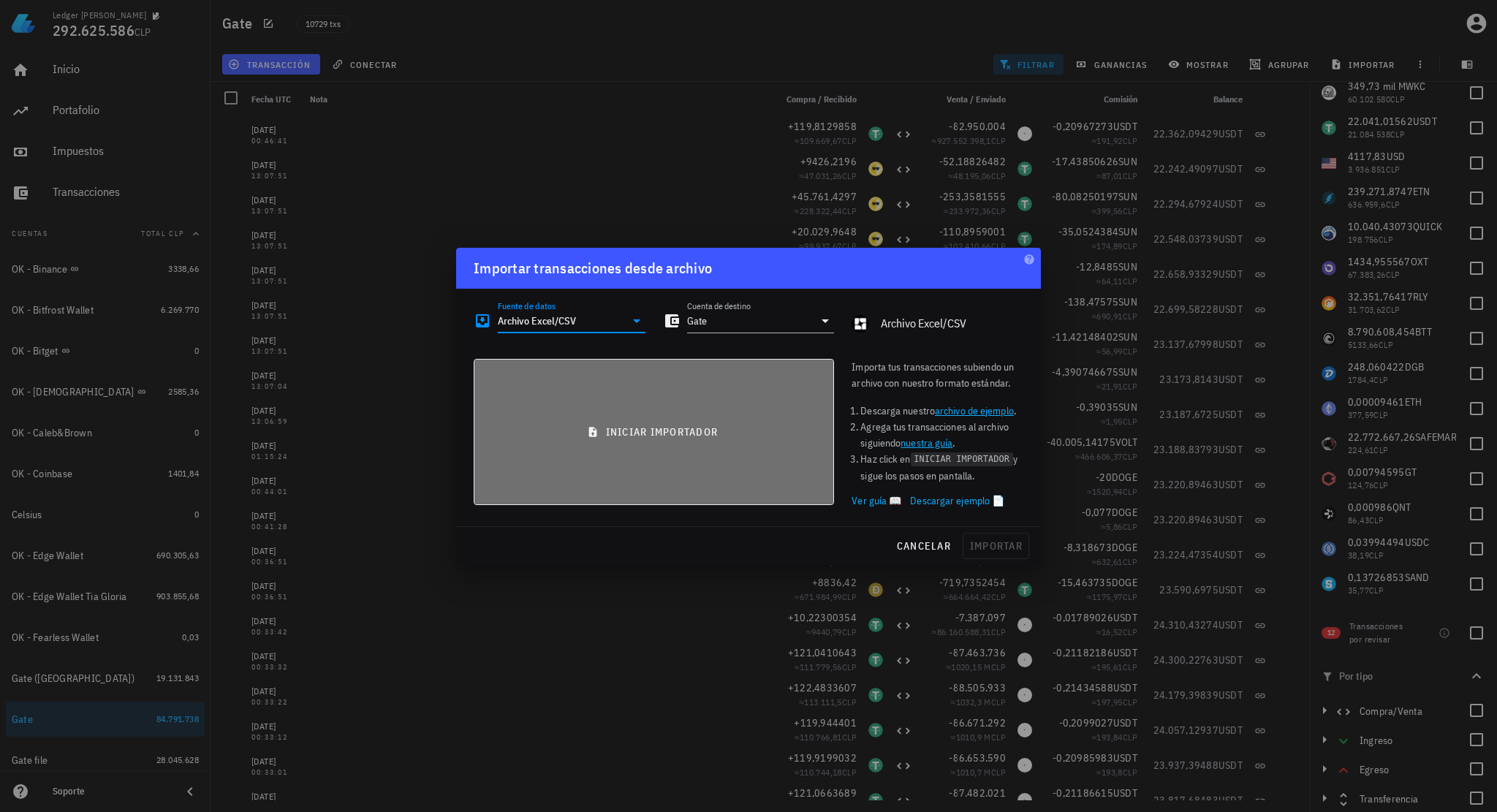
click at [616, 438] on button "iniciar importador" at bounding box center [654, 431] width 360 height 146
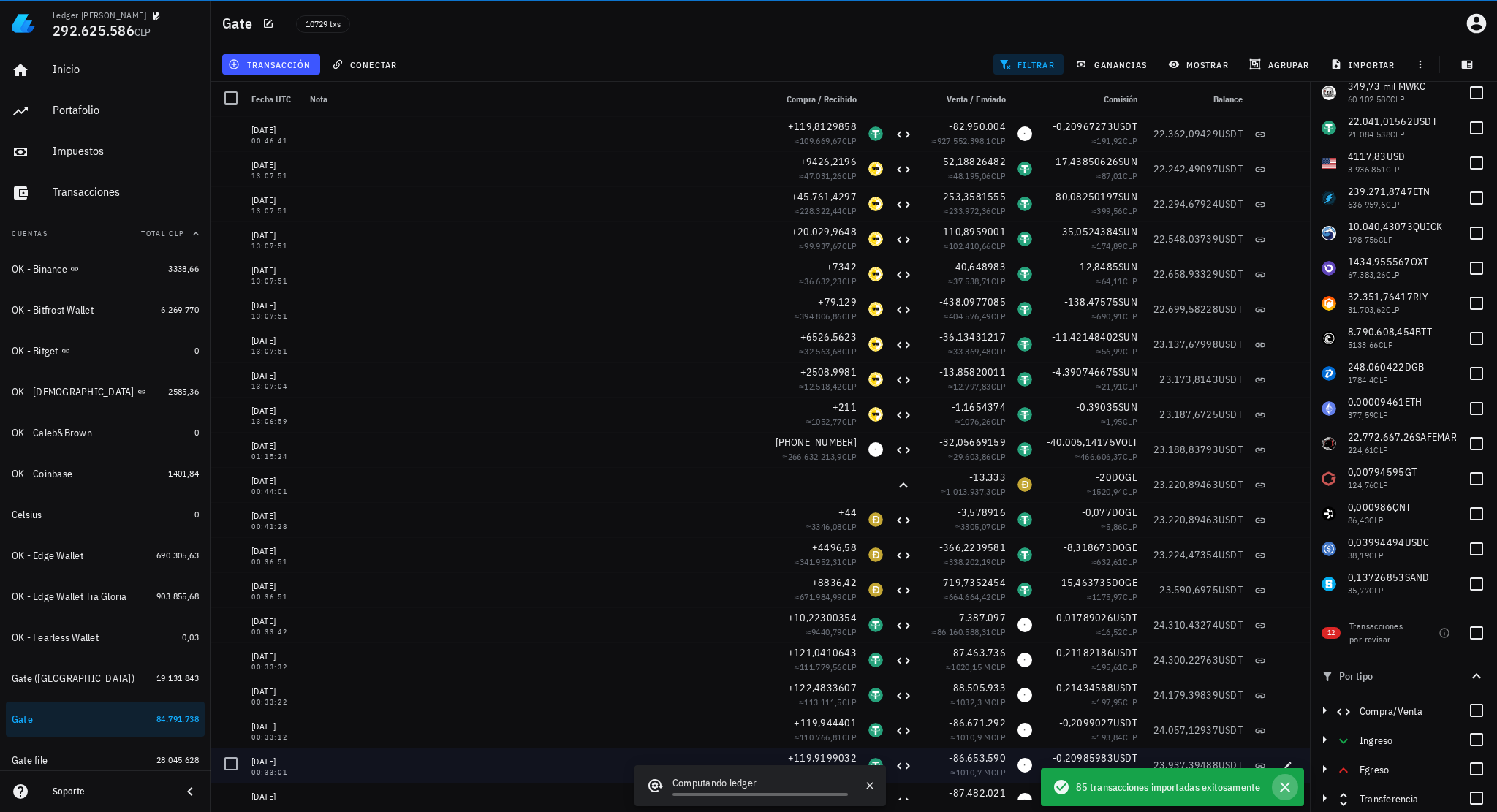
click at [1286, 792] on icon "button" at bounding box center [1285, 787] width 17 height 17
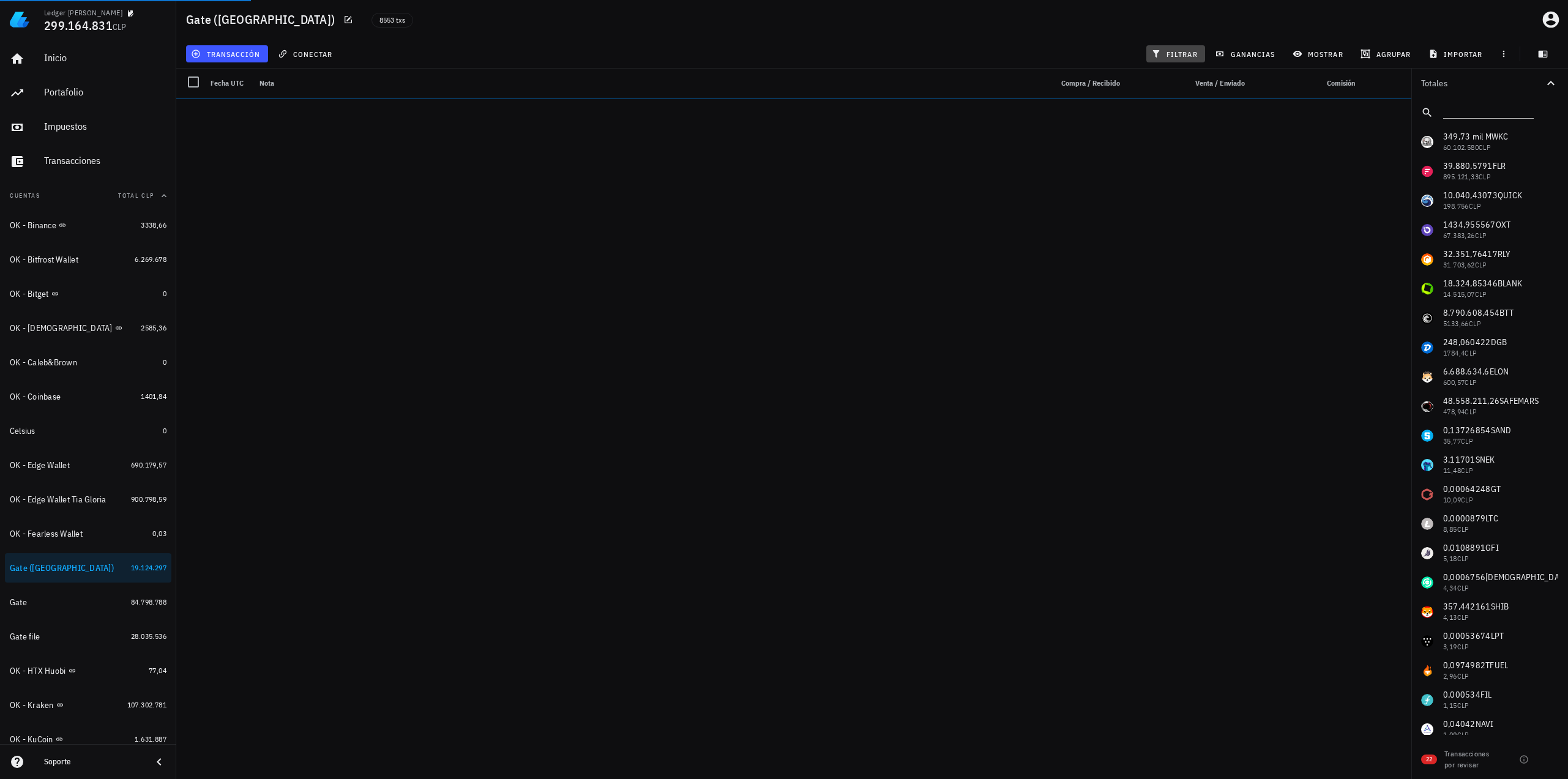
click at [1165, 49] on span "filtrar" at bounding box center [1175, 53] width 44 height 10
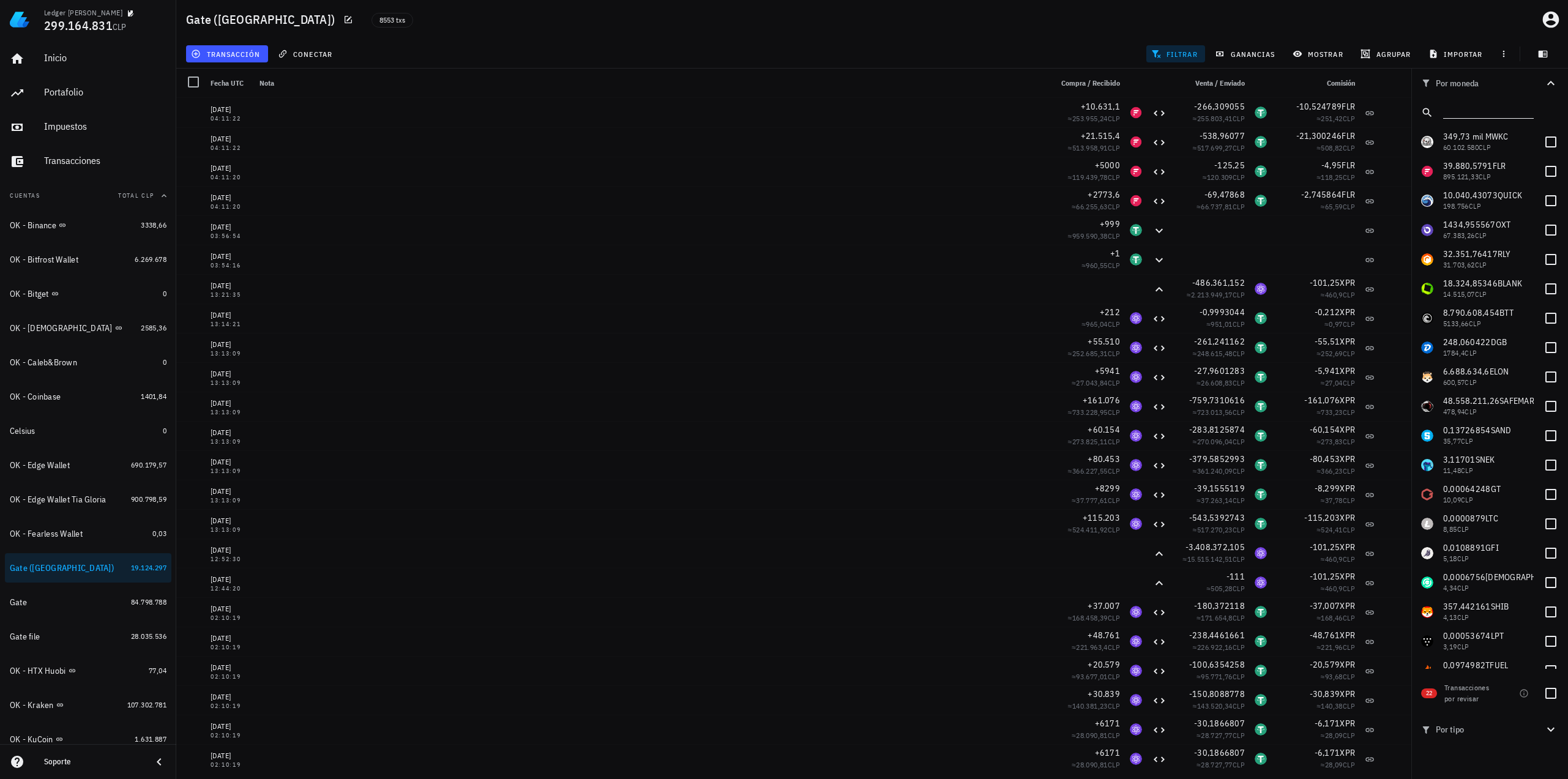
click at [1458, 117] on input "text" at bounding box center [1487, 110] width 88 height 16
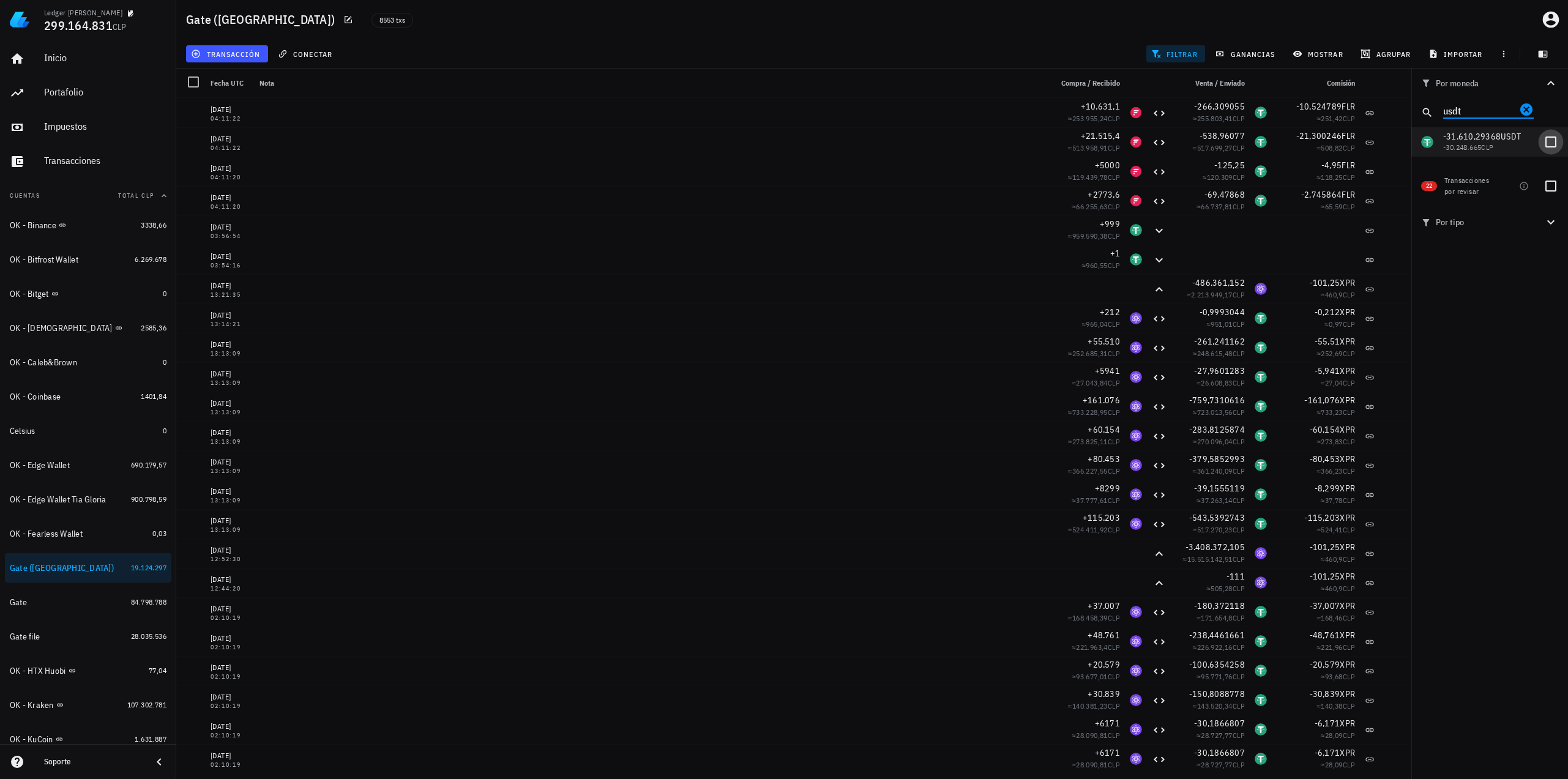
type input "usdt"
click at [1551, 144] on div at bounding box center [1550, 142] width 21 height 21
checkbox input "true"
click at [1521, 112] on icon "Clear" at bounding box center [1526, 109] width 12 height 12
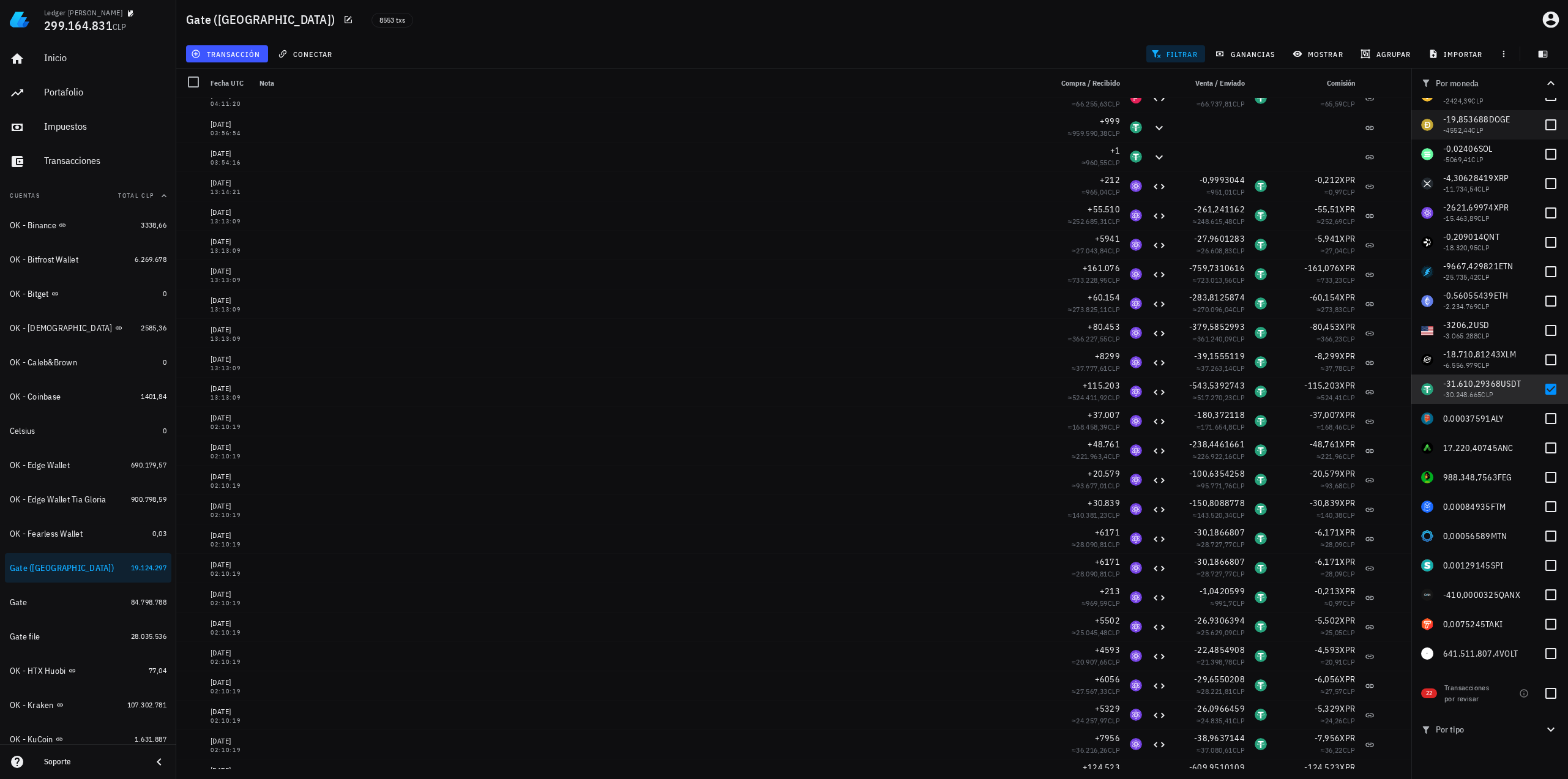
scroll to position [123, 0]
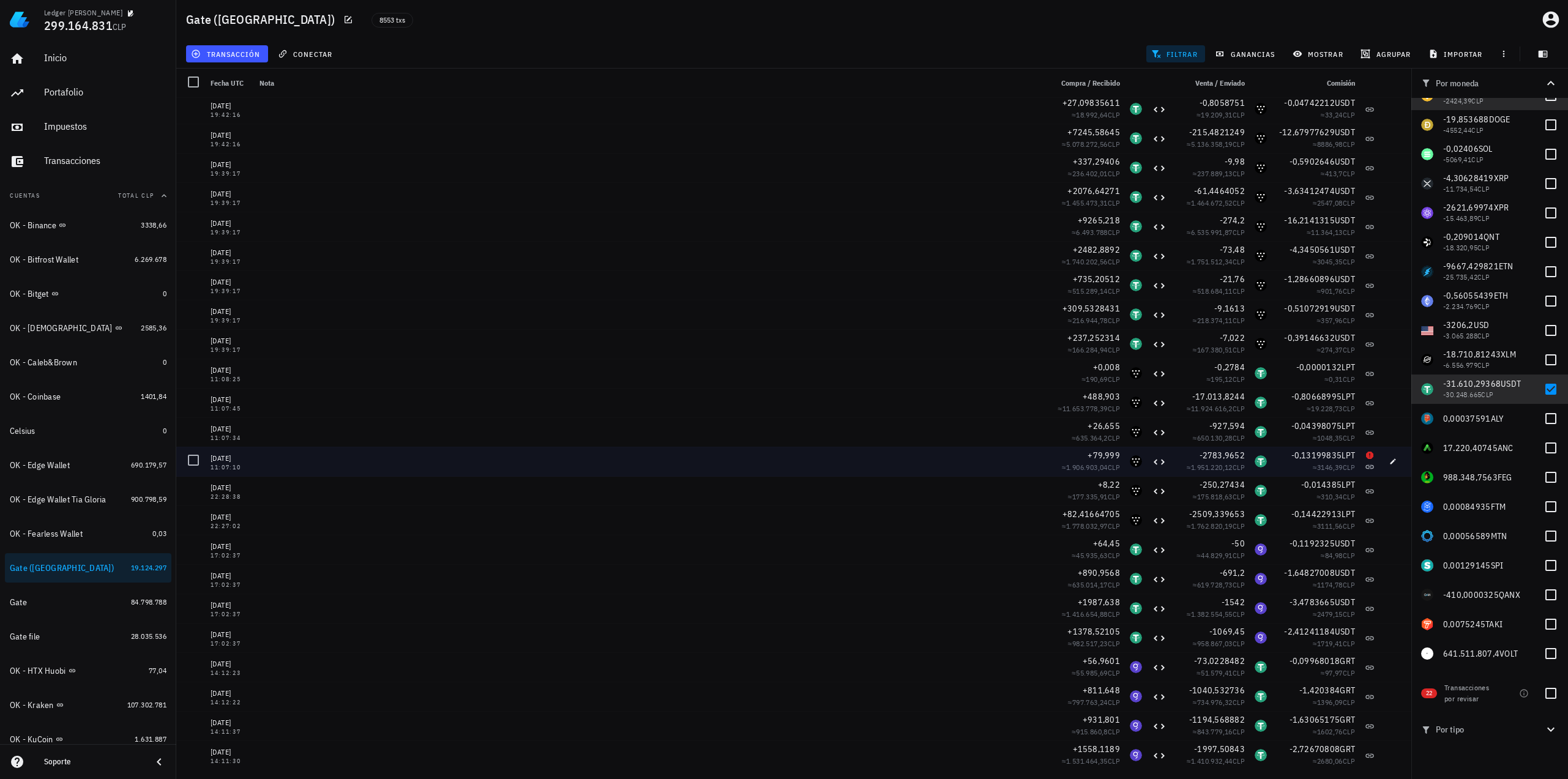
scroll to position [243085, 0]
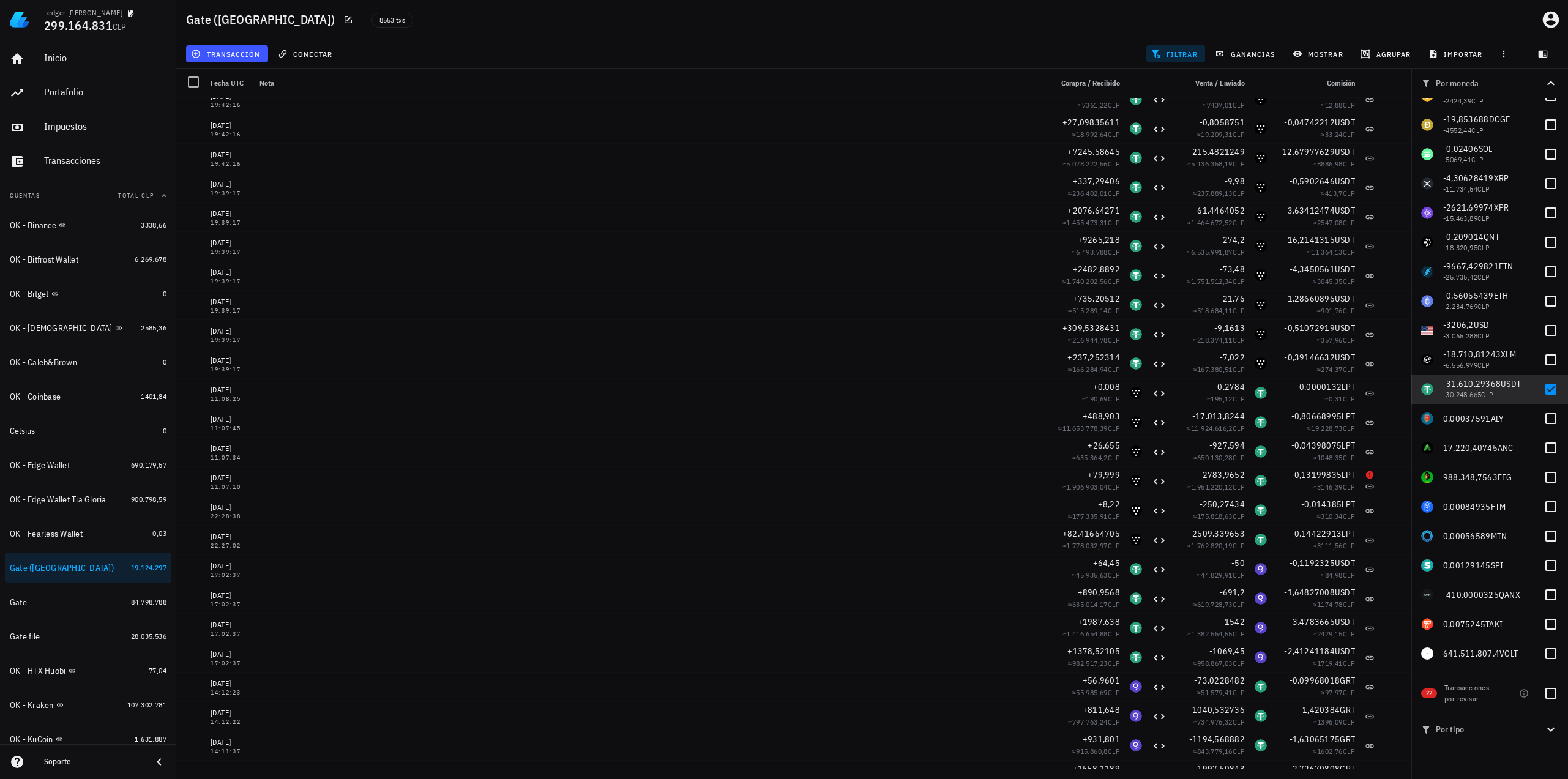
click at [1546, 722] on icon "button" at bounding box center [1550, 729] width 15 height 15
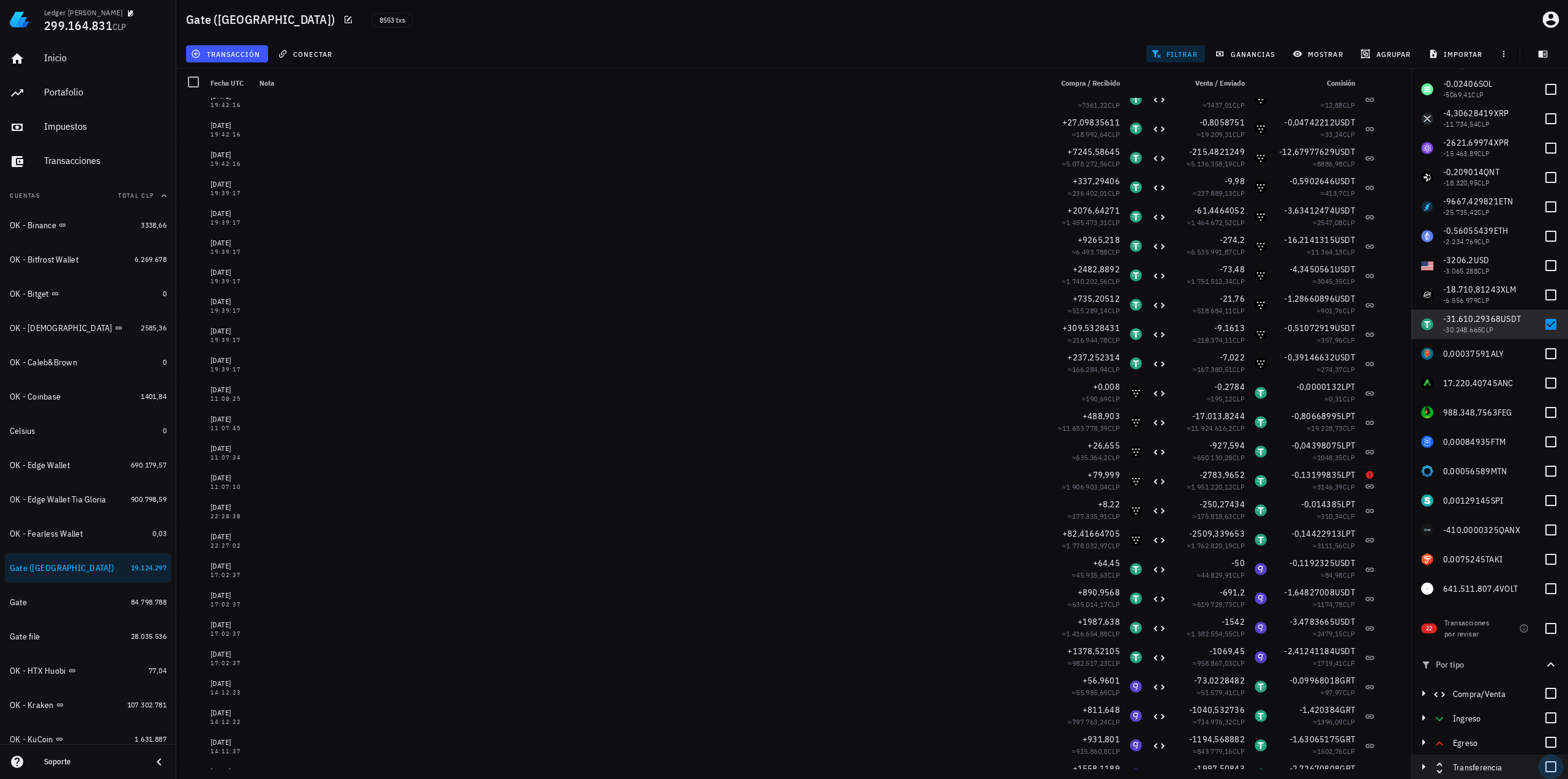
click at [1548, 764] on div at bounding box center [1550, 767] width 21 height 21
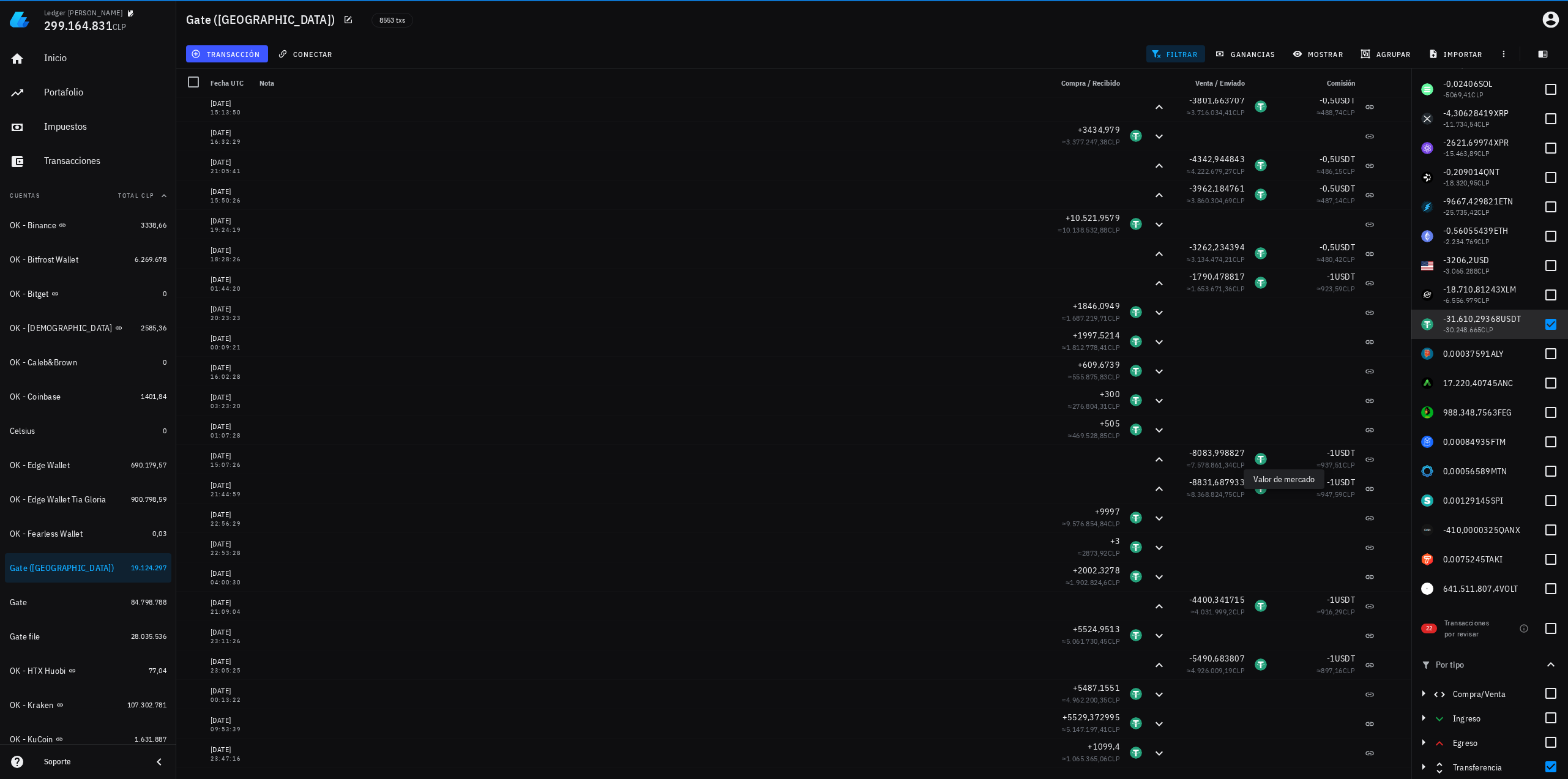
scroll to position [0, 0]
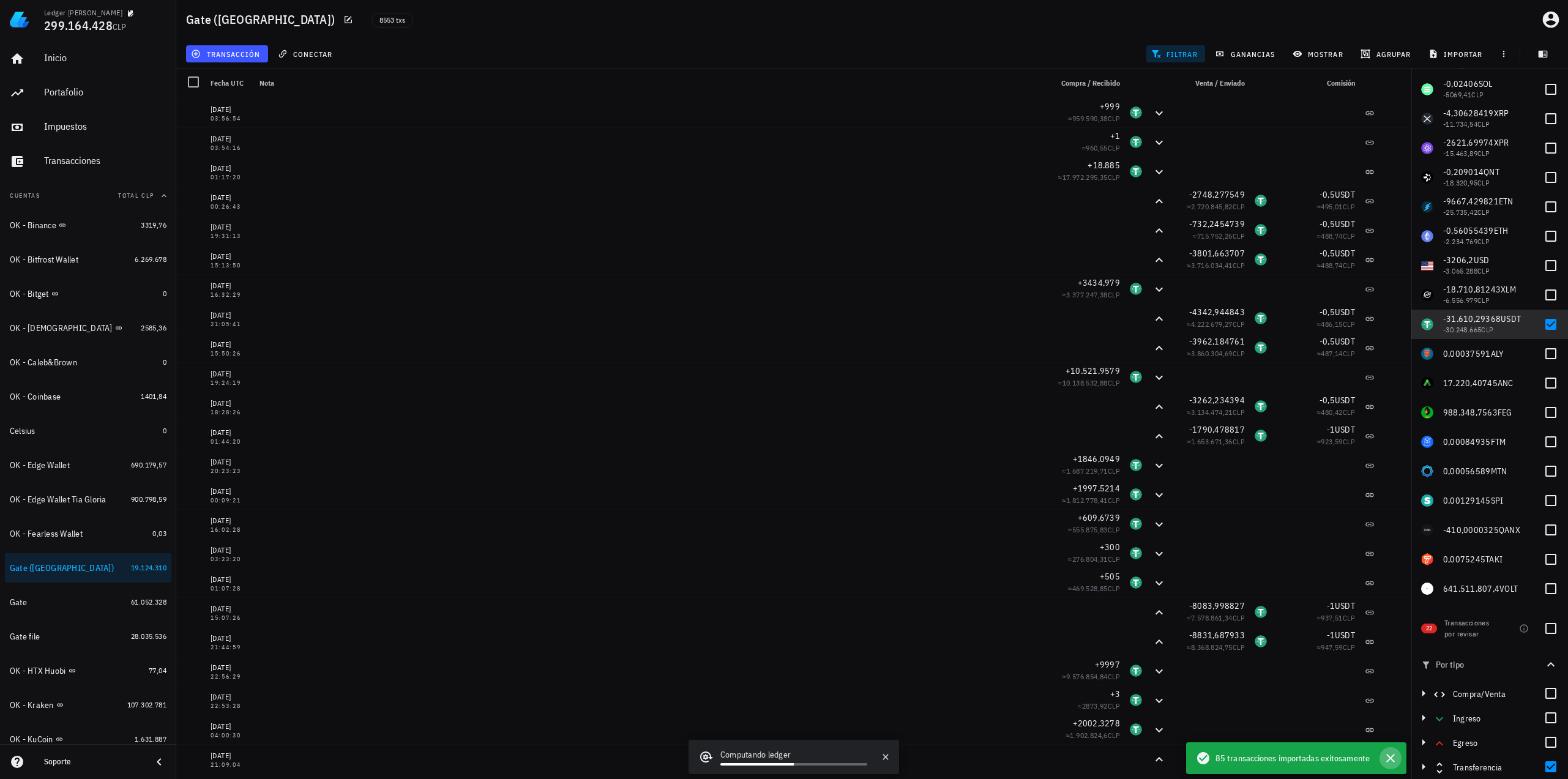
click at [1395, 761] on icon "button" at bounding box center [1390, 758] width 15 height 15
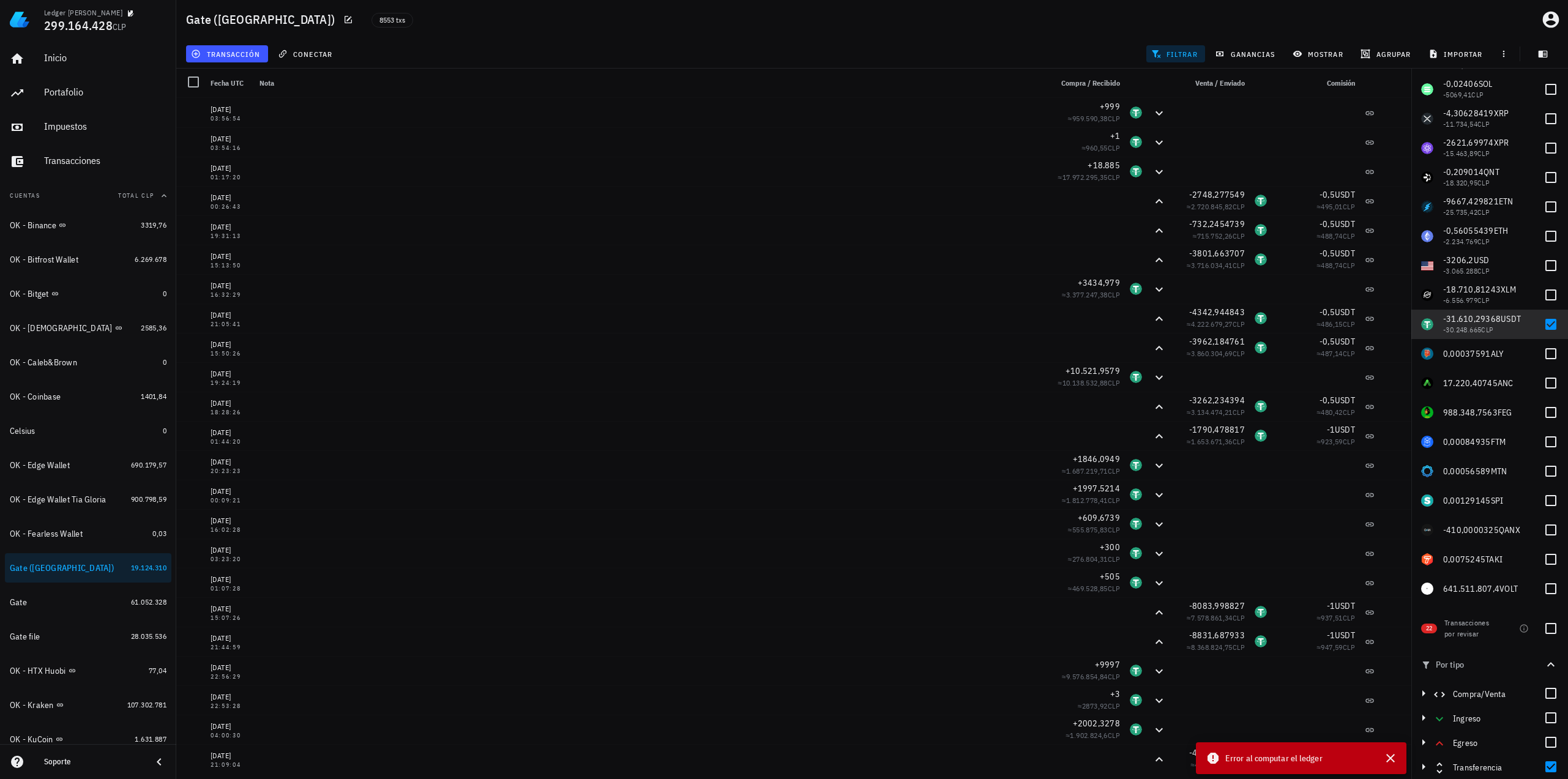
click at [1073, 17] on div "Gate (CT) 8553 txs" at bounding box center [872, 20] width 1392 height 39
click at [82, 602] on div "Gate" at bounding box center [67, 603] width 116 height 11
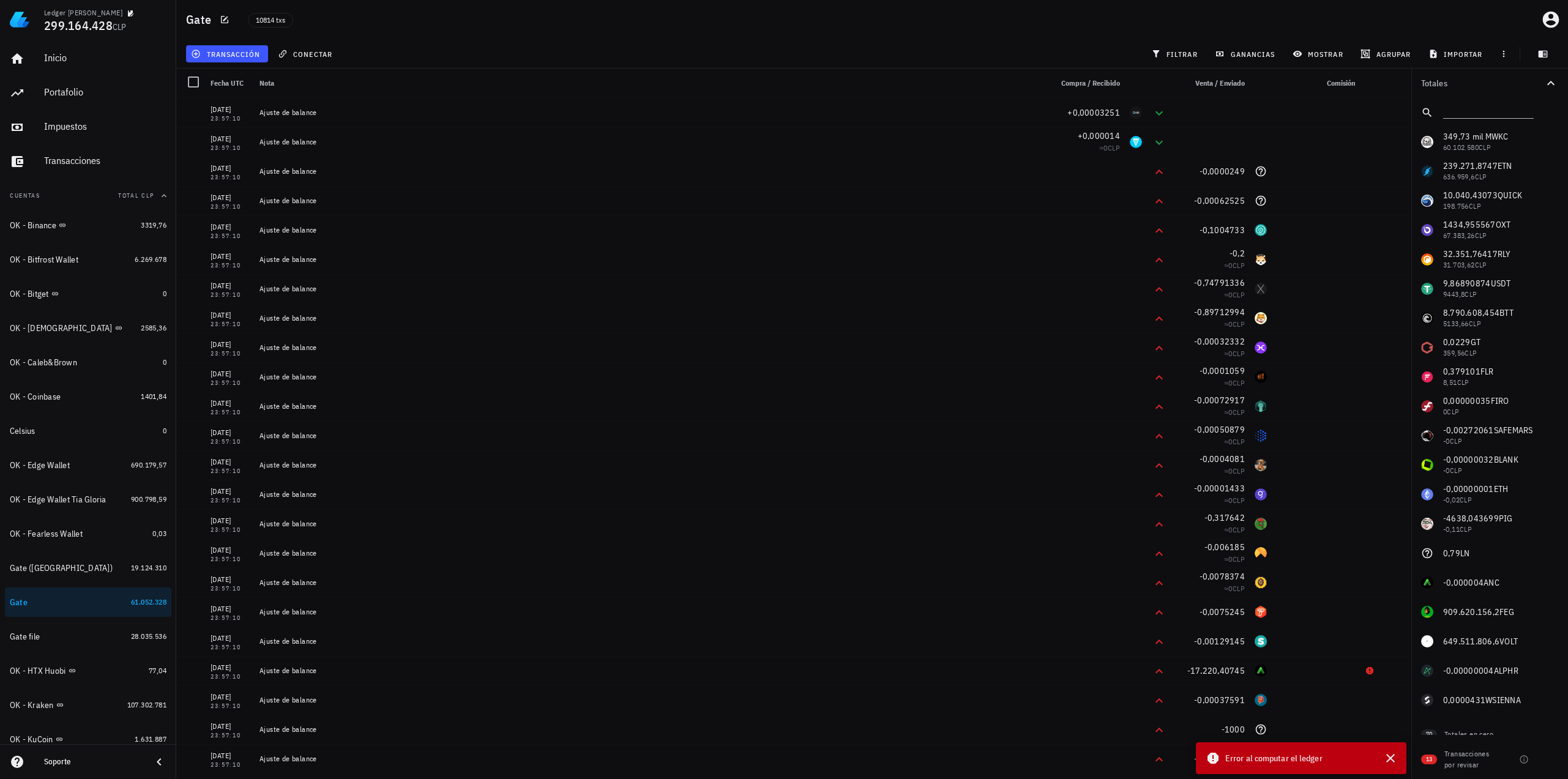
click at [1477, 430] on div "349,73 mil M WKC 60.102.580 CLP 239.271,8747 ETN 636.959,6 CLP 10.040,43073 QUI…" at bounding box center [1489, 421] width 157 height 587
click at [1473, 429] on div "349,73 mil M WKC 60.102.580 CLP 239.271,8747 ETN 636.959,6 CLP 10.040,43073 QUI…" at bounding box center [1489, 421] width 157 height 587
click at [1473, 429] on div "349,73 mil M WKC 60.102.580 CLP 239.271,8747 ETN 636.959,6 CLP 10.040,43073 QUI…" at bounding box center [1489, 421] width 157 height 587
copy span "0,00272061"
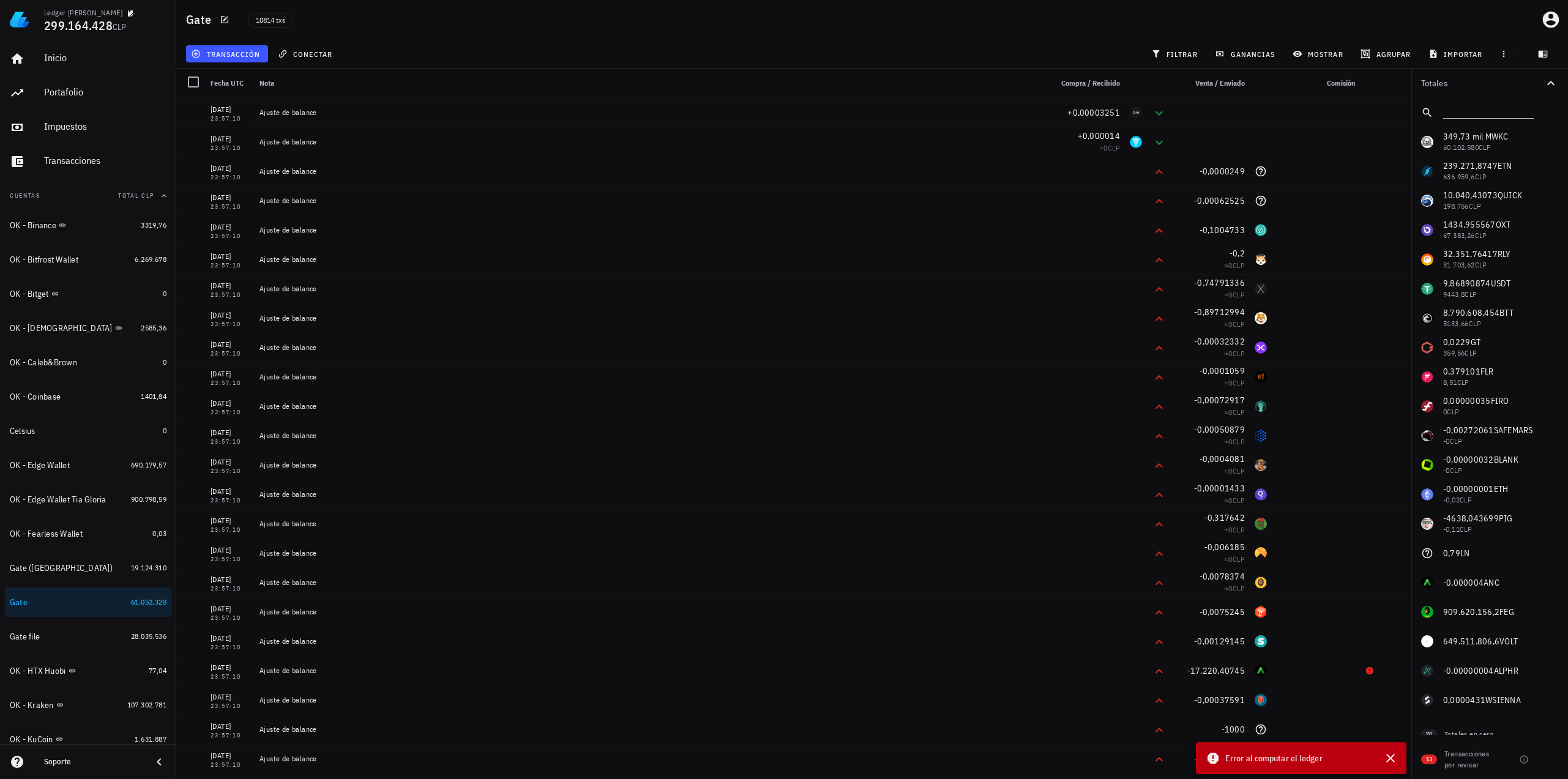
click at [1073, 29] on div "Gate 10814 txs" at bounding box center [872, 20] width 1392 height 39
click at [243, 50] on span "transacción" at bounding box center [227, 53] width 67 height 10
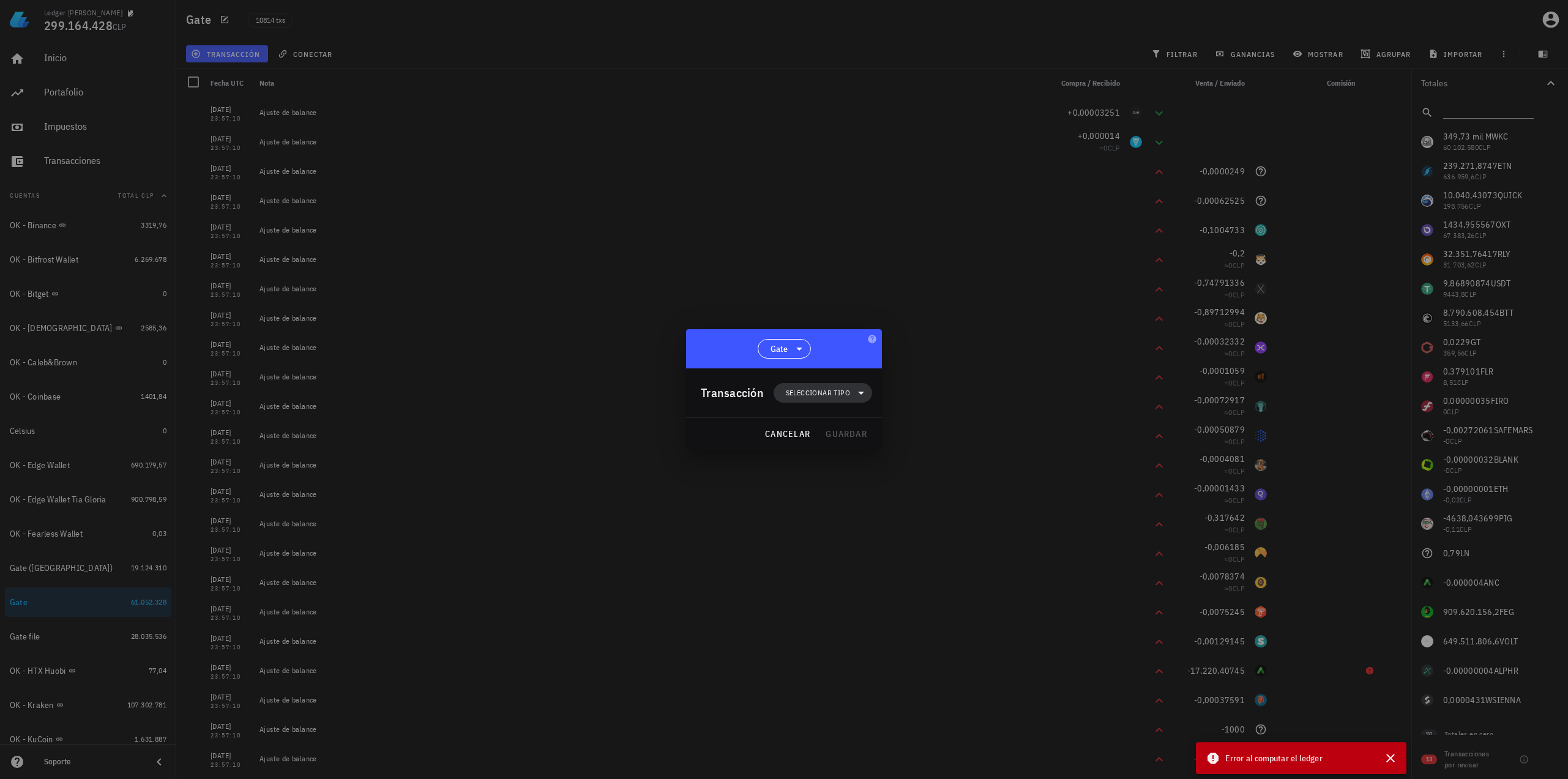
click at [842, 402] on span "Seleccionar tipo" at bounding box center [823, 392] width 84 height 20
click at [840, 443] on div "Ingreso" at bounding box center [829, 446] width 48 height 10
click at [922, 696] on div "Otro ingreso" at bounding box center [956, 696] width 73 height 10
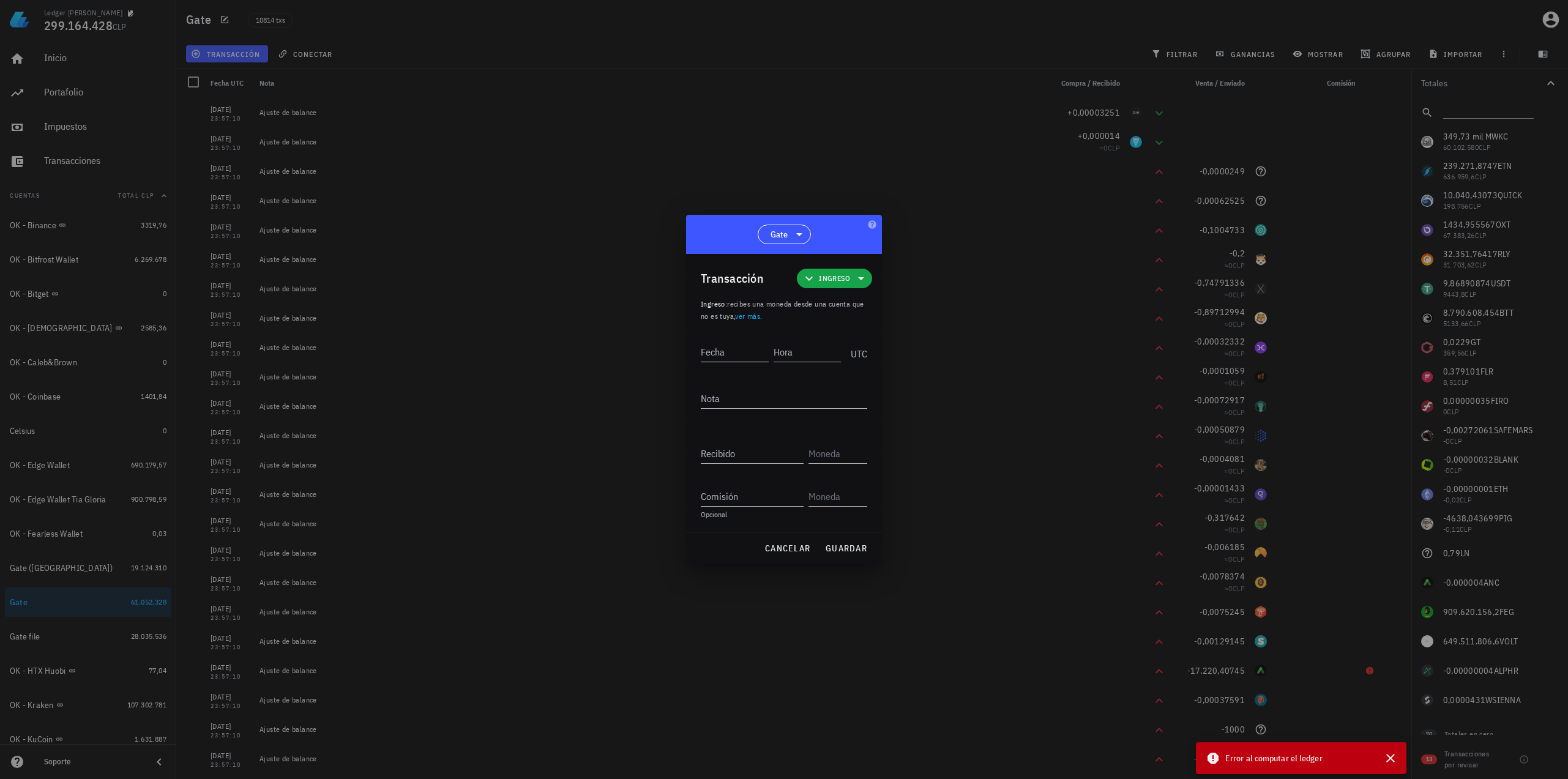
click at [760, 358] on input "Fecha" at bounding box center [734, 352] width 68 height 20
type input "2025-09-07"
type input "23:57:10"
type textarea "Ajuste de balance"
paste input "0,00272061"
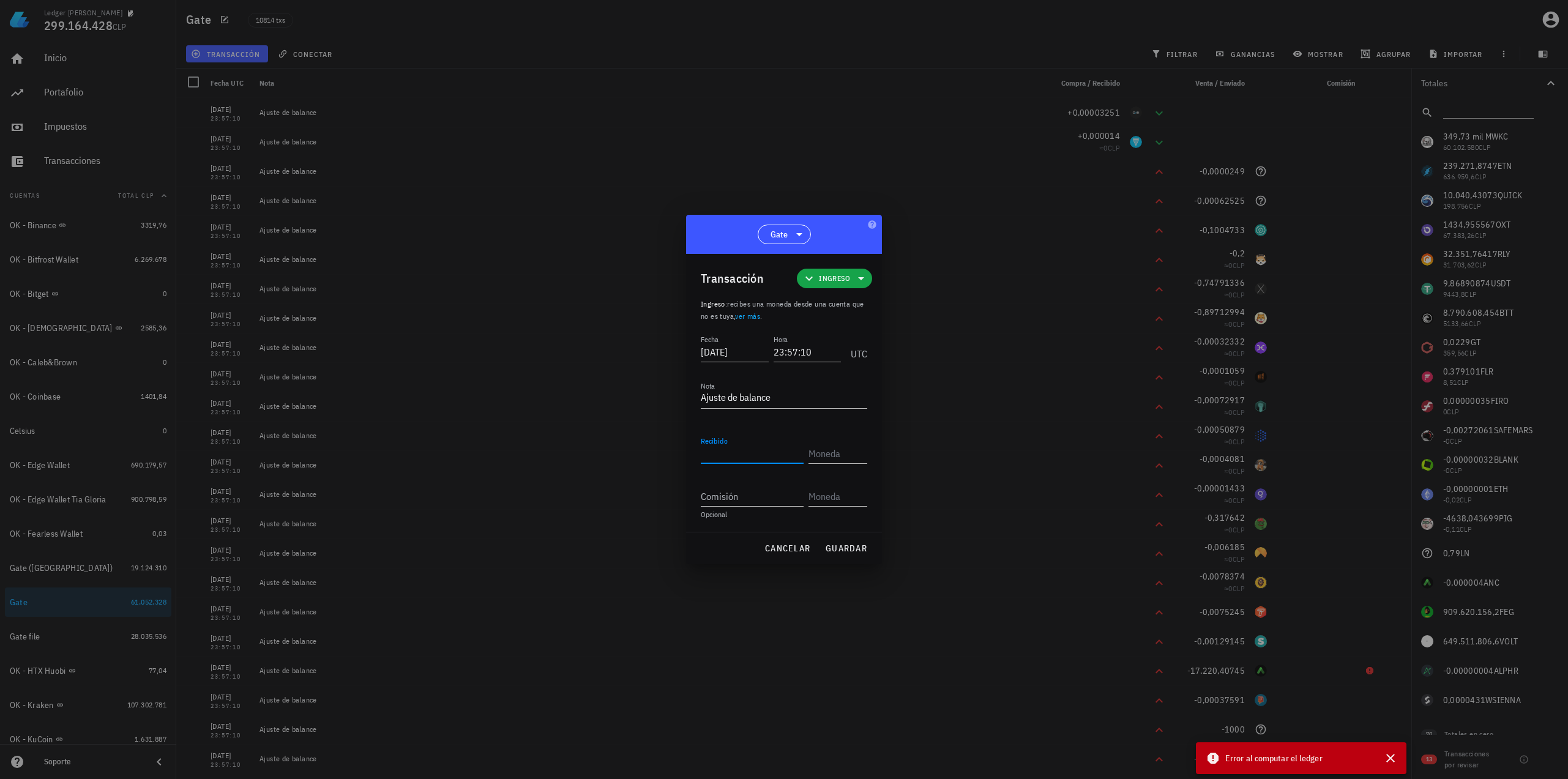
type input "0,00272061"
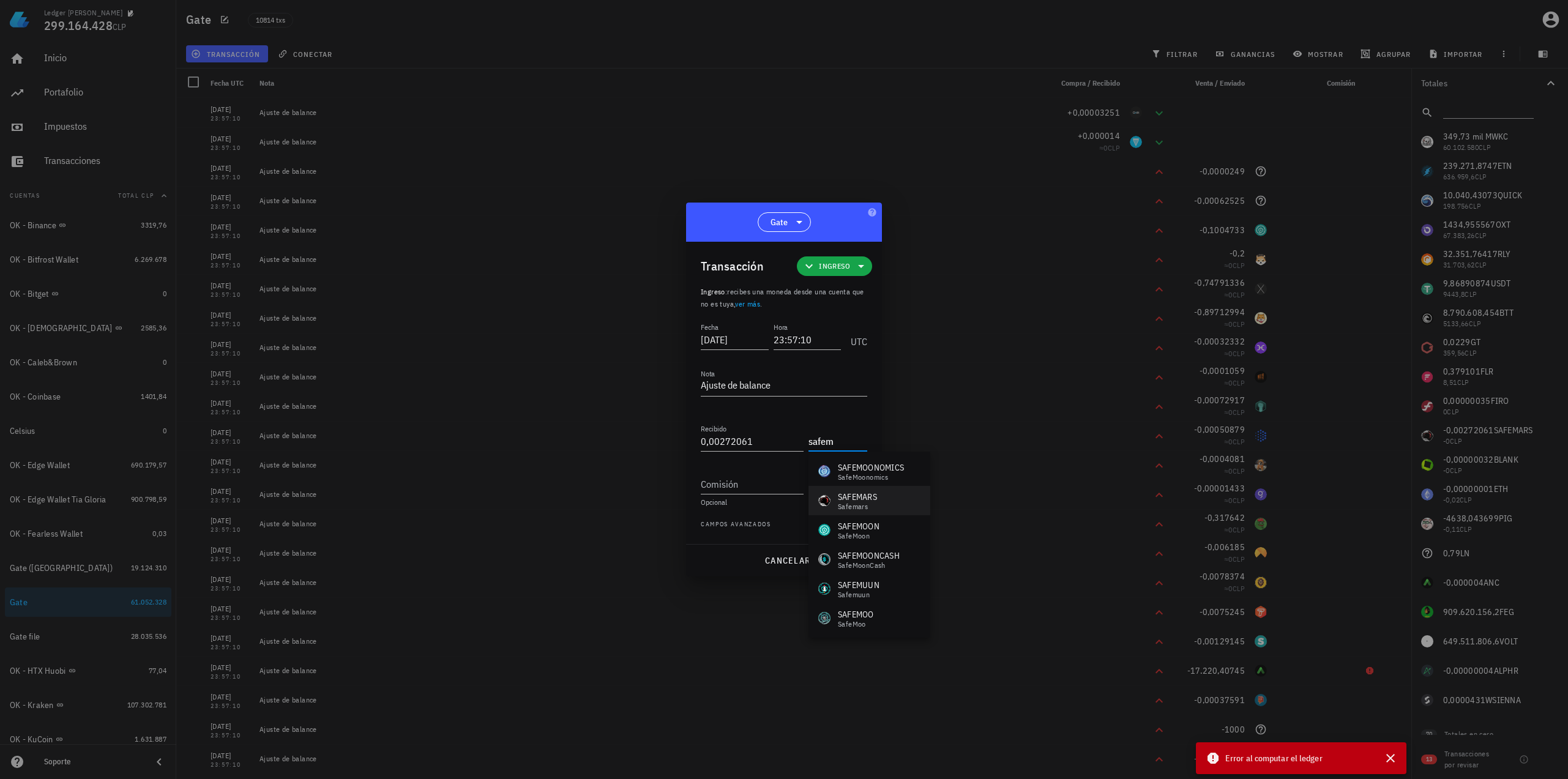
click at [873, 505] on div "Safemars" at bounding box center [858, 507] width 39 height 8
type input "SAFEMARS"
click at [849, 557] on span "guardar" at bounding box center [846, 560] width 43 height 11
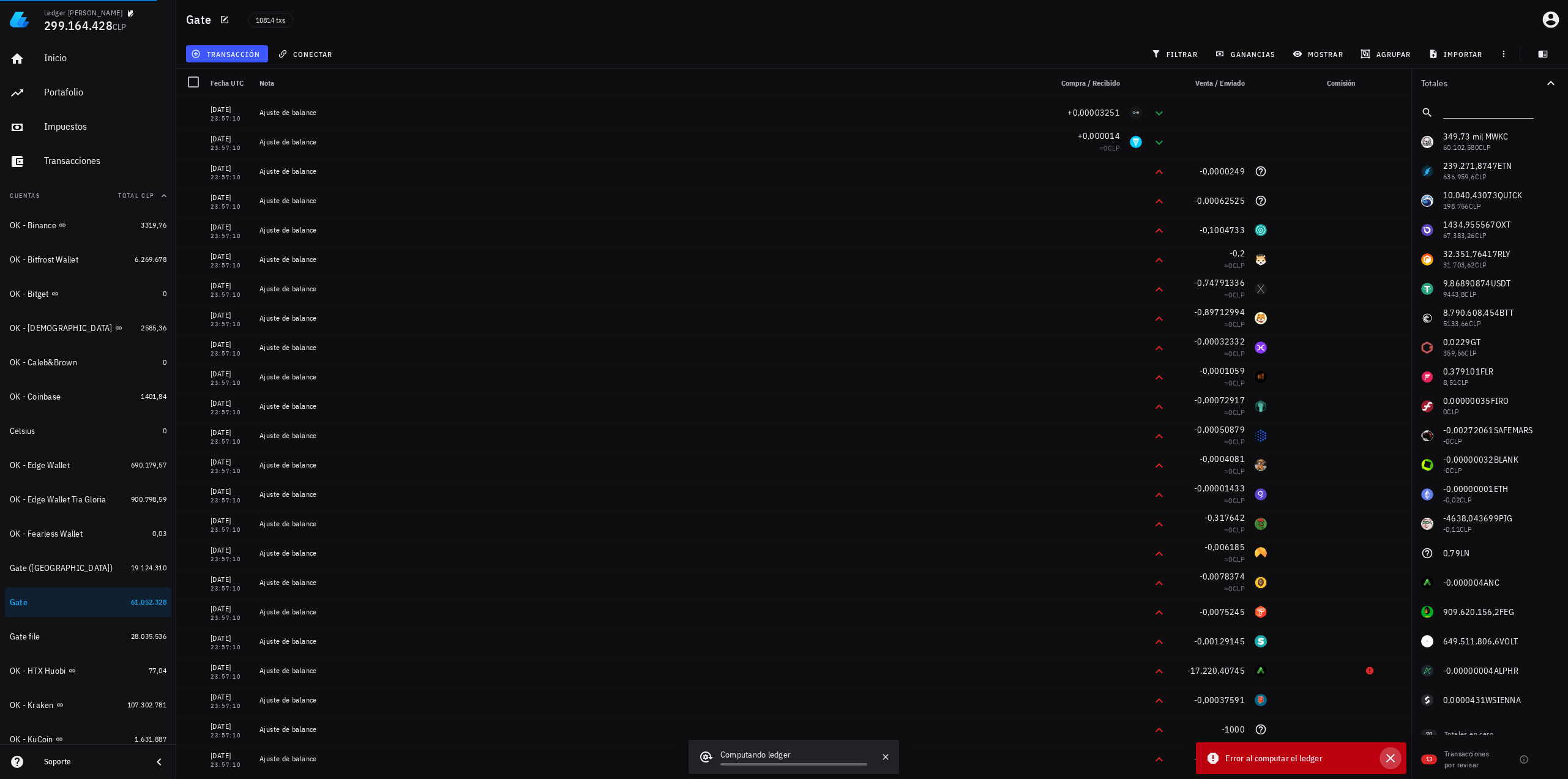
click at [1388, 759] on icon "button" at bounding box center [1390, 758] width 15 height 15
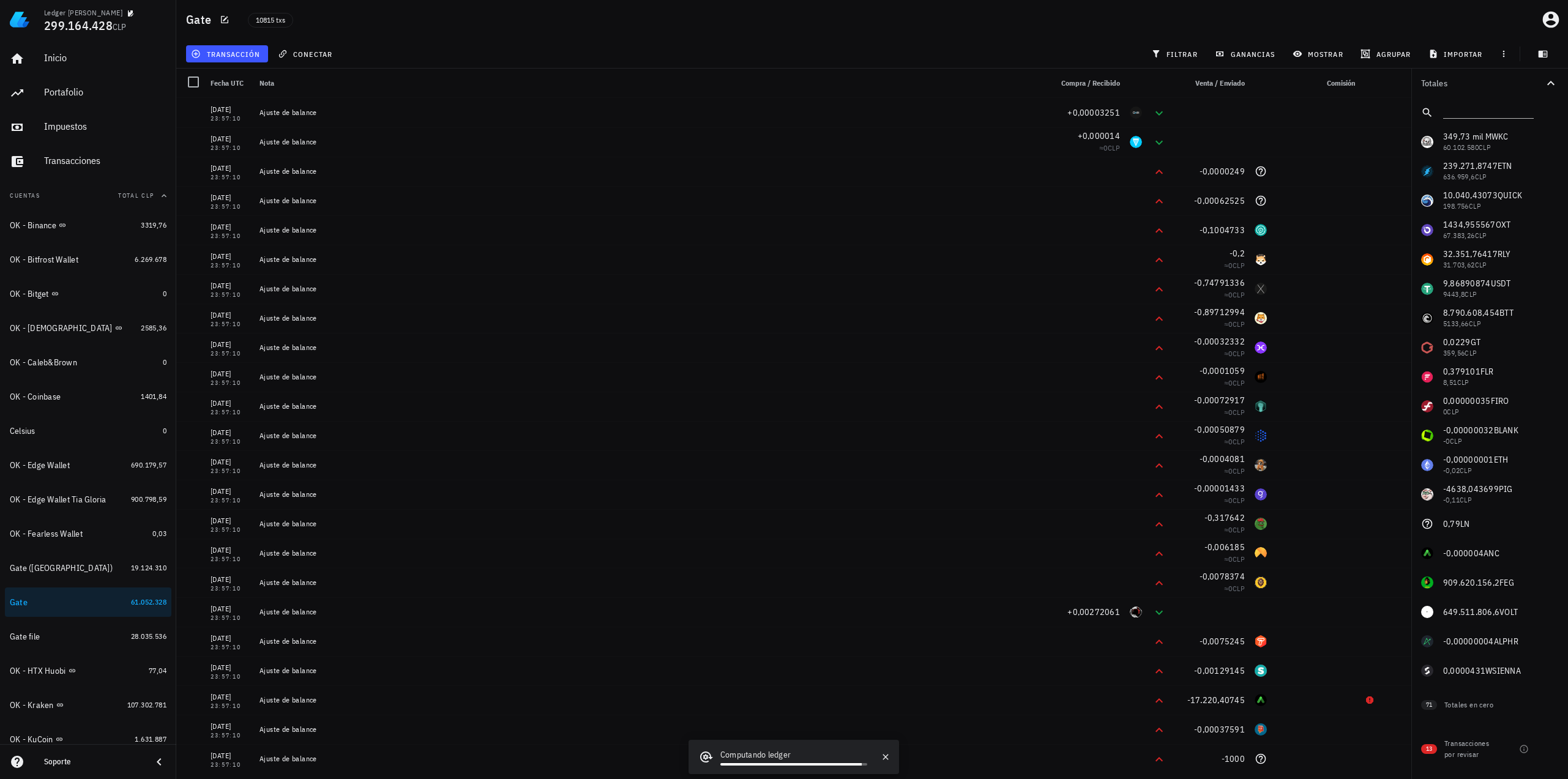
click at [1487, 370] on div "349,73 mil M WKC 60.102.580 CLP 239.271,8747 ETN 636.959,6 CLP 10.040,43073 QUI…" at bounding box center [1489, 406] width 157 height 558
click at [1185, 55] on span "filtrar" at bounding box center [1175, 53] width 44 height 10
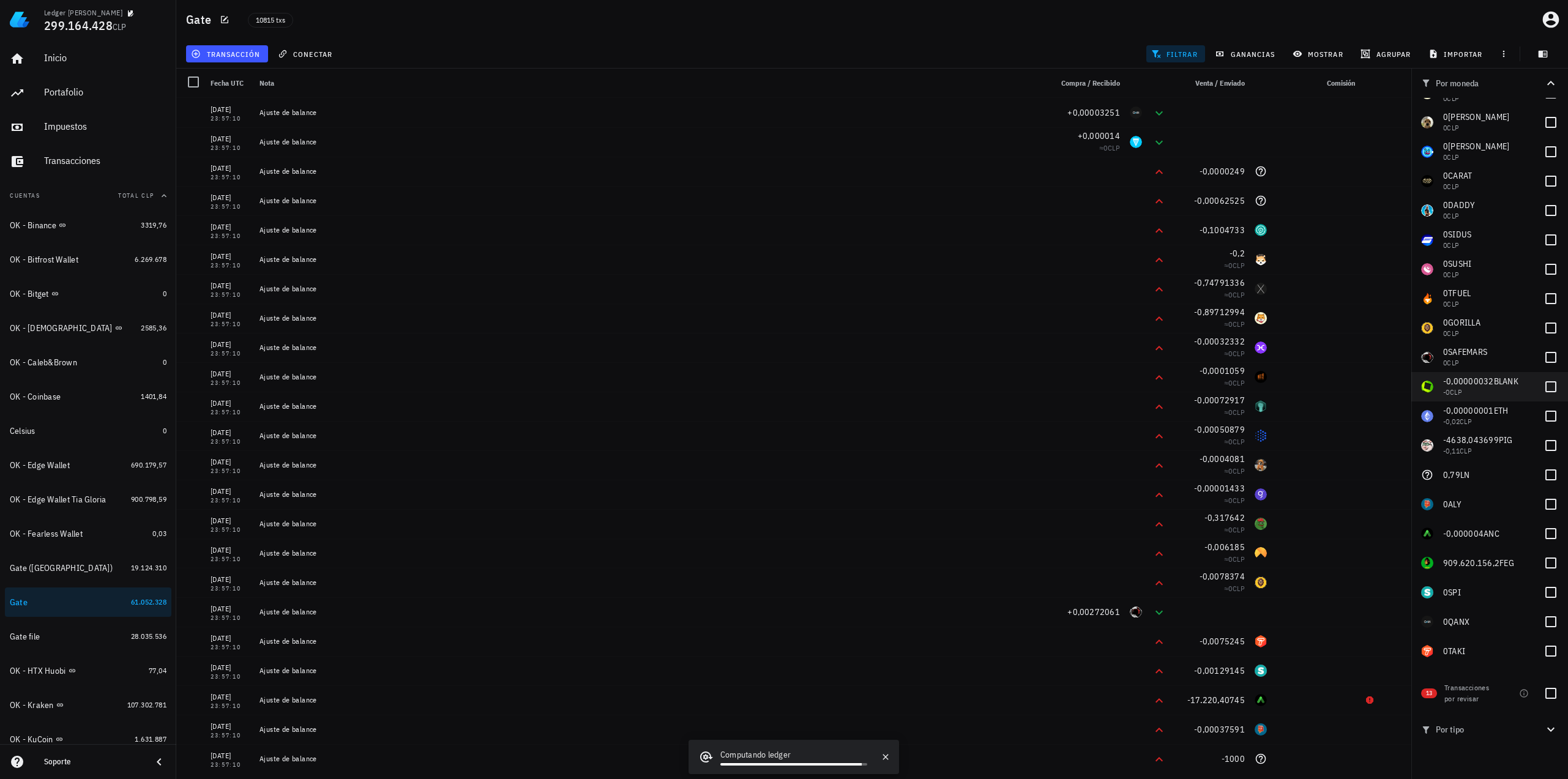
scroll to position [2107, 0]
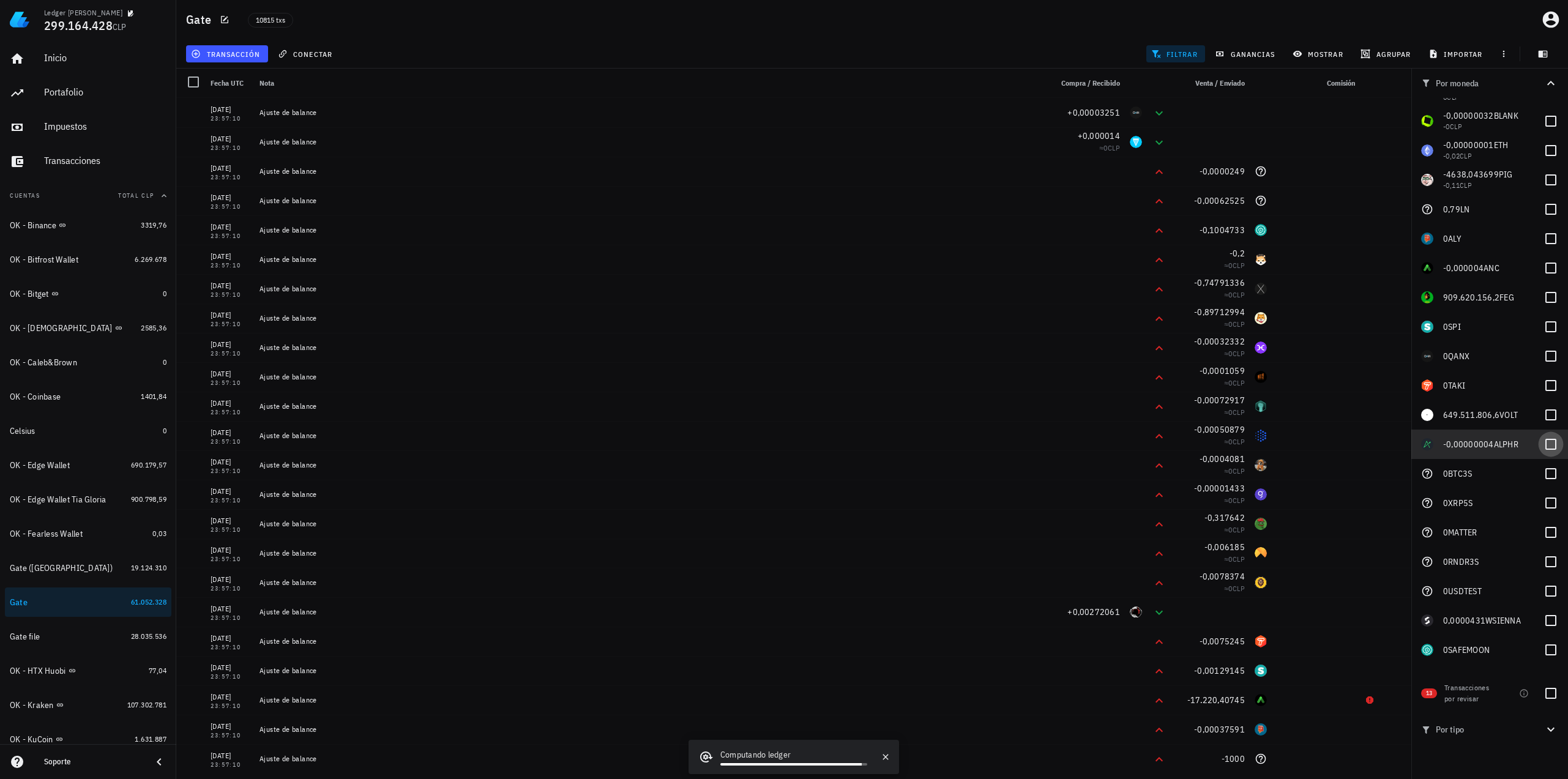
click at [1540, 439] on div at bounding box center [1550, 444] width 21 height 21
checkbox input "true"
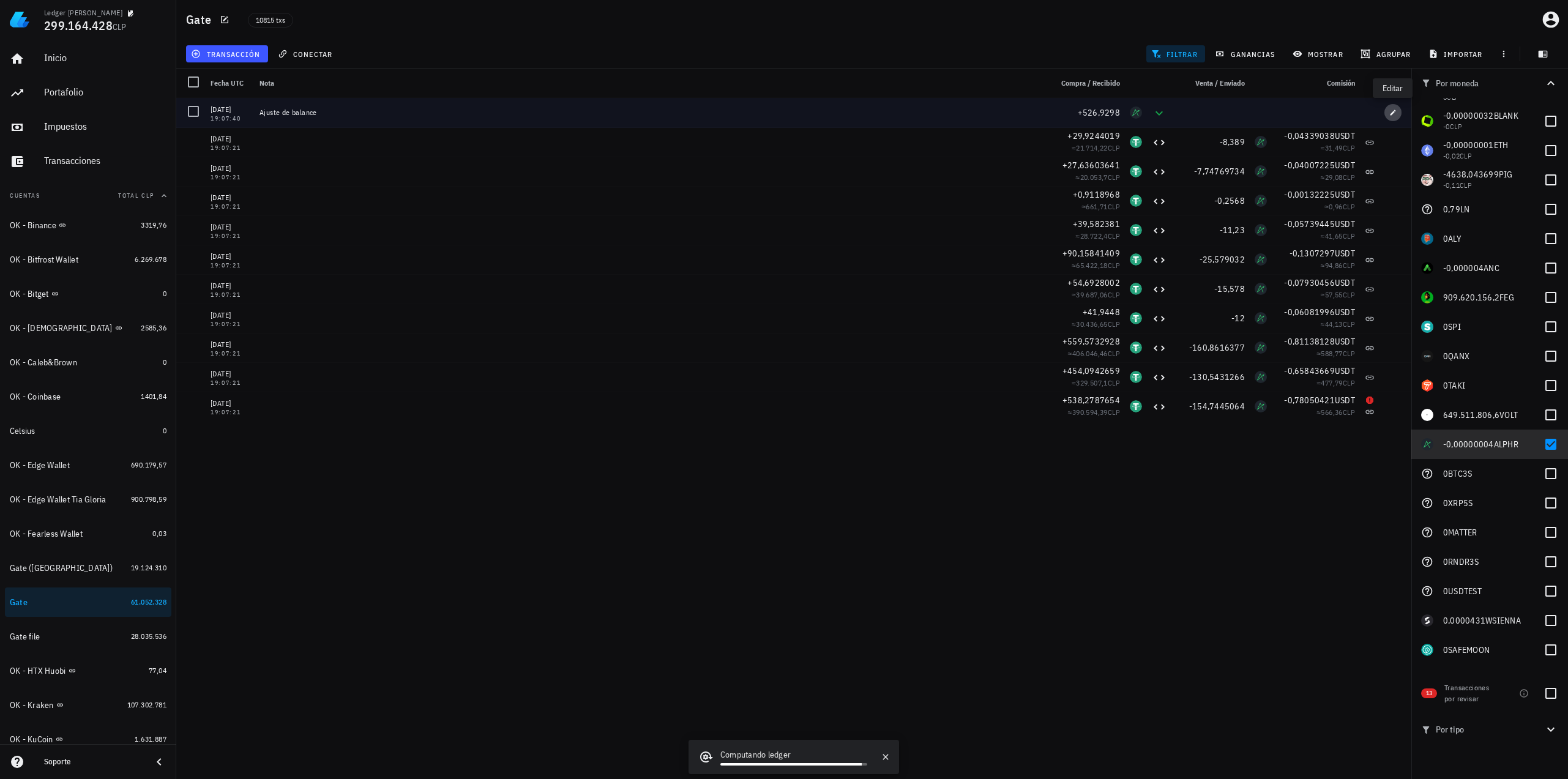
click at [1399, 109] on span "button" at bounding box center [1393, 113] width 17 height 8
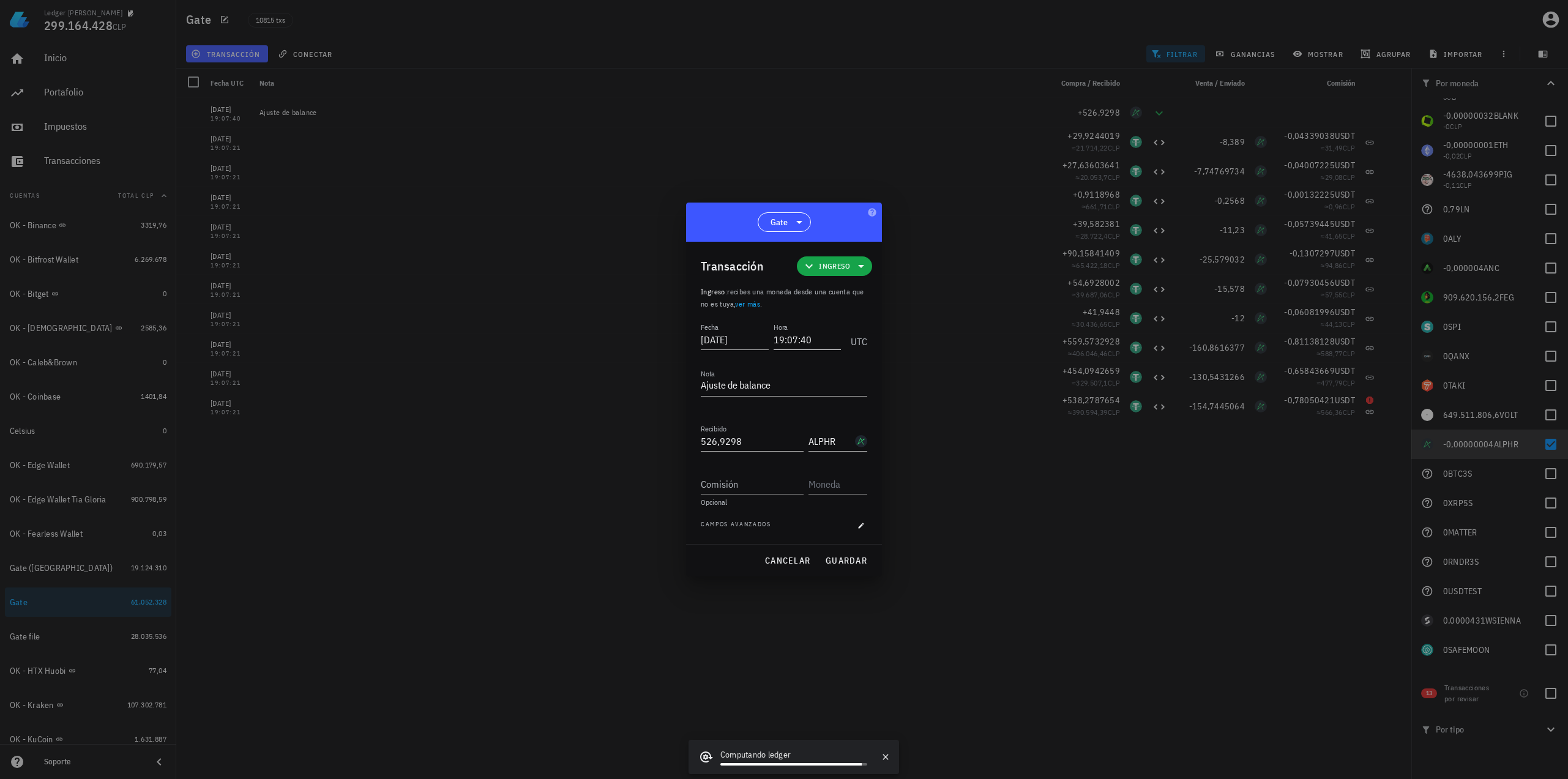
click at [816, 340] on input "19:07:40" at bounding box center [807, 340] width 68 height 20
drag, startPoint x: 801, startPoint y: 341, endPoint x: 813, endPoint y: 341, distance: 12.0
click at [813, 341] on input "19:07:40" at bounding box center [806, 340] width 70 height 20
click at [848, 557] on span "guardar" at bounding box center [846, 560] width 43 height 11
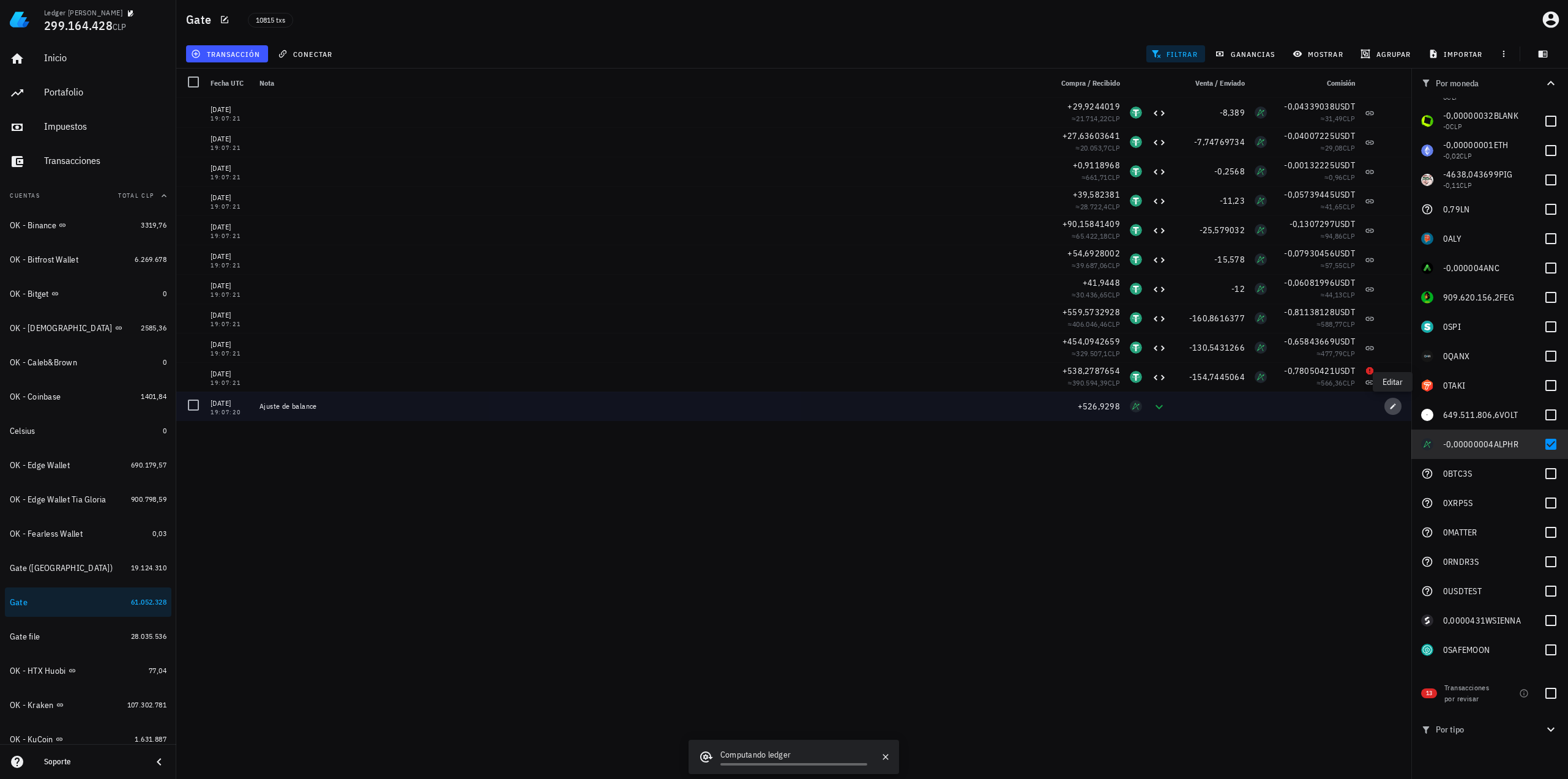
click at [1395, 411] on button "button" at bounding box center [1393, 406] width 17 height 17
type input "19:07:20"
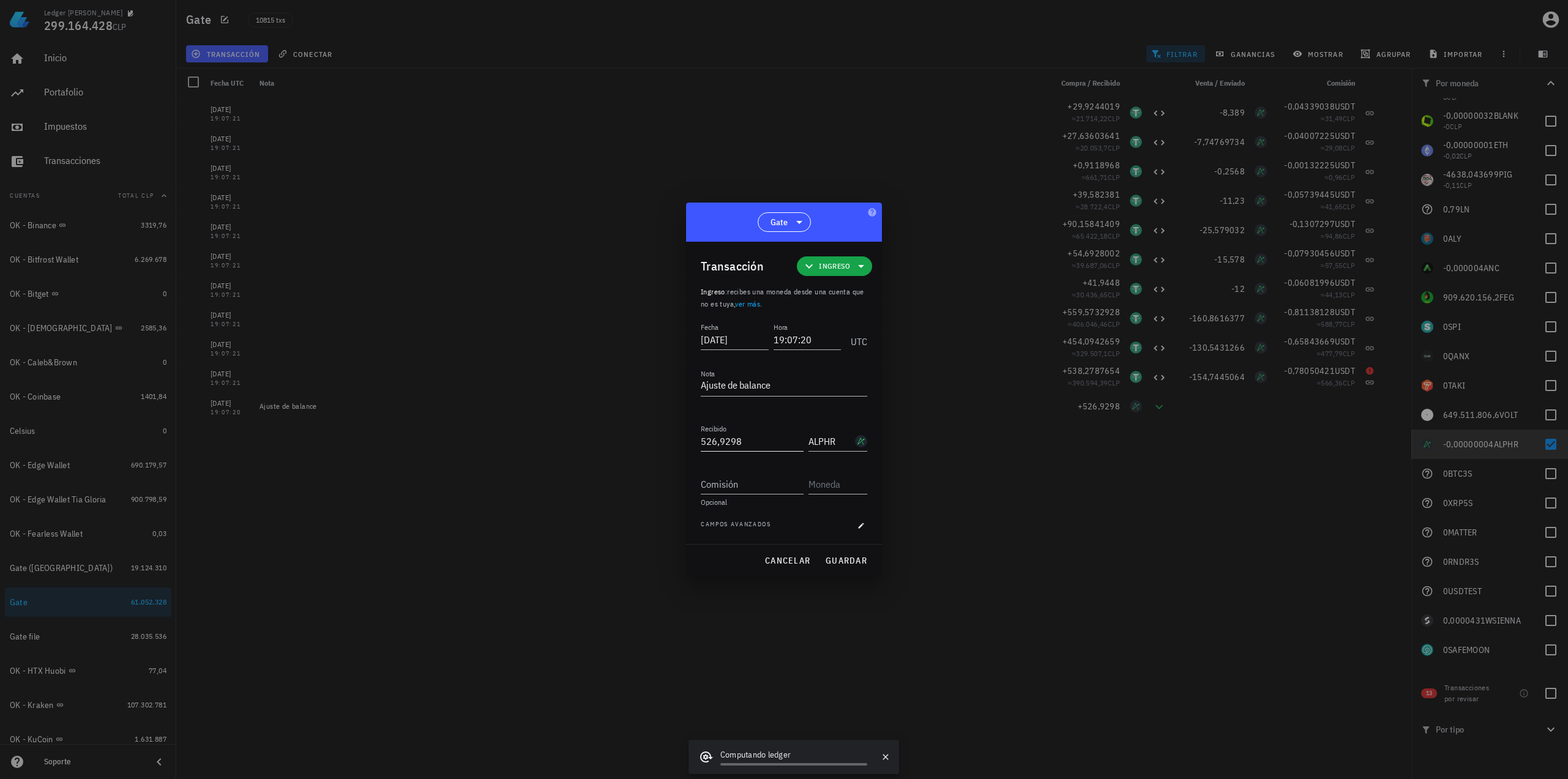
click at [764, 439] on input "526,9298" at bounding box center [752, 441] width 103 height 20
click at [856, 564] on span "guardar" at bounding box center [846, 560] width 43 height 11
type input "526,9298"
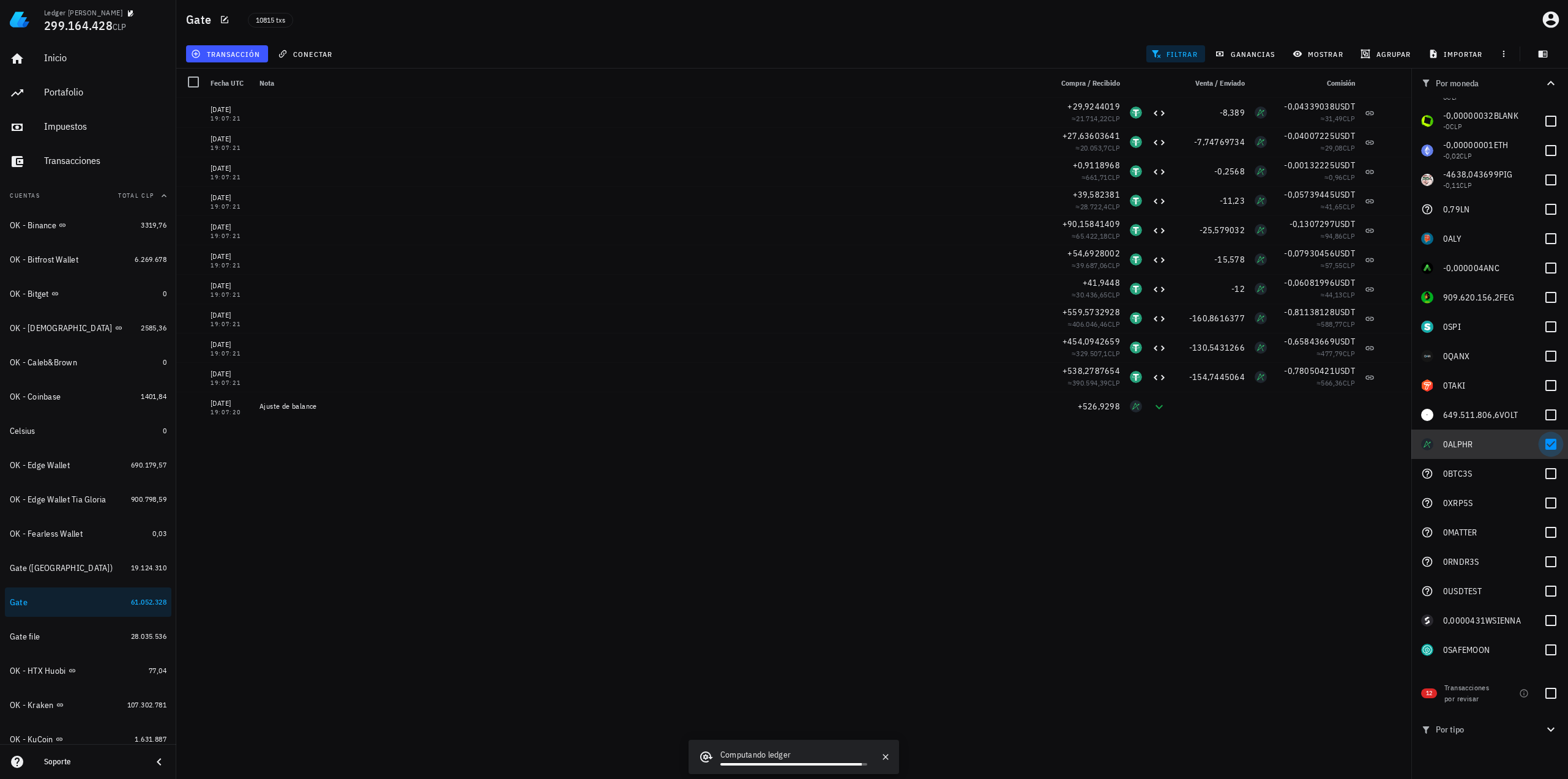
click at [1546, 444] on div at bounding box center [1550, 444] width 21 height 21
checkbox input "false"
click at [1540, 265] on div at bounding box center [1550, 268] width 21 height 21
checkbox input "true"
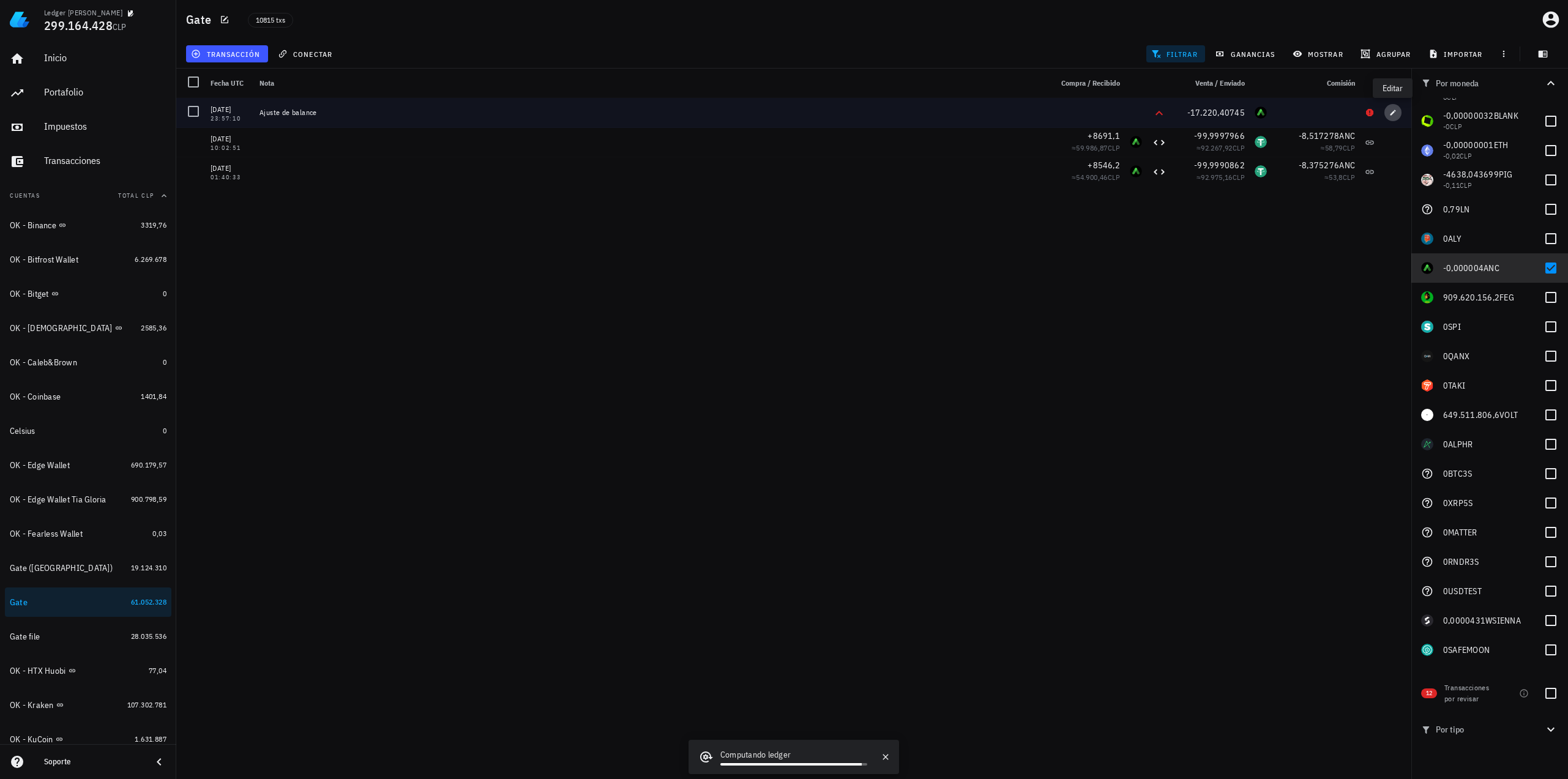
click at [1395, 109] on button "button" at bounding box center [1393, 112] width 17 height 17
type input "2025-09-07"
type input "23:57:10"
type input "17.220,40745"
type input "ANC"
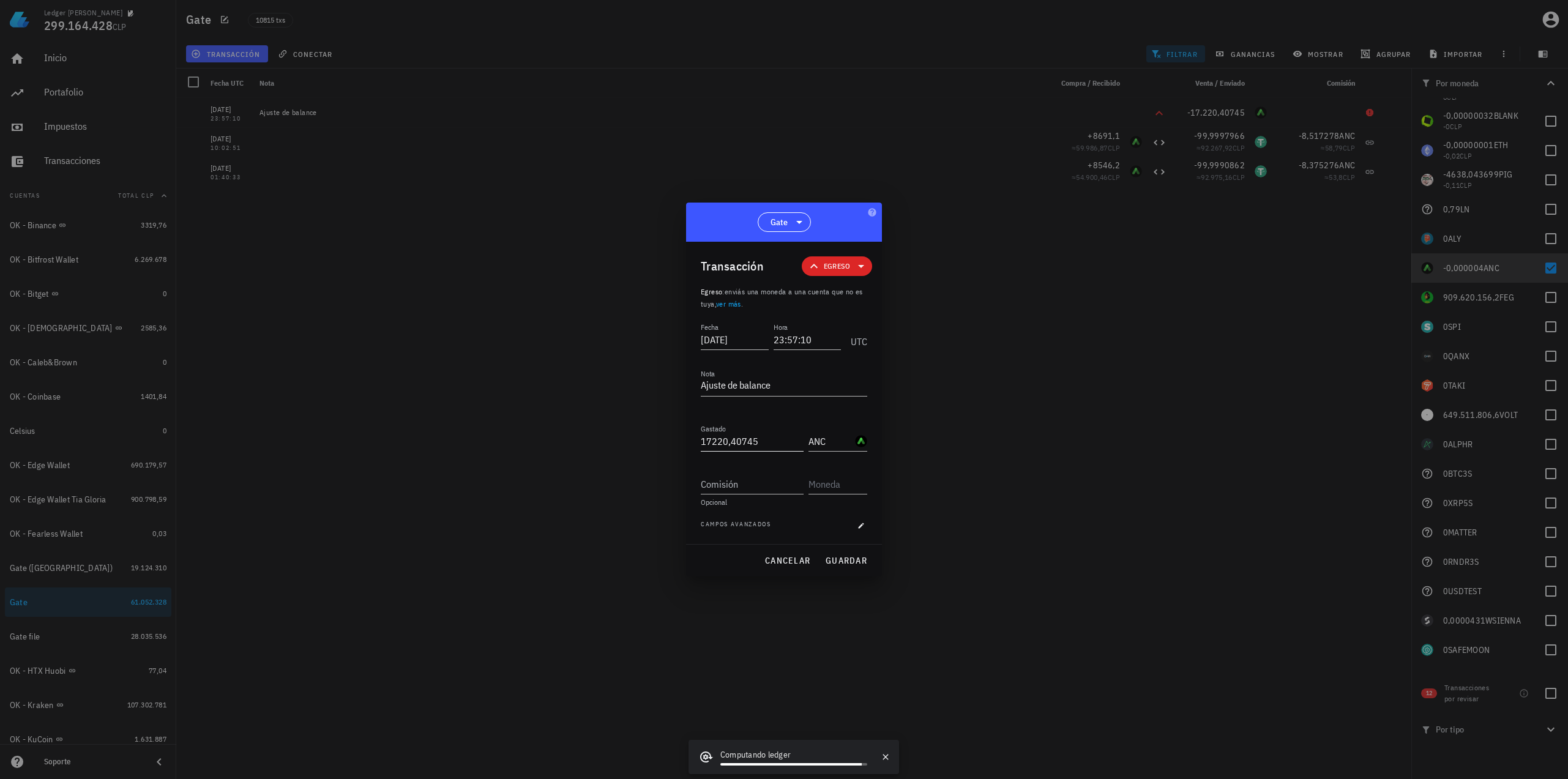
click at [755, 444] on input "17220,40745" at bounding box center [752, 441] width 103 height 20
click at [839, 559] on span "guardar" at bounding box center [846, 560] width 43 height 11
type input "17.220,40745"
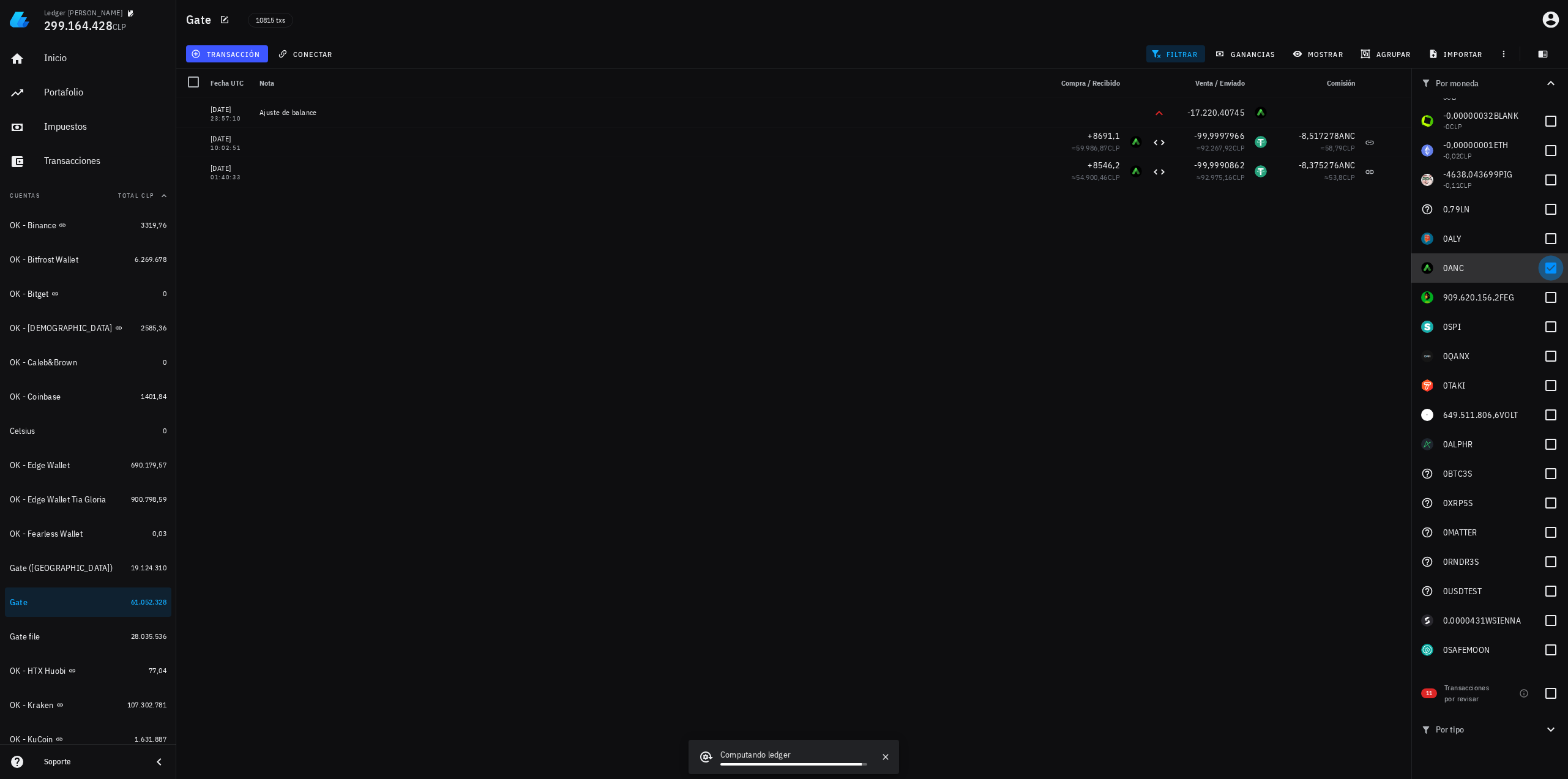
click at [1551, 270] on div at bounding box center [1550, 268] width 21 height 21
checkbox input "false"
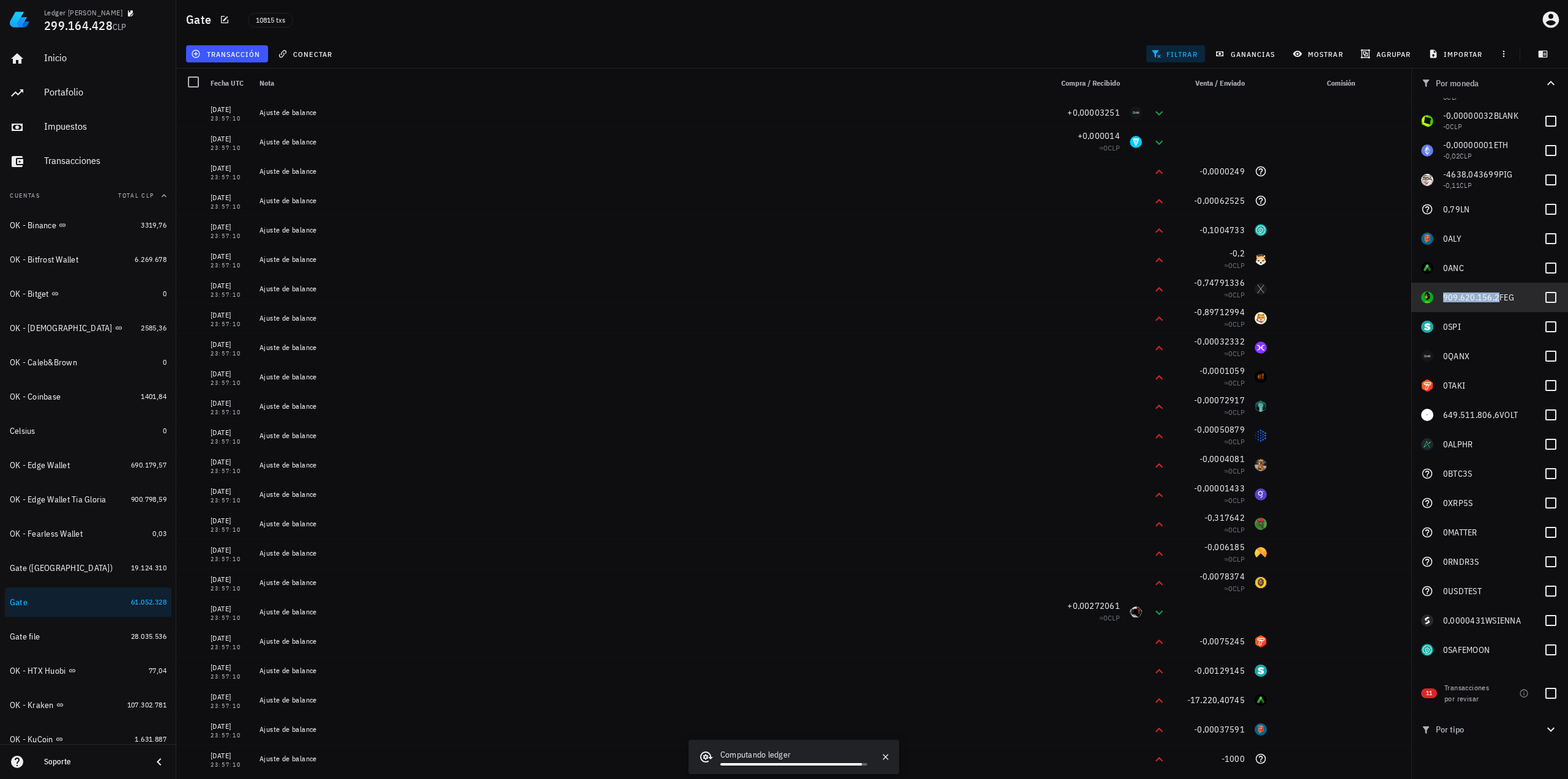
click at [1450, 298] on span "909.620.156,2" at bounding box center [1471, 297] width 56 height 11
checkbox input "true"
copy span "909.620.156,2"
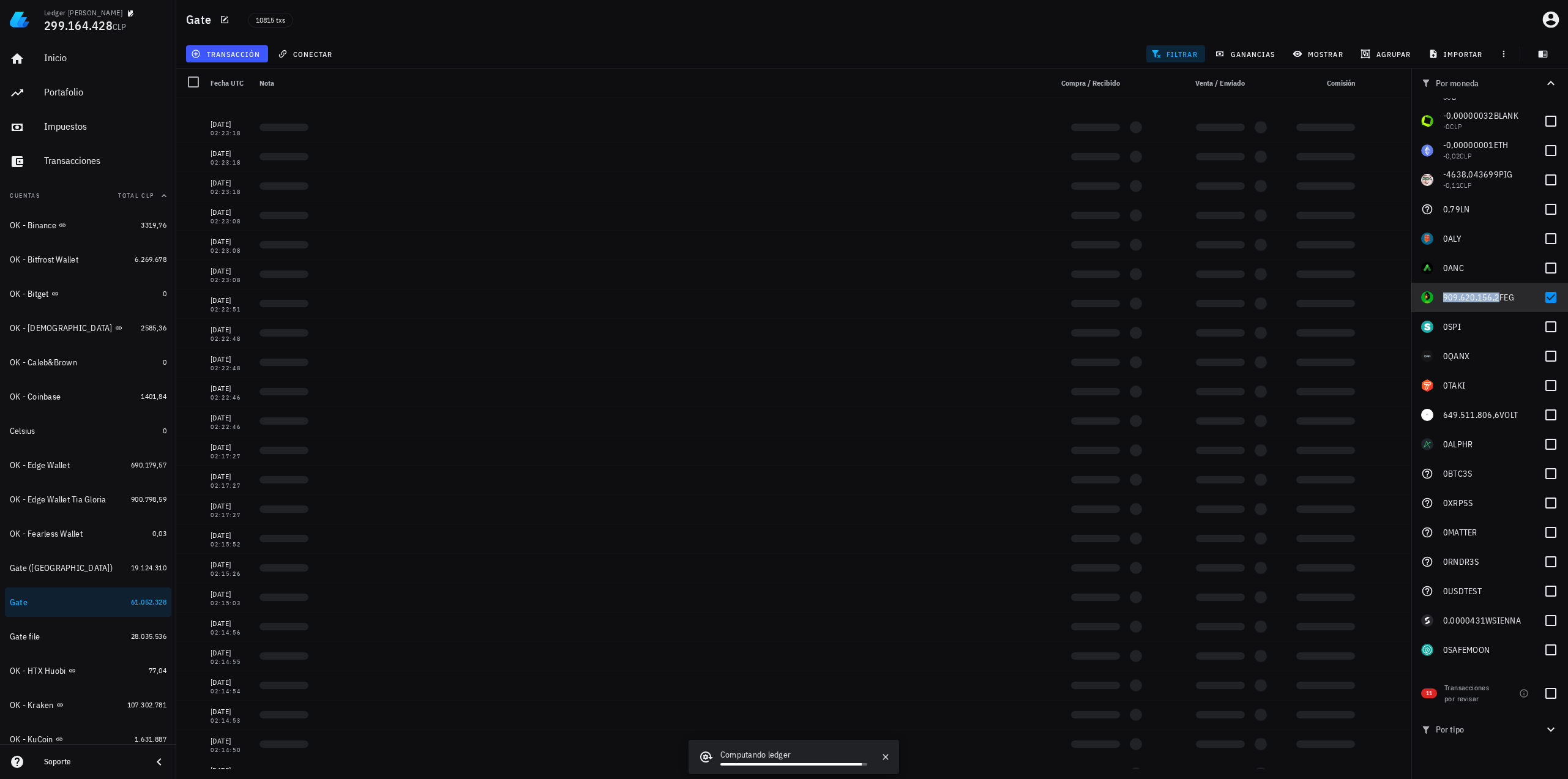
scroll to position [2354, 0]
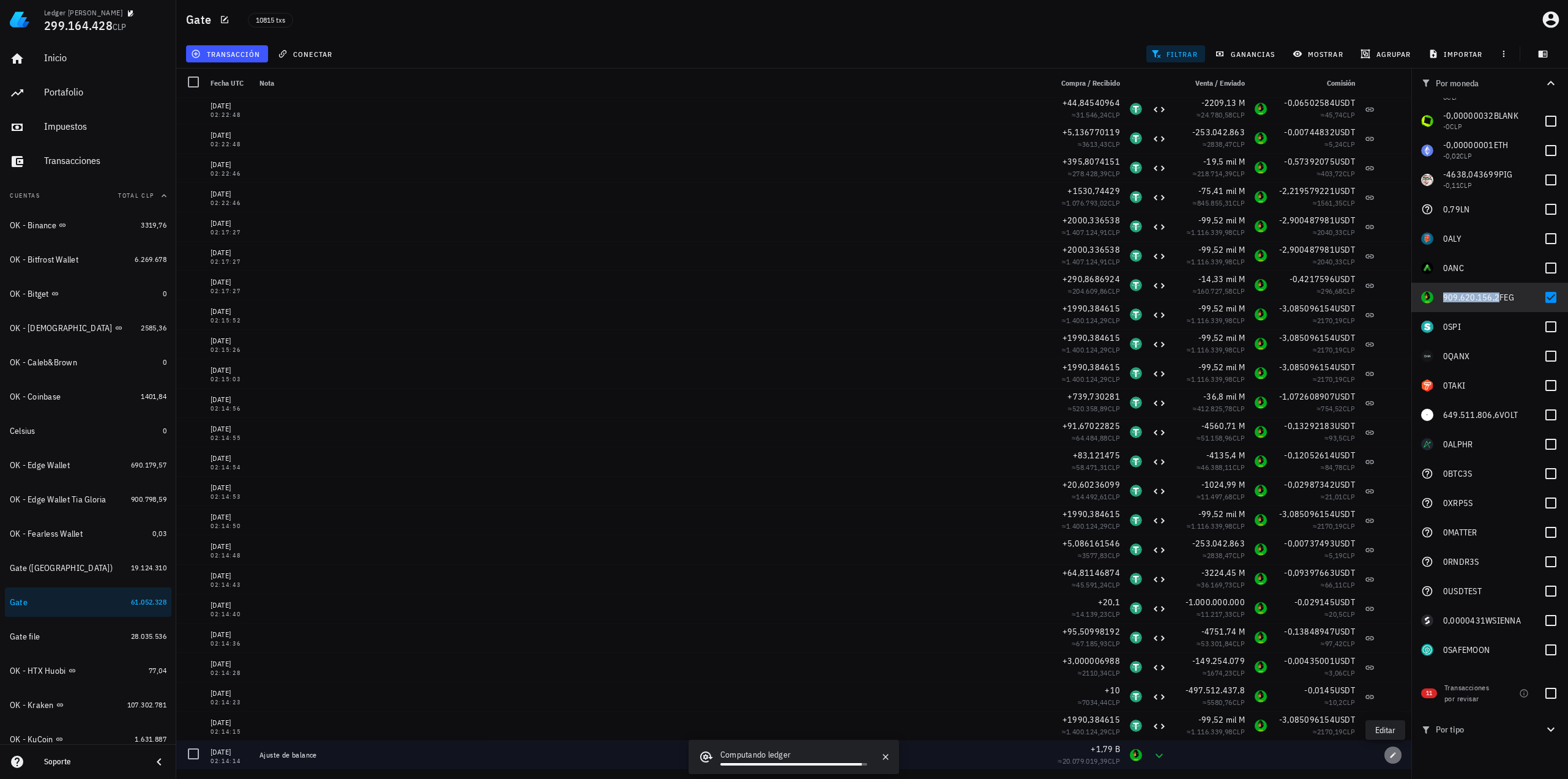
click at [1389, 752] on icon "button" at bounding box center [1393, 756] width 8 height 8
type input "2021-05-15"
type input "02:14:14"
type input "1.790.000.000.000"
type input "FEG"
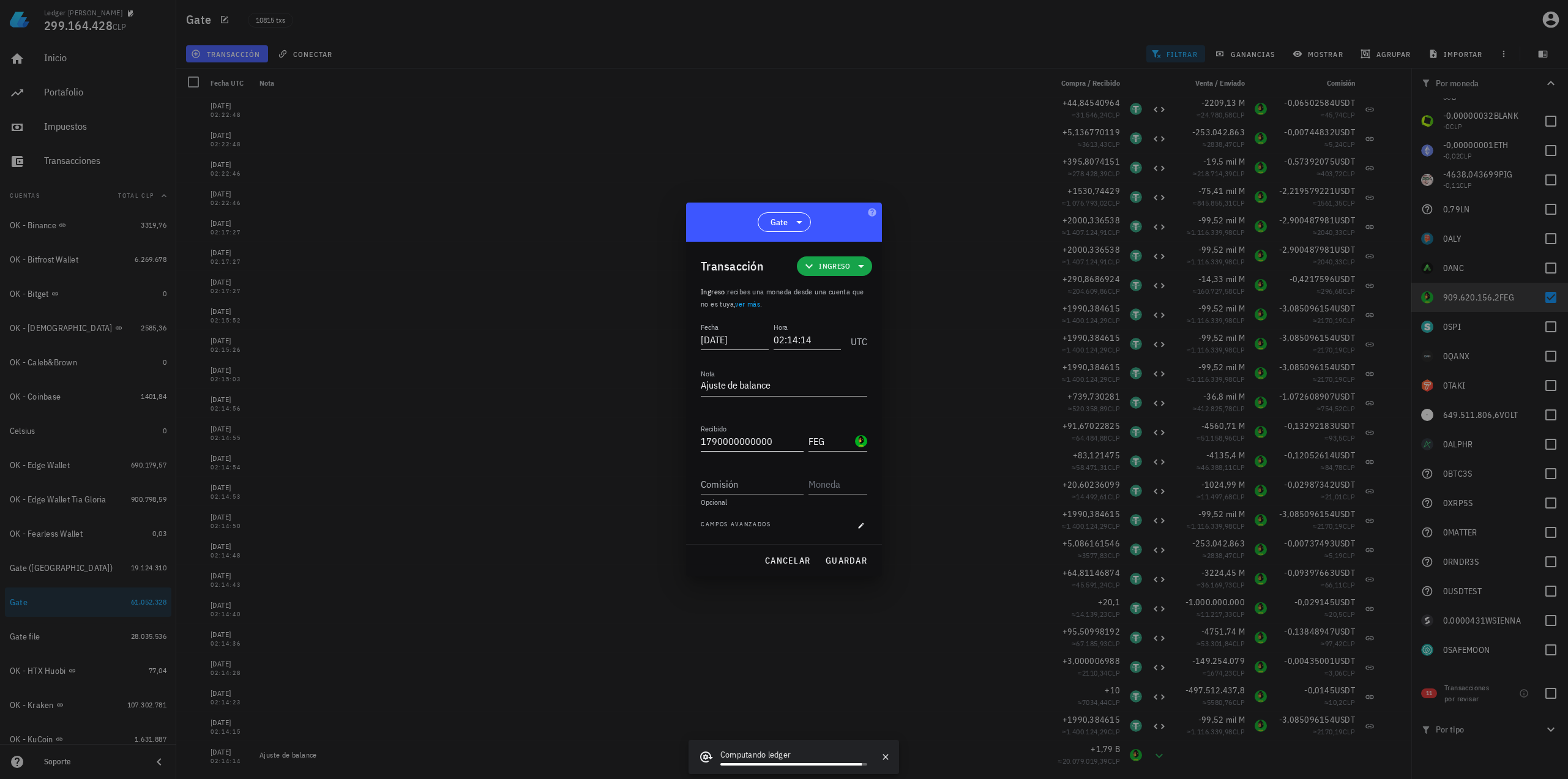
click at [728, 444] on input "1790000000000" at bounding box center [752, 441] width 103 height 20
paste input "909620156,2"
click at [799, 564] on span "cancelar" at bounding box center [787, 560] width 46 height 11
type input "1.790.000.000.000"
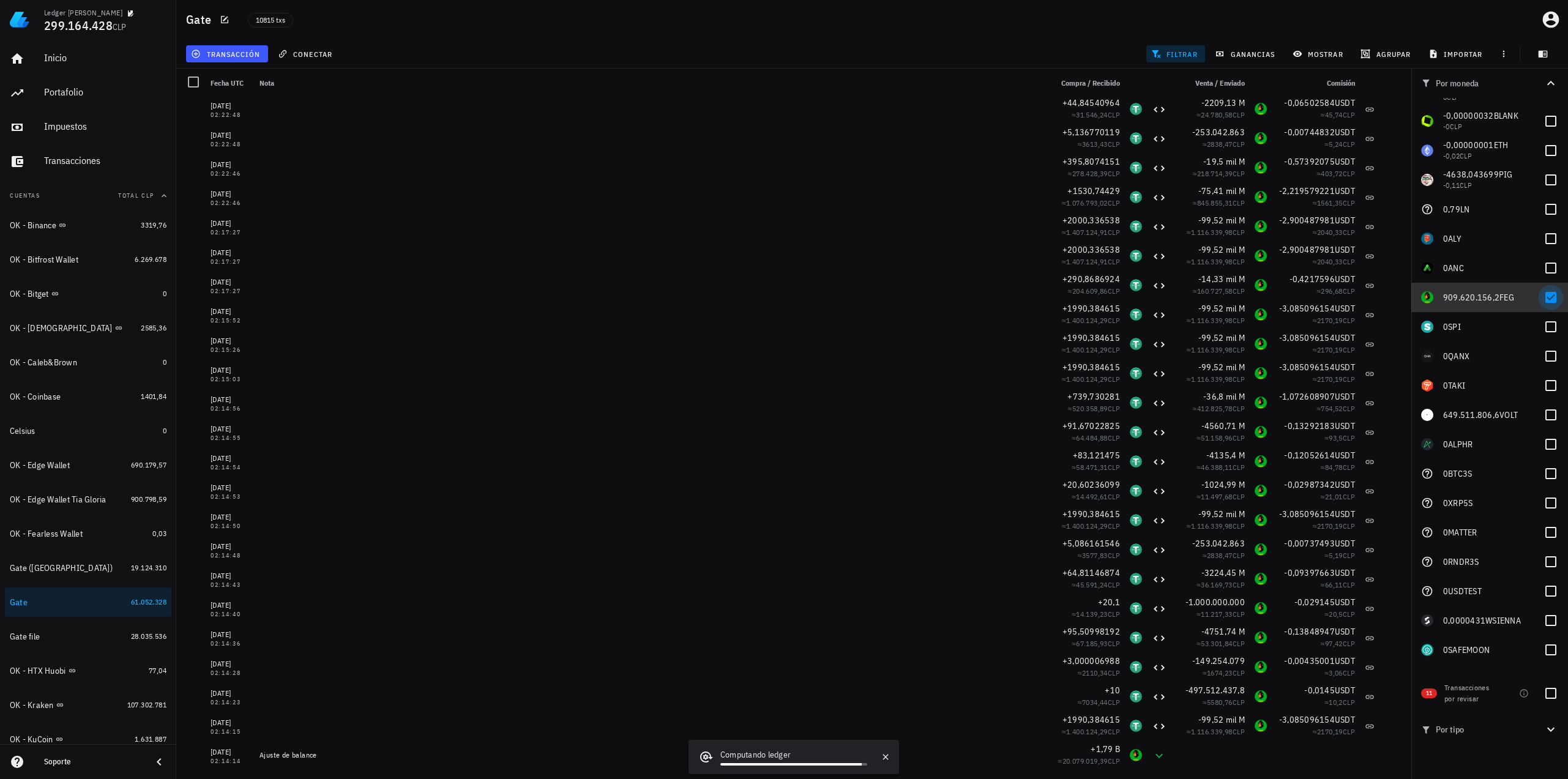
click at [1548, 298] on div at bounding box center [1550, 297] width 21 height 21
checkbox input "false"
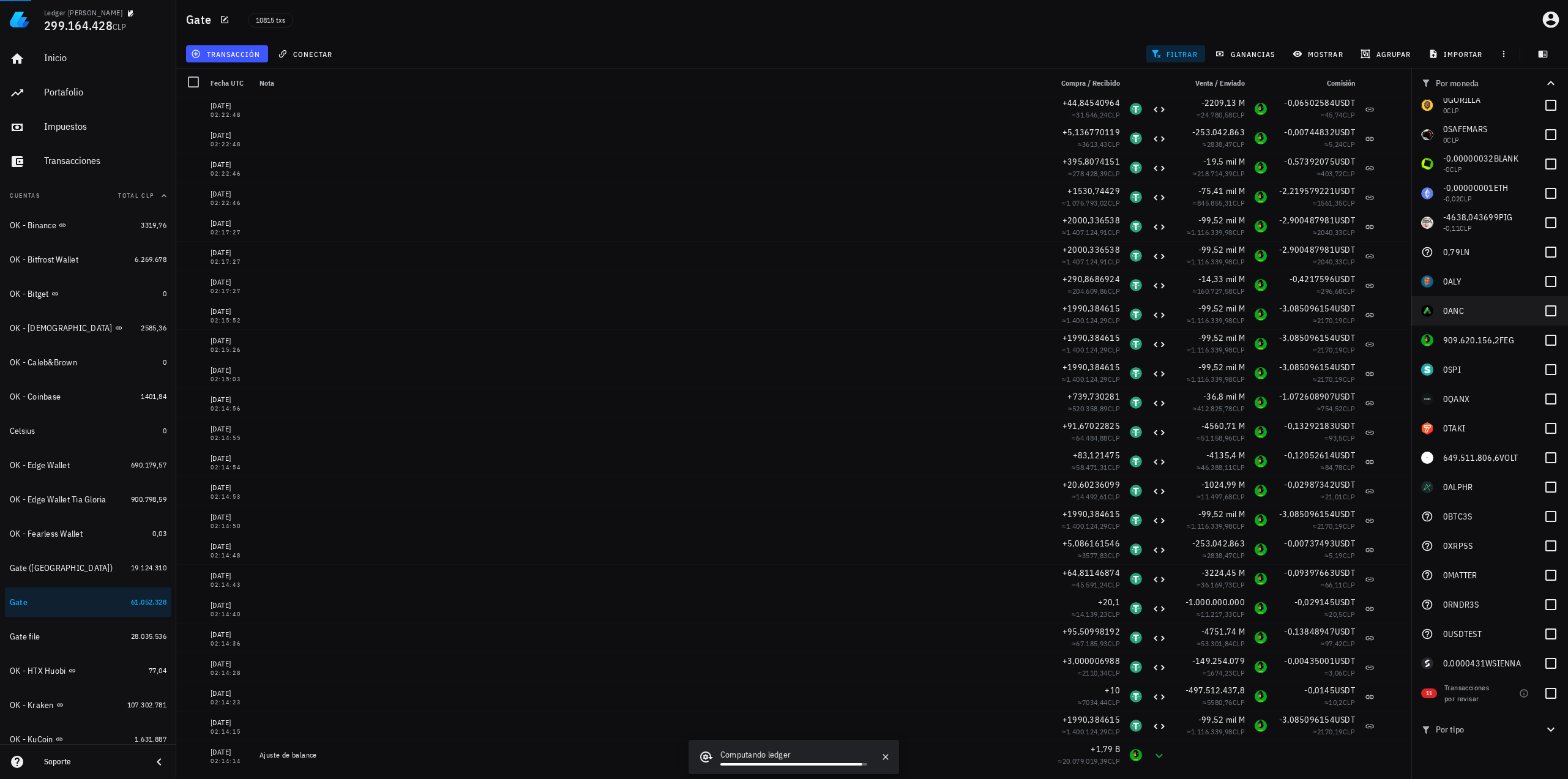
scroll to position [2046, 0]
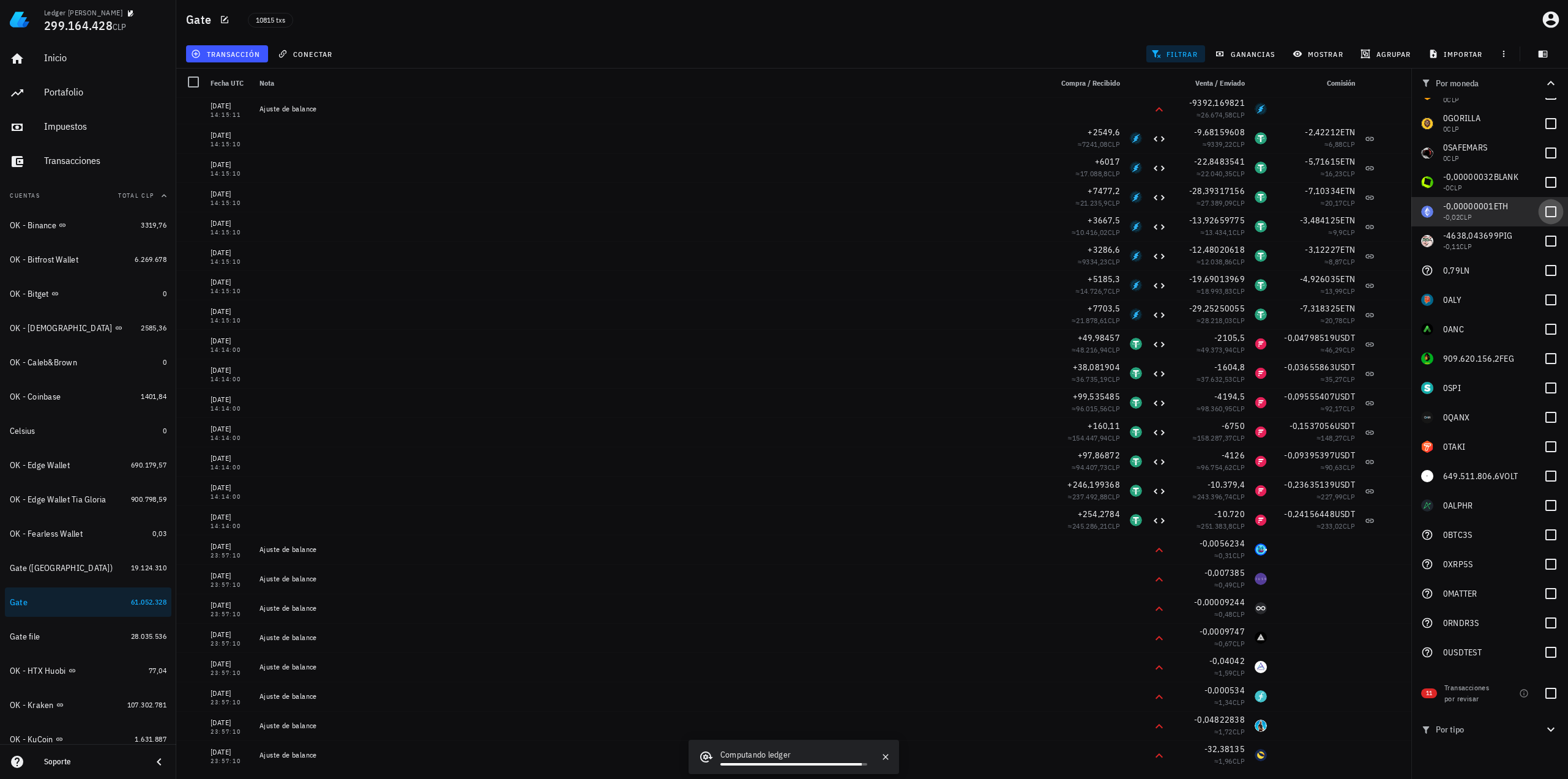
click at [1542, 204] on div at bounding box center [1550, 211] width 21 height 21
checkbox input "true"
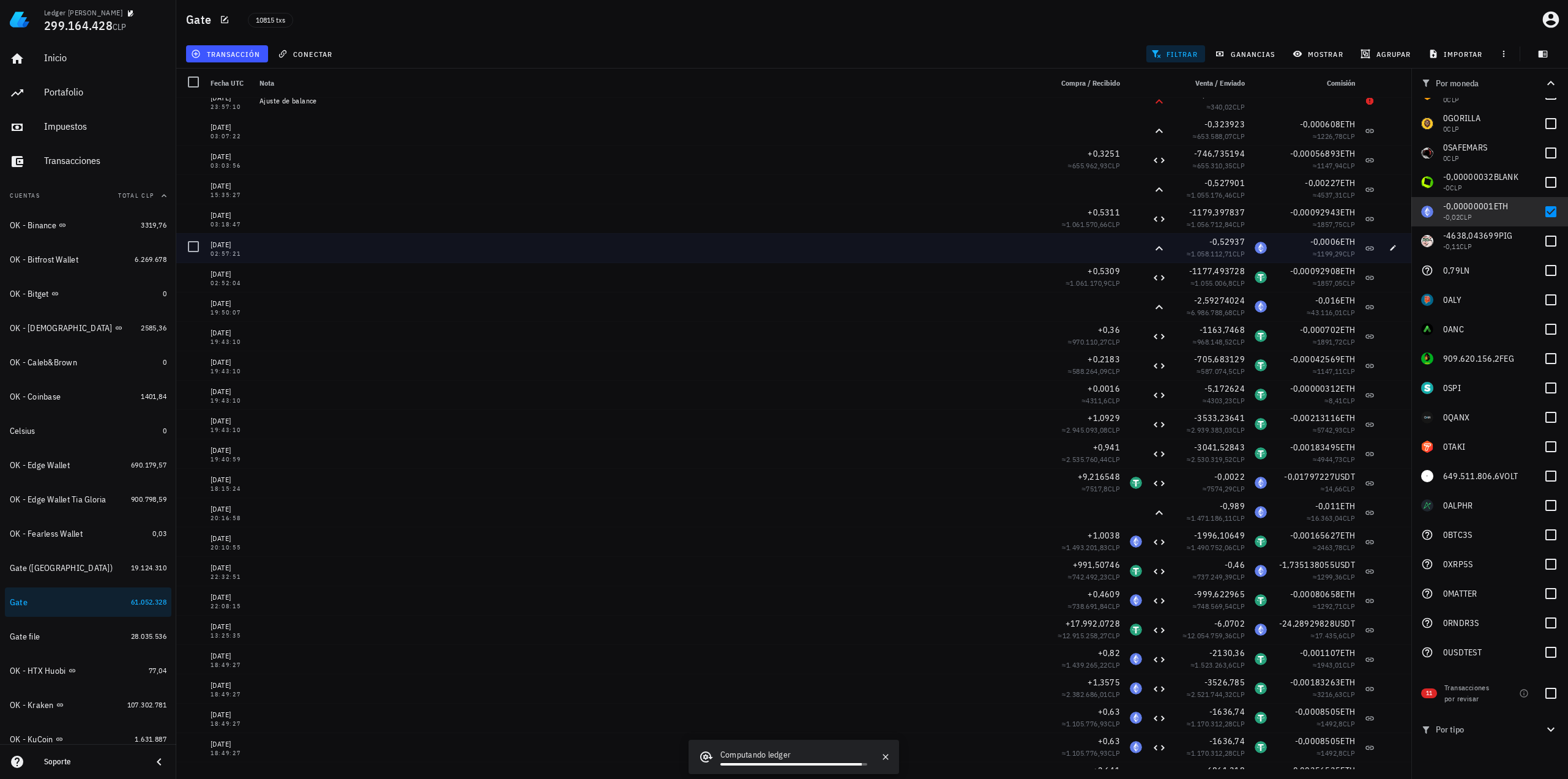
scroll to position [0, 0]
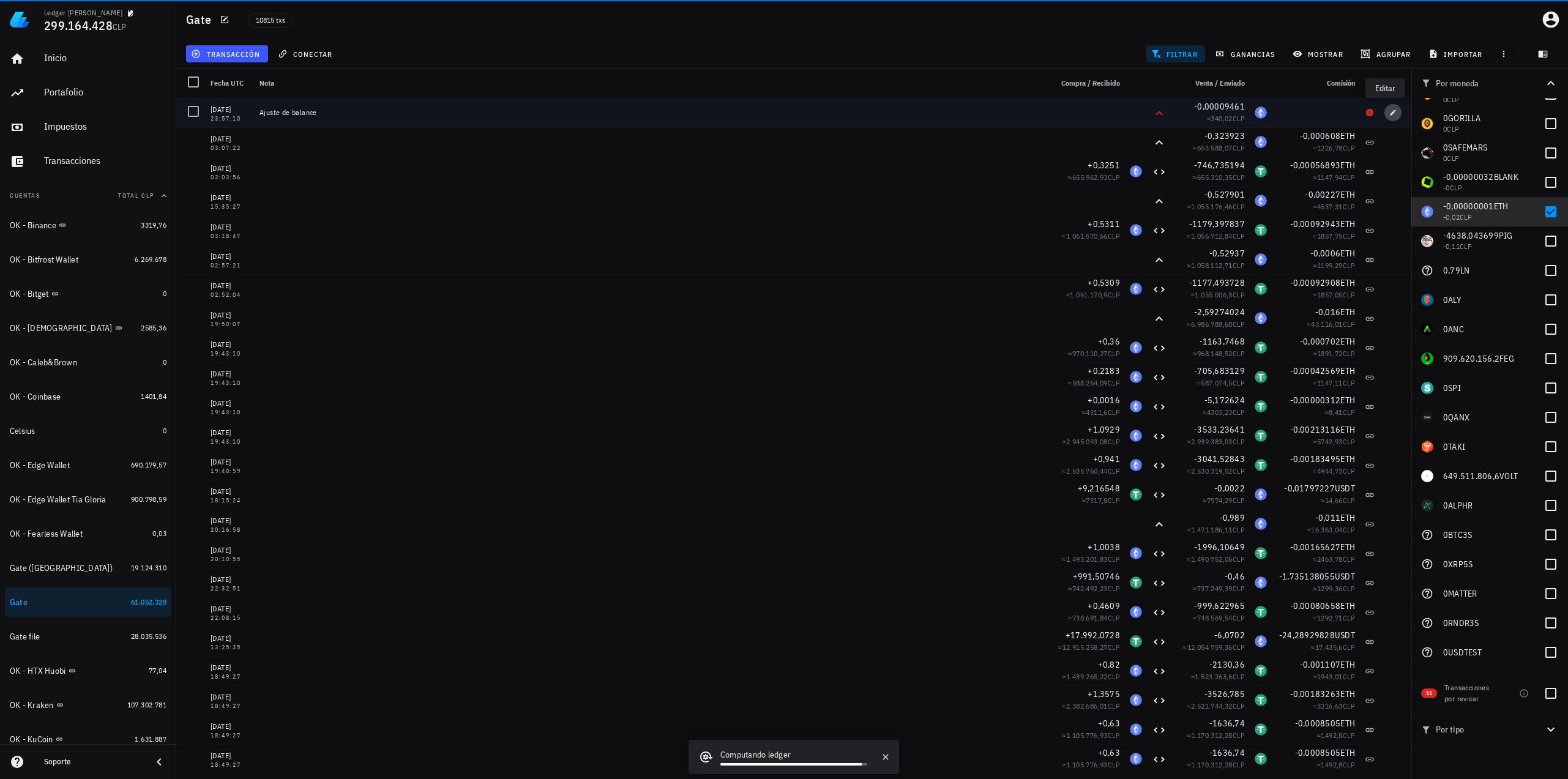
click at [1390, 112] on icon "button" at bounding box center [1393, 112] width 6 height 6
type input "[DATE]"
type input "23:57:10"
type input "0,00009461"
type input "ETH"
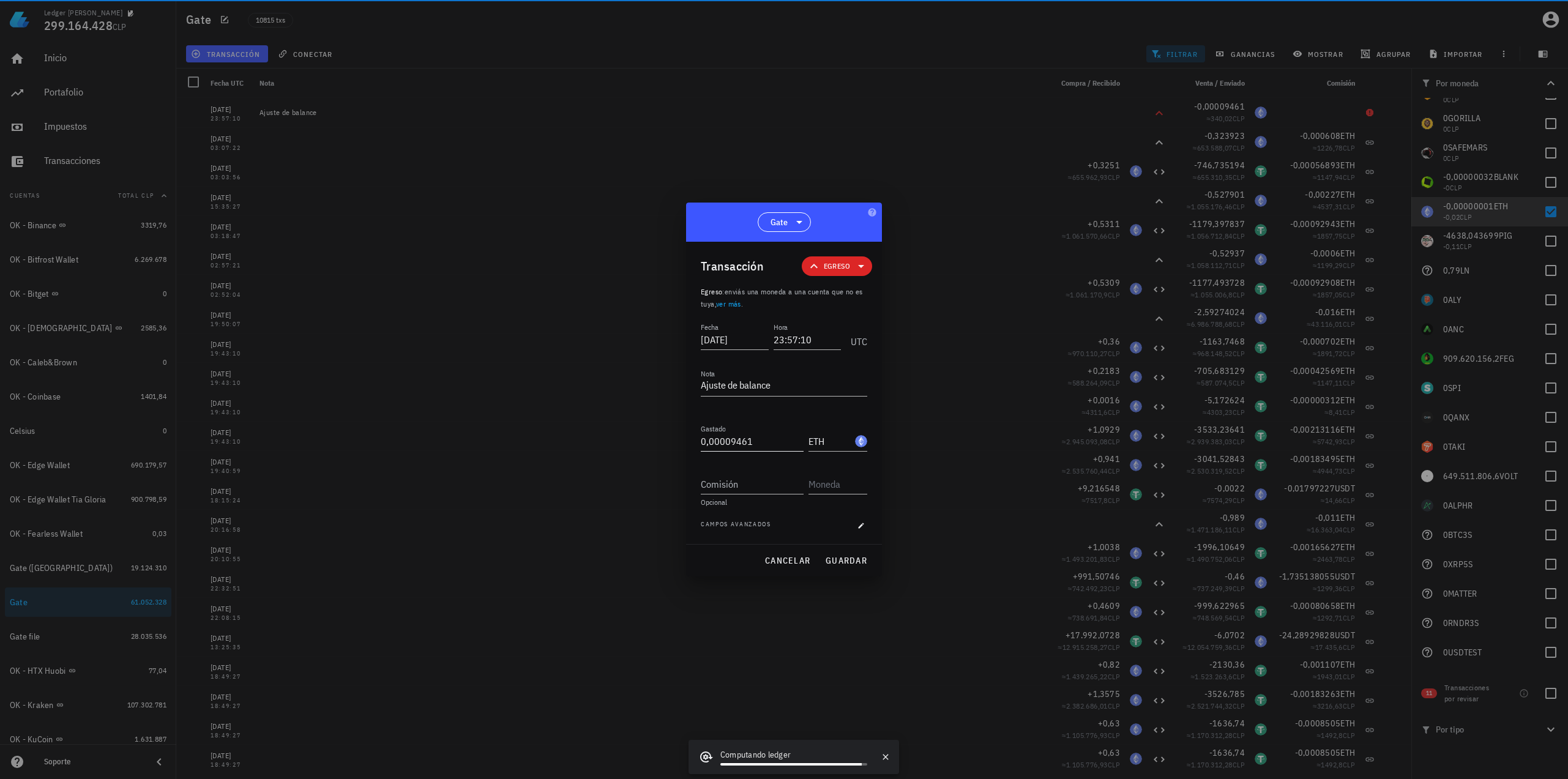
click at [759, 451] on div "Gastado 0,00009461" at bounding box center [752, 441] width 103 height 20
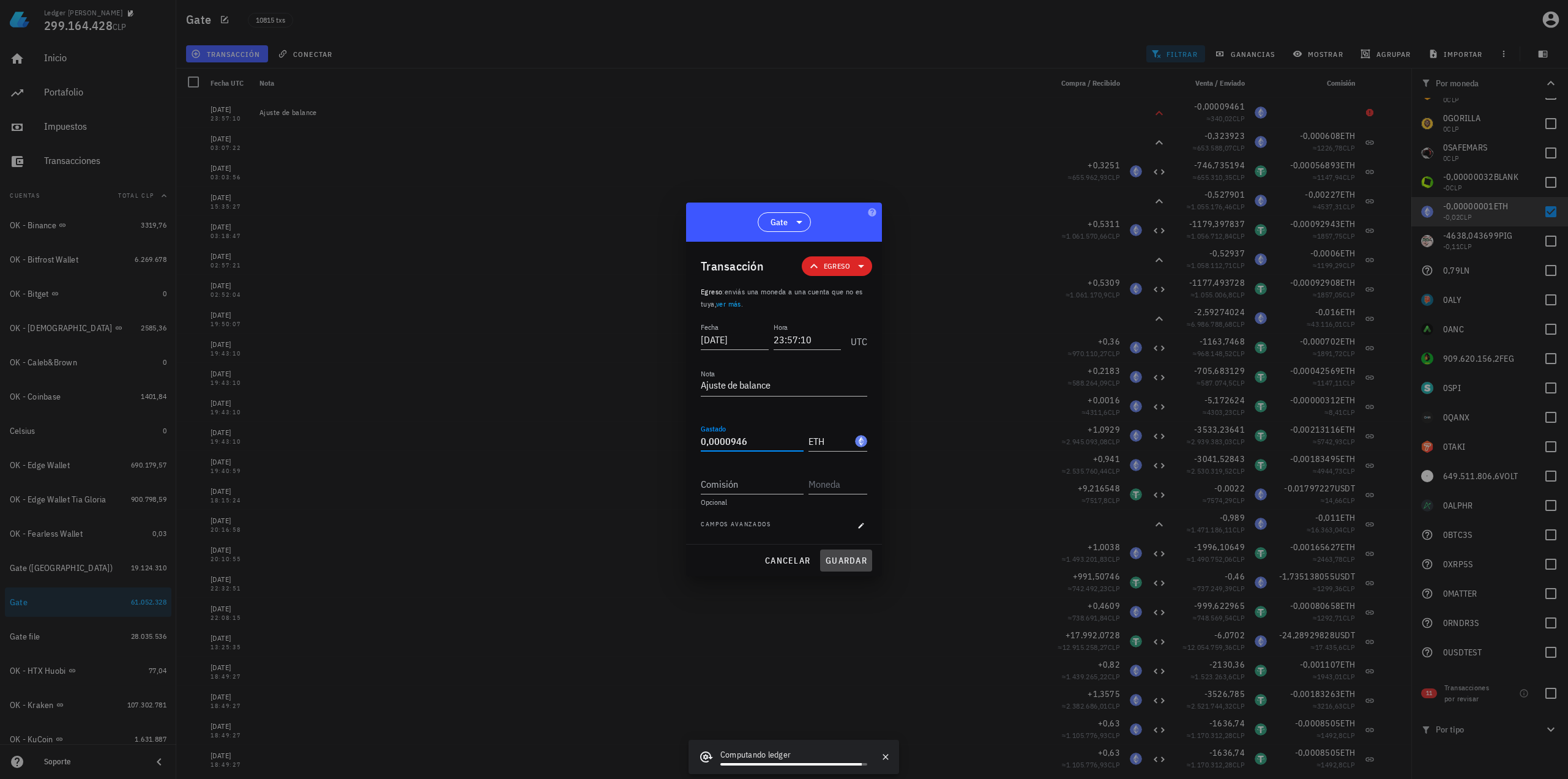
click at [829, 566] on button "guardar" at bounding box center [846, 561] width 52 height 22
type input "0,00009461"
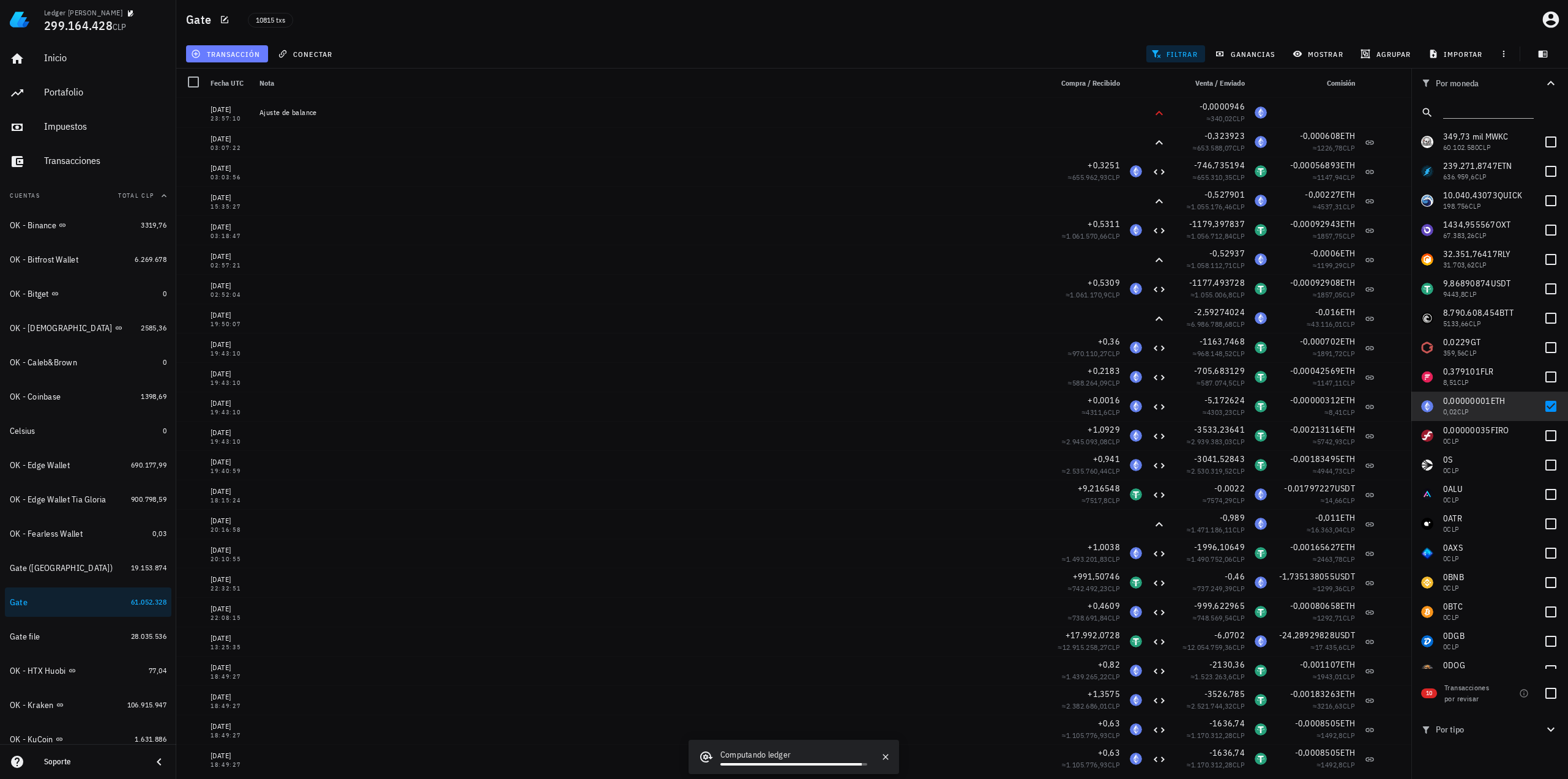
click at [255, 52] on span "transacción" at bounding box center [227, 53] width 67 height 10
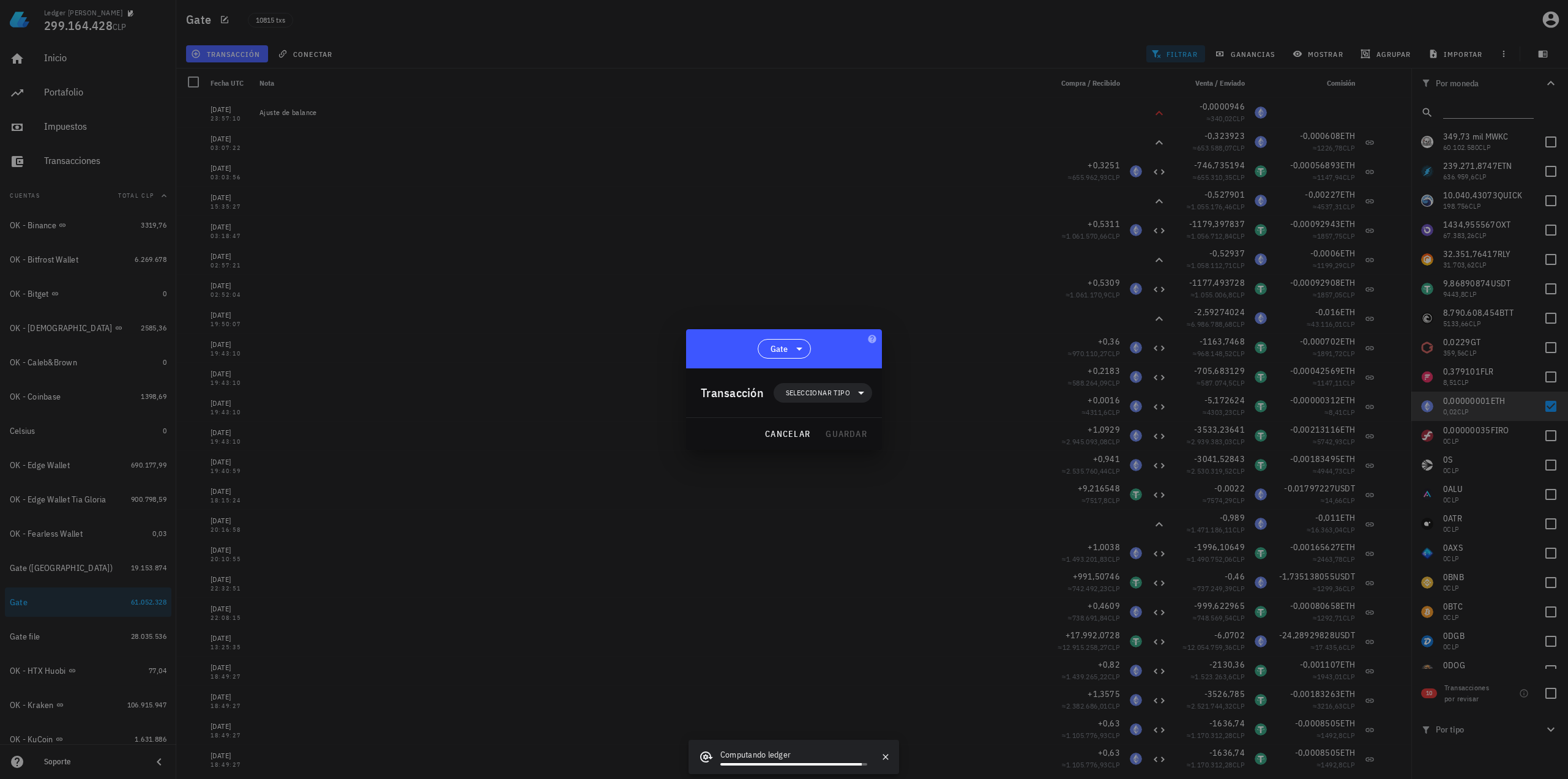
click at [866, 402] on div "Transacción Seleccionar tipo" at bounding box center [787, 392] width 171 height 49
click at [860, 395] on icon at bounding box center [861, 392] width 15 height 15
click at [831, 472] on div "Egreso" at bounding box center [829, 471] width 48 height 10
click at [940, 654] on div "Otro egreso" at bounding box center [945, 648] width 114 height 25
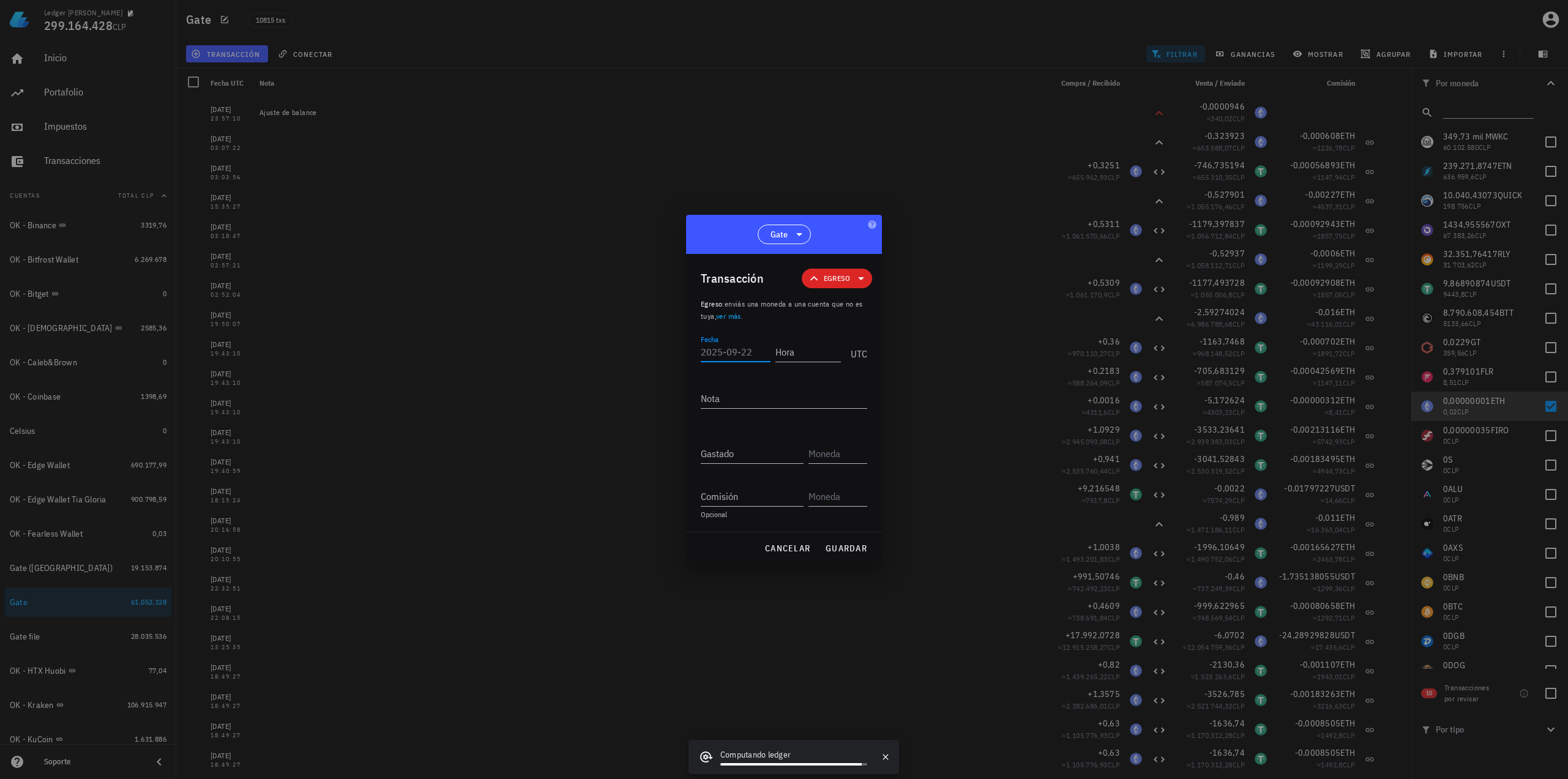
click at [740, 349] on input "Fecha" at bounding box center [736, 352] width 70 height 20
type input "[DATE]"
click at [782, 540] on button "cancelar" at bounding box center [787, 548] width 56 height 22
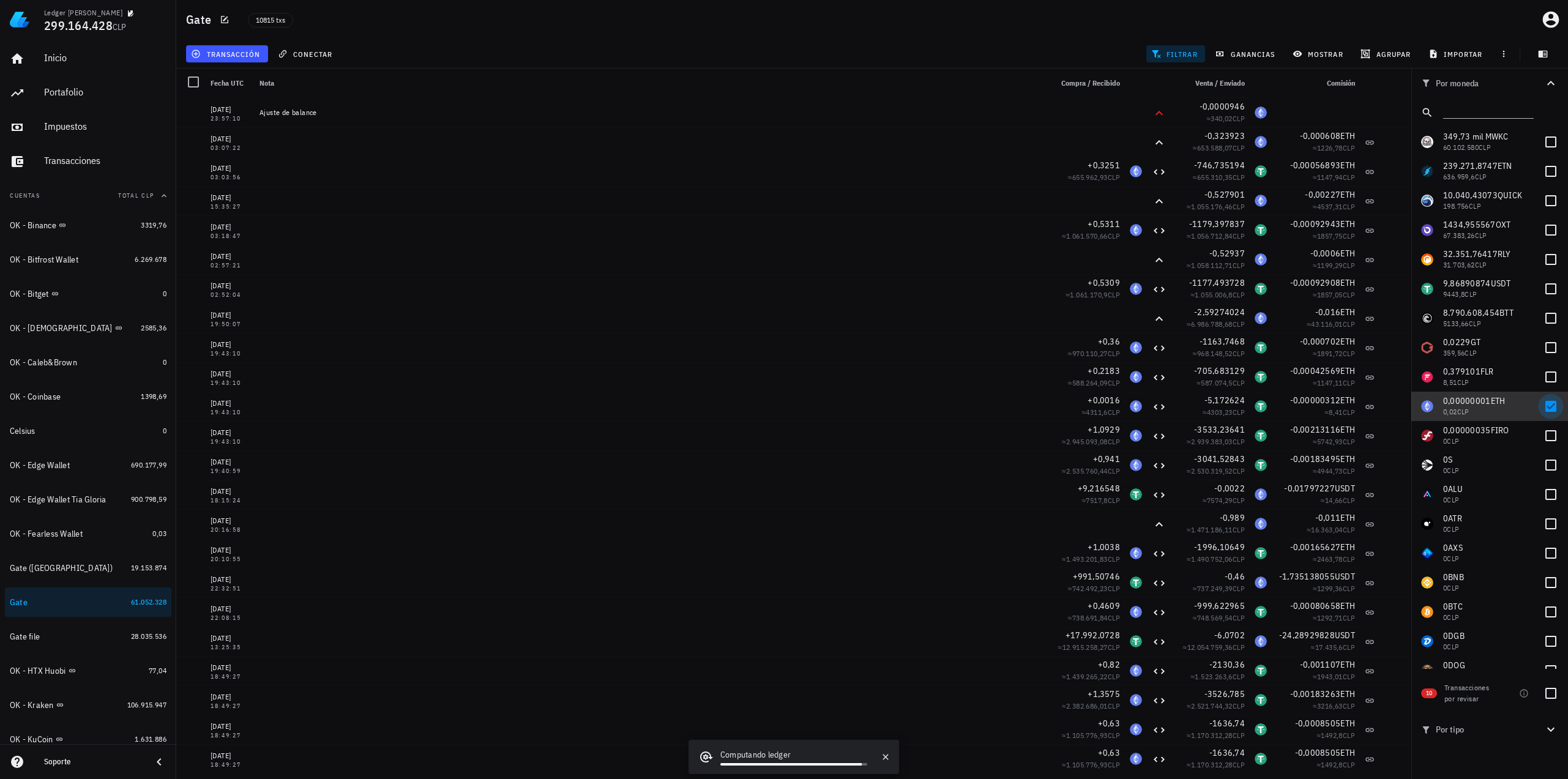
click at [1545, 402] on div at bounding box center [1550, 406] width 21 height 21
checkbox input "false"
click at [1491, 112] on input "text" at bounding box center [1487, 110] width 88 height 16
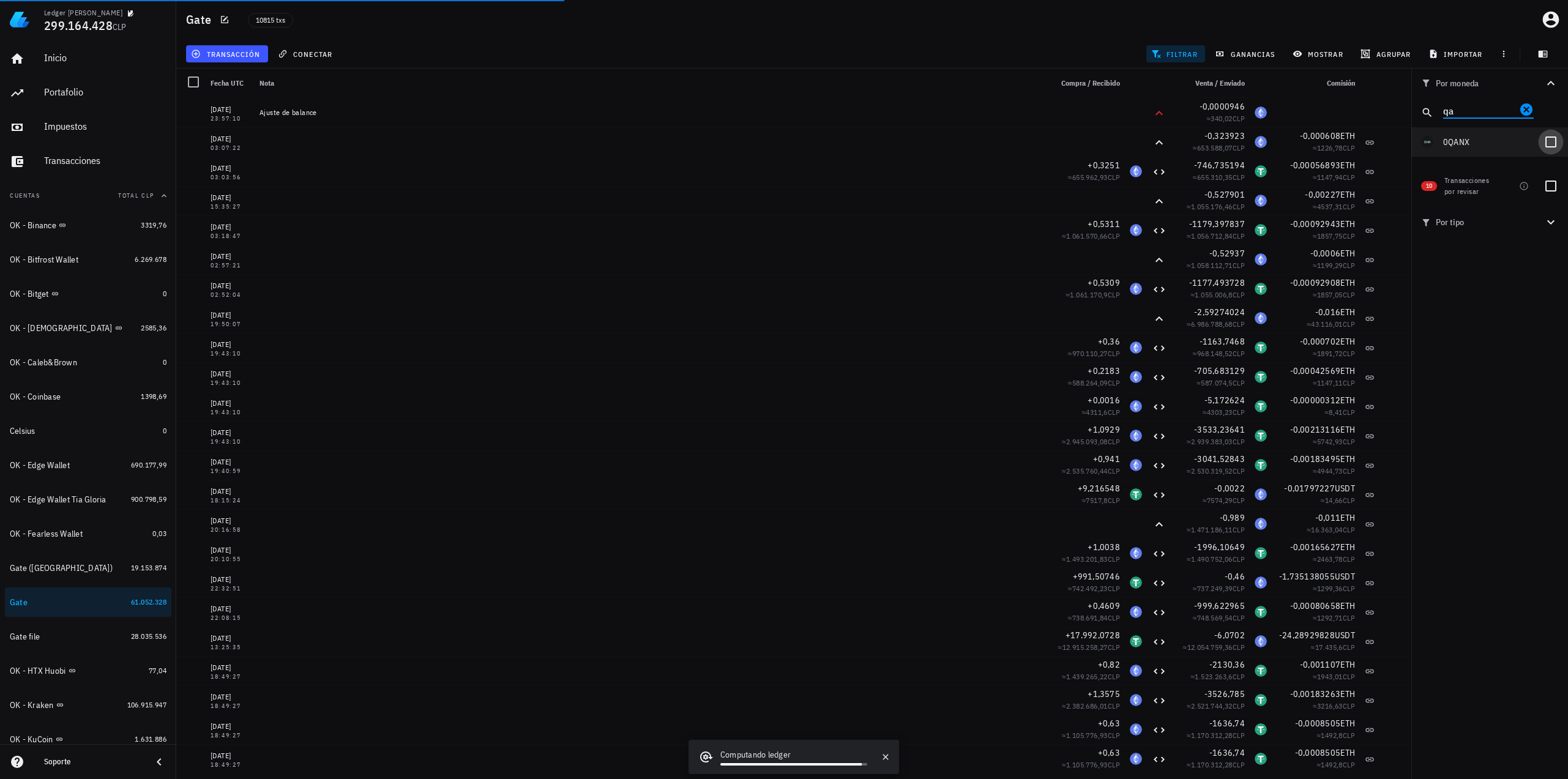
type input "qa"
click at [1549, 144] on div at bounding box center [1550, 142] width 21 height 21
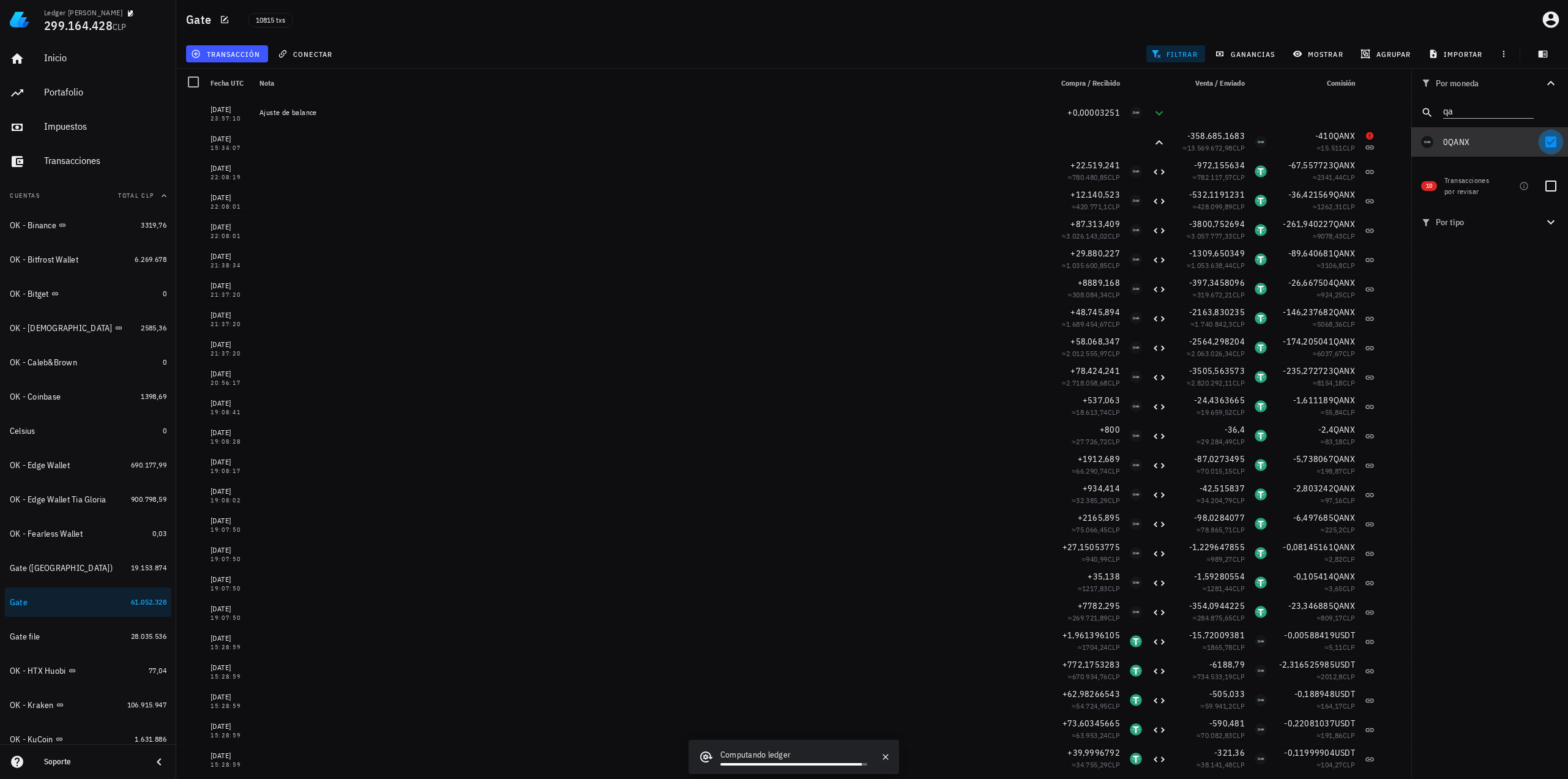
click at [1553, 144] on div at bounding box center [1550, 142] width 21 height 21
checkbox input "false"
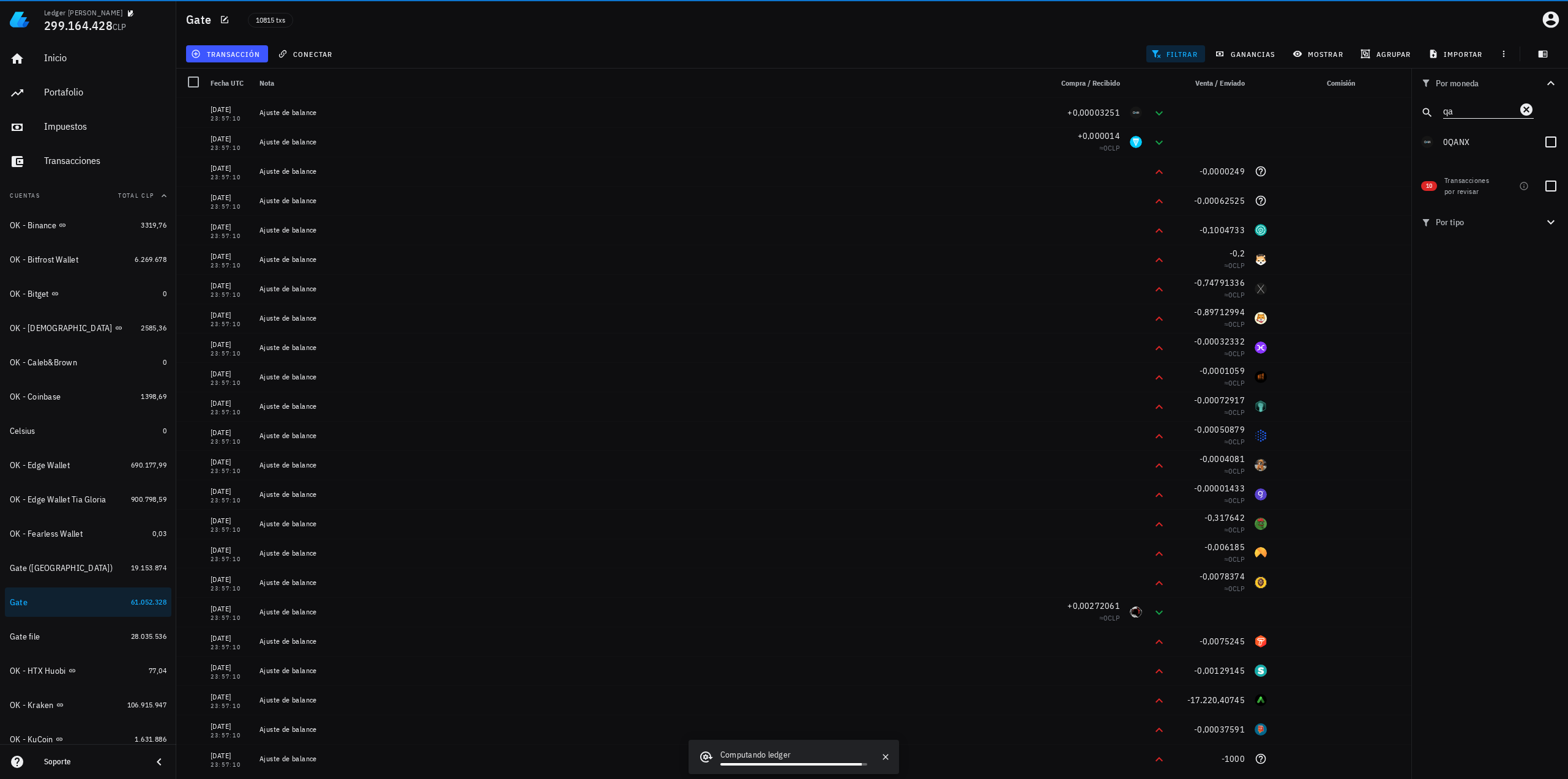
click at [1531, 110] on icon "Clear" at bounding box center [1526, 109] width 12 height 12
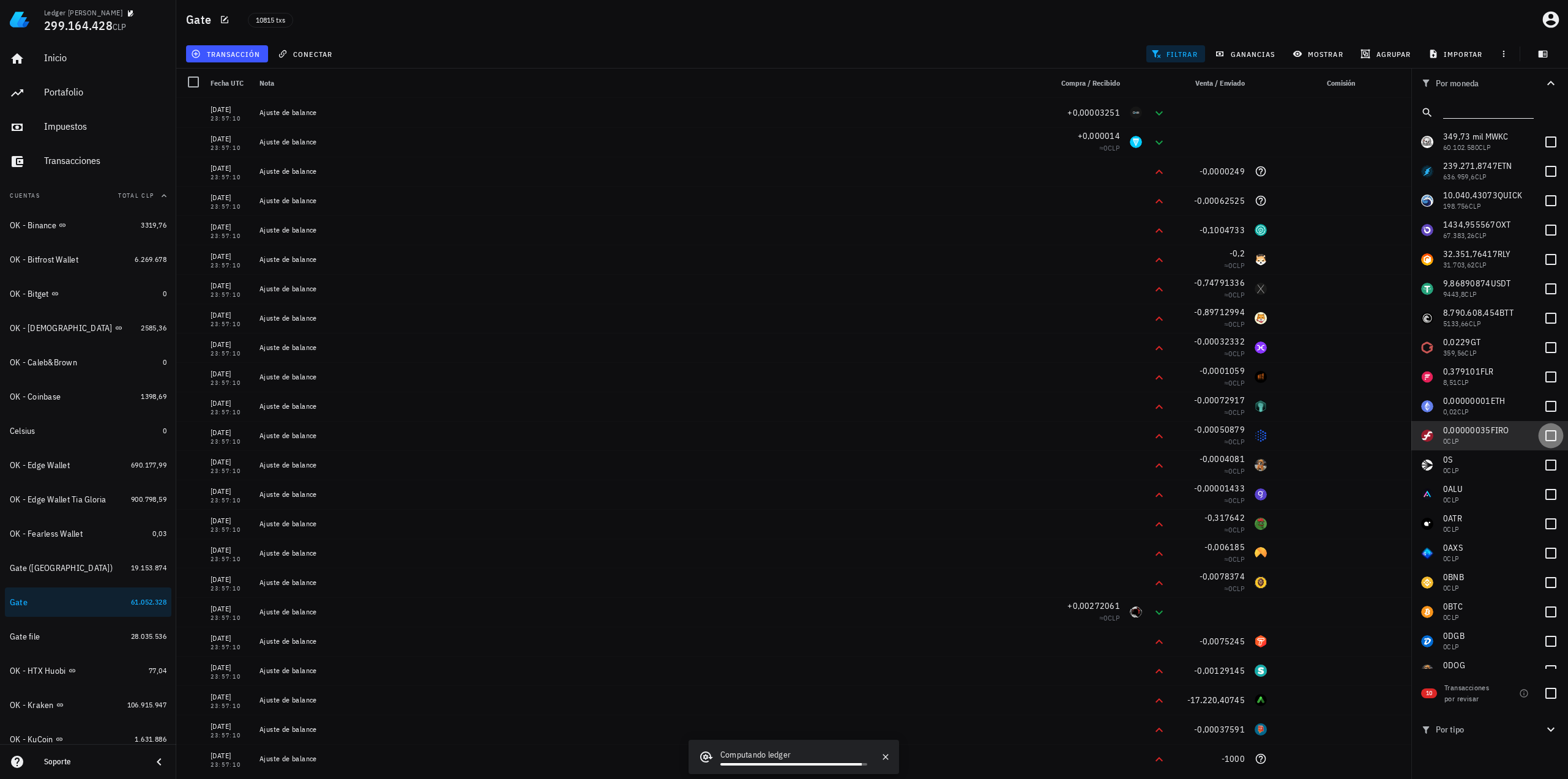
click at [1543, 439] on div at bounding box center [1550, 436] width 21 height 21
checkbox input "true"
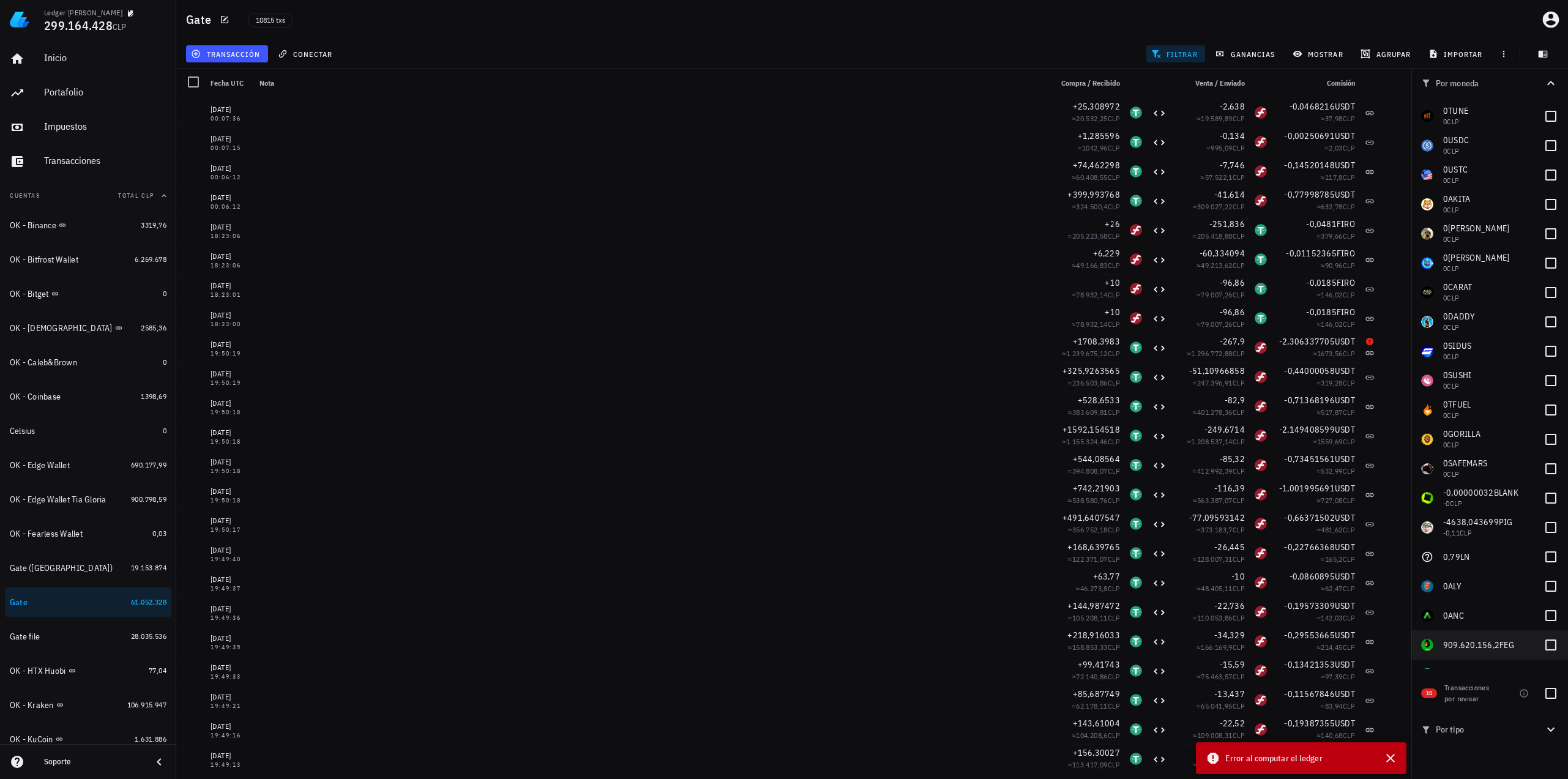
scroll to position [1740, 0]
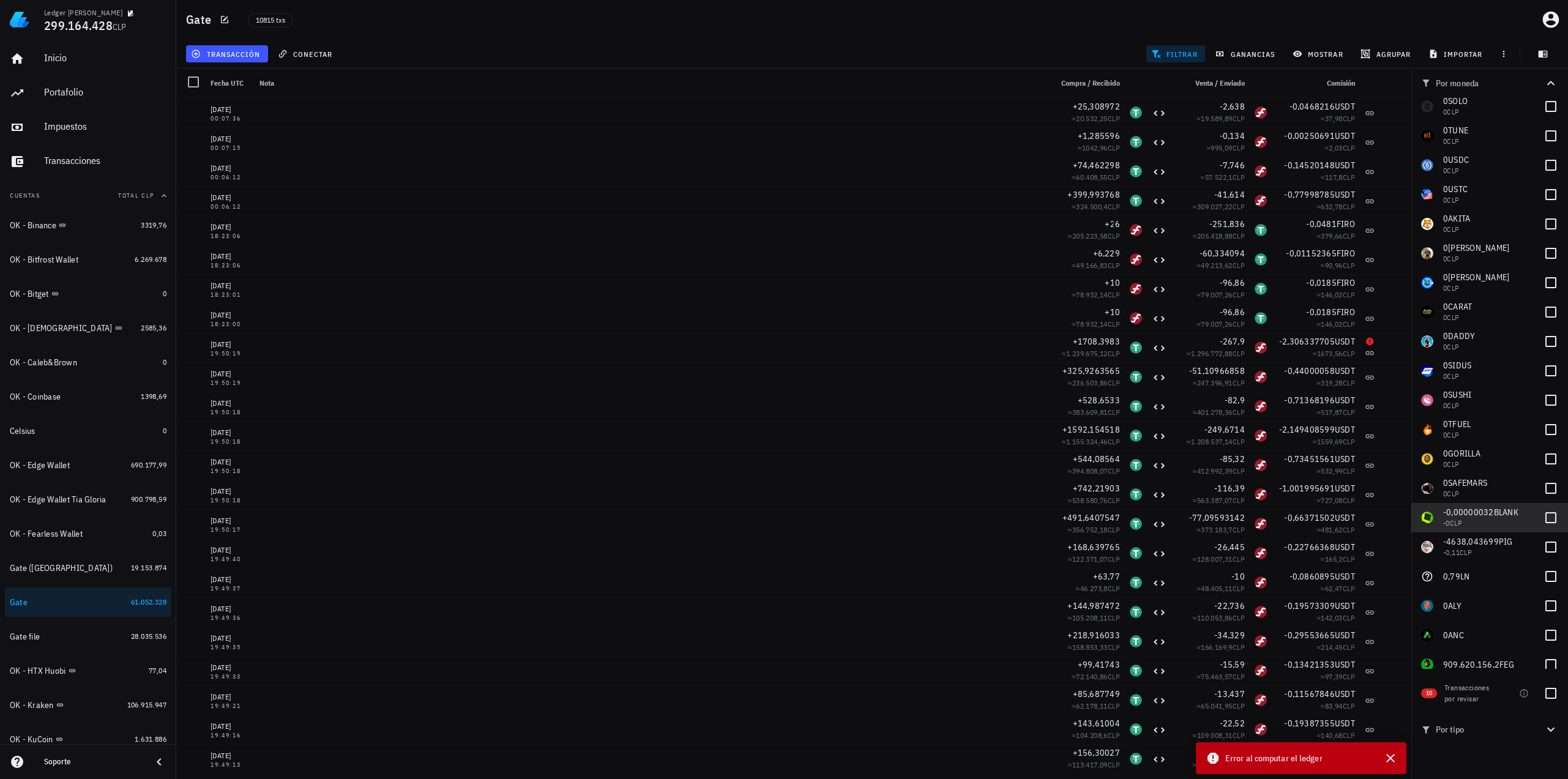
click at [1481, 514] on span "-0,00000032" at bounding box center [1468, 512] width 51 height 11
checkbox input "false"
copy span "-0,00000032"
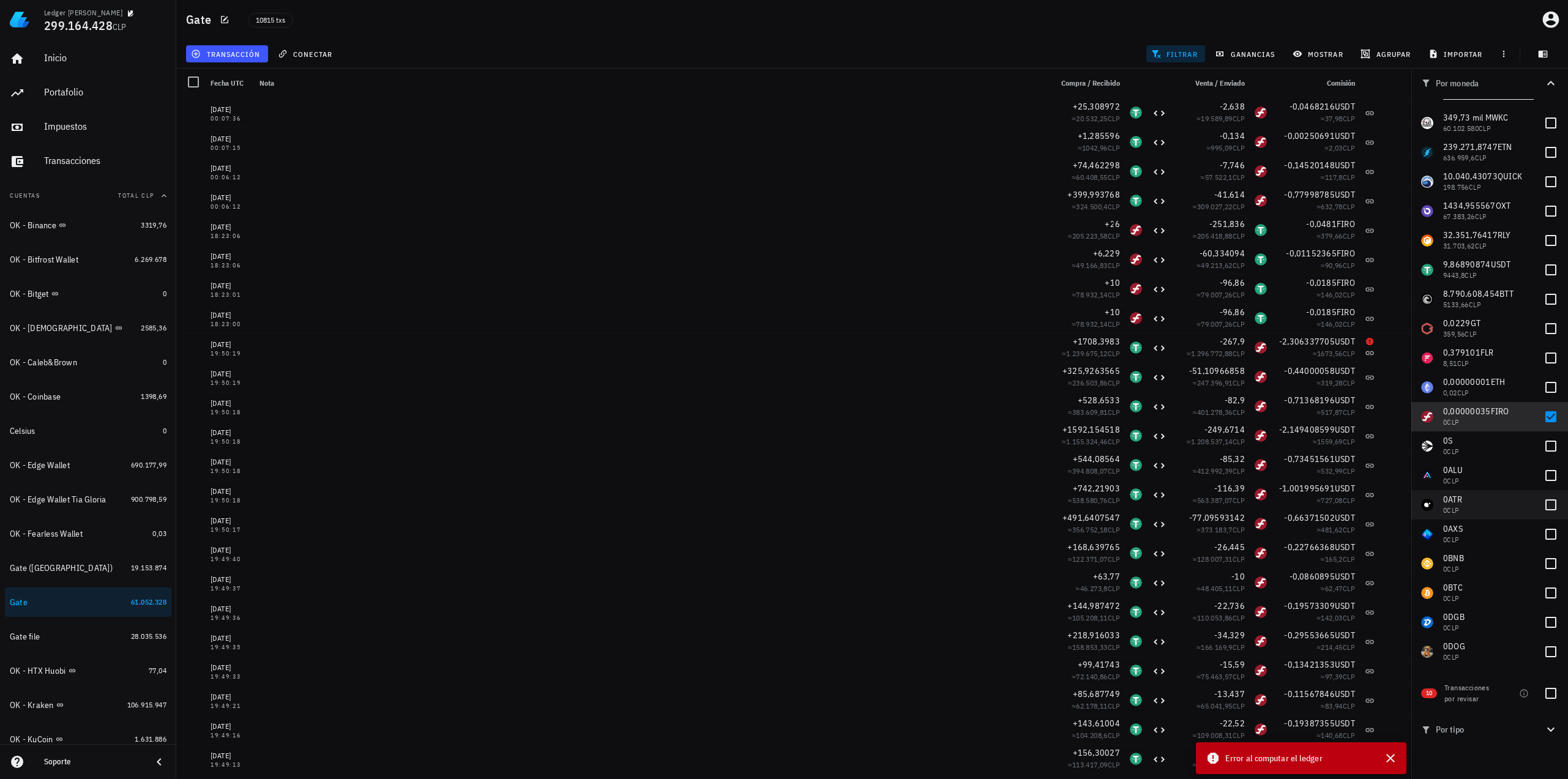
scroll to position [0, 0]
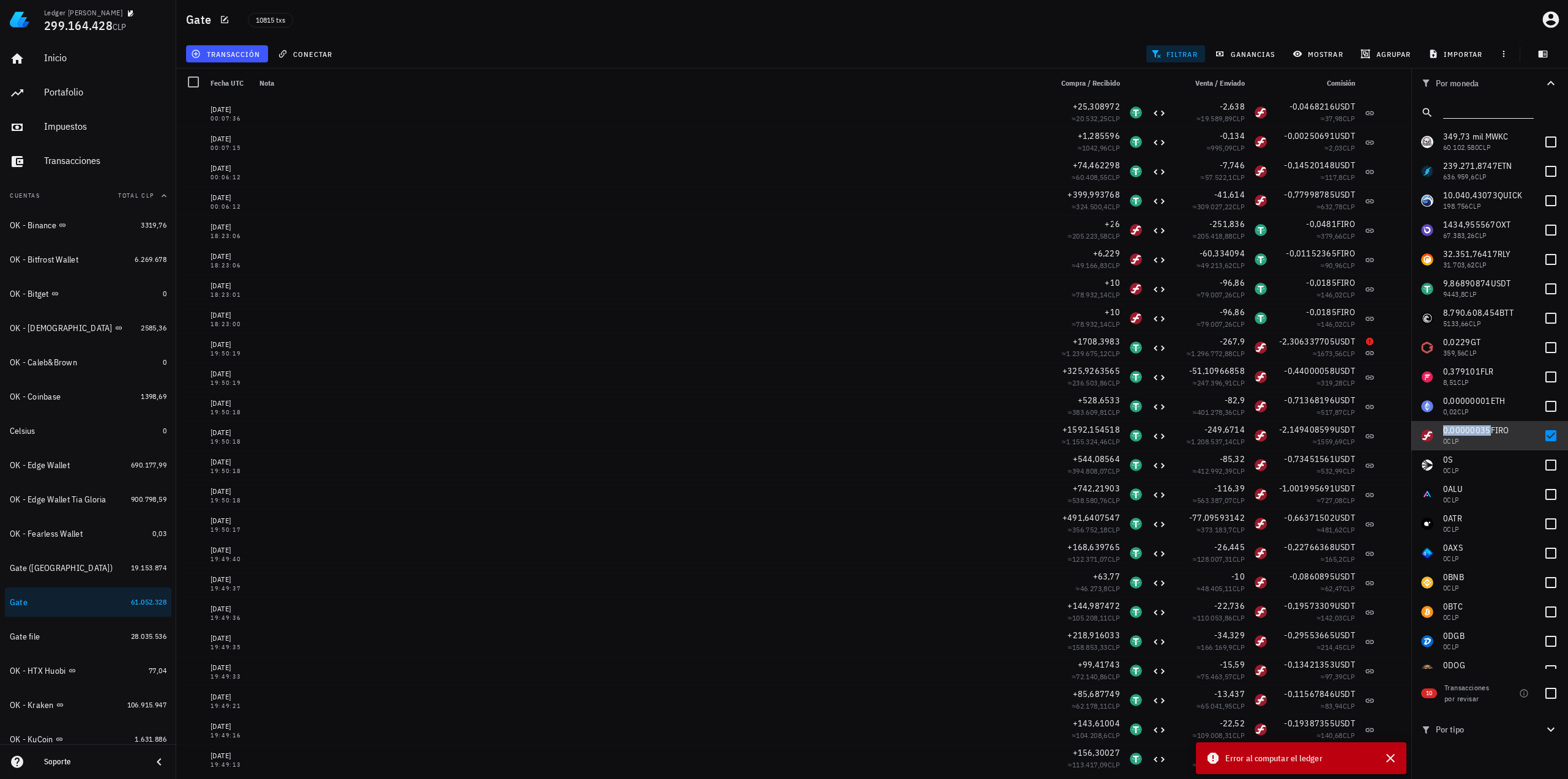
click at [1473, 430] on span "0,00000035" at bounding box center [1466, 430] width 48 height 11
click at [1474, 429] on span "0,00000035" at bounding box center [1466, 430] width 48 height 11
click at [1478, 432] on span "0,00000035" at bounding box center [1466, 430] width 48 height 11
checkbox input "true"
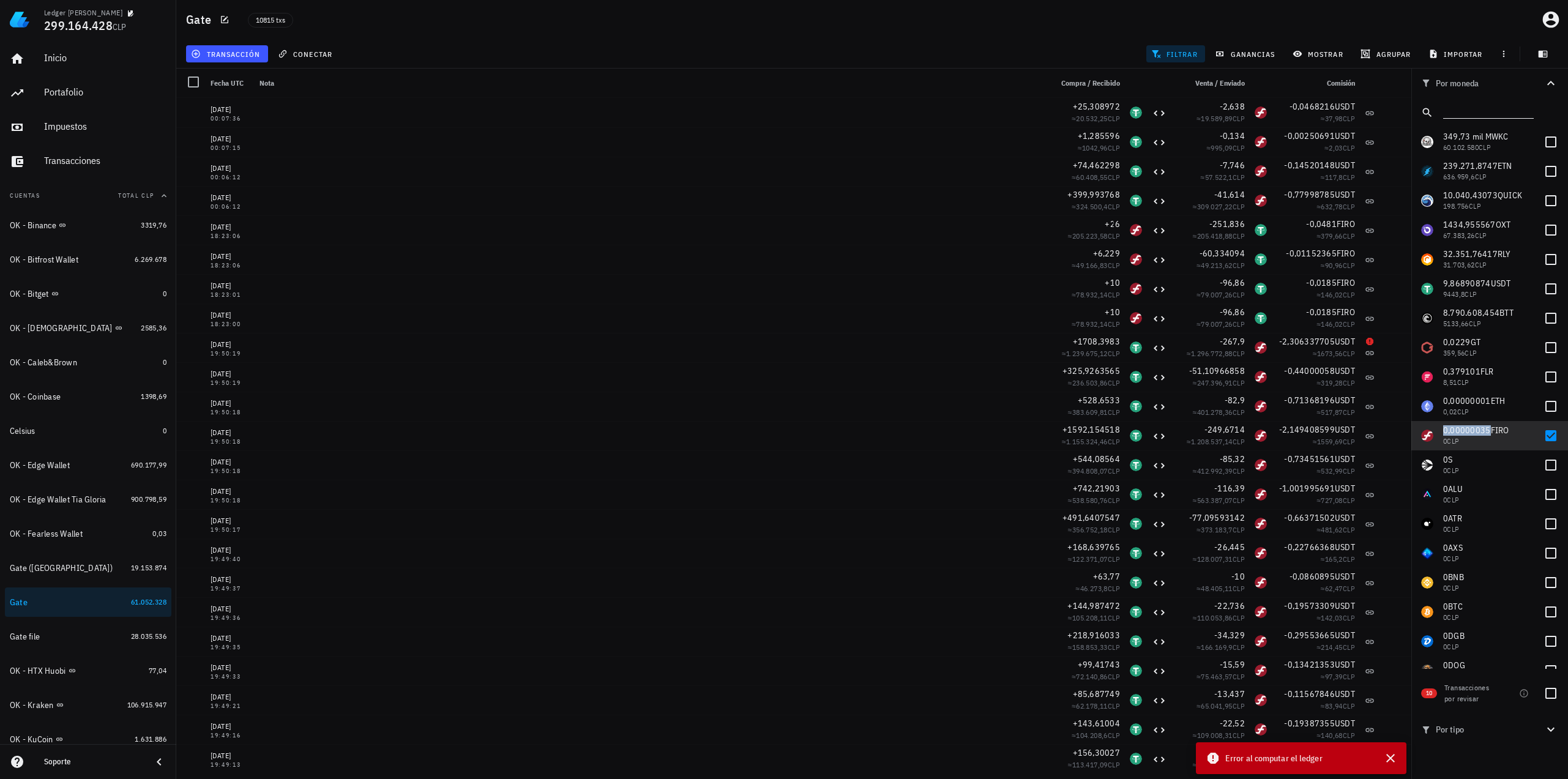
copy span "0,00000035"
click at [1465, 399] on span "0,00000001" at bounding box center [1466, 401] width 48 height 11
checkbox input "false"
copy span "0,00000001"
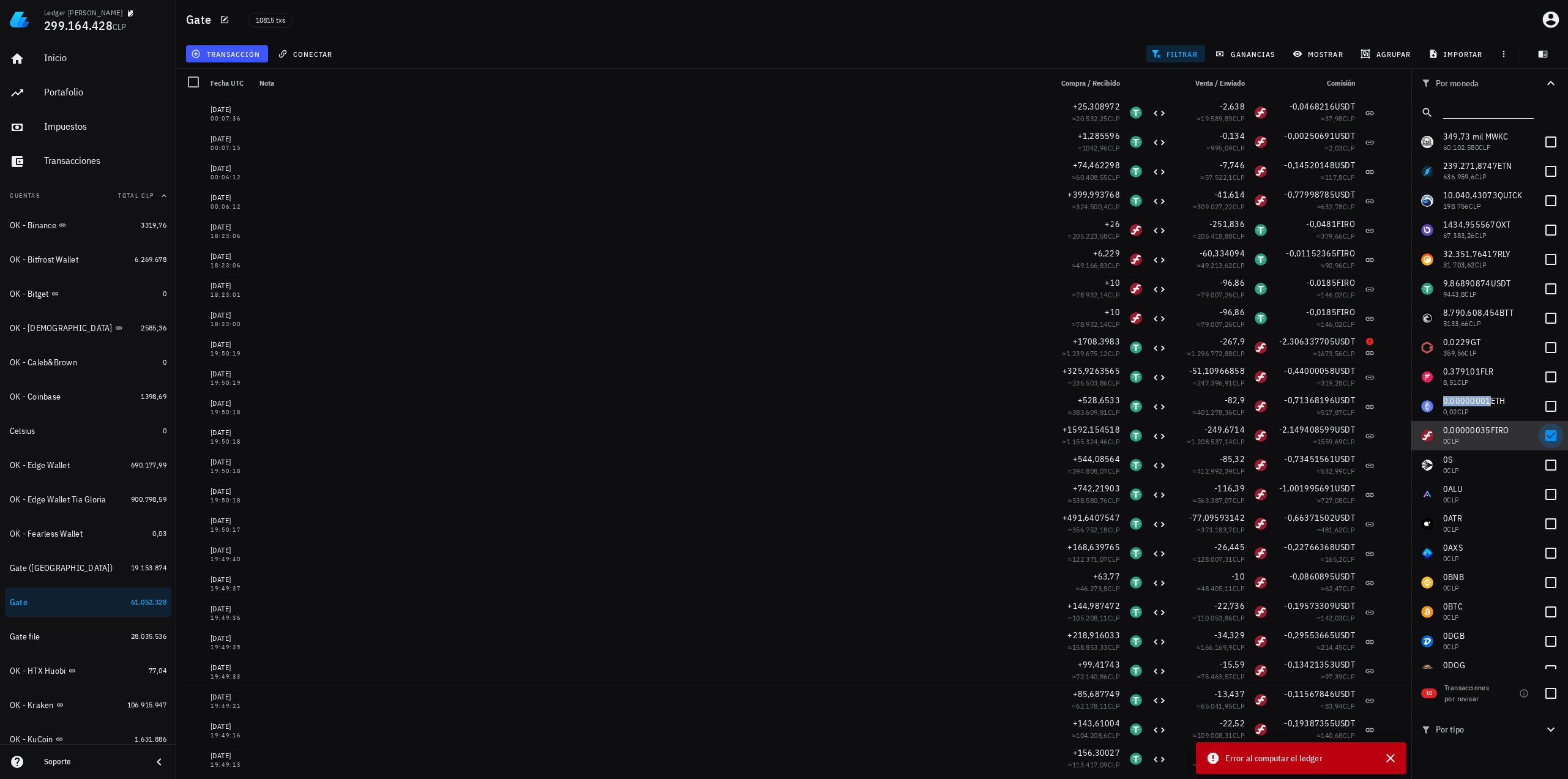
click at [1548, 434] on div at bounding box center [1550, 436] width 21 height 21
checkbox input "false"
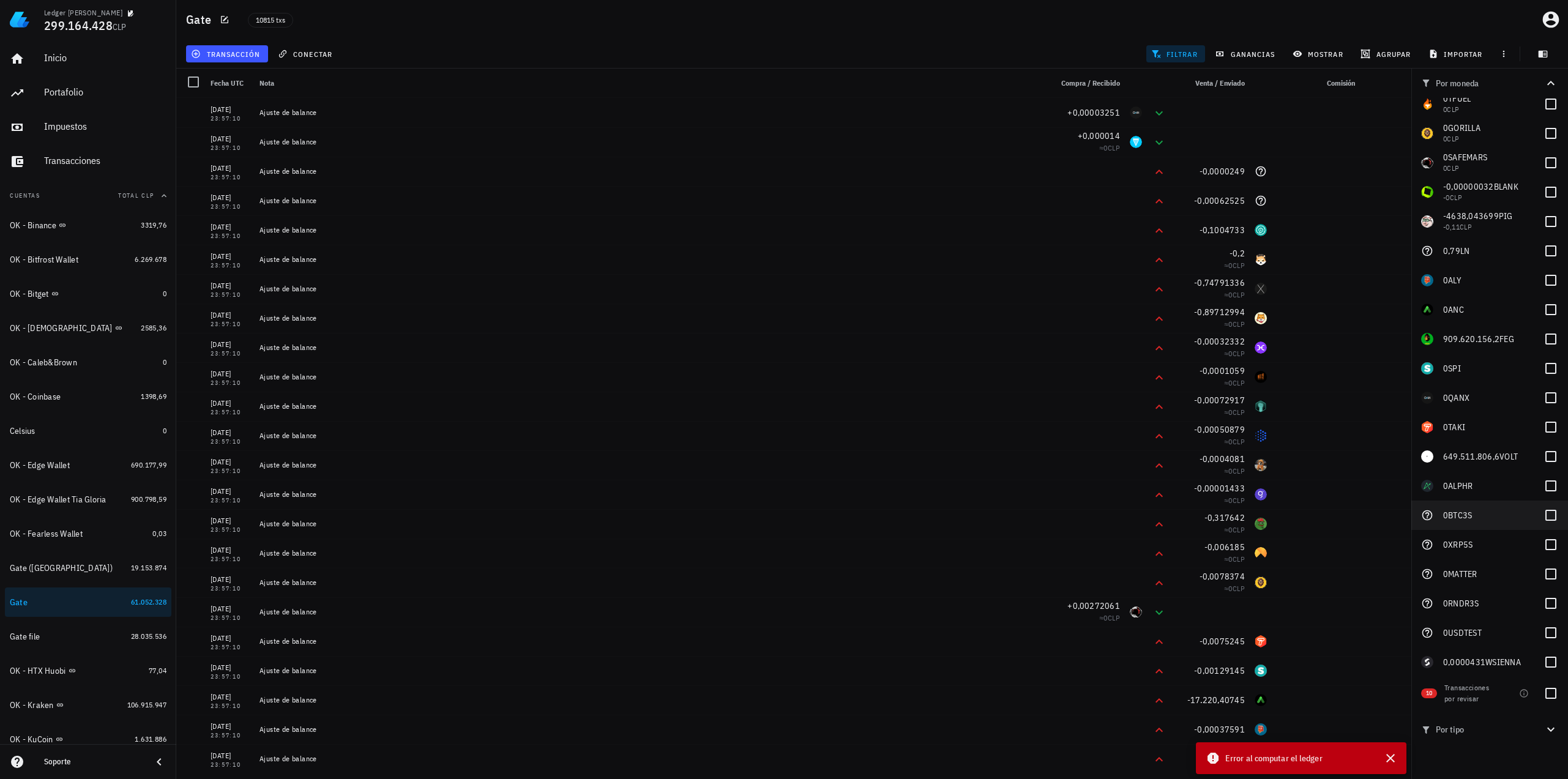
scroll to position [2046, 0]
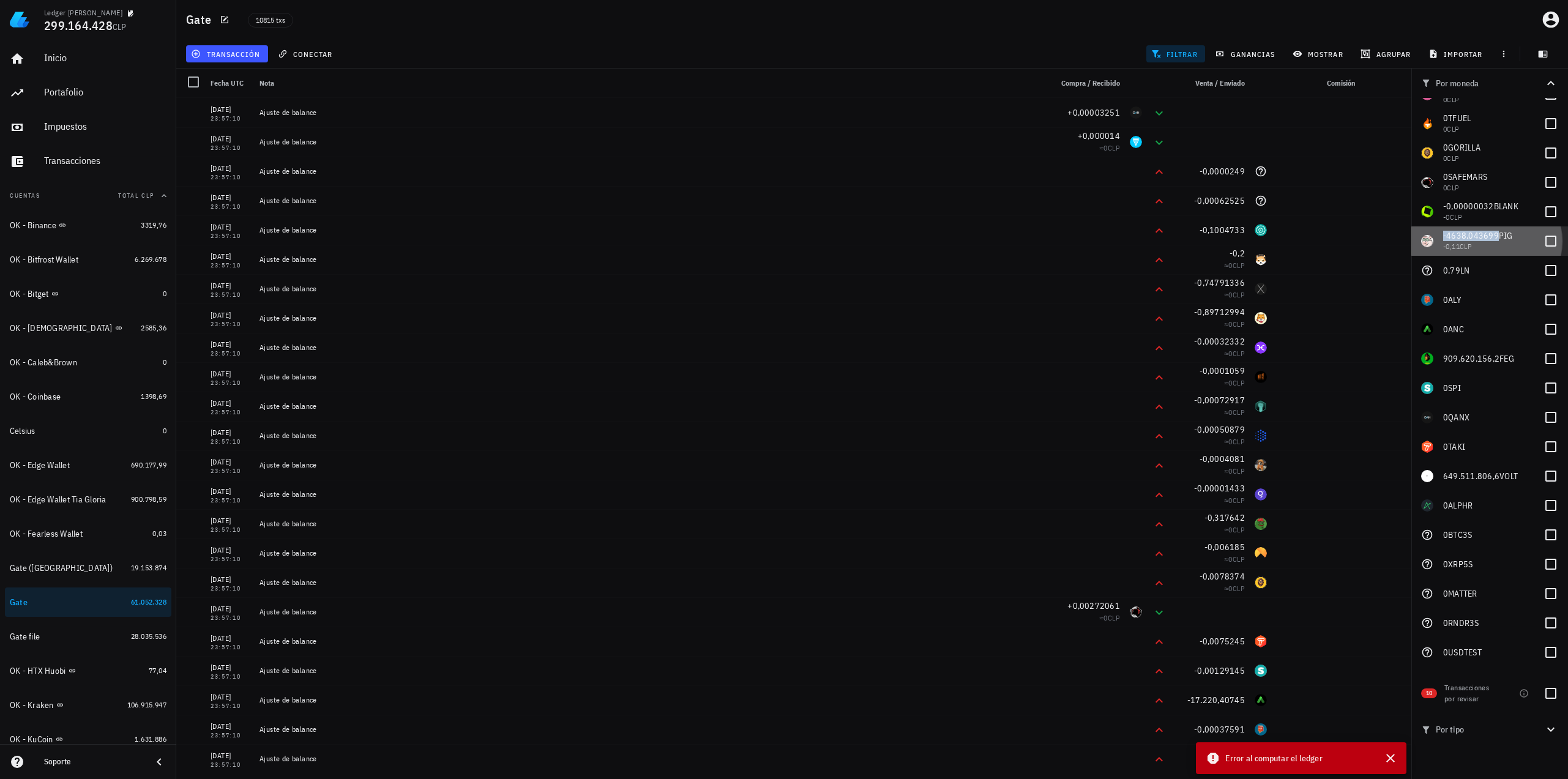
click at [1458, 235] on span "-4638,043699" at bounding box center [1471, 235] width 56 height 11
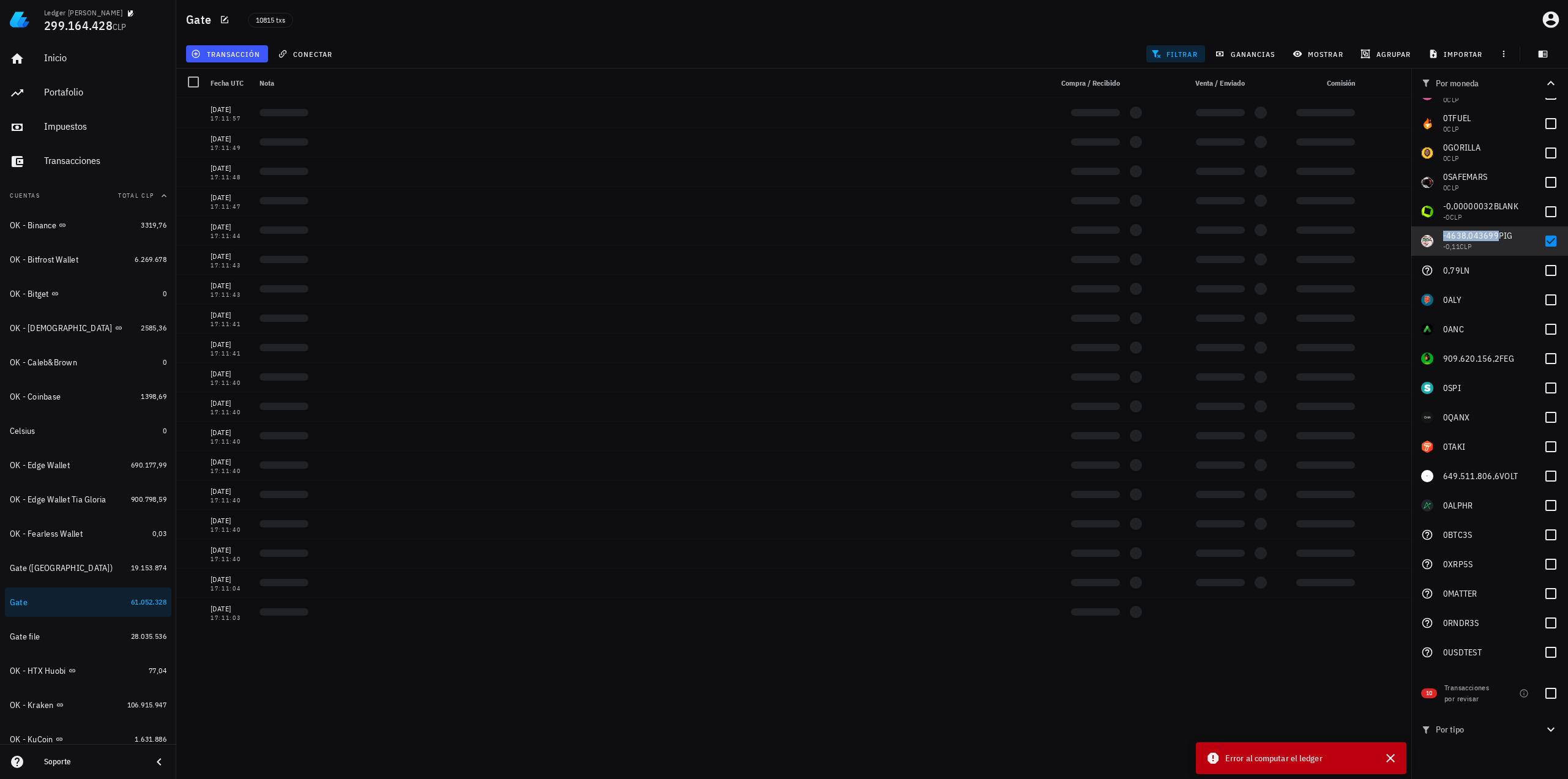
copy span "-4638,043699"
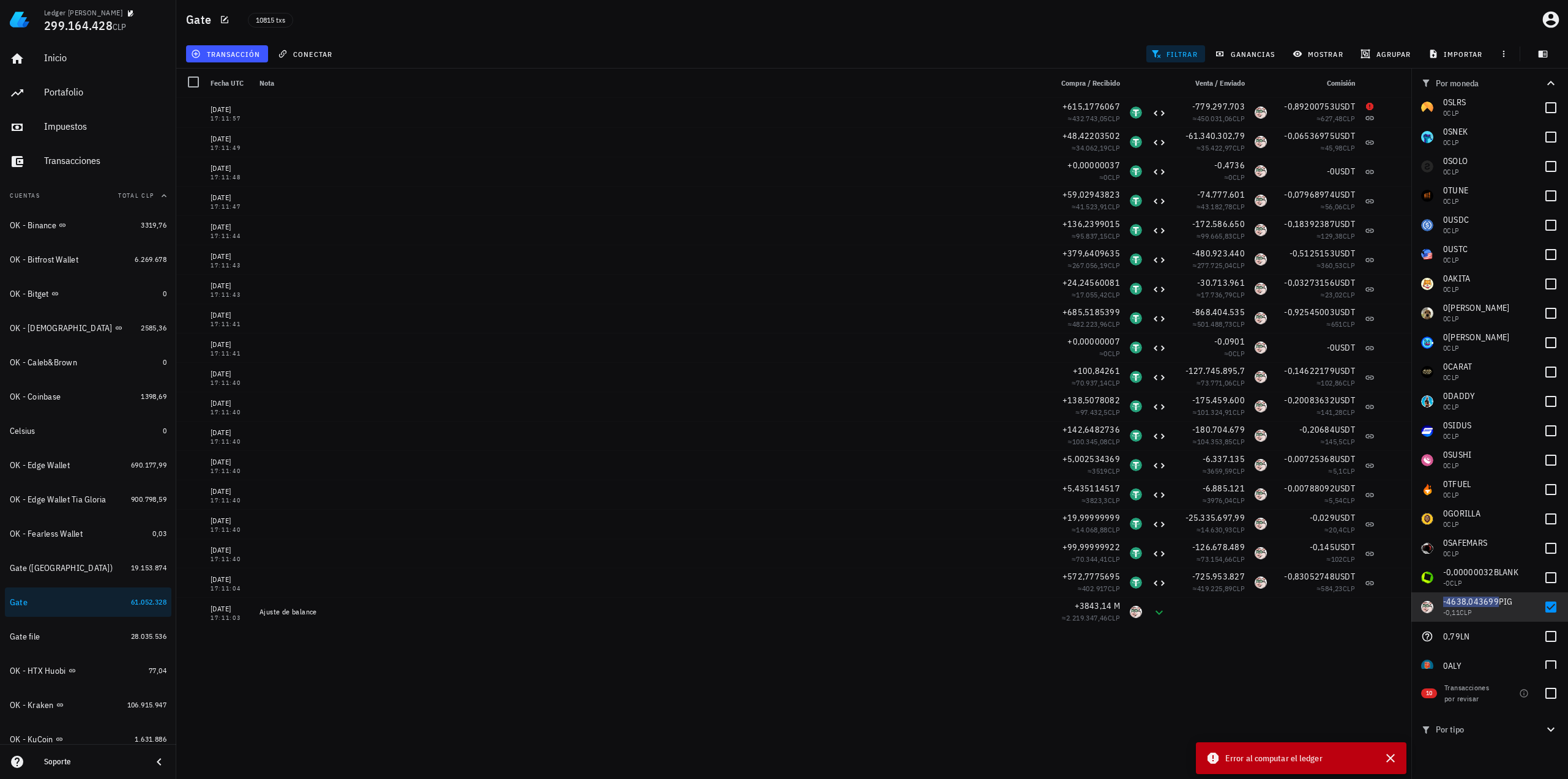
scroll to position [1678, 0]
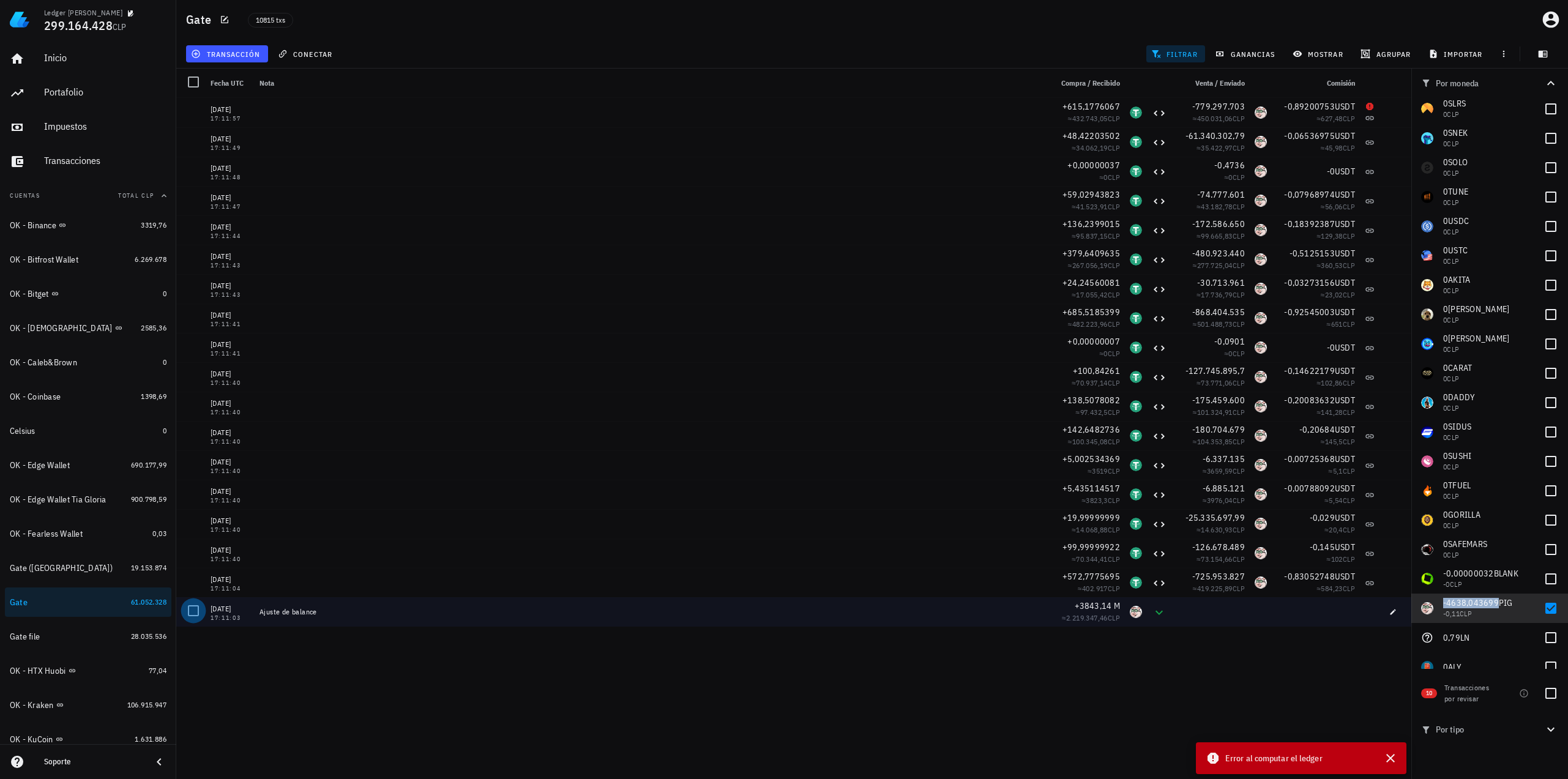
click at [189, 611] on div at bounding box center [193, 611] width 21 height 21
click at [1544, 608] on div at bounding box center [1550, 608] width 21 height 21
checkbox input "false"
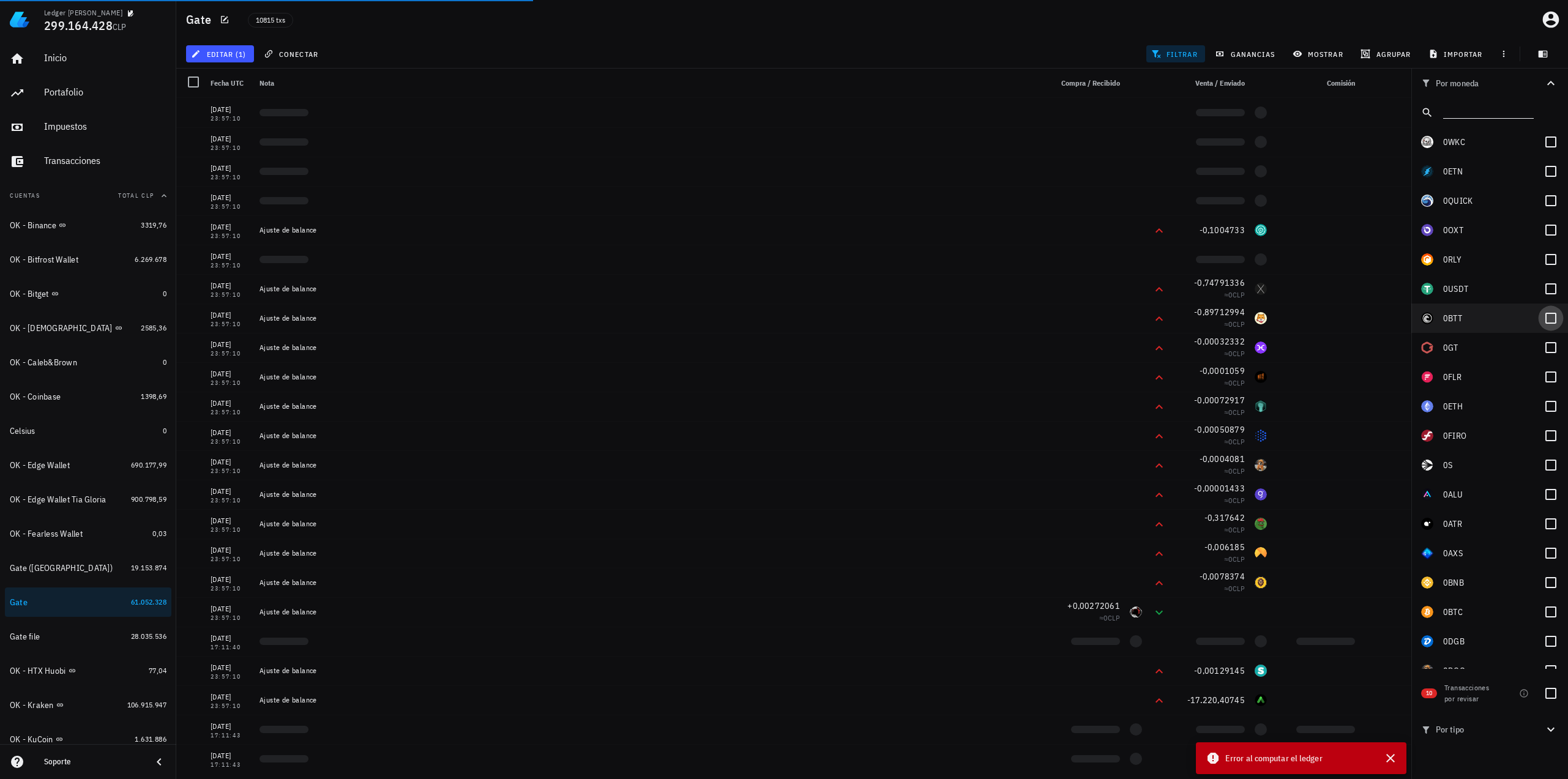
scroll to position [59, 0]
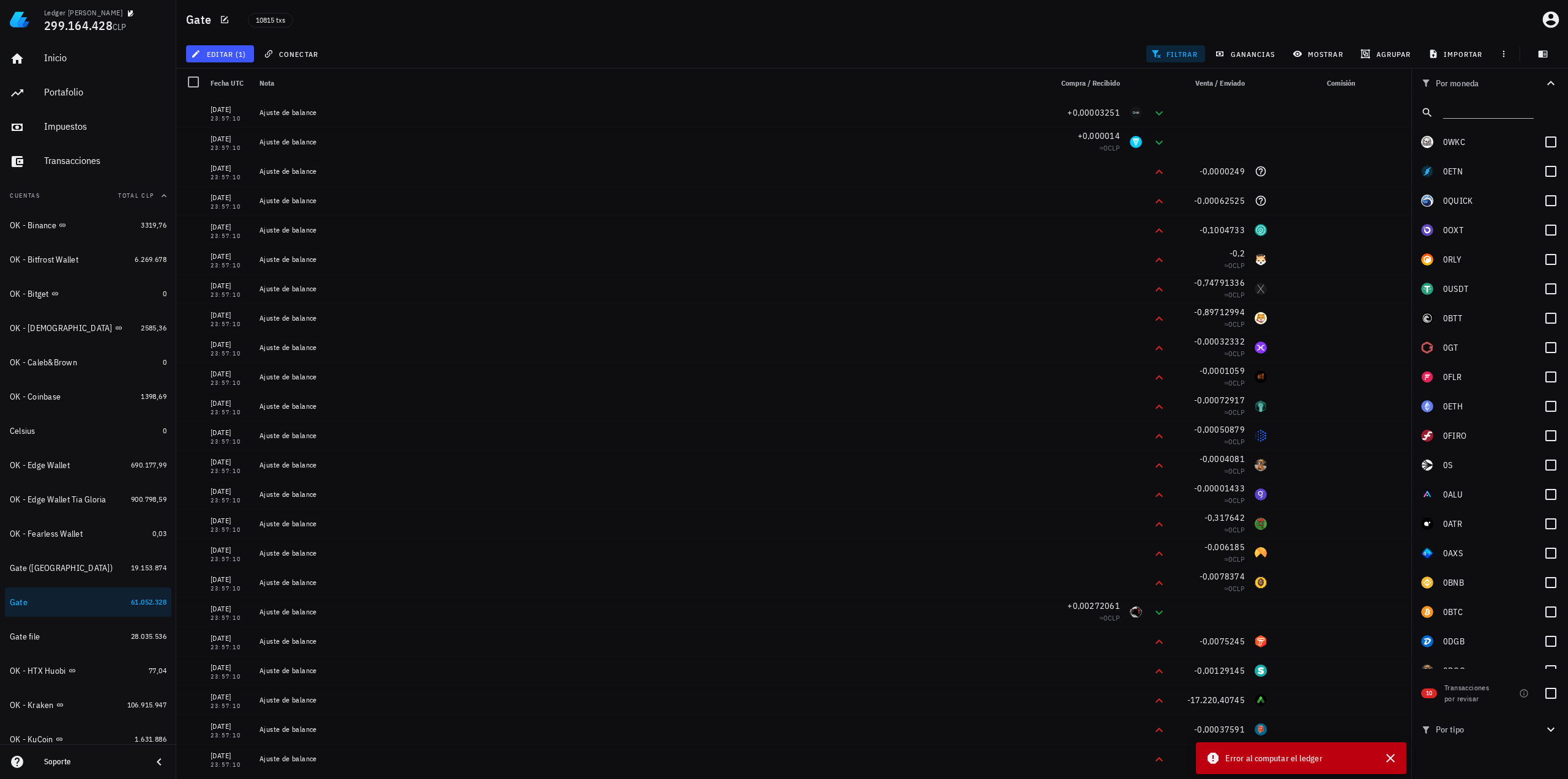
click at [1484, 101] on div at bounding box center [1488, 112] width 91 height 25
click at [1475, 110] on input "text" at bounding box center [1487, 110] width 88 height 16
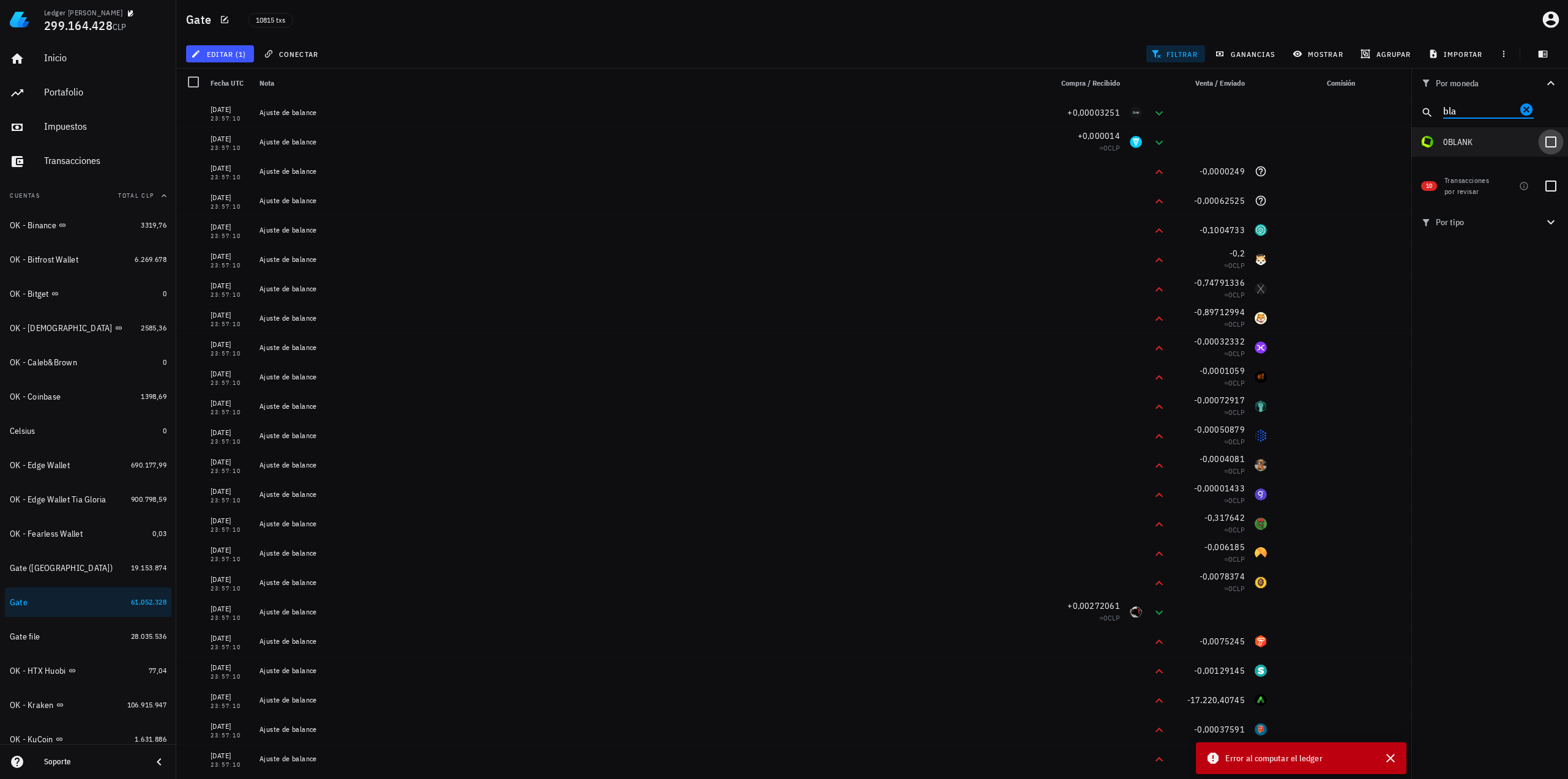
type input "bla"
click at [1554, 145] on div at bounding box center [1550, 142] width 21 height 21
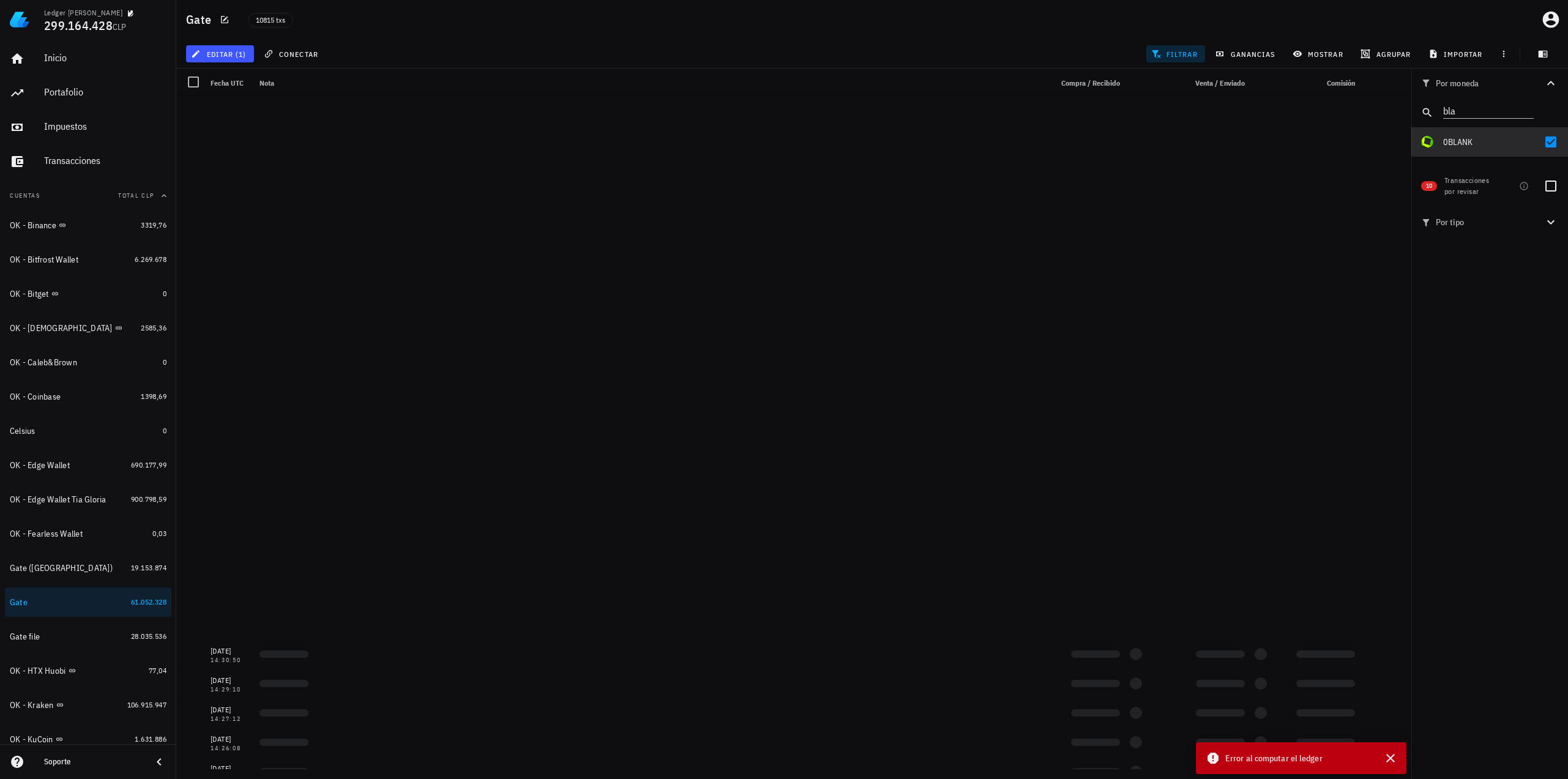
scroll to position [4440, 0]
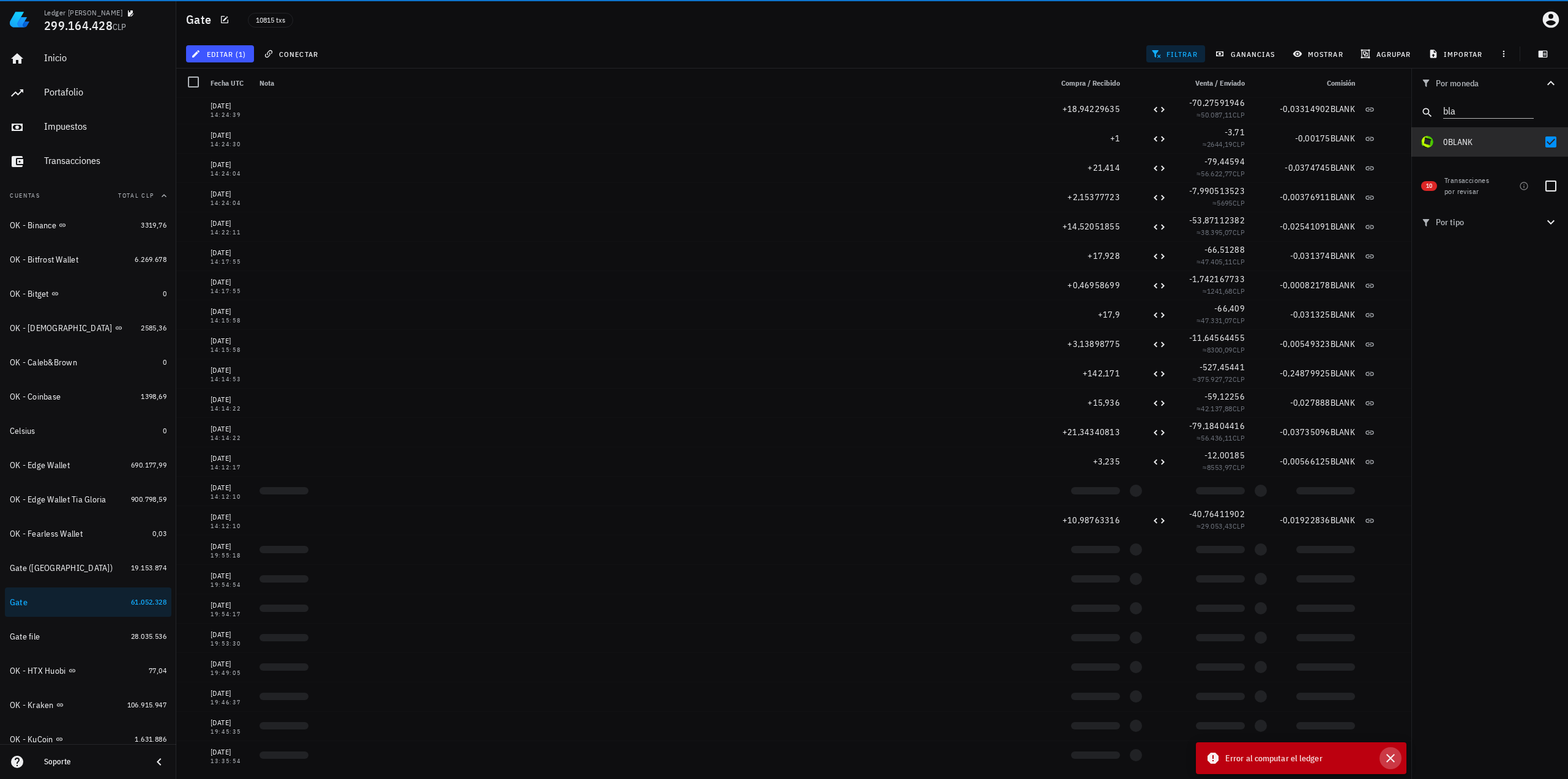
click at [1390, 759] on icon "button" at bounding box center [1390, 758] width 15 height 15
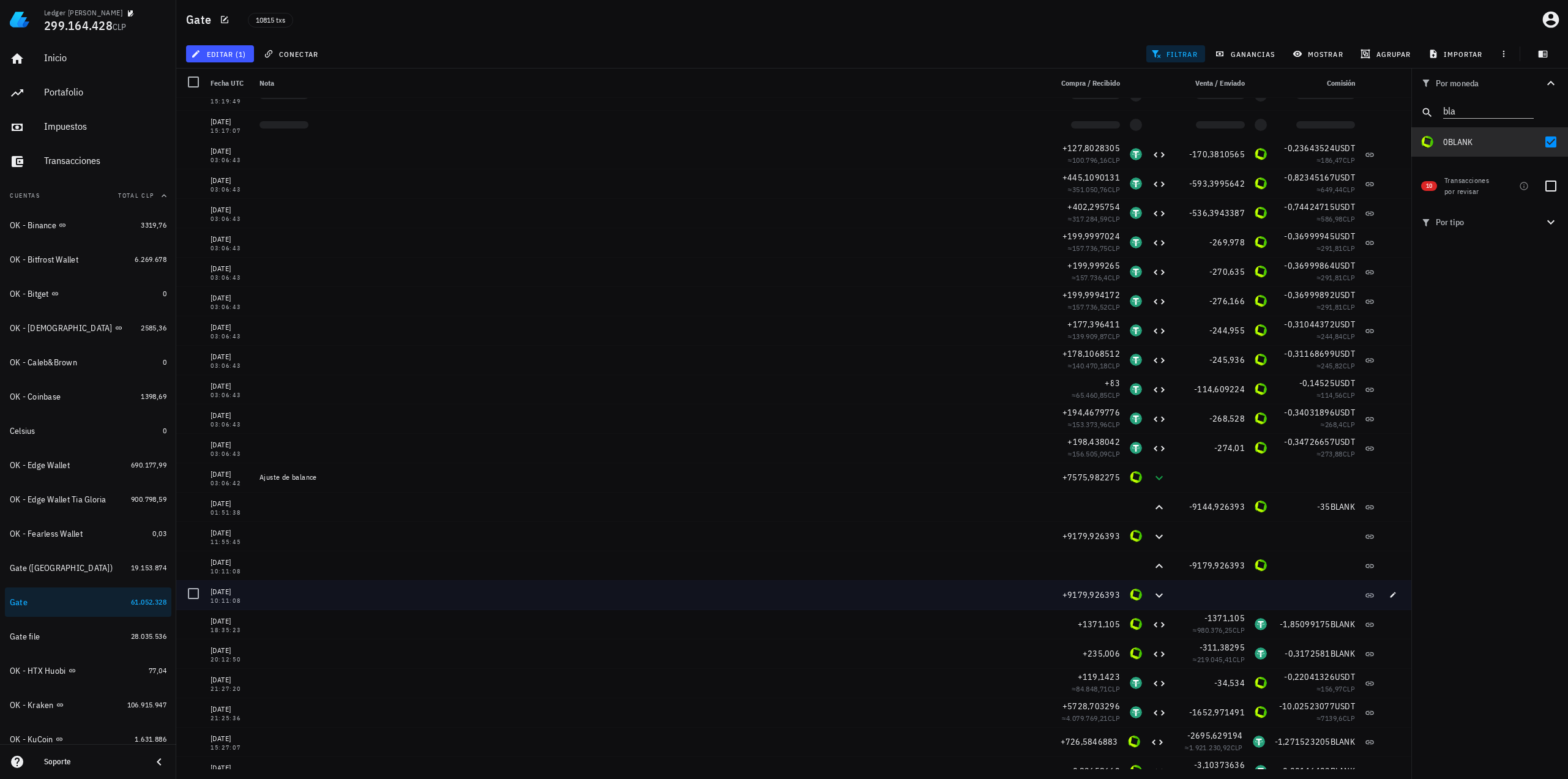
scroll to position [2359, 0]
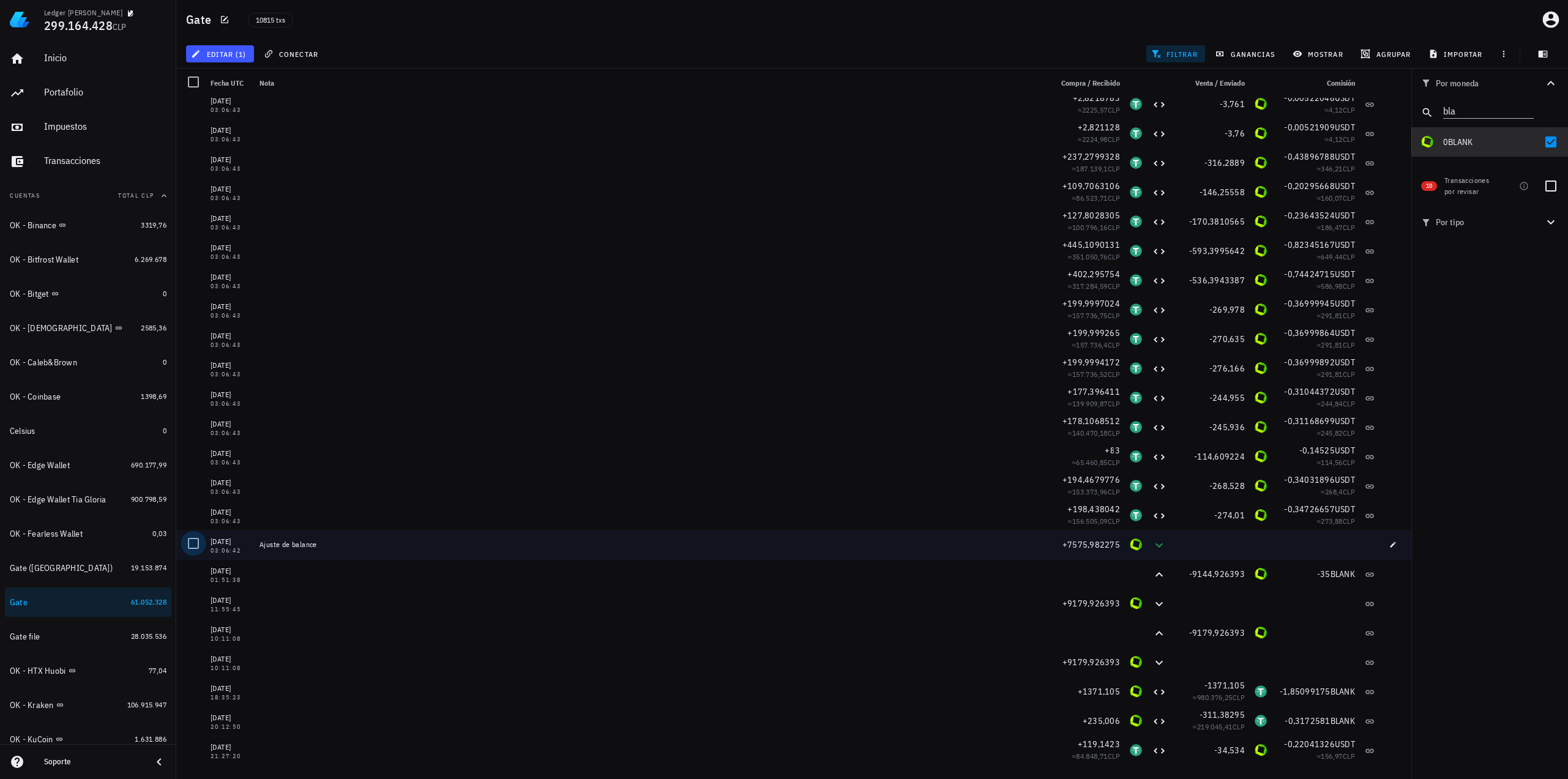
click at [195, 542] on div at bounding box center [193, 543] width 21 height 21
click at [1553, 143] on div at bounding box center [1550, 142] width 21 height 21
checkbox input "false"
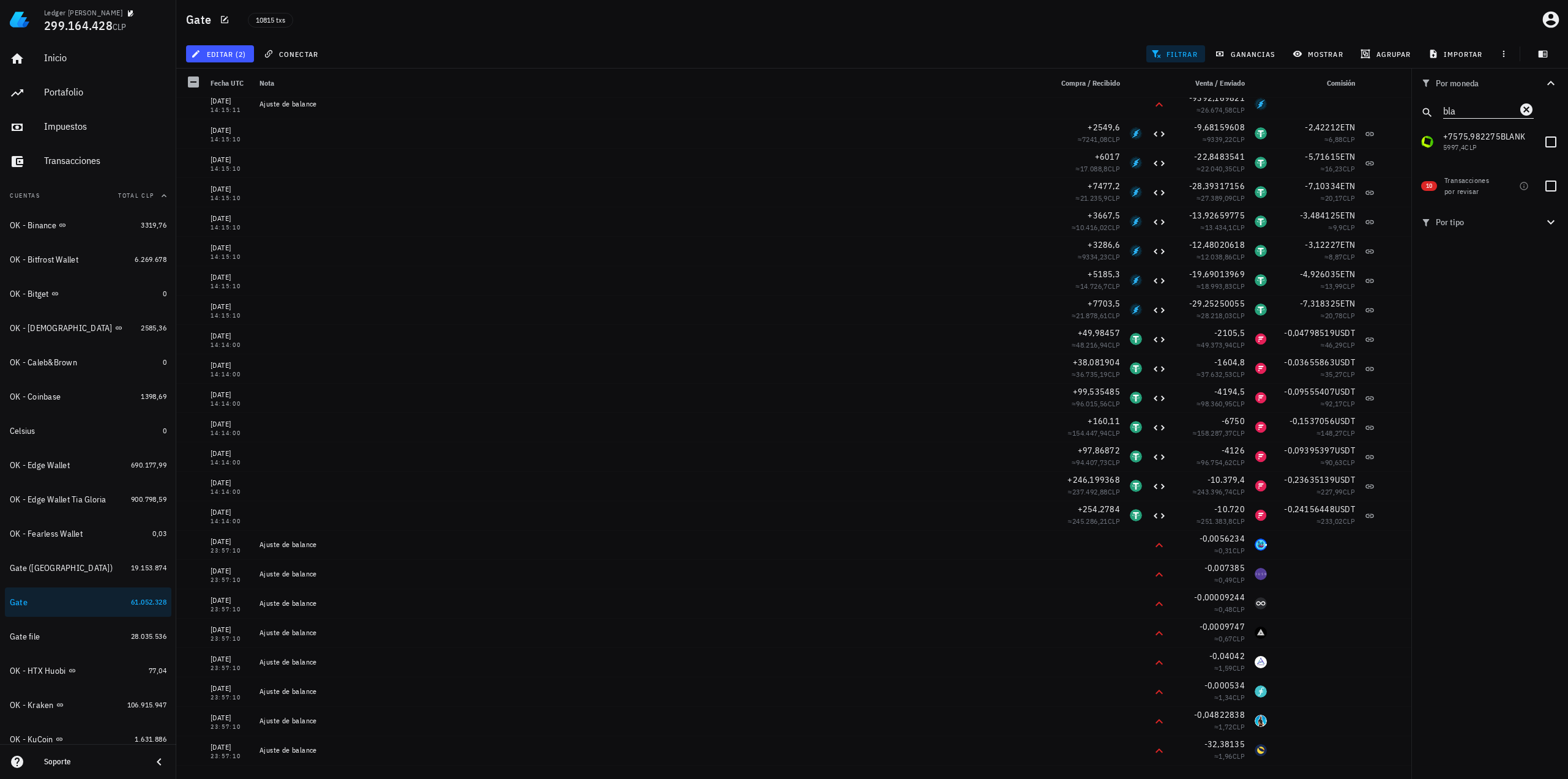
click at [1527, 113] on icon "Clear" at bounding box center [1526, 109] width 12 height 12
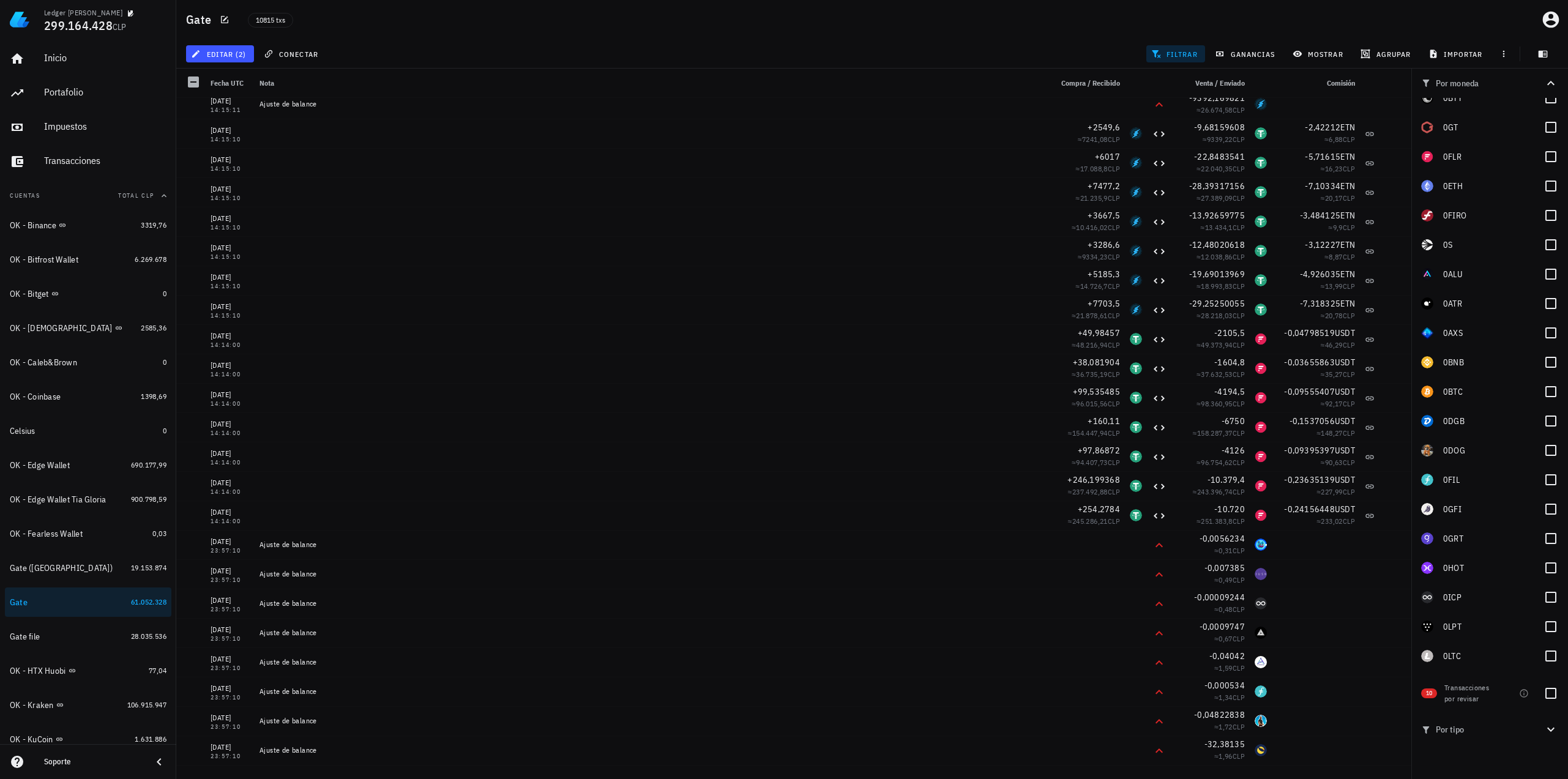
scroll to position [0, 0]
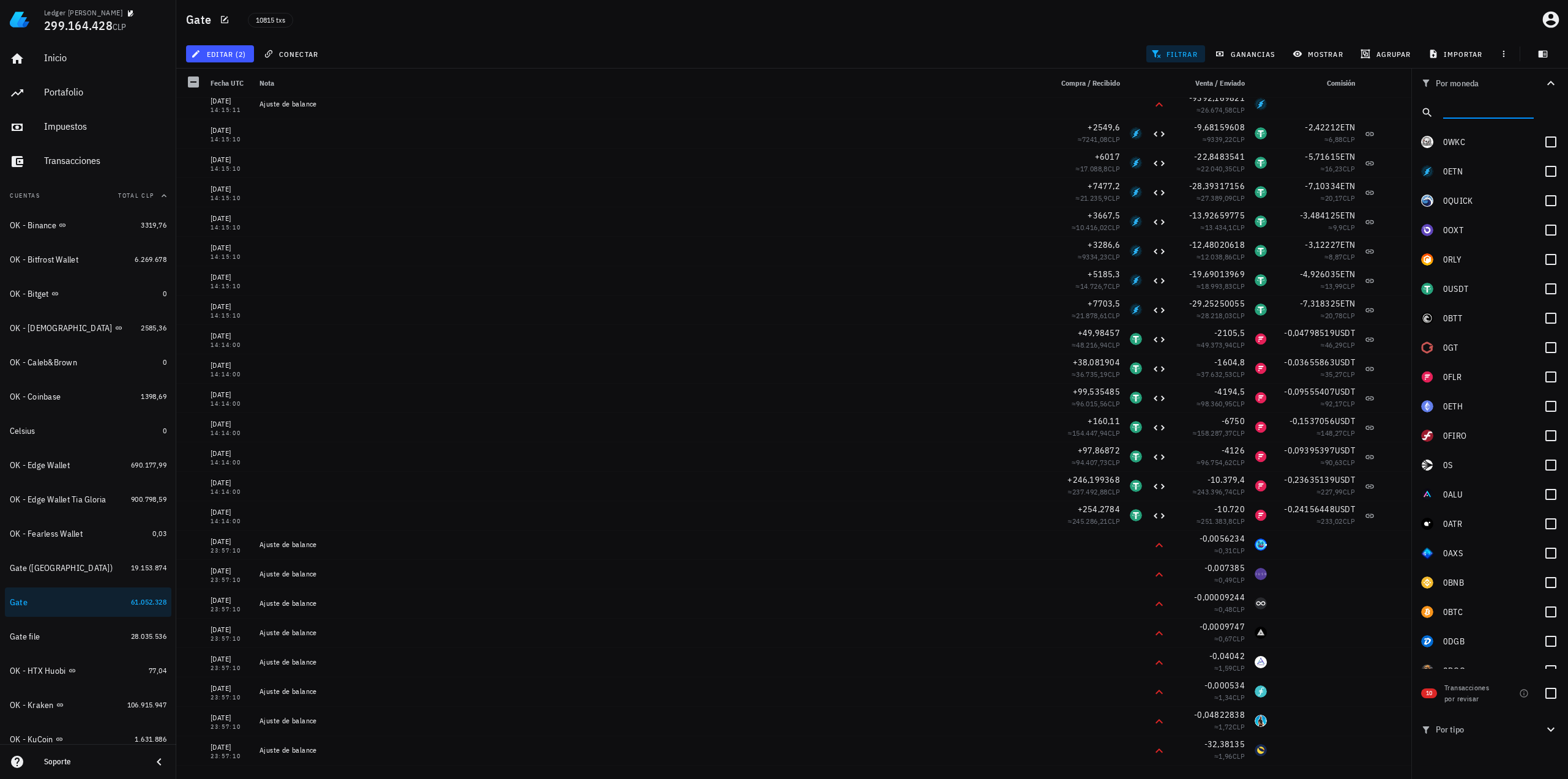
click at [1480, 114] on input "text" at bounding box center [1487, 110] width 88 height 16
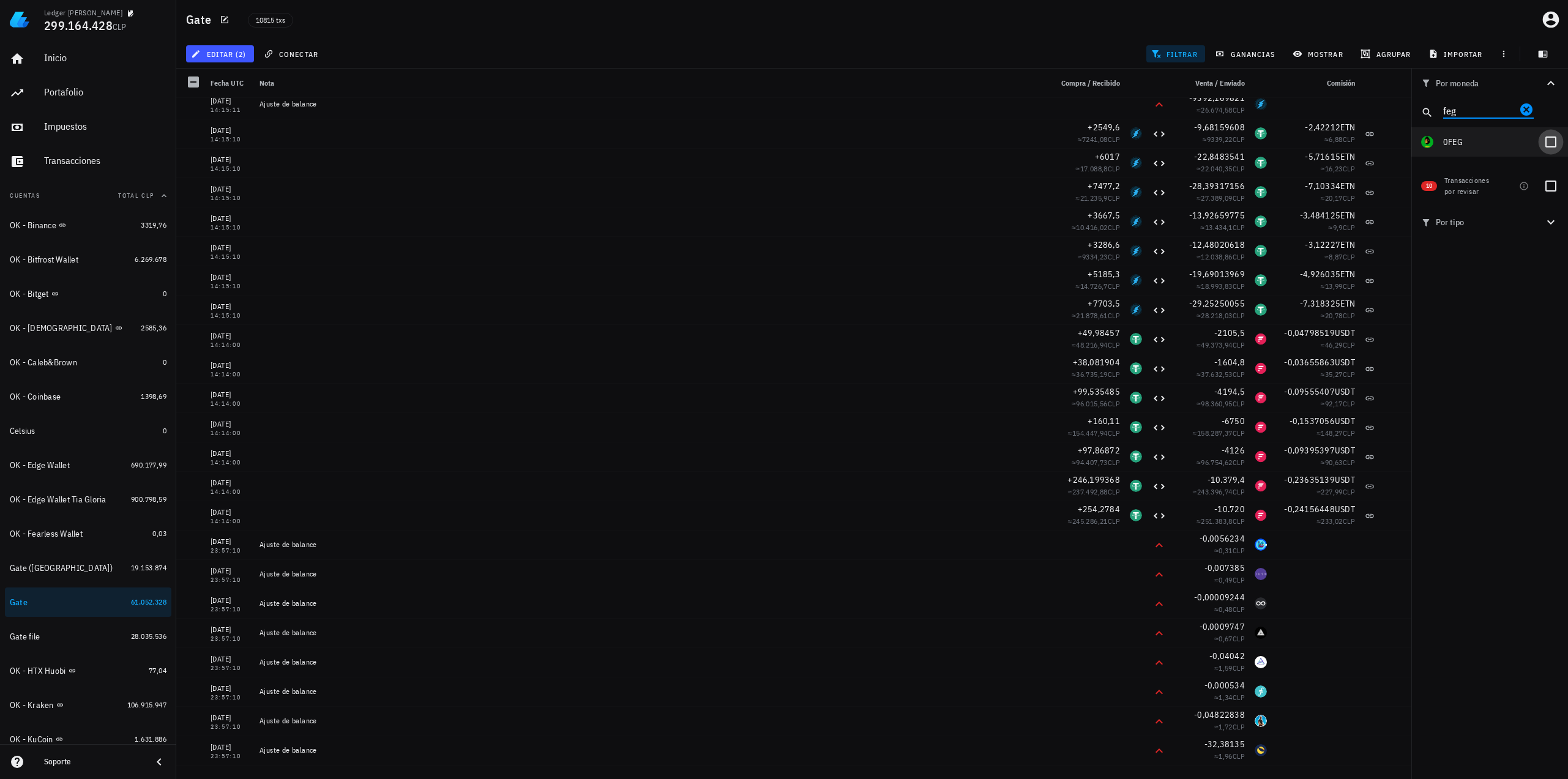
type input "feg"
click at [1548, 143] on div at bounding box center [1550, 142] width 21 height 21
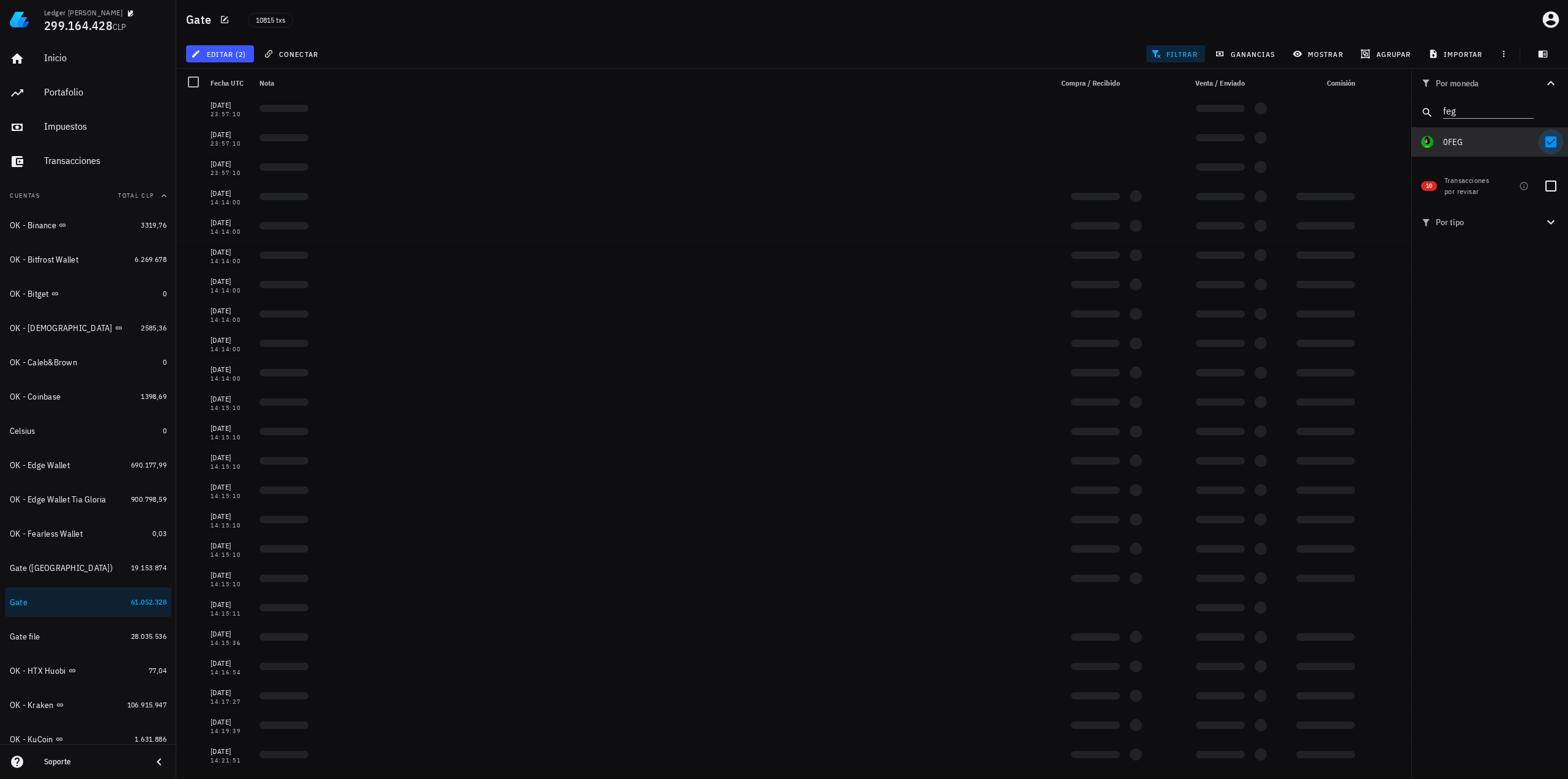
scroll to position [2354, 0]
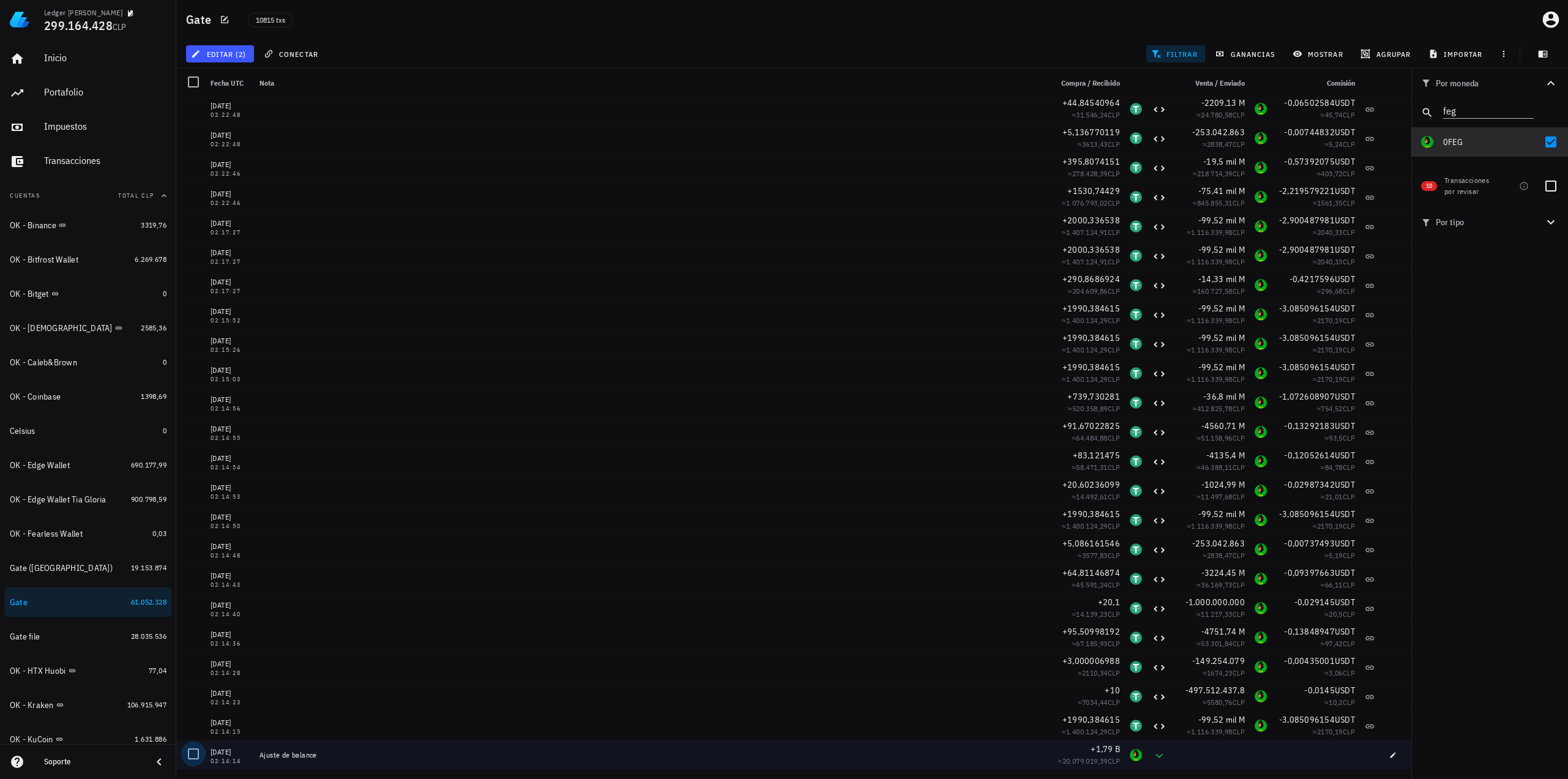
click at [190, 756] on div at bounding box center [193, 754] width 21 height 21
click at [1552, 145] on div at bounding box center [1550, 142] width 21 height 21
checkbox input "false"
click at [1528, 107] on icon "Clear" at bounding box center [1526, 109] width 15 height 15
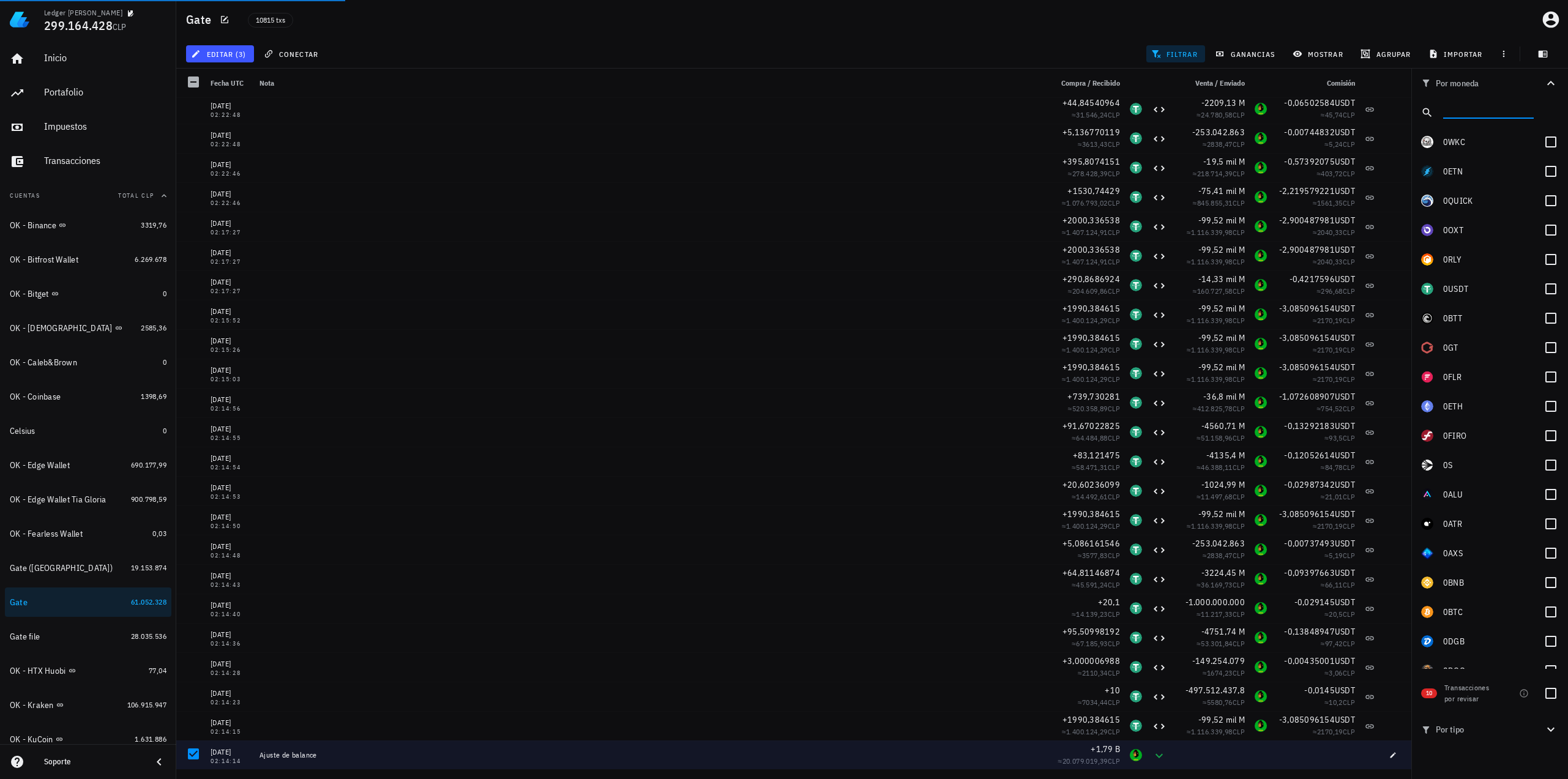
click at [1463, 106] on input "text" at bounding box center [1487, 110] width 88 height 16
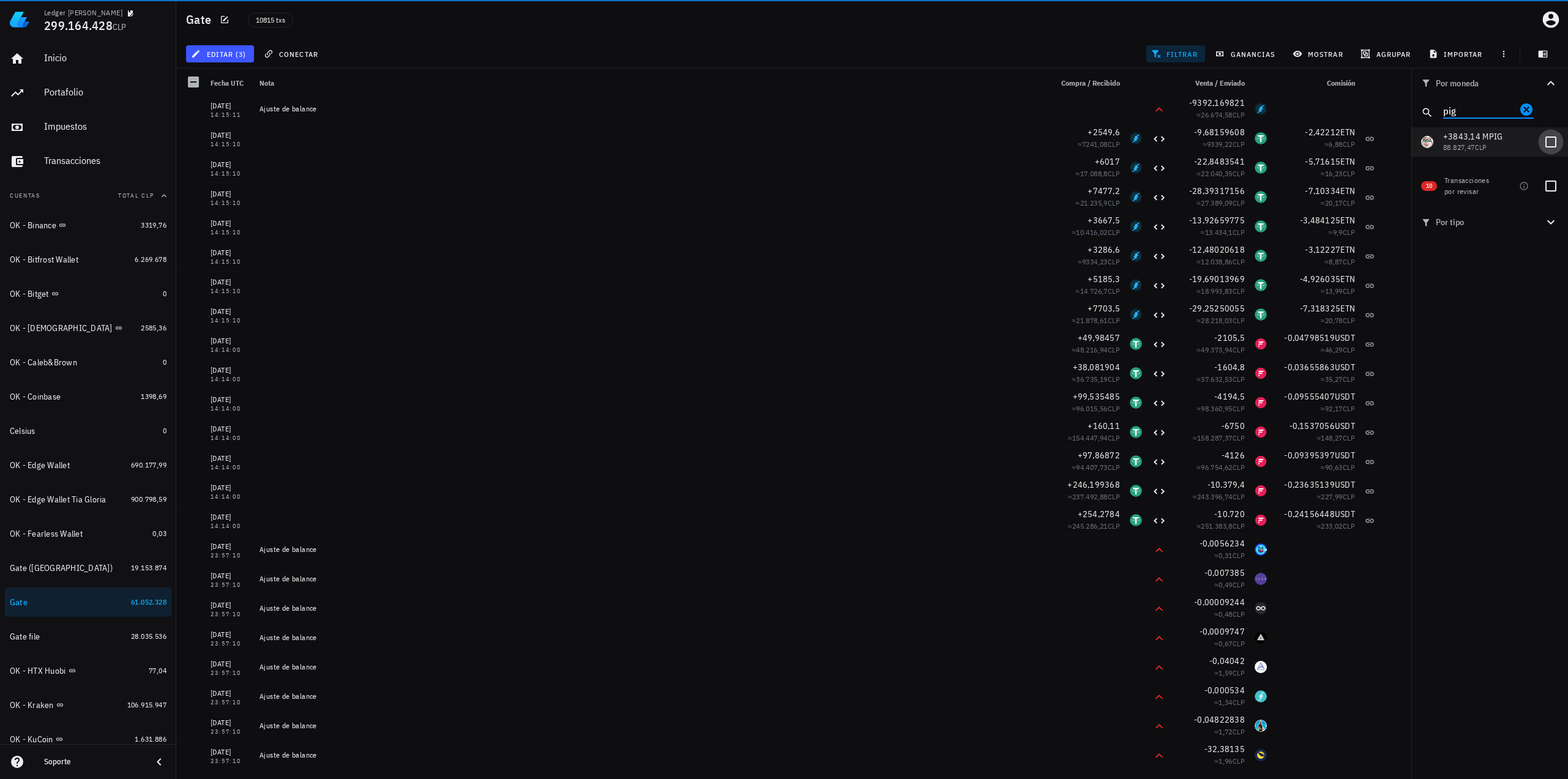
type input "pig"
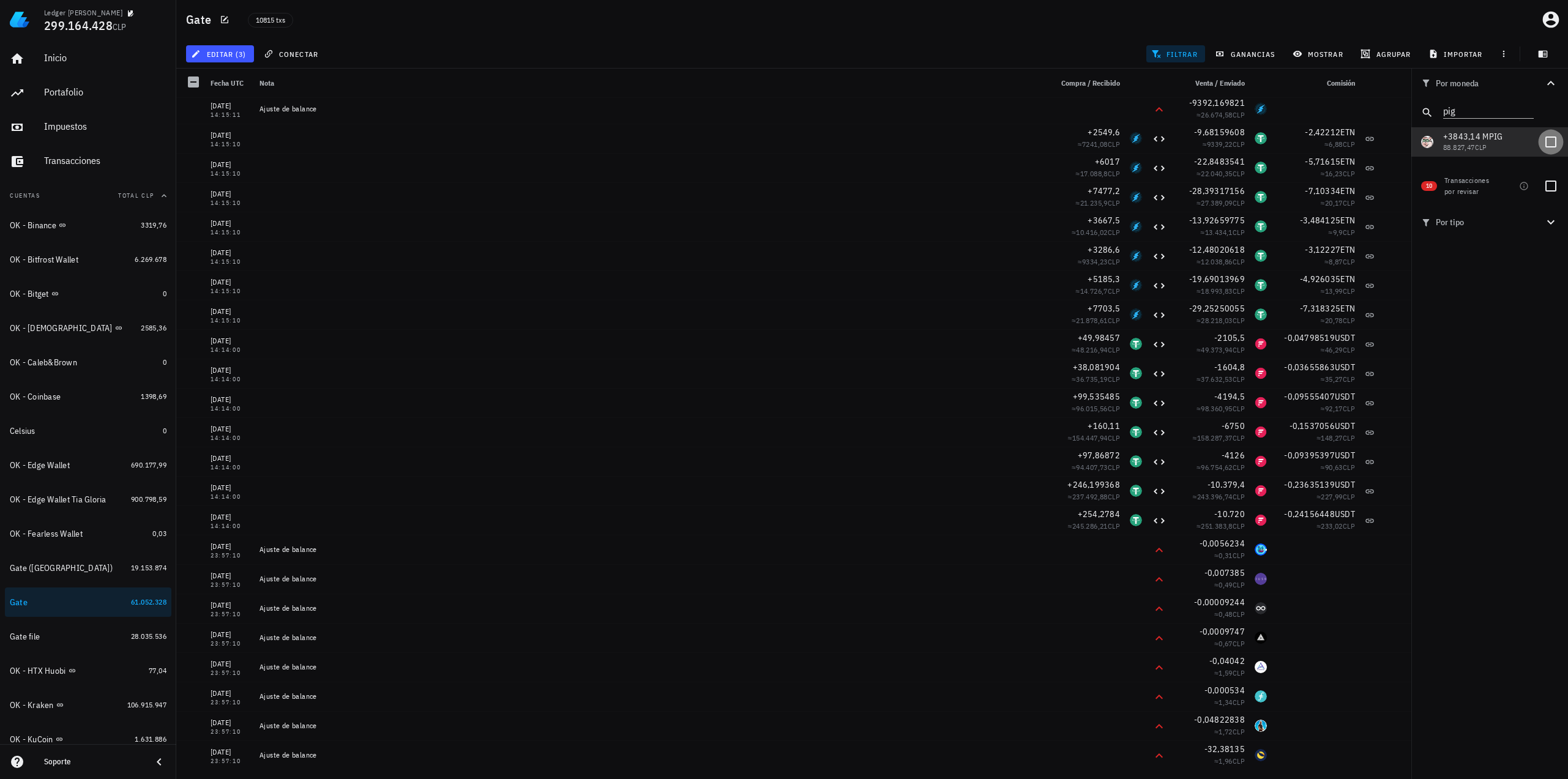
click at [1542, 143] on div at bounding box center [1550, 142] width 21 height 21
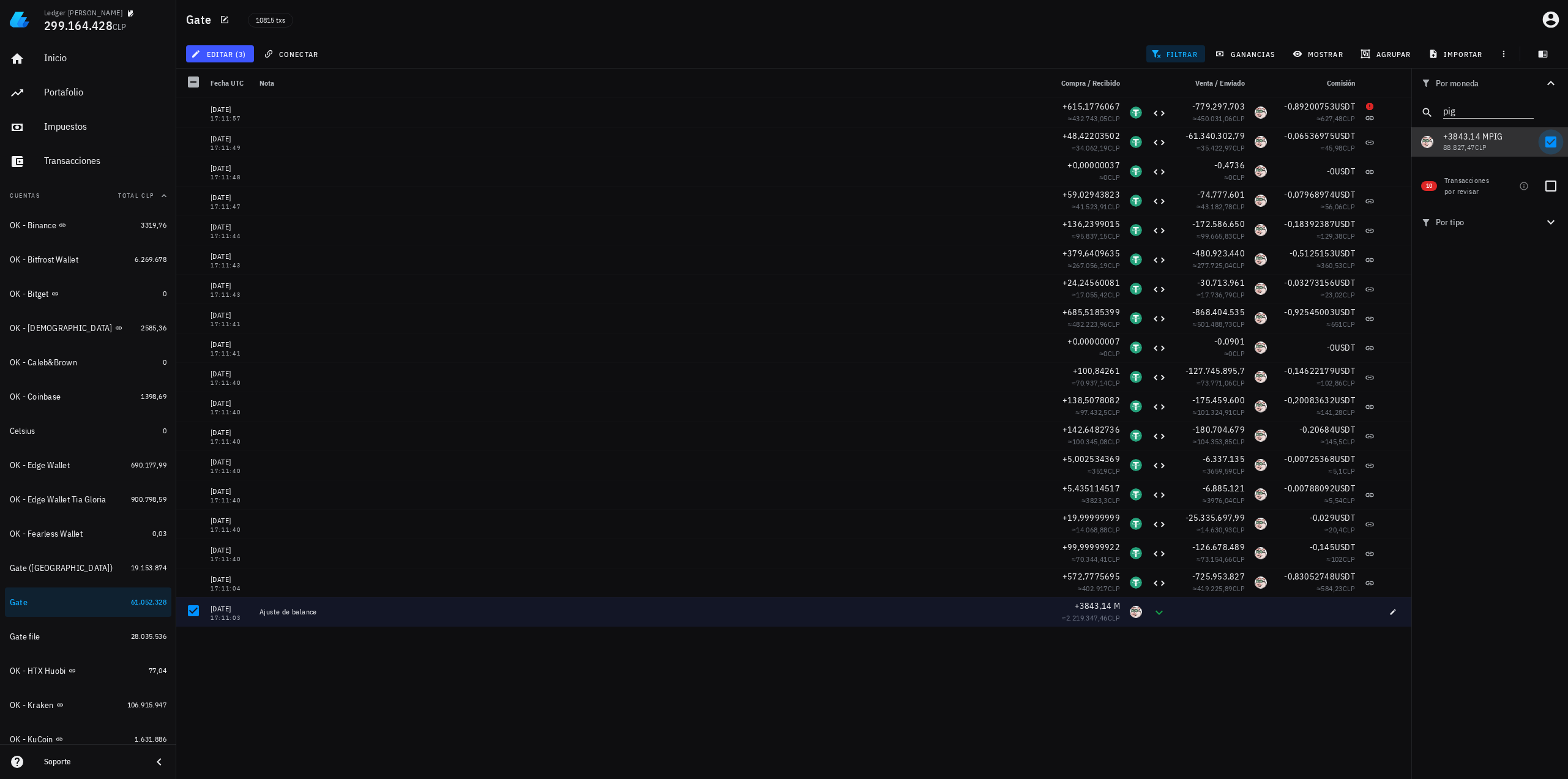
click at [1553, 143] on div at bounding box center [1550, 142] width 21 height 21
checkbox input "false"
click at [1524, 110] on icon "Clear" at bounding box center [1526, 109] width 12 height 12
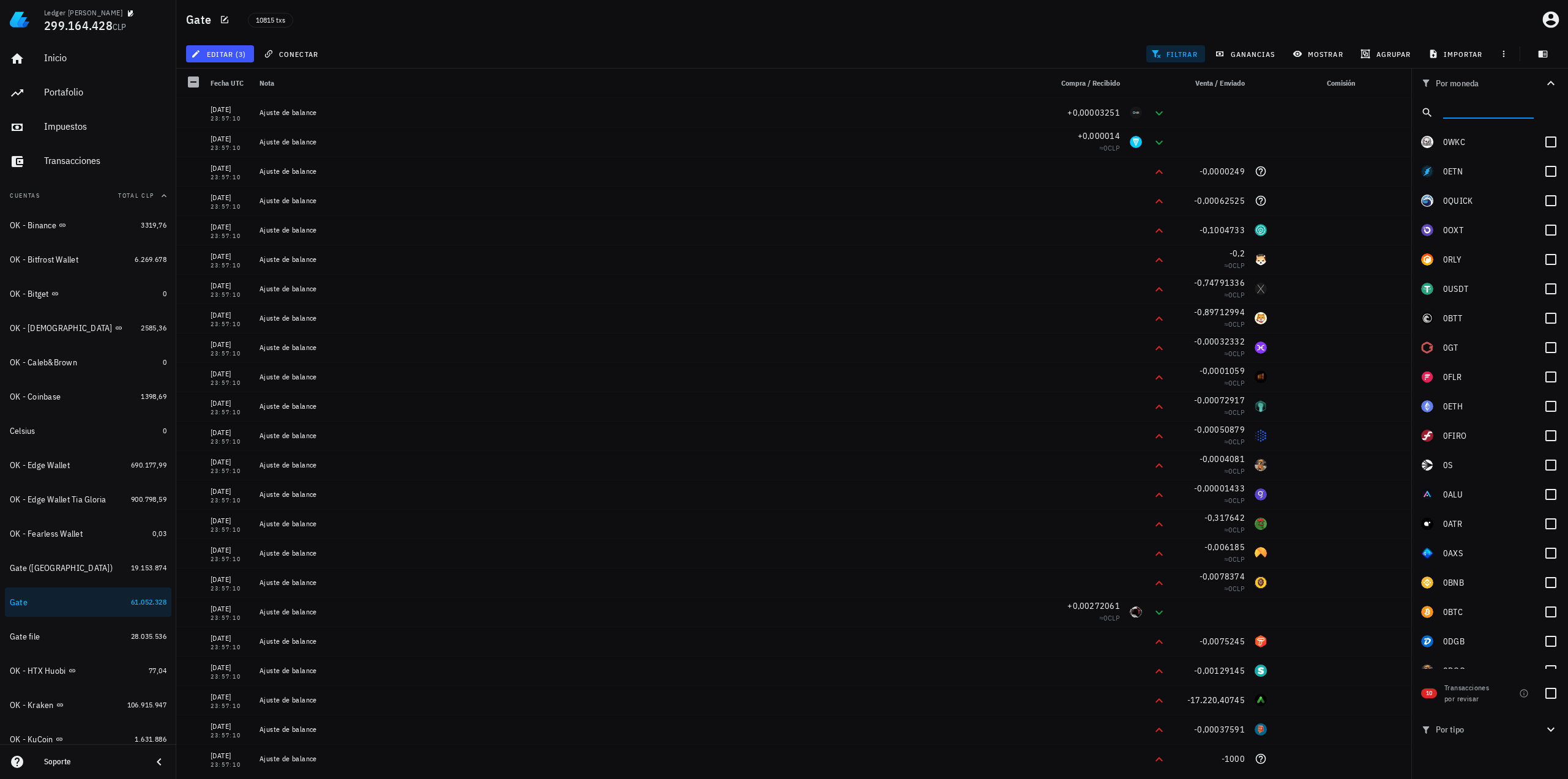
click at [1463, 115] on input "text" at bounding box center [1487, 110] width 88 height 16
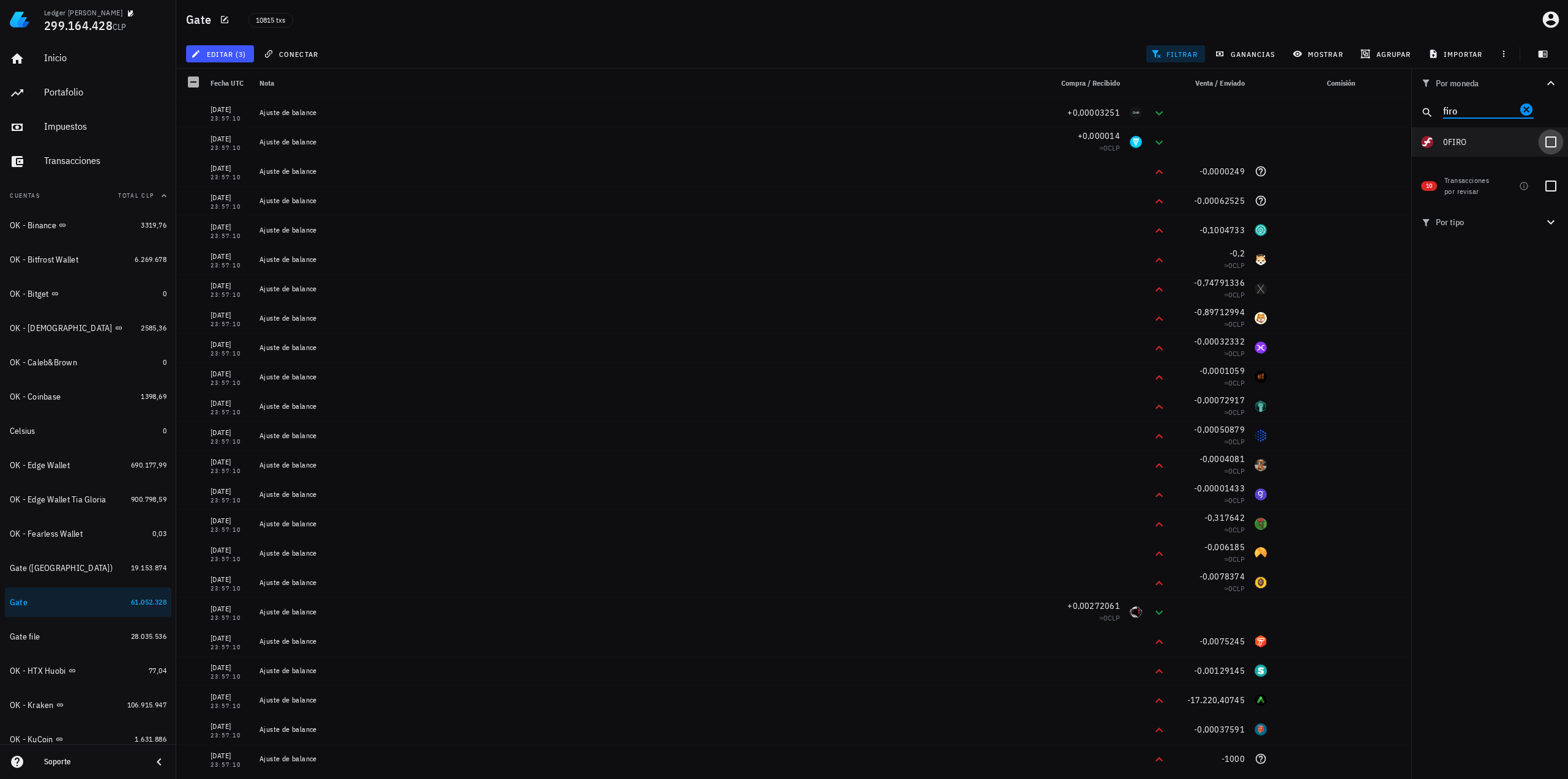
type input "firo"
click at [1552, 142] on div at bounding box center [1550, 142] width 21 height 21
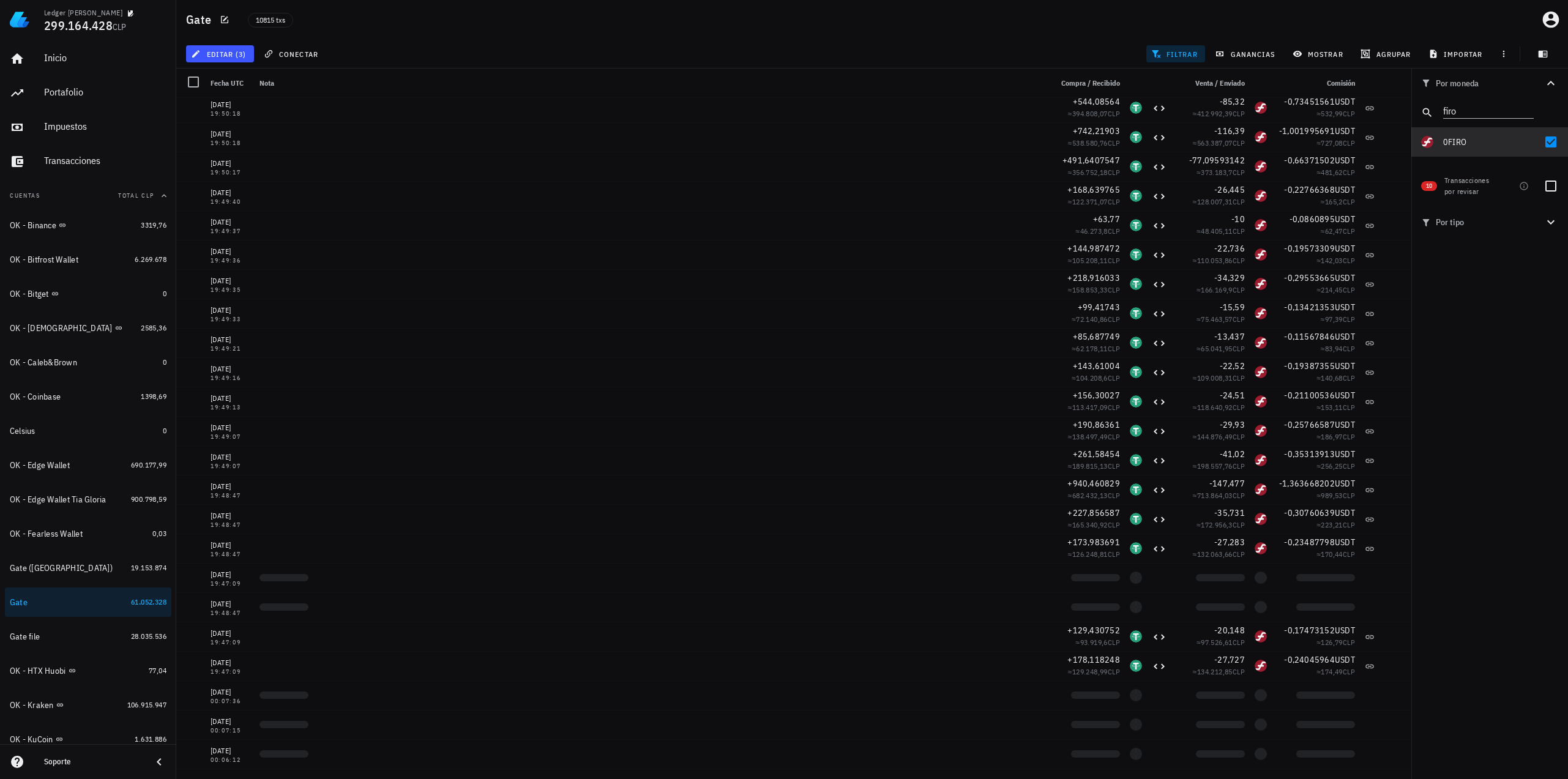
scroll to position [562, 0]
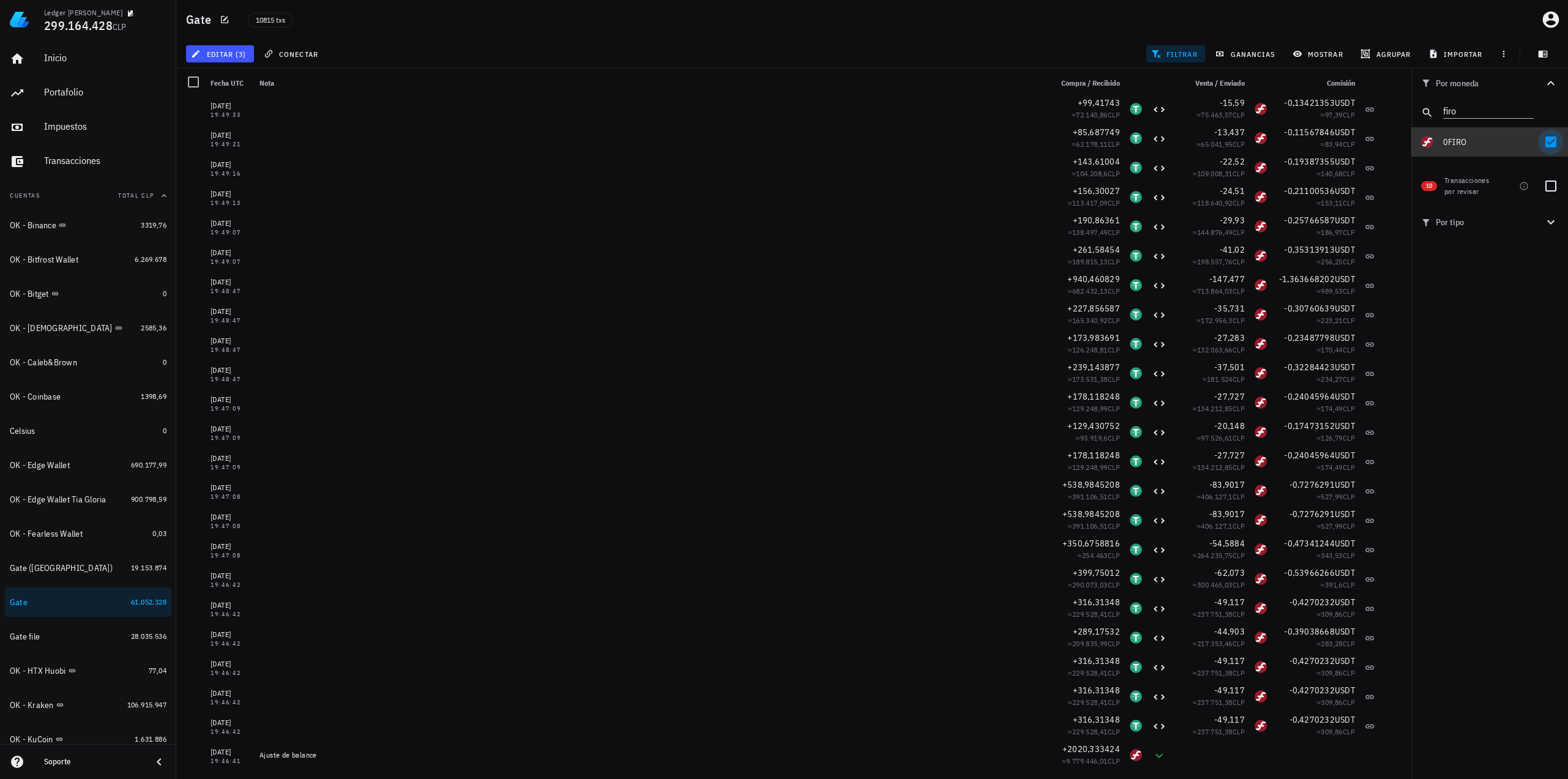
click at [1553, 143] on div at bounding box center [1550, 142] width 21 height 21
checkbox input "false"
click at [1525, 110] on icon "Clear" at bounding box center [1526, 109] width 15 height 15
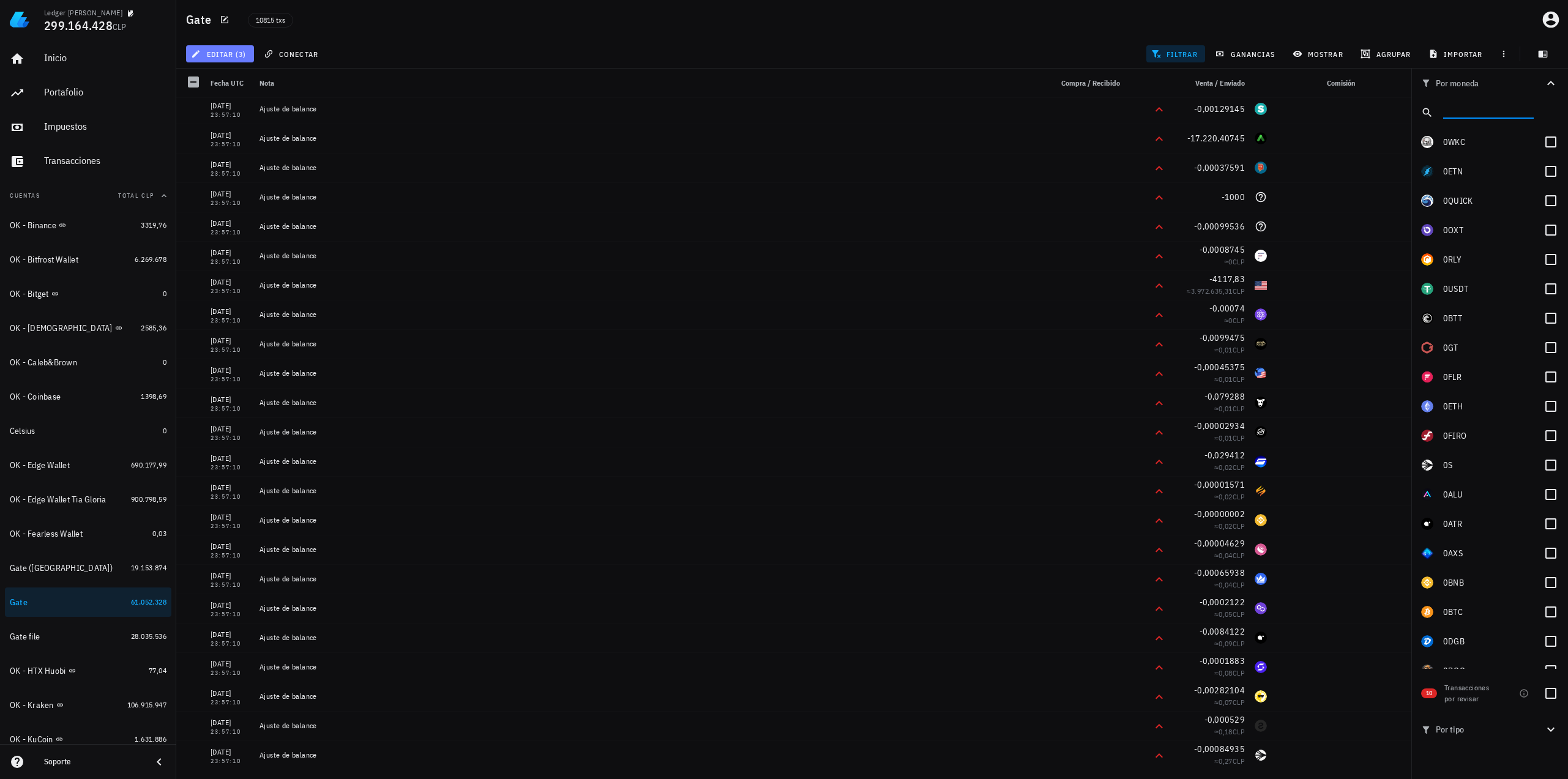
click at [231, 47] on button "editar (3)" at bounding box center [220, 53] width 68 height 17
click at [244, 128] on div "Eliminar" at bounding box center [258, 131] width 86 height 10
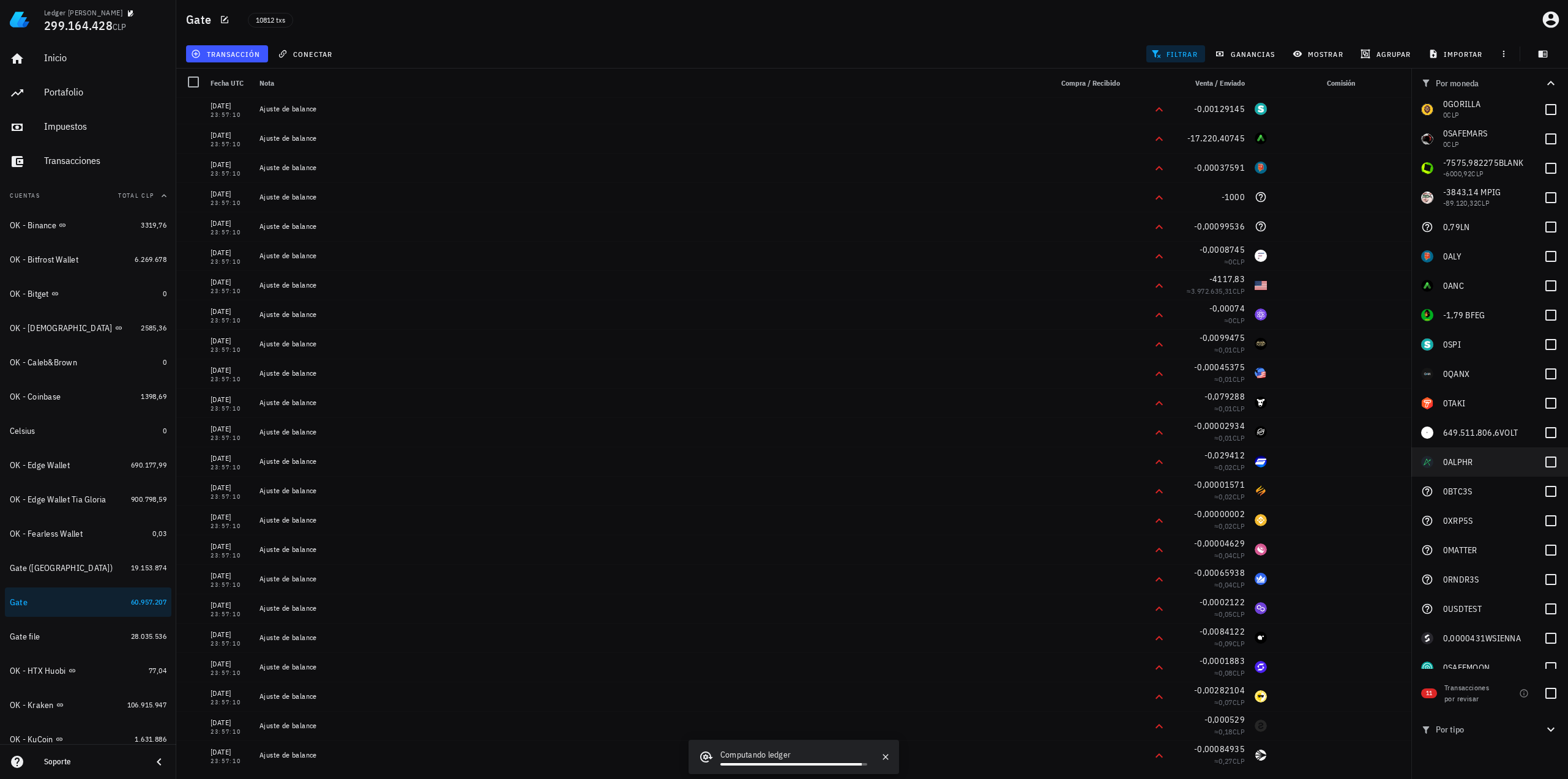
scroll to position [2107, 0]
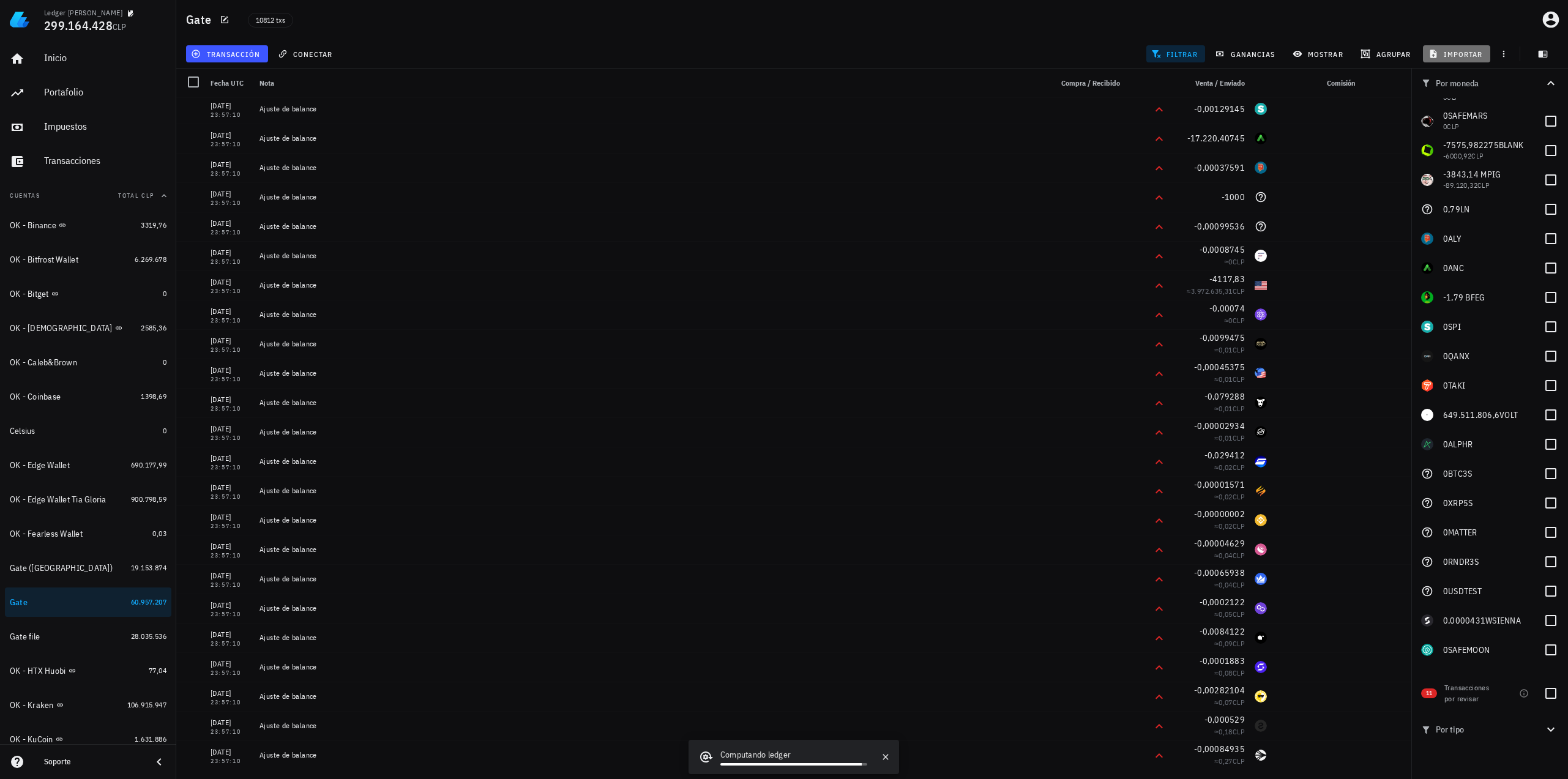
click at [1452, 53] on span "importar" at bounding box center [1457, 53] width 52 height 10
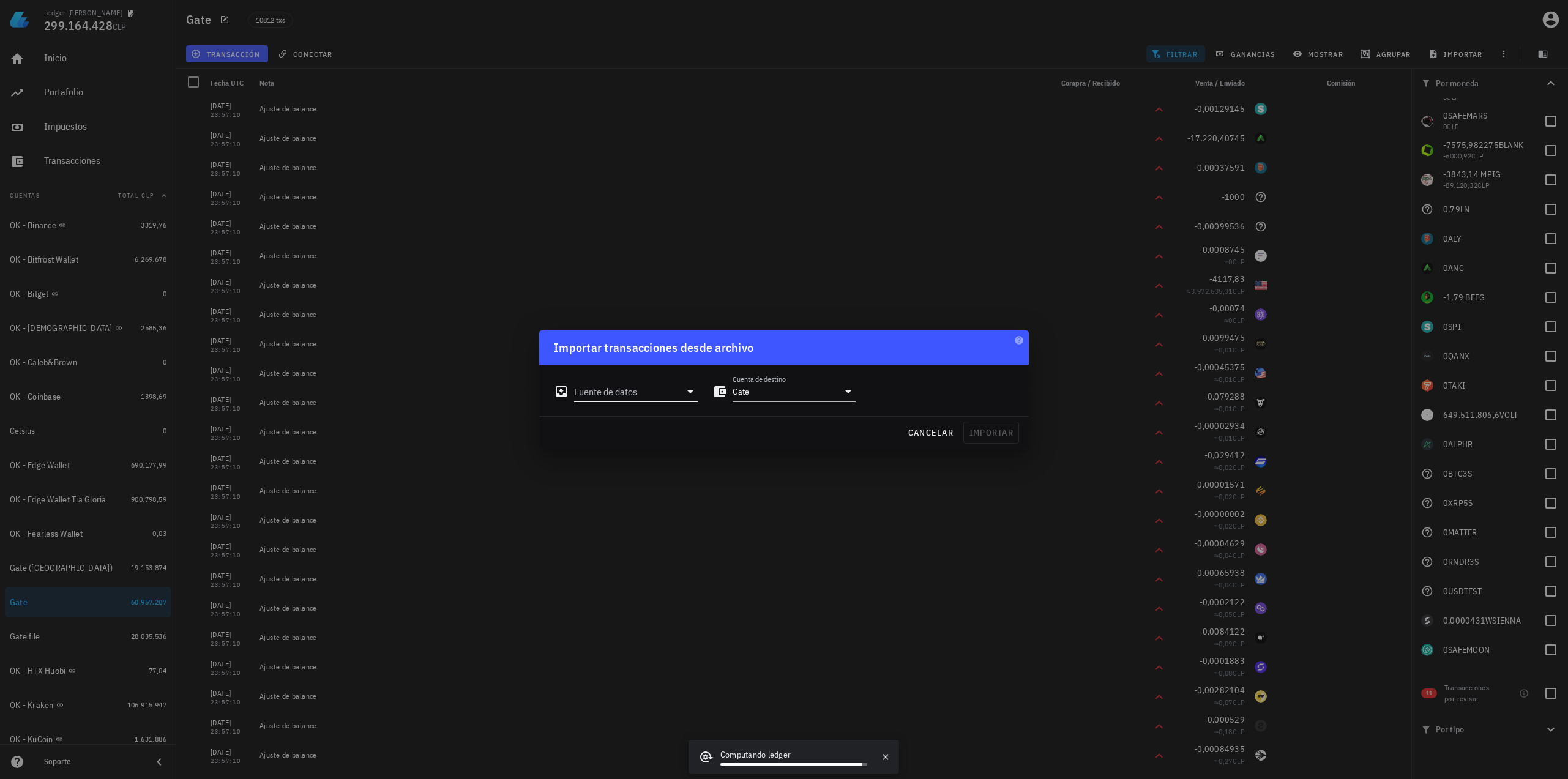
click at [642, 389] on input "Fuente de datos" at bounding box center [627, 392] width 107 height 20
click at [682, 535] on div "Archivo Excel/CSV" at bounding box center [689, 530] width 163 height 11
type input "Archivo Excel/CSV"
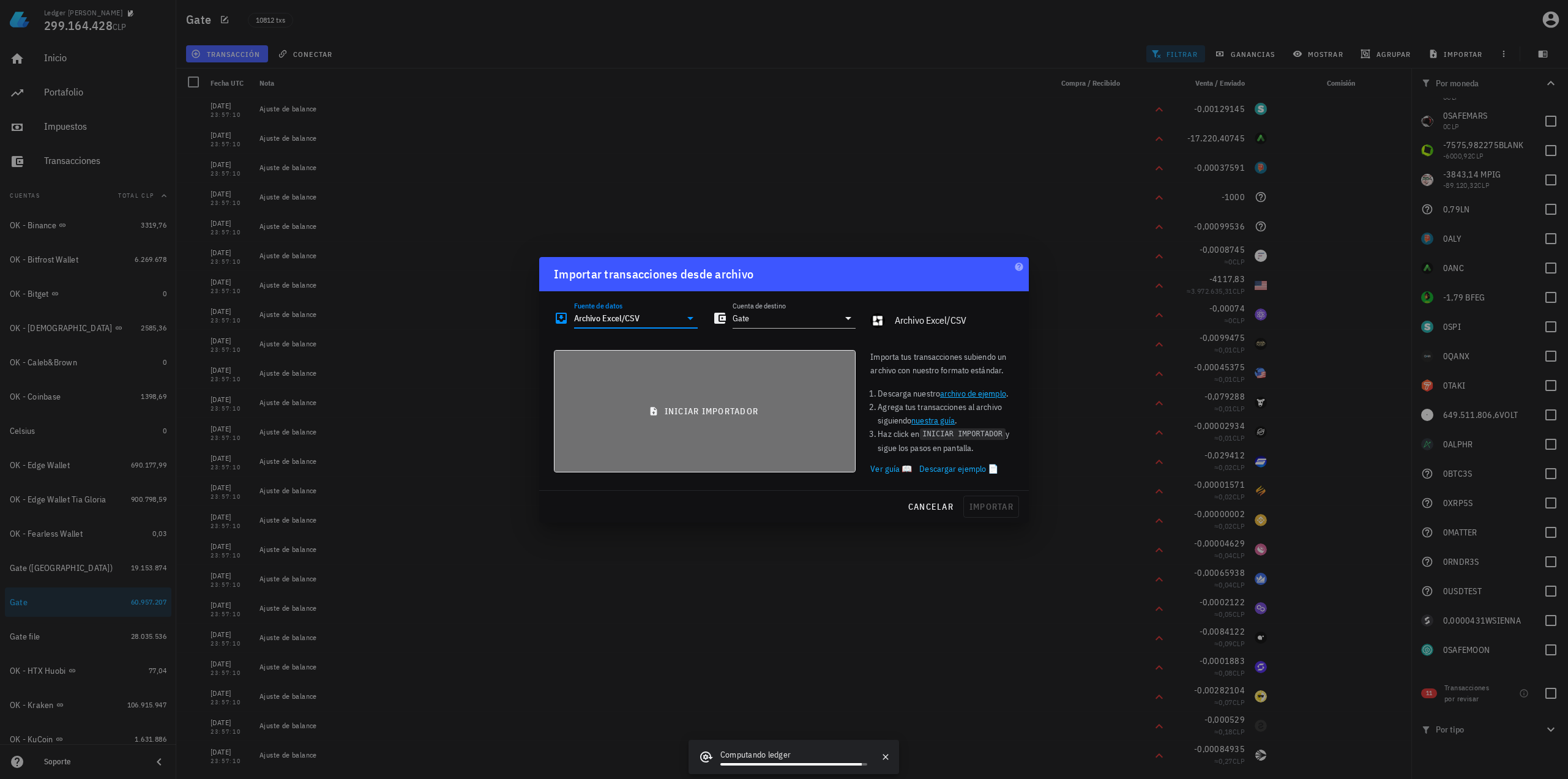
click at [685, 412] on span "iniciar importador" at bounding box center [705, 411] width 281 height 11
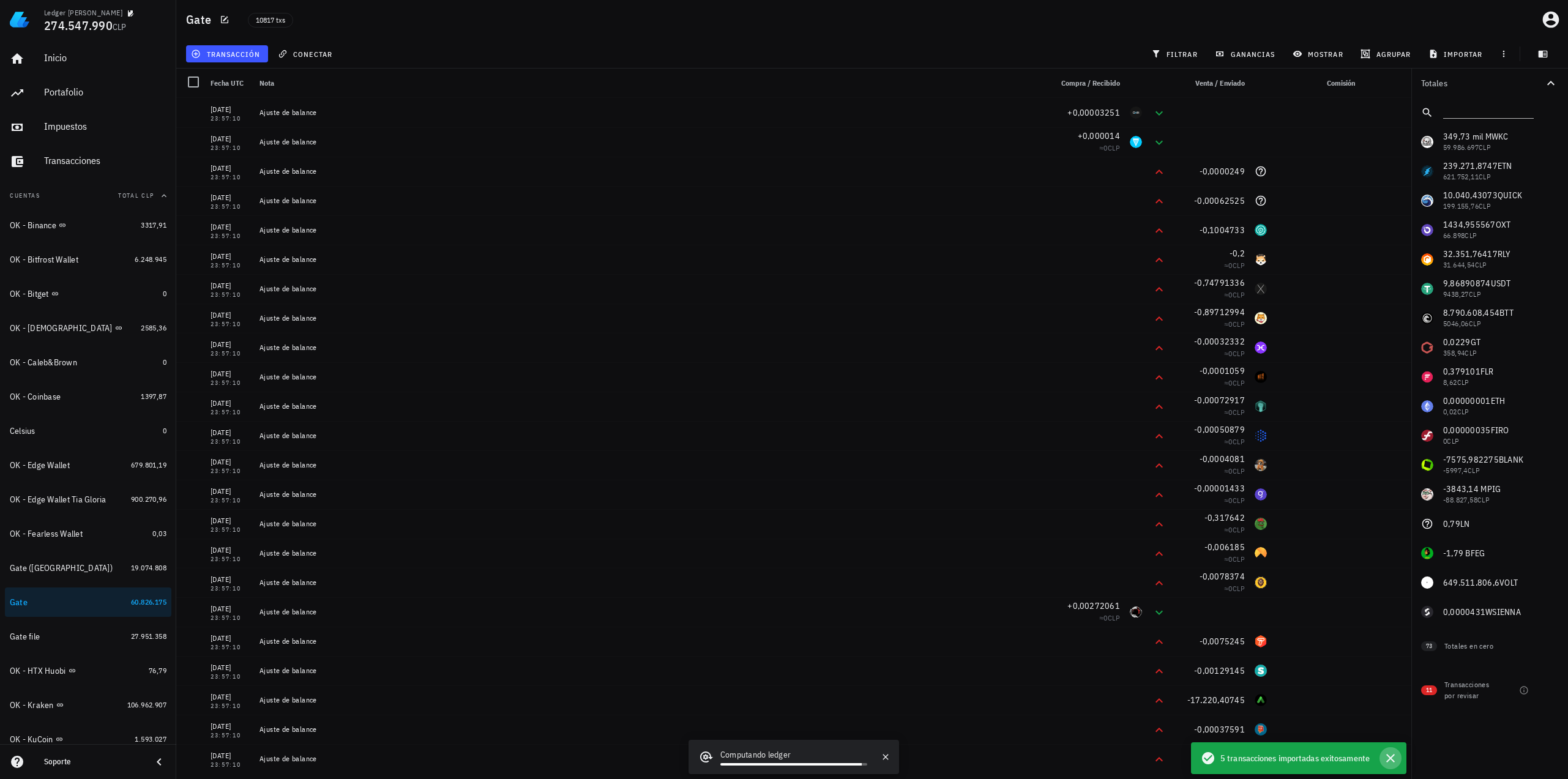
click at [1394, 757] on icon "button" at bounding box center [1390, 758] width 15 height 15
click at [1451, 728] on div "Totales 349,73 mil M WKC 59.986.697 CLP 239.271,8747 ETN 621.752,11 CLP 10.040,…" at bounding box center [1489, 423] width 157 height 710
